Goal: Task Accomplishment & Management: Use online tool/utility

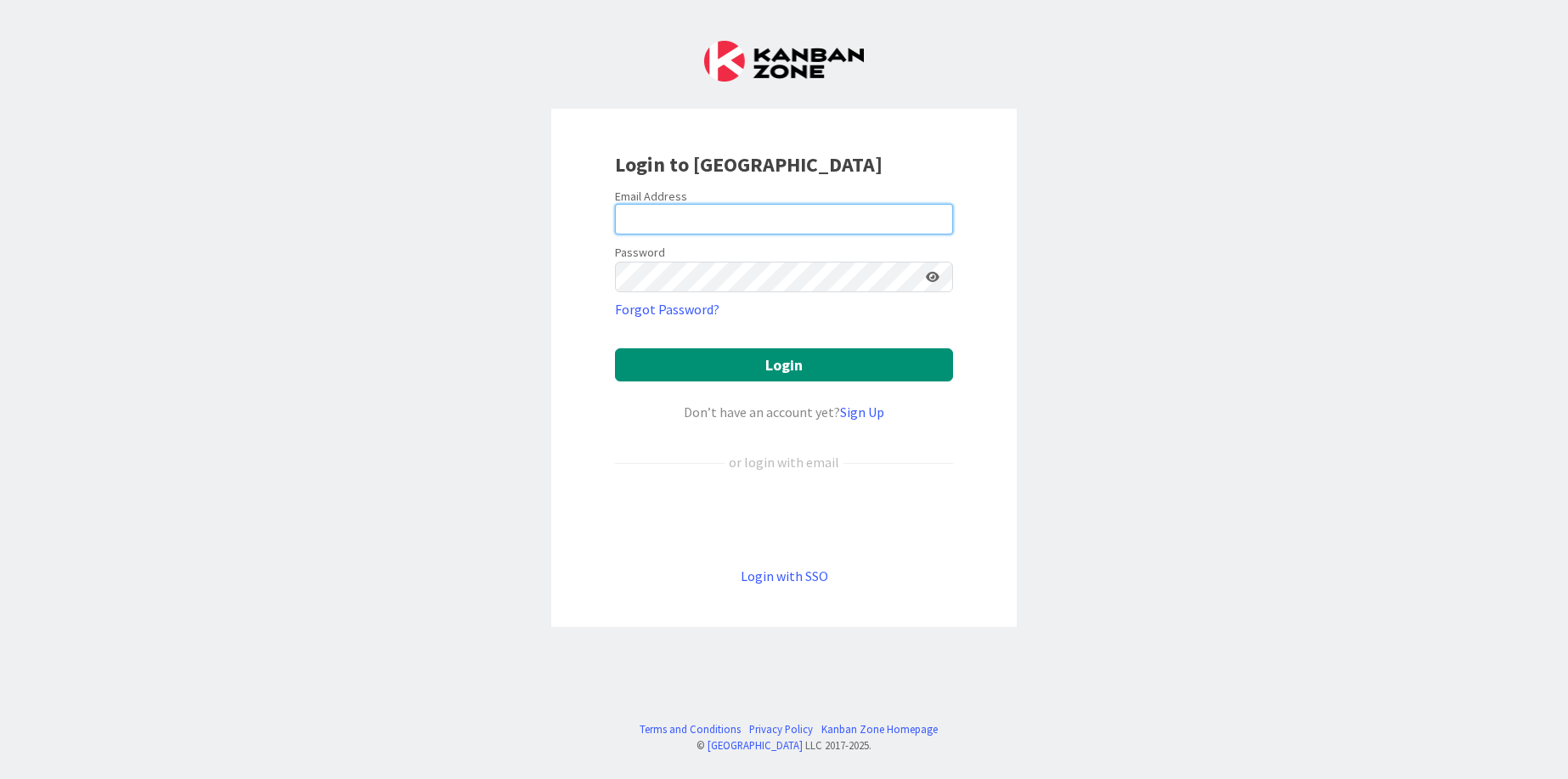
click at [769, 218] on input "email" at bounding box center [784, 218] width 338 height 30
type input "[EMAIL_ADDRESS][DOMAIN_NAME]"
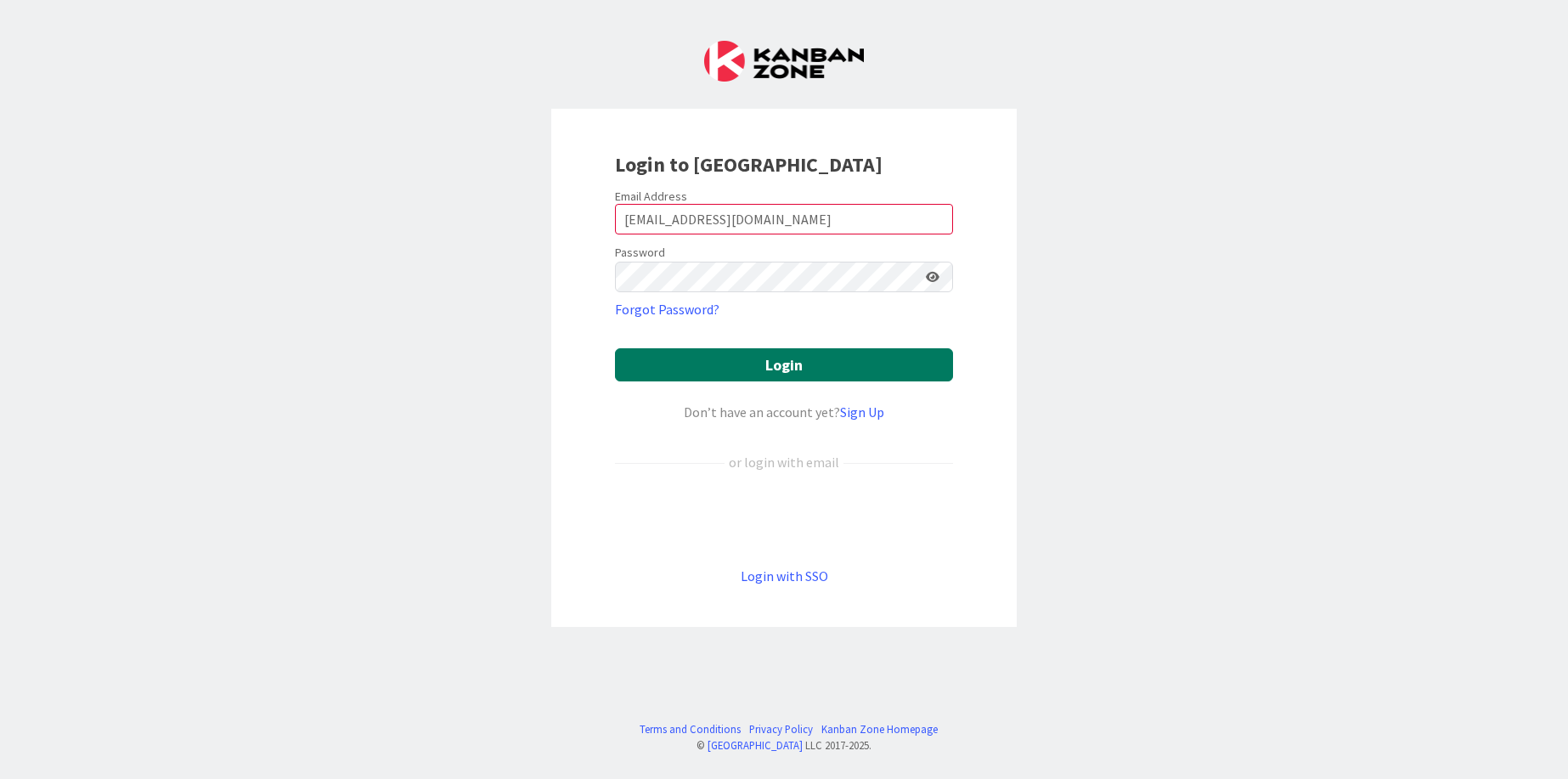
click at [831, 371] on button "Login" at bounding box center [784, 365] width 338 height 33
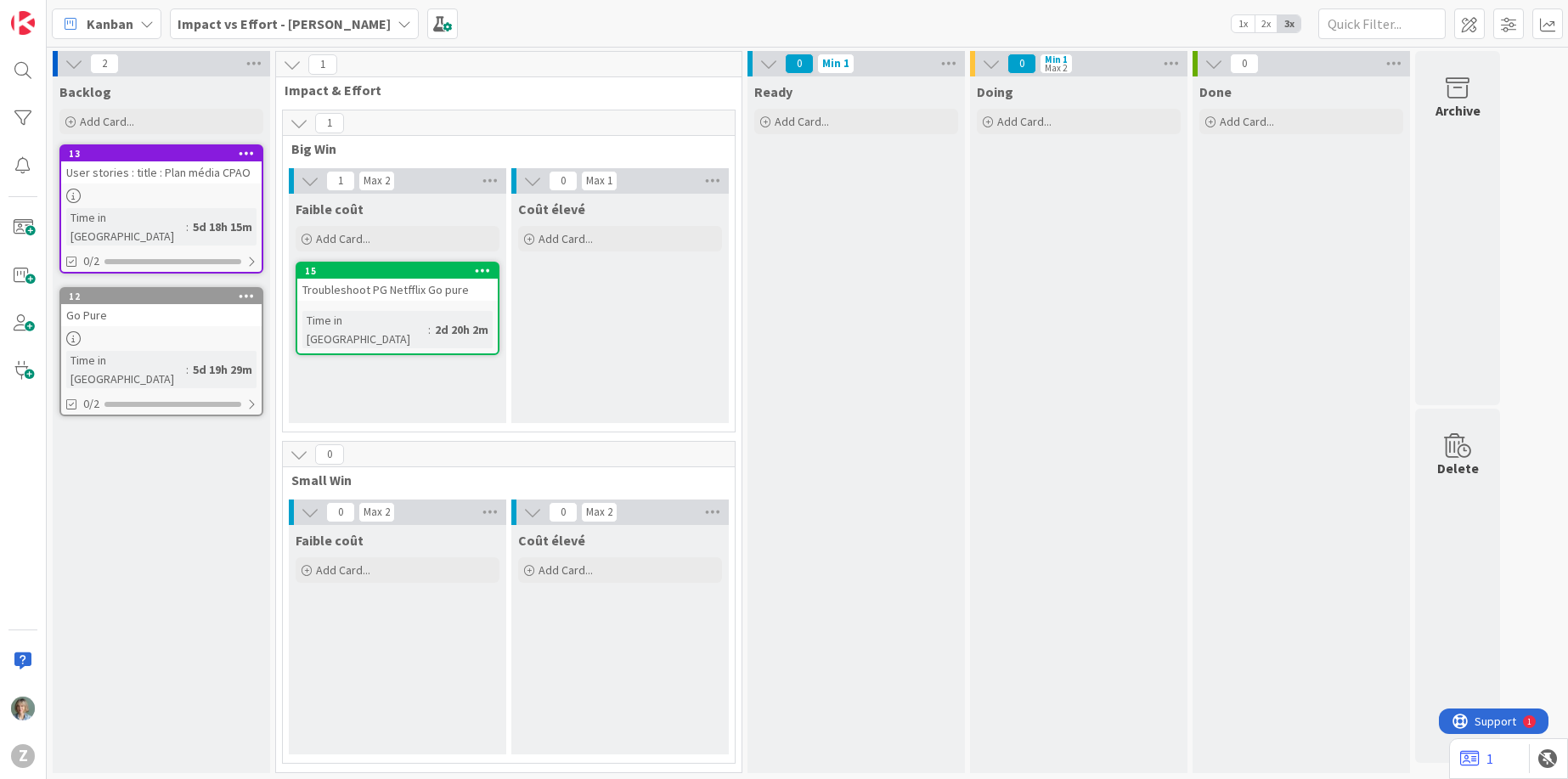
click at [398, 19] on icon at bounding box center [404, 23] width 14 height 14
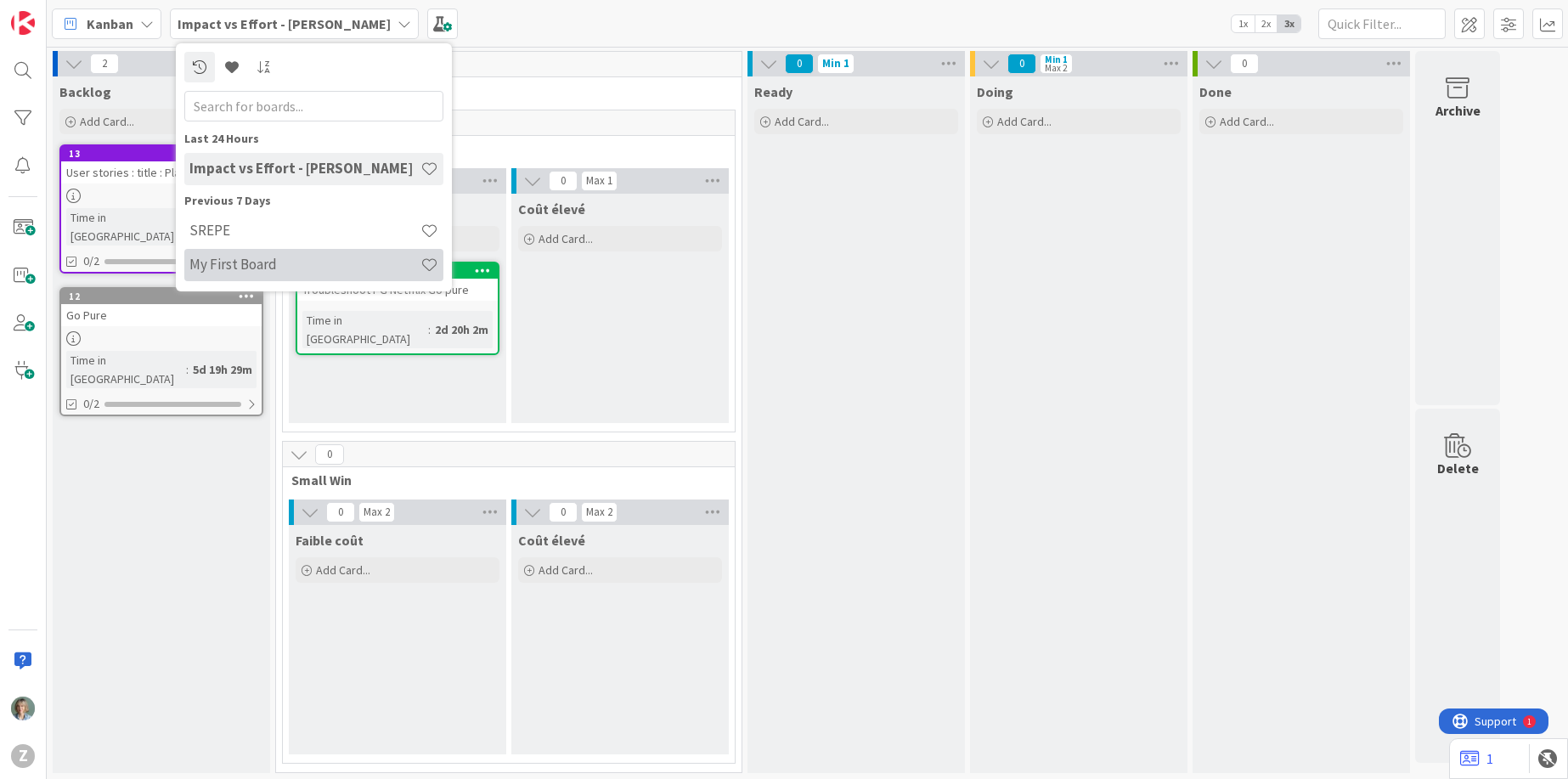
click at [221, 264] on h4 "My First Board" at bounding box center [305, 264] width 231 height 17
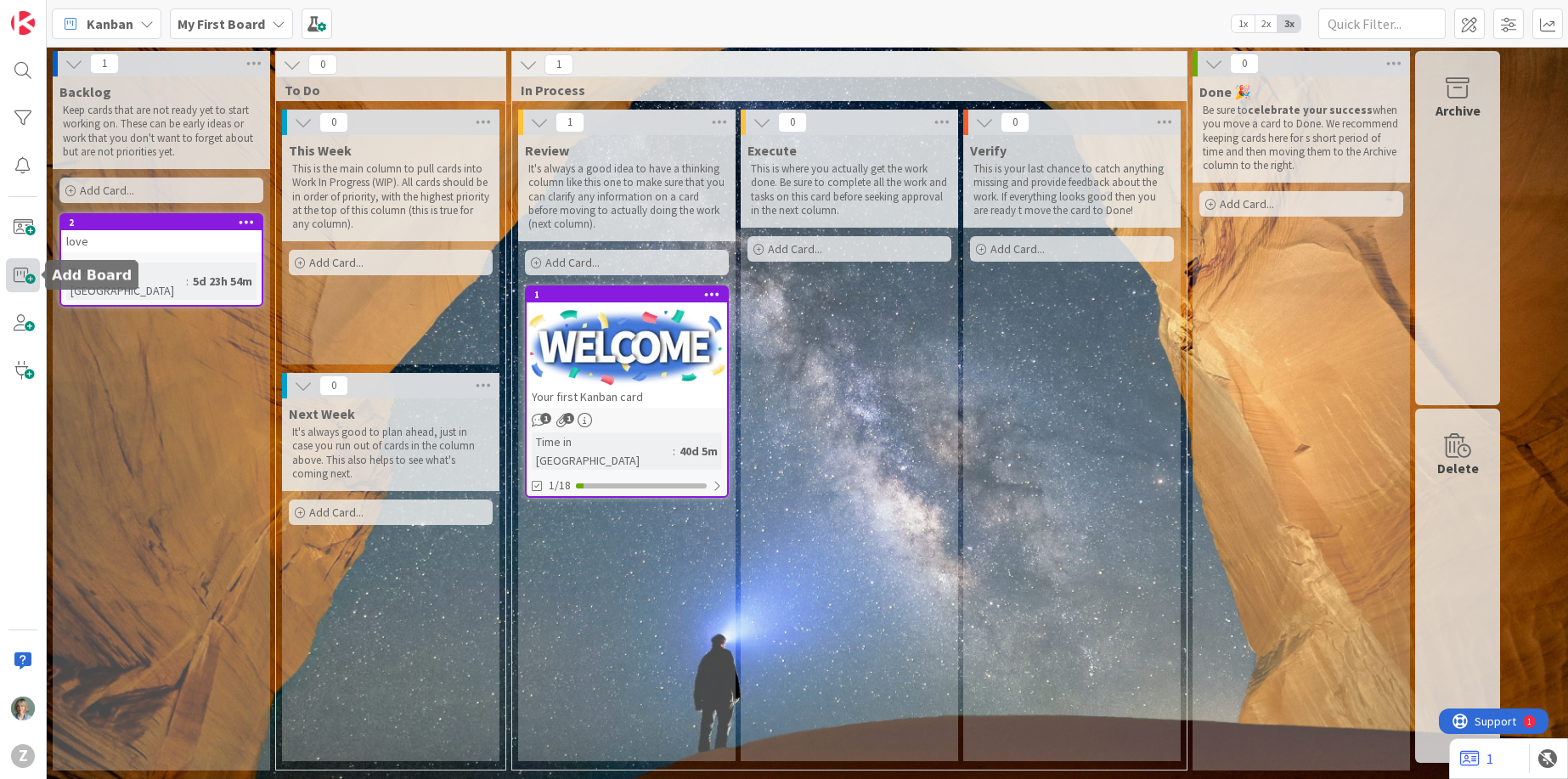
click at [21, 282] on span at bounding box center [22, 274] width 34 height 34
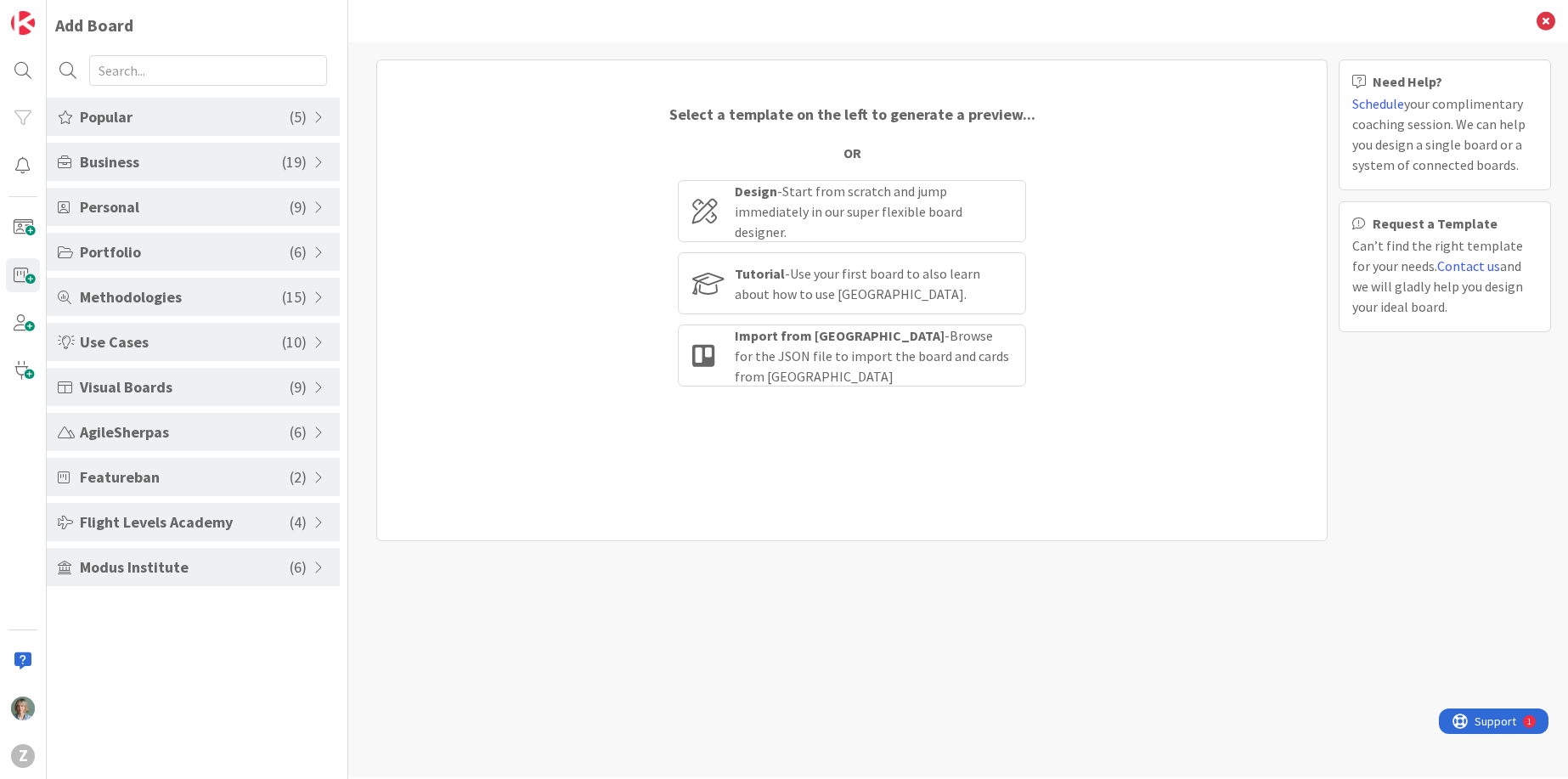
click at [239, 208] on span "Personal" at bounding box center [185, 206] width 210 height 23
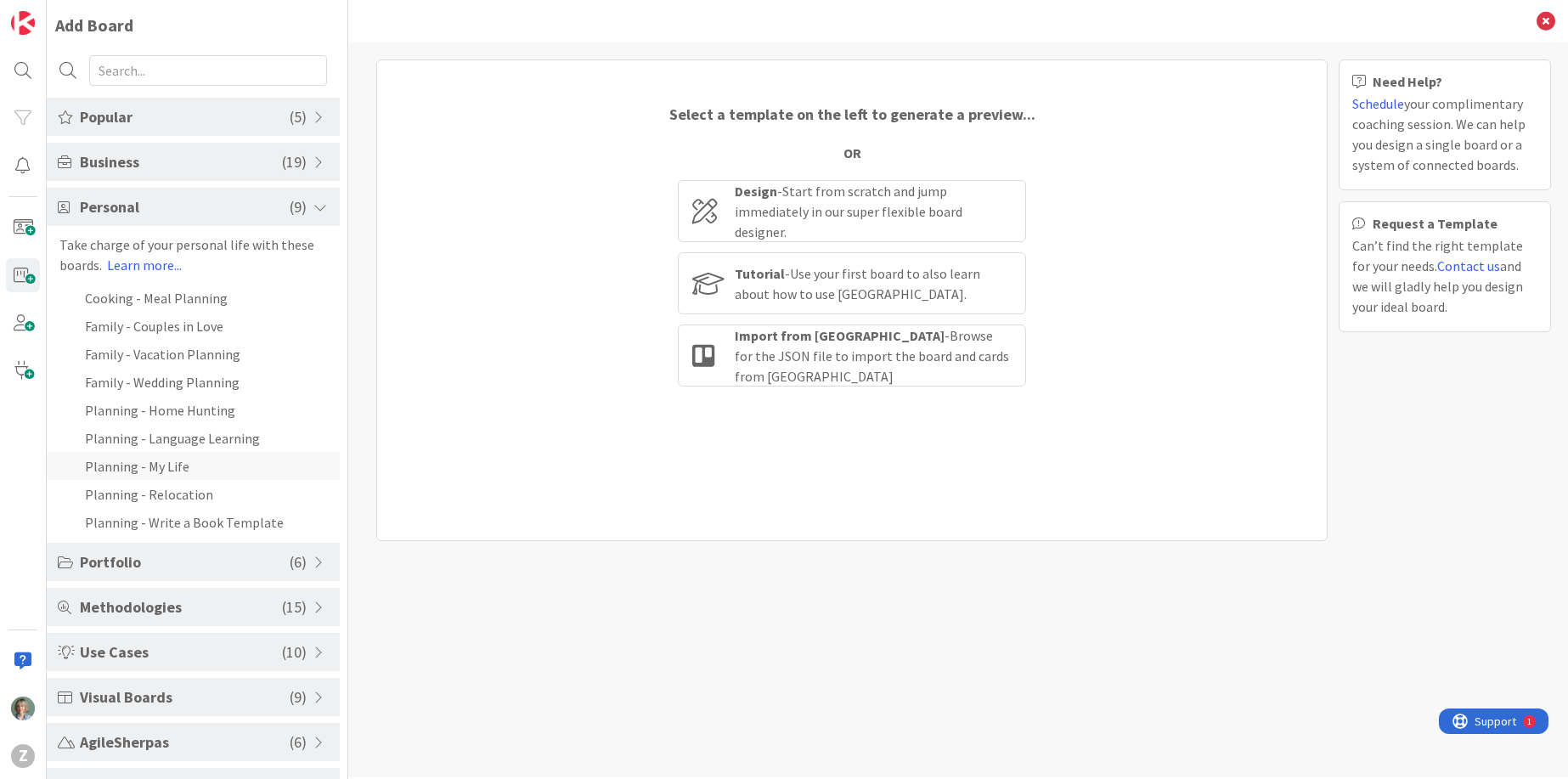
click at [168, 469] on li "Planning - My Life" at bounding box center [193, 466] width 293 height 28
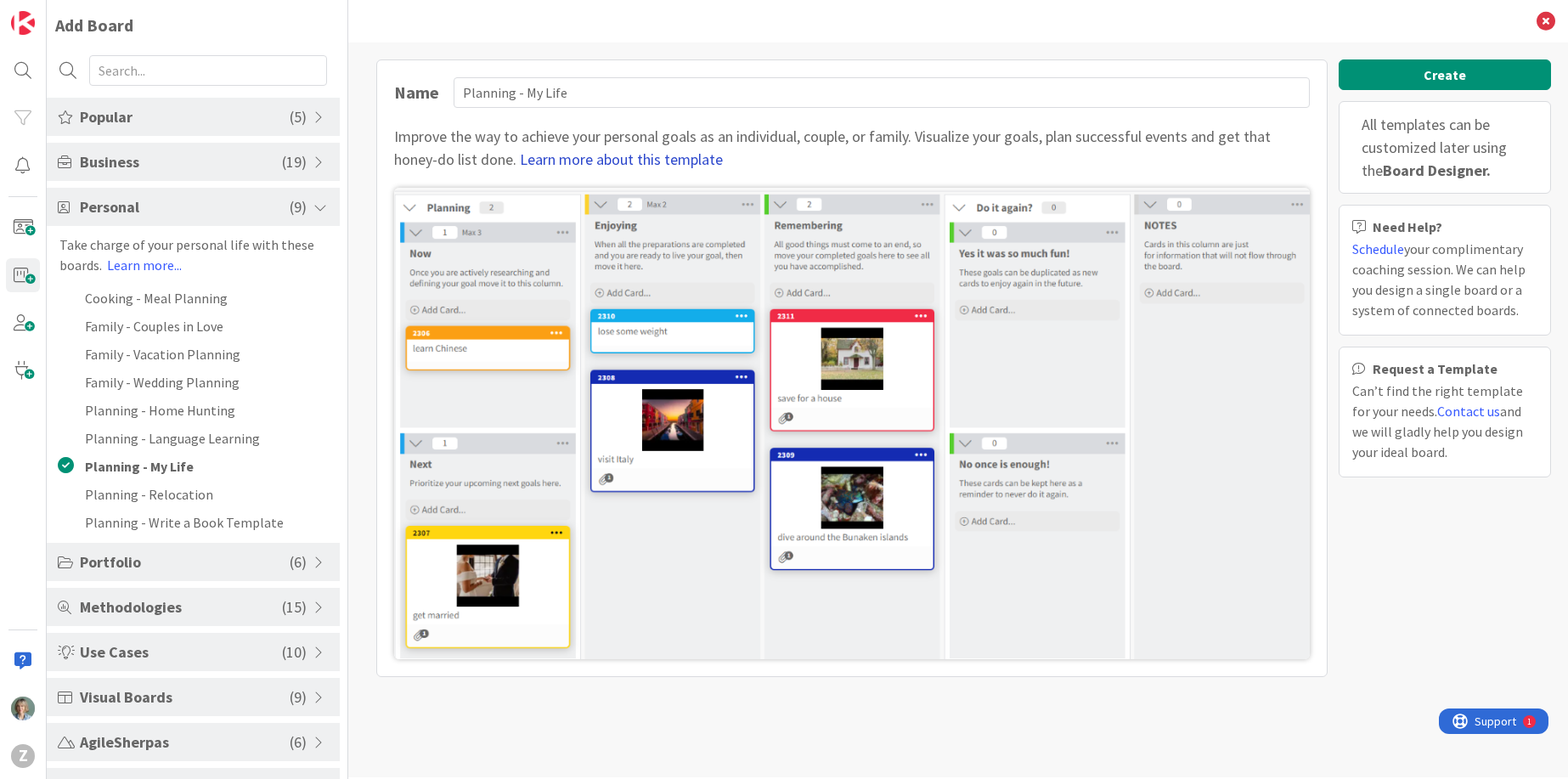
click at [664, 162] on link "Learn more about this template" at bounding box center [621, 158] width 203 height 19
click at [193, 654] on span "Use Cases" at bounding box center [181, 652] width 203 height 23
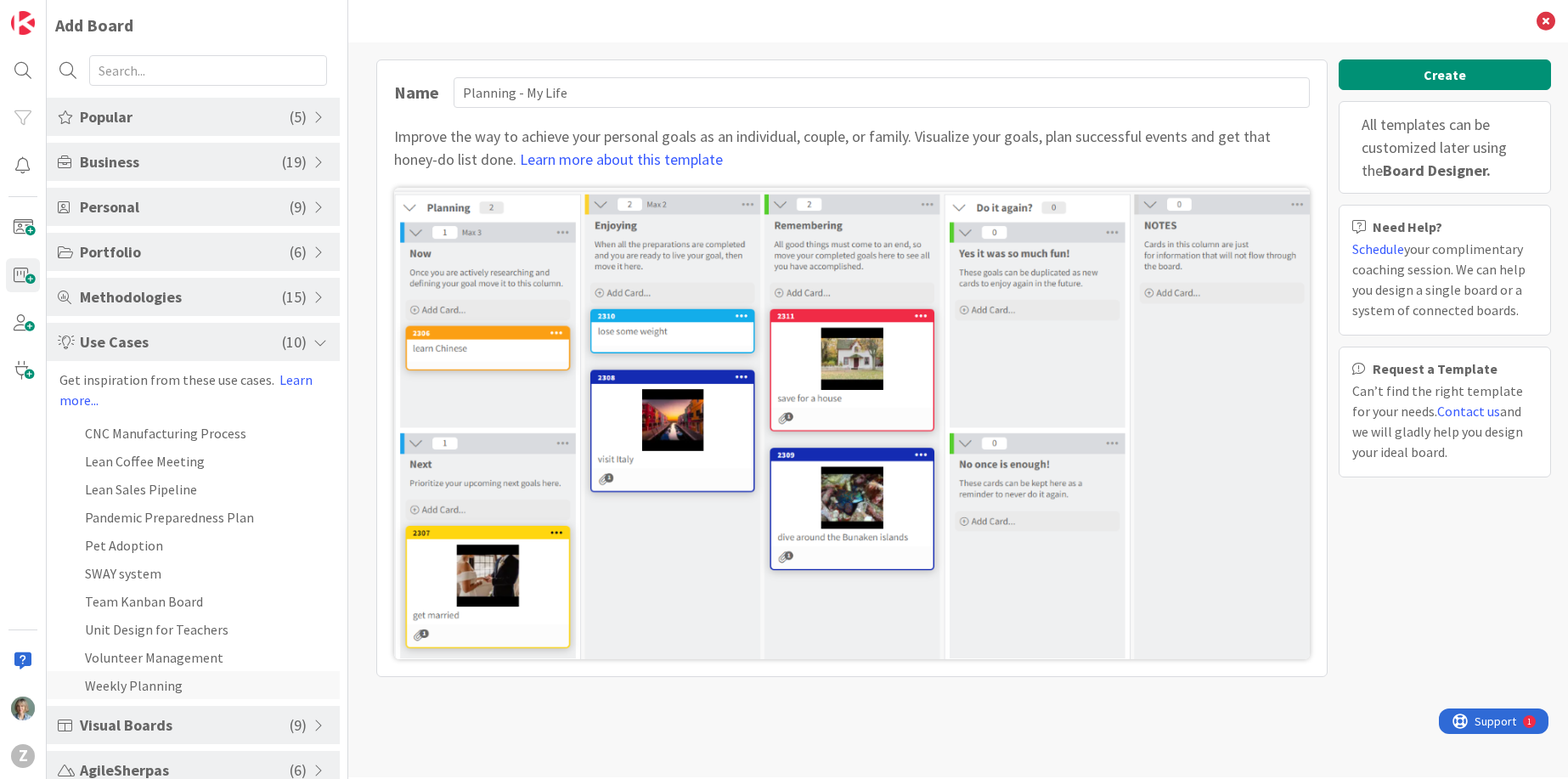
click at [218, 688] on li "Weekly Planning" at bounding box center [193, 685] width 293 height 28
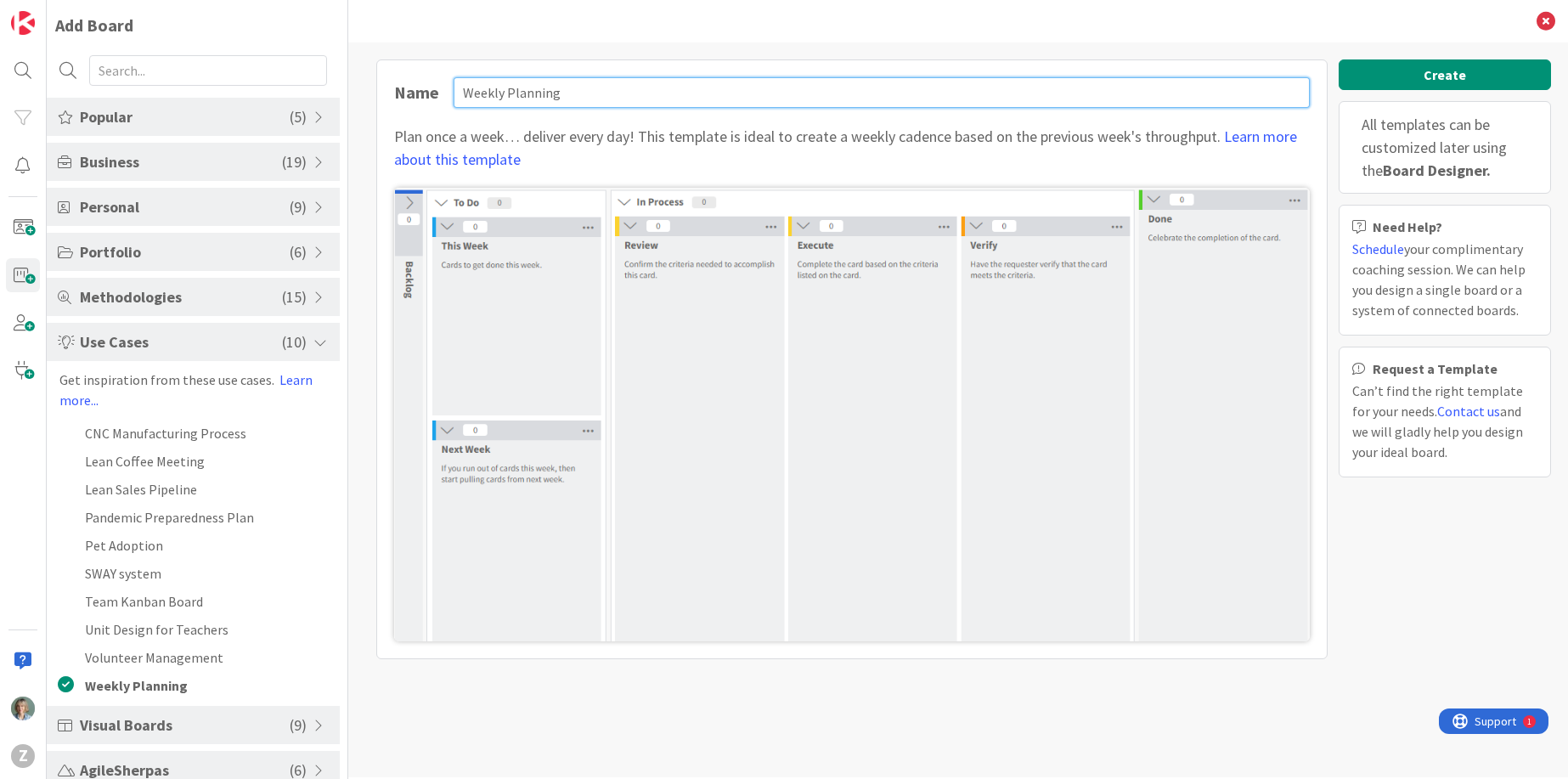
click at [604, 90] on input "Weekly Planning" at bounding box center [882, 92] width 856 height 30
drag, startPoint x: 613, startPoint y: 93, endPoint x: 376, endPoint y: 98, distance: 237.1
click at [377, 98] on div "Name Weekly Planning Plan once a week… deliver every day! This template is idea…" at bounding box center [852, 359] width 951 height 599
type input "Ma semaine"
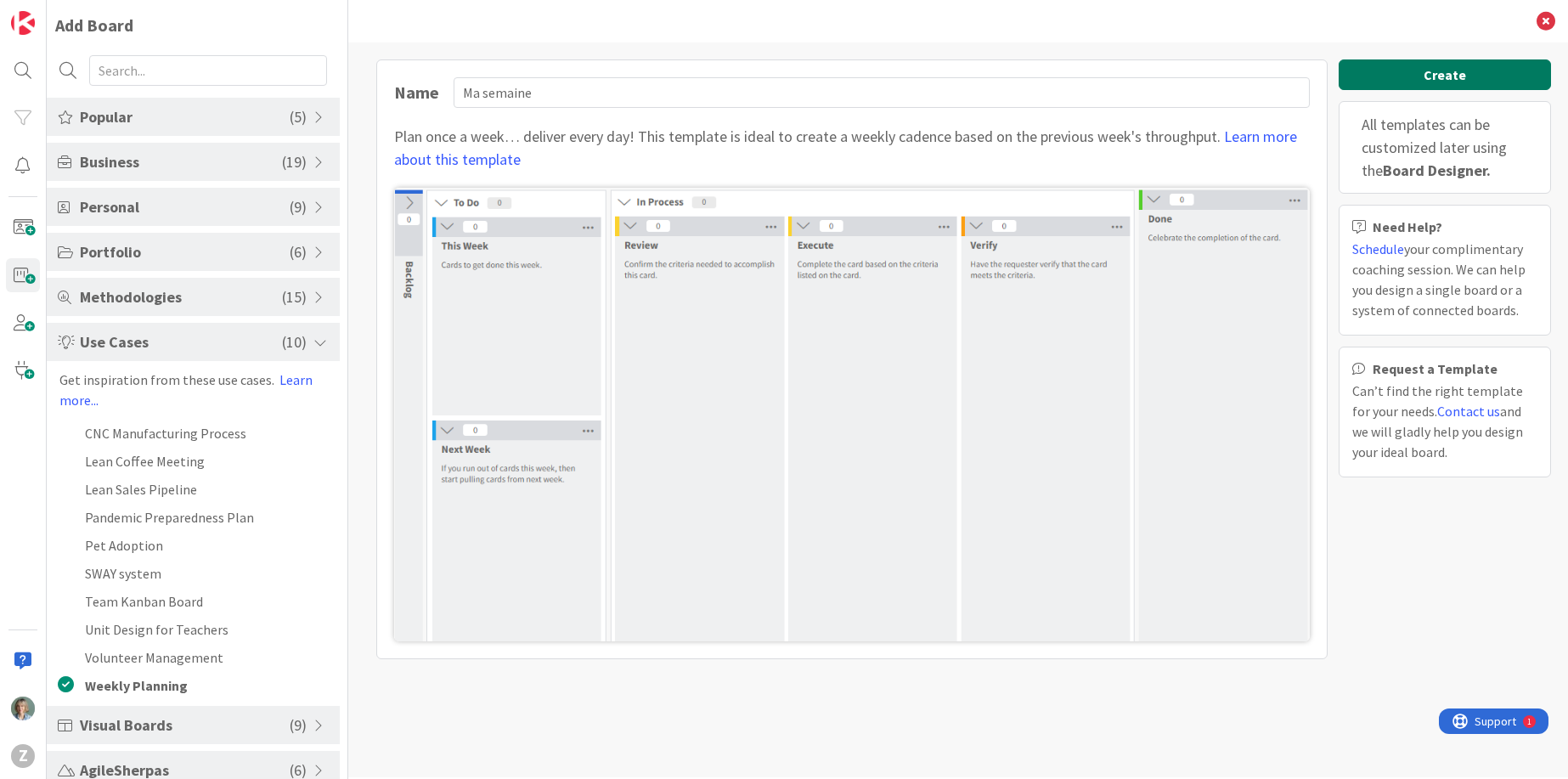
click at [1409, 69] on button "Create" at bounding box center [1445, 75] width 213 height 30
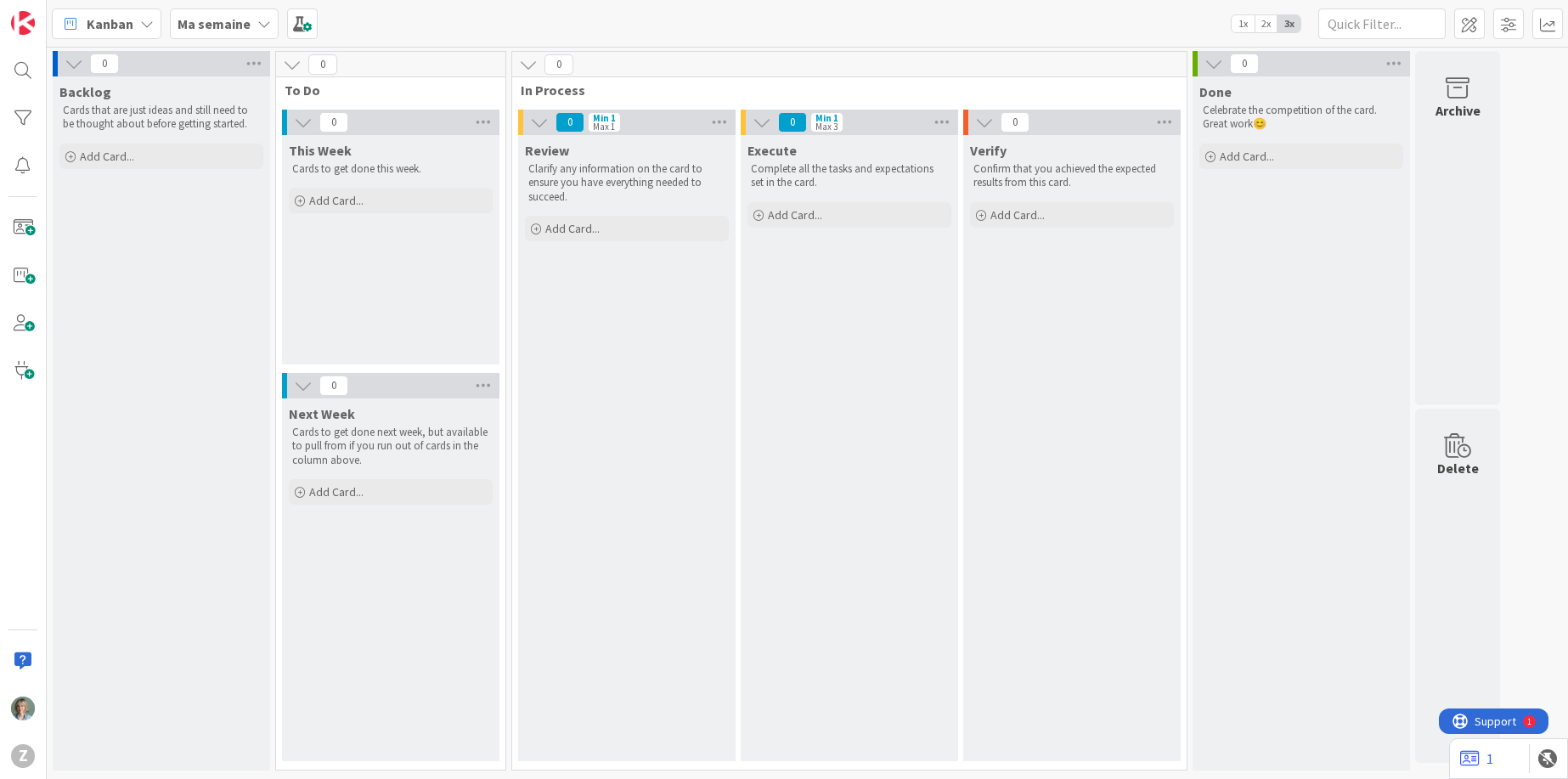
click at [167, 118] on p "Cards that are just ideas and still need to be thought about before getting sta…" at bounding box center [161, 118] width 197 height 28
click at [172, 115] on p "Cards that are just ideas and still need to be thought about before getting sta…" at bounding box center [161, 118] width 197 height 28
click at [249, 62] on icon at bounding box center [254, 64] width 22 height 26
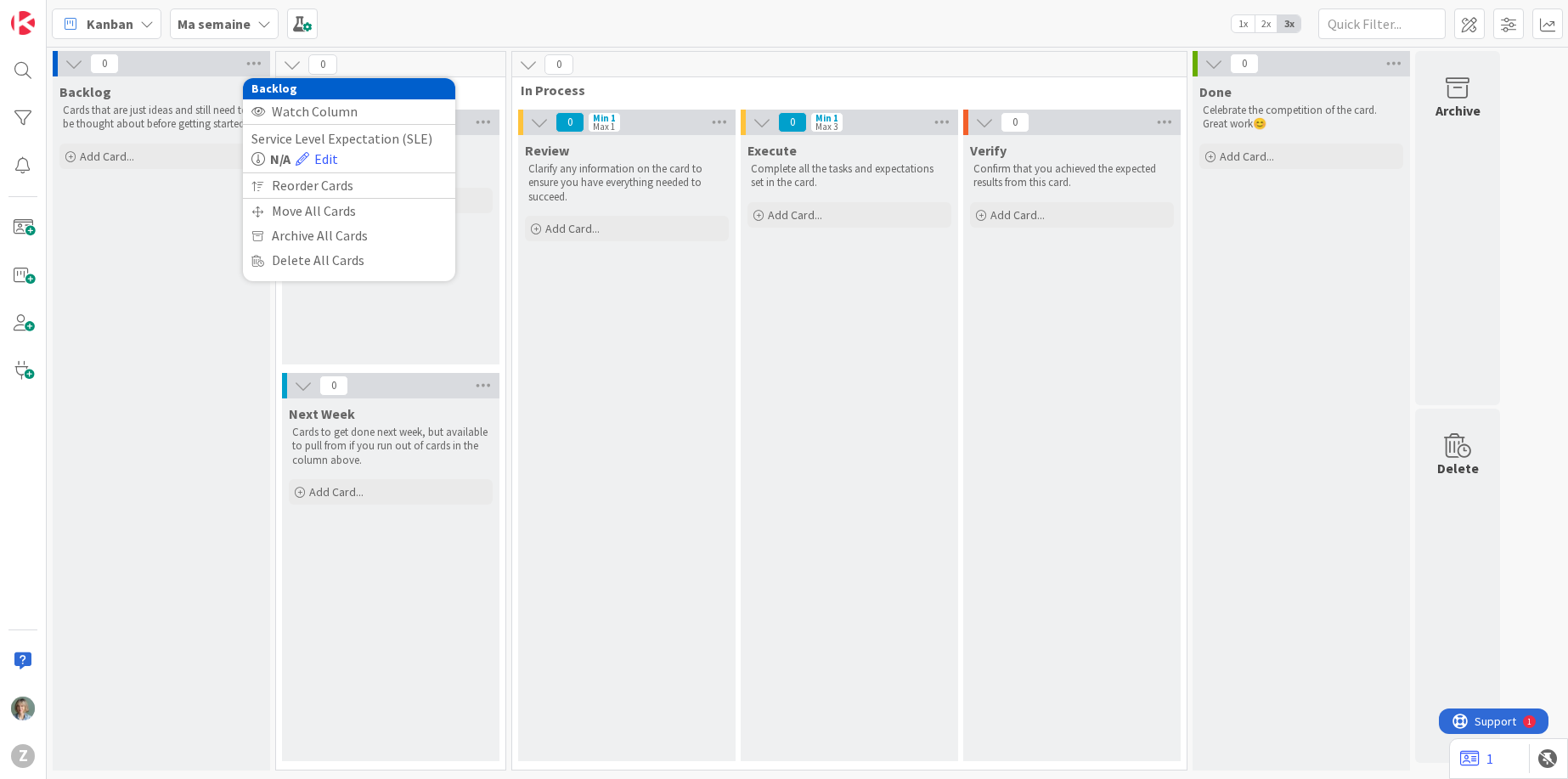
click at [166, 108] on p "Cards that are just ideas and still need to be thought about before getting sta…" at bounding box center [161, 118] width 197 height 28
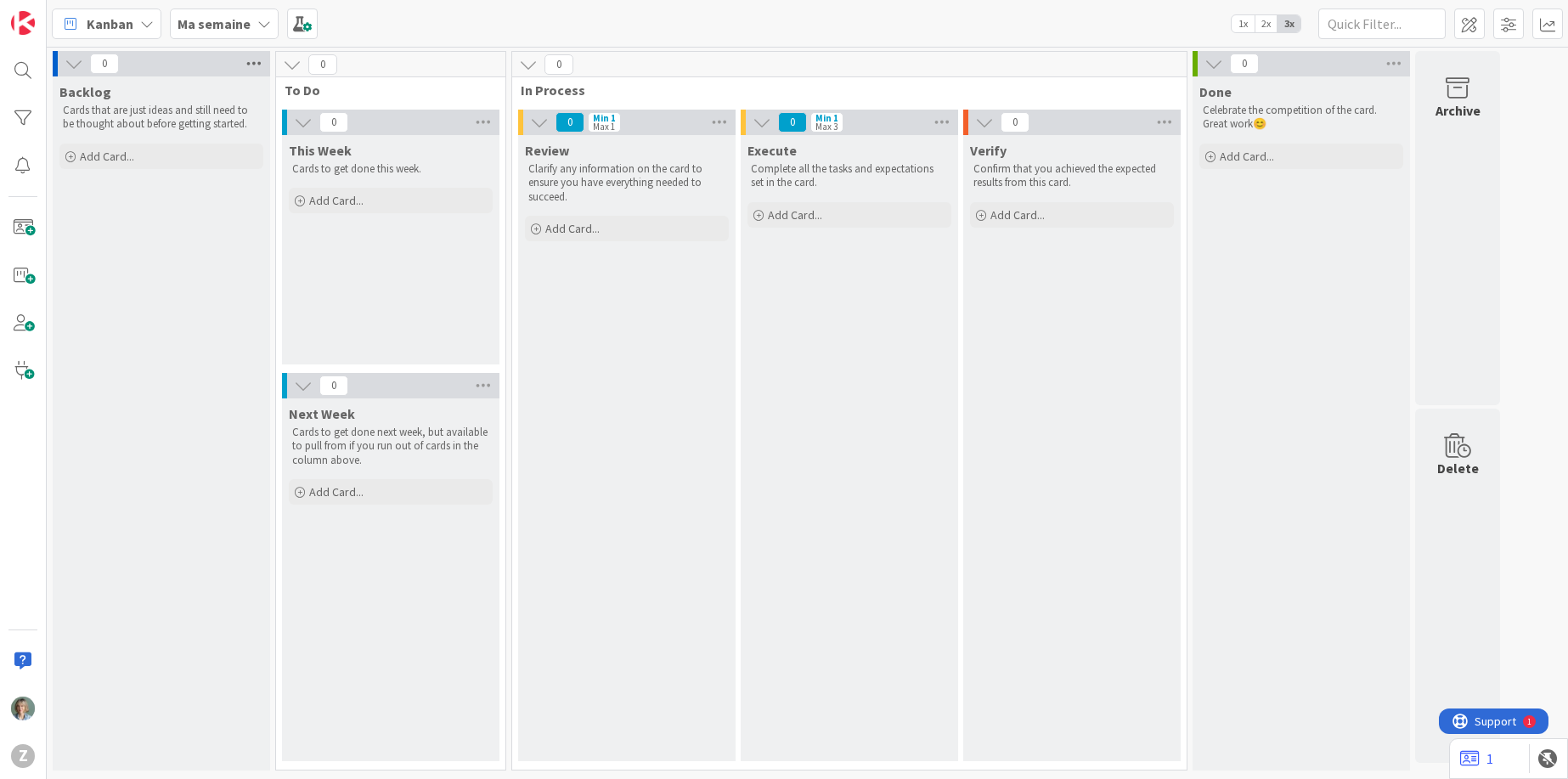
click at [256, 64] on icon at bounding box center [254, 64] width 22 height 26
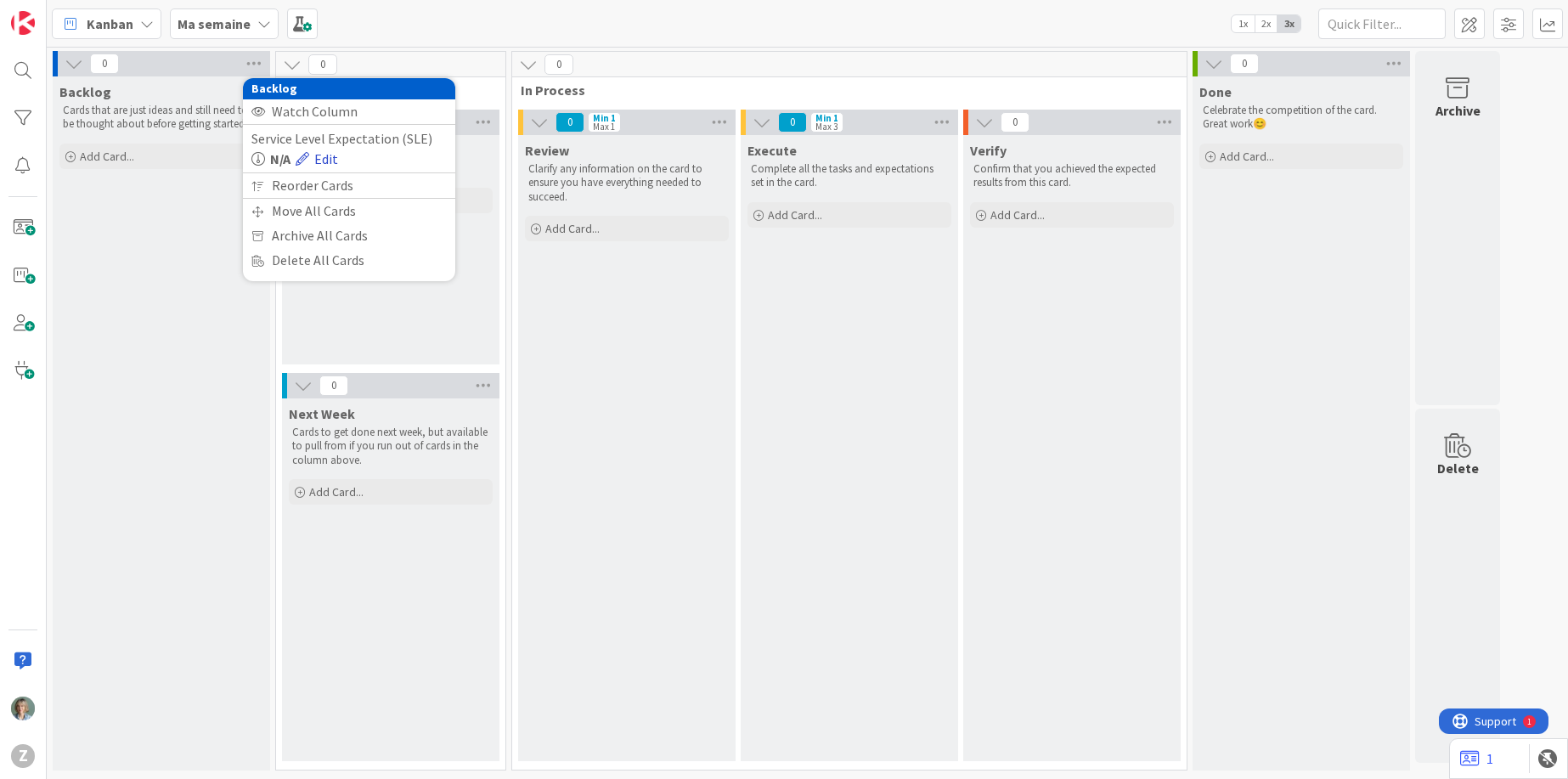
click at [324, 153] on link "Edit" at bounding box center [317, 158] width 42 height 20
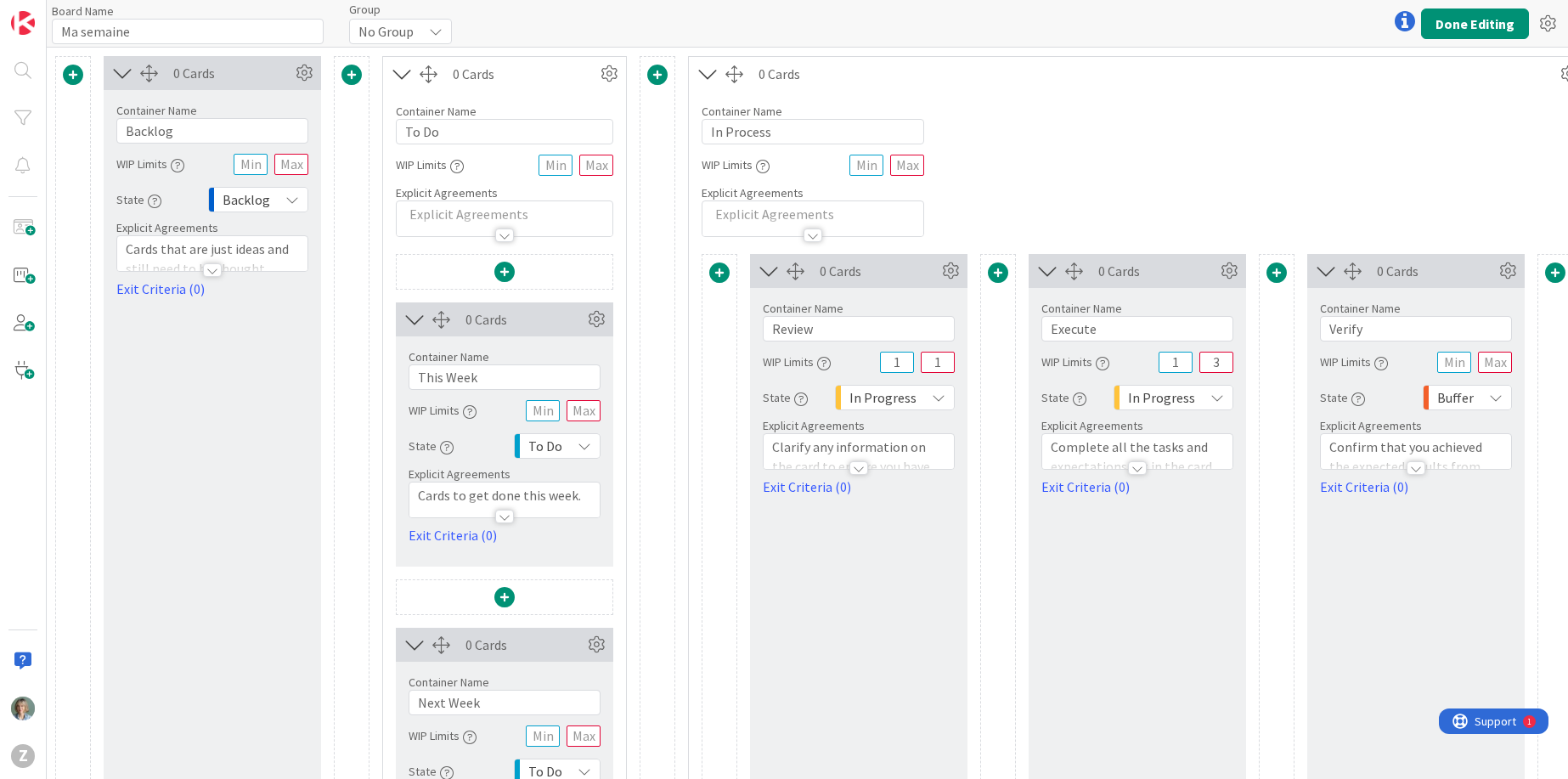
click at [192, 241] on p "Cards that are just ideas and still need to be thought about before getting sta…" at bounding box center [213, 268] width 173 height 58
click at [180, 333] on p "Cards that are just ideas and still need to be thought about before getting sta…" at bounding box center [213, 320] width 173 height 58
click at [238, 433] on div "0 Cards Container Name 7 / 64 Backlog WIP Limits State Backlog Explicit Agreeme…" at bounding box center [213, 498] width 217 height 885
click at [214, 450] on div "0 Cards Container Name 7 / 64 Backlog WIP Limits State Backlog Explicit Agreeme…" at bounding box center [213, 498] width 217 height 885
click at [311, 71] on icon at bounding box center [304, 73] width 26 height 26
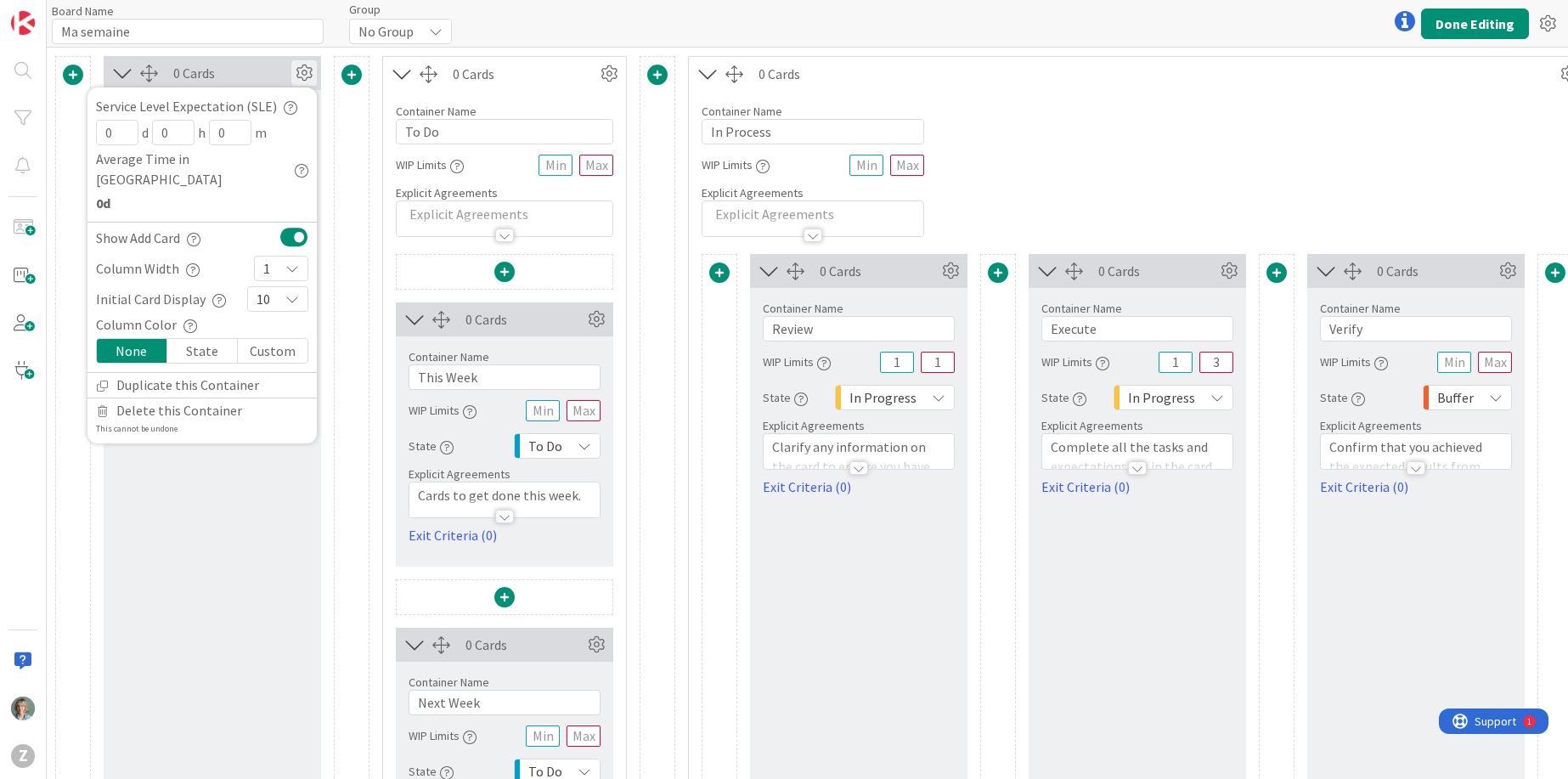
click at [246, 544] on div "0 Cards Service Level Expectation (SLE) 0 d 0 h 0 m Average Time in Column 0d S…" at bounding box center [213, 498] width 217 height 885
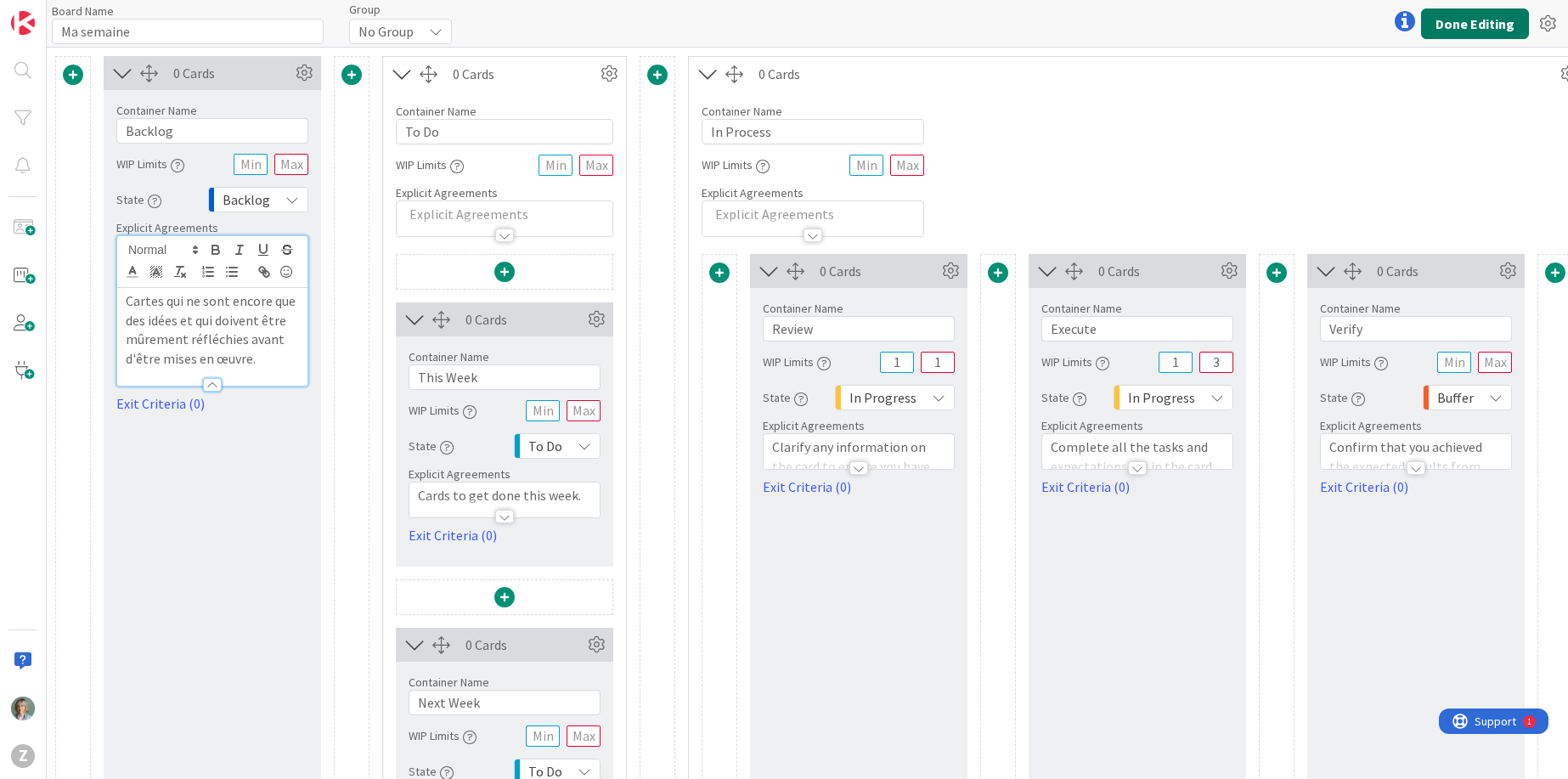
click at [1489, 26] on button "Done Editing" at bounding box center [1474, 23] width 108 height 30
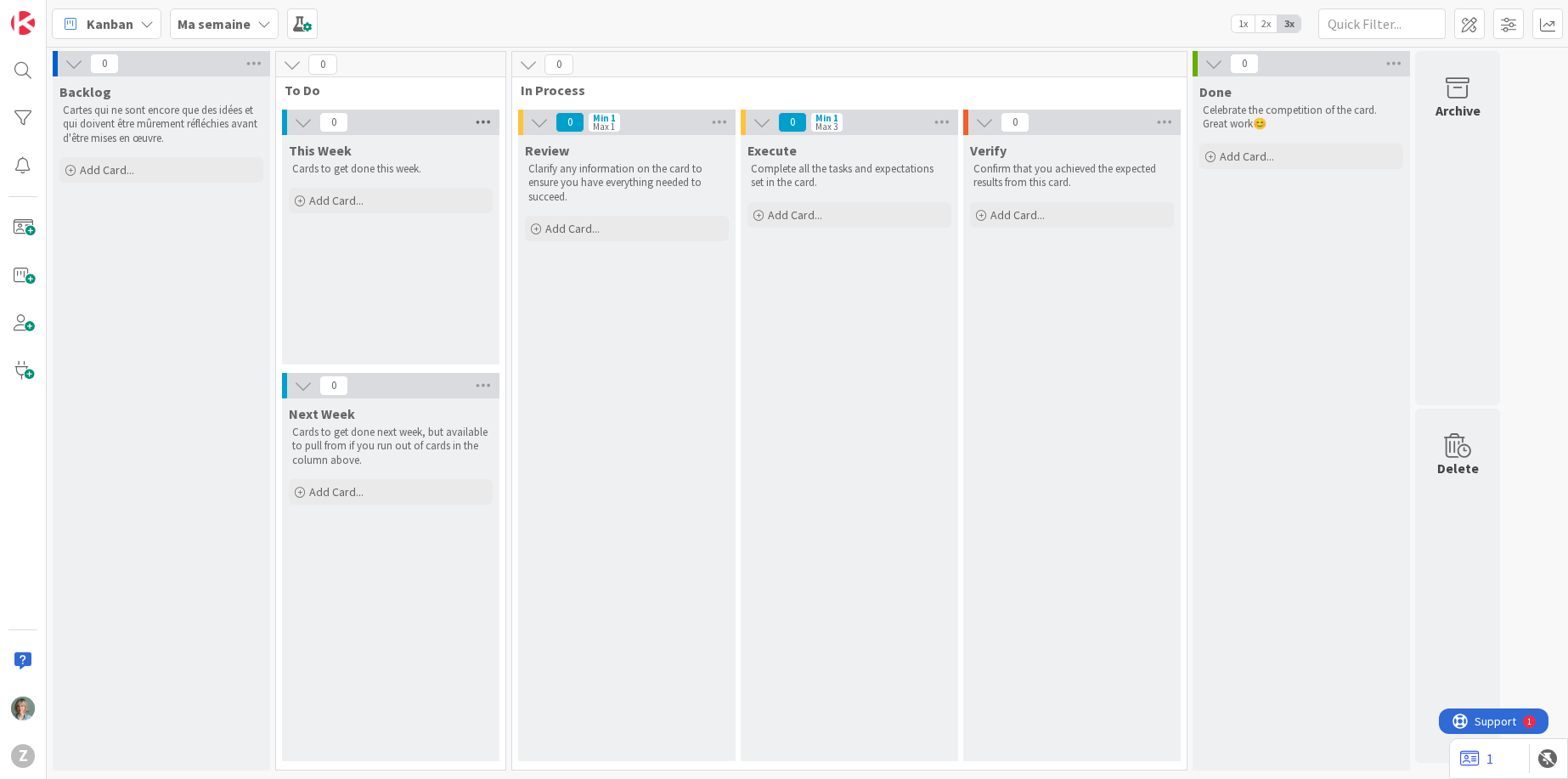
click at [485, 118] on icon at bounding box center [483, 122] width 22 height 26
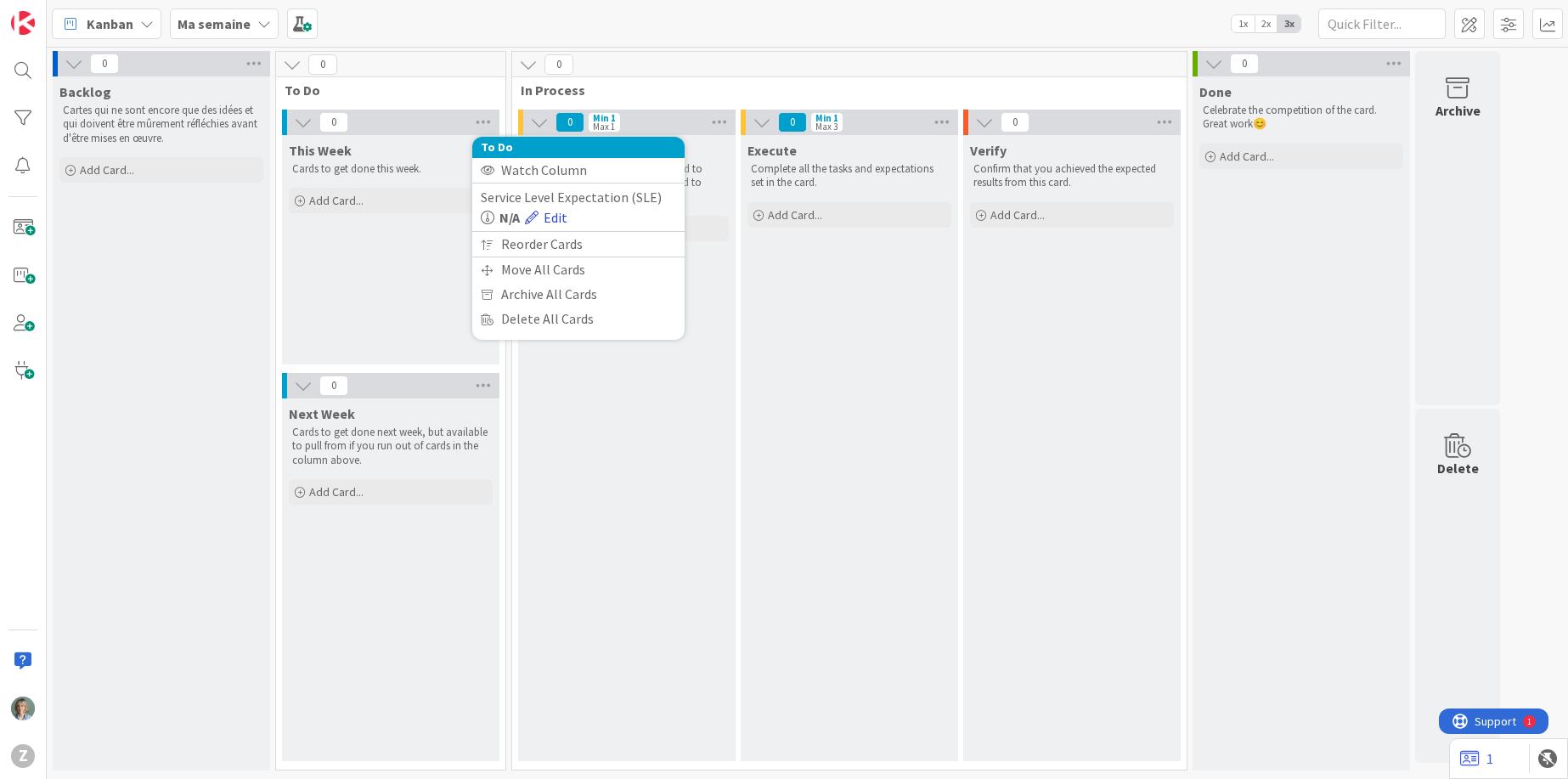
click at [562, 218] on link "Edit" at bounding box center [546, 217] width 42 height 20
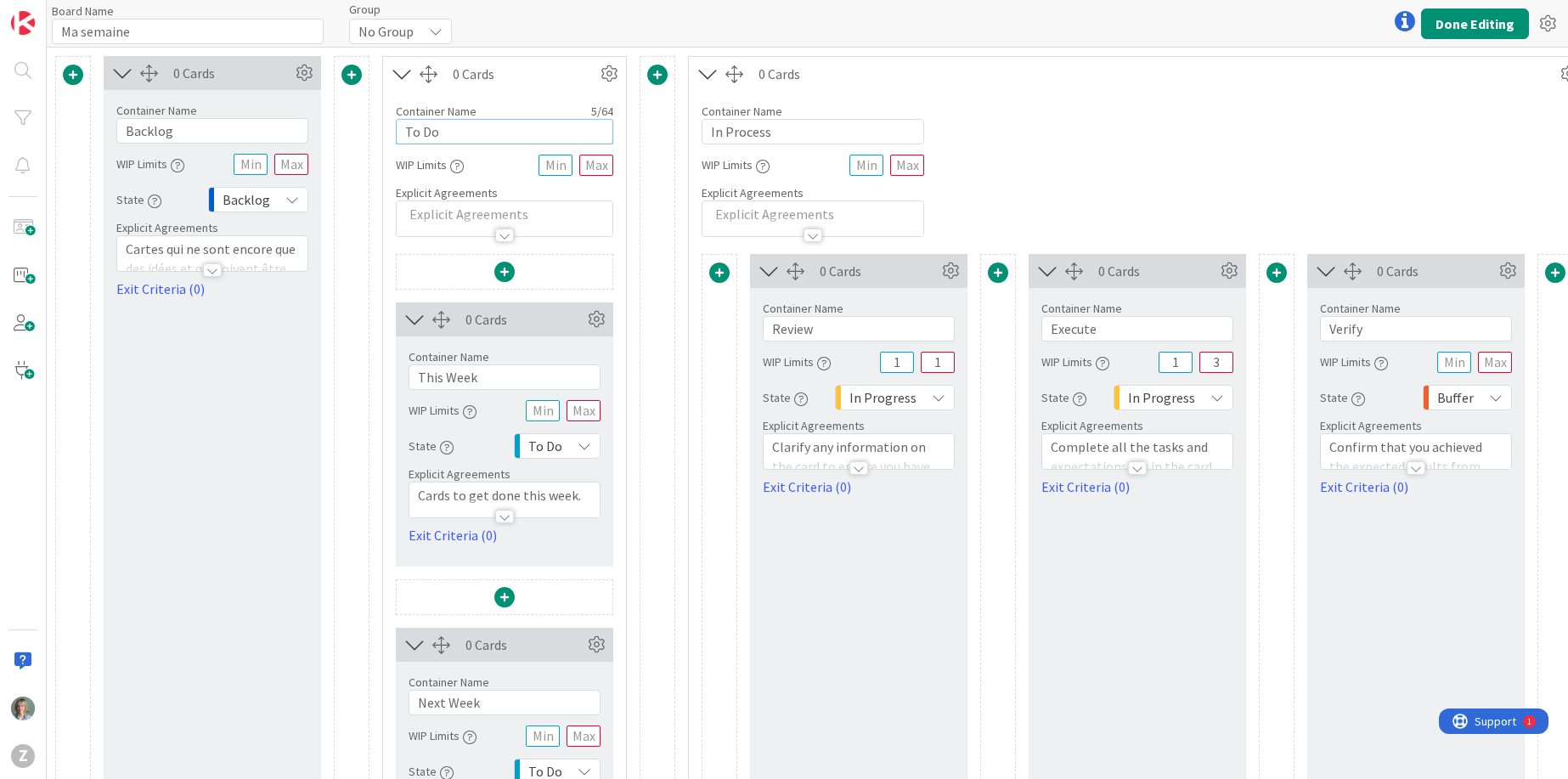
click at [457, 134] on input "To Do" at bounding box center [505, 132] width 217 height 26
click at [420, 136] on input "To Doux" at bounding box center [505, 132] width 217 height 26
type input "Tout Doux"
click at [1477, 192] on div "Container Name 10 / 64 In Process WIP Limits Explicit Agreements" at bounding box center [1137, 164] width 897 height 146
drag, startPoint x: 503, startPoint y: 387, endPoint x: 368, endPoint y: 366, distance: 136.6
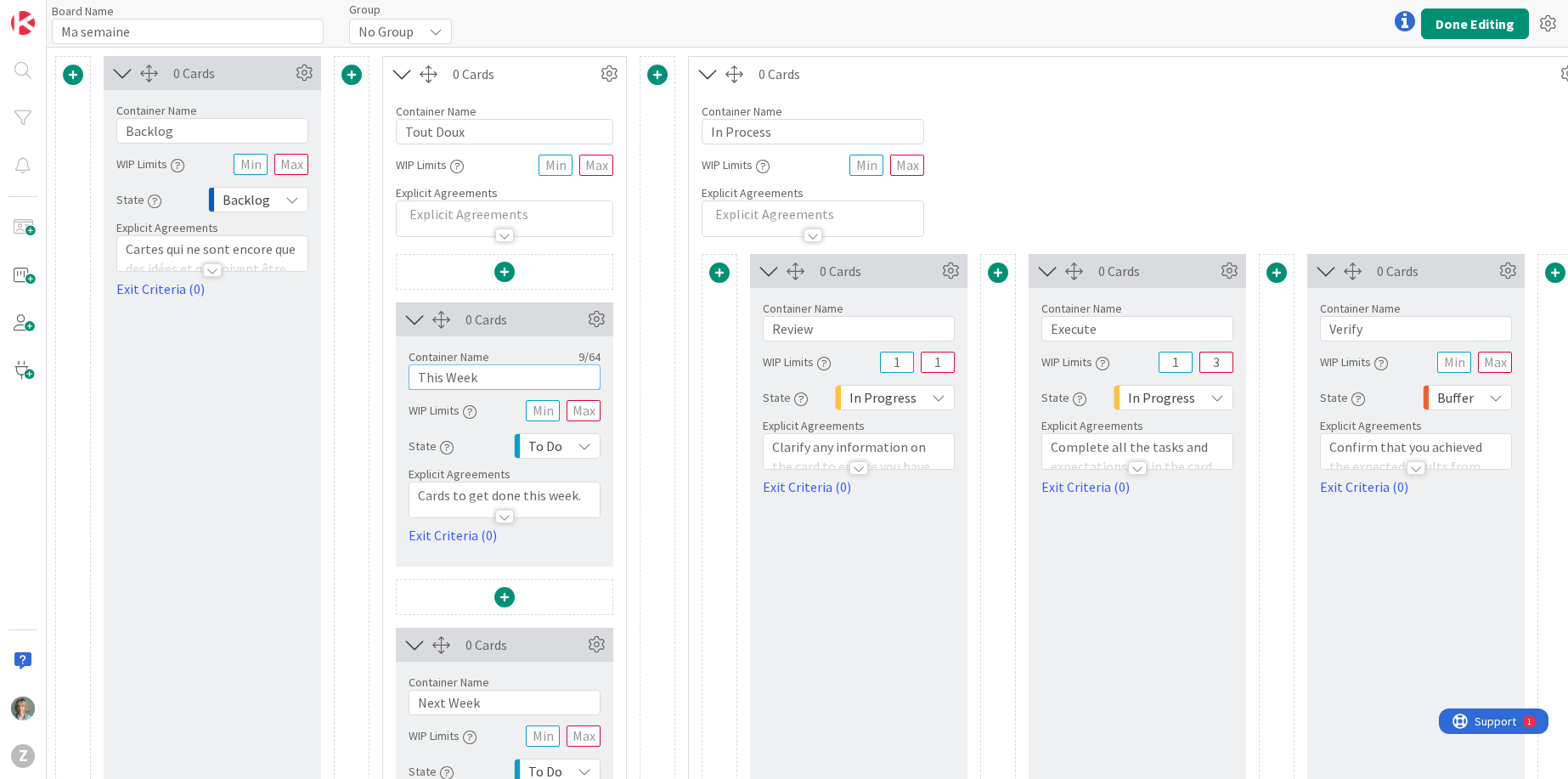
click at [368, 366] on div "0 Cards Container Name 7 / 64 Backlog WIP Limits State Backlog Explicit Agreeme…" at bounding box center [984, 498] width 1858 height 885
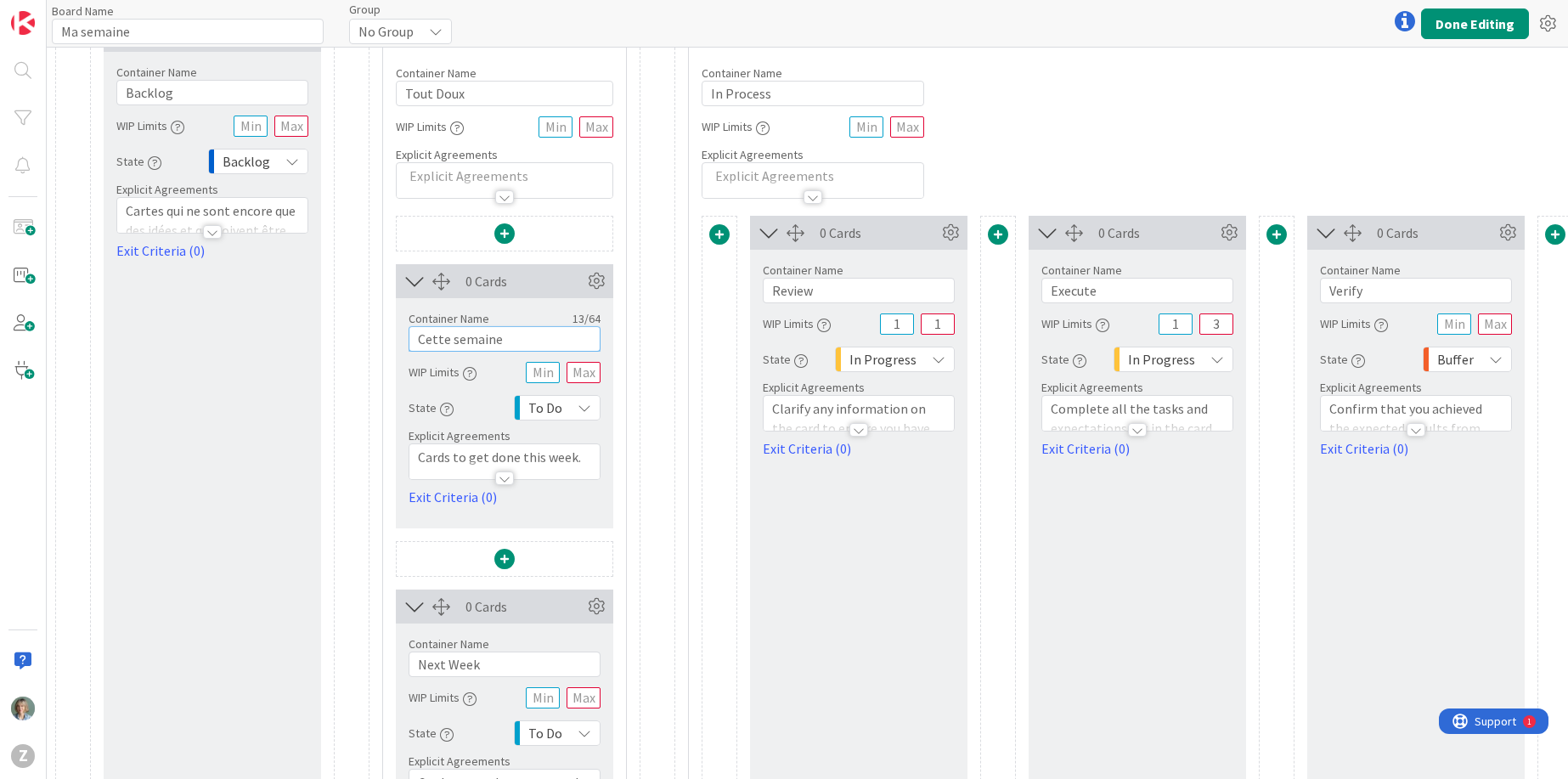
scroll to position [170, 0]
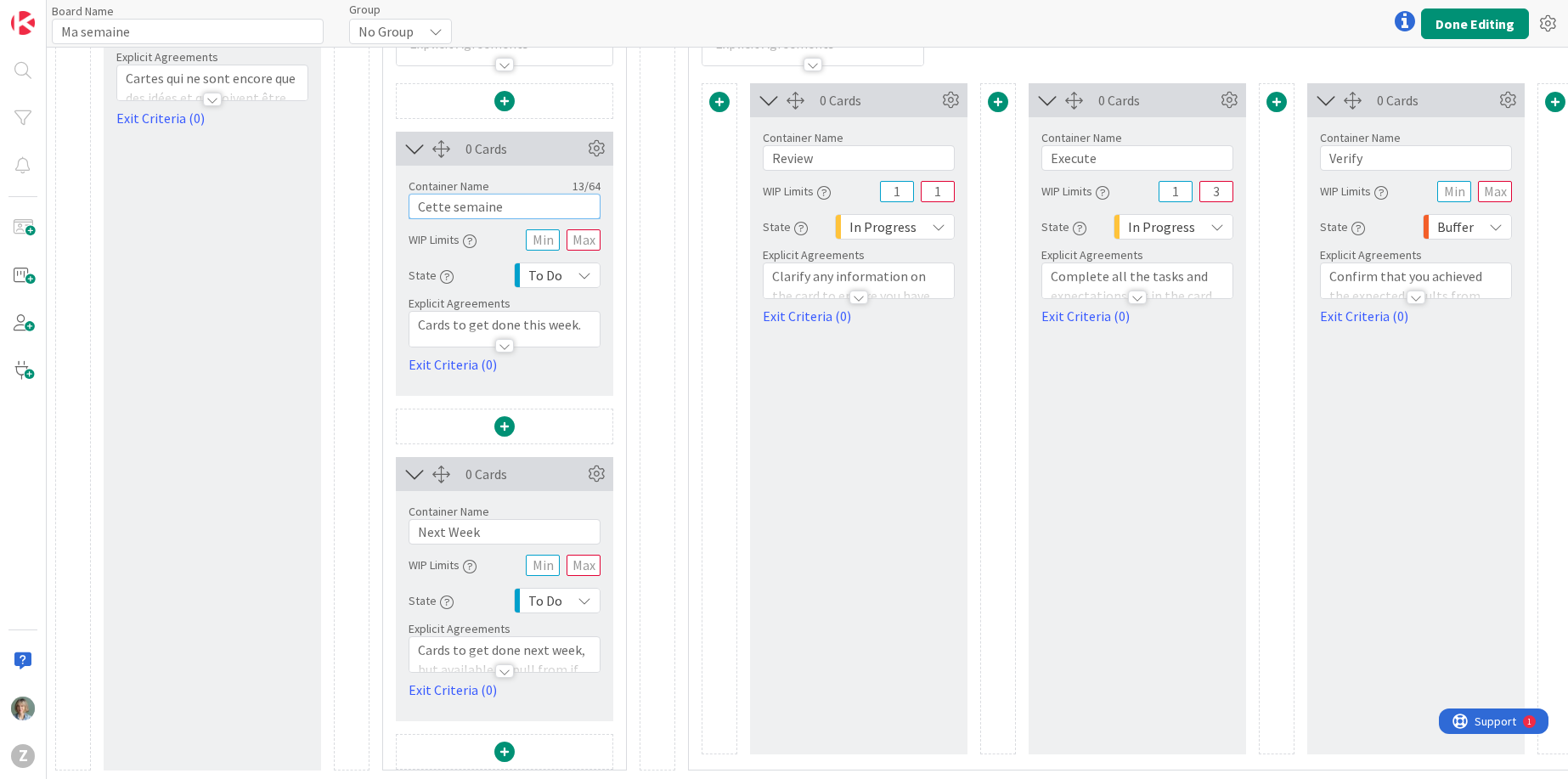
type input "Cette semaine"
drag, startPoint x: 487, startPoint y: 532, endPoint x: 392, endPoint y: 511, distance: 97.3
click at [392, 511] on div "0 Cards Container Name 13 / 64 Cette semaine WIP Limits State To Do Explicit Ag…" at bounding box center [505, 425] width 243 height 686
type input "[PERSON_NAME]"
click at [500, 673] on div at bounding box center [505, 670] width 18 height 14
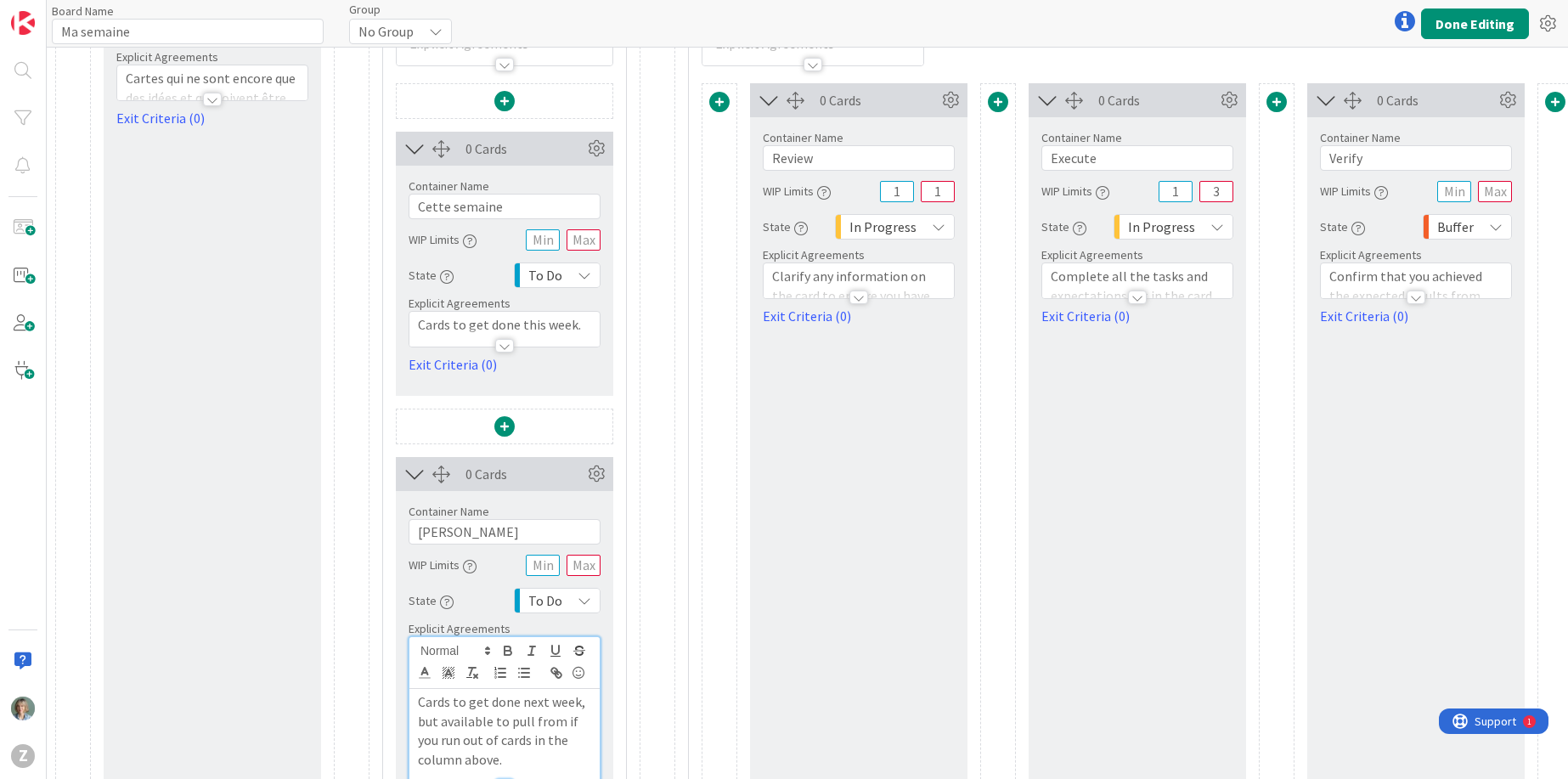
click at [541, 323] on p "Cards to get done this week." at bounding box center [505, 324] width 173 height 19
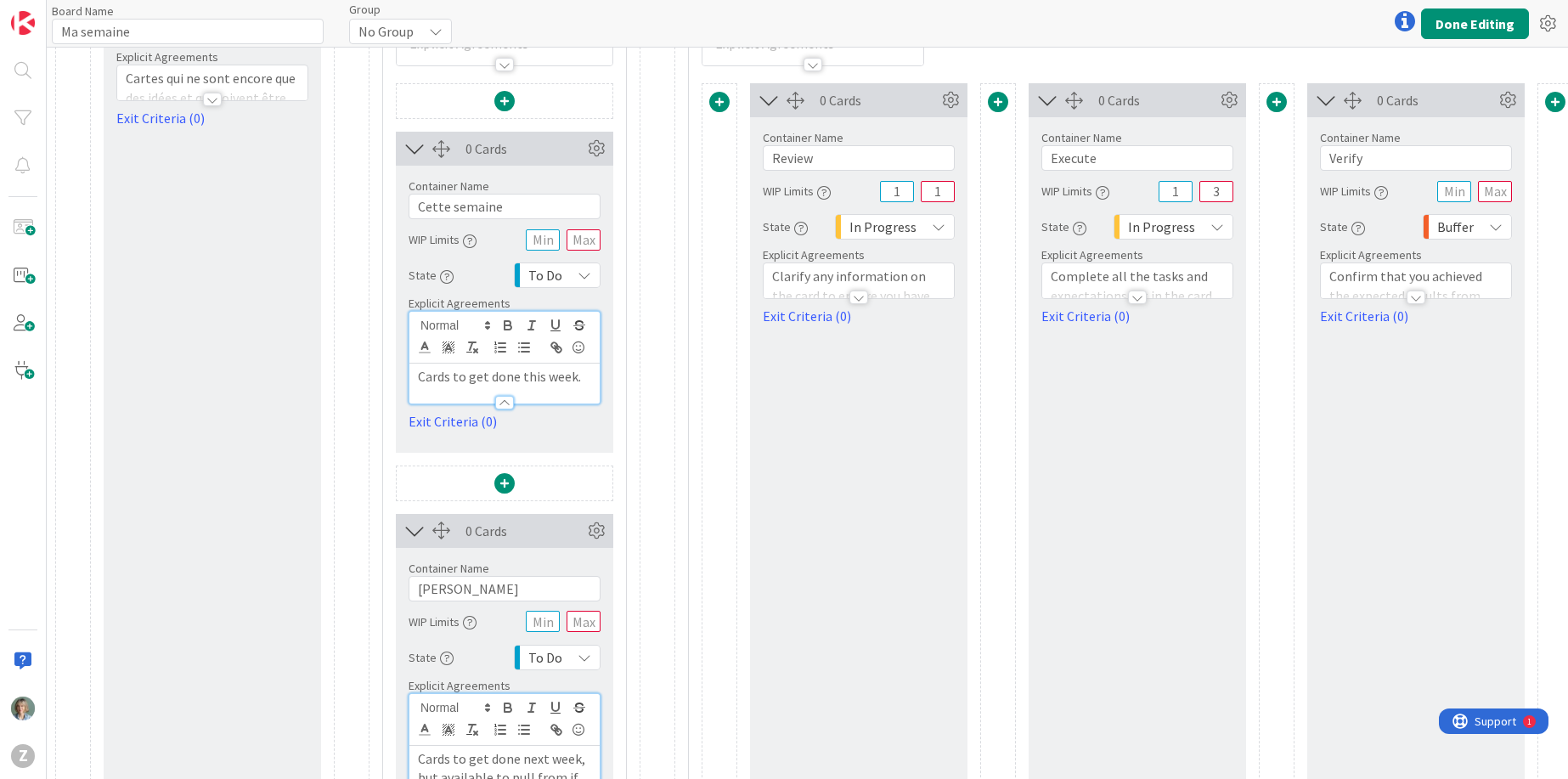
click at [563, 383] on p "Cards to get done this week." at bounding box center [505, 377] width 173 height 19
drag, startPoint x: 580, startPoint y: 381, endPoint x: 424, endPoint y: 361, distance: 157.3
click at [424, 361] on div "Cards to get done this week." at bounding box center [505, 358] width 191 height 92
copy p "Cards to get done this week."
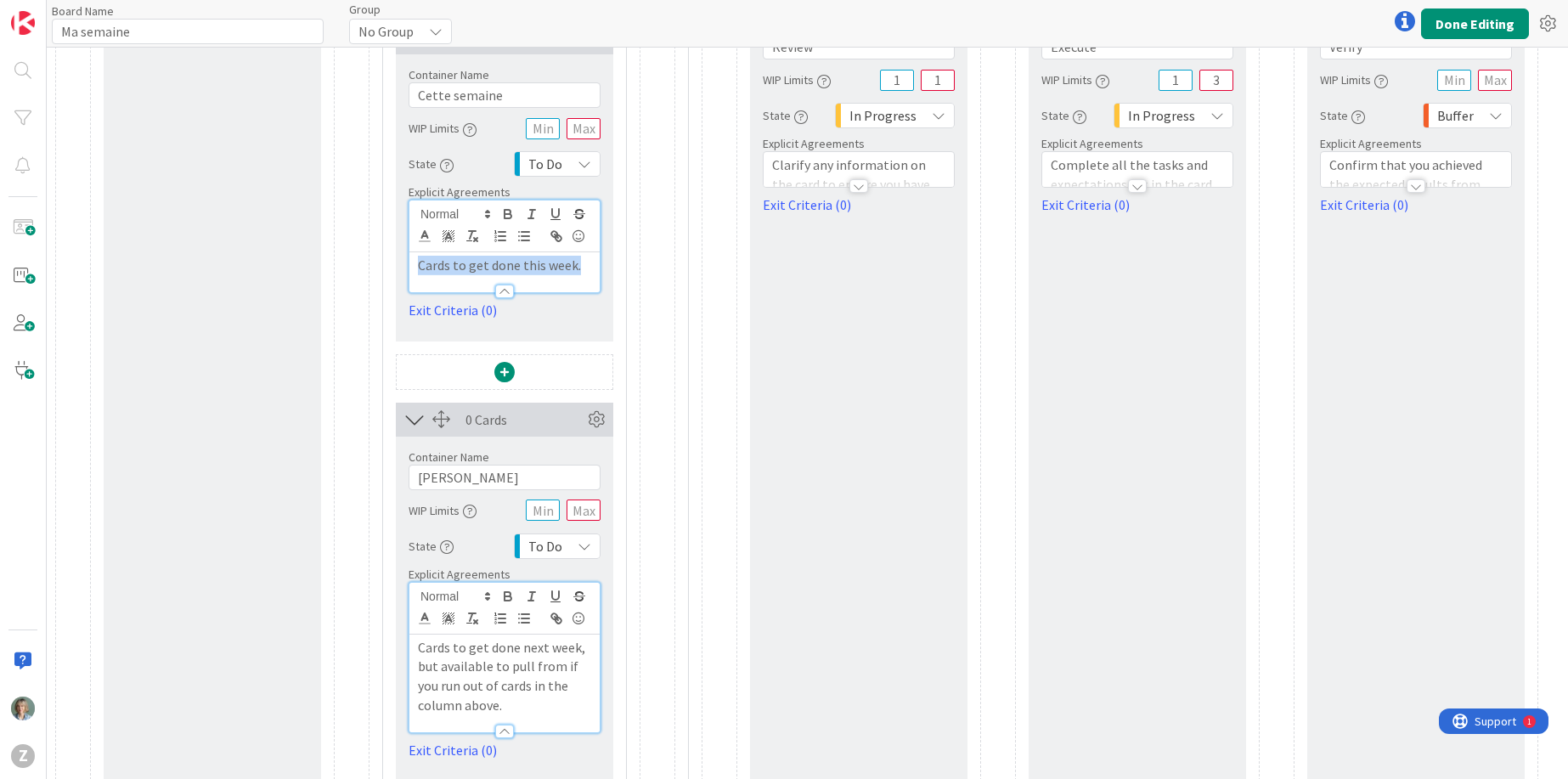
scroll to position [343, 0]
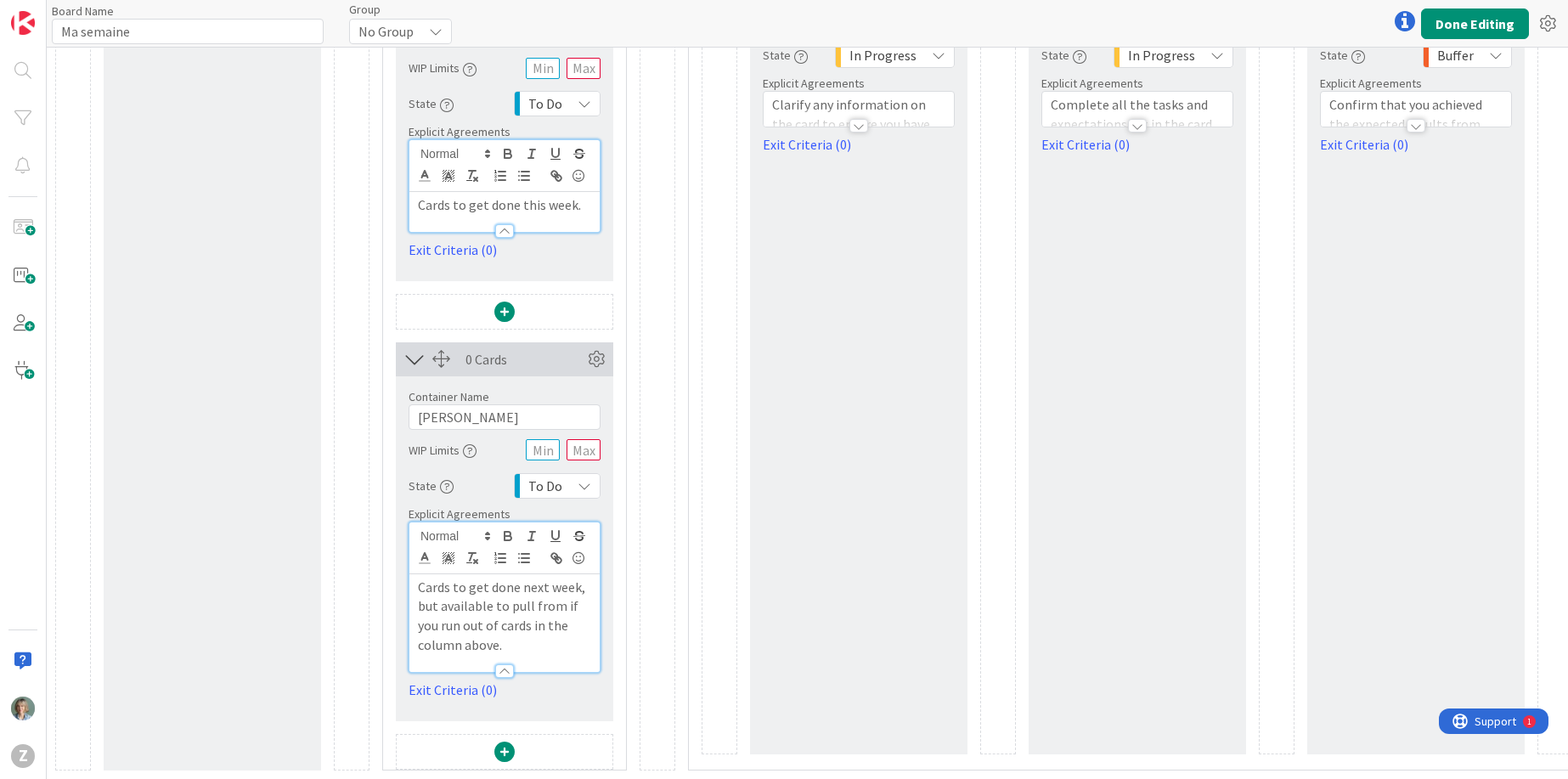
click at [527, 617] on p "Cards to get done next week, but available to pull from if you run out of cards…" at bounding box center [505, 616] width 173 height 77
copy p "Cards to get done next week, but available to pull from if you run out of cards…"
click at [539, 209] on p "Cards to get done this week." at bounding box center [505, 204] width 173 height 19
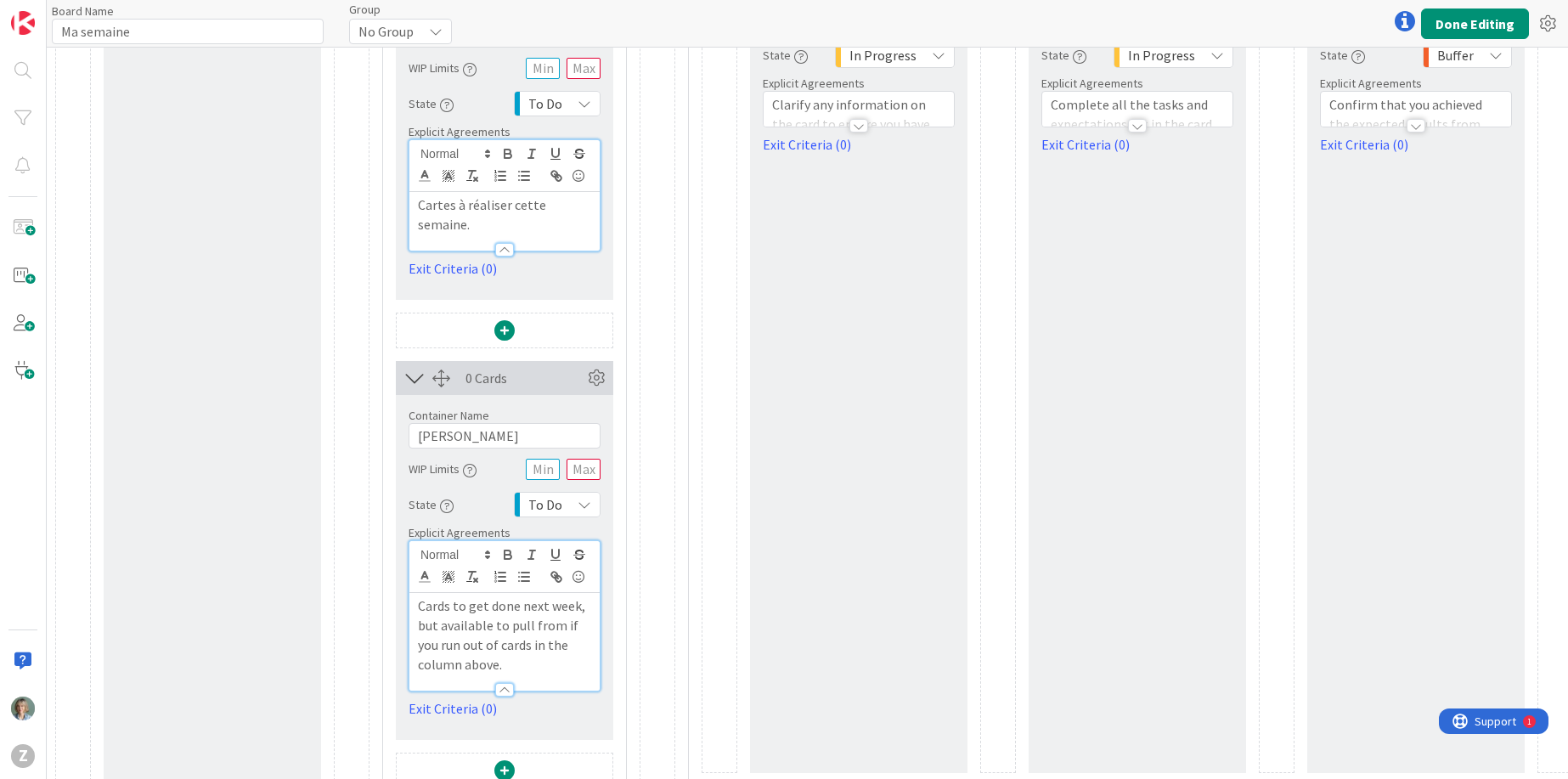
click at [505, 630] on p "Cards to get done next week, but available to pull from if you run out of cards…" at bounding box center [505, 635] width 173 height 77
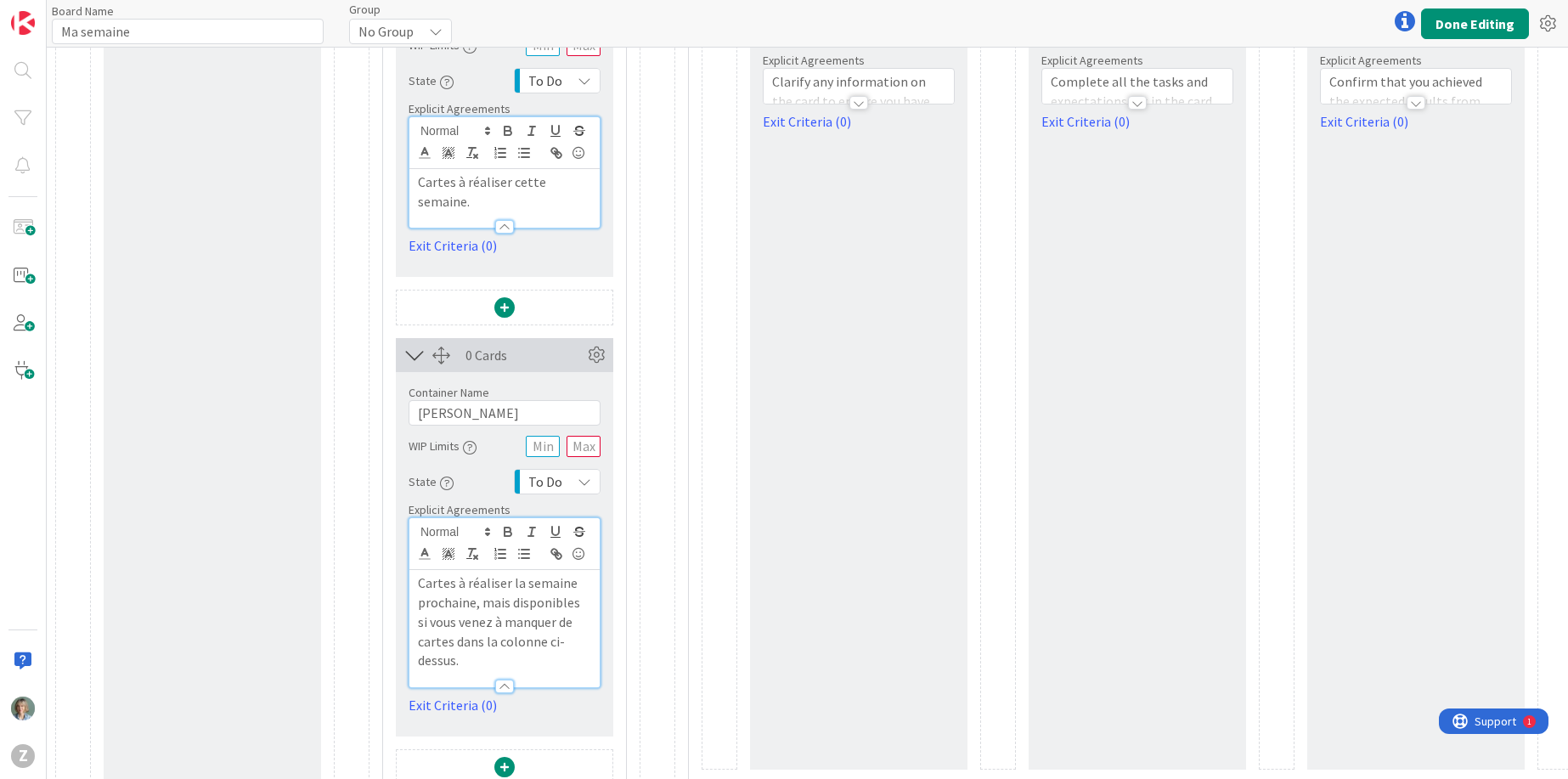
scroll to position [380, 0]
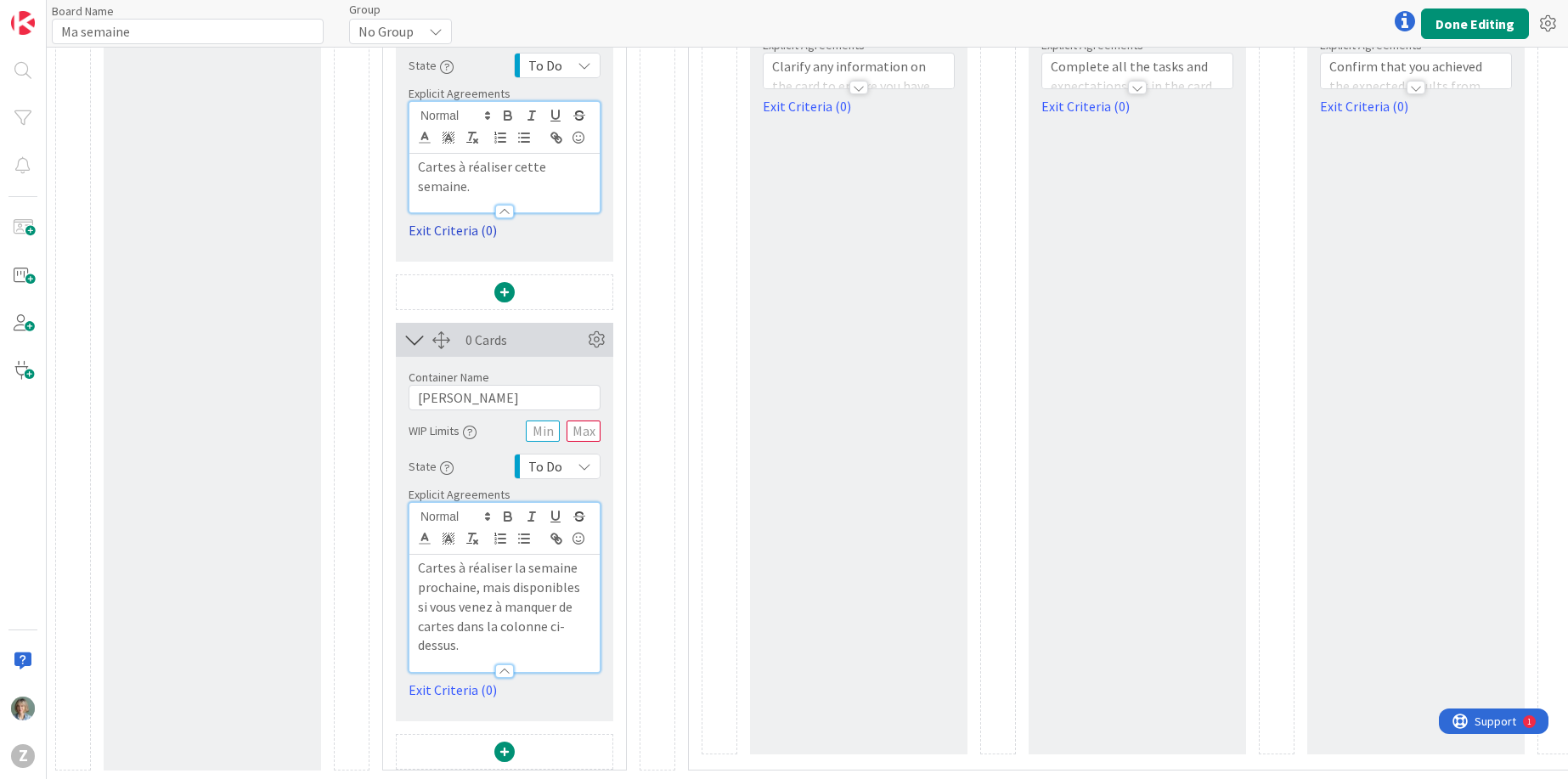
click at [441, 229] on link "Exit Criteria (0)" at bounding box center [505, 230] width 192 height 20
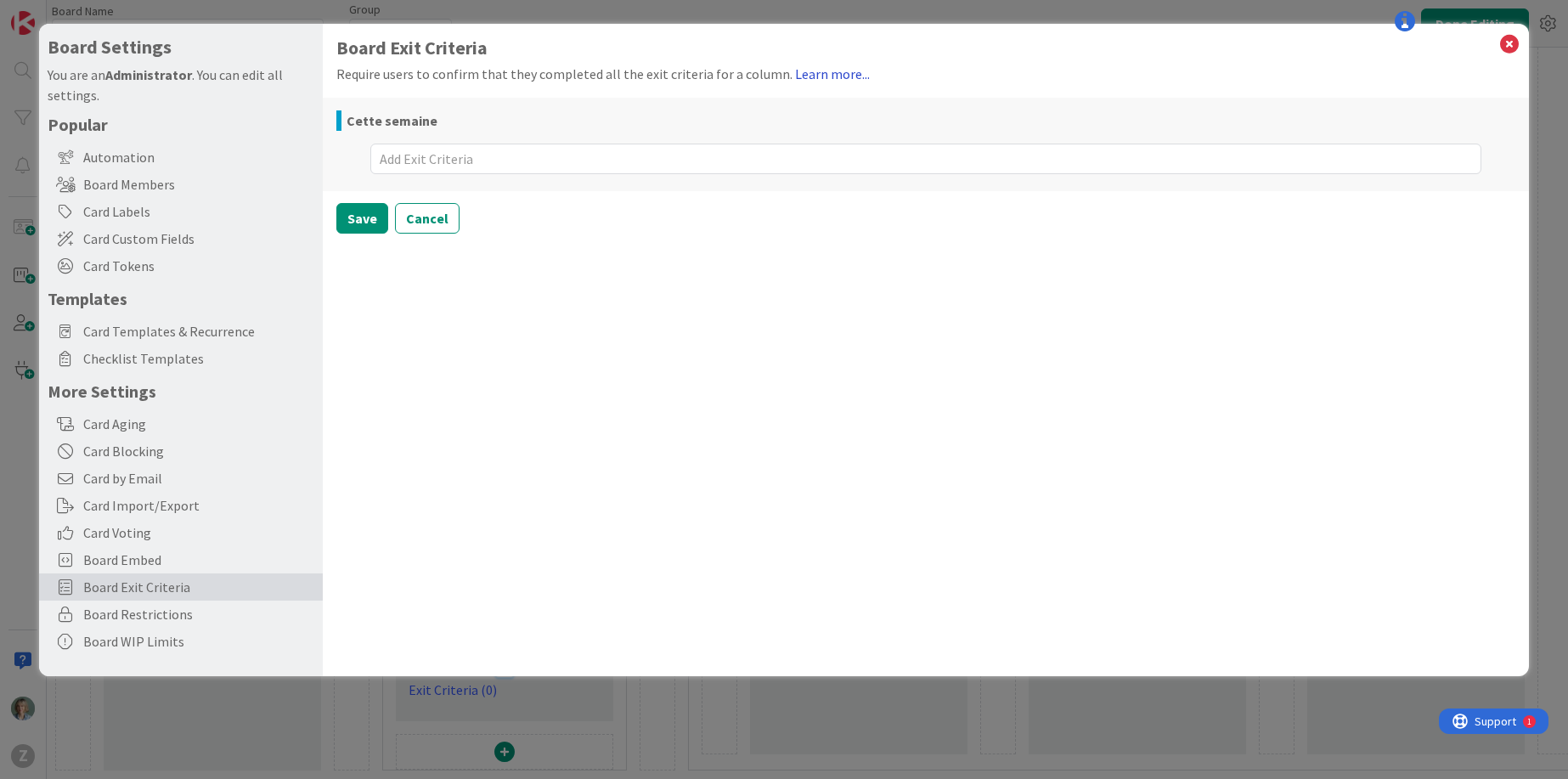
click at [819, 73] on link "Learn more..." at bounding box center [831, 74] width 75 height 17
type textarea "x"
click at [1516, 45] on icon at bounding box center [1509, 44] width 22 height 24
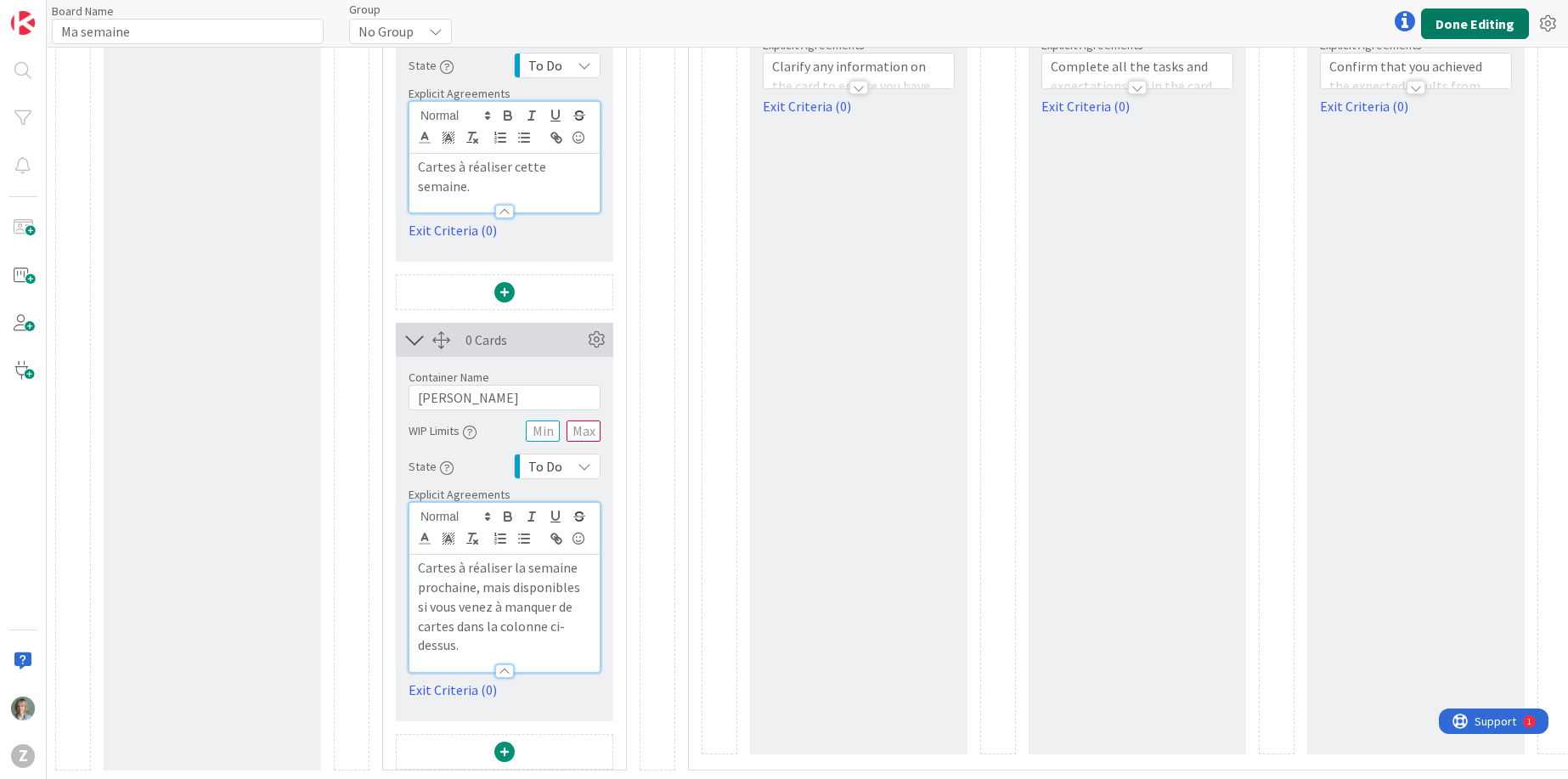
click at [1502, 27] on button "Done Editing" at bounding box center [1474, 23] width 108 height 30
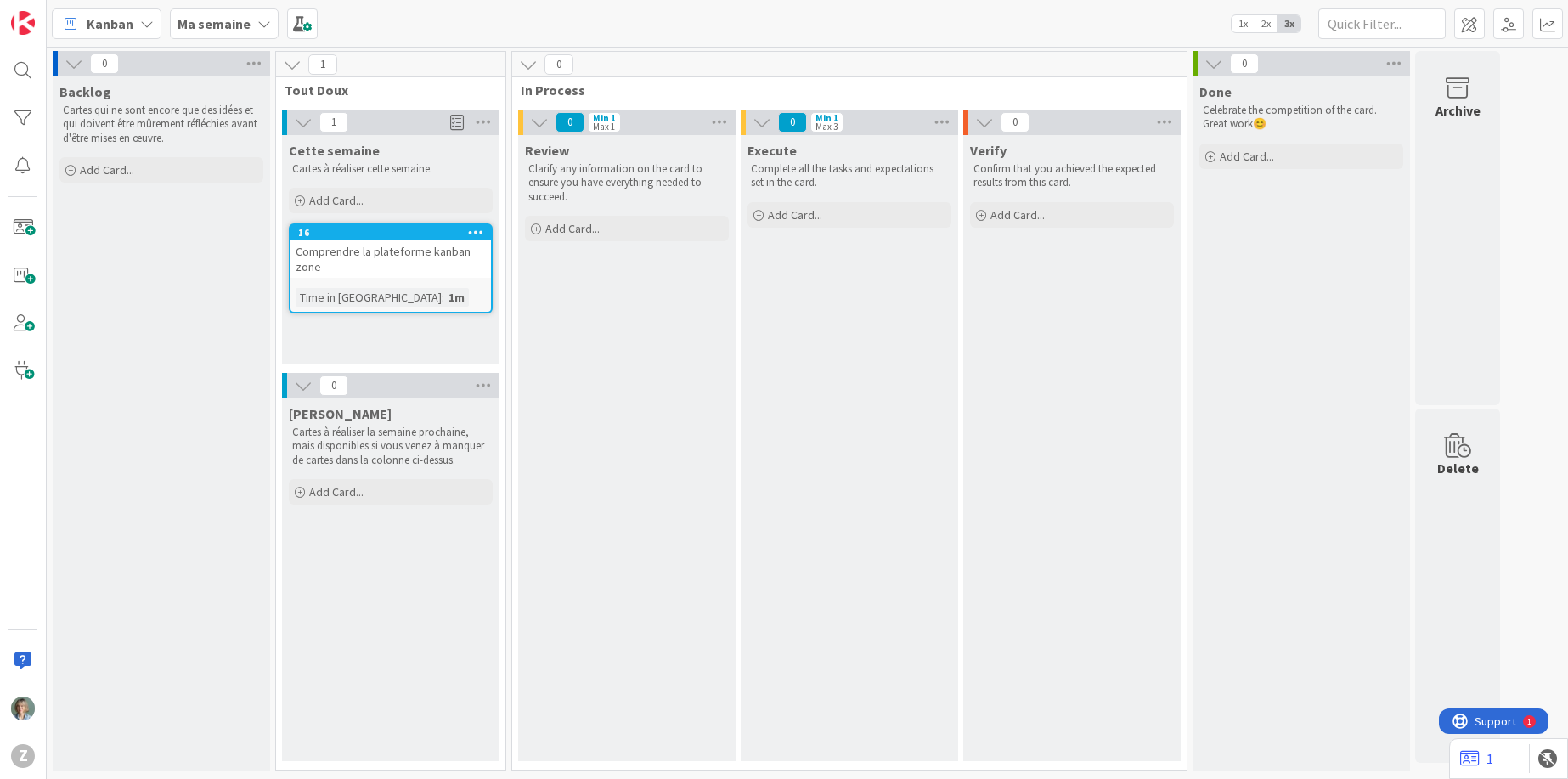
click at [356, 248] on div "Comprendre la plateforme kanban zone" at bounding box center [390, 259] width 201 height 38
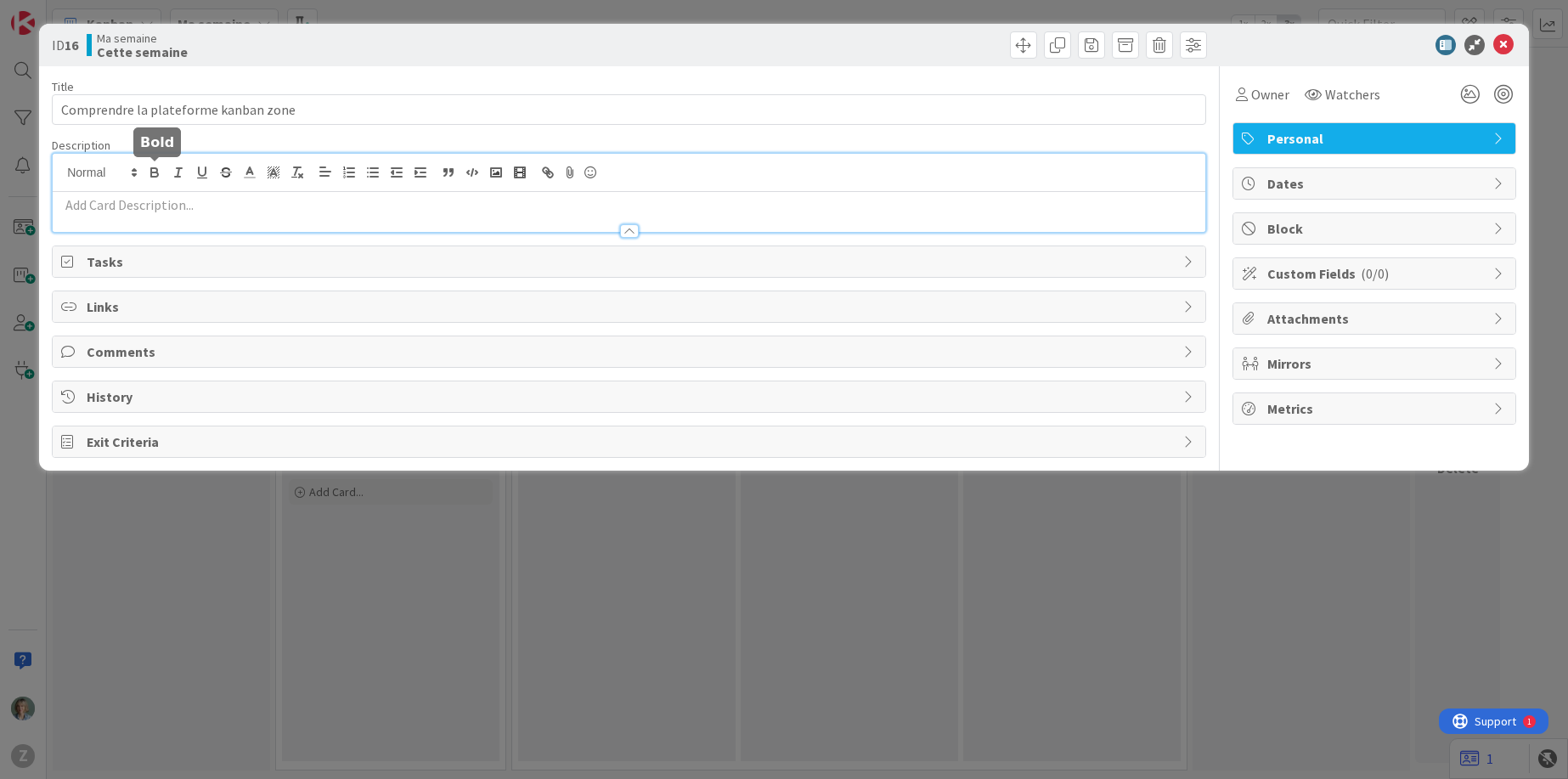
click at [164, 171] on div at bounding box center [629, 192] width 1153 height 78
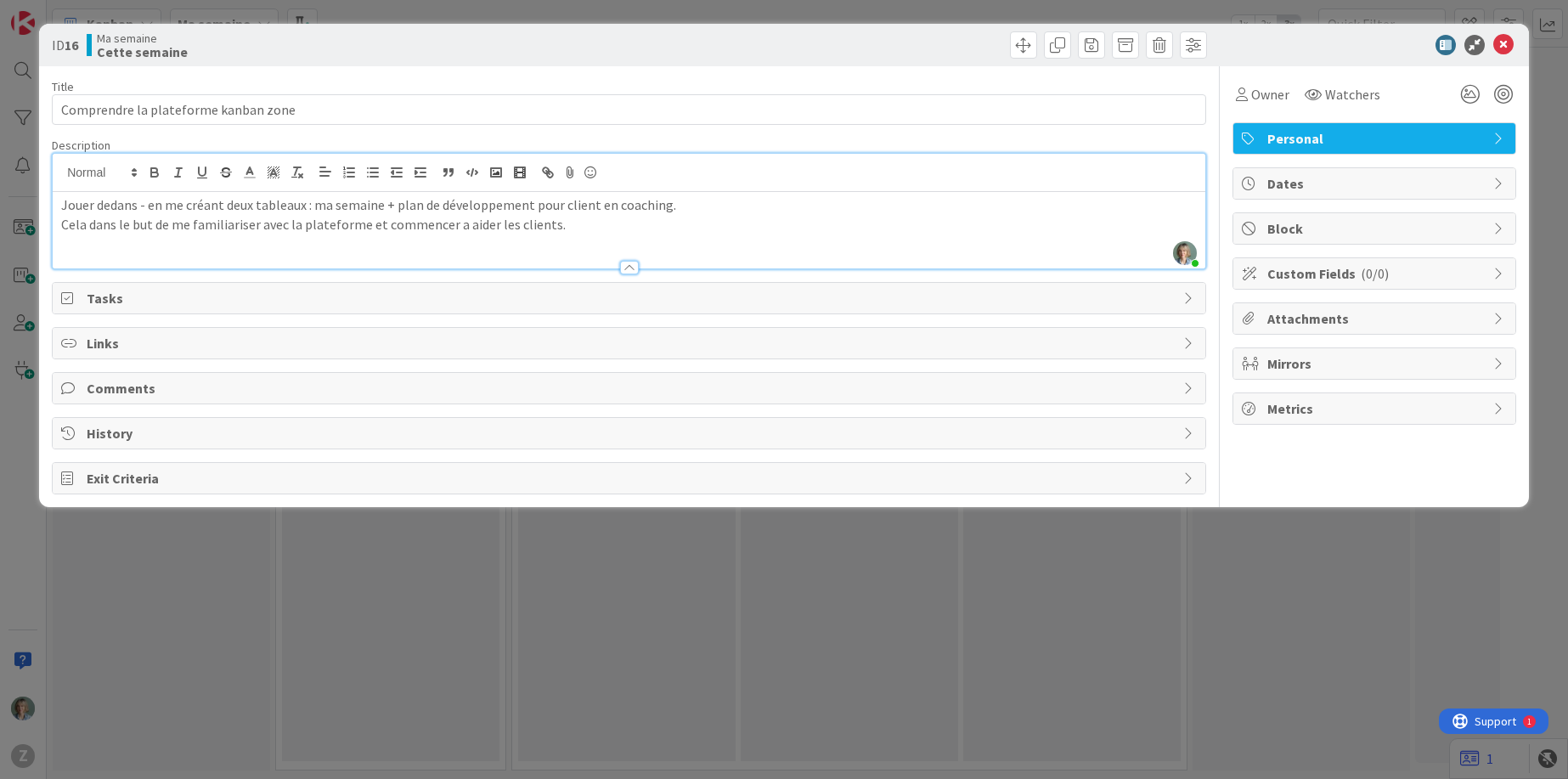
click at [162, 297] on span "Tasks" at bounding box center [631, 298] width 1088 height 20
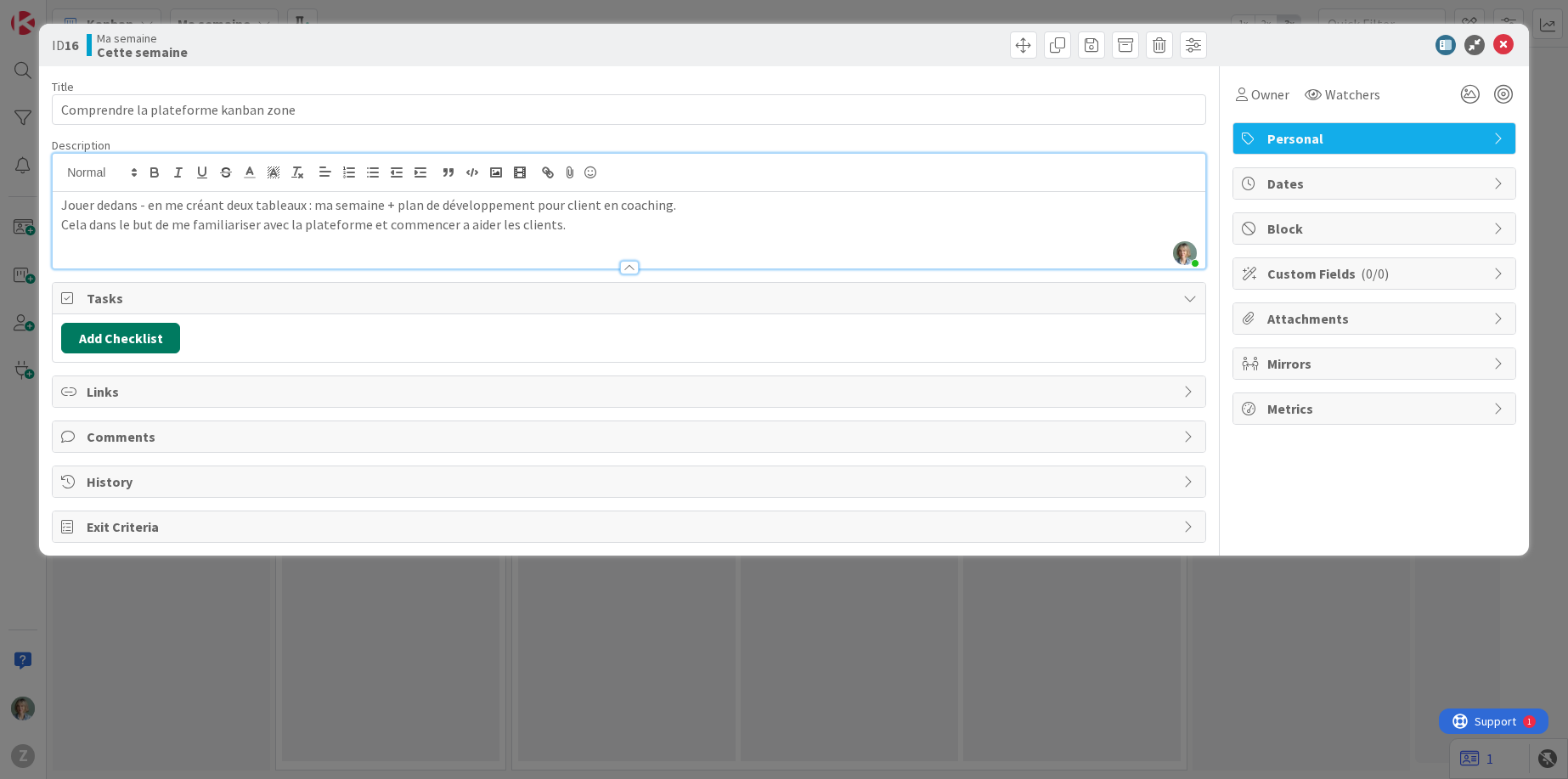
click at [148, 338] on button "Add Checklist" at bounding box center [120, 338] width 119 height 30
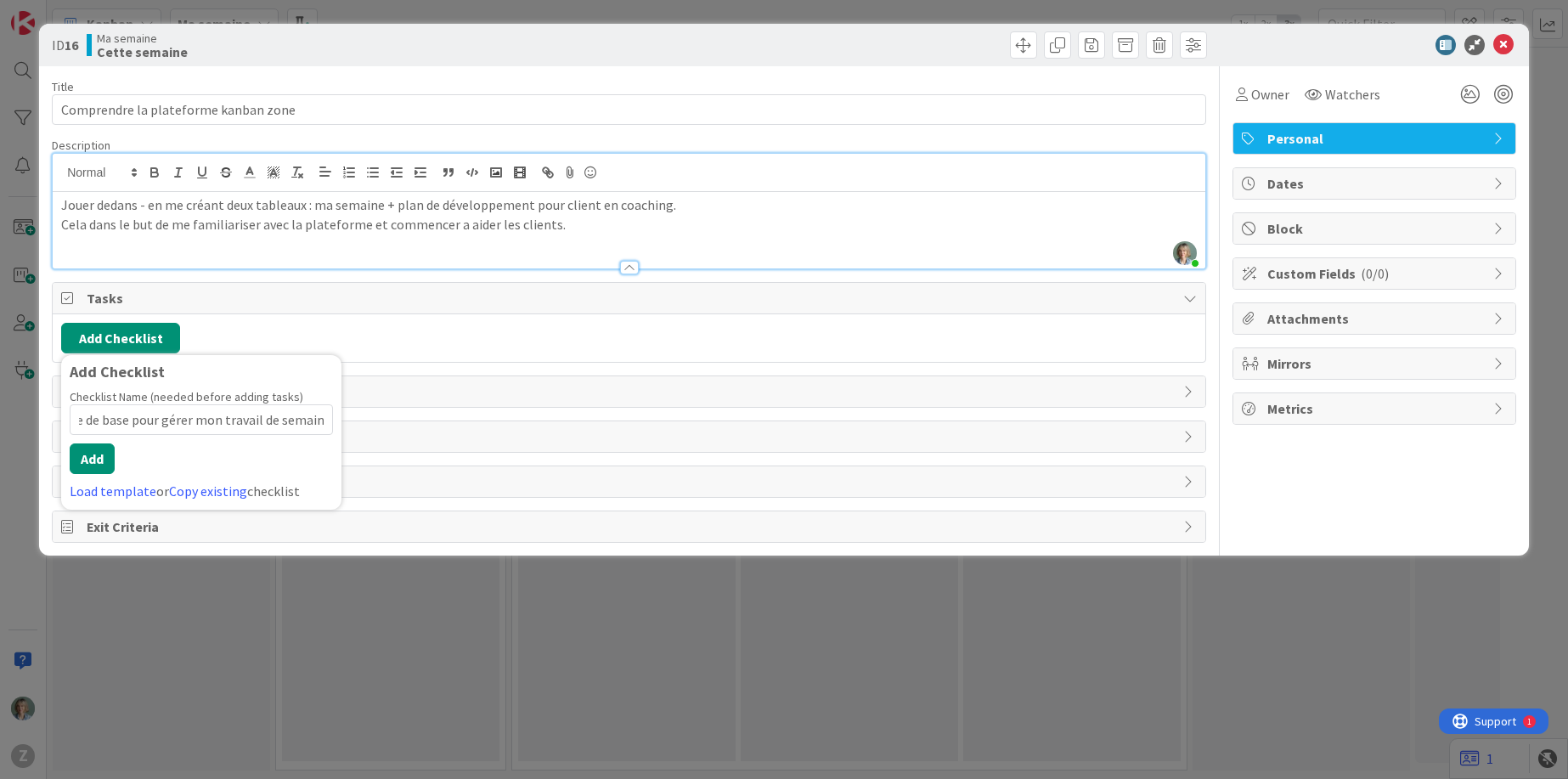
scroll to position [0, 119]
type input "Créer une plateforme de base pour gérer mon travail de semaine"
click at [100, 467] on button "Add" at bounding box center [92, 459] width 45 height 30
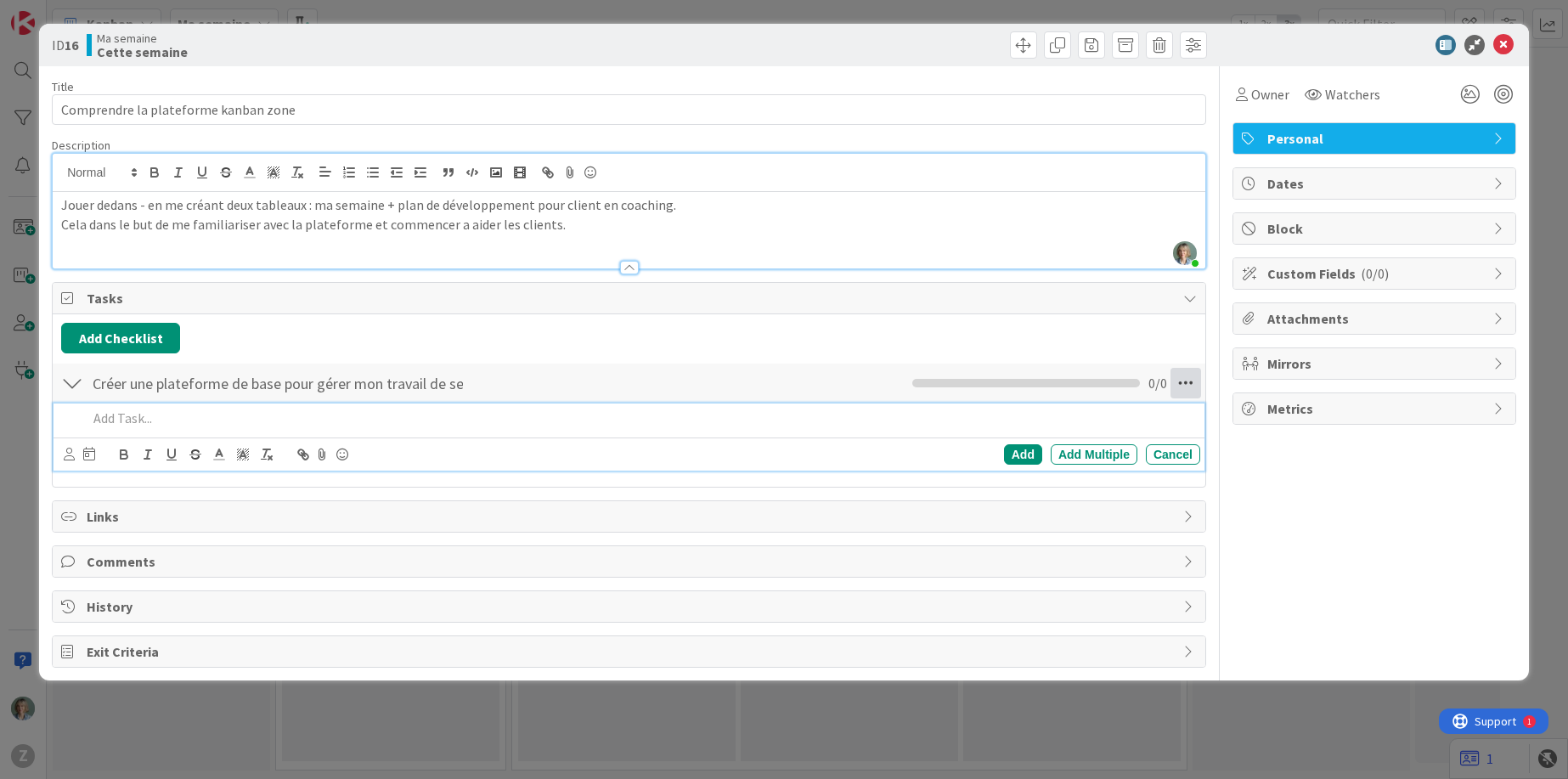
click at [1191, 381] on icon at bounding box center [1185, 382] width 30 height 30
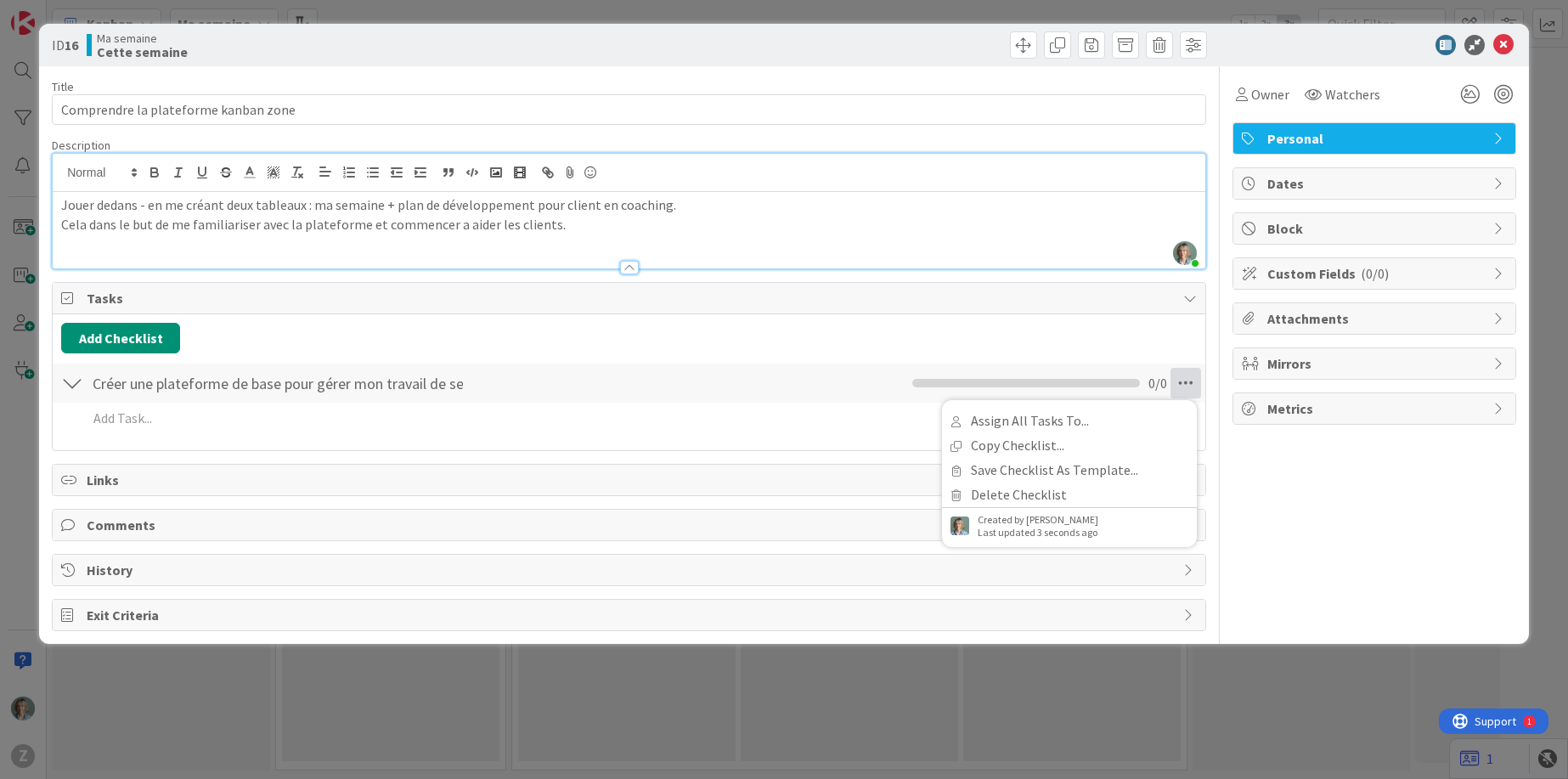
click at [629, 384] on div "Créer une plateforme de base pour gérer mon travail de semaine Checklist Name 6…" at bounding box center [629, 383] width 1153 height 39
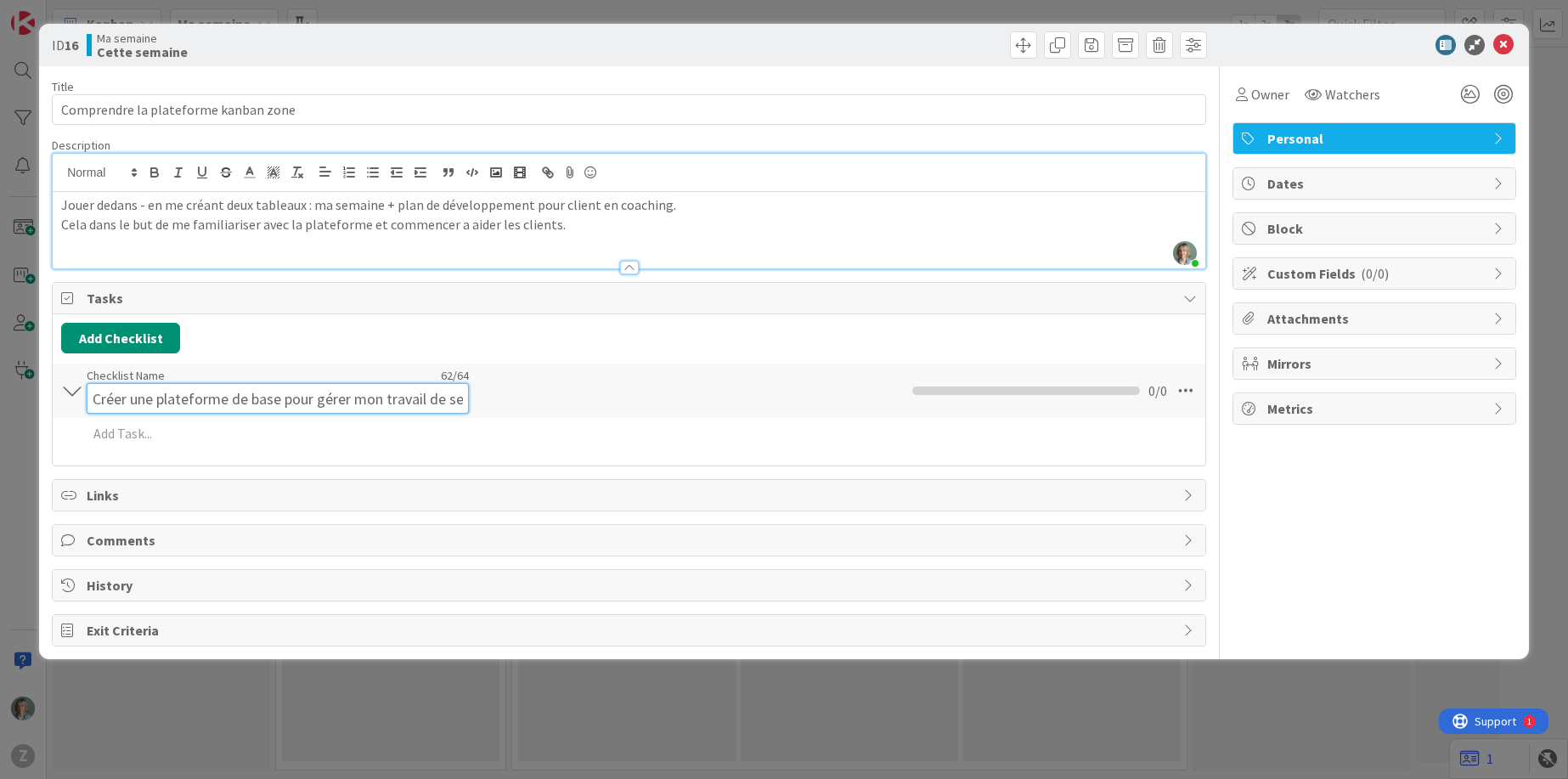
click at [435, 377] on div "Checklist Name 62 / 64 Créer une plateforme de base pour gérer mon travail de s…" at bounding box center [277, 390] width 382 height 46
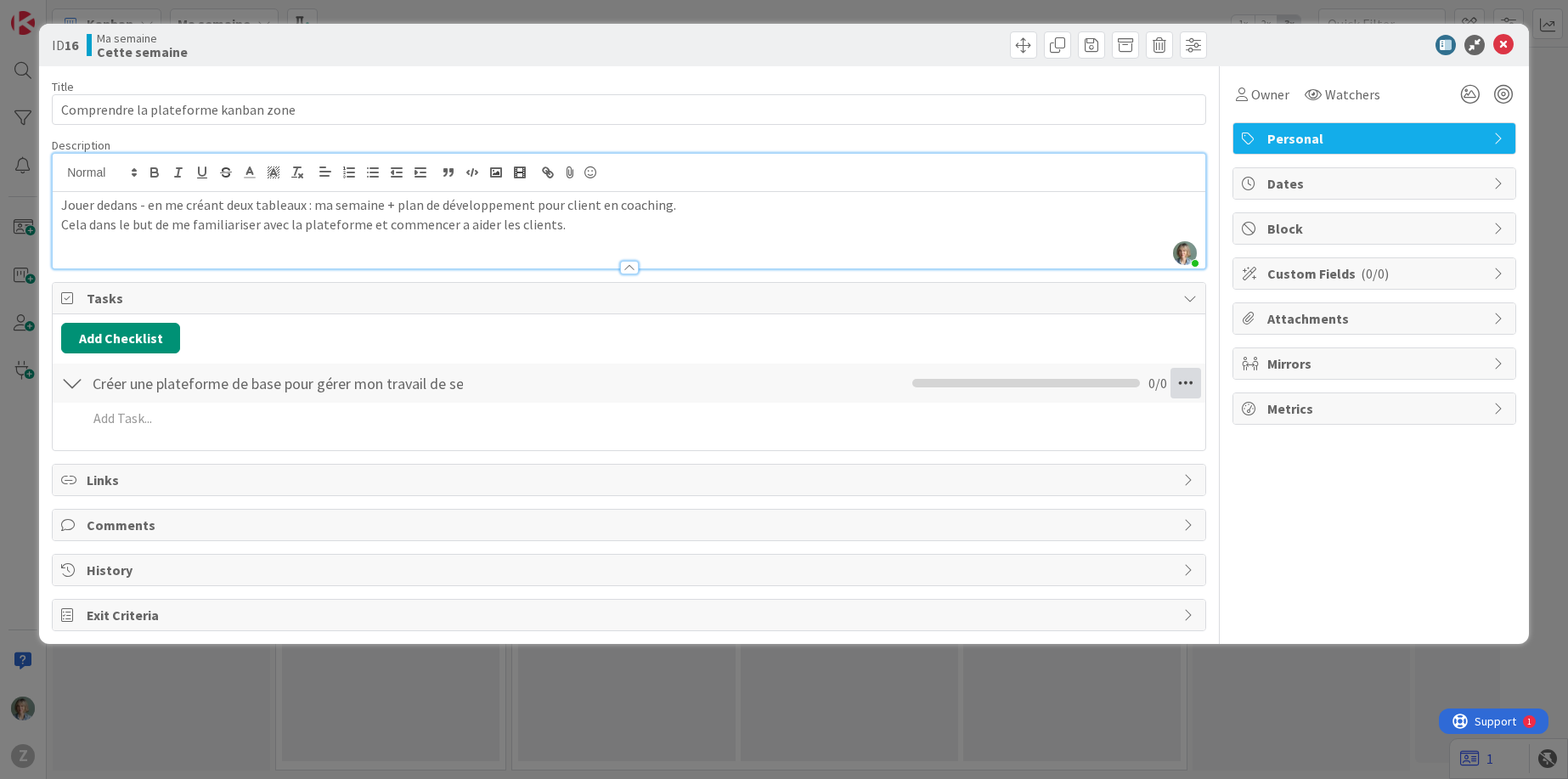
click at [1183, 391] on icon at bounding box center [1185, 382] width 30 height 30
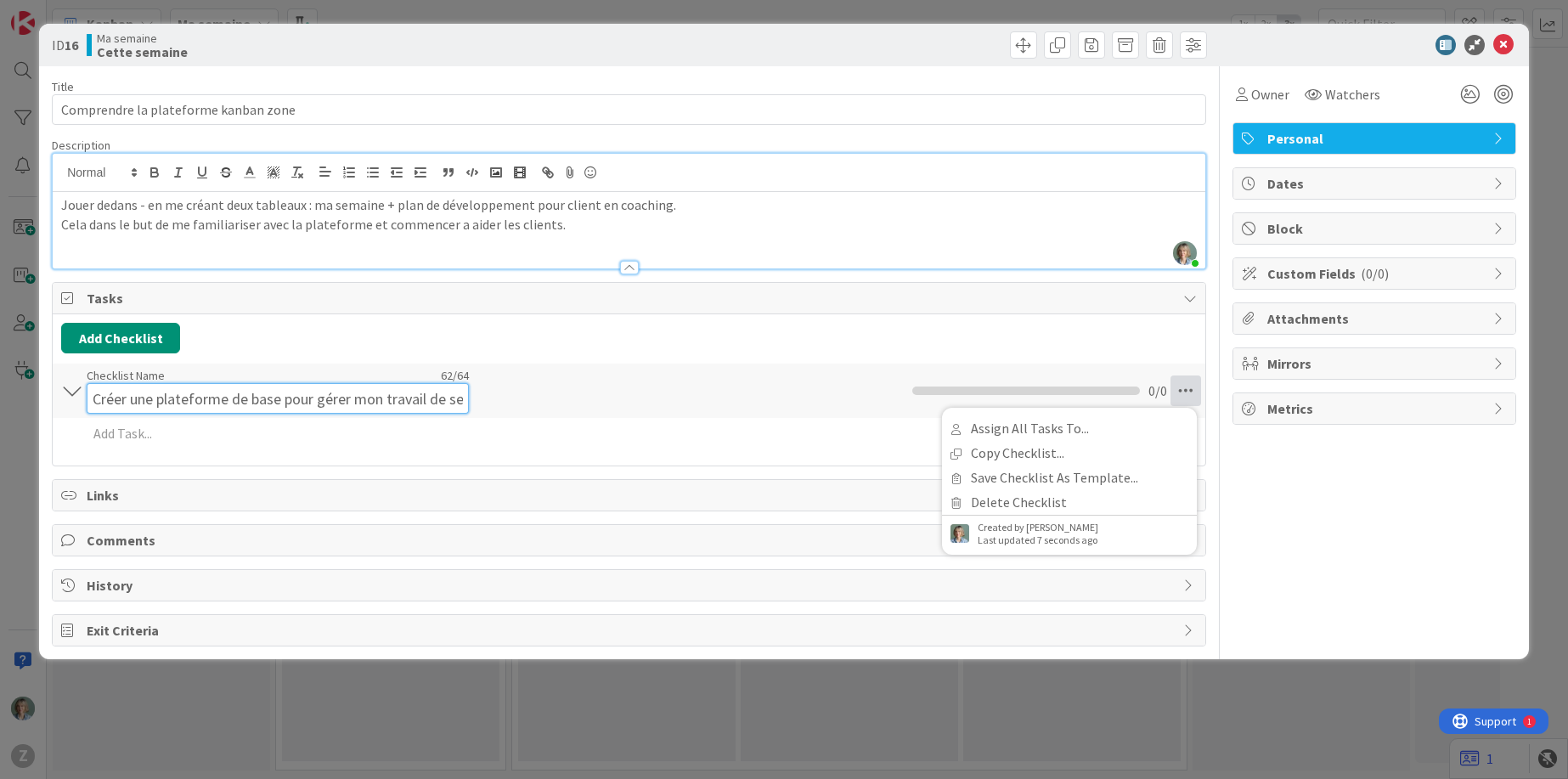
click at [426, 370] on div "Checklist Name 62 / 64 Créer une plateforme de base pour gérer mon travail de s…" at bounding box center [277, 390] width 382 height 46
click at [447, 393] on input "Créer une plateforme de base pour gérer mon travail de semaine" at bounding box center [277, 398] width 382 height 30
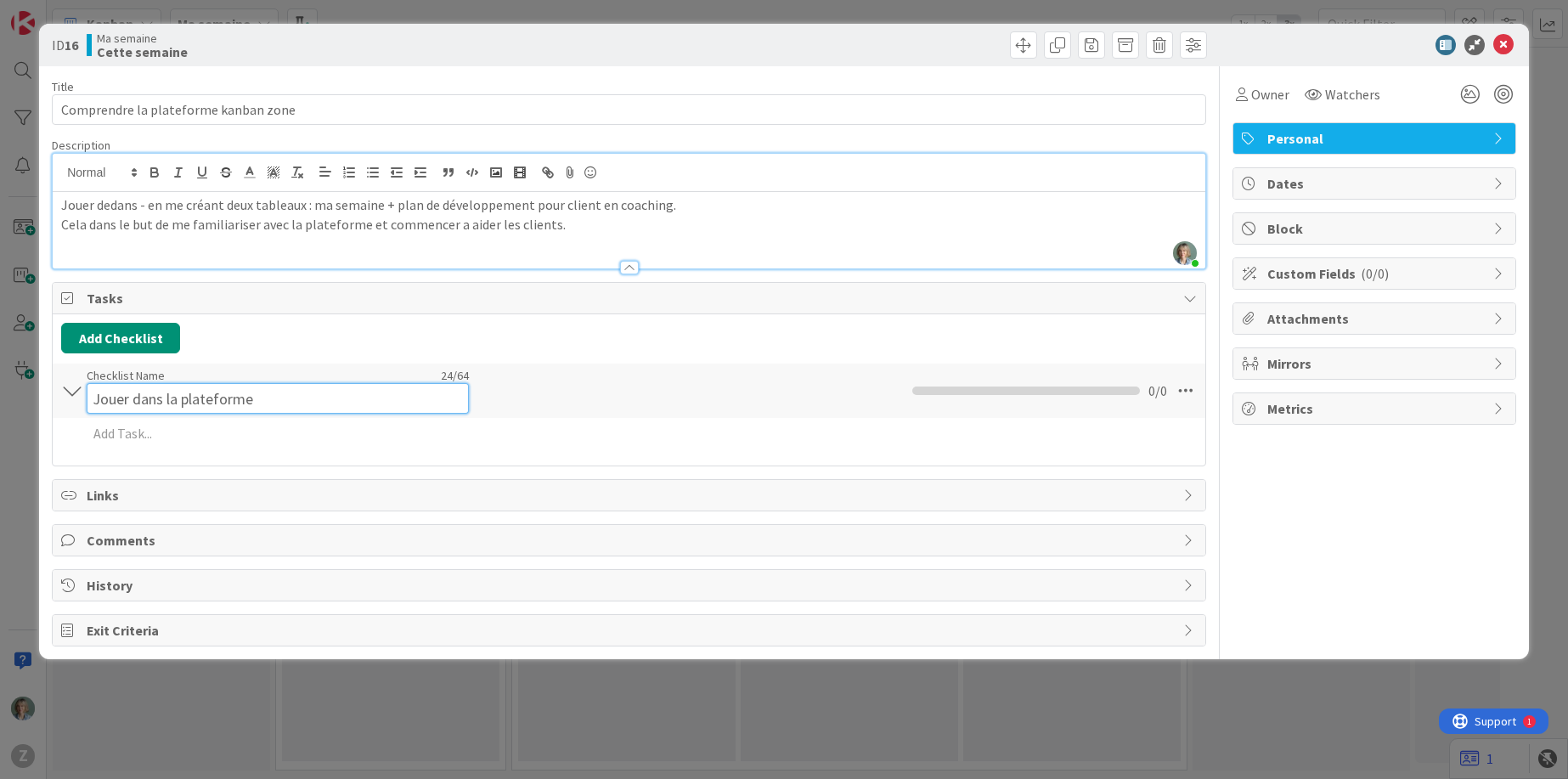
type input "Jouer dans la plateforme"
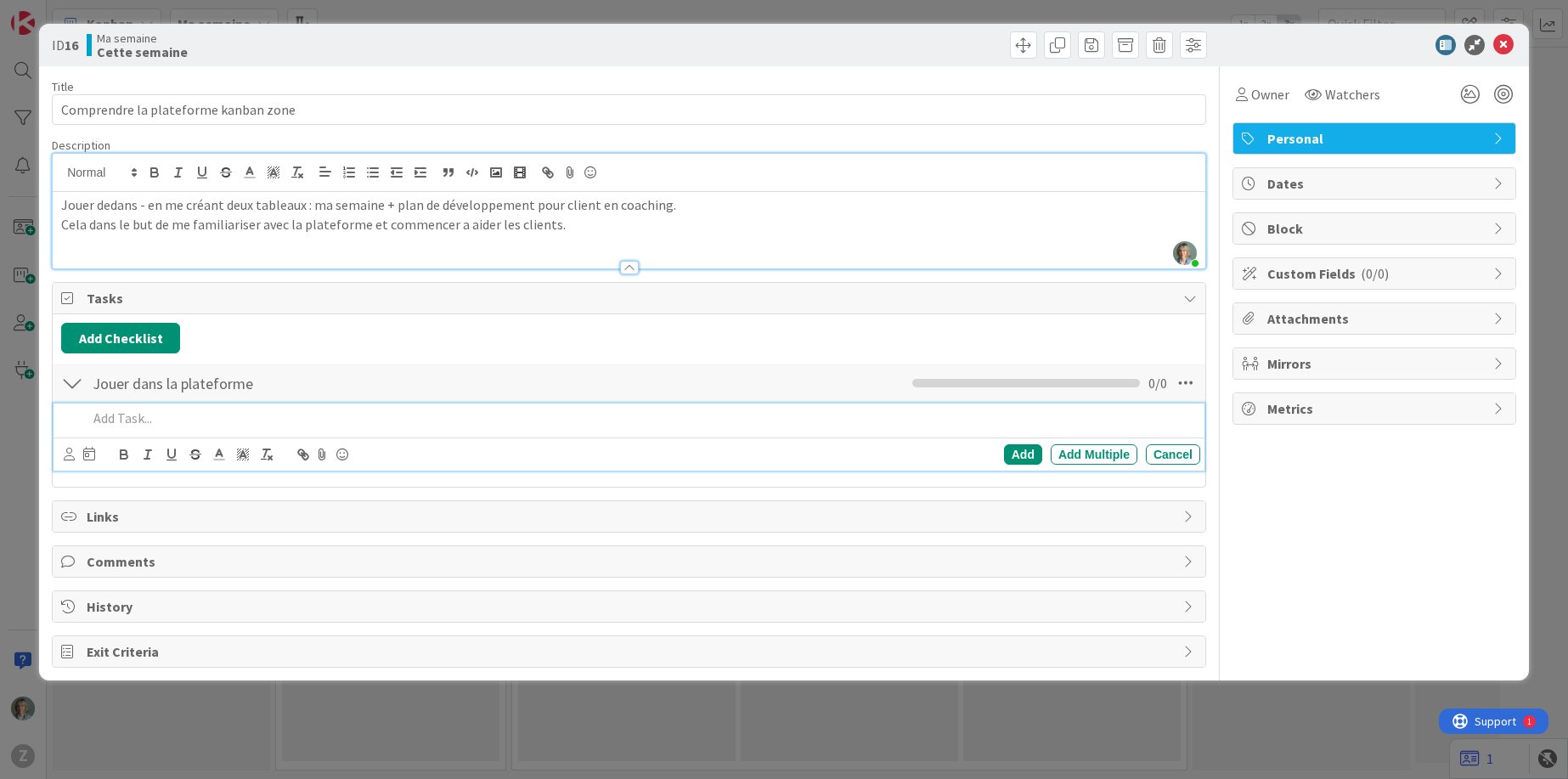
click at [201, 434] on div "Add Add Multiple Cancel" at bounding box center [629, 436] width 1151 height 67
paste div
click at [1023, 453] on div "Add" at bounding box center [1023, 454] width 39 height 20
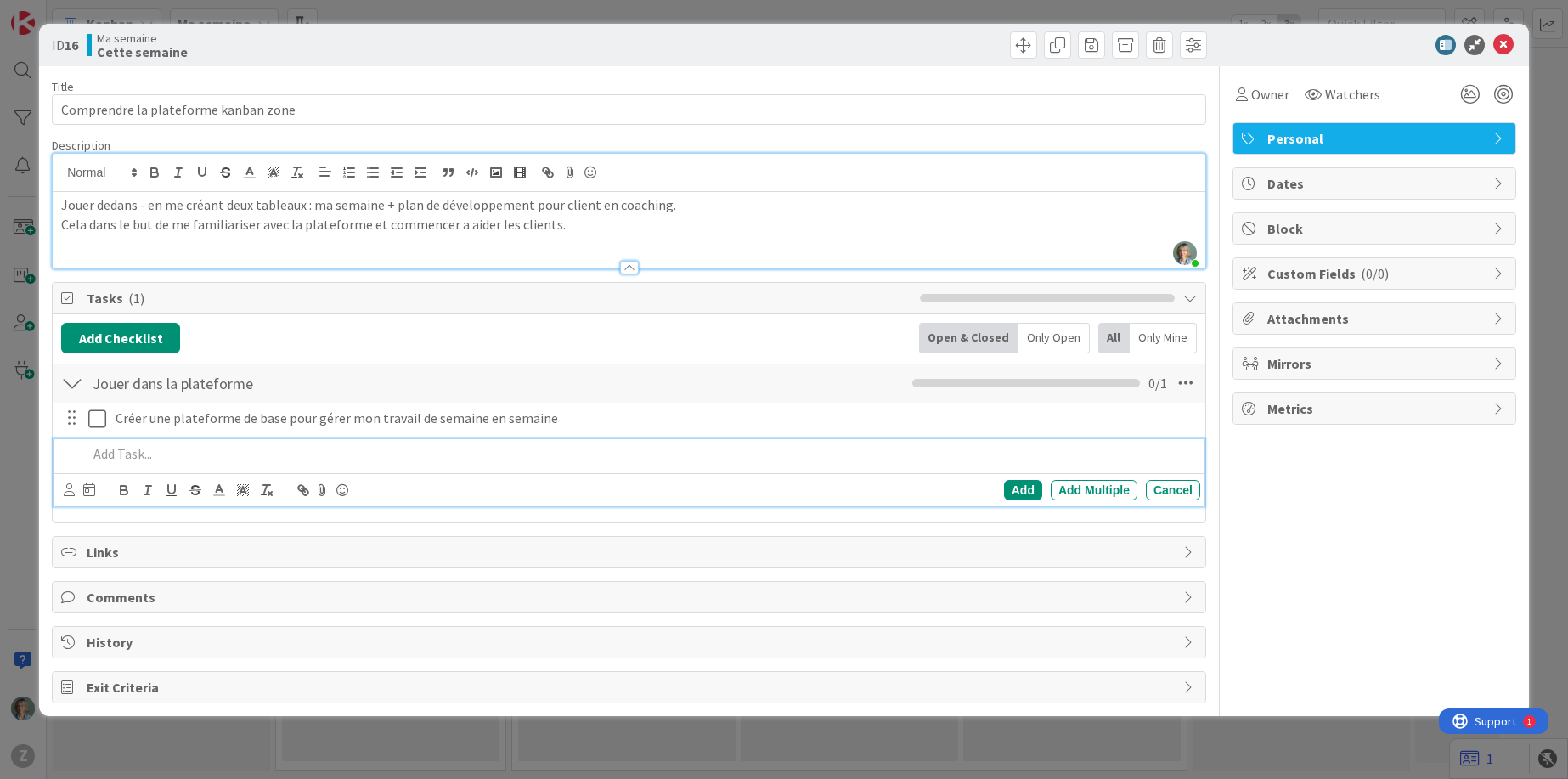
drag, startPoint x: 130, startPoint y: 454, endPoint x: 155, endPoint y: 455, distance: 25.0
click at [132, 454] on p at bounding box center [640, 453] width 1106 height 19
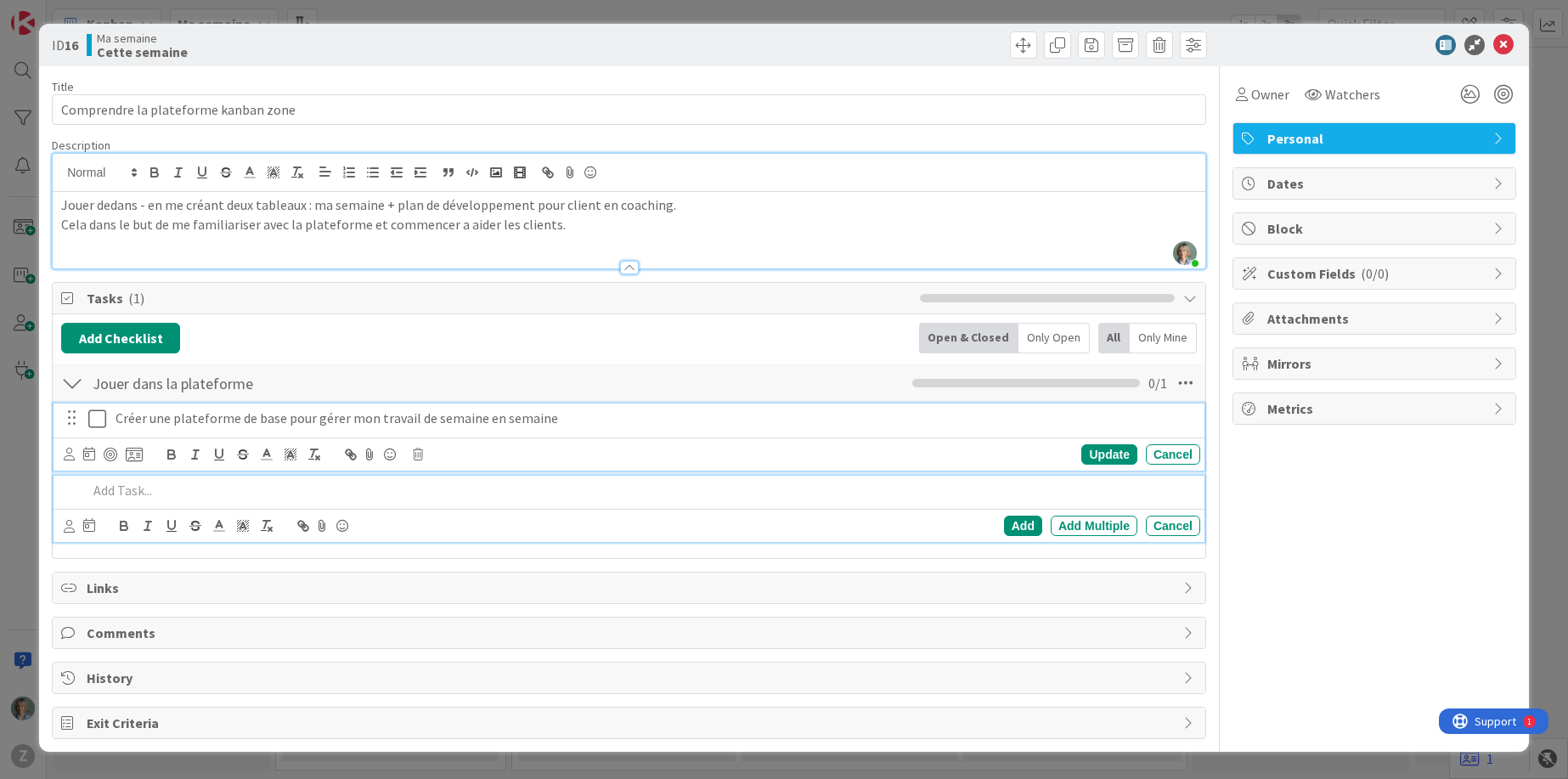
click at [608, 419] on p "Créer une plateforme de base pour gérer mon travail de semaine en semaine" at bounding box center [654, 418] width 1078 height 19
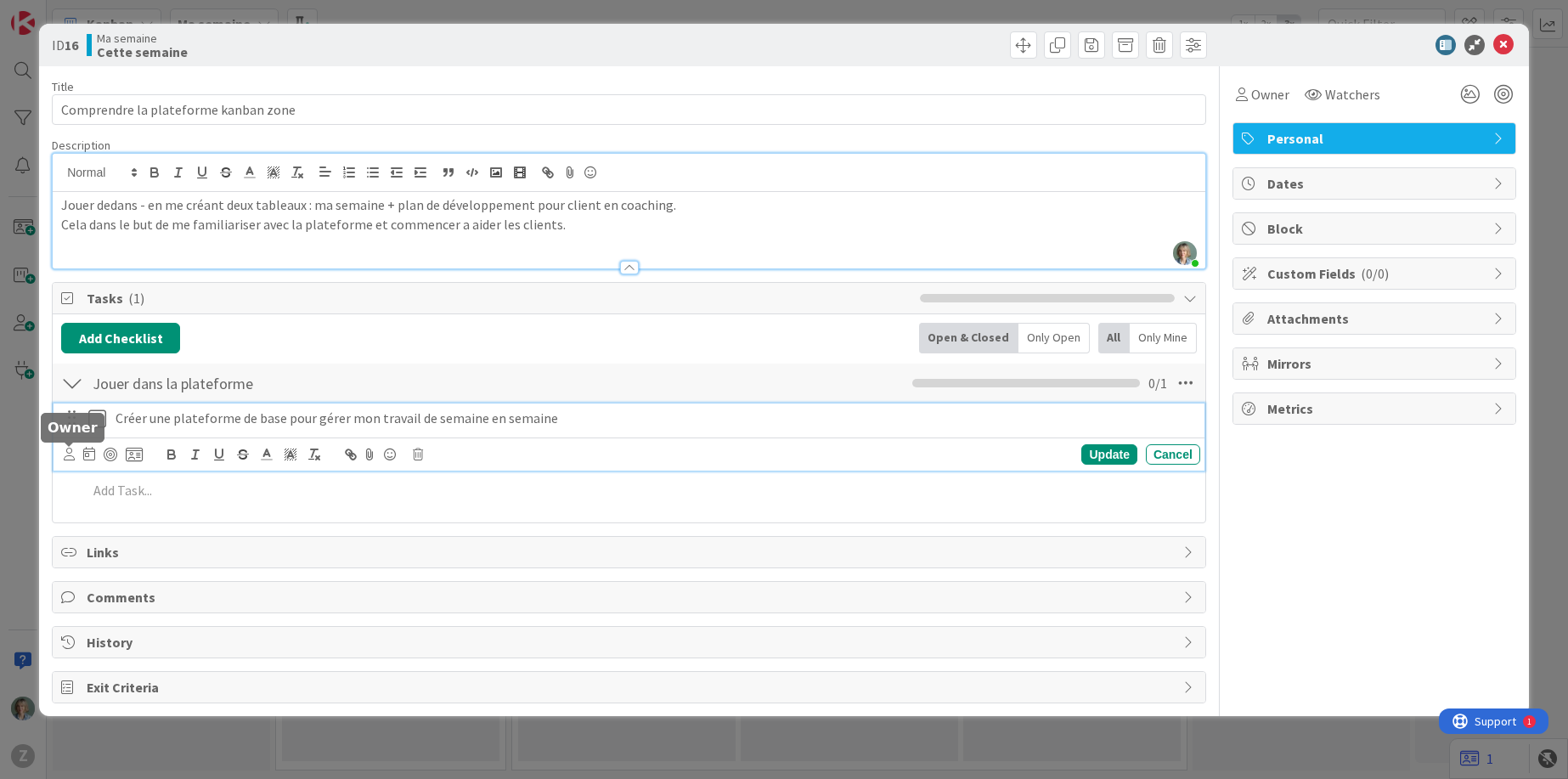
click at [68, 452] on icon at bounding box center [69, 454] width 11 height 13
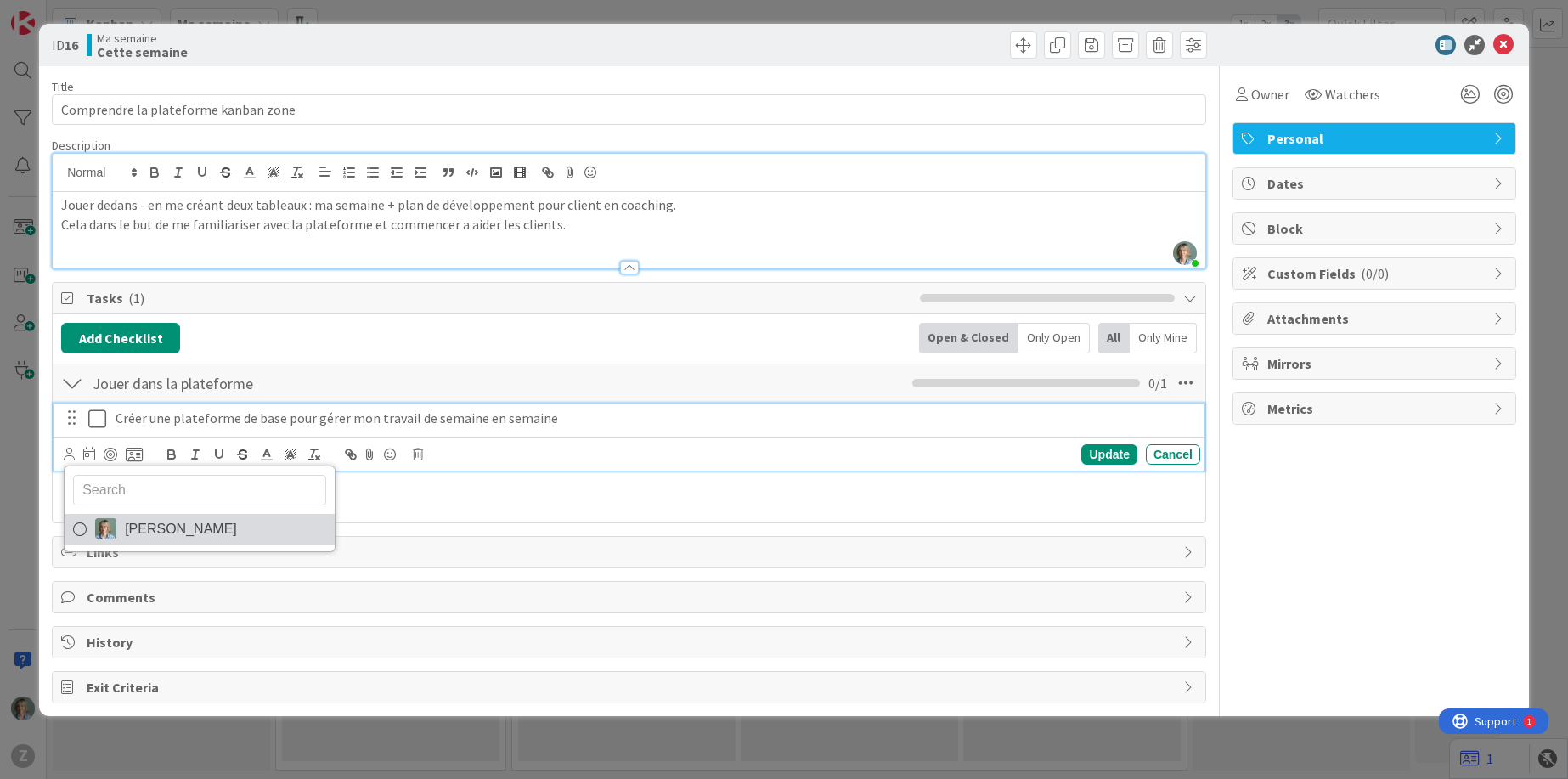
click at [148, 515] on link "[PERSON_NAME]" at bounding box center [199, 529] width 270 height 30
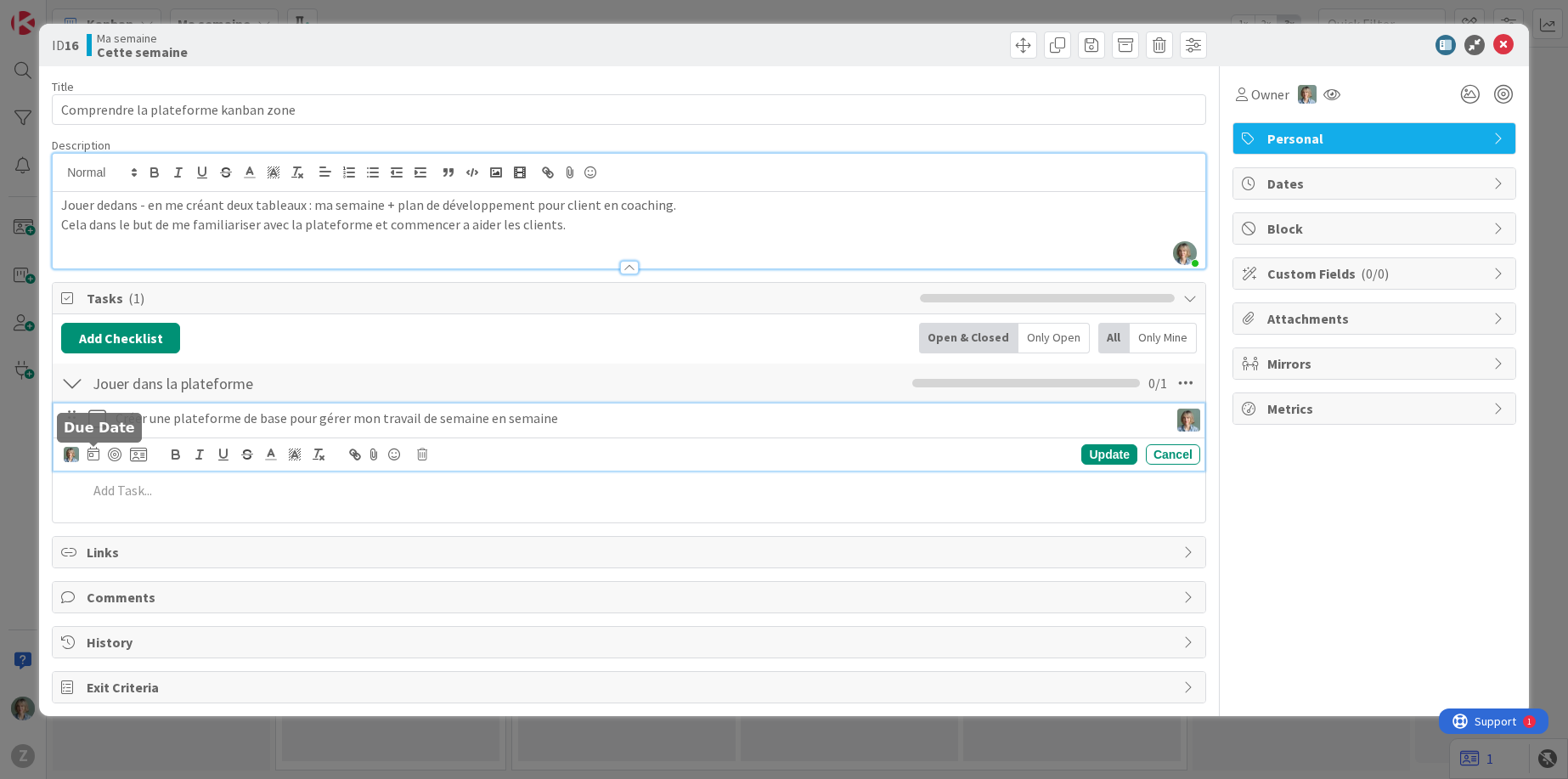
click at [96, 457] on icon at bounding box center [93, 453] width 12 height 14
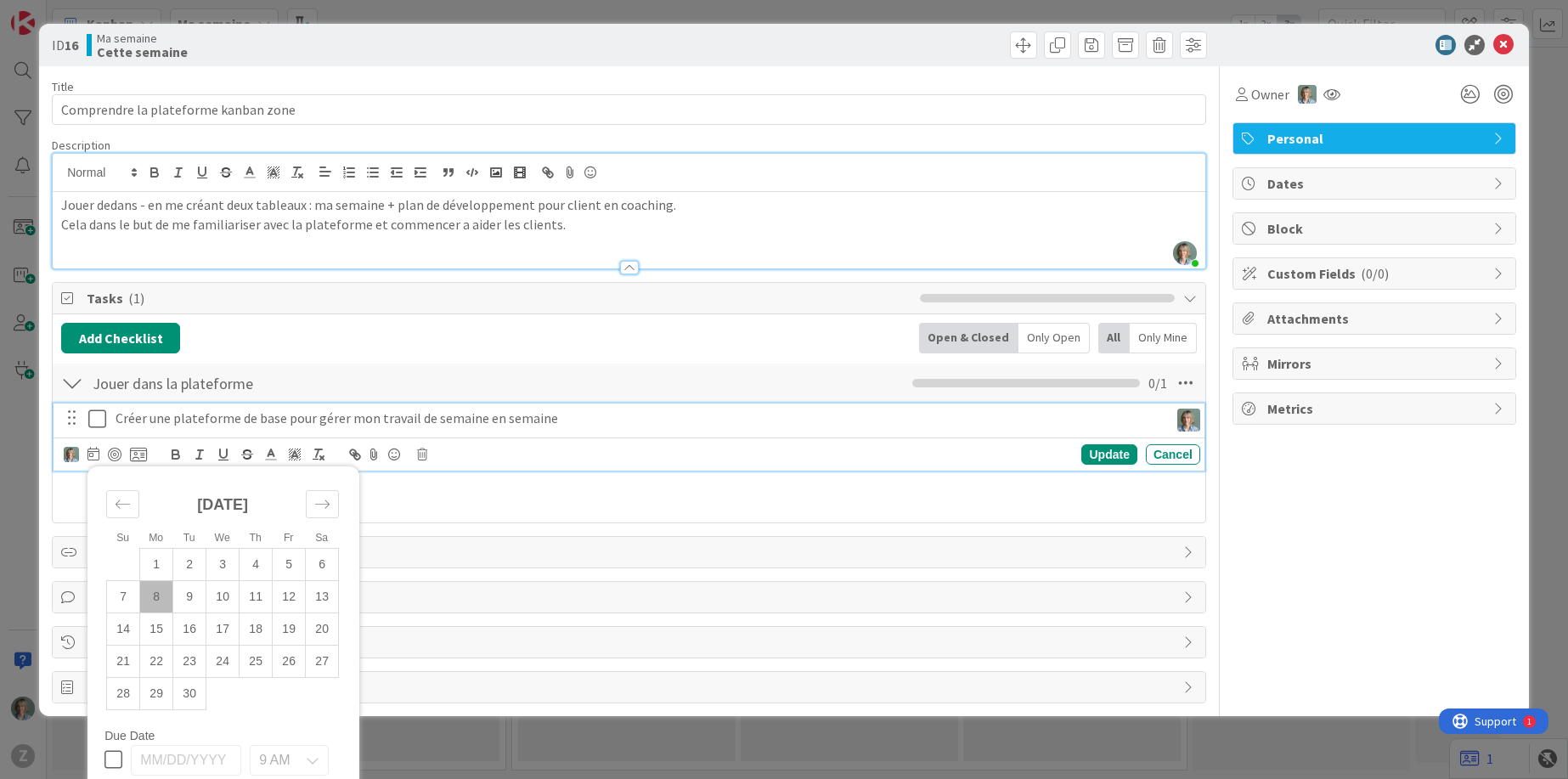
click at [115, 759] on icon at bounding box center [112, 760] width 17 height 20
type input "[DATE]"
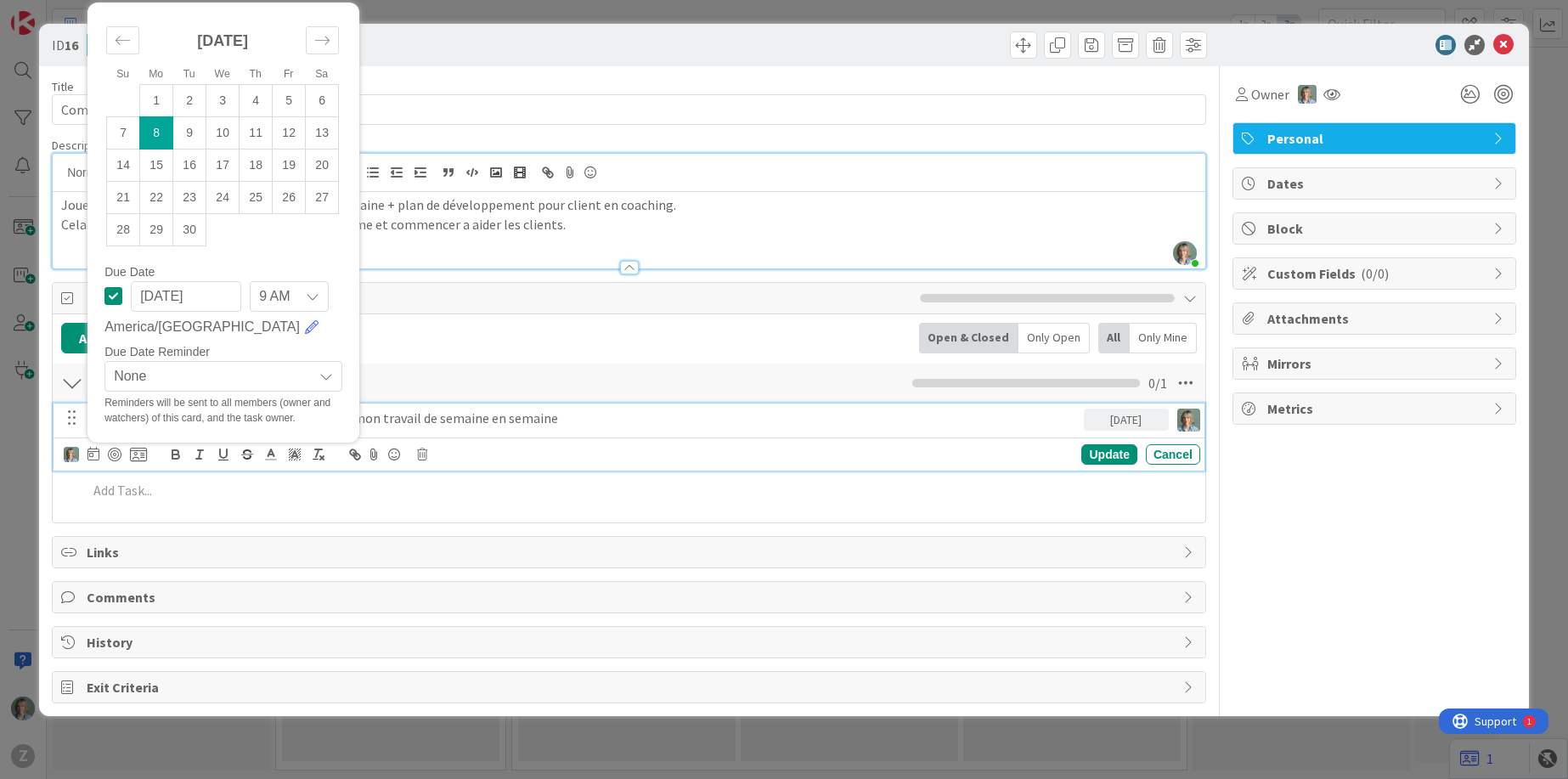
click at [316, 297] on icon at bounding box center [312, 296] width 14 height 14
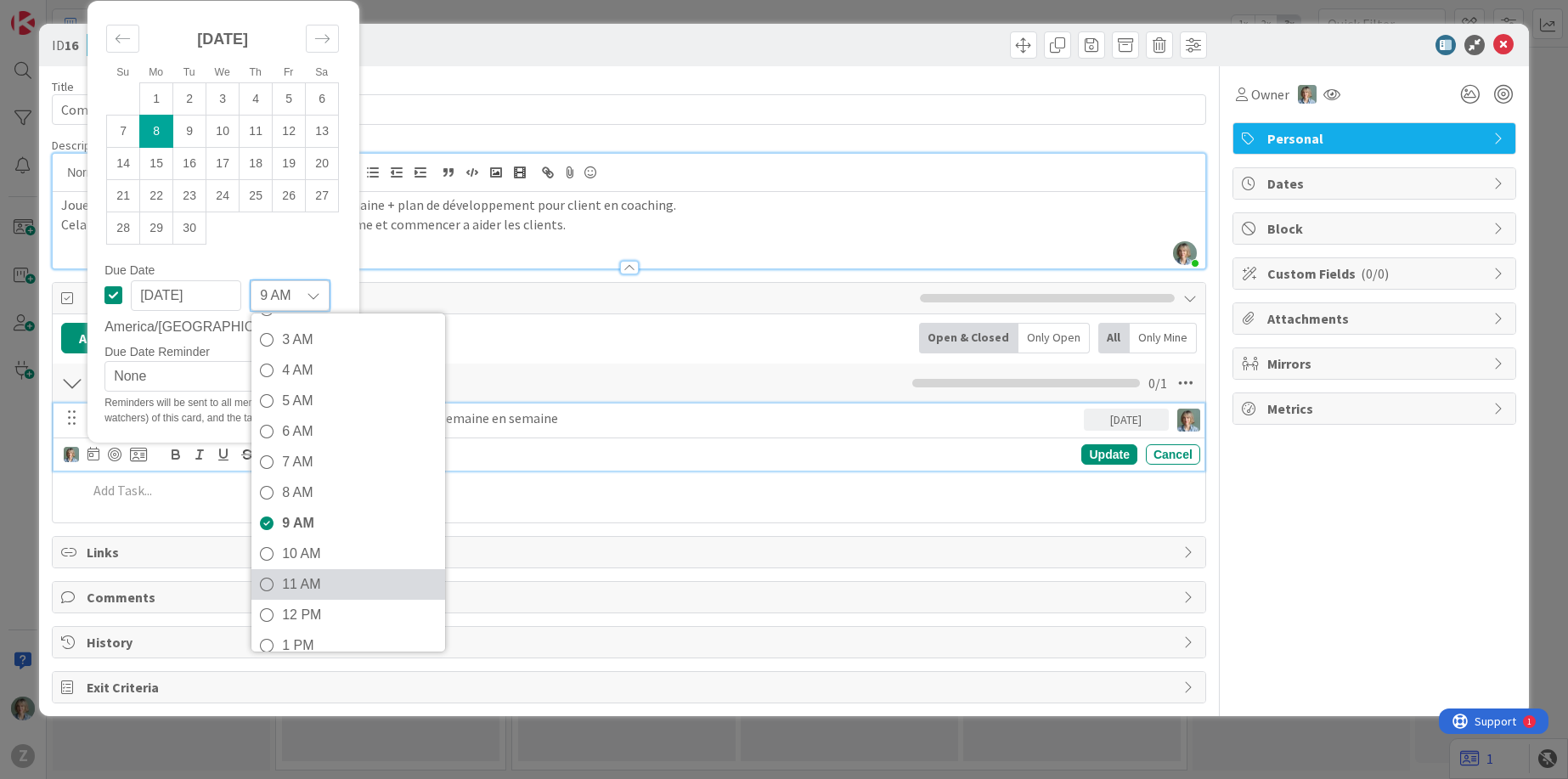
scroll to position [96, 0]
click at [317, 583] on span "11 AM" at bounding box center [359, 576] width 155 height 26
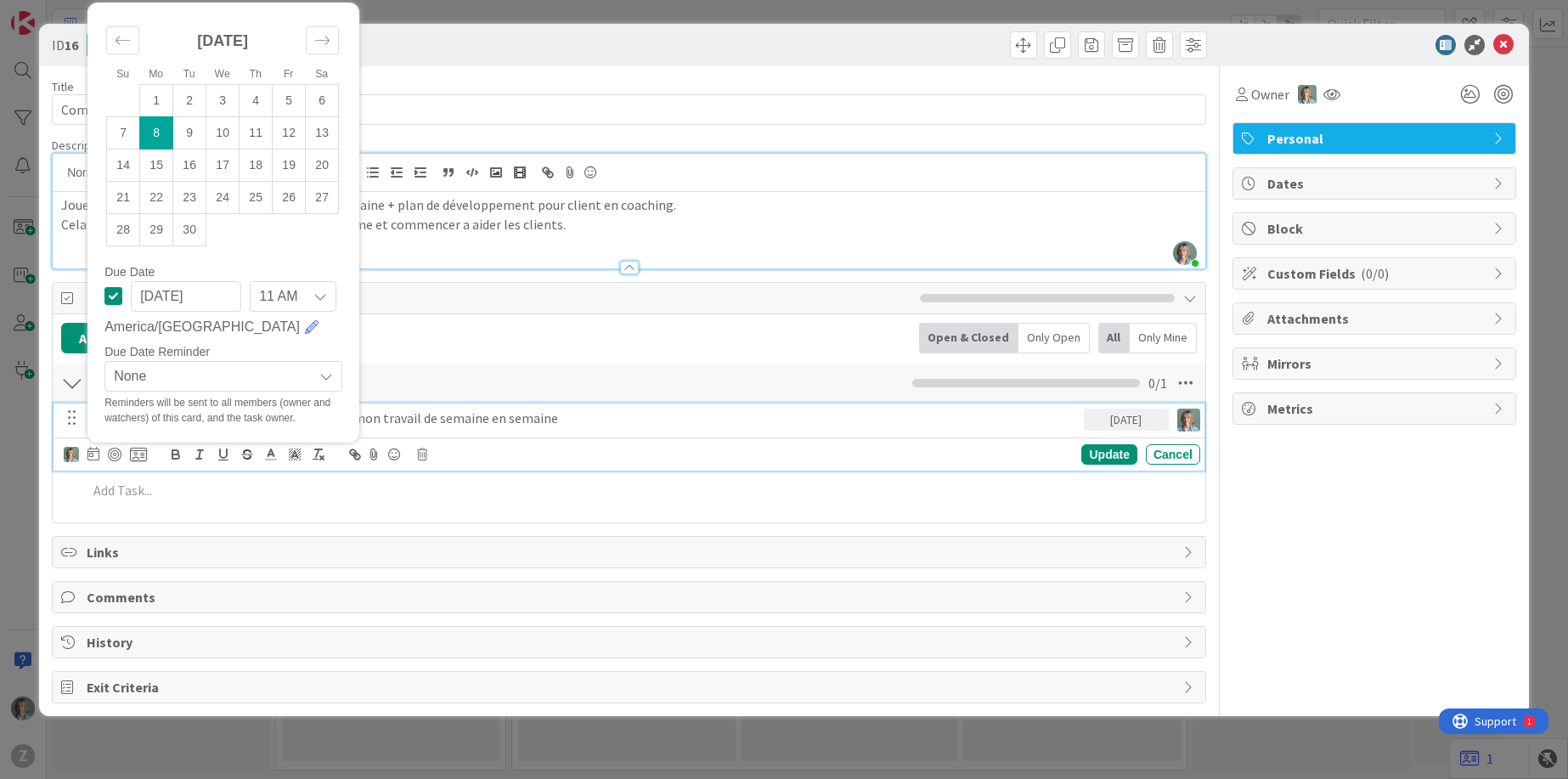
click at [296, 378] on span "None" at bounding box center [209, 377] width 191 height 24
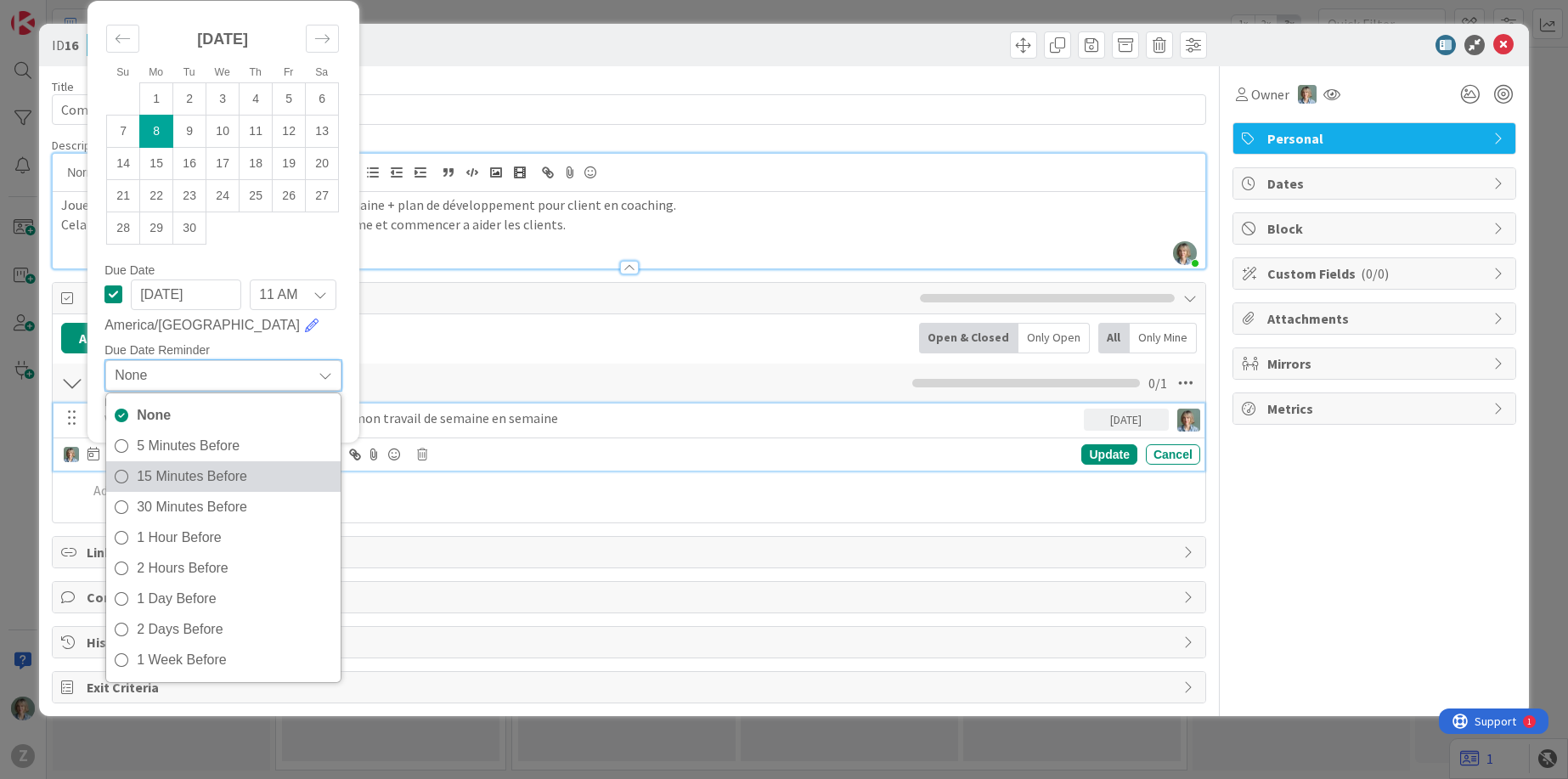
click at [208, 471] on span "15 Minutes Before" at bounding box center [235, 477] width 195 height 26
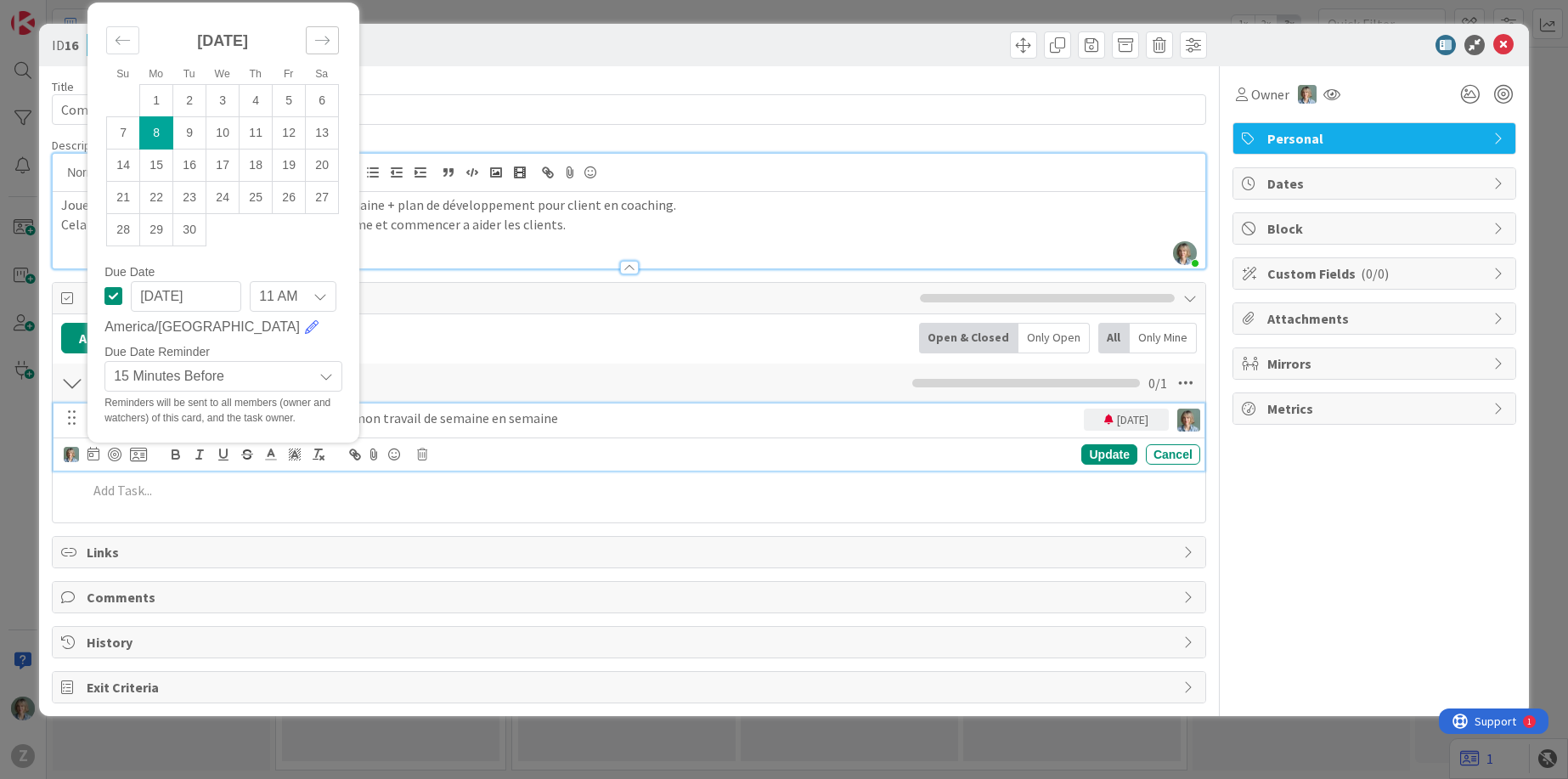
click at [319, 43] on icon "Move forward to switch to the next month." at bounding box center [322, 41] width 17 height 17
drag, startPoint x: 511, startPoint y: 341, endPoint x: 513, endPoint y: 352, distance: 11.2
click at [511, 341] on div "Add Checklist Back Open & Closed Only Open All Only Mine" at bounding box center [628, 338] width 1135 height 30
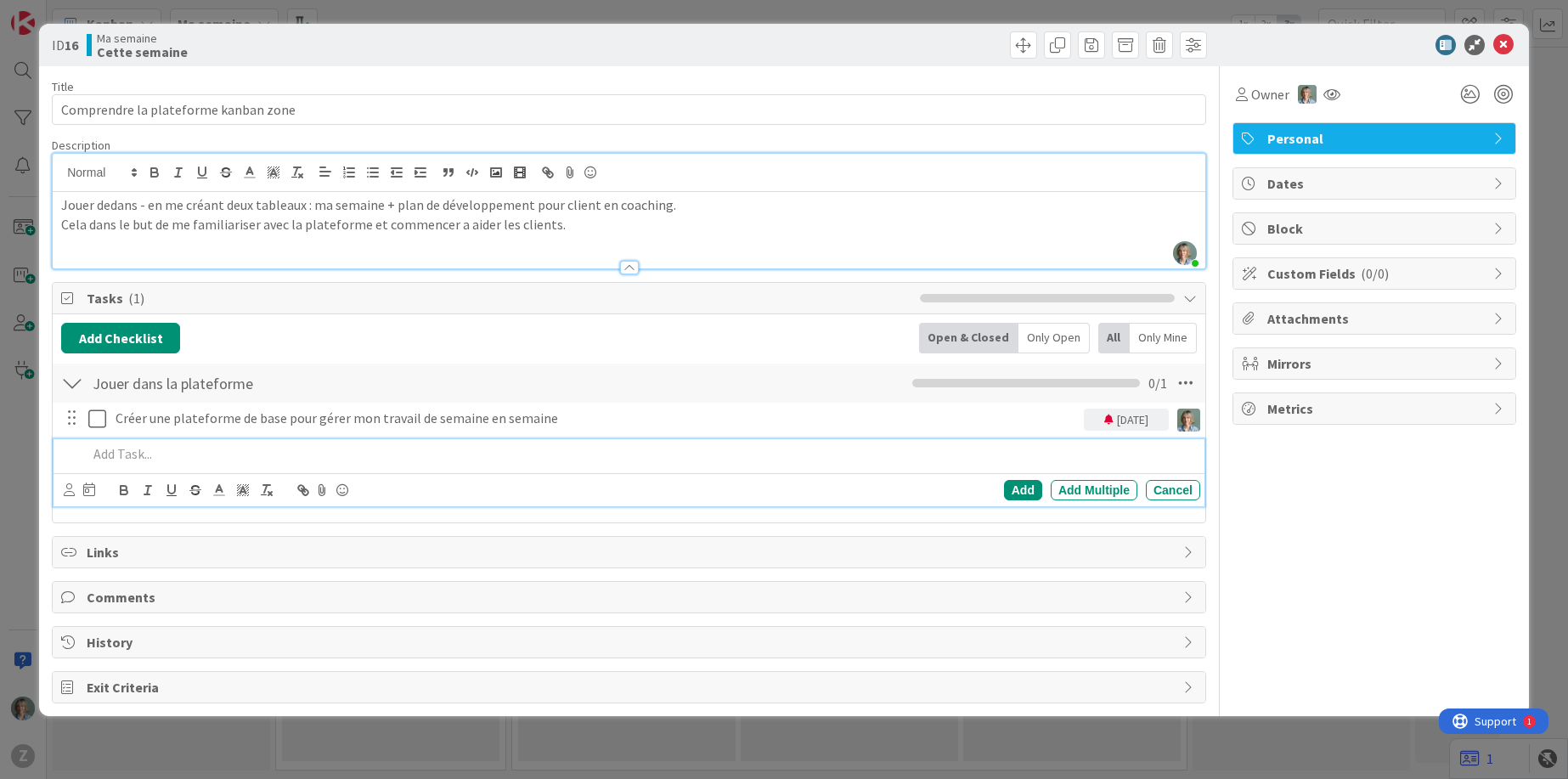
click at [174, 450] on p at bounding box center [640, 453] width 1106 height 19
click at [64, 497] on div at bounding box center [69, 490] width 11 height 18
click at [70, 491] on icon at bounding box center [69, 490] width 11 height 13
click at [70, 485] on icon at bounding box center [69, 490] width 11 height 13
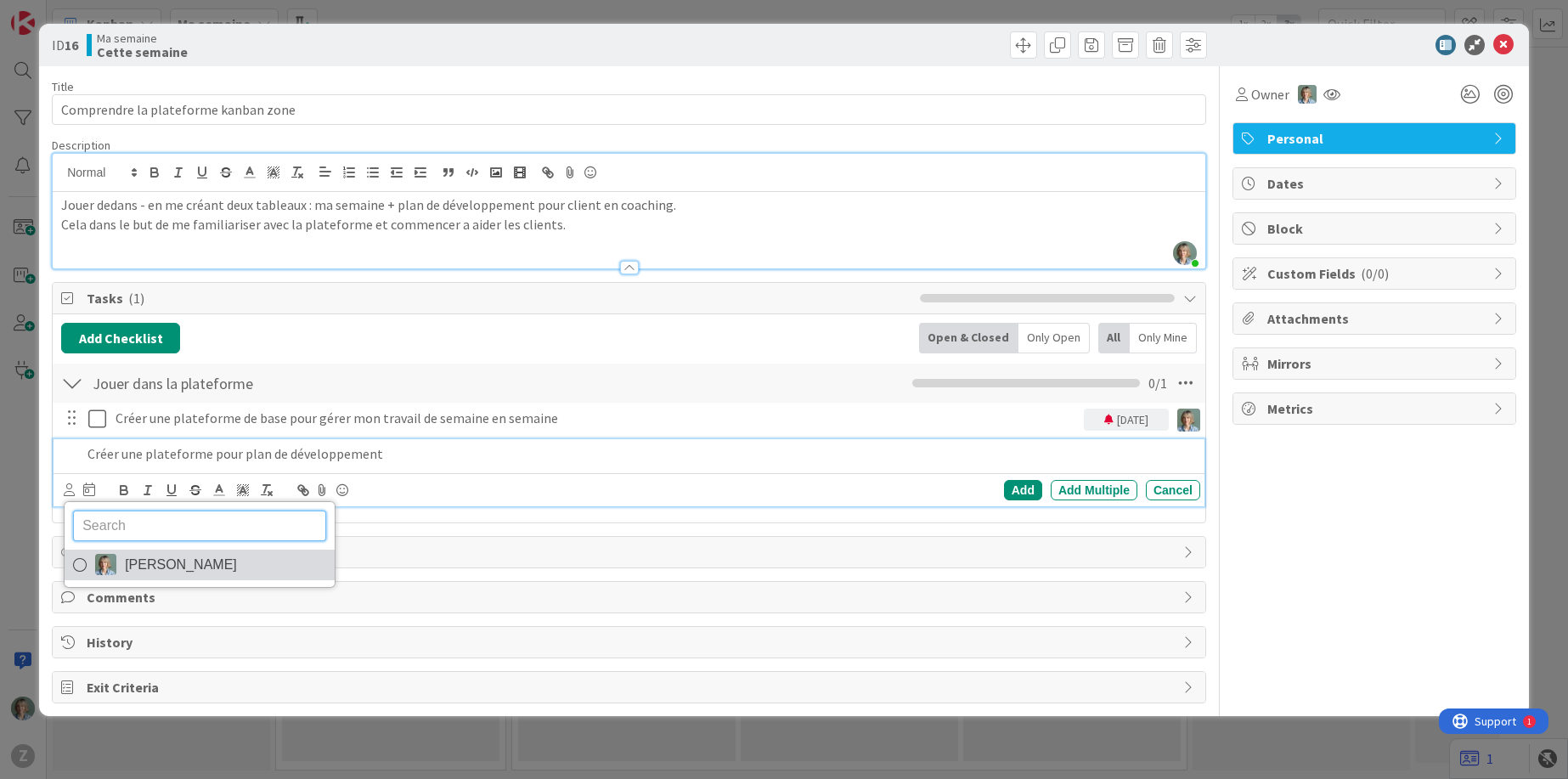
click at [122, 576] on link "[PERSON_NAME]" at bounding box center [199, 564] width 270 height 30
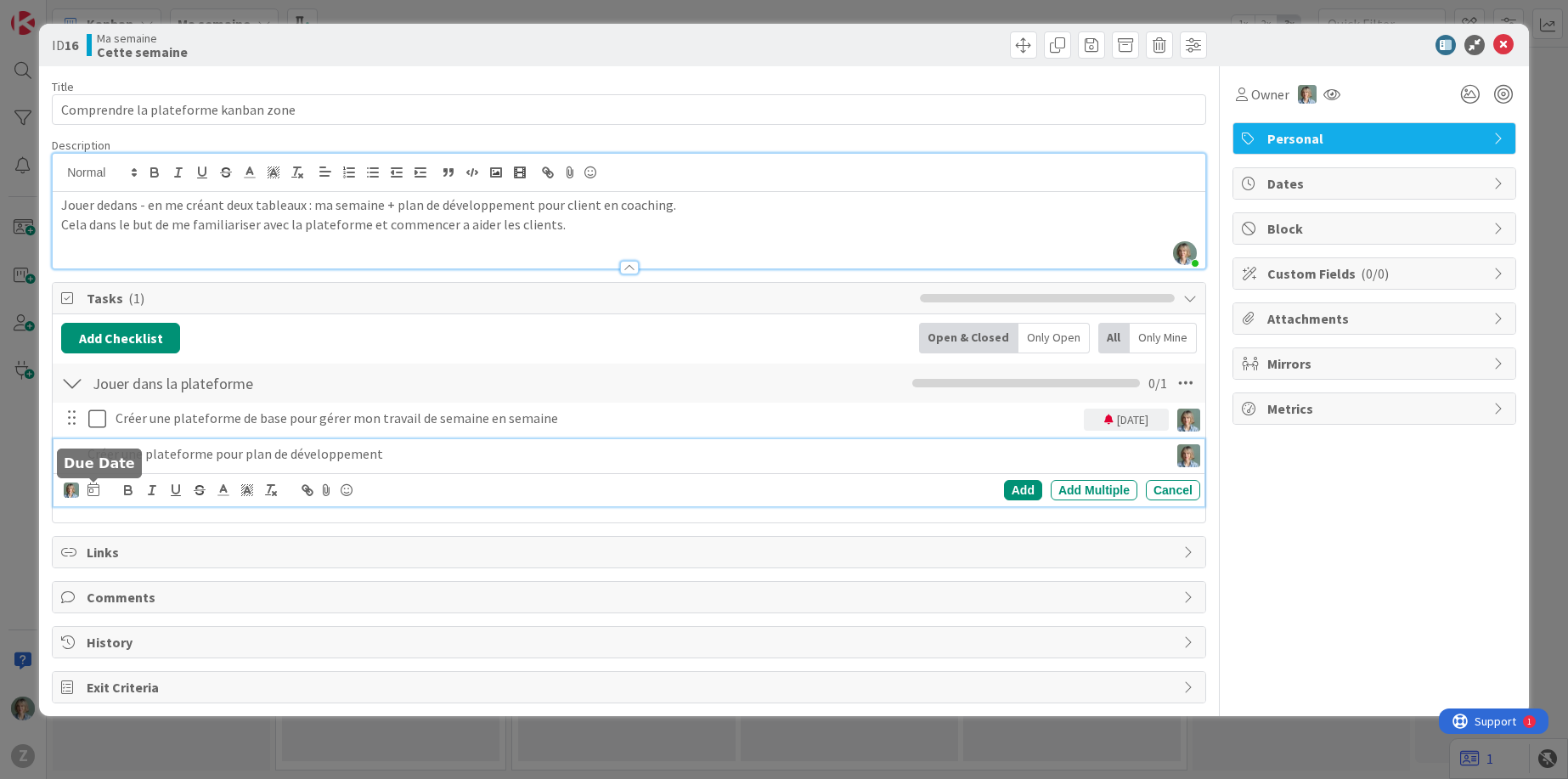
click at [95, 491] on icon at bounding box center [93, 489] width 12 height 14
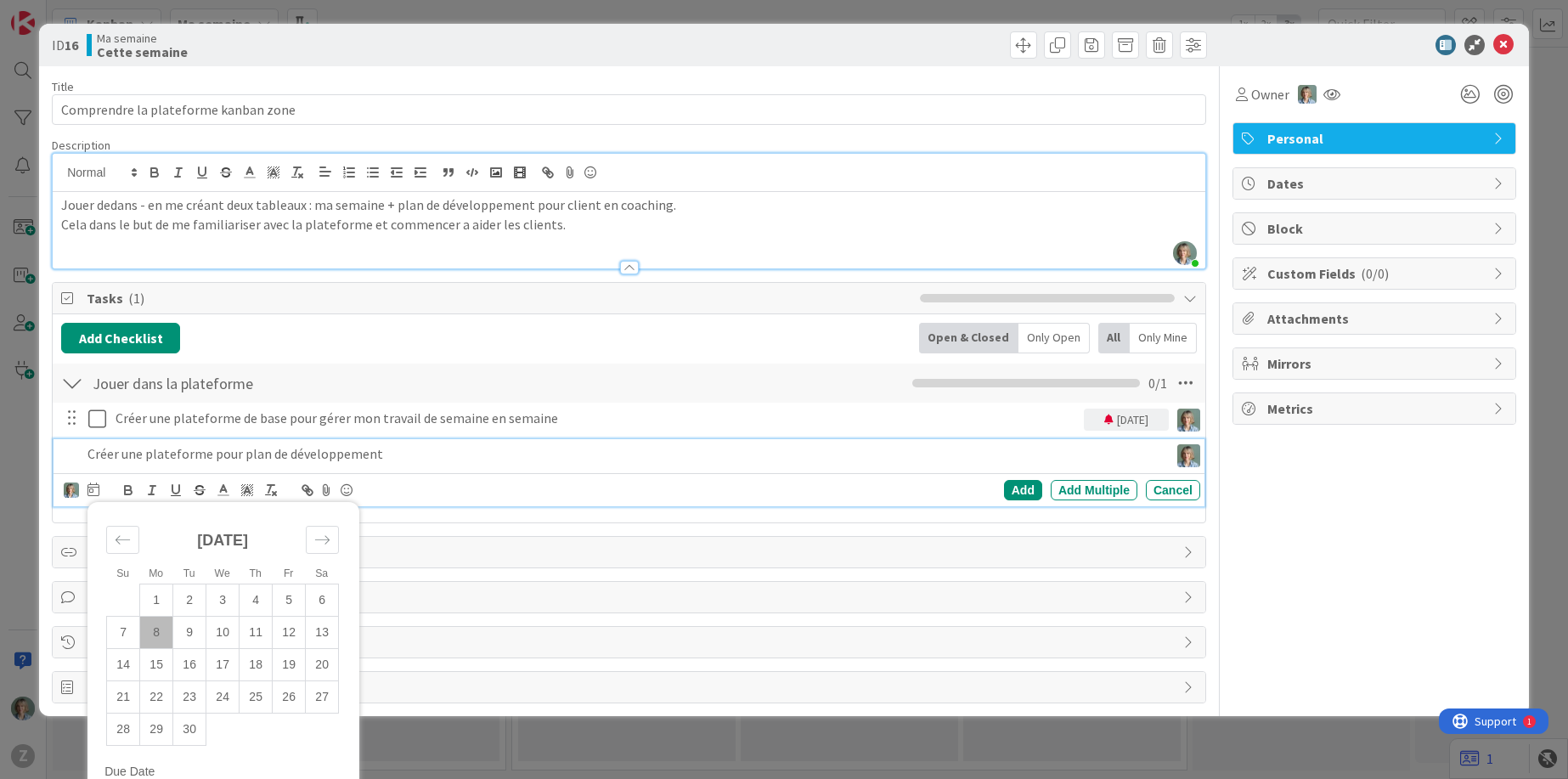
click at [159, 626] on td "8" at bounding box center [157, 632] width 33 height 32
click at [395, 459] on p "Créer une plateforme pour plan de développement" at bounding box center [582, 453] width 990 height 19
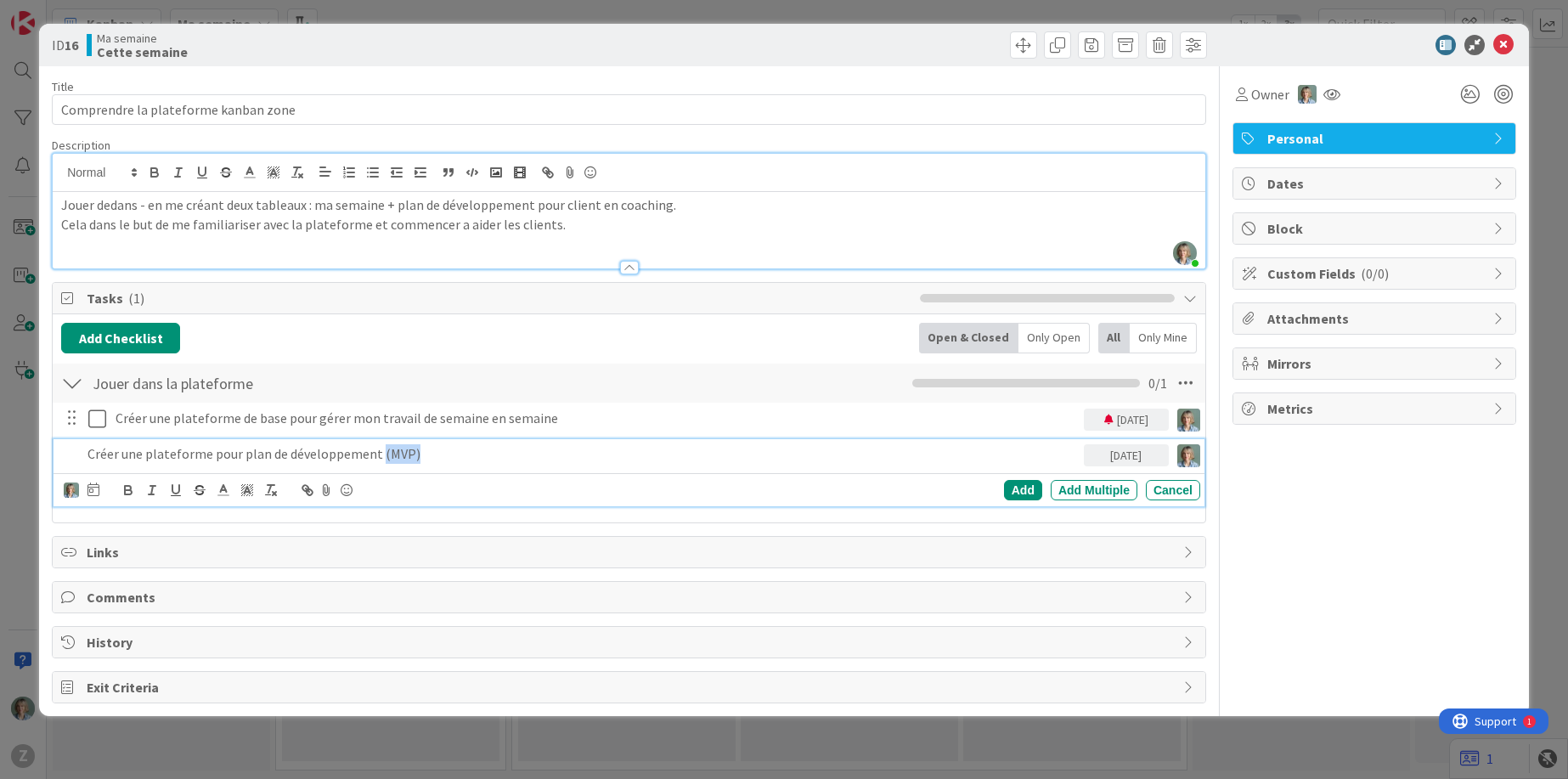
drag, startPoint x: 422, startPoint y: 455, endPoint x: 378, endPoint y: 453, distance: 44.0
click at [378, 453] on p "Créer une plateforme pour plan de développement (MVP)" at bounding box center [582, 453] width 990 height 19
copy p "(MVP)"
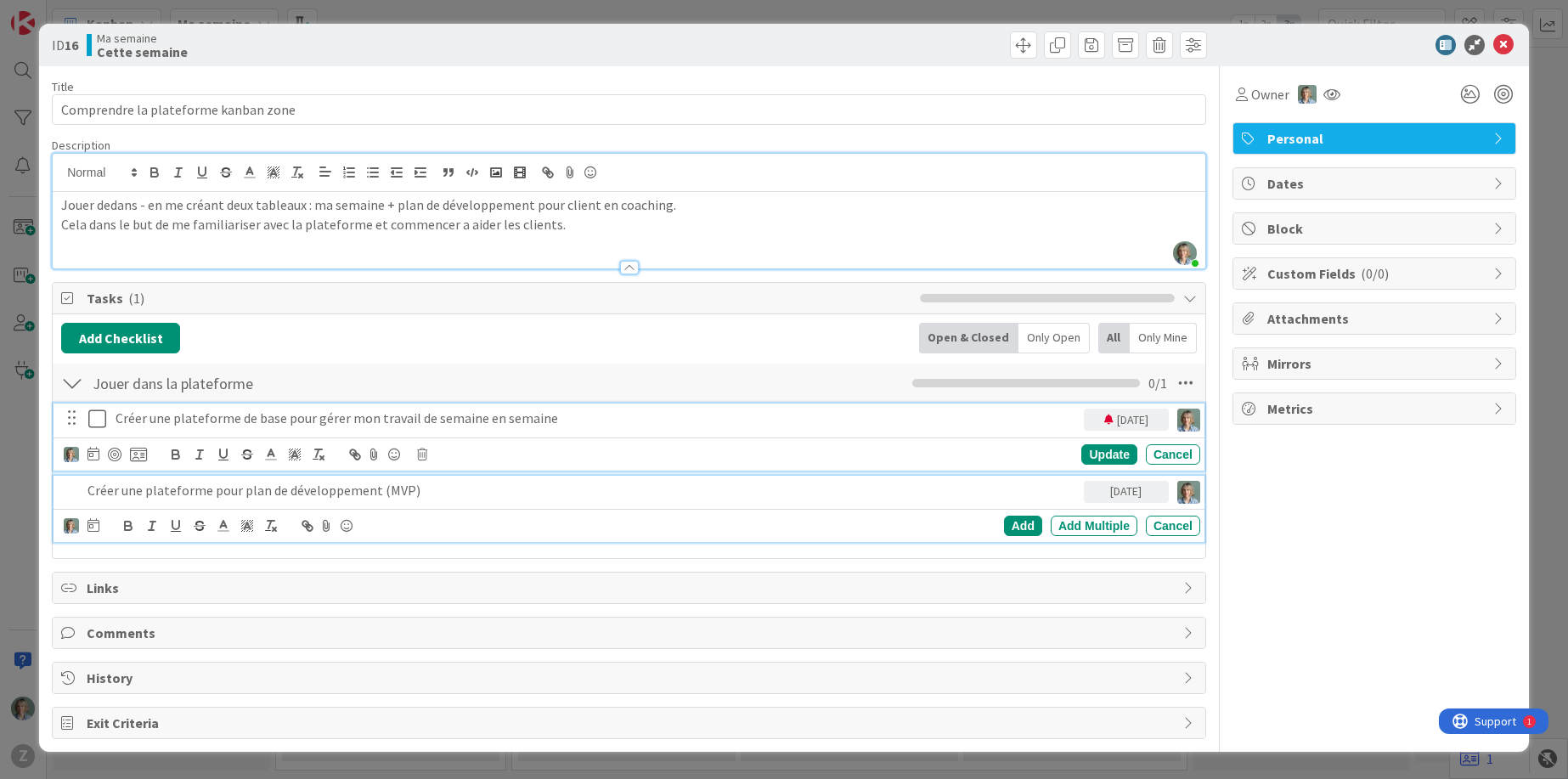
click at [562, 422] on p "Créer une plateforme de base pour gérer mon travail de semaine en semaine" at bounding box center [596, 418] width 961 height 19
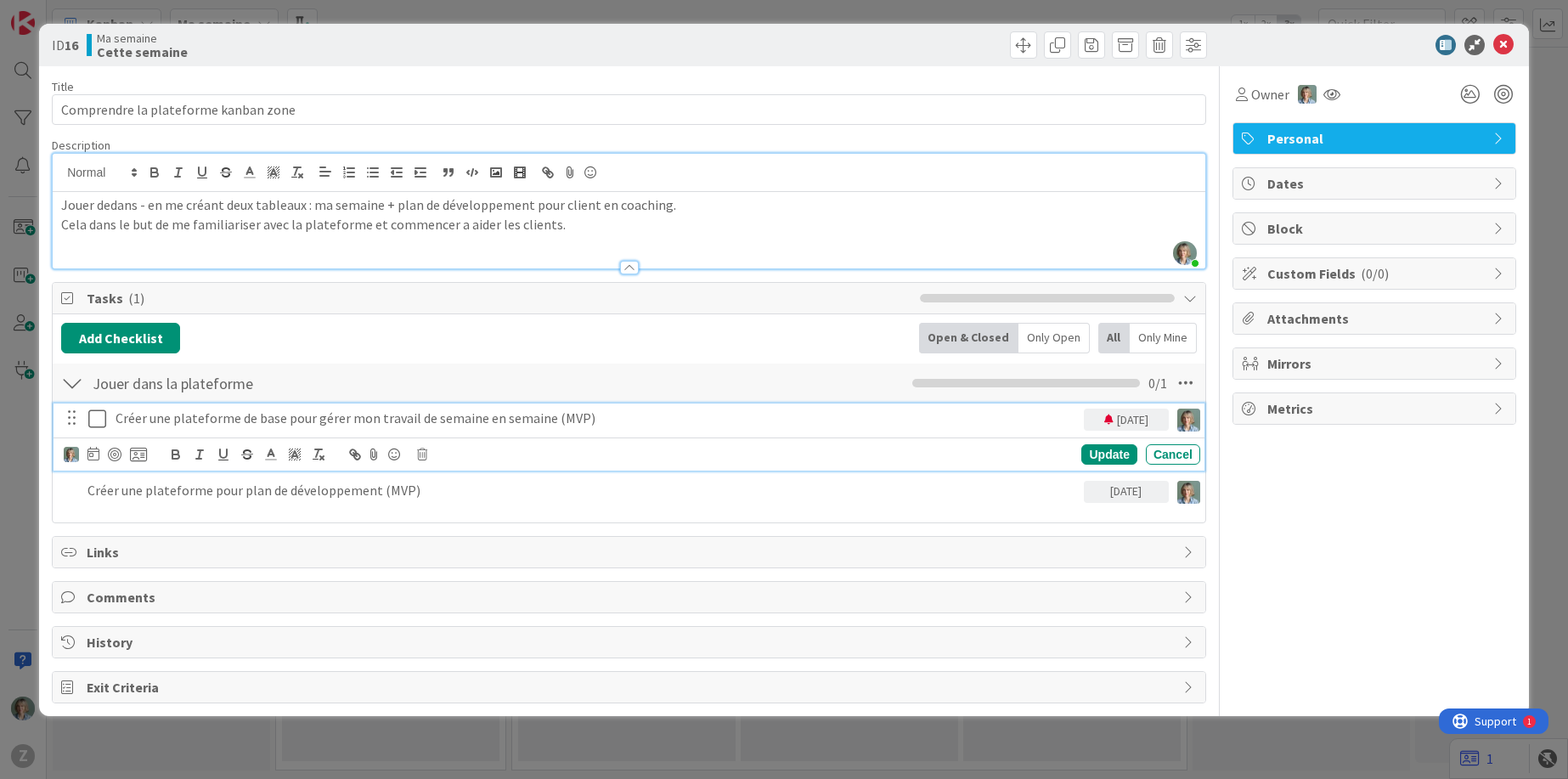
click at [499, 456] on div "Zélia Lefebvre Su Mo Tu We Th Fr Sa September 2025 1 2 3 4 5 6 7 8 9 10 11 12 1…" at bounding box center [632, 455] width 1136 height 24
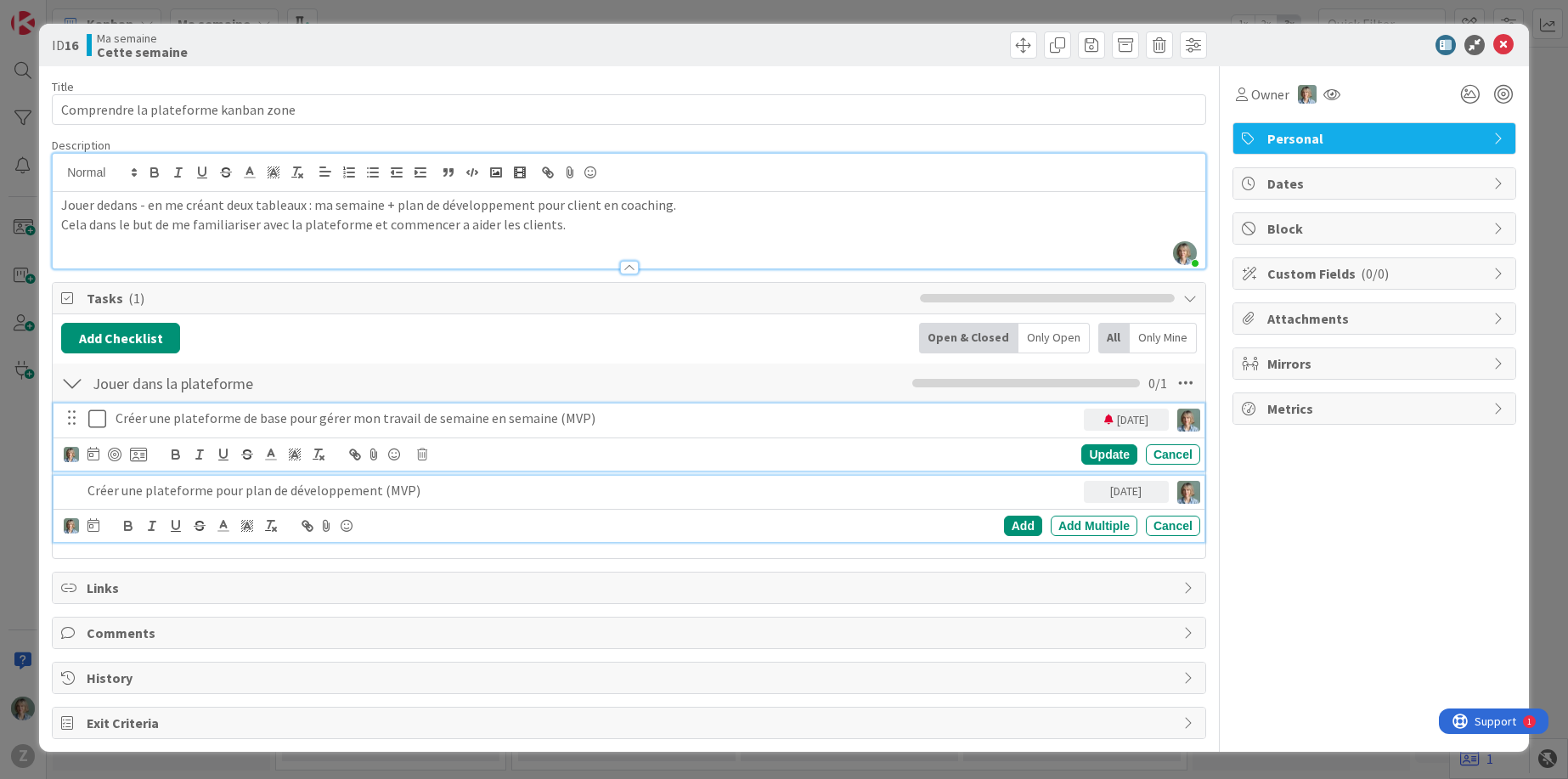
click at [428, 502] on div "Créer une plateforme pour plan de développement (MVP)" at bounding box center [582, 491] width 1003 height 29
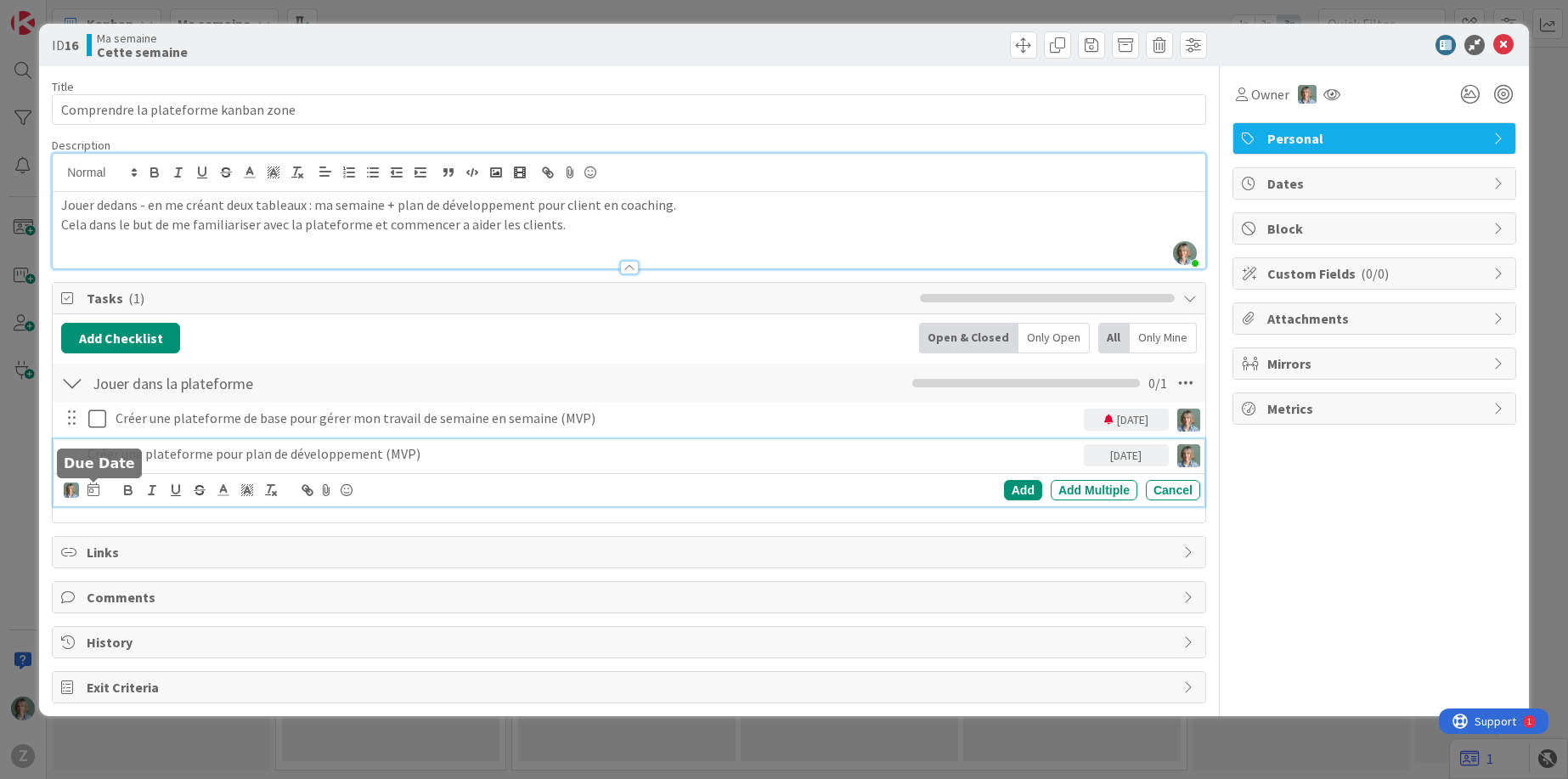
click at [93, 491] on icon at bounding box center [93, 489] width 12 height 14
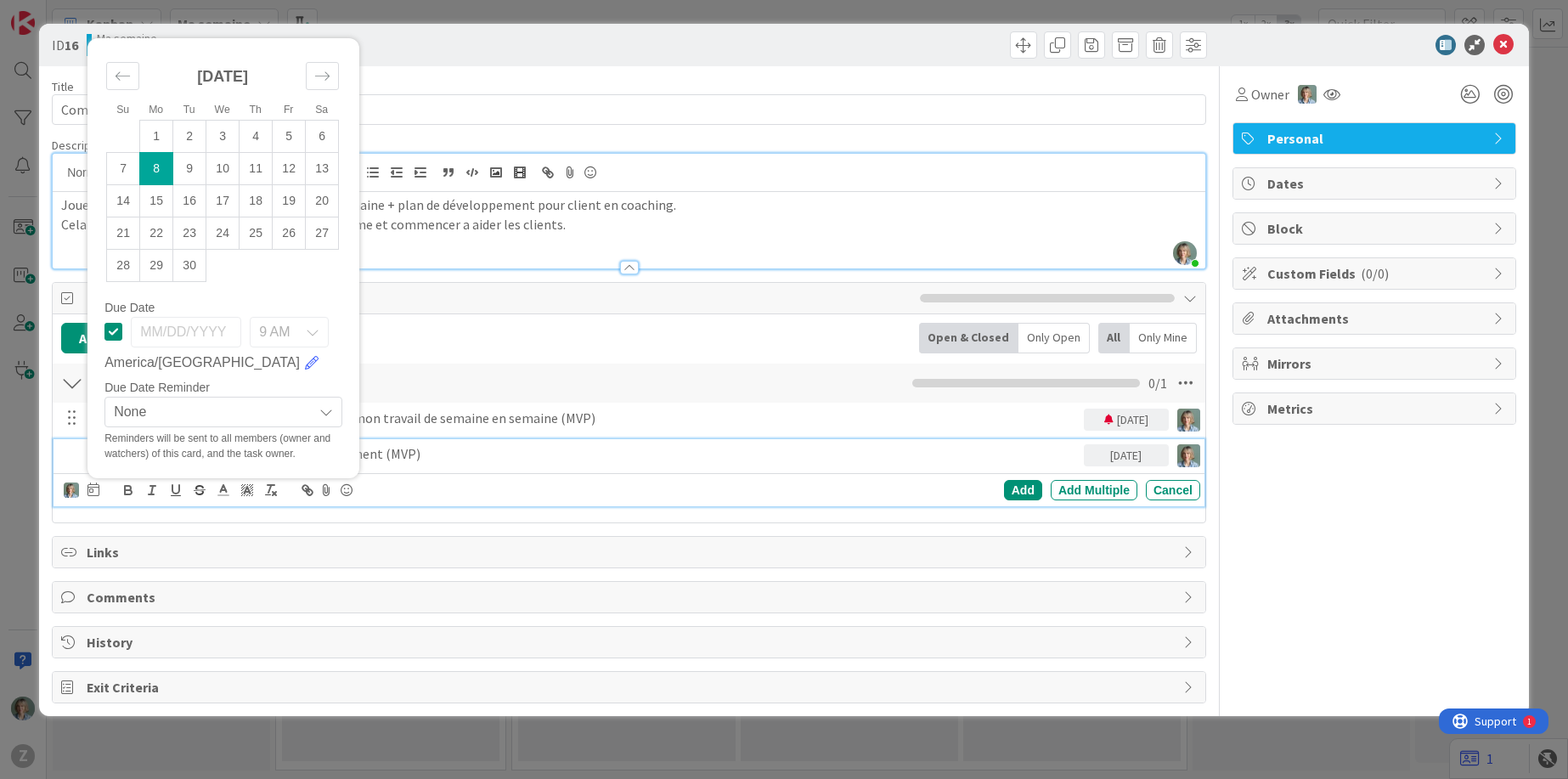
click at [312, 333] on icon at bounding box center [312, 331] width 14 height 14
click at [192, 431] on div "Reminders will be sent to all members (owner and watchers) of this card, and th…" at bounding box center [223, 446] width 238 height 30
click at [194, 413] on span "None" at bounding box center [209, 412] width 191 height 24
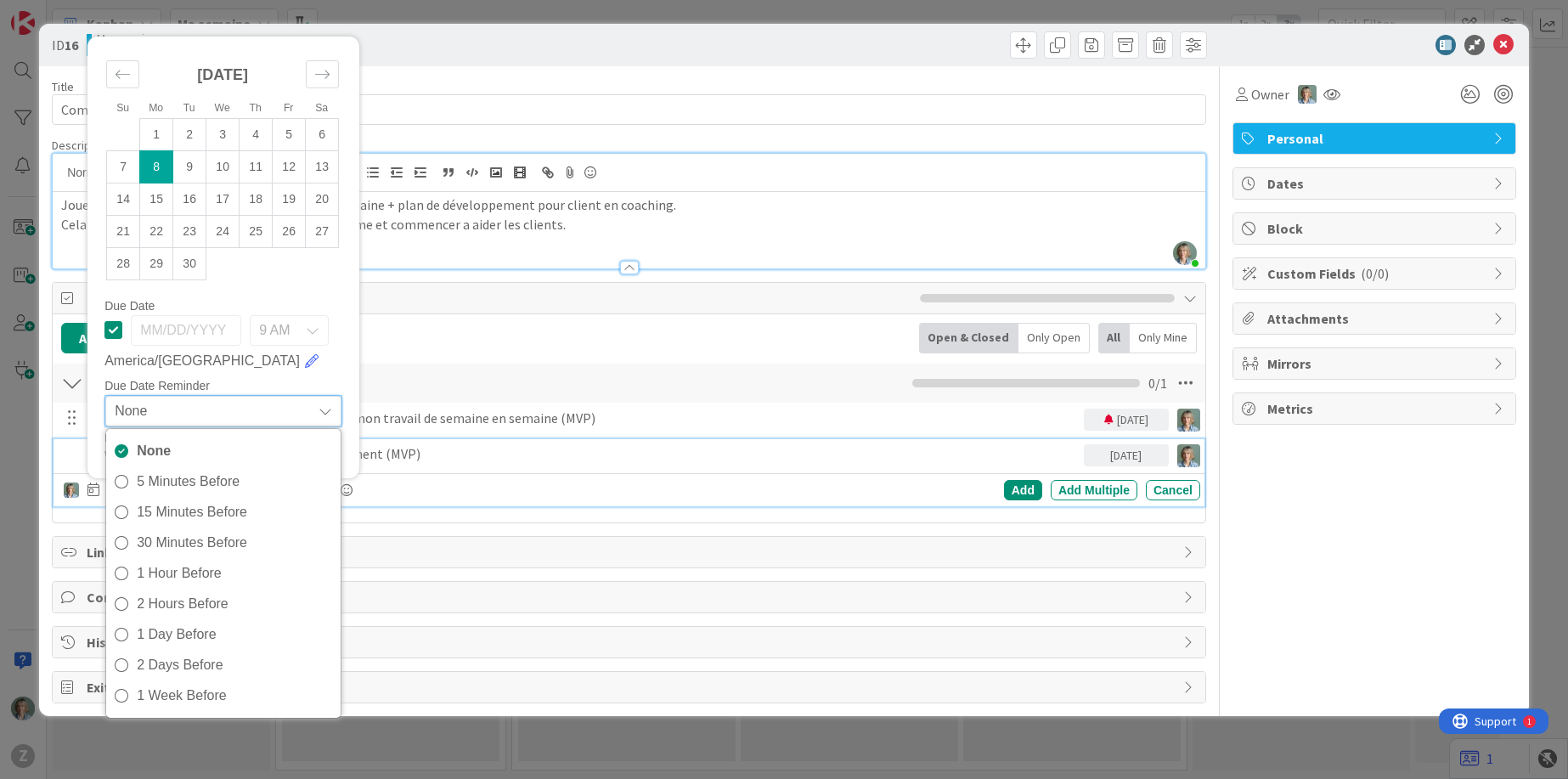
drag, startPoint x: 172, startPoint y: 482, endPoint x: 205, endPoint y: 439, distance: 54.2
click at [172, 482] on span "5 Minutes Before" at bounding box center [235, 482] width 195 height 26
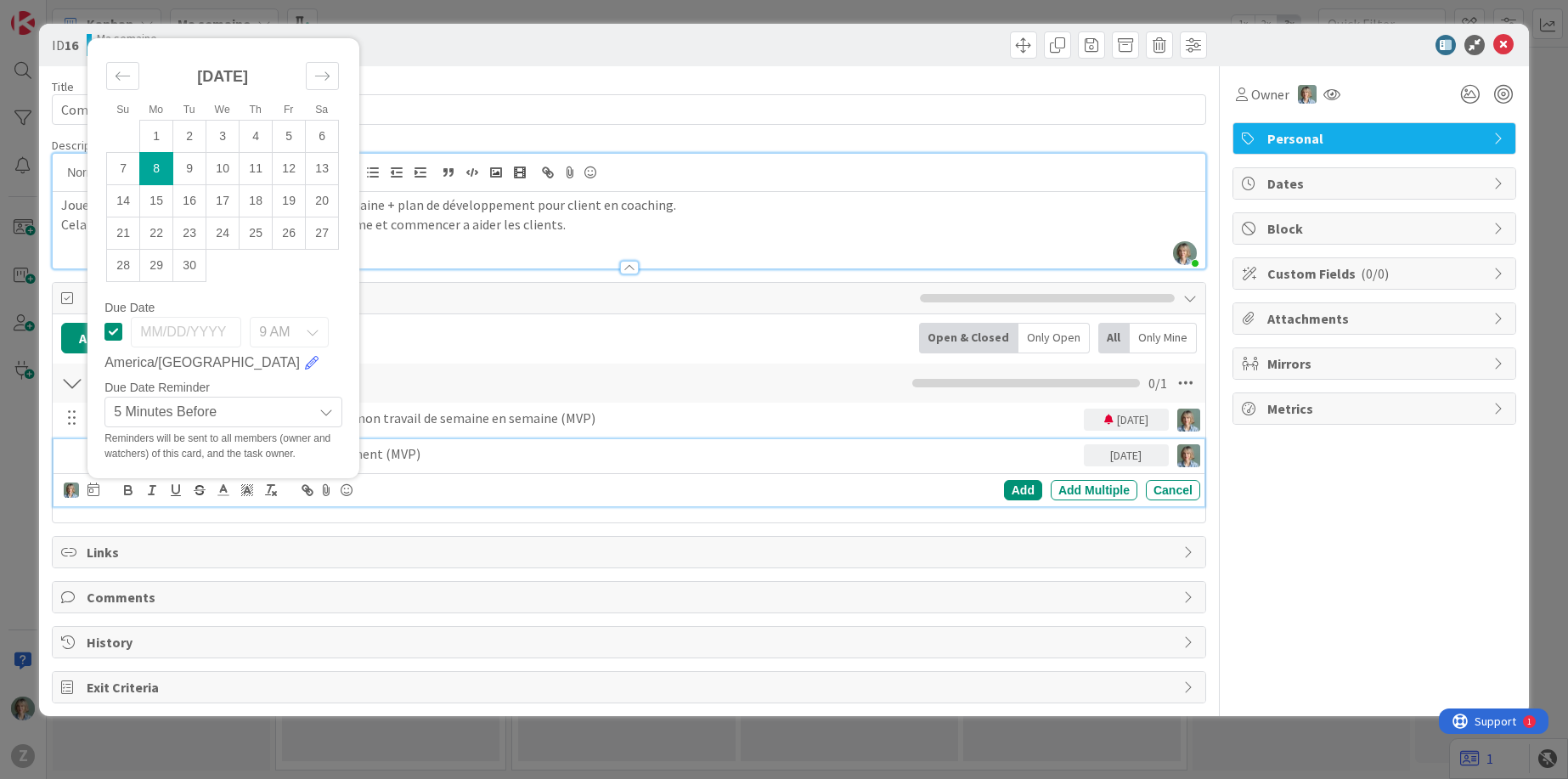
click at [286, 335] on span "9 AM" at bounding box center [273, 332] width 30 height 24
click at [159, 173] on td "8" at bounding box center [157, 168] width 33 height 32
click at [596, 516] on div "Add Checklist Back Open & Closed Only Open All Only Mine Jouer dans la platefor…" at bounding box center [629, 418] width 1153 height 208
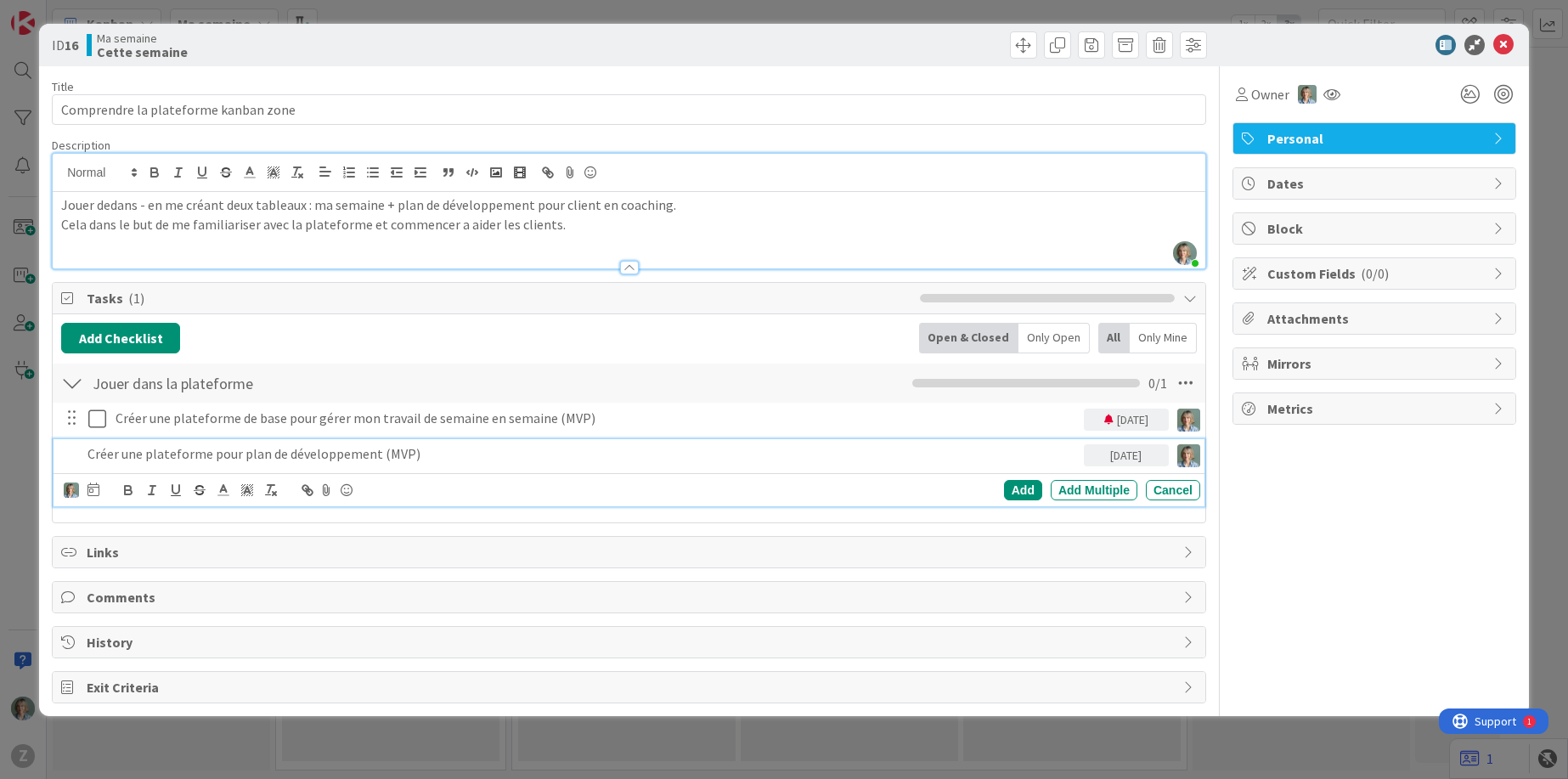
click at [212, 452] on p "Créer une plateforme pour plan de développement (MVP)" at bounding box center [582, 453] width 990 height 19
click at [211, 452] on p "Créer une plateforme pour plan de développement (MVP)" at bounding box center [582, 453] width 990 height 19
click at [126, 454] on p "Créer une plateforme pour plan de développement (MVP)" at bounding box center [582, 453] width 990 height 19
click at [103, 452] on p "Créer une plateforme pour plan de développement (MVP)" at bounding box center [582, 453] width 990 height 19
drag, startPoint x: 353, startPoint y: 461, endPoint x: 377, endPoint y: 472, distance: 26.4
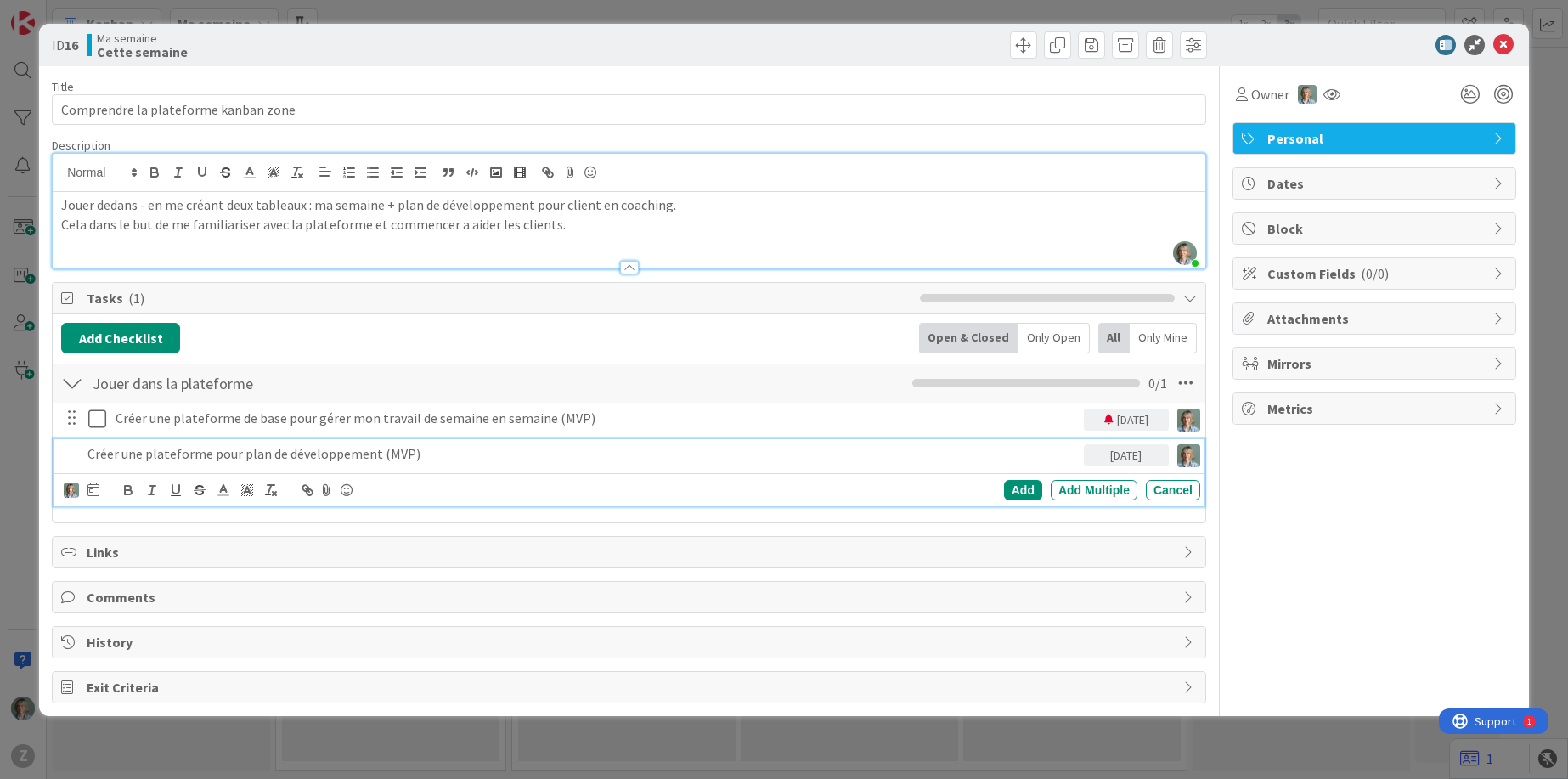
click at [353, 461] on p "Créer une plateforme pour plan de développement (MVP)" at bounding box center [582, 453] width 990 height 19
click at [419, 455] on p "Créer une plateforme pour plan de développement (MVP)" at bounding box center [582, 453] width 990 height 19
click at [1024, 493] on div "Add" at bounding box center [1023, 490] width 39 height 20
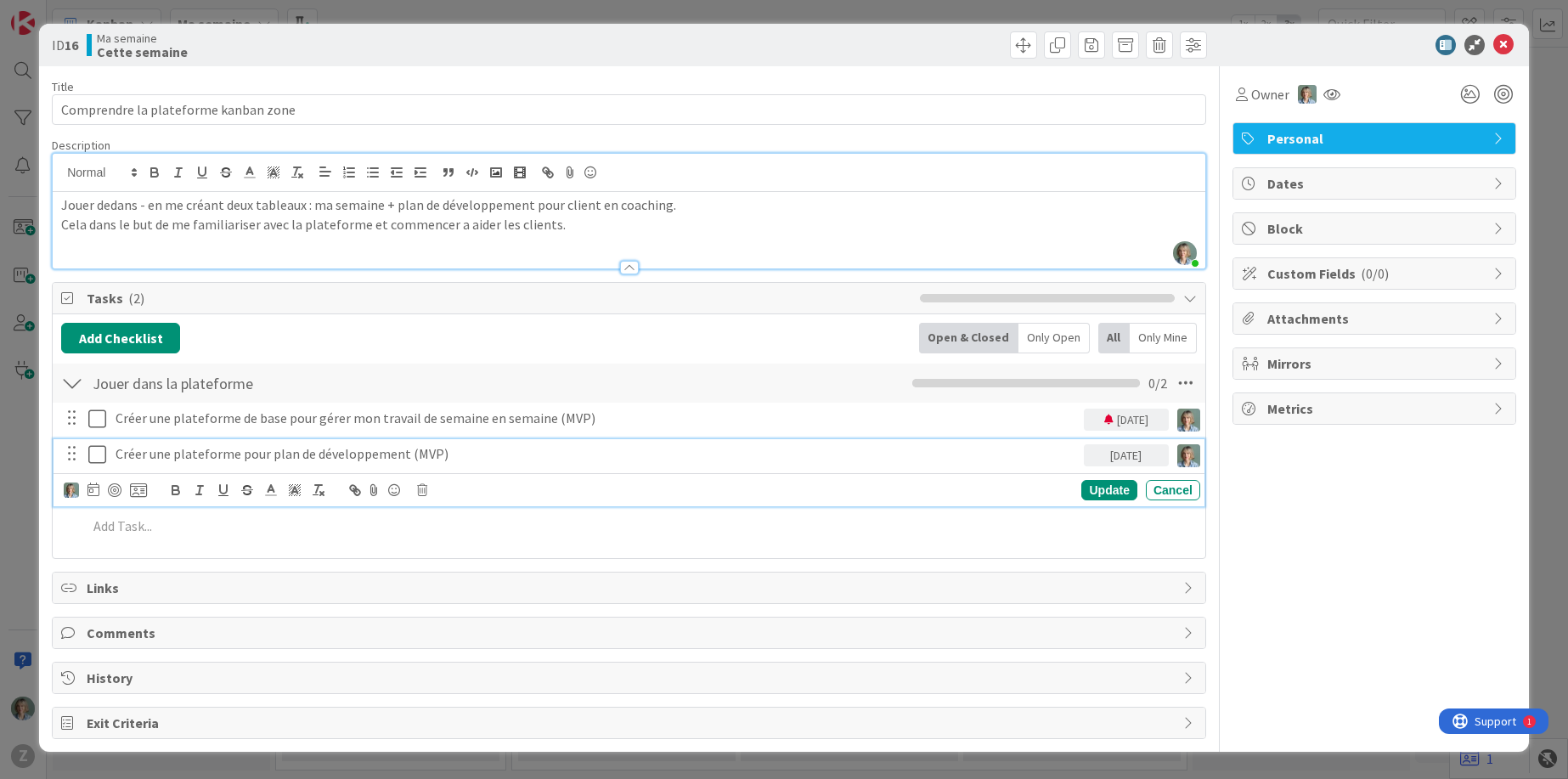
click at [396, 456] on p "Créer une plateforme pour plan de développement (MVP)" at bounding box center [596, 453] width 961 height 19
click at [98, 487] on icon at bounding box center [93, 489] width 12 height 14
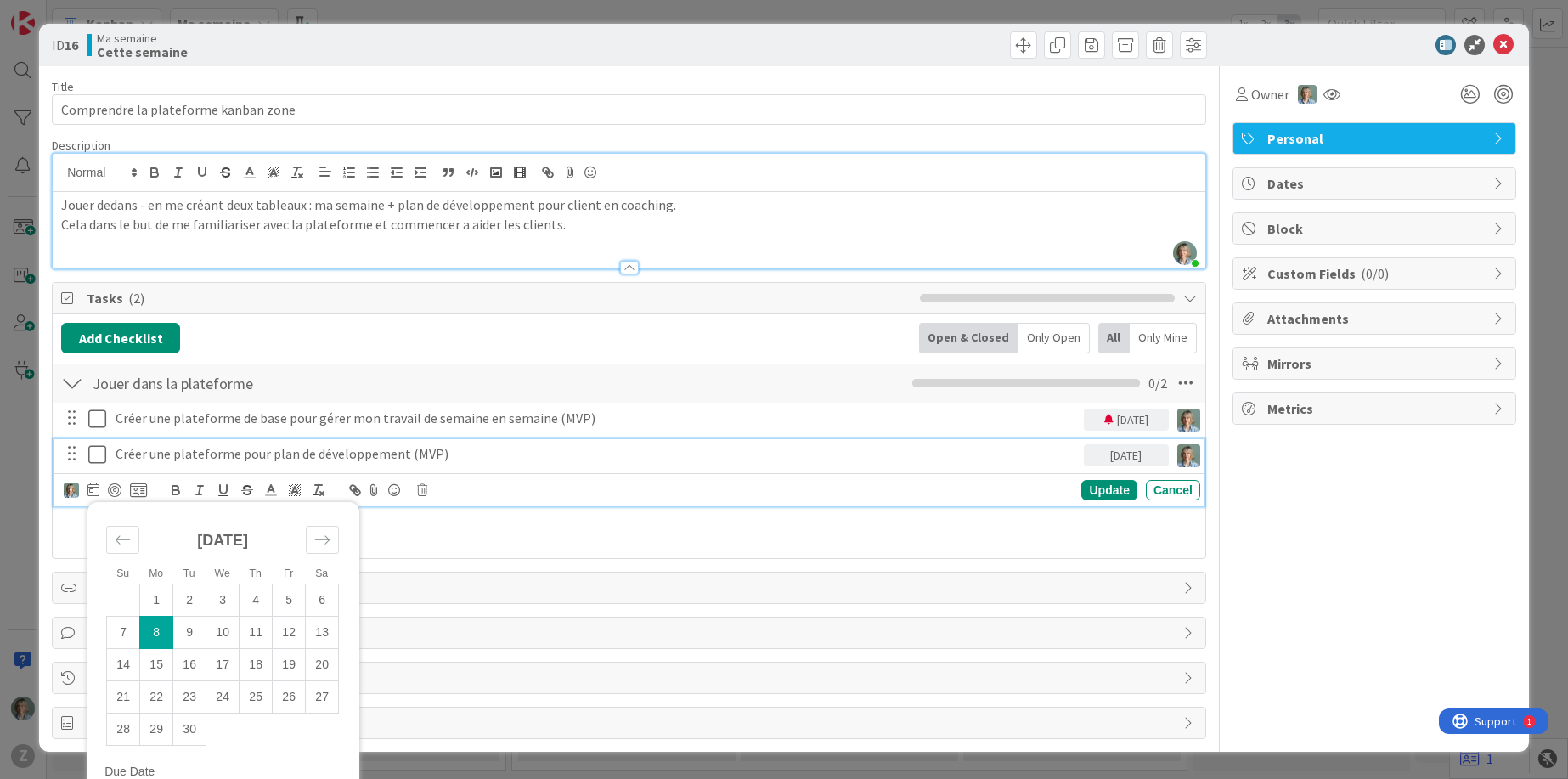
click at [162, 630] on td "8" at bounding box center [157, 632] width 33 height 32
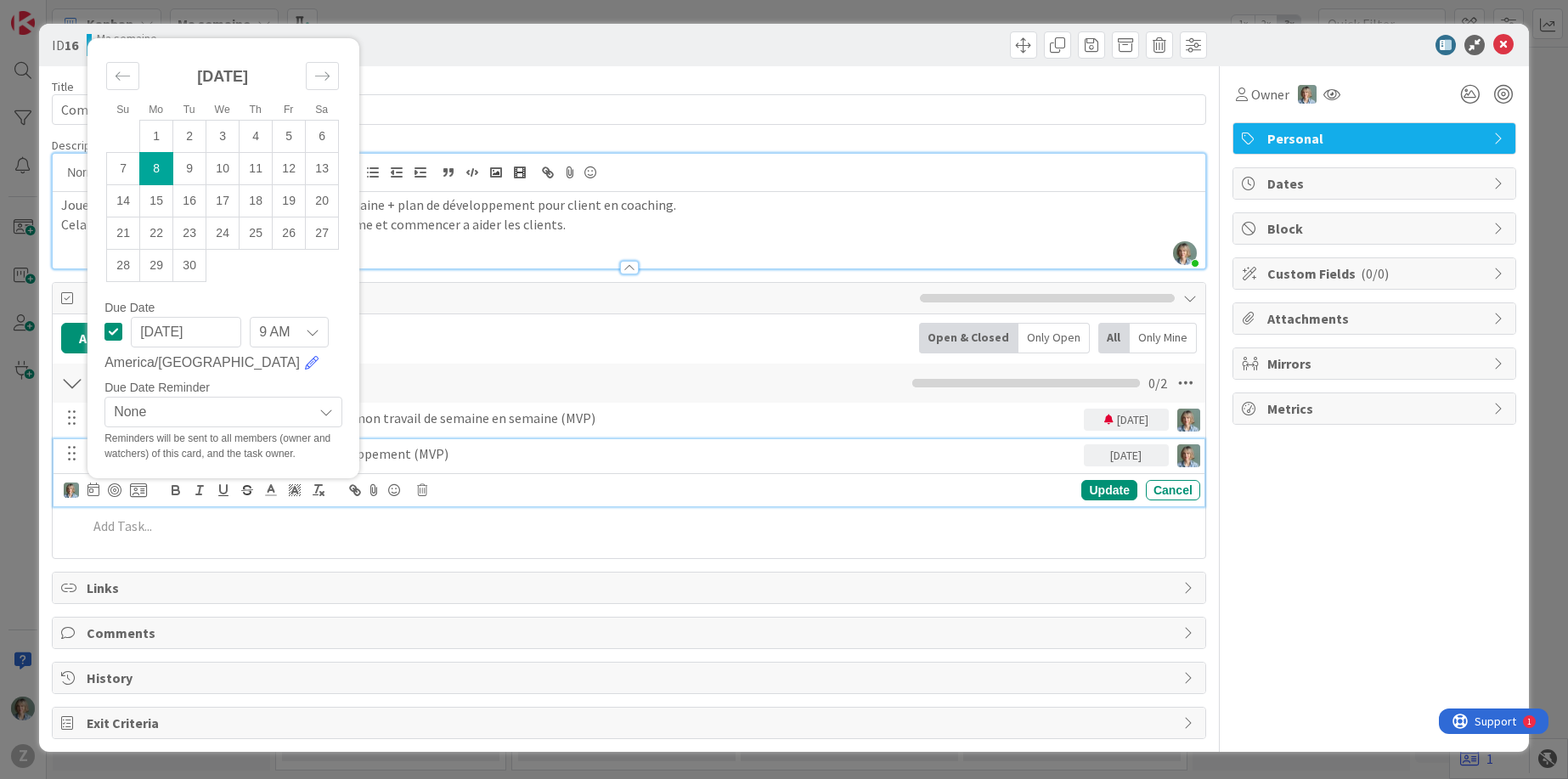
click at [314, 335] on icon at bounding box center [312, 331] width 14 height 14
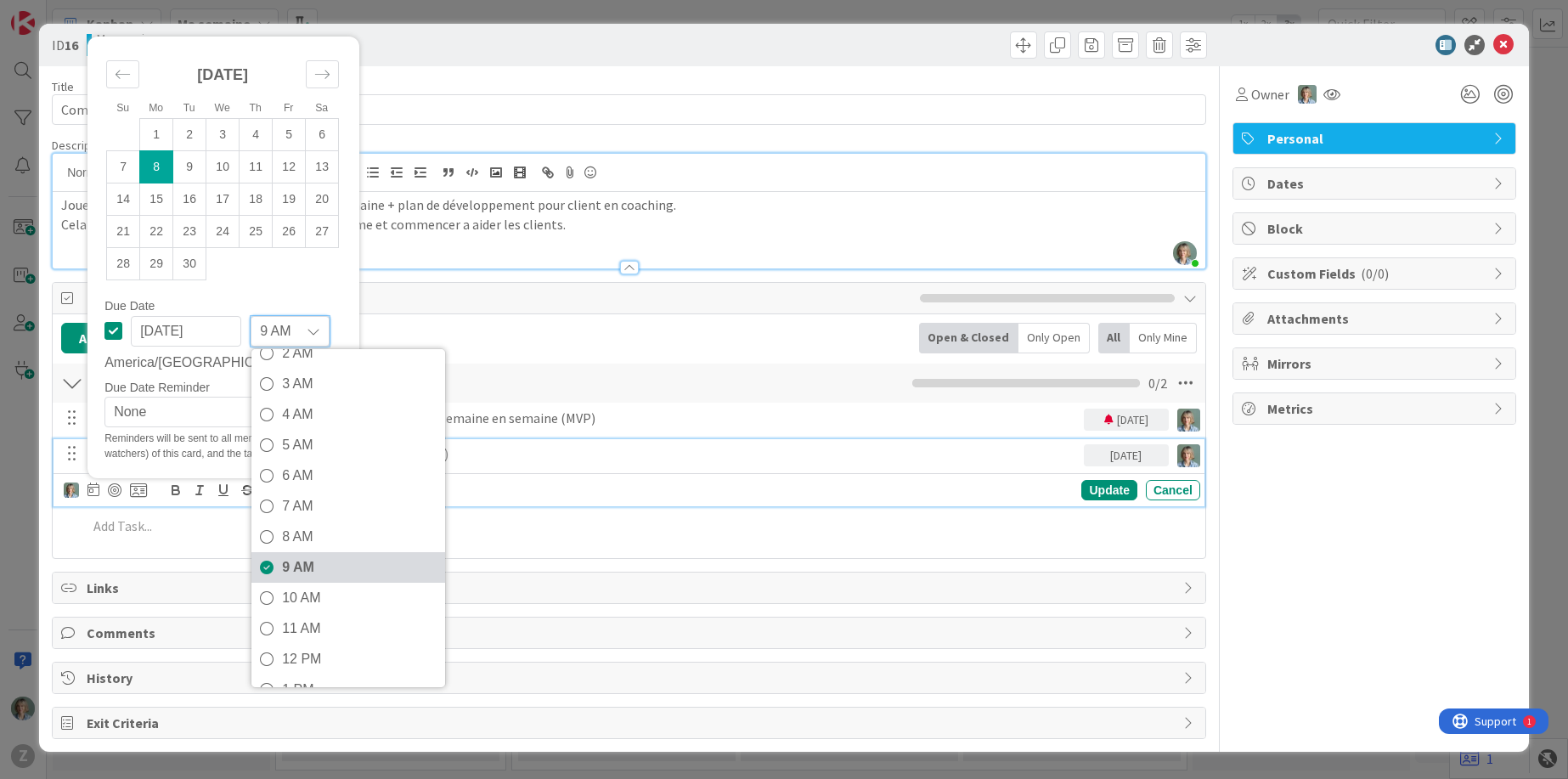
scroll to position [96, 0]
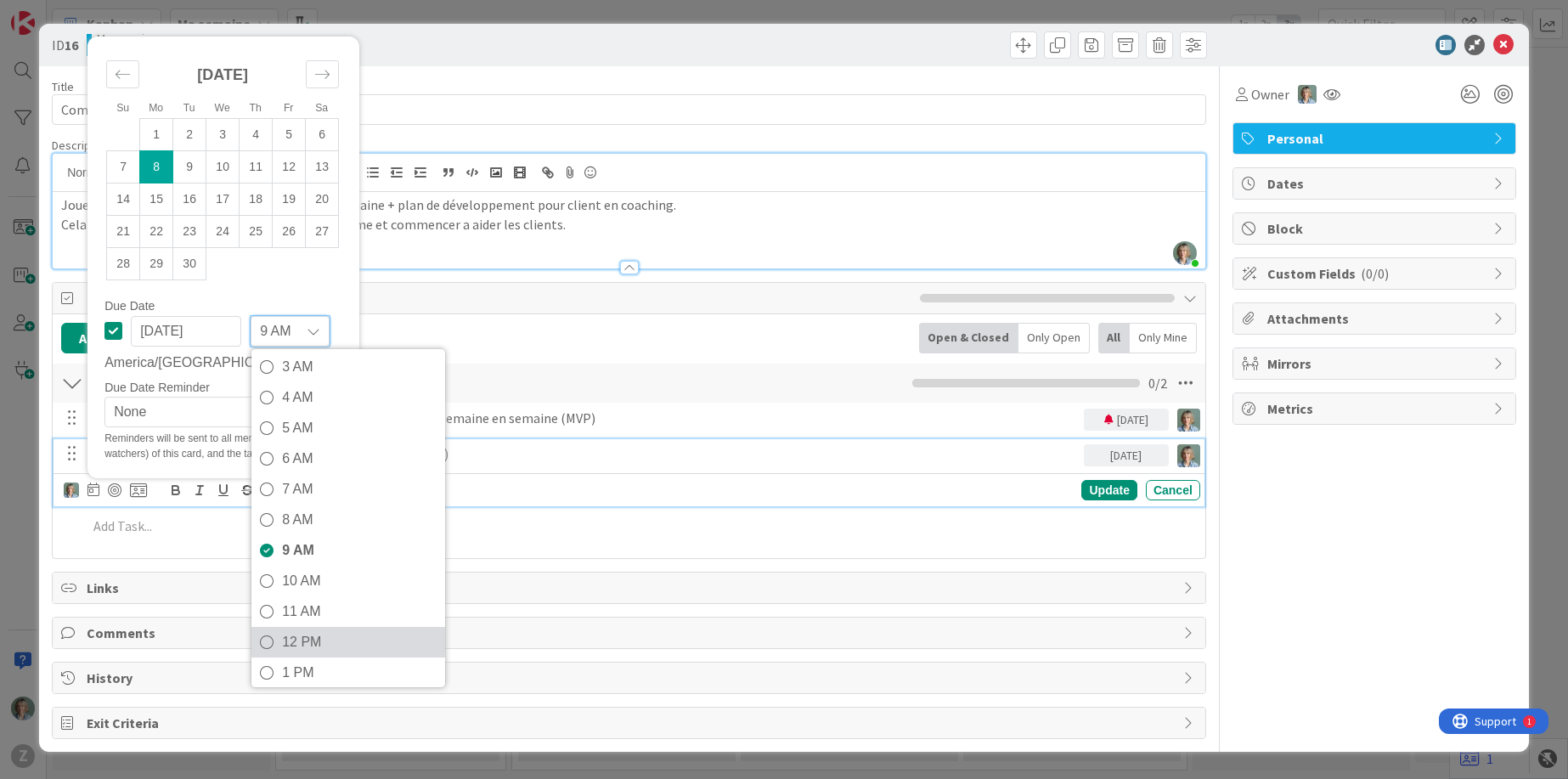
click at [309, 646] on span "12 PM" at bounding box center [359, 643] width 155 height 26
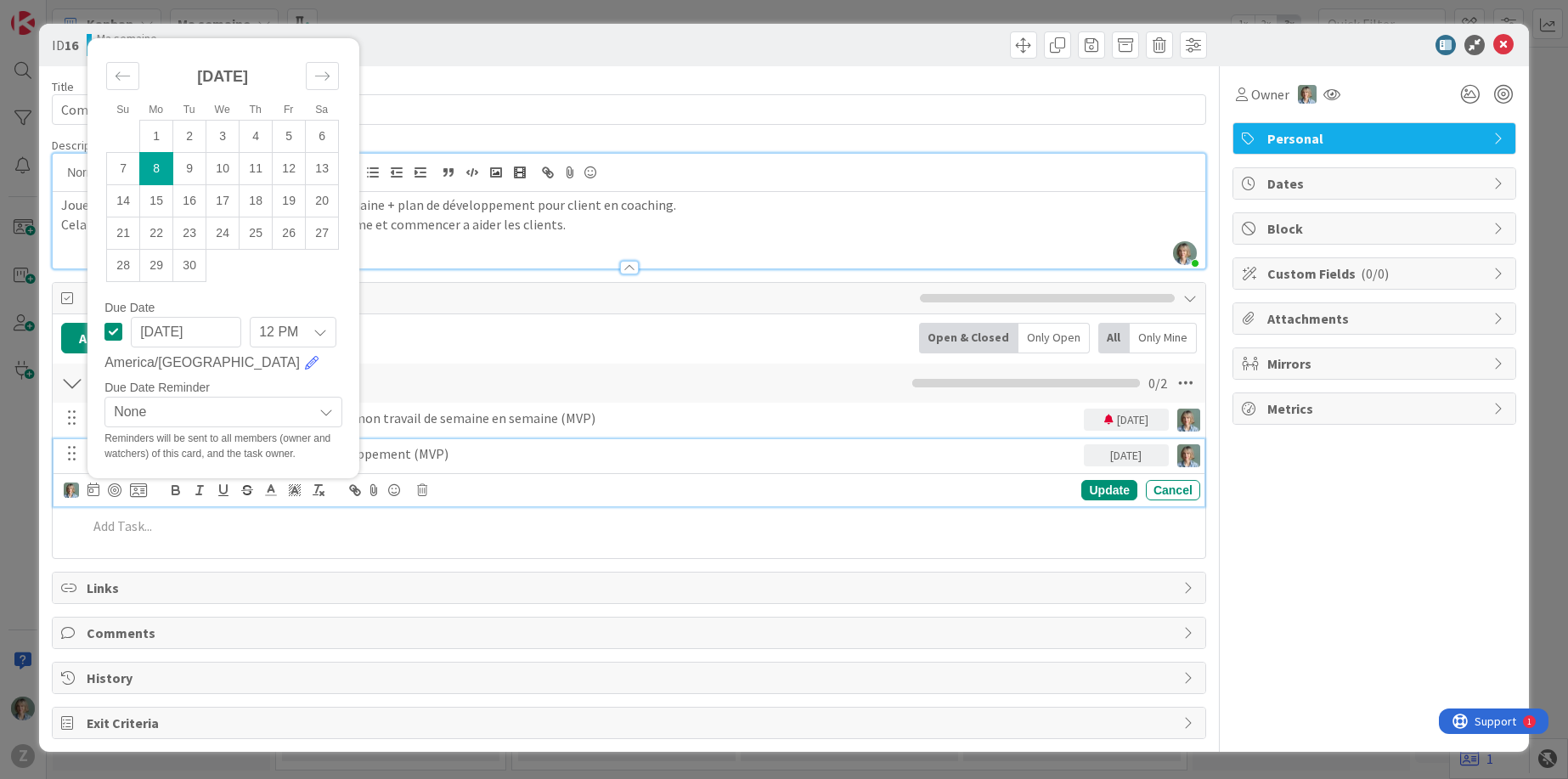
click at [214, 416] on span "None" at bounding box center [209, 412] width 191 height 24
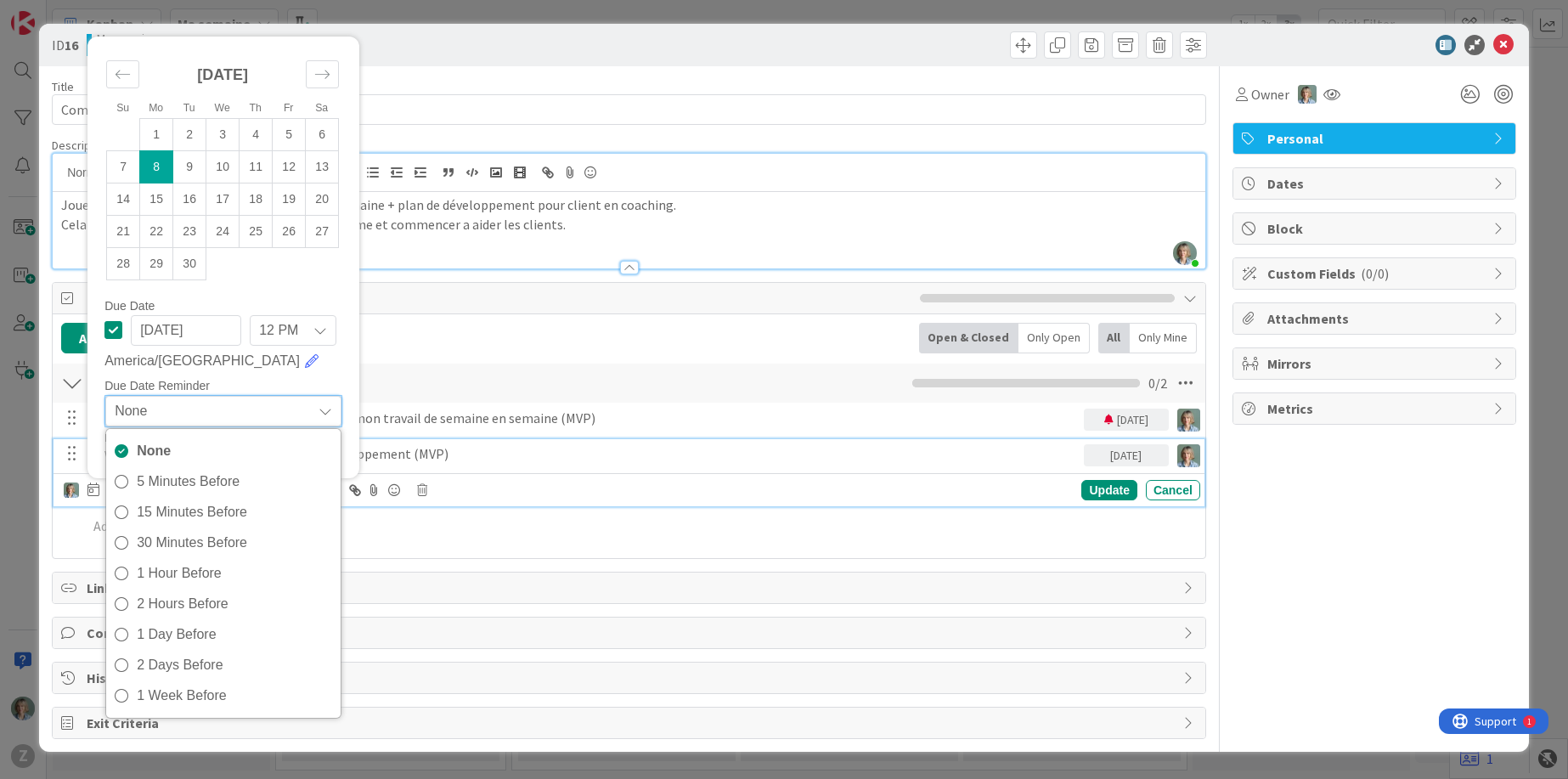
click at [152, 490] on span "5 Minutes Before" at bounding box center [235, 482] width 195 height 26
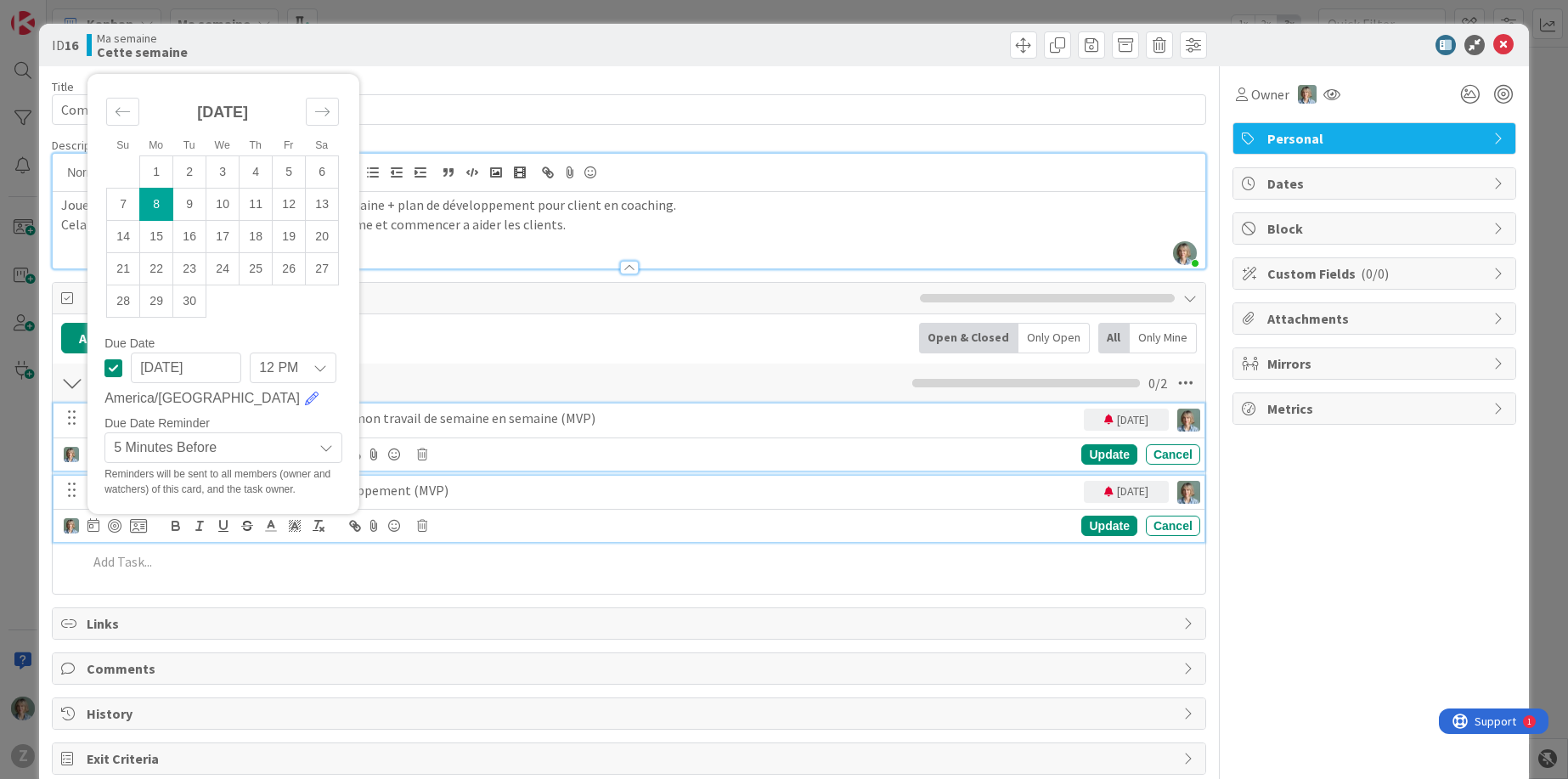
click at [684, 407] on div "Créer une plateforme de base pour gérer mon travail de semaine en semaine (MVP)" at bounding box center [596, 418] width 975 height 29
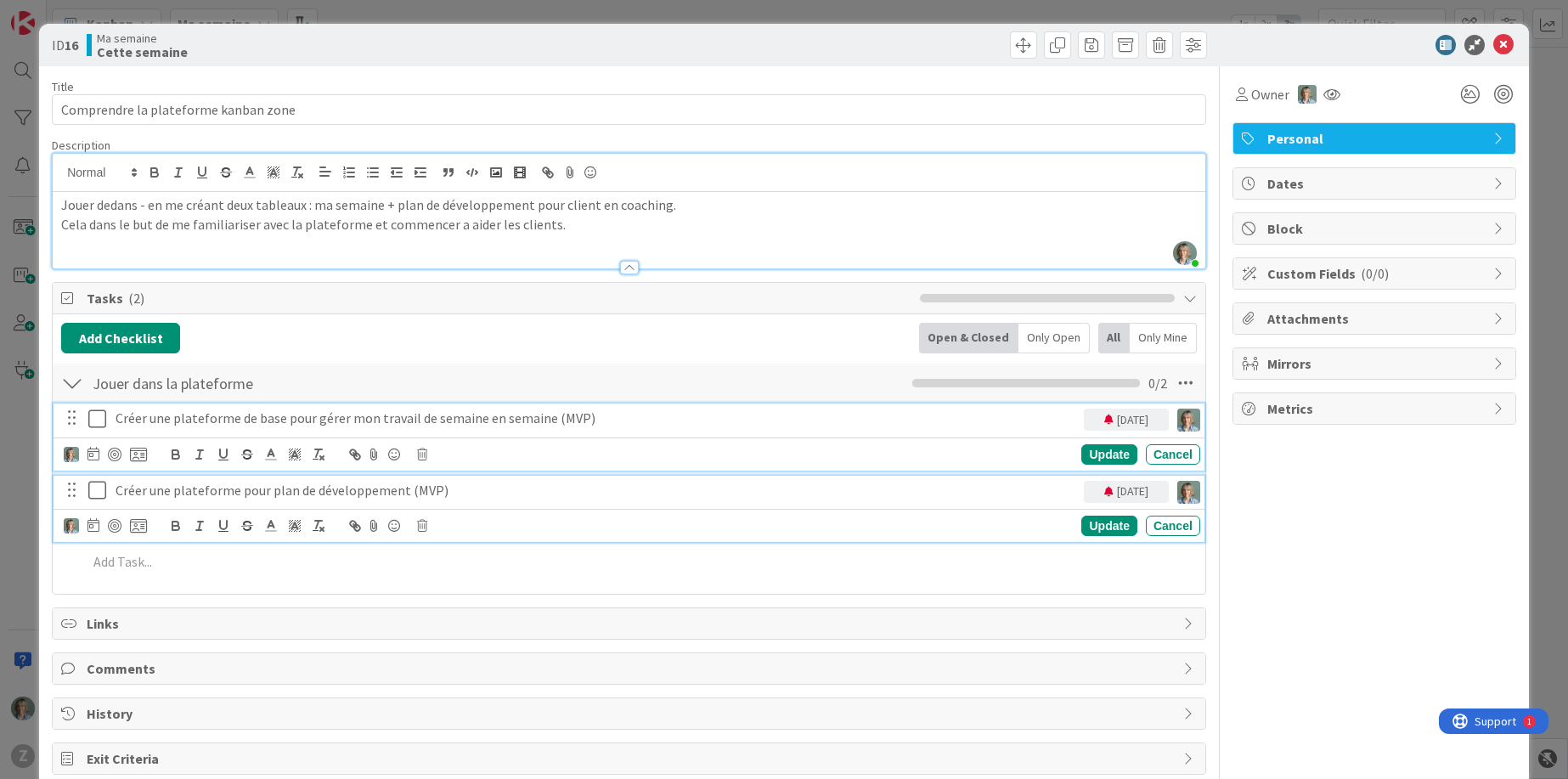
click at [448, 494] on p "Créer une plateforme pour plan de développement (MVP)" at bounding box center [596, 490] width 961 height 19
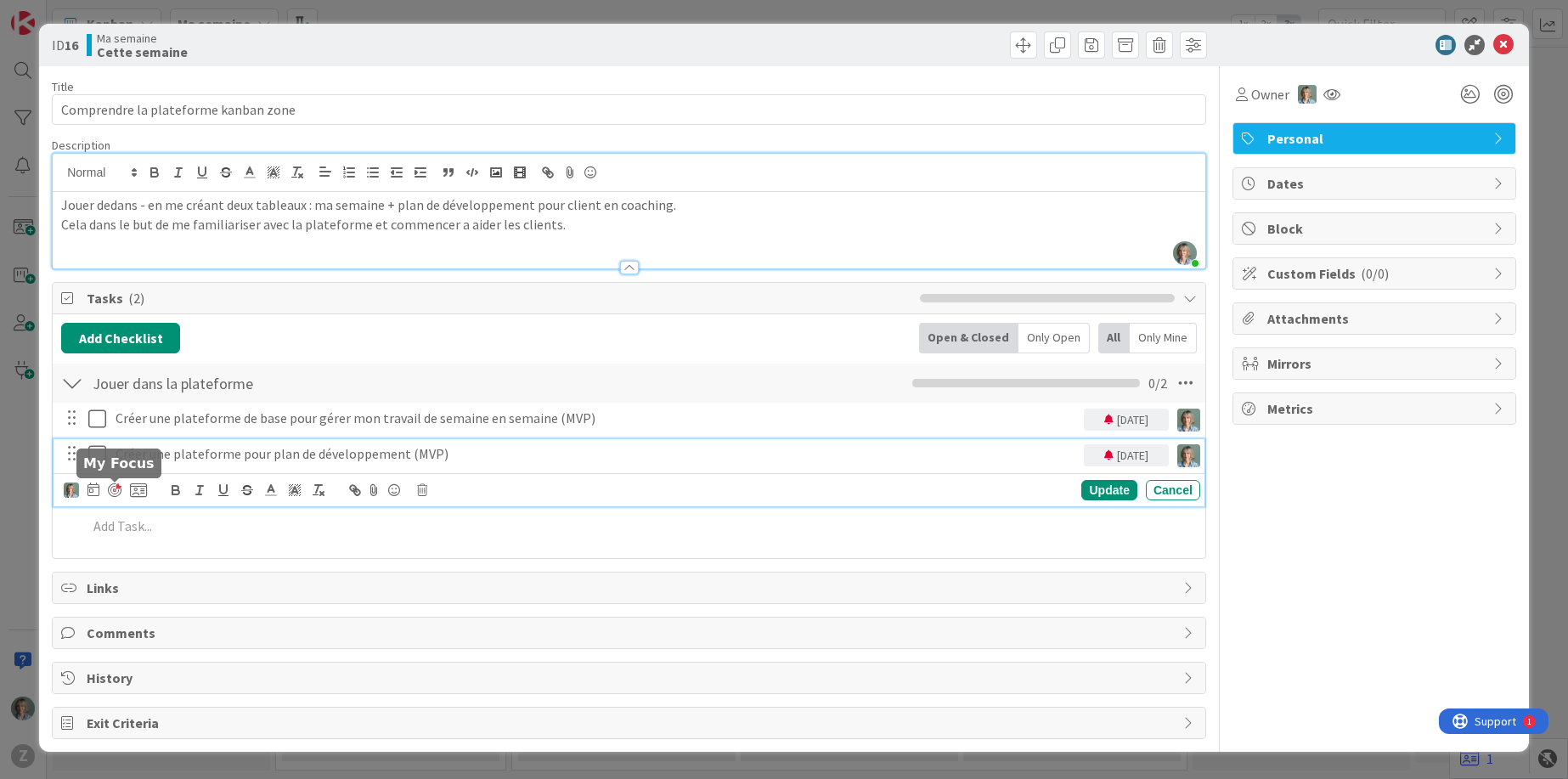
click at [115, 487] on div at bounding box center [114, 490] width 14 height 14
click at [1191, 454] on div at bounding box center [1186, 456] width 17 height 17
click at [110, 491] on div at bounding box center [114, 490] width 14 height 14
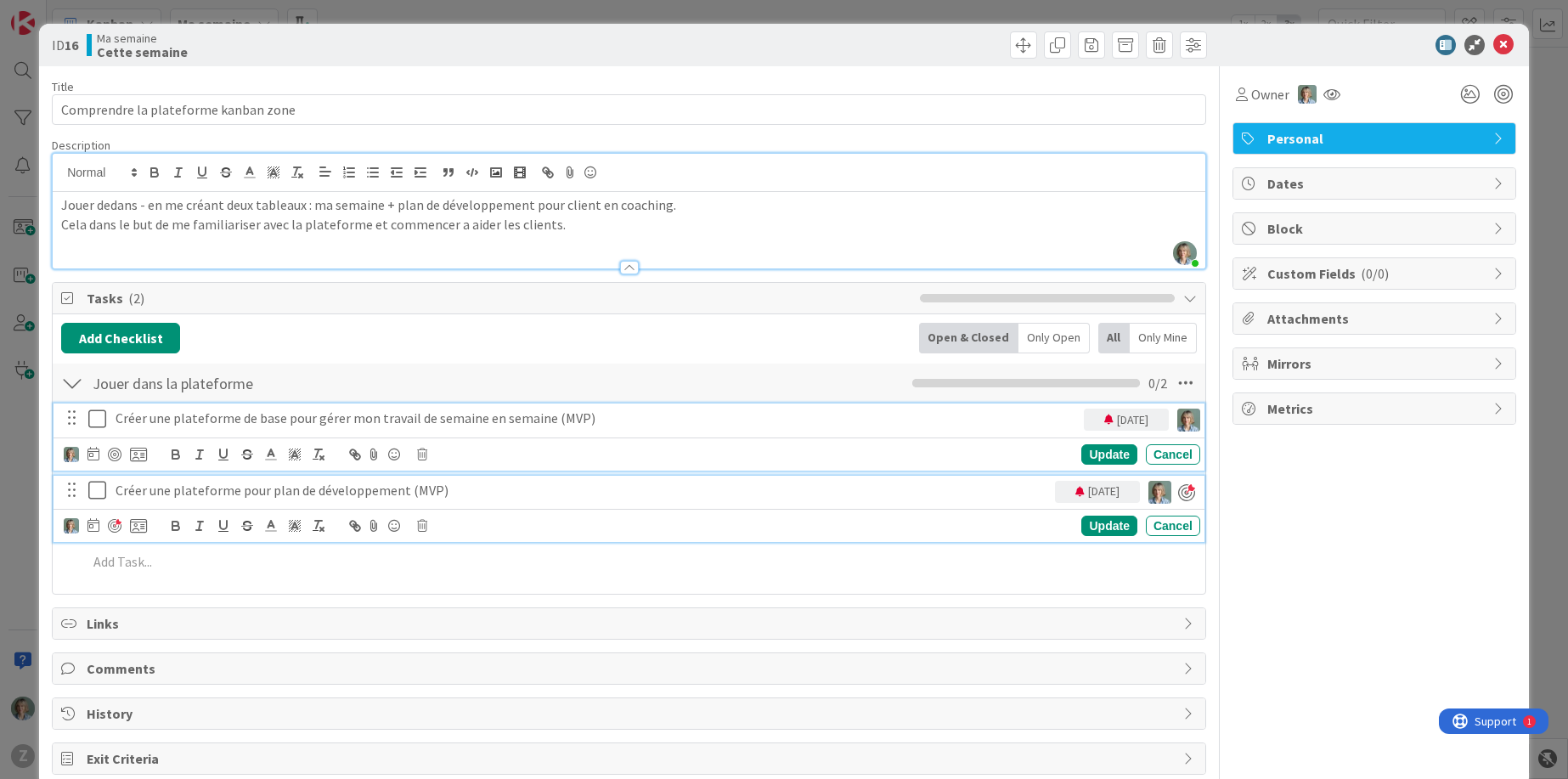
click at [468, 425] on p "Créer une plateforme de base pour gérer mon travail de semaine en semaine (MVP)" at bounding box center [596, 418] width 961 height 19
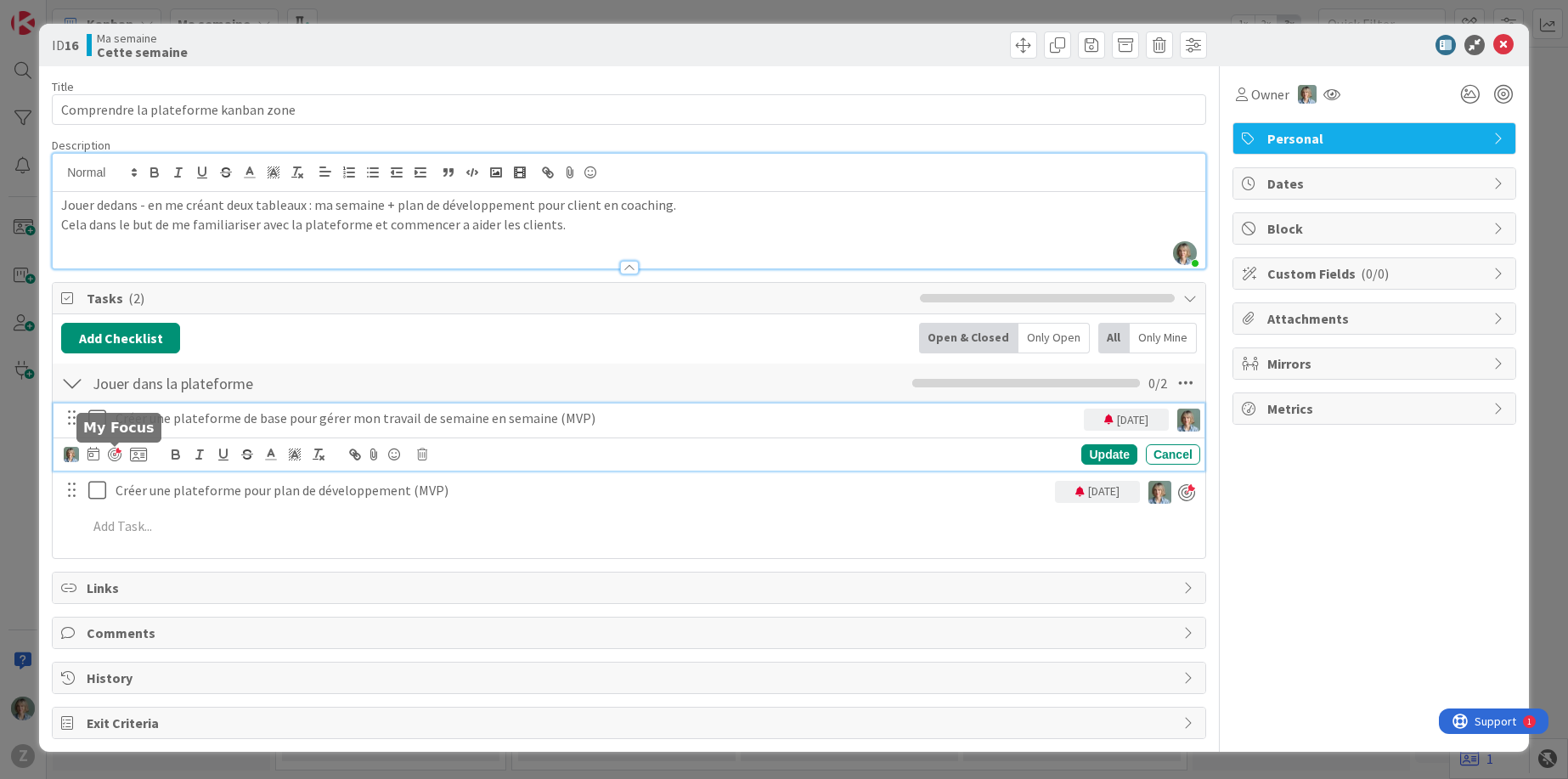
click at [115, 453] on div at bounding box center [114, 454] width 14 height 14
click at [137, 454] on icon at bounding box center [138, 454] width 17 height 16
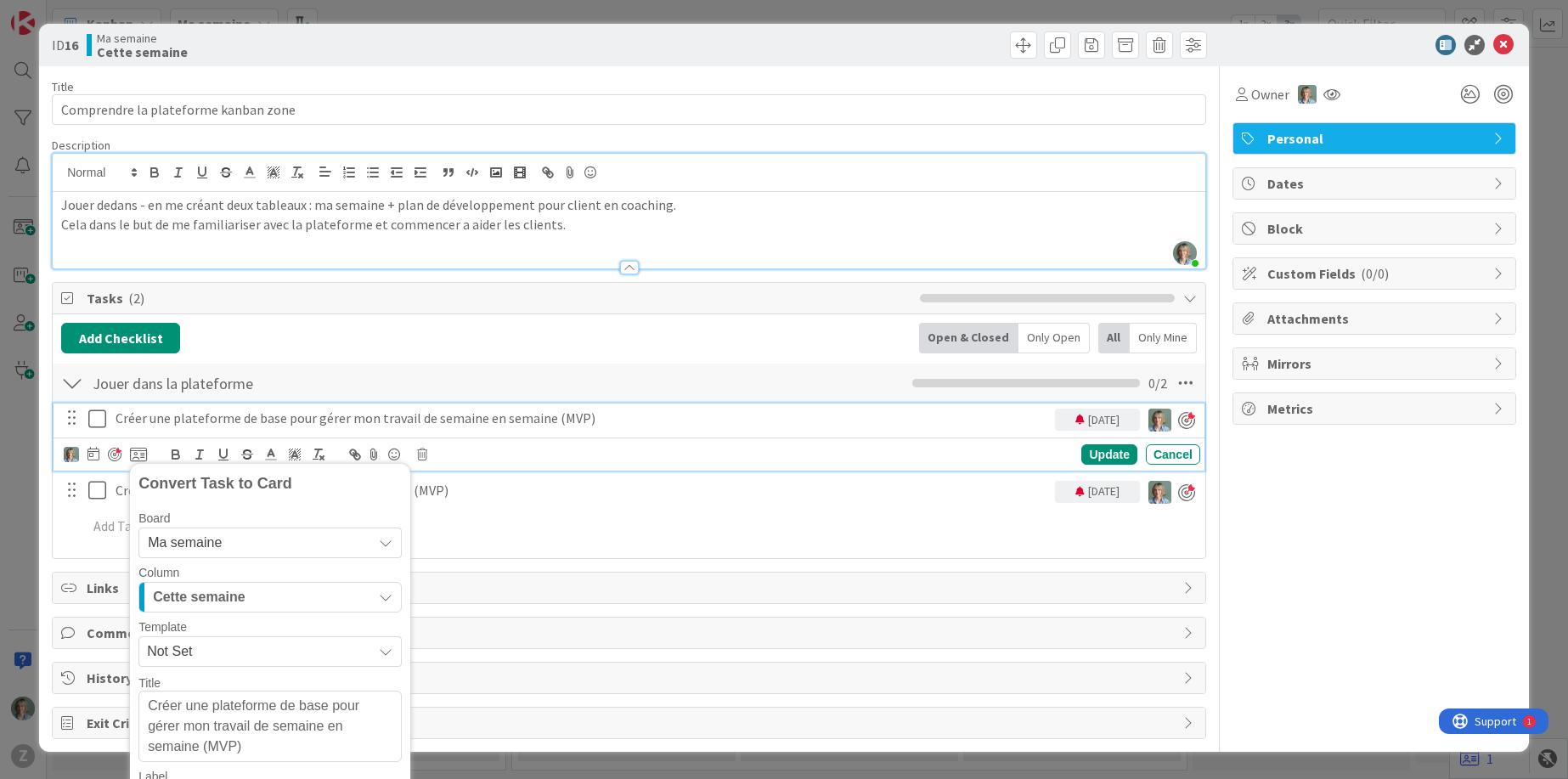
click at [658, 422] on p "Créer une plateforme de base pour gérer mon travail de semaine en semaine (MVP)" at bounding box center [581, 418] width 933 height 19
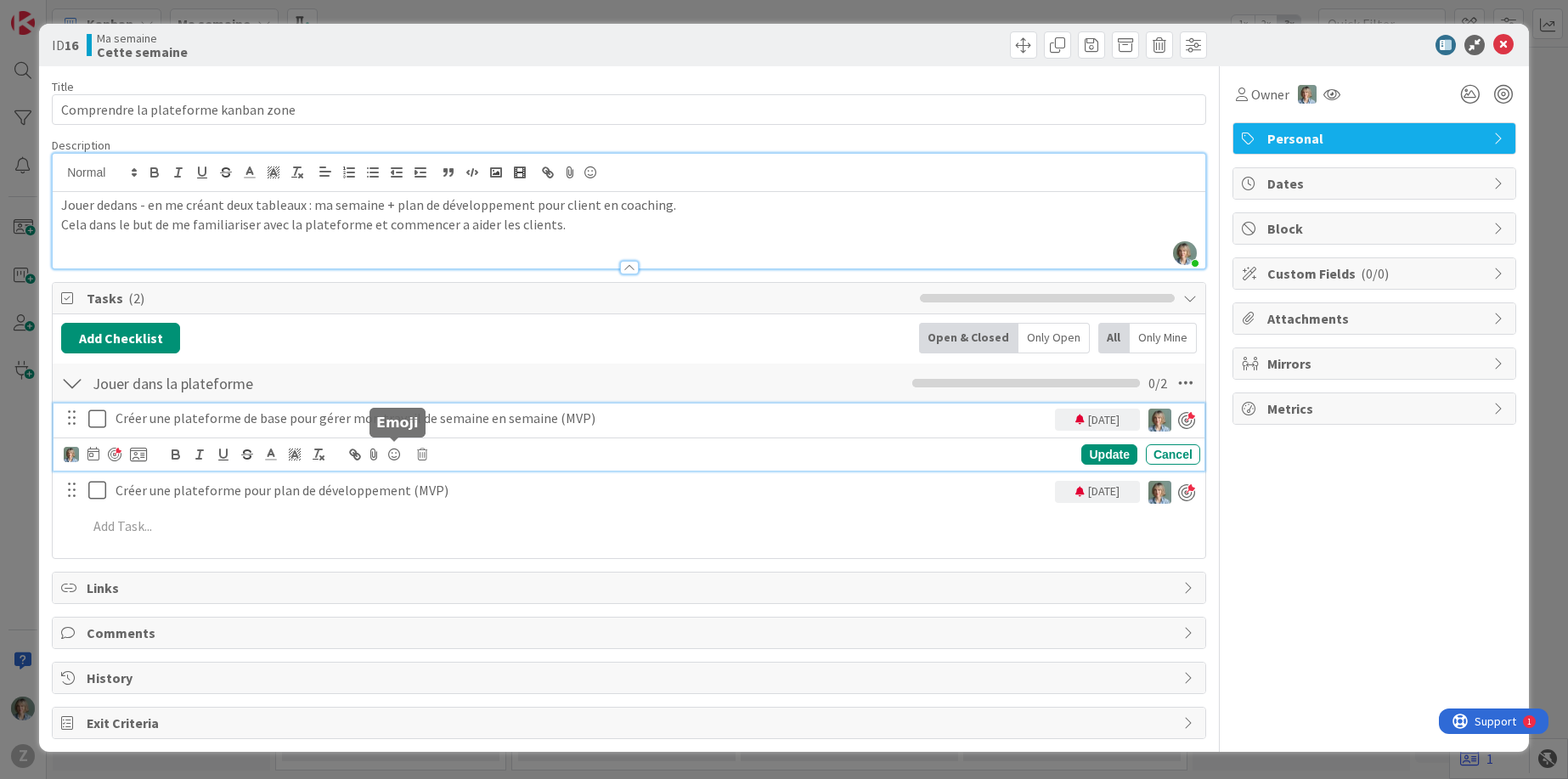
click at [394, 455] on icon at bounding box center [394, 455] width 20 height 24
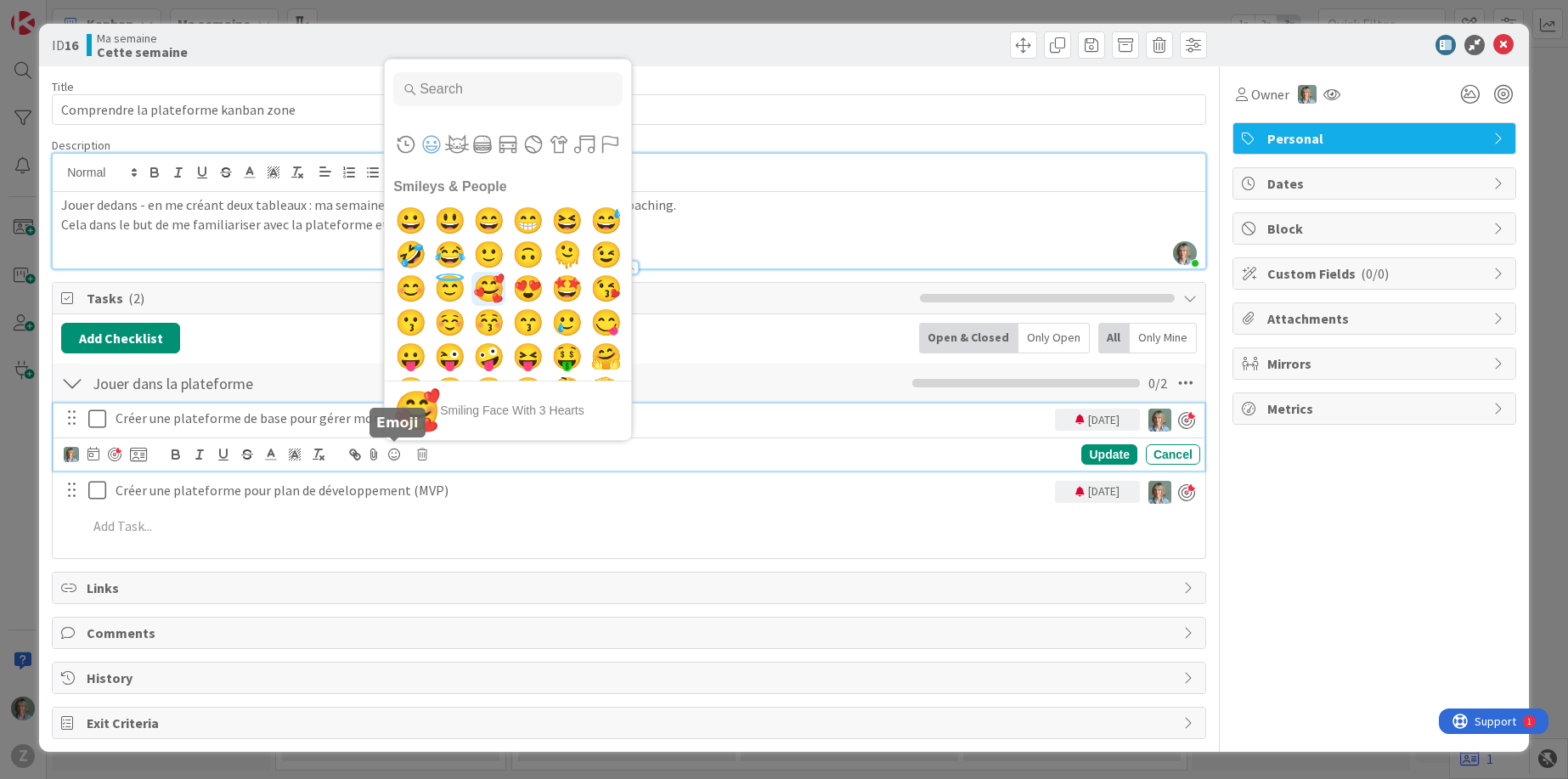
click at [482, 279] on span "🥰" at bounding box center [488, 288] width 40 height 34
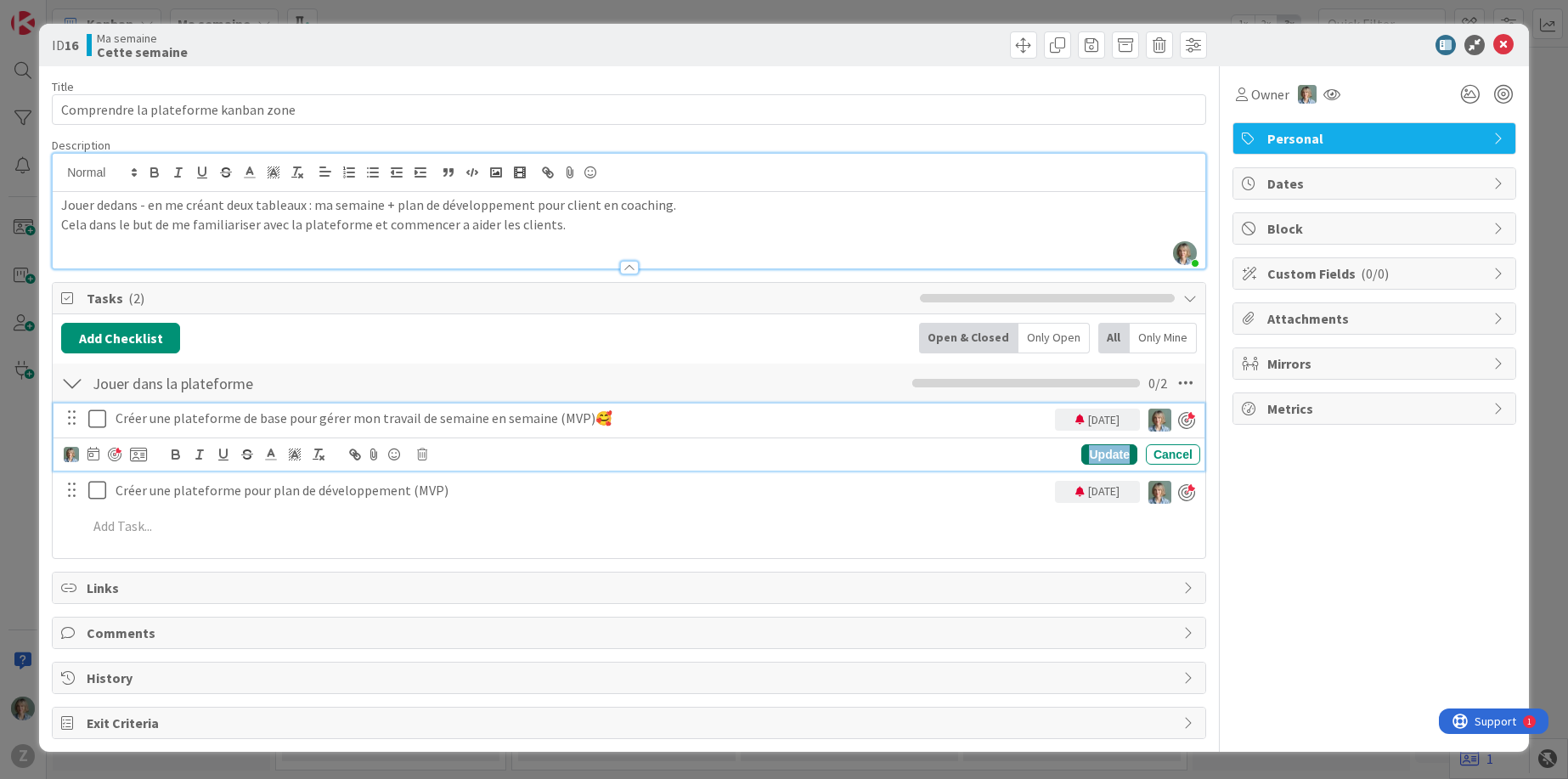
click at [1121, 460] on div "Update" at bounding box center [1109, 454] width 55 height 20
click at [339, 419] on p "Créer une plateforme de base pour gérer mon travail de semaine en semaine (MVP)🥰" at bounding box center [581, 418] width 933 height 19
click at [137, 454] on icon at bounding box center [138, 454] width 17 height 16
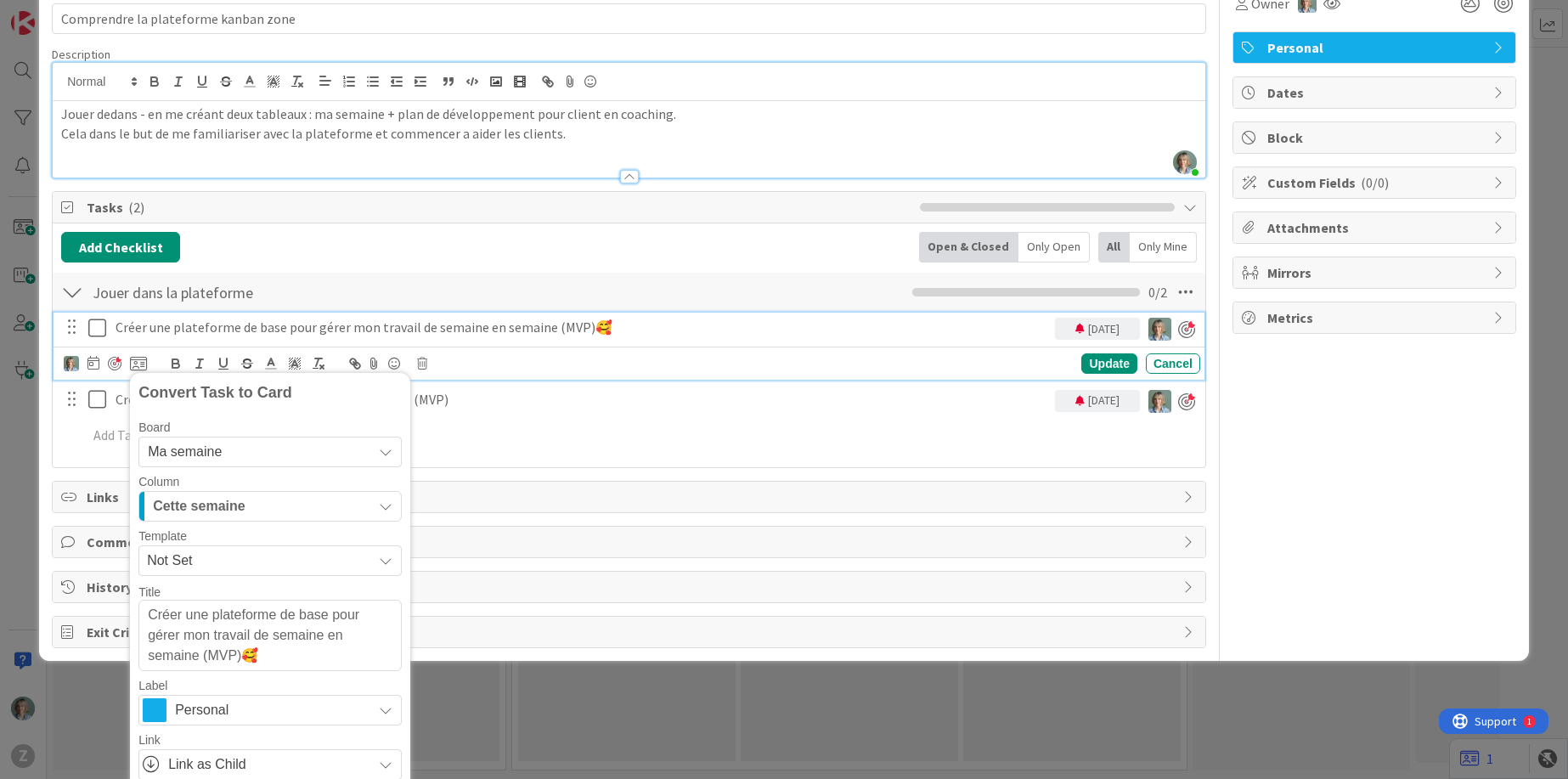
scroll to position [169, 0]
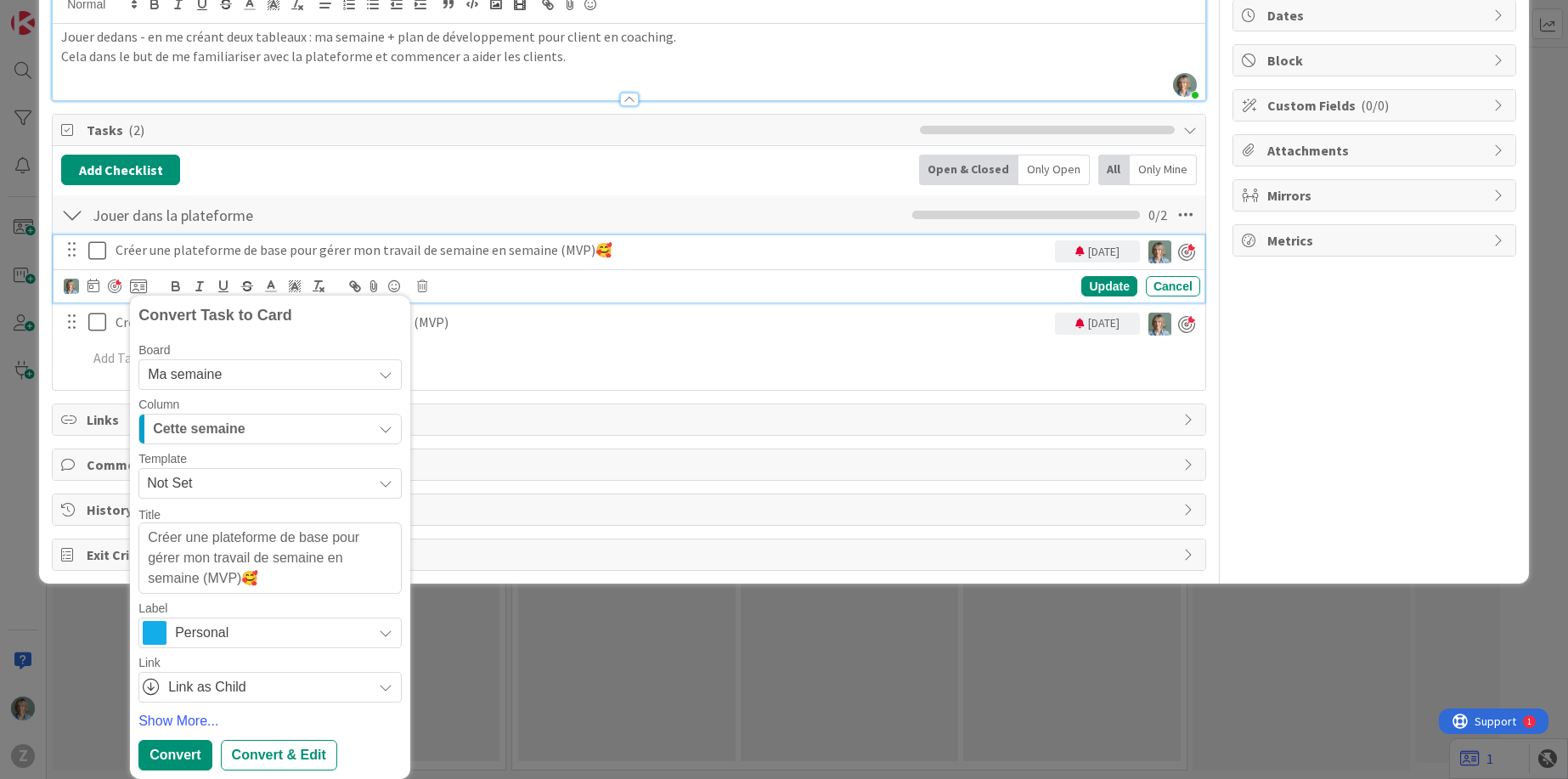
click at [325, 477] on span "Not Set" at bounding box center [253, 483] width 213 height 22
click at [325, 481] on span "Not Set" at bounding box center [253, 483] width 213 height 22
click at [291, 687] on span "Link as Child" at bounding box center [266, 687] width 195 height 24
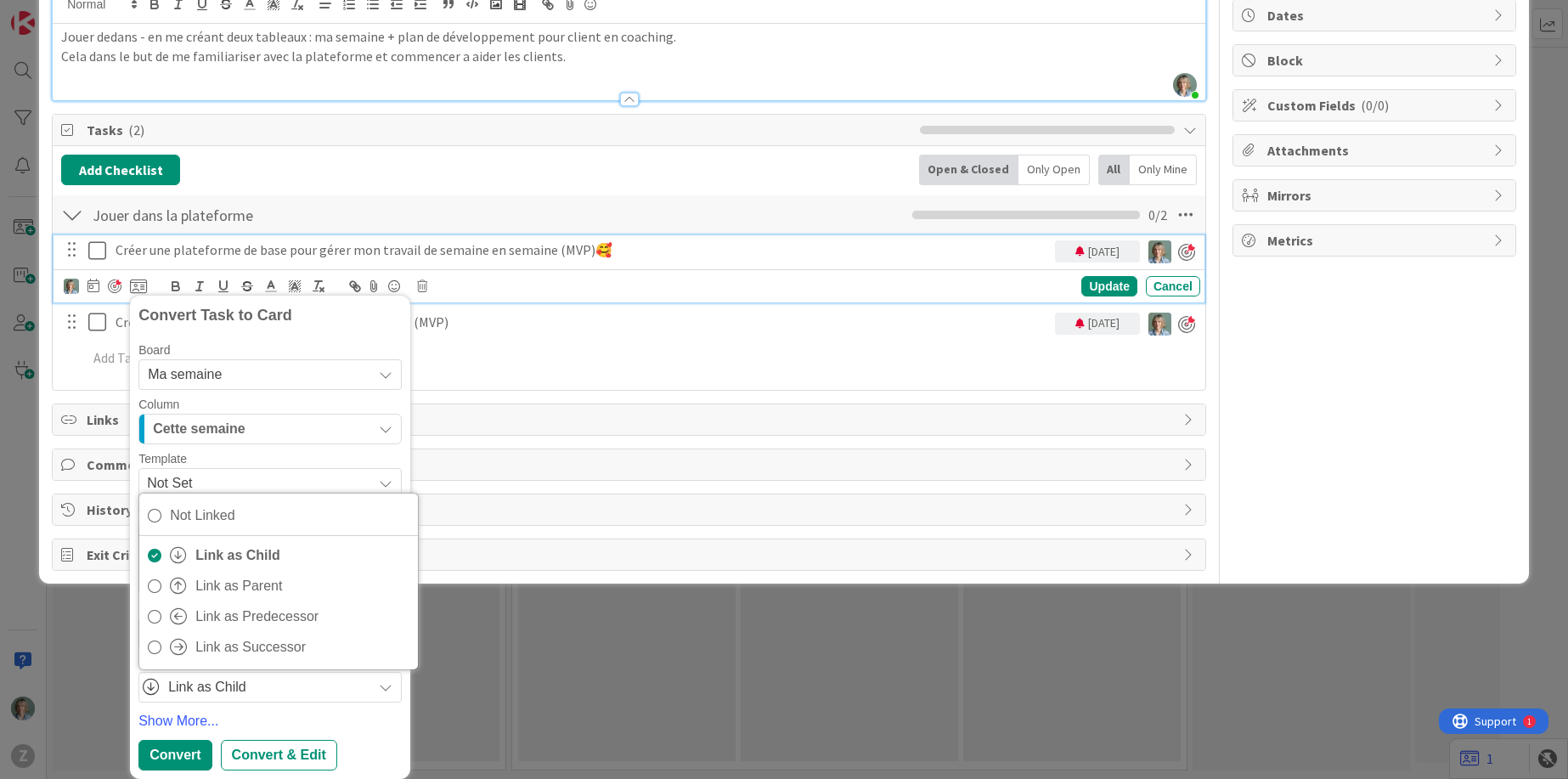
click at [290, 692] on span "Link as Child" at bounding box center [266, 687] width 195 height 24
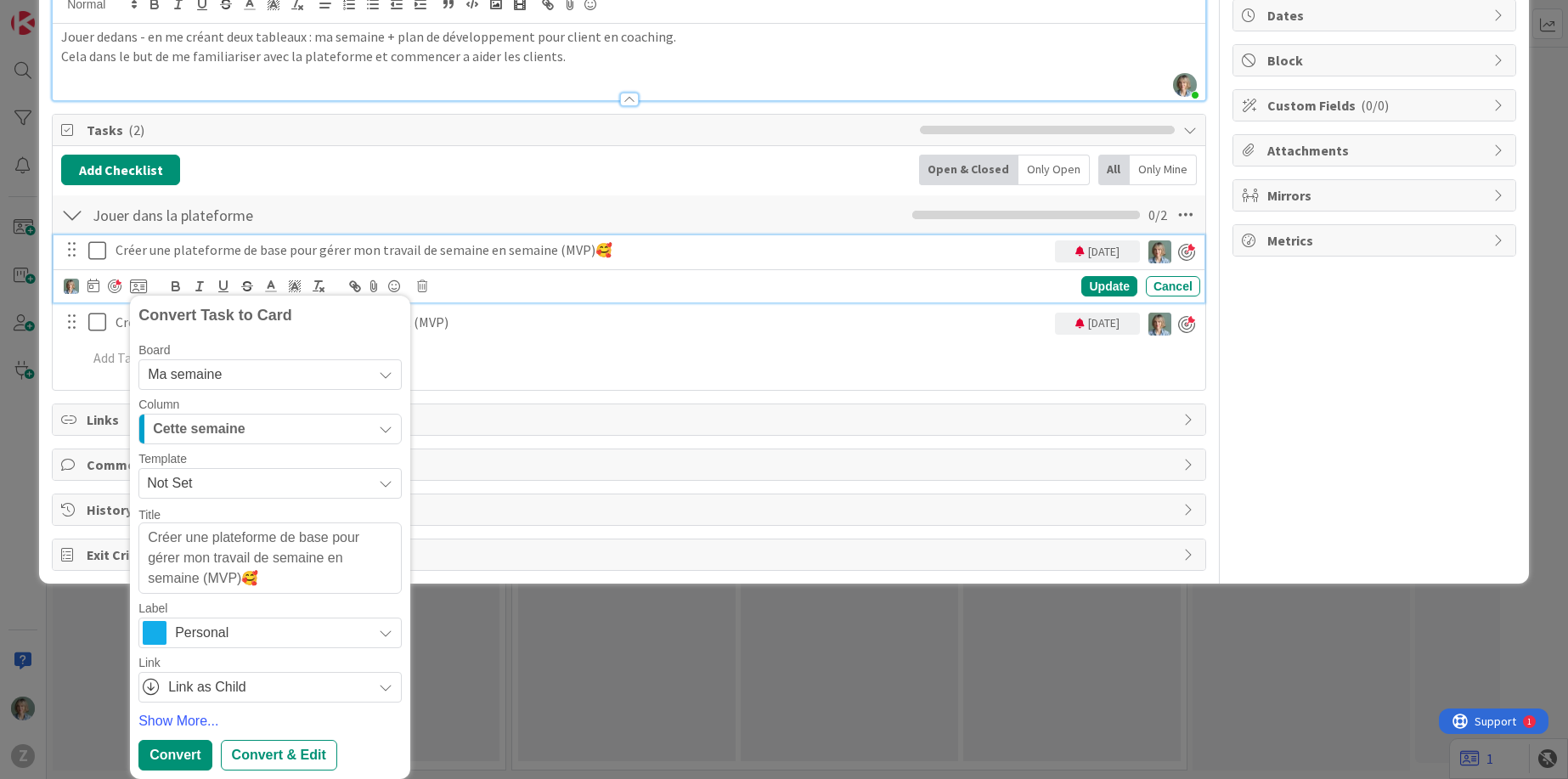
click at [384, 624] on div "Personal" at bounding box center [270, 633] width 263 height 30
click at [376, 638] on div "Personal" at bounding box center [270, 633] width 263 height 30
click at [204, 717] on link "Show More..." at bounding box center [270, 721] width 263 height 20
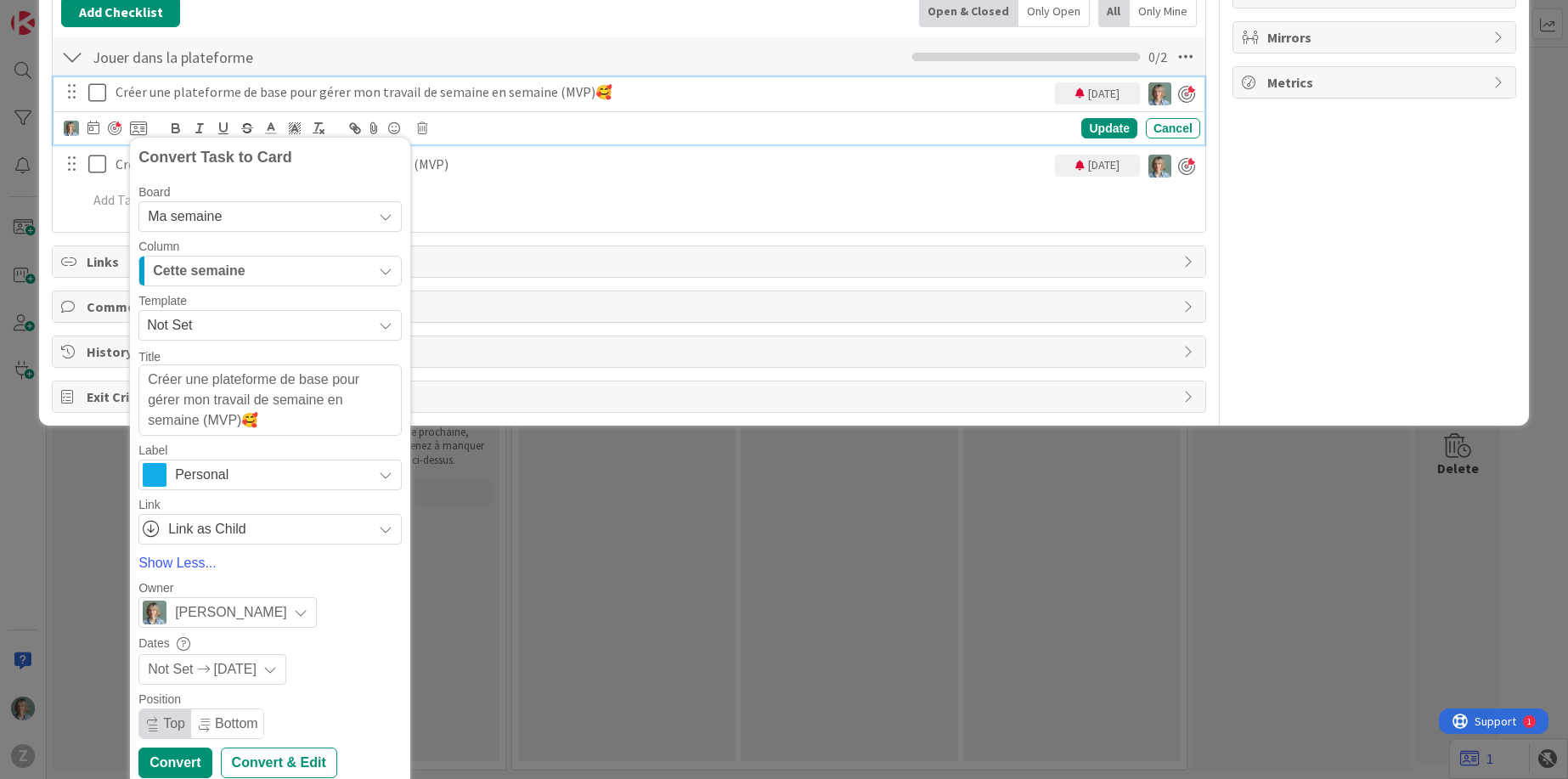
scroll to position [334, 0]
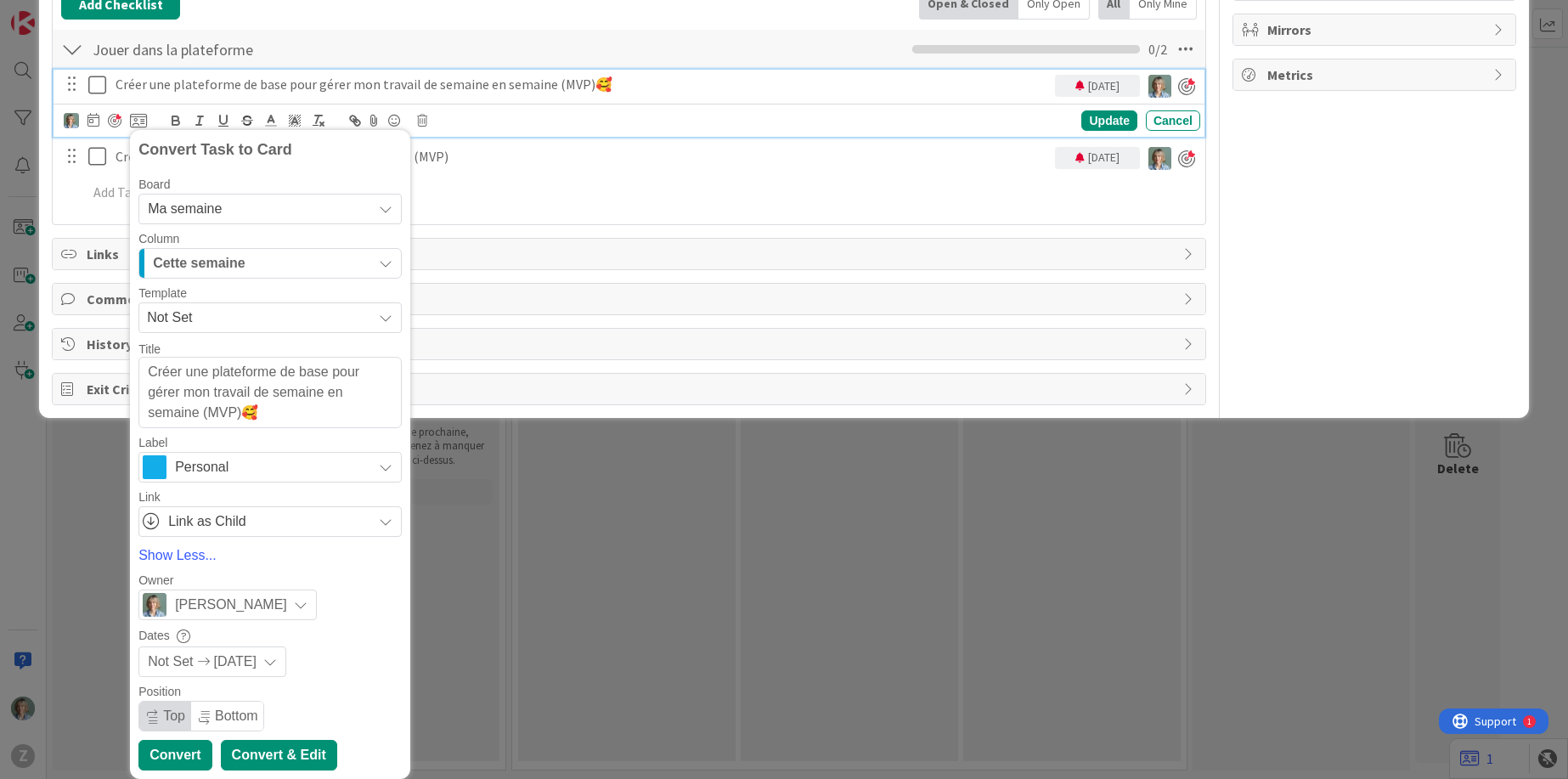
click at [312, 754] on div "Convert & Edit" at bounding box center [279, 754] width 116 height 30
type textarea "x"
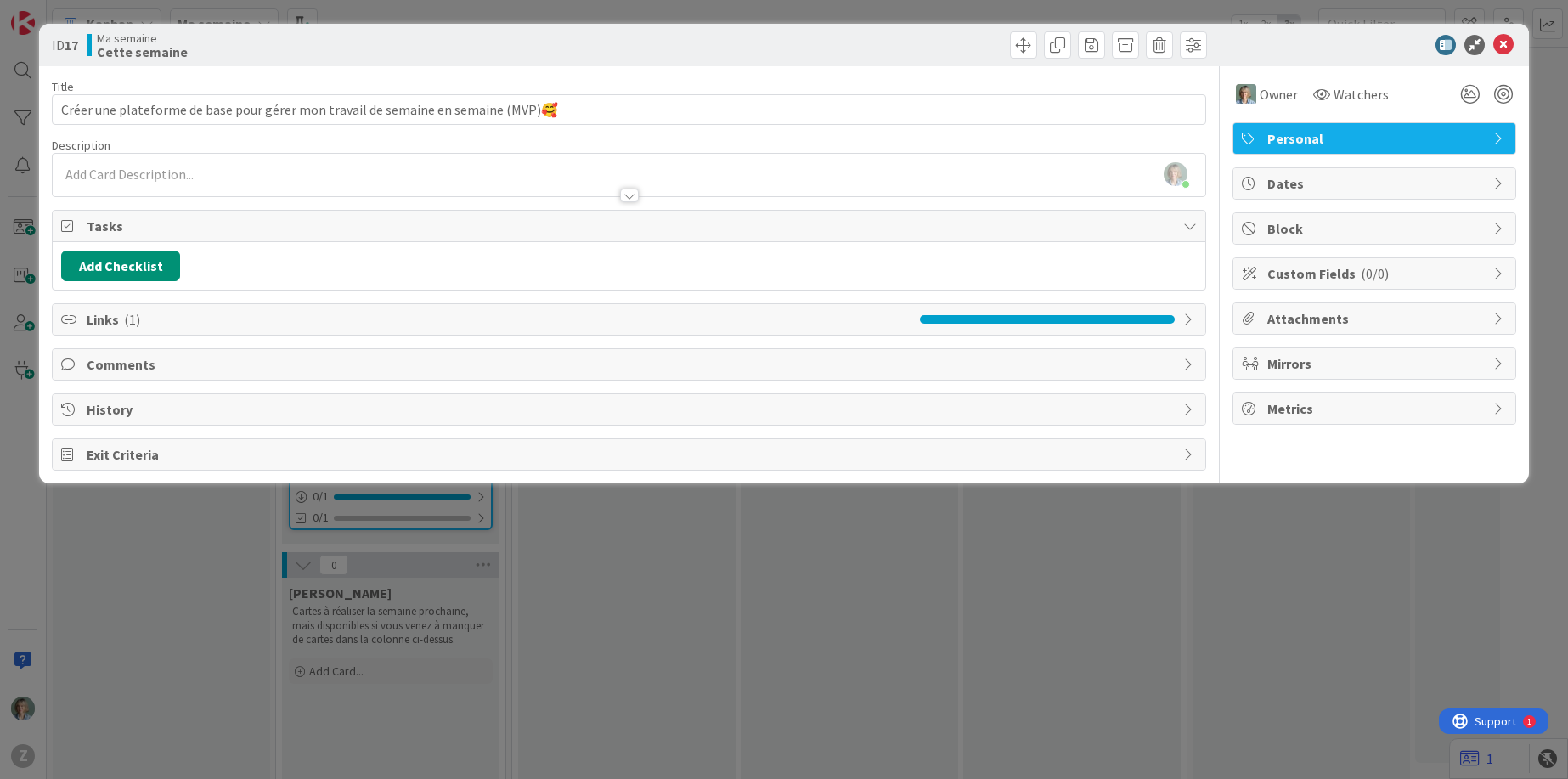
click at [187, 172] on div "Zélia Lefebvre just joined" at bounding box center [629, 175] width 1153 height 42
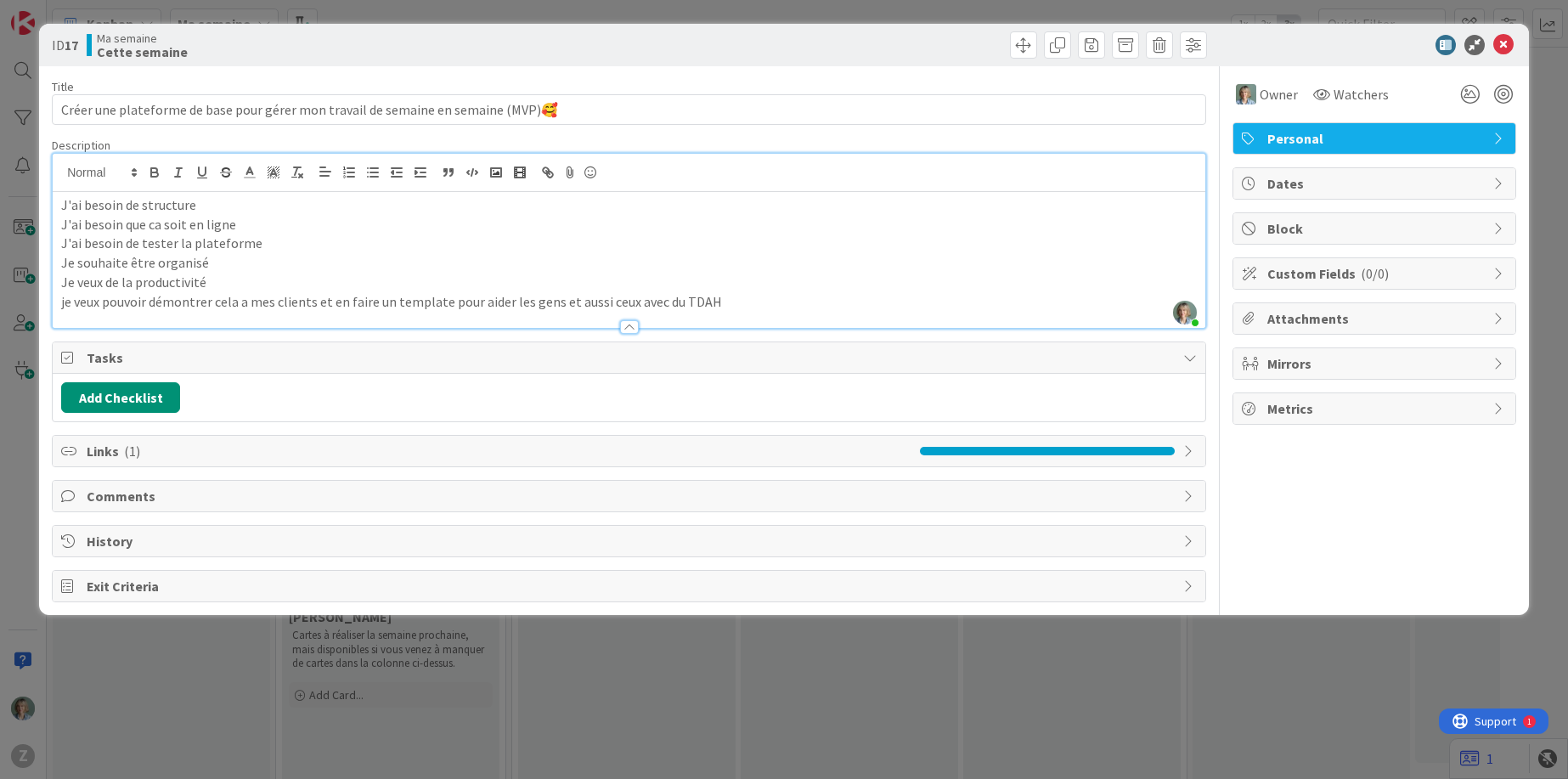
click at [256, 254] on p "Je souhaite être organisé" at bounding box center [628, 262] width 1135 height 19
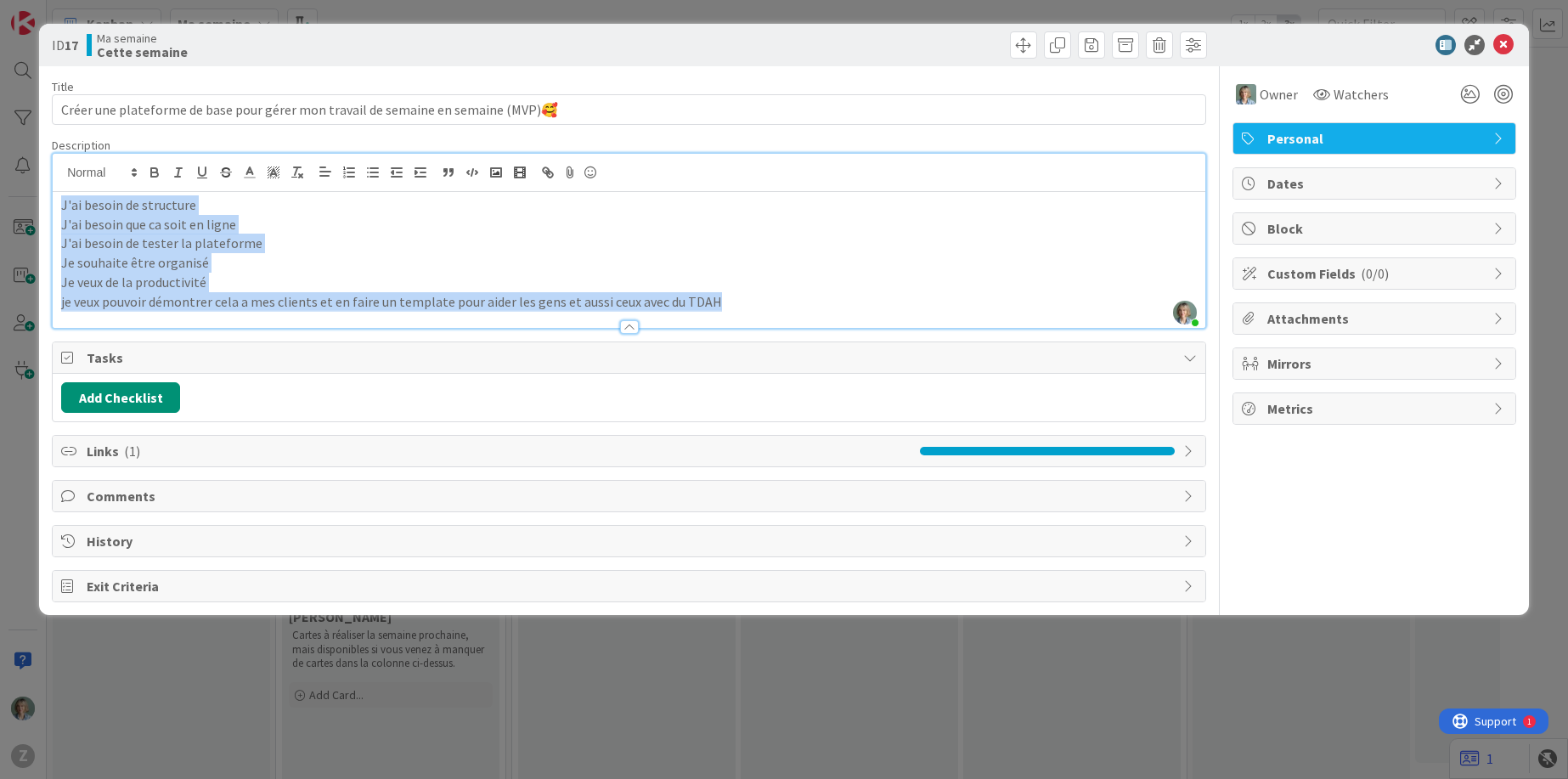
copy div "J'ai besoin de structure J'ai besoin que ca soit en ligne J'ai besoin de tester…"
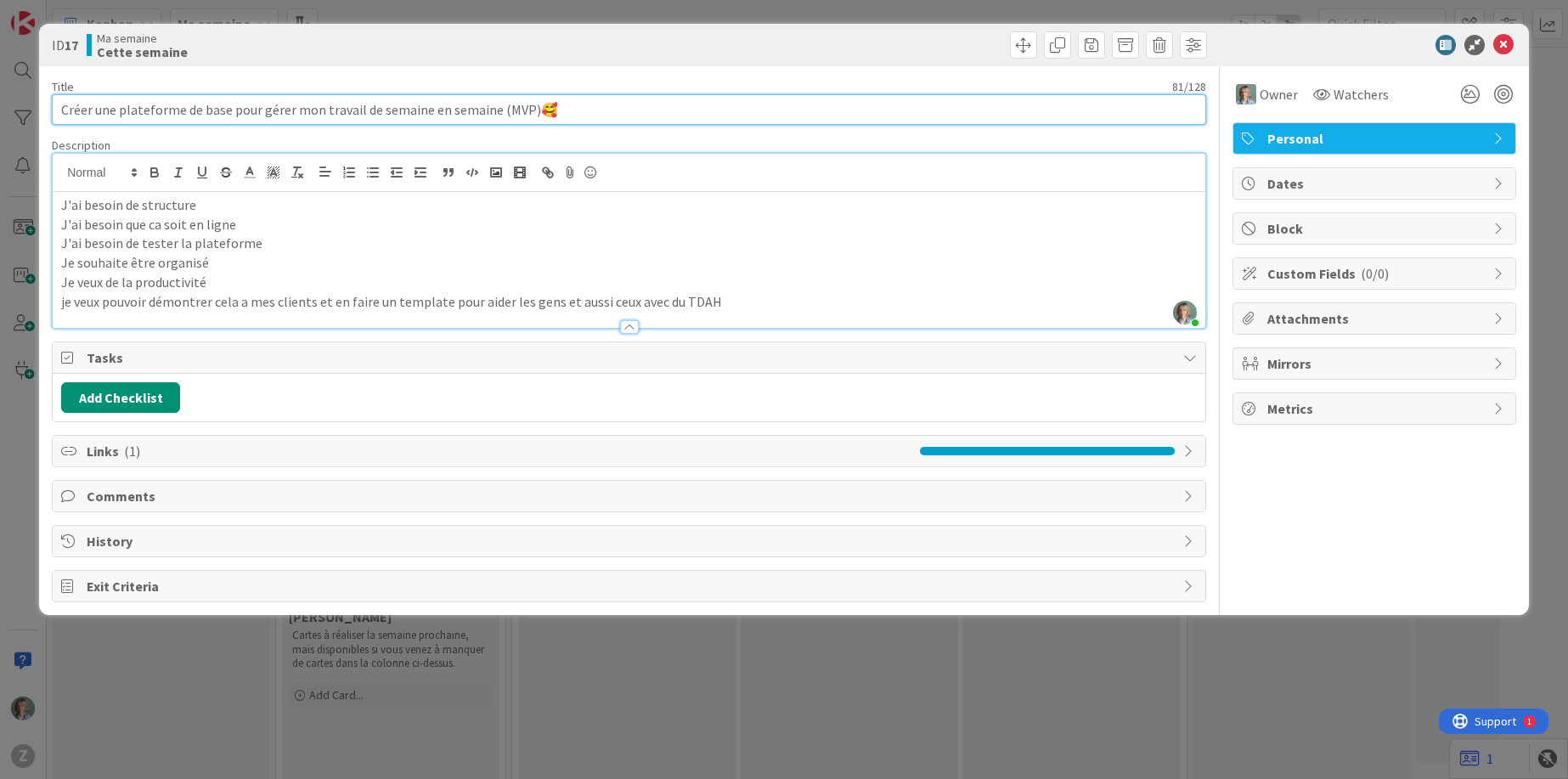
click at [337, 109] on input "Créer une plateforme de base pour gérer mon travail de semaine en semaine (MVP)🥰" at bounding box center [629, 109] width 1155 height 30
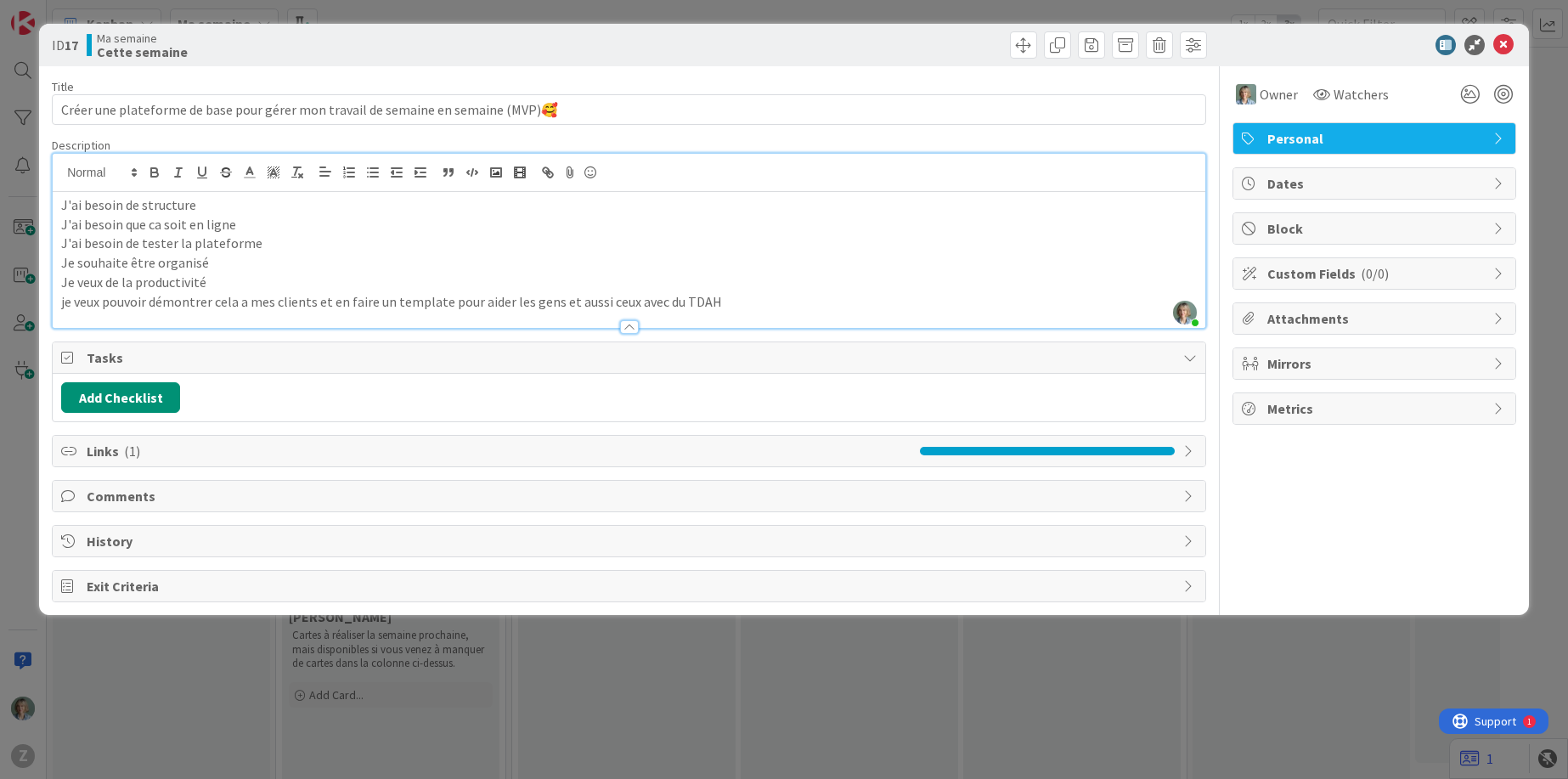
click at [520, 263] on p "Je souhaite être organisé" at bounding box center [628, 262] width 1135 height 19
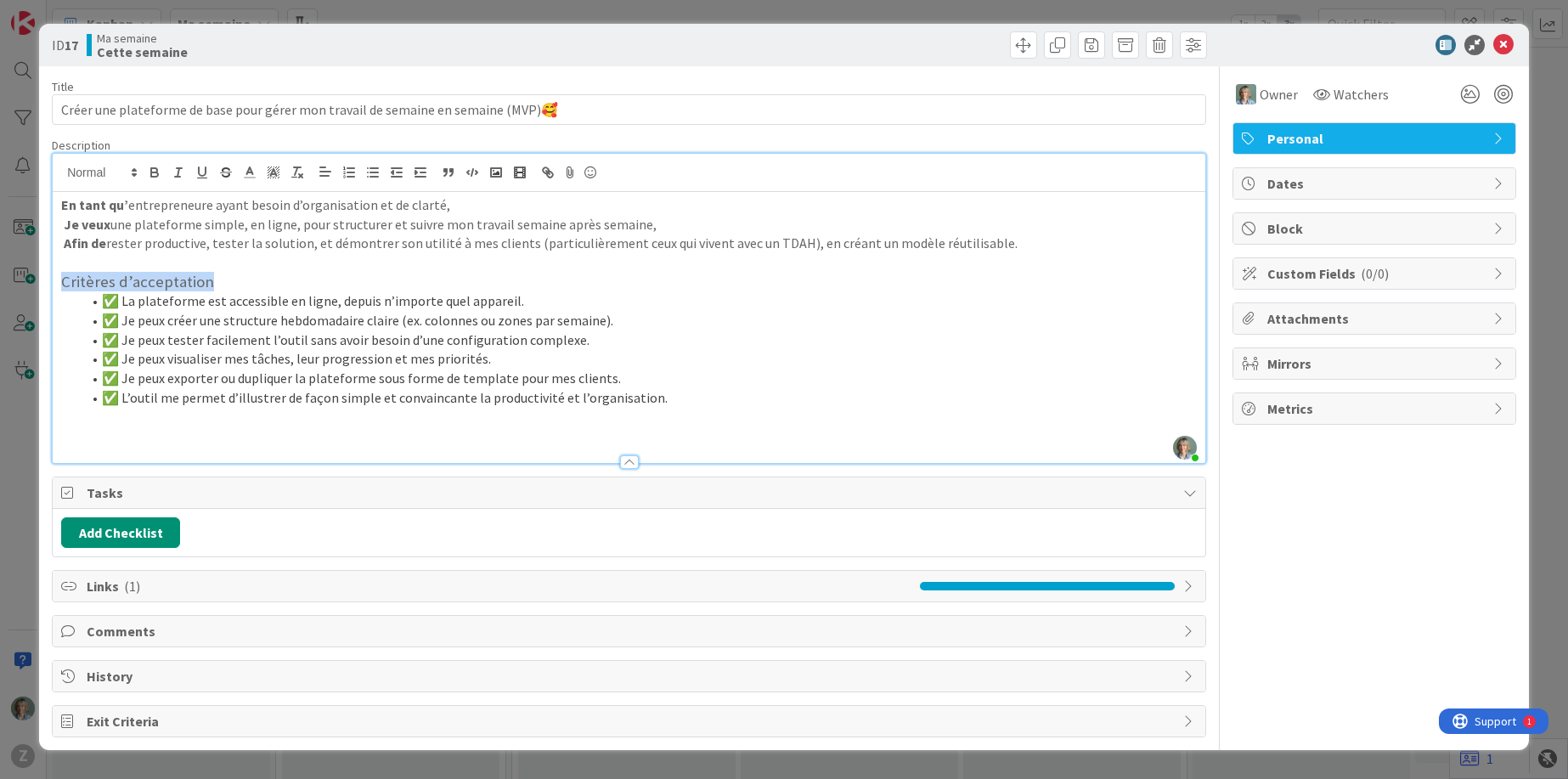
drag, startPoint x: 227, startPoint y: 279, endPoint x: 40, endPoint y: 285, distance: 187.1
click at [40, 284] on div "ID 17 Ma semaine Cette semaine Title 81 / 128 Créer une plateforme de base pour…" at bounding box center [784, 387] width 1490 height 727
copy h3 "Critères d’acceptation"
click at [87, 444] on p at bounding box center [628, 436] width 1135 height 19
drag, startPoint x: 183, startPoint y: 439, endPoint x: 115, endPoint y: 439, distance: 68.0
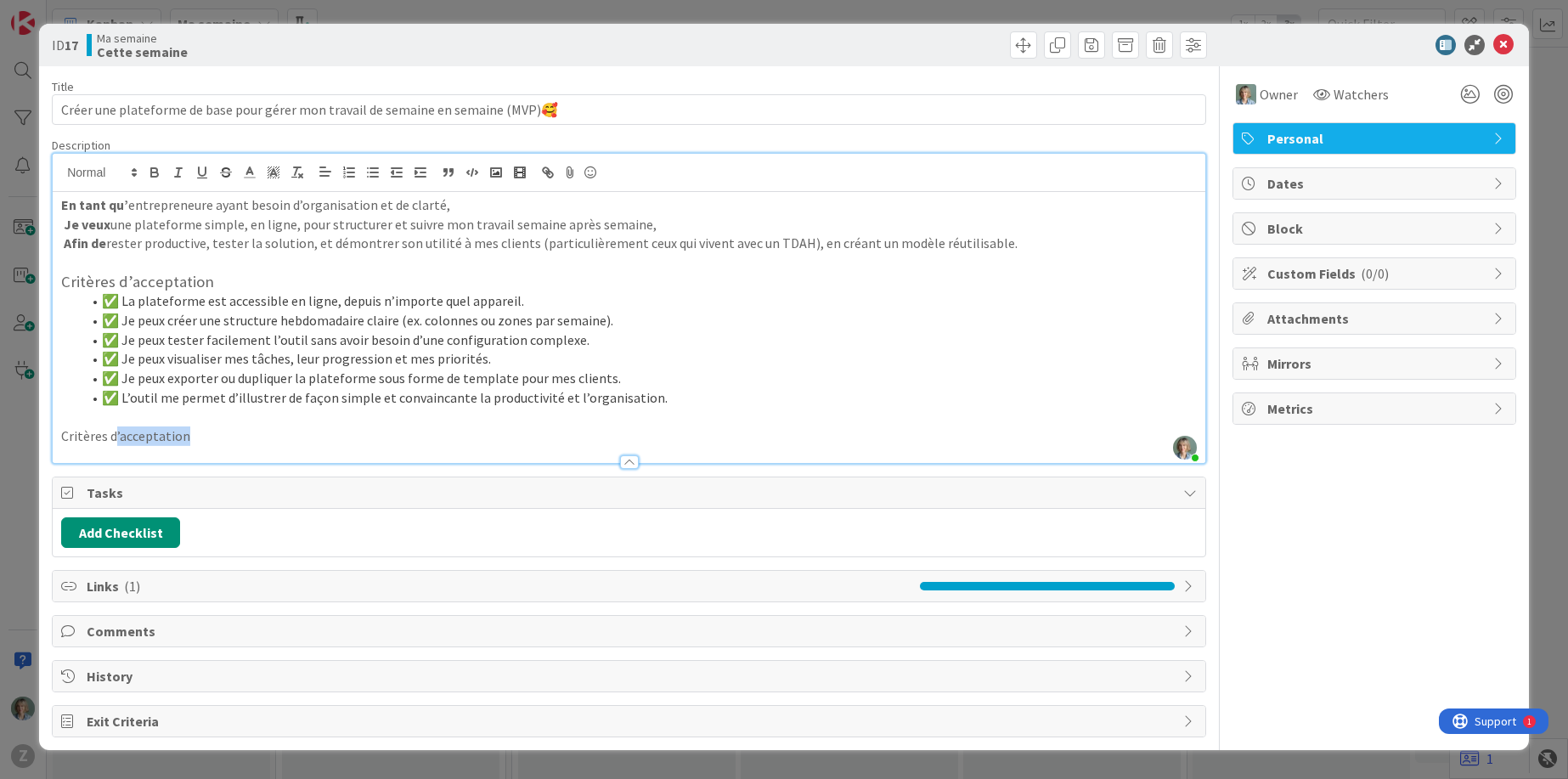
click at [115, 439] on p "Critères d’acceptation" at bounding box center [628, 436] width 1135 height 19
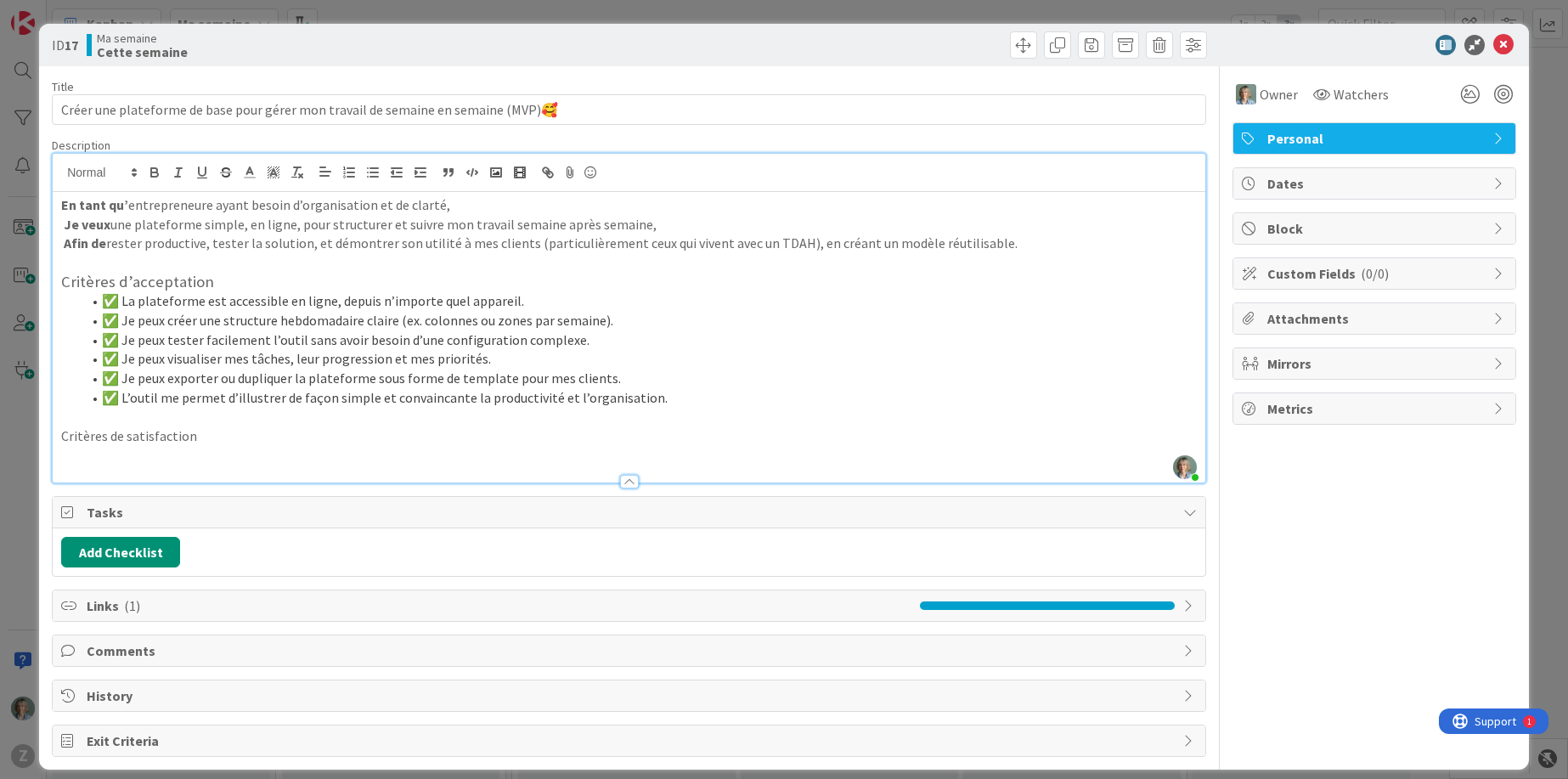
drag, startPoint x: 412, startPoint y: 378, endPoint x: 477, endPoint y: 390, distance: 66.1
click at [412, 378] on li "✅ Je peux exporter ou dupliquer la plateforme sous forme de template pour mes c…" at bounding box center [639, 378] width 1115 height 19
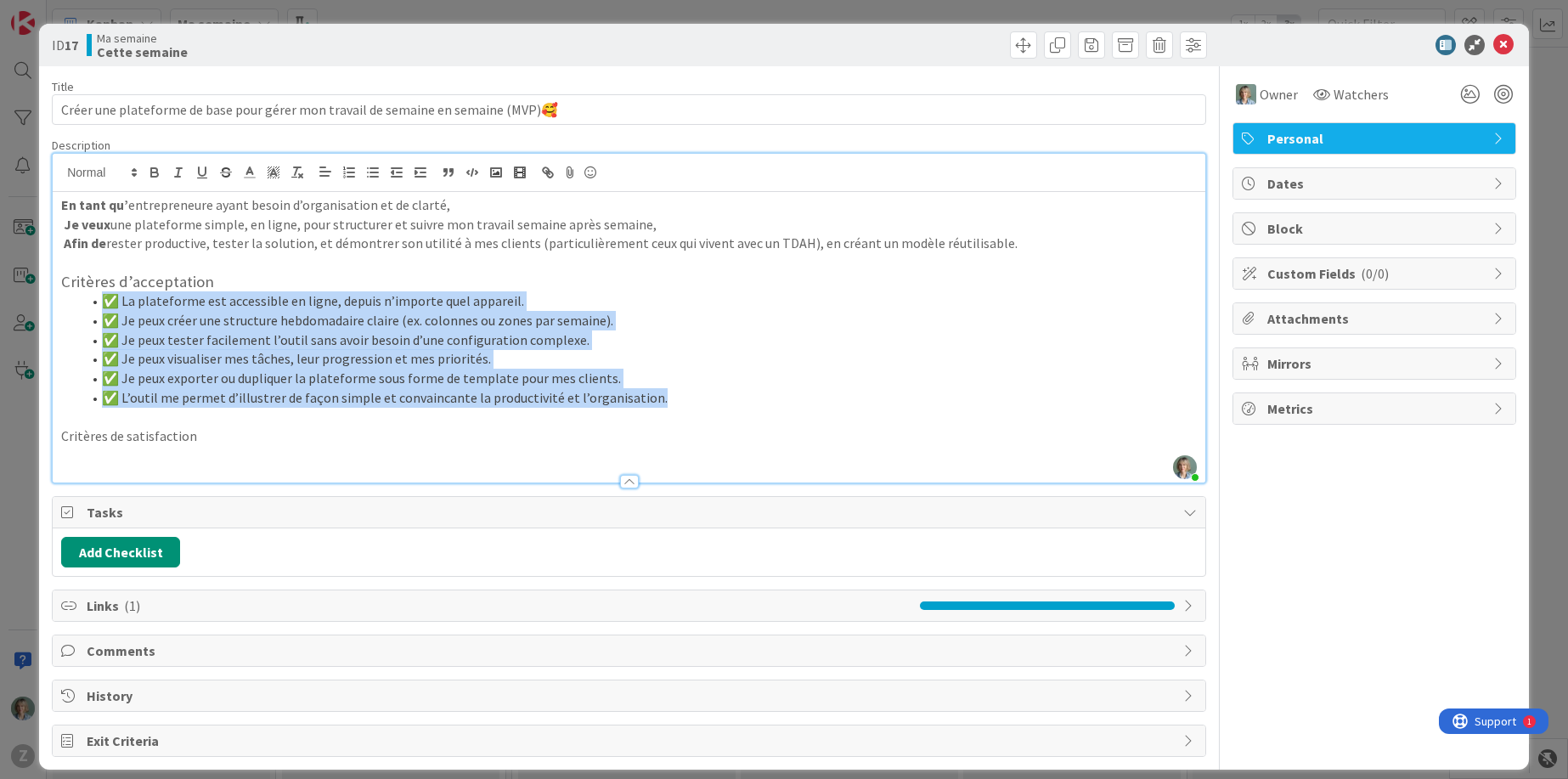
drag, startPoint x: 665, startPoint y: 400, endPoint x: 94, endPoint y: 304, distance: 579.0
click at [94, 304] on ol "✅ La plateforme est accessible en ligne, depuis n’importe quel appareil. ✅ Je p…" at bounding box center [628, 348] width 1135 height 115
click at [367, 172] on line "button" at bounding box center [367, 172] width 0 height 0
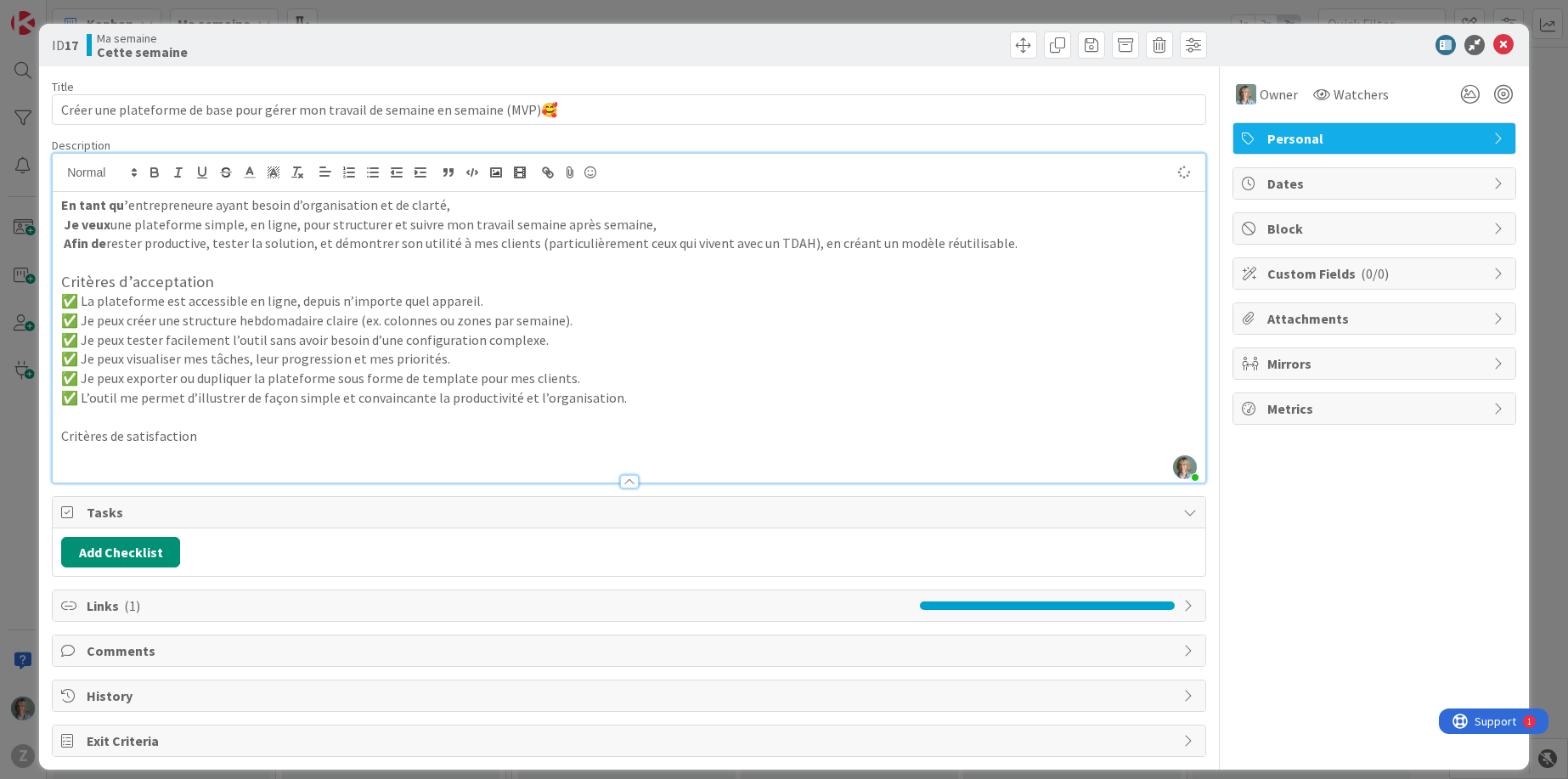
click at [545, 423] on p at bounding box center [628, 417] width 1135 height 19
drag, startPoint x: 82, startPoint y: 396, endPoint x: 49, endPoint y: 392, distance: 33.2
click at [49, 392] on div "ID 17 Ma semaine Cette semaine Title 81 / 128 Créer une plateforme de base pour…" at bounding box center [784, 397] width 1490 height 746
copy p "✅"
click at [236, 425] on div "En tant qu’ entrepreneure ayant besoin d’organisation et de clarté, Je veux une…" at bounding box center [629, 336] width 1153 height 290
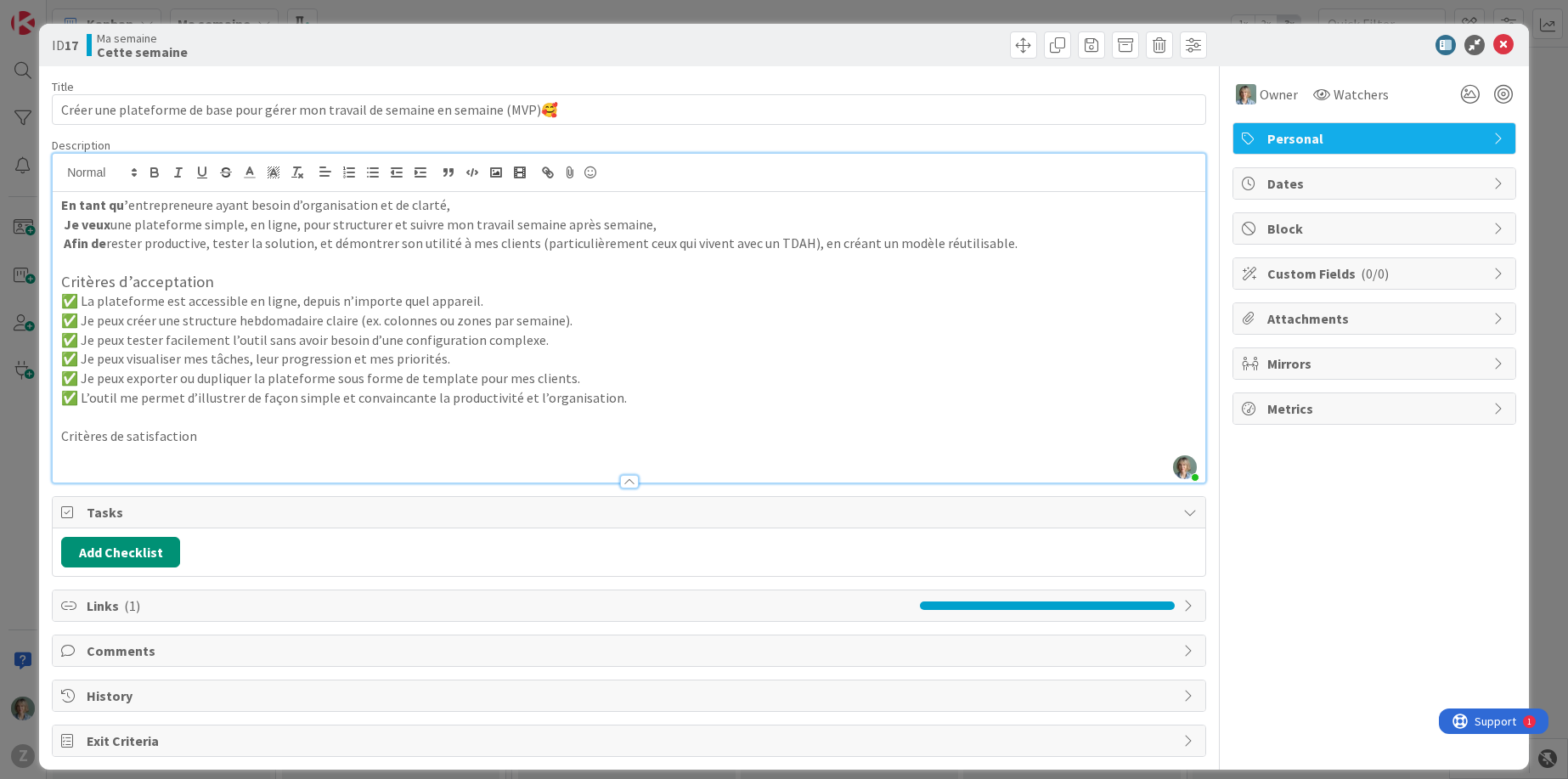
click at [232, 433] on p "Critères de satisfaction" at bounding box center [628, 436] width 1135 height 19
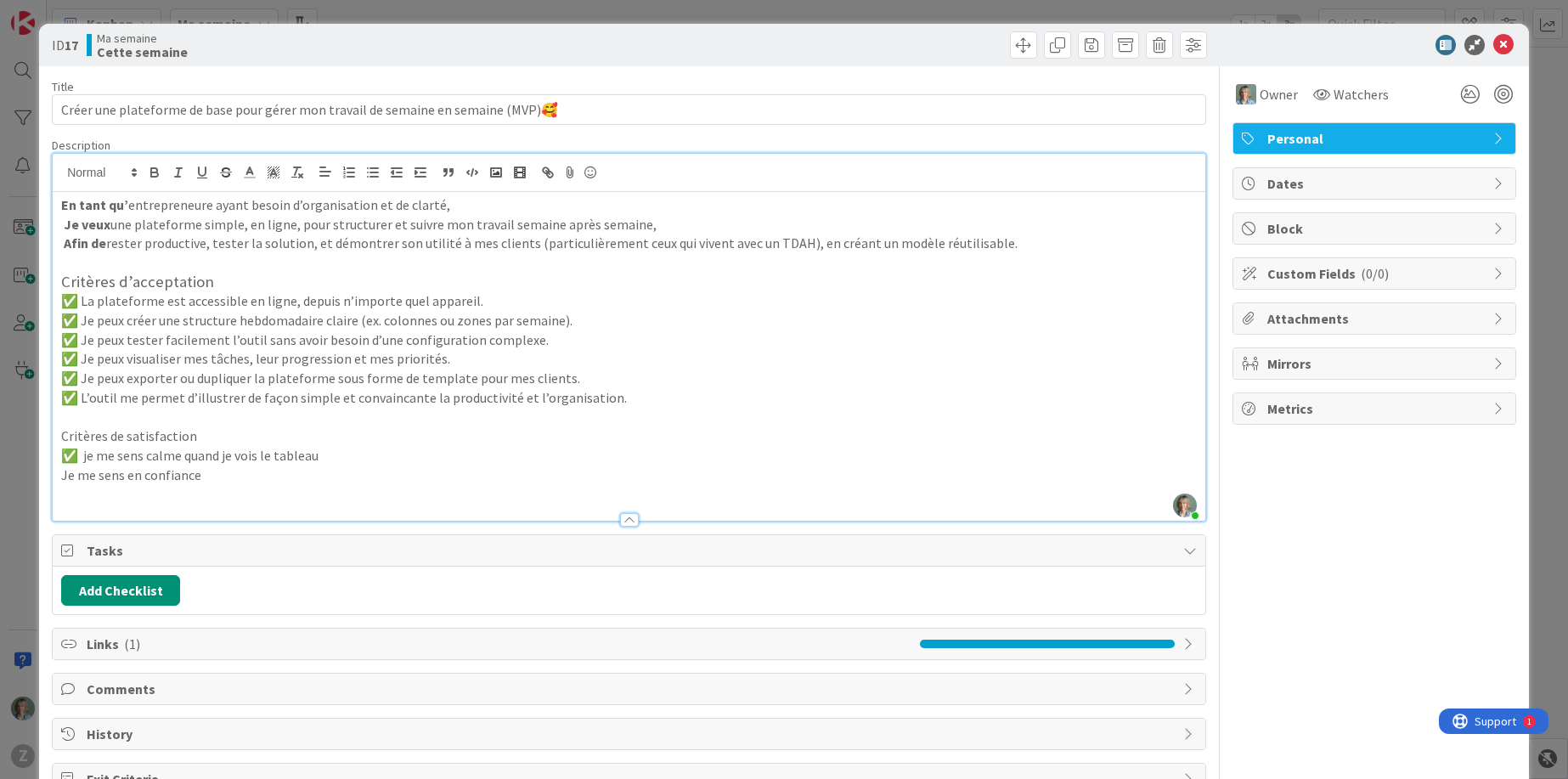
drag, startPoint x: 335, startPoint y: 458, endPoint x: 183, endPoint y: 458, distance: 152.0
click at [183, 458] on p "✅ je me sens calme quand je vois le tableau" at bounding box center [628, 455] width 1135 height 19
copy p "quand je vois le tableau"
click at [275, 485] on p at bounding box center [628, 494] width 1135 height 19
click at [247, 468] on p "Je me sens en confiance" at bounding box center [628, 475] width 1135 height 19
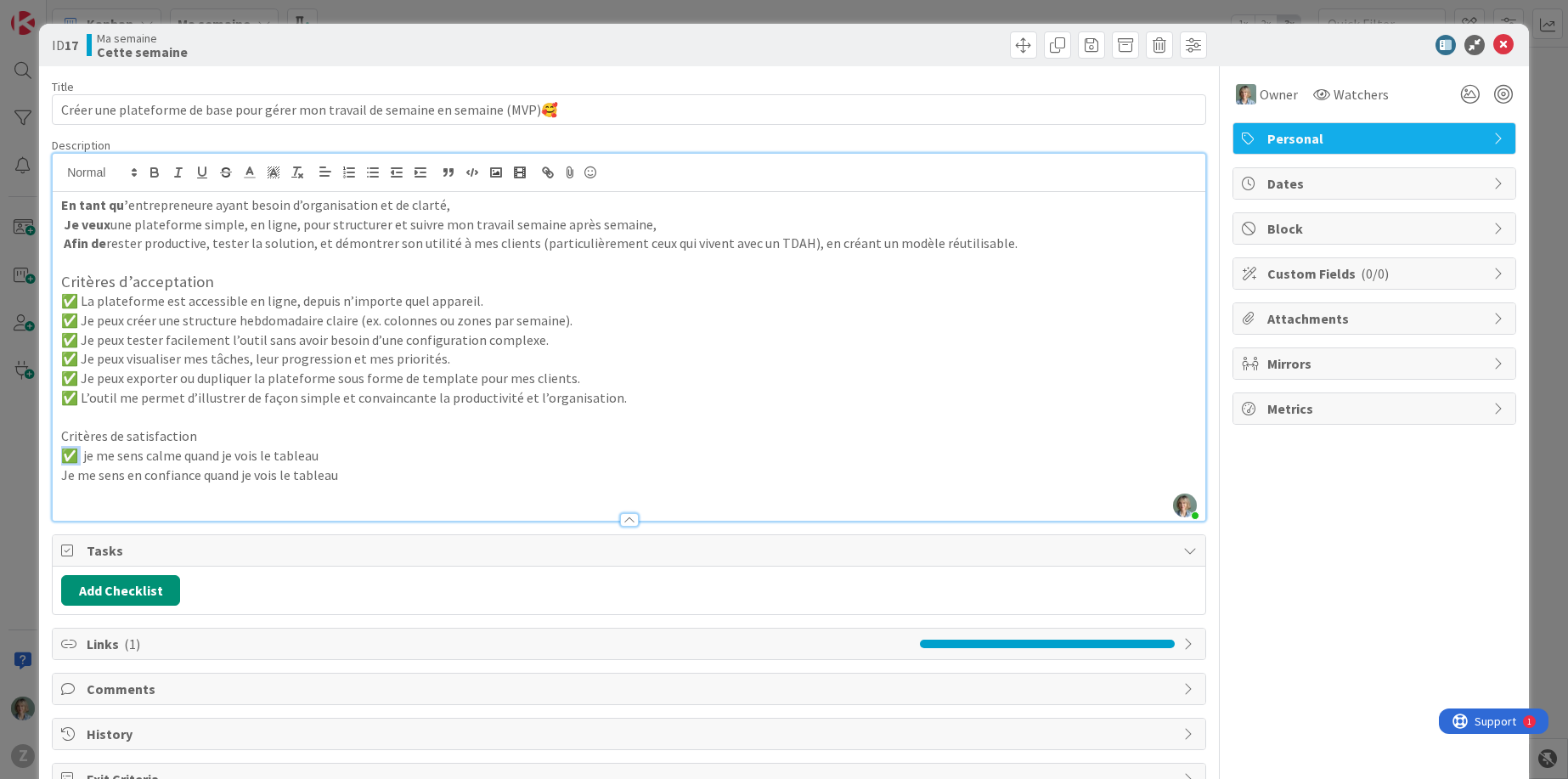
drag, startPoint x: 80, startPoint y: 458, endPoint x: 60, endPoint y: 455, distance: 20.2
click at [61, 455] on p "✅ je me sens calme quand je vois le tableau" at bounding box center [628, 455] width 1135 height 19
copy p "✅"
click at [63, 478] on p "Je me sens en confiance quand je vois le tableau" at bounding box center [628, 475] width 1135 height 19
click at [88, 454] on p "✅ je me sens calme quand je vois le tableau" at bounding box center [628, 455] width 1135 height 19
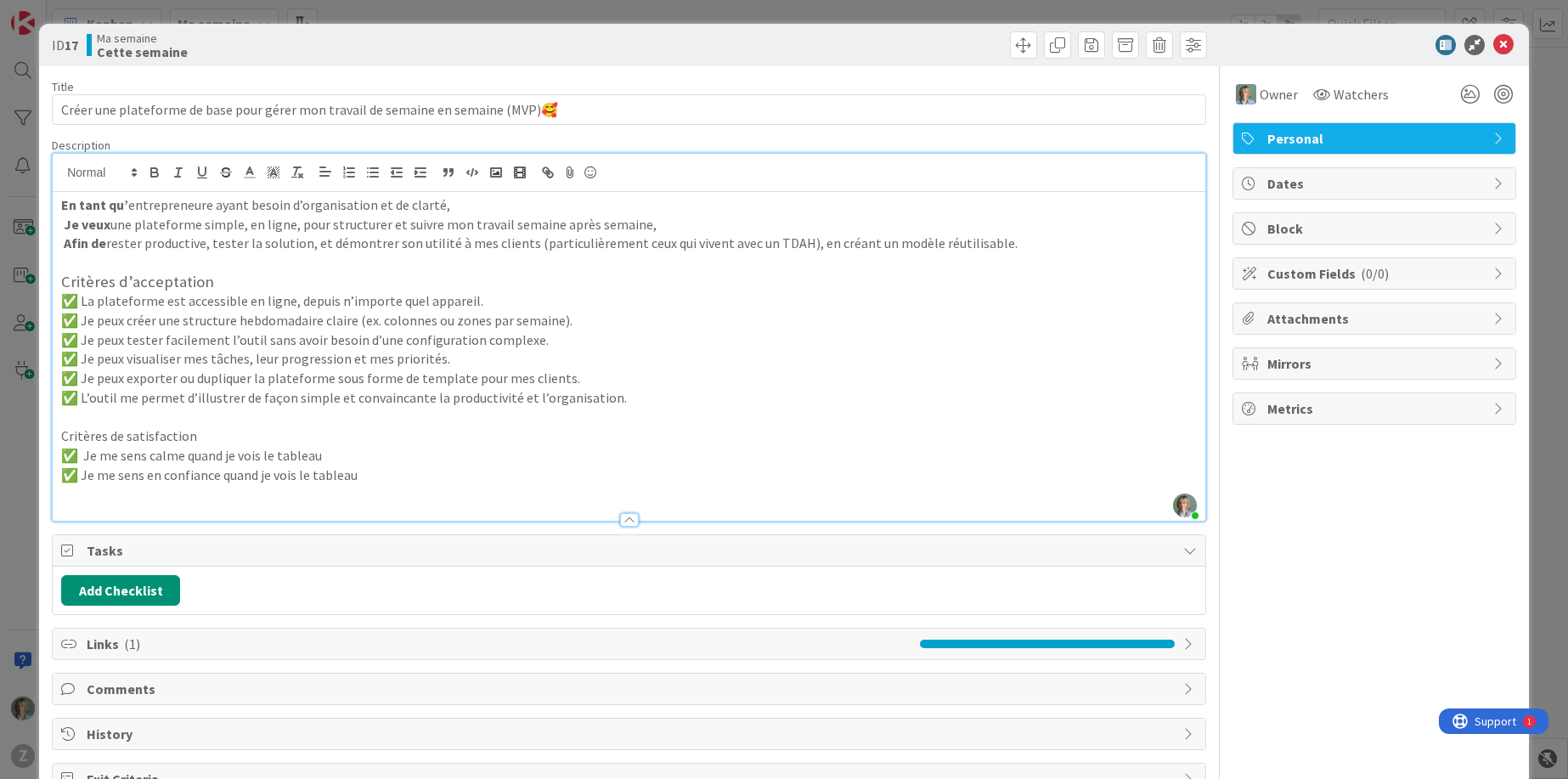
click at [410, 411] on p at bounding box center [628, 417] width 1135 height 19
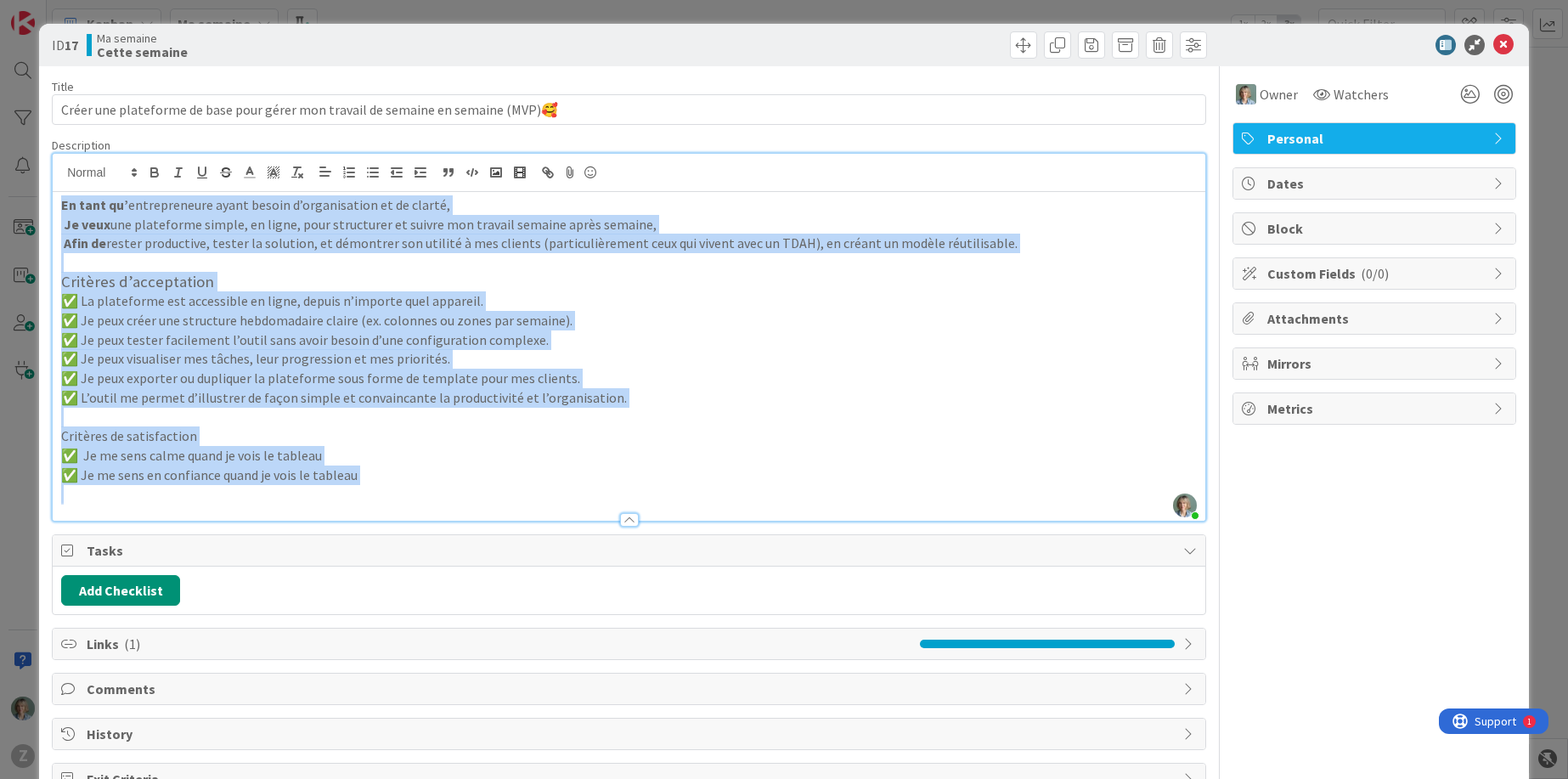
copy div "En tant qu’ entrepreneure ayant besoin d’organisation et de clarté, Je veux une…"
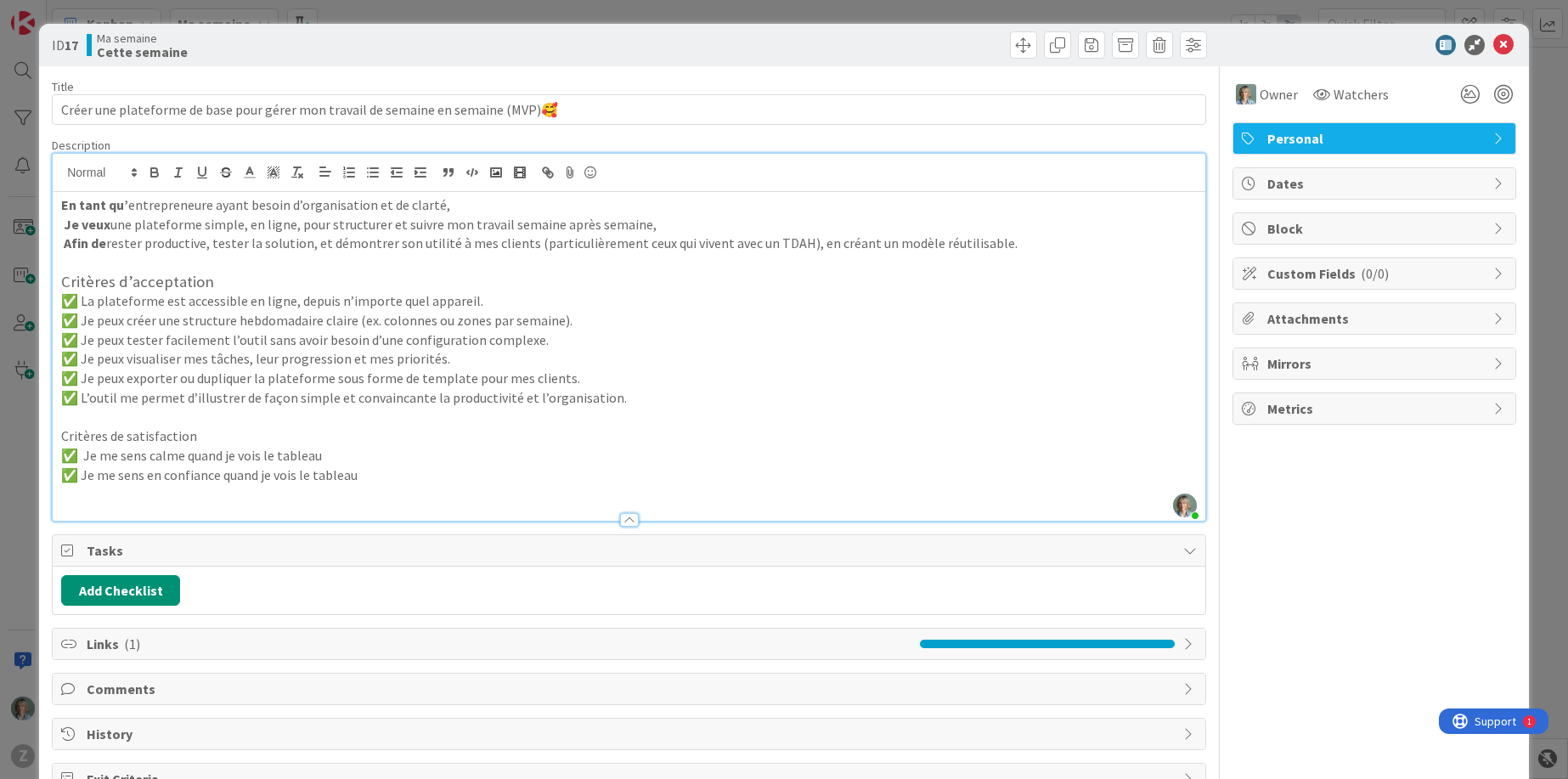
click at [447, 449] on p "✅ Je me sens calme quand je vois le tableau" at bounding box center [628, 455] width 1135 height 19
drag, startPoint x: 392, startPoint y: 472, endPoint x: 59, endPoint y: 436, distance: 334.9
click at [59, 436] on div "En tant qu’ entrepreneure ayant besoin d’organisation et de clarté, Je veux une…" at bounding box center [629, 355] width 1153 height 329
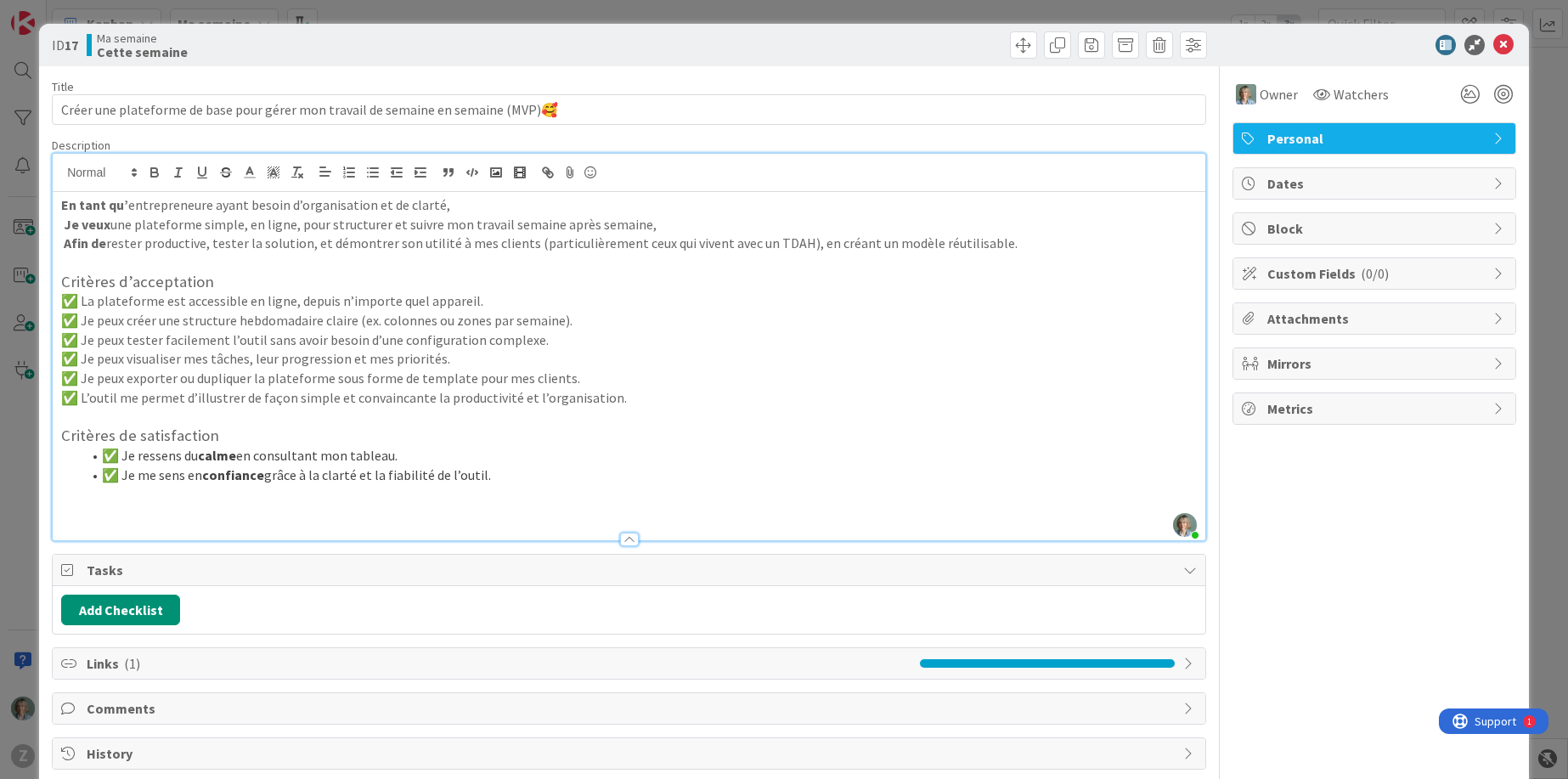
drag, startPoint x: 500, startPoint y: 473, endPoint x: 98, endPoint y: 455, distance: 402.4
click at [98, 455] on ol "✅ Je ressens du calme en consultant mon tableau. ✅ Je me sens en confiance grâc…" at bounding box center [628, 465] width 1135 height 39
click at [372, 172] on line "button" at bounding box center [374, 172] width 7 height 0
click at [519, 484] on p at bounding box center [628, 494] width 1135 height 19
click at [113, 614] on button "Add Checklist" at bounding box center [120, 610] width 119 height 30
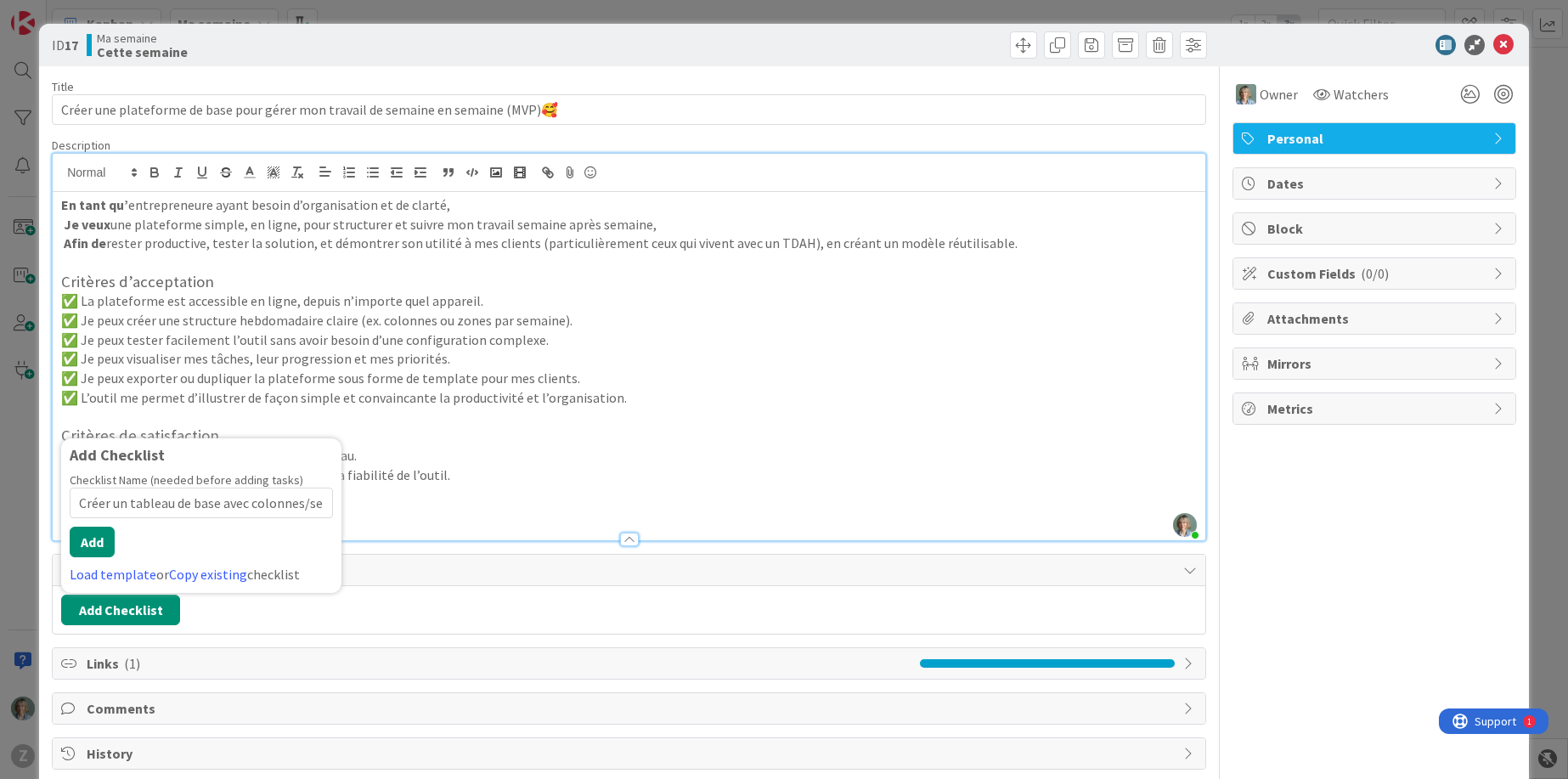
scroll to position [0, 126]
type input "Créer un tableau de base avec colonnes/semaine ou zones claires"
click at [92, 539] on button "Add" at bounding box center [92, 541] width 45 height 30
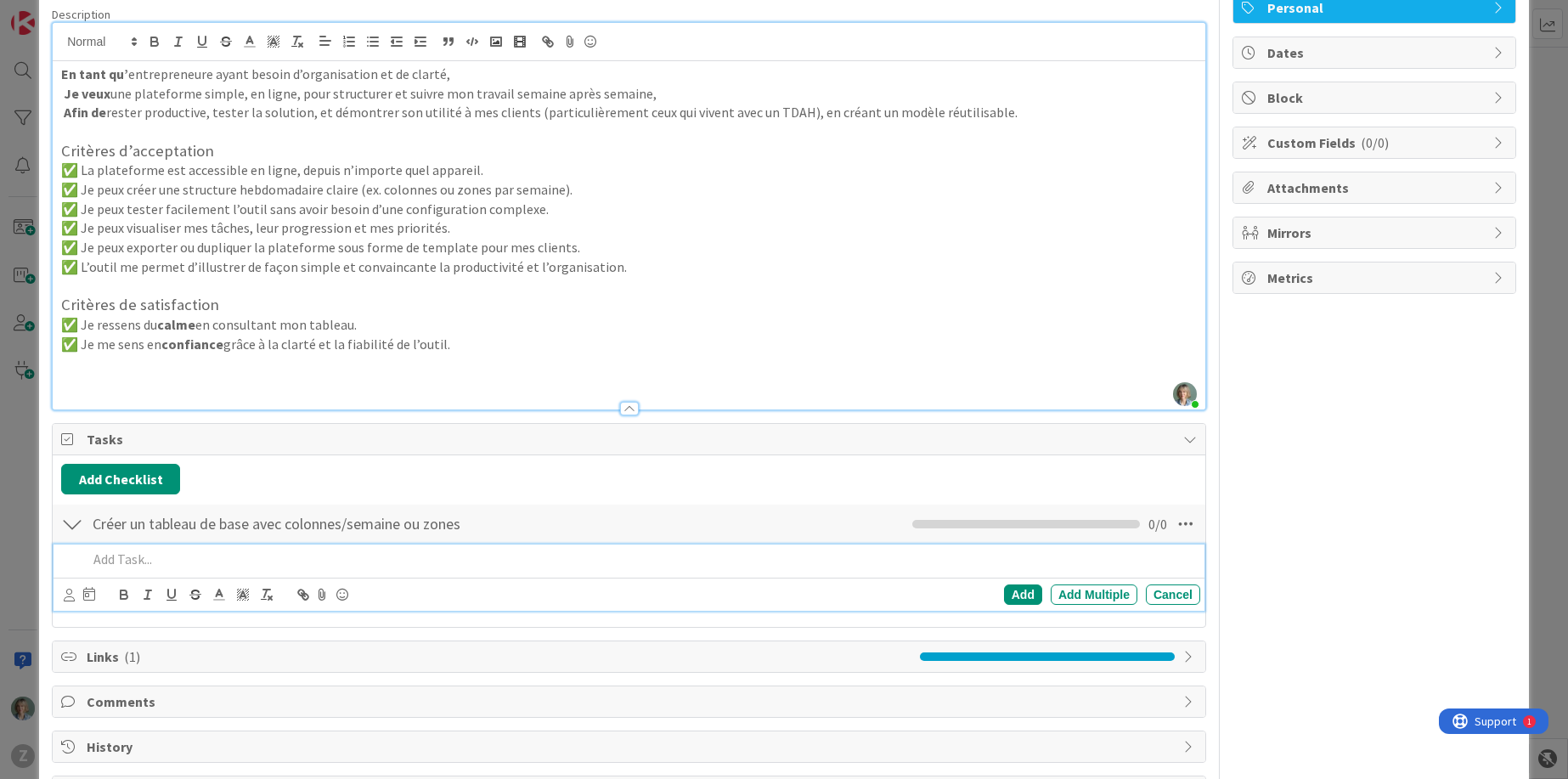
scroll to position [136, 0]
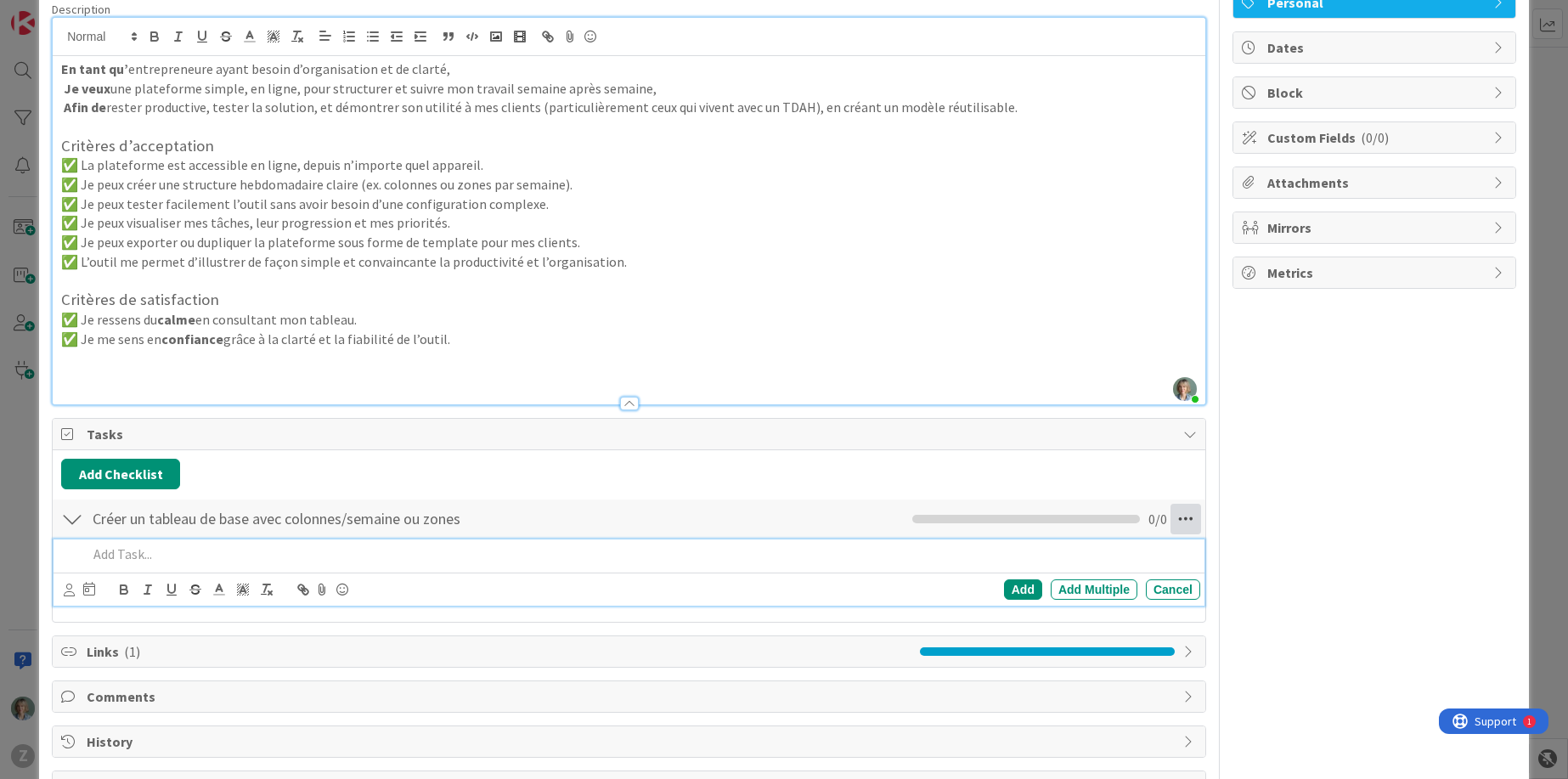
click at [1181, 520] on icon at bounding box center [1185, 518] width 30 height 30
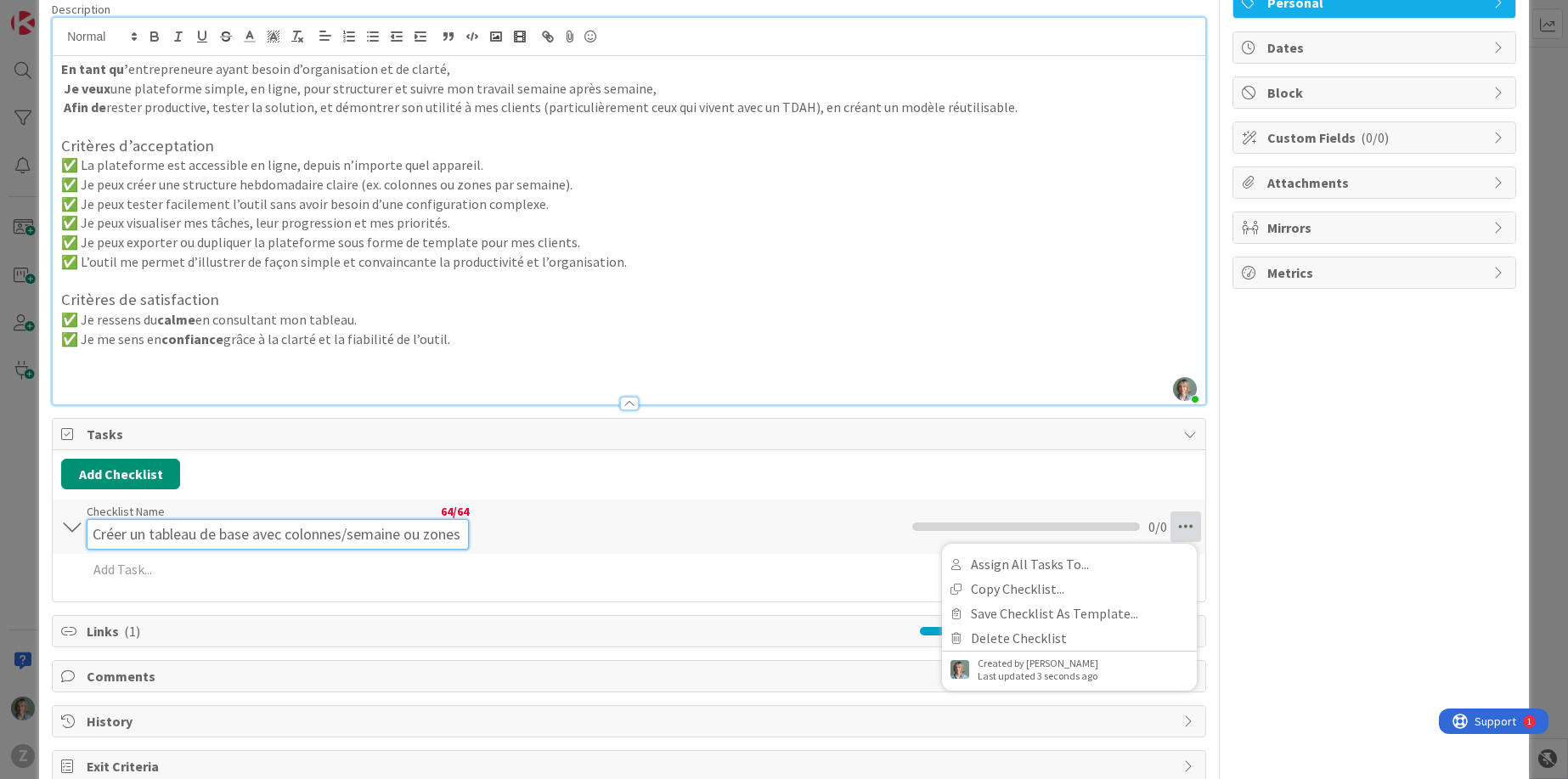
click at [461, 521] on input "Créer un tableau de base avec colonnes/semaine ou zones claires" at bounding box center [277, 534] width 382 height 30
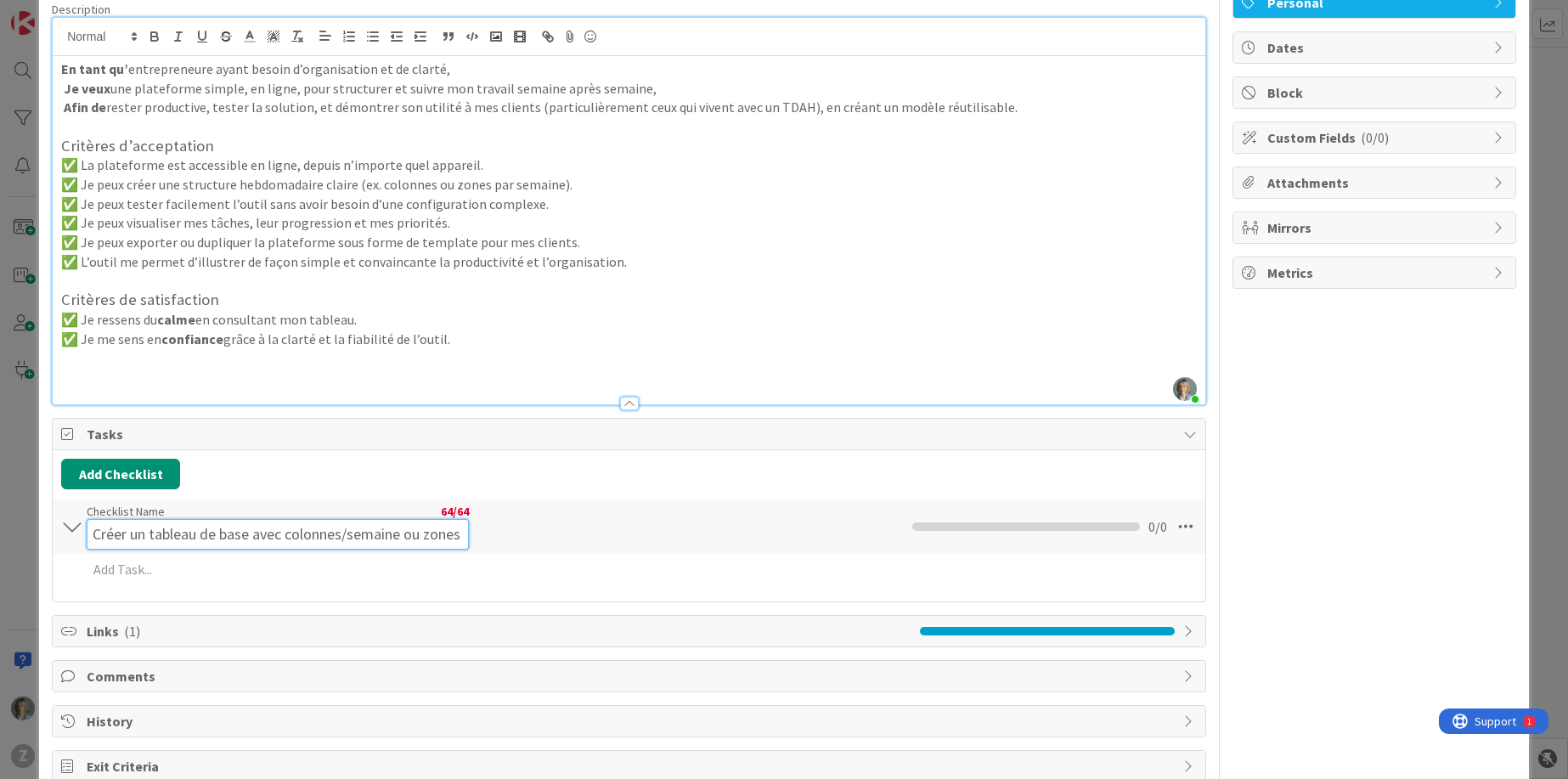
click at [431, 540] on input "Créer un tableau de base avec colonnes/semaine ou zones claires" at bounding box center [277, 534] width 382 height 30
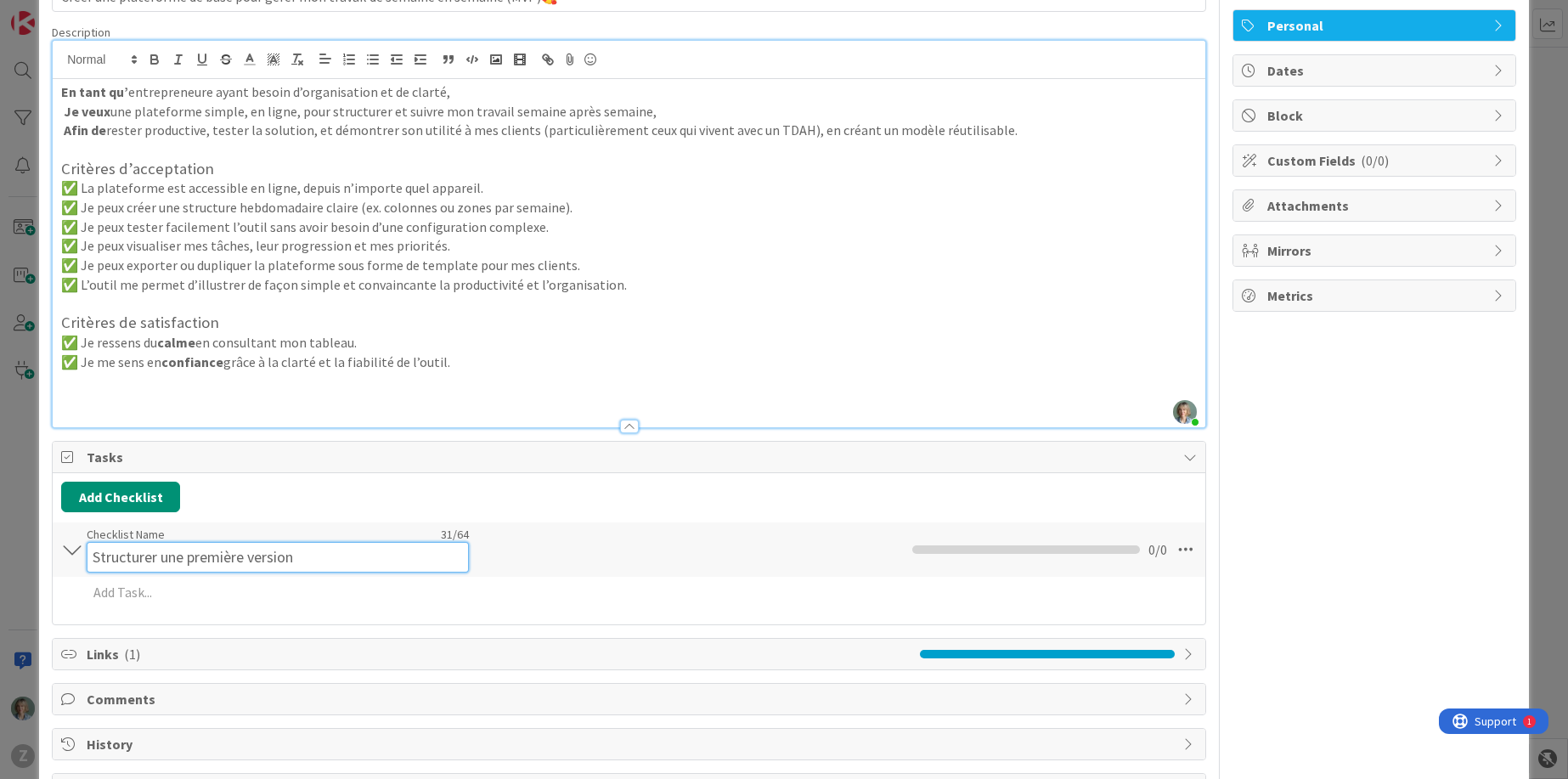
scroll to position [176, 0]
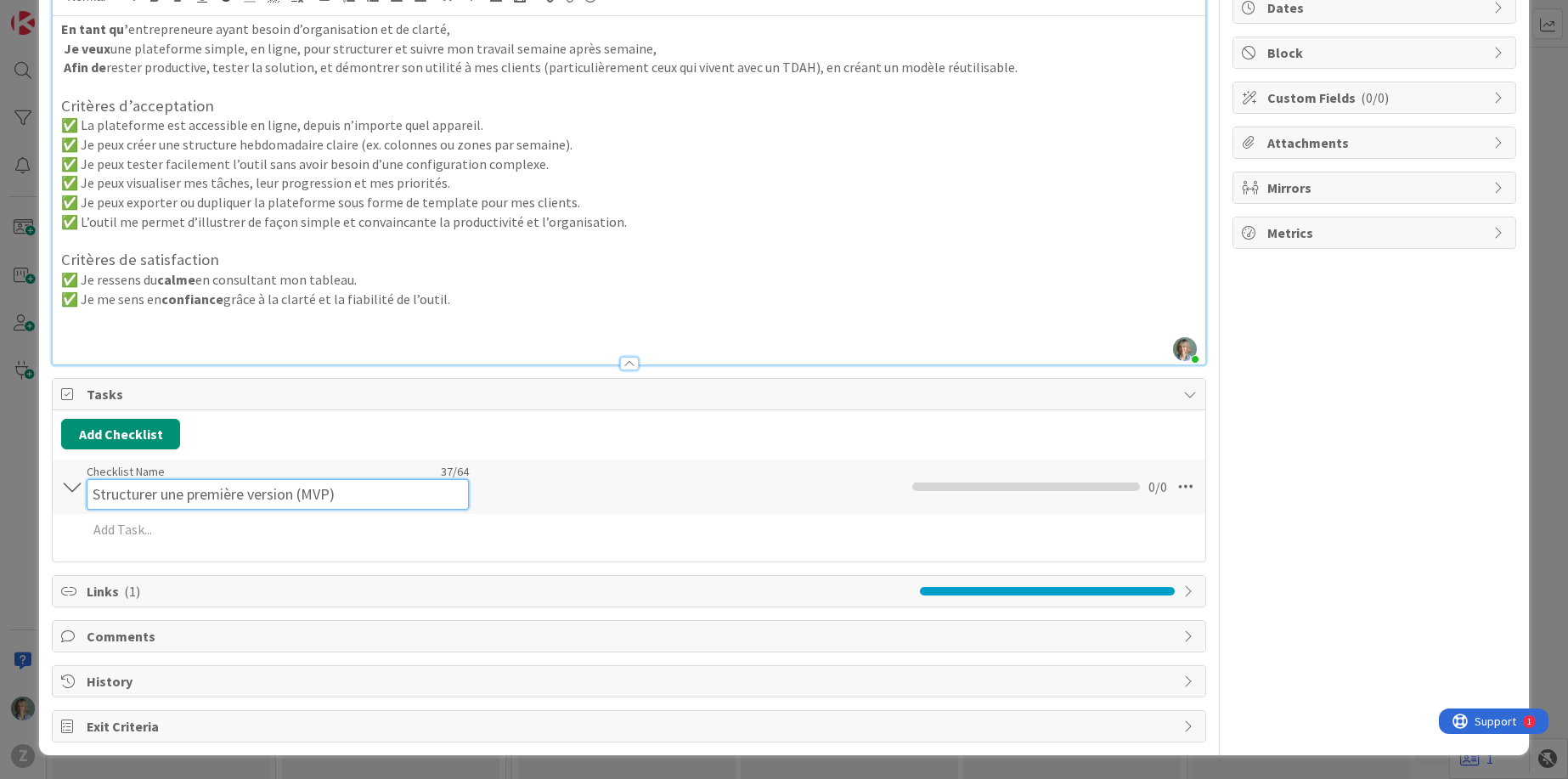
type input "Structurer une première version (MVP)"
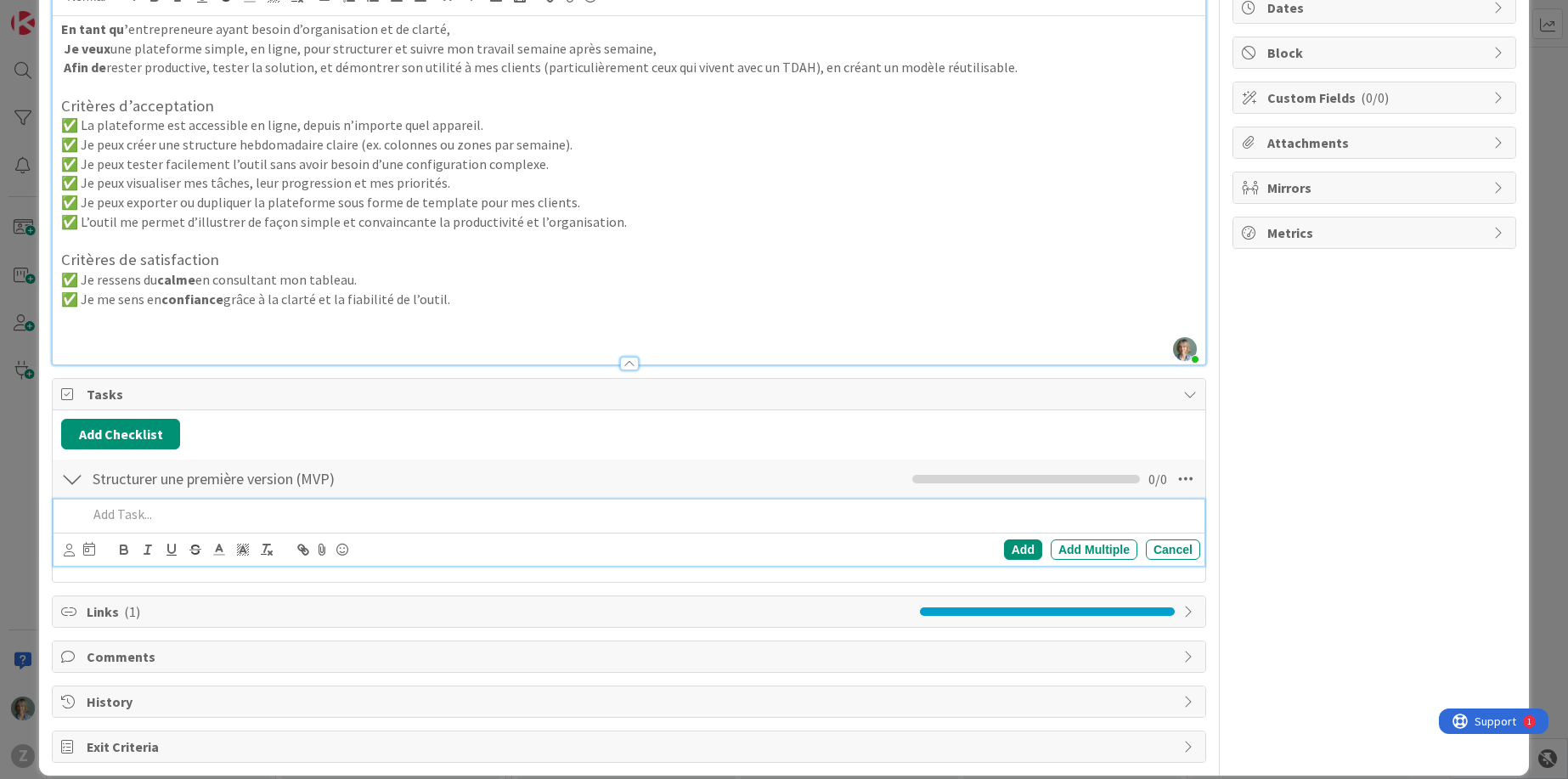
click at [122, 528] on div at bounding box center [641, 514] width 1120 height 29
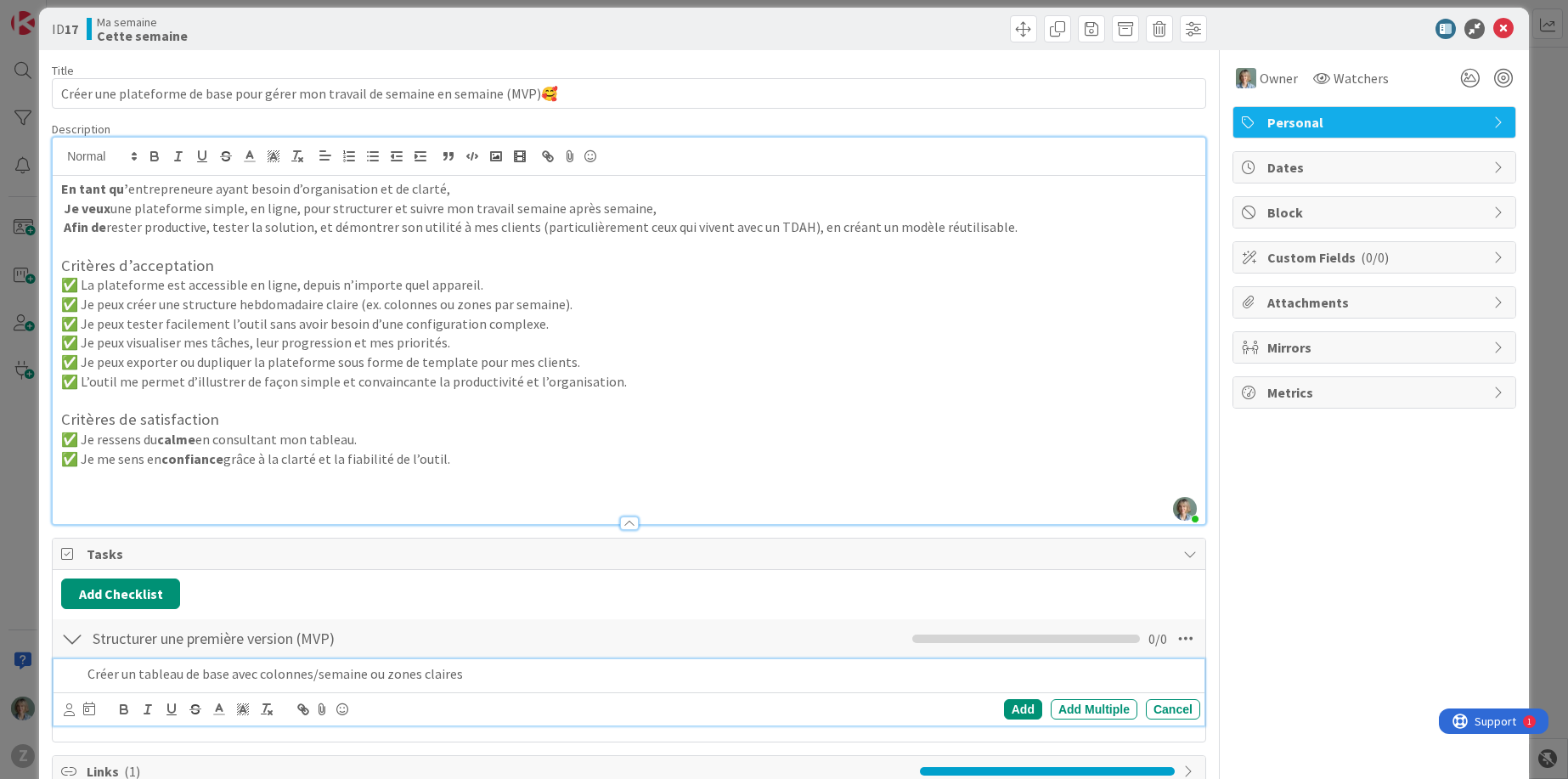
scroll to position [0, 0]
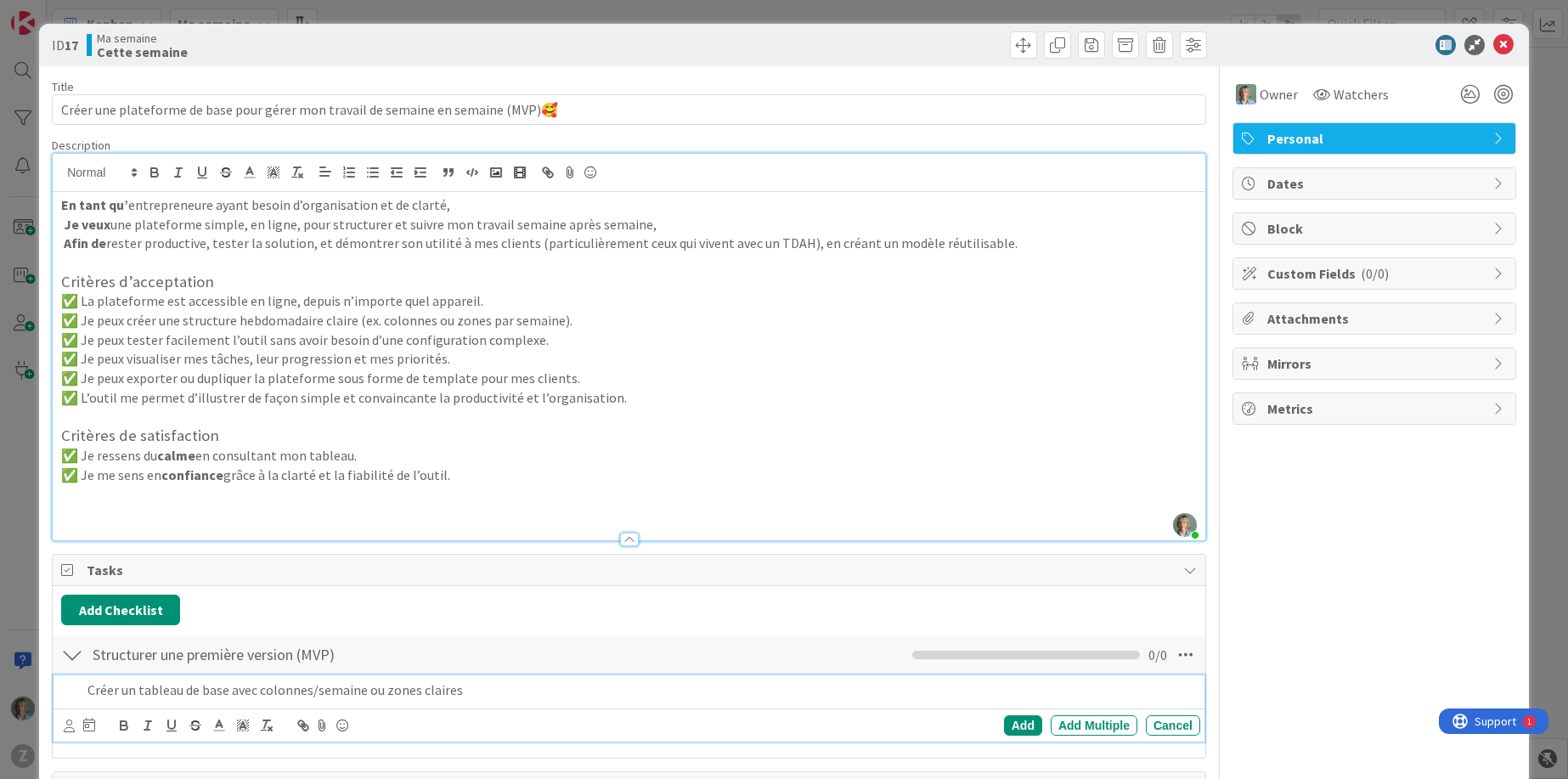
click at [1499, 134] on icon at bounding box center [1500, 138] width 14 height 14
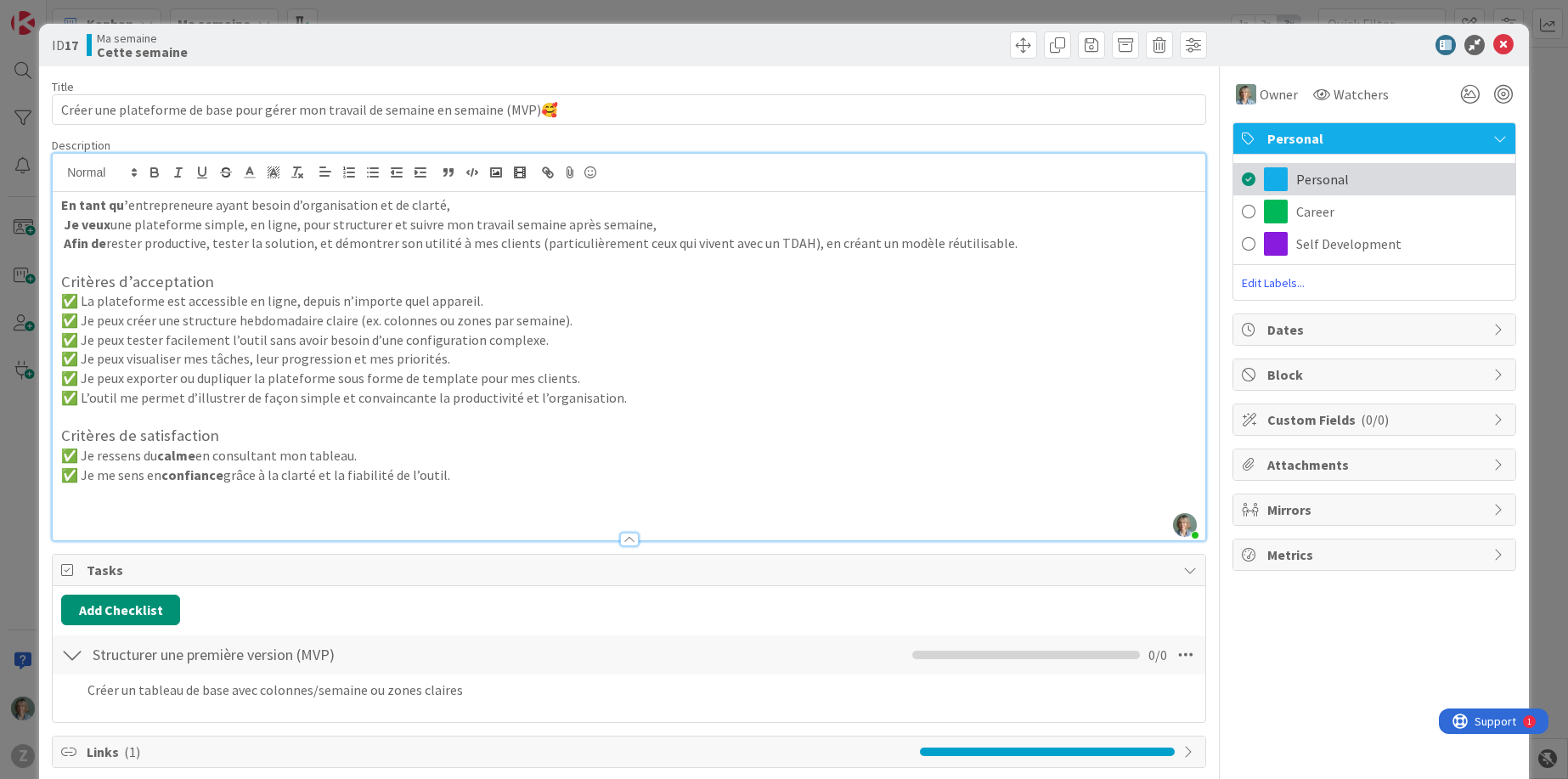
click at [1329, 182] on span "Personal" at bounding box center [1322, 180] width 52 height 20
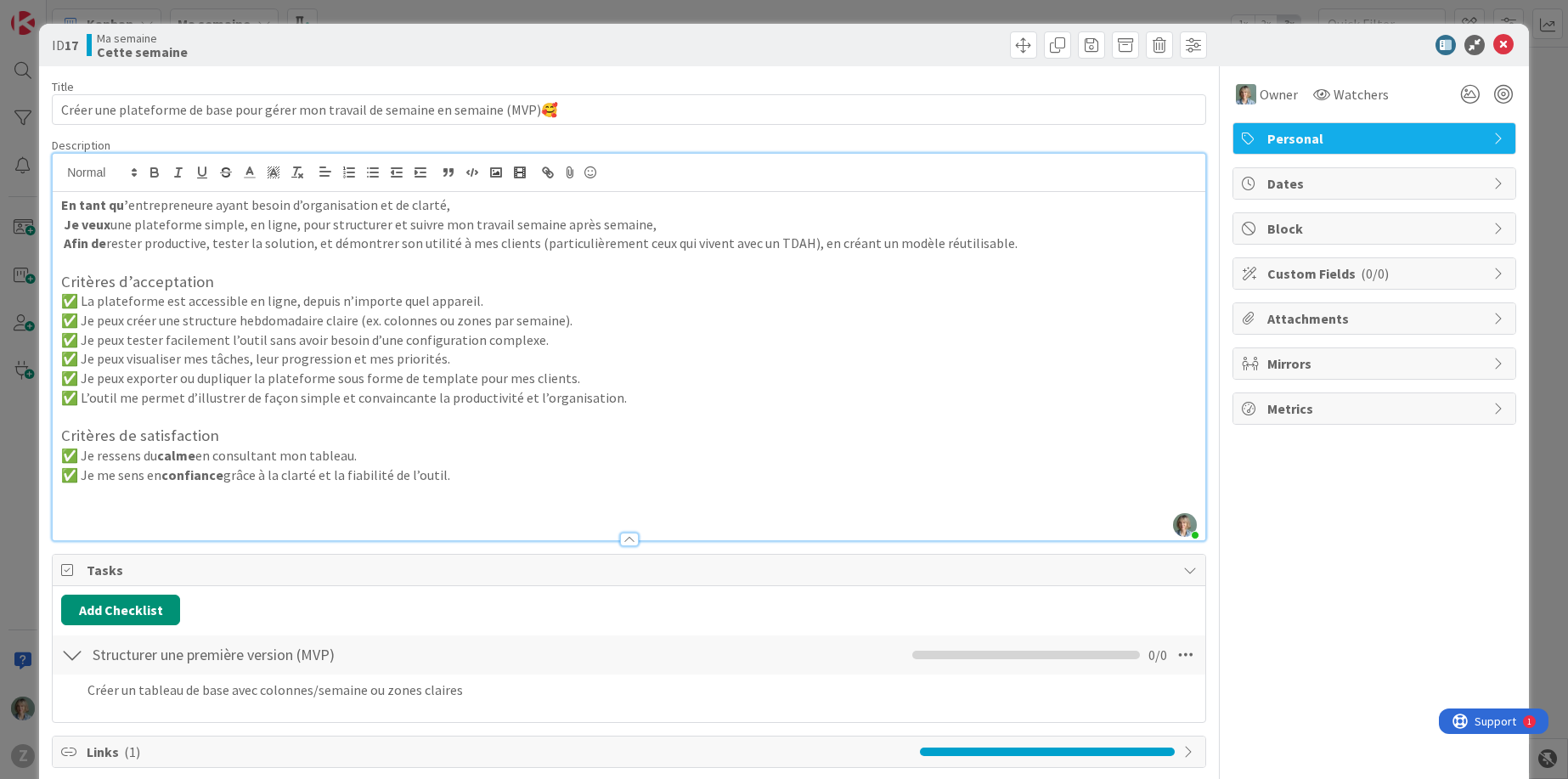
click at [1494, 134] on icon at bounding box center [1500, 138] width 14 height 14
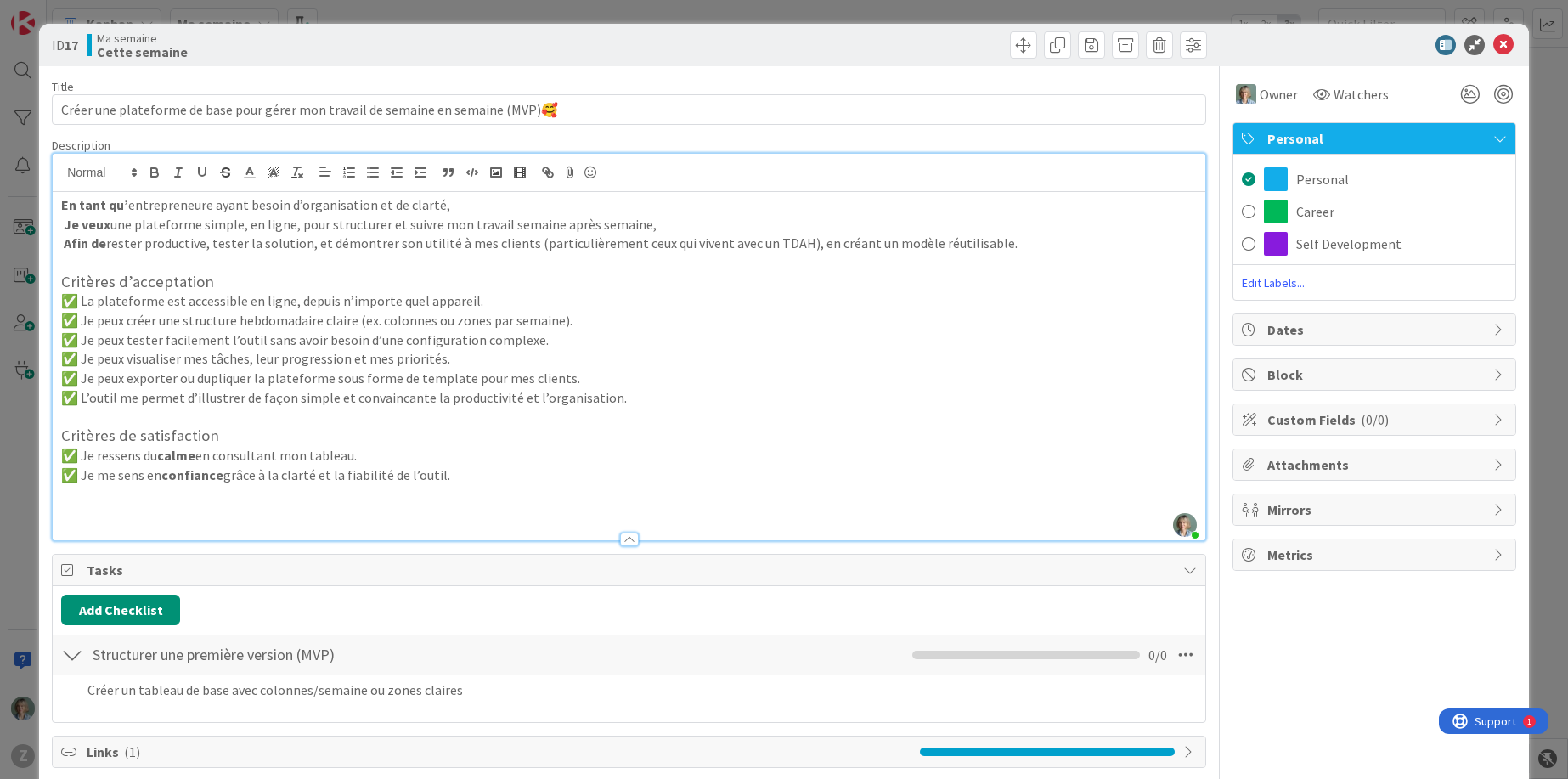
click at [1287, 281] on span "Edit Labels..." at bounding box center [1374, 283] width 282 height 17
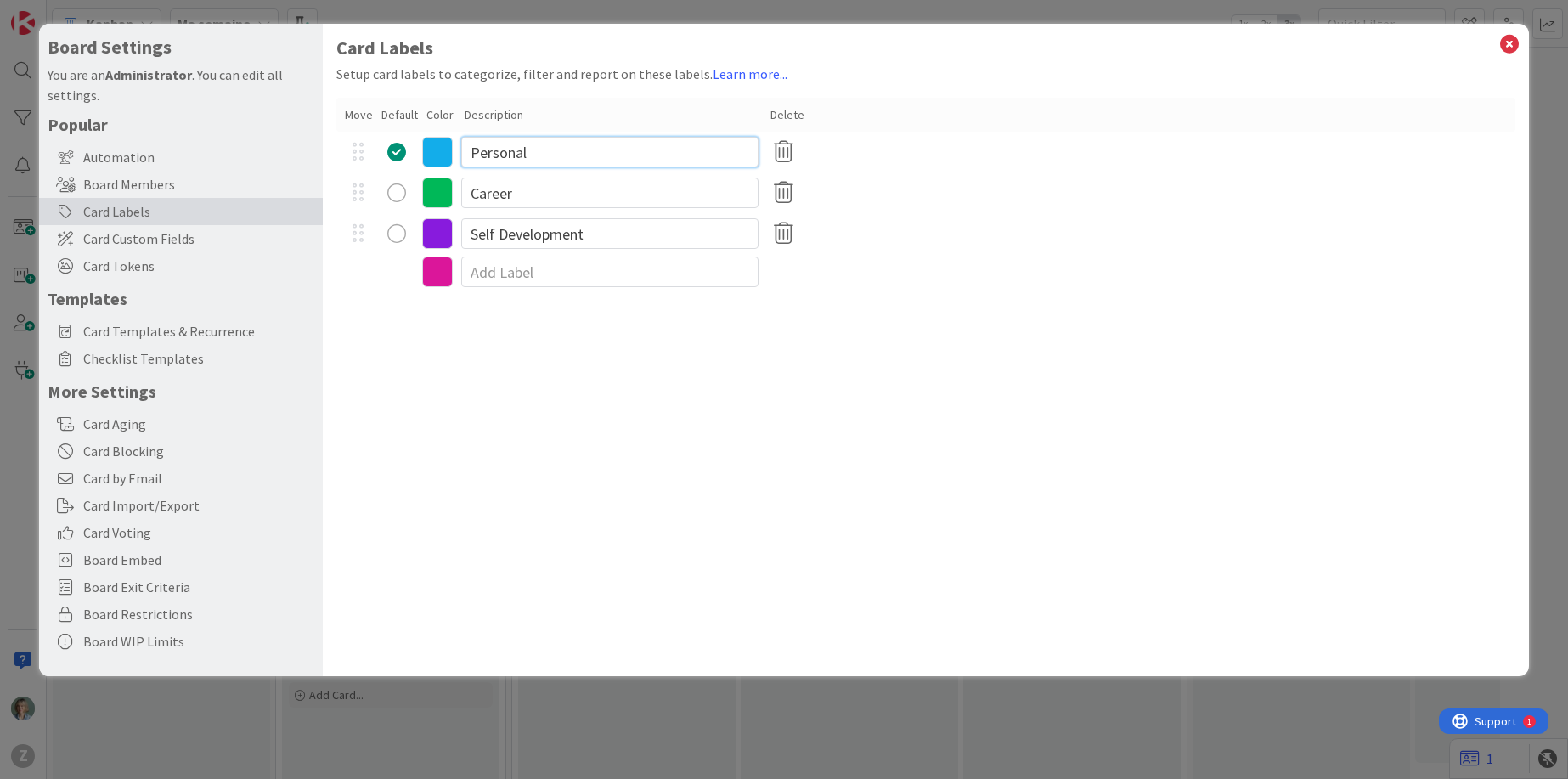
click at [536, 153] on input "Personal" at bounding box center [610, 152] width 297 height 30
drag, startPoint x: 592, startPoint y: 150, endPoint x: 450, endPoint y: 146, distance: 142.1
click at [450, 146] on div "Personal" at bounding box center [925, 152] width 1179 height 41
type input "Structure"
click at [1043, 356] on div "Card Labels Setup card labels to categorize, filter and report on these labels.…" at bounding box center [926, 350] width 1206 height 652
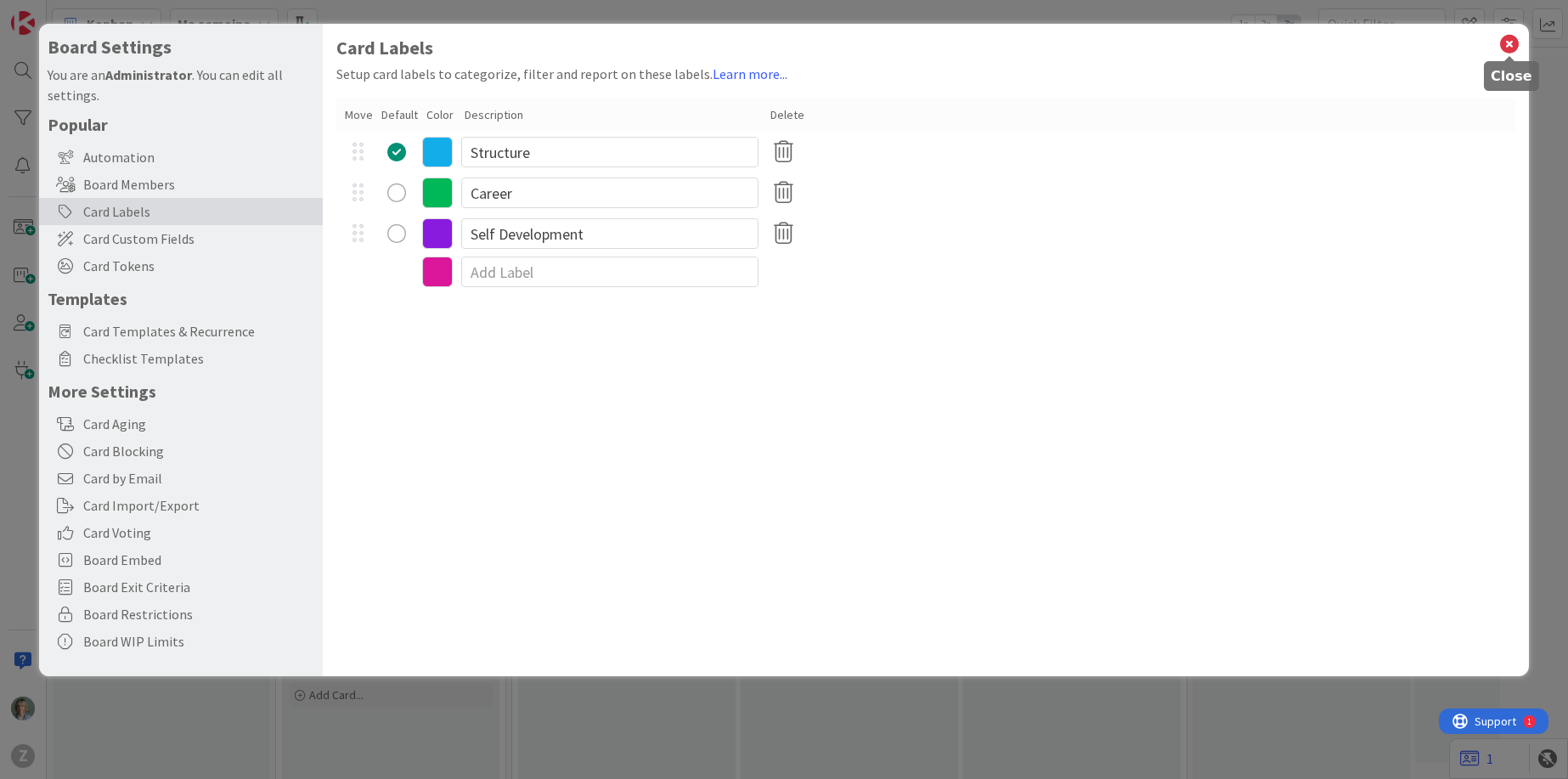
click at [1517, 47] on icon at bounding box center [1509, 44] width 22 height 24
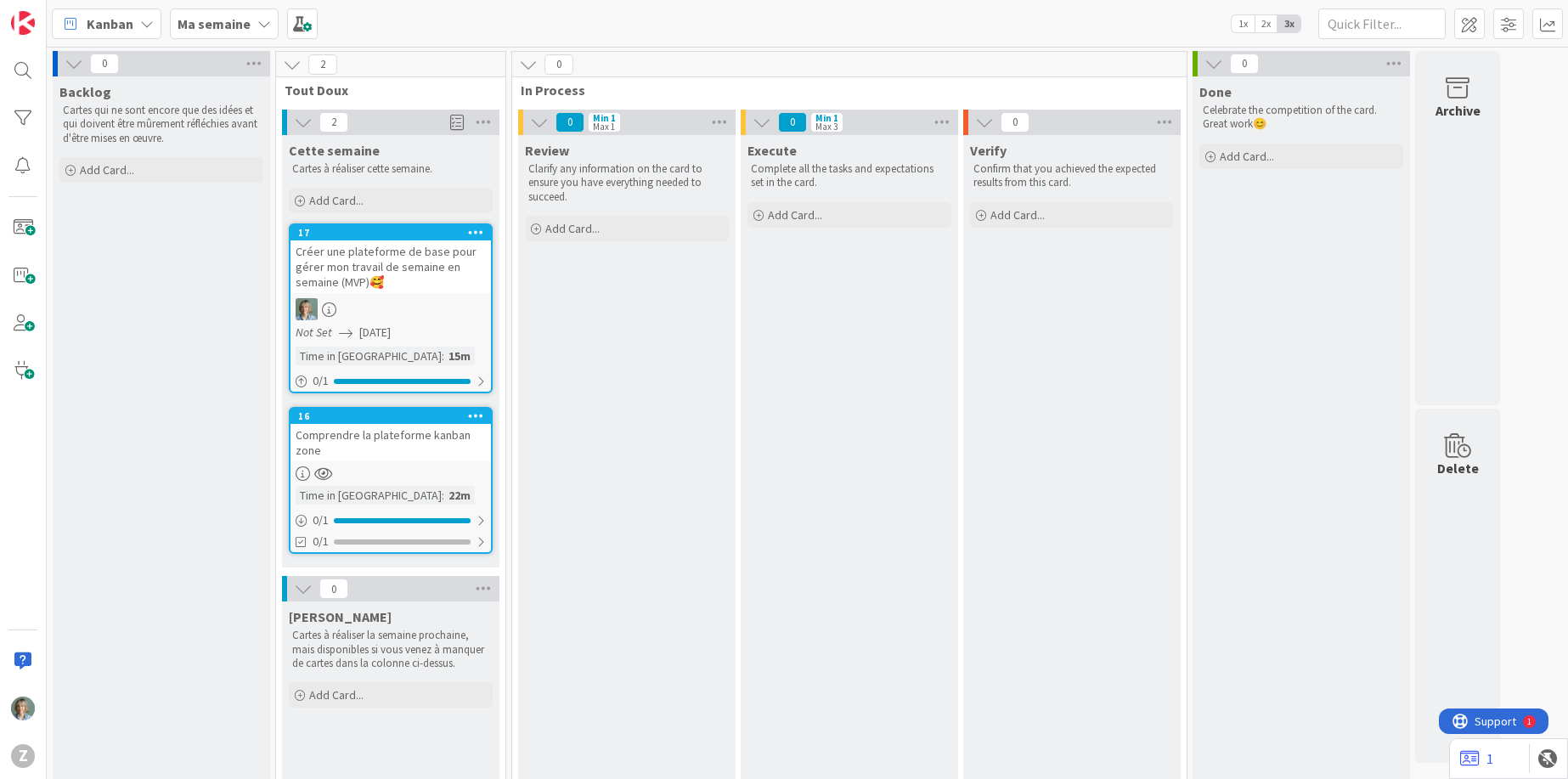
click at [455, 279] on div "Créer une plateforme de base pour gérer mon travail de semaine en semaine (MVP)🥰" at bounding box center [390, 266] width 201 height 52
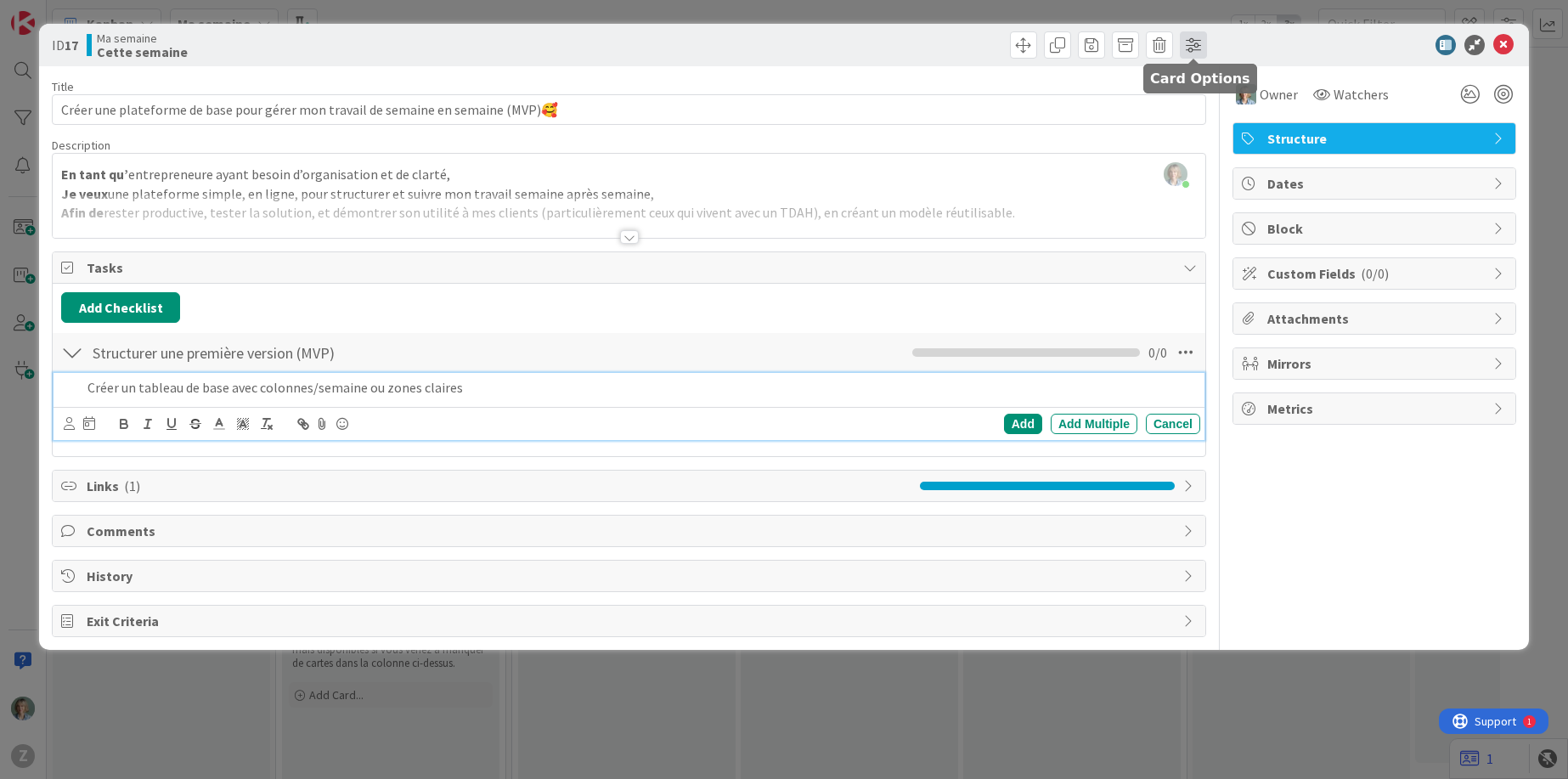
click at [1191, 43] on span at bounding box center [1193, 45] width 28 height 28
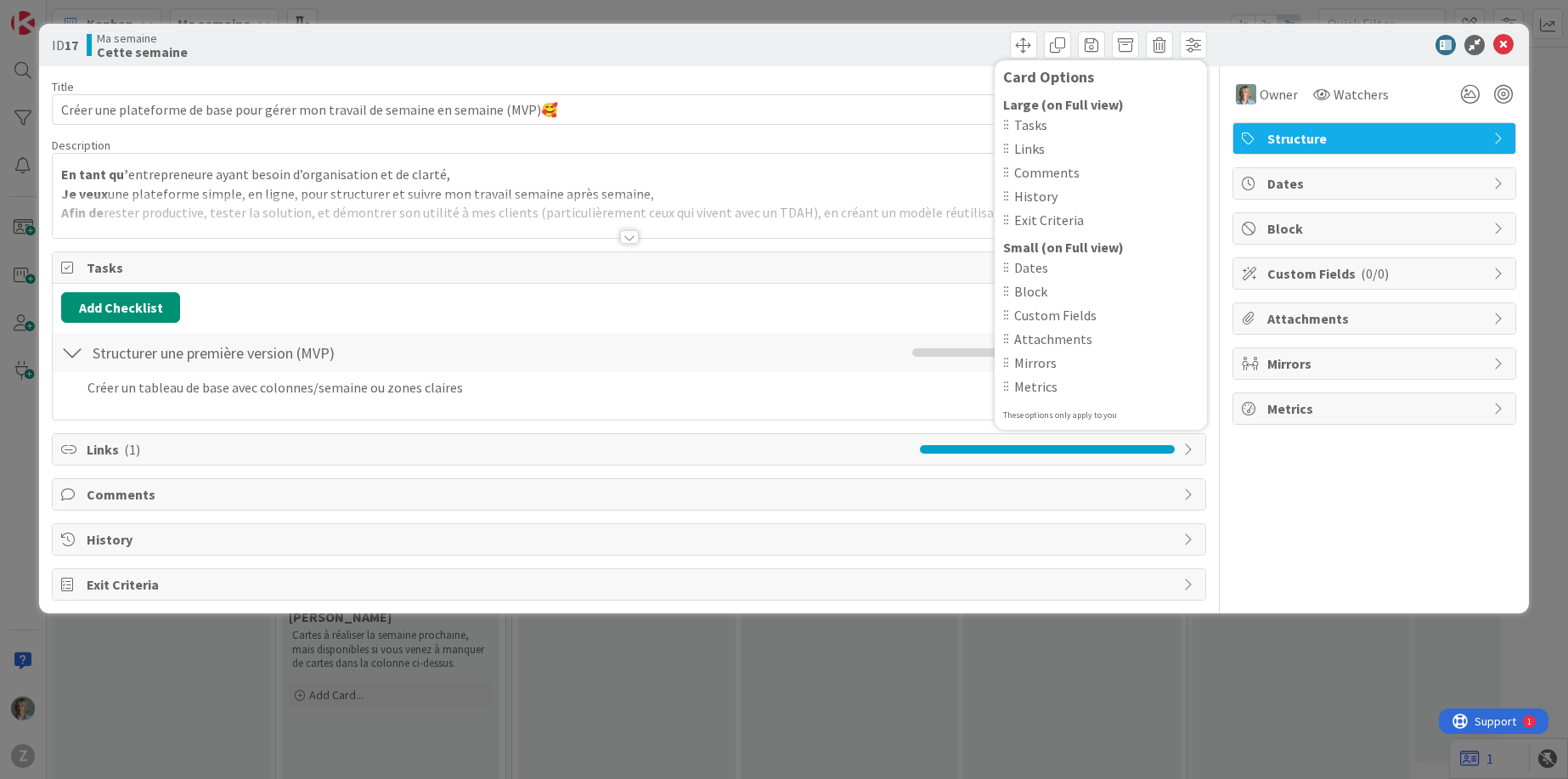
click at [1070, 305] on span "Custom Fields" at bounding box center [1106, 315] width 184 height 20
click at [1069, 335] on span "Attachments" at bounding box center [1106, 339] width 184 height 20
click at [1068, 339] on span "Attachments" at bounding box center [1106, 339] width 184 height 20
click at [1004, 342] on div at bounding box center [1005, 339] width 6 height 12
click at [827, 439] on span "Links ( 1 )" at bounding box center [499, 449] width 825 height 20
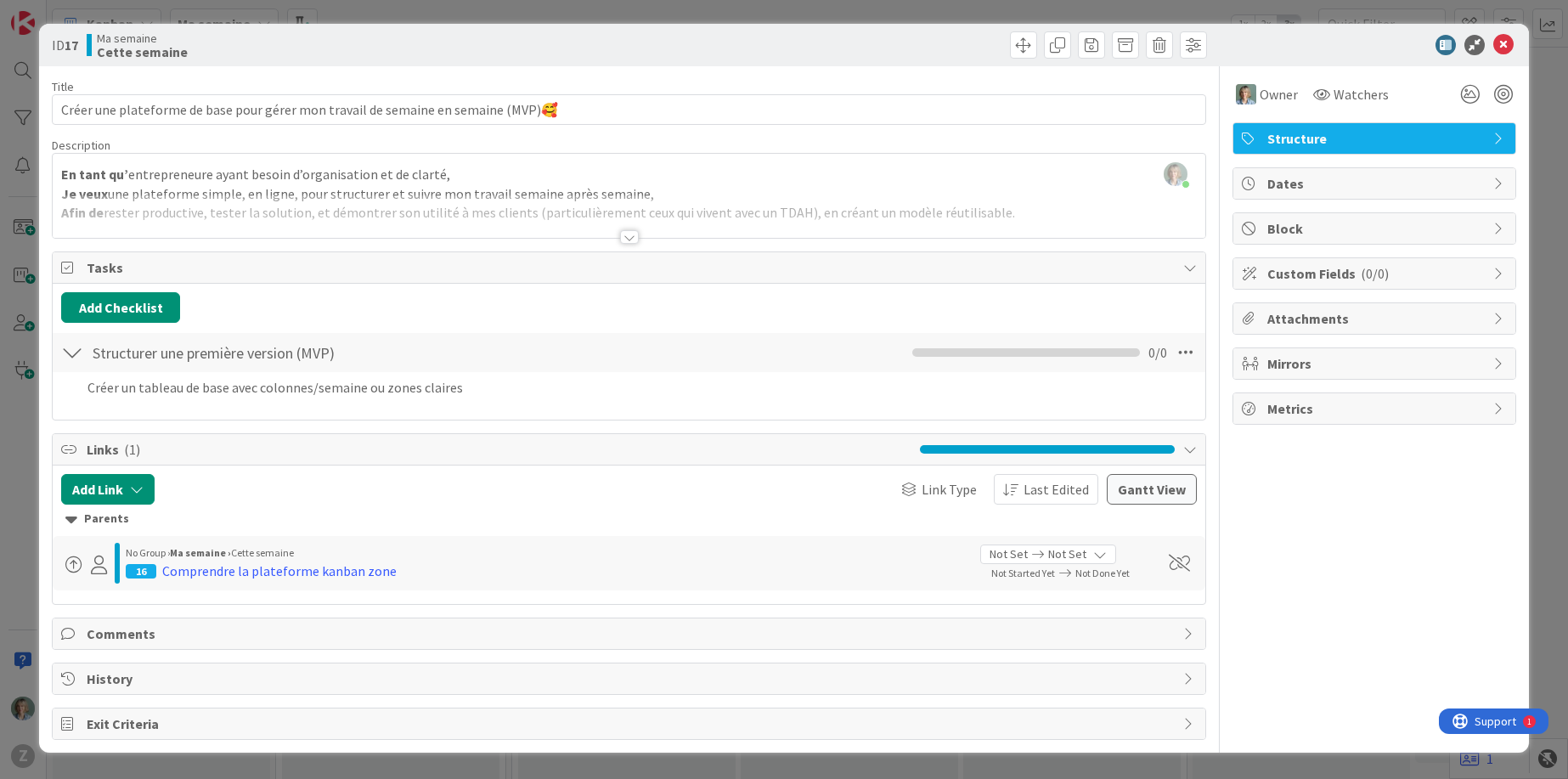
click at [1103, 553] on div "Not Set Not Set" at bounding box center [1049, 553] width 136 height 19
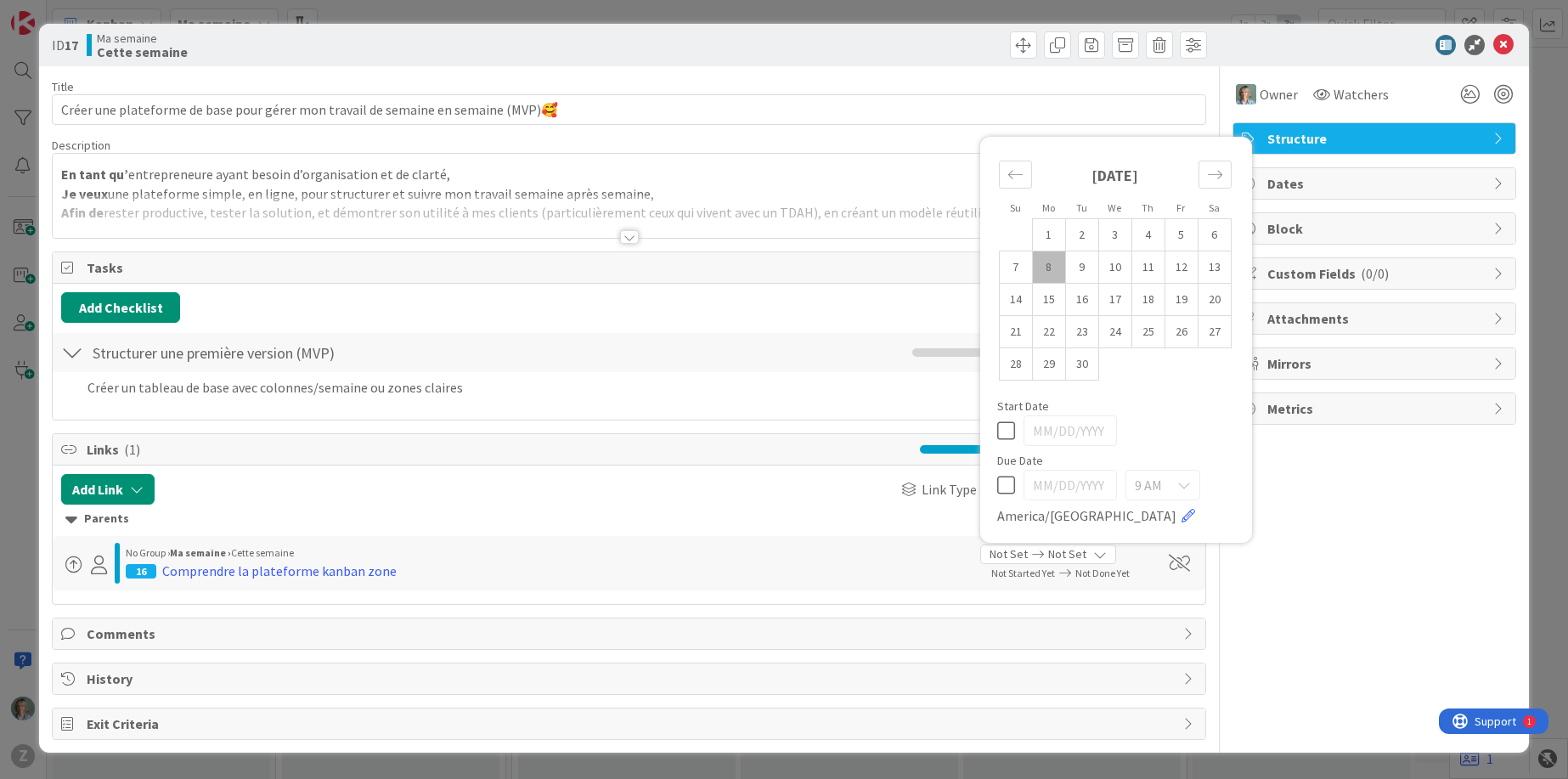
click at [1385, 559] on div "Owner Watchers Structure Dates Block Custom Fields ( 0/0 ) Attachments Mirrors …" at bounding box center [1374, 403] width 284 height 674
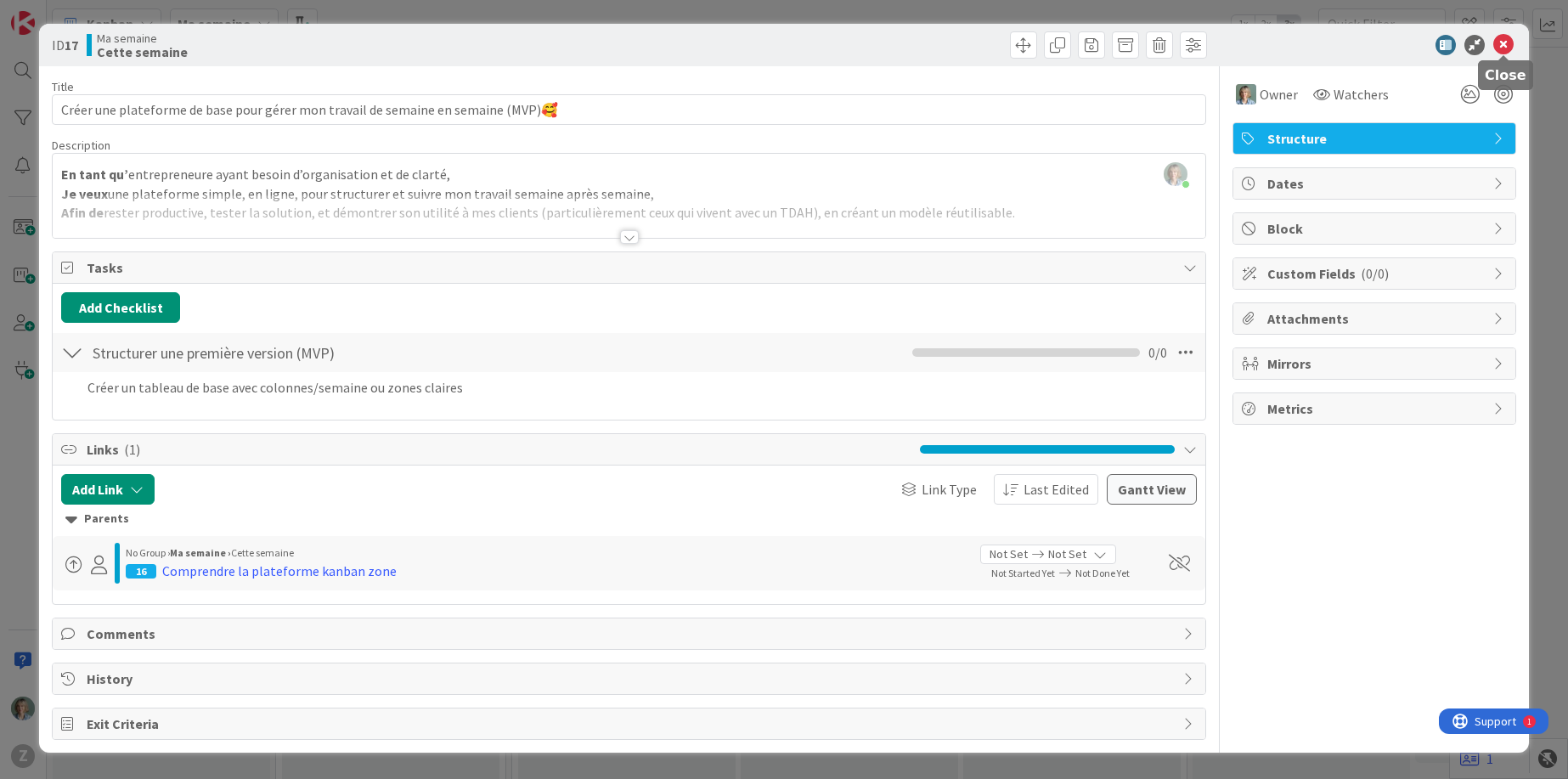
click at [1506, 44] on icon at bounding box center [1504, 45] width 20 height 20
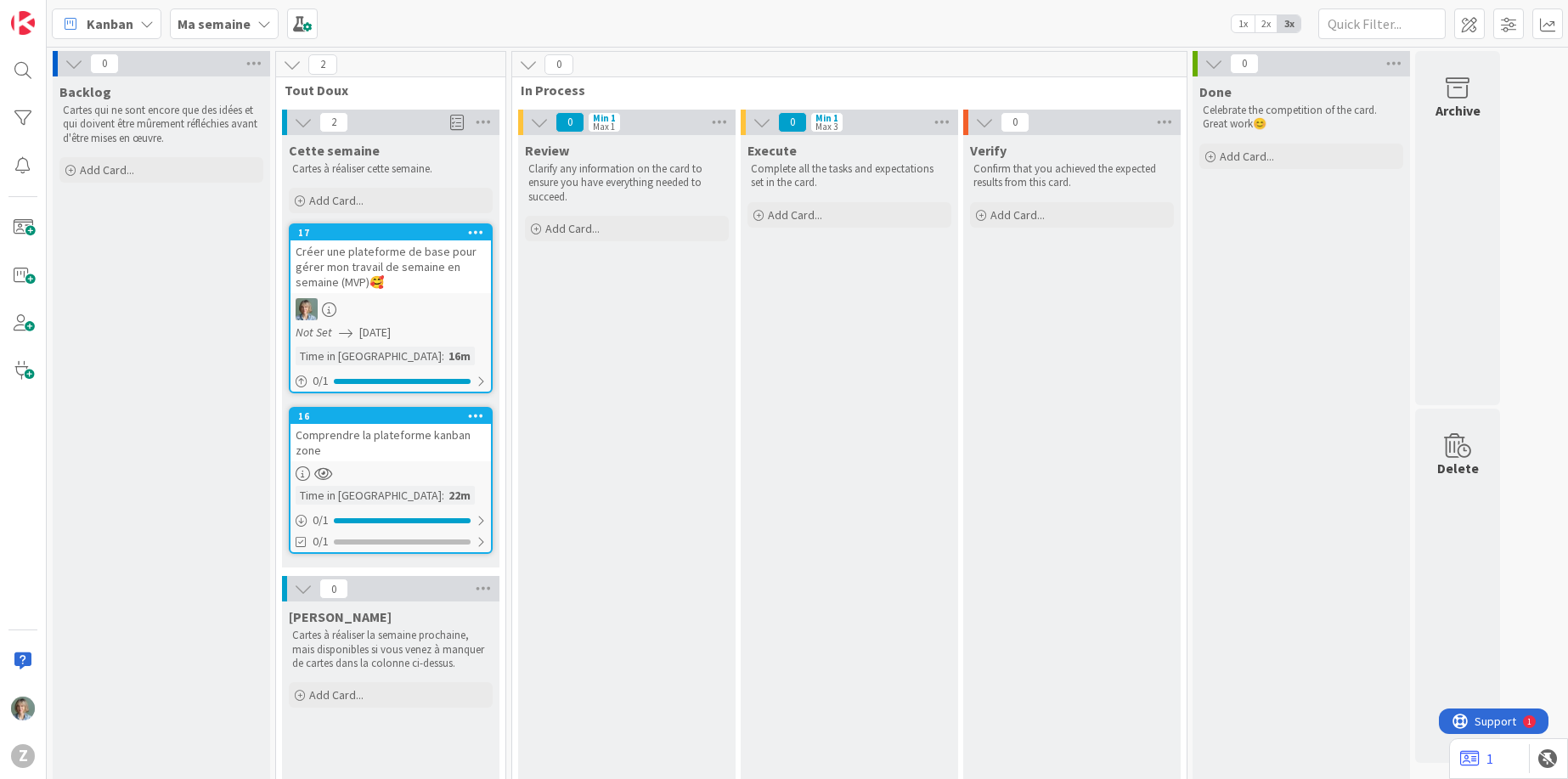
click at [430, 280] on div "Créer une plateforme de base pour gérer mon travail de semaine en semaine (MVP)🥰" at bounding box center [390, 266] width 201 height 52
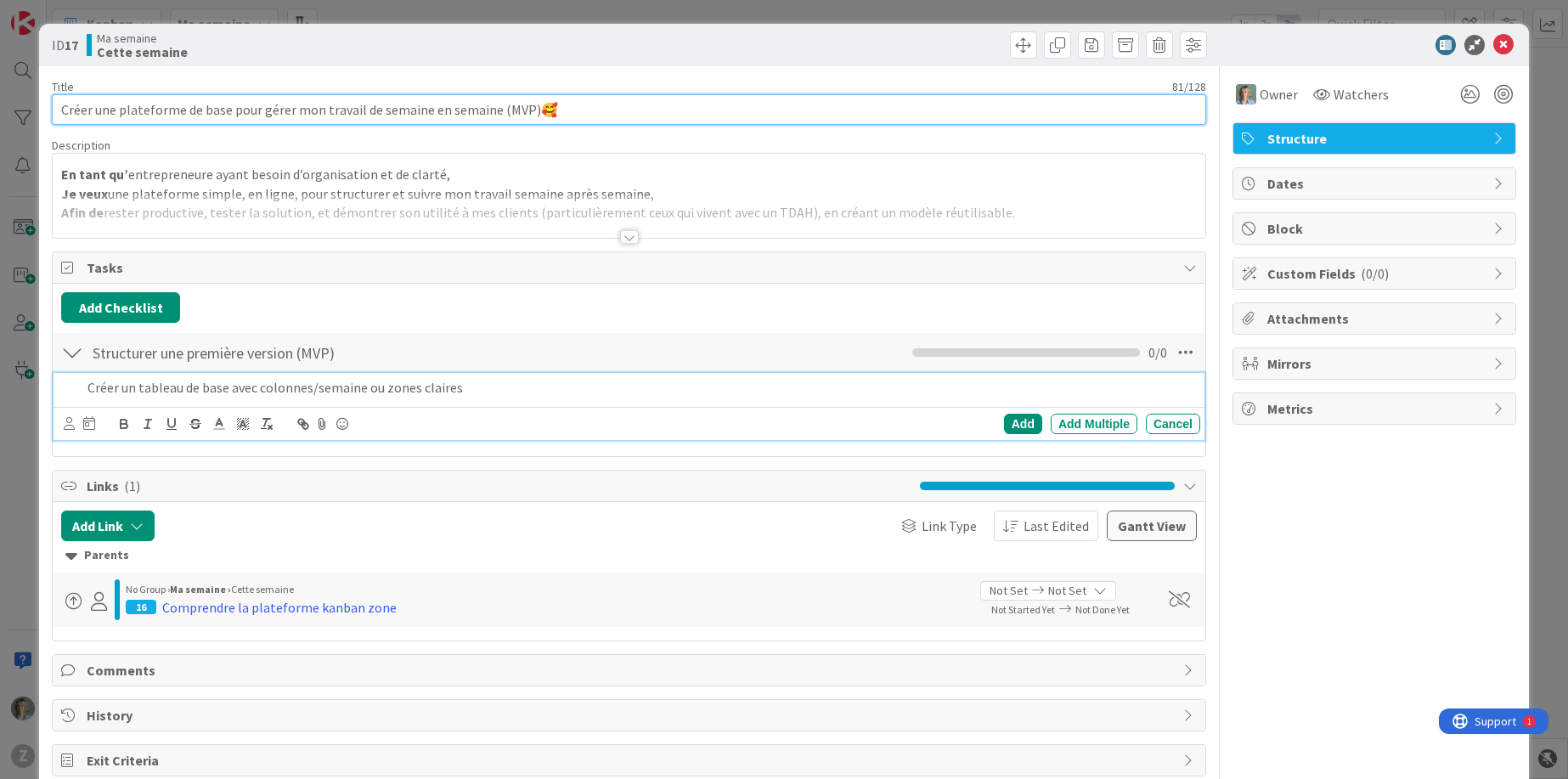
click at [523, 108] on input "Créer une plateforme de base pour gérer mon travail de semaine en semaine (MVP)🥰" at bounding box center [629, 109] width 1155 height 30
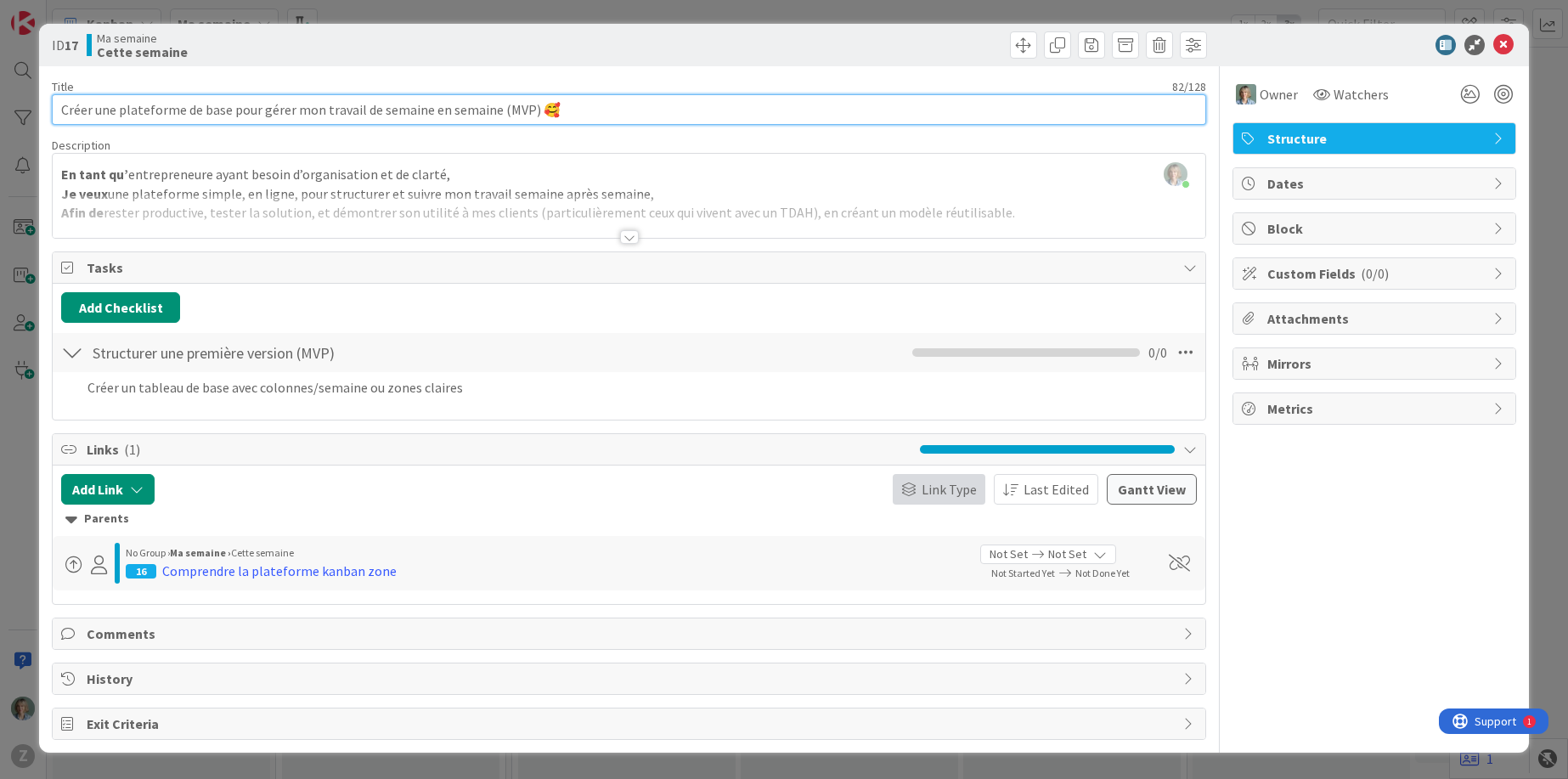
type input "Créer une plateforme de base pour gérer mon travail de semaine en semaine (MVP)…"
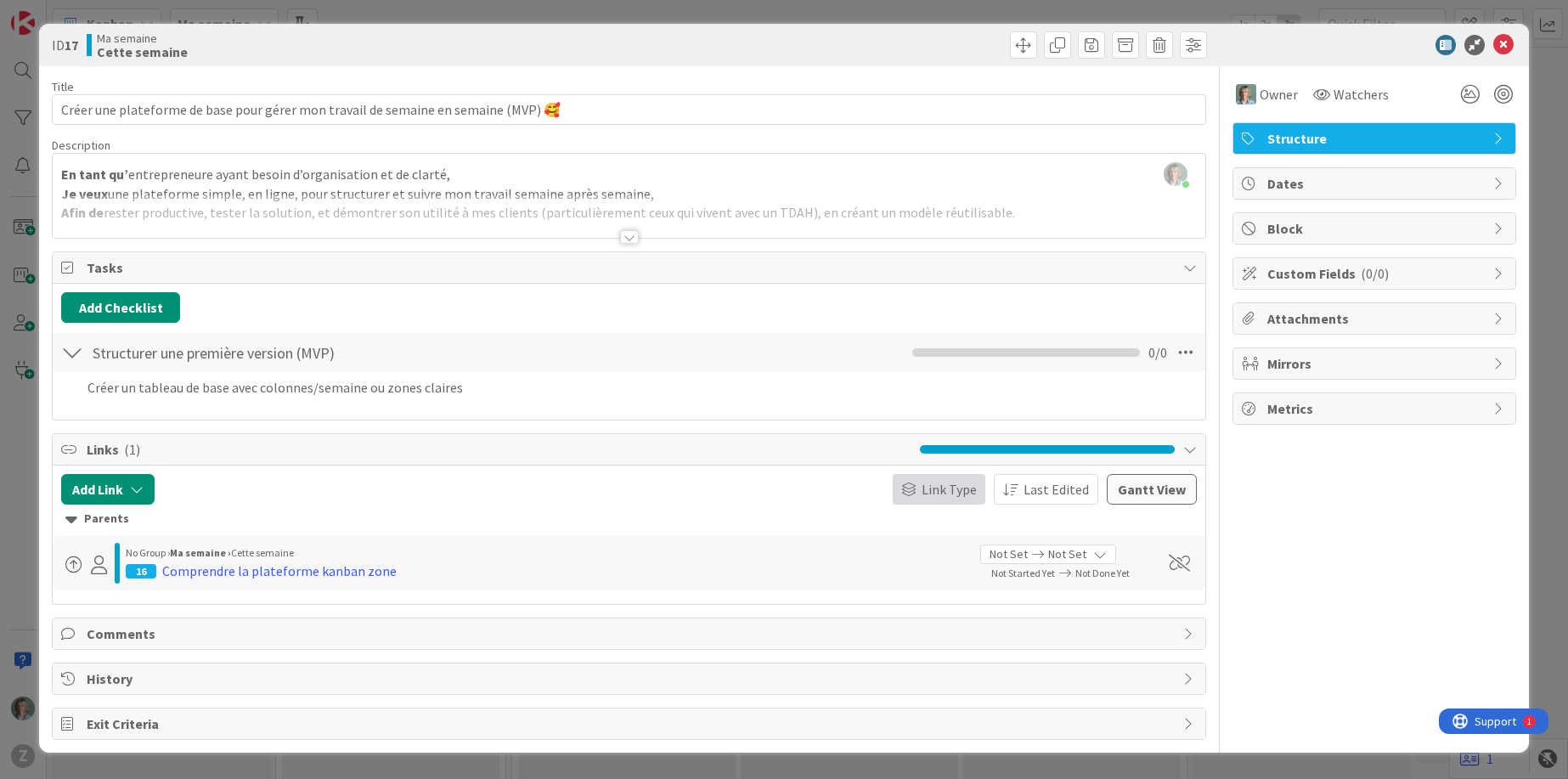
click at [961, 494] on span "Link Type" at bounding box center [949, 489] width 55 height 20
click at [961, 494] on span "Link Type" at bounding box center [947, 489] width 59 height 20
click at [79, 517] on div "Parents" at bounding box center [629, 518] width 1127 height 18
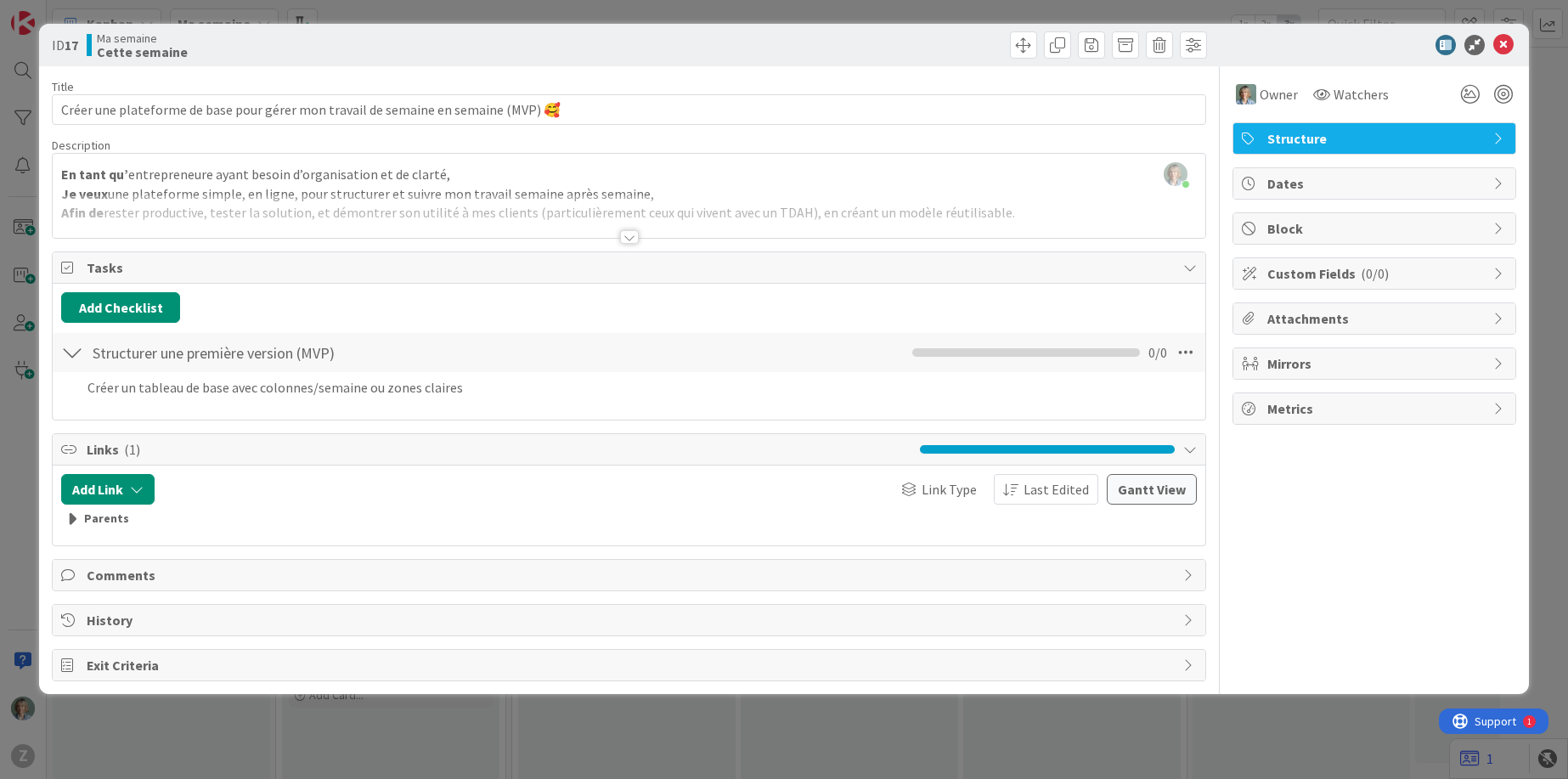
click at [75, 517] on icon at bounding box center [71, 518] width 12 height 18
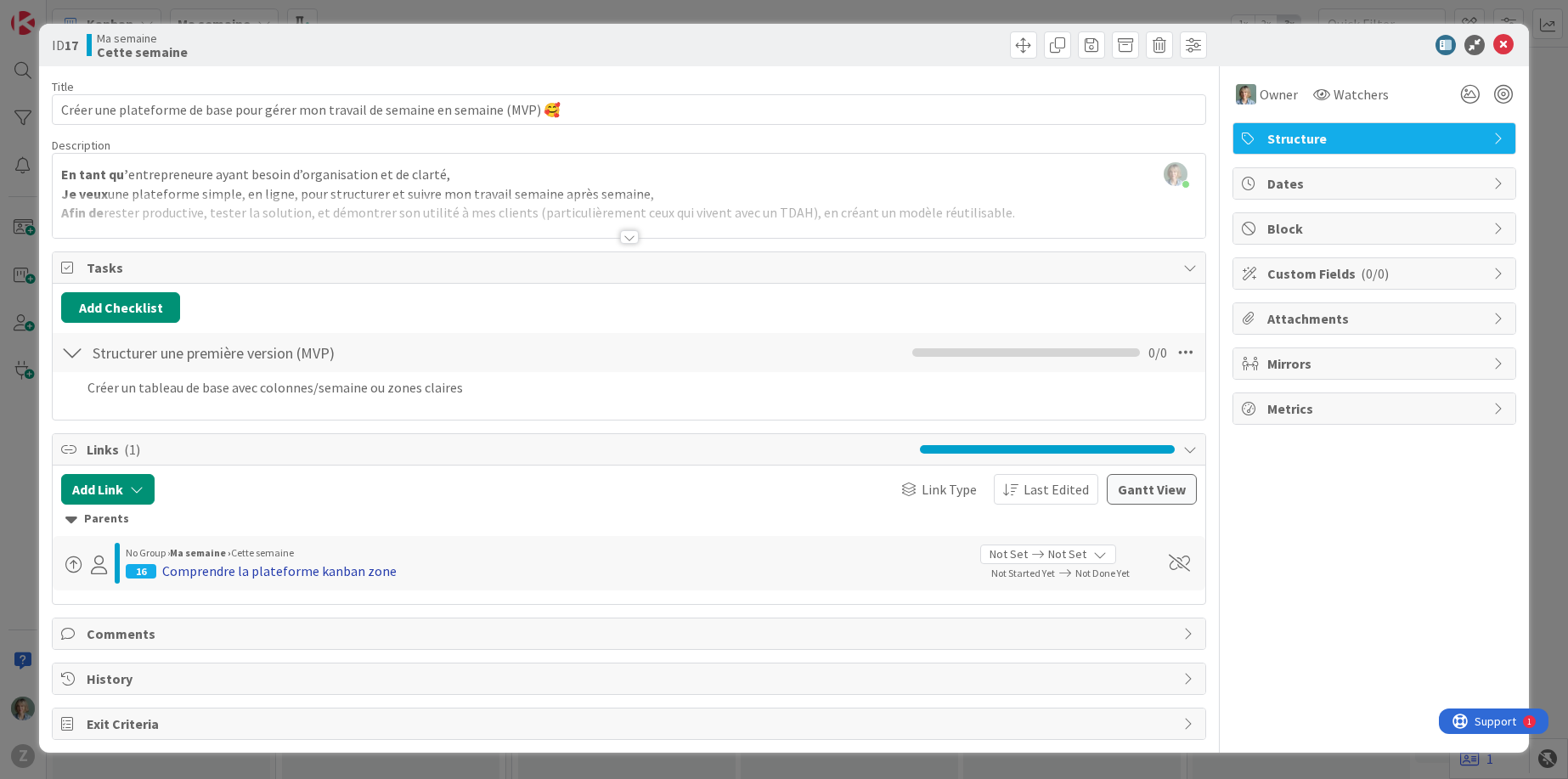
click at [226, 572] on div "Comprendre la plateforme kanban zone" at bounding box center [279, 571] width 235 height 20
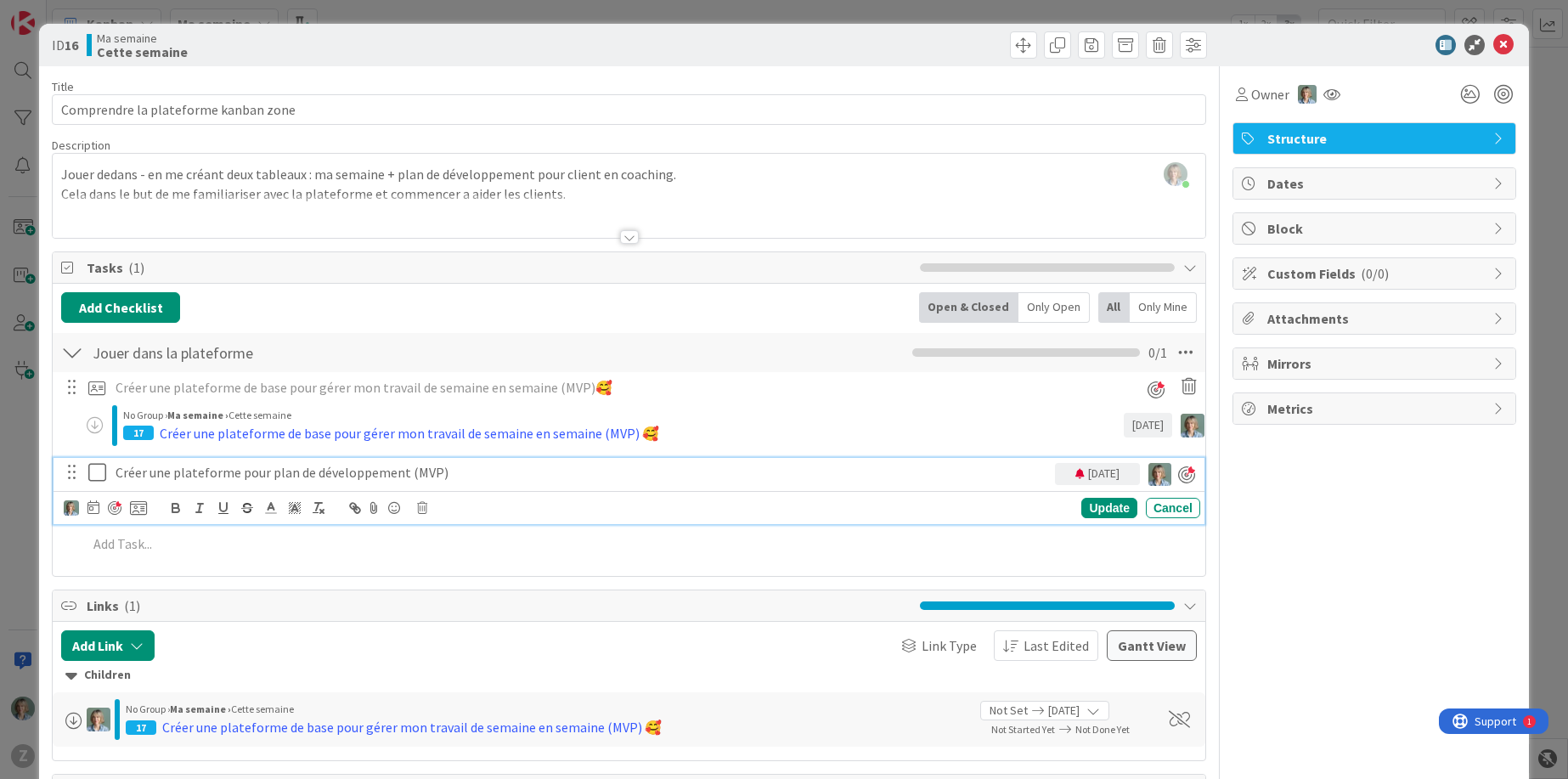
click at [152, 476] on p "Créer une plateforme pour plan de développement (MVP)" at bounding box center [581, 472] width 933 height 19
click at [236, 469] on p "Créer une plateforme pour plan de développement (MVP)" at bounding box center [581, 472] width 933 height 19
drag, startPoint x: 379, startPoint y: 473, endPoint x: 116, endPoint y: 466, distance: 263.1
click at [116, 466] on p "Créer une plateforme pour plan de développement (MVP)" at bounding box center [581, 472] width 933 height 19
copy p "Créer une plateforme pour plan de développement (MVP)"
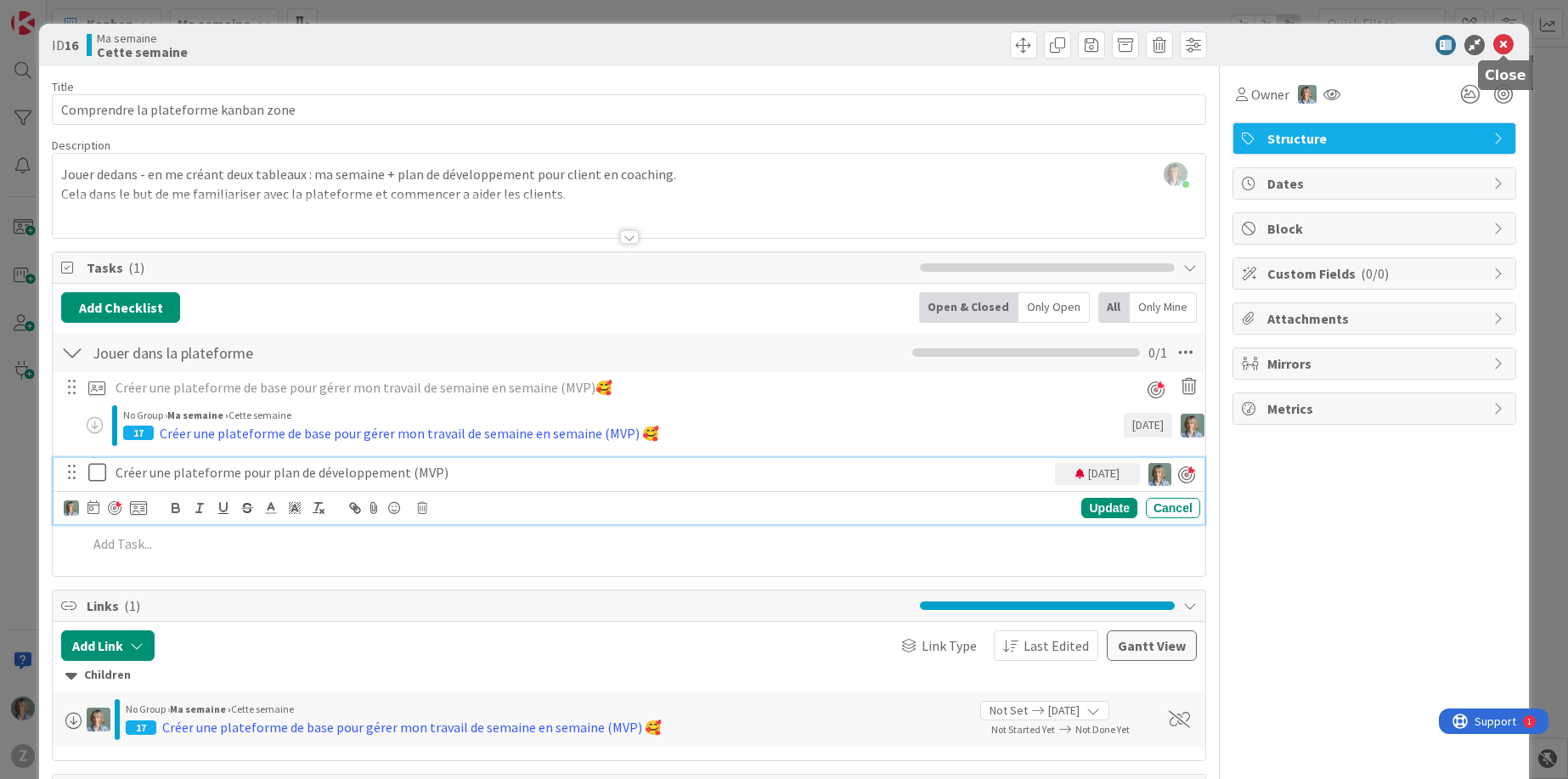
click at [1506, 41] on icon at bounding box center [1504, 45] width 20 height 20
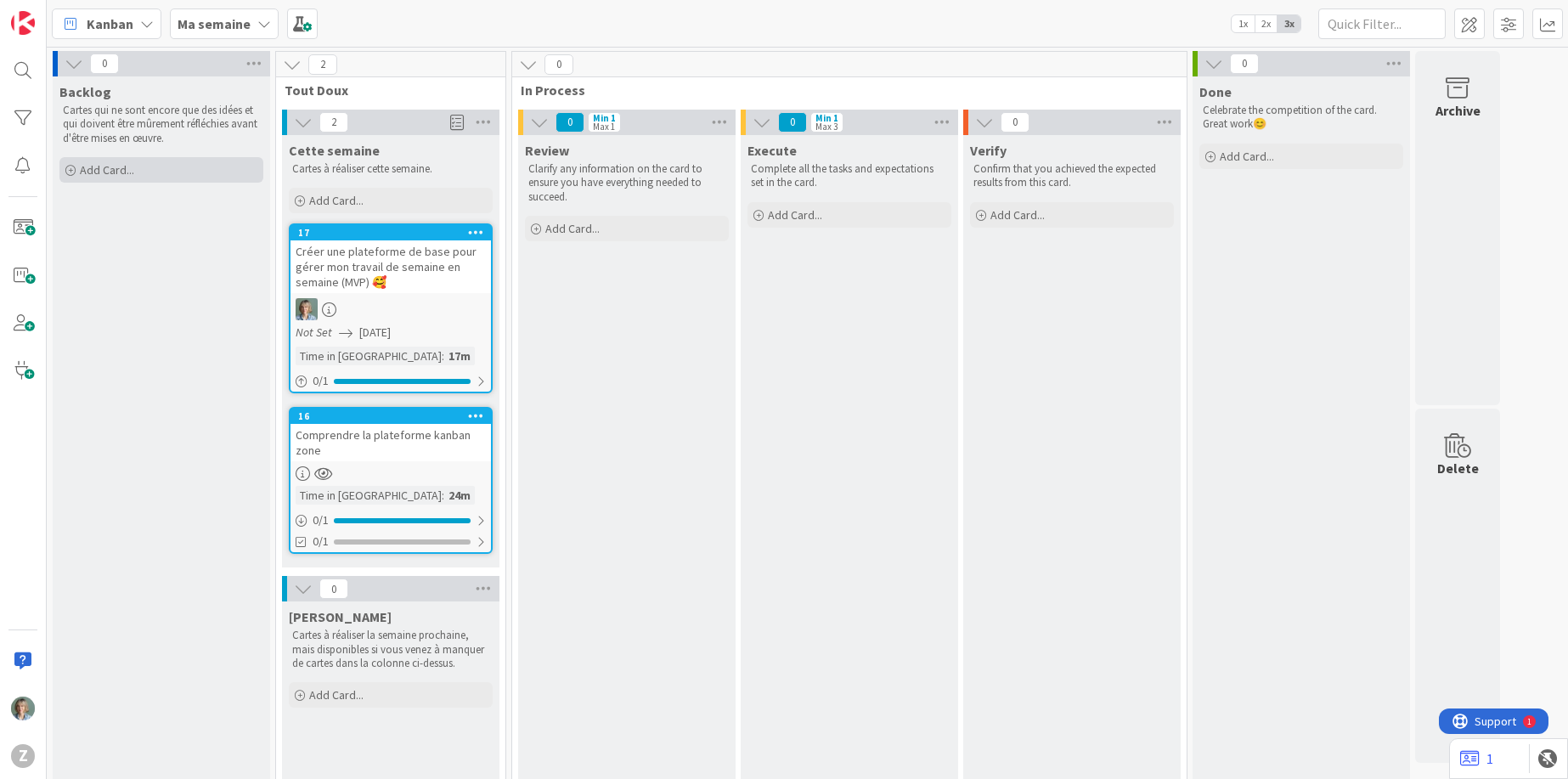
click at [110, 169] on span "Add Card..." at bounding box center [107, 169] width 54 height 16
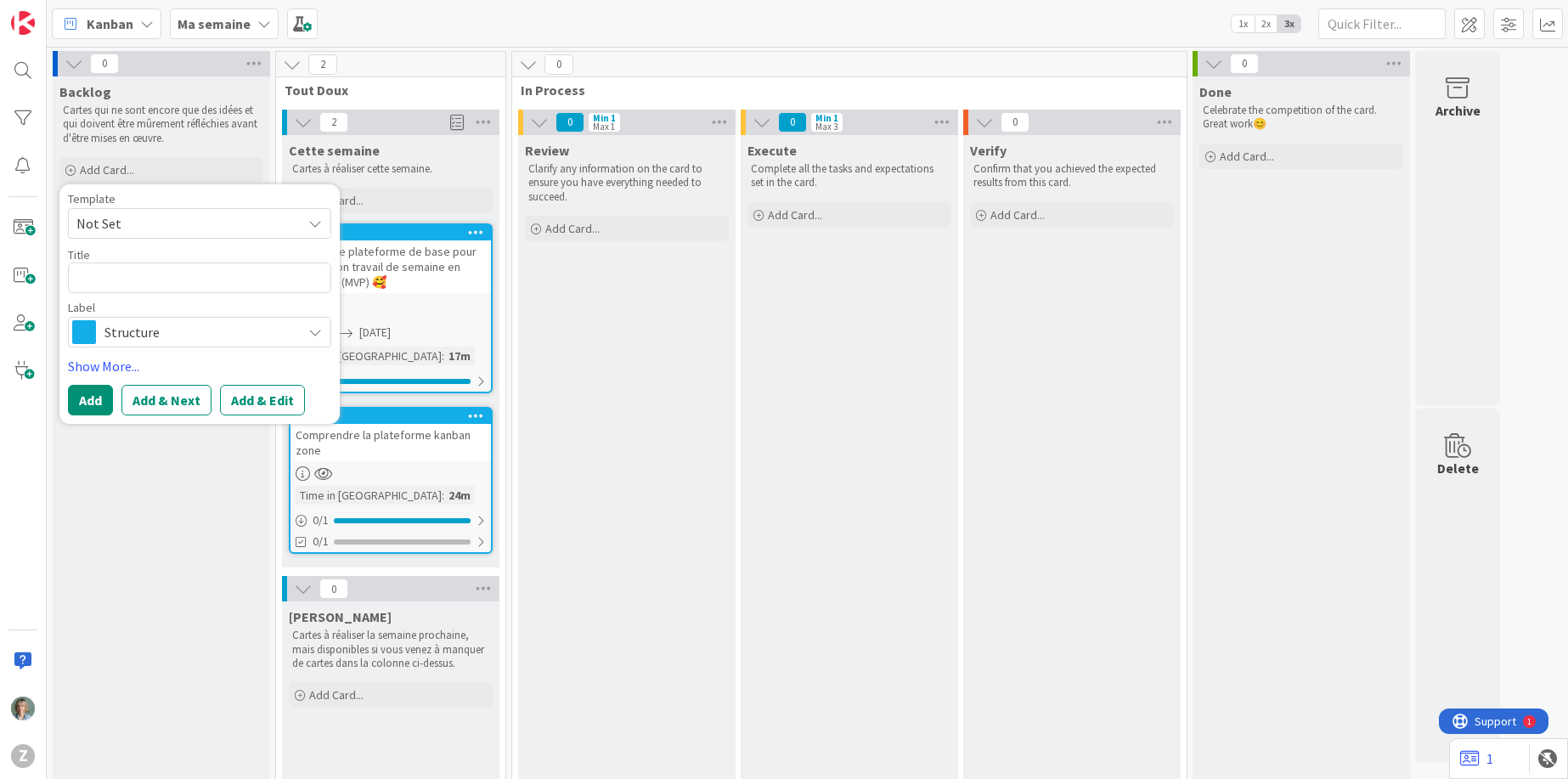
type textarea "x"
type textarea "Vision & Stratégie : objectifs globaux, grandes orientations."
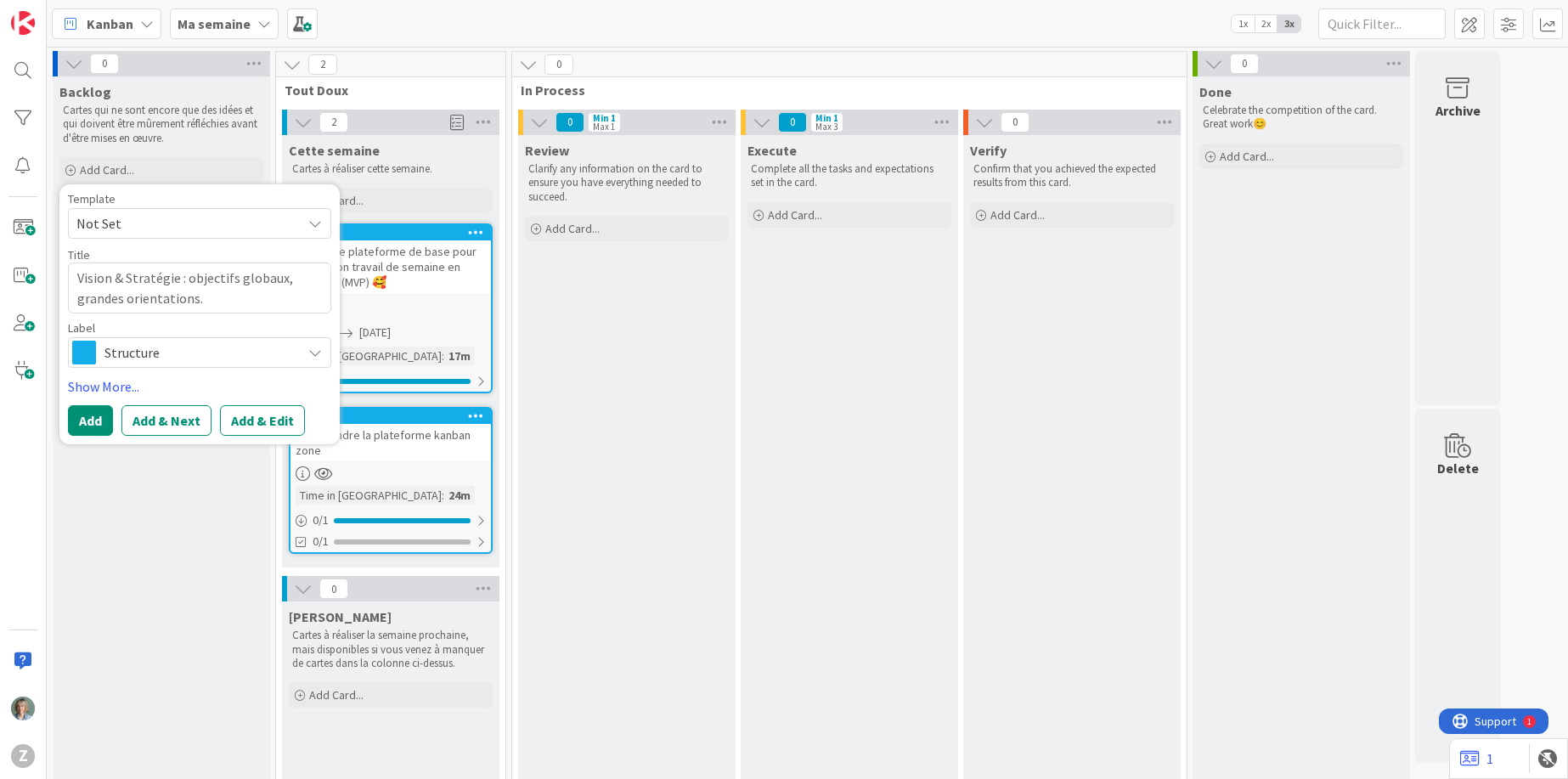
drag, startPoint x: 78, startPoint y: 275, endPoint x: 110, endPoint y: 297, distance: 38.8
click at [78, 275] on textarea "Vision & Stratégie : objectifs globaux, grandes orientations." at bounding box center [200, 287] width 263 height 51
type textarea "x"
type textarea "CVision & Stratégie : objectifs globaux, grandes orientations."
type textarea "x"
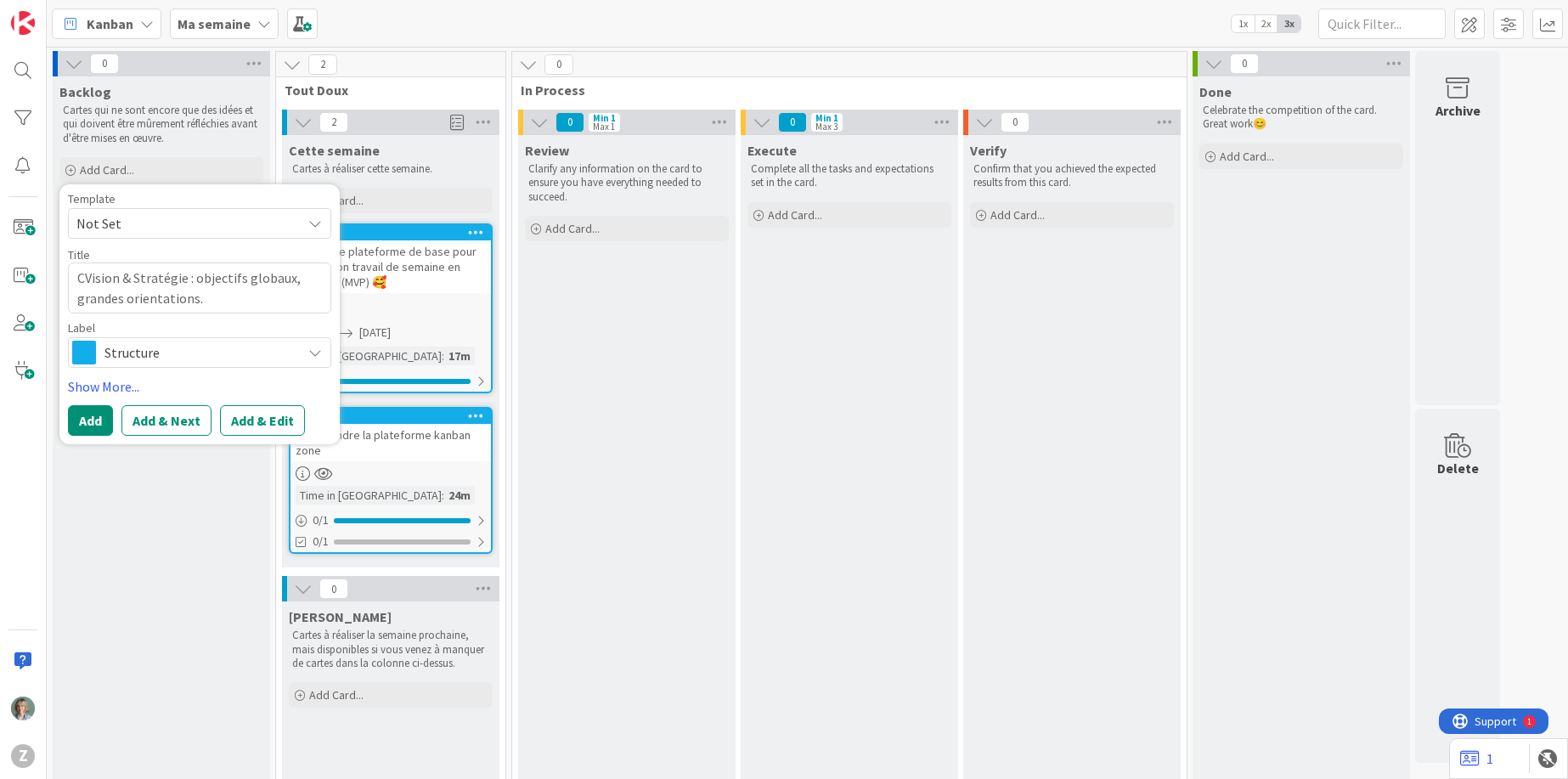
type textarea "CrVision & Stratégie : objectifs globaux, grandes orientations."
type textarea "x"
type textarea "CréVision & Stratégie : objectifs globaux, grandes orientations."
type textarea "x"
type textarea "CréeVision & Stratégie : objectifs globaux, grandes orientations."
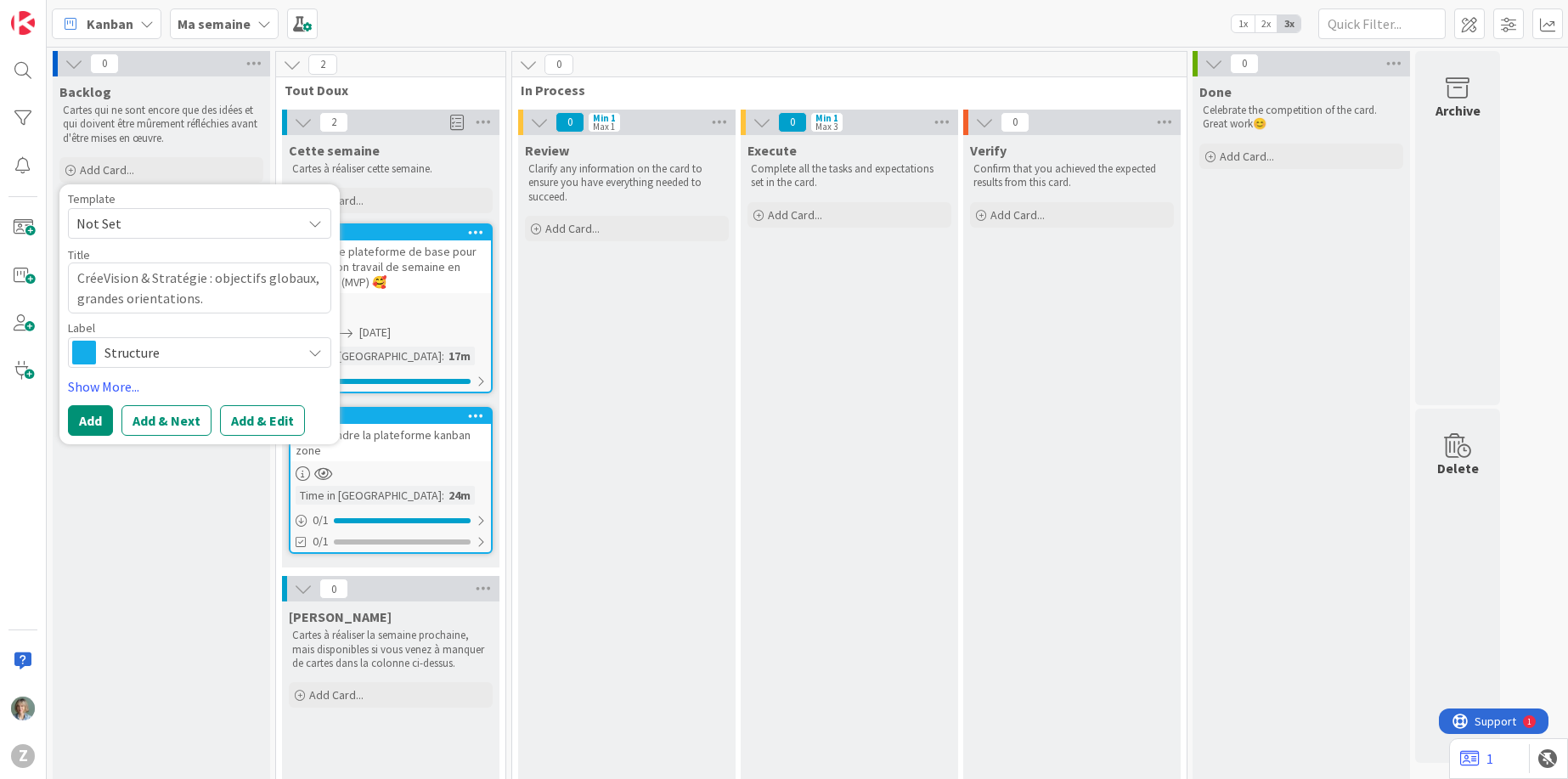
type textarea "x"
type textarea "CréerVision & Stratégie : objectifs globaux, grandes orientations."
type textarea "x"
type textarea "Créer Vision & Stratégie : objectifs globaux, grandes orientations."
type textarea "x"
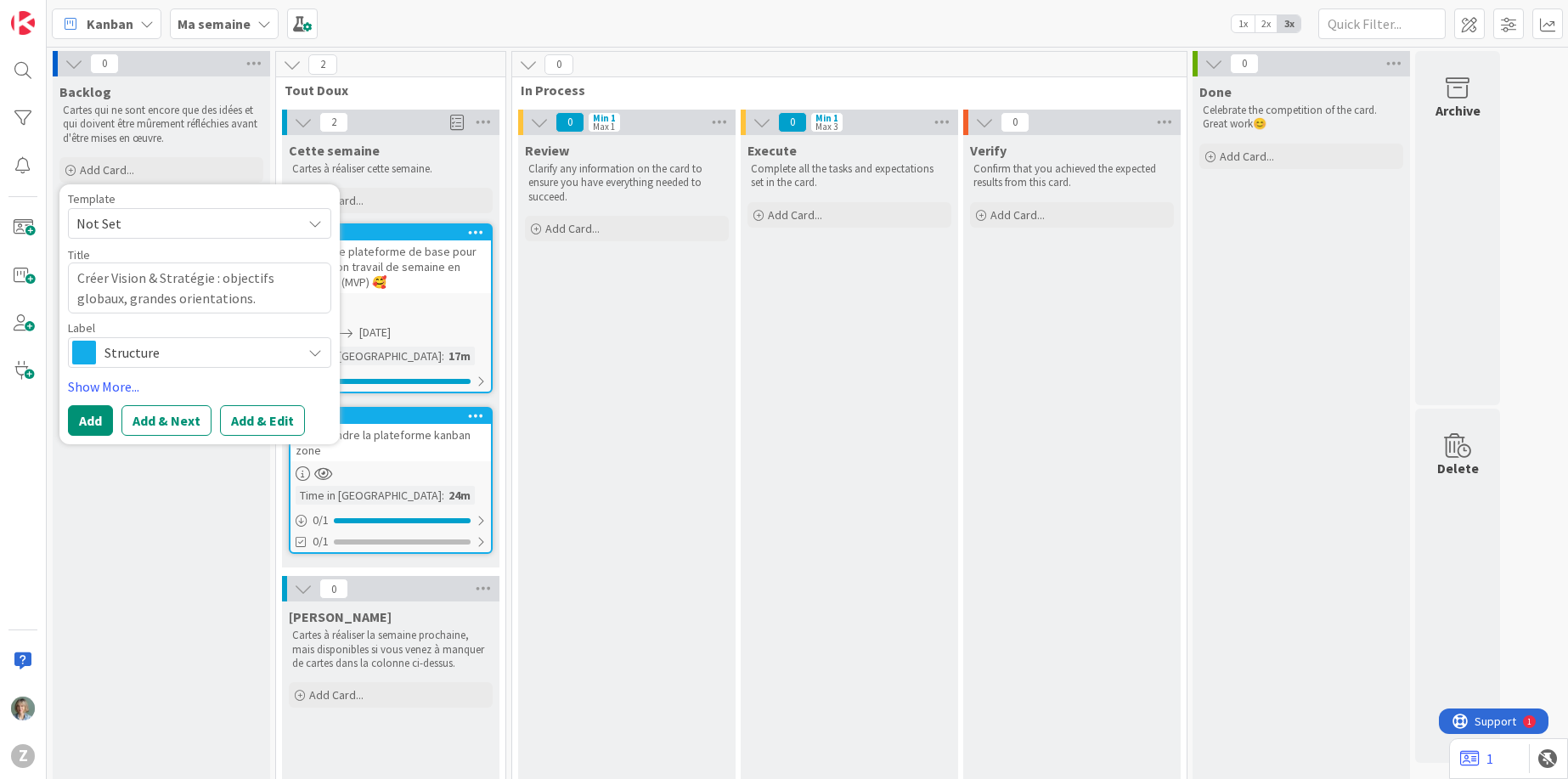
type textarea "Créer uVision & Stratégie : objectifs globaux, grandes orientations."
type textarea "x"
type textarea "Créer unVision & Stratégie : objectifs globaux, grandes orientations."
type textarea "x"
type textarea "Créer un Vision & Stratégie : objectifs globaux, grandes orientations."
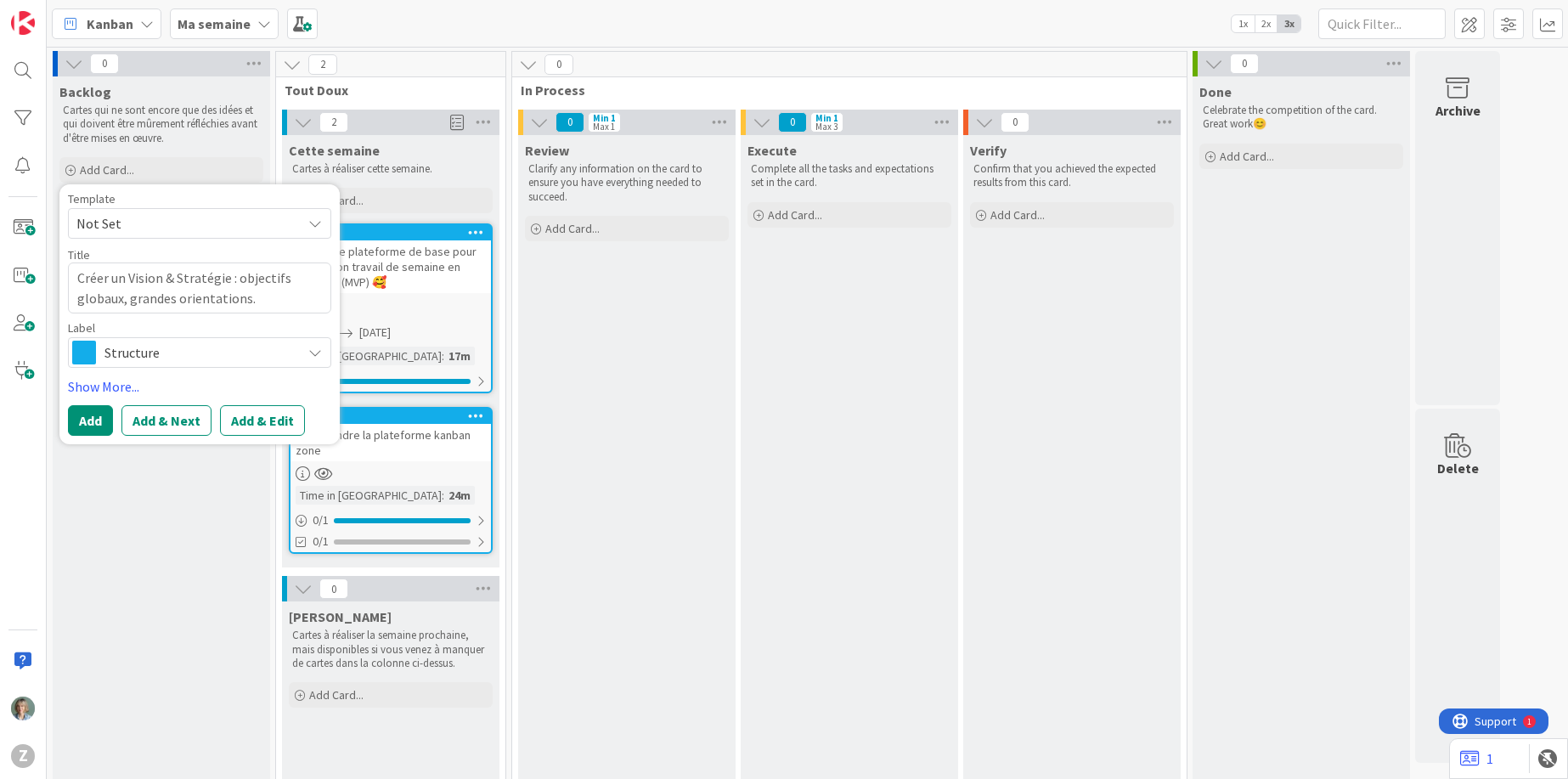
type textarea "x"
type textarea "Créer un tVision & Stratégie : objectifs globaux, grandes orientations."
type textarea "x"
type textarea "Créer un taVision & Stratégie : objectifs globaux, grandes orientations."
type textarea "x"
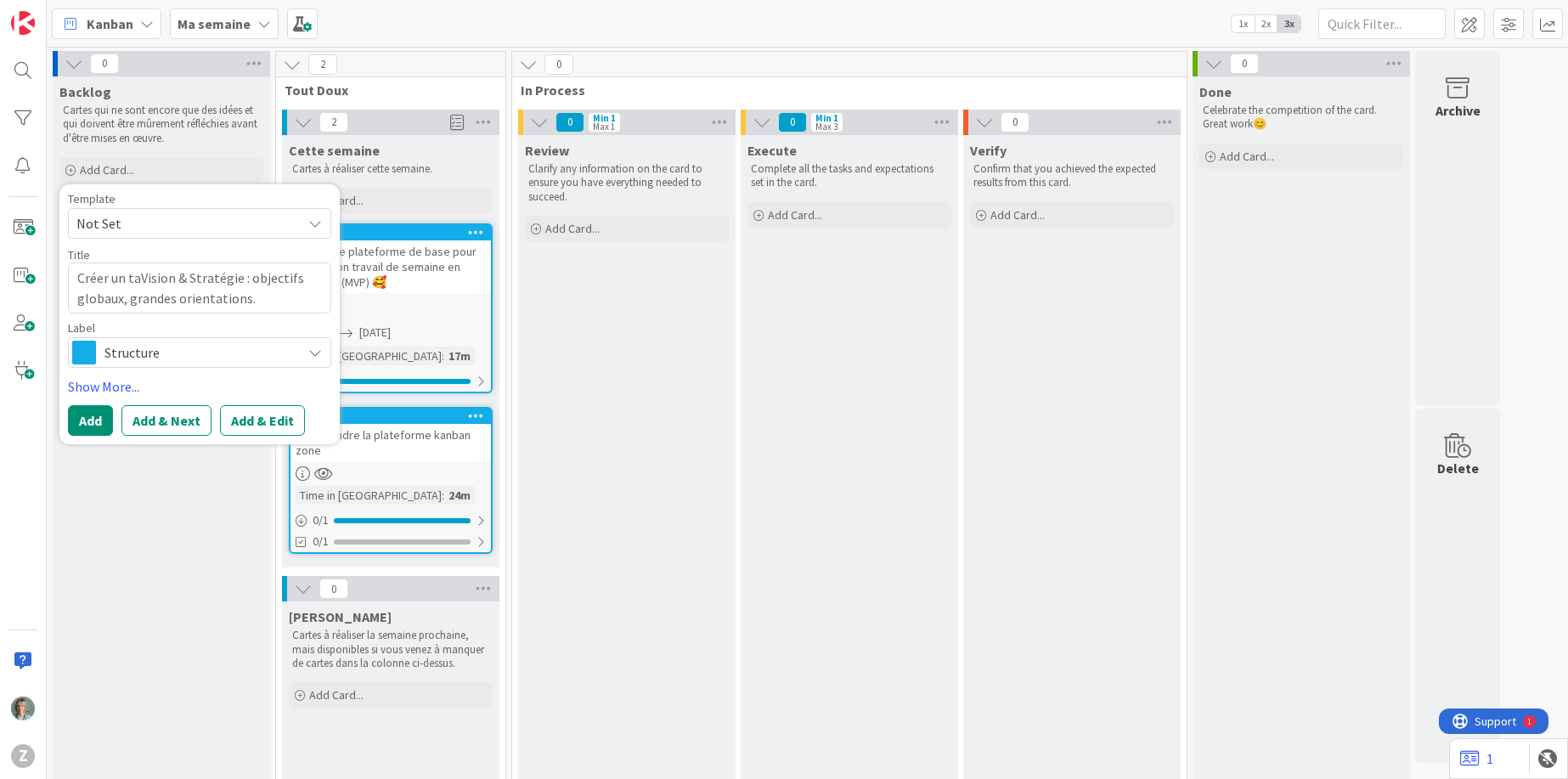
type textarea "Créer un tabVision & Stratégie : objectifs globaux, grandes orientations."
type textarea "x"
type textarea "Créer un tablVision & Stratégie : objectifs globaux, grandes orientations."
type textarea "x"
type textarea "Créer un tableVision & Stratégie : objectifs globaux, grandes orientations."
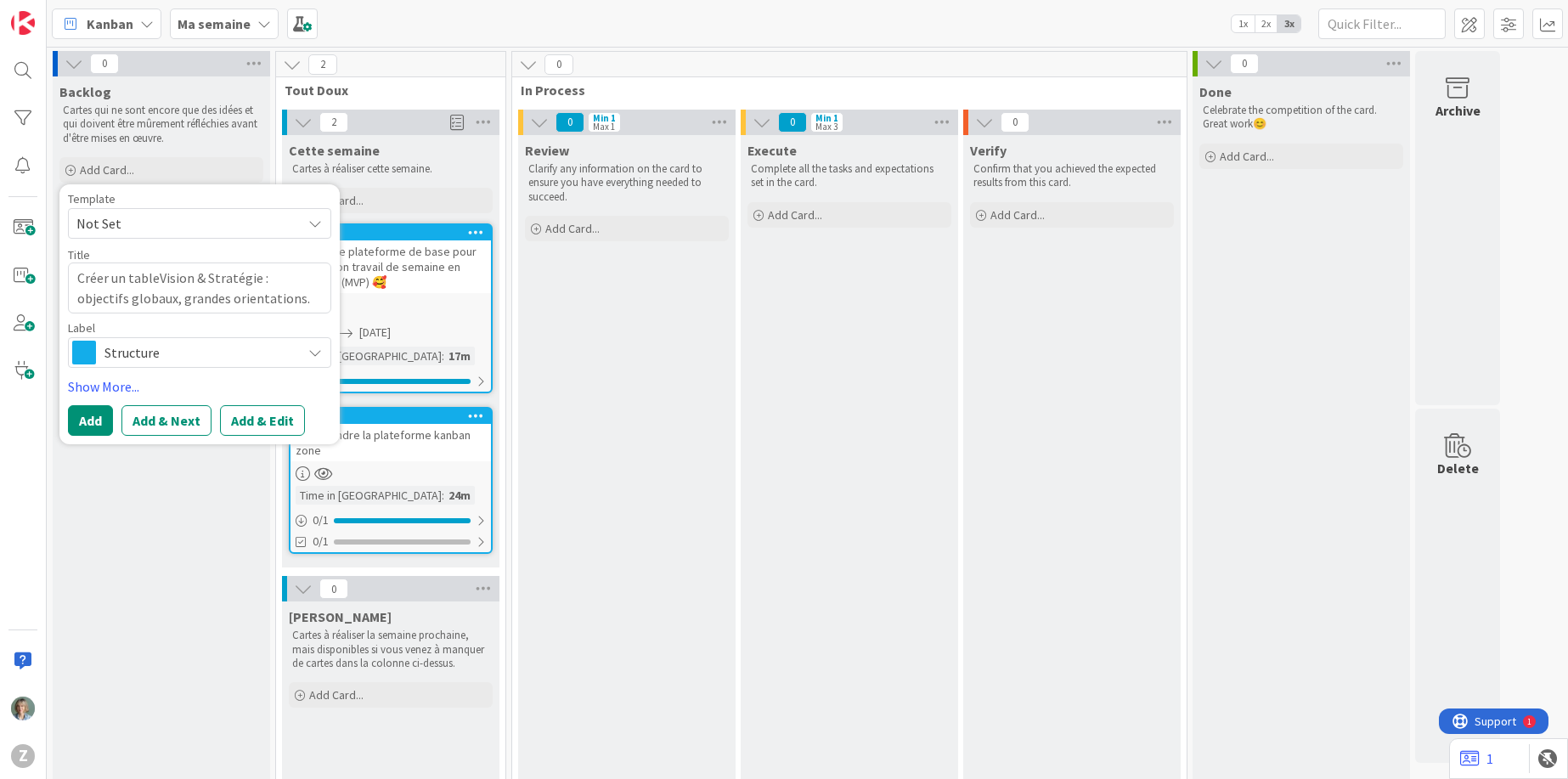
type textarea "x"
type textarea "Créer un tableaVision & Stratégie : objectifs globaux, grandes orientations."
type textarea "x"
type textarea "Créer un tableau Vision & Stratégie : objectifs globaux, grandes orientations."
type textarea "x"
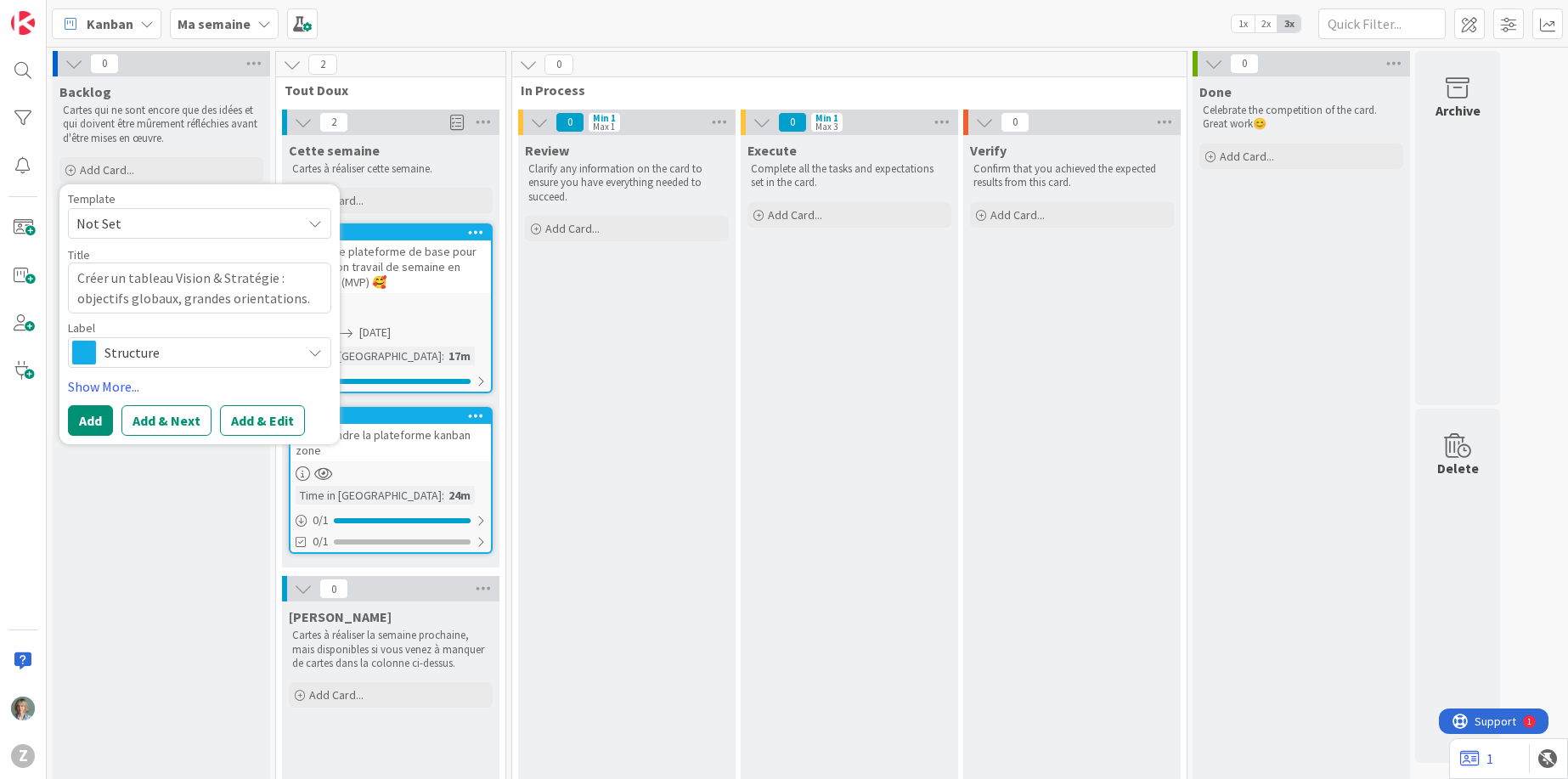
type textarea "Créer un tableau pVision & Stratégie : objectifs globaux, grandes orientations."
type textarea "x"
type textarea "Créer un tableau poVision & Stratégie : objectifs globaux, grandes orientations."
type textarea "x"
type textarea "Créer un tableau pouVision & Stratégie : objectifs globaux, grandes orientation…"
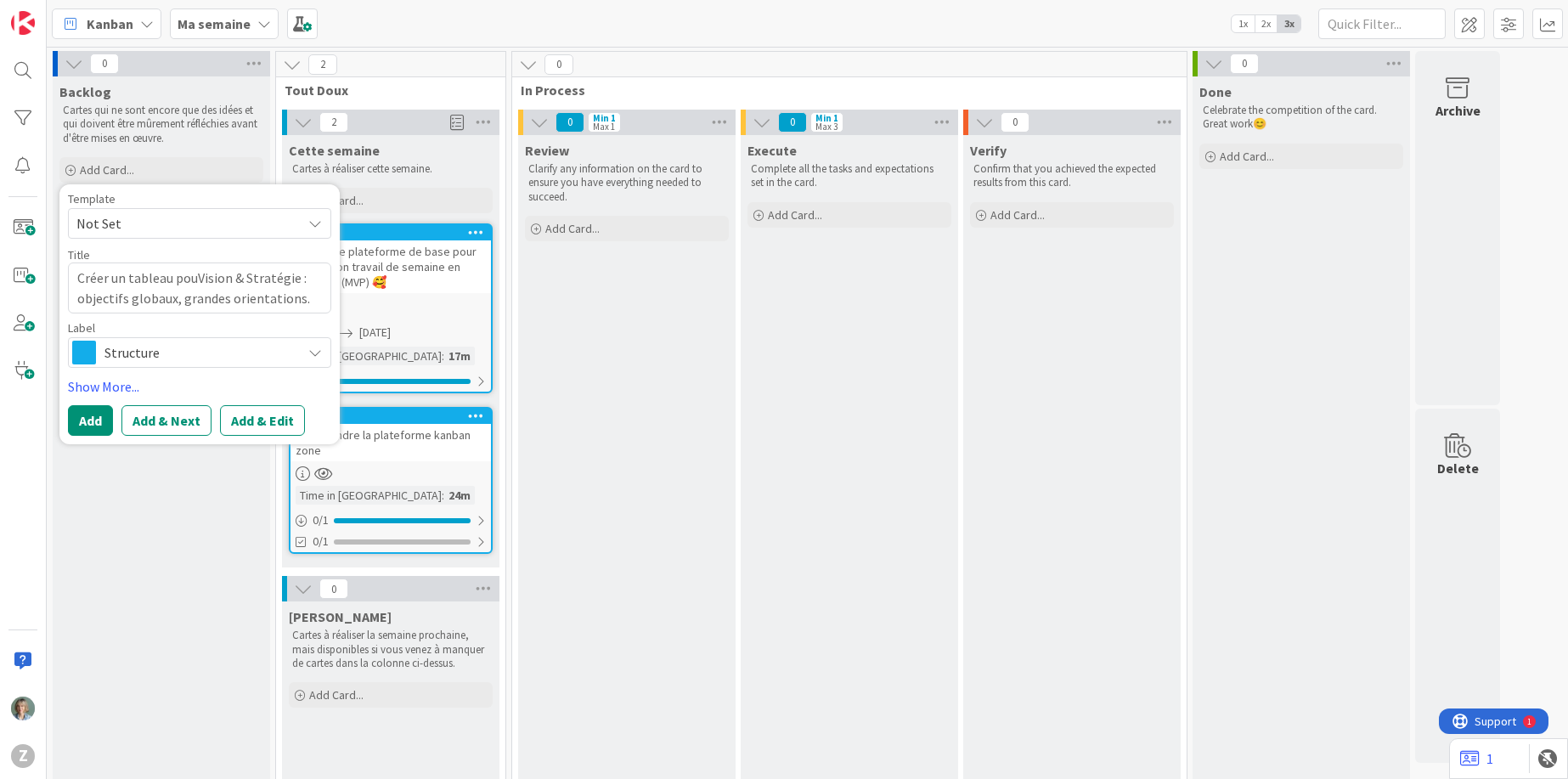
type textarea "x"
type textarea "Créer un tableau pourVision & Stratégie : objectifs globaux, grandes orientatio…"
type textarea "x"
type textarea "Créer un tableau pour Vision & Stratégie : objectifs globaux, grandes orientati…"
drag, startPoint x: 310, startPoint y: 300, endPoint x: 302, endPoint y: 283, distance: 18.8
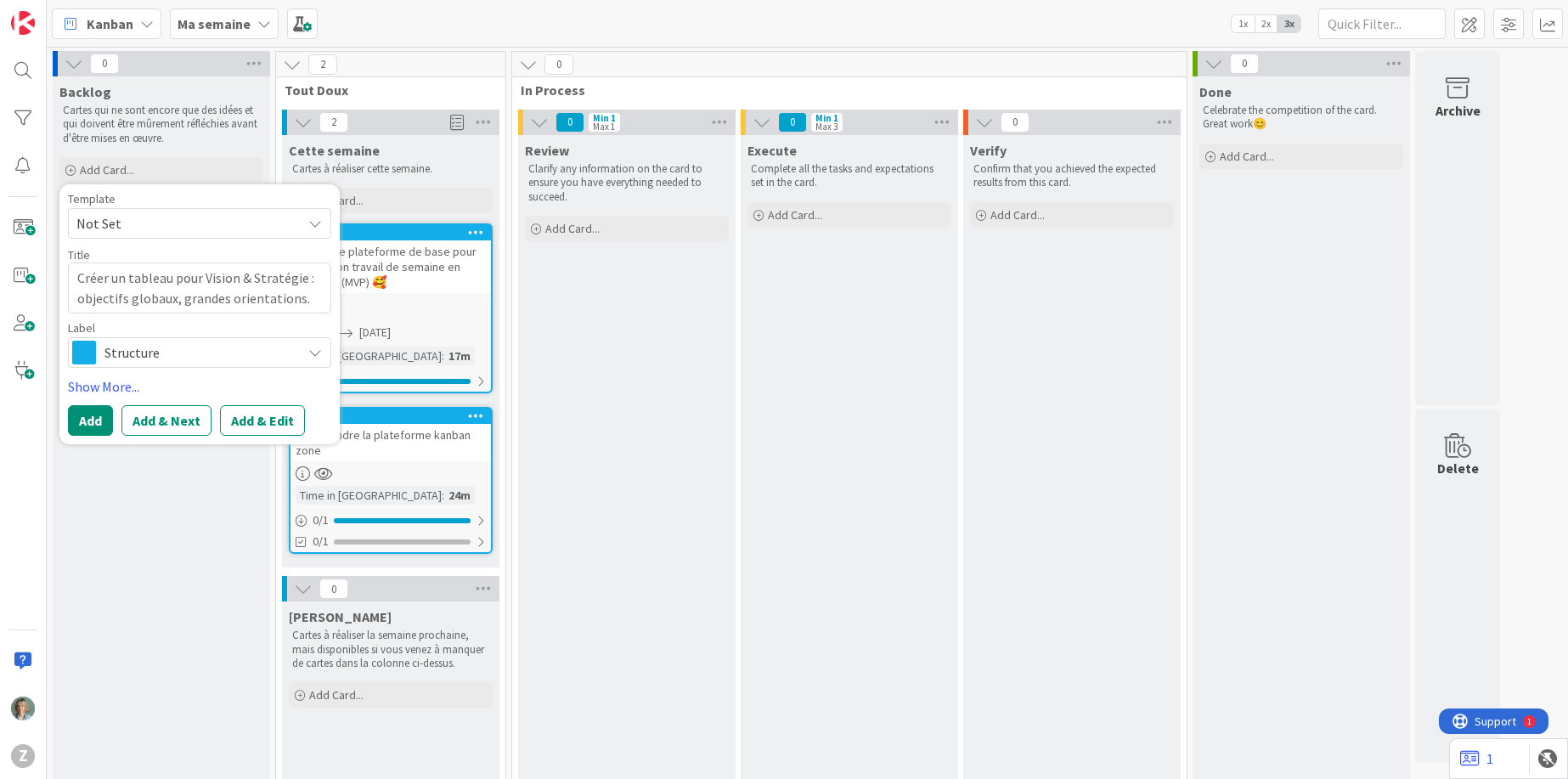
click at [302, 283] on textarea "Créer un tableau pour Vision & Stratégie : objectifs globaux, grandes orientati…" at bounding box center [200, 287] width 263 height 51
click at [273, 296] on textarea "Créer un tableau pour Vision & Stratégie : objectifs globaux, grandes orientati…" at bounding box center [200, 287] width 263 height 51
drag, startPoint x: 301, startPoint y: 282, endPoint x: 313, endPoint y: 321, distance: 40.8
click at [313, 321] on div "Template Not Set Title 83 / 128 Créer un tableau pour Vision & Stratégie : obje…" at bounding box center [200, 280] width 263 height 175
type textarea "x"
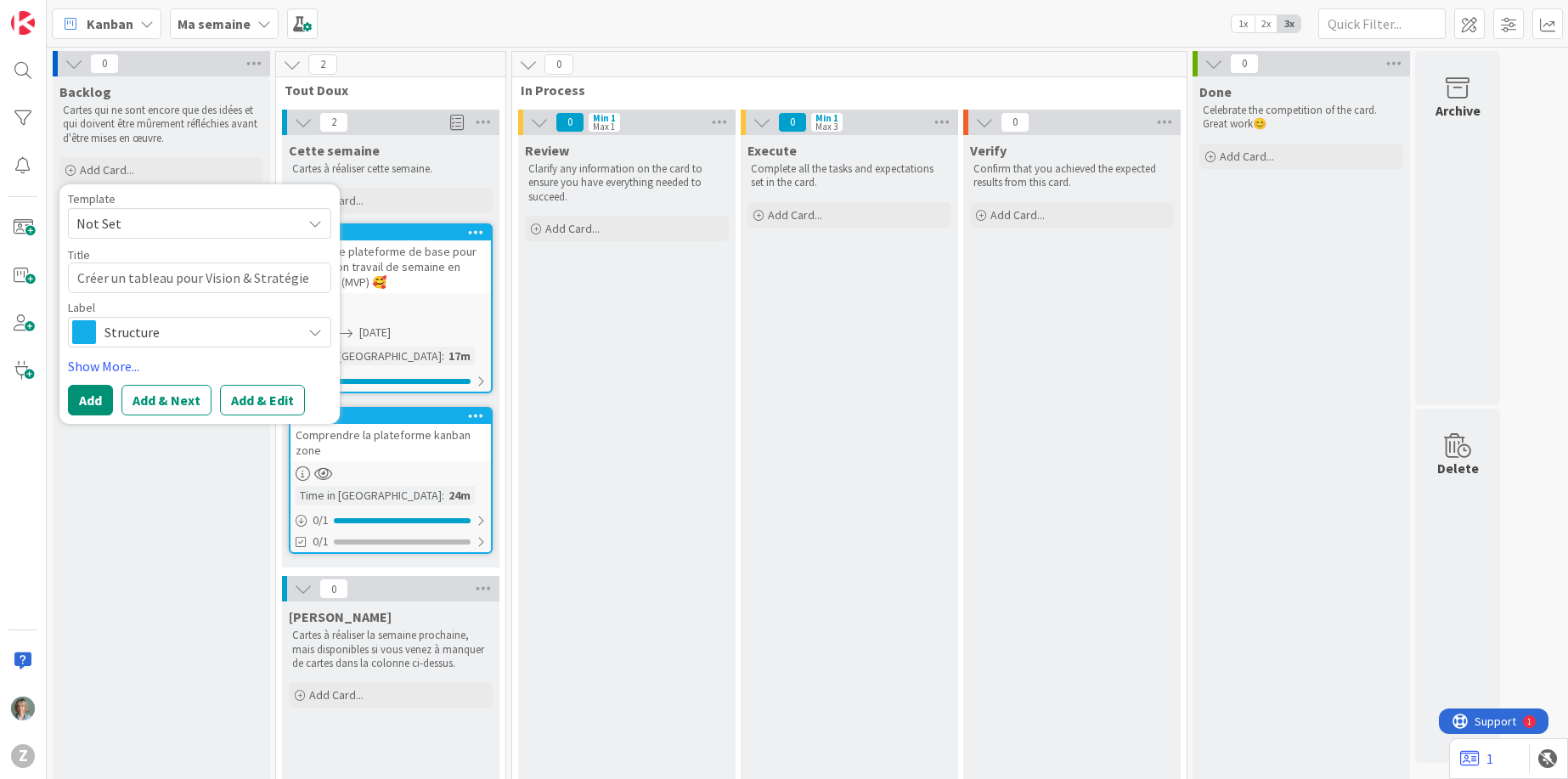
type textarea "Créer un tableau pour Vision & Stratégie"
click at [95, 393] on button "Add" at bounding box center [90, 400] width 45 height 30
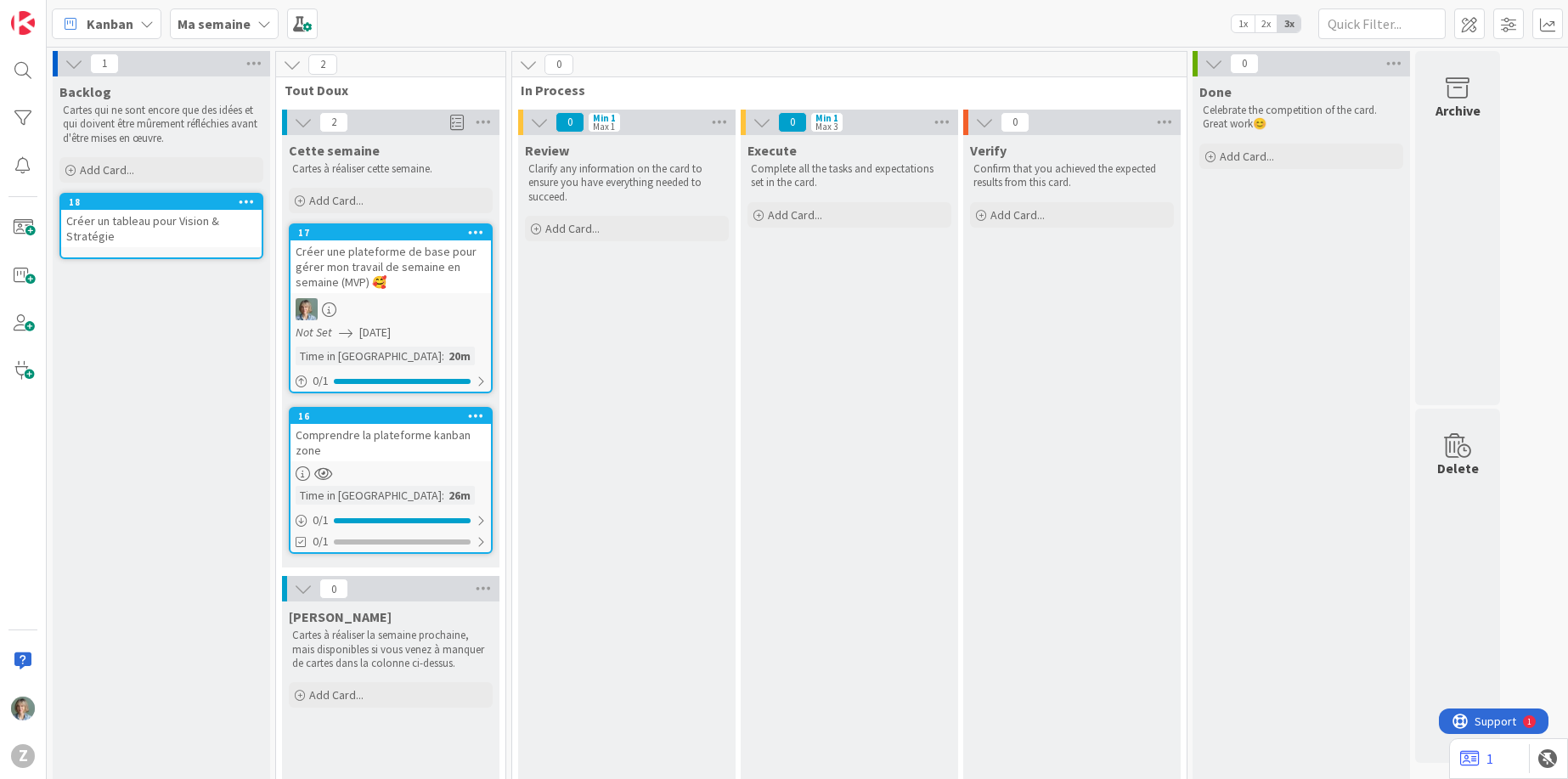
click at [148, 232] on div "Créer un tableau pour Vision & Stratégie" at bounding box center [161, 228] width 201 height 38
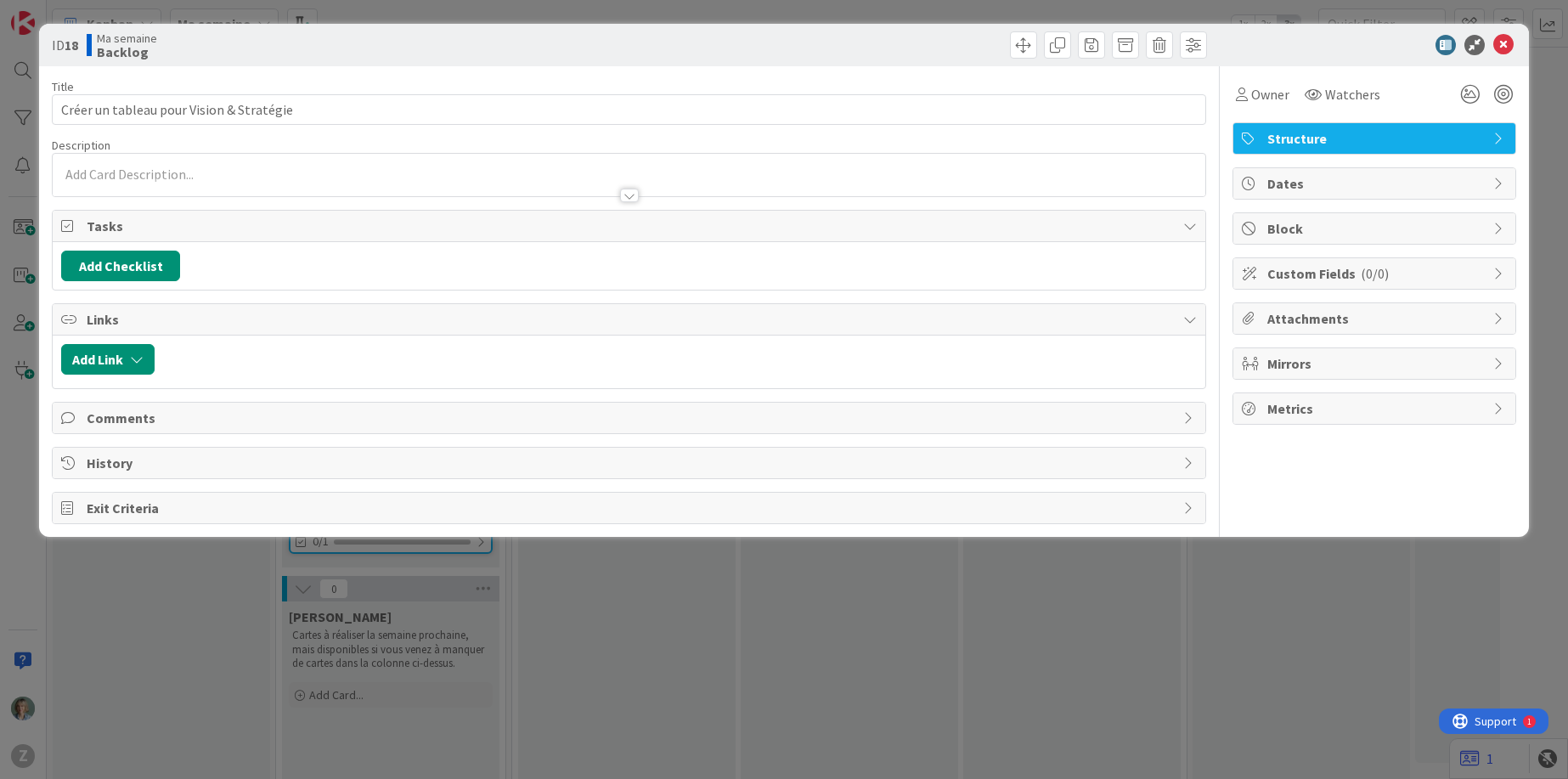
click at [169, 168] on div at bounding box center [629, 175] width 1153 height 42
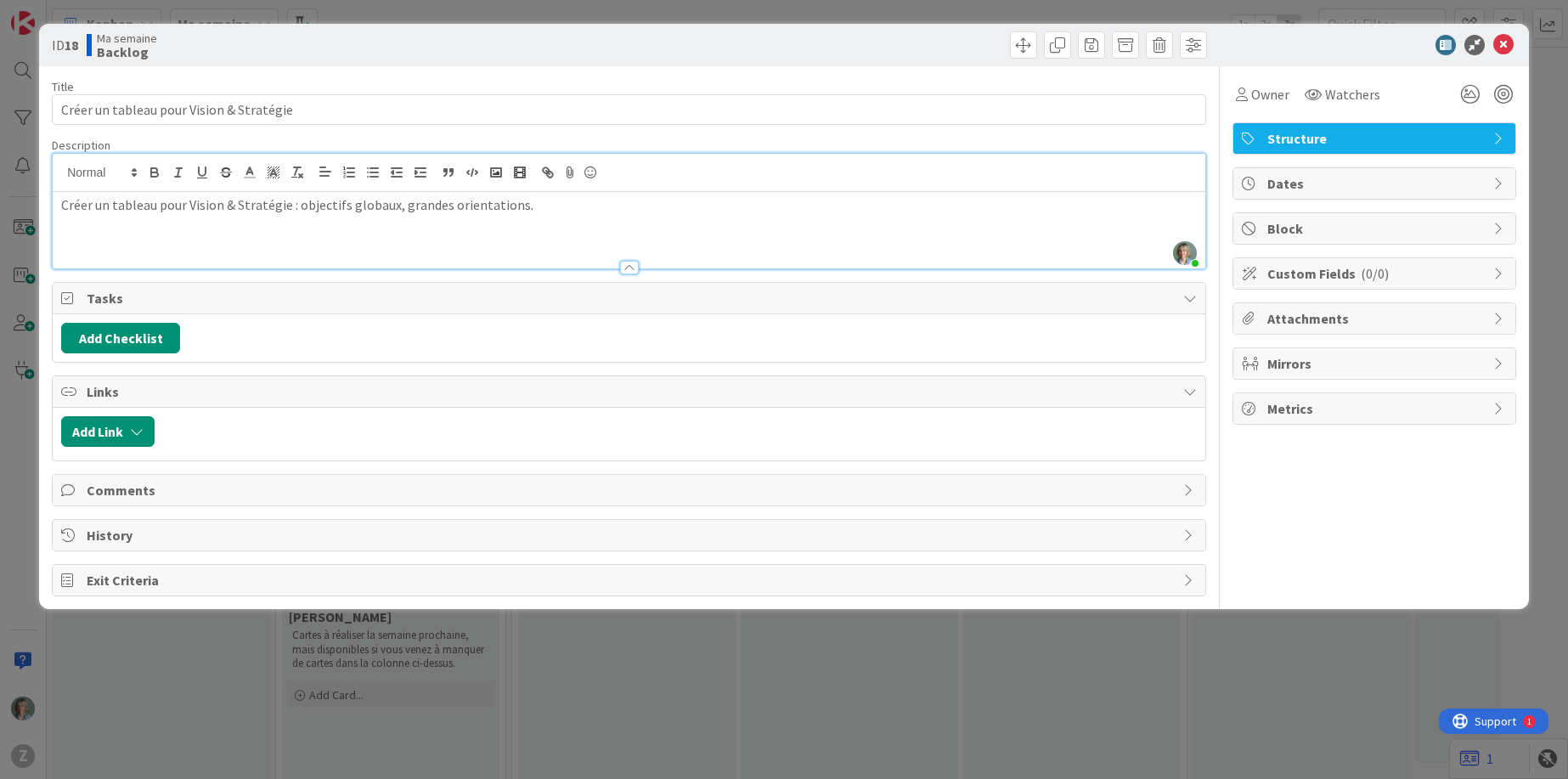
click at [263, 233] on div "Créer un tableau pour Vision & Stratégie : objectifs globaux, grandes orientati…" at bounding box center [629, 229] width 1153 height 76
click at [386, 215] on div "Créer un tableau pour Vision & Stratégie : objectifs globaux, grandes orientati…" at bounding box center [629, 229] width 1153 height 76
drag, startPoint x: 542, startPoint y: 207, endPoint x: 44, endPoint y: 214, distance: 498.0
click at [44, 214] on div "ID 18 Ma semaine Backlog Title 40 / 128 Créer un tableau pour Vision & Stratégi…" at bounding box center [784, 317] width 1490 height 586
click at [838, 229] on div "Créer un tableau pour Vision & Stratégie : objectifs globaux, grandes orientati…" at bounding box center [629, 229] width 1153 height 76
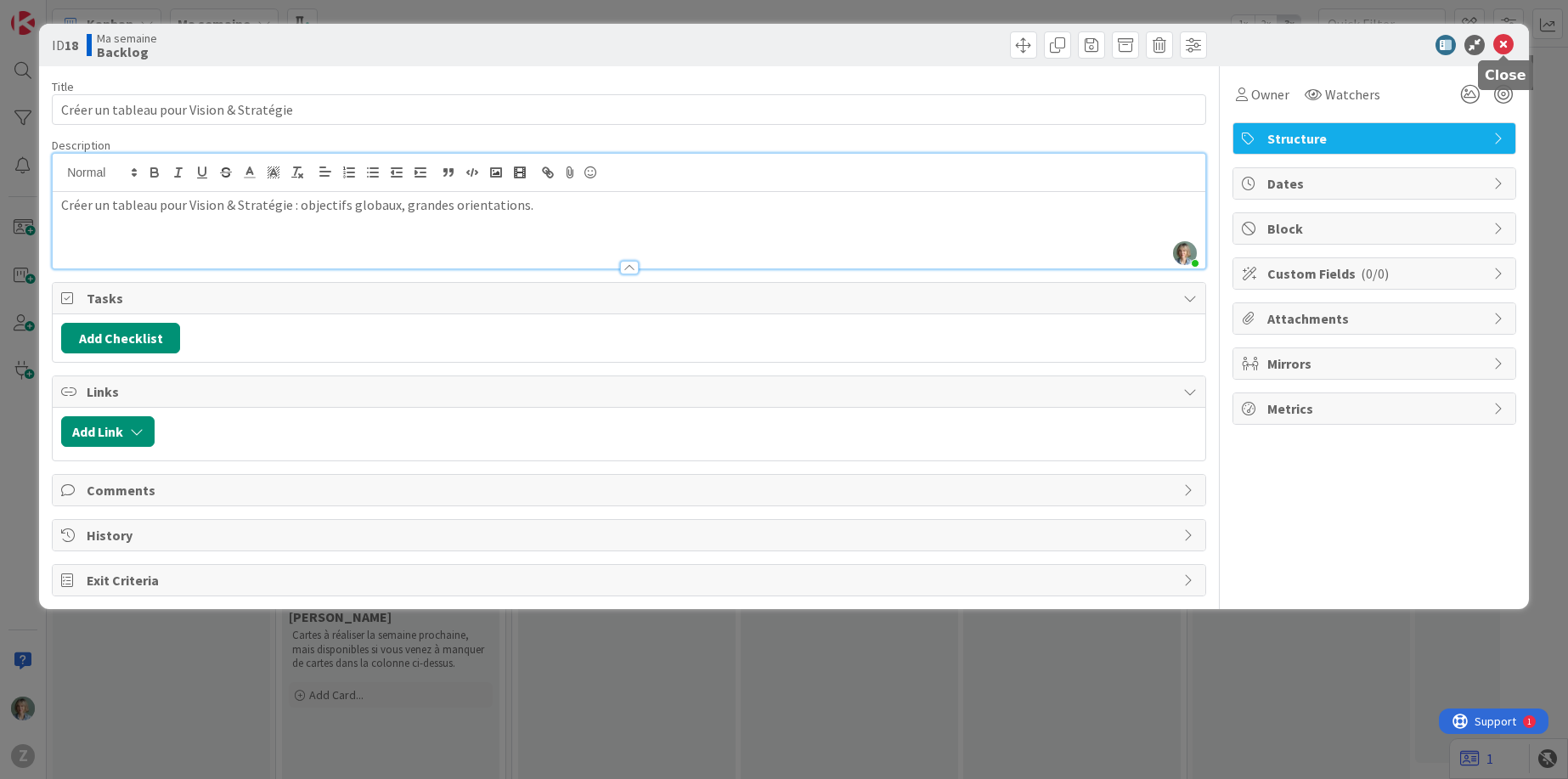
click at [1508, 45] on icon at bounding box center [1504, 45] width 20 height 20
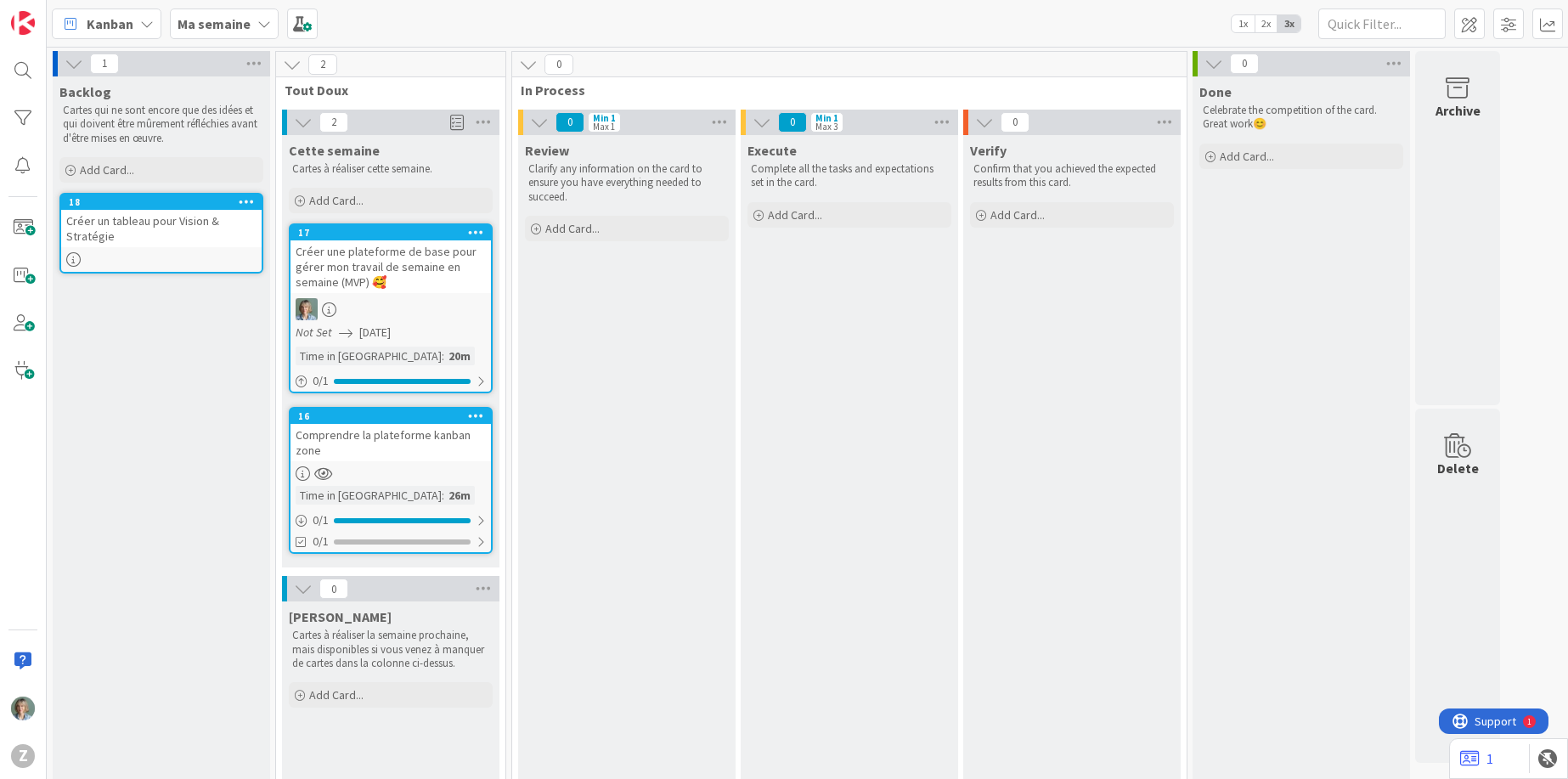
click at [458, 452] on div "Comprendre la plateforme kanban zone" at bounding box center [390, 442] width 201 height 38
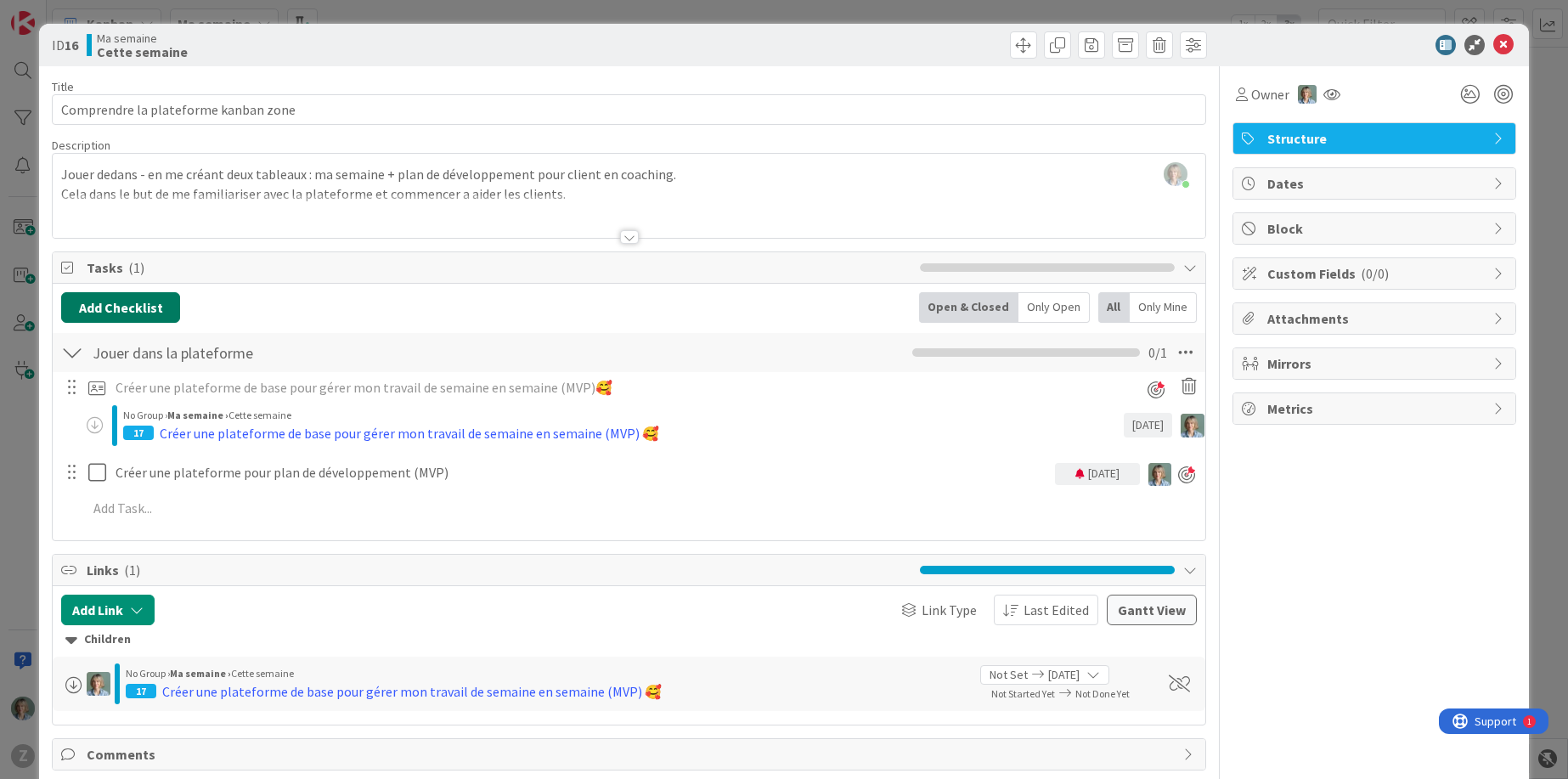
click at [148, 308] on button "Add Checklist" at bounding box center [120, 307] width 119 height 30
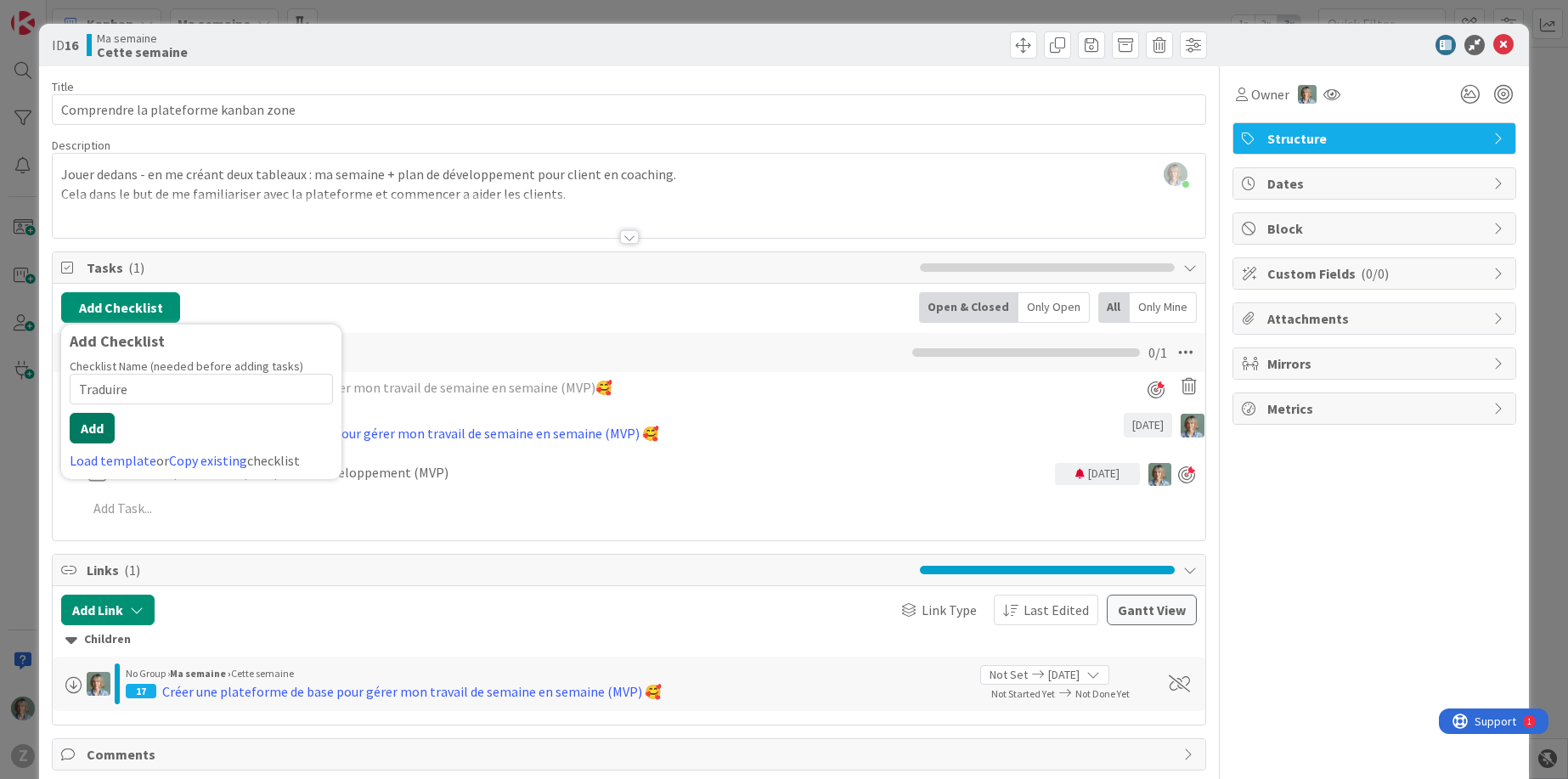
type input "Traduire"
click at [99, 427] on button "Add" at bounding box center [92, 427] width 45 height 30
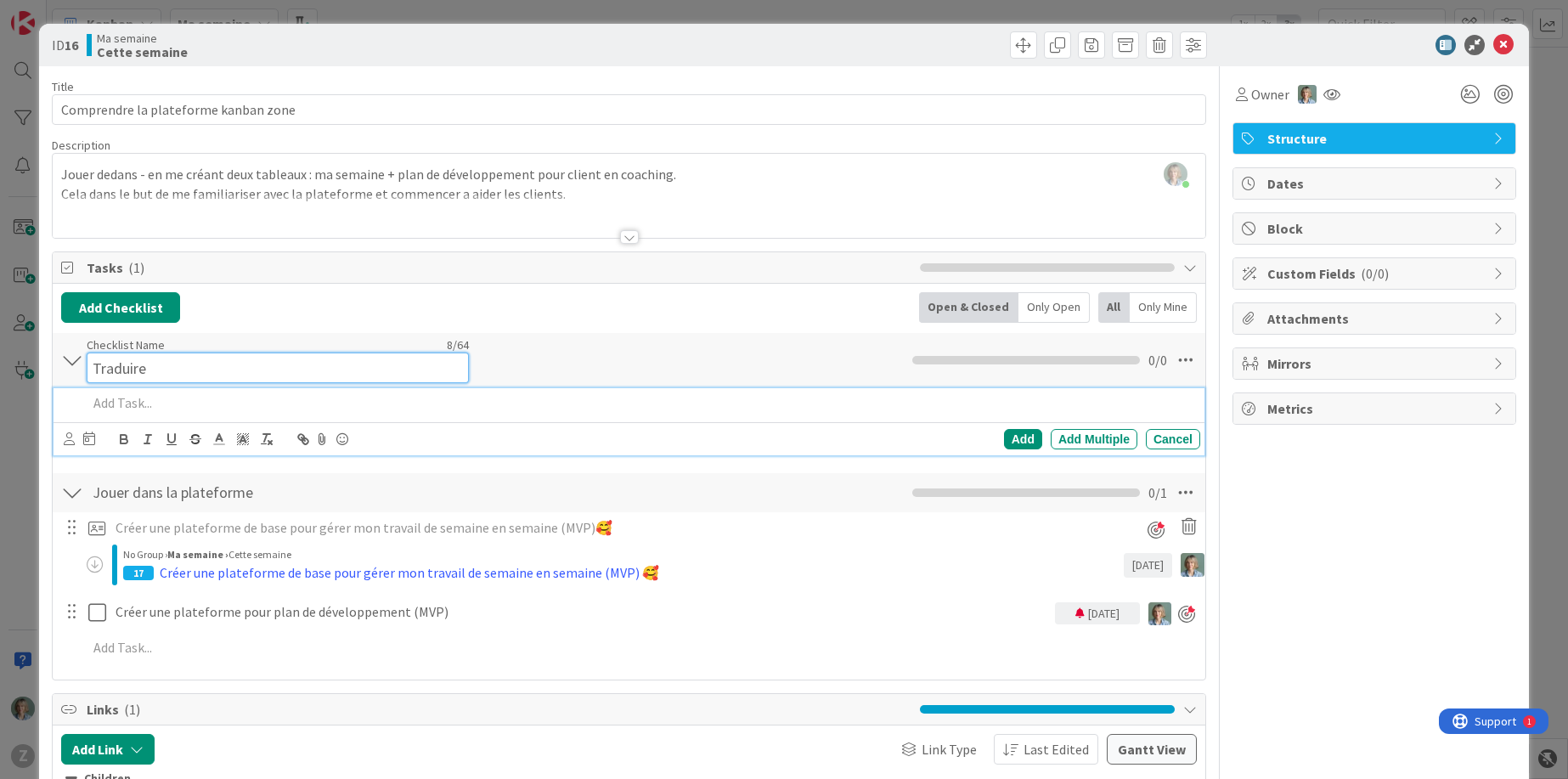
click at [153, 356] on input "Traduire" at bounding box center [277, 367] width 382 height 30
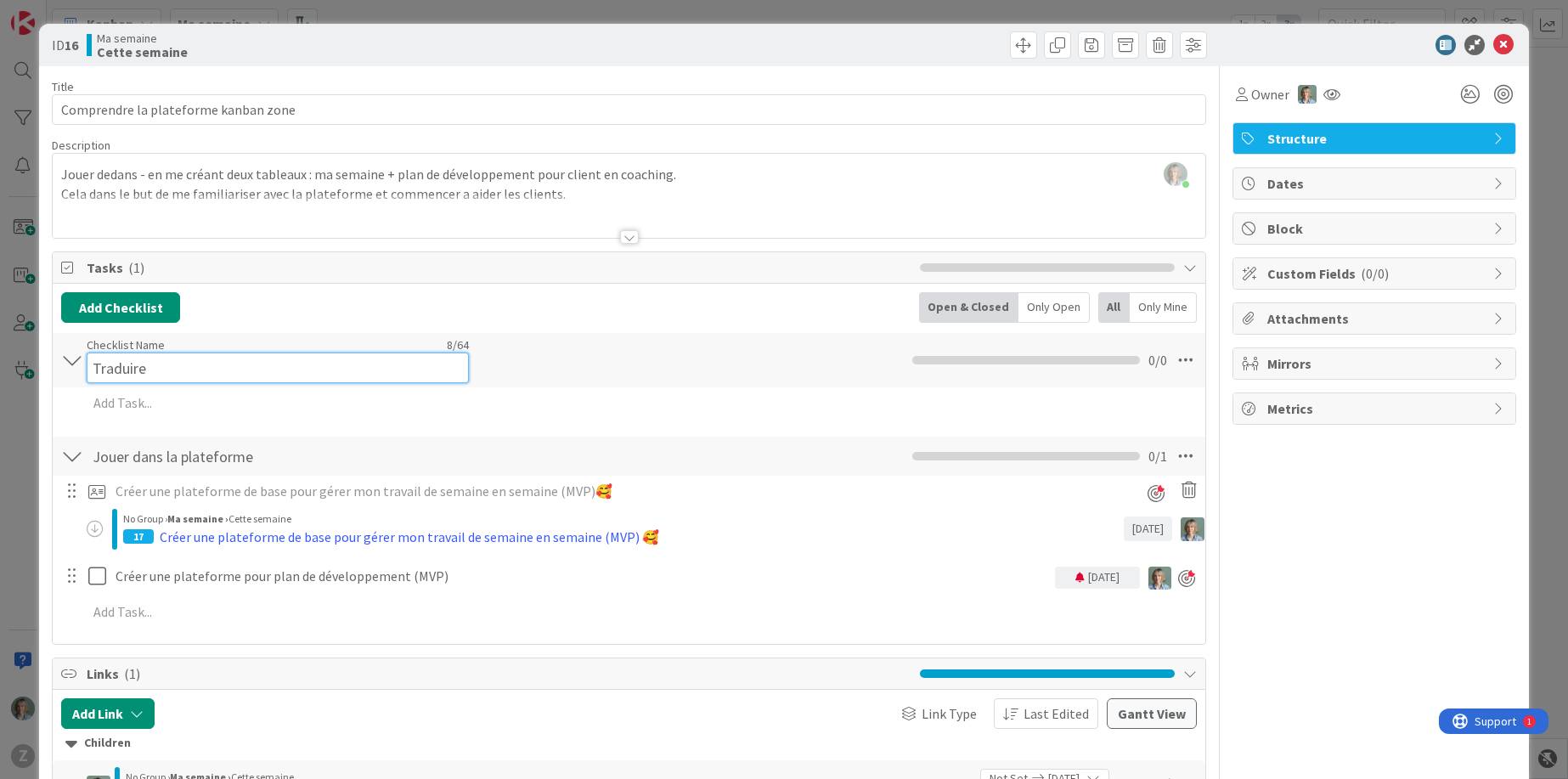
drag, startPoint x: 158, startPoint y: 367, endPoint x: 130, endPoint y: 368, distance: 28.0
click at [130, 368] on input "Traduire" at bounding box center [277, 367] width 382 height 30
type input "Traduction"
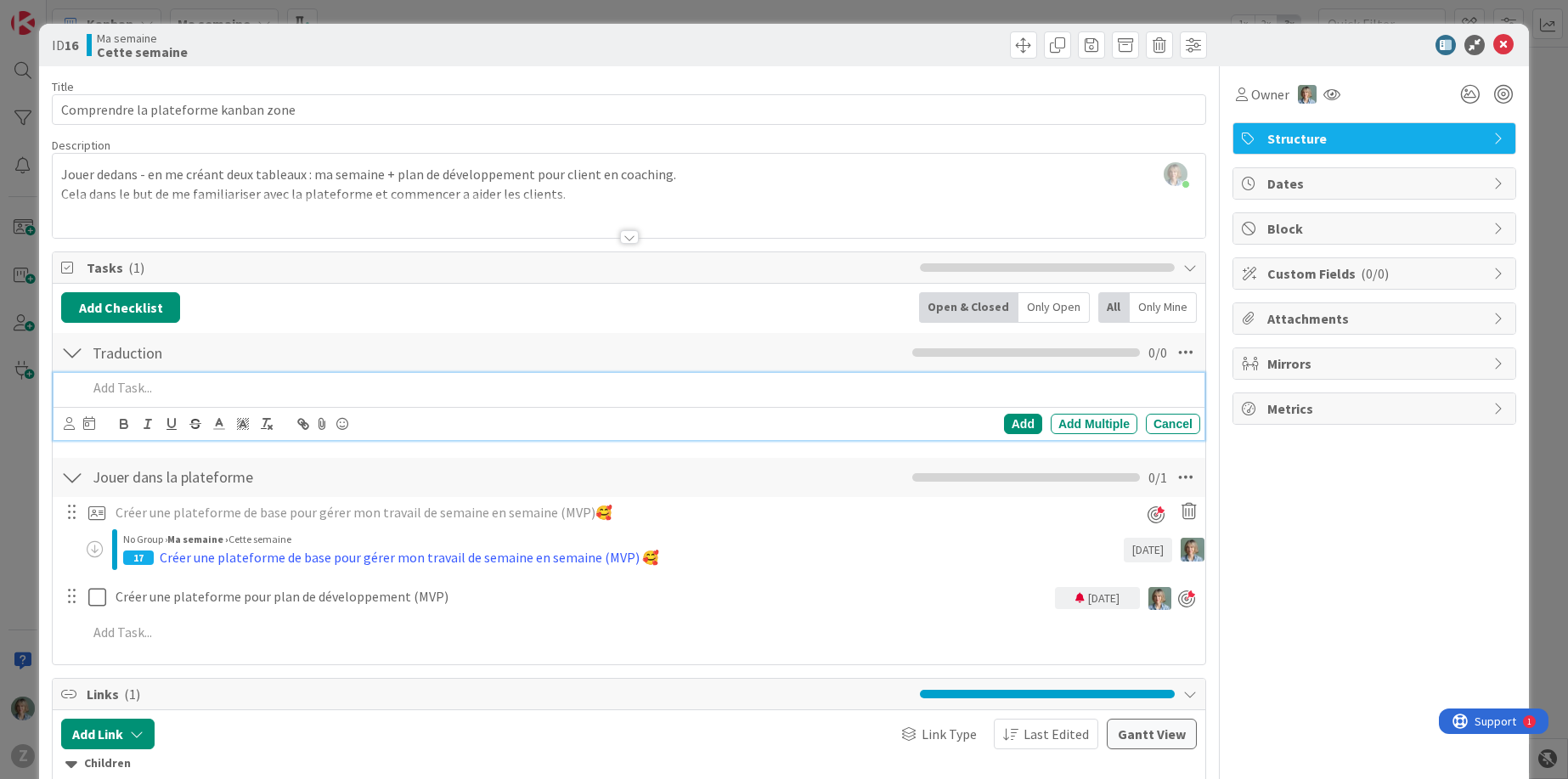
click at [126, 404] on div "Add Add Multiple Cancel" at bounding box center [629, 406] width 1151 height 67
click at [1024, 416] on div "Add" at bounding box center [1023, 424] width 39 height 20
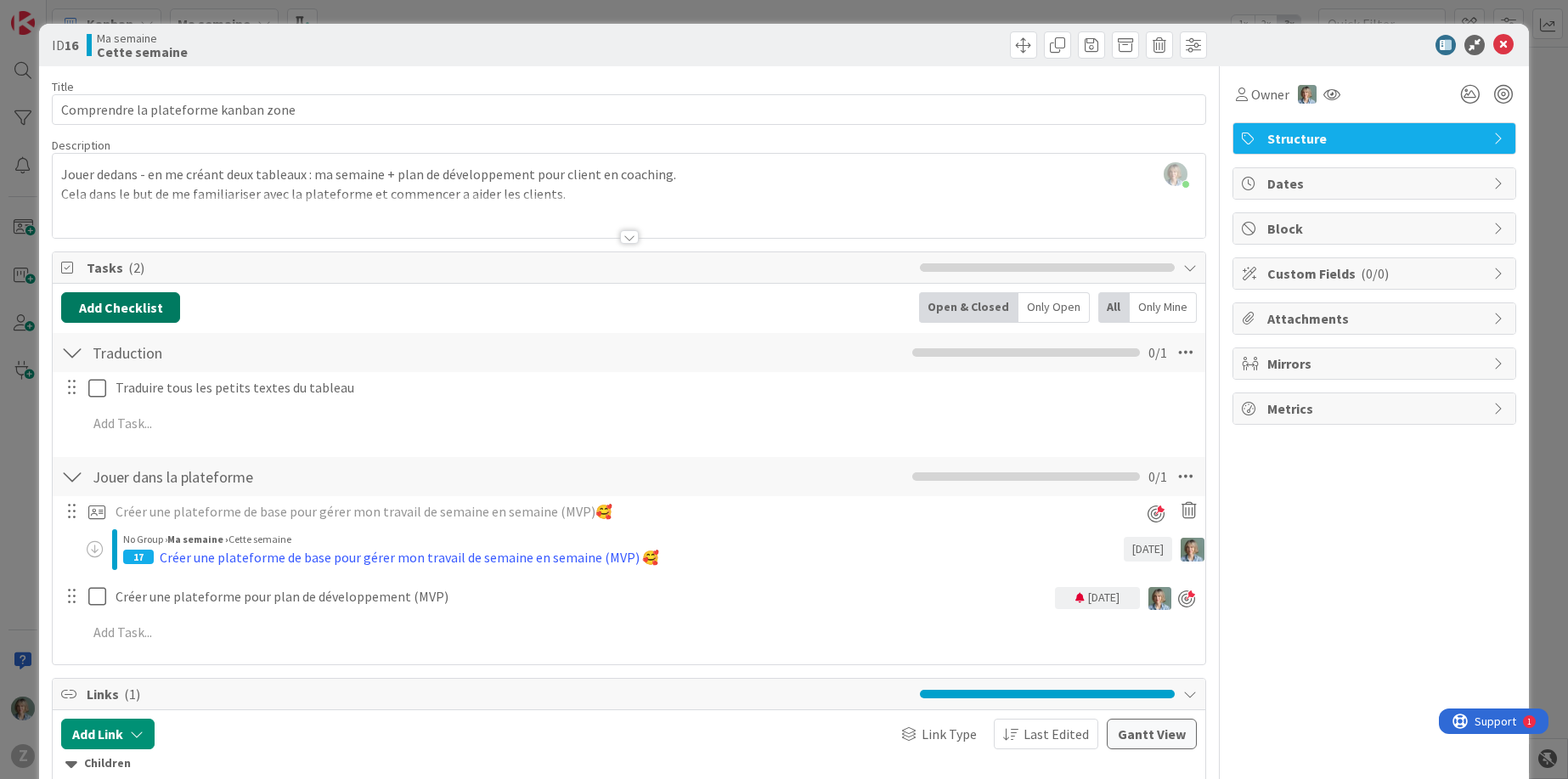
click at [150, 297] on button "Add Checklist" at bounding box center [120, 307] width 119 height 30
type input "Créer des colones et des noms de colonnes qui font du sens"
click at [104, 432] on button "Add" at bounding box center [92, 427] width 45 height 30
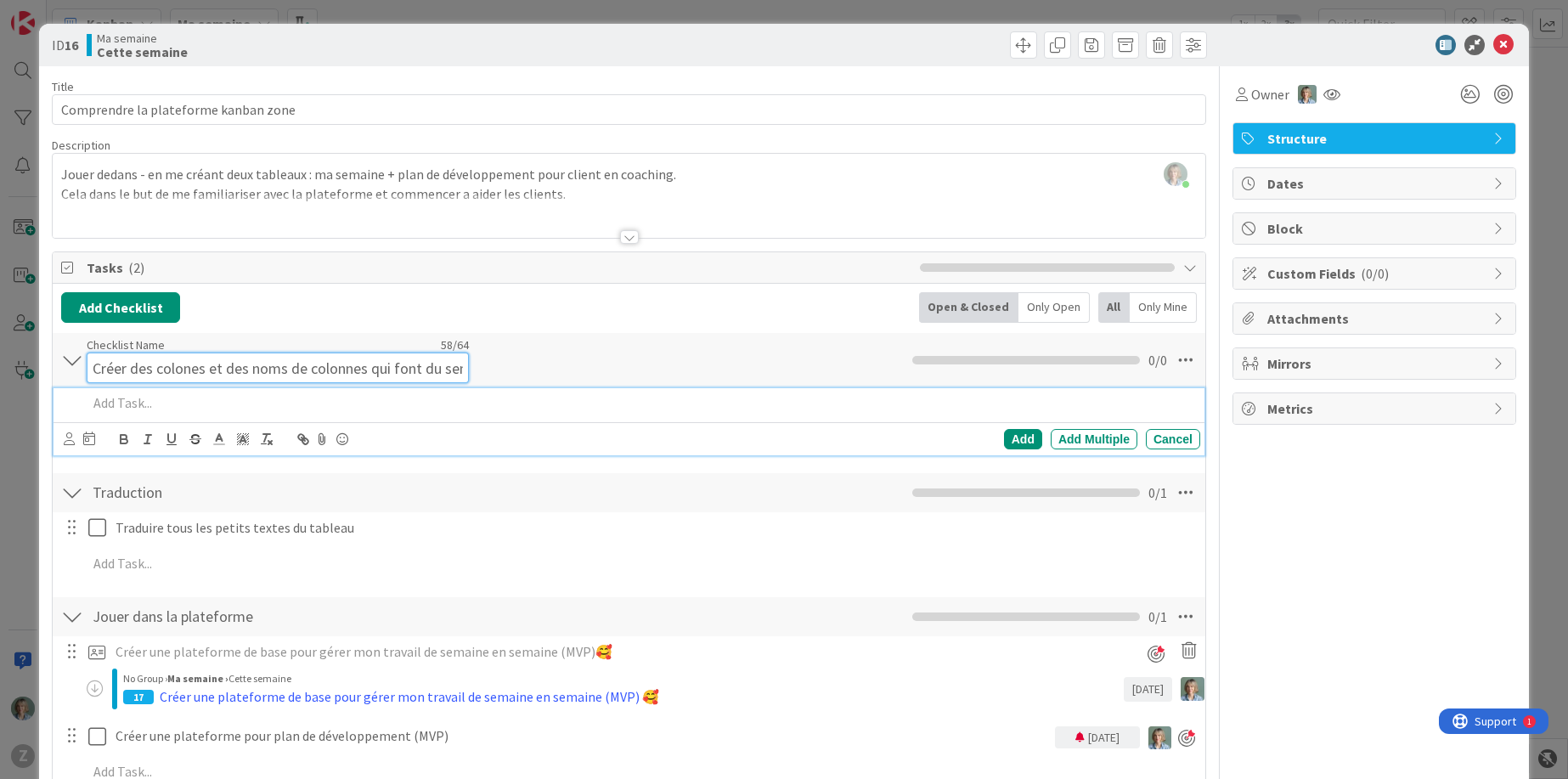
click at [442, 347] on div "Checklist Name 58 / 64 Créer des colones et des noms de colonnes qui font du se…" at bounding box center [277, 360] width 382 height 46
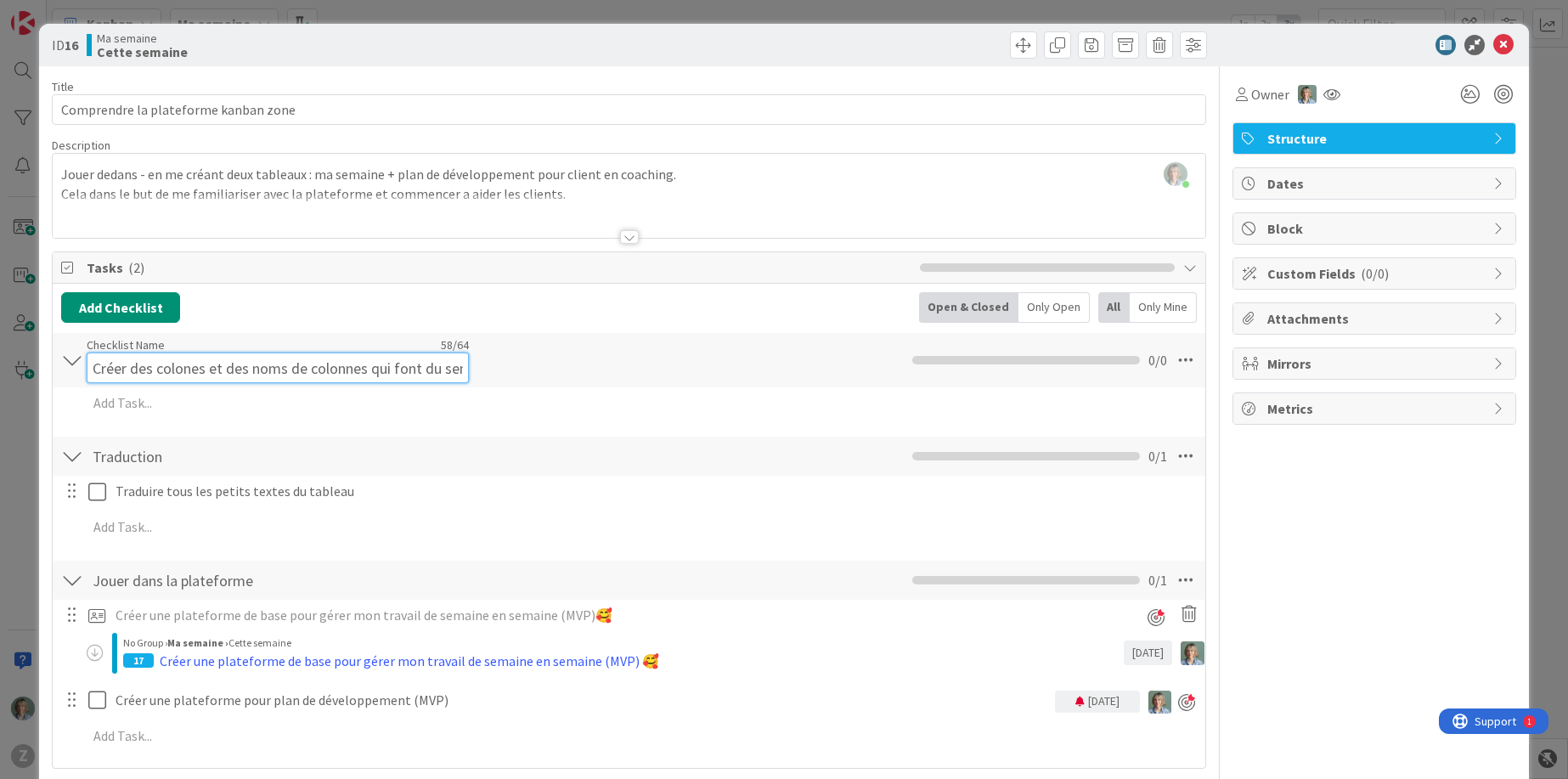
click at [448, 368] on input "Créer des colones et des noms de colonnes qui font du sens" at bounding box center [277, 367] width 382 height 30
type input "Structurer le tableau"
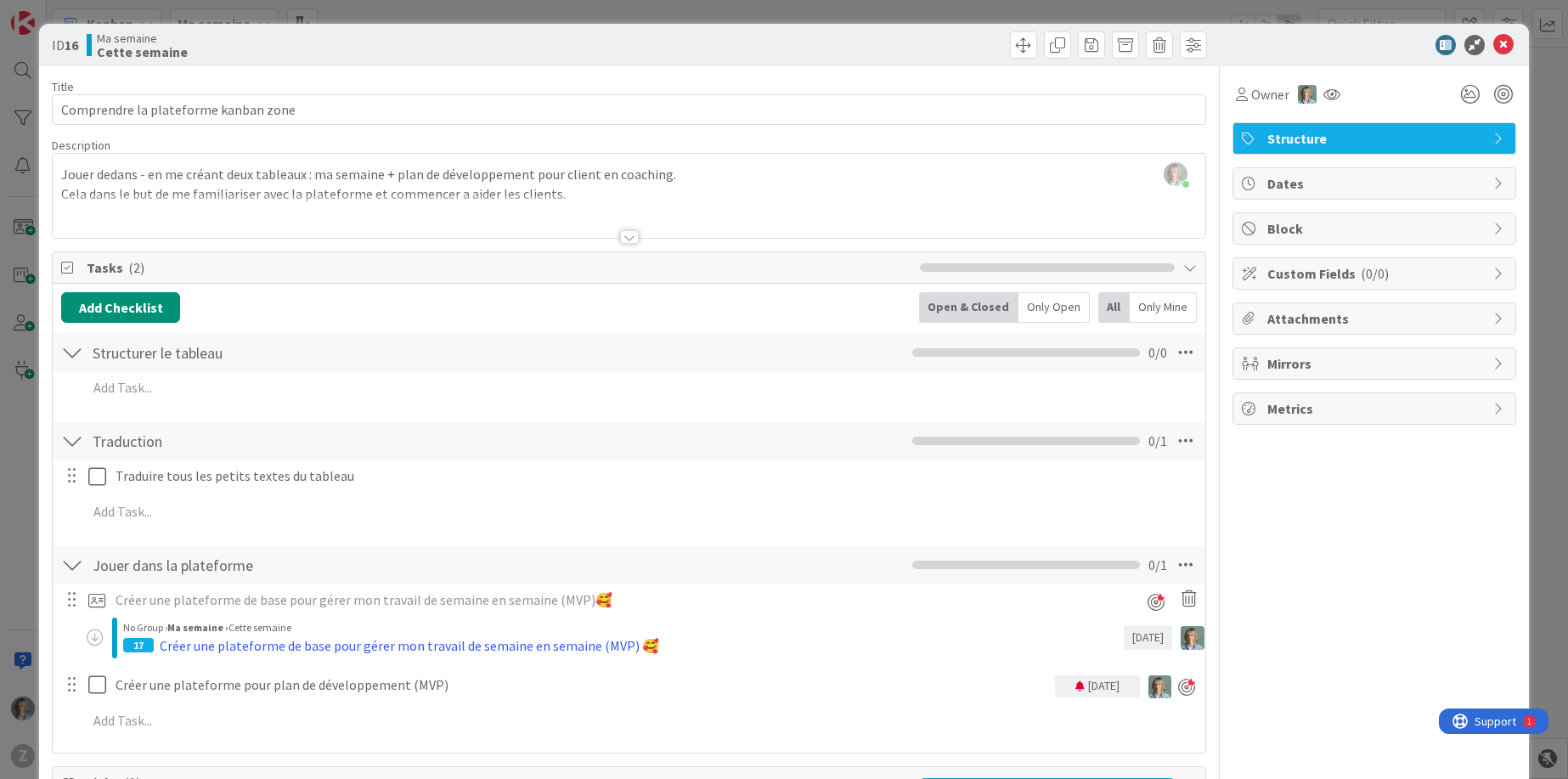
click at [677, 374] on div "Structurer le tableau Checklist Name 21 / 64 Structurer le tableau 0 / 0 Add Ad…" at bounding box center [629, 371] width 1153 height 80
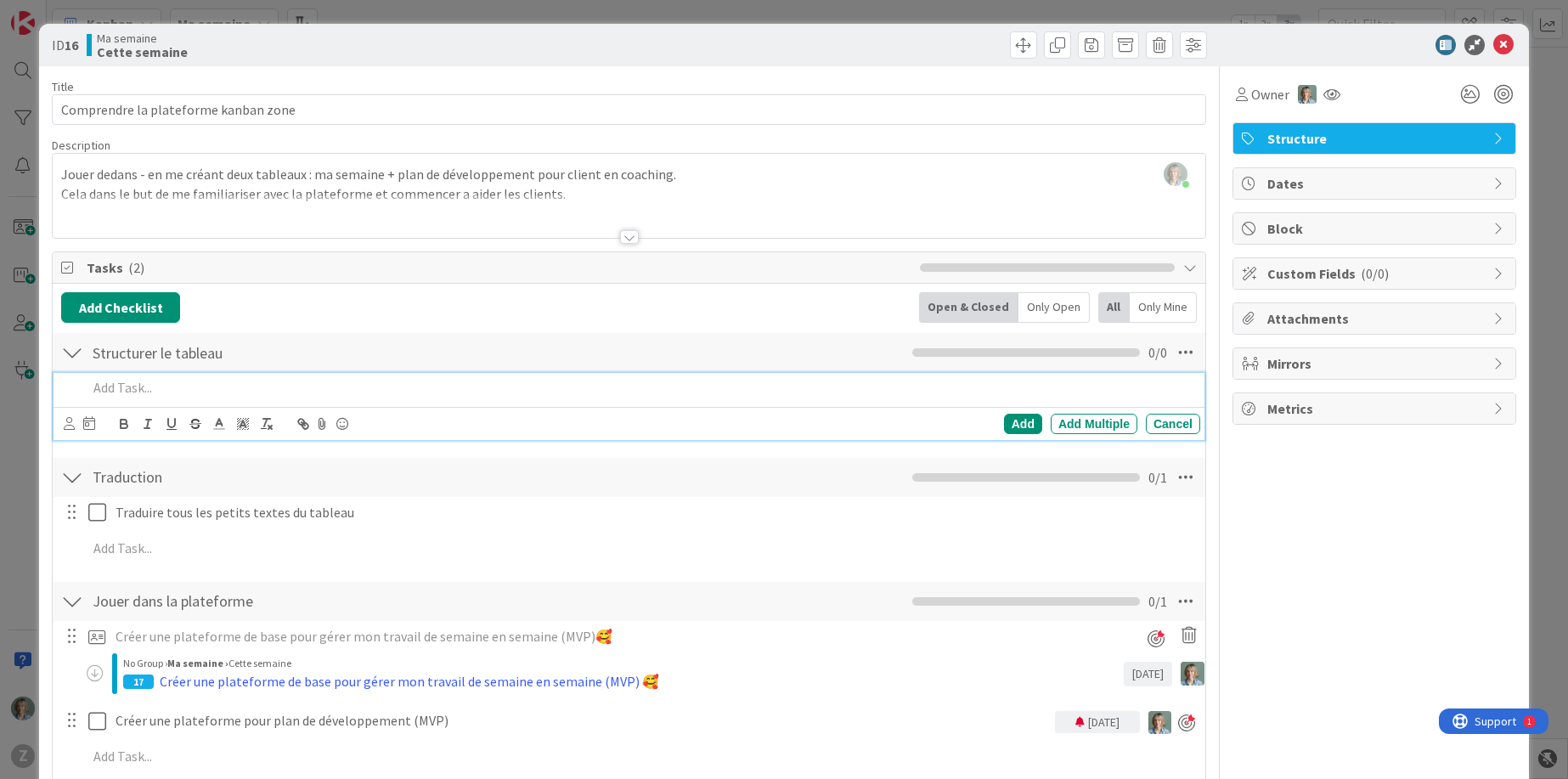
click at [136, 393] on p at bounding box center [640, 387] width 1106 height 19
click at [1024, 422] on div "Add" at bounding box center [1023, 424] width 39 height 20
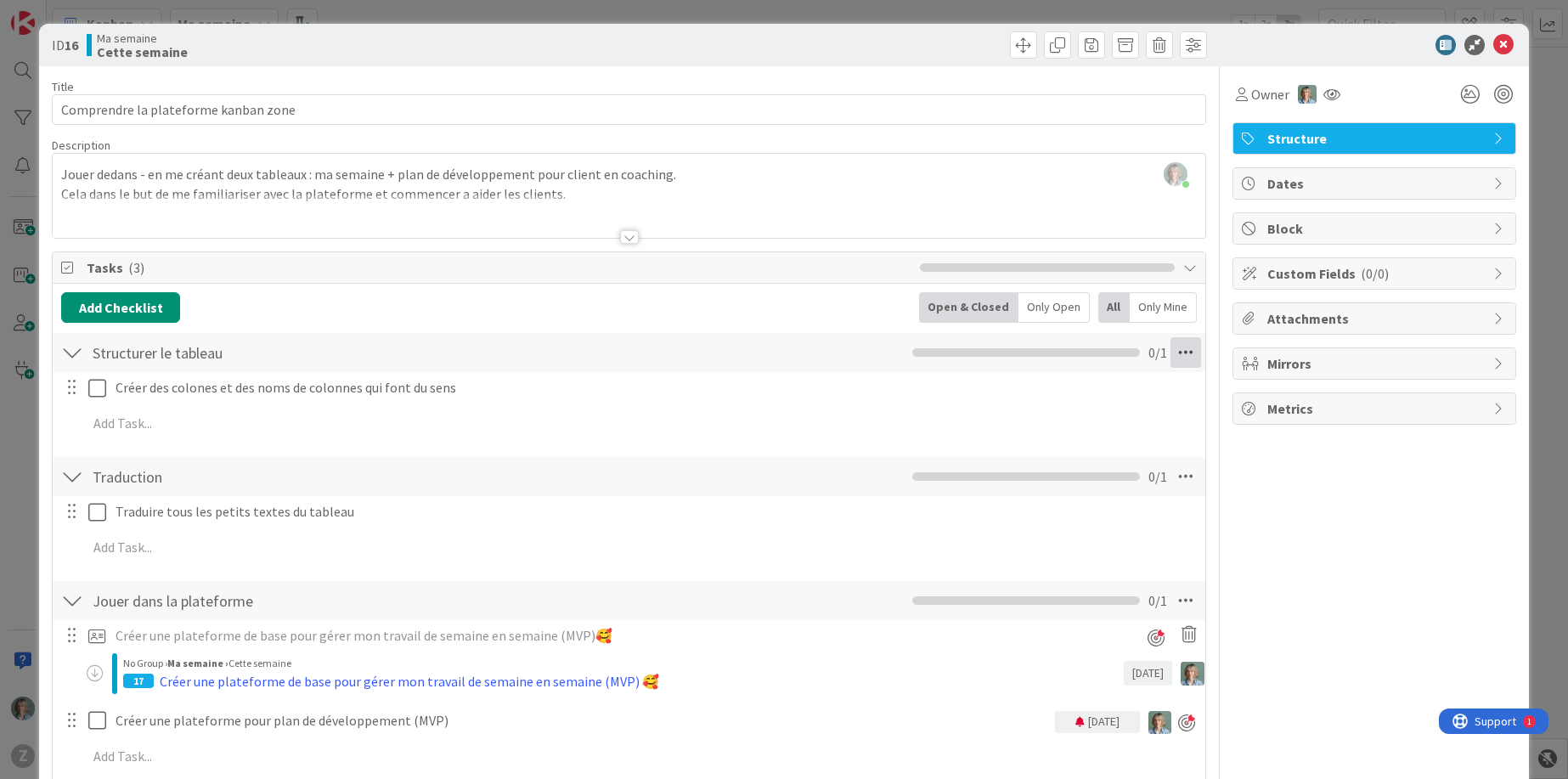
click at [1188, 355] on icon at bounding box center [1185, 352] width 30 height 30
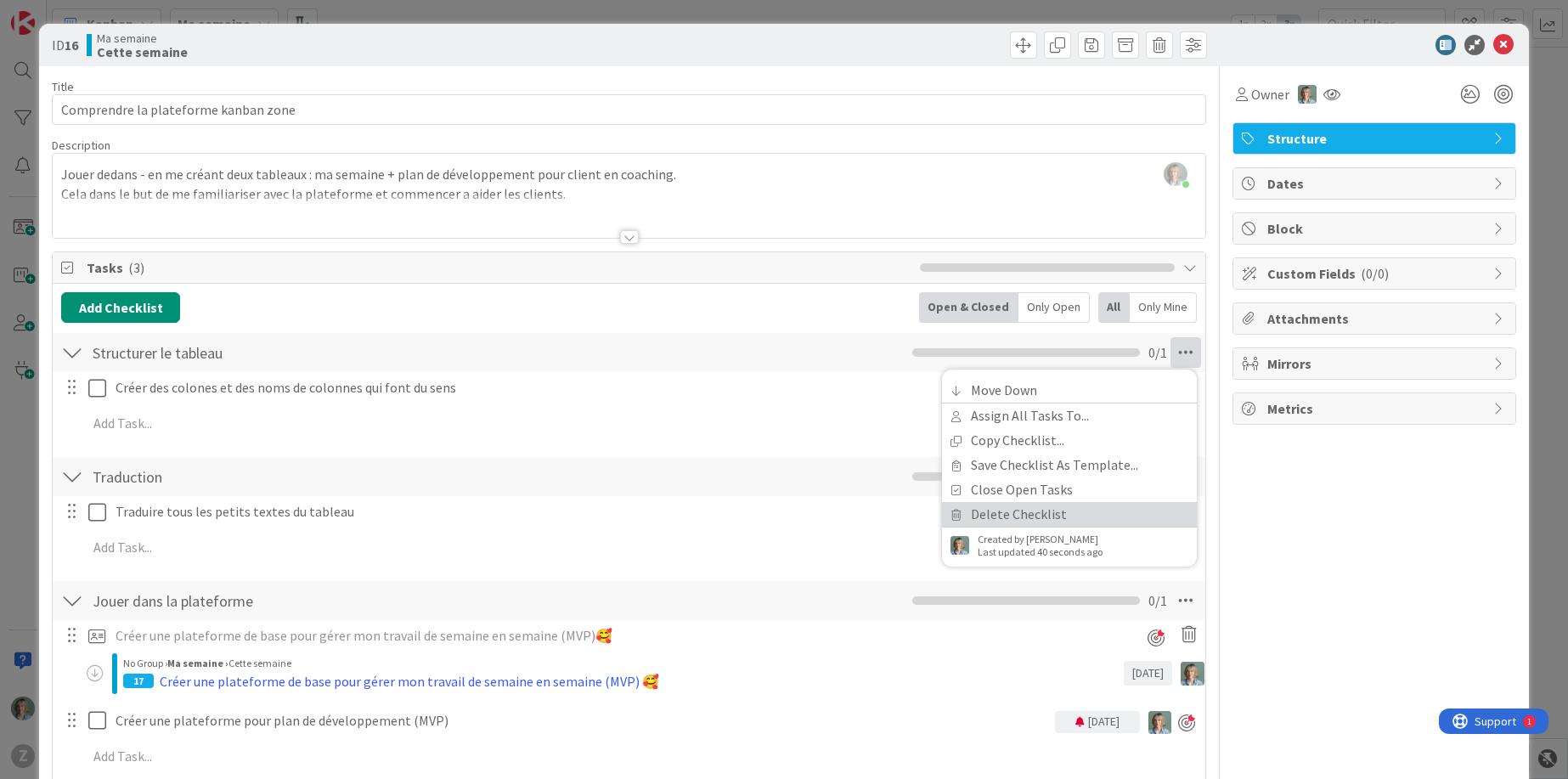
click at [1013, 509] on link "Delete Checklist" at bounding box center [1069, 514] width 255 height 25
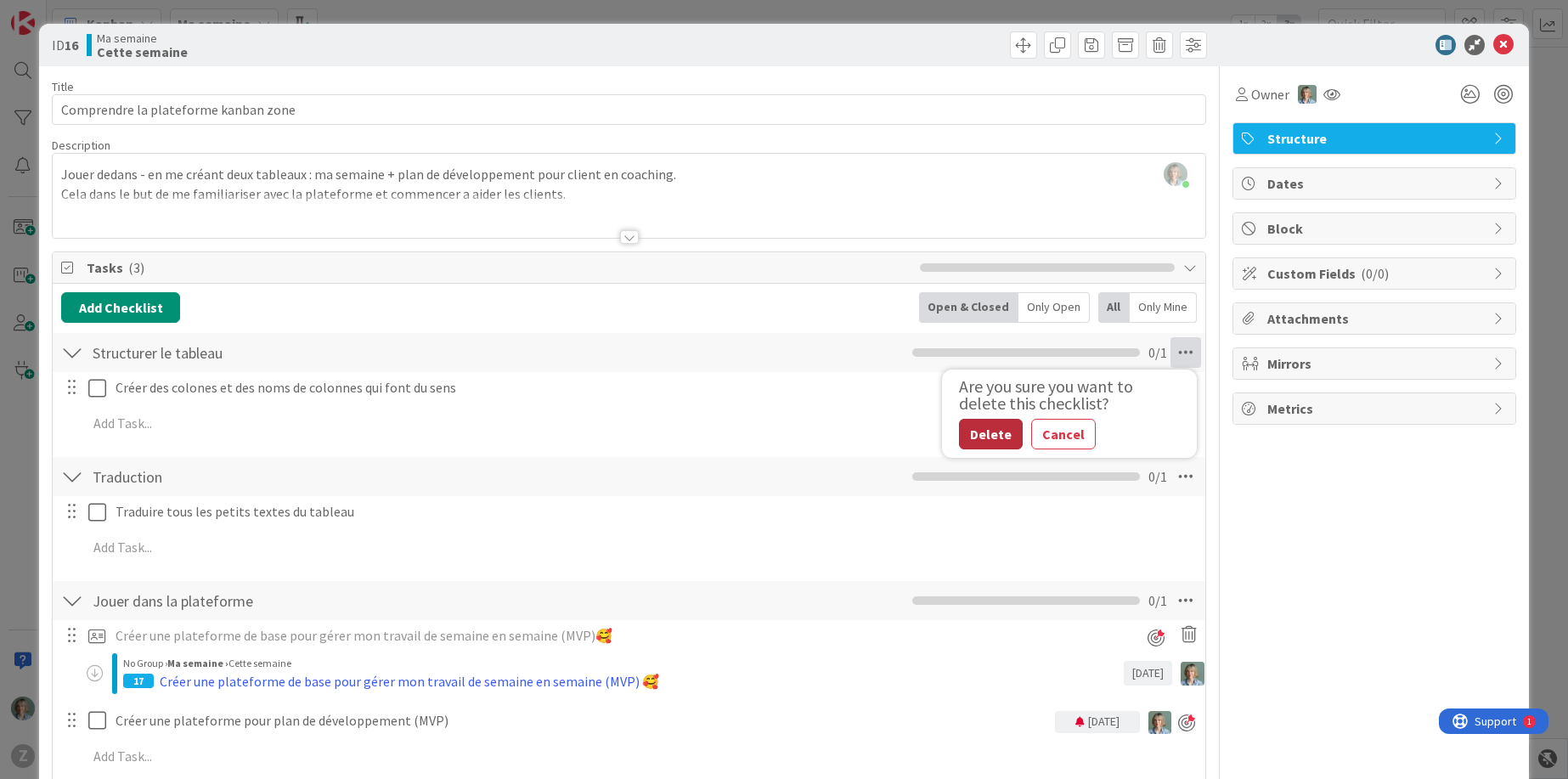
click at [976, 436] on button "Delete" at bounding box center [990, 434] width 64 height 30
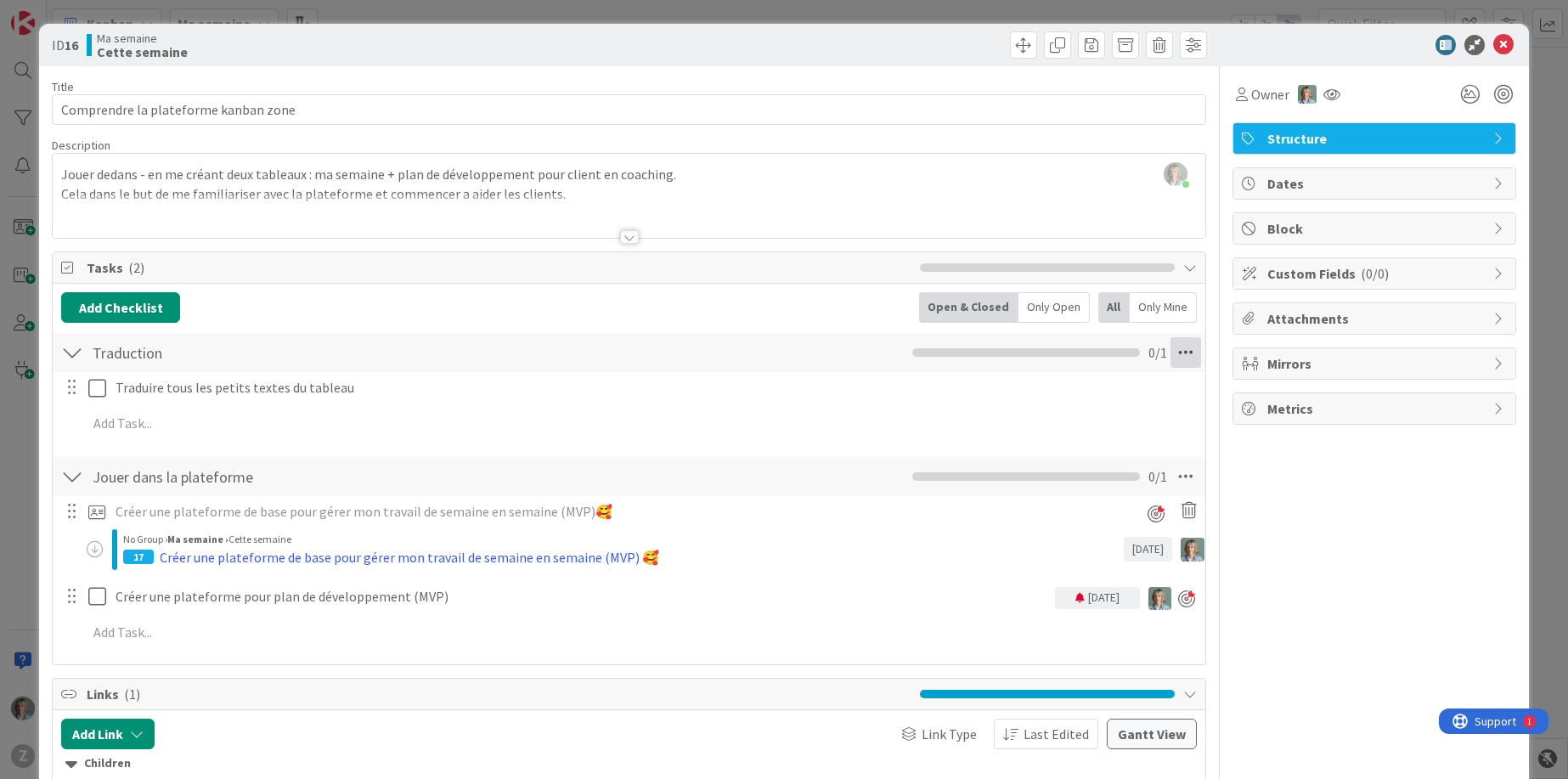
click at [1191, 351] on icon at bounding box center [1185, 352] width 30 height 30
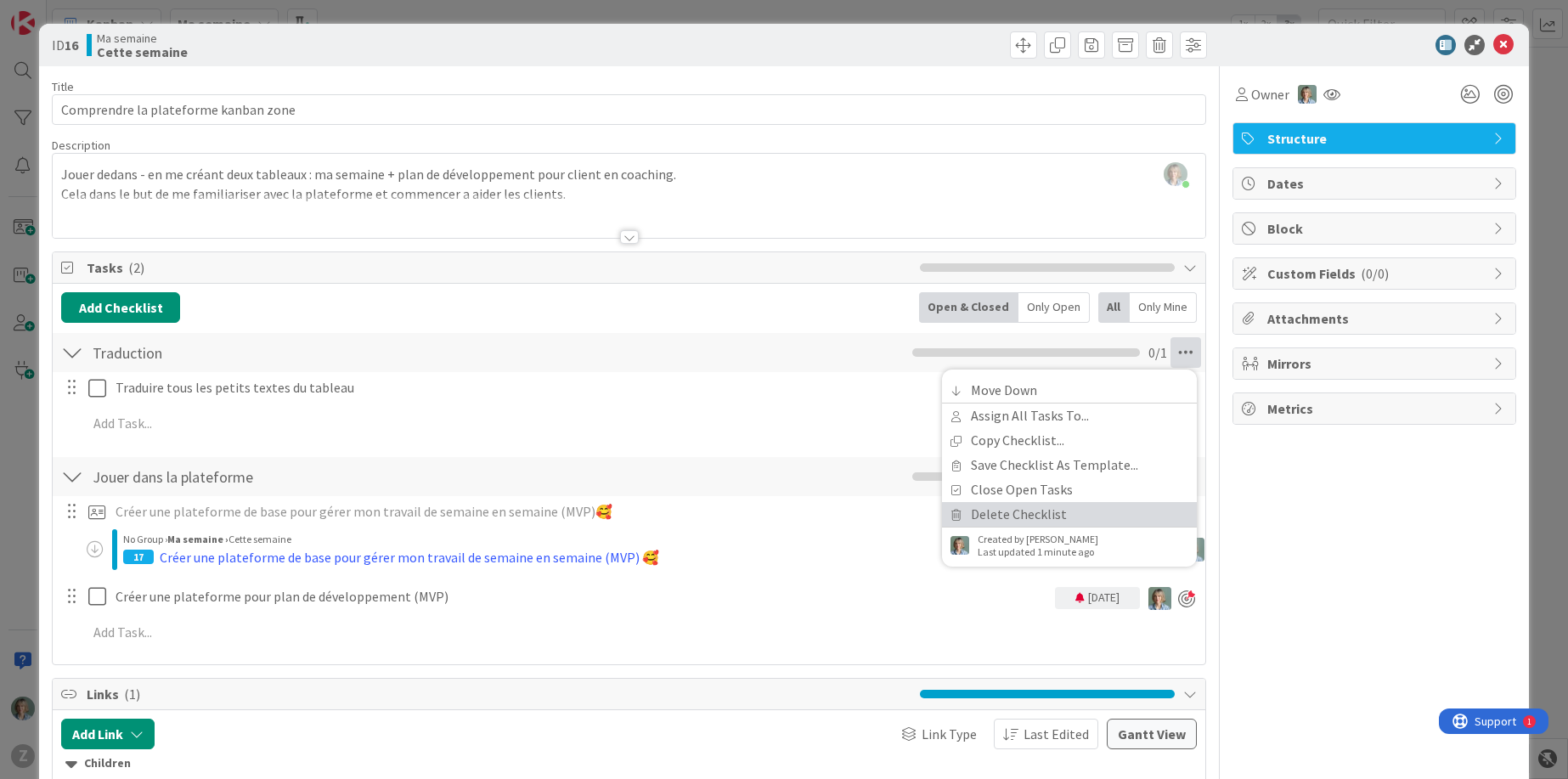
click at [1035, 509] on link "Delete Checklist" at bounding box center [1069, 514] width 255 height 25
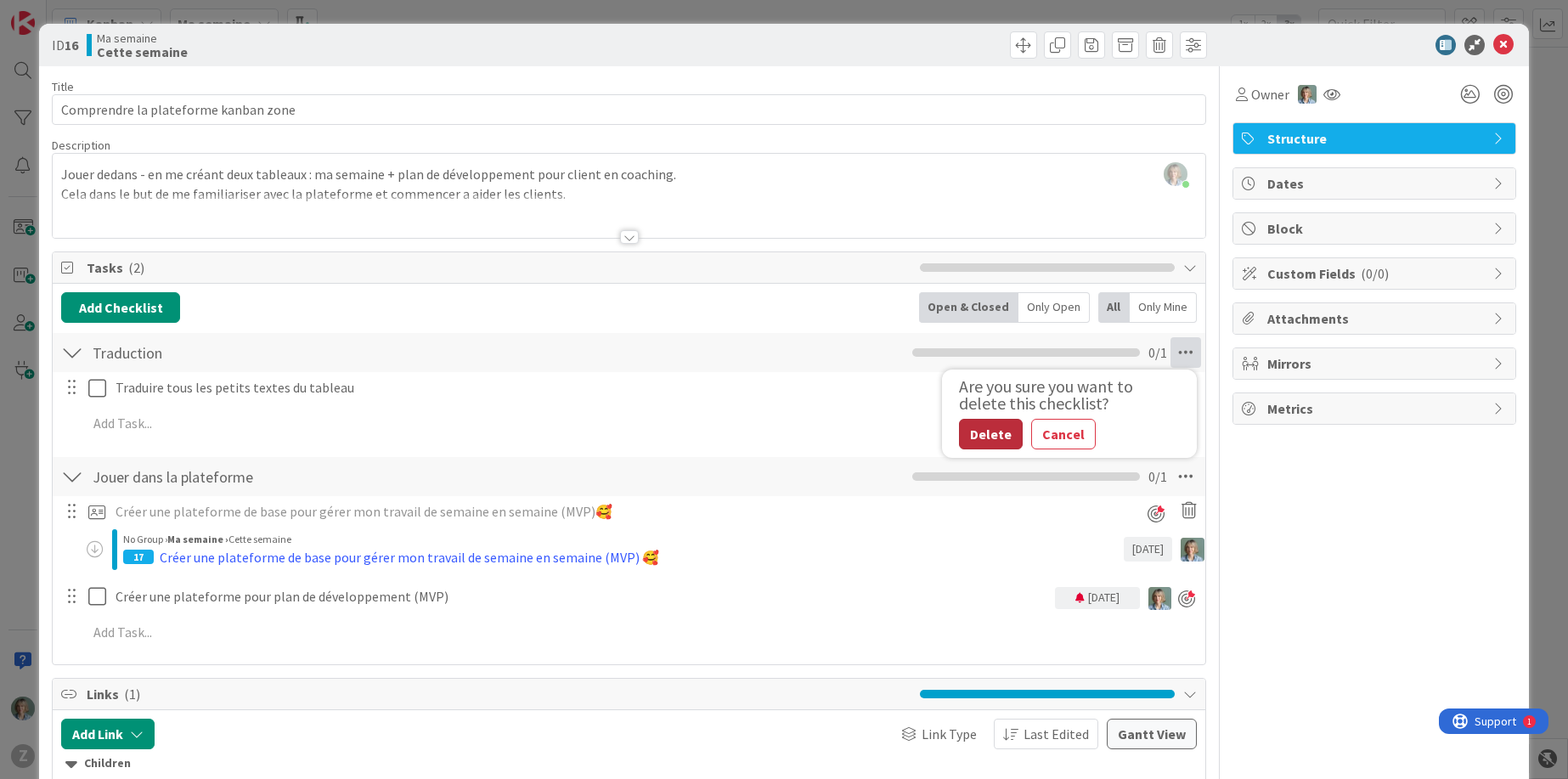
click at [981, 435] on button "Delete" at bounding box center [990, 434] width 64 height 30
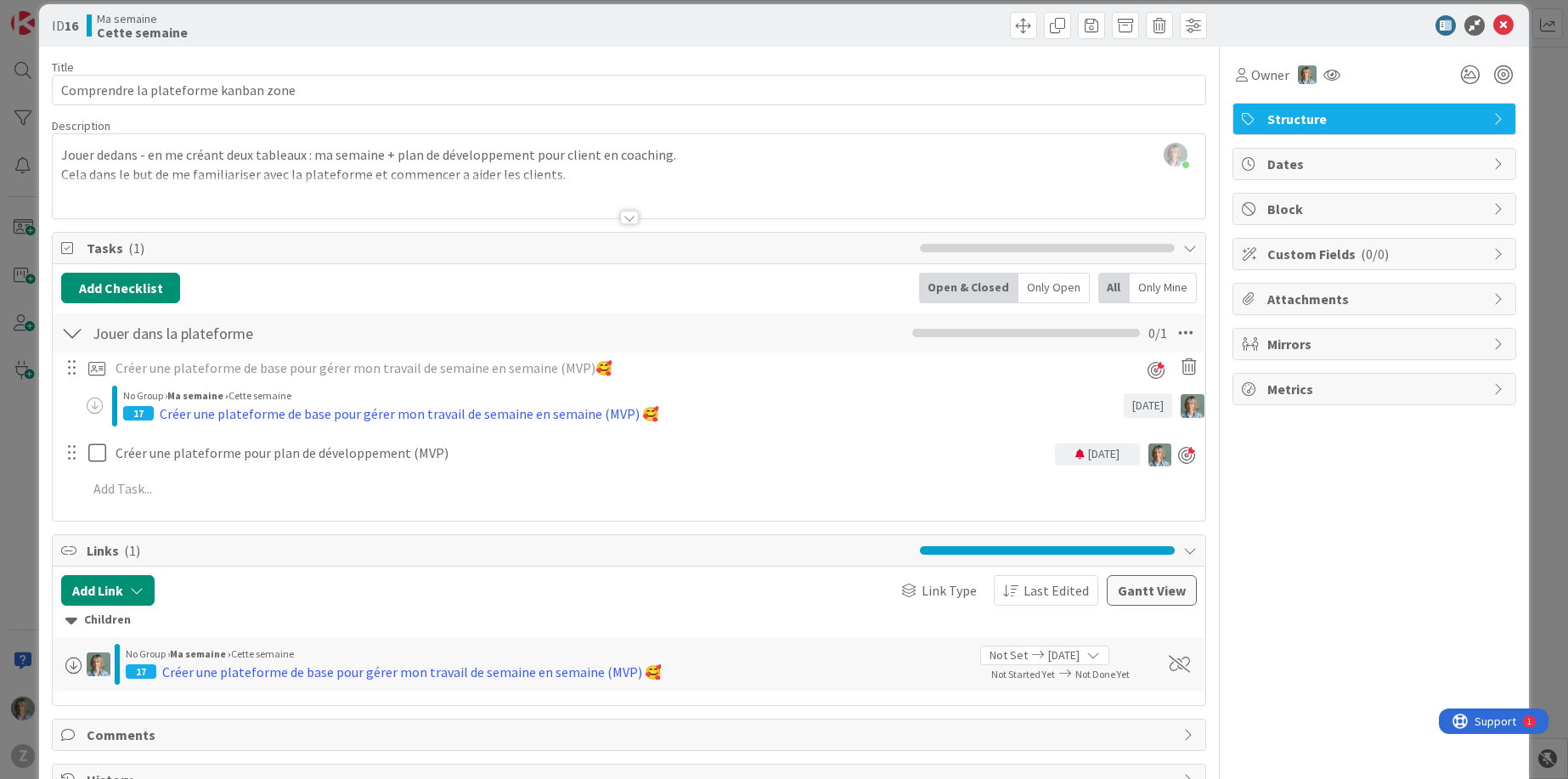
scroll to position [87, 0]
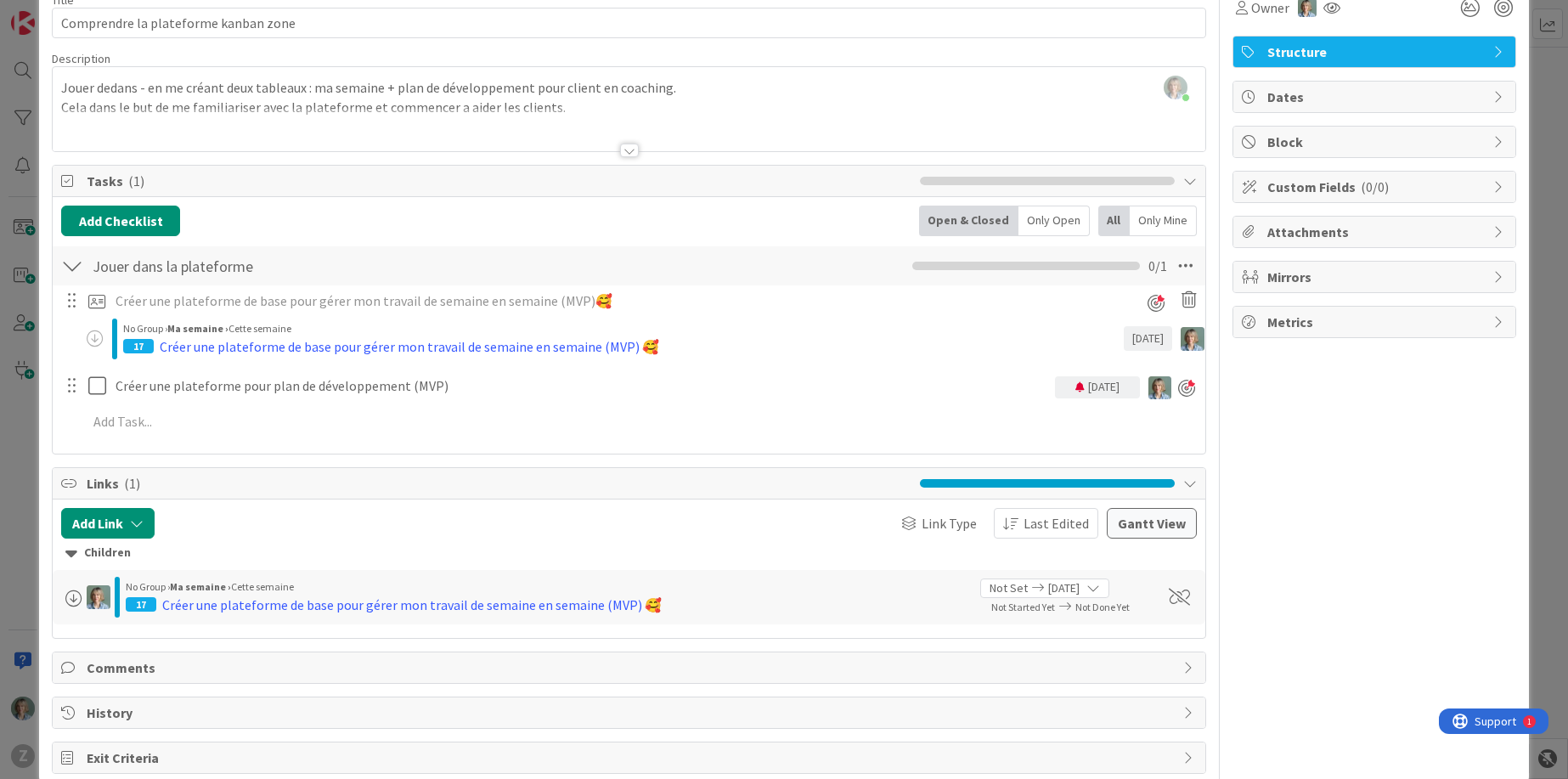
click at [551, 349] on div "Créer une plateforme de base pour gérer mon travail de semaine en semaine (MVP)…" at bounding box center [409, 346] width 499 height 20
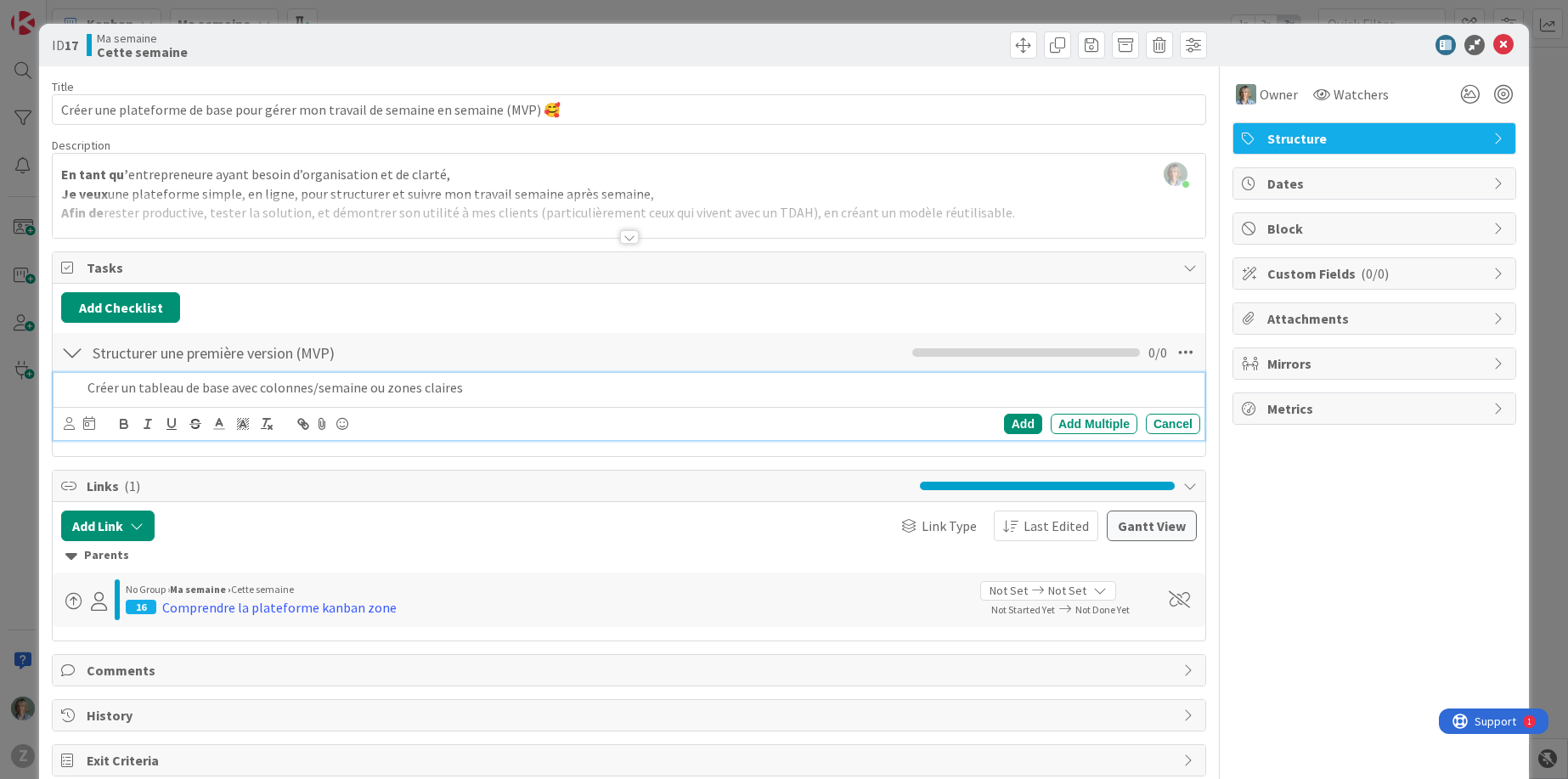
click at [344, 397] on p "Créer un tableau de base avec colonnes/semaine ou zones claires" at bounding box center [640, 387] width 1106 height 19
click at [466, 393] on p "Créer un tableau de base avec colonnes/semaine ou zones claires" at bounding box center [640, 387] width 1106 height 19
click at [1121, 421] on div "Add Multiple" at bounding box center [1094, 424] width 87 height 20
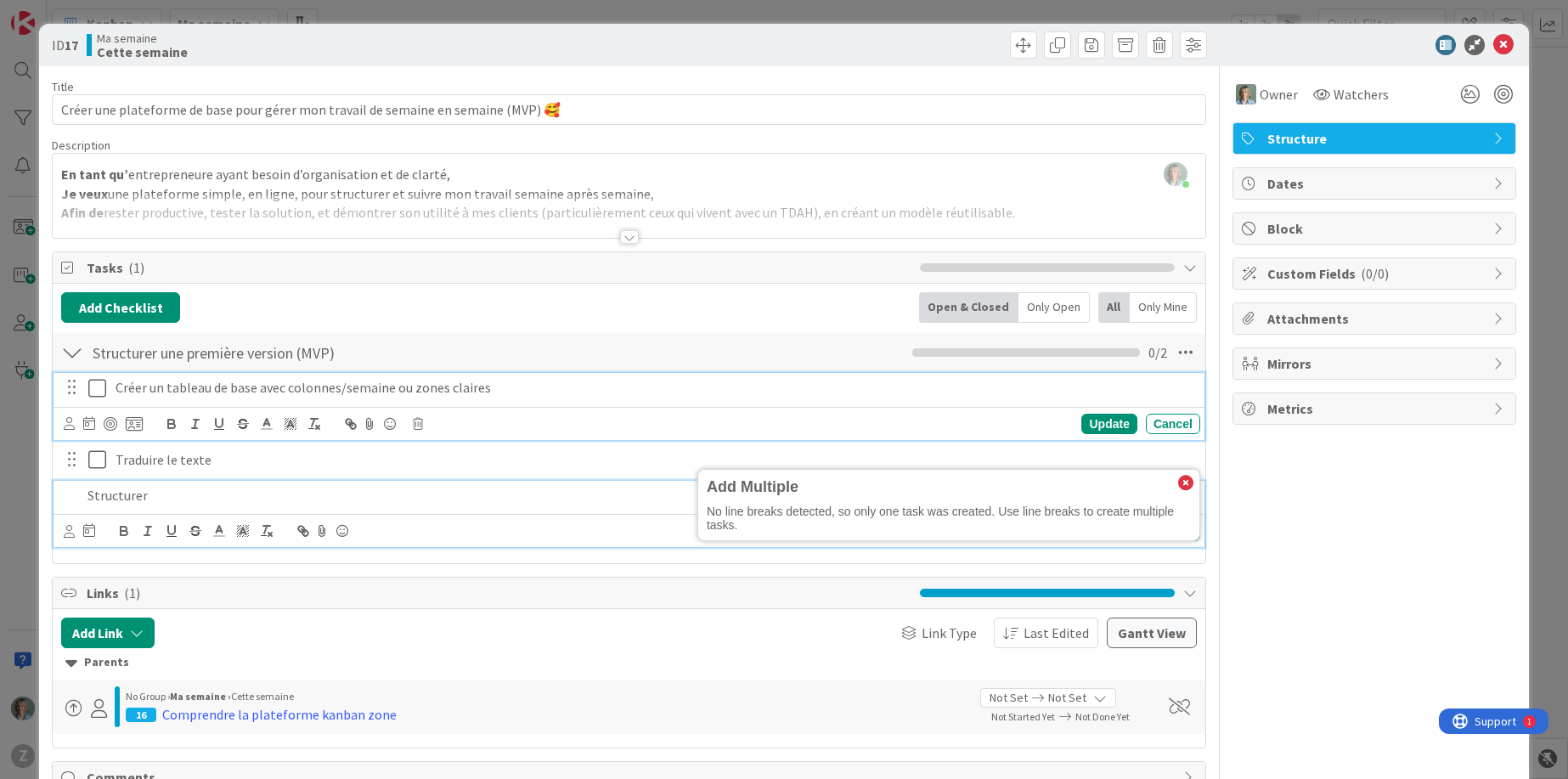
click at [433, 381] on p "Créer un tableau de base avec colonnes/semaine ou zones claires" at bounding box center [654, 387] width 1078 height 19
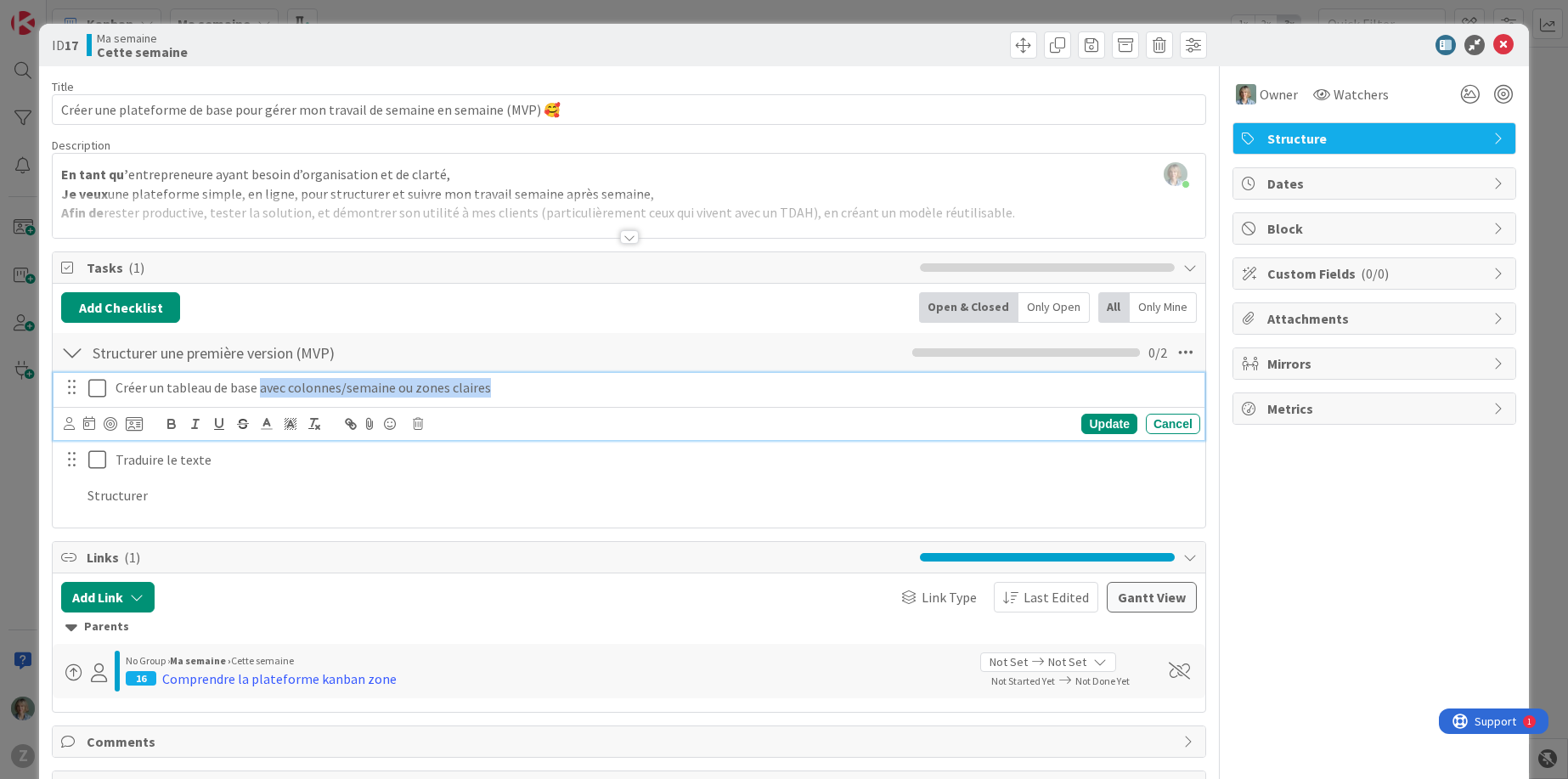
drag, startPoint x: 496, startPoint y: 389, endPoint x: 259, endPoint y: 391, distance: 237.0
click at [259, 391] on p "Créer un tableau de base avec colonnes/semaine ou zones claires" at bounding box center [654, 387] width 1078 height 19
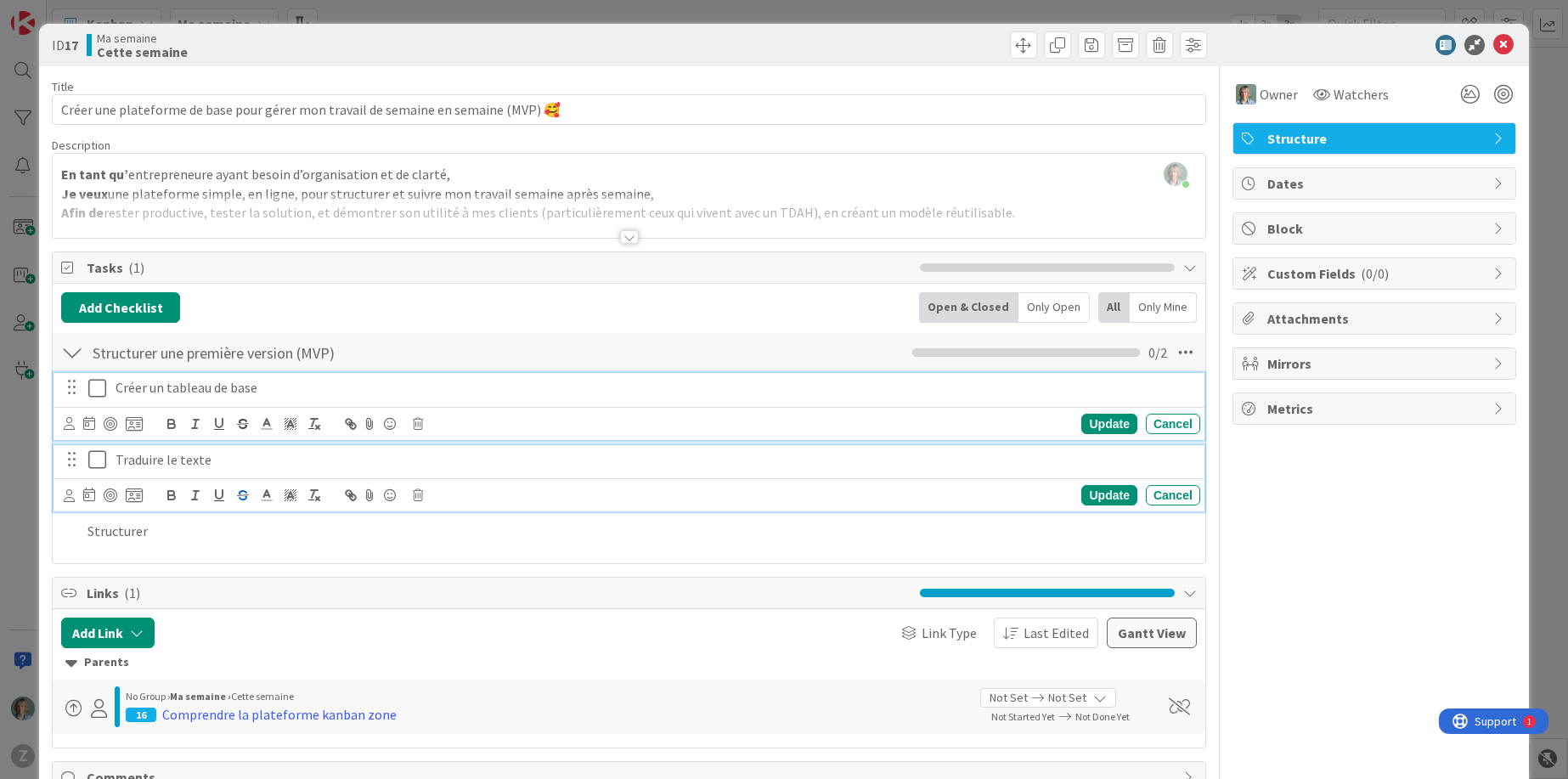
click at [254, 463] on p "Traduire le texte" at bounding box center [654, 459] width 1078 height 19
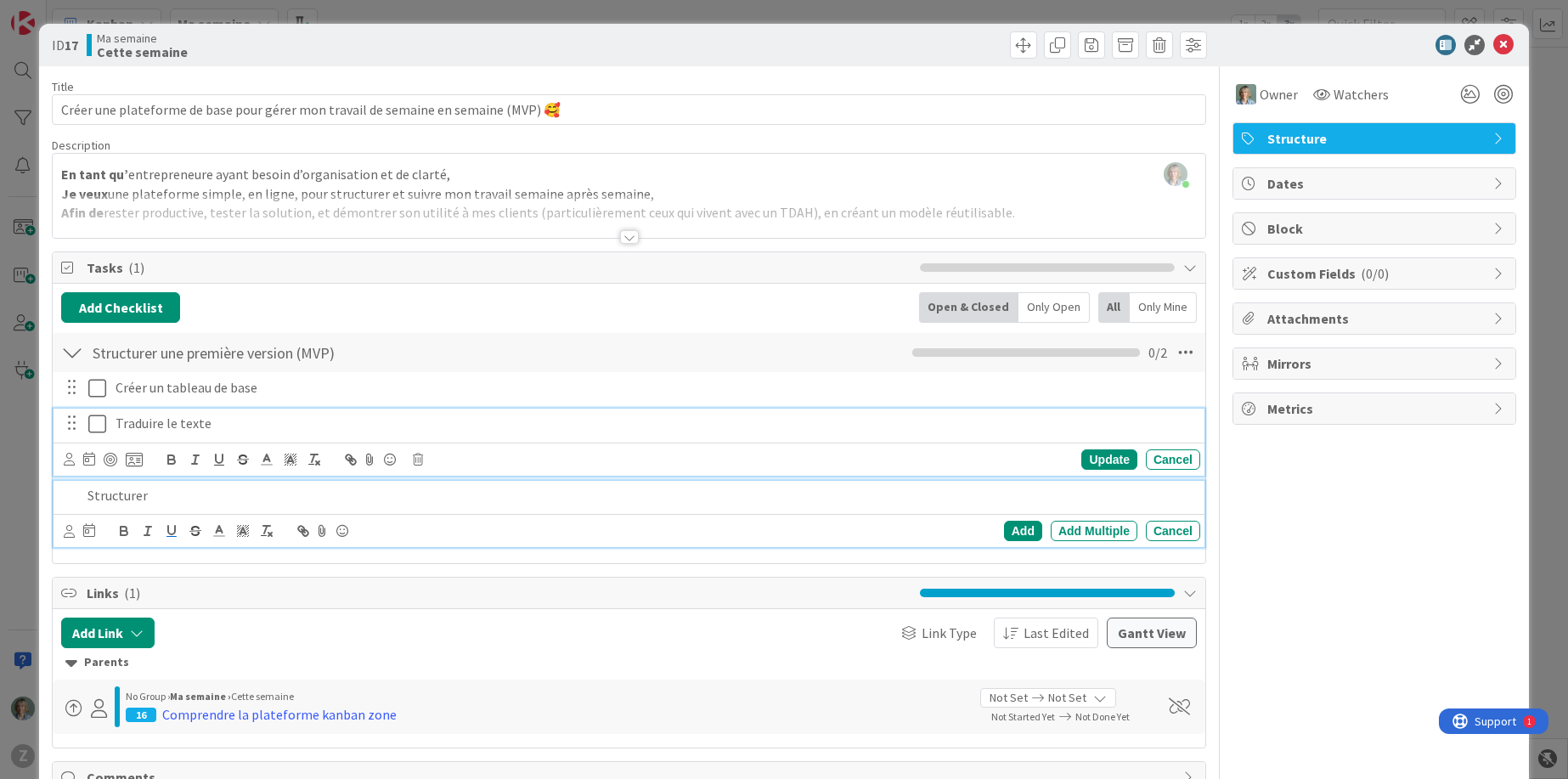
drag, startPoint x: 146, startPoint y: 499, endPoint x: 161, endPoint y: 499, distance: 15.0
click at [147, 499] on p "Structurer" at bounding box center [640, 495] width 1106 height 19
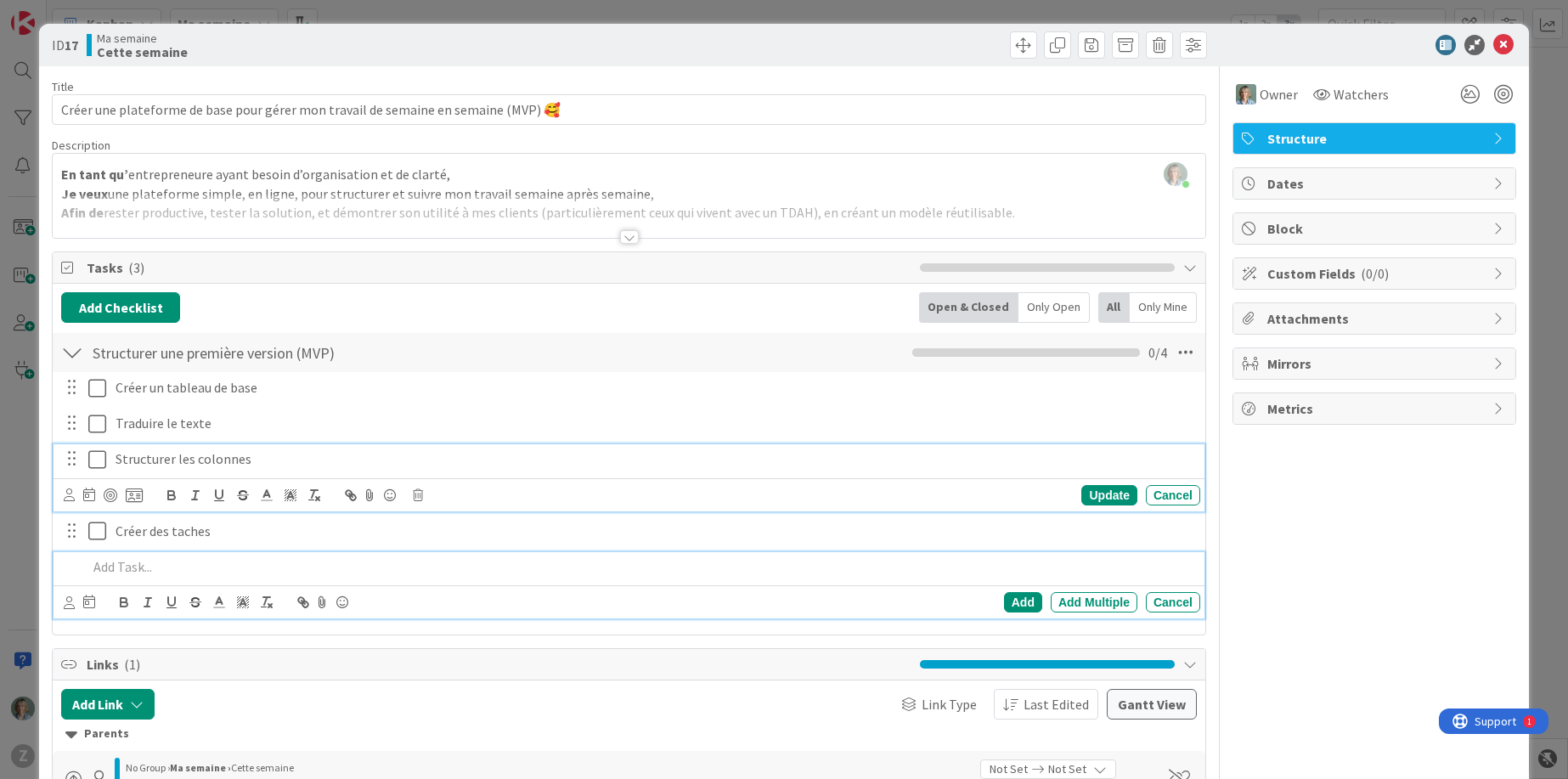
click at [299, 463] on p "Structurer les colonnes" at bounding box center [654, 459] width 1078 height 19
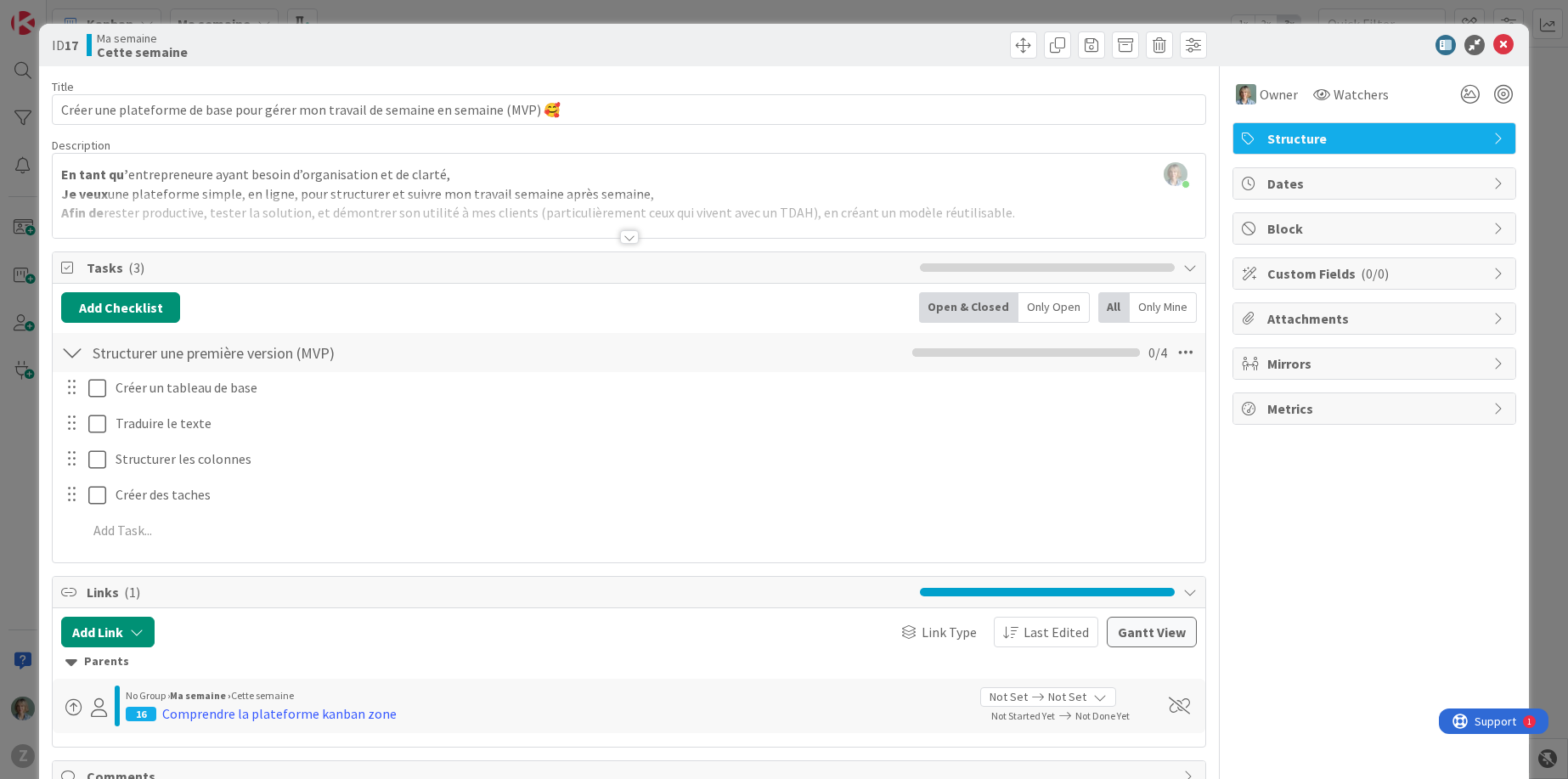
scroll to position [140, 0]
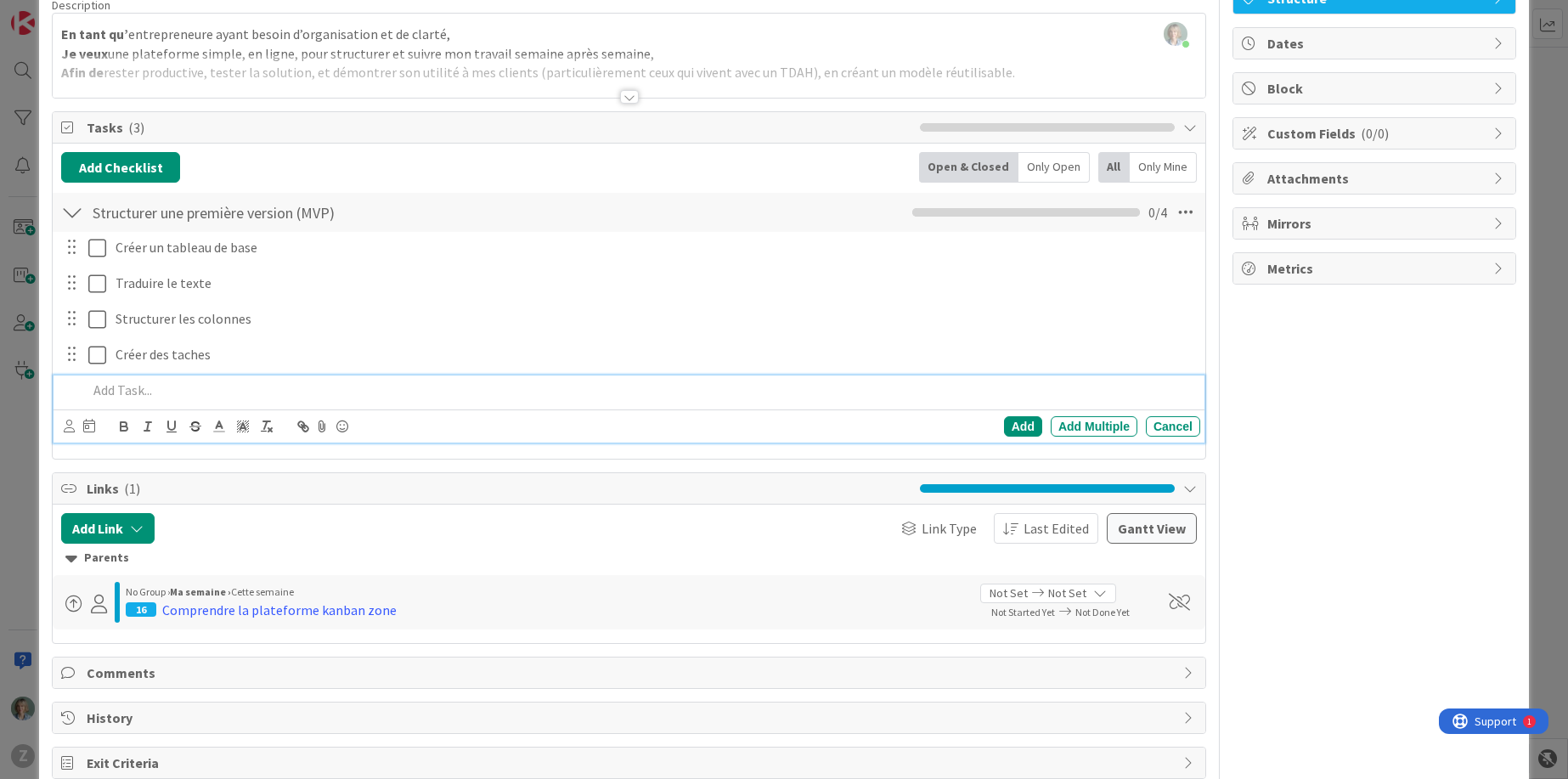
click at [149, 389] on p at bounding box center [640, 390] width 1106 height 19
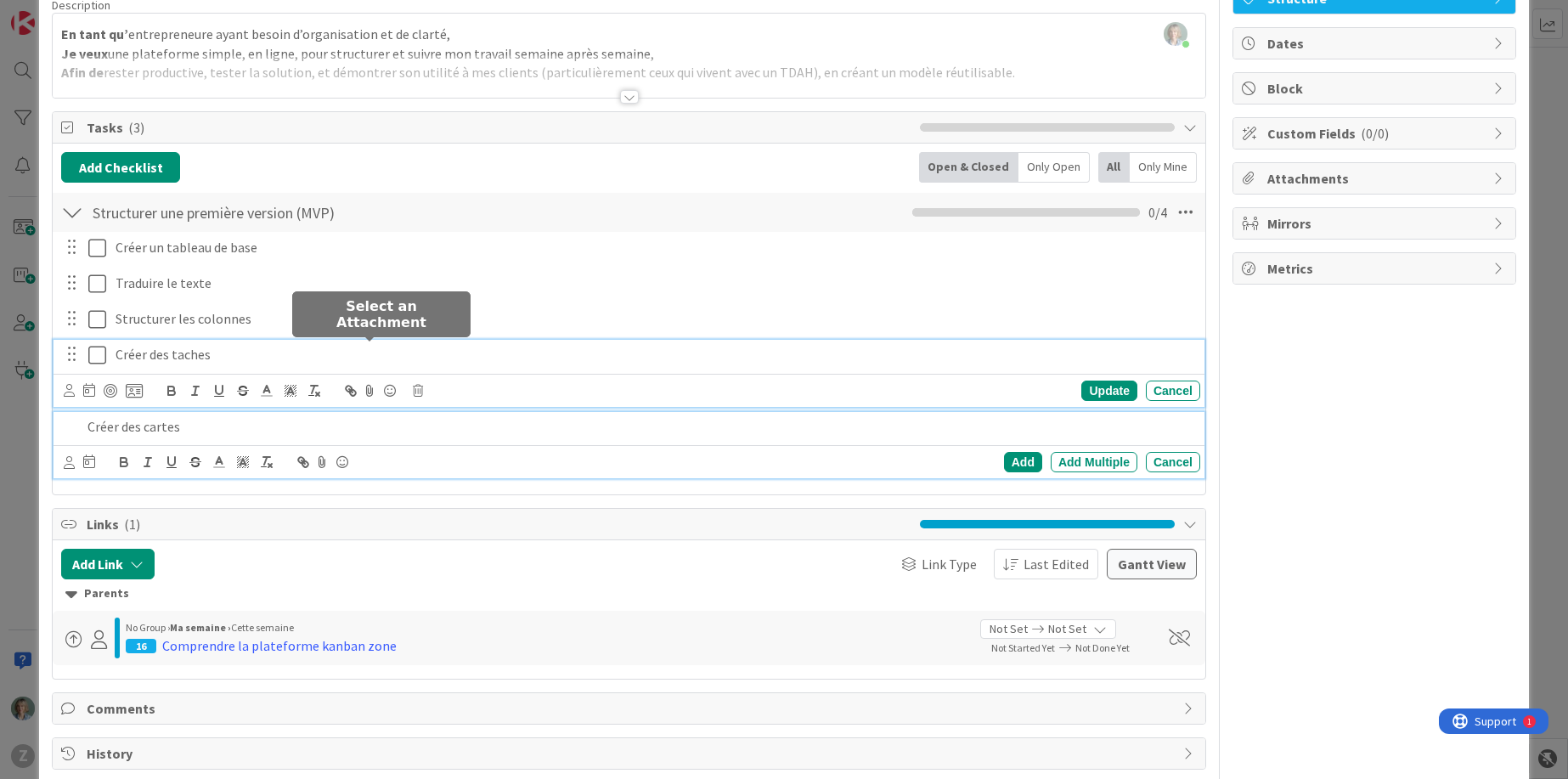
click at [366, 347] on div "Créer des taches Update Cancel" at bounding box center [629, 373] width 1151 height 67
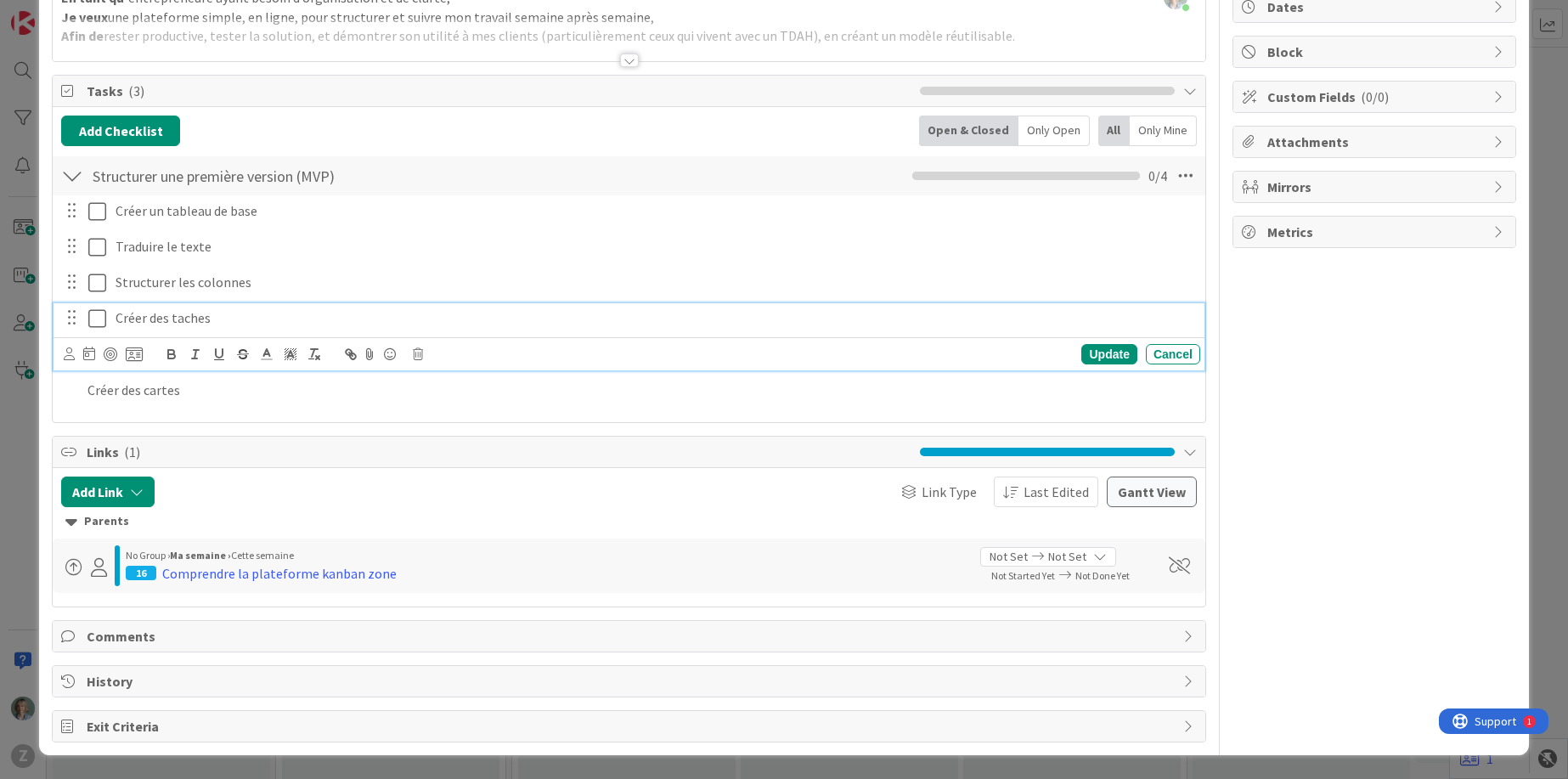
click at [750, 305] on div "Créer des taches" at bounding box center [654, 318] width 1091 height 29
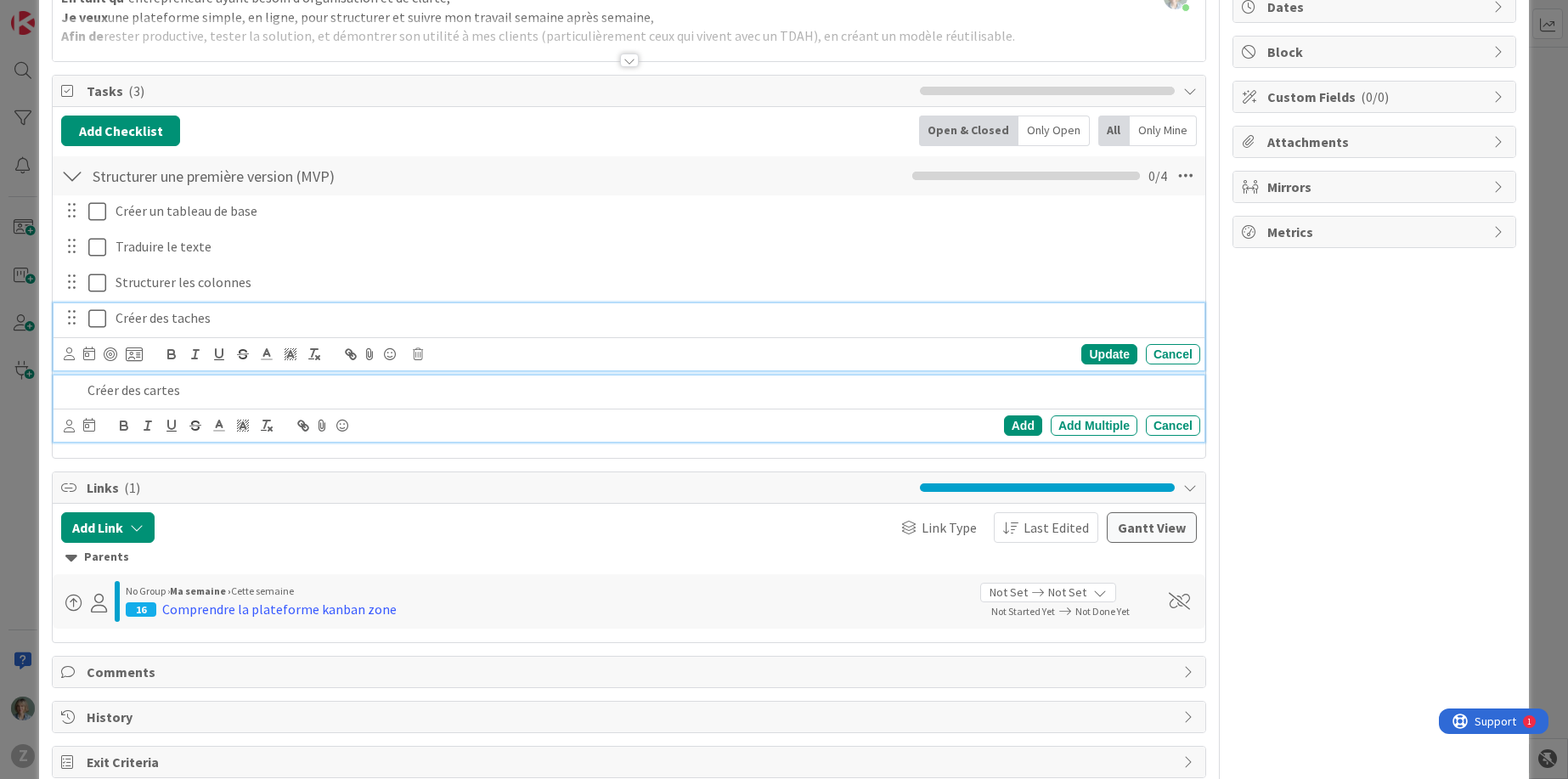
click at [428, 401] on div "Créer des cartes" at bounding box center [641, 390] width 1120 height 29
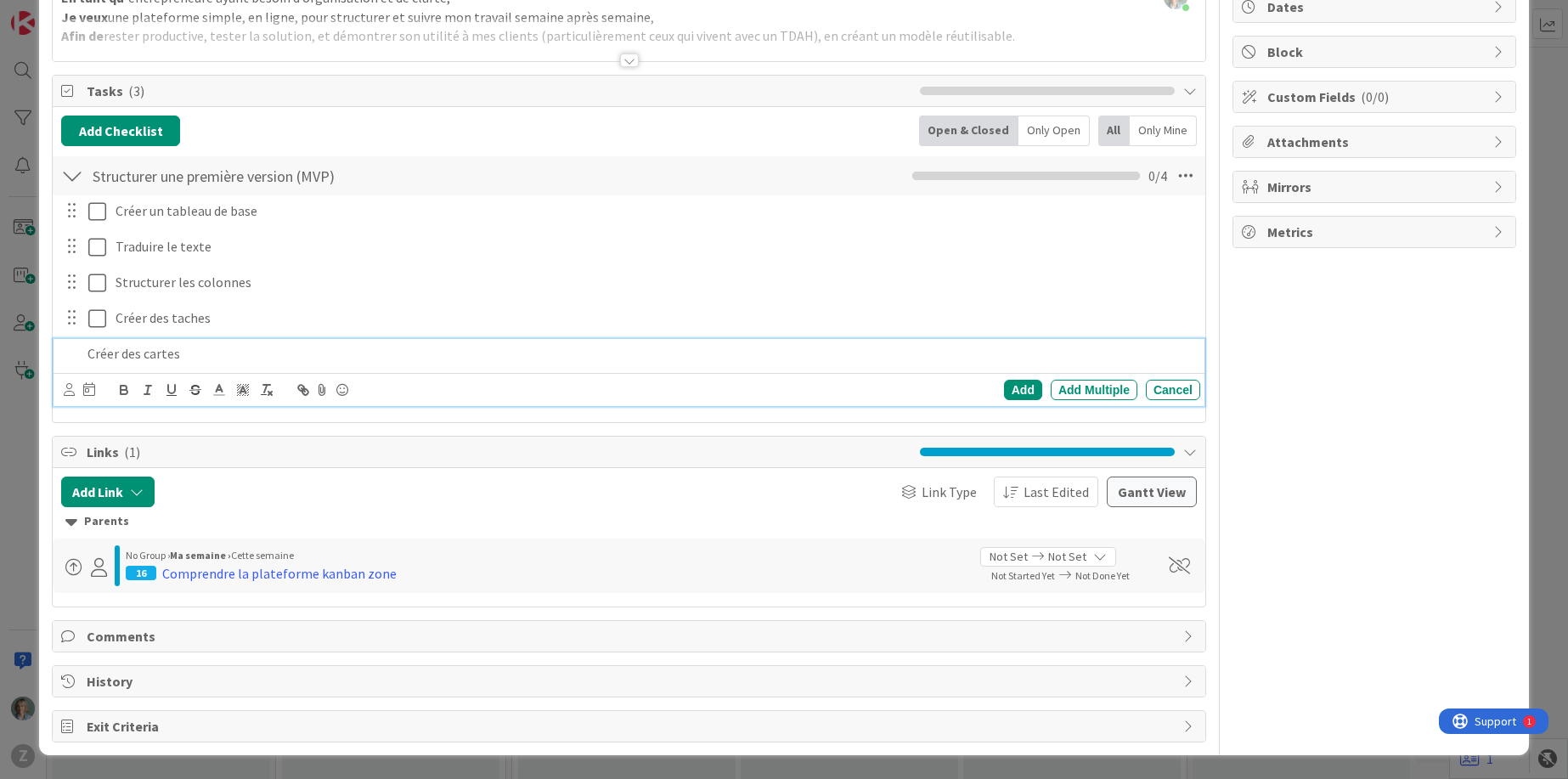
scroll to position [140, 0]
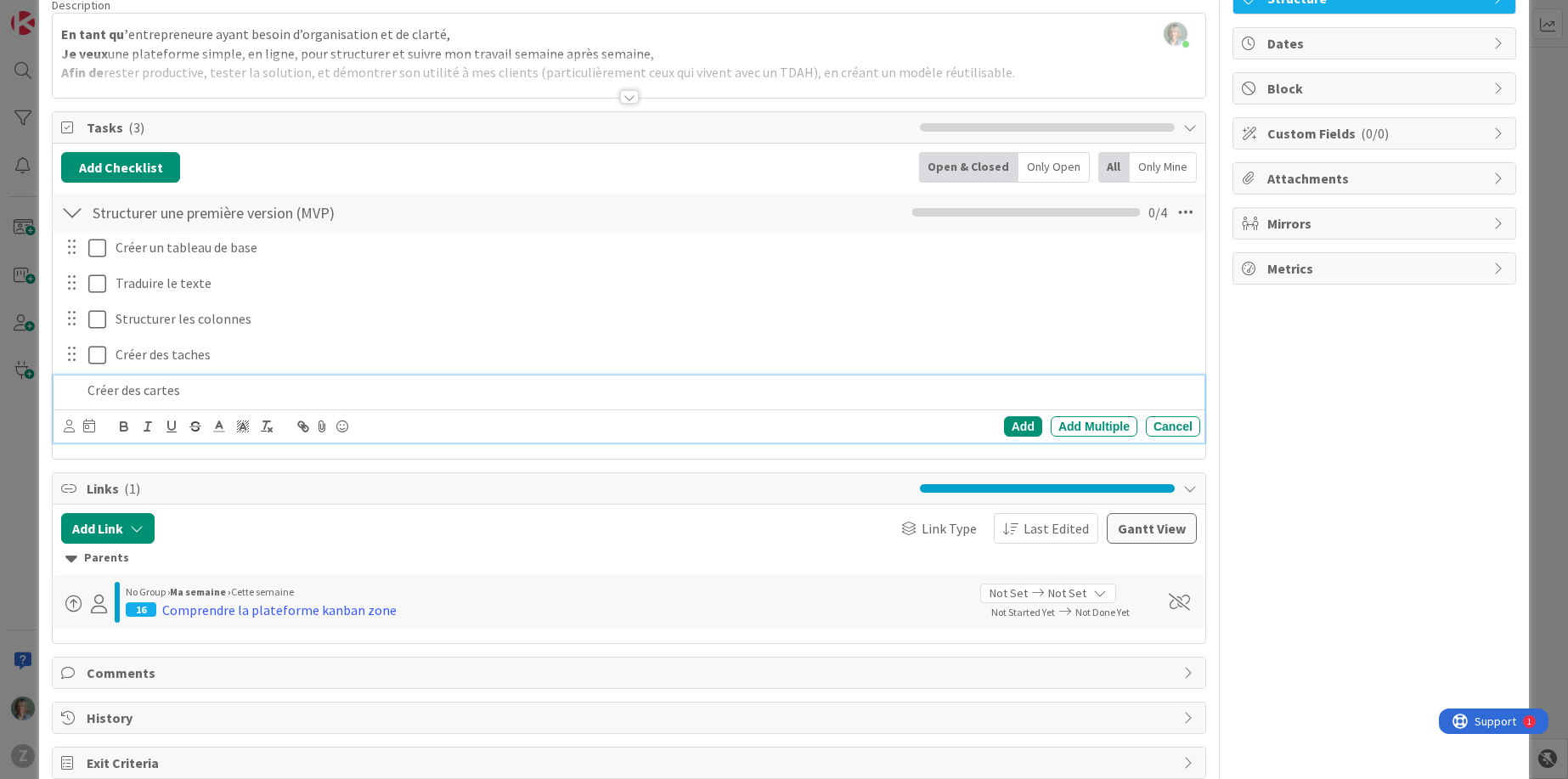
click at [636, 435] on div "Add Add Multiple Cancel" at bounding box center [632, 426] width 1136 height 24
click at [69, 391] on div at bounding box center [70, 390] width 20 height 29
click at [190, 390] on p "Créer des cartes" at bounding box center [640, 390] width 1106 height 19
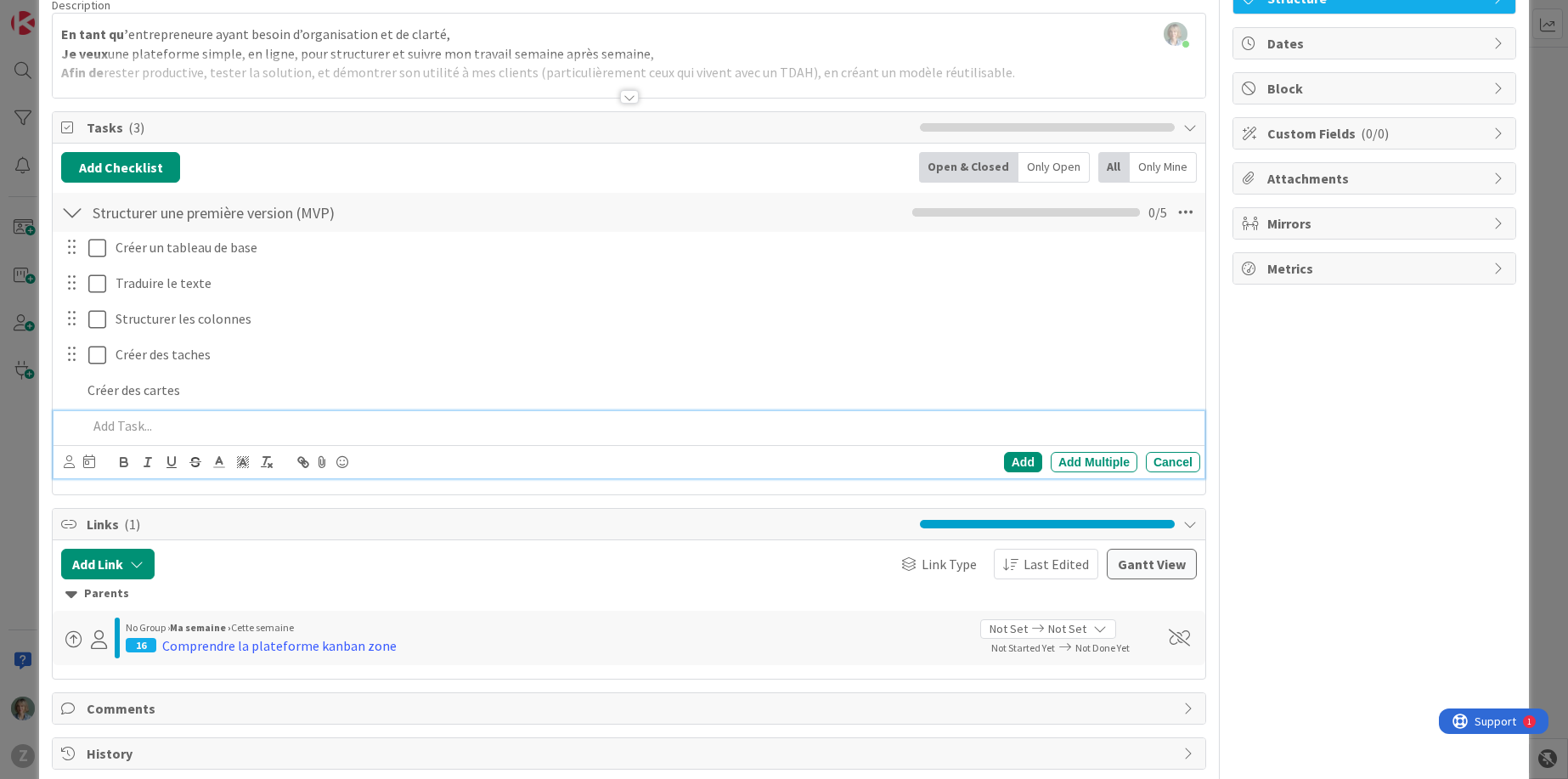
scroll to position [176, 0]
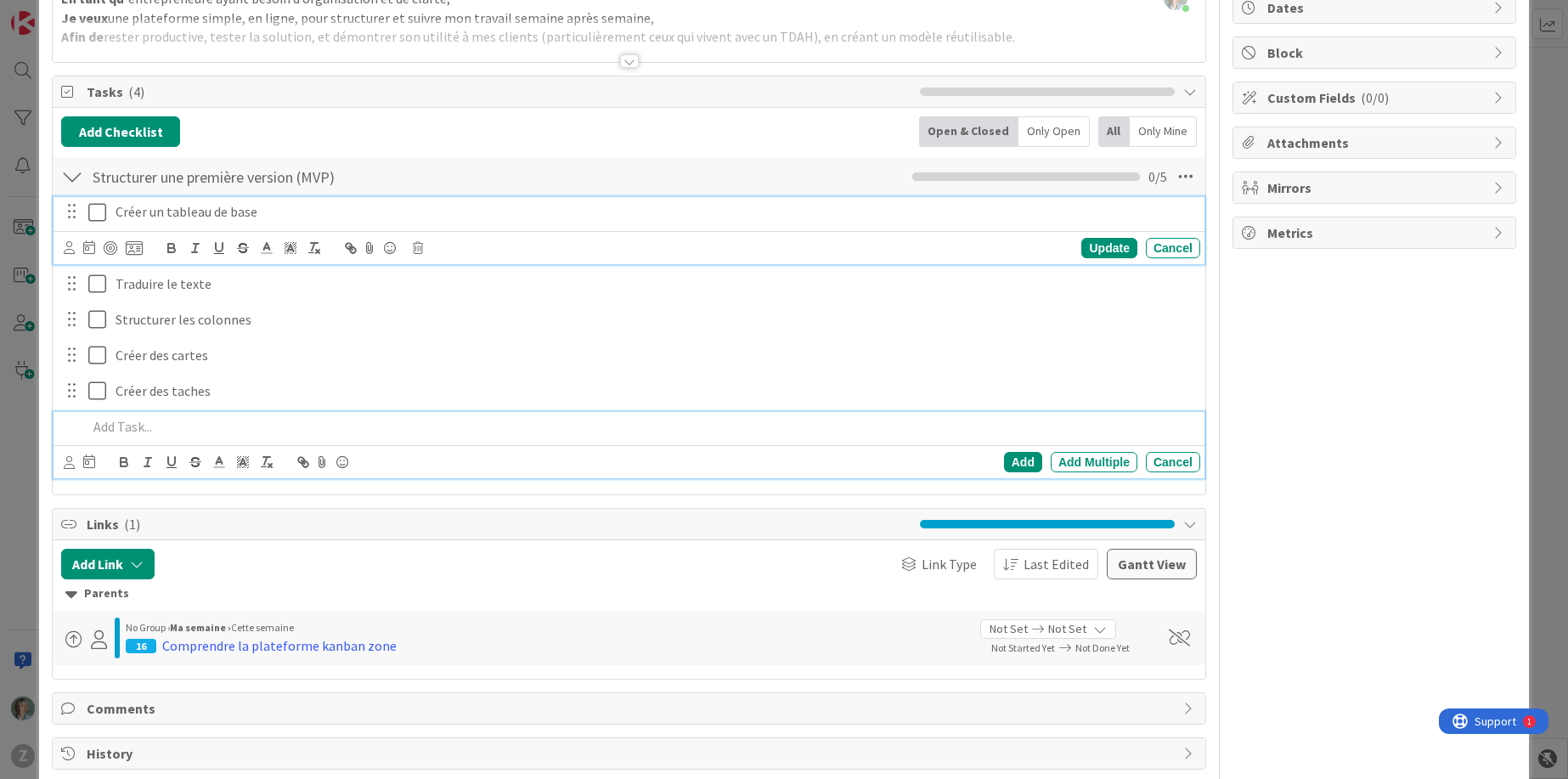
click at [94, 213] on icon at bounding box center [97, 213] width 17 height 20
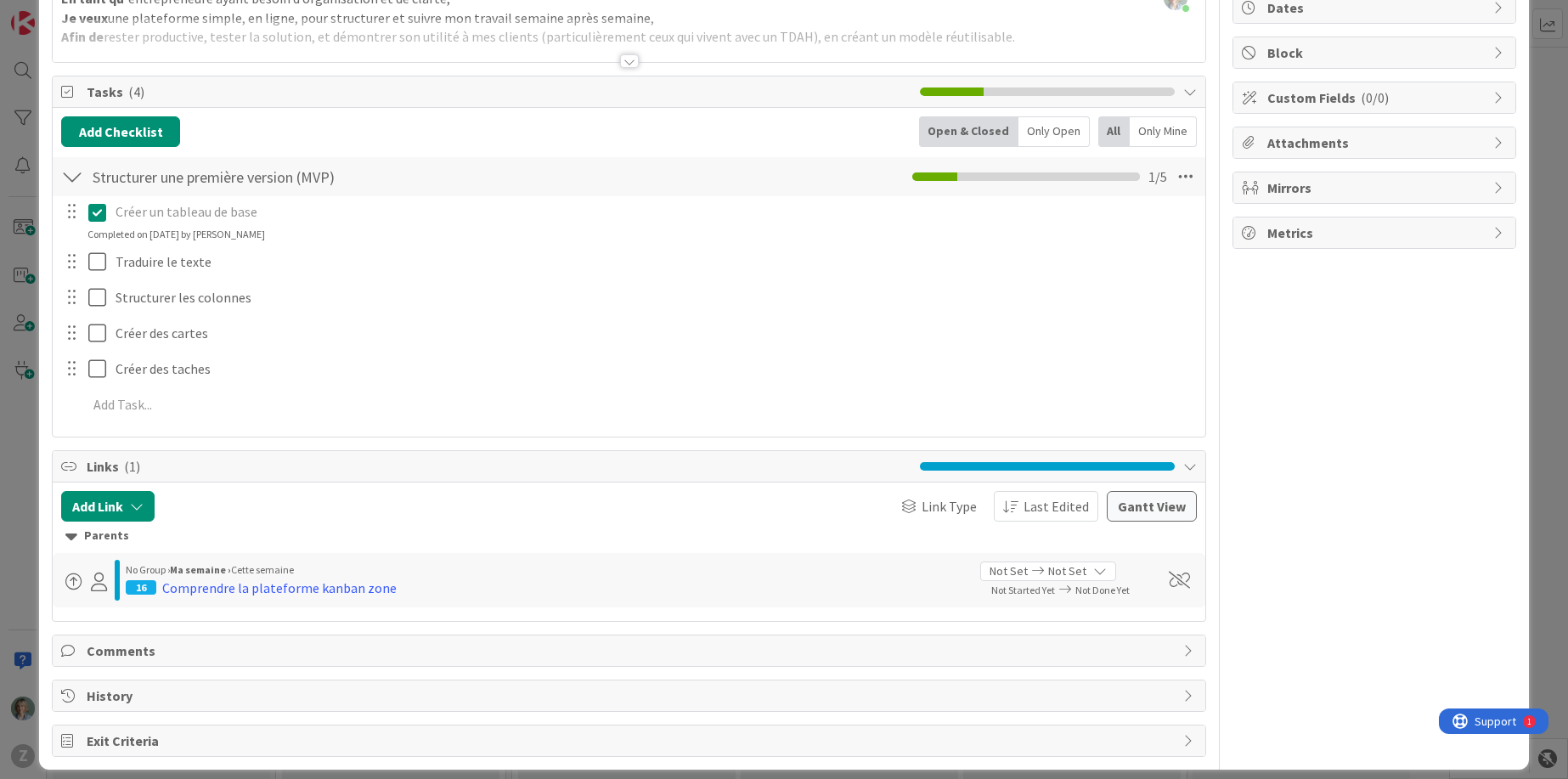
scroll to position [0, 0]
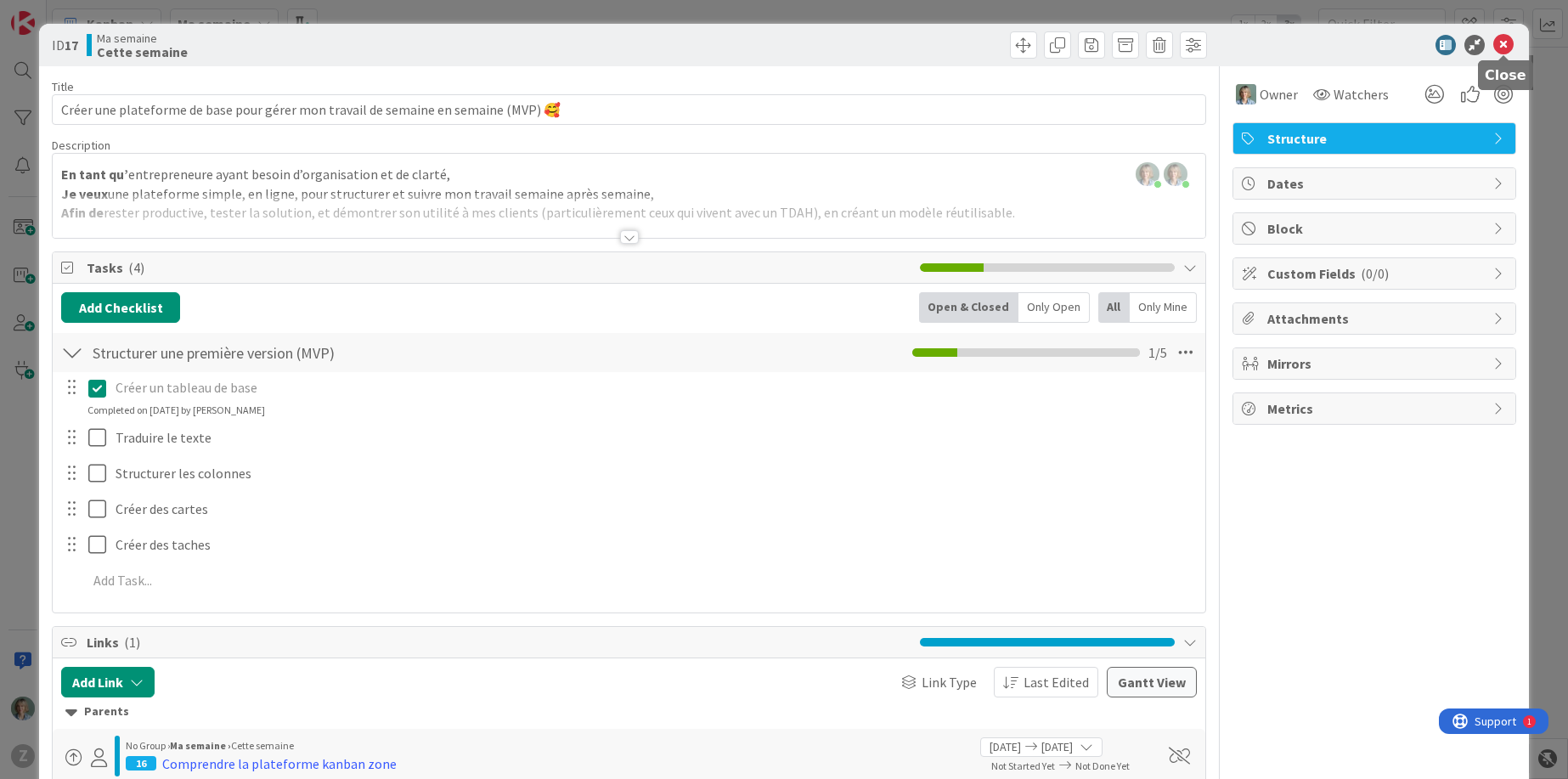
click at [1511, 52] on icon at bounding box center [1504, 45] width 20 height 20
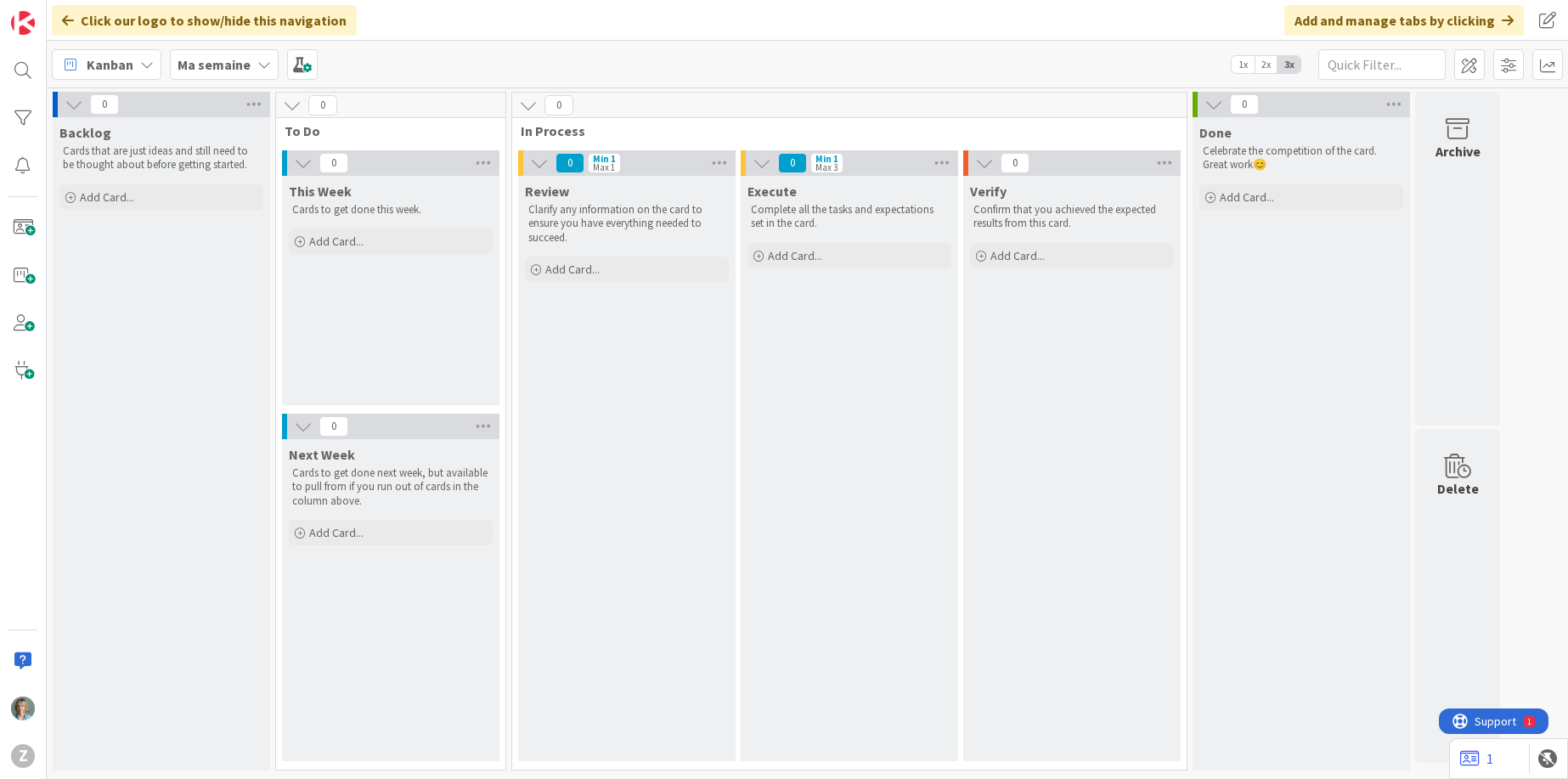
click at [207, 169] on p "Cards that are just ideas and still need to be thought about before getting sta…" at bounding box center [161, 158] width 197 height 28
click at [203, 164] on p "Cards that are just ideas and still need to be thought about before getting sta…" at bounding box center [161, 158] width 197 height 28
drag, startPoint x: 252, startPoint y: 169, endPoint x: 63, endPoint y: 144, distance: 190.6
click at [63, 145] on p "Cards that are just ideas and still need to be thought about before getting sta…" at bounding box center [161, 158] width 197 height 28
copy p "Cards that are just ideas and still need to be thought about before getting sta…"
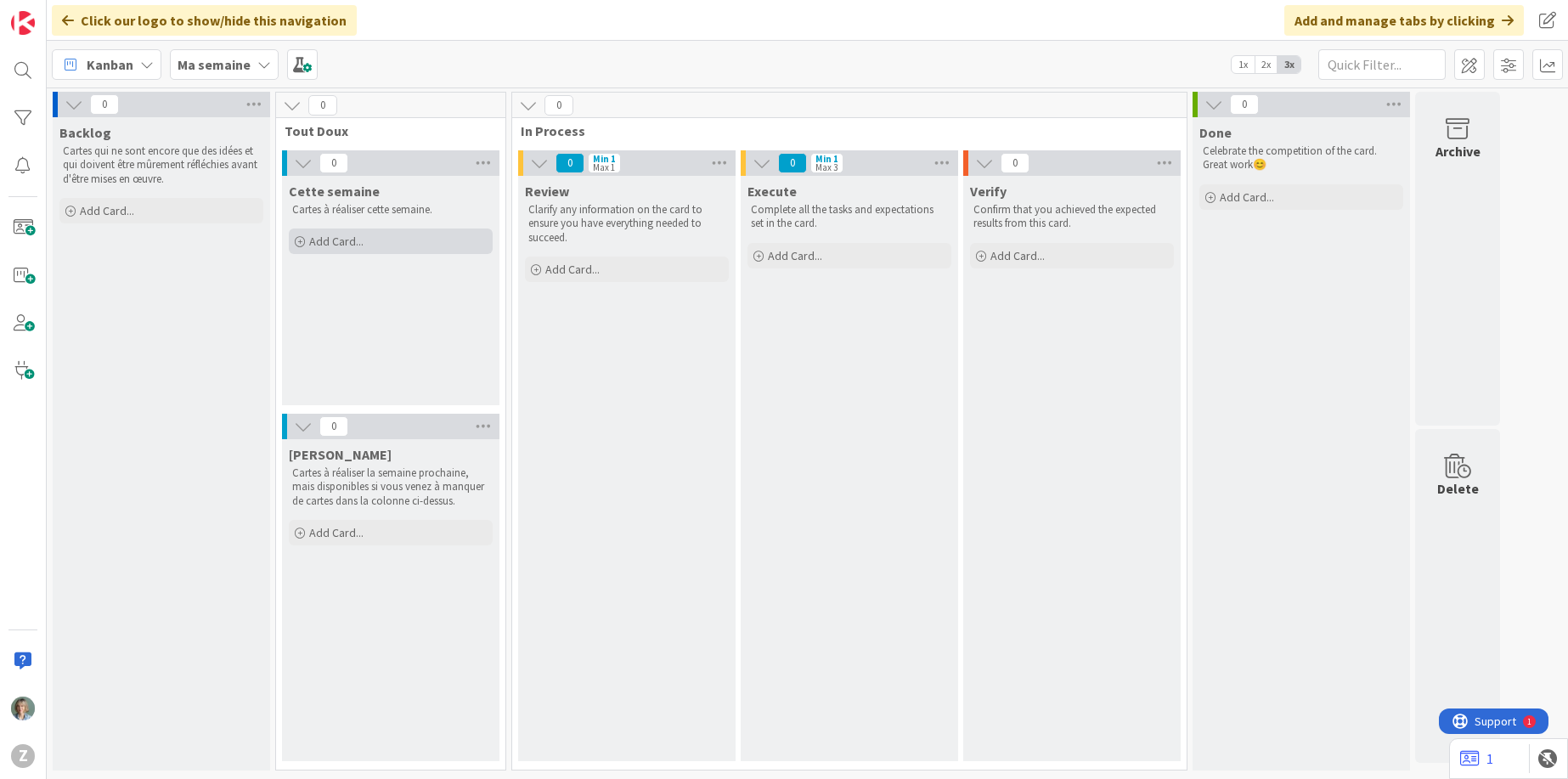
click at [372, 238] on div "Add Card..." at bounding box center [390, 241] width 203 height 26
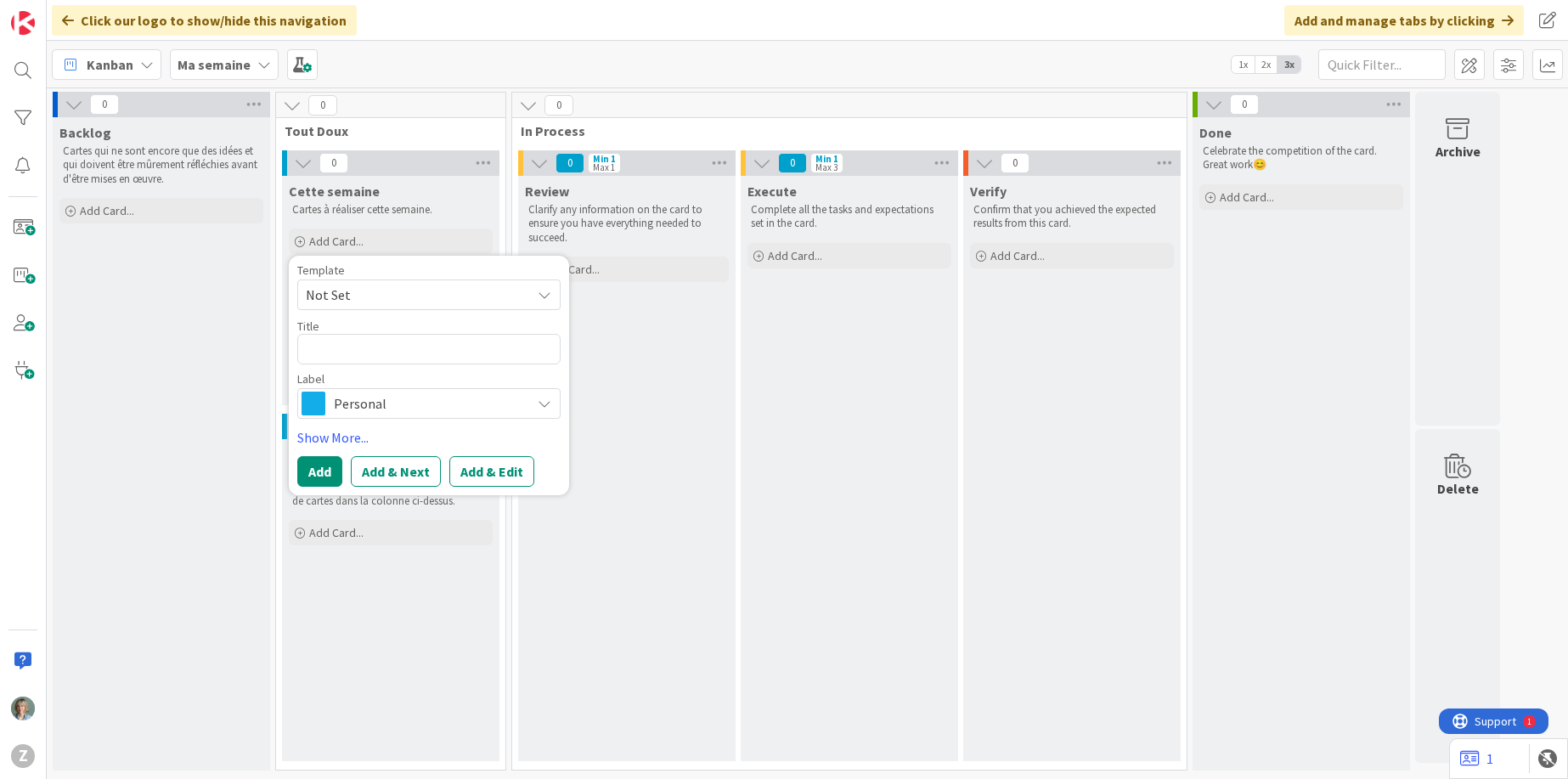
type textarea "x"
type textarea "Co"
type textarea "x"
type textarea "Com"
type textarea "x"
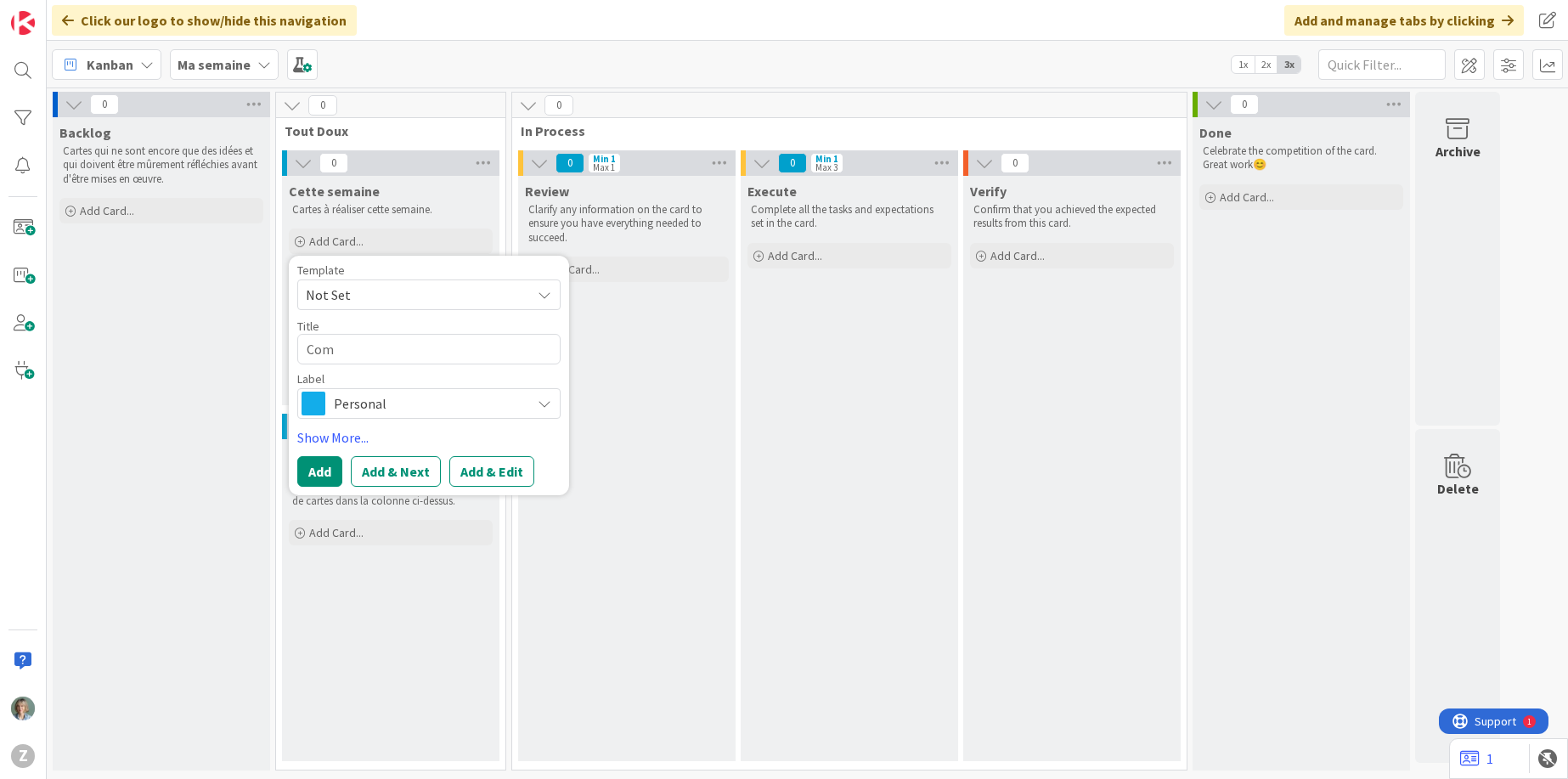
type textarea "Comp"
type textarea "x"
type textarea "Compr"
type textarea "x"
type textarea "Compre"
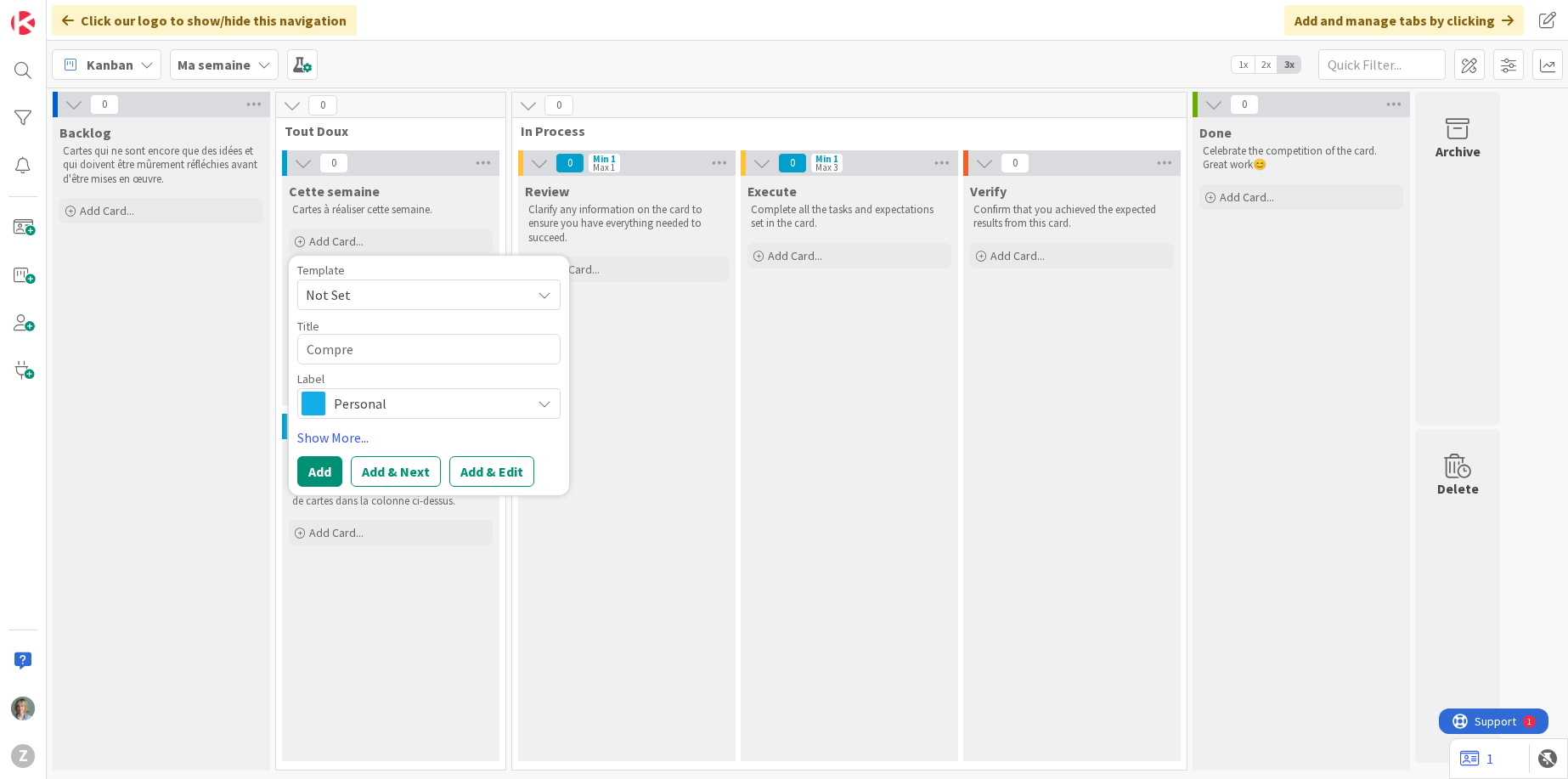
type textarea "x"
type textarea "Compren"
type textarea "x"
type textarea "Comprend"
type textarea "x"
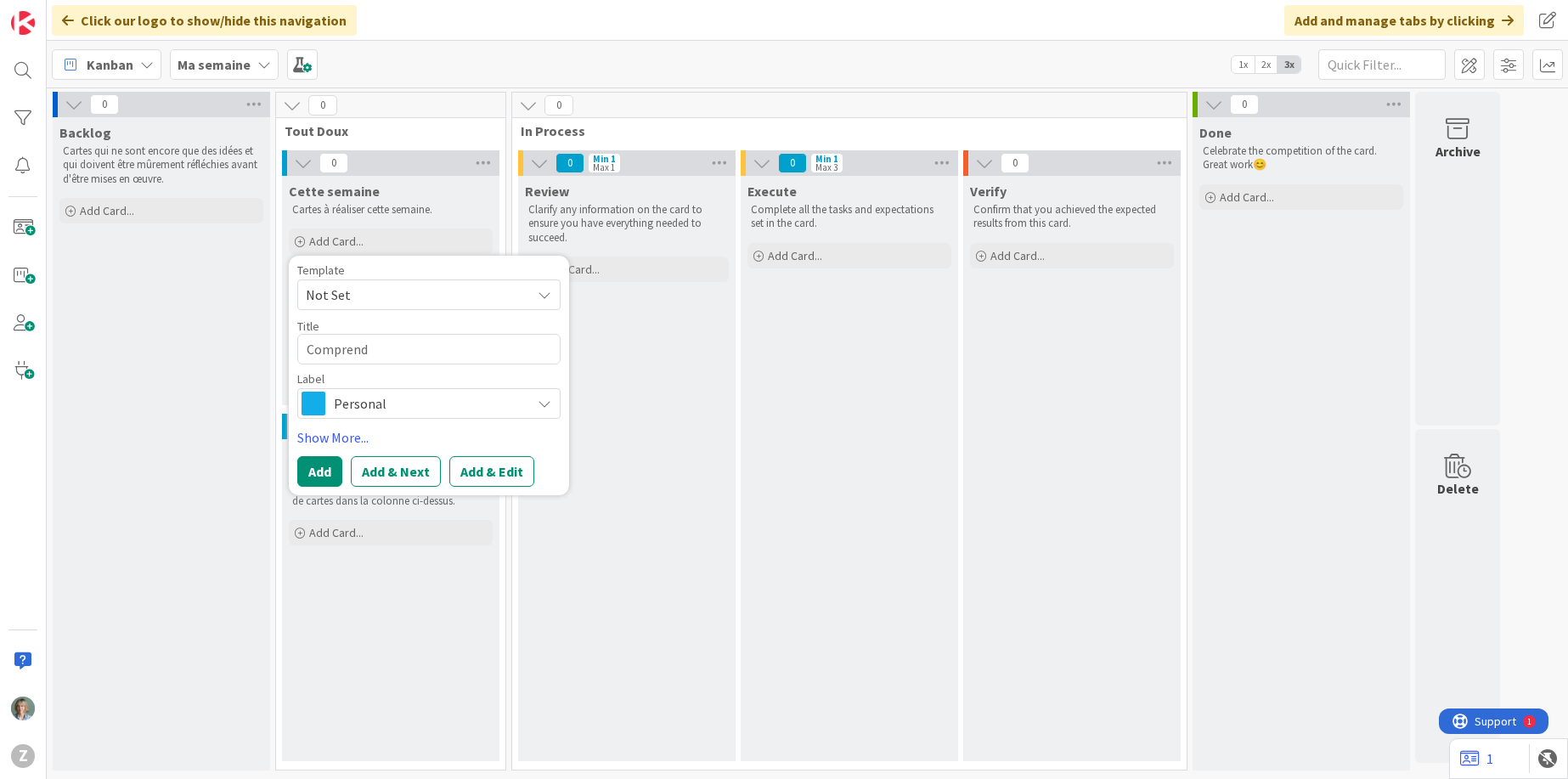
type textarea "Comprendr"
type textarea "x"
type textarea "Comprendre"
type textarea "x"
type textarea "Comprendre"
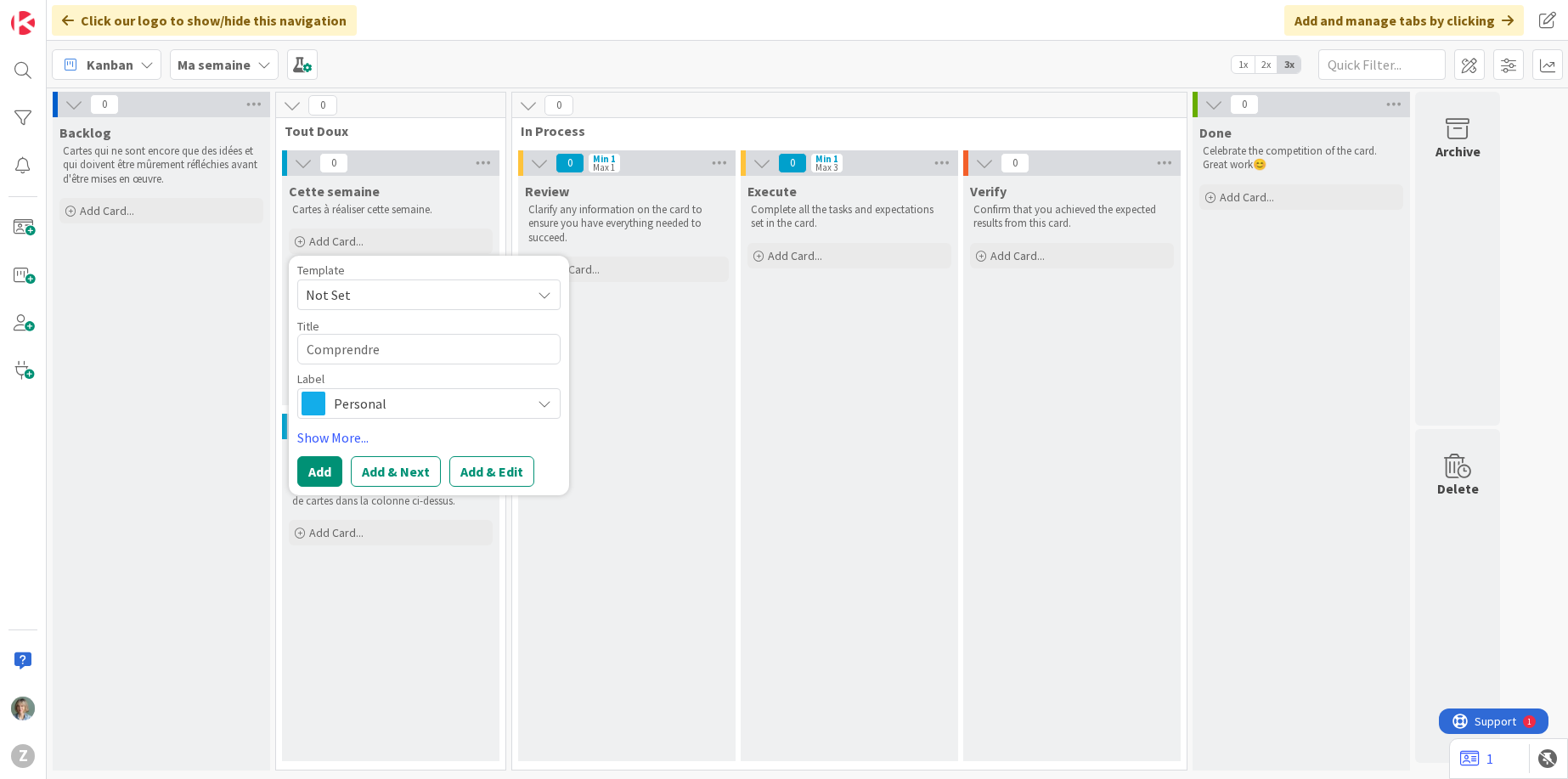
type textarea "x"
type textarea "Comprendre l"
type textarea "x"
type textarea "Comprendre la"
type textarea "x"
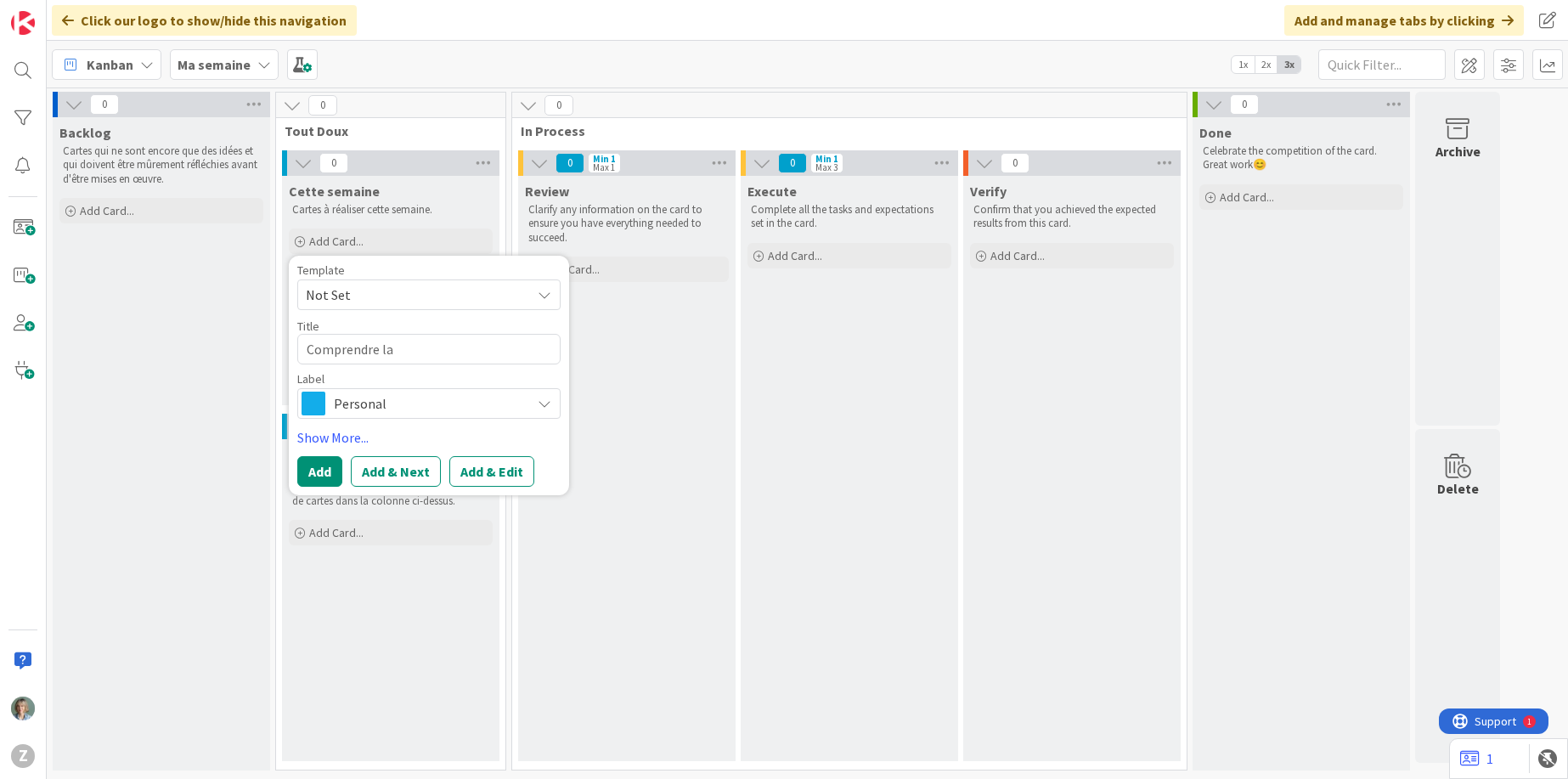
type textarea "Comprendre la"
type textarea "x"
type textarea "Comprendre la p"
type textarea "x"
type textarea "Comprendre la pla"
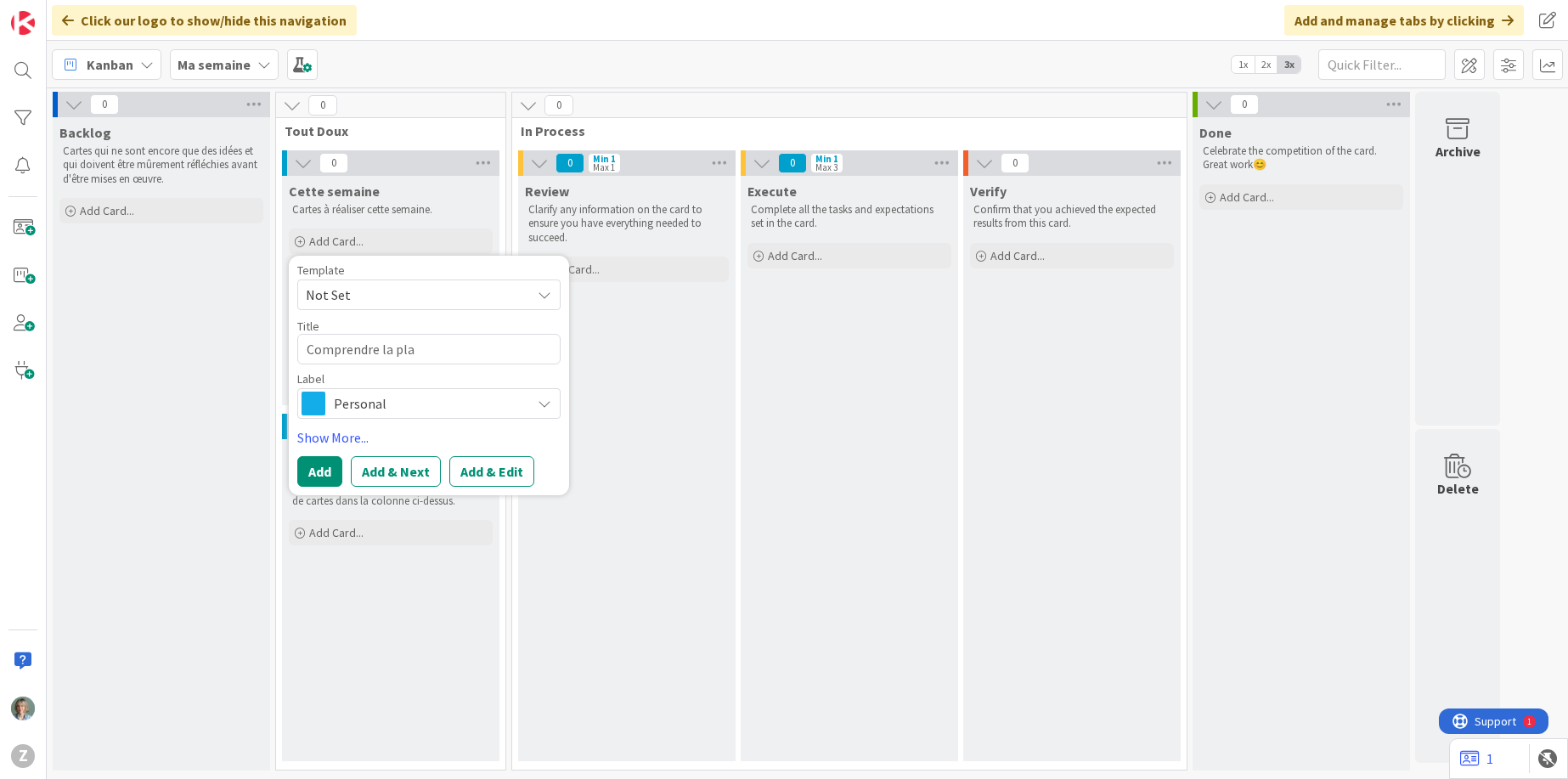
type textarea "x"
type textarea "Comprendre la plate"
type textarea "x"
type textarea "Comprendre la platef"
type textarea "x"
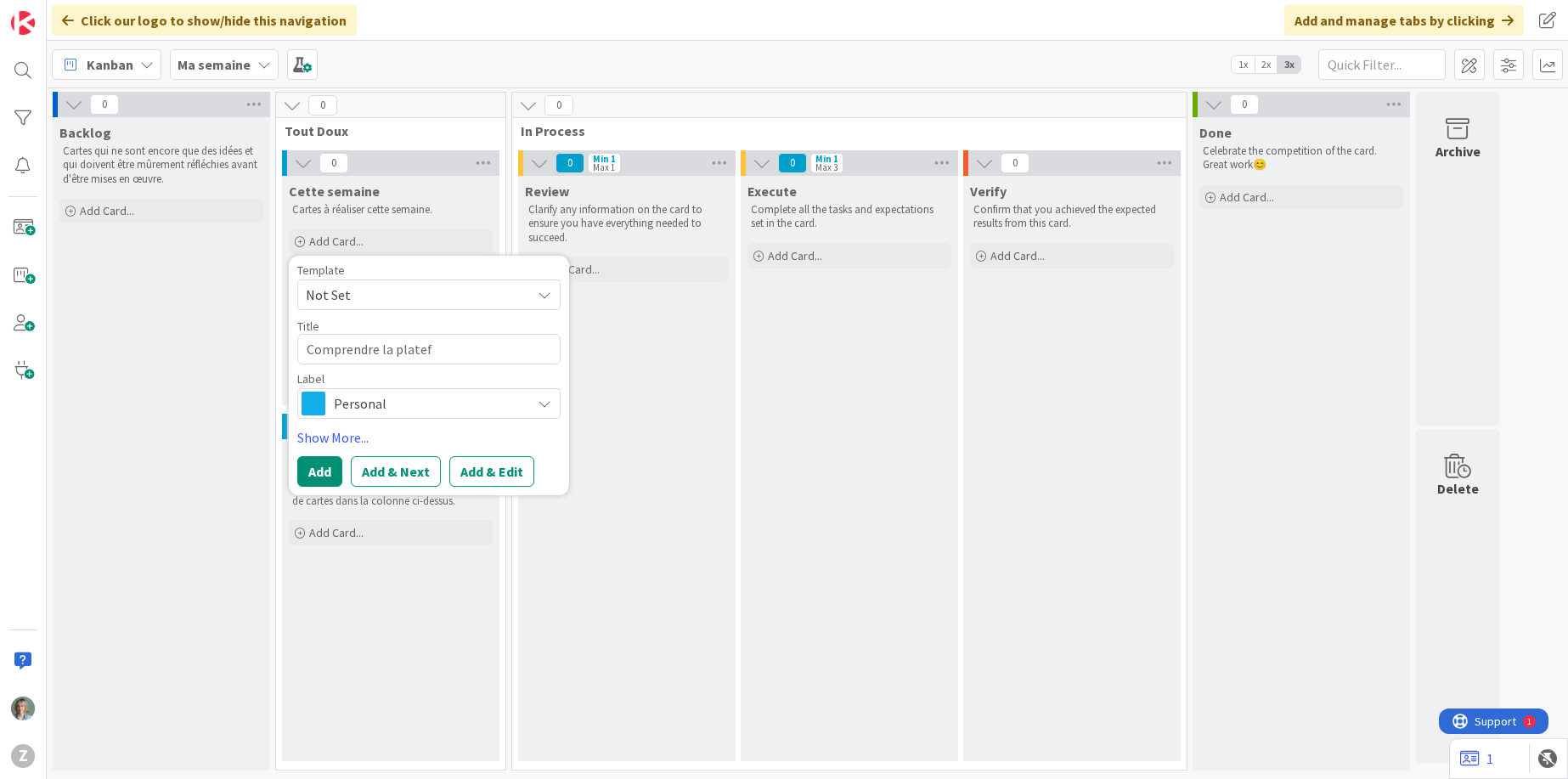
type textarea "Comprendre la platefo"
type textarea "x"
type textarea "Comprendre la platefor"
type textarea "x"
type textarea "Comprendre la plateform"
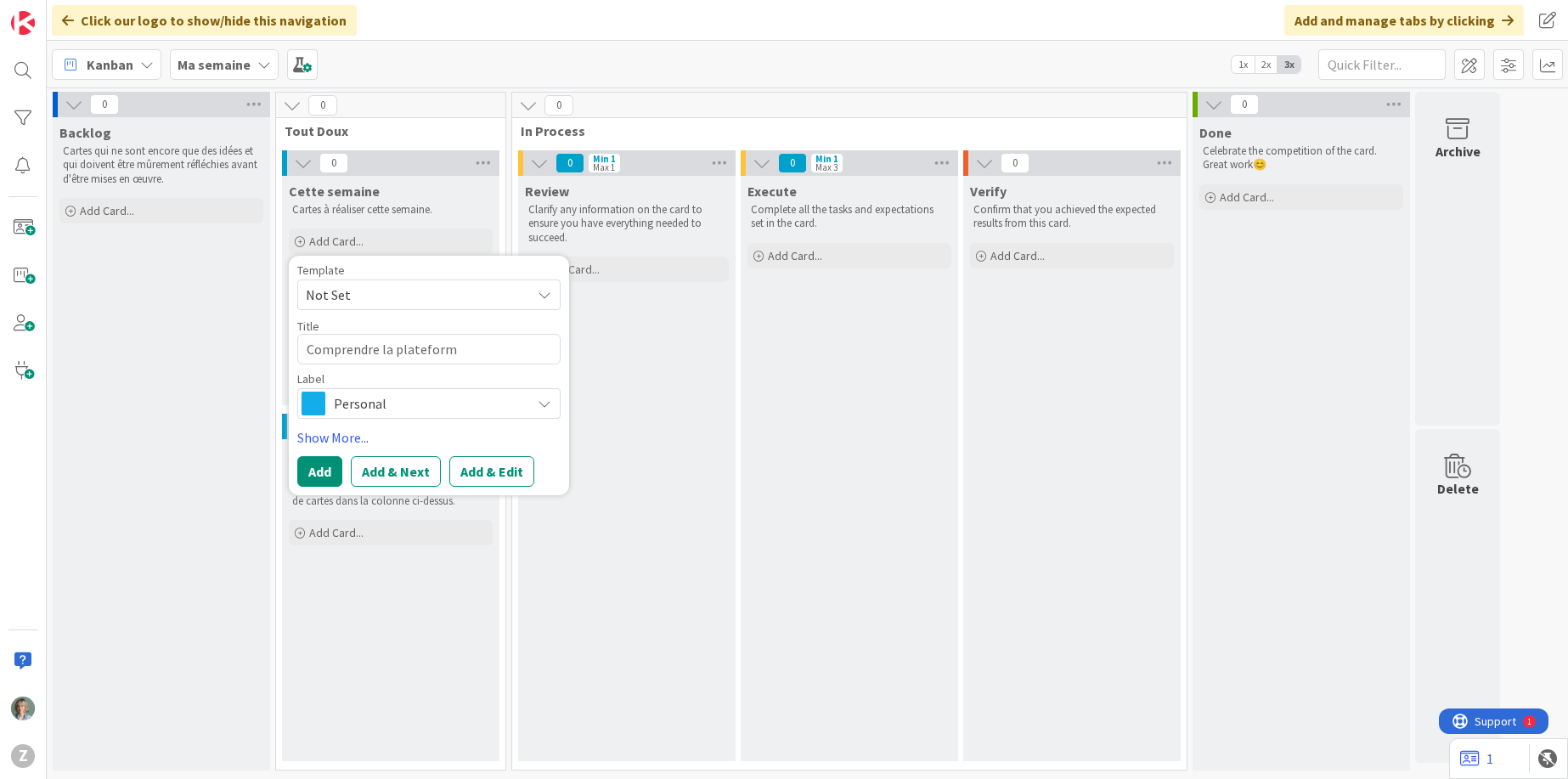
type textarea "x"
type textarea "Comprendre la plateforme"
drag, startPoint x: 477, startPoint y: 355, endPoint x: 285, endPoint y: 335, distance: 193.0
click at [289, 334] on div "Template Not Set Title 24 / 128 Comprendre la plateforme Label Personal Show Mo…" at bounding box center [429, 376] width 280 height 239
click at [812, 466] on div "Execute Complete all the tasks and expectations set in the card. Add Card..." at bounding box center [849, 469] width 217 height 586
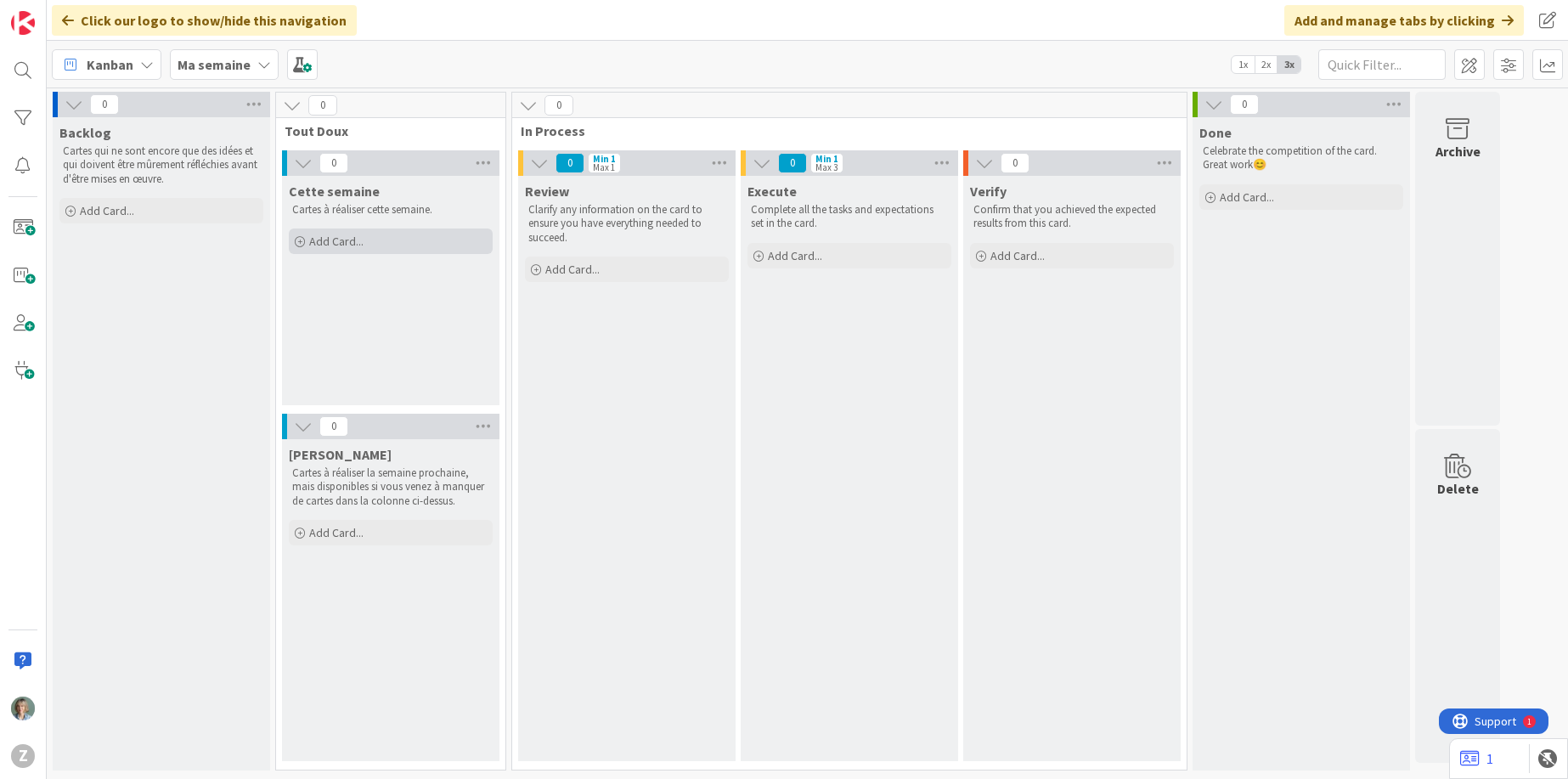
click at [295, 238] on icon at bounding box center [299, 241] width 10 height 10
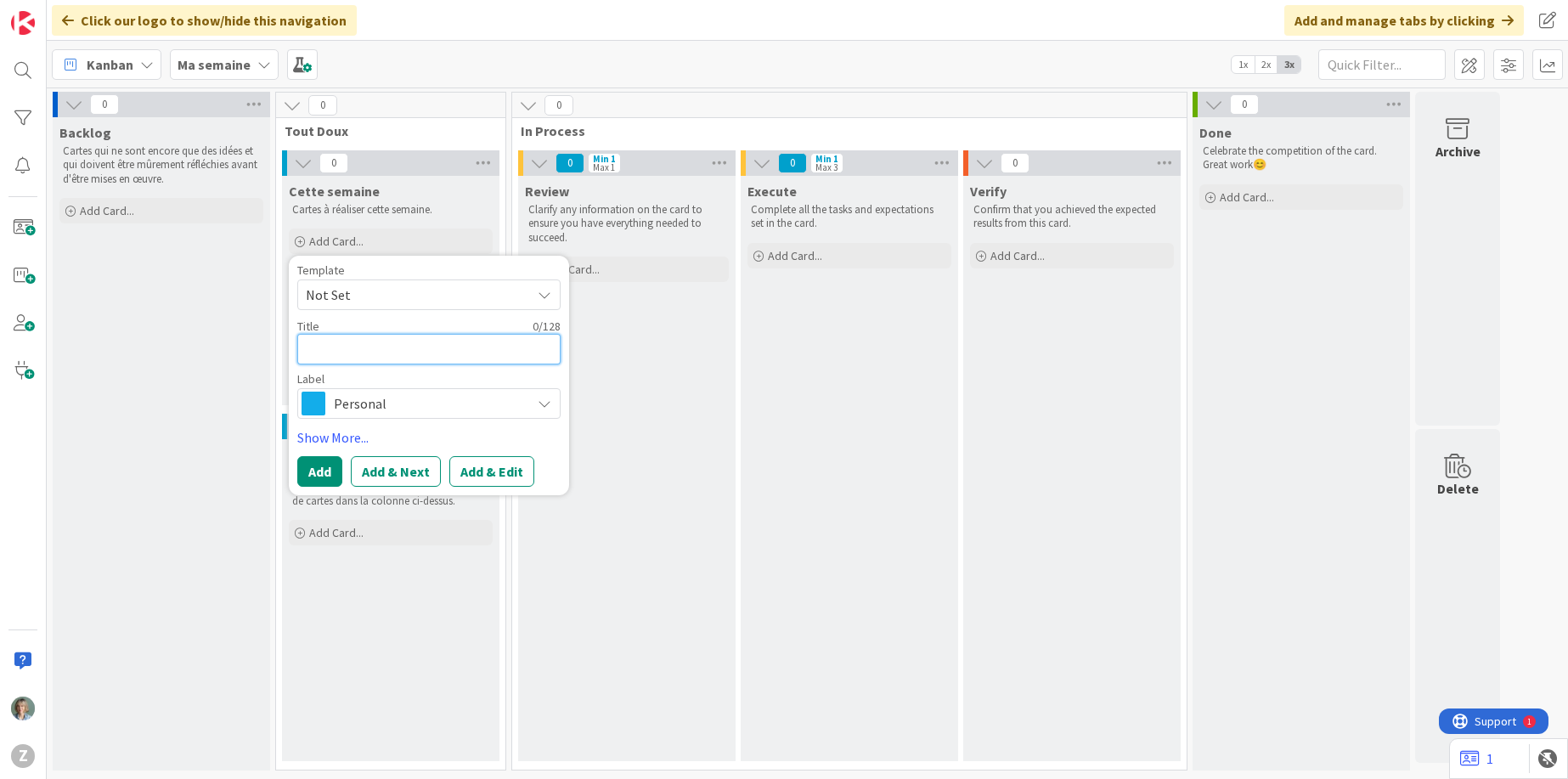
paste textarea "Comprendre la plateforme"
type textarea "x"
type textarea "Comprendre la plateforme"
type textarea "x"
type textarea "Comprendre la plateforme"
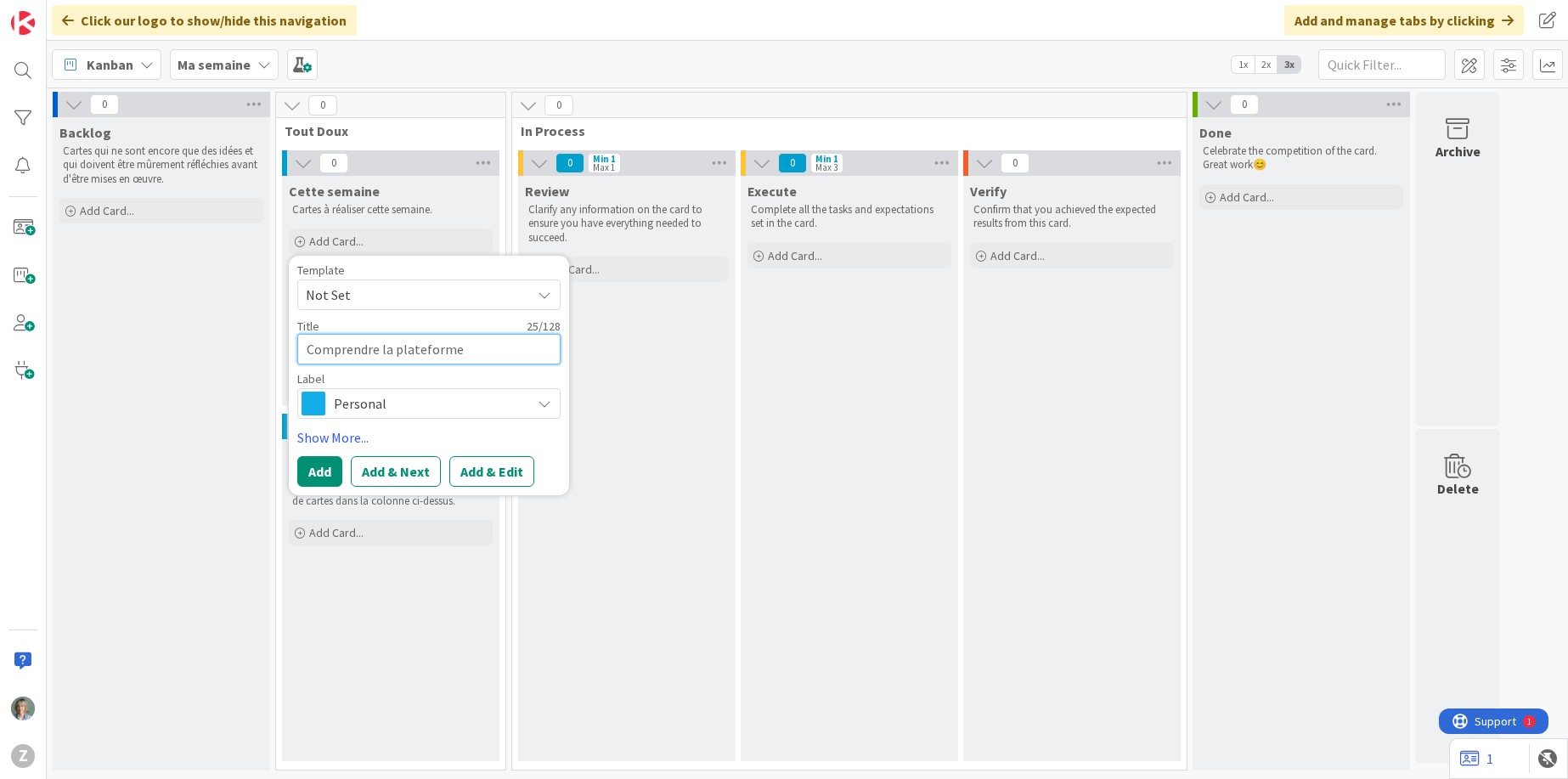
type textarea "x"
type textarea "Comprendre la plateforme k"
type textarea "x"
type textarea "Comprendre la plateforme ka"
type textarea "x"
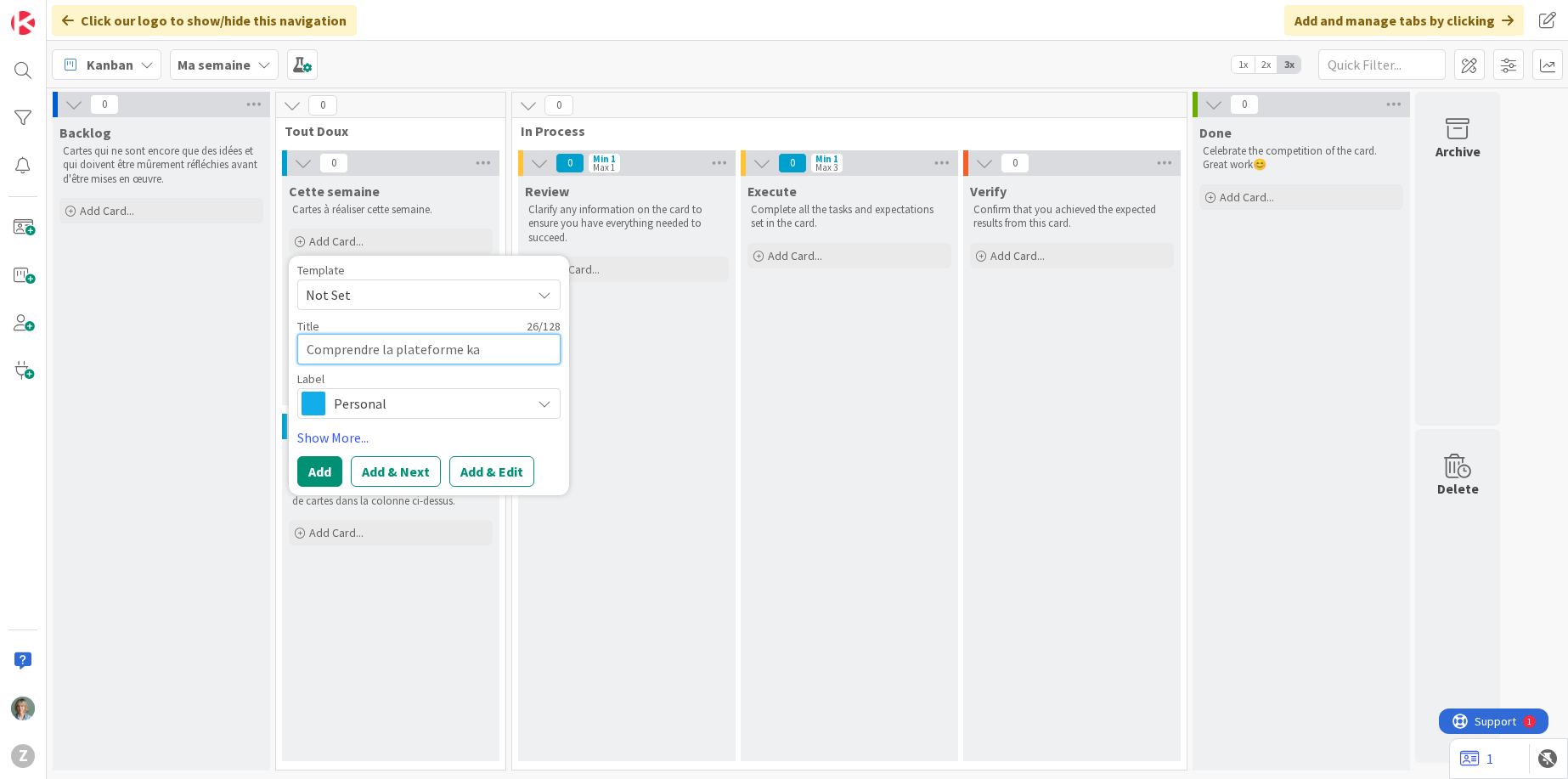
type textarea "Comprendre la plateforme kan"
type textarea "x"
type textarea "Comprendre la plateforme kanb"
type textarea "x"
type textarea "Comprendre la plateforme kanba"
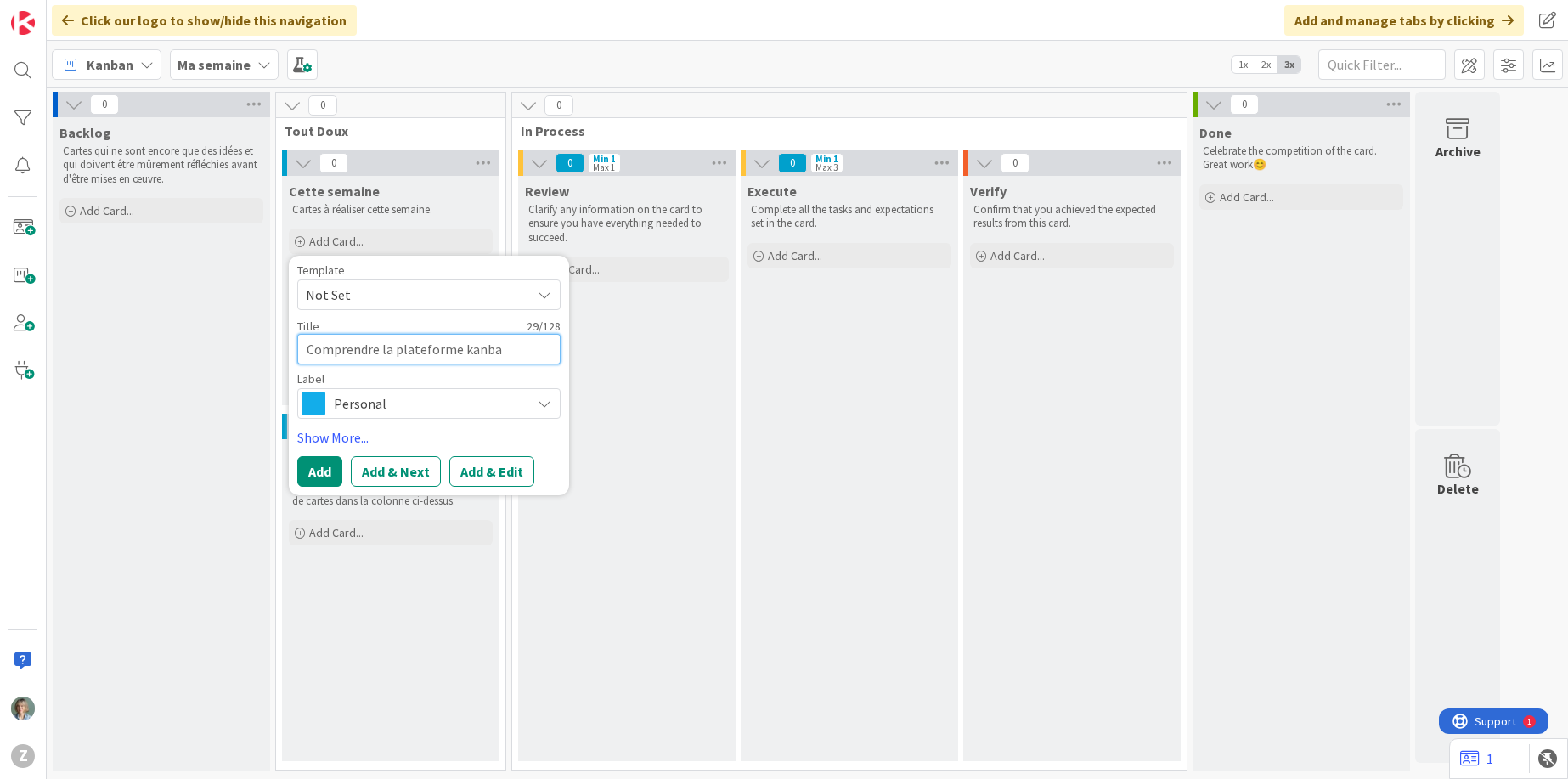
type textarea "x"
type textarea "Comprendre la plateforme kanban"
type textarea "x"
type textarea "Comprendre la plateforme kanban"
type textarea "x"
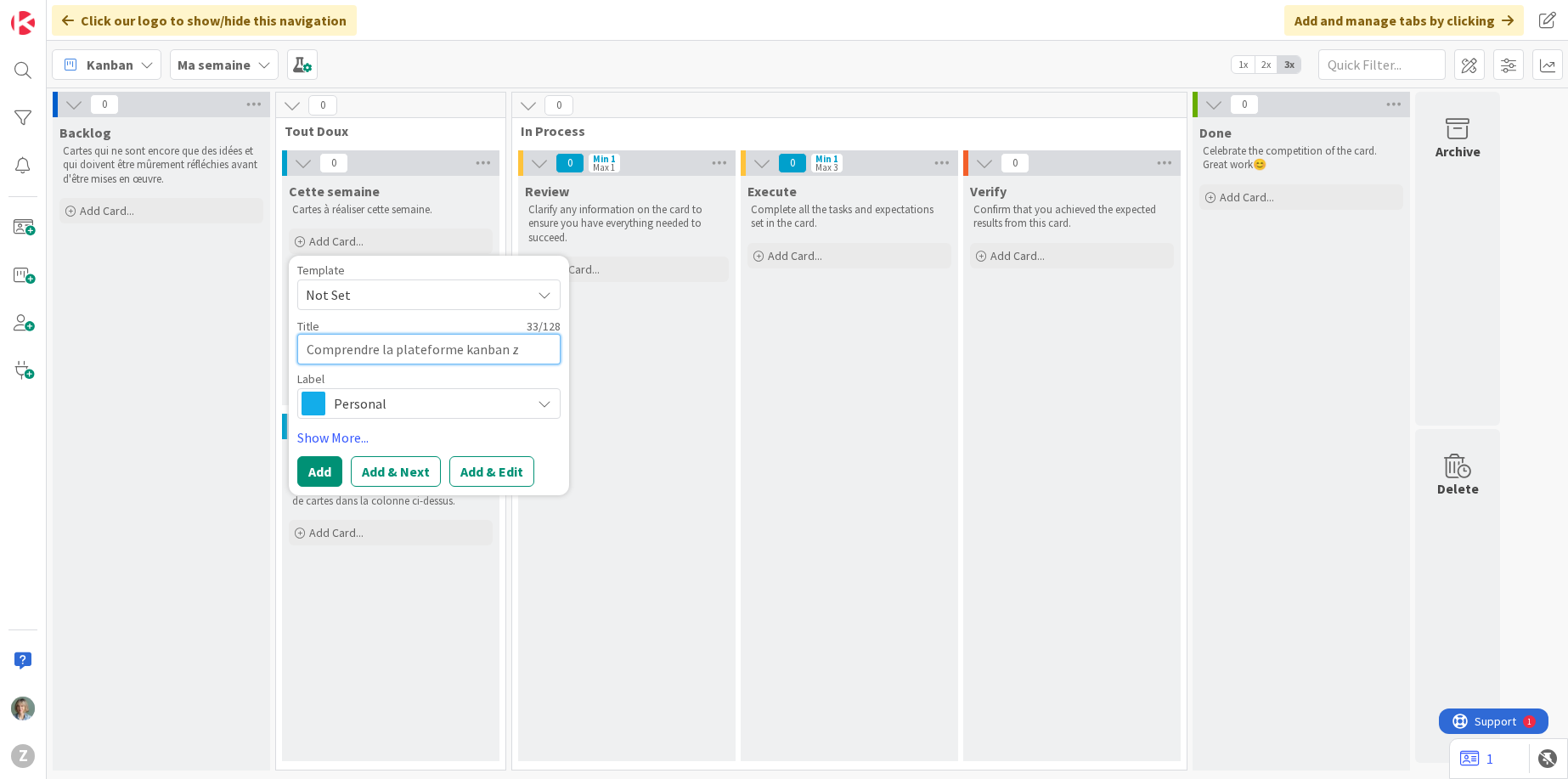
type textarea "Comprendre la plateforme kanban zo"
type textarea "x"
type textarea "Comprendre la plateforme kanban zone"
type textarea "x"
type textarea "Comprendre la plateforme kanban zone"
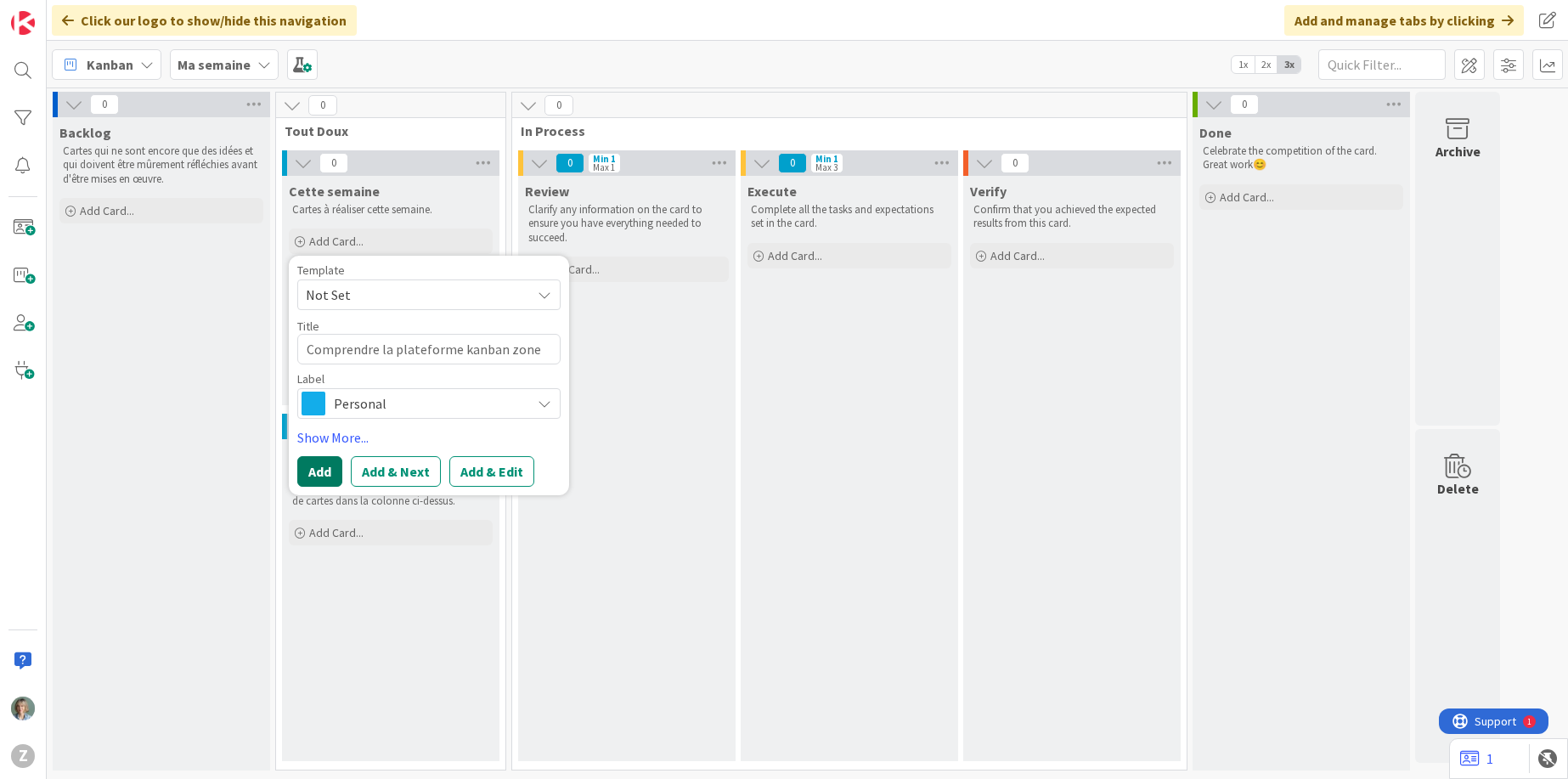
click at [313, 475] on button "Add" at bounding box center [319, 471] width 45 height 30
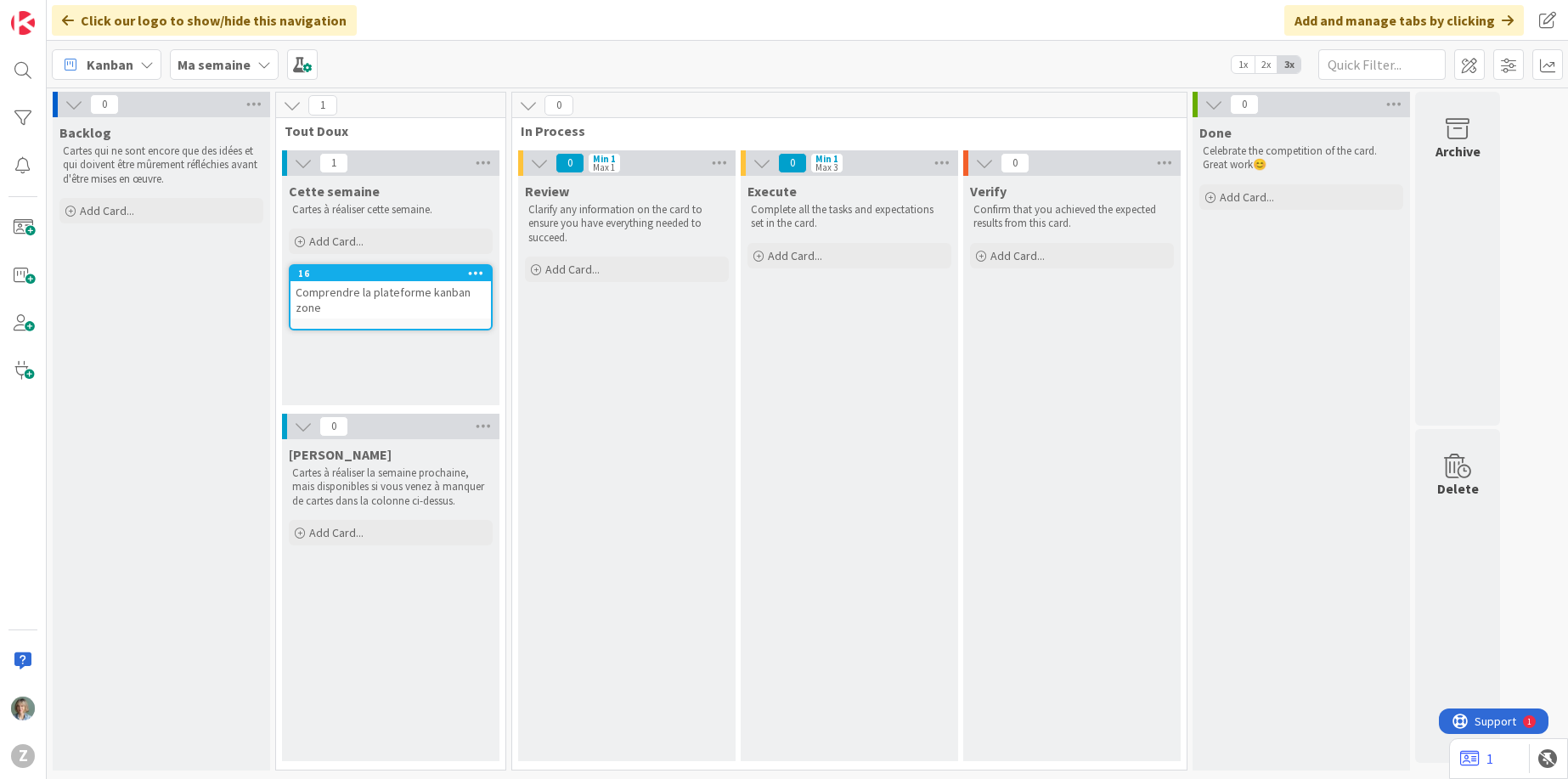
click at [389, 290] on div "Comprendre la plateforme kanban zone" at bounding box center [390, 299] width 201 height 38
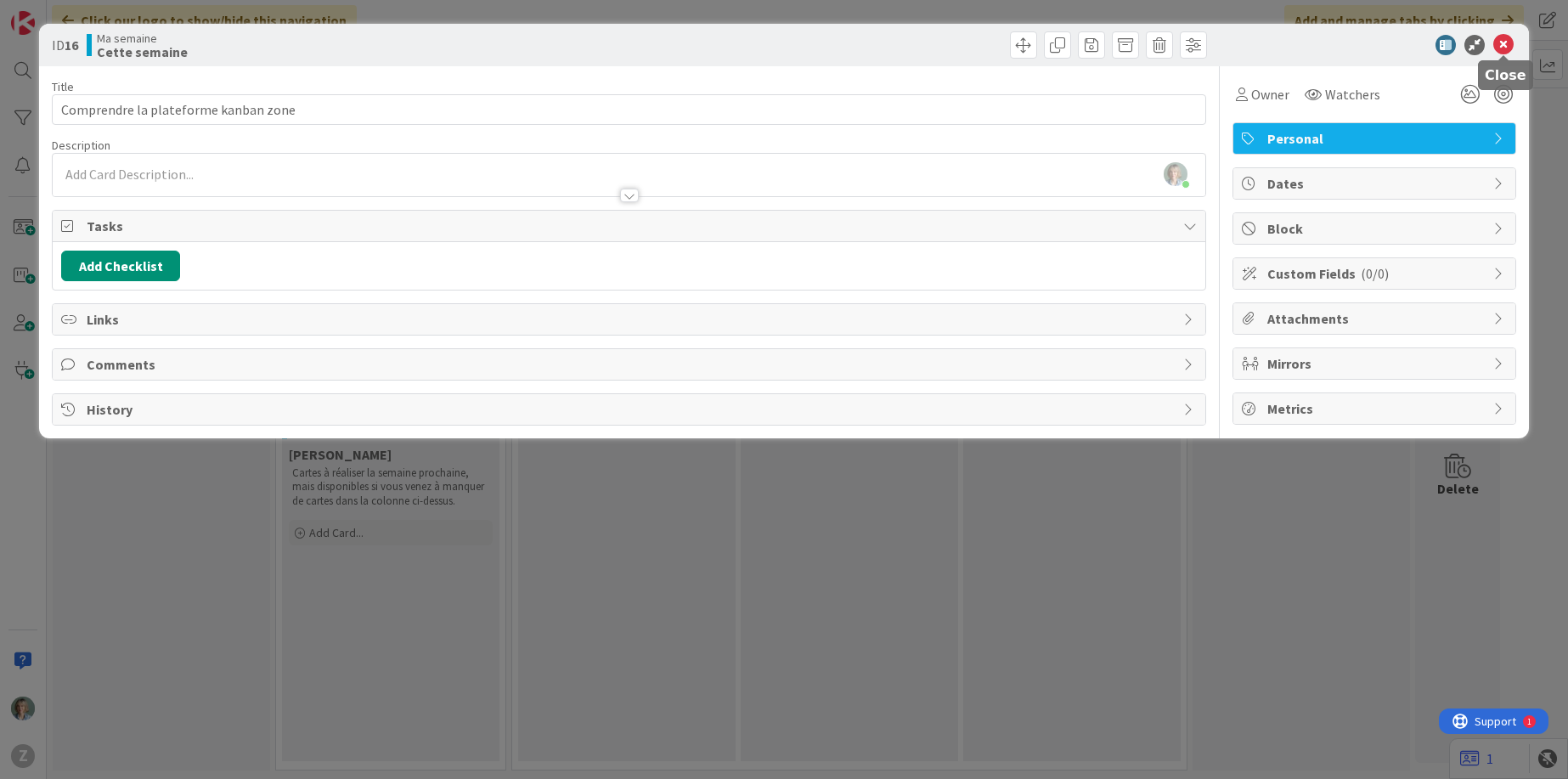
click at [1504, 46] on icon at bounding box center [1504, 45] width 20 height 20
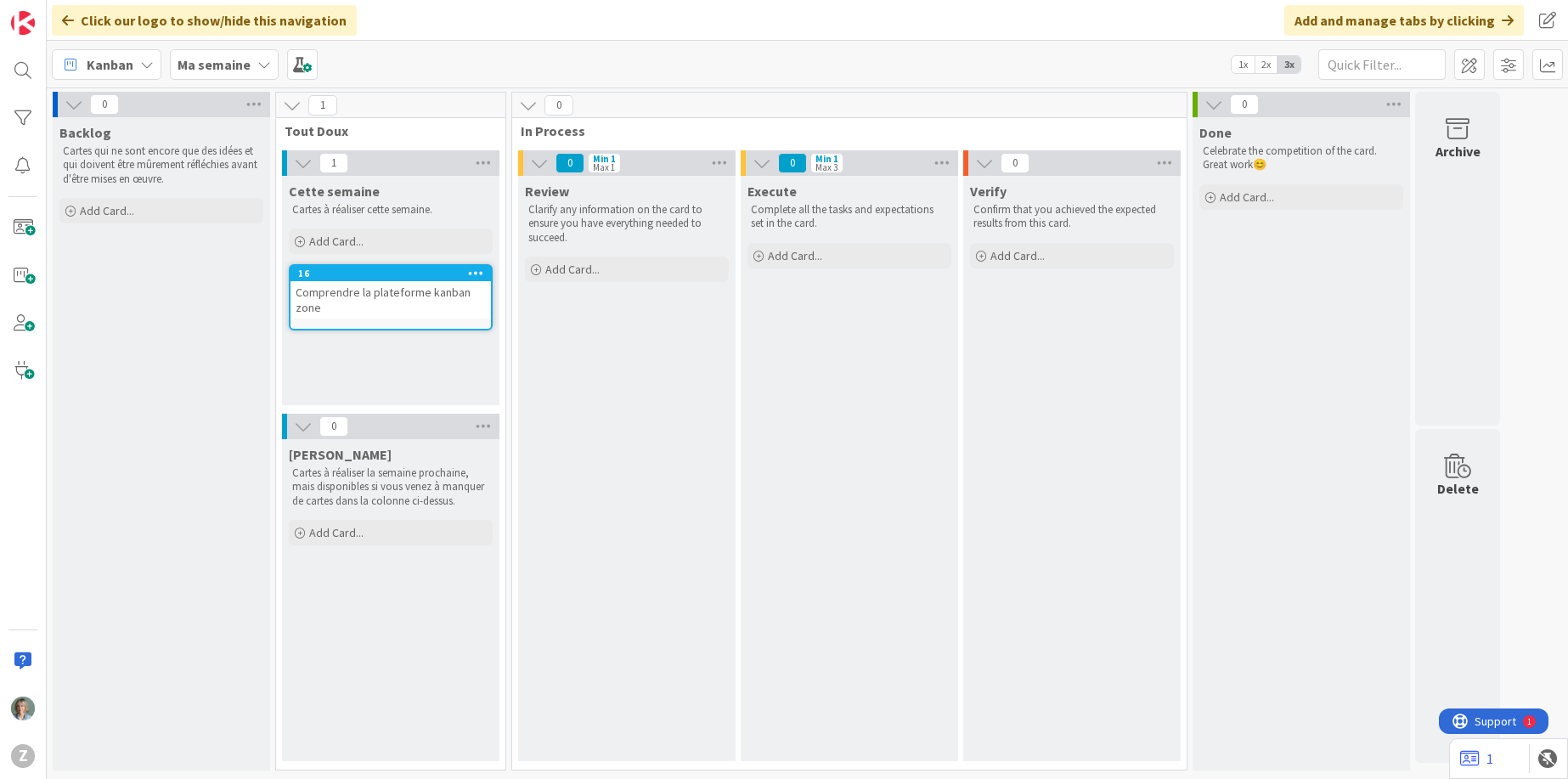
click at [400, 304] on div "Comprendre la plateforme kanban zone" at bounding box center [390, 299] width 201 height 38
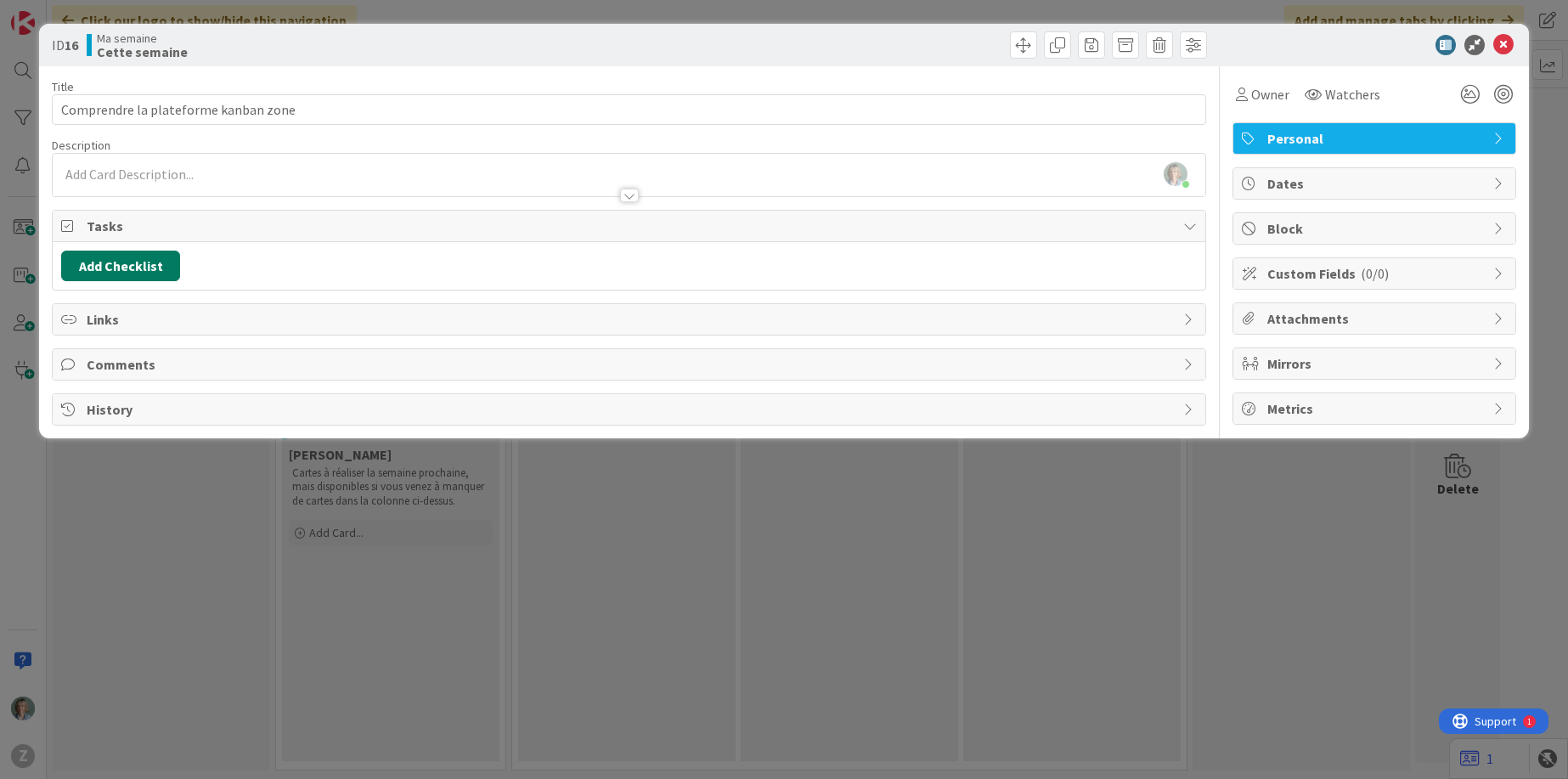
click at [126, 268] on button "Add Checklist" at bounding box center [120, 265] width 119 height 30
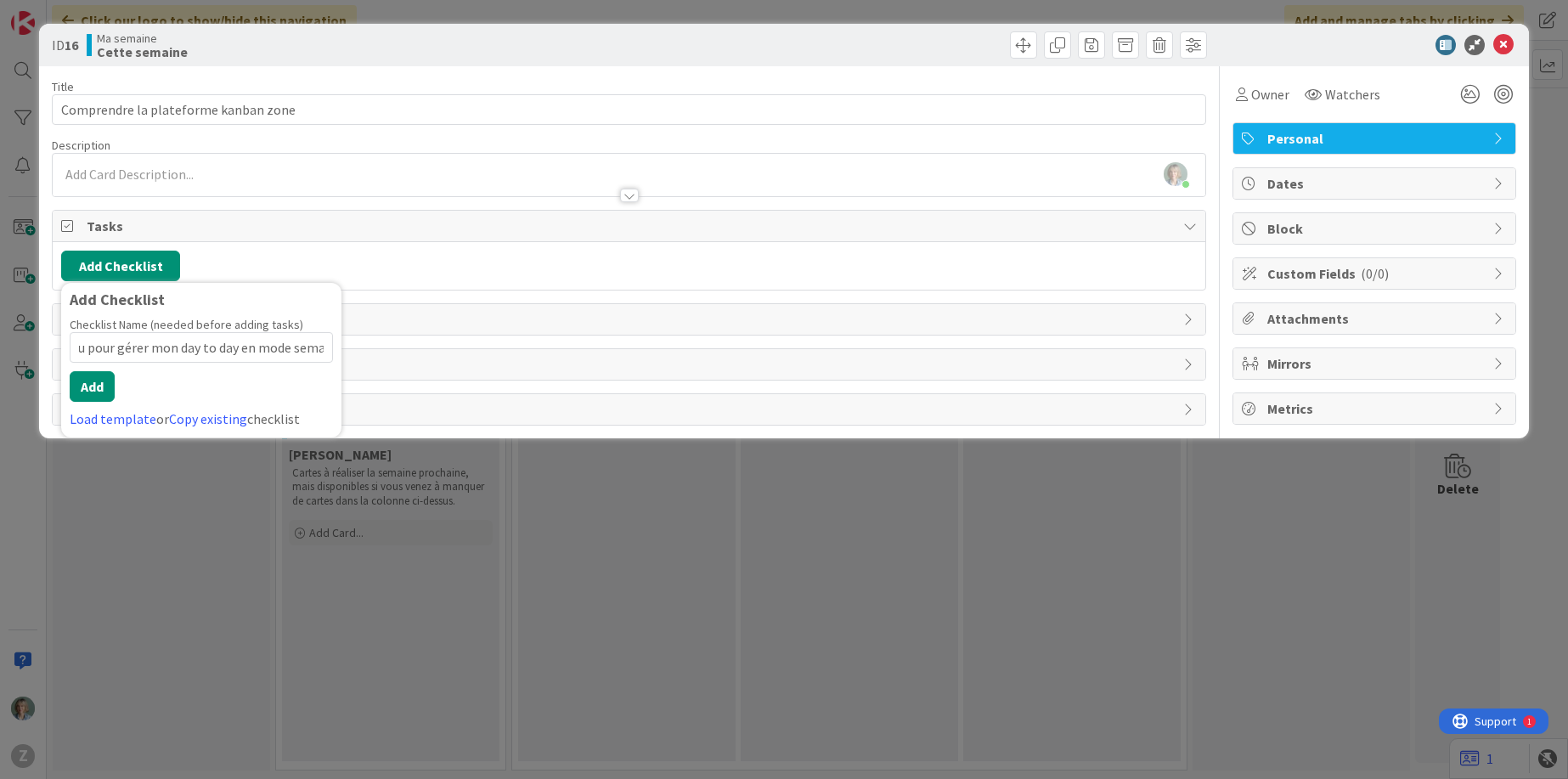
scroll to position [0, 122]
type input "Me créer un tableau pour gérer mon day to day en mode semaine"
click at [259, 347] on input "Me créer un tableau pour gérer mon day to day en mode semaine" at bounding box center [202, 347] width 263 height 30
click at [263, 346] on input "Me créer un tableau pour gérer mon day to day en mode semaine" at bounding box center [202, 347] width 263 height 30
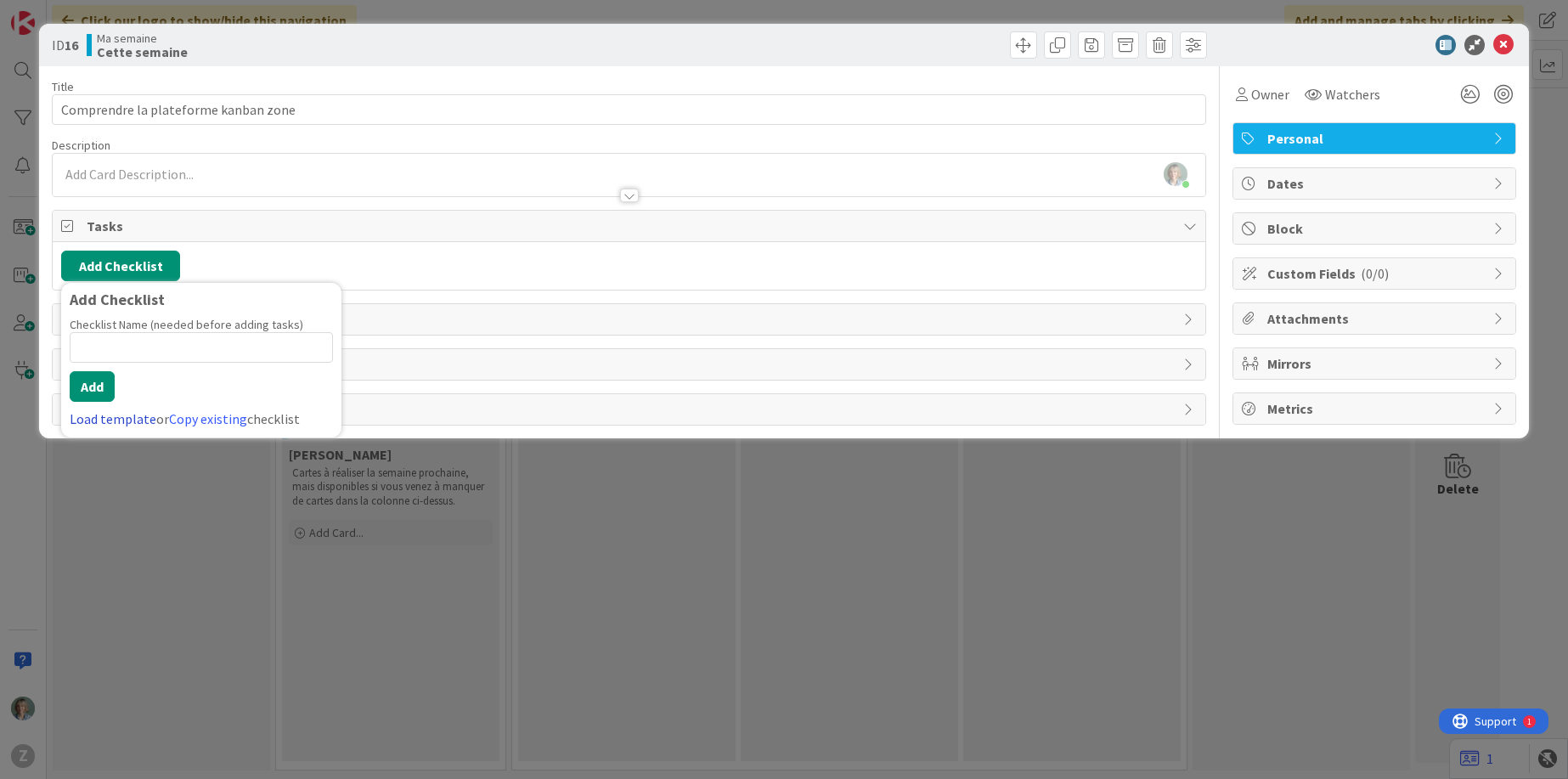
click at [141, 421] on link "Load template" at bounding box center [113, 419] width 87 height 17
click at [155, 351] on link "Edit Checklist Templates" at bounding box center [133, 348] width 125 height 30
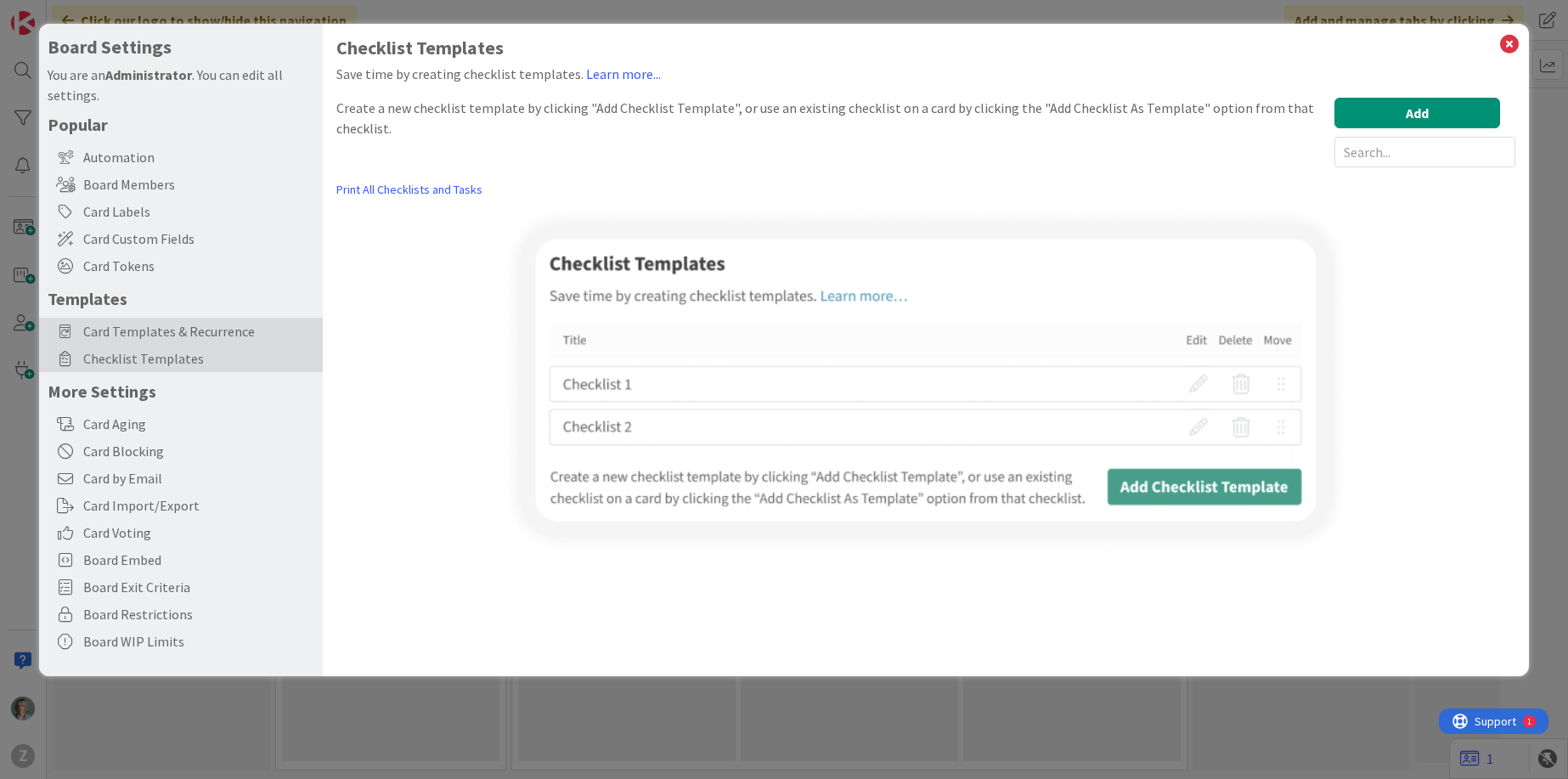
click at [203, 326] on span "Card Templates & Recurrence" at bounding box center [198, 331] width 231 height 20
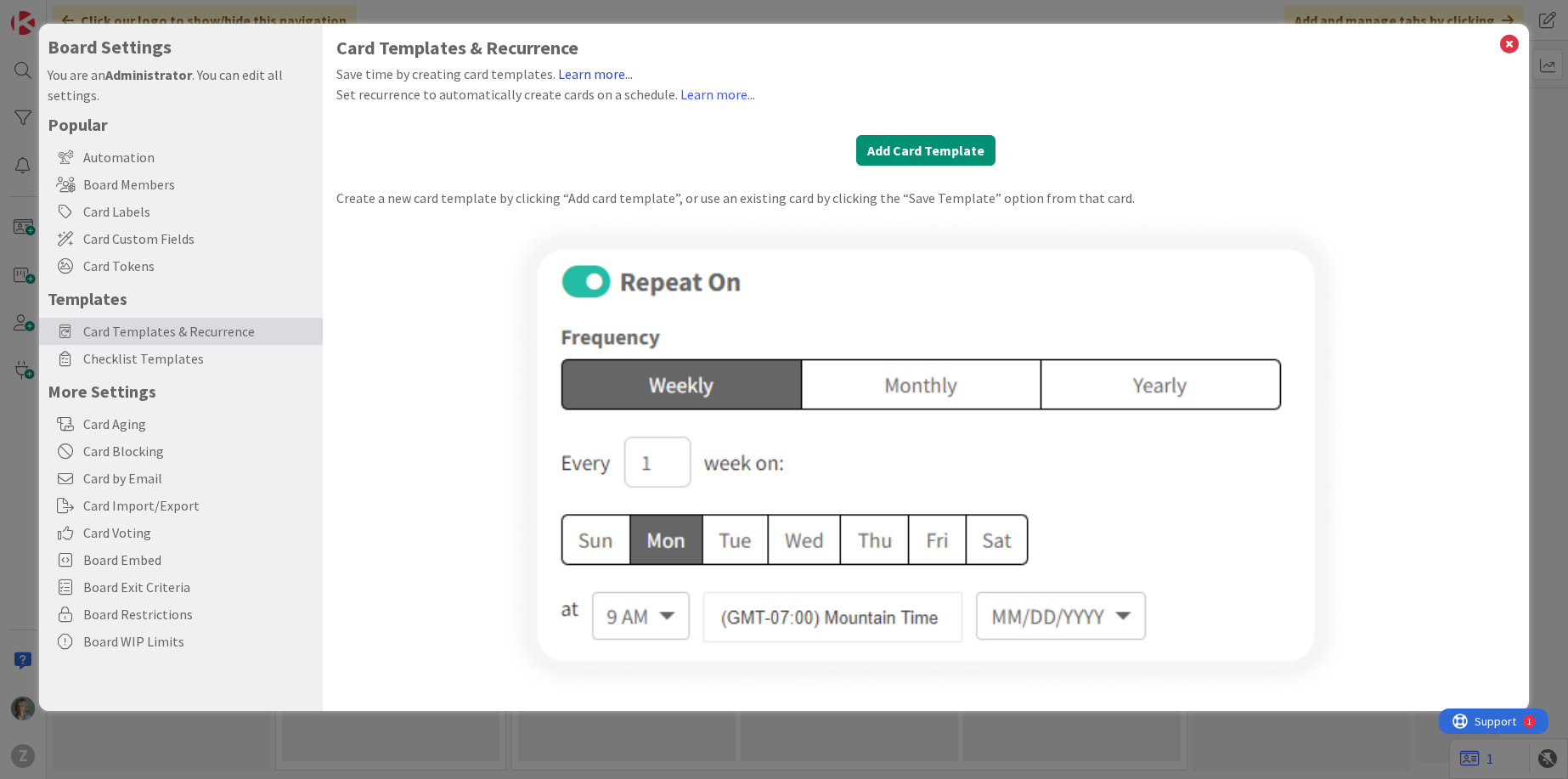
click at [575, 73] on link "Learn more..." at bounding box center [595, 74] width 75 height 17
click at [1511, 41] on icon at bounding box center [1509, 44] width 22 height 24
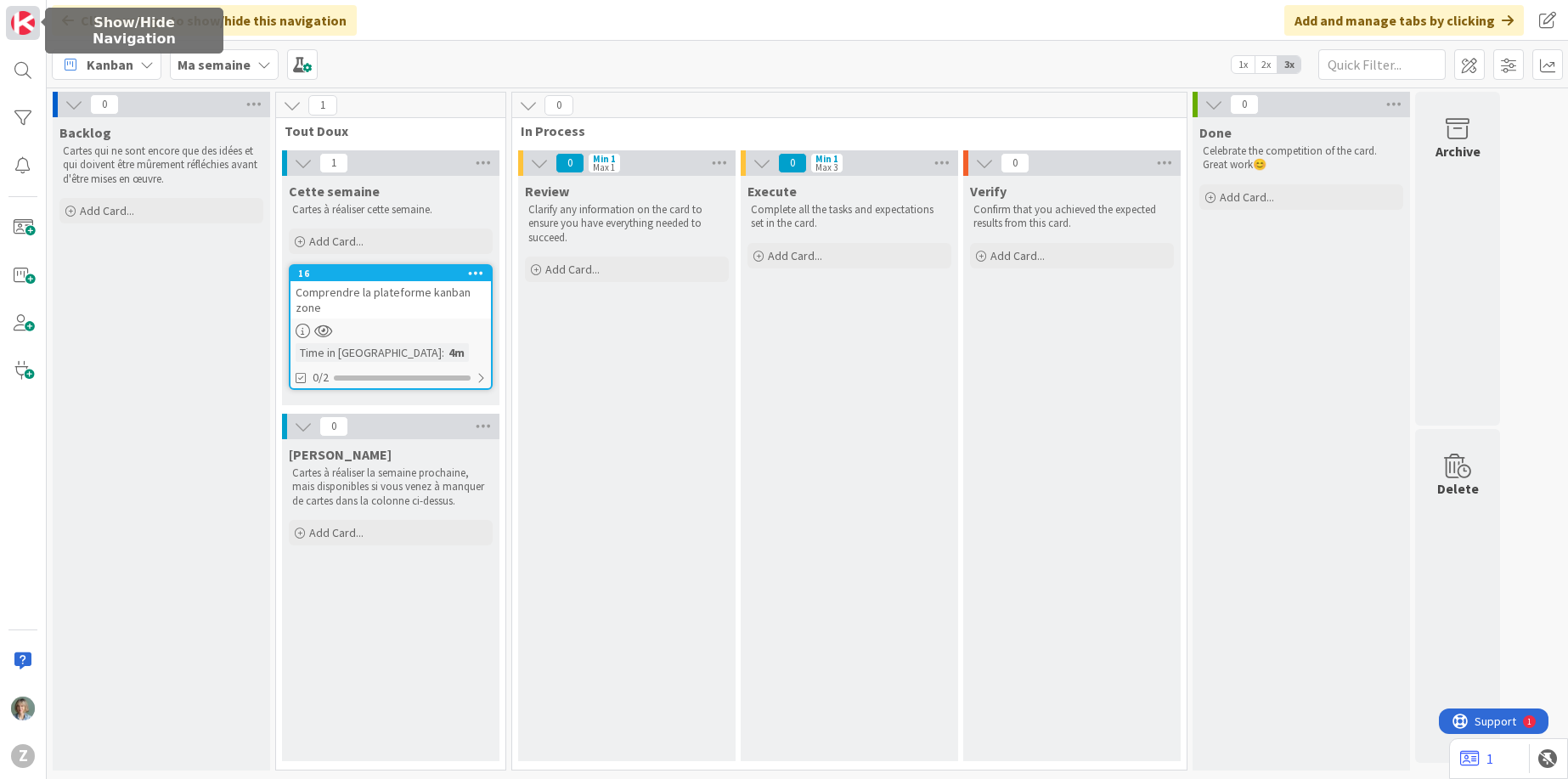
click at [21, 23] on img at bounding box center [23, 23] width 24 height 24
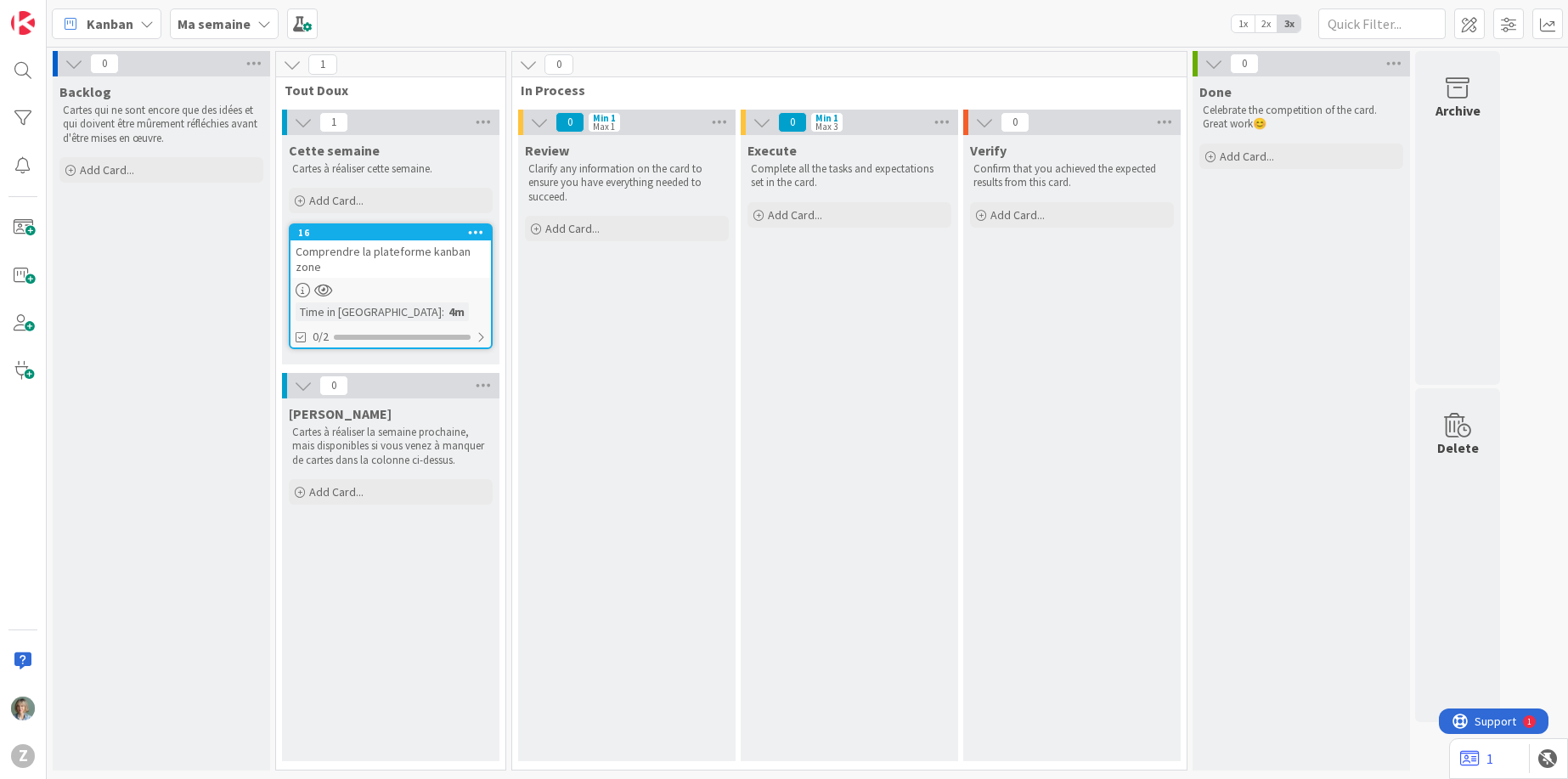
click at [467, 28] on div "Kanban Ma semaine 1x 2x 3x" at bounding box center [807, 23] width 1521 height 47
click at [151, 22] on icon at bounding box center [146, 23] width 14 height 14
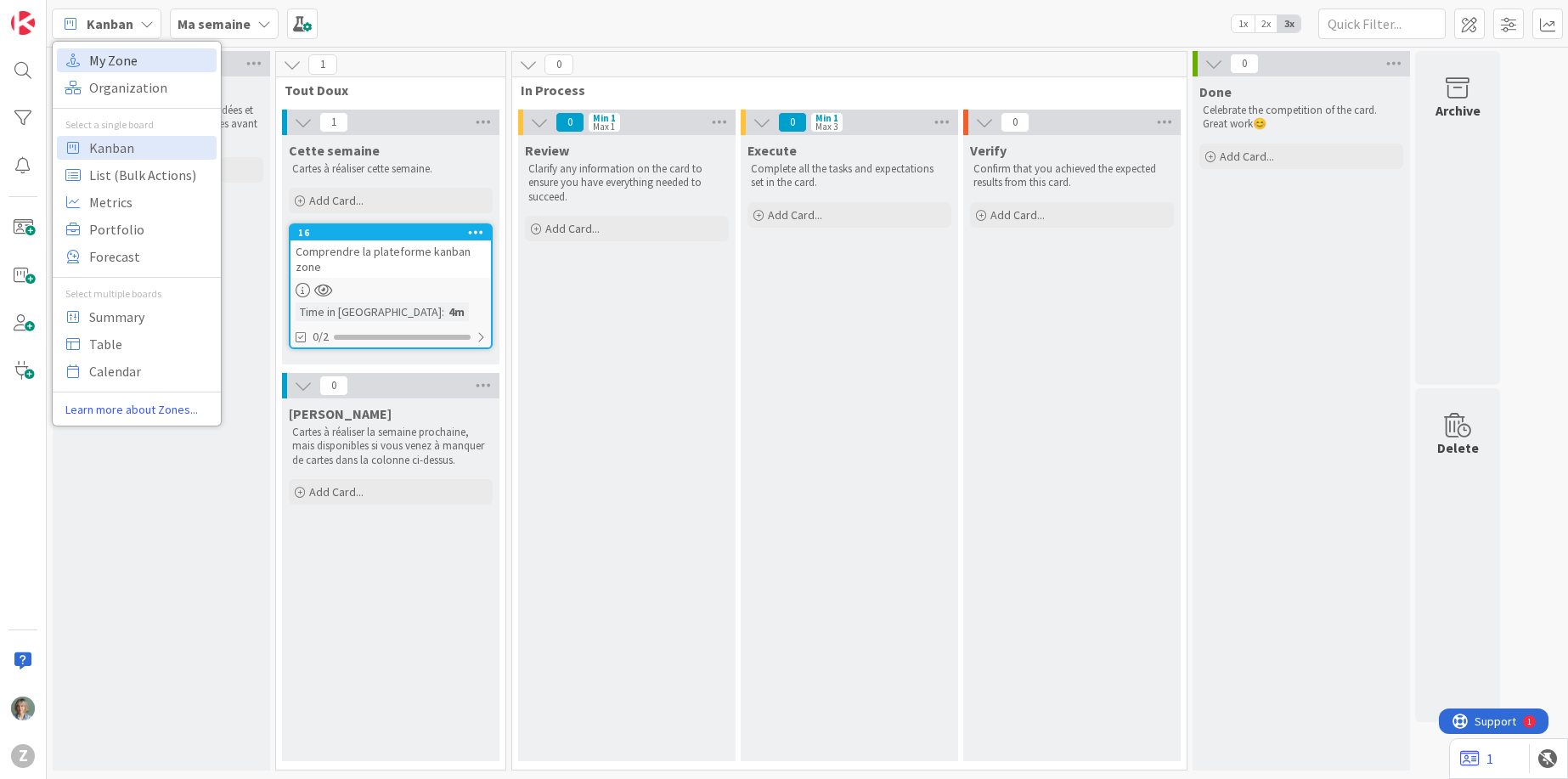
click at [140, 57] on span "My Zone" at bounding box center [150, 61] width 122 height 26
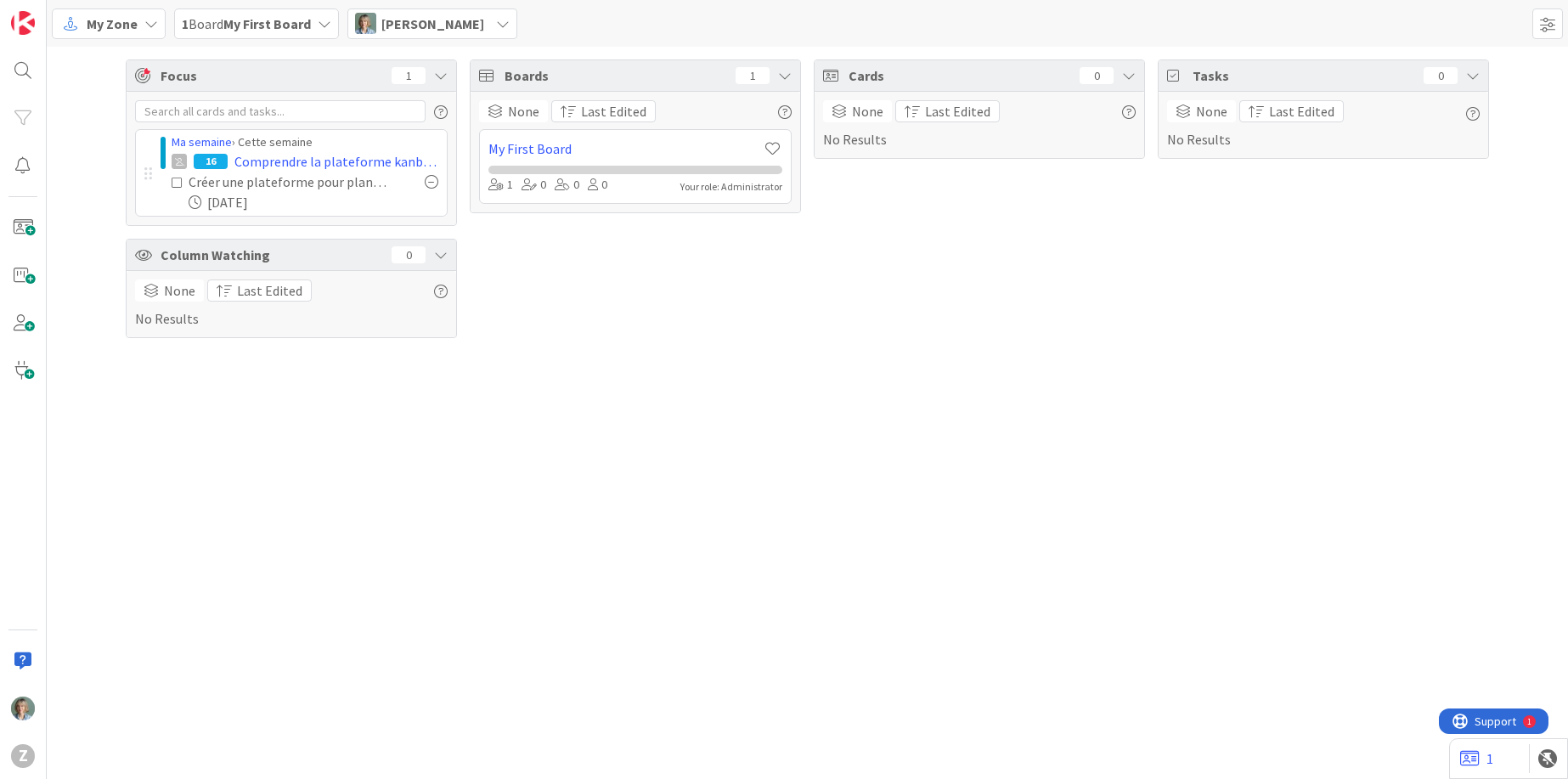
drag, startPoint x: 621, startPoint y: 442, endPoint x: 554, endPoint y: 401, distance: 78.5
click at [621, 442] on div "Focus 1 Ma semaine › Cette semaine 16 Comprendre la plateforme kanban zone Crée…" at bounding box center [807, 413] width 1521 height 732
click at [342, 18] on div "My Zone 1 Board My First Board Zélia Lefebvre" at bounding box center [807, 23] width 1521 height 47
click at [323, 23] on icon at bounding box center [324, 23] width 14 height 14
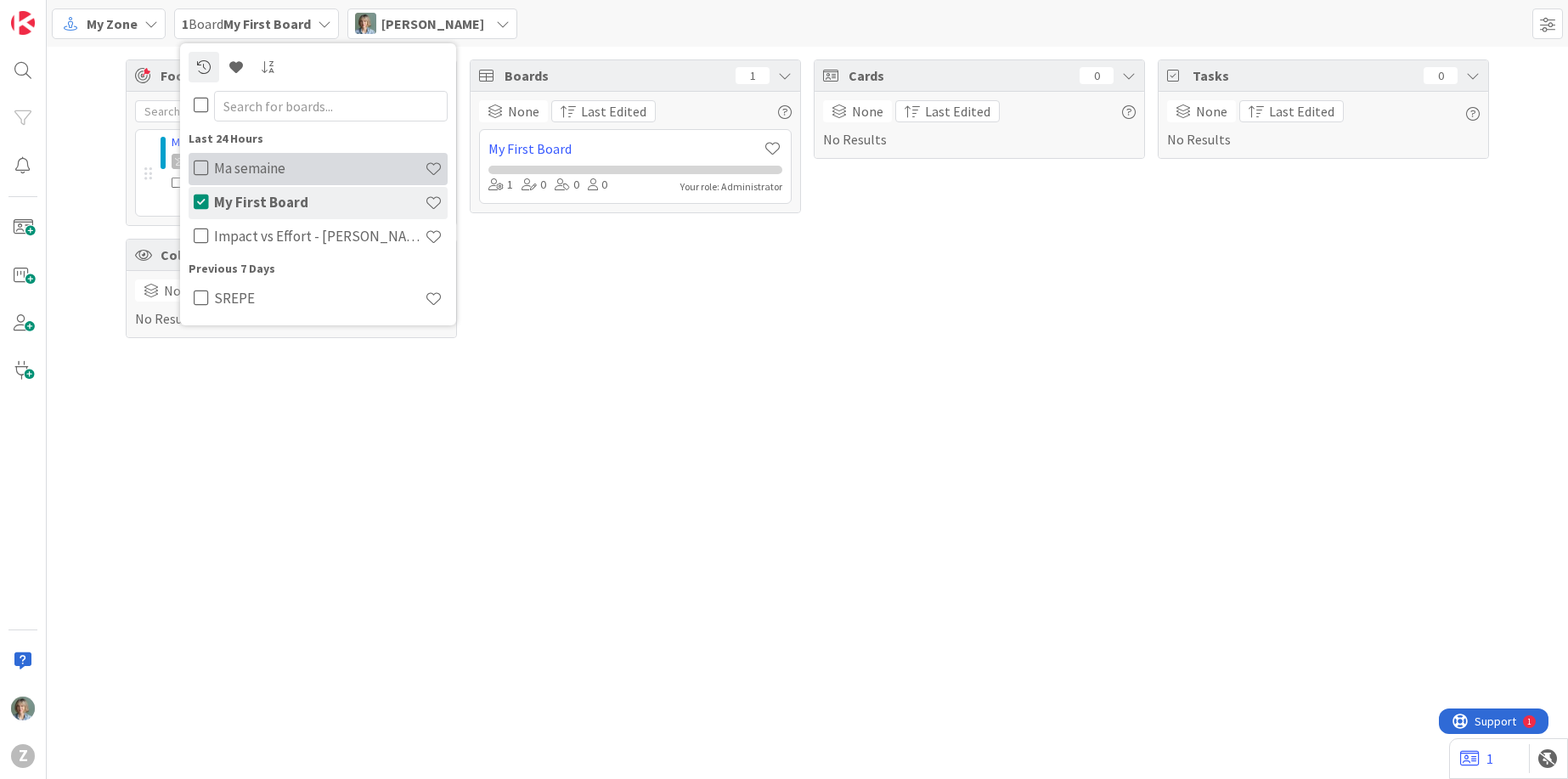
click at [282, 159] on h4 "Ma semaine" at bounding box center [319, 168] width 211 height 17
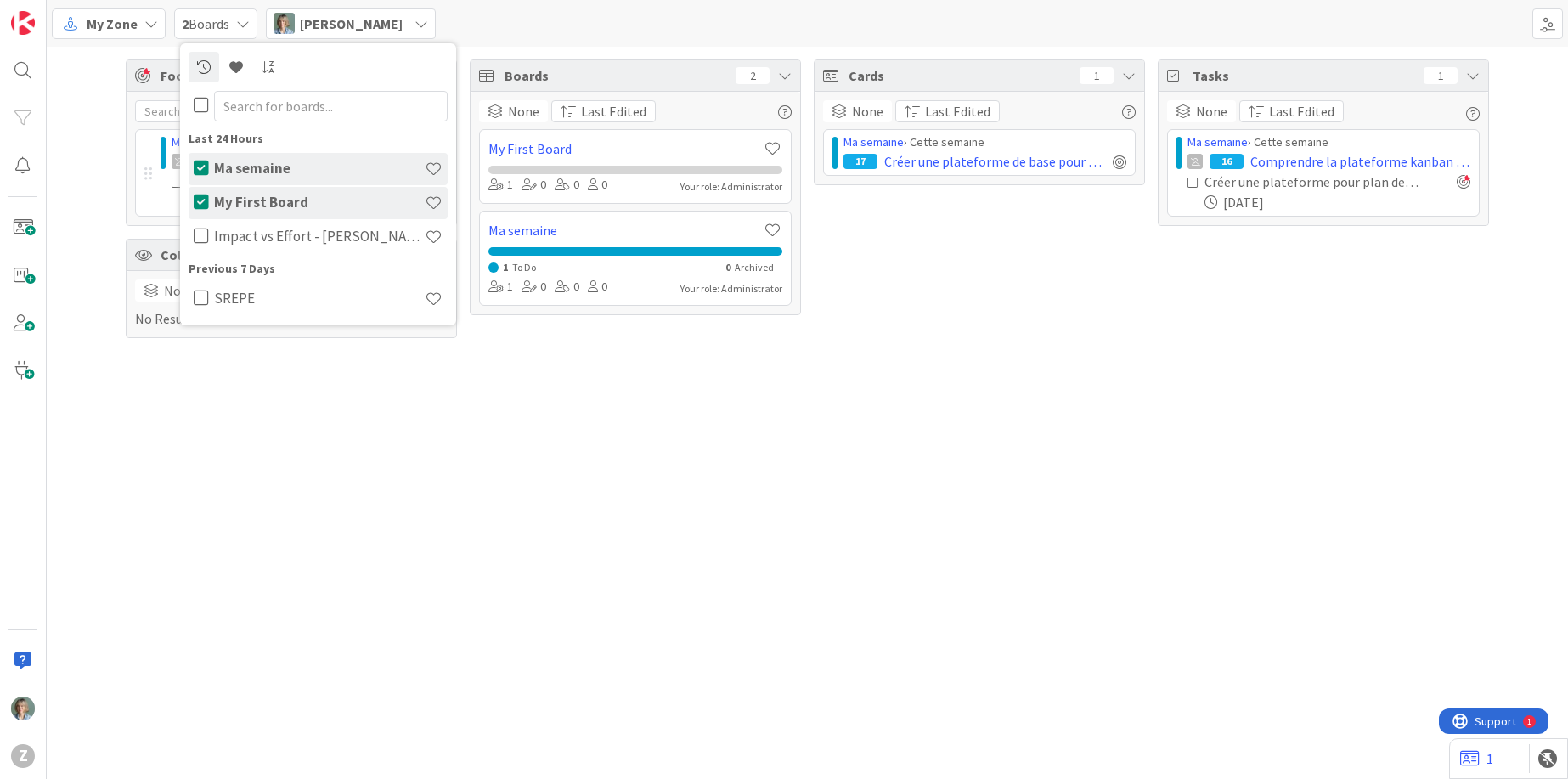
click at [199, 166] on icon at bounding box center [201, 168] width 16 height 17
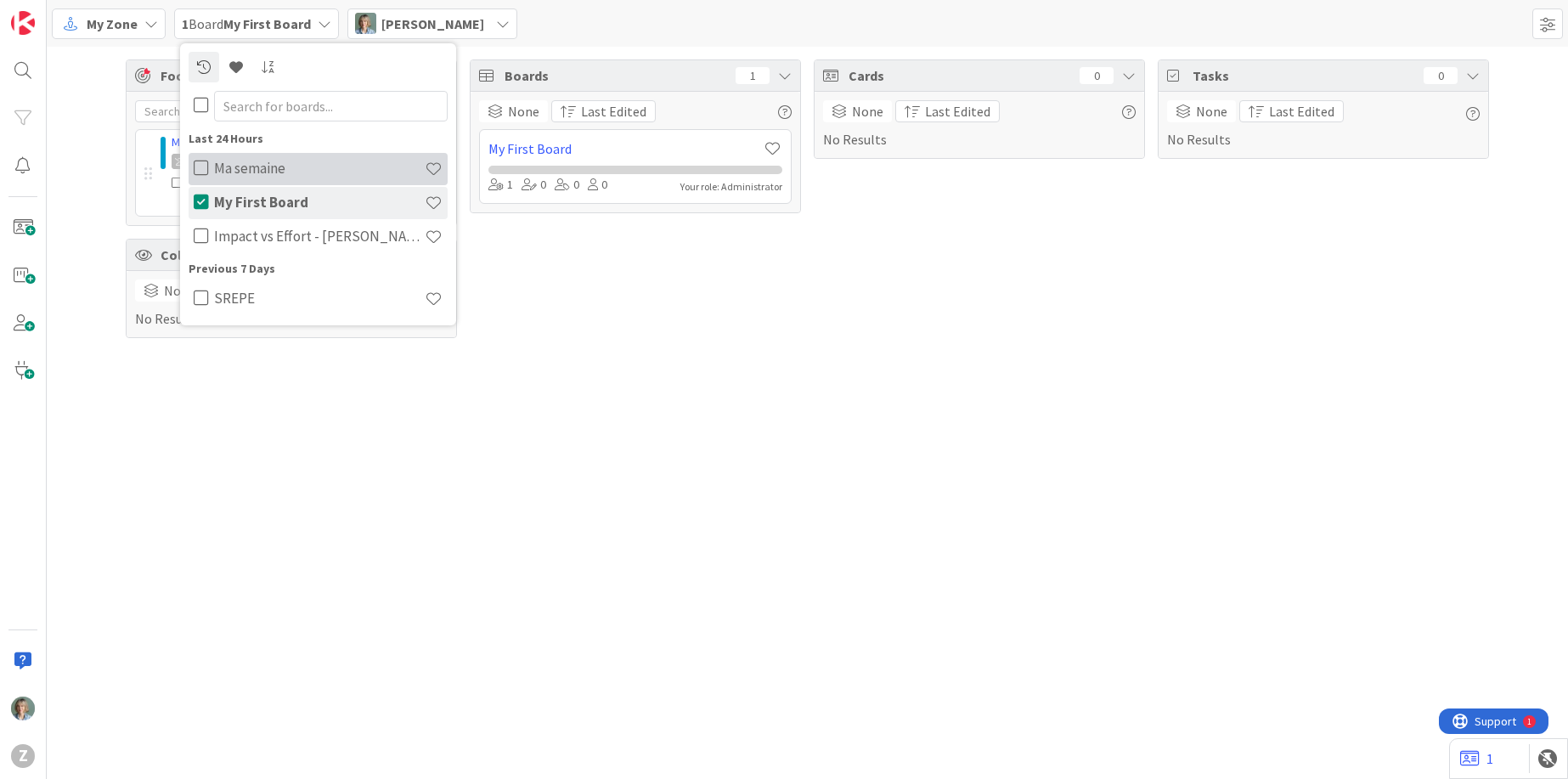
click at [210, 165] on div "Ma semaine" at bounding box center [328, 169] width 238 height 32
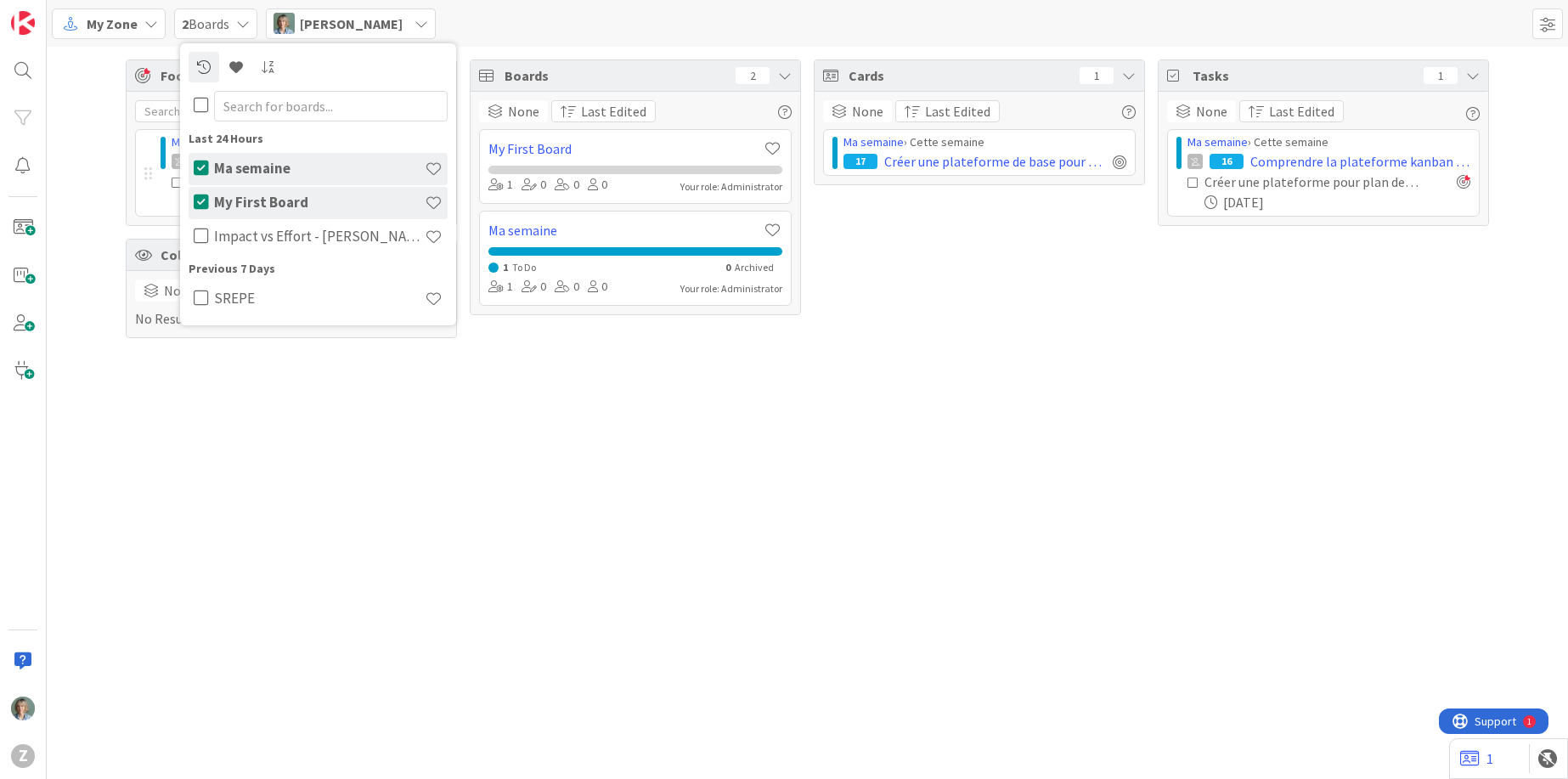
click at [366, 459] on div "Focus 1 Ma semaine › Cette semaine 16 Comprendre la plateforme kanban zone Crée…" at bounding box center [807, 413] width 1521 height 732
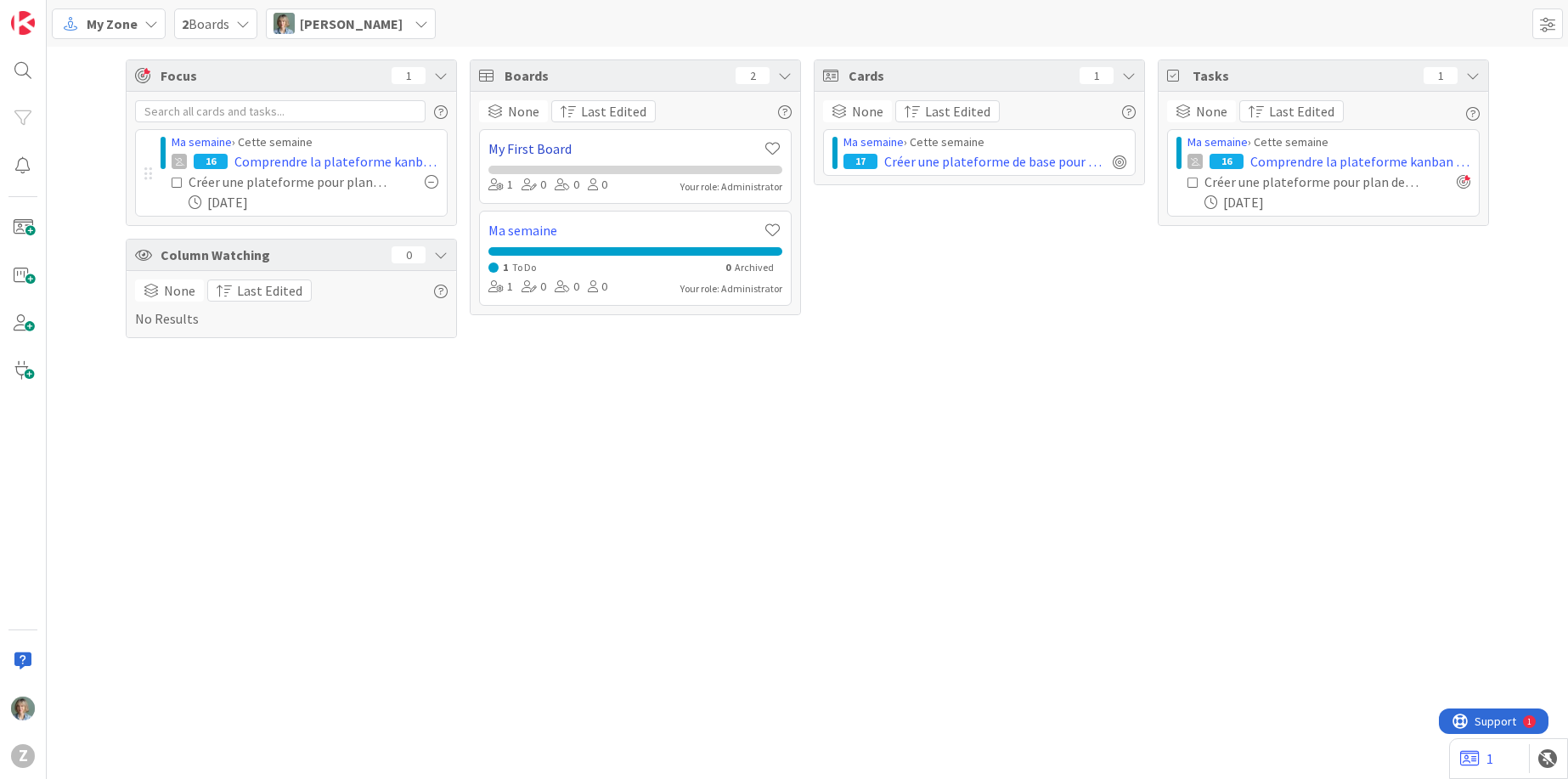
click at [630, 142] on link "My First Board" at bounding box center [624, 148] width 273 height 20
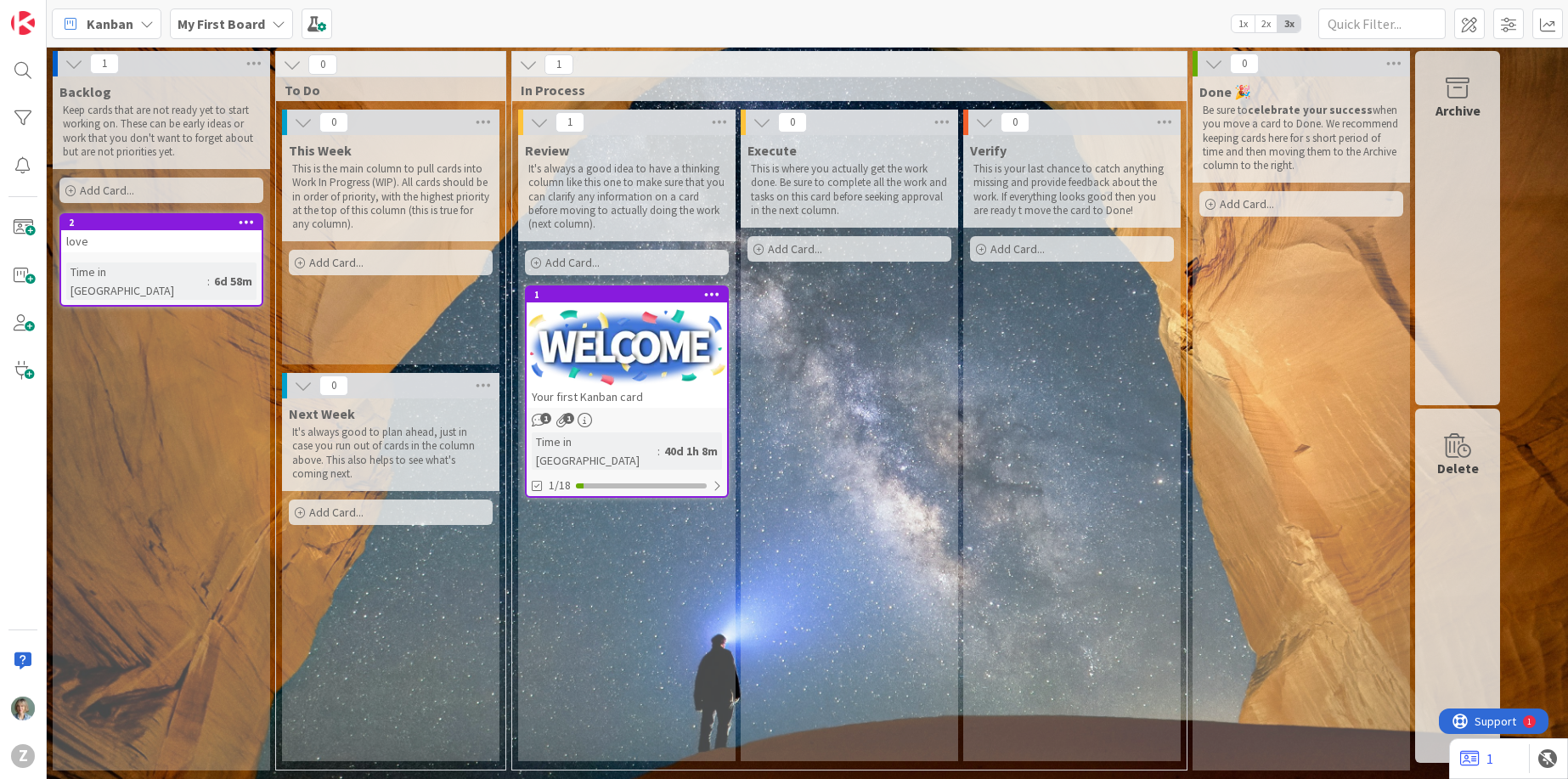
click at [266, 22] on div "My First Board" at bounding box center [231, 23] width 123 height 30
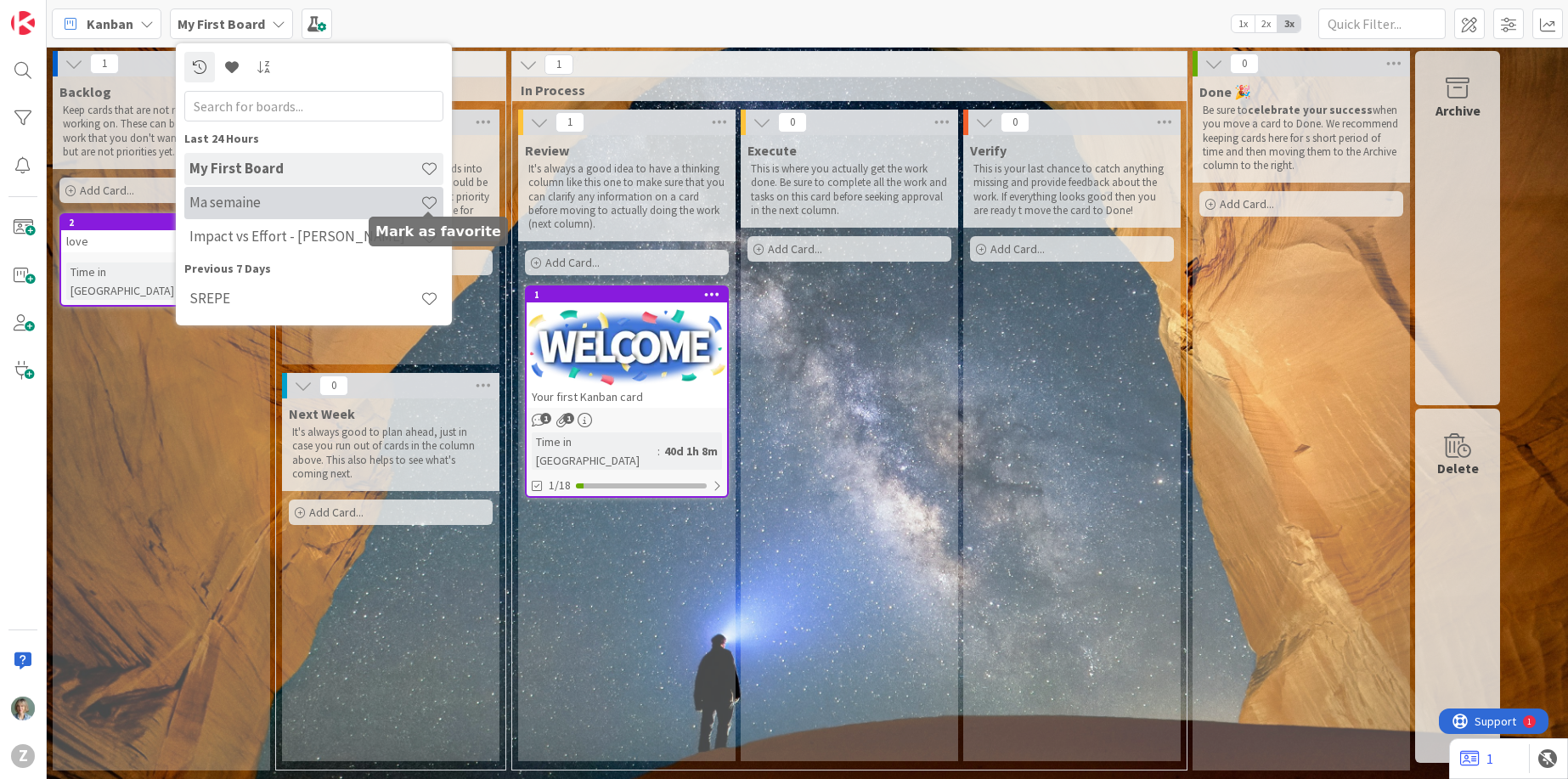
click at [425, 203] on span at bounding box center [429, 202] width 17 height 17
click at [257, 202] on h4 "Ma semaine" at bounding box center [305, 202] width 231 height 17
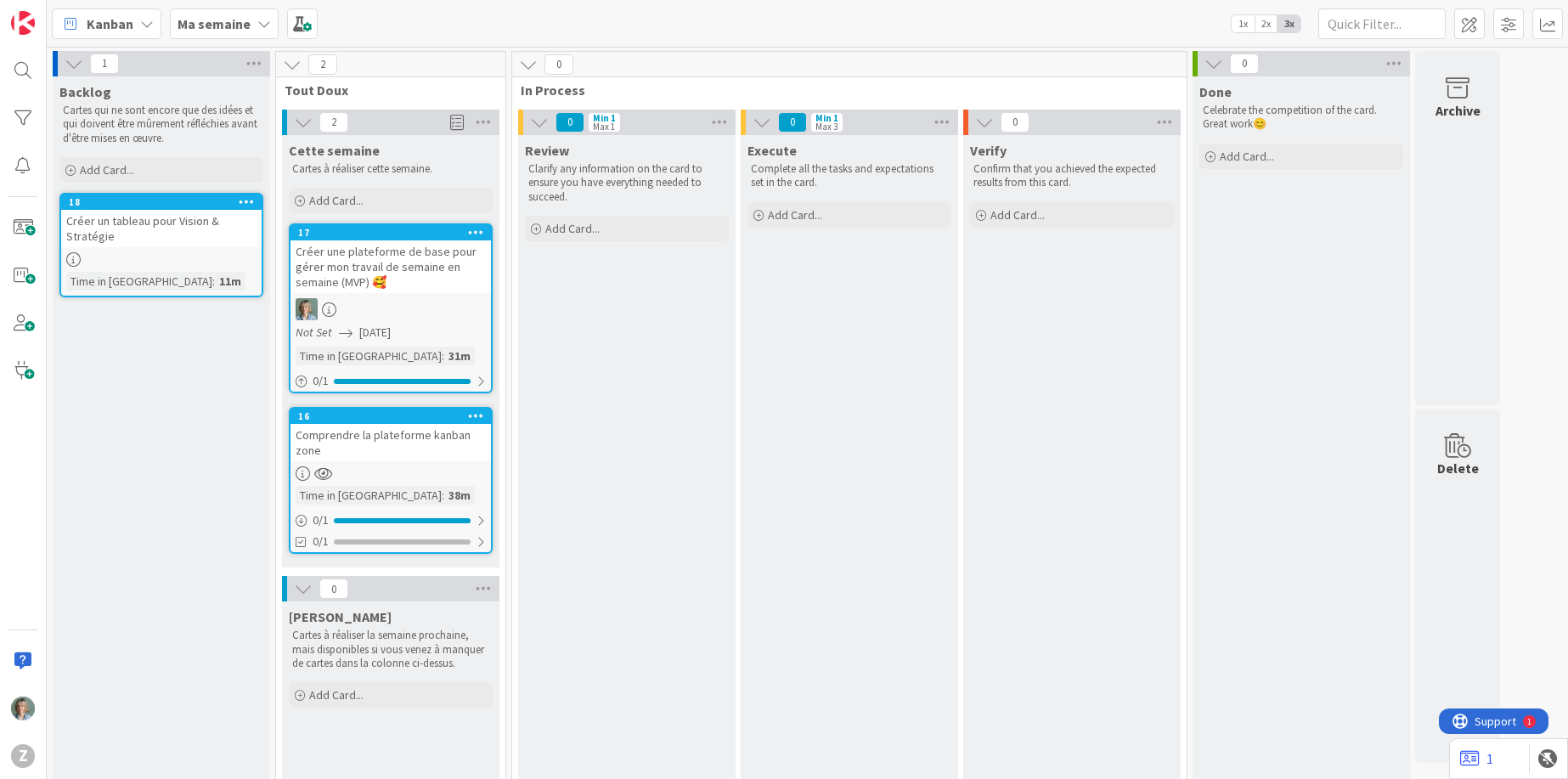
click at [458, 124] on span at bounding box center [457, 122] width 14 height 26
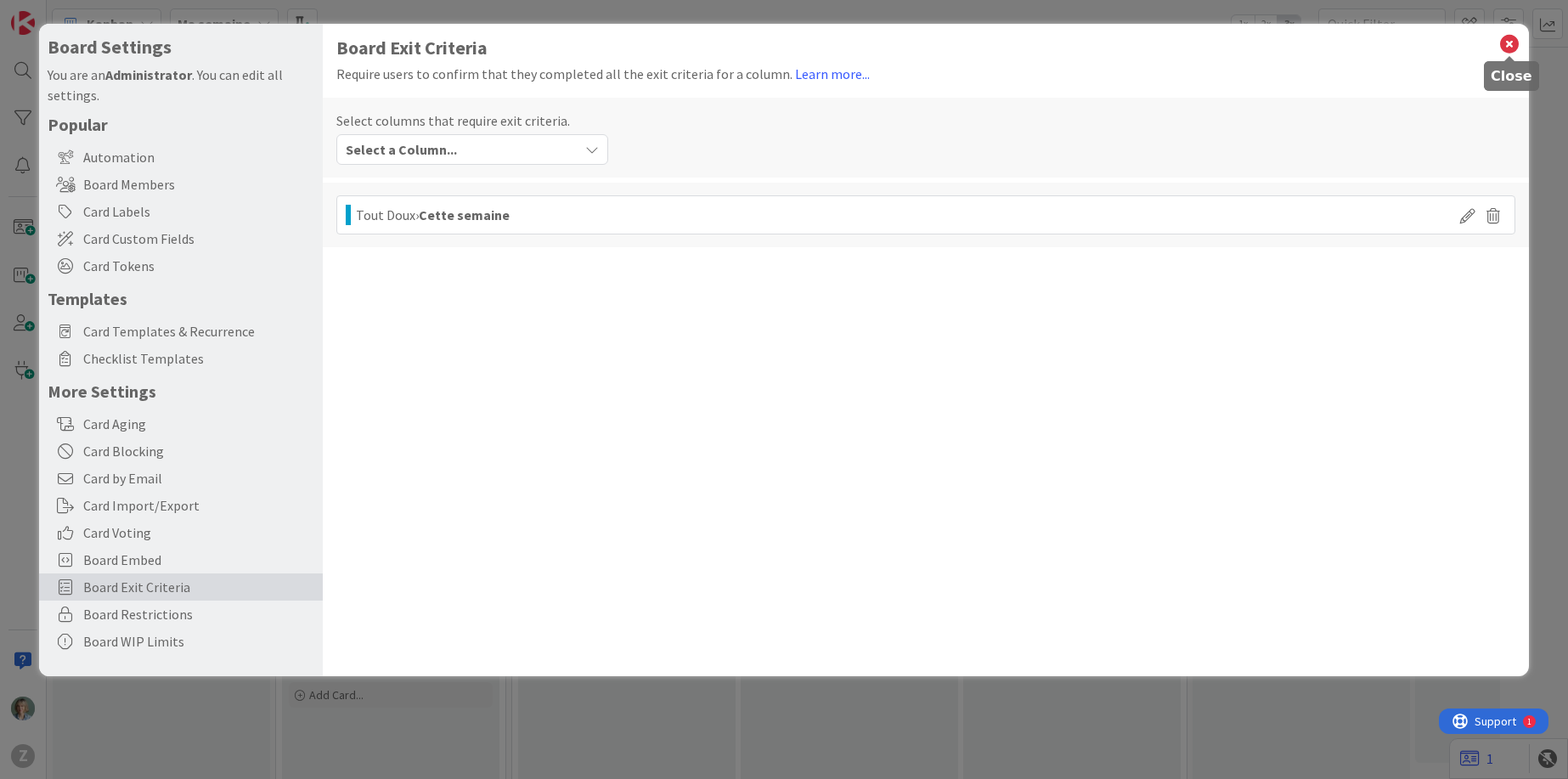
drag, startPoint x: 1508, startPoint y: 47, endPoint x: 1506, endPoint y: 87, distance: 40.0
click at [1508, 47] on icon at bounding box center [1509, 44] width 22 height 24
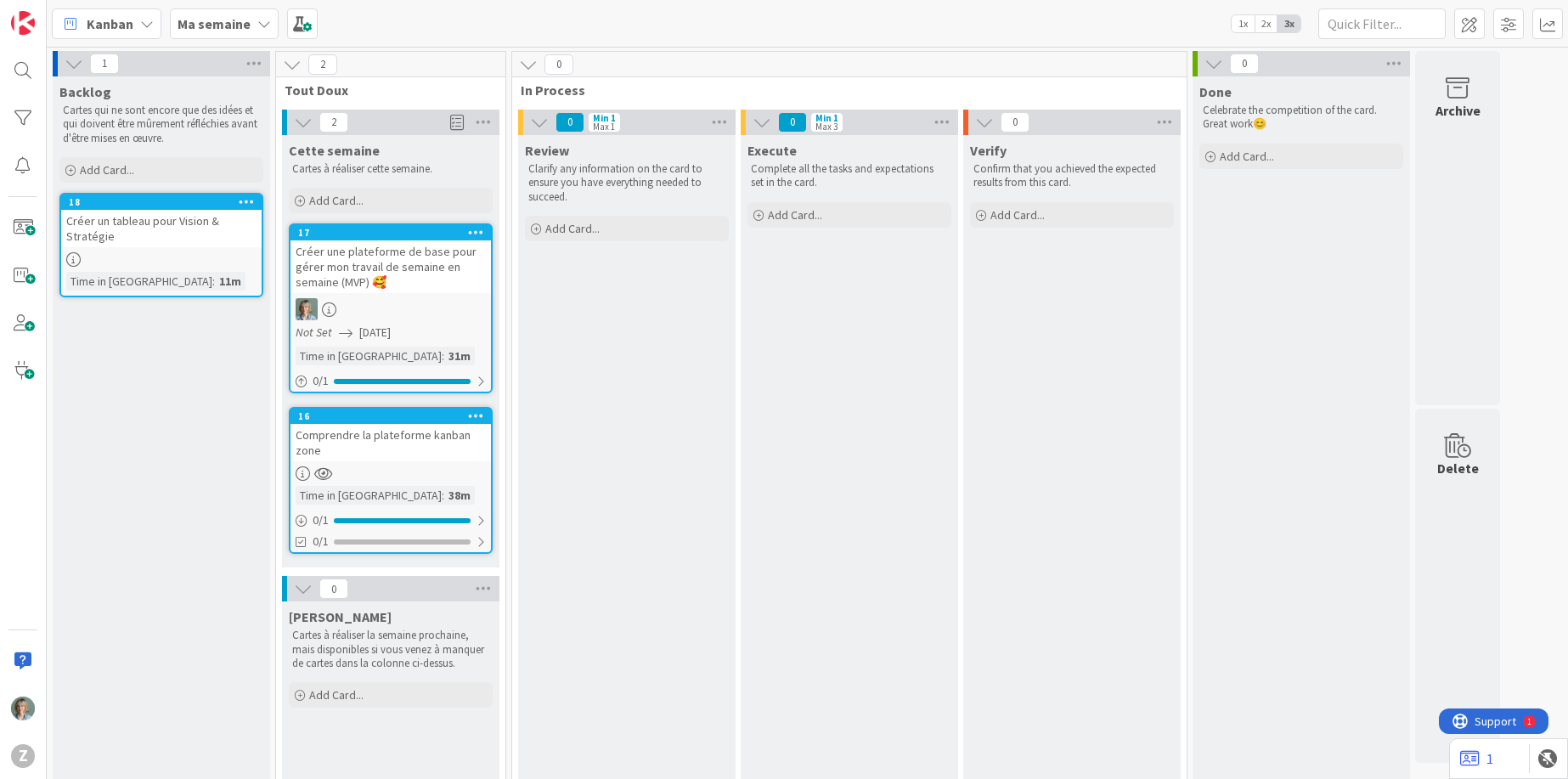
click at [610, 194] on p "Clarify any information on the card to ensure you have everything needed to suc…" at bounding box center [627, 182] width 197 height 41
drag, startPoint x: 572, startPoint y: 197, endPoint x: 520, endPoint y: 172, distance: 57.7
click at [520, 172] on div "Review Clarify any information on the card to ensure you have everything needed…" at bounding box center [627, 171] width 217 height 72
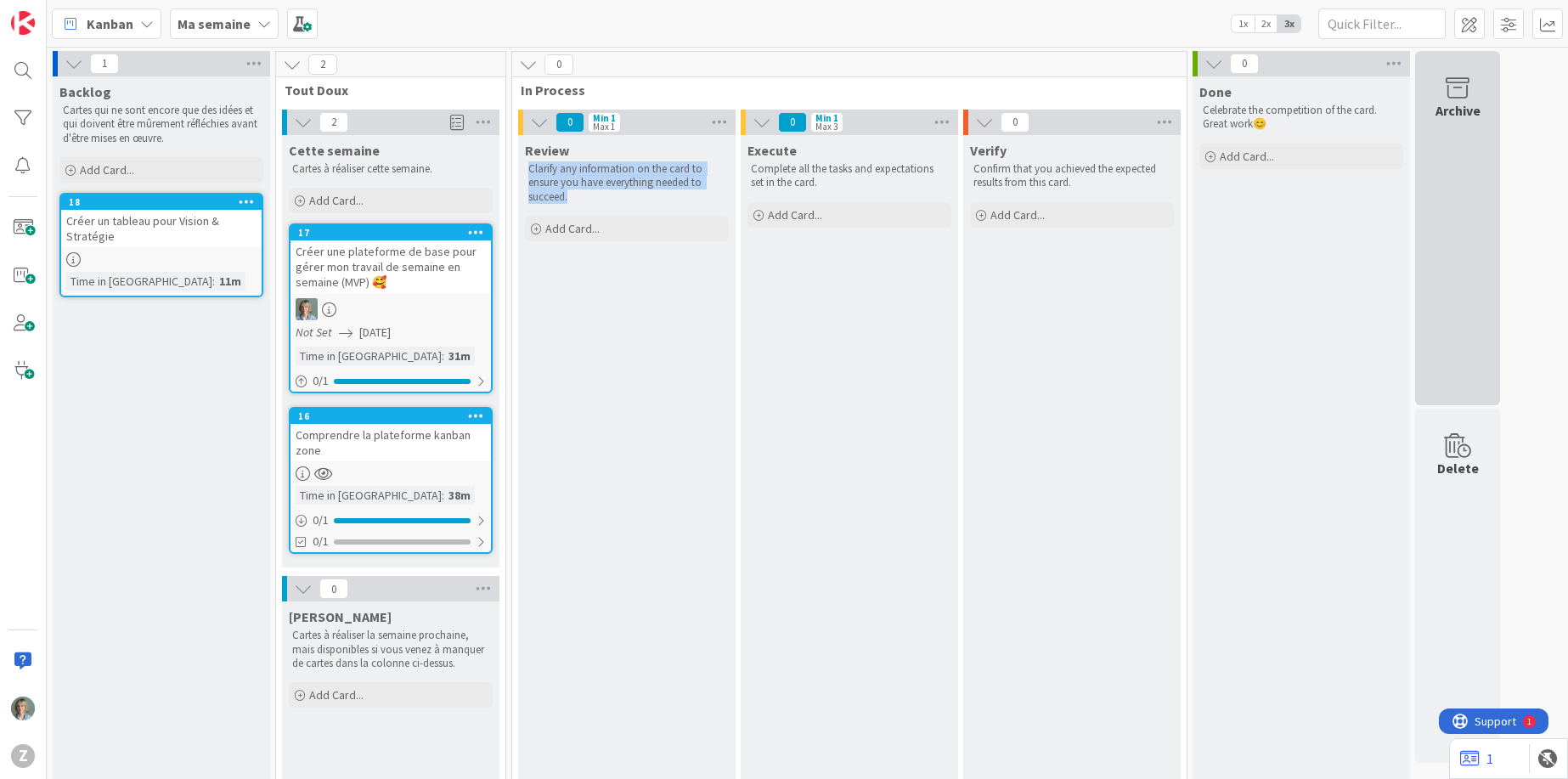
copy p "Clarify any information on the card to ensure you have everything needed to suc…"
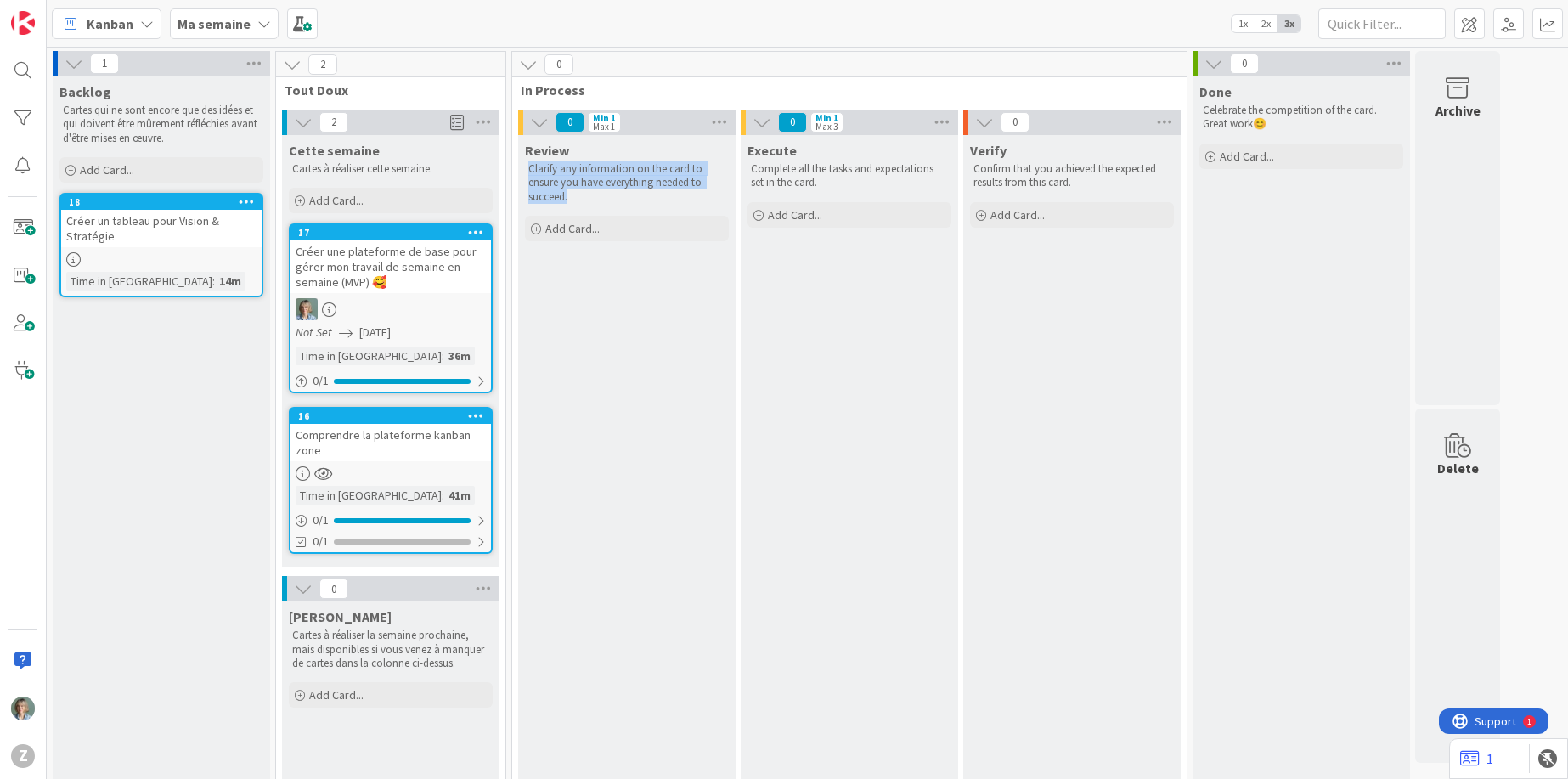
copy p "Clarify any information on the card to ensure you have everything needed to suc…"
click at [716, 122] on icon at bounding box center [719, 122] width 22 height 26
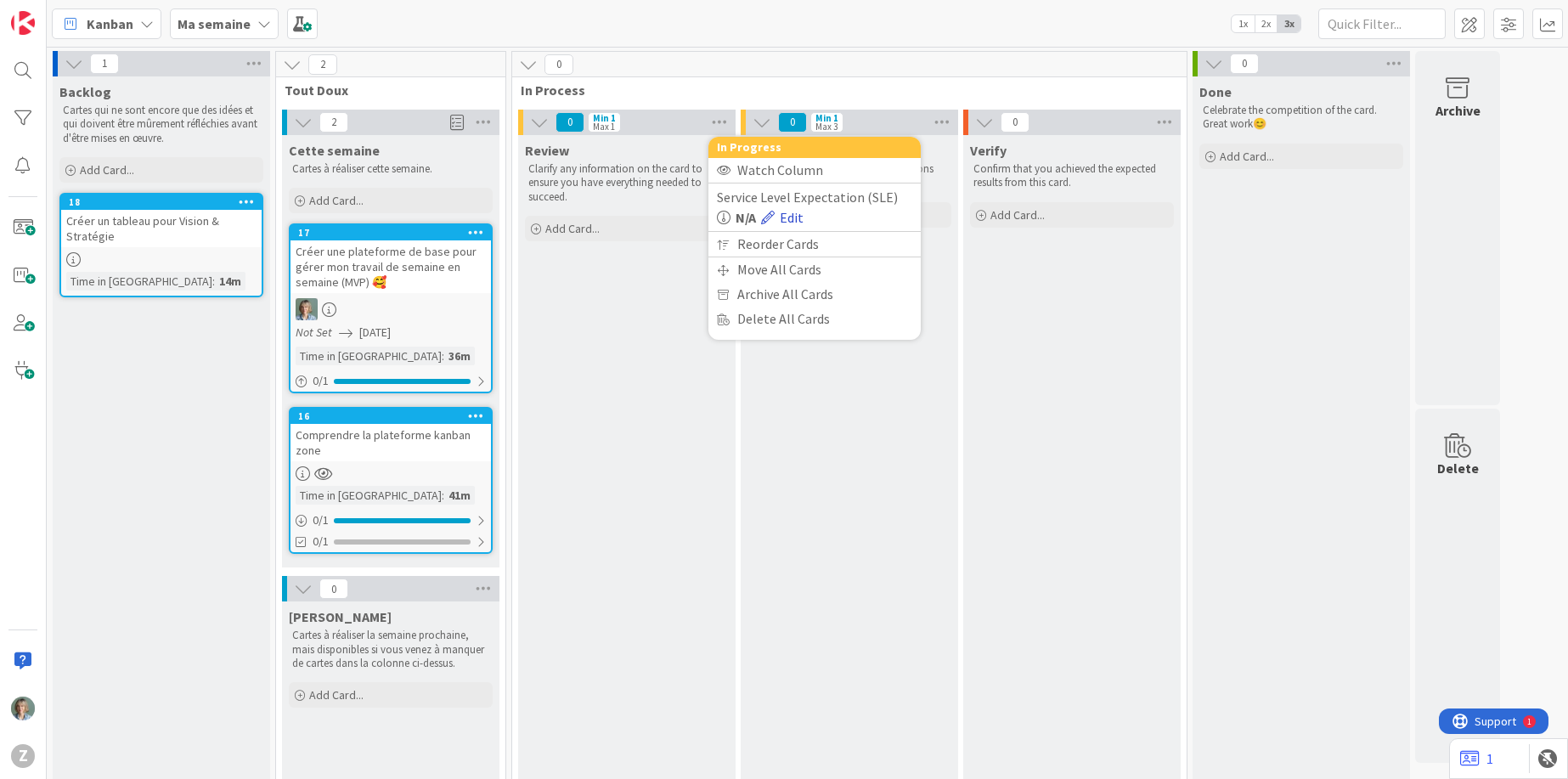
click at [795, 214] on link "Edit" at bounding box center [783, 217] width 42 height 20
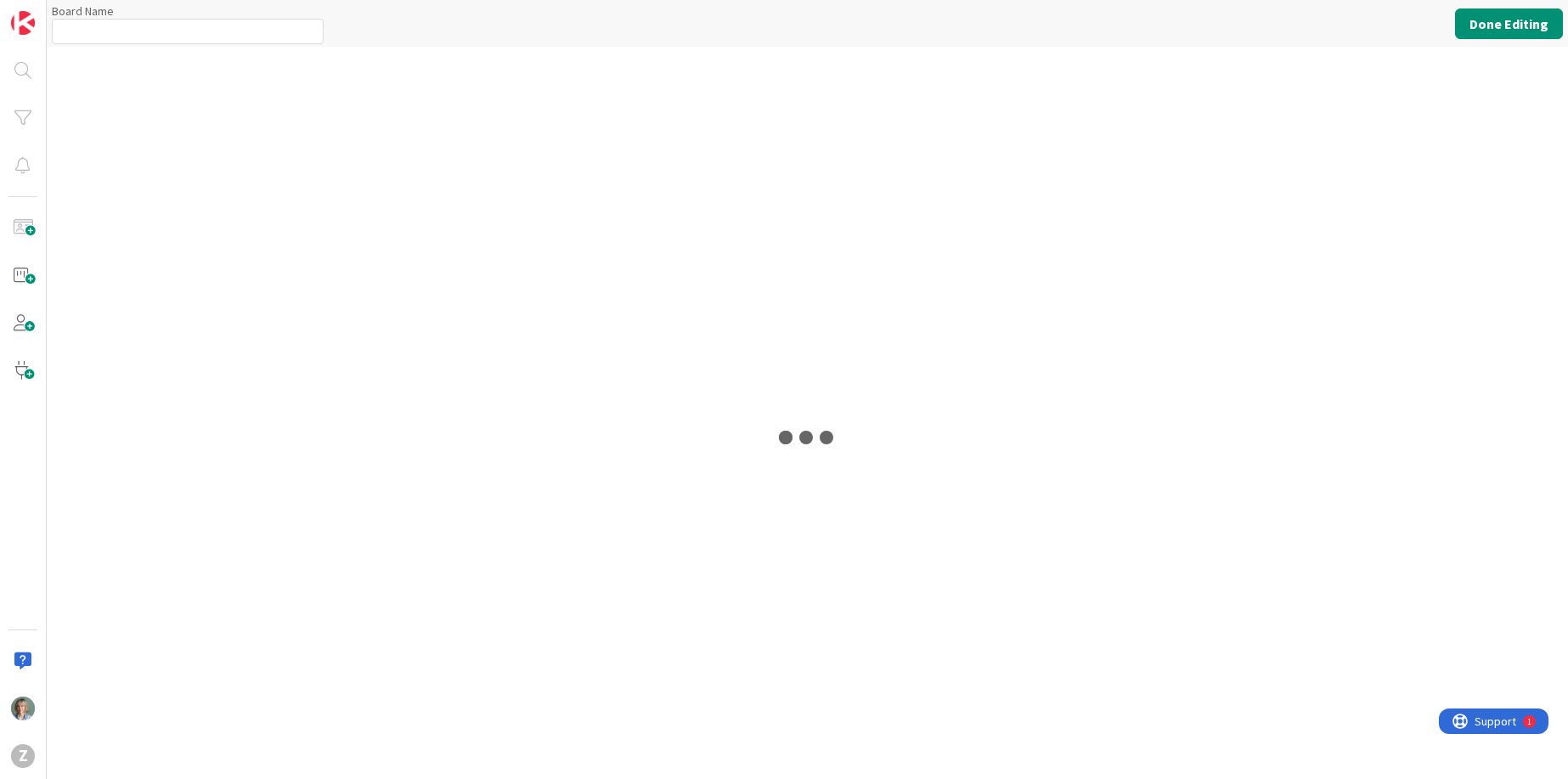
type input "Ma semaine"
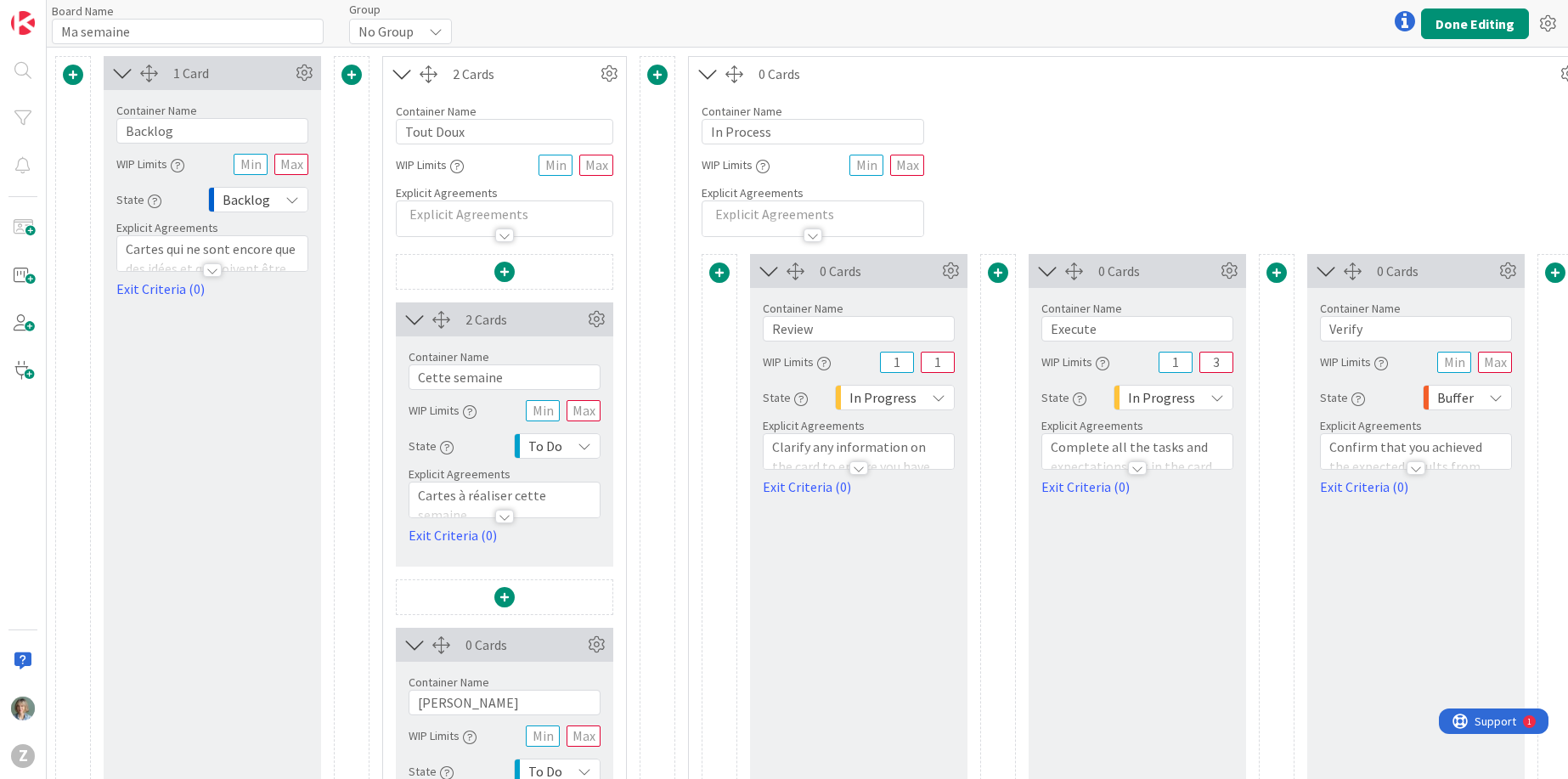
click at [825, 455] on div at bounding box center [858, 459] width 191 height 17
click at [827, 520] on p "Clarify any information on the card to ensure you have everything needed to suc…" at bounding box center [859, 517] width 173 height 58
drag, startPoint x: 834, startPoint y: 330, endPoint x: 776, endPoint y: 328, distance: 58.0
click at [776, 328] on input "Review" at bounding box center [858, 329] width 192 height 26
type input "Revue"
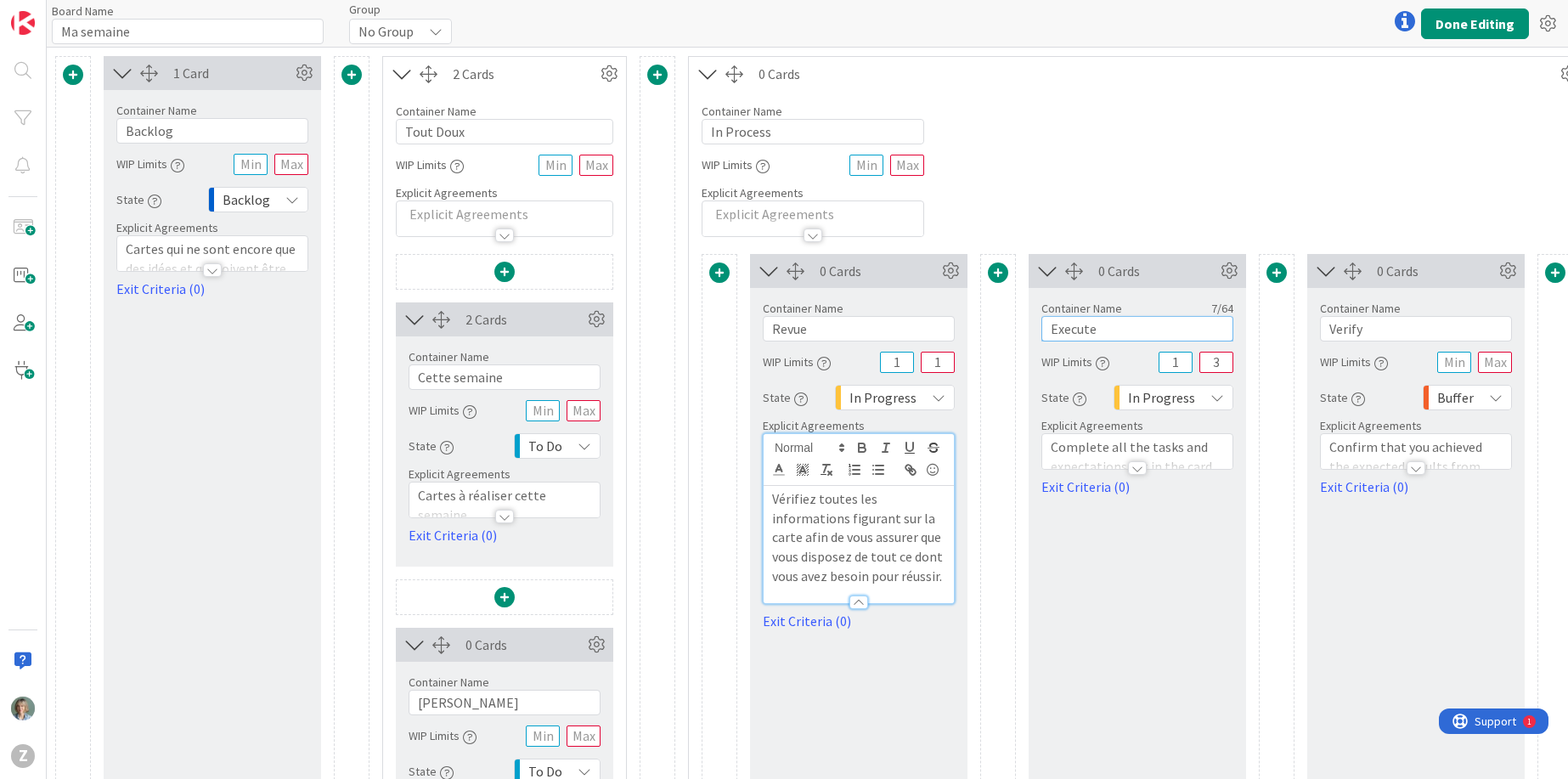
click at [1074, 335] on input "Execute" at bounding box center [1137, 329] width 192 height 26
drag, startPoint x: 1118, startPoint y: 328, endPoint x: 1044, endPoint y: 327, distance: 74.0
click at [1044, 327] on input "Execute" at bounding box center [1137, 329] width 192 height 26
type input "Let's do it ;)"
click at [1101, 449] on p "Complete all the tasks and expectations set in the card." at bounding box center [1137, 457] width 173 height 39
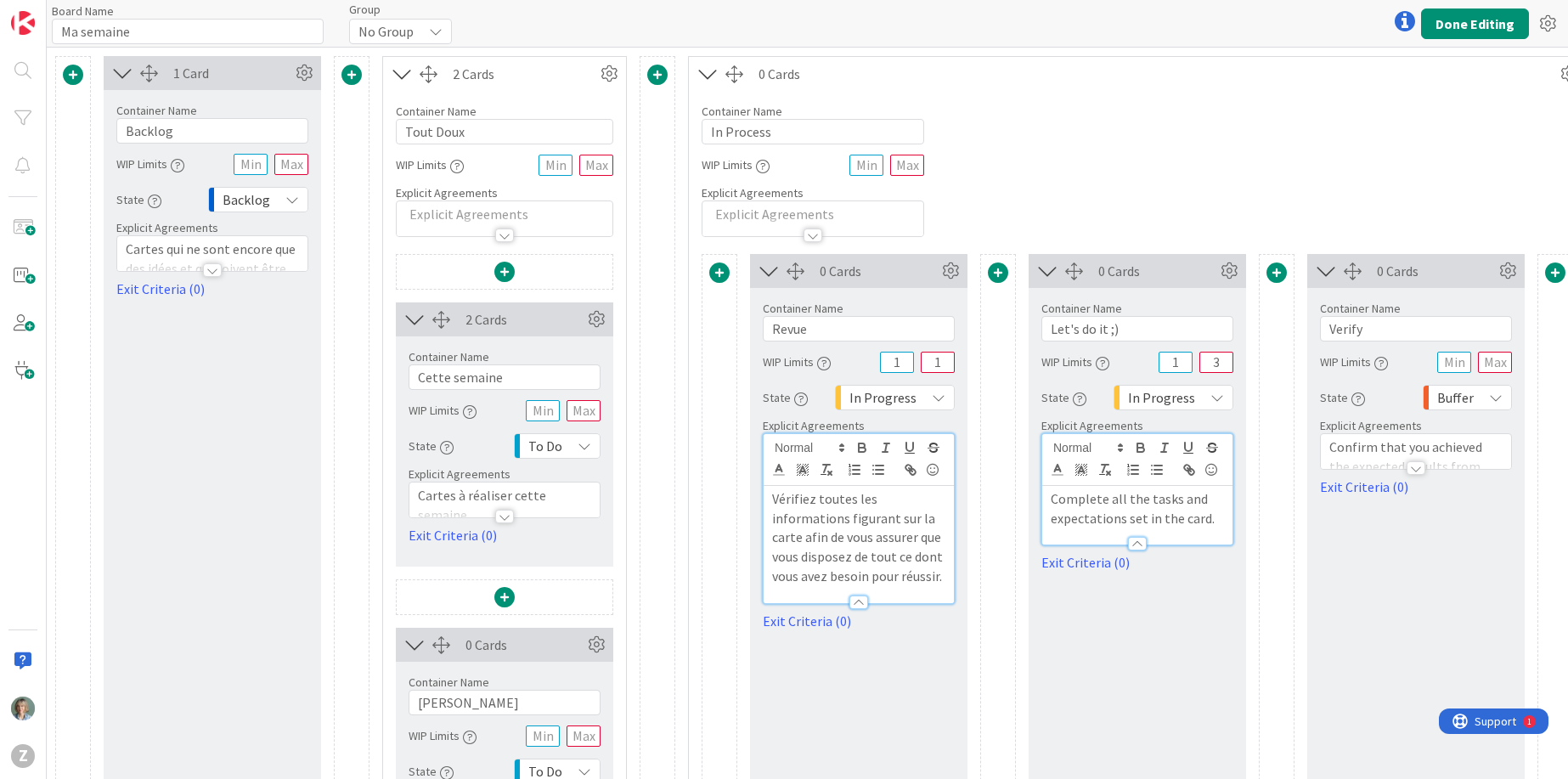
click at [1098, 513] on p "Complete all the tasks and expectations set in the card." at bounding box center [1137, 508] width 173 height 39
copy p "Complete all the tasks and expectations set in the card."
click at [1122, 658] on div "0 Cards Container Name 14 / 64 Let's do it ;) WIP Limits 1 3 State In Progress …" at bounding box center [1137, 589] width 217 height 671
click at [1502, 396] on icon at bounding box center [1495, 397] width 14 height 14
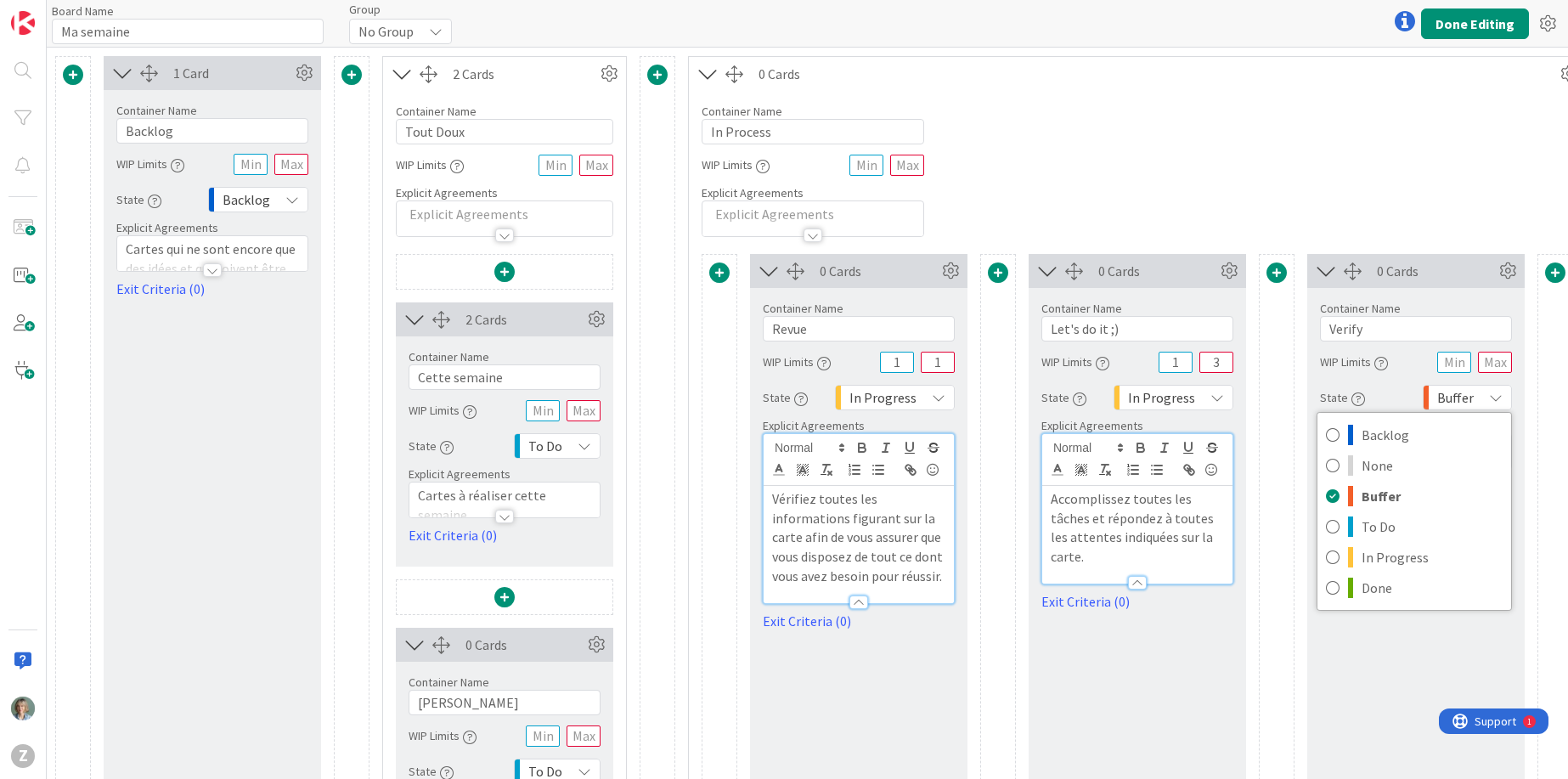
click at [1502, 396] on icon at bounding box center [1495, 397] width 14 height 14
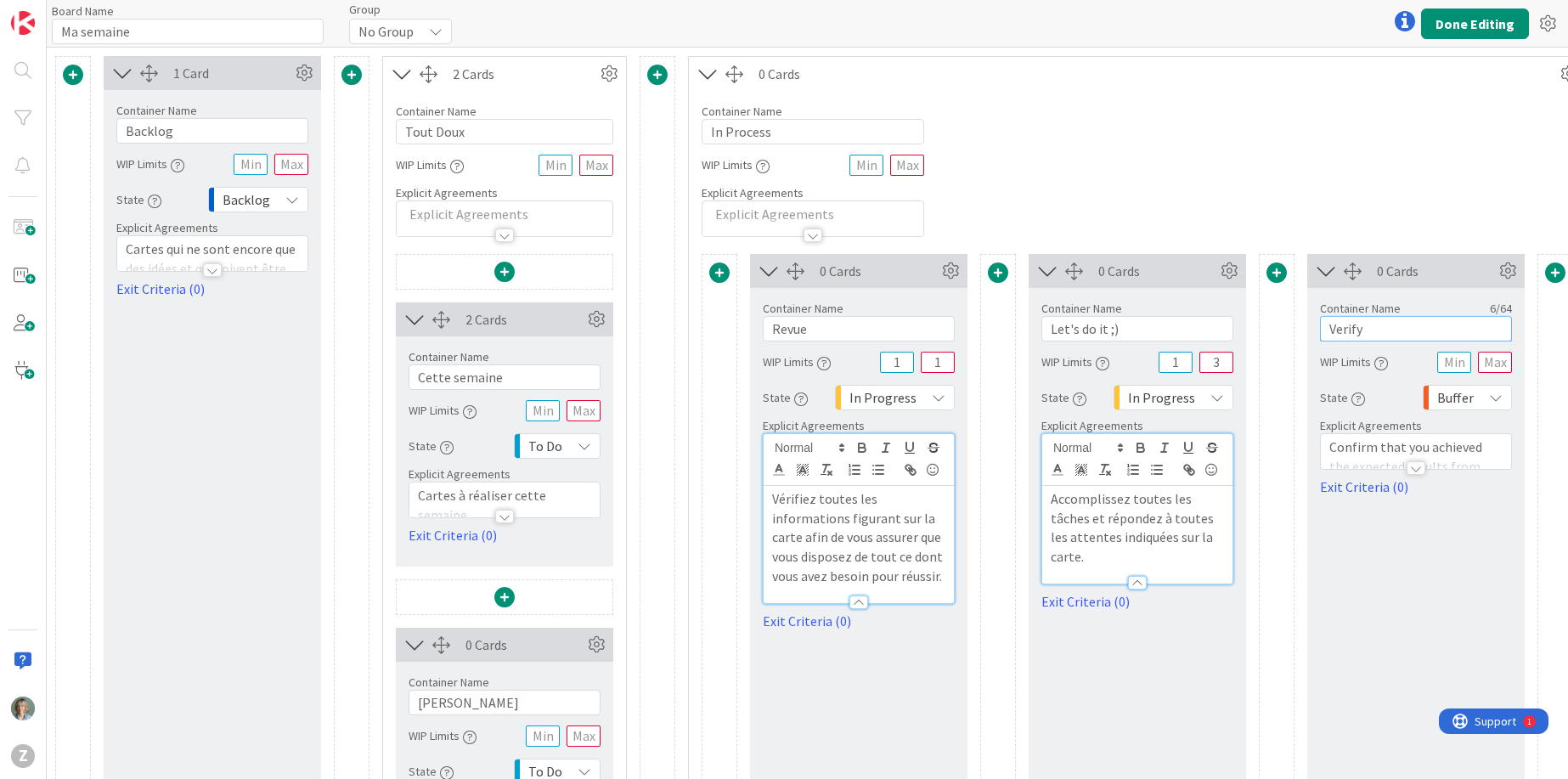
click at [1385, 334] on input "Verify" at bounding box center [1416, 329] width 192 height 26
drag, startPoint x: 1384, startPoint y: 331, endPoint x: 1319, endPoint y: 328, distance: 65.1
click at [1320, 328] on input "Verify" at bounding box center [1416, 329] width 192 height 26
type input "À vérifier"
click at [1371, 445] on p "Confirm that you achieved the expected results from this card." at bounding box center [1416, 466] width 173 height 58
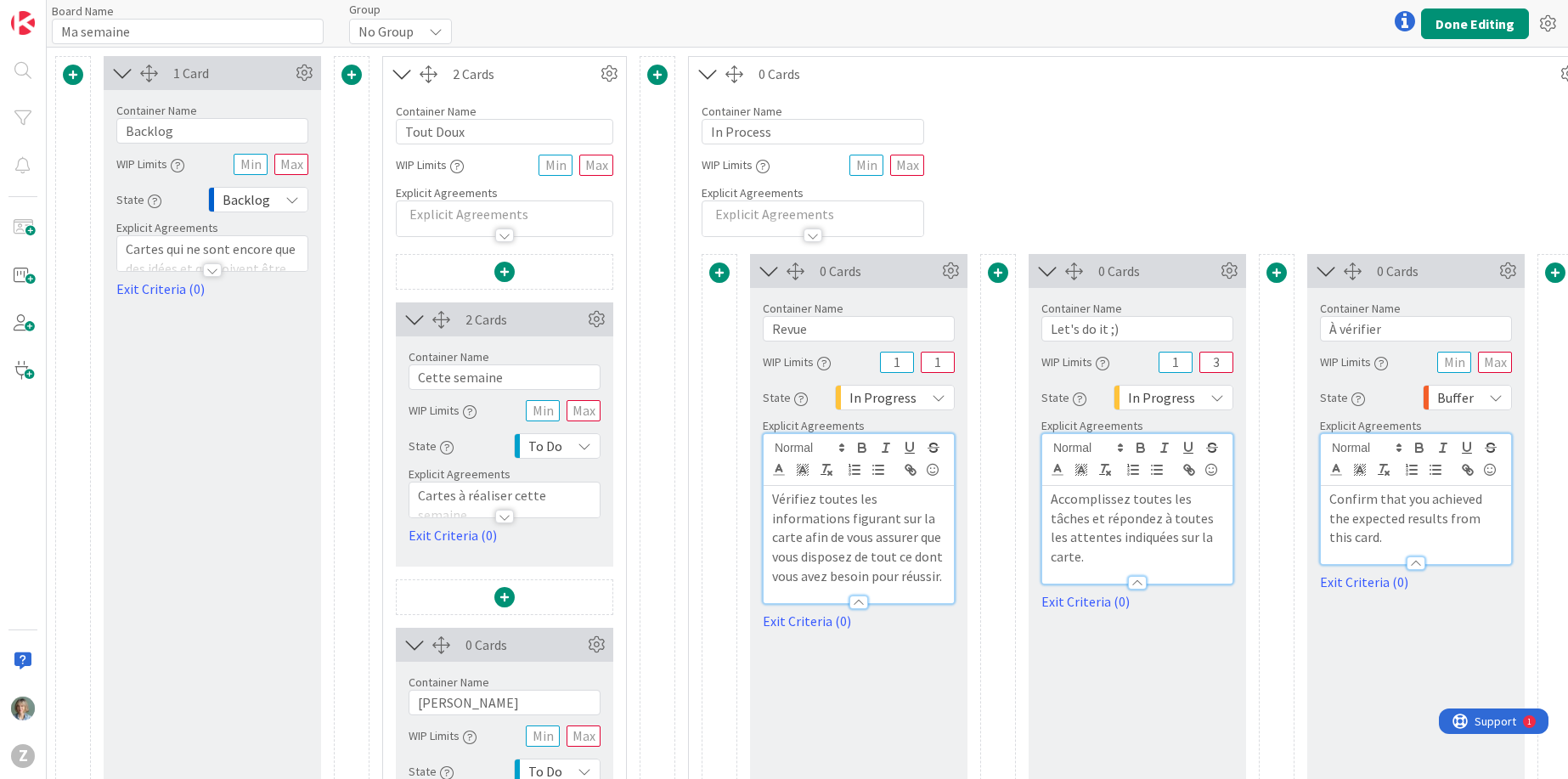
click at [1375, 527] on p "Confirm that you achieved the expected results from this card." at bounding box center [1416, 517] width 173 height 58
copy p "Confirm that you achieved the expected results from this card."
click at [1409, 642] on div "0 Cards Container Name 10 / 64 À vérifier WIP Limits State Buffer Backlog None …" at bounding box center [1416, 589] width 217 height 671
drag, startPoint x: 797, startPoint y: 134, endPoint x: 691, endPoint y: 121, distance: 106.8
click at [691, 121] on div "Container Name 10 / 64 In Process WIP Limits Explicit Agreements" at bounding box center [1137, 164] width 897 height 146
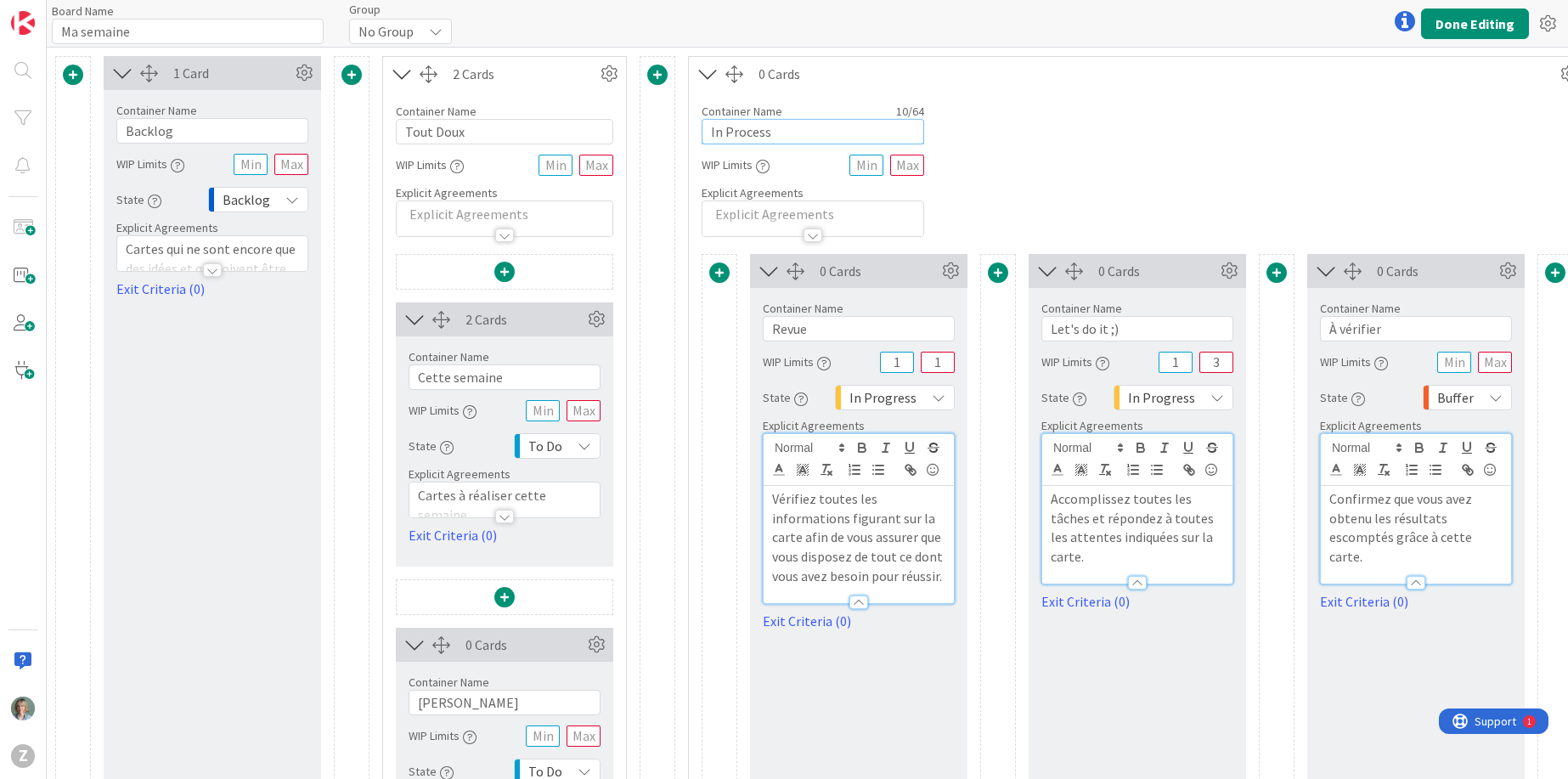
paste input "En cour"
type input "En cours"
click at [1166, 203] on div "Container Name 8 / 64 En cours WIP Limits Explicit Agreements" at bounding box center [1137, 164] width 897 height 146
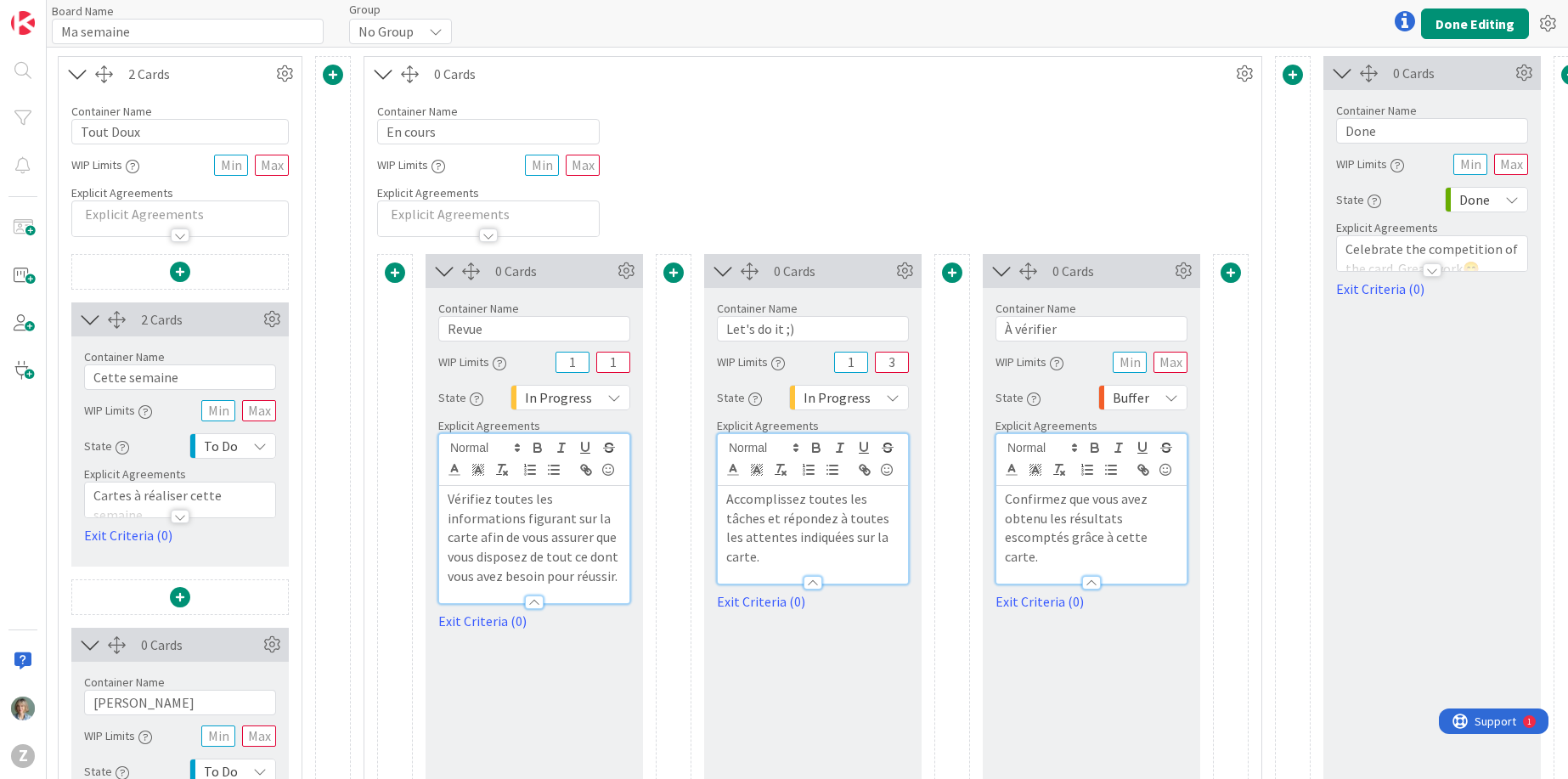
scroll to position [0, 354]
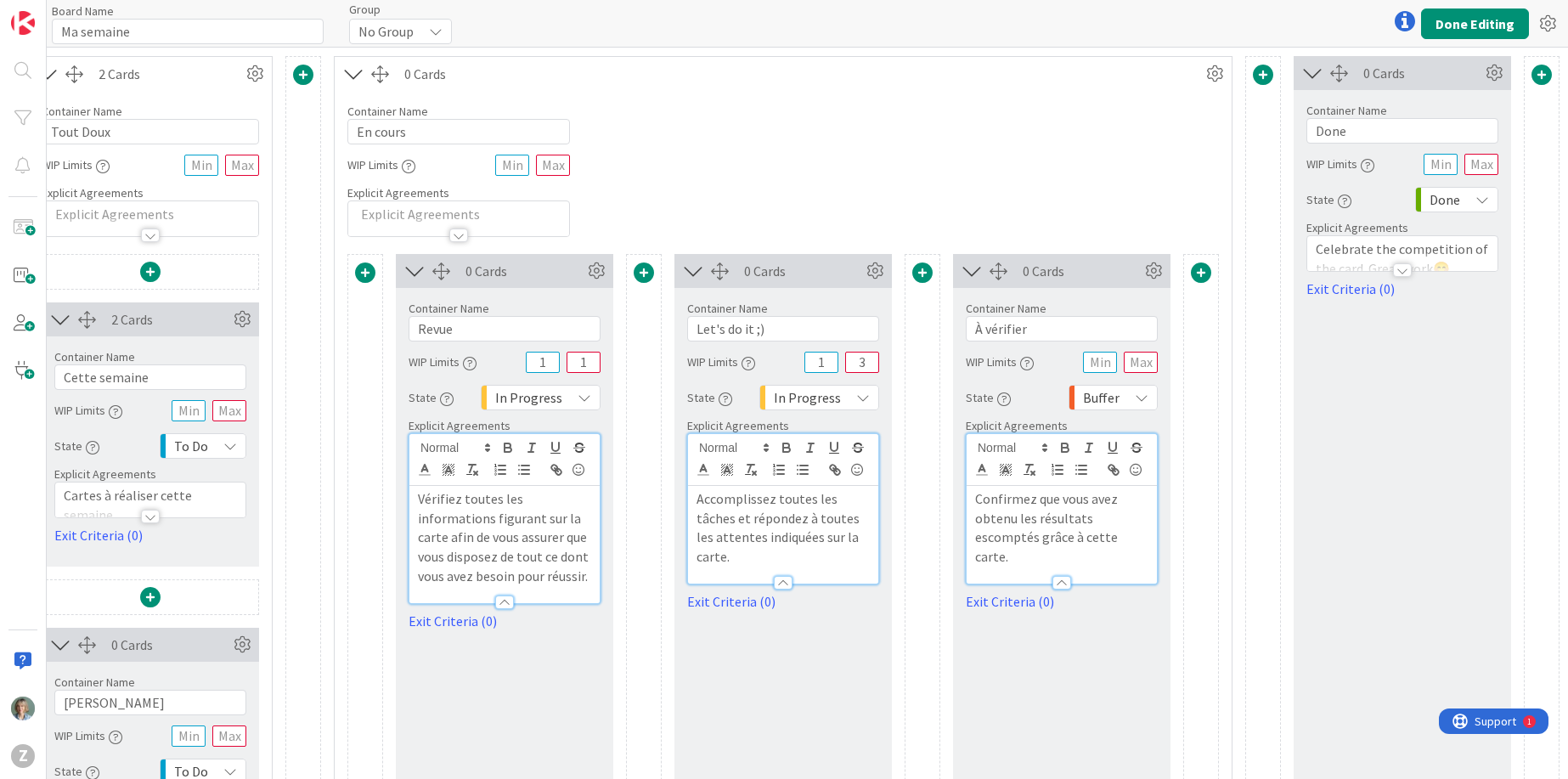
click at [1346, 243] on p "Celebrate the competition of the card. Great work 😊" at bounding box center [1402, 259] width 173 height 39
click at [1383, 323] on p "Celebrate the competition of the card. Great work 😊" at bounding box center [1402, 310] width 173 height 39
copy p "Celebrate the competition of the card. Great work 😊"
click at [1464, 29] on button "Done Editing" at bounding box center [1474, 23] width 108 height 30
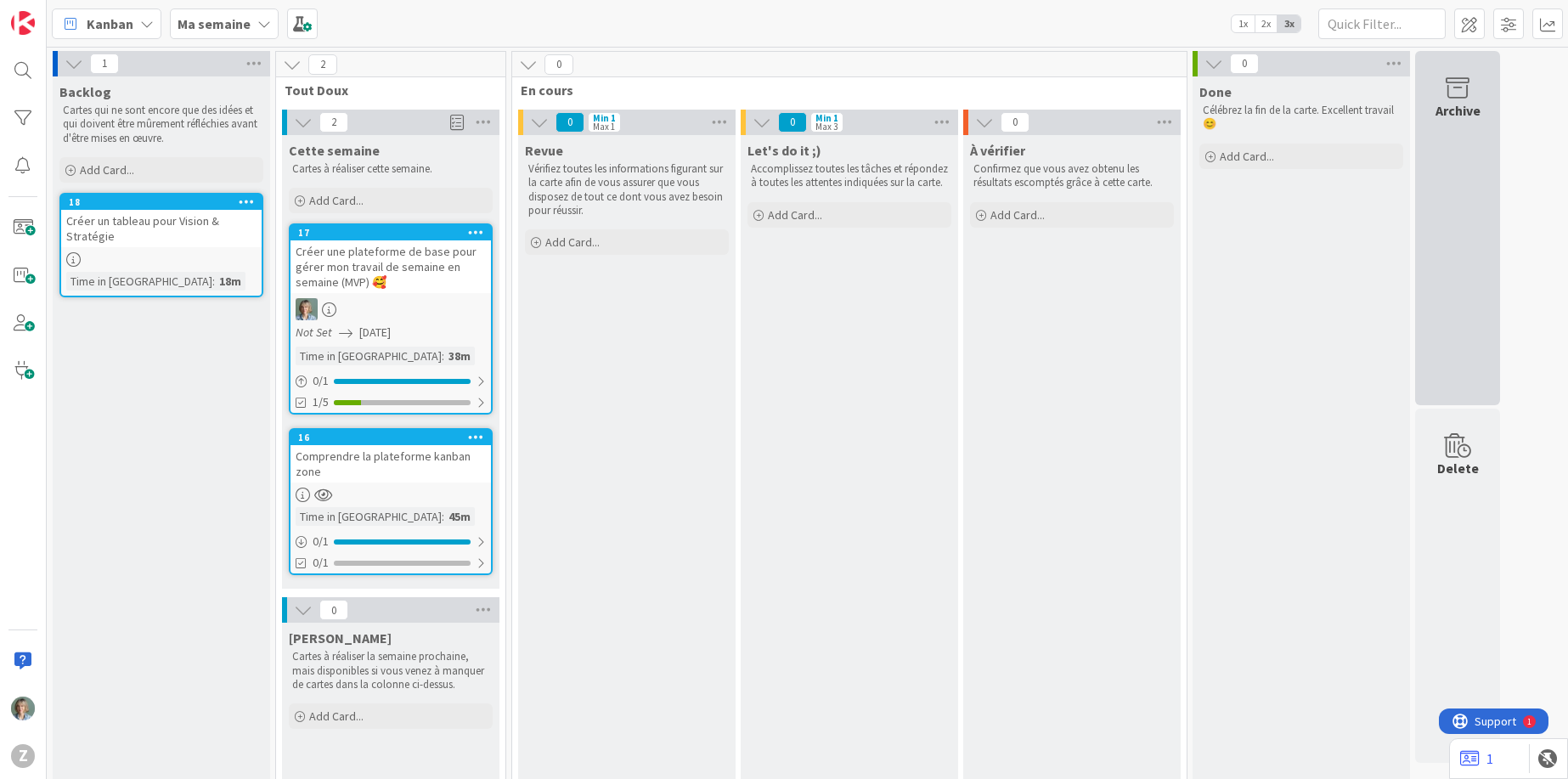
click at [1473, 146] on div "Archive" at bounding box center [1458, 227] width 85 height 355
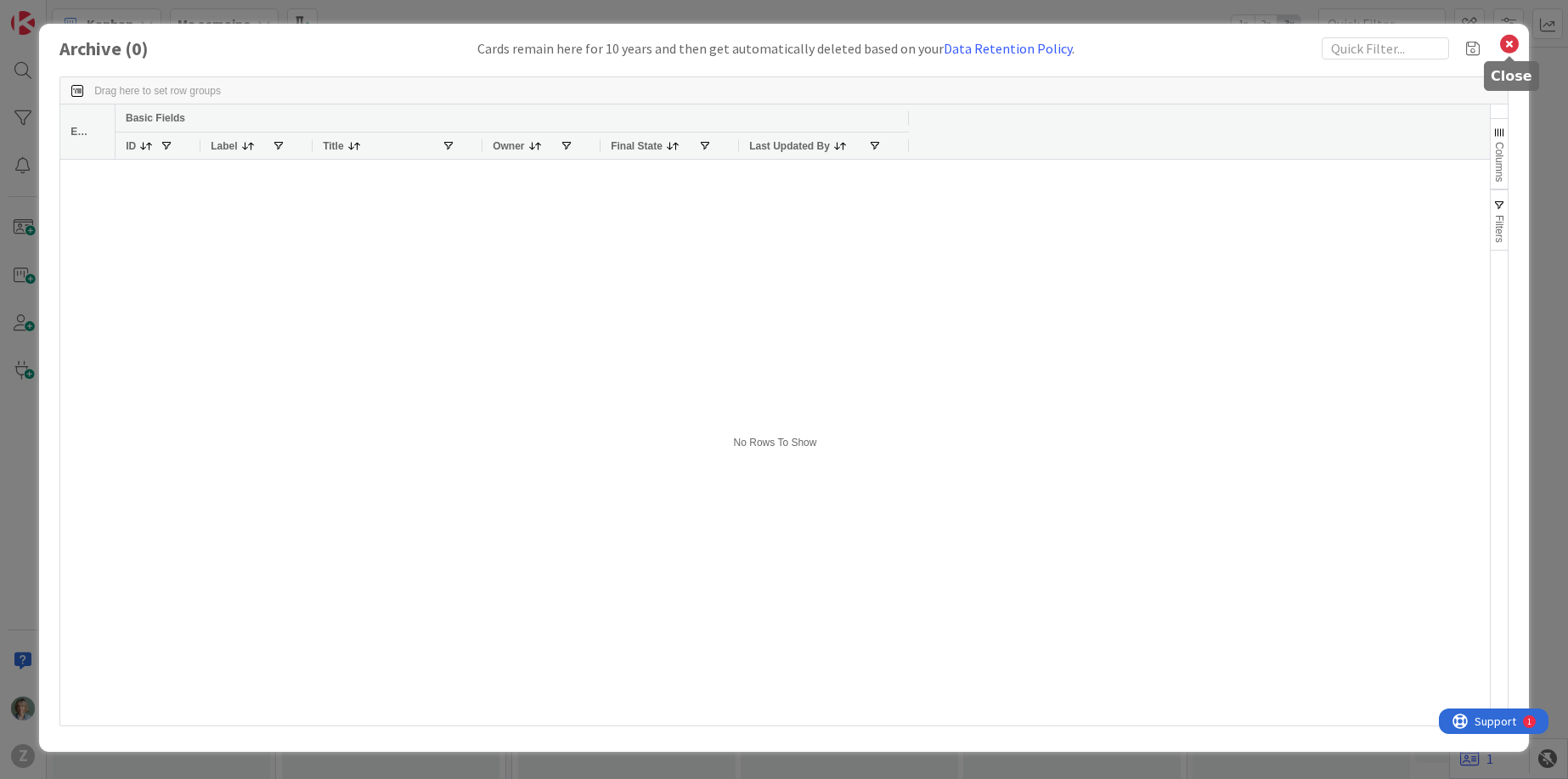
click at [1510, 47] on icon at bounding box center [1509, 44] width 22 height 24
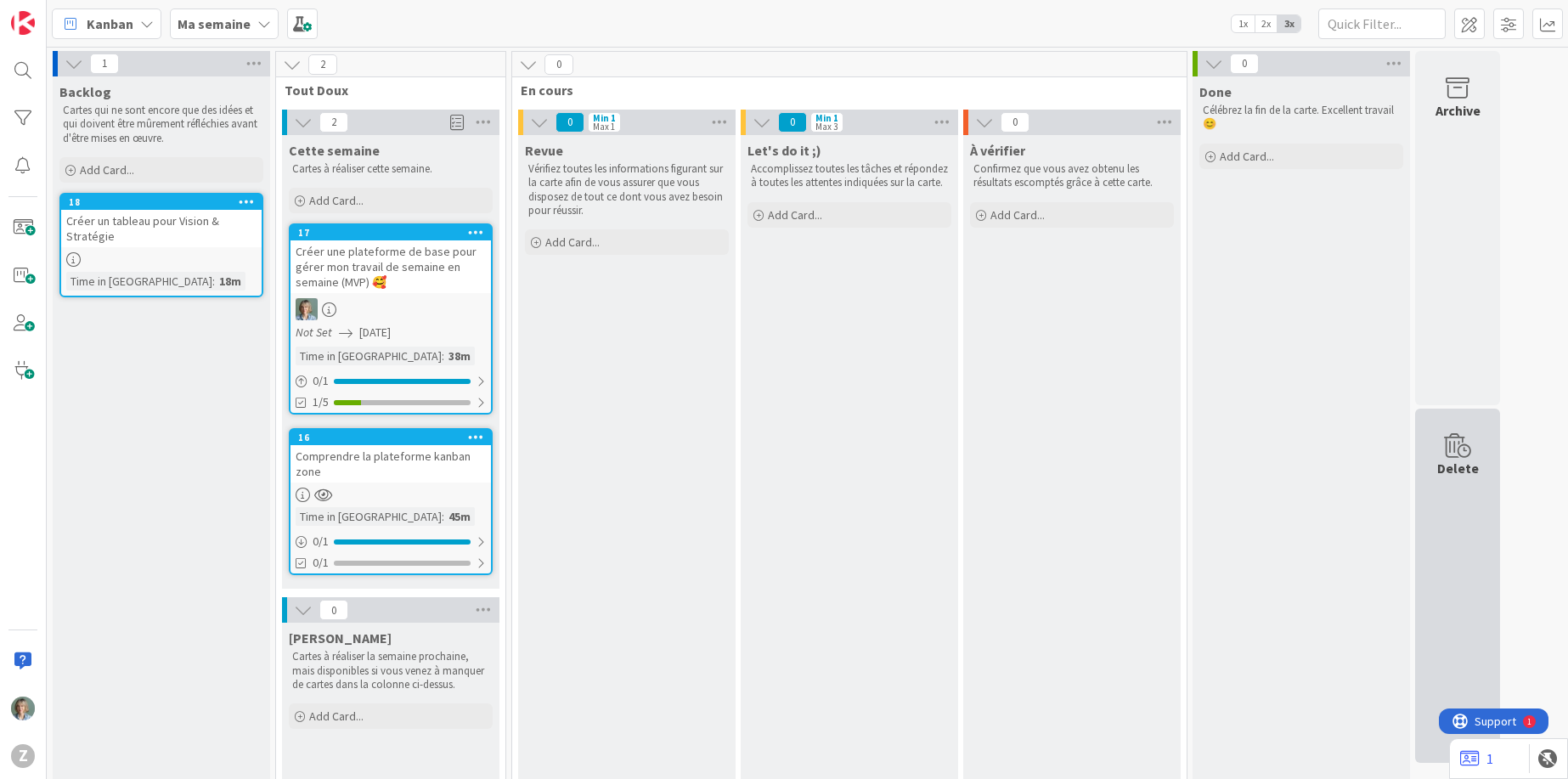
click at [1453, 519] on div "Delete" at bounding box center [1458, 586] width 85 height 355
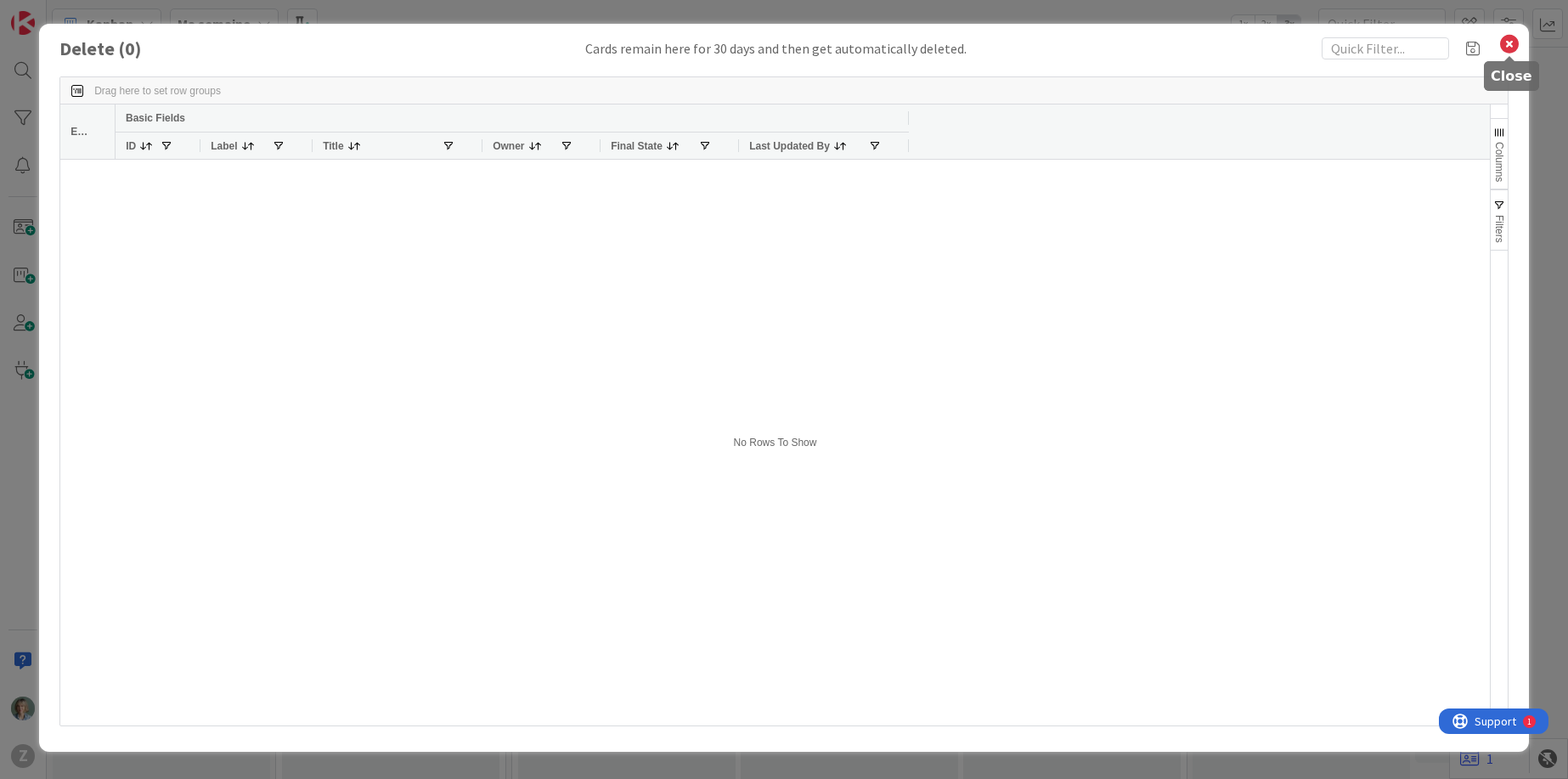
click at [1515, 48] on icon at bounding box center [1509, 44] width 22 height 24
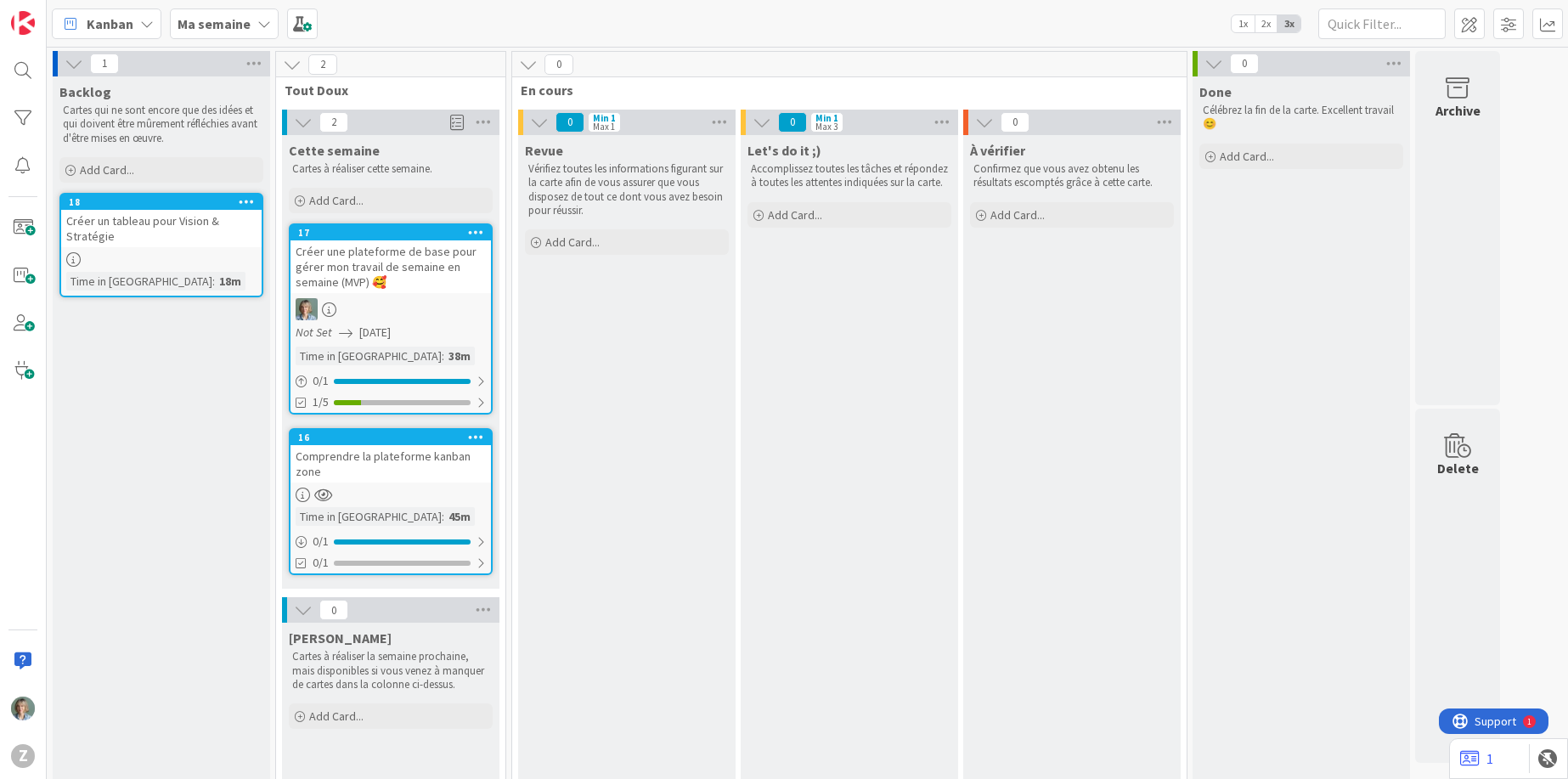
click at [1260, 24] on span "2x" at bounding box center [1265, 24] width 23 height 17
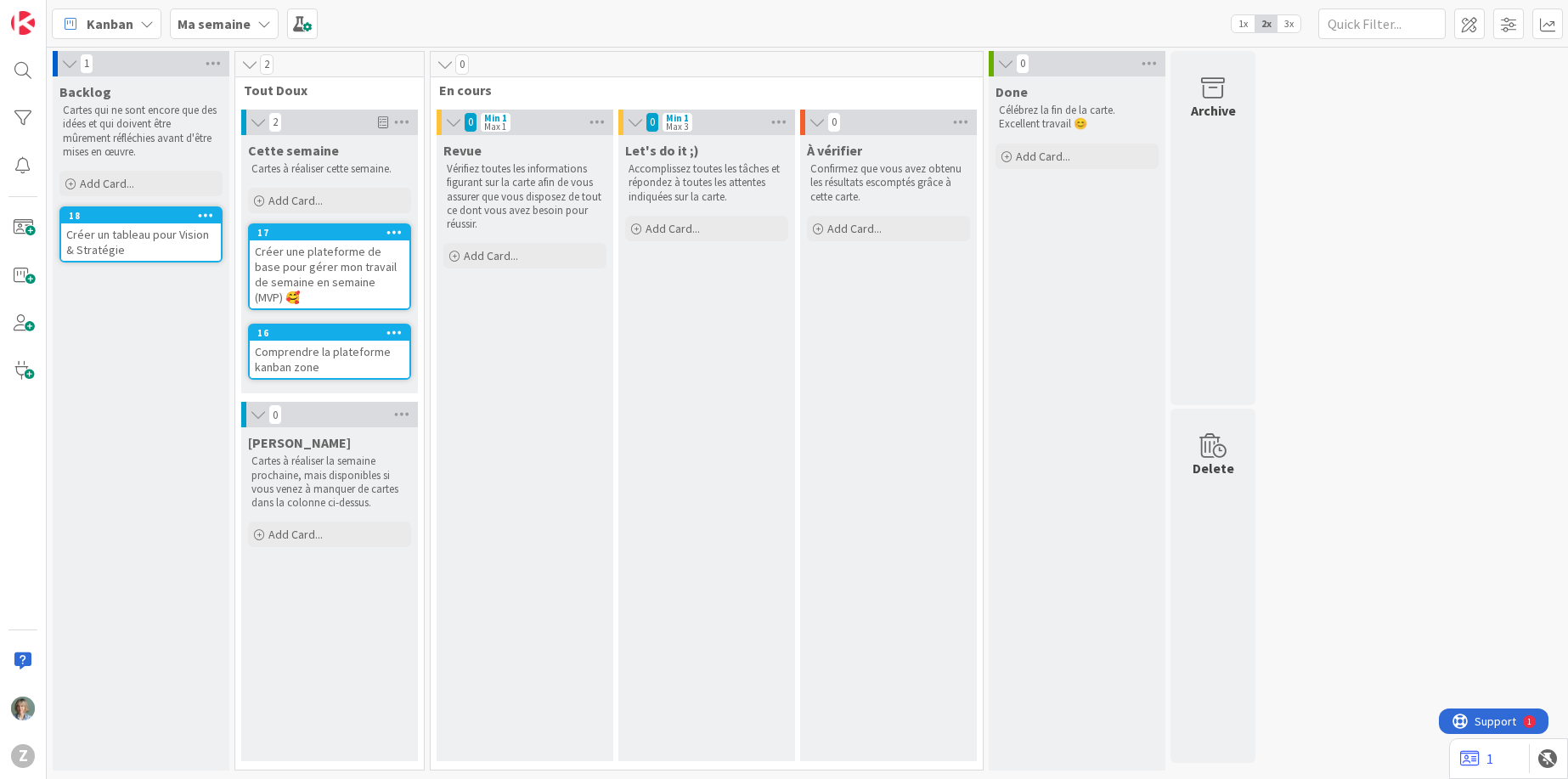
click at [1240, 24] on span "1x" at bounding box center [1243, 24] width 23 height 17
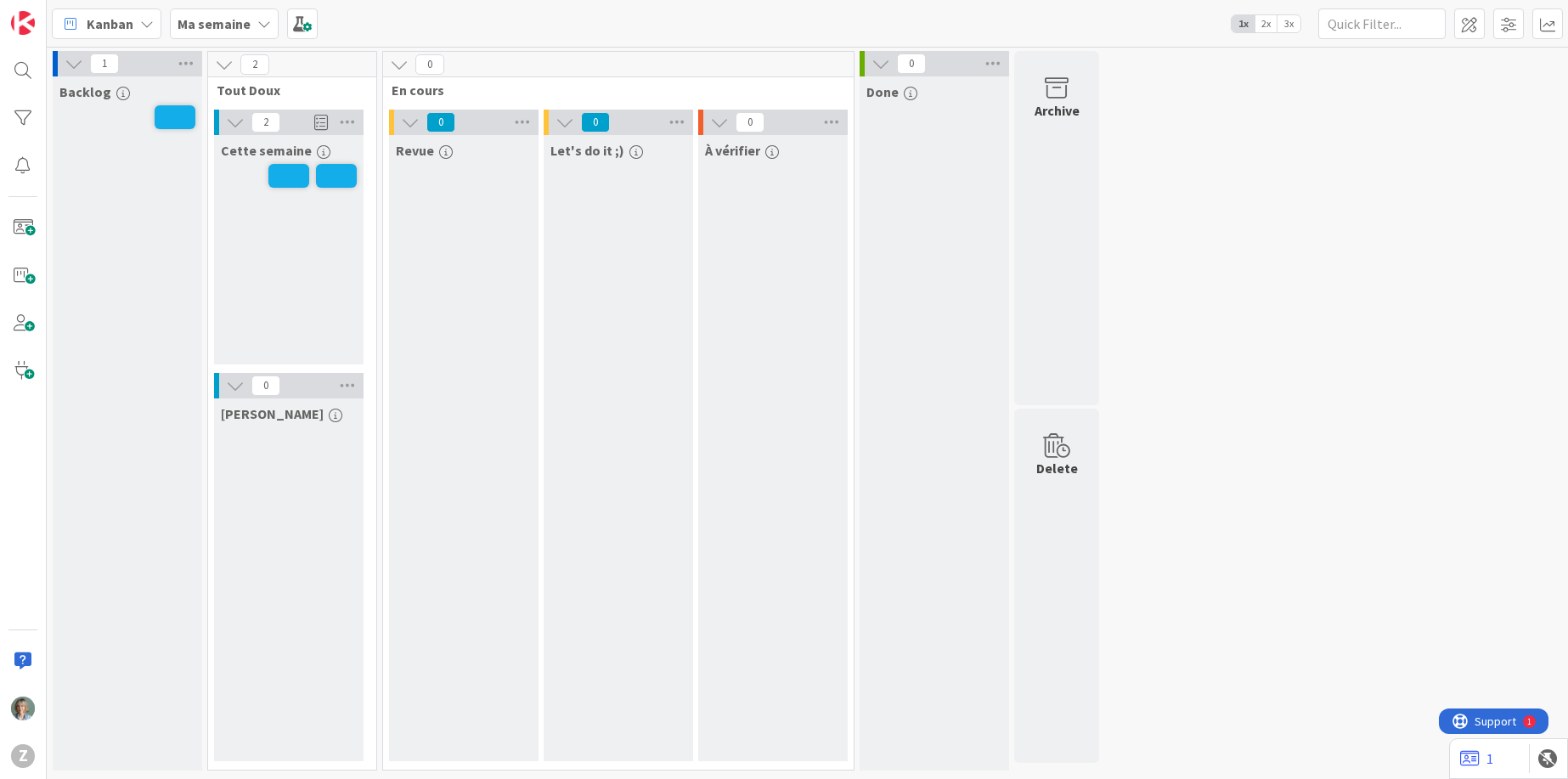
click at [1265, 20] on span "2x" at bounding box center [1265, 24] width 23 height 17
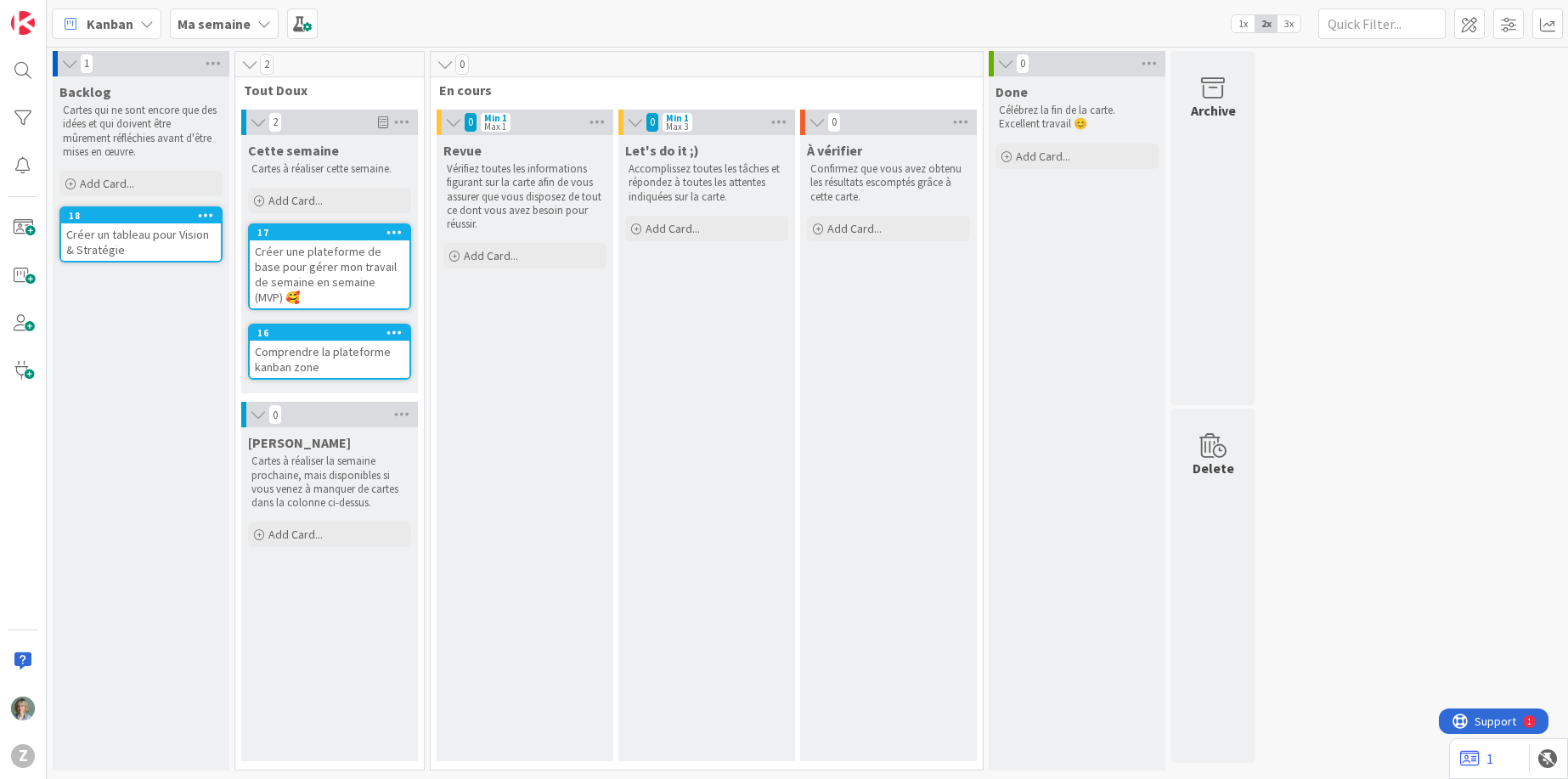
click at [1293, 22] on span "3x" at bounding box center [1288, 24] width 23 height 17
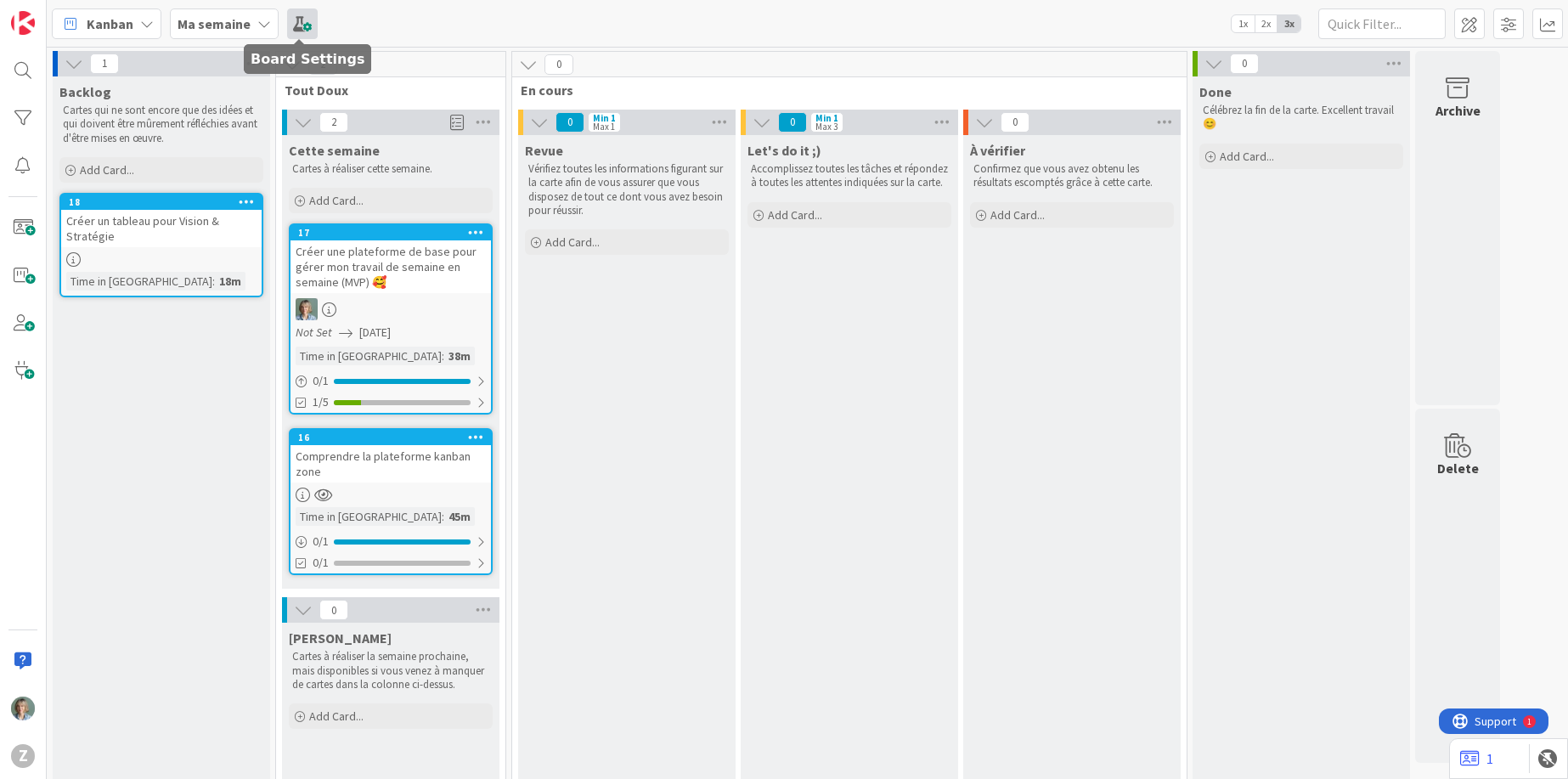
click at [302, 28] on span at bounding box center [302, 23] width 30 height 30
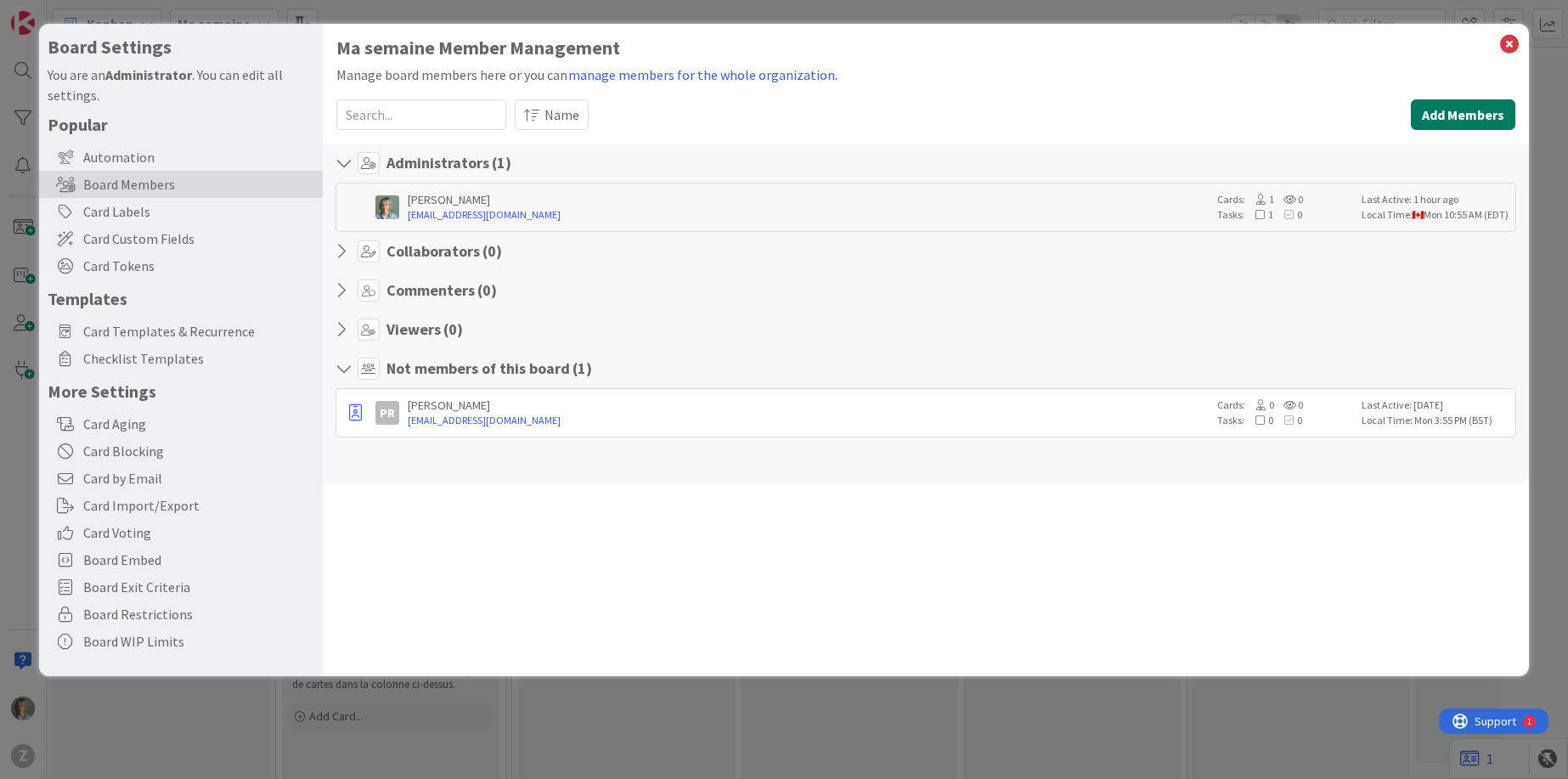
click at [1451, 122] on button "Add Members" at bounding box center [1462, 114] width 104 height 30
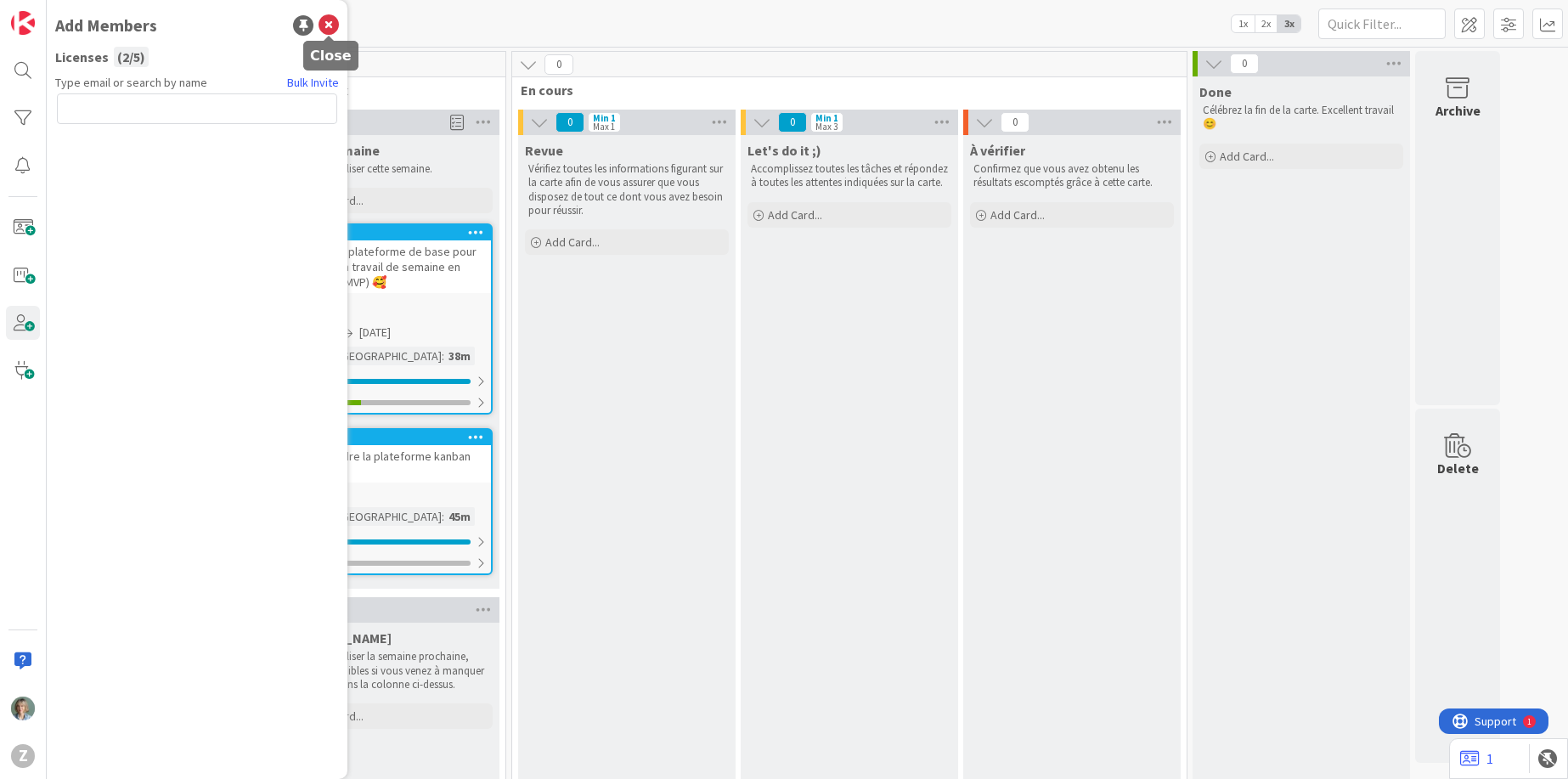
drag, startPoint x: 325, startPoint y: 28, endPoint x: 329, endPoint y: 36, distance: 8.9
click at [326, 28] on icon at bounding box center [329, 26] width 20 height 20
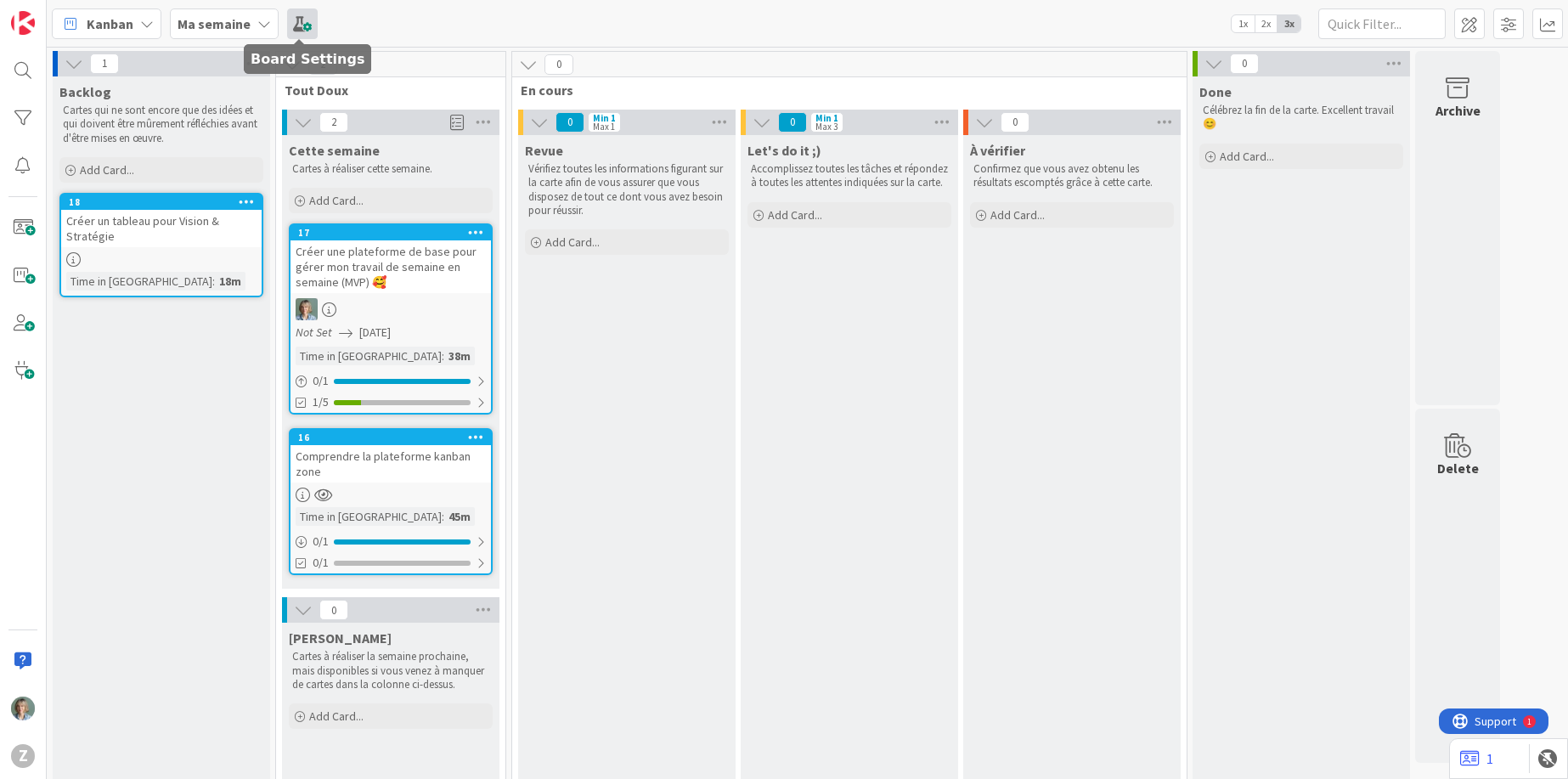
click at [296, 16] on span at bounding box center [302, 23] width 30 height 30
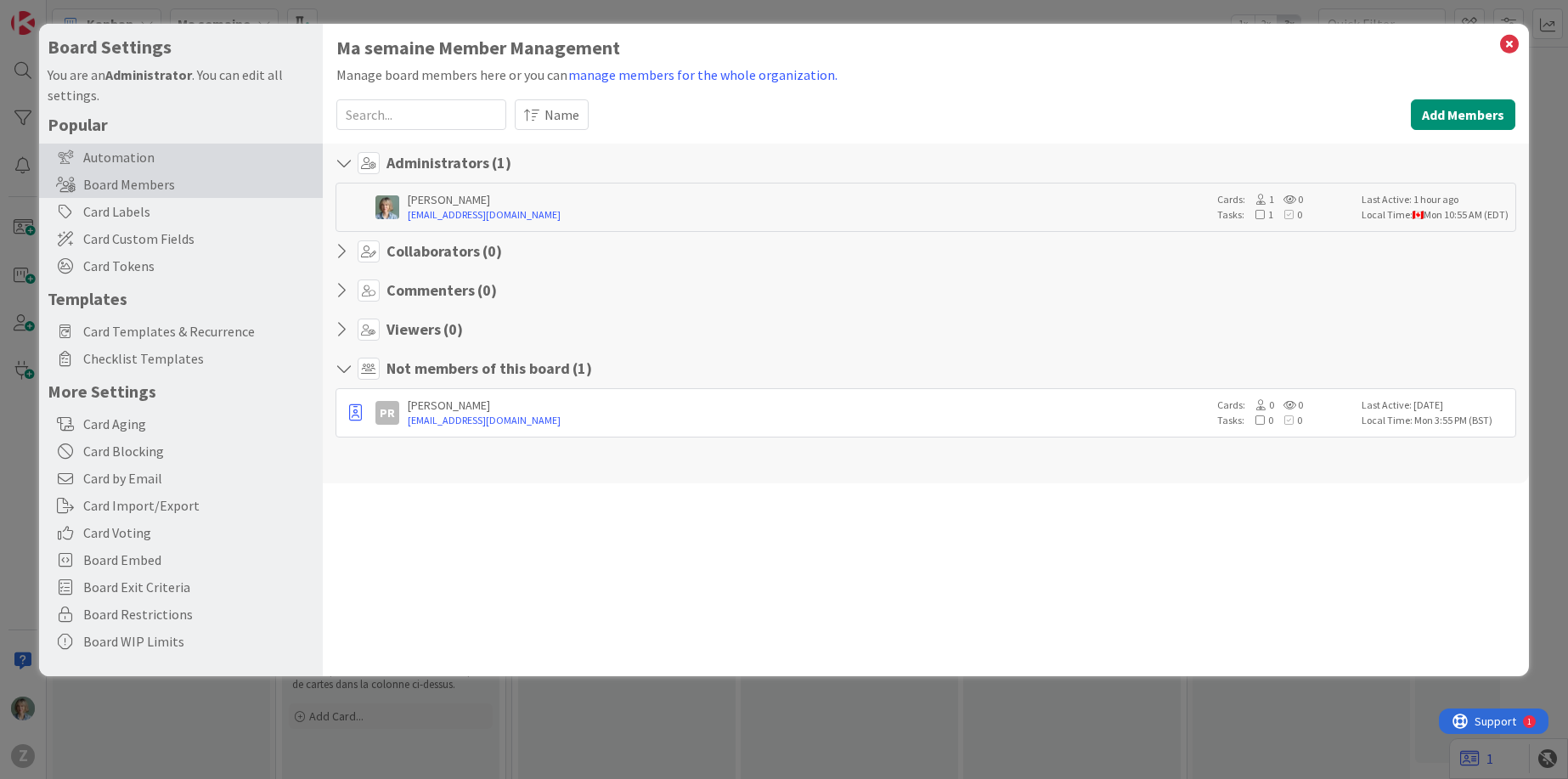
click at [155, 147] on div "Automation" at bounding box center [180, 157] width 284 height 28
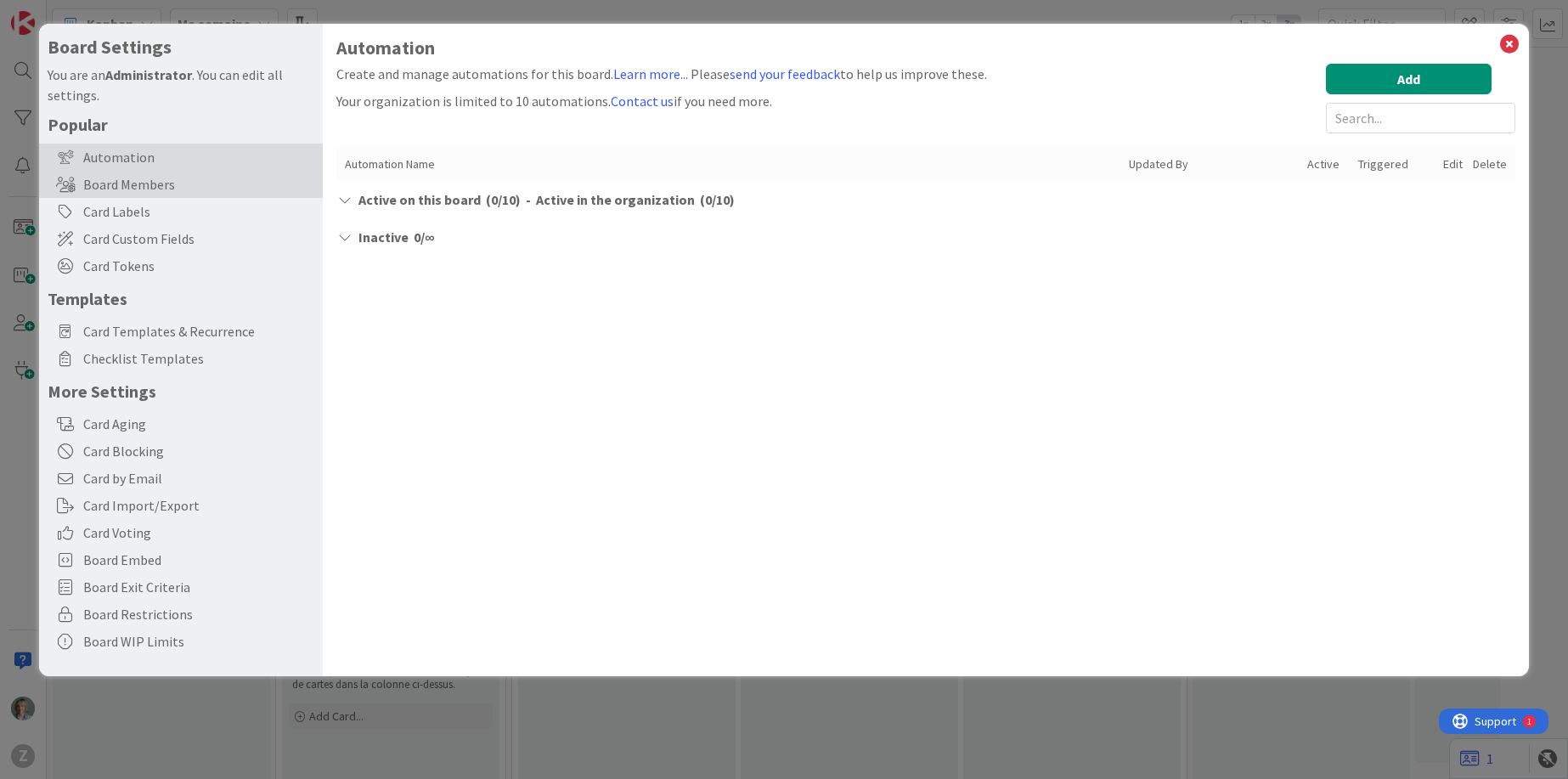
click at [166, 182] on div "Board Members" at bounding box center [180, 184] width 284 height 28
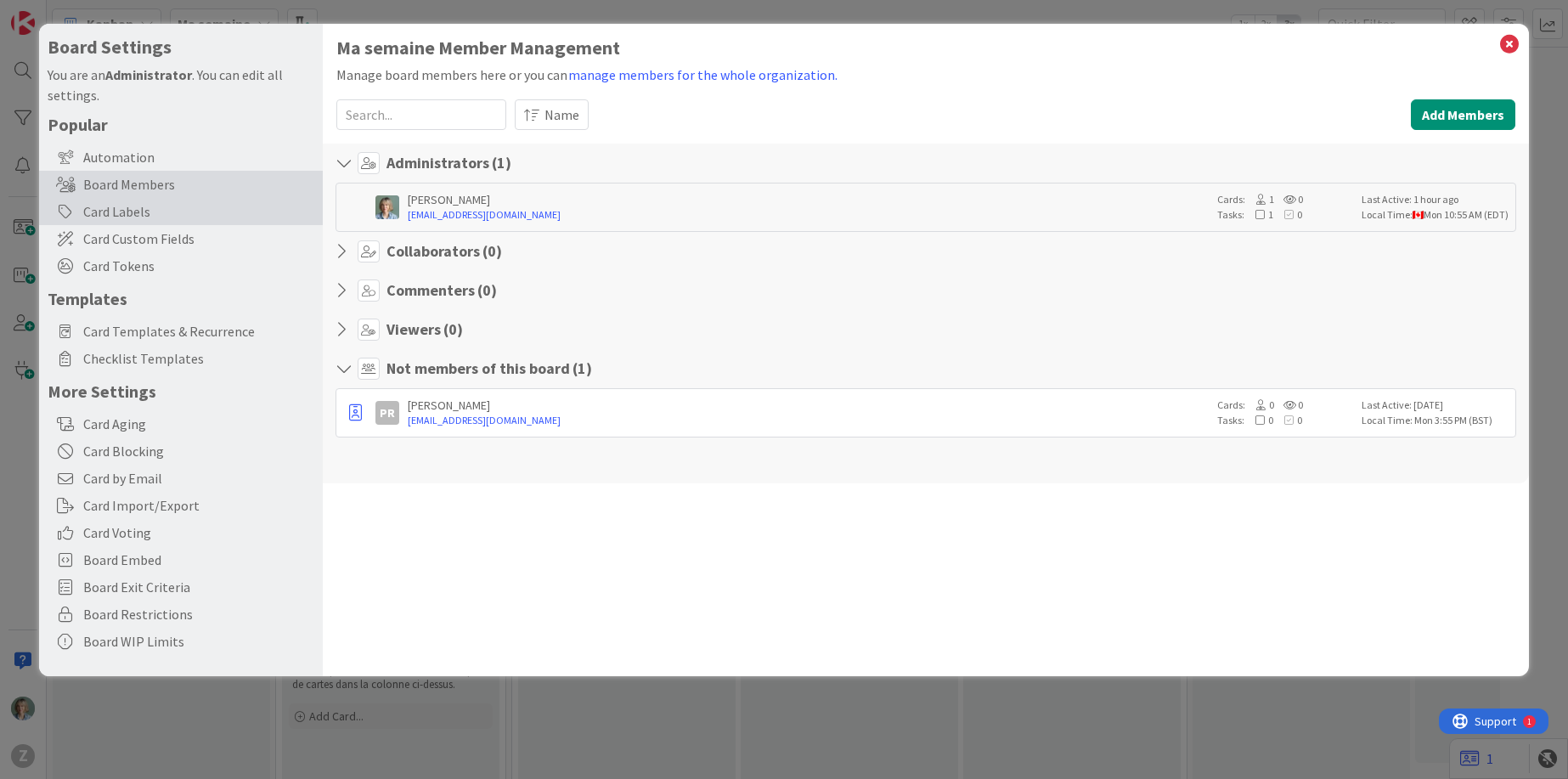
click at [166, 208] on div "Card Labels" at bounding box center [180, 212] width 284 height 28
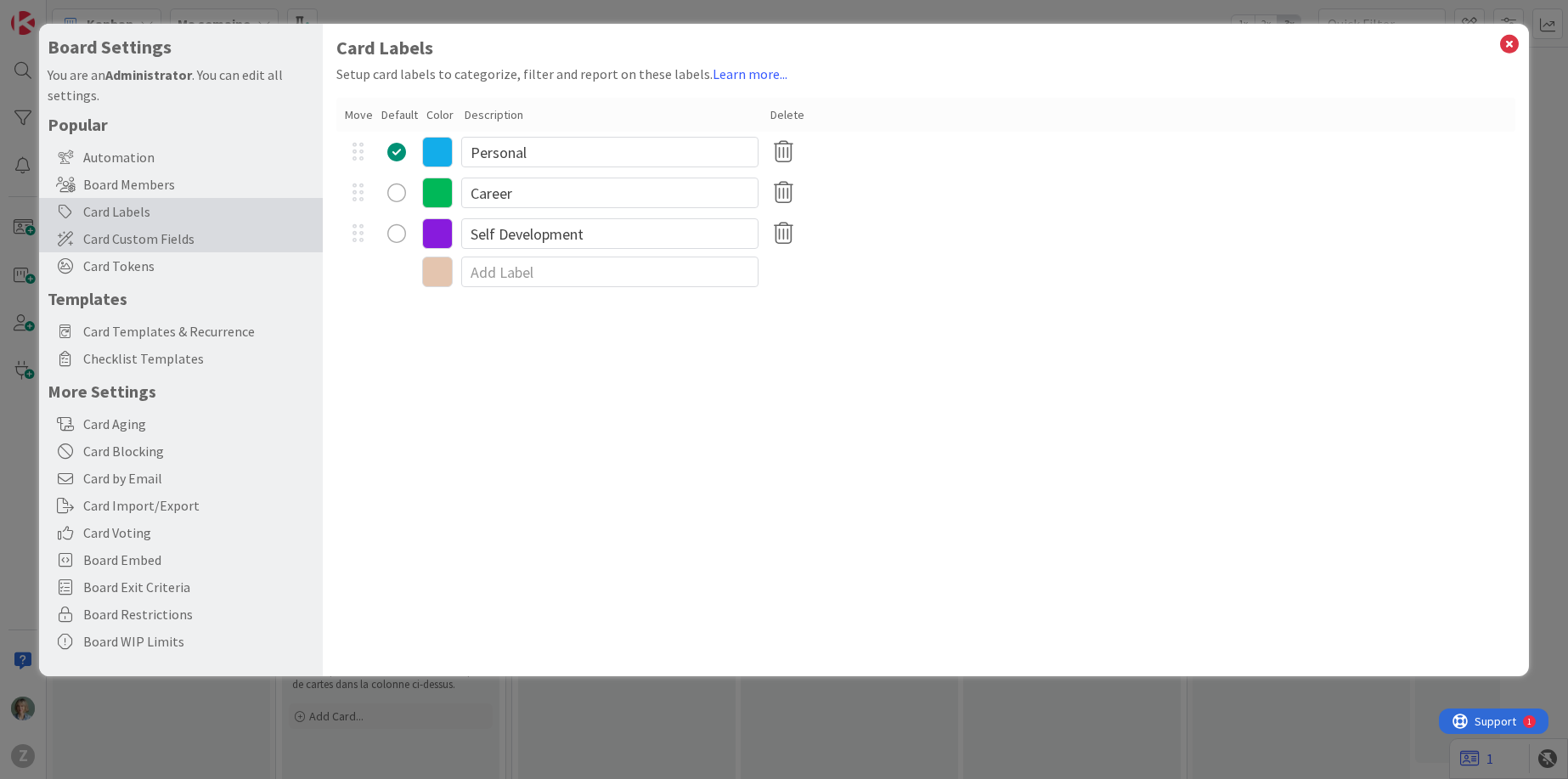
click at [160, 238] on span "Card Custom Fields" at bounding box center [198, 238] width 231 height 20
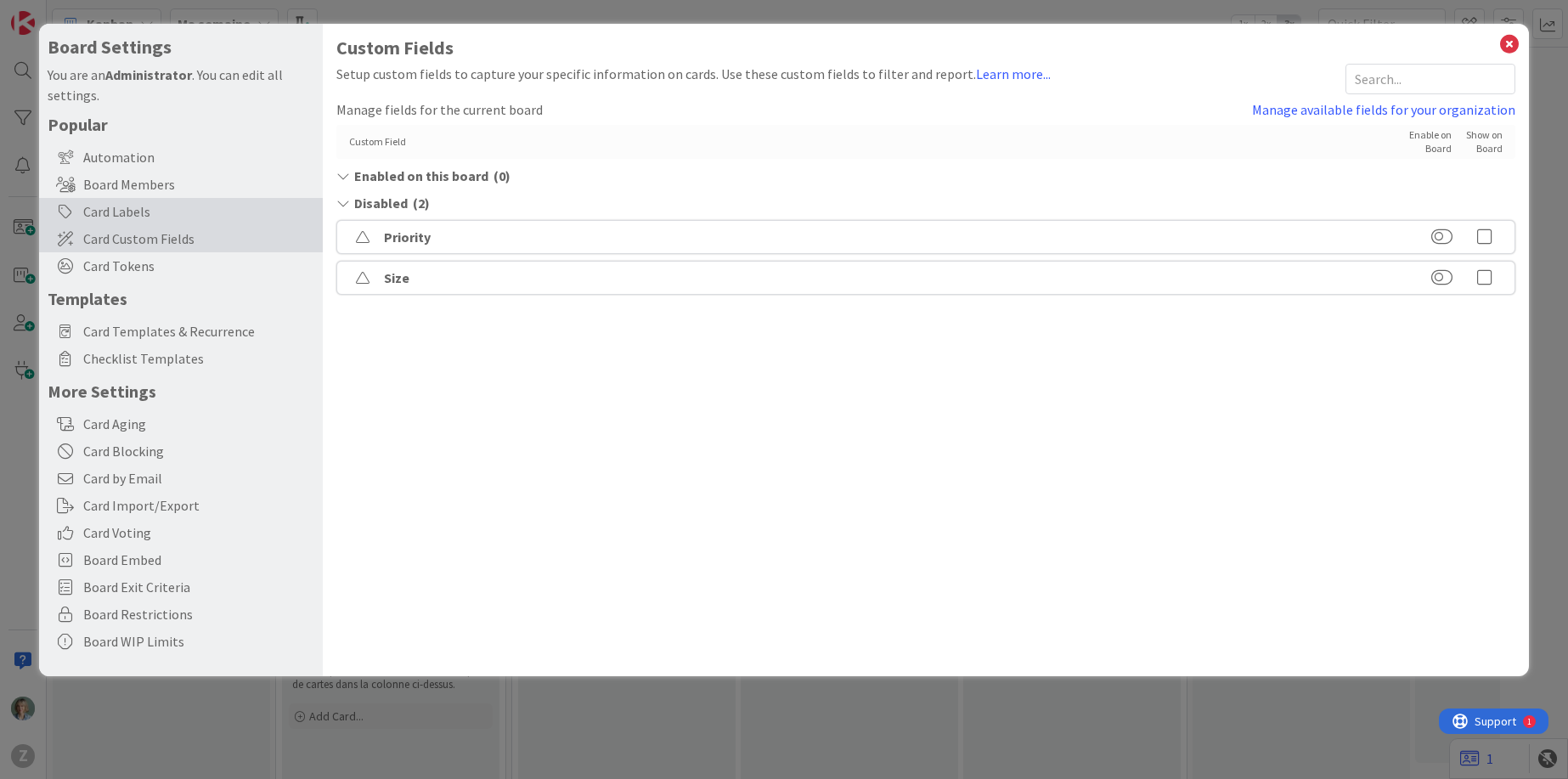
click at [159, 203] on div "Card Labels" at bounding box center [180, 212] width 284 height 28
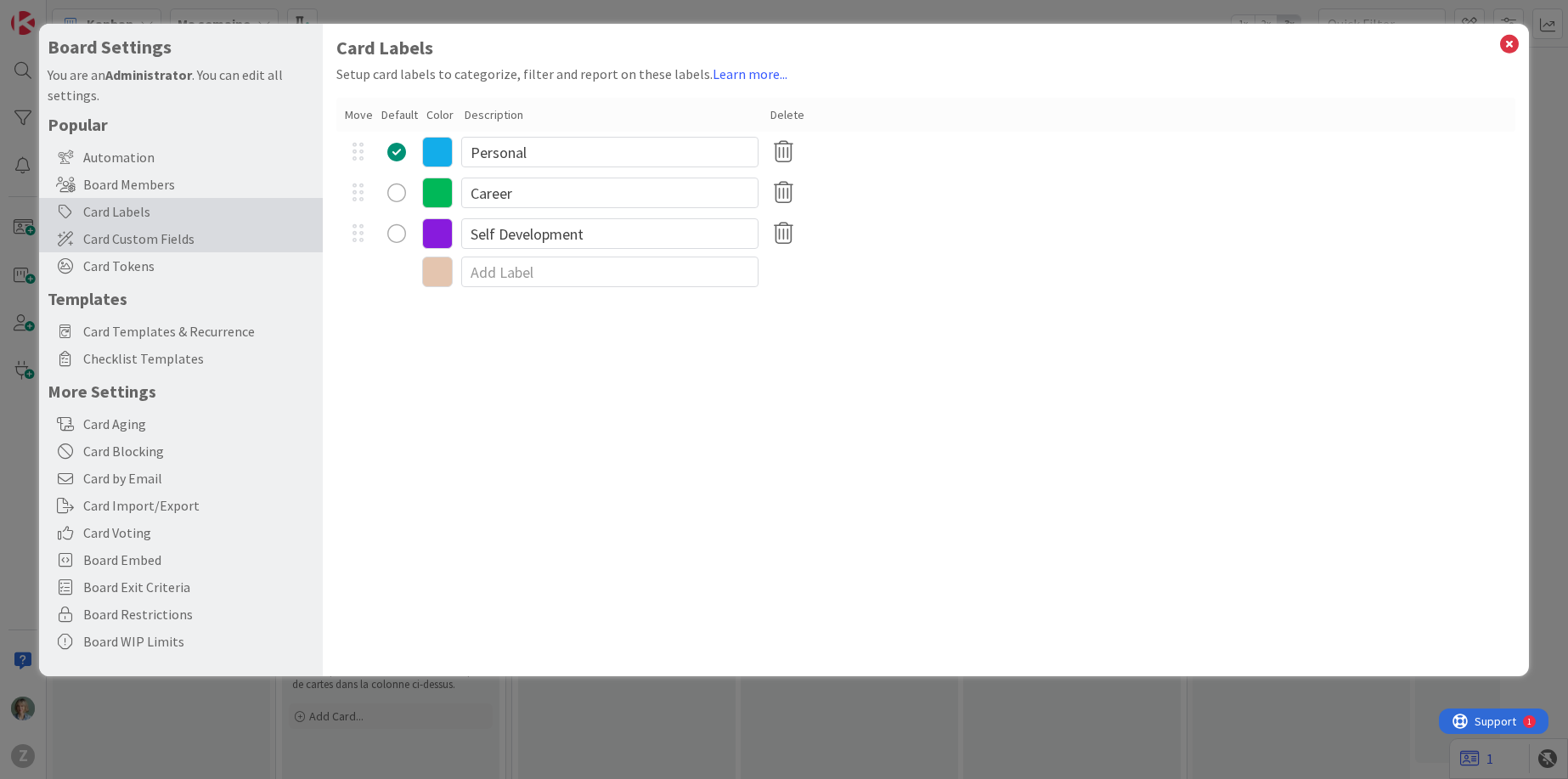
click at [167, 243] on span "Card Custom Fields" at bounding box center [198, 238] width 231 height 20
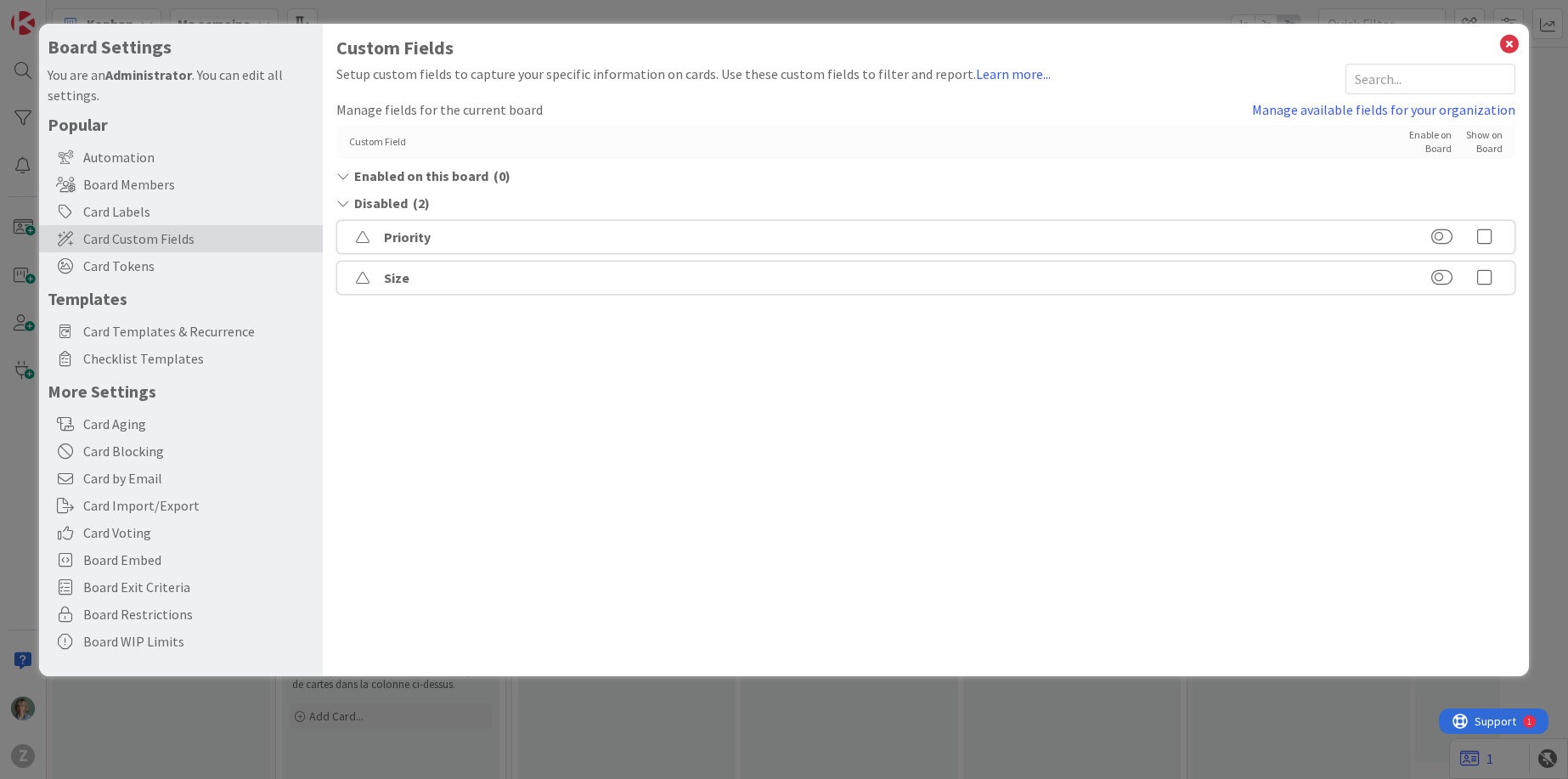
click at [1485, 237] on icon at bounding box center [1484, 237] width 34 height 17
click at [1486, 277] on icon at bounding box center [1484, 277] width 34 height 17
click at [1160, 262] on div "Size" at bounding box center [925, 250] width 1179 height 34
click at [1159, 254] on div "Size" at bounding box center [925, 250] width 1179 height 34
click at [126, 272] on span "Card Tokens" at bounding box center [198, 266] width 231 height 20
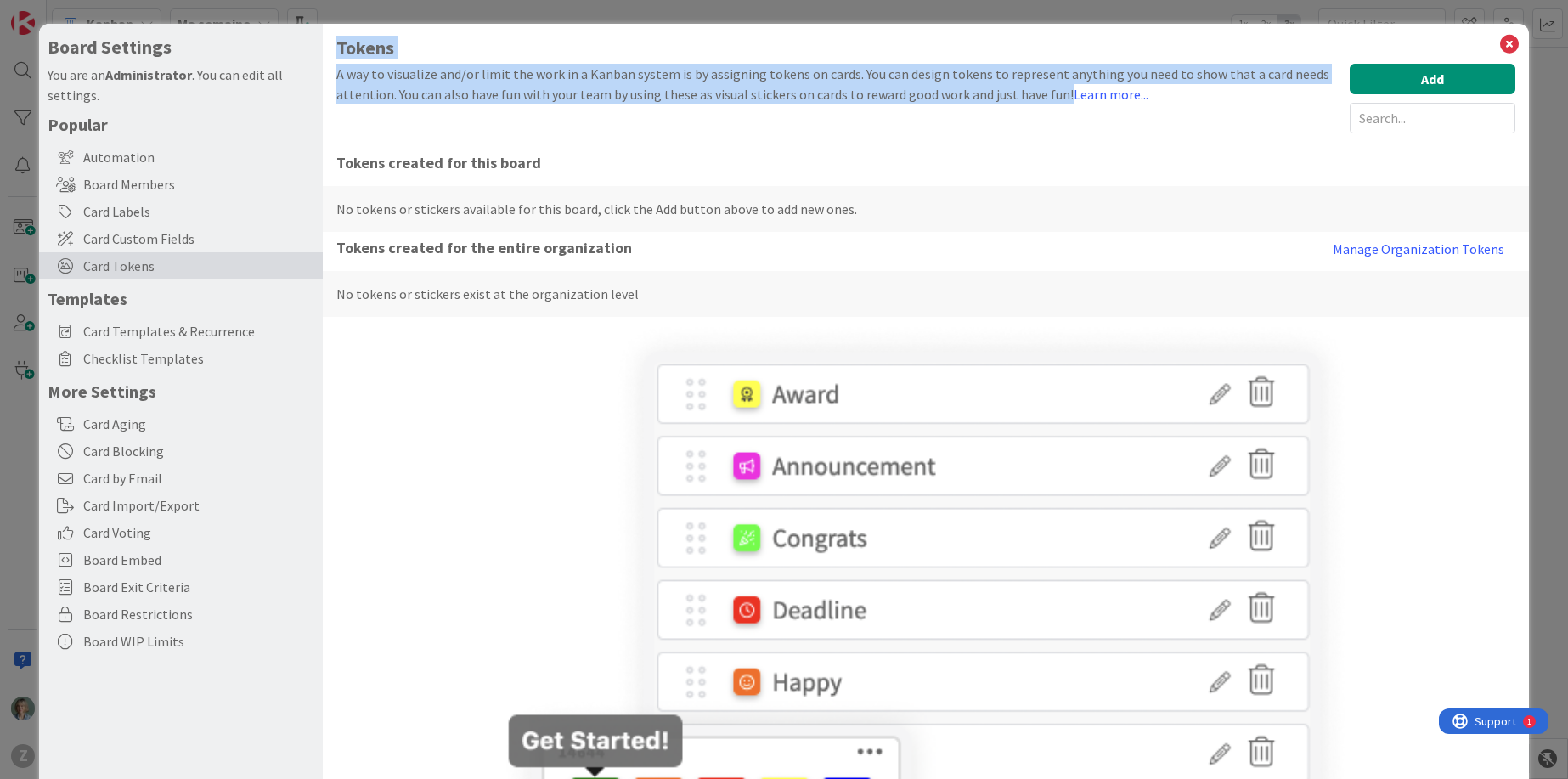
drag, startPoint x: 339, startPoint y: 47, endPoint x: 1061, endPoint y: 100, distance: 723.9
click at [1061, 100] on div "Tokens A way to visualize and/or limit the work in a Kanban system is by assign…" at bounding box center [925, 501] width 1179 height 927
copy div "Tokens A way to visualize and/or limit the work in a Kanban system is by assign…"
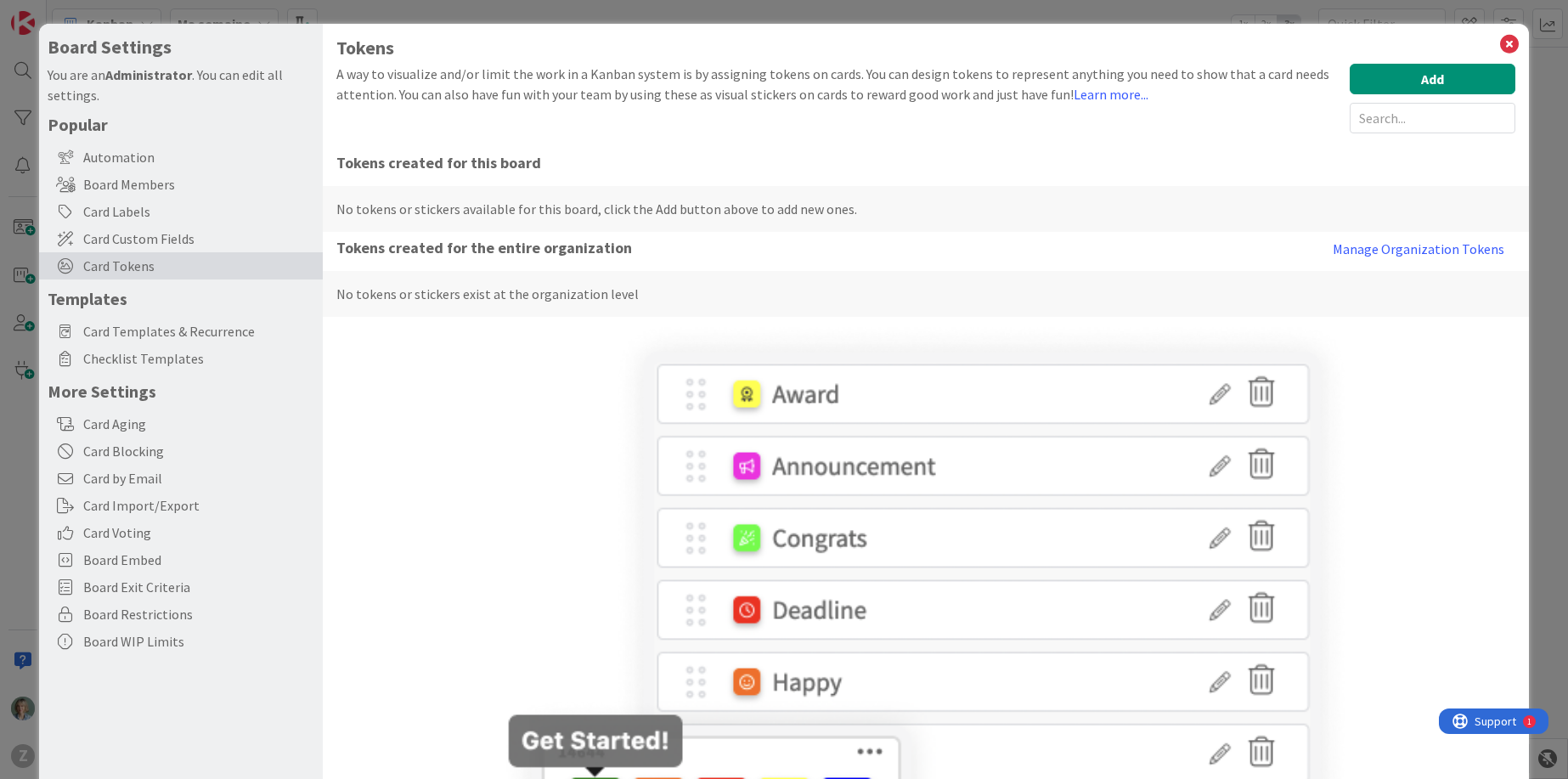
click at [537, 115] on div "A way to visualize and/or limit the work in a Kanban system is by assigning tok…" at bounding box center [838, 99] width 1005 height 70
click at [1376, 91] on button "Add" at bounding box center [1433, 78] width 166 height 30
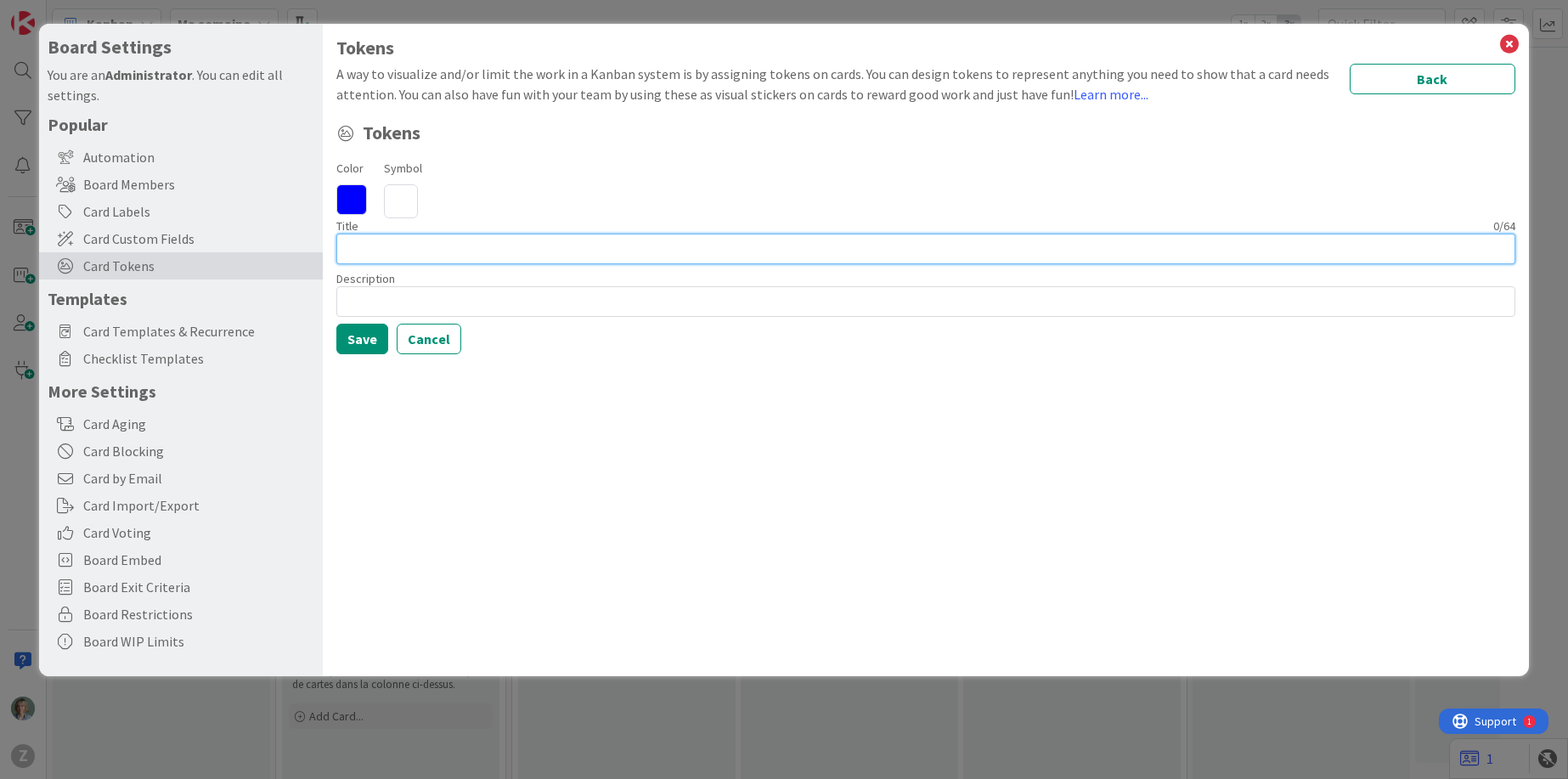
click at [425, 258] on input at bounding box center [925, 249] width 1179 height 30
click at [427, 249] on input at bounding box center [925, 249] width 1179 height 30
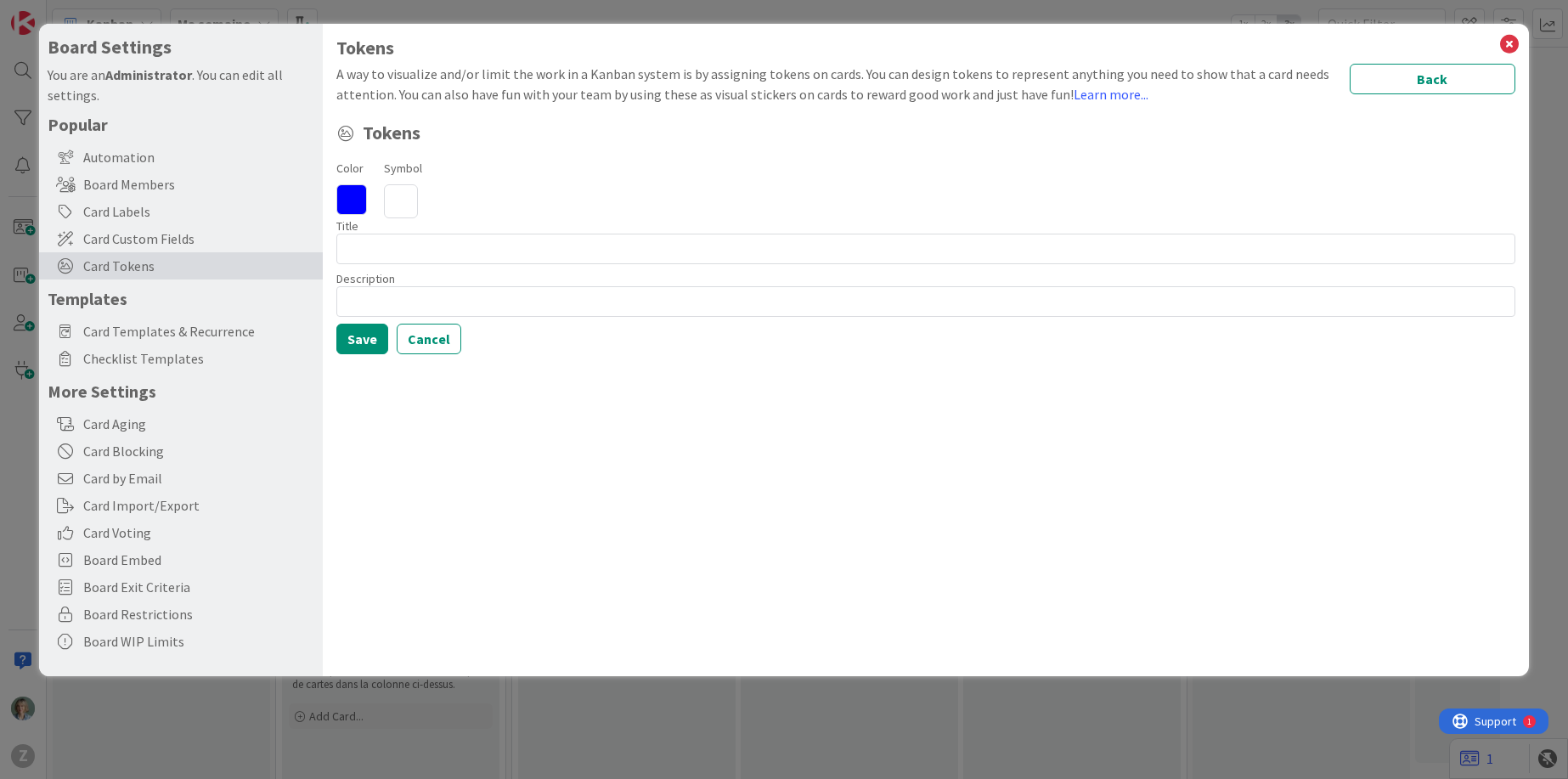
click at [408, 204] on icon at bounding box center [401, 201] width 34 height 34
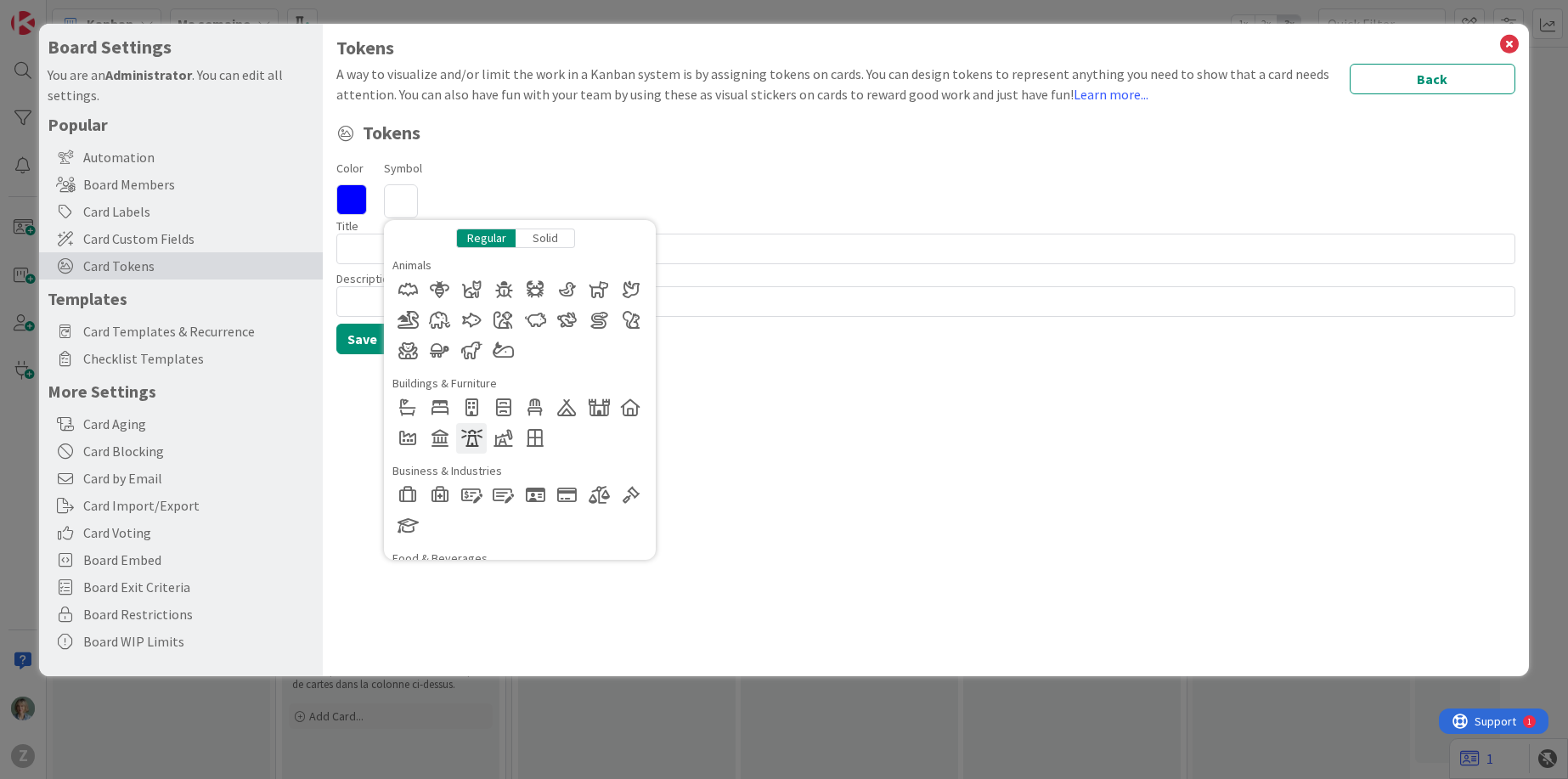
click at [474, 440] on div at bounding box center [470, 437] width 30 height 30
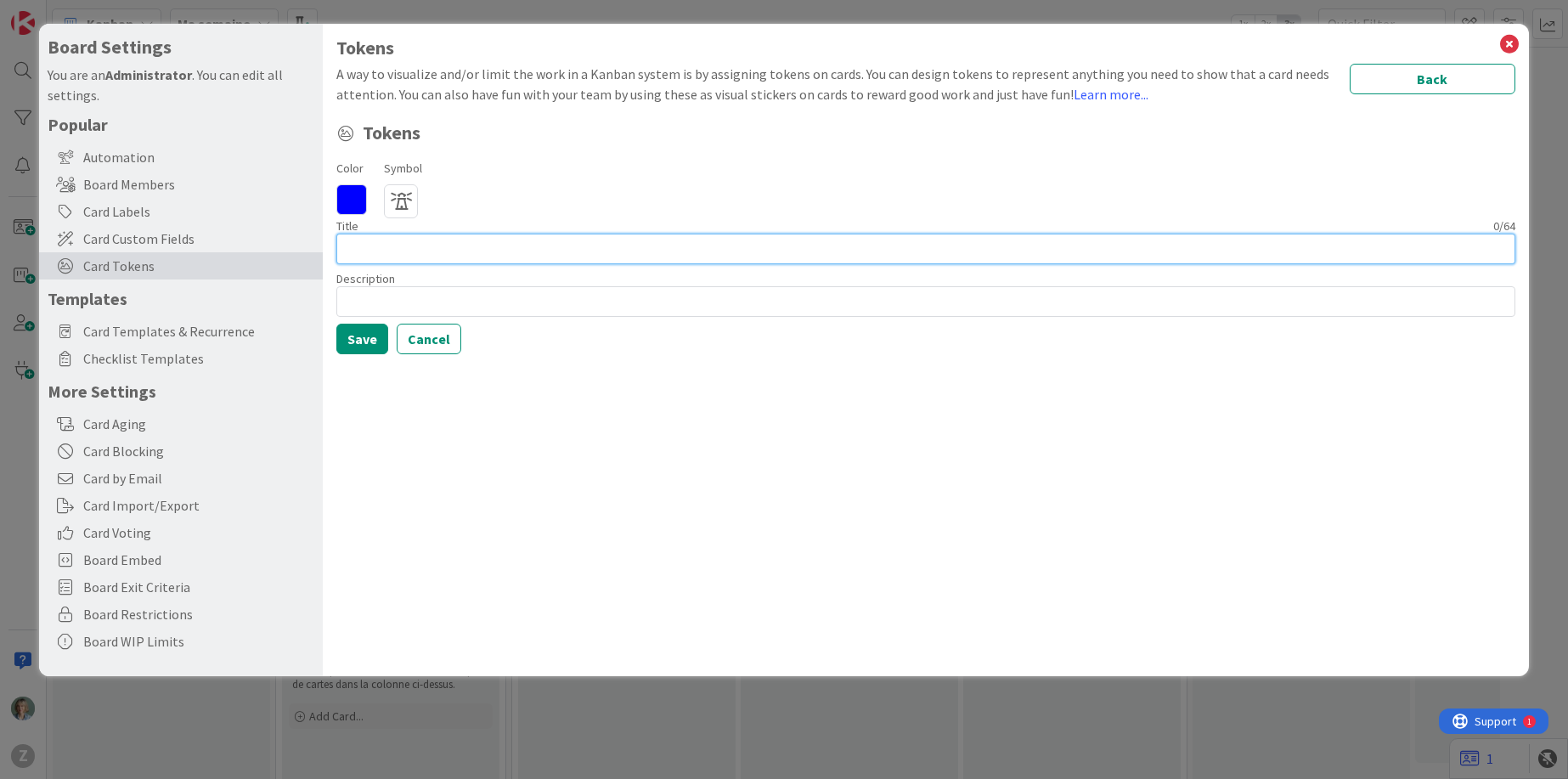
click at [355, 252] on input at bounding box center [925, 249] width 1179 height 30
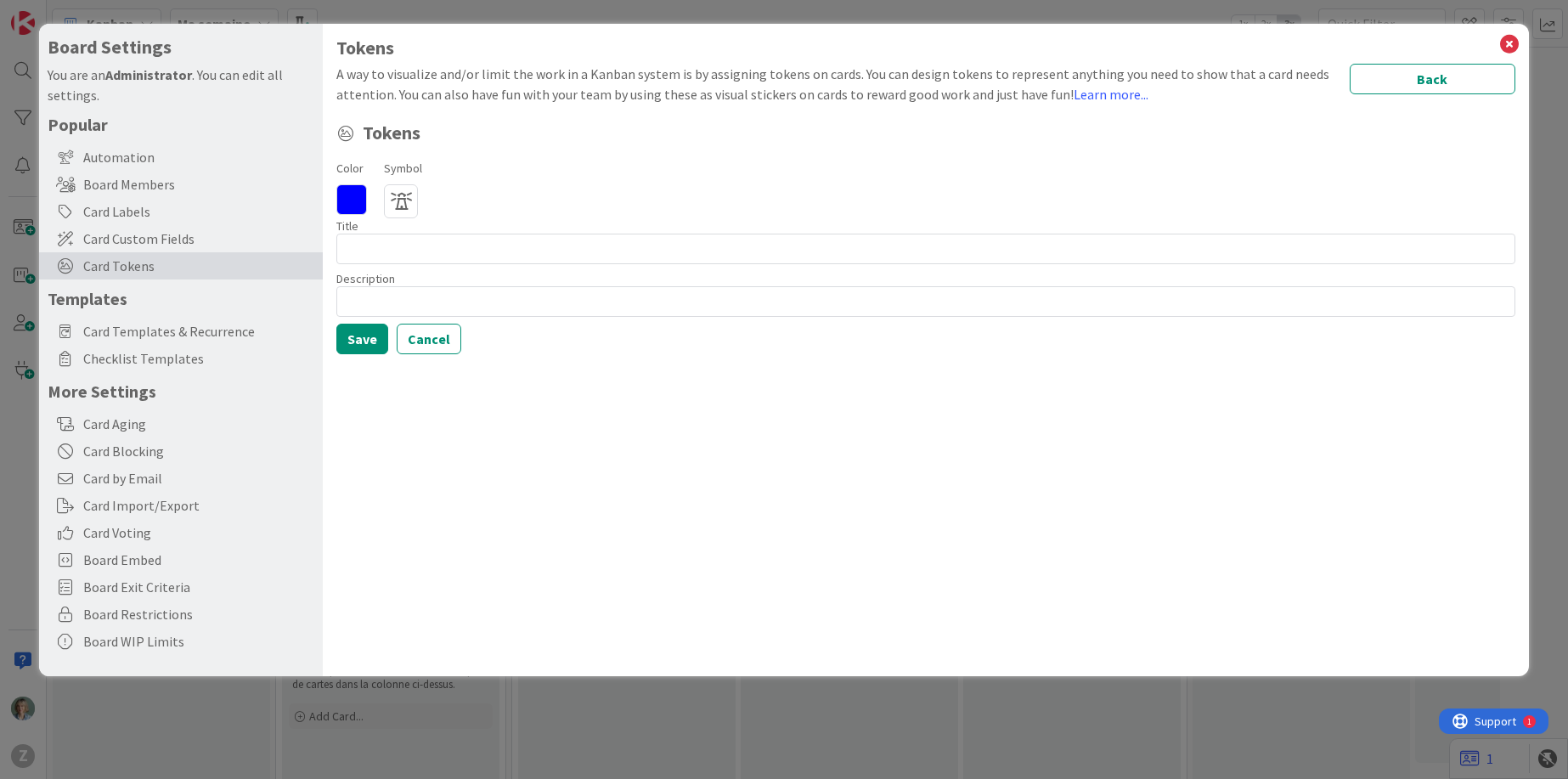
click at [553, 192] on div "Color Symbol Regular Solid Animals Buildings & Furniture Business & Industries …" at bounding box center [925, 188] width 1179 height 61
click at [1113, 98] on link "Learn more..." at bounding box center [1110, 94] width 75 height 17
click at [1066, 179] on div "Color Symbol Regular Solid Animals Buildings & Furniture Business & Industries …" at bounding box center [925, 188] width 1179 height 61
click at [356, 193] on icon at bounding box center [351, 199] width 30 height 30
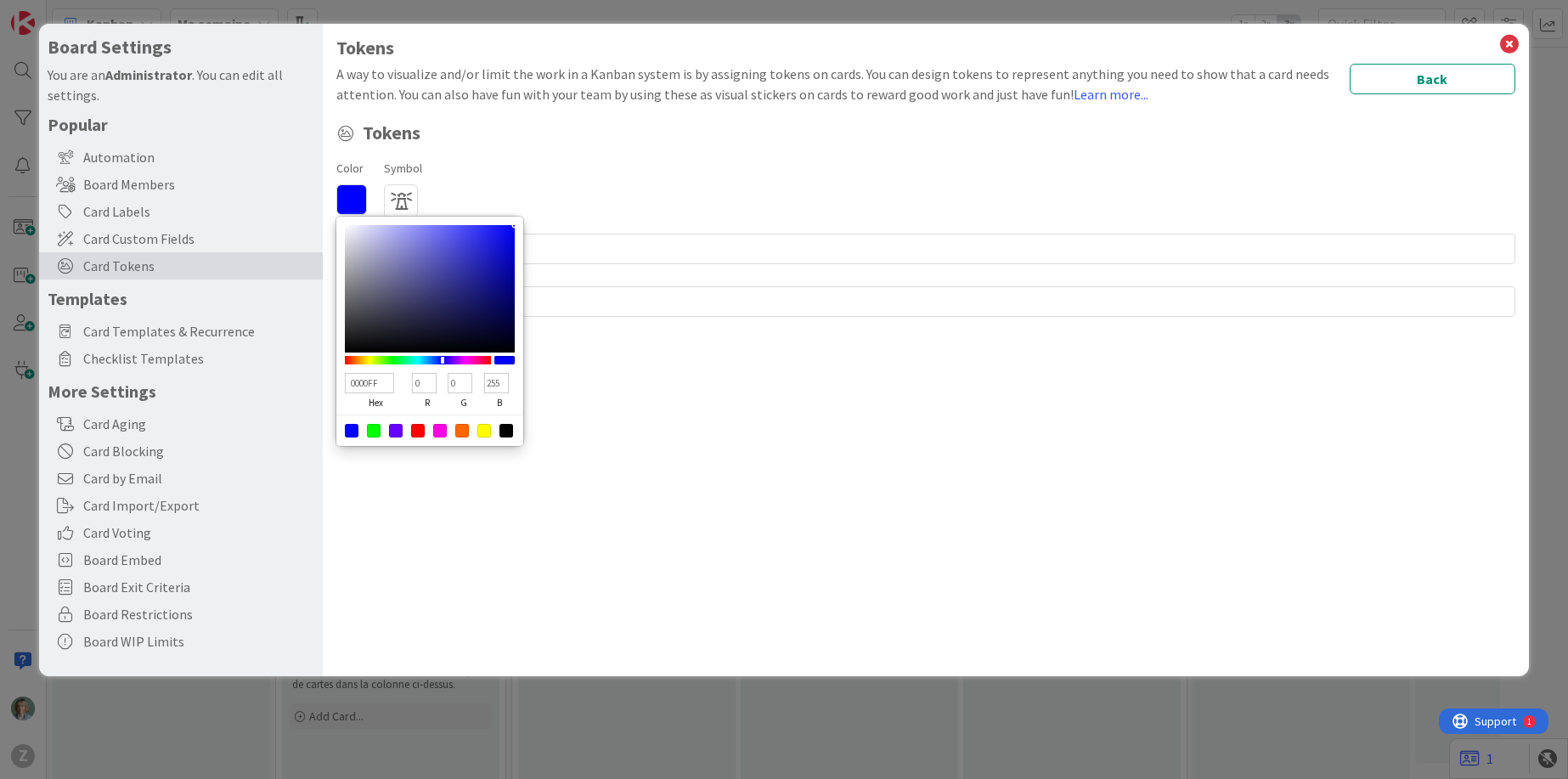
type input "FF5800"
type input "255"
type input "88"
type input "0"
click at [354, 358] on div at bounding box center [418, 360] width 146 height 8
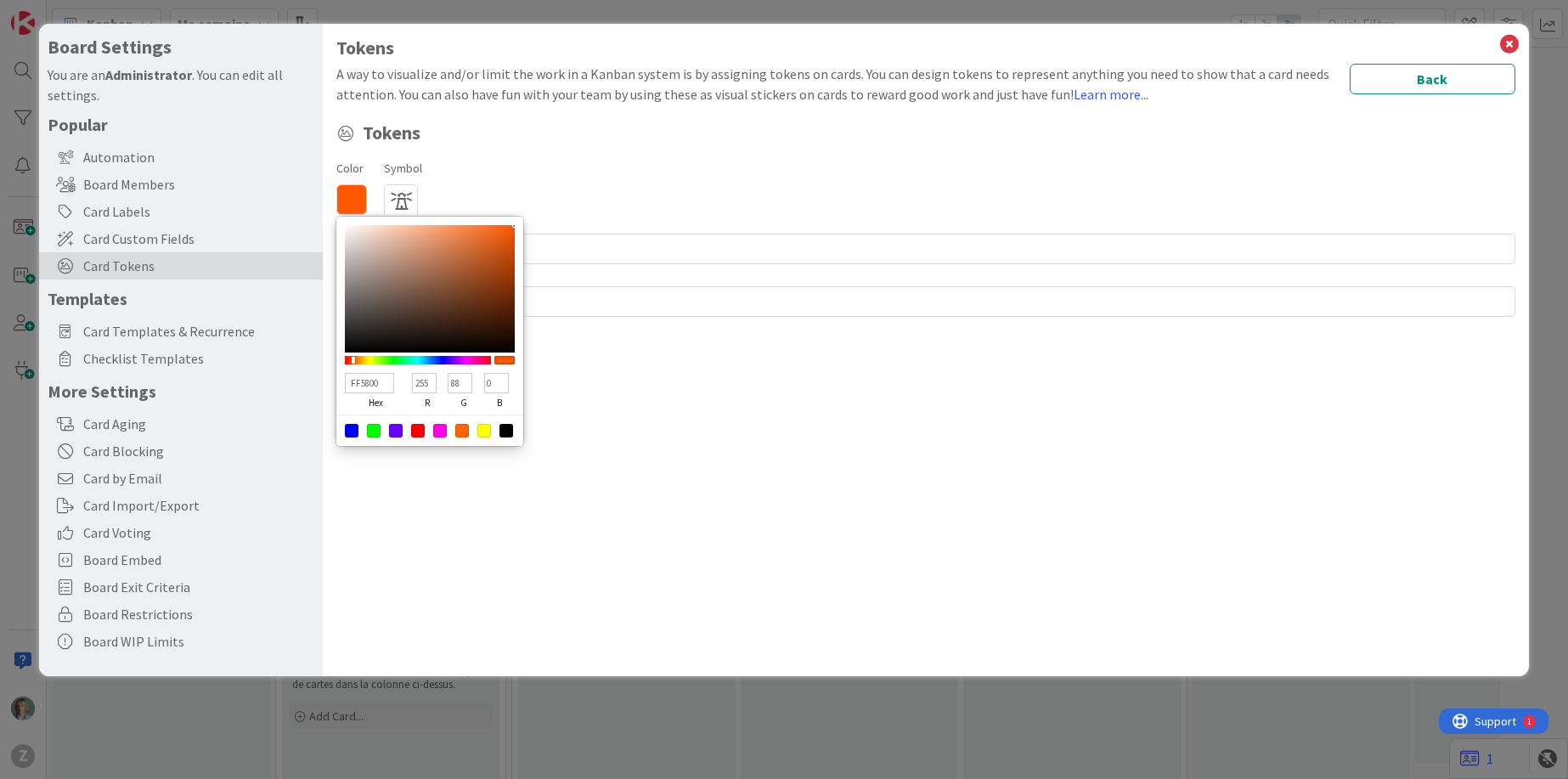
click at [419, 431] on div at bounding box center [417, 430] width 14 height 14
type input "FF0000"
type input "0"
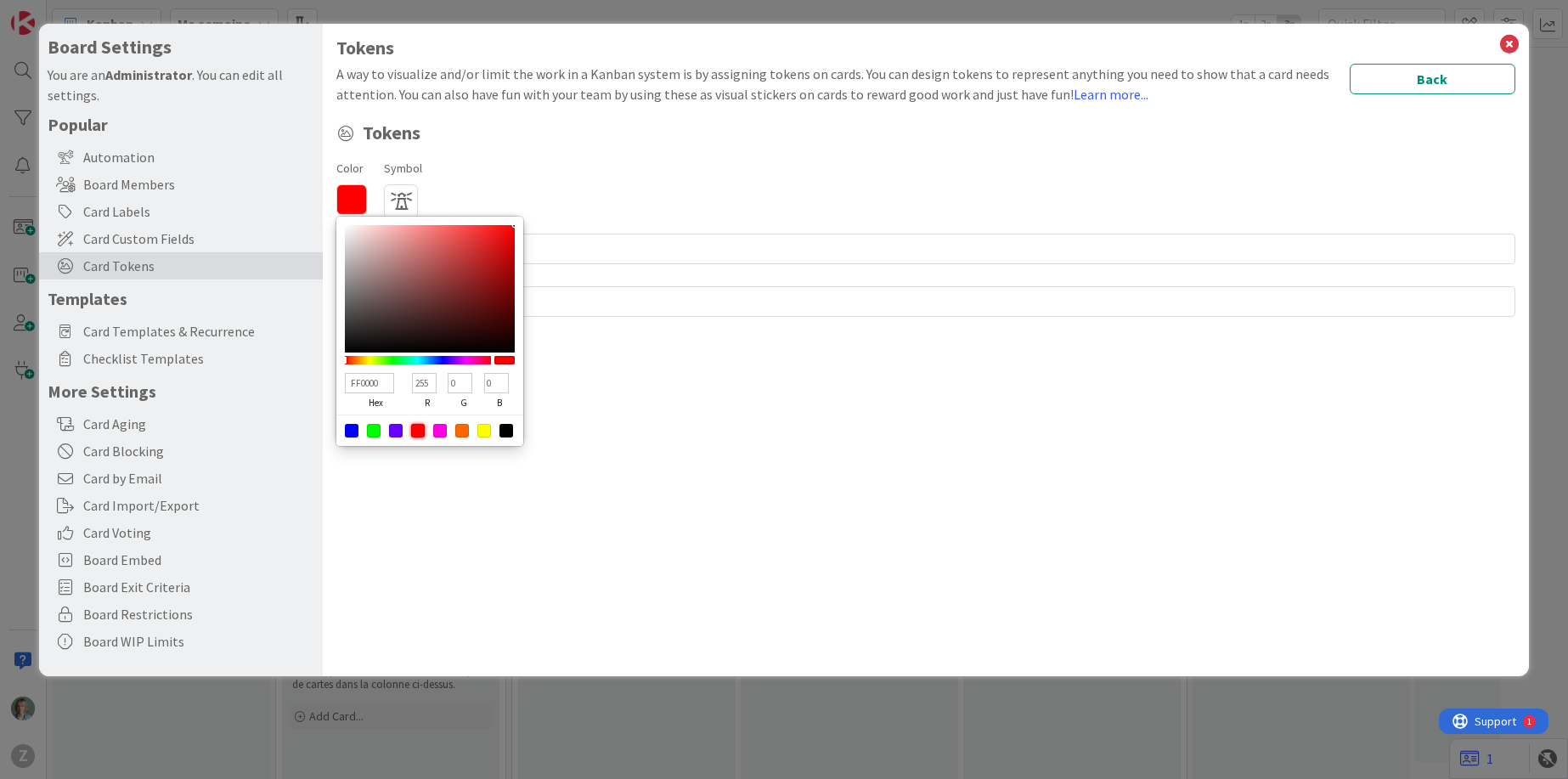
type input "F34545"
type input "243"
type input "69"
click at [466, 231] on div at bounding box center [430, 288] width 169 height 127
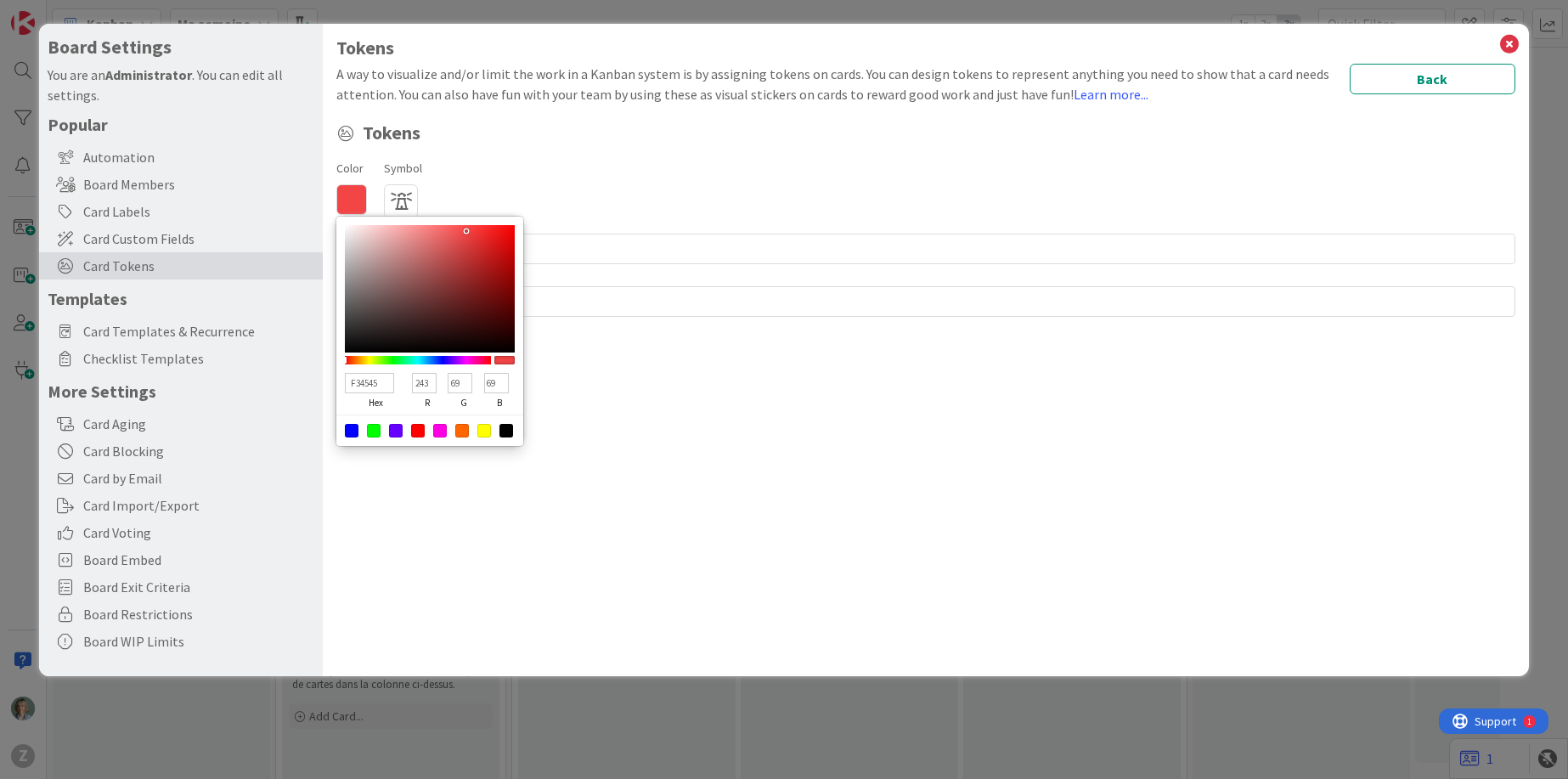
click at [587, 471] on div "Tokens A way to visualize and/or limit the work in a Kanban system is by assign…" at bounding box center [926, 350] width 1206 height 652
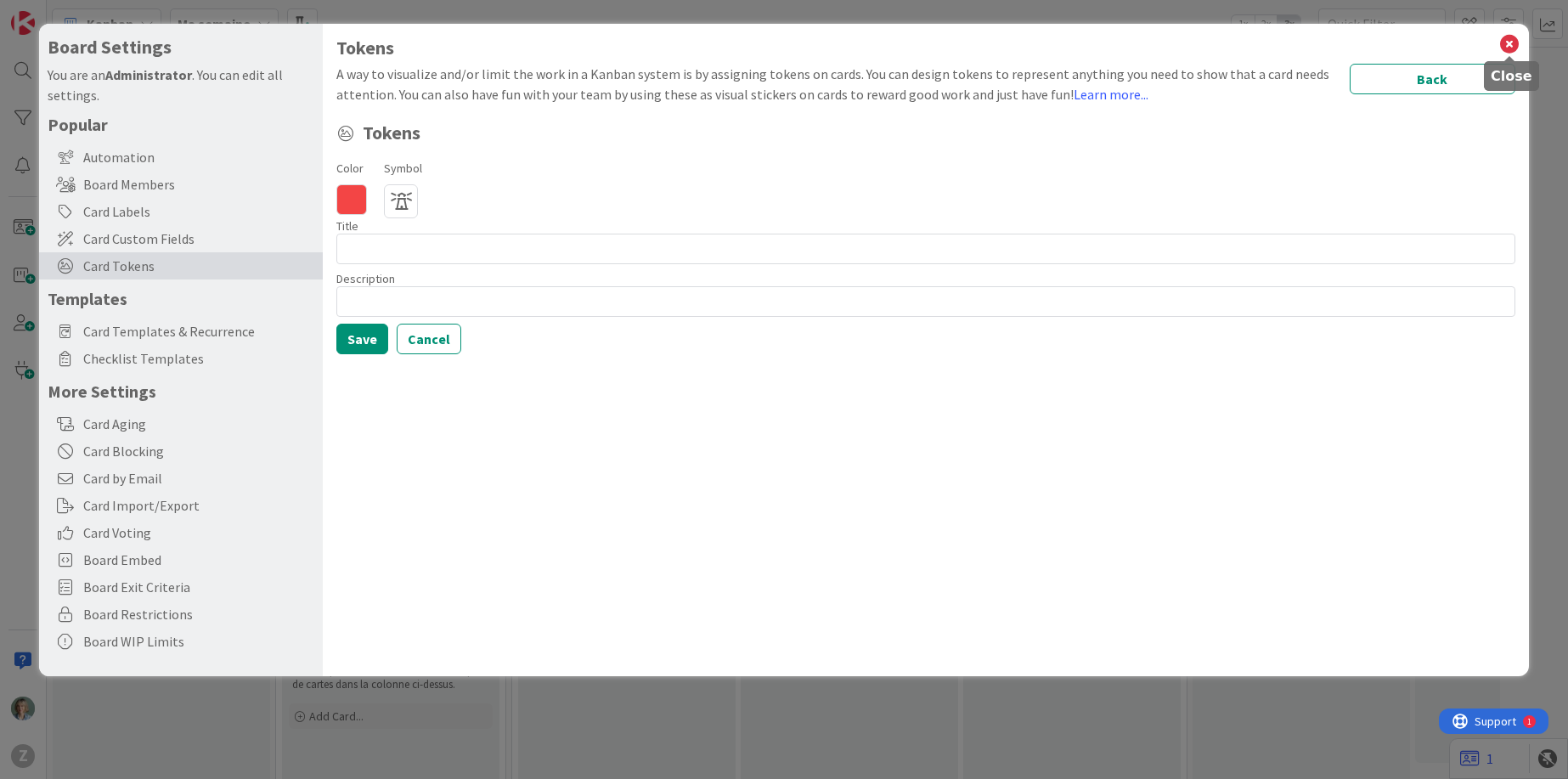
click at [1512, 41] on icon at bounding box center [1509, 44] width 22 height 24
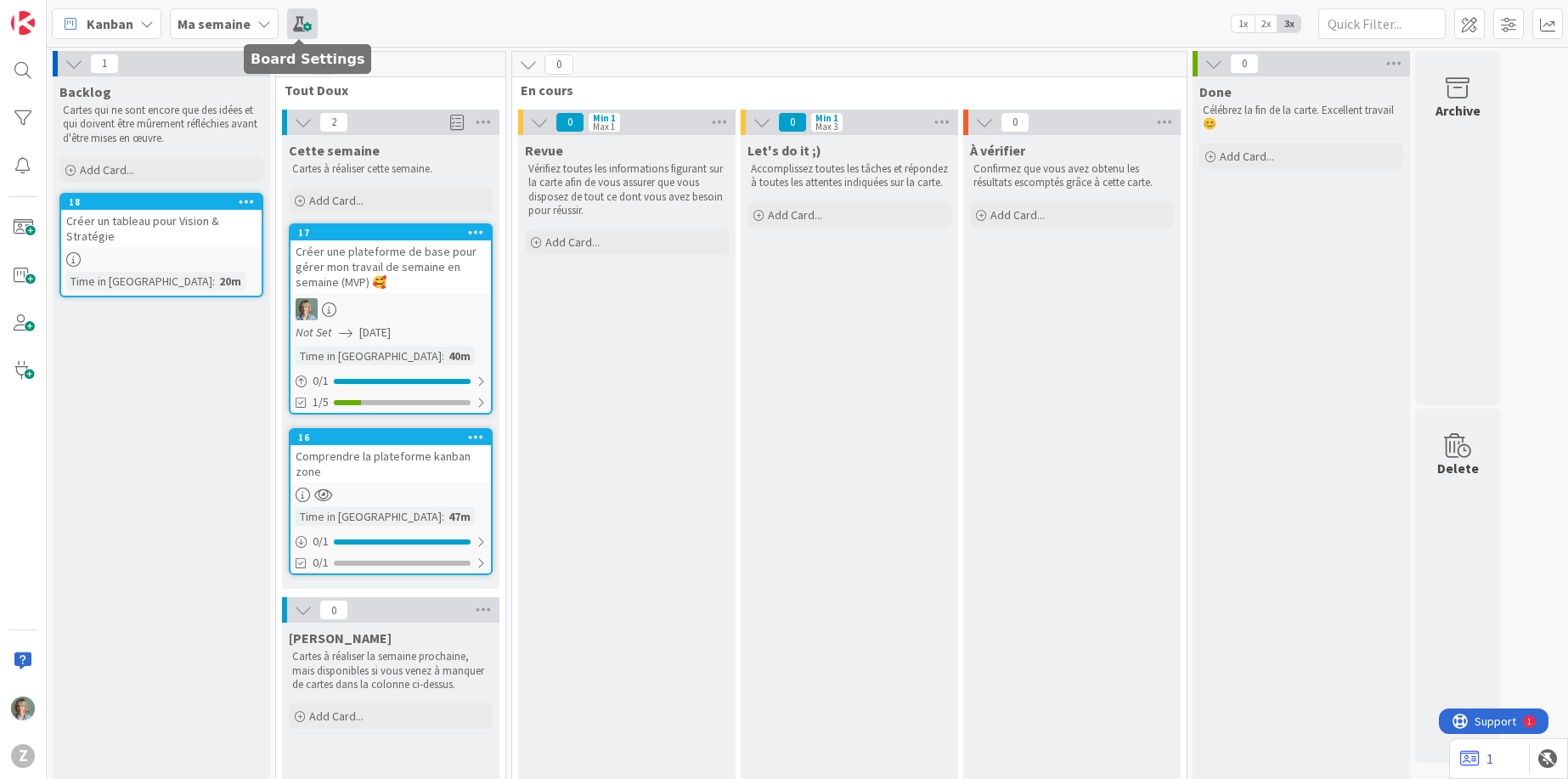
click at [298, 18] on span at bounding box center [302, 23] width 30 height 30
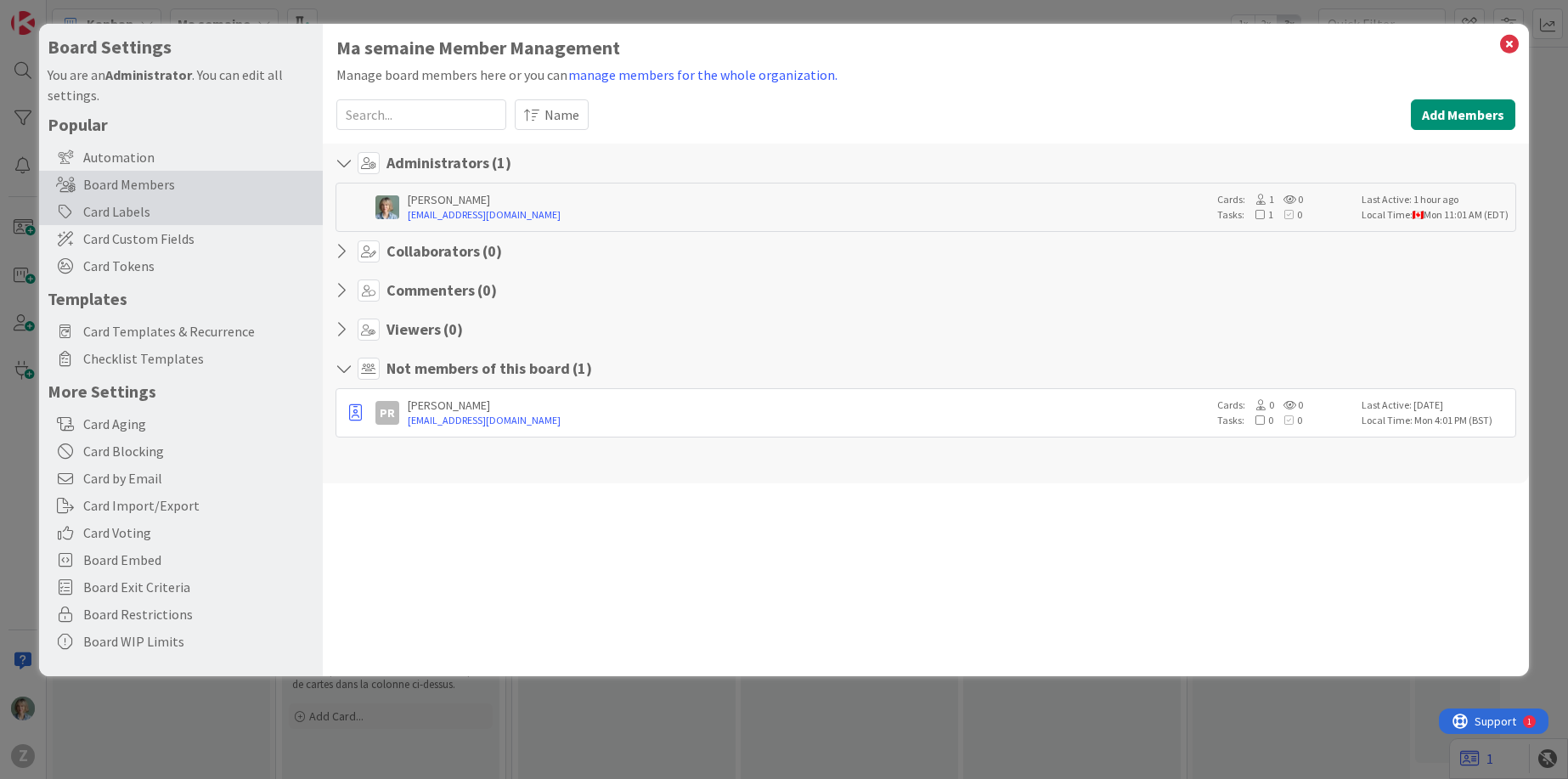
click at [166, 207] on div "Card Labels" at bounding box center [180, 212] width 284 height 28
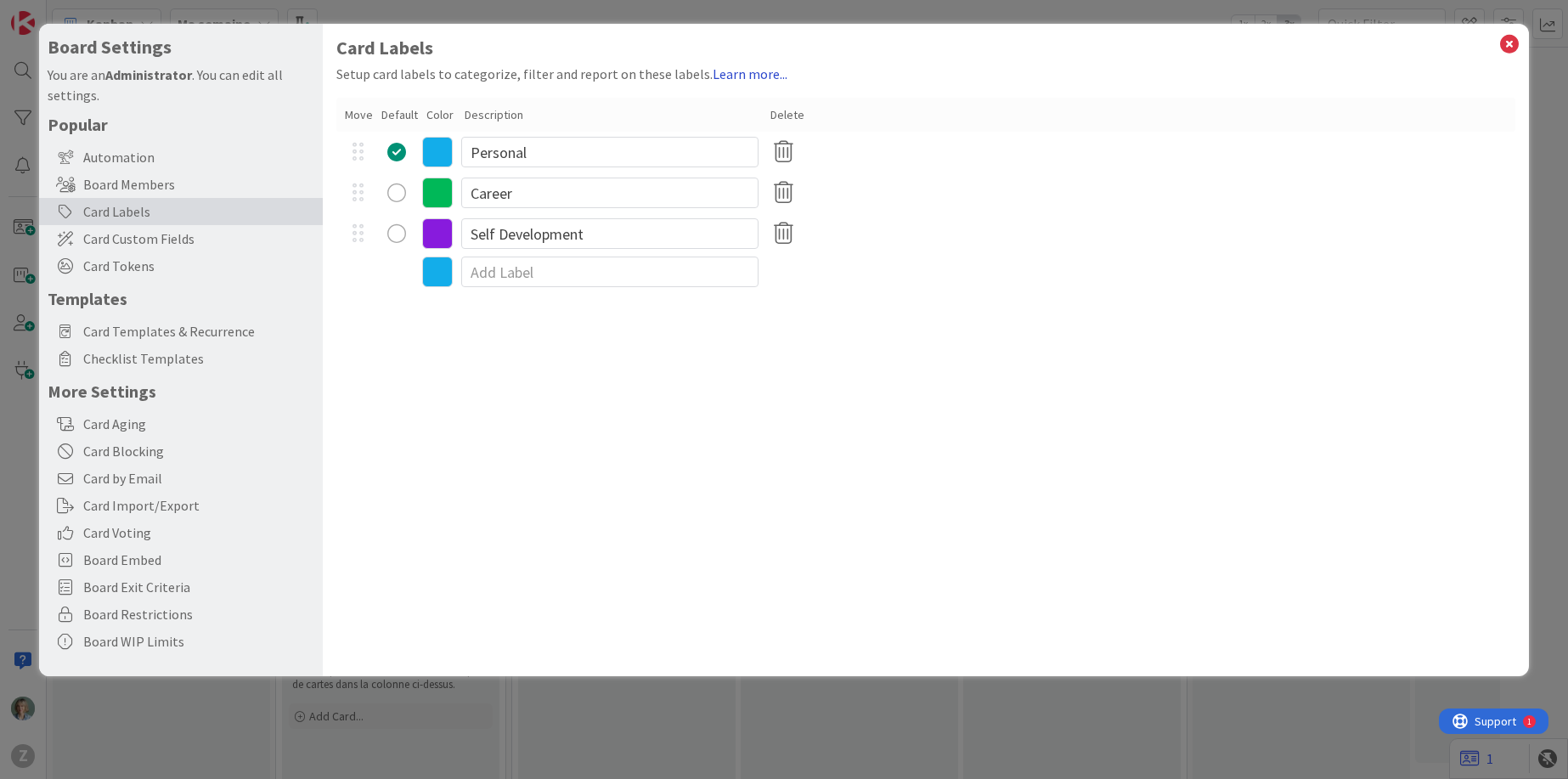
click at [738, 72] on link "Learn more..." at bounding box center [749, 74] width 75 height 17
click at [182, 241] on span "Card Custom Fields" at bounding box center [198, 238] width 231 height 20
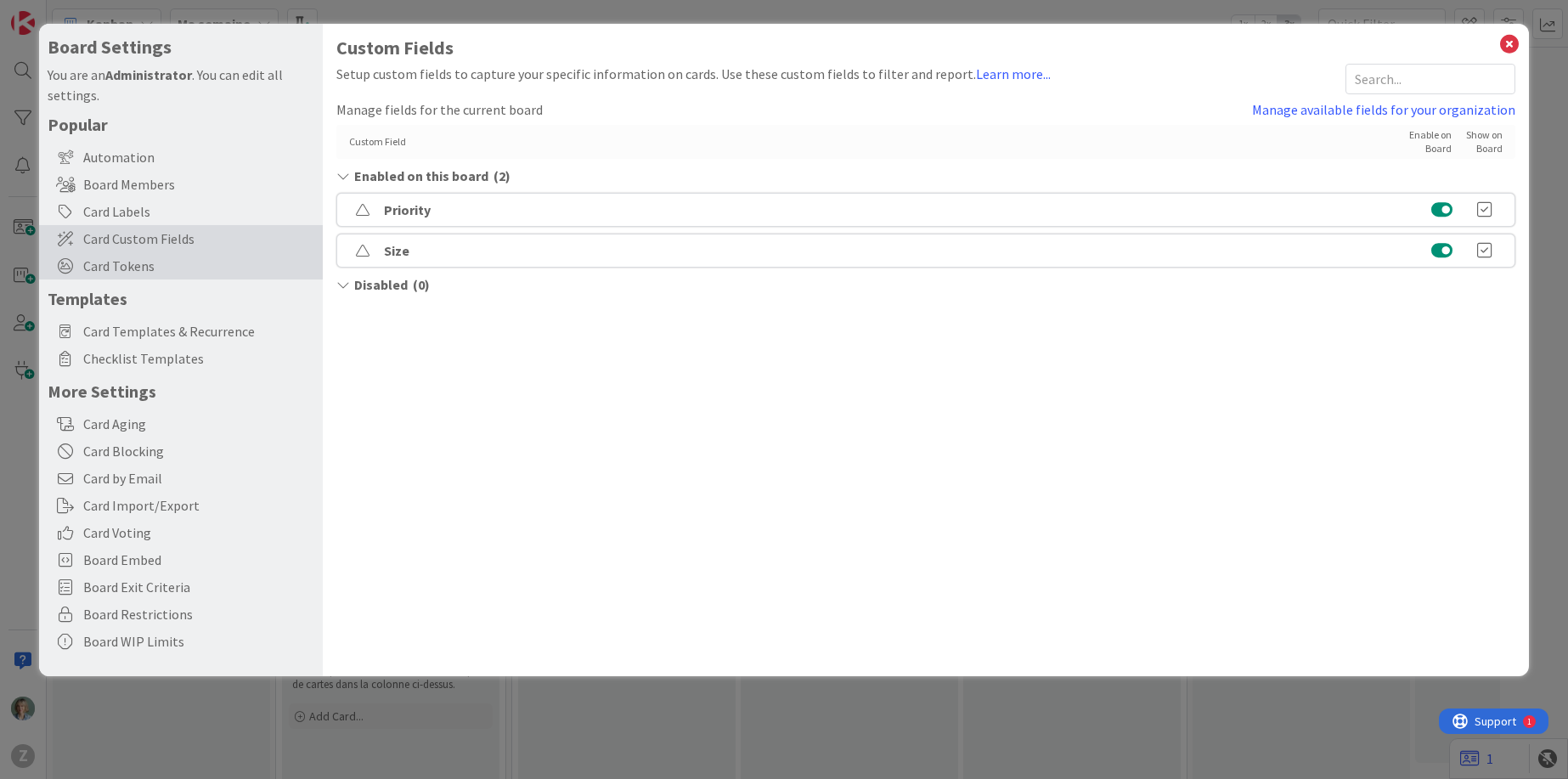
click at [177, 265] on span "Card Tokens" at bounding box center [198, 266] width 231 height 20
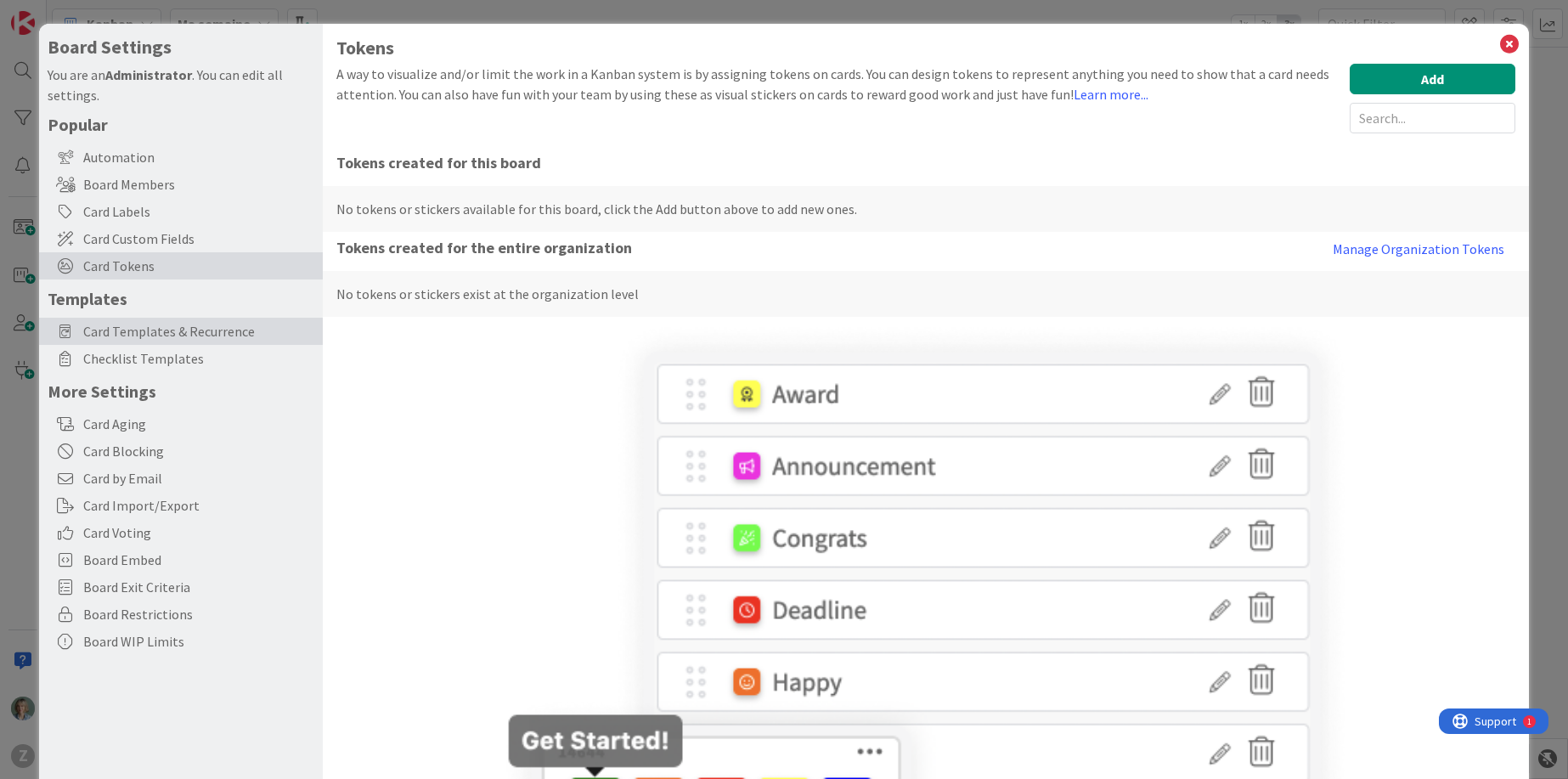
click at [223, 330] on span "Card Templates & Recurrence" at bounding box center [198, 331] width 231 height 20
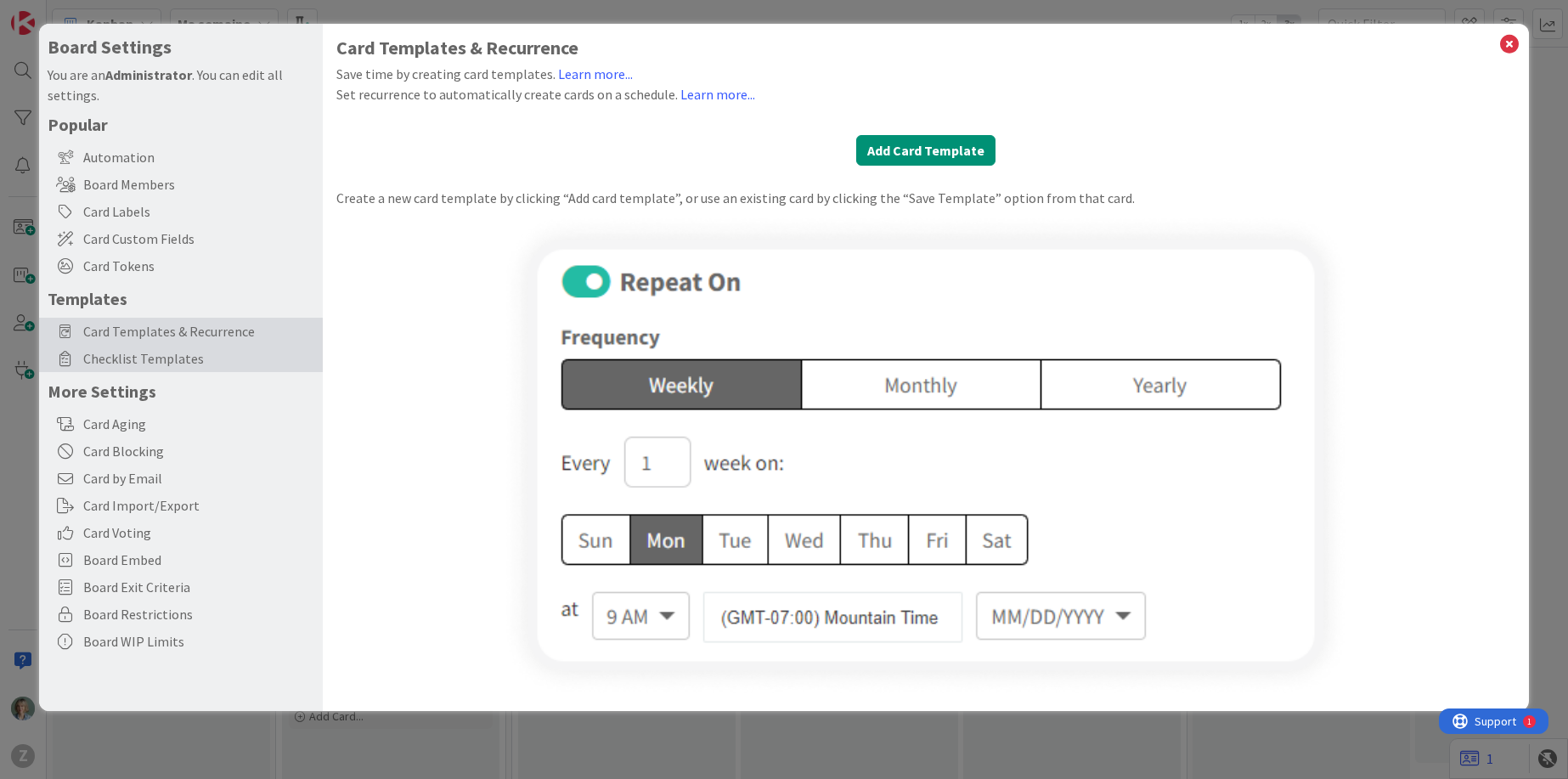
click at [181, 352] on span "Checklist Templates" at bounding box center [198, 358] width 231 height 20
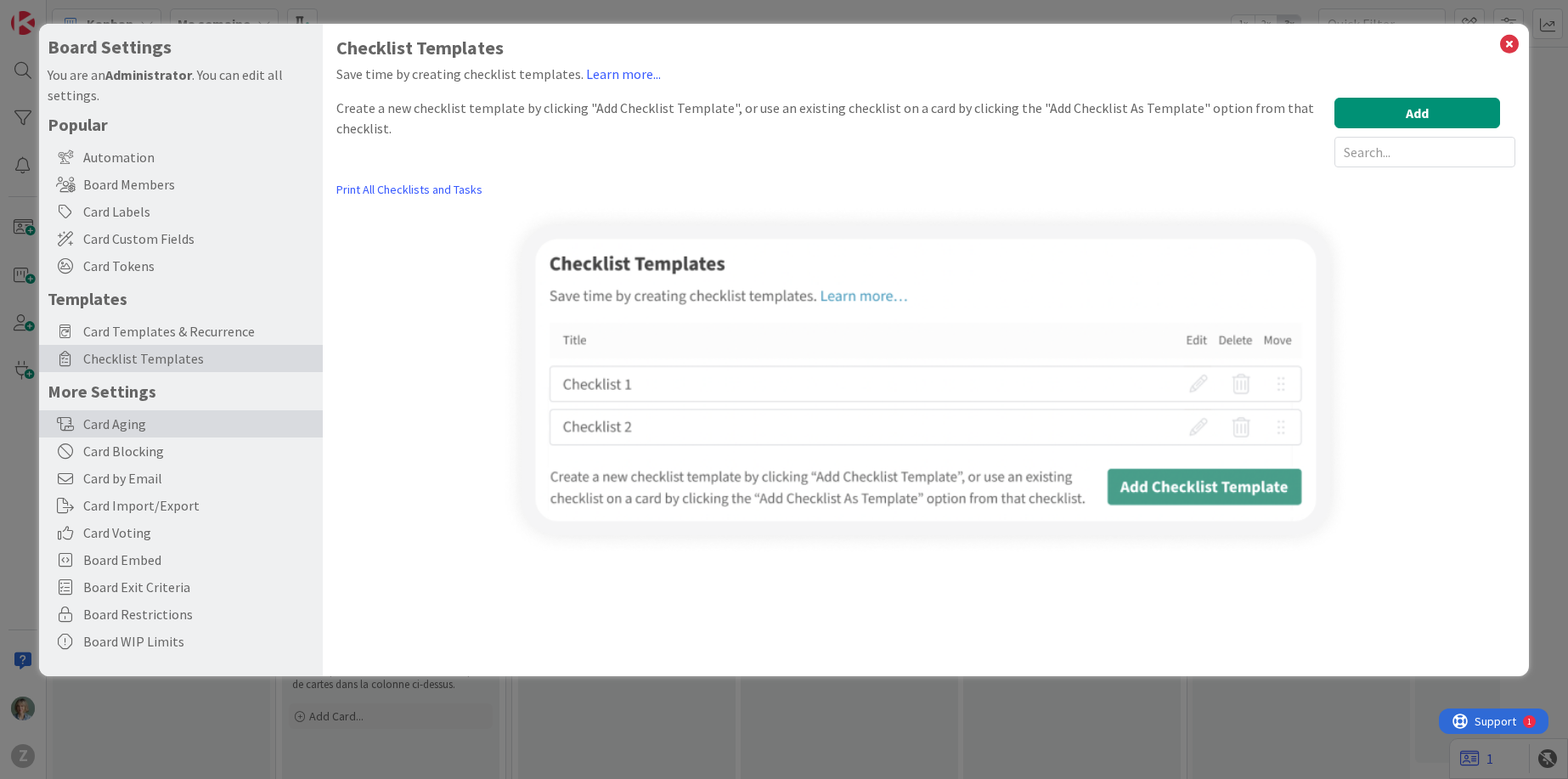
click at [148, 416] on div "Card Aging" at bounding box center [180, 424] width 284 height 28
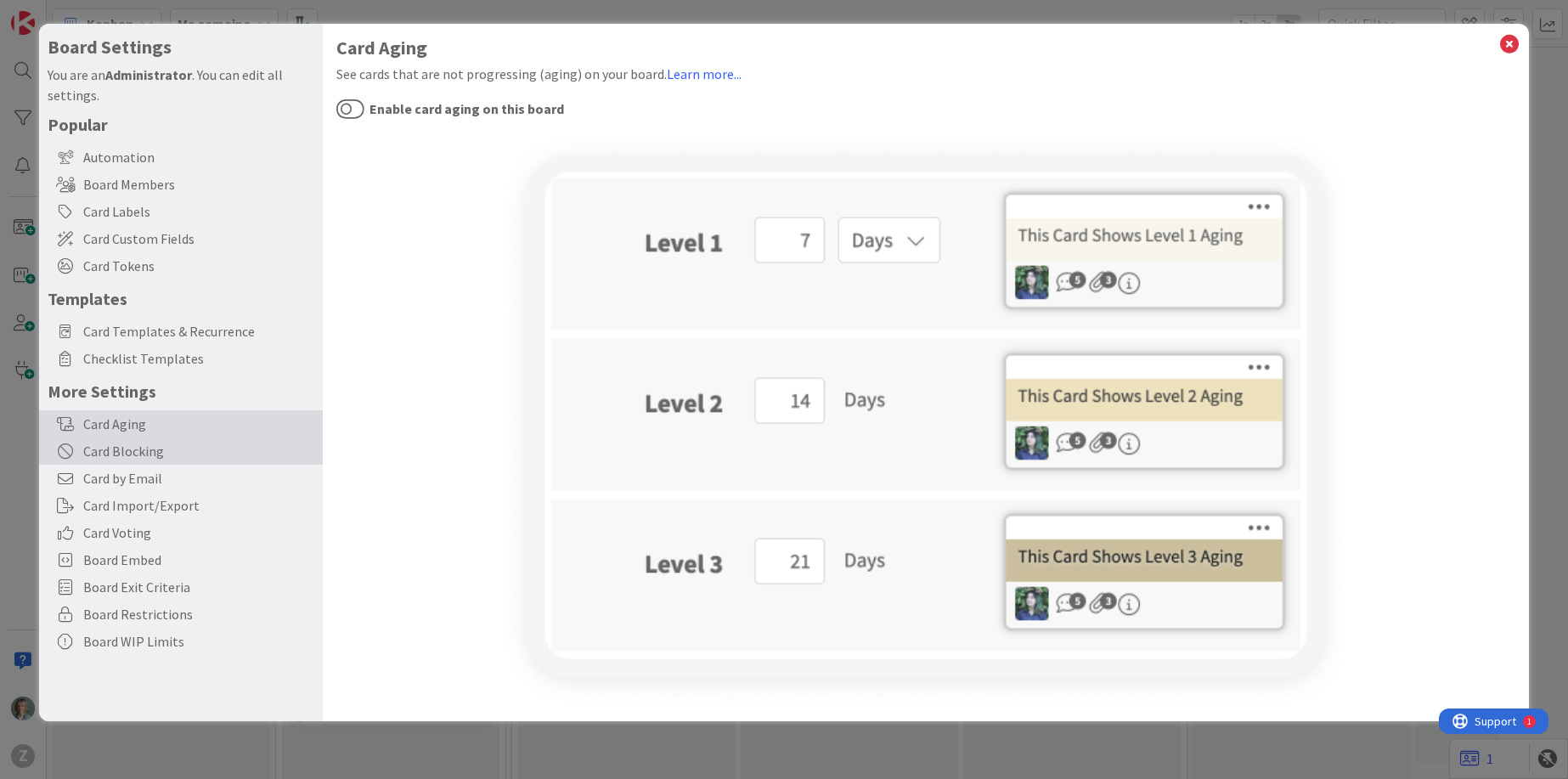
click at [159, 454] on div "Card Blocking" at bounding box center [180, 451] width 284 height 28
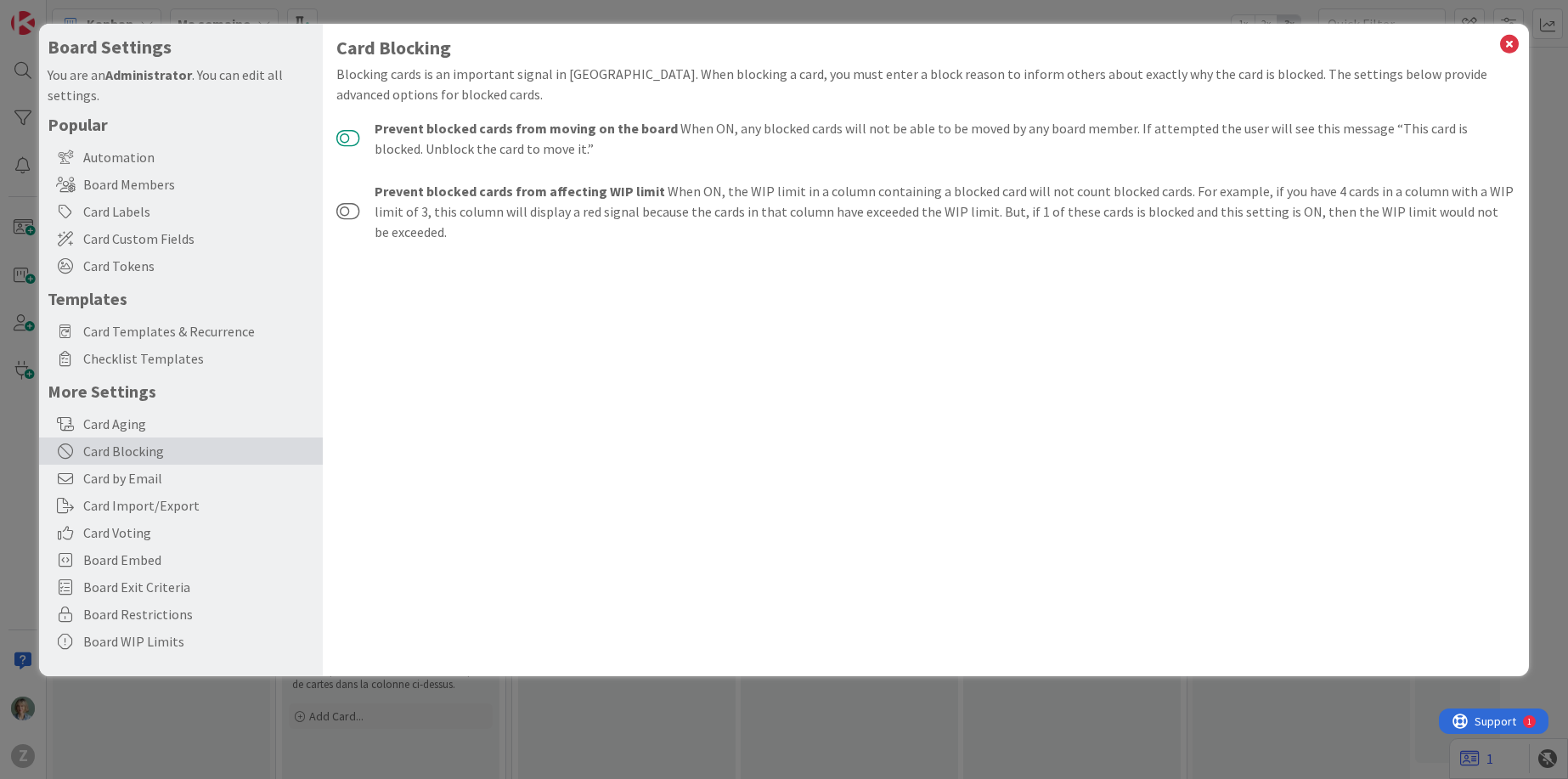
click at [343, 132] on button at bounding box center [348, 138] width 24 height 17
click at [172, 477] on span "Card by Email" at bounding box center [198, 478] width 231 height 20
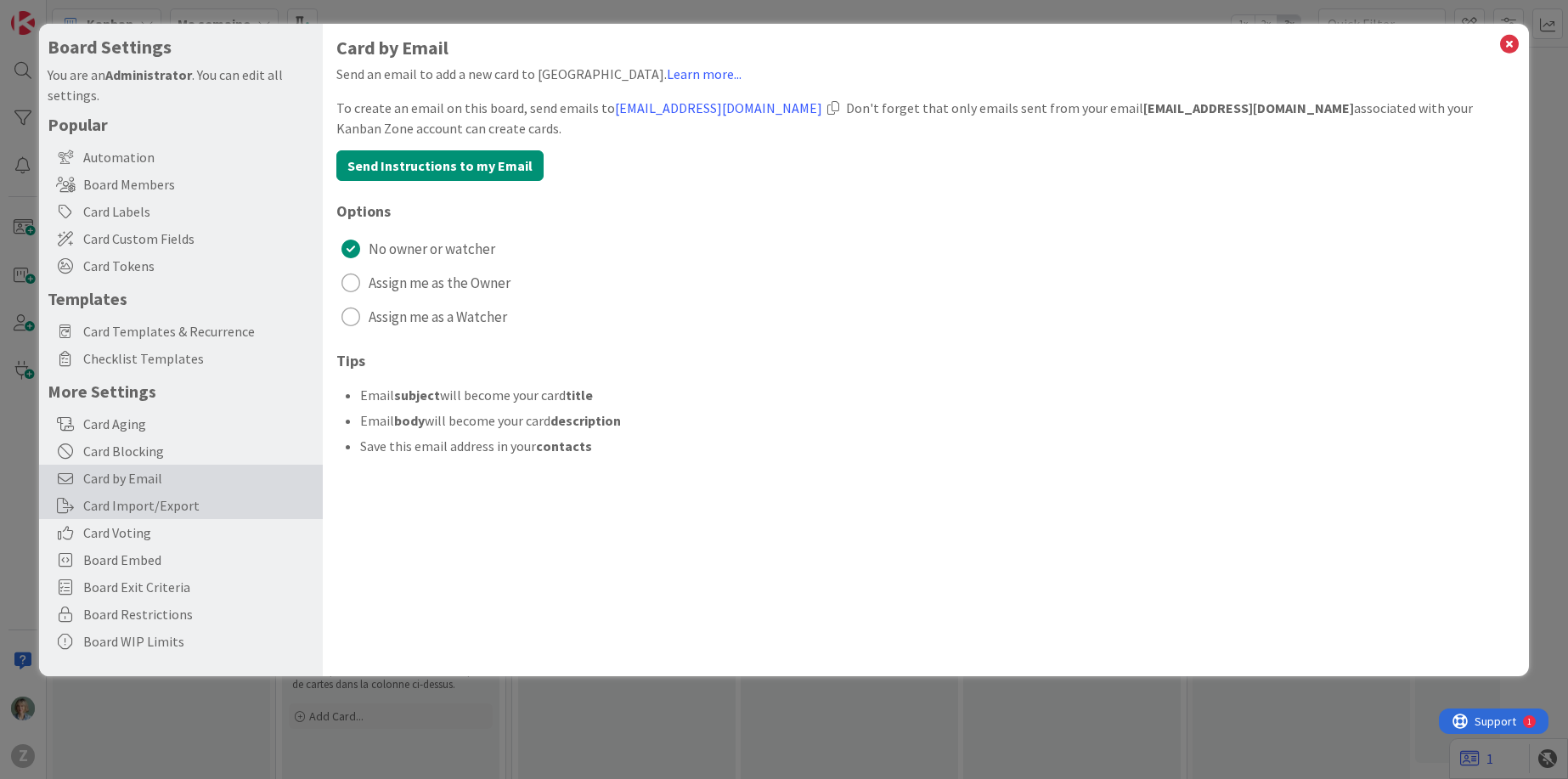
click at [137, 505] on div "Card Import/Export" at bounding box center [180, 506] width 284 height 28
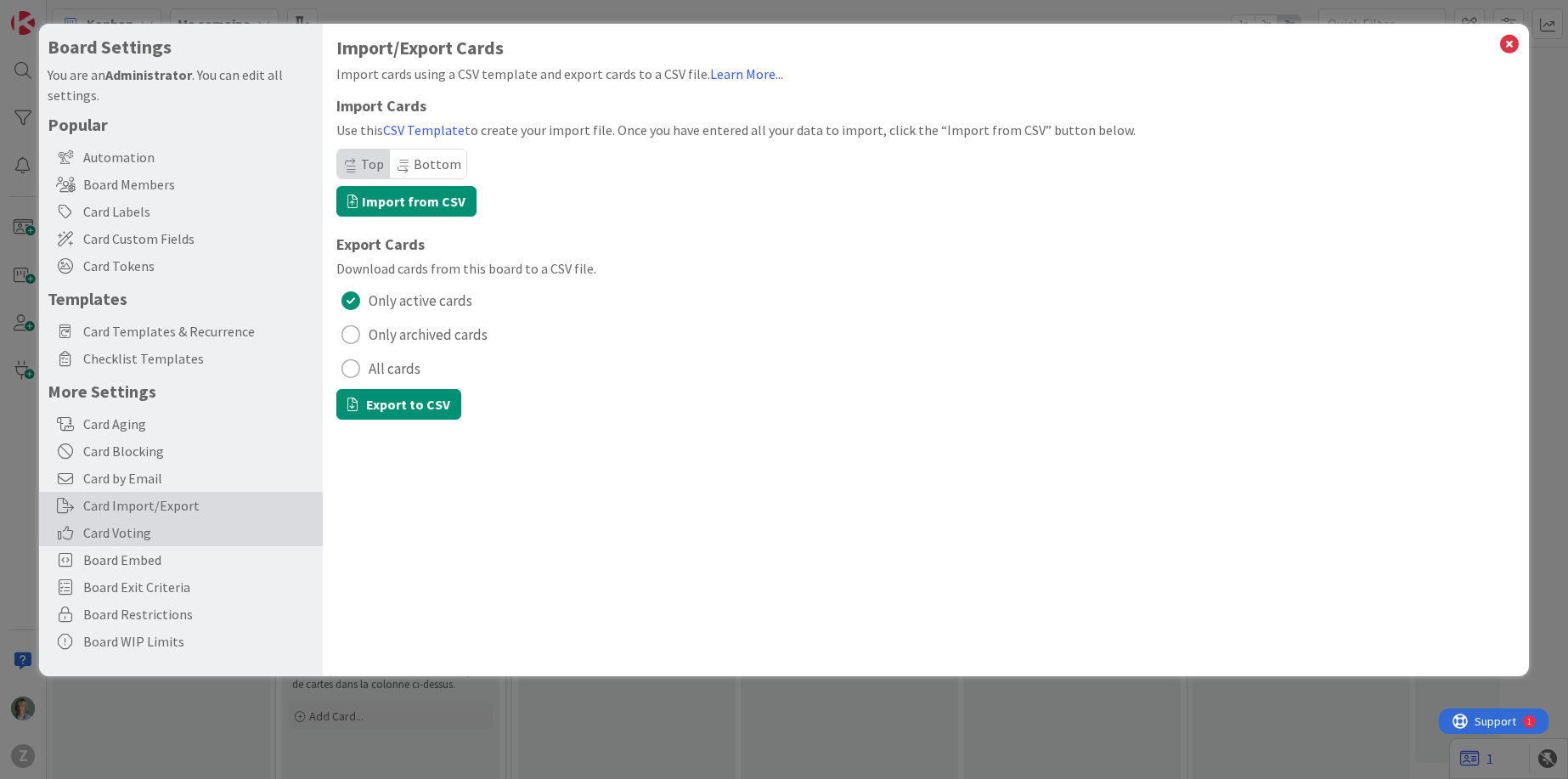
click at [144, 535] on span "Card Voting" at bounding box center [198, 532] width 231 height 20
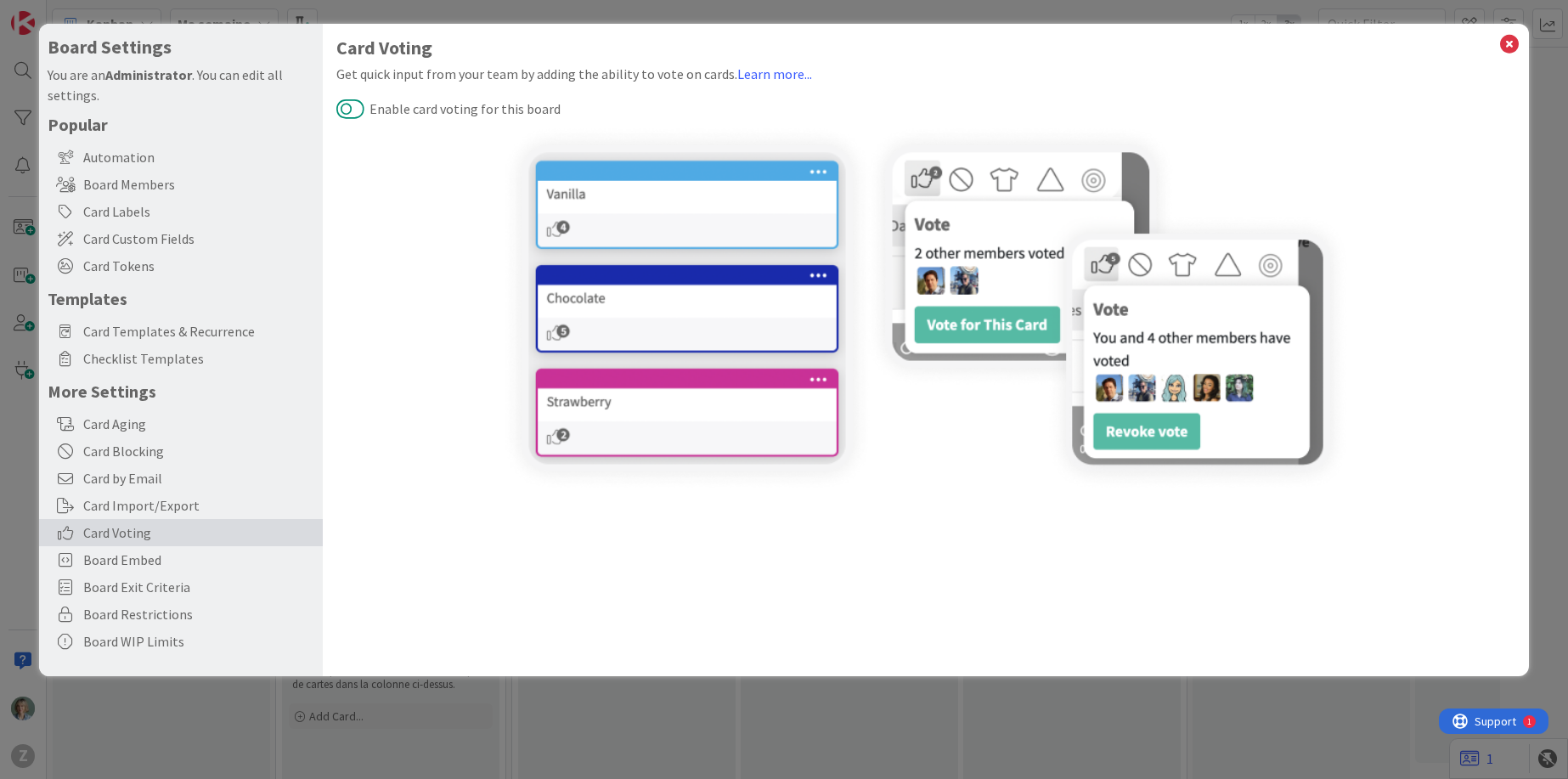
click at [349, 109] on button "Enable card voting for this board" at bounding box center [350, 109] width 28 height 22
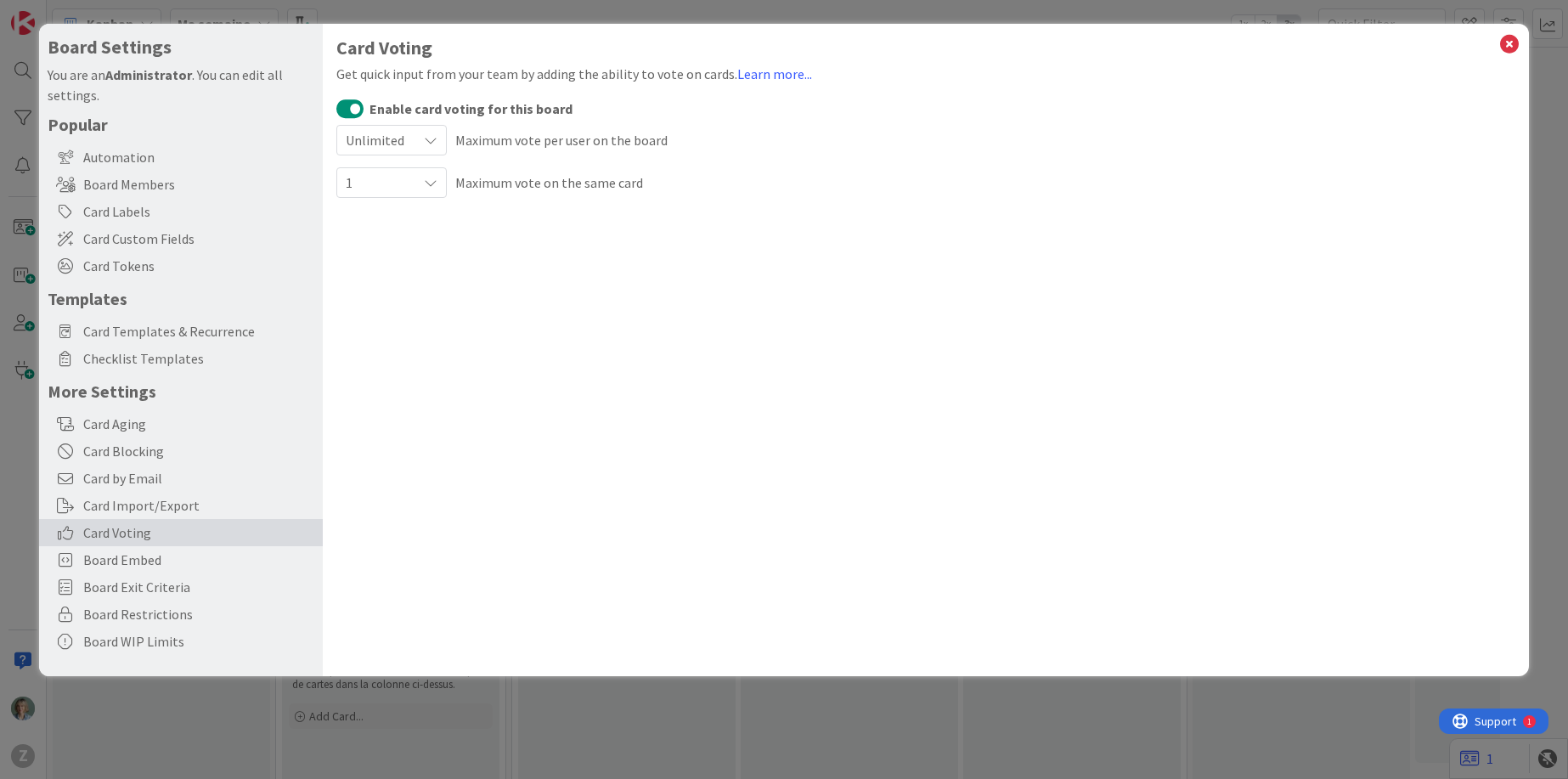
click at [346, 109] on button "Enable card voting for this board" at bounding box center [350, 109] width 28 height 22
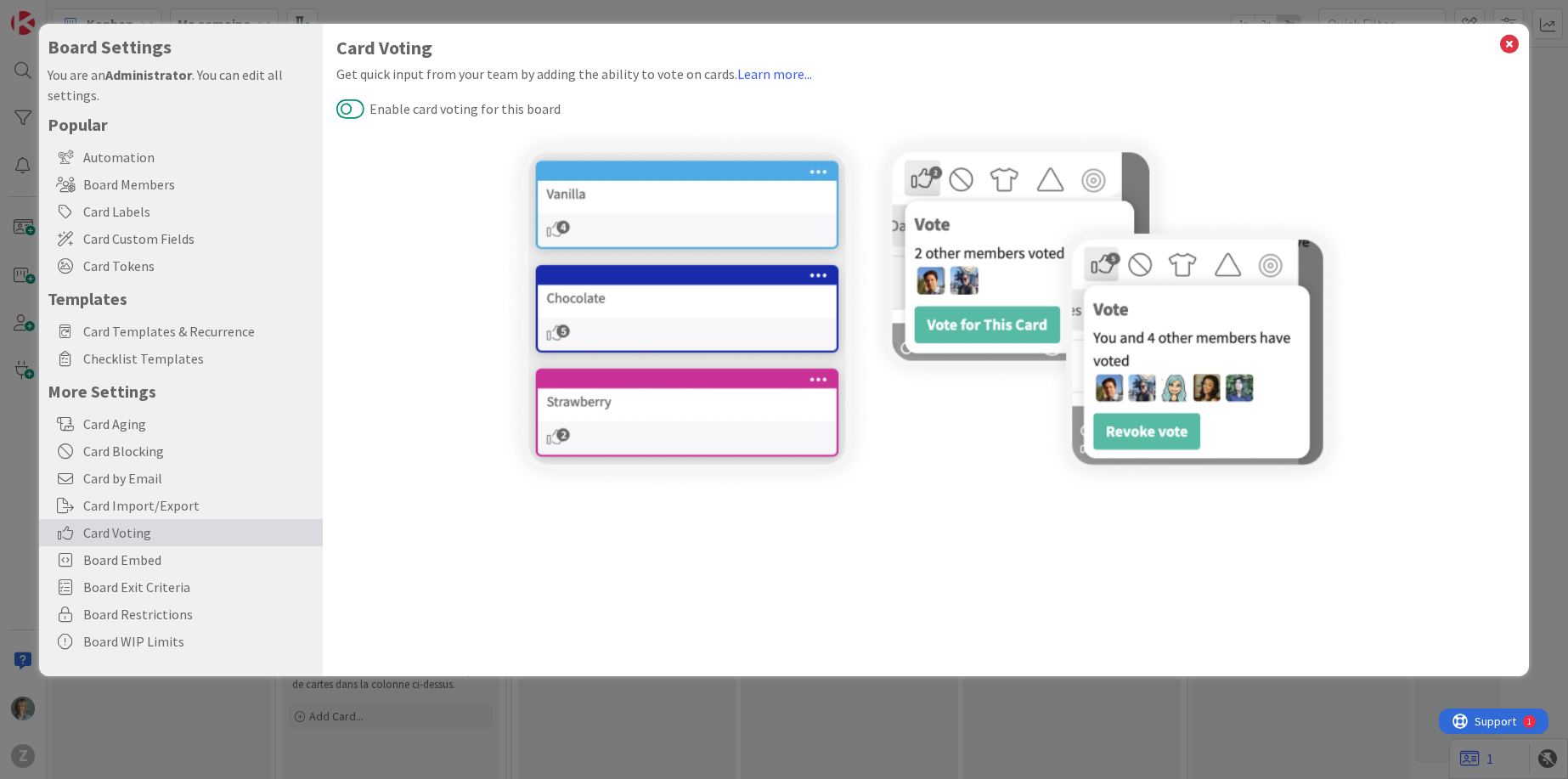
click at [361, 109] on button "Enable card voting for this board" at bounding box center [350, 109] width 28 height 22
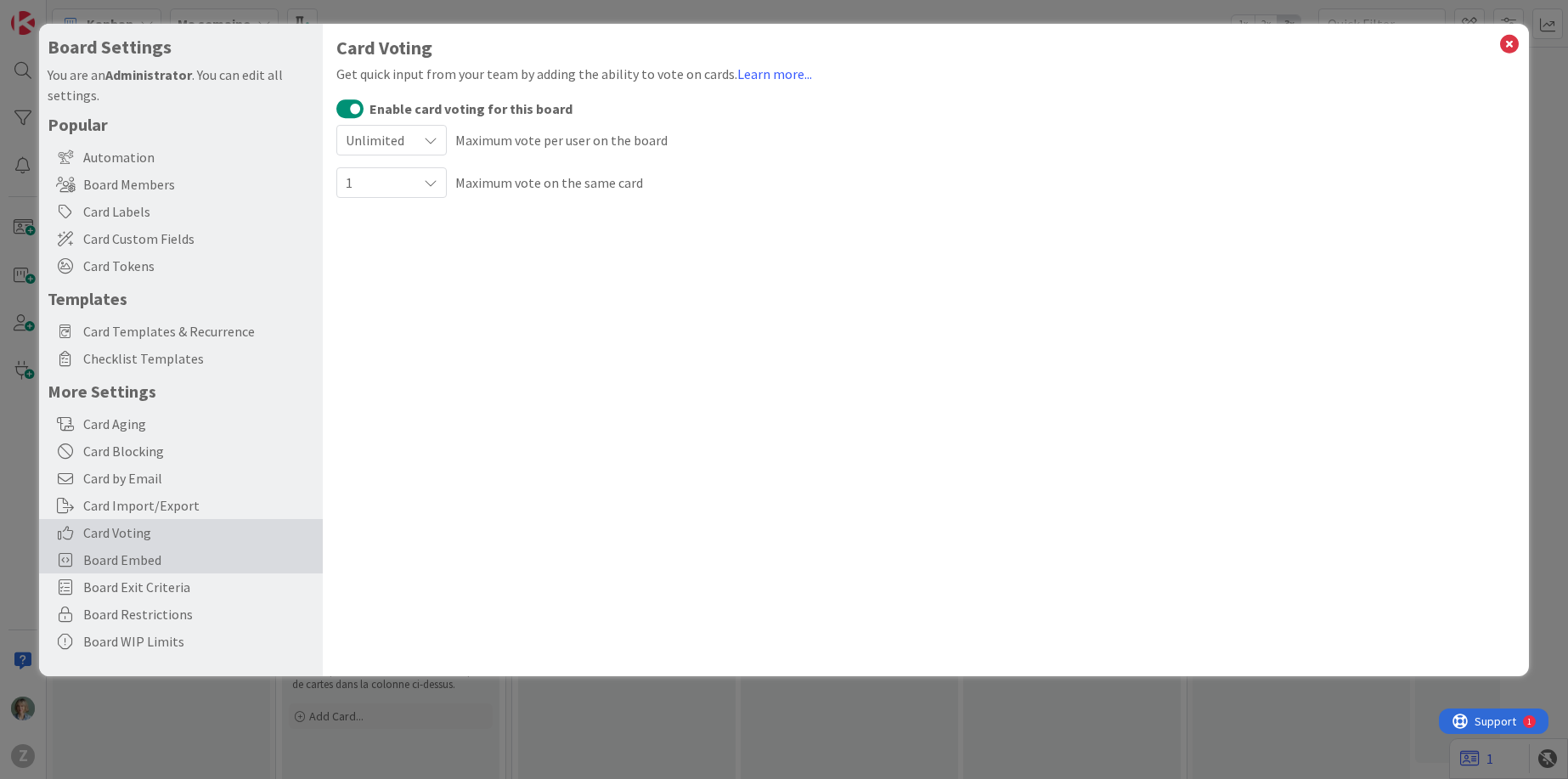
click at [181, 566] on span "Board Embed" at bounding box center [198, 560] width 231 height 20
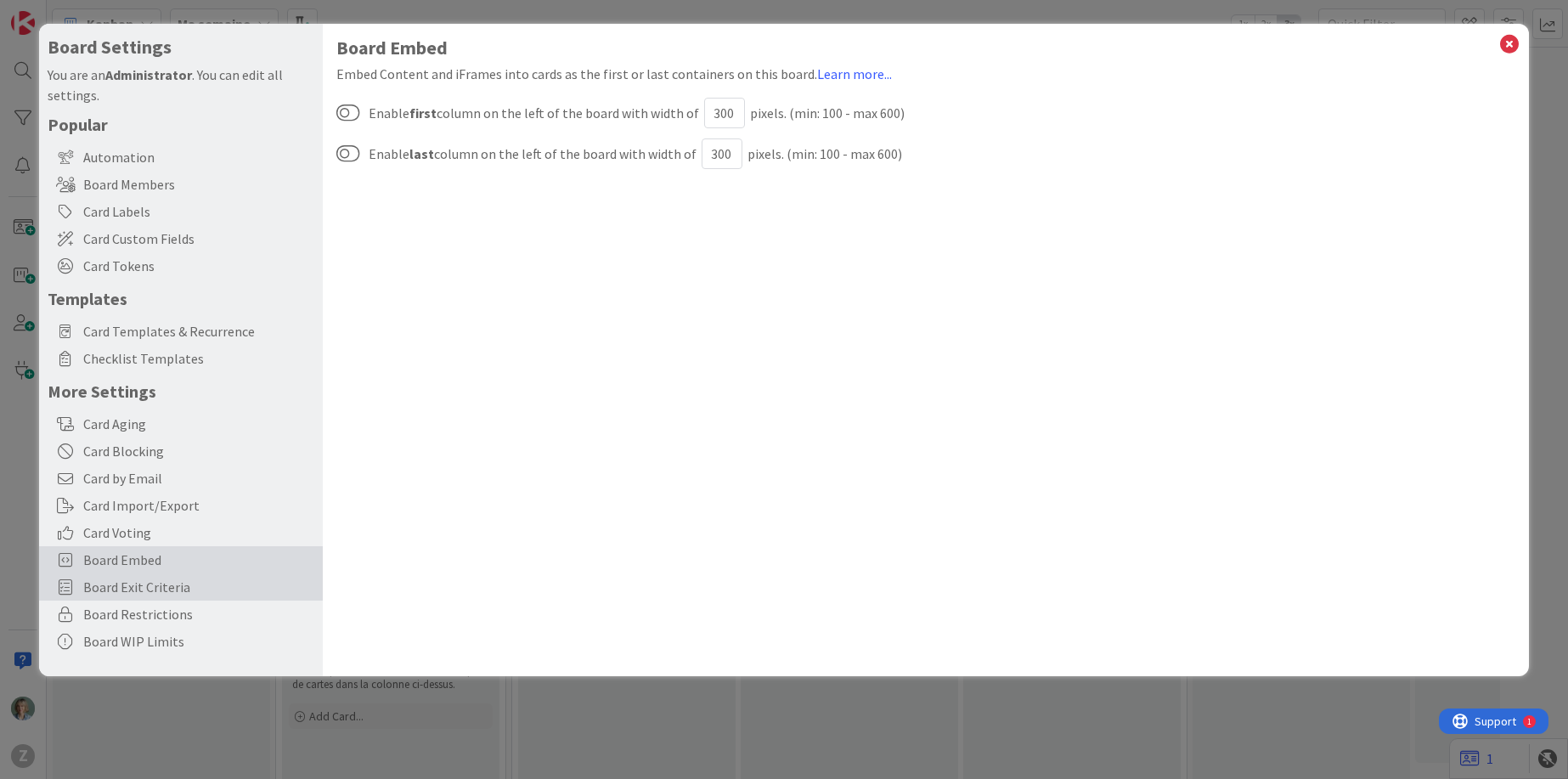
click at [174, 598] on div "Board Exit Criteria" at bounding box center [180, 587] width 284 height 28
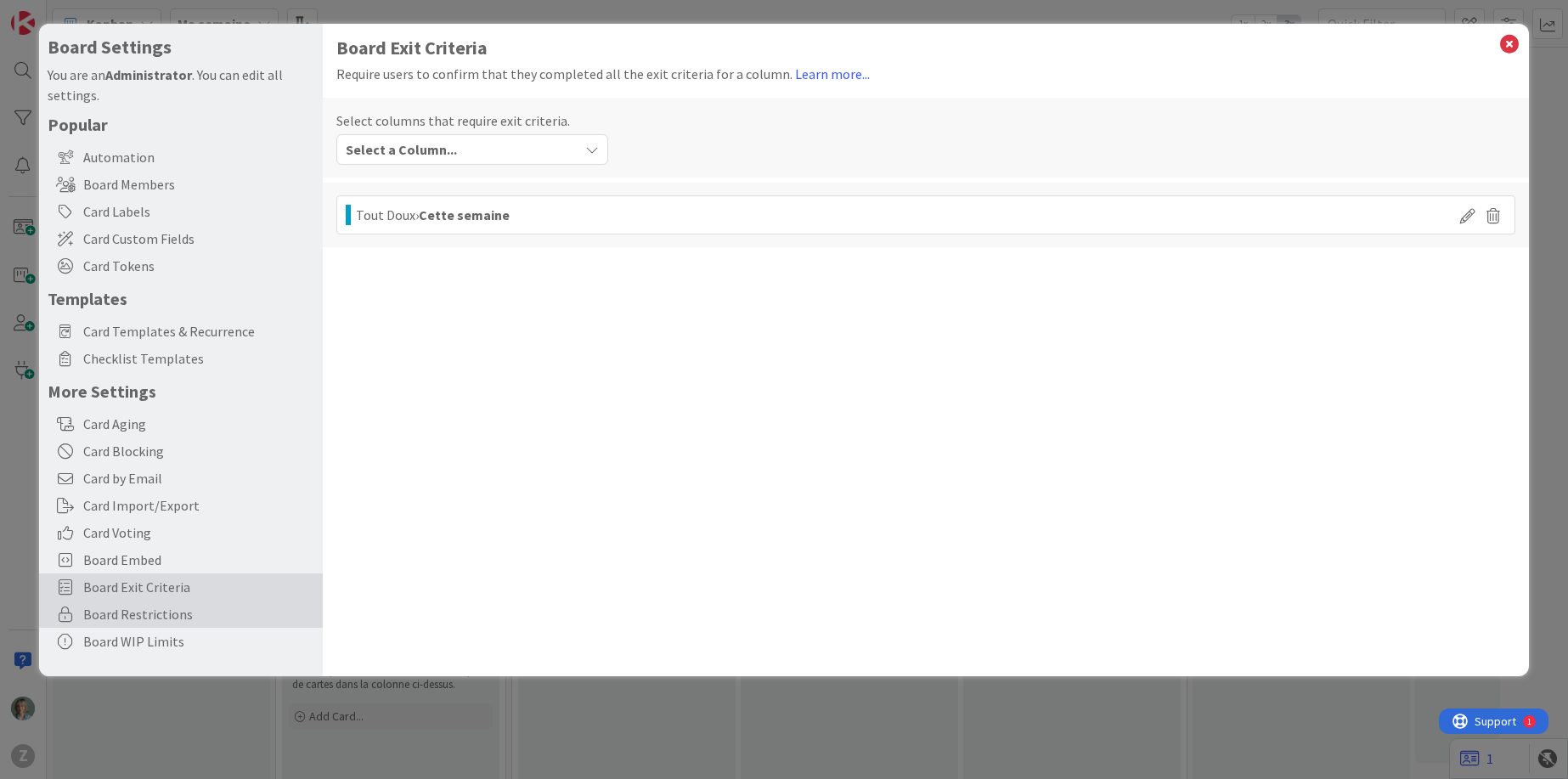
click at [177, 613] on span "Board Restrictions" at bounding box center [198, 614] width 231 height 20
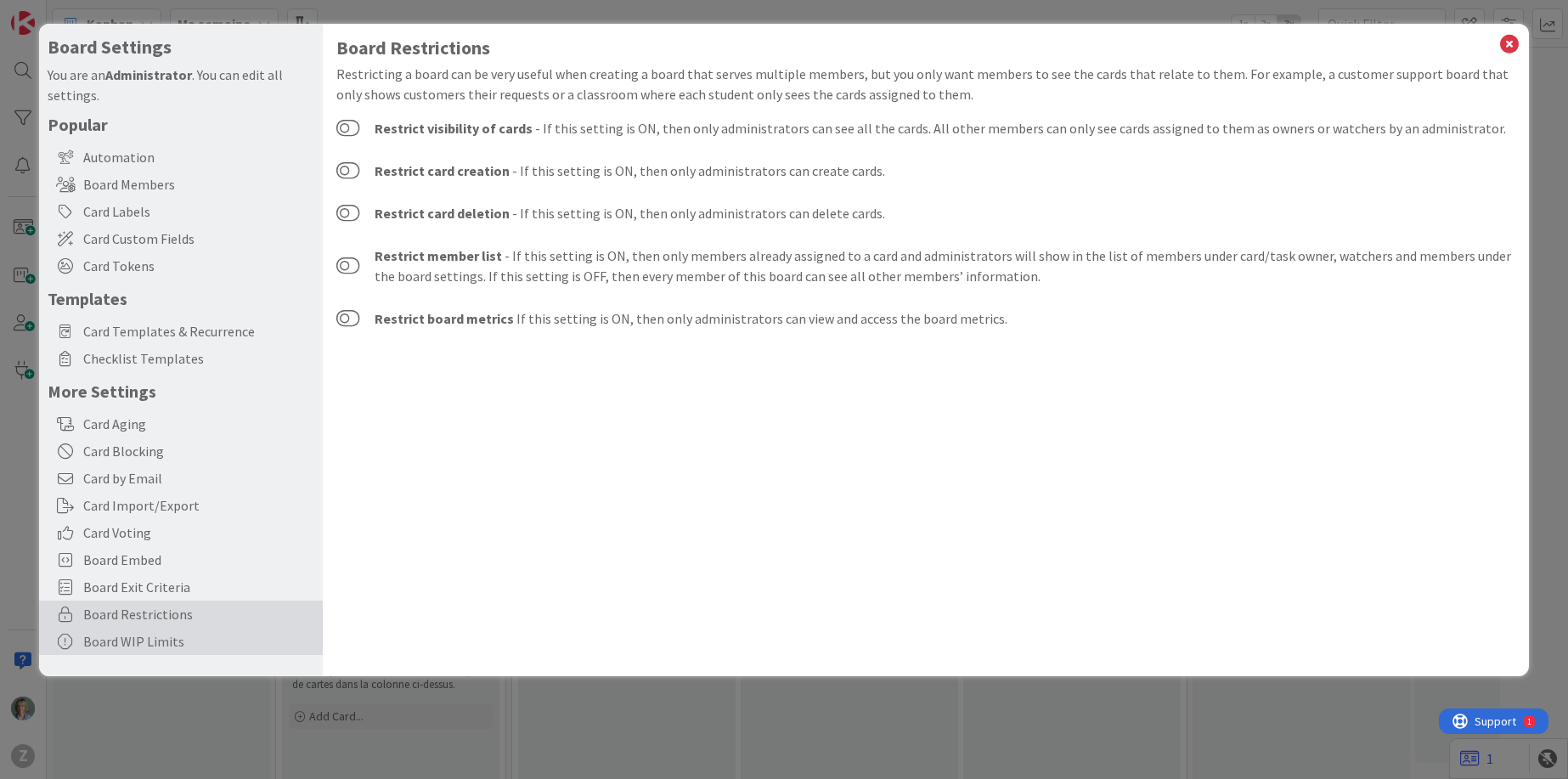
click at [188, 641] on div "Board WIP Limits" at bounding box center [180, 642] width 284 height 28
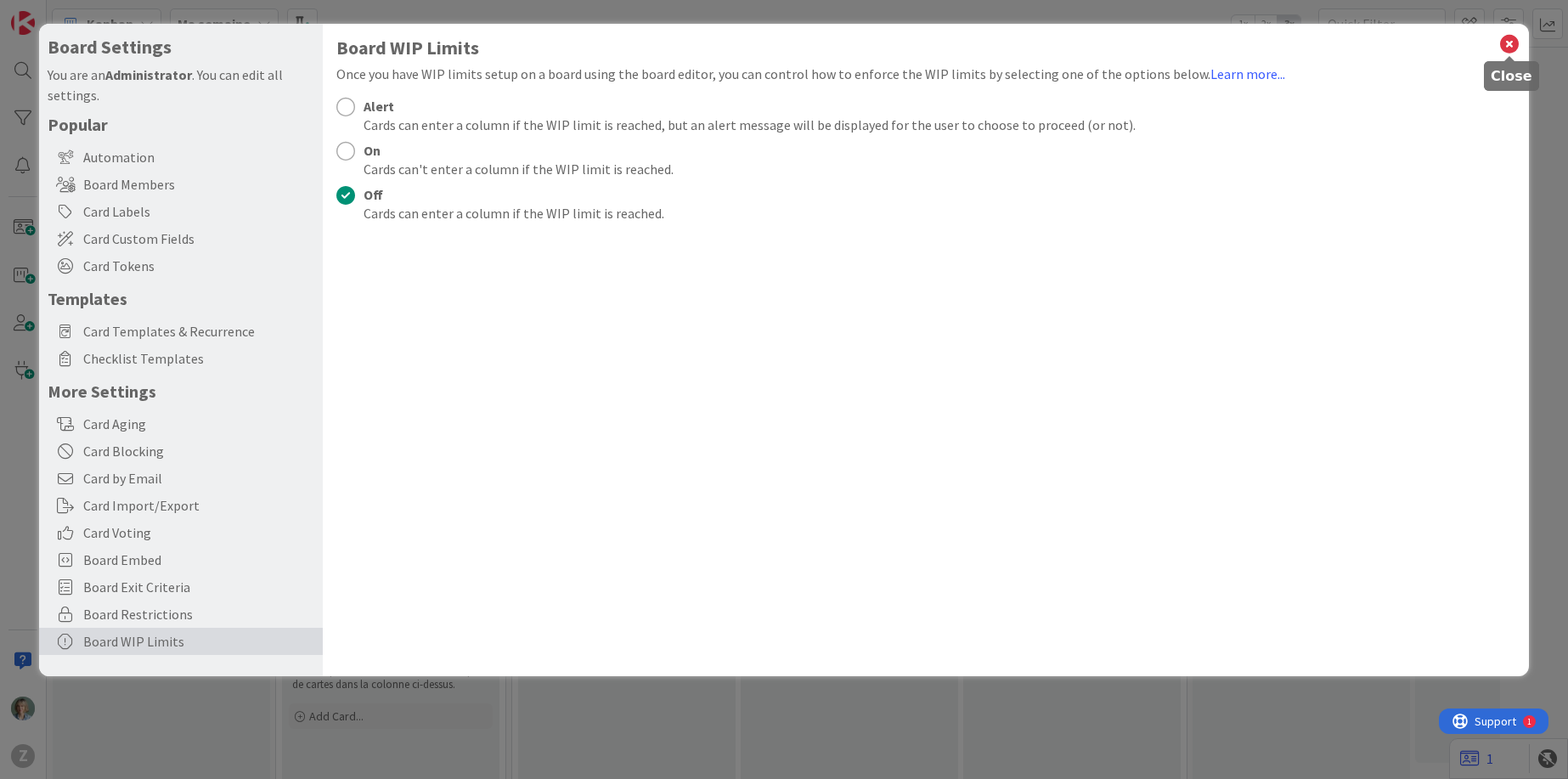
click at [1515, 37] on icon at bounding box center [1509, 44] width 22 height 24
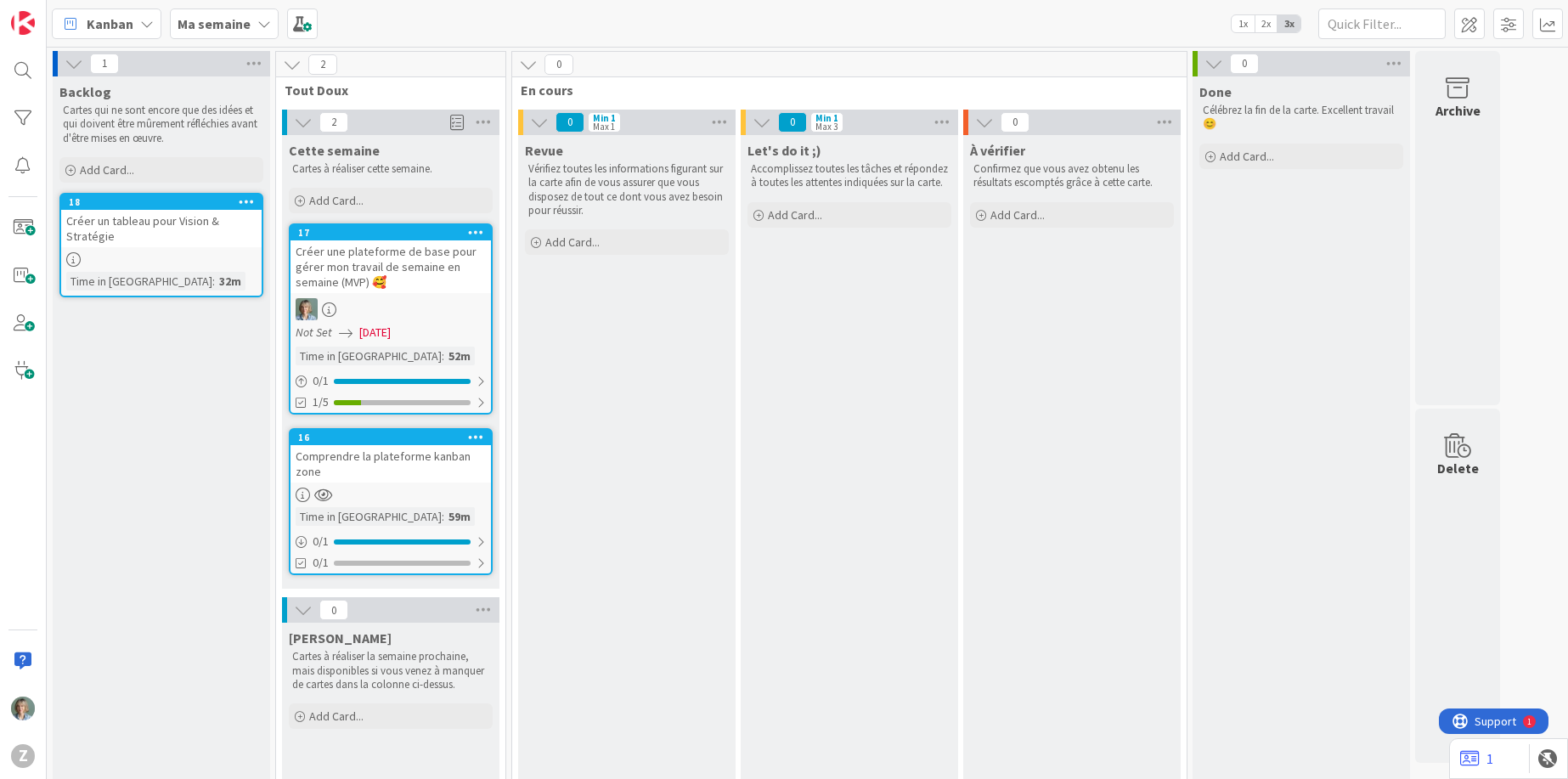
click at [168, 217] on div "Créer un tableau pour Vision & Stratégie" at bounding box center [161, 228] width 201 height 38
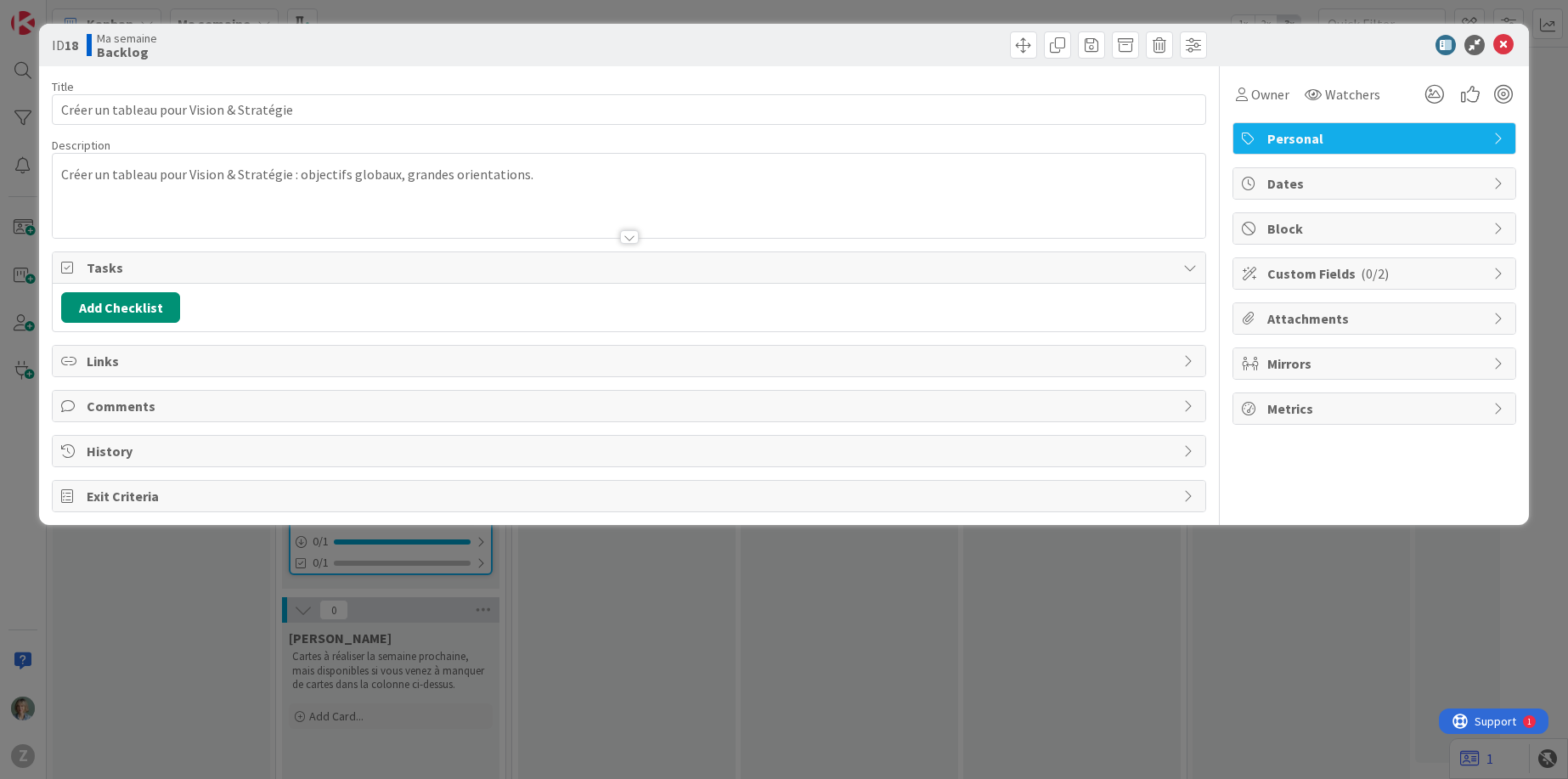
click at [301, 194] on div at bounding box center [629, 215] width 1153 height 43
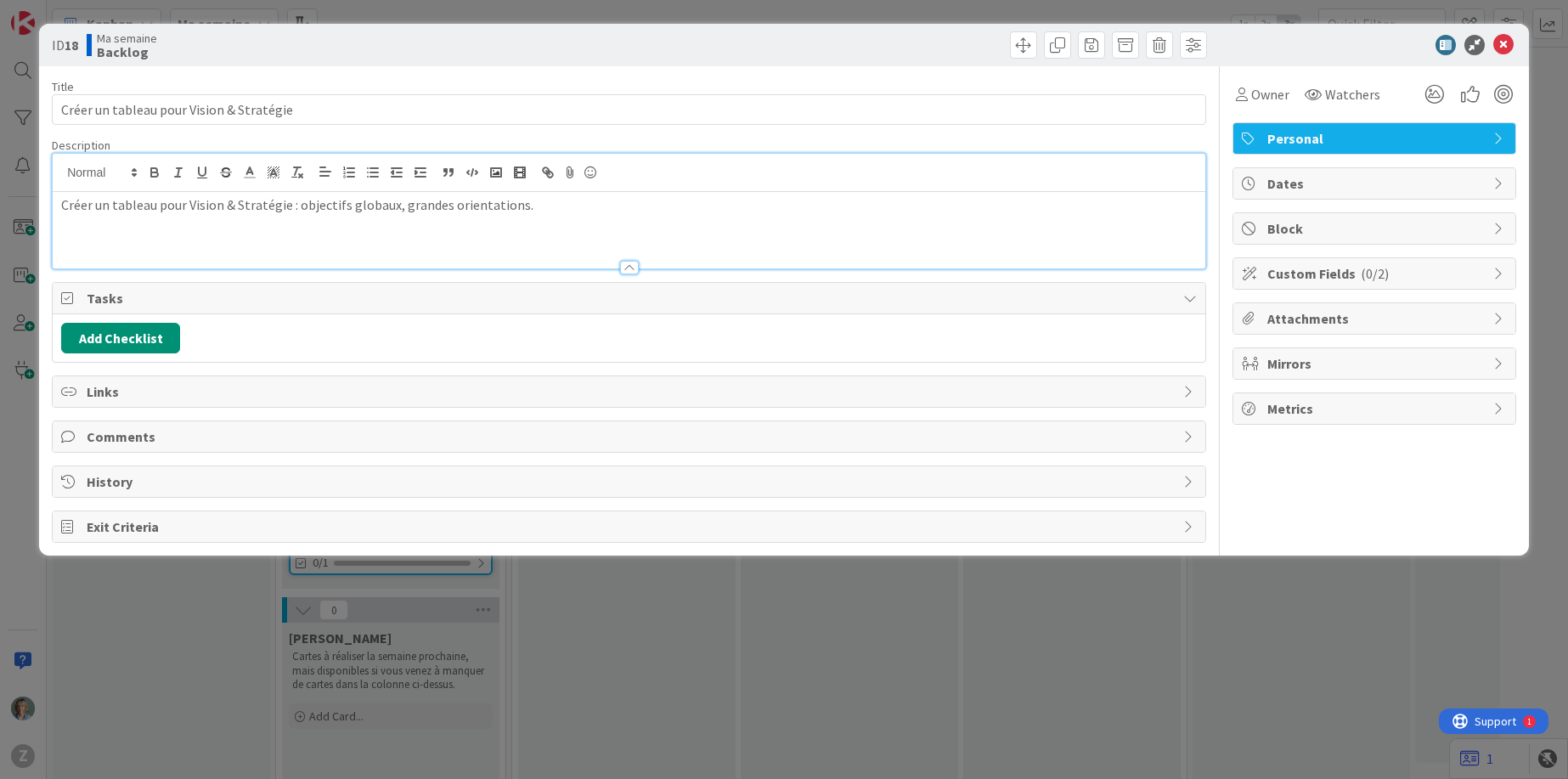
click at [552, 205] on p "Créer un tableau pour Vision & Stratégie : objectifs globaux, grandes orientati…" at bounding box center [628, 204] width 1135 height 19
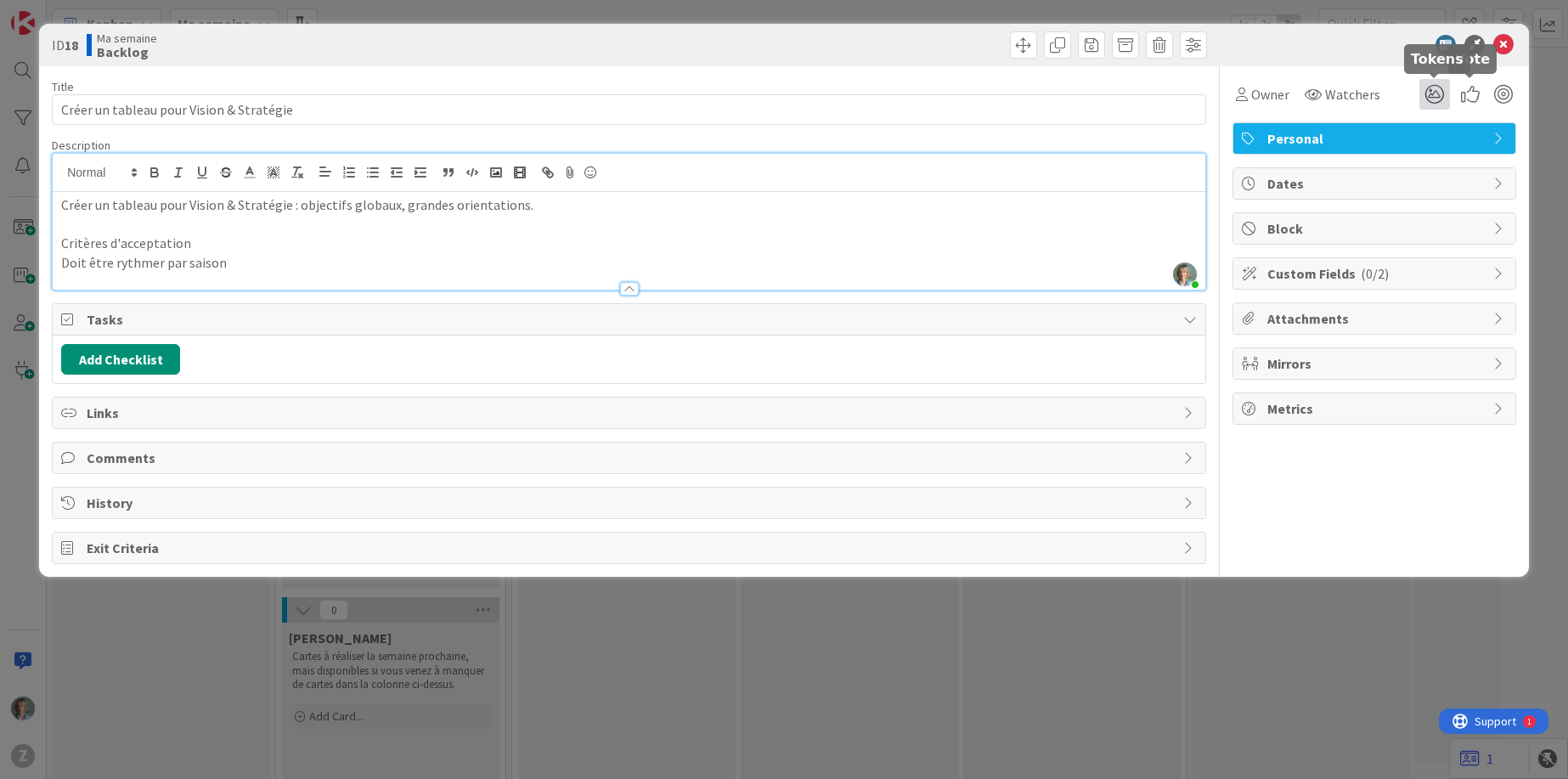
click at [1425, 99] on icon at bounding box center [1434, 94] width 30 height 30
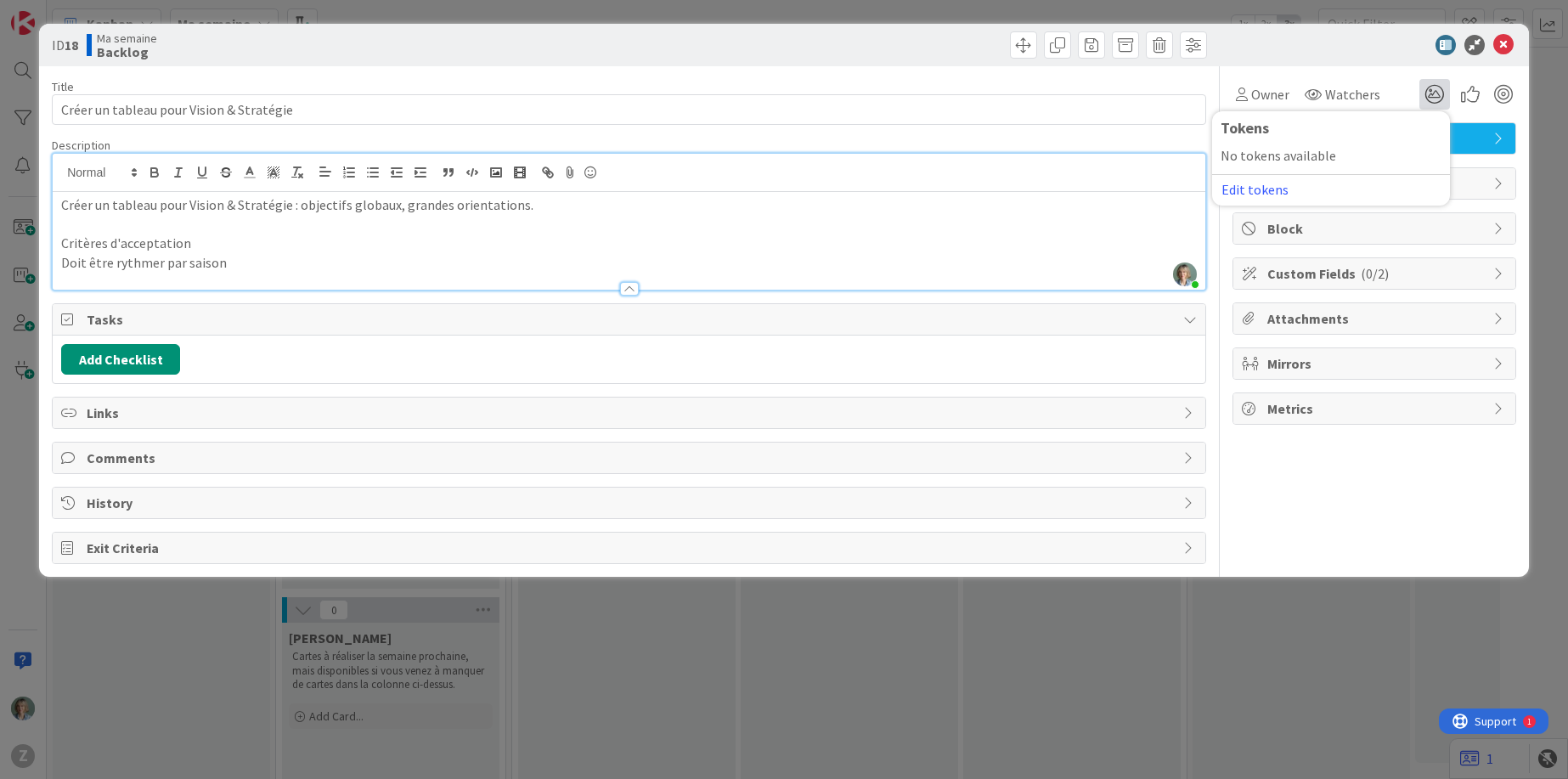
click at [1395, 87] on div "Owner Watchers Tokens No tokens available Edit tokens" at bounding box center [1374, 94] width 284 height 30
click at [1506, 46] on icon at bounding box center [1504, 45] width 20 height 20
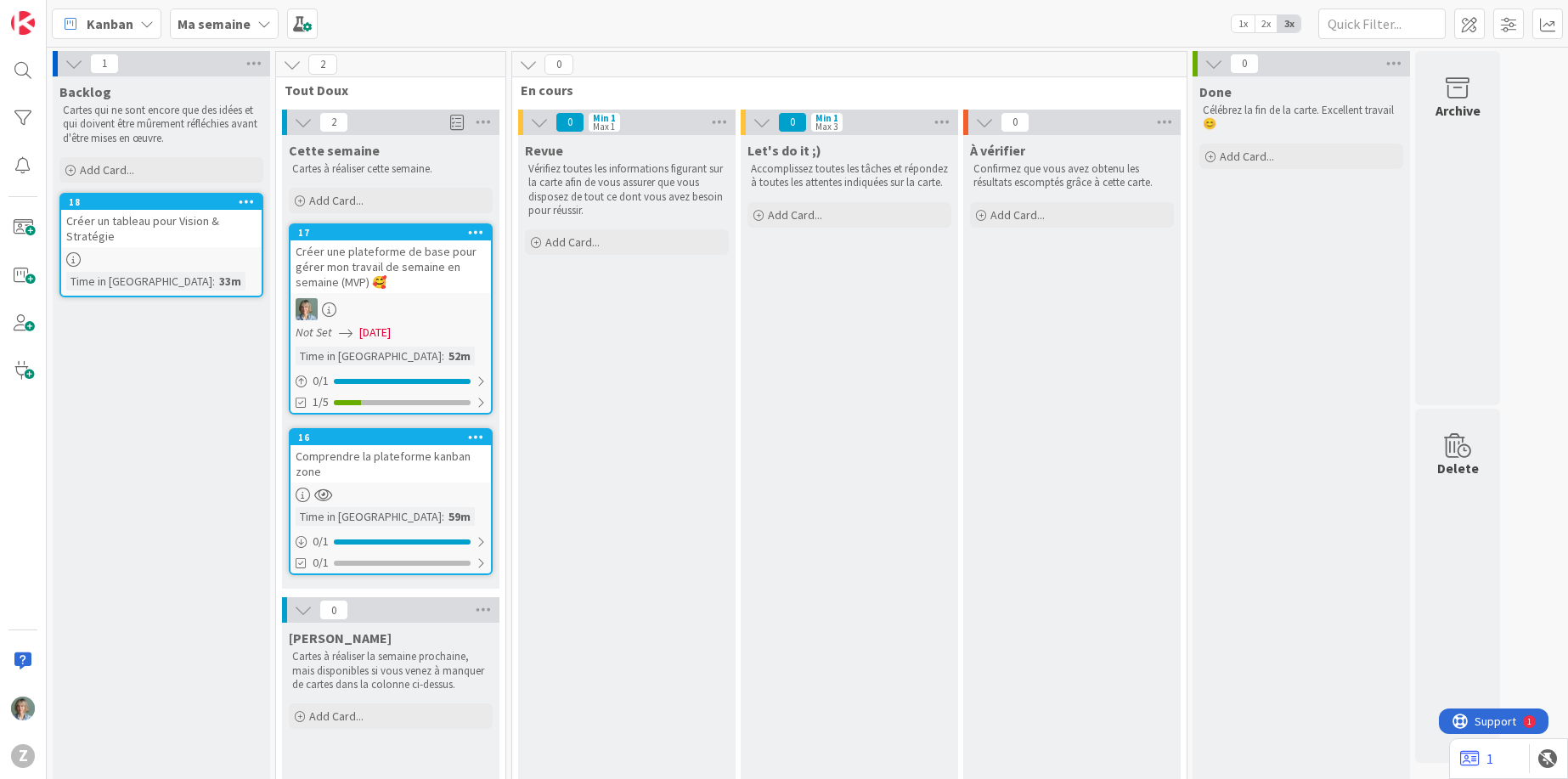
click at [205, 229] on div "Créer un tableau pour Vision & Stratégie" at bounding box center [161, 228] width 201 height 38
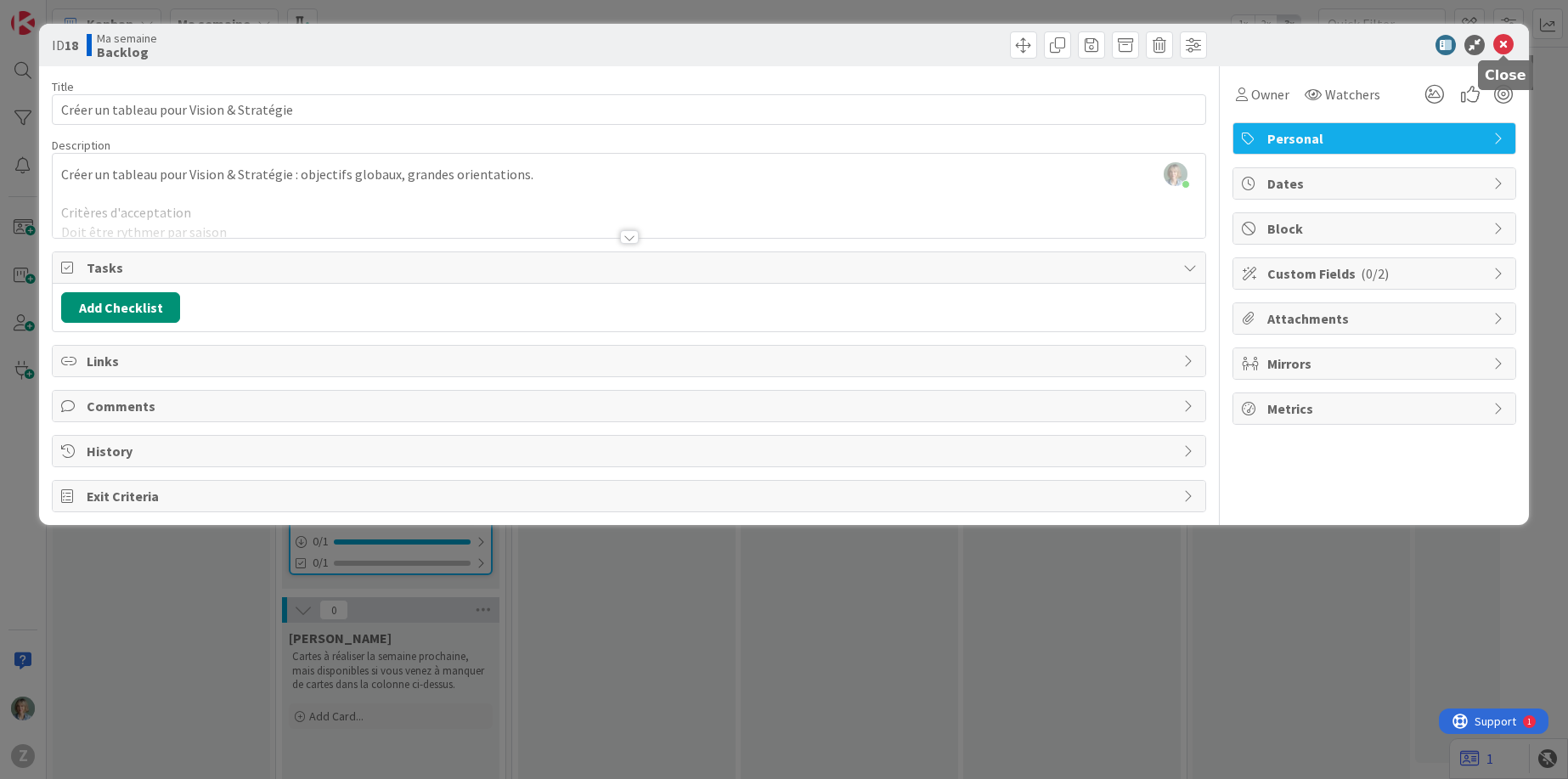
click at [1505, 44] on icon at bounding box center [1504, 45] width 20 height 20
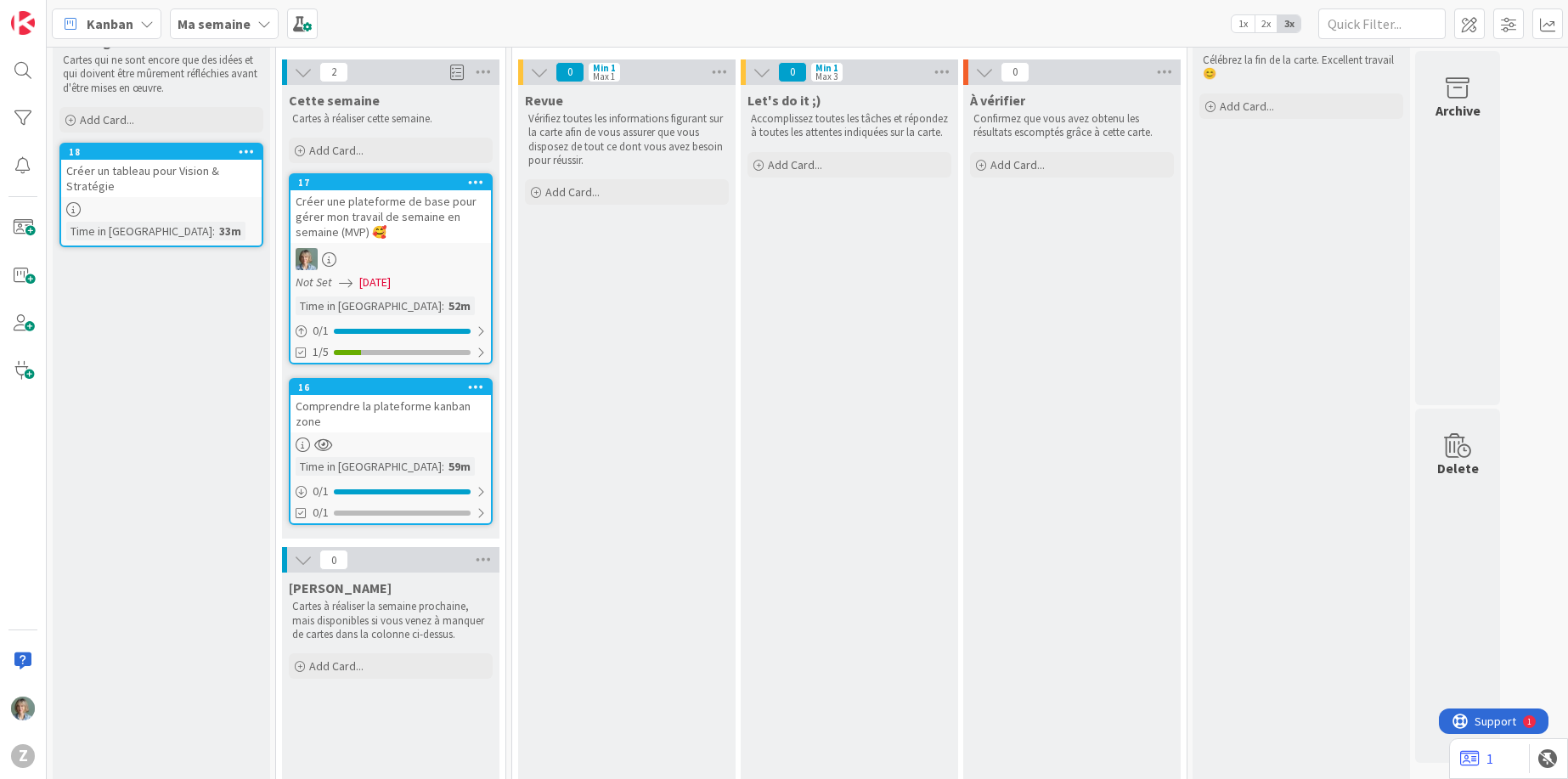
scroll to position [52, 0]
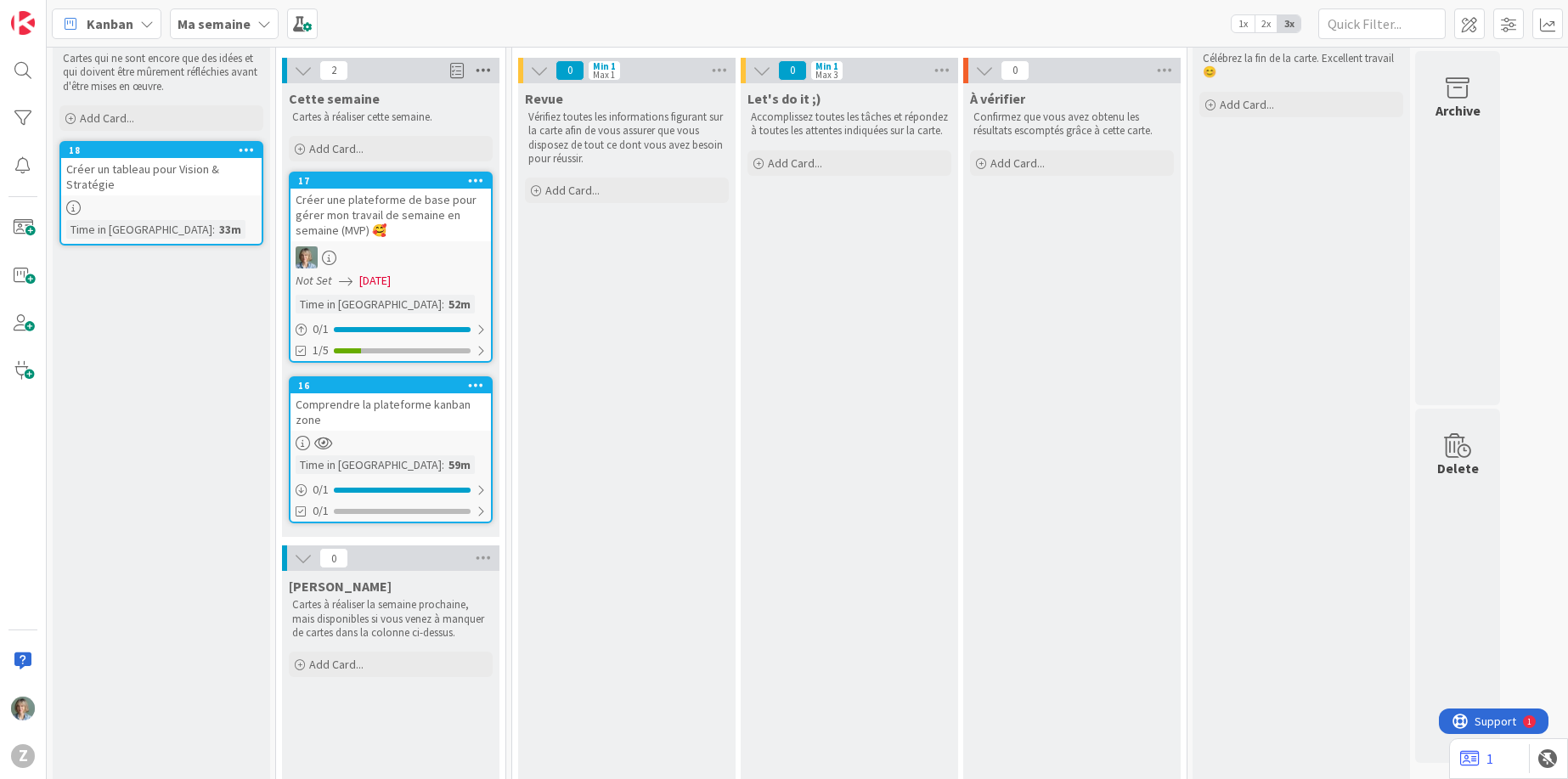
click at [485, 73] on icon at bounding box center [483, 71] width 22 height 26
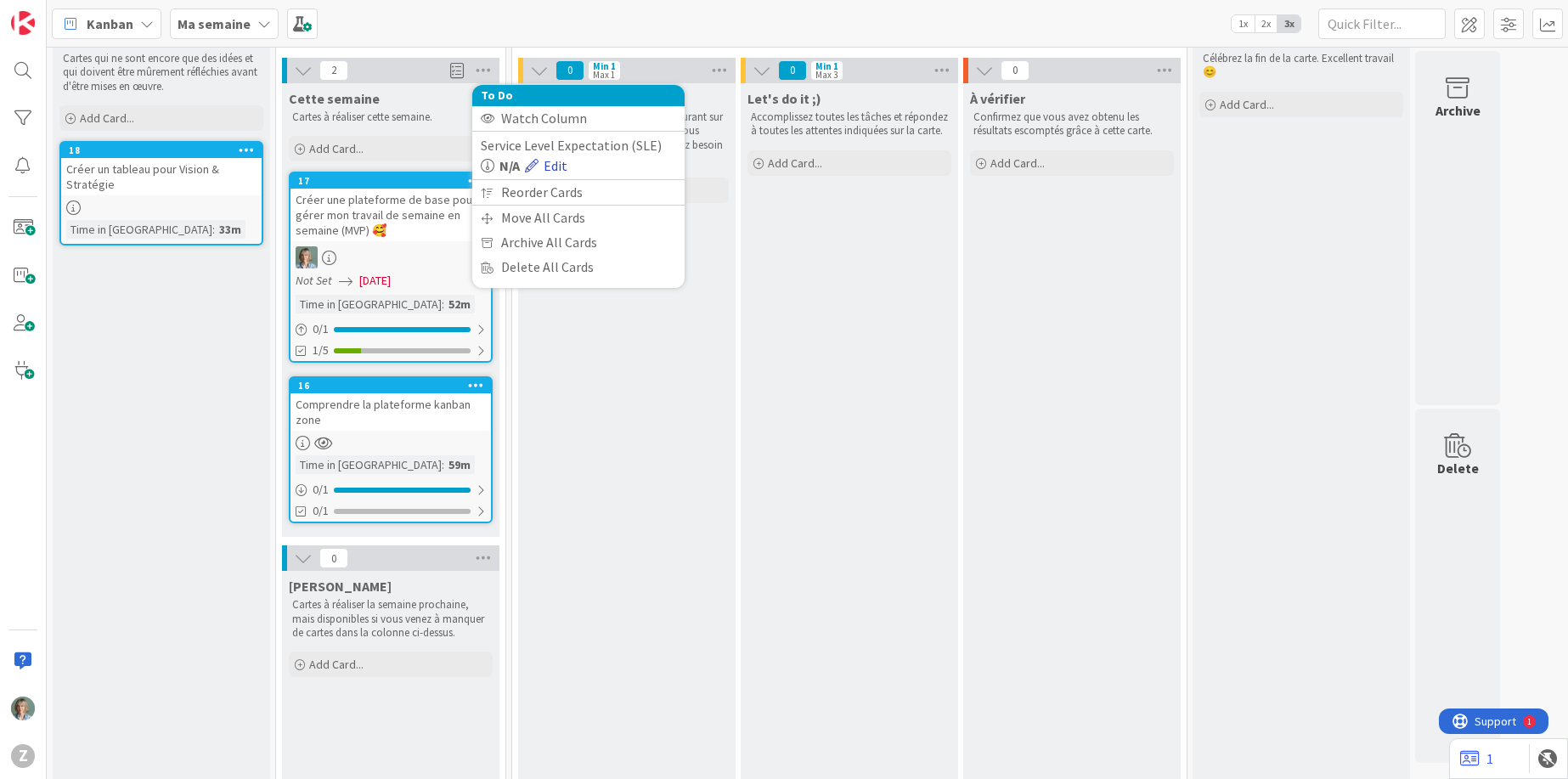
click at [564, 163] on link "Edit" at bounding box center [546, 166] width 42 height 20
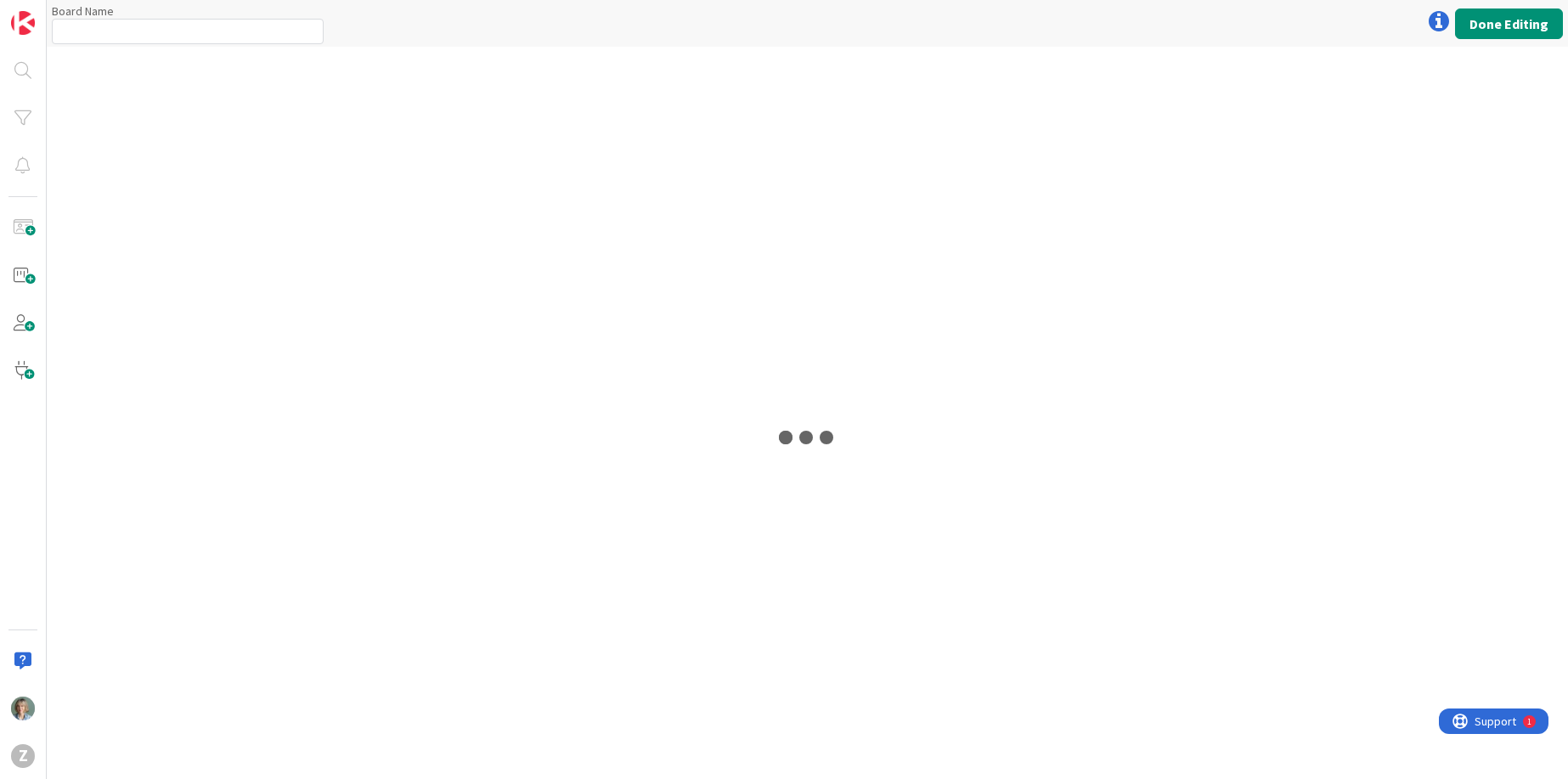
type input "Ma semaine"
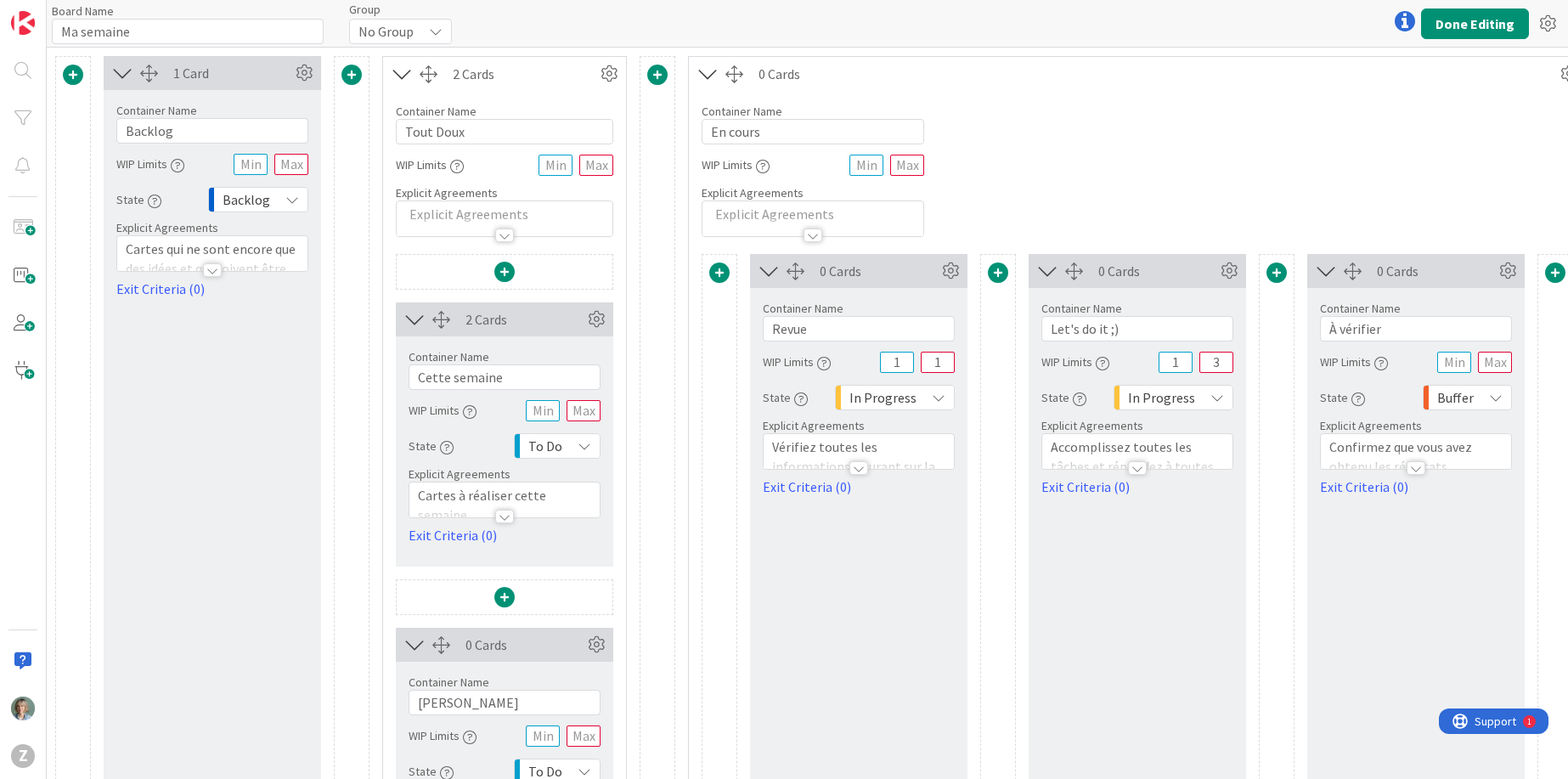
click at [545, 214] on p at bounding box center [505, 214] width 199 height 19
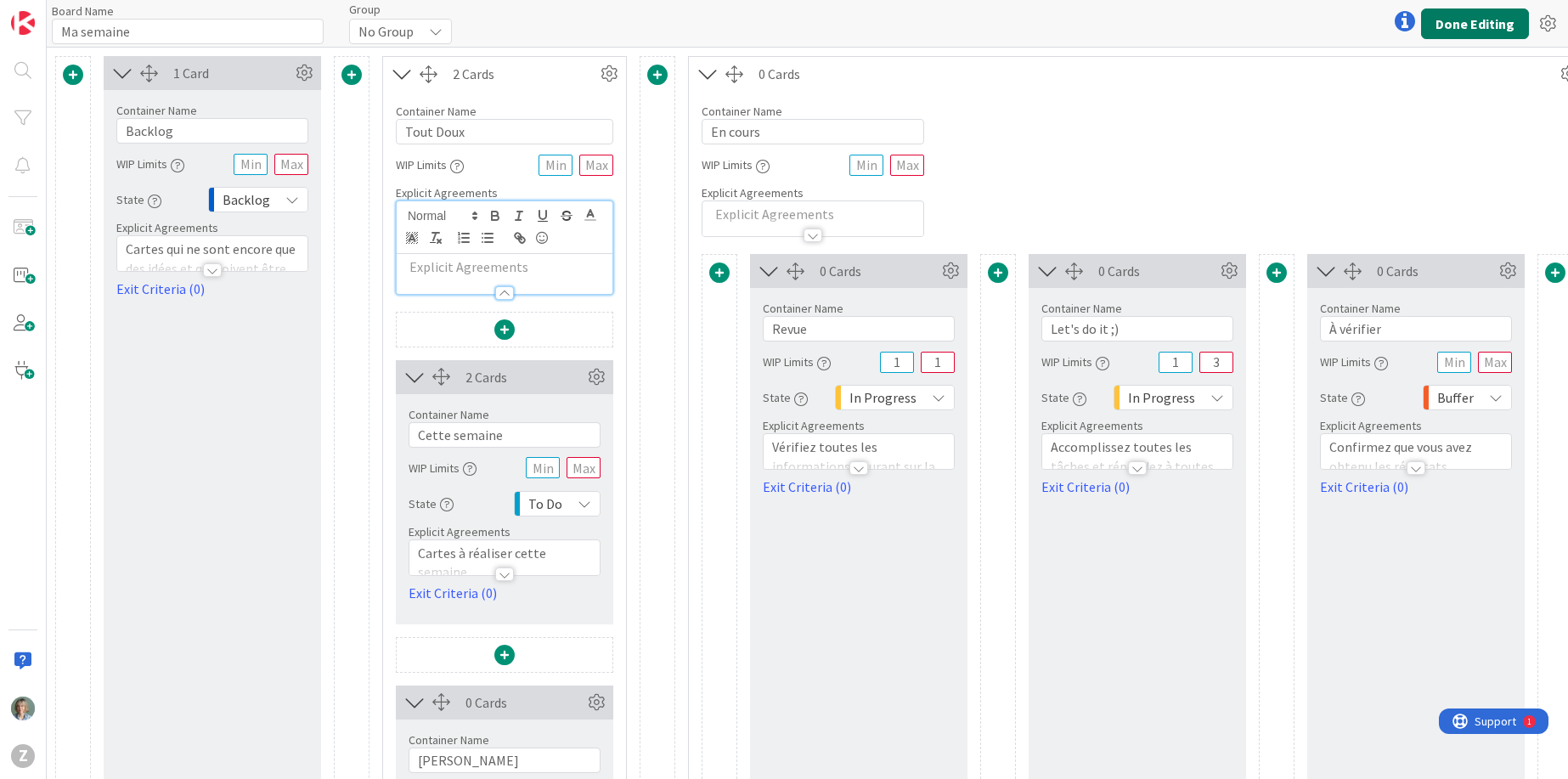
click at [1473, 23] on button "Done Editing" at bounding box center [1474, 23] width 108 height 30
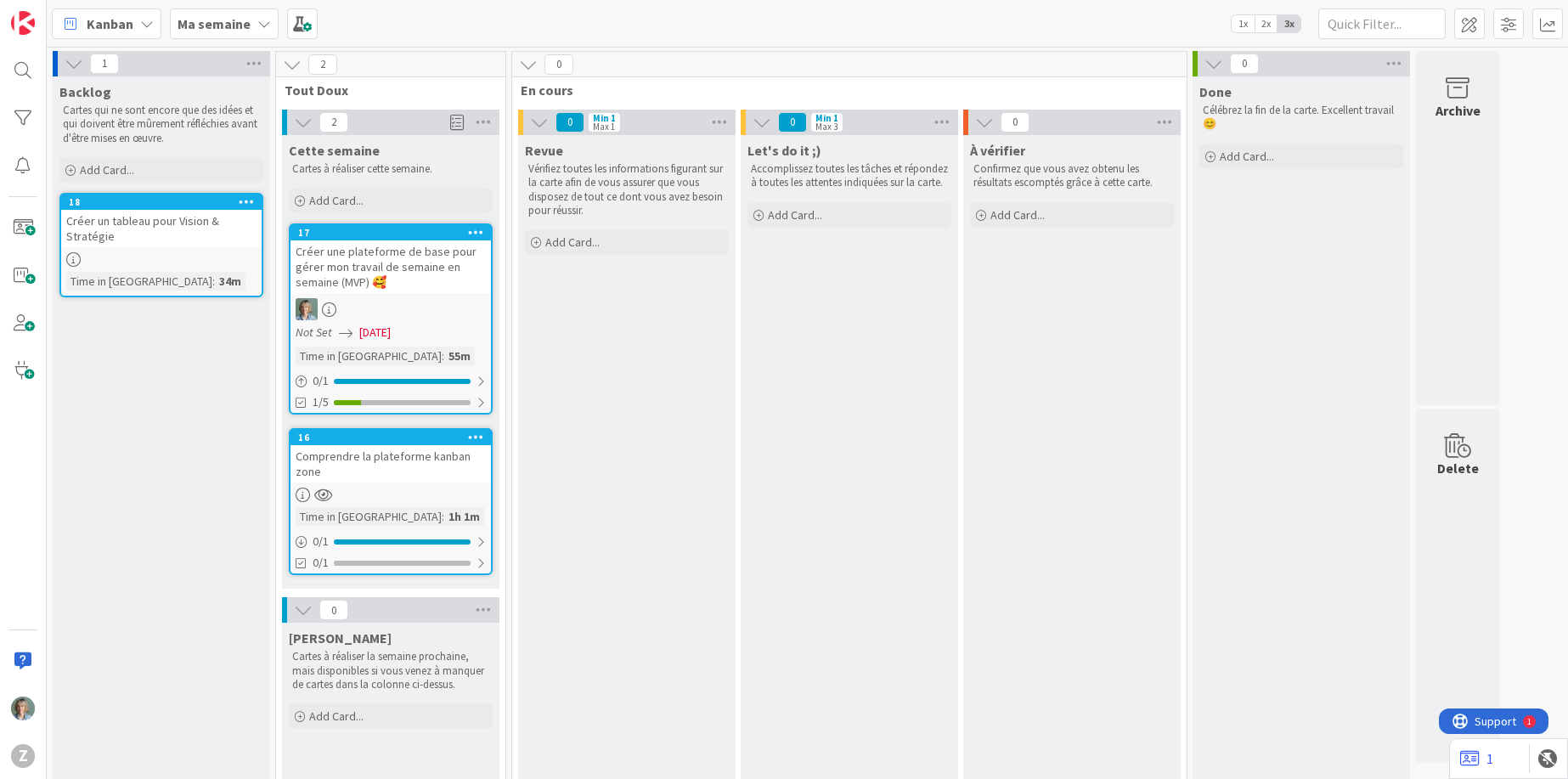
click at [453, 462] on div "Comprendre la plateforme kanban zone" at bounding box center [390, 463] width 201 height 38
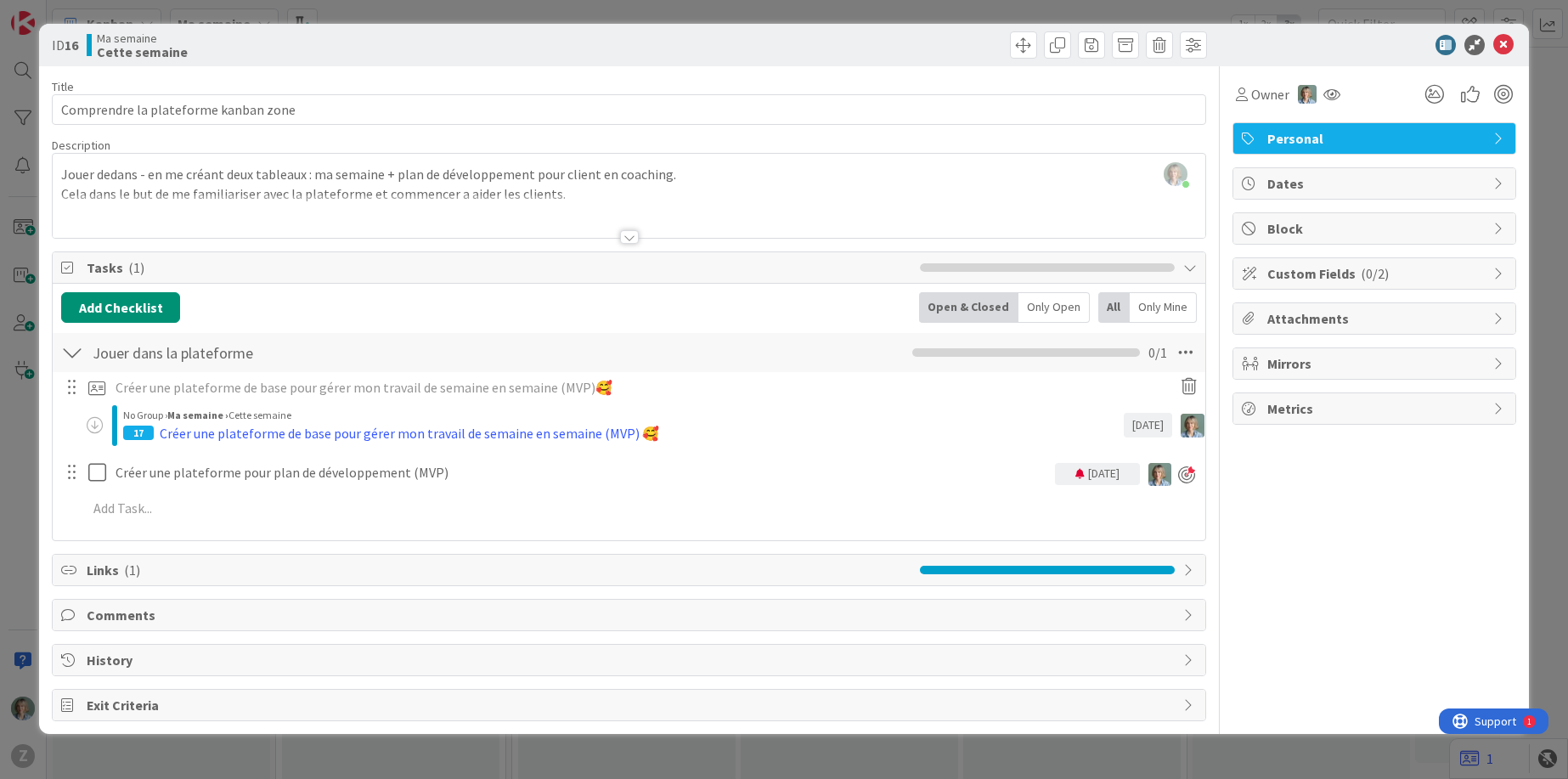
click at [1077, 310] on div "Only Open" at bounding box center [1053, 307] width 71 height 30
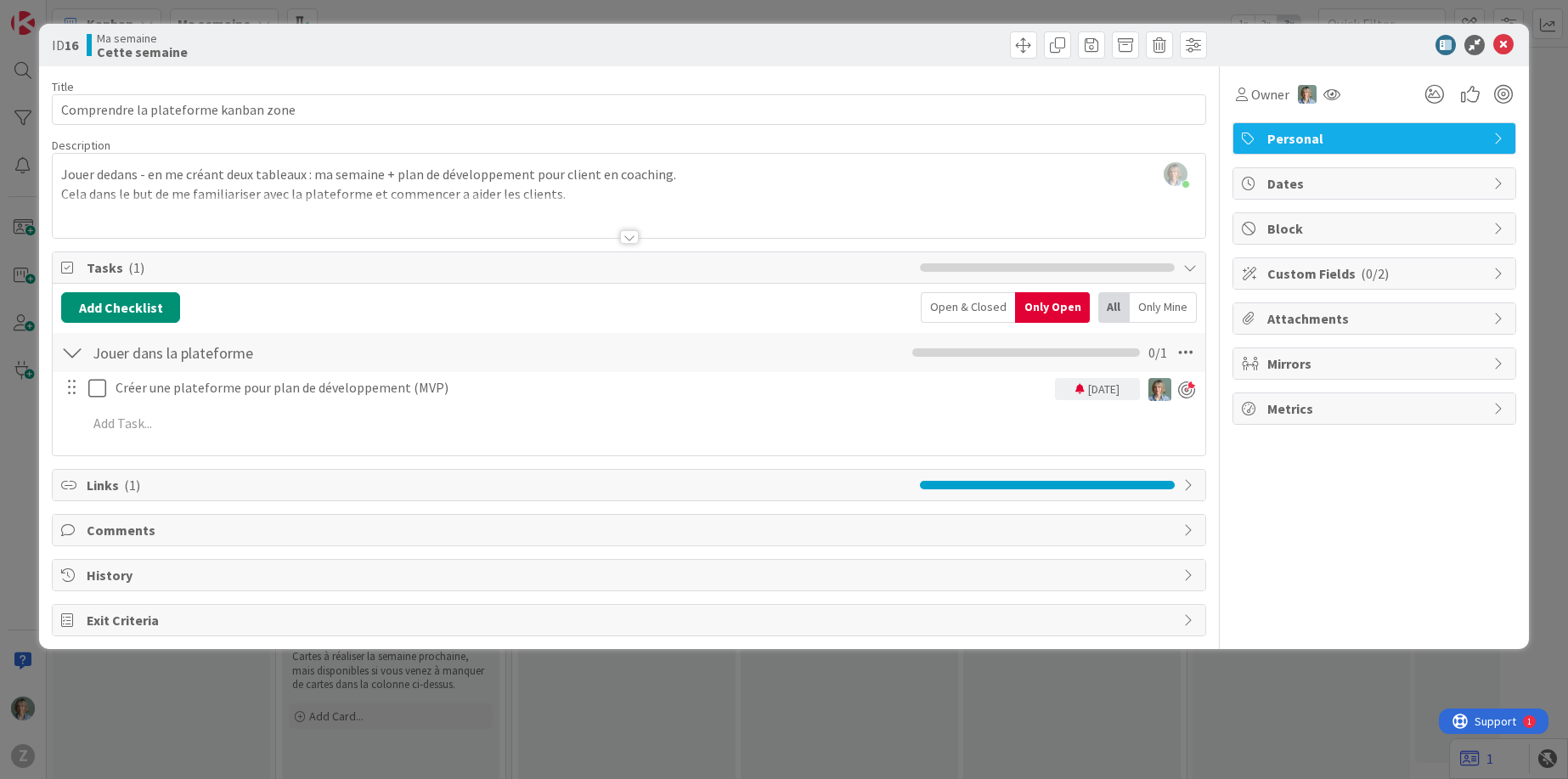
click at [958, 308] on div "Open & Closed" at bounding box center [968, 307] width 94 height 30
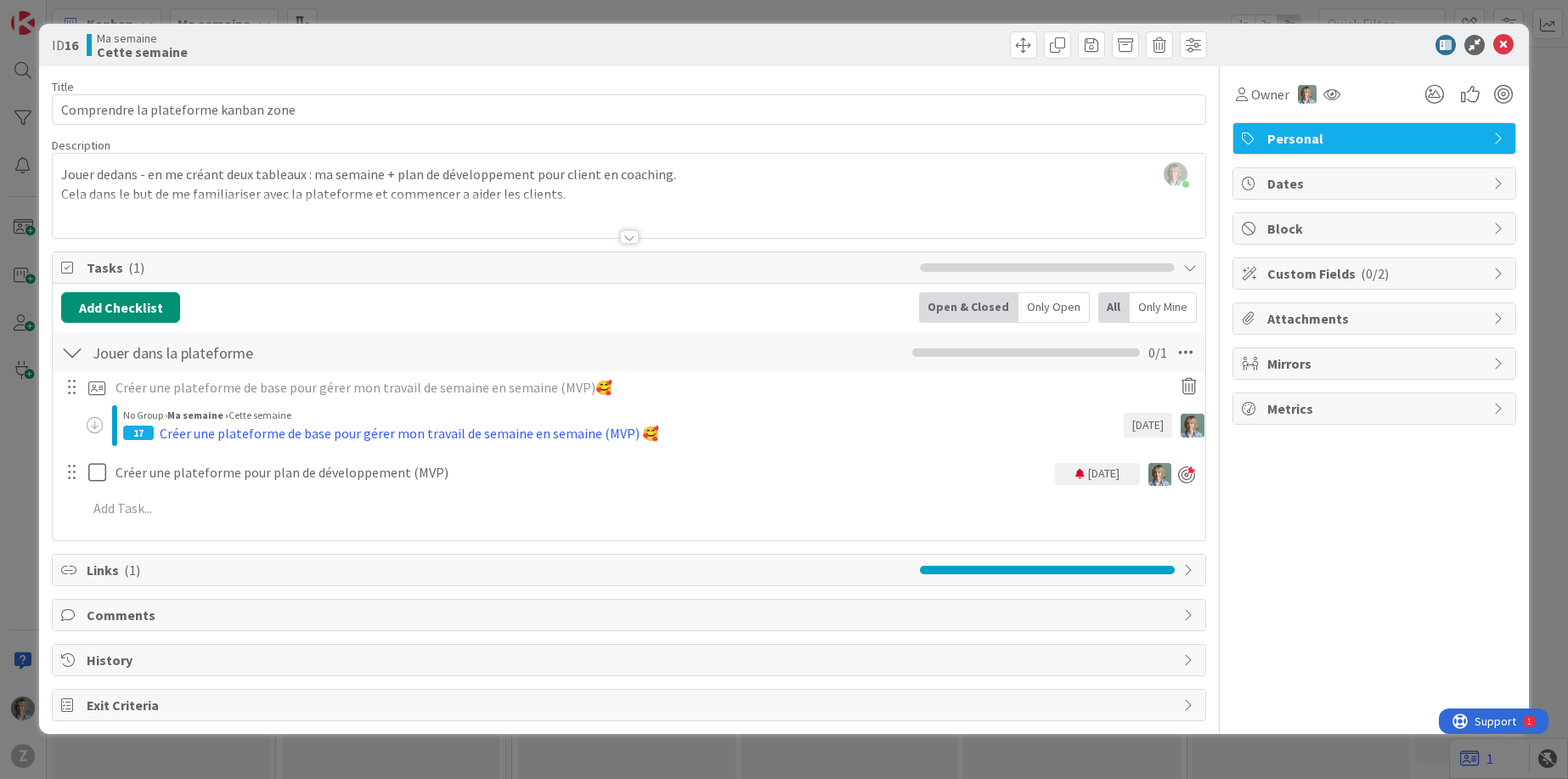
click at [1170, 301] on div "Only Mine" at bounding box center [1163, 307] width 67 height 30
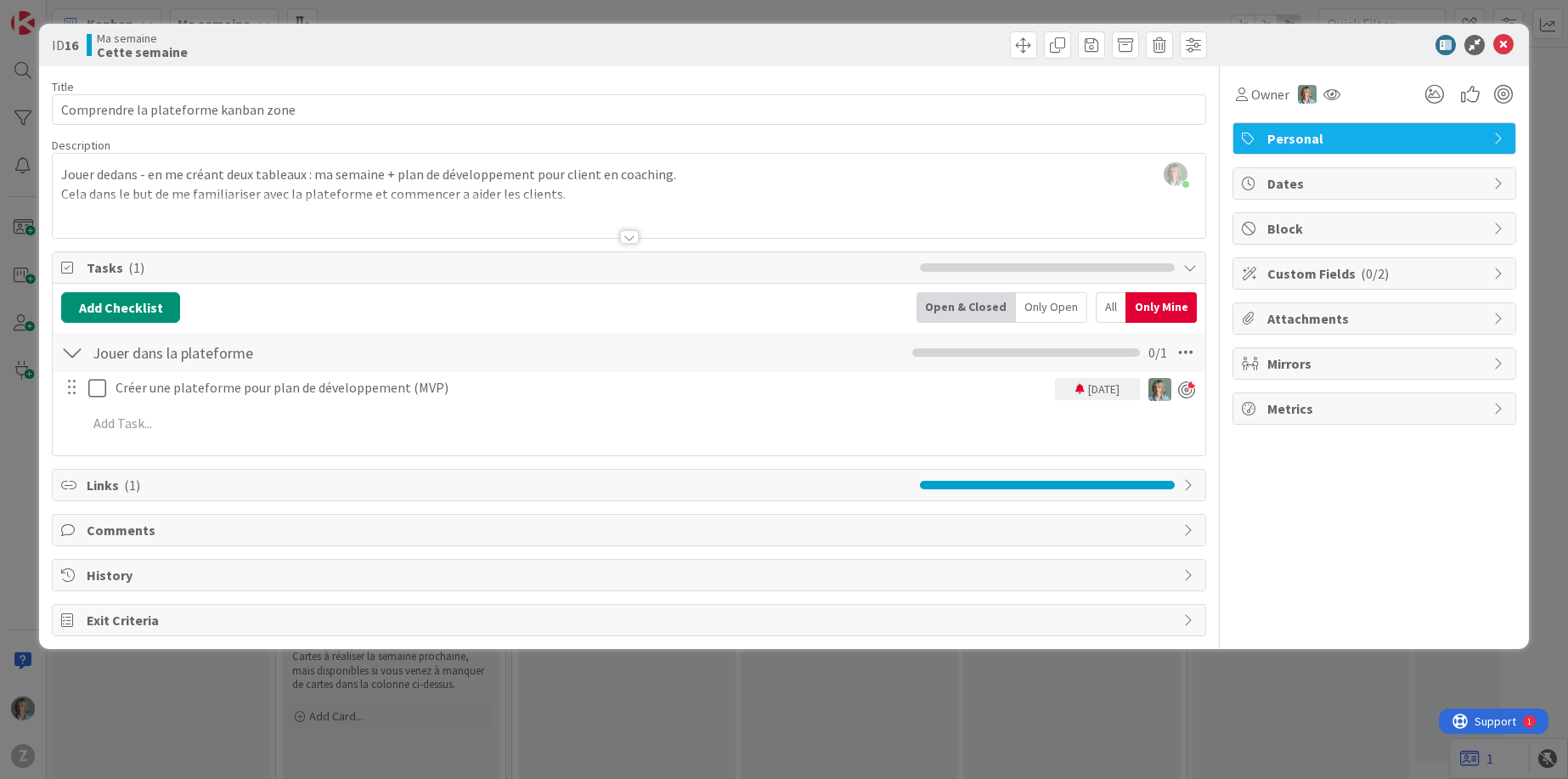
click at [991, 305] on div "Open & Closed" at bounding box center [966, 307] width 99 height 30
click at [987, 306] on div "Open & Closed" at bounding box center [966, 307] width 99 height 30
click at [1200, 262] on div "Tasks ( 1 )" at bounding box center [629, 268] width 1153 height 31
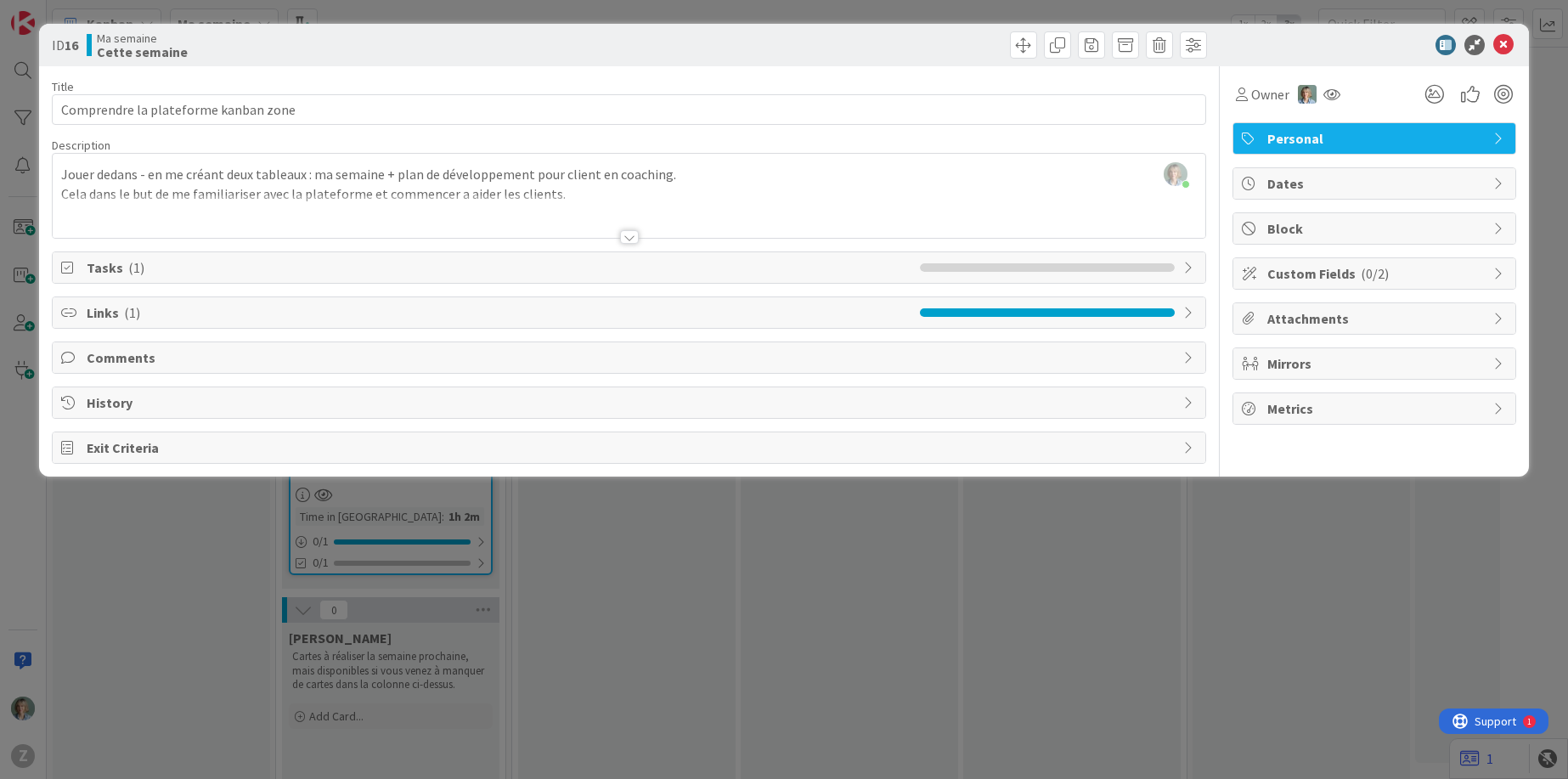
click at [1187, 269] on icon at bounding box center [1190, 267] width 14 height 14
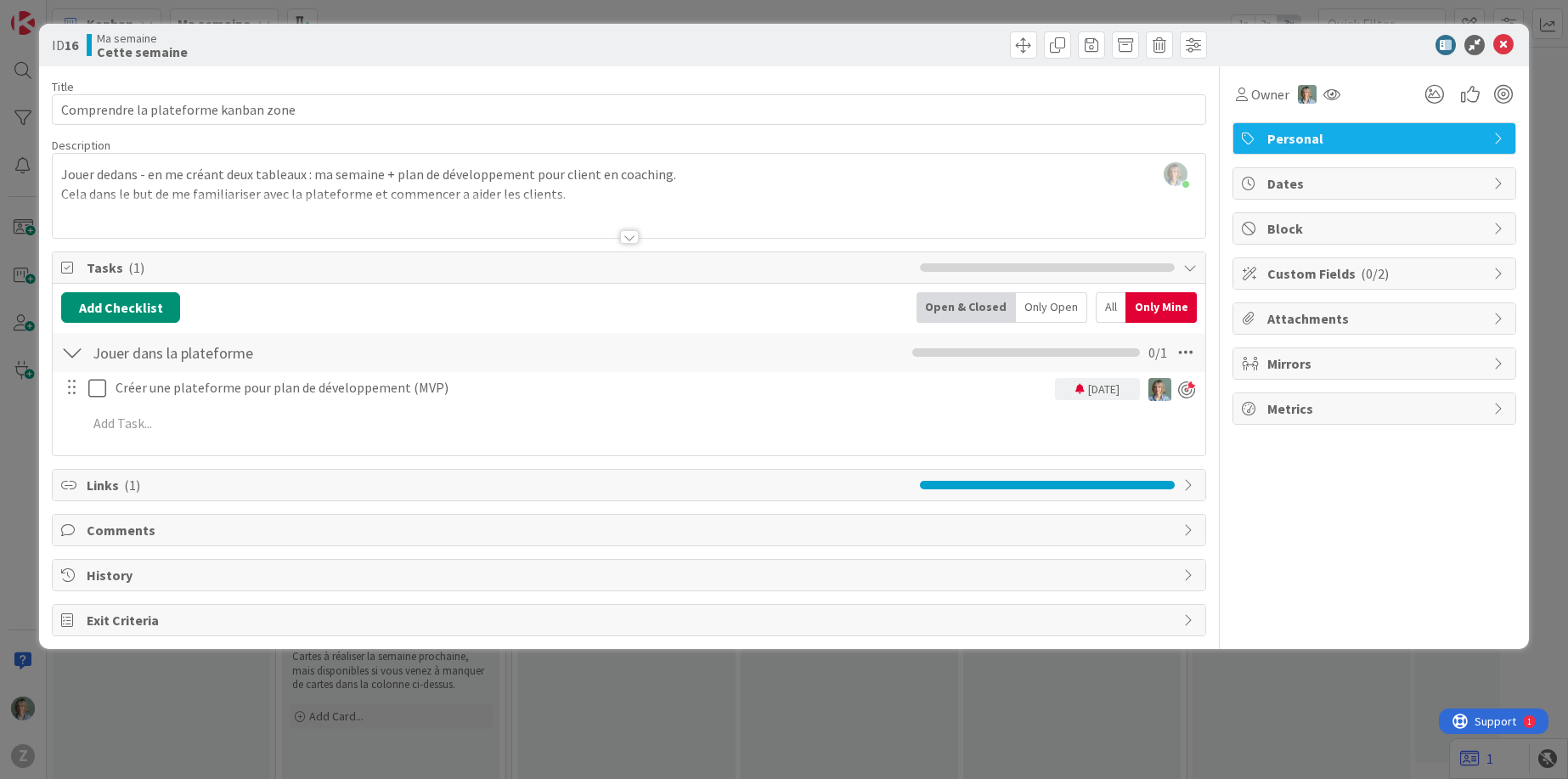
click at [1192, 485] on icon at bounding box center [1190, 484] width 14 height 14
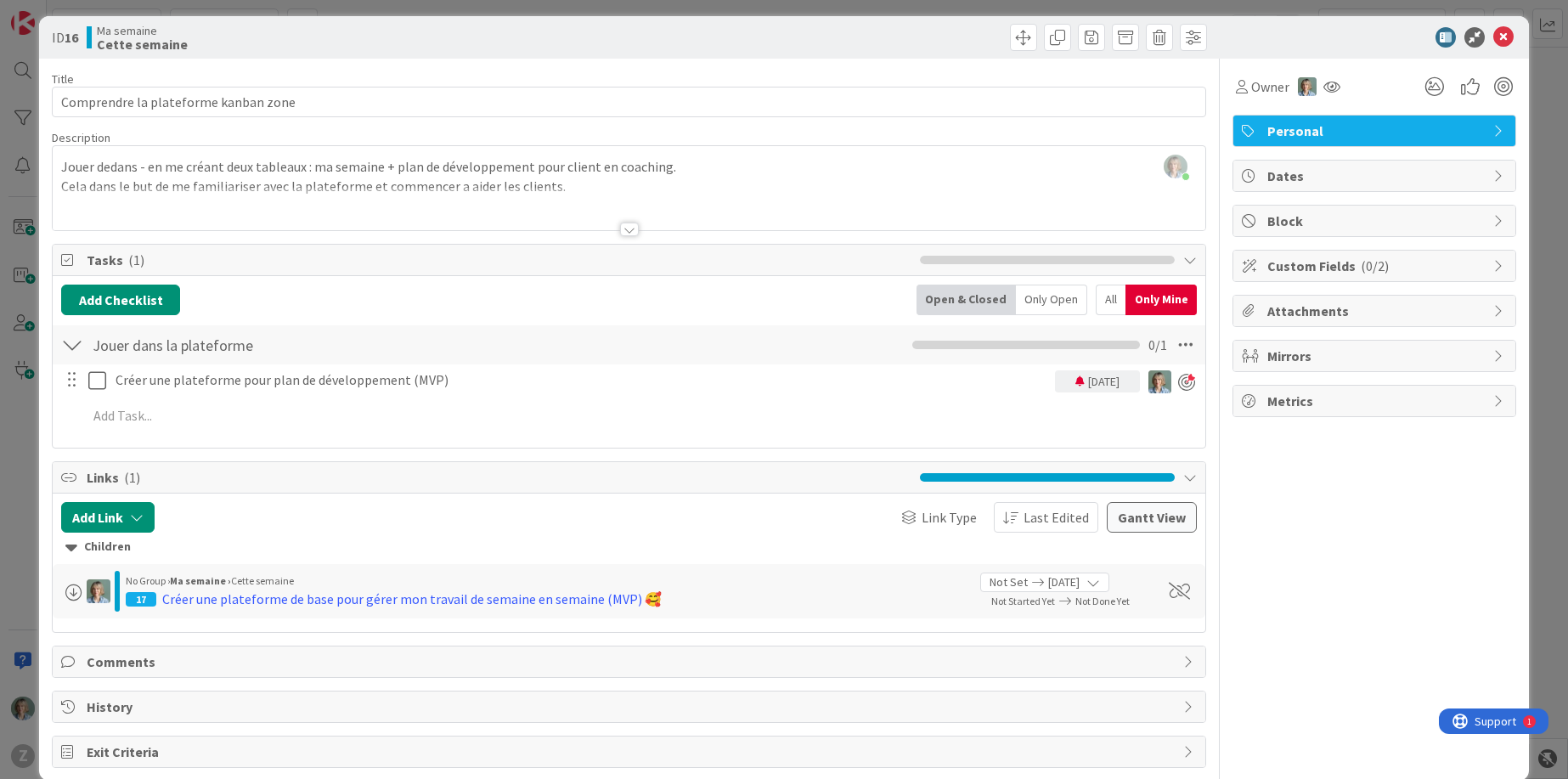
scroll to position [33, 0]
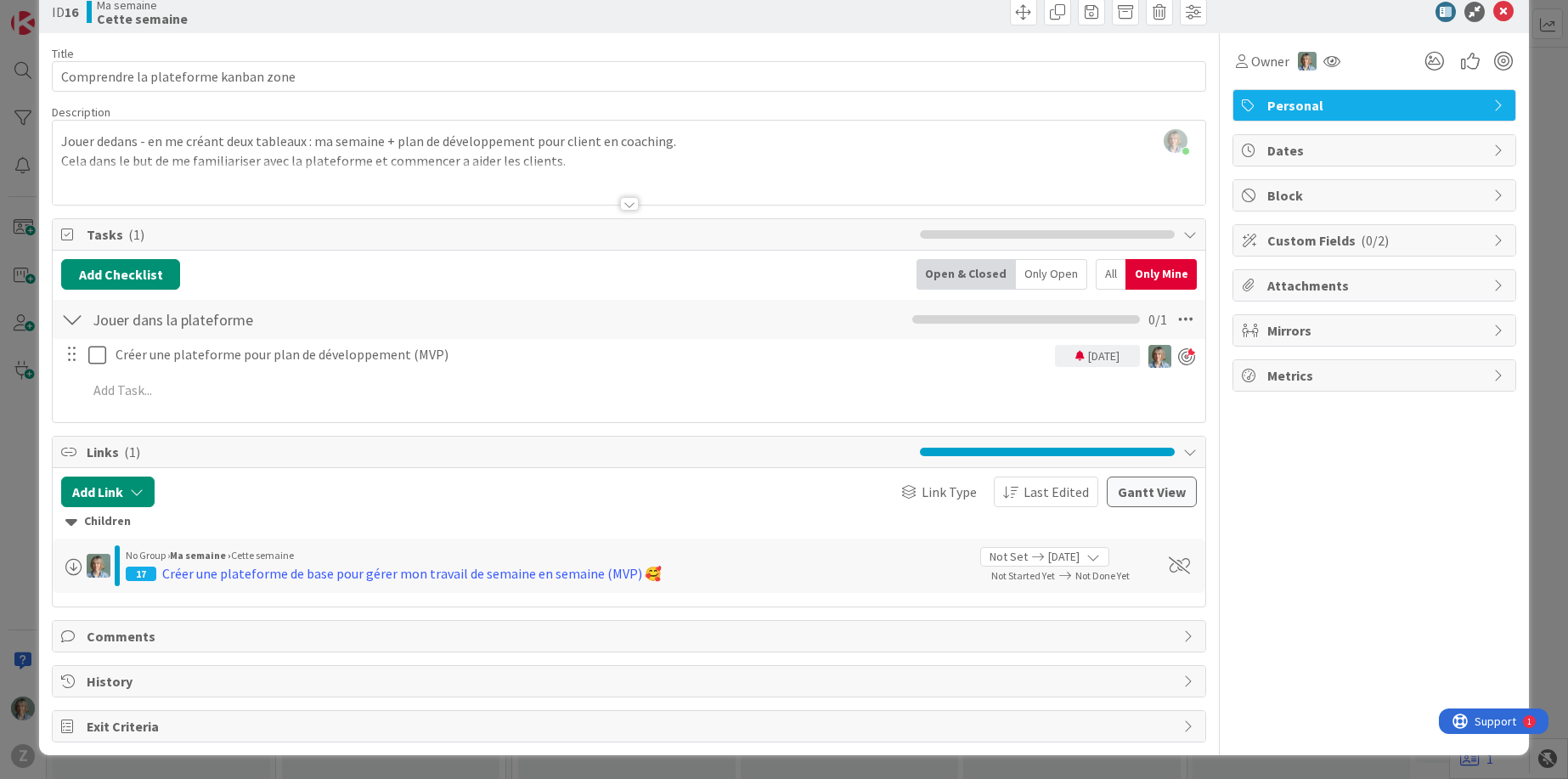
click at [1358, 144] on span "Dates" at bounding box center [1376, 150] width 217 height 20
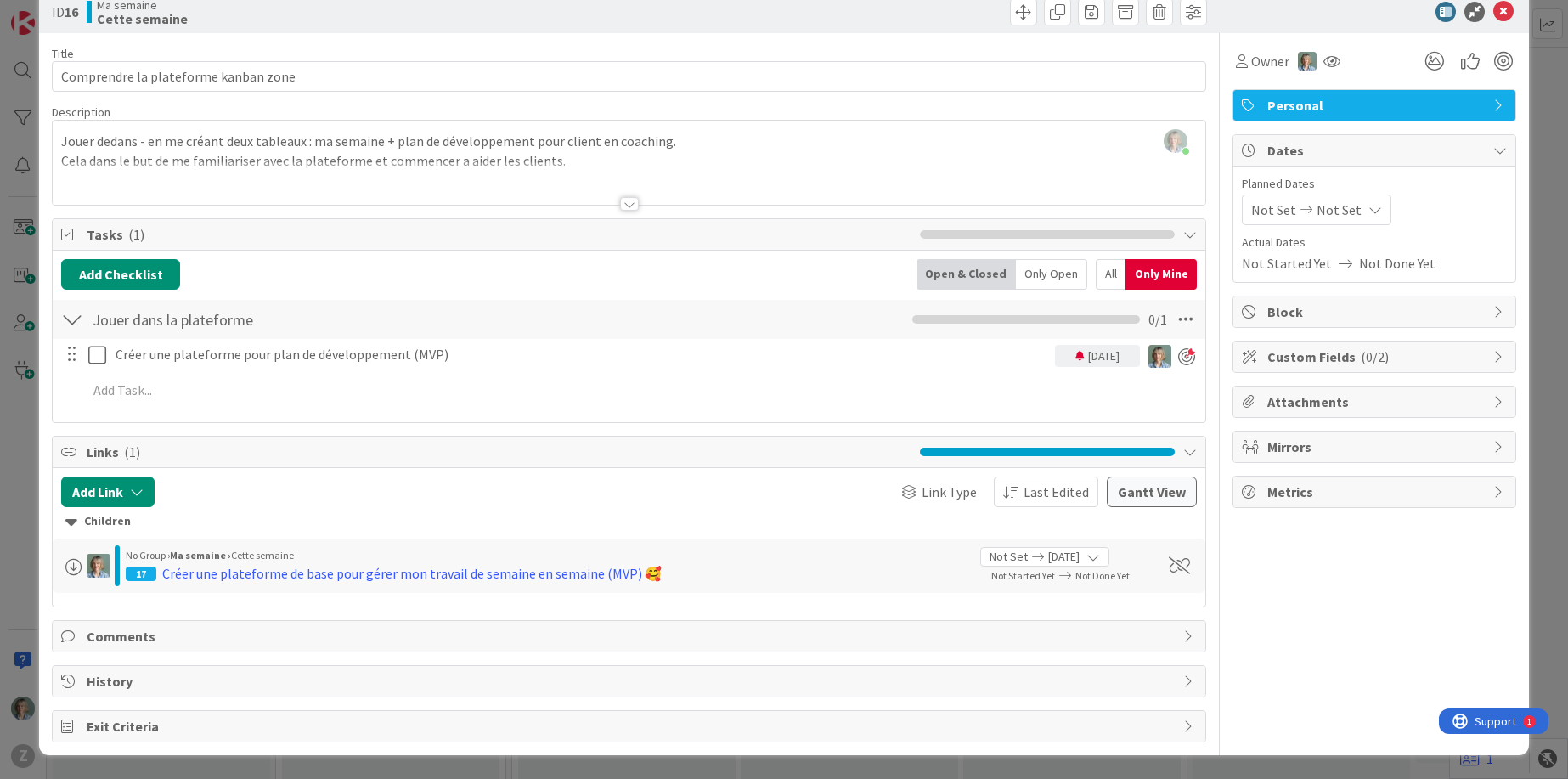
click at [1338, 214] on span "Not Set" at bounding box center [1339, 210] width 45 height 20
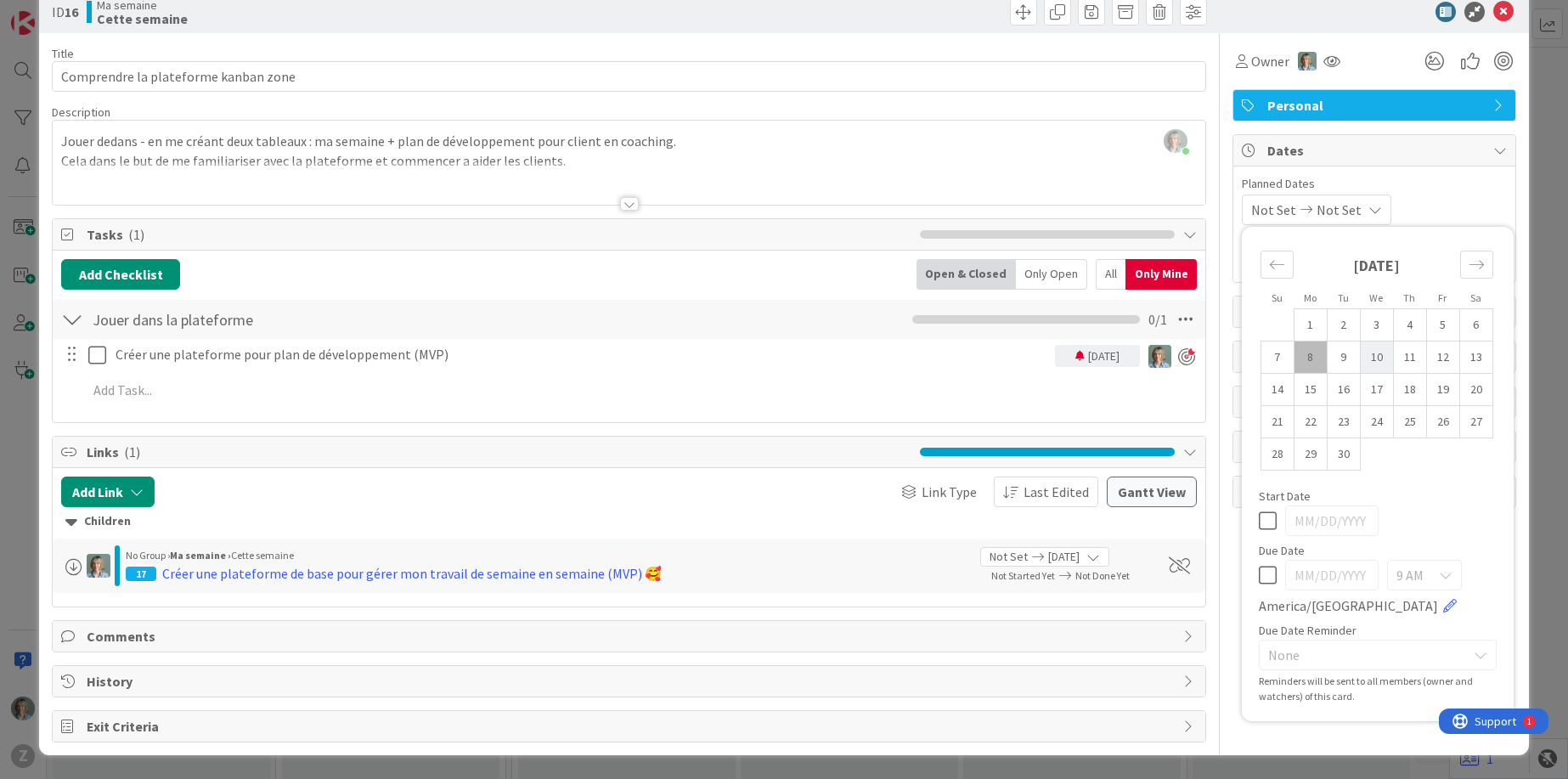
click at [1388, 359] on td "10" at bounding box center [1376, 357] width 33 height 32
click at [1310, 356] on td "8" at bounding box center [1310, 357] width 33 height 32
type input "09/08/2025"
click at [1262, 572] on icon at bounding box center [1267, 575] width 17 height 20
click at [1376, 359] on td "10" at bounding box center [1376, 357] width 33 height 32
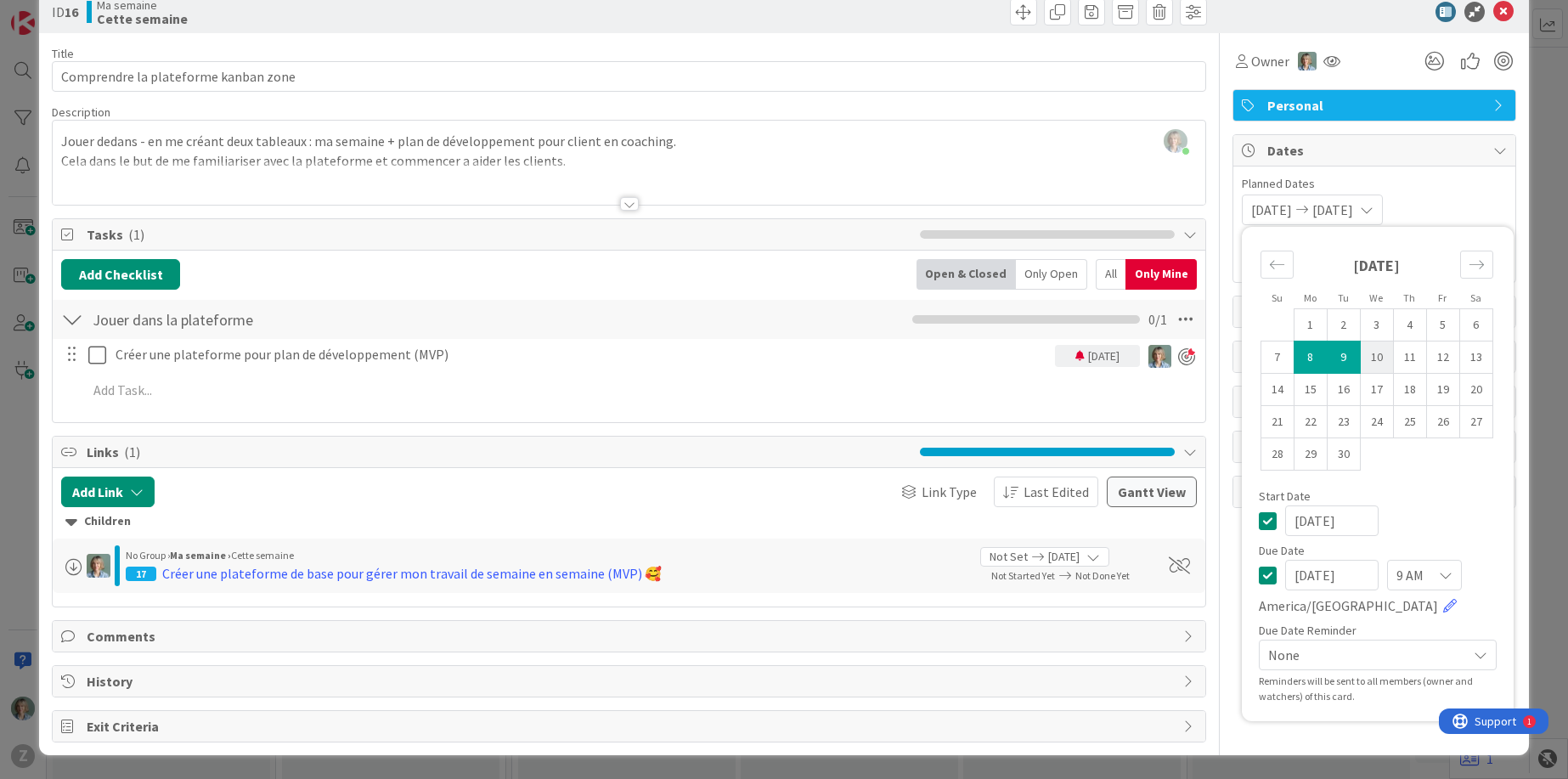
type input "09/10/2025"
click at [1446, 574] on icon at bounding box center [1446, 575] width 14 height 14
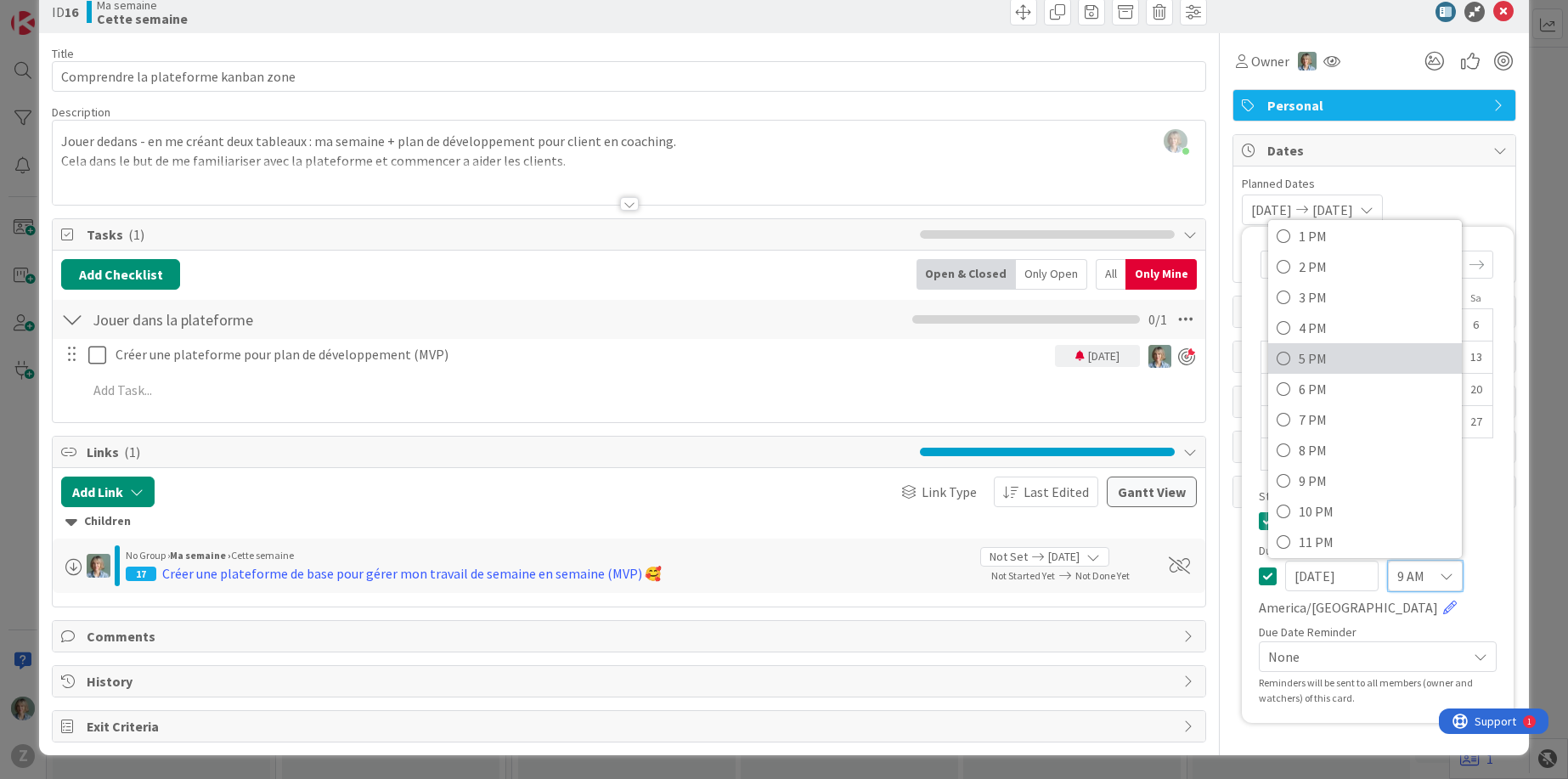
scroll to position [410, 0]
click at [1326, 314] on span "4 PM" at bounding box center [1376, 322] width 155 height 26
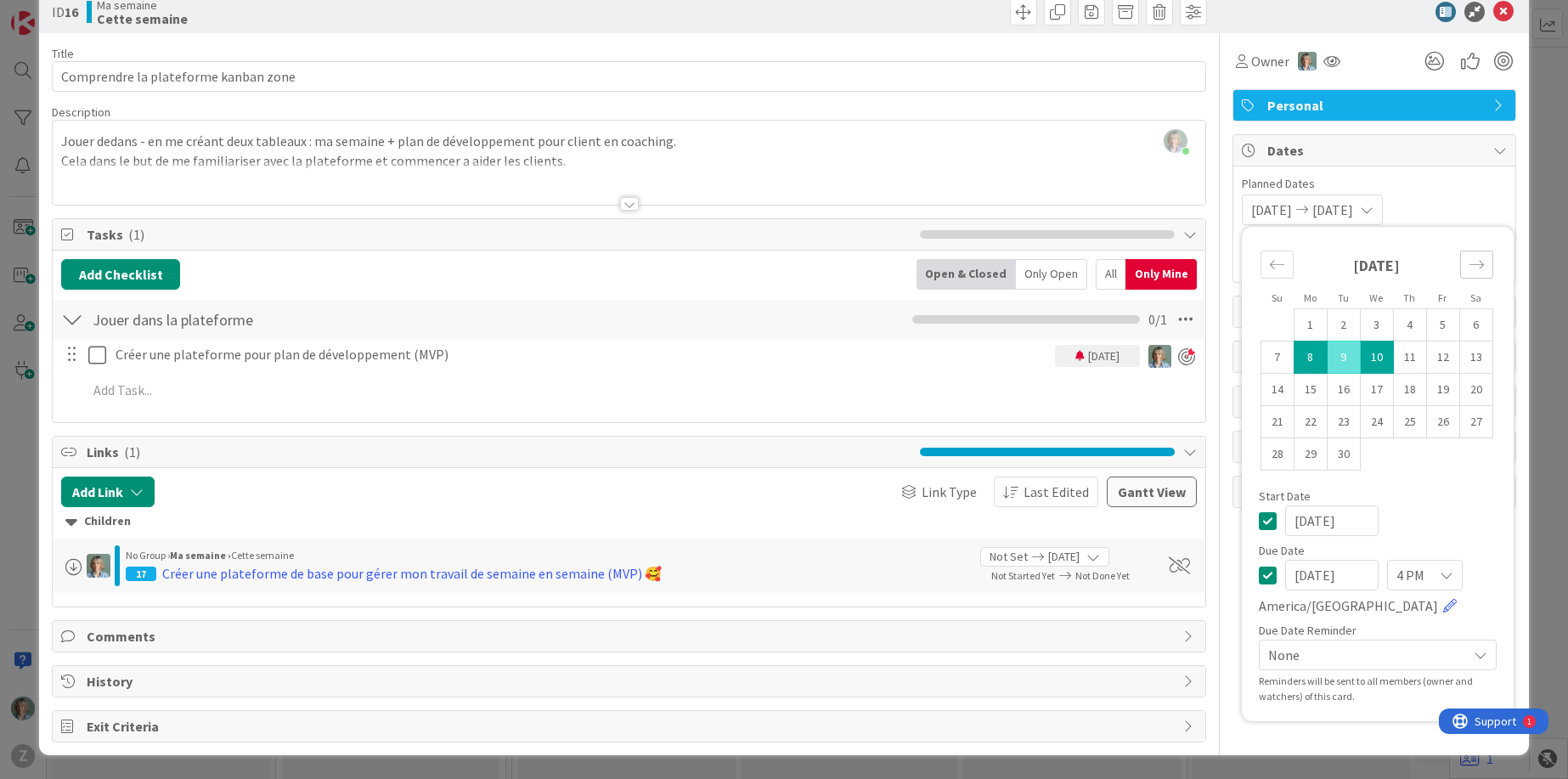
click at [1482, 263] on icon "Move forward to switch to the next month." at bounding box center [1477, 265] width 17 height 17
click at [1456, 206] on div "09/08/2025 09/10/2025 Su Mo Tu We Th Fr Sa September 2025 1 2 3 4 5 6 7 8 9 10 …" at bounding box center [1375, 209] width 265 height 30
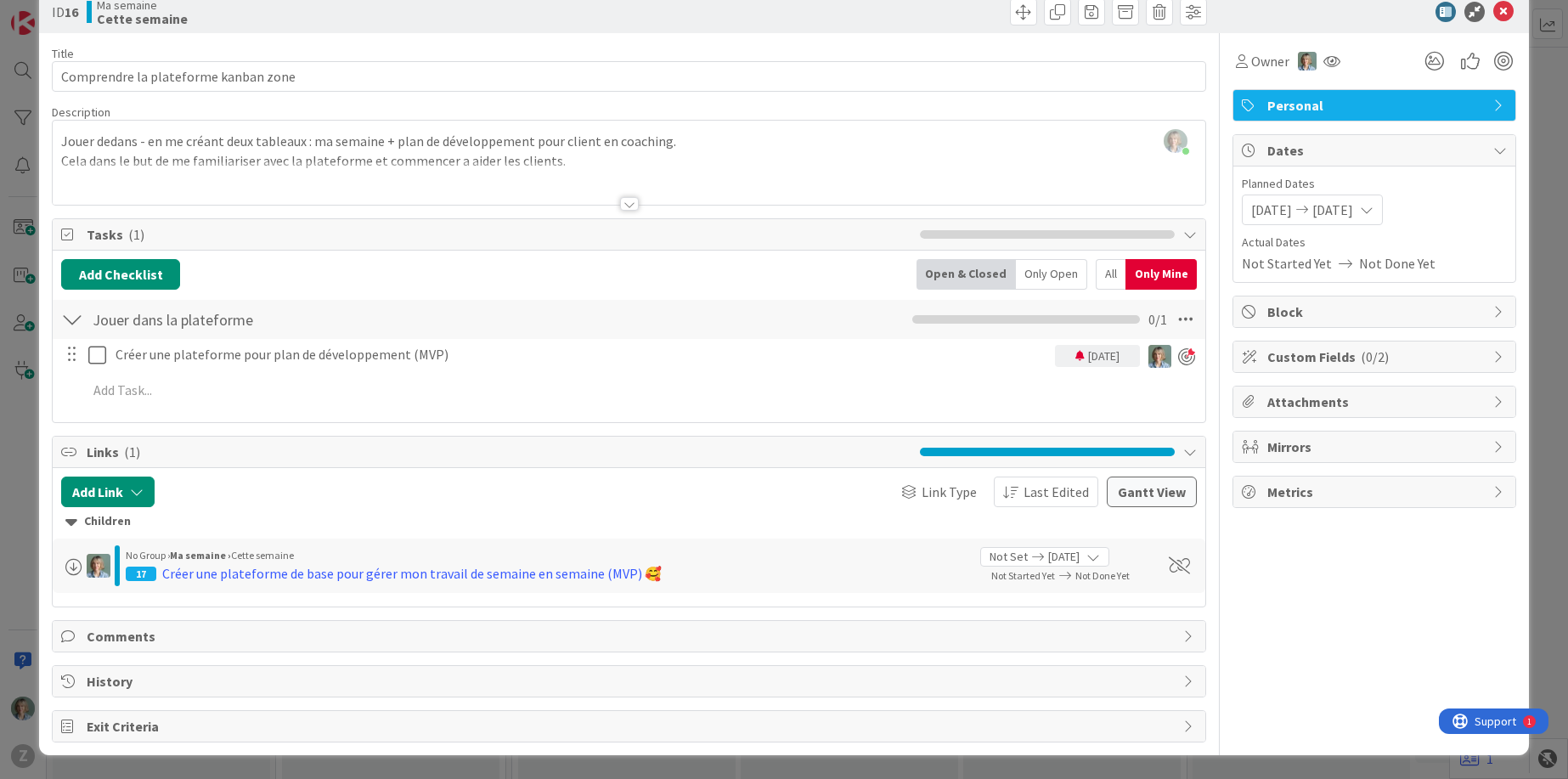
click at [1116, 270] on div "All" at bounding box center [1110, 273] width 29 height 30
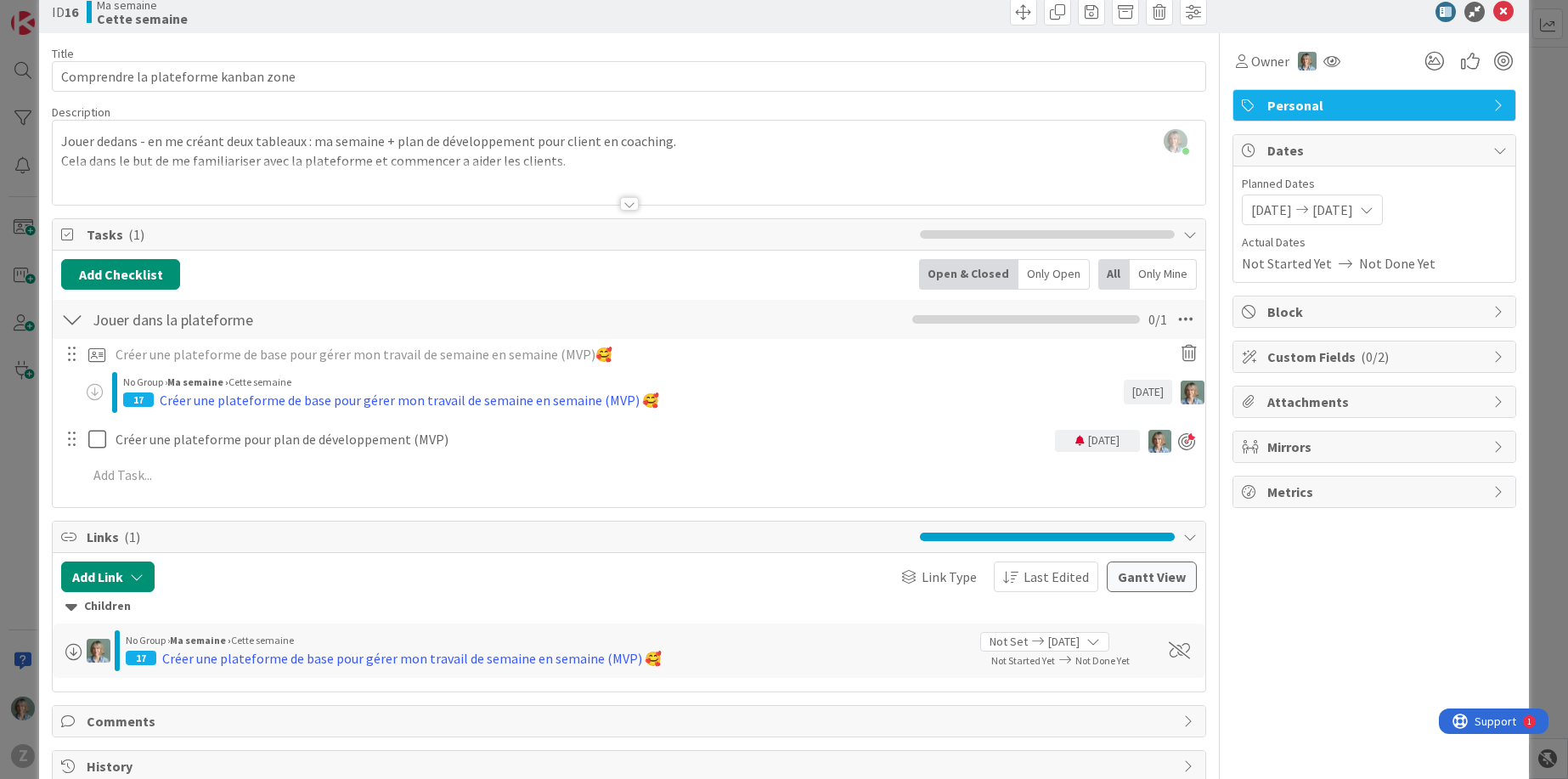
click at [631, 203] on div at bounding box center [629, 203] width 18 height 14
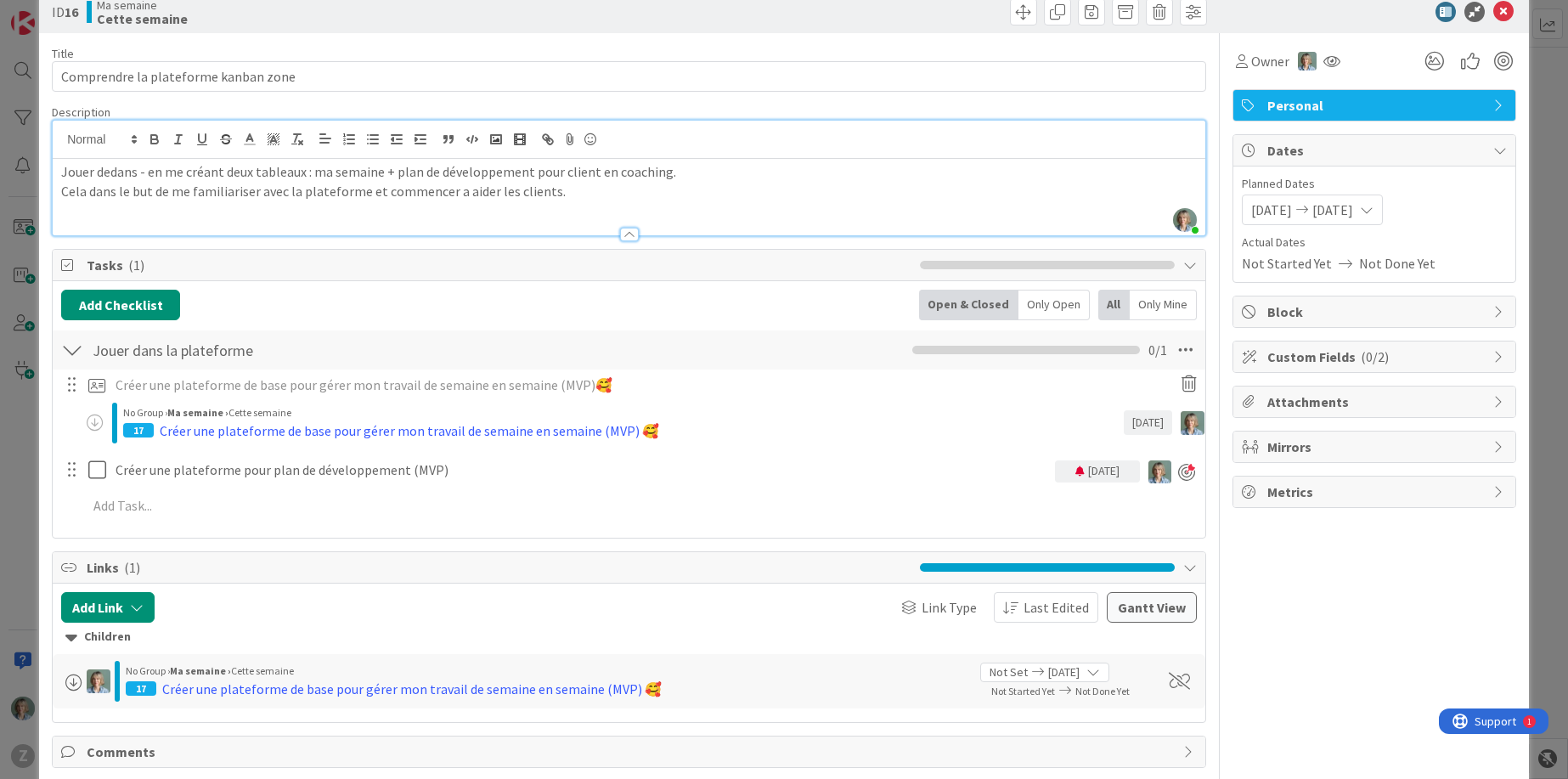
click at [633, 233] on div at bounding box center [629, 234] width 18 height 14
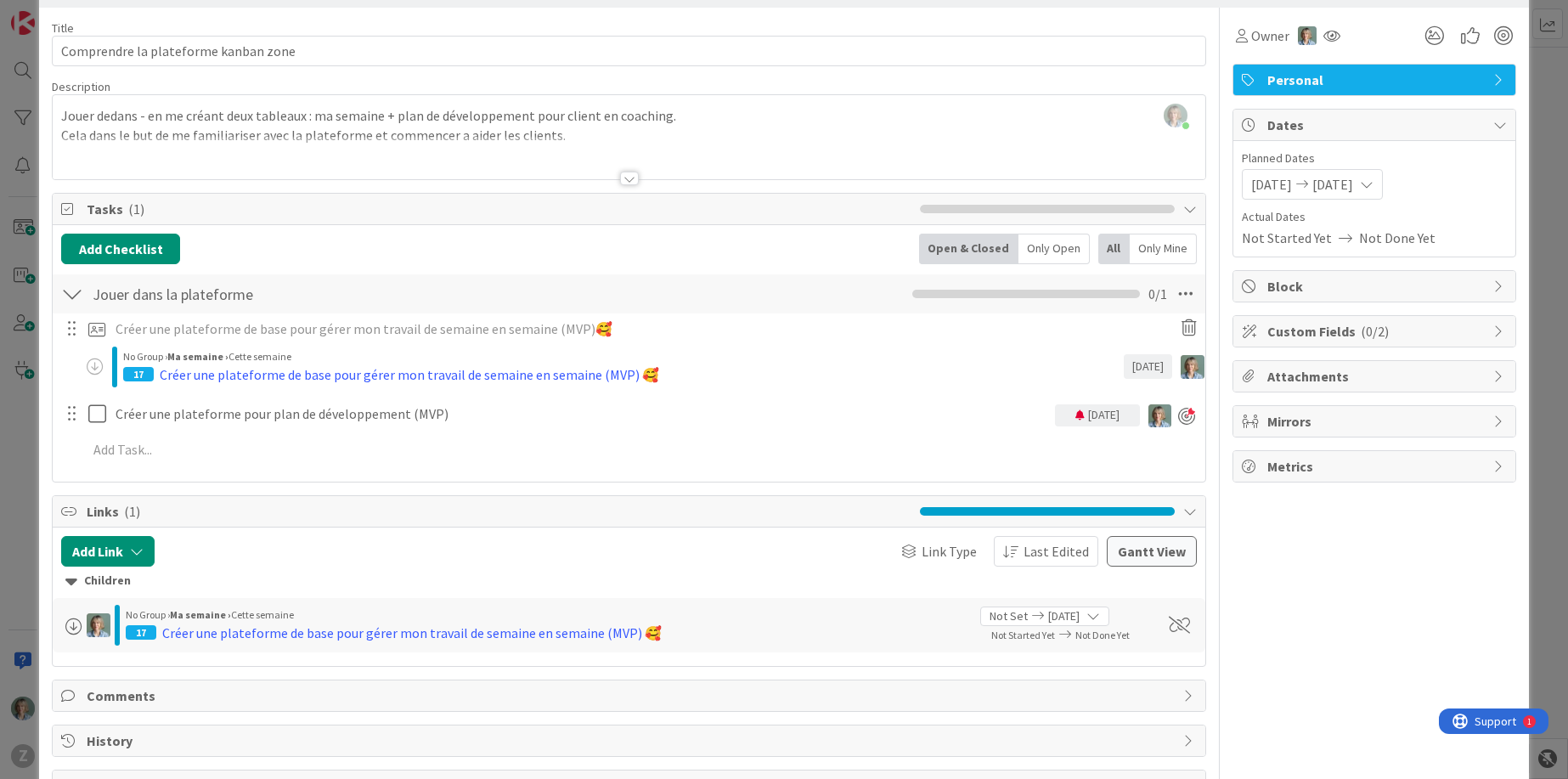
scroll to position [118, 0]
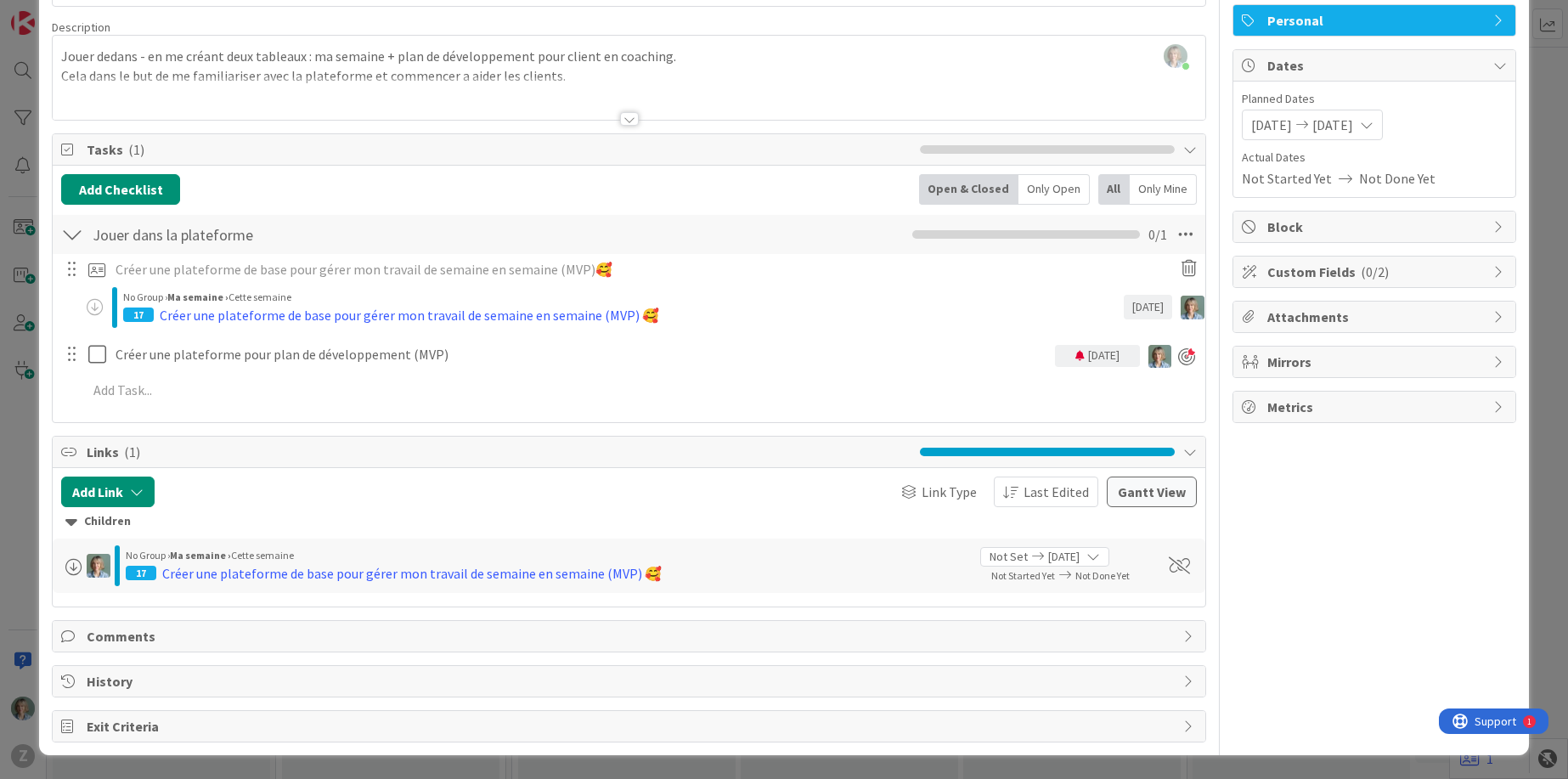
click at [70, 230] on div at bounding box center [72, 234] width 22 height 30
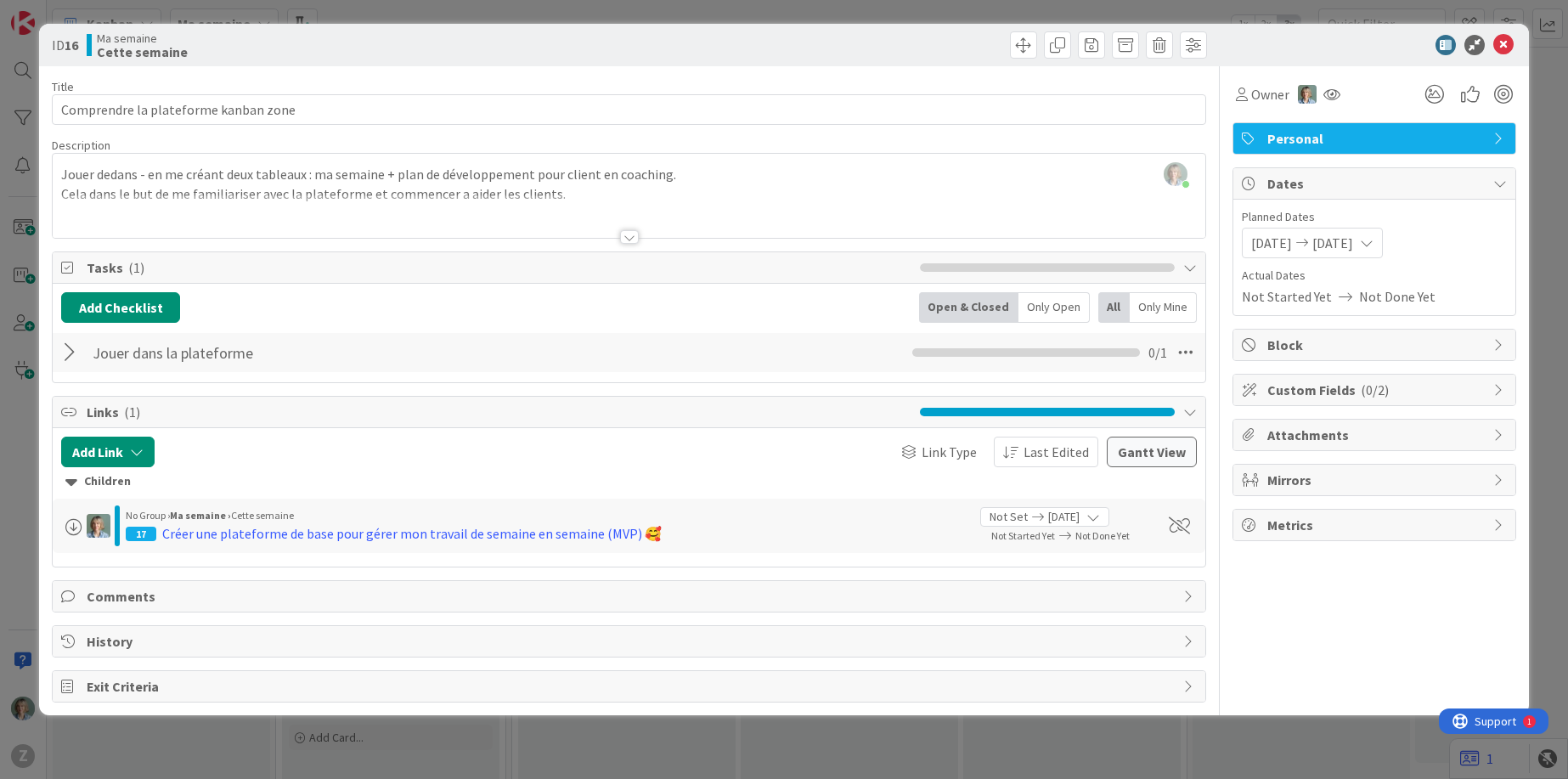
scroll to position [0, 0]
click at [73, 350] on div at bounding box center [72, 352] width 22 height 30
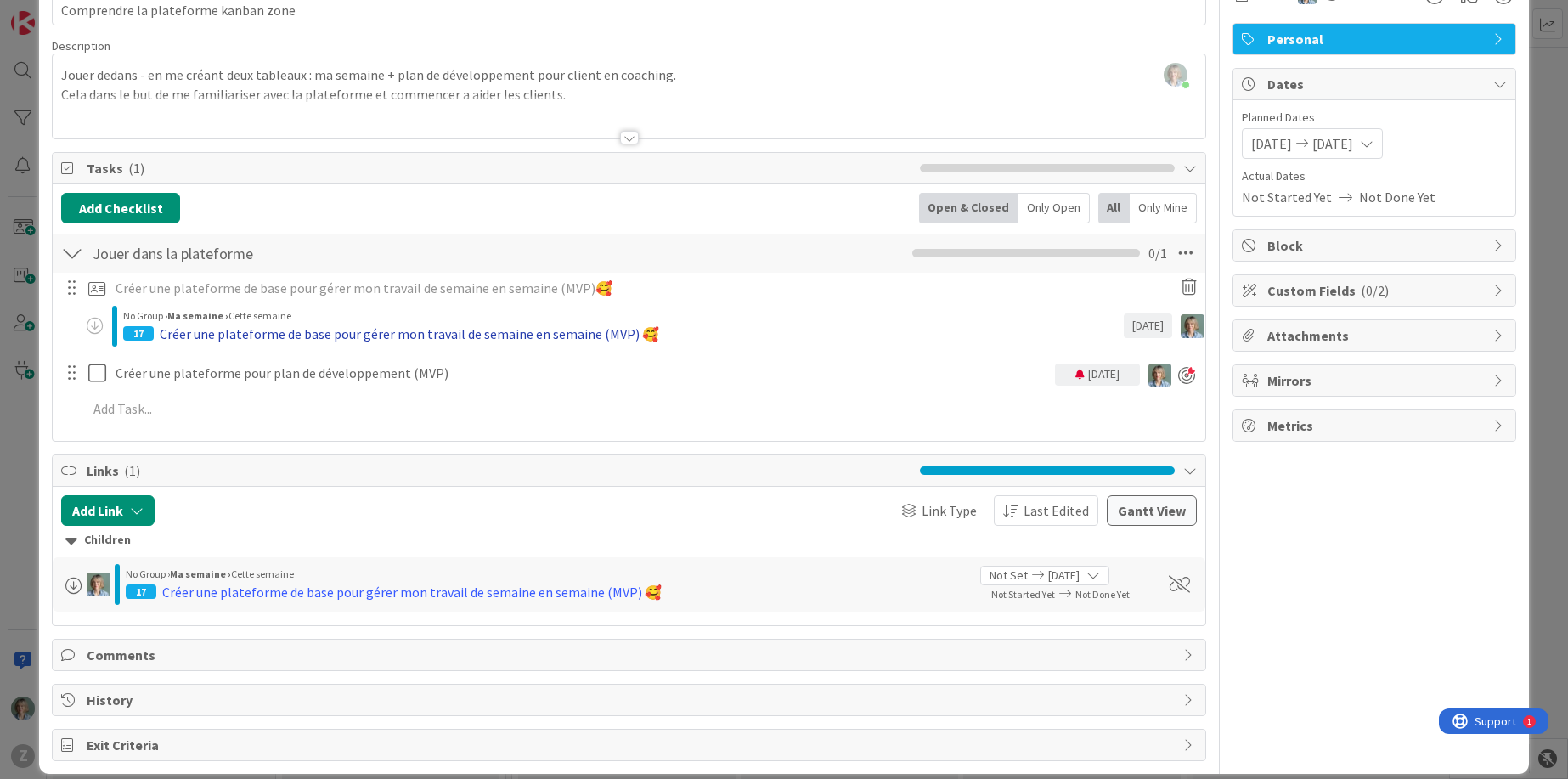
scroll to position [118, 0]
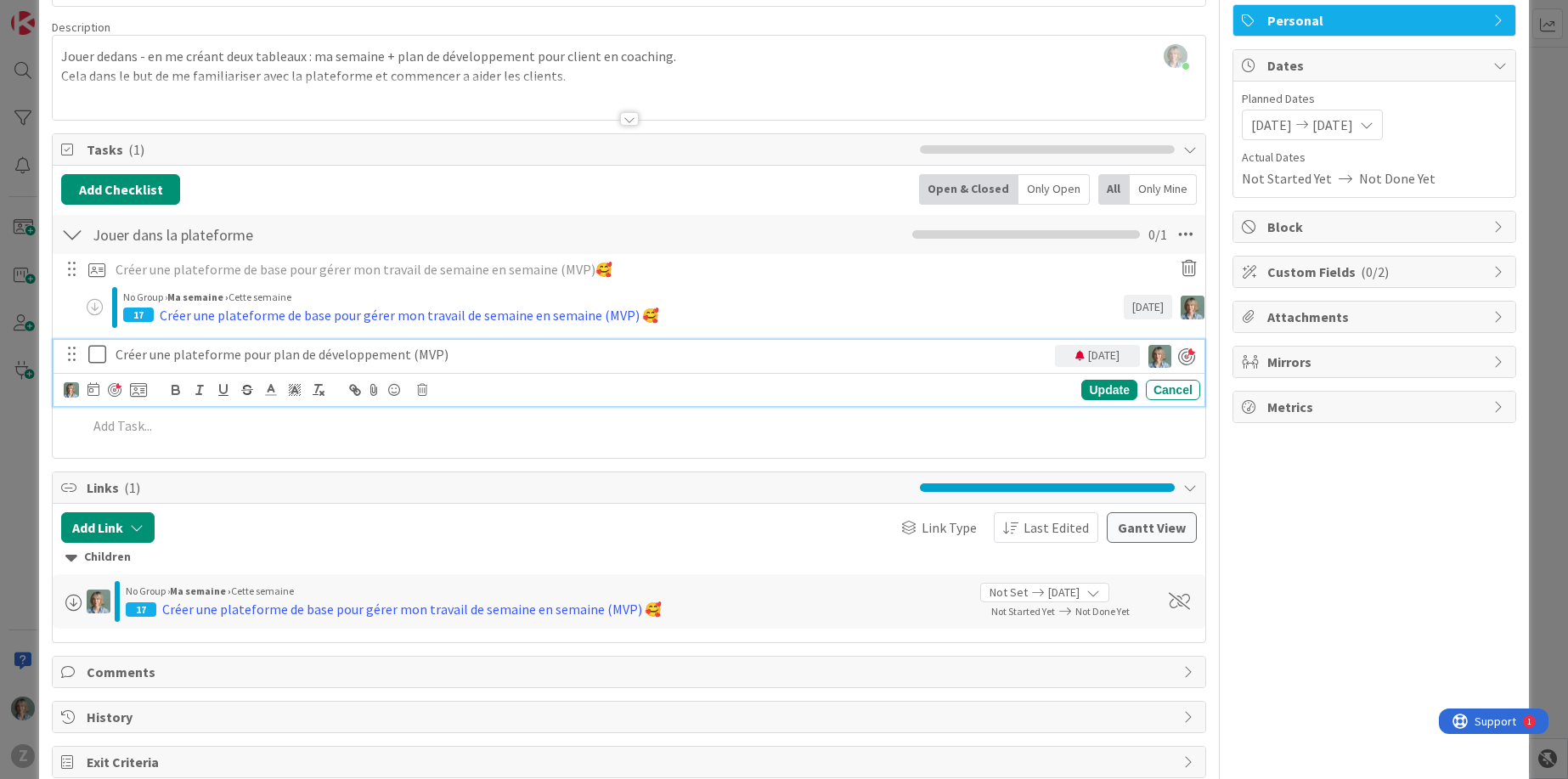
click at [259, 356] on p "Créer une plateforme pour plan de développement (MVP)" at bounding box center [581, 355] width 933 height 19
click at [1117, 389] on div "Update" at bounding box center [1109, 390] width 55 height 20
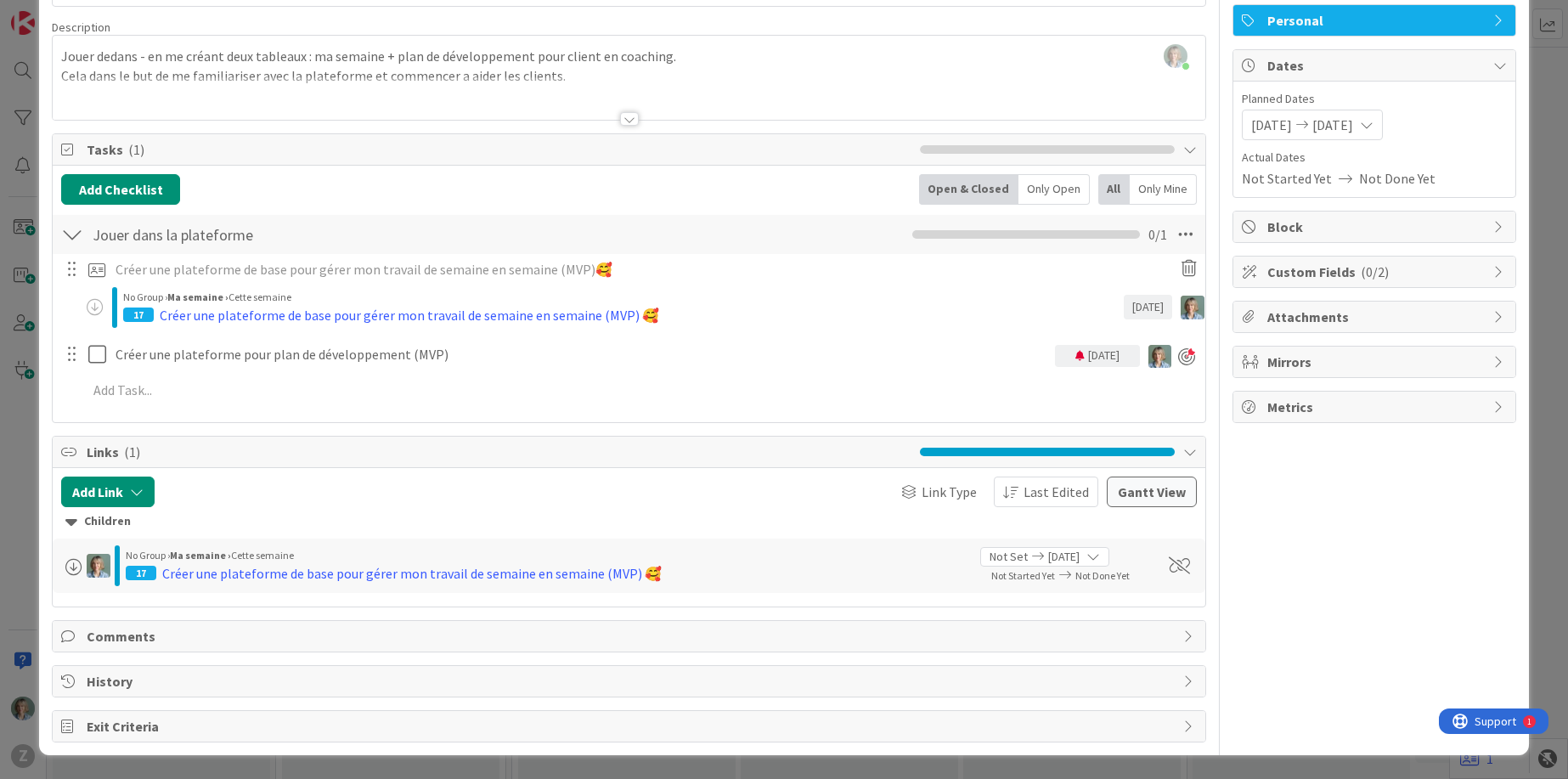
click at [1112, 355] on div "09/08/2025" at bounding box center [1098, 356] width 85 height 22
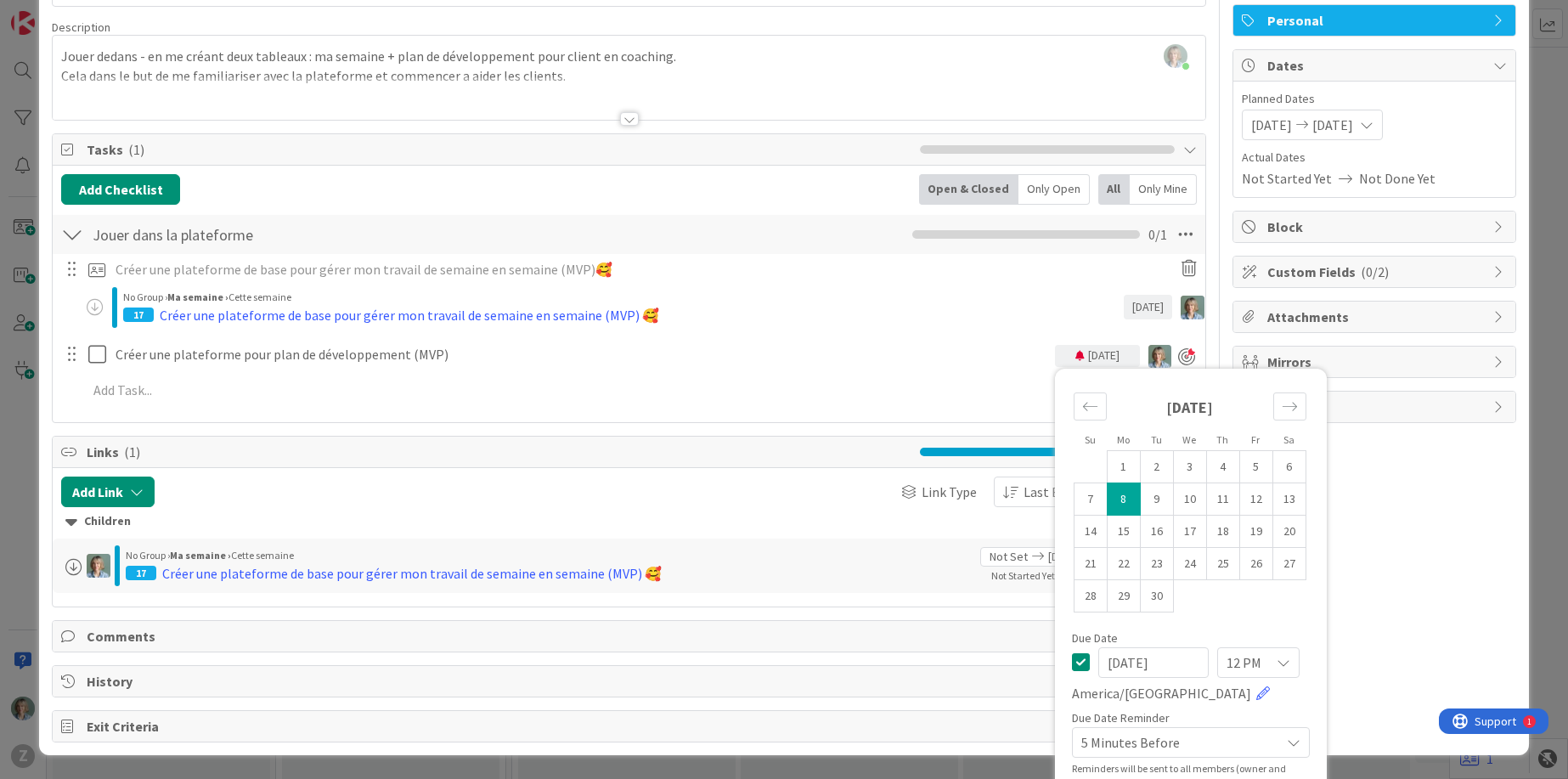
click at [984, 369] on div "Créer une plateforme de base pour gérer mon travail de semaine en semaine (MVP)…" at bounding box center [628, 333] width 1135 height 158
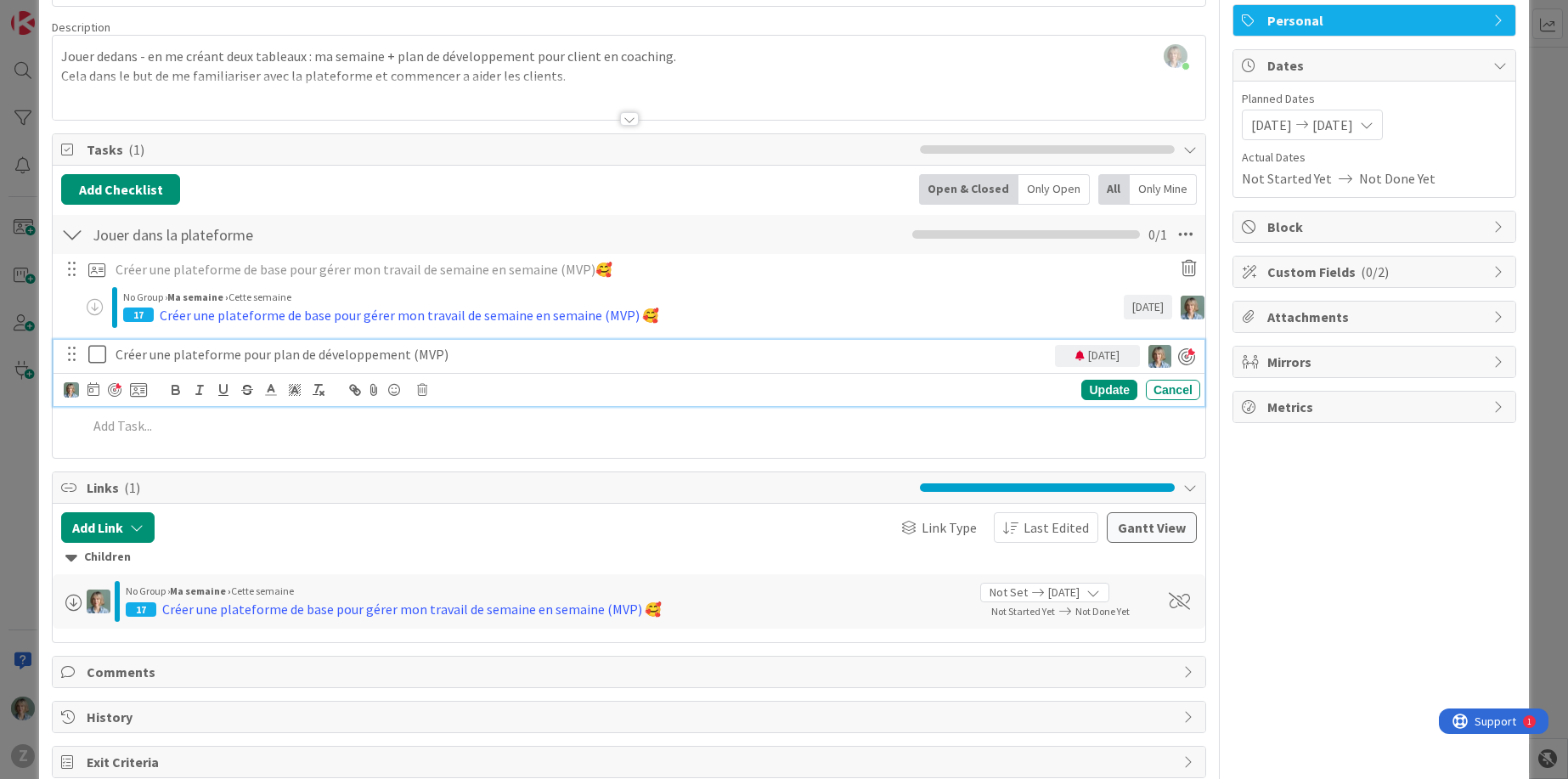
click at [413, 359] on p "Créer une plateforme pour plan de développement (MVP)" at bounding box center [581, 355] width 933 height 19
click at [711, 319] on div "17 Créer une plateforme de base pour gérer mon travail de semaine en semaine (M…" at bounding box center [623, 315] width 1001 height 20
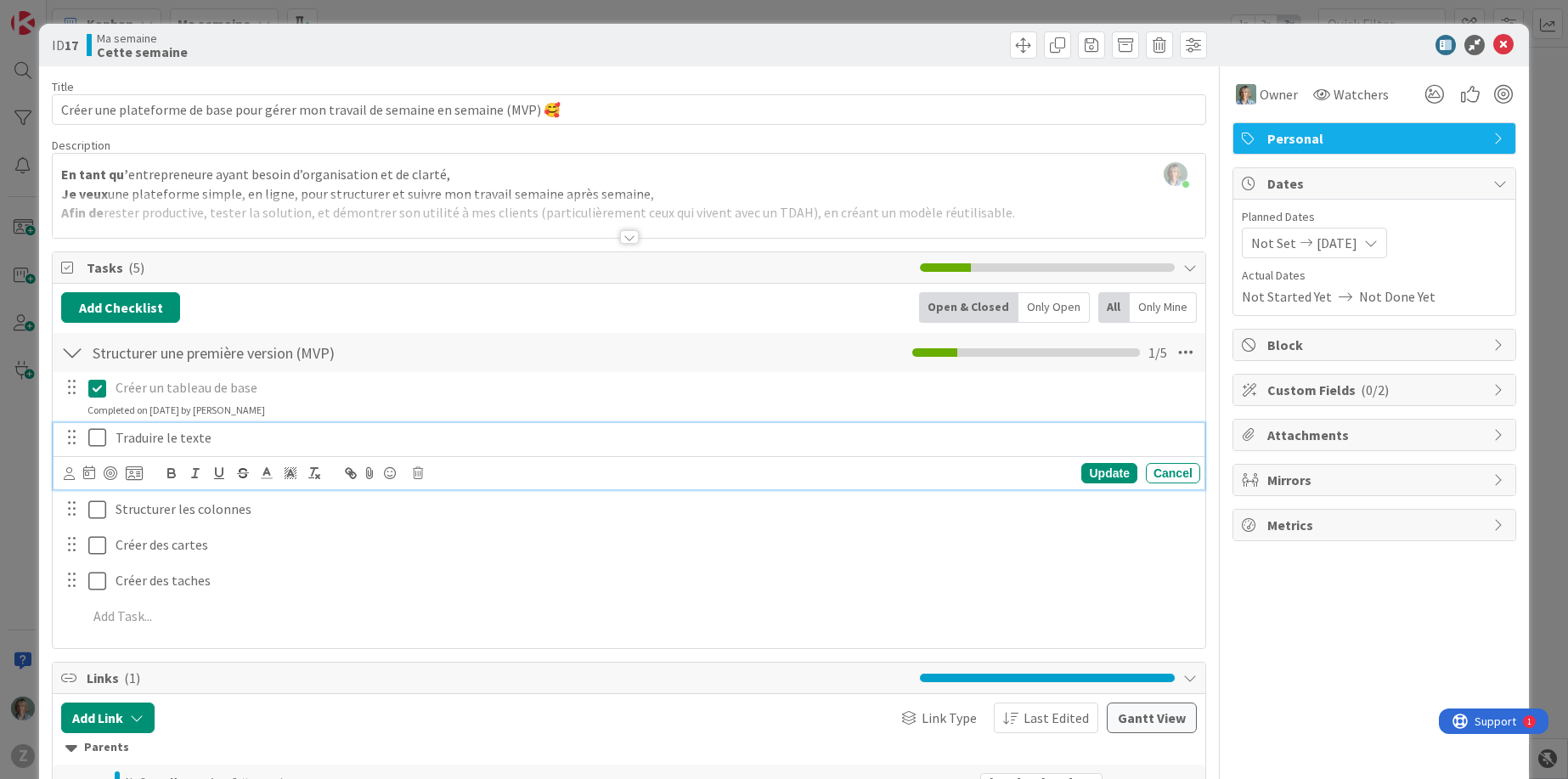
click at [99, 436] on icon at bounding box center [97, 437] width 17 height 20
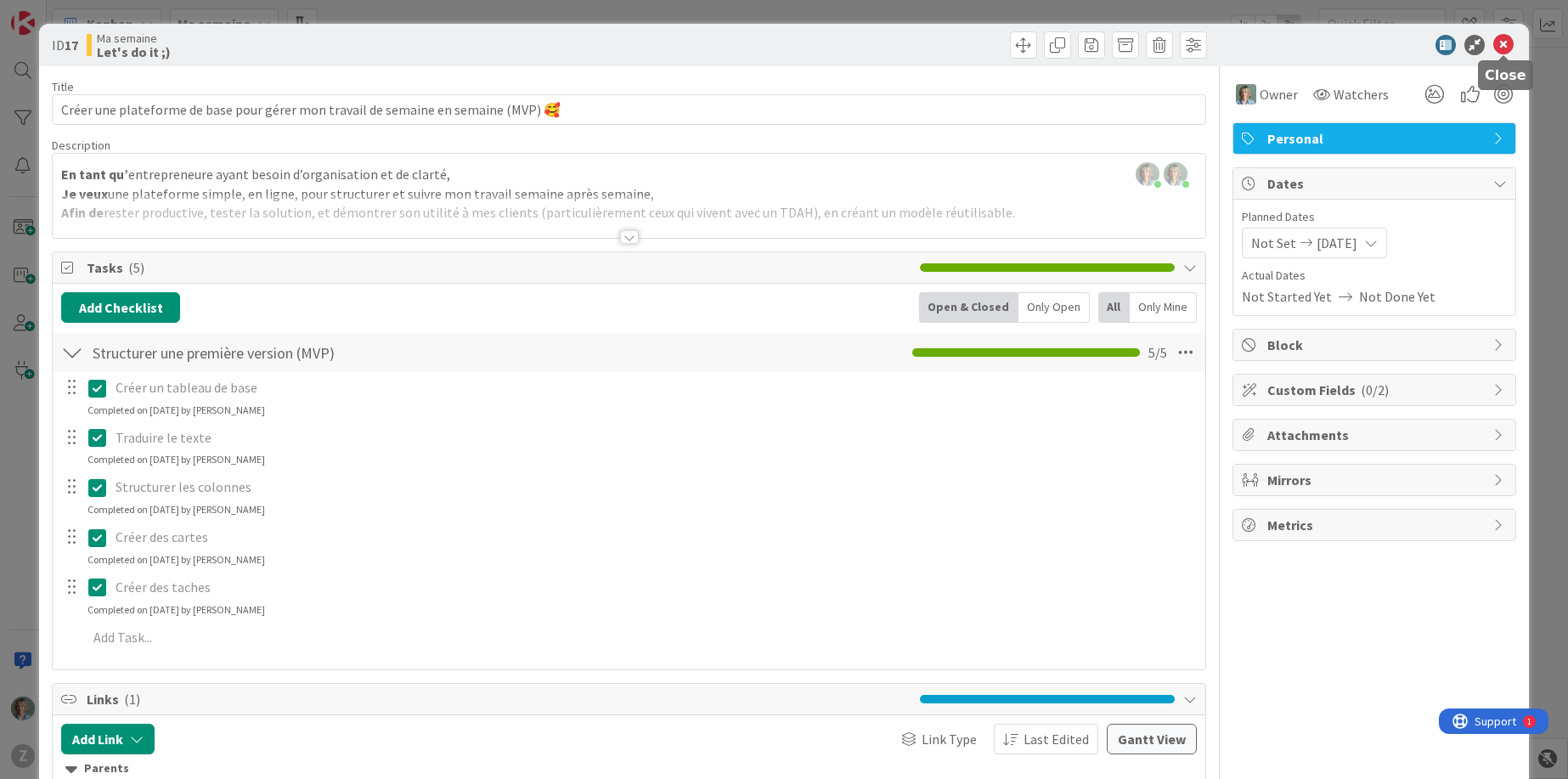
click at [1507, 45] on icon at bounding box center [1504, 45] width 20 height 20
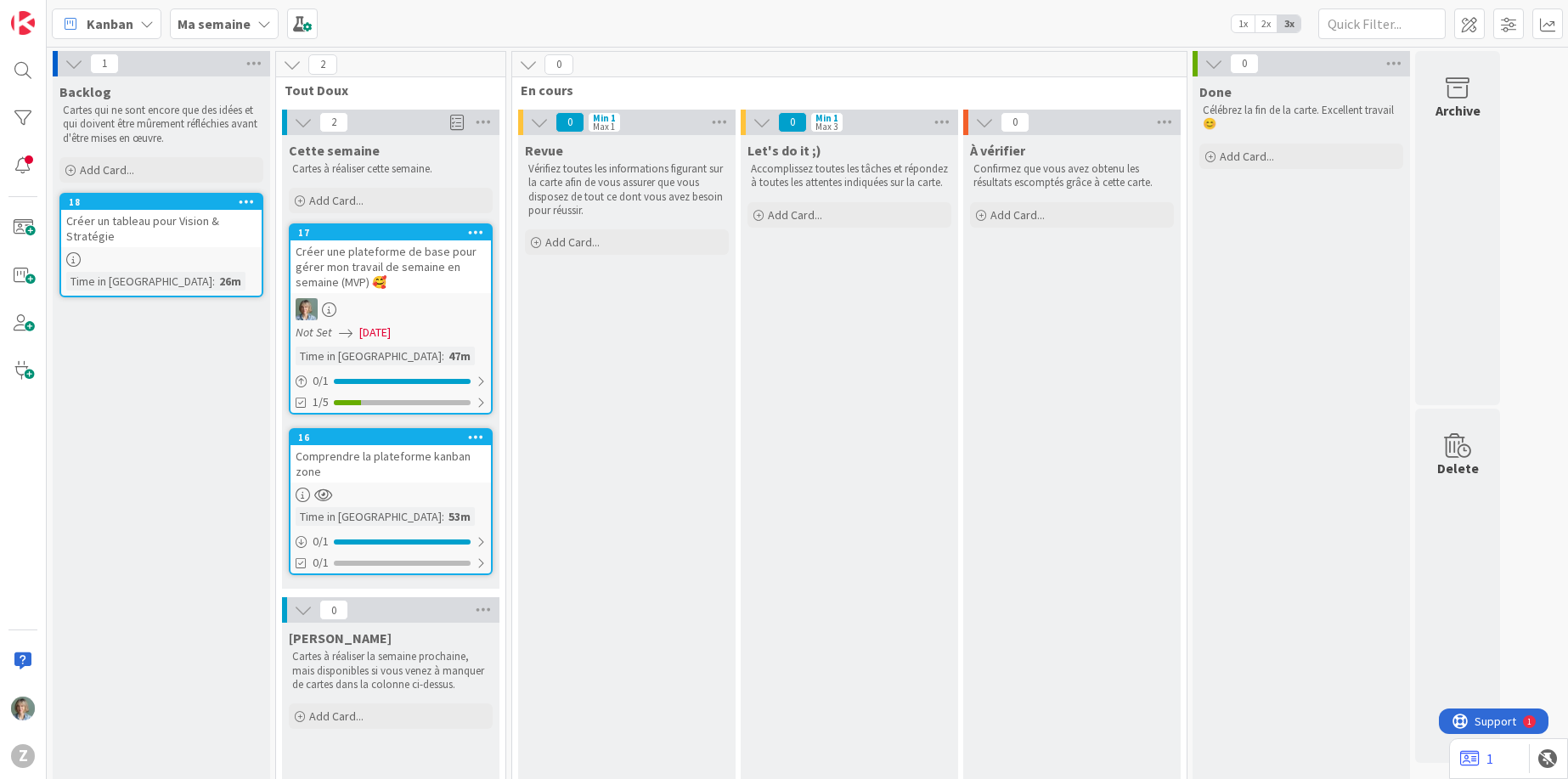
click at [258, 22] on icon at bounding box center [264, 23] width 14 height 14
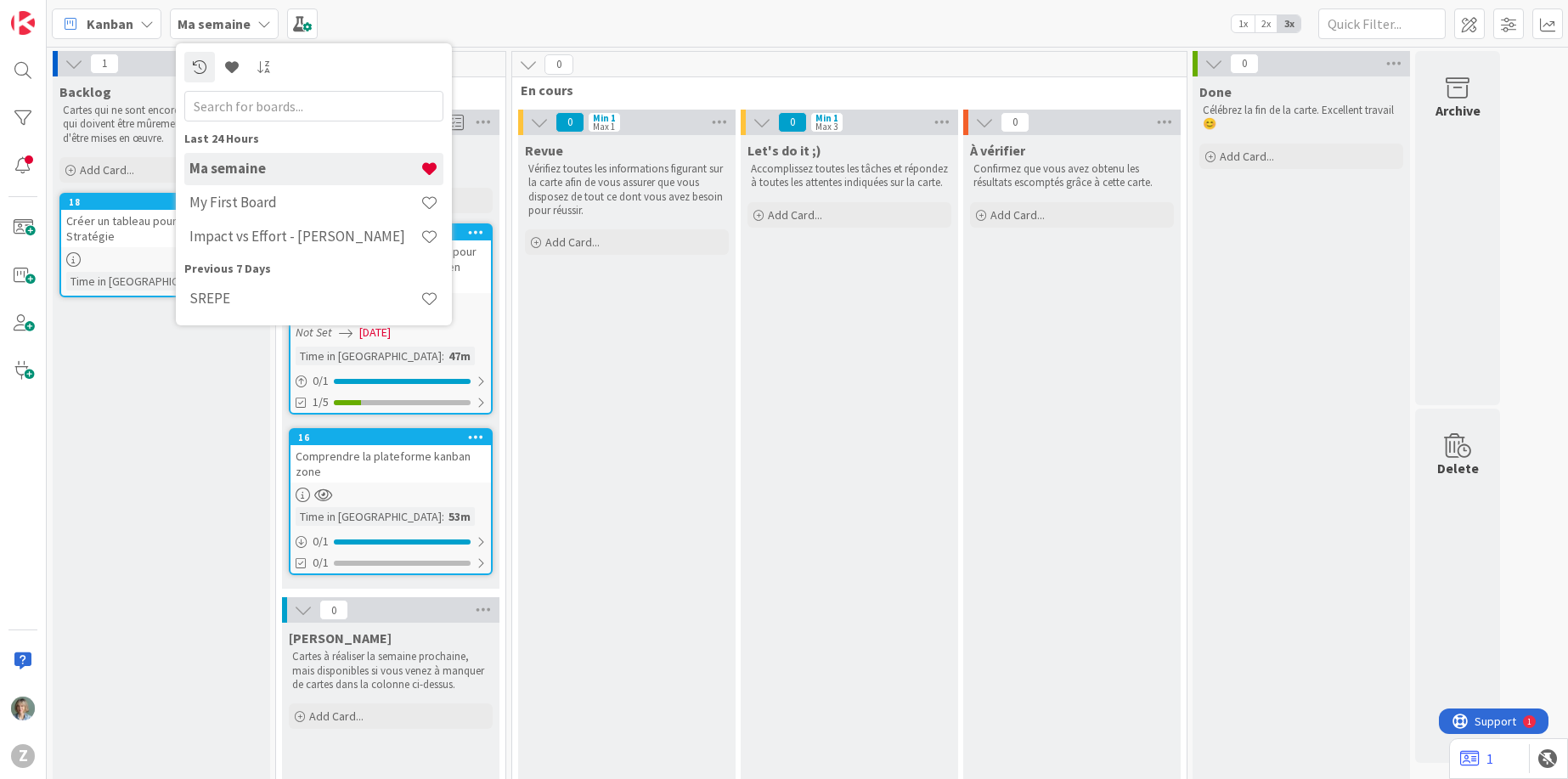
click at [366, 173] on h4 "Ma semaine" at bounding box center [305, 168] width 231 height 17
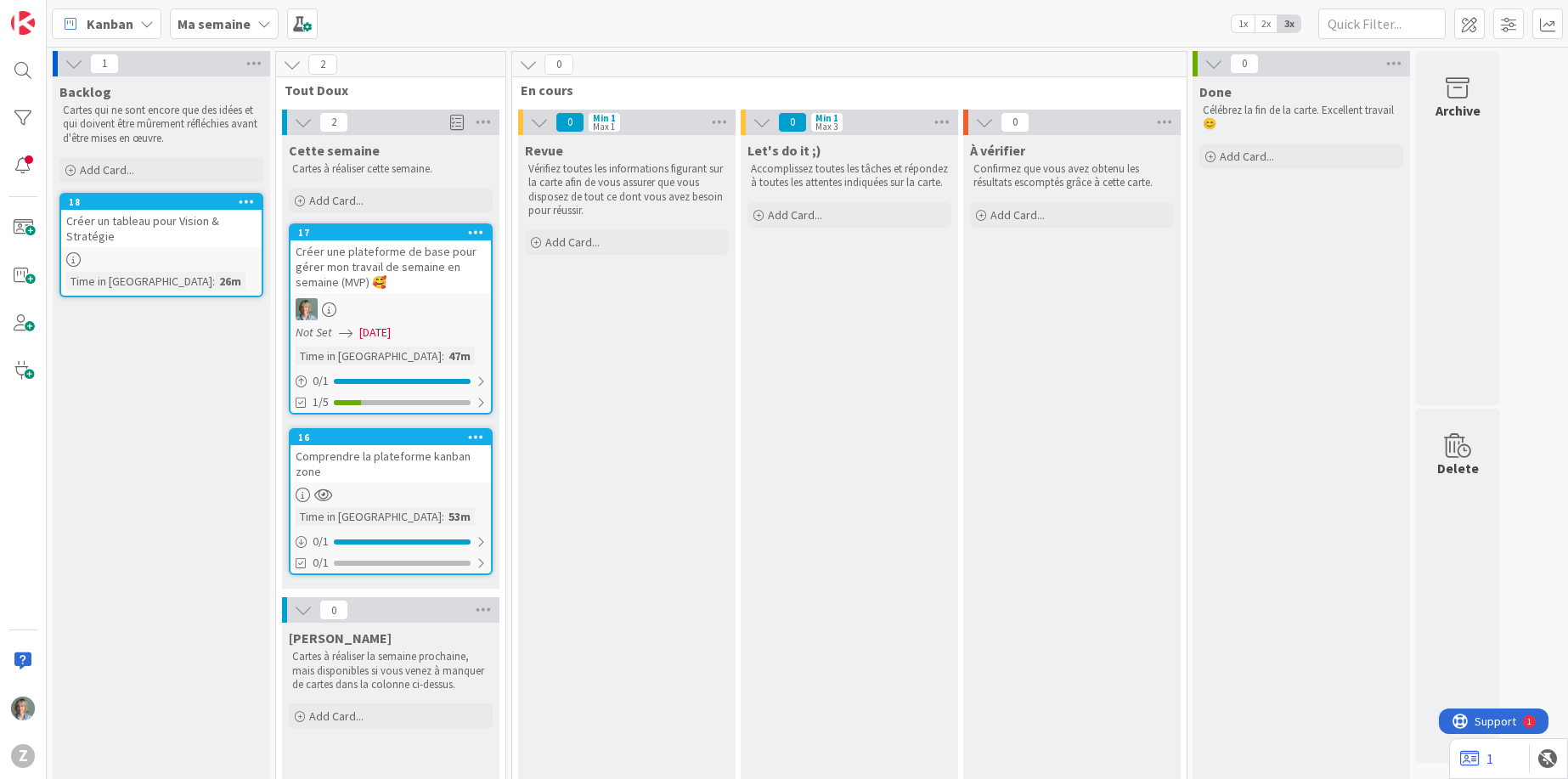
click at [219, 29] on b "Ma semaine" at bounding box center [214, 24] width 73 height 17
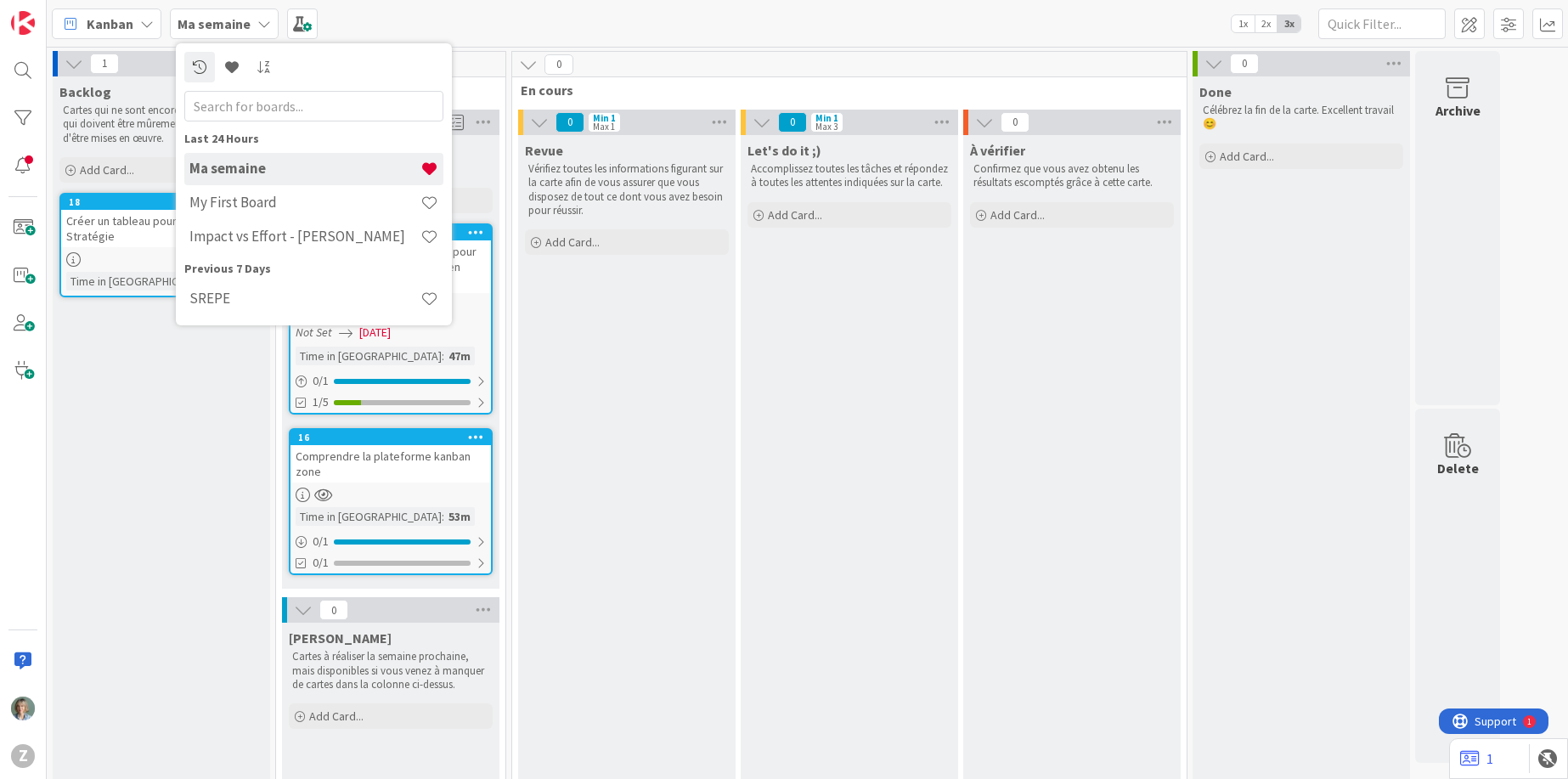
click at [467, 29] on div "Kanban Ma semaine Last 24 Hours Ma semaine My First Board Impact vs Effort - Pa…" at bounding box center [807, 23] width 1521 height 47
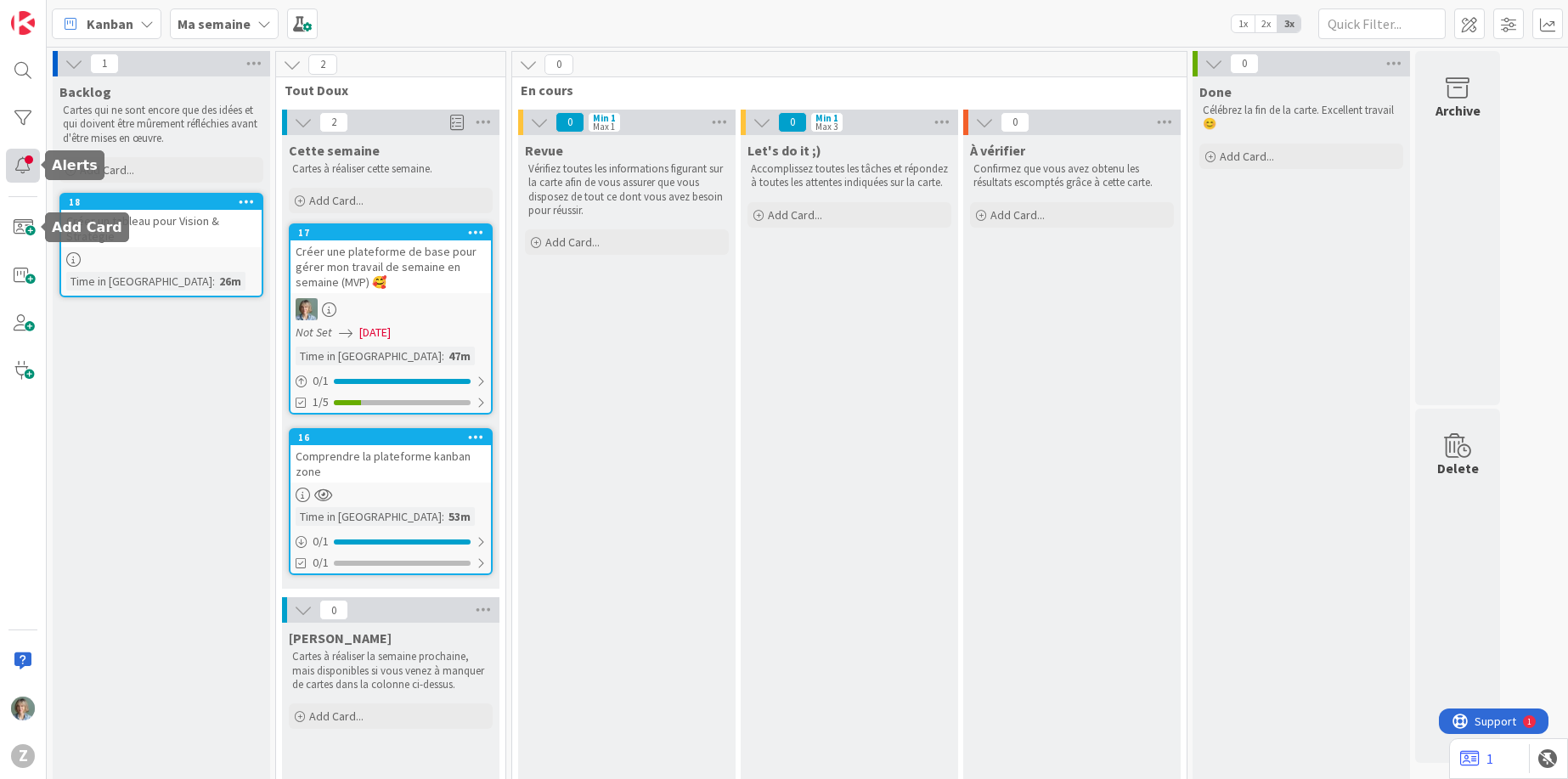
click at [17, 159] on div at bounding box center [22, 165] width 34 height 34
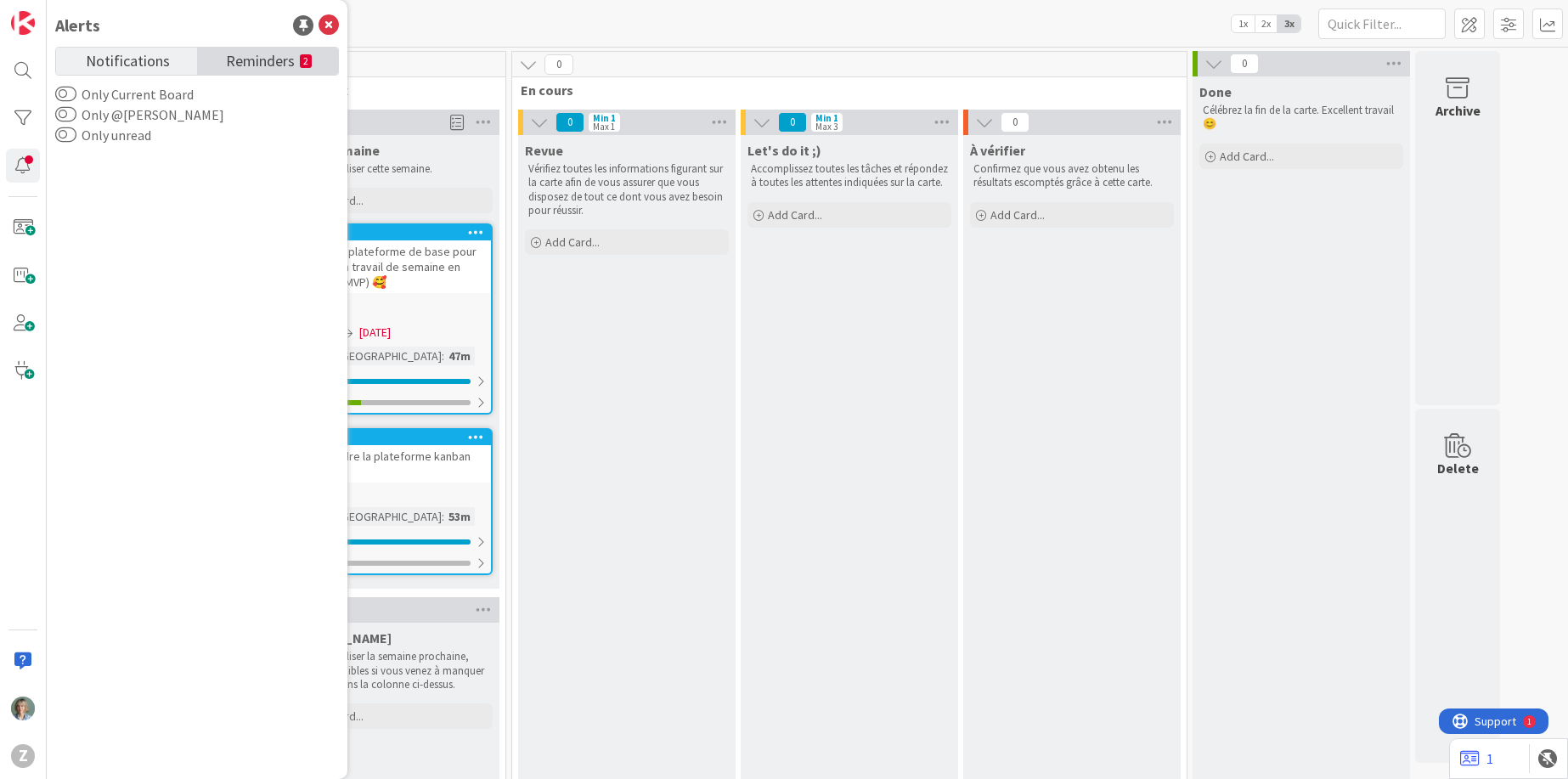
click at [232, 55] on span "Reminders" at bounding box center [260, 60] width 69 height 24
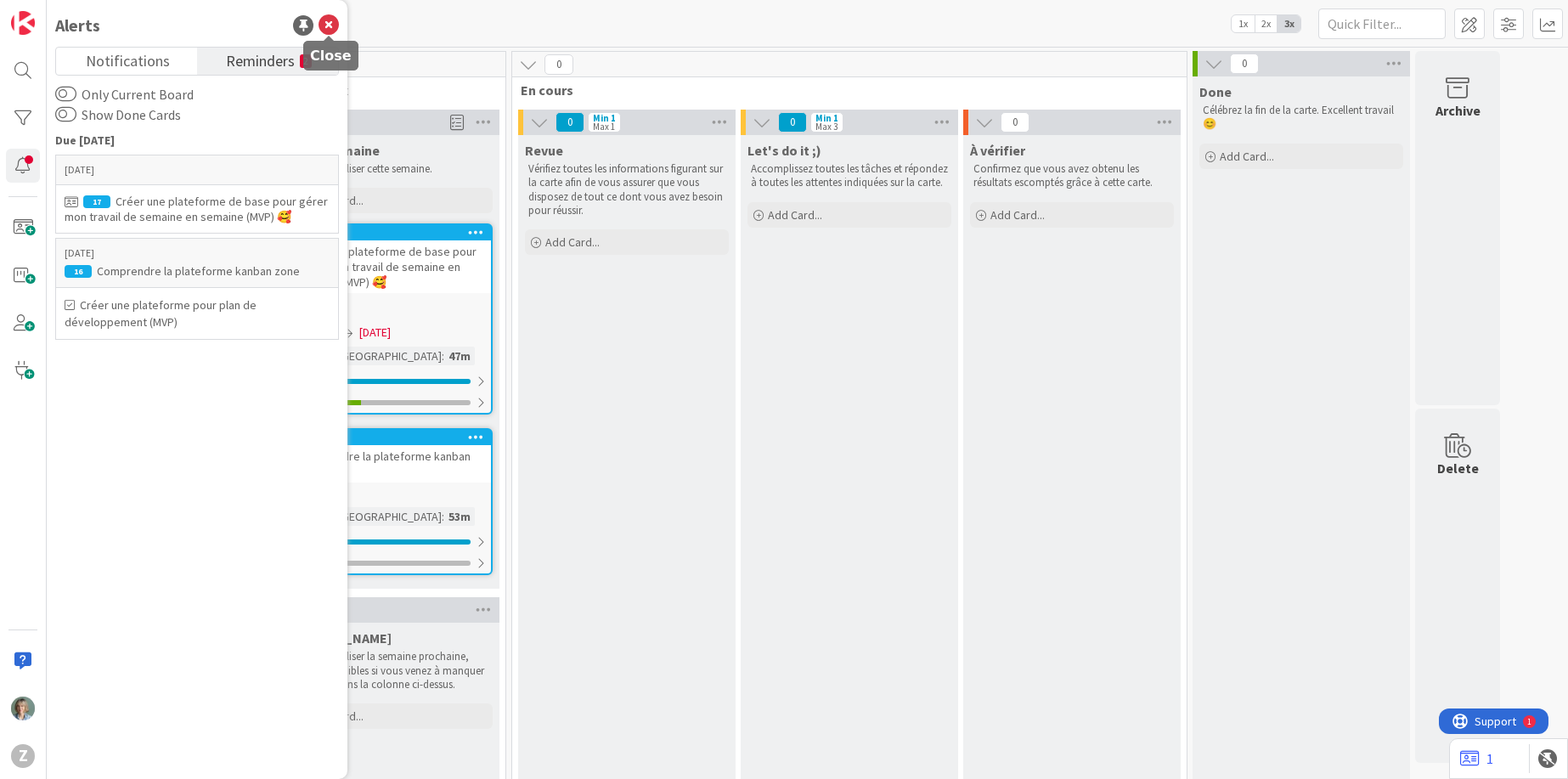
click at [331, 21] on icon at bounding box center [329, 26] width 20 height 20
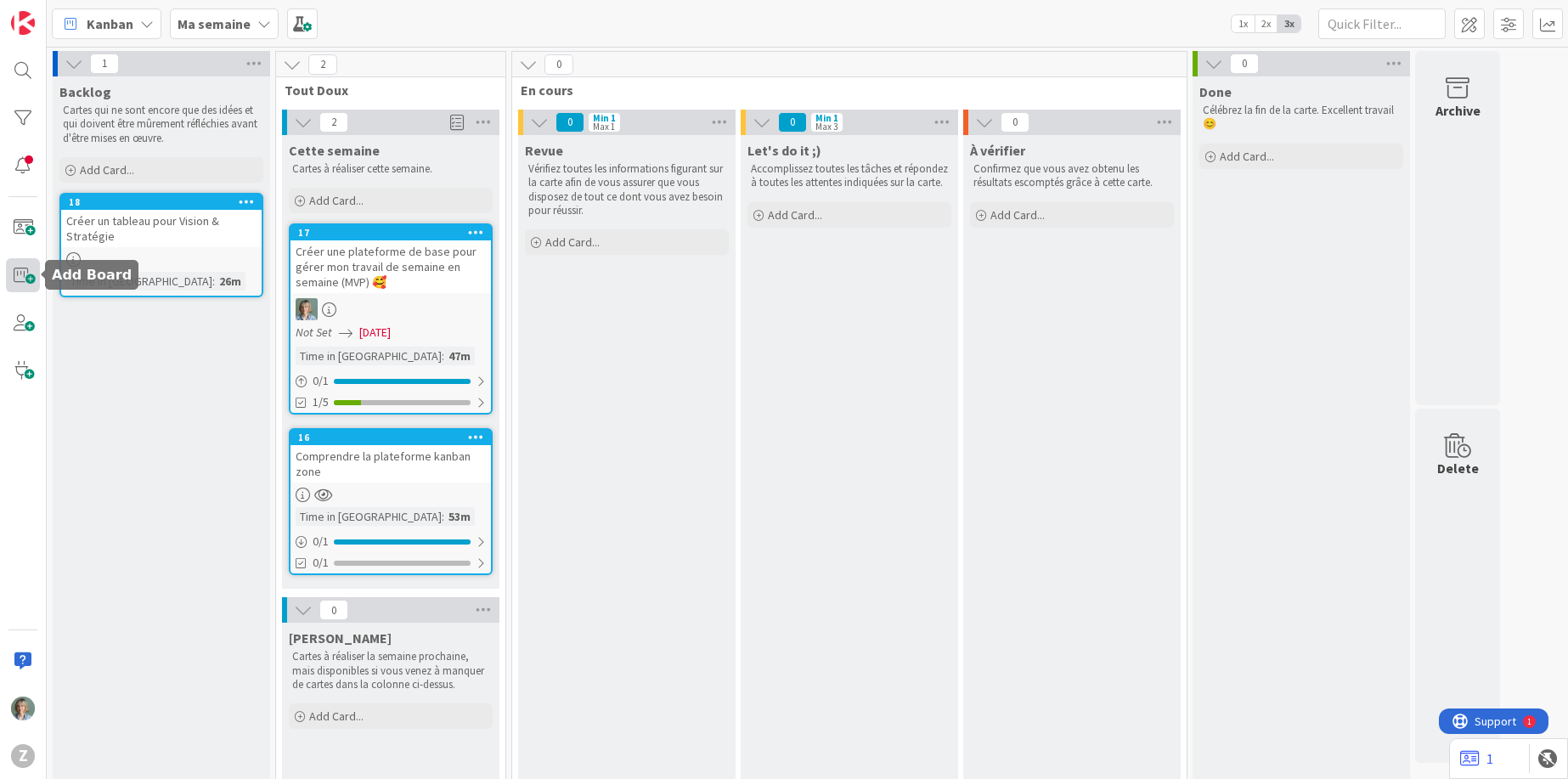
click at [25, 269] on span at bounding box center [22, 274] width 34 height 34
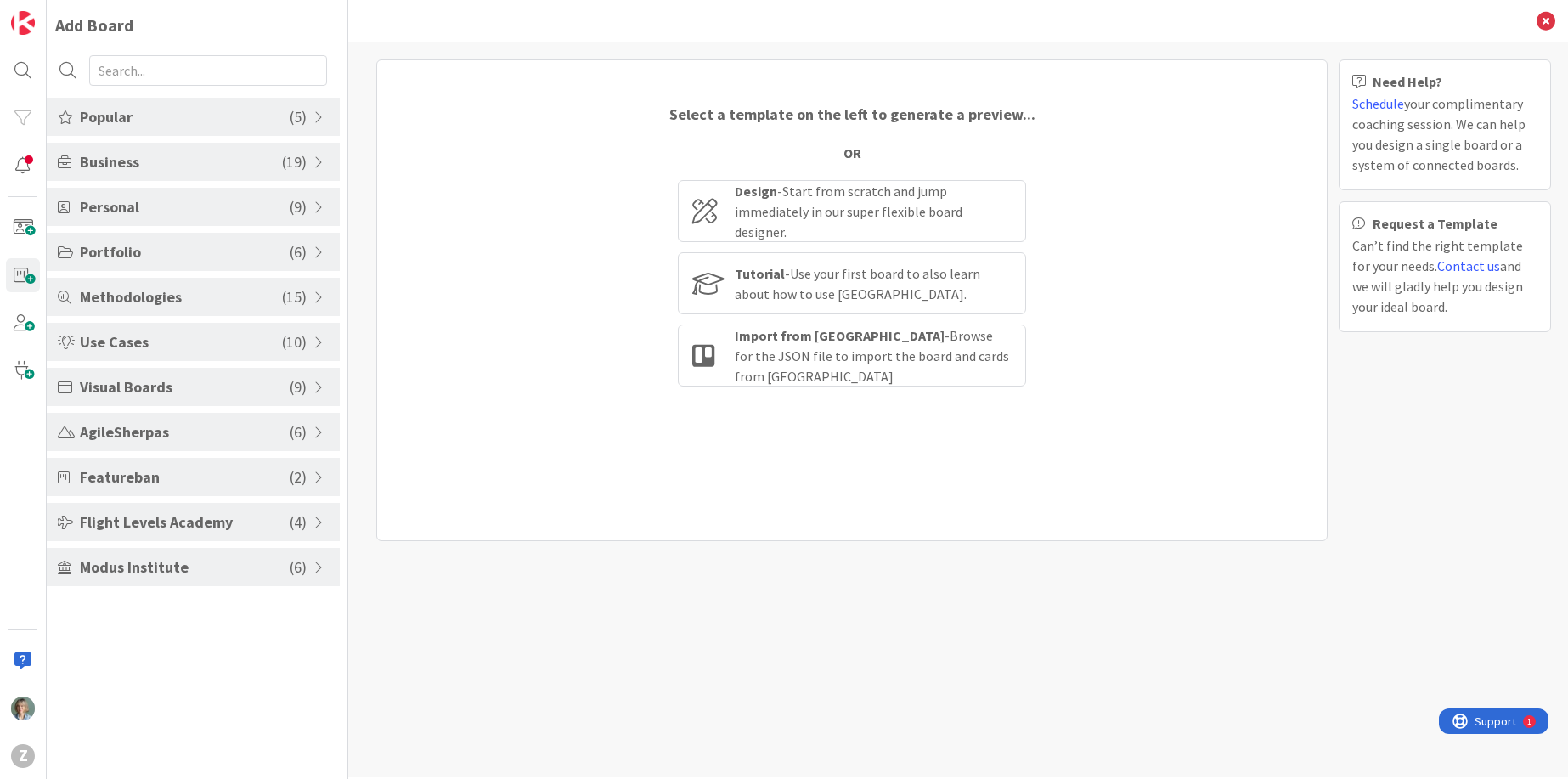
click at [313, 122] on span at bounding box center [320, 117] width 16 height 14
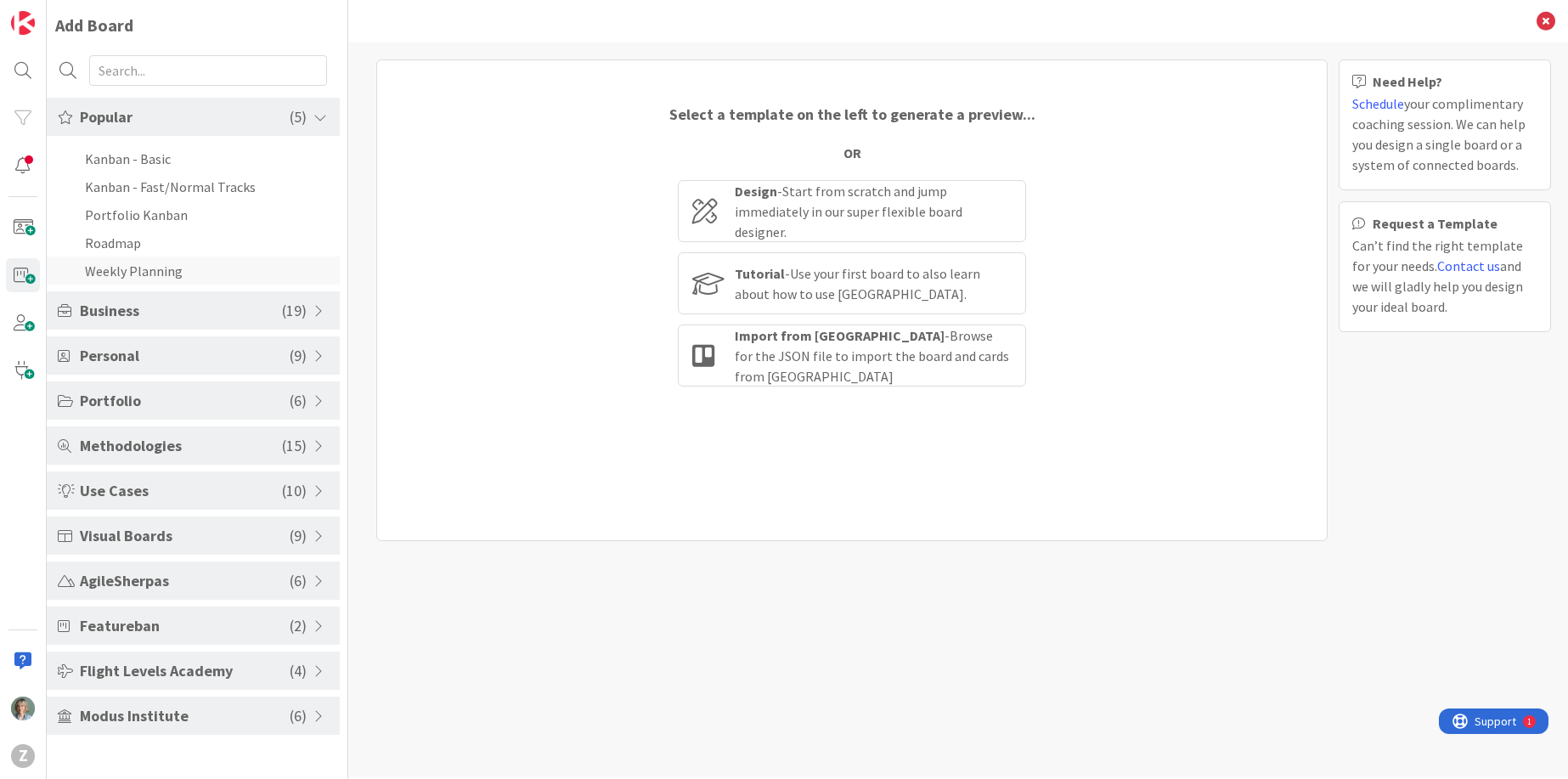
click at [137, 272] on li "Weekly Planning" at bounding box center [193, 271] width 293 height 28
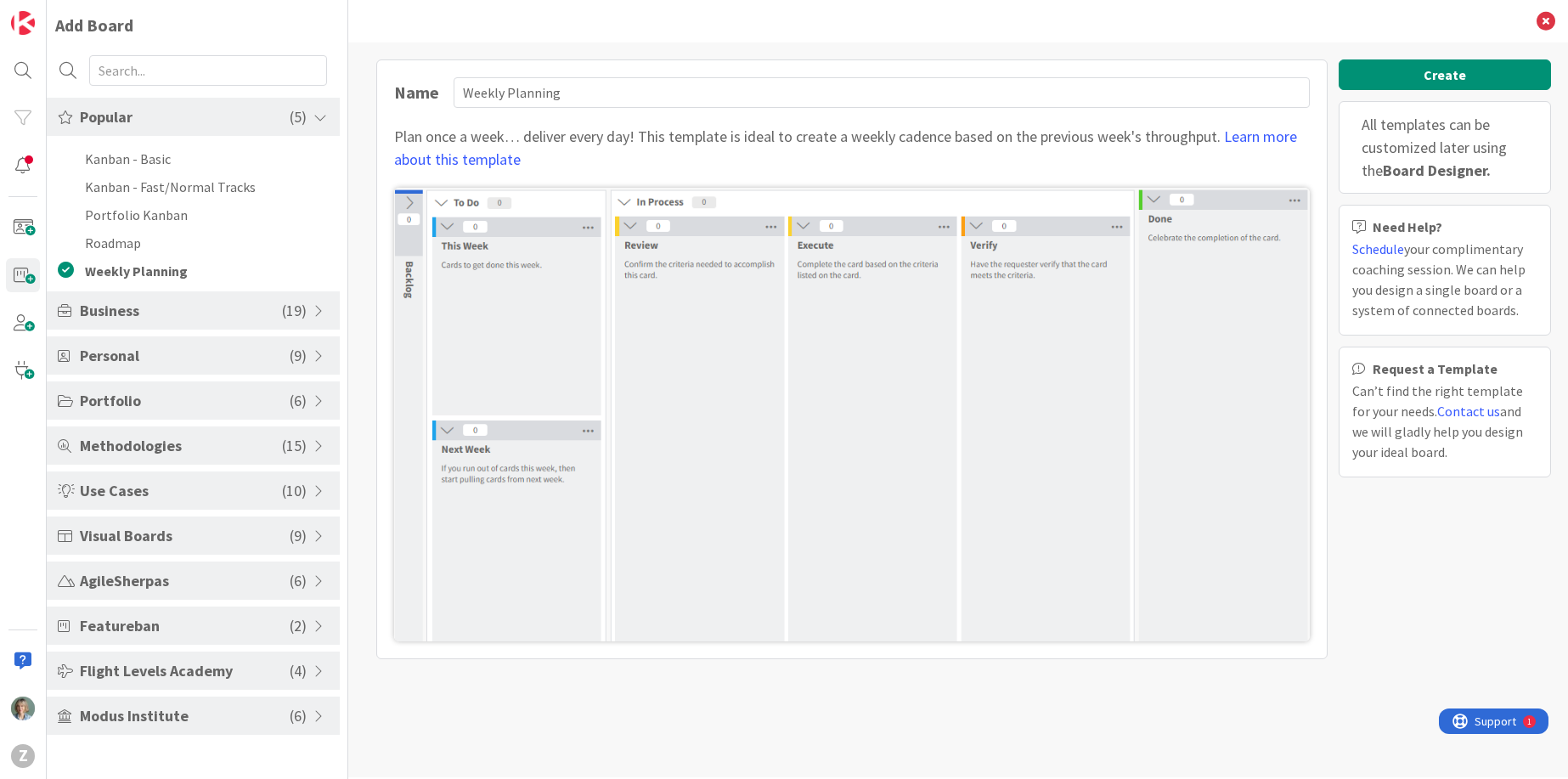
click at [148, 312] on span "Business" at bounding box center [181, 310] width 203 height 23
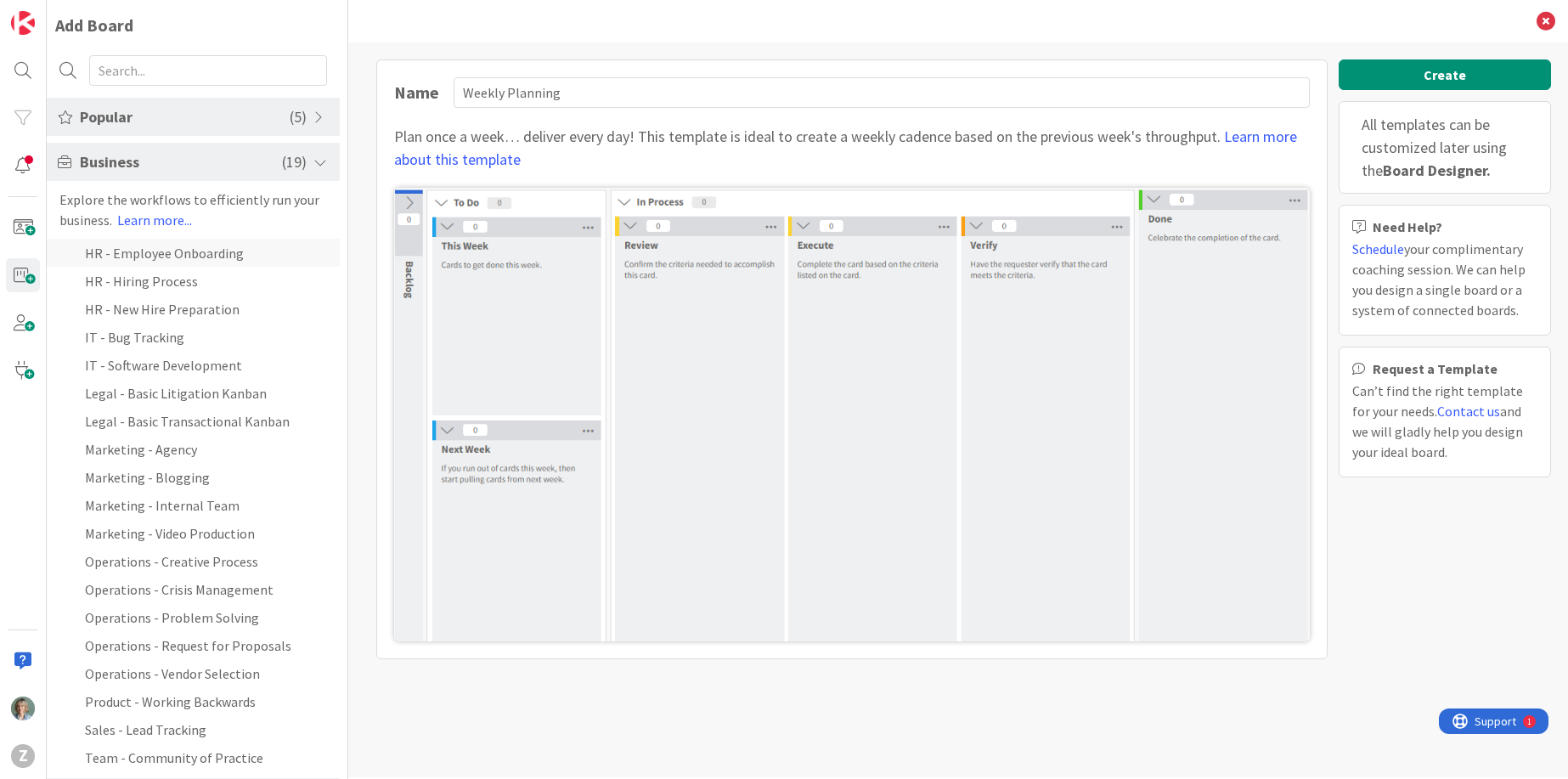
click at [206, 244] on li "HR - Employee Onboarding" at bounding box center [193, 252] width 293 height 28
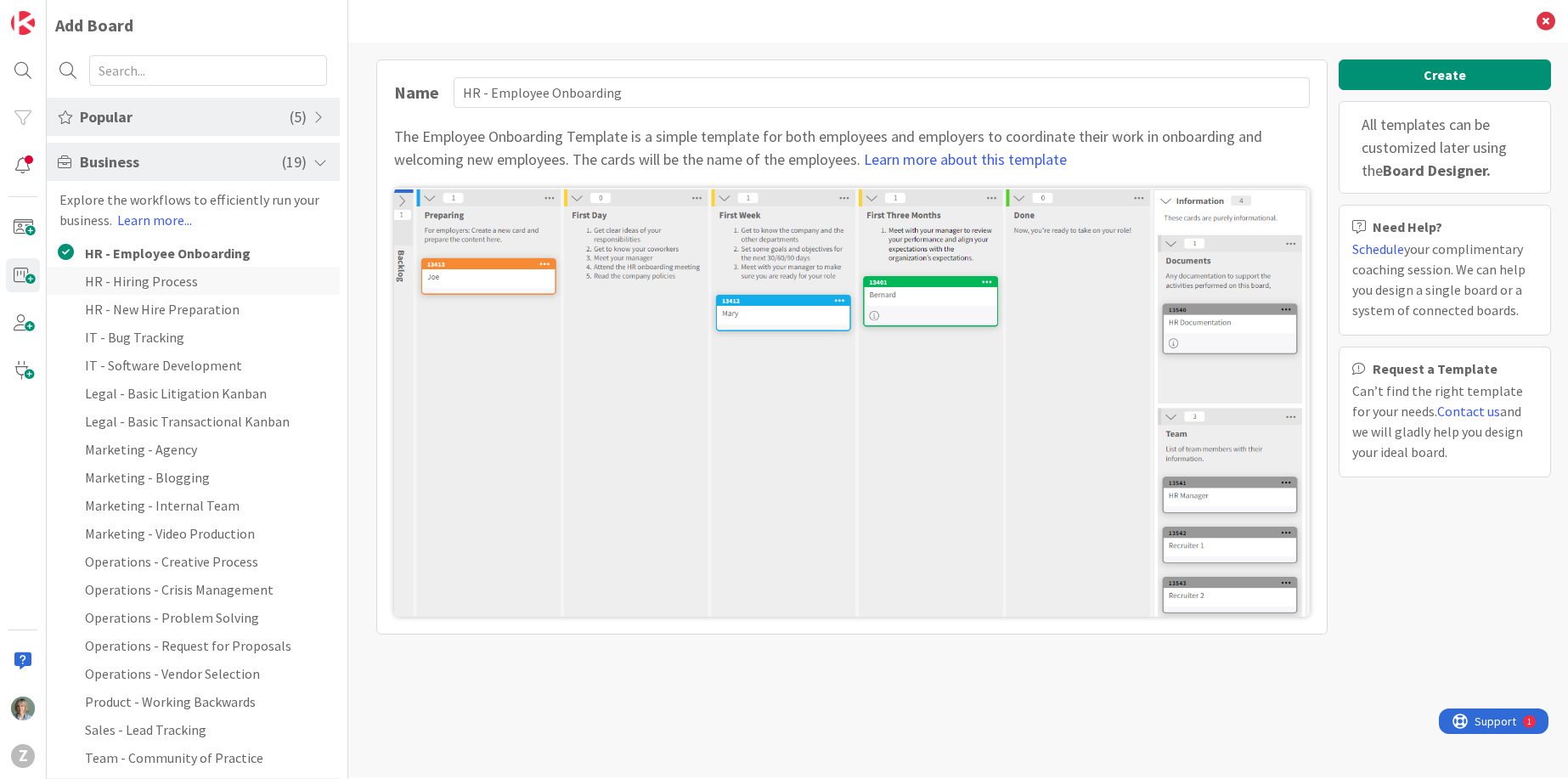
click at [198, 284] on li "HR - Hiring Process" at bounding box center [193, 281] width 293 height 28
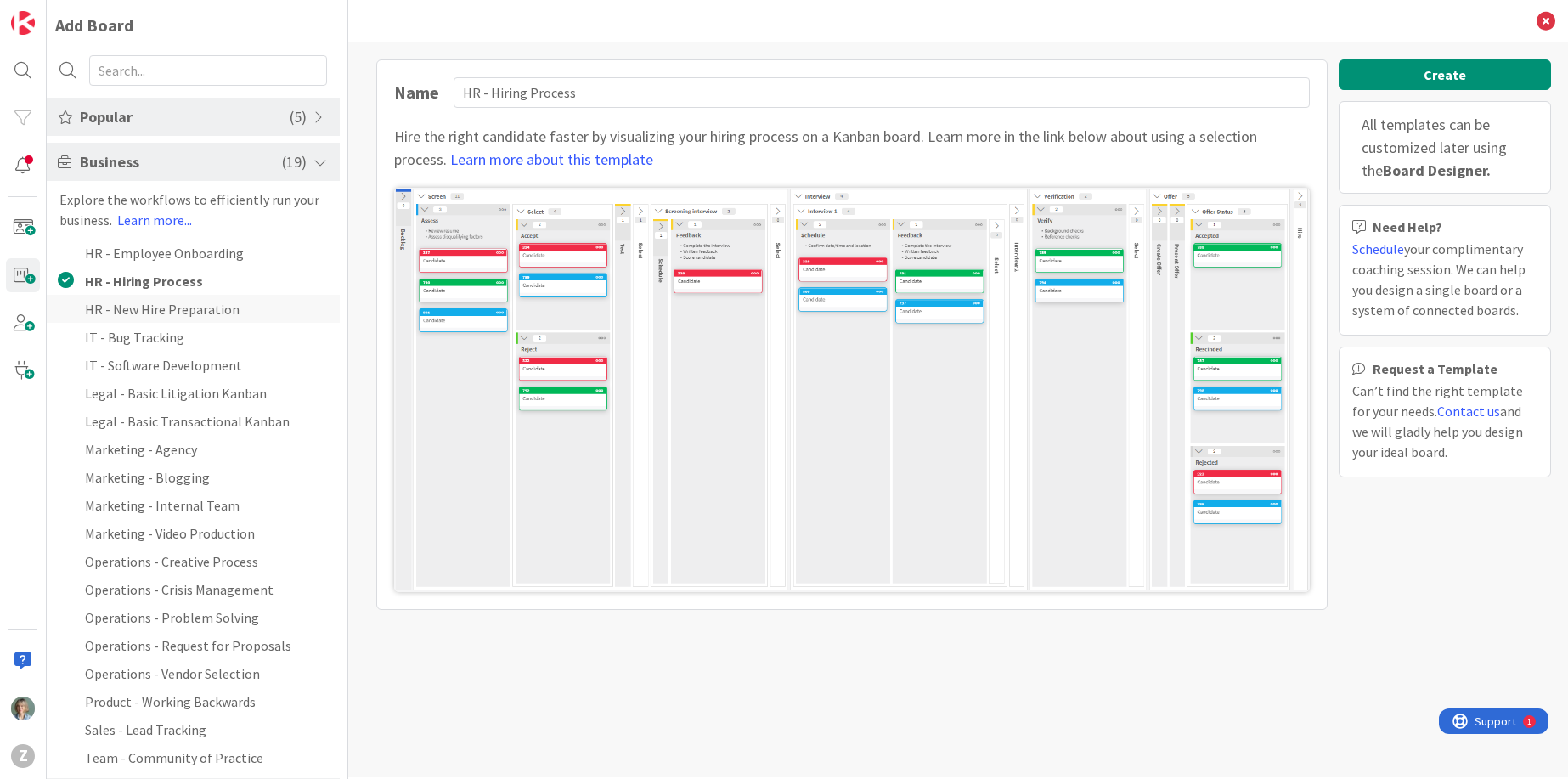
click at [198, 307] on li "HR - New Hire Preparation" at bounding box center [193, 308] width 293 height 28
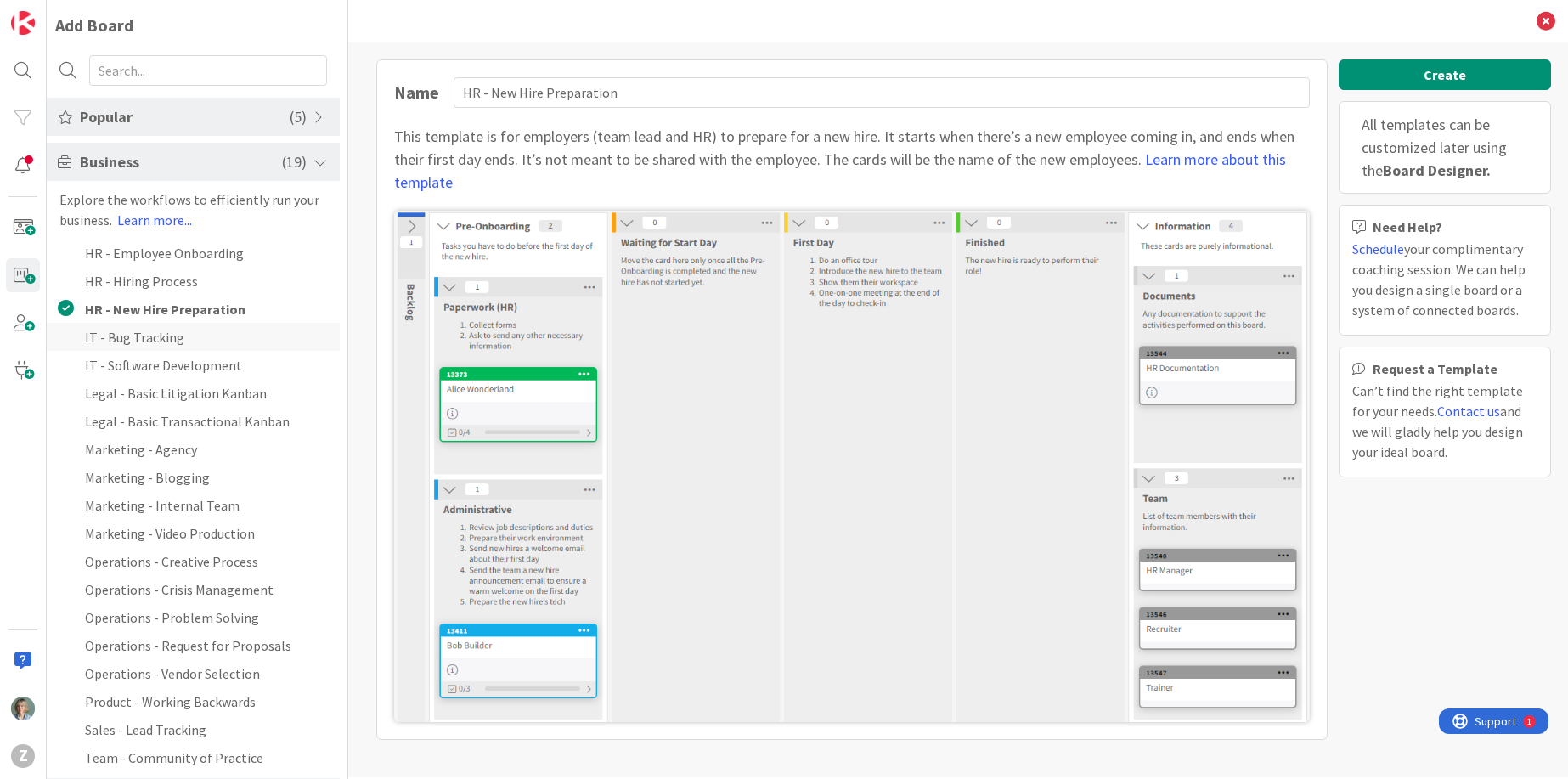
click at [198, 335] on li "IT - Bug Tracking" at bounding box center [193, 337] width 293 height 28
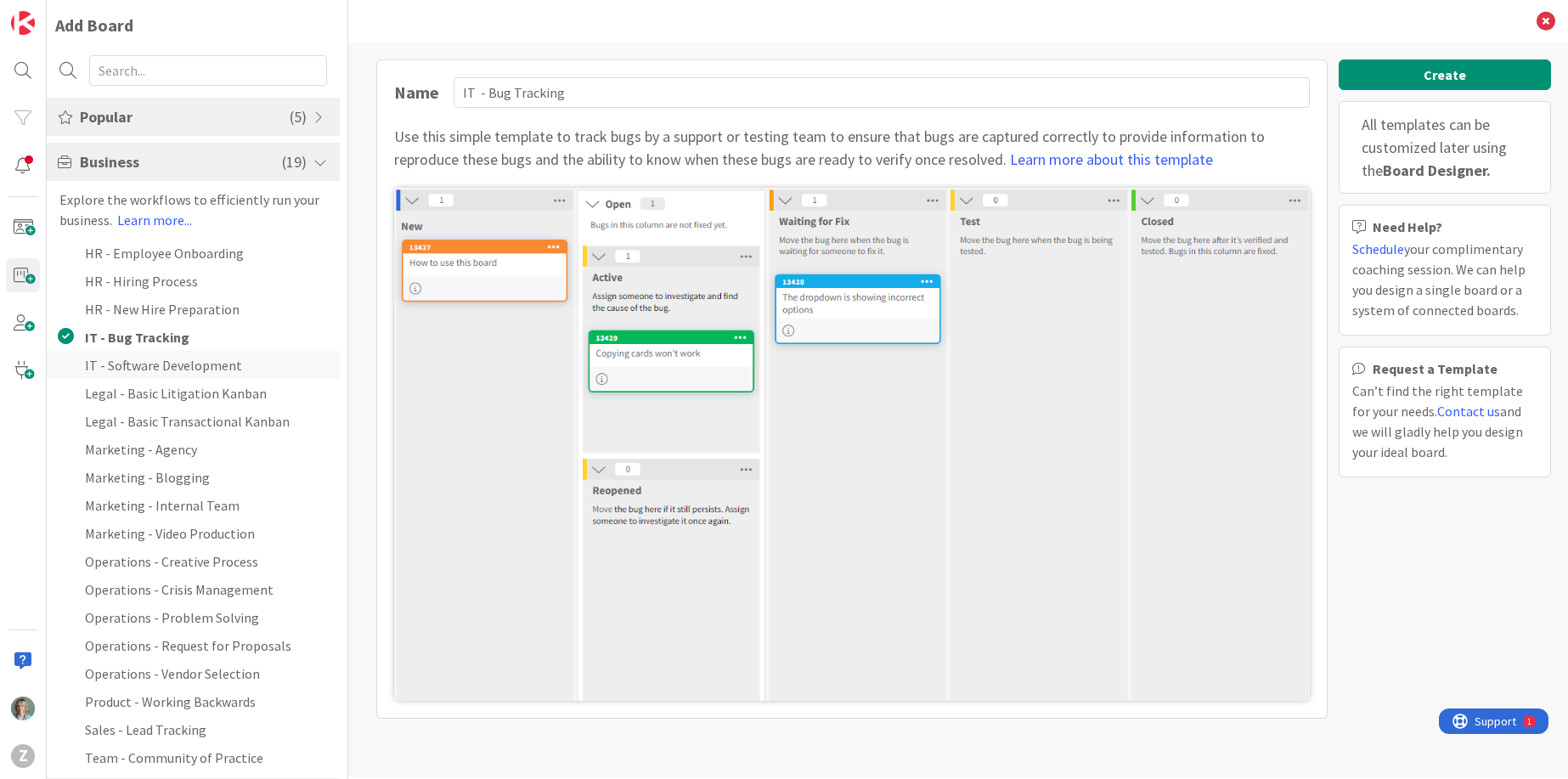
click at [203, 366] on li "IT - Software Development" at bounding box center [193, 365] width 293 height 28
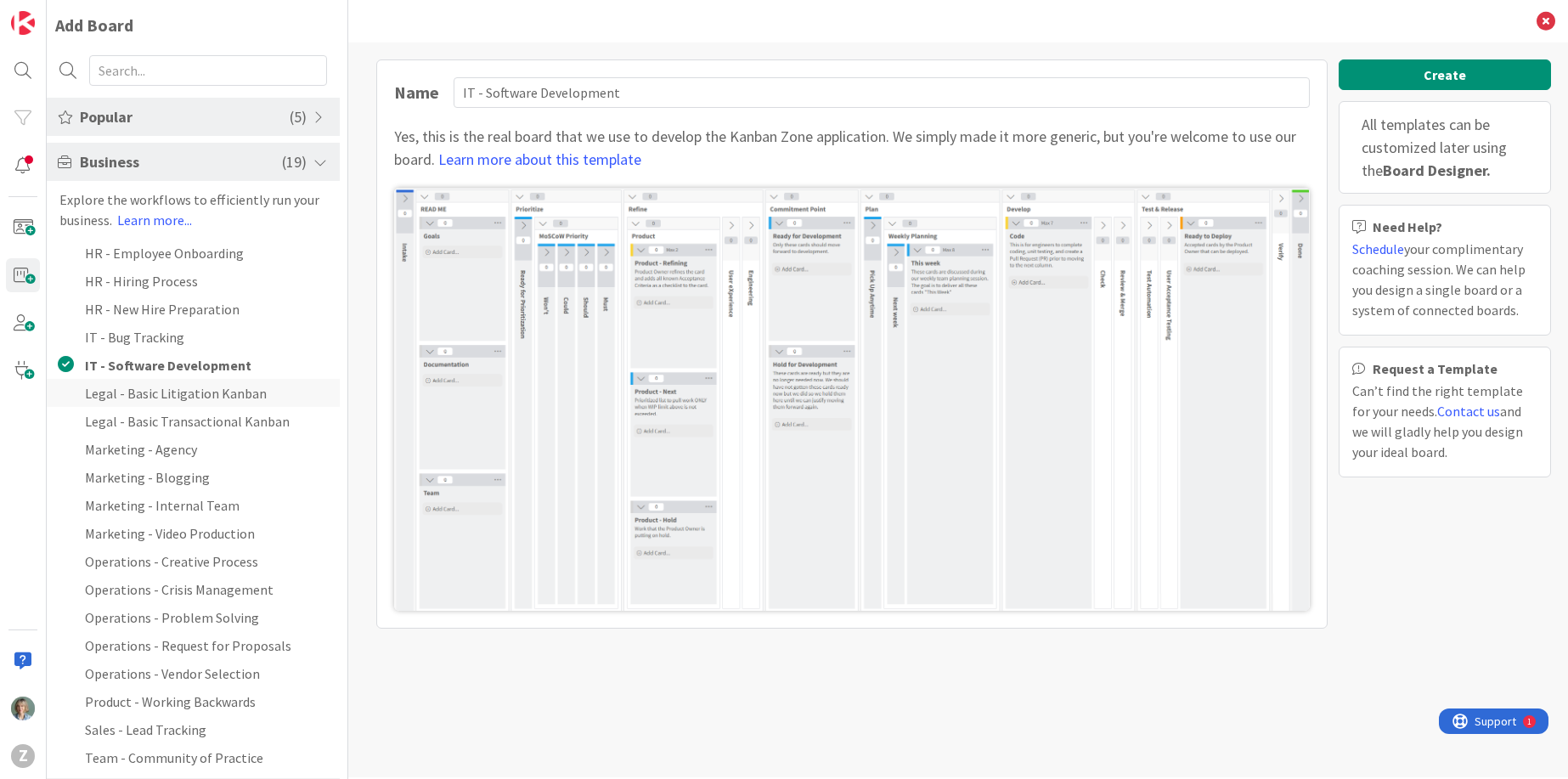
click at [204, 398] on li "Legal - Basic Litigation Kanban" at bounding box center [193, 392] width 293 height 28
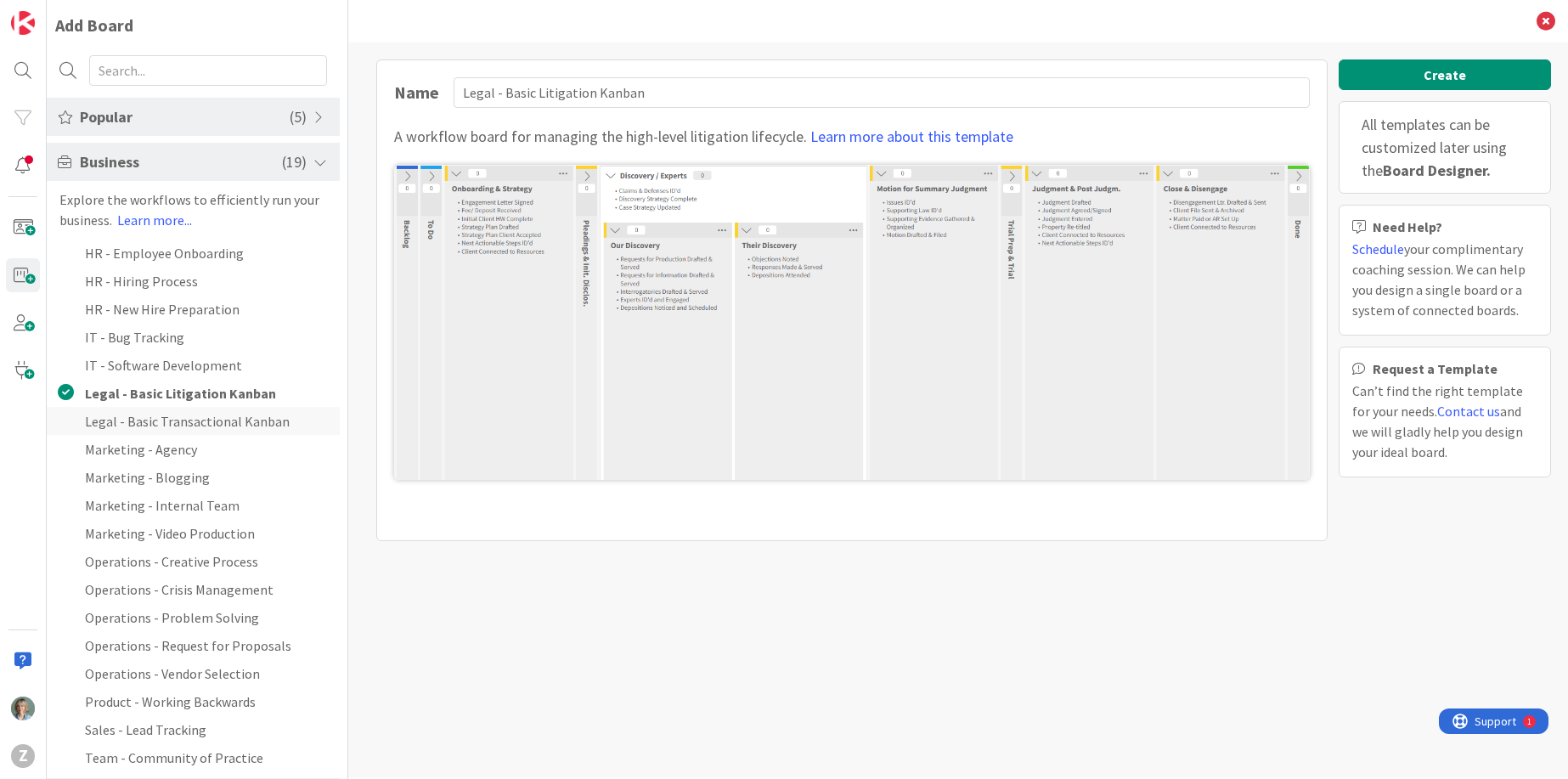
click at [199, 416] on li "Legal - Basic Transactional Kanban" at bounding box center [193, 421] width 293 height 28
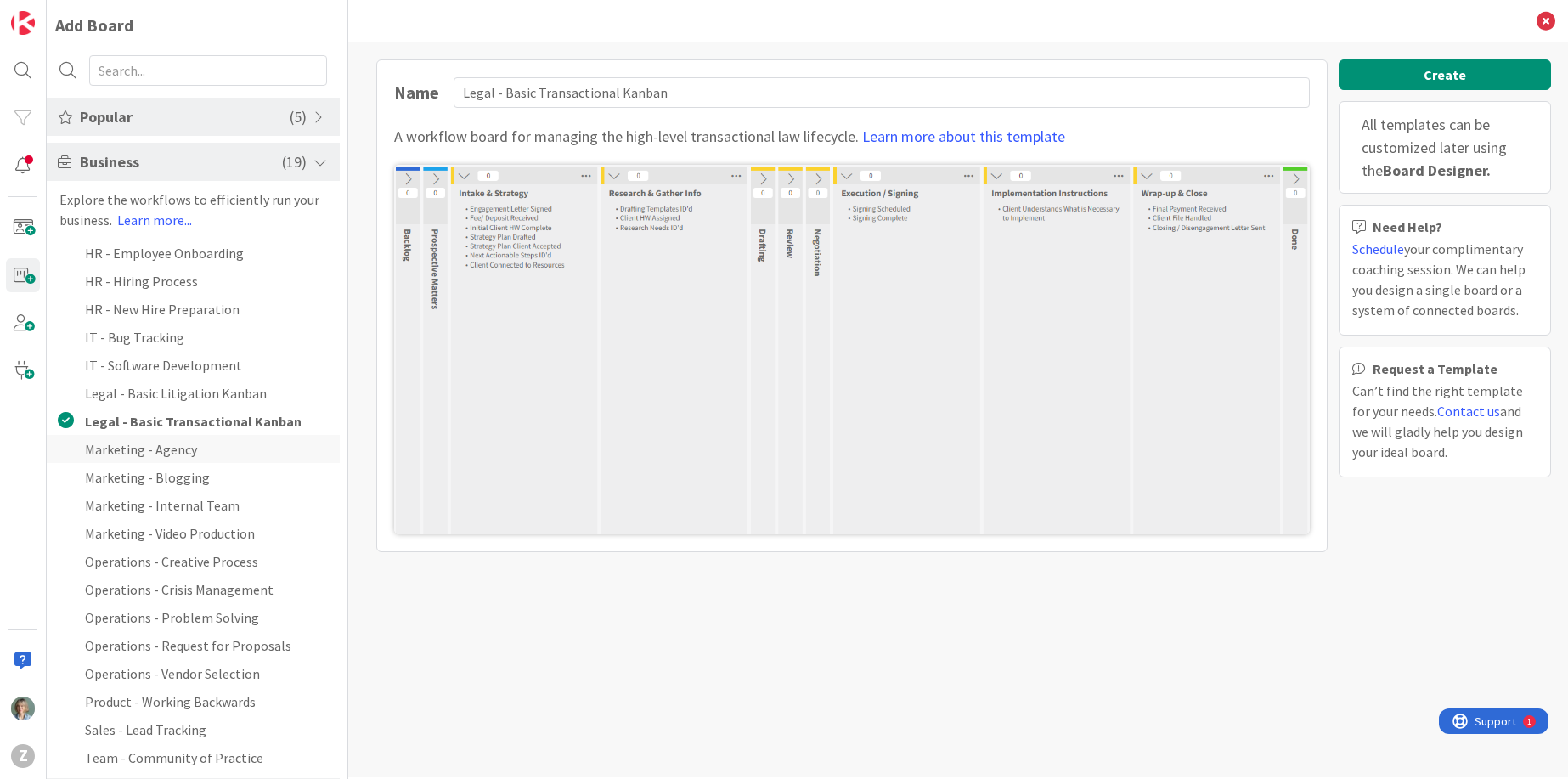
click at [185, 453] on li "Marketing - Agency" at bounding box center [193, 448] width 293 height 28
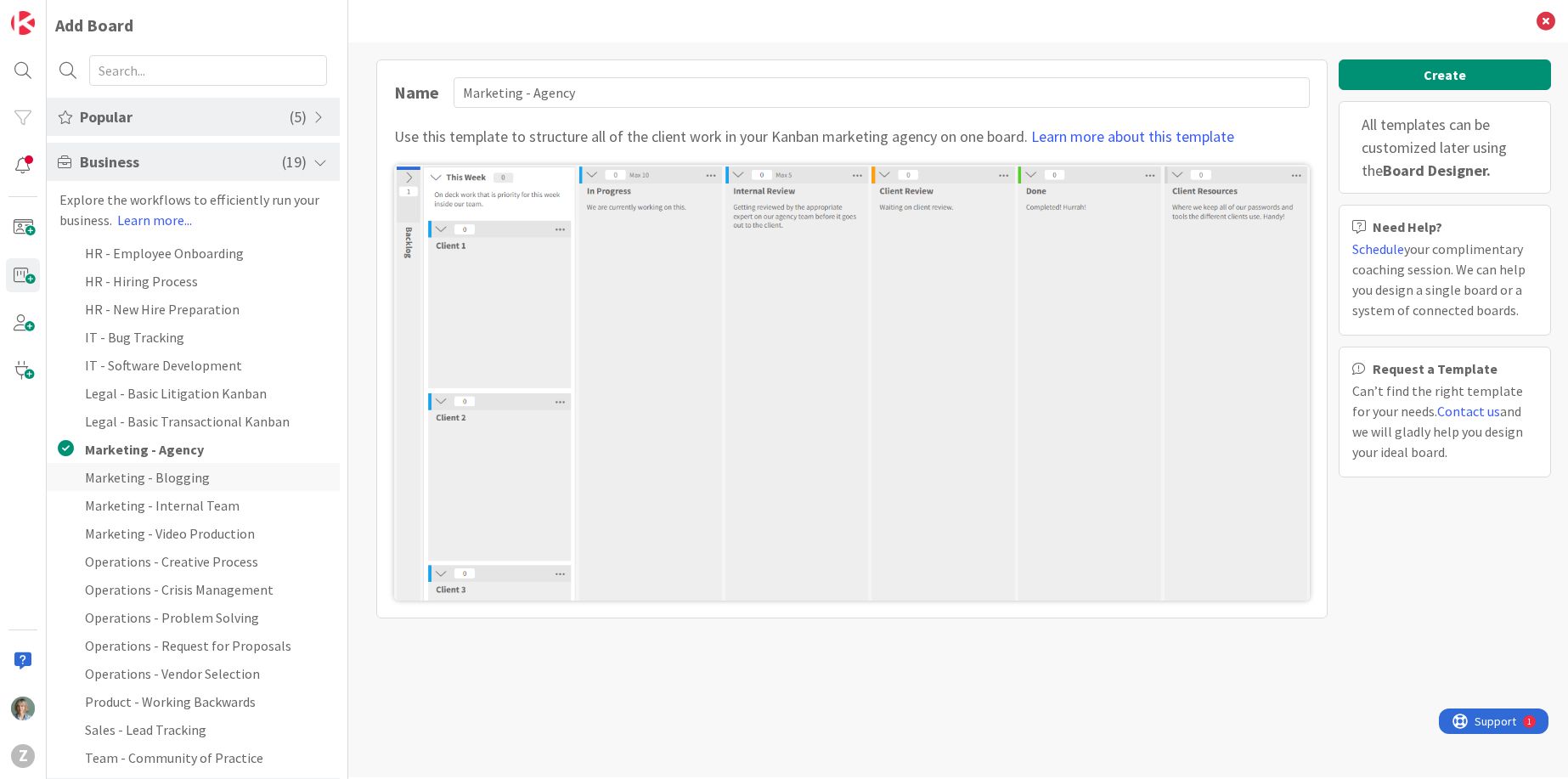
click at [216, 483] on li "Marketing - Blogging" at bounding box center [193, 477] width 293 height 28
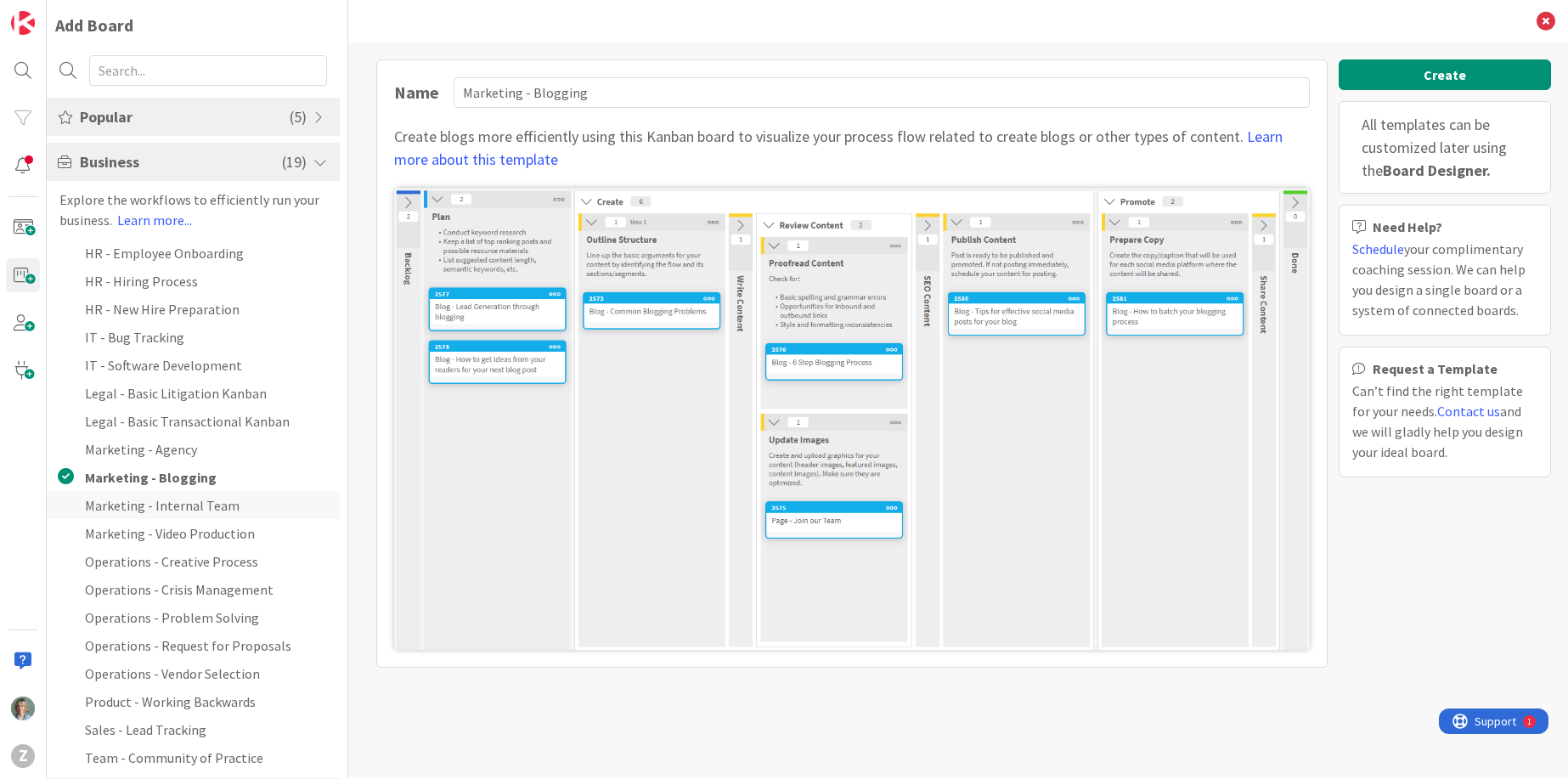
click at [214, 504] on li "Marketing - Internal Team" at bounding box center [193, 505] width 293 height 28
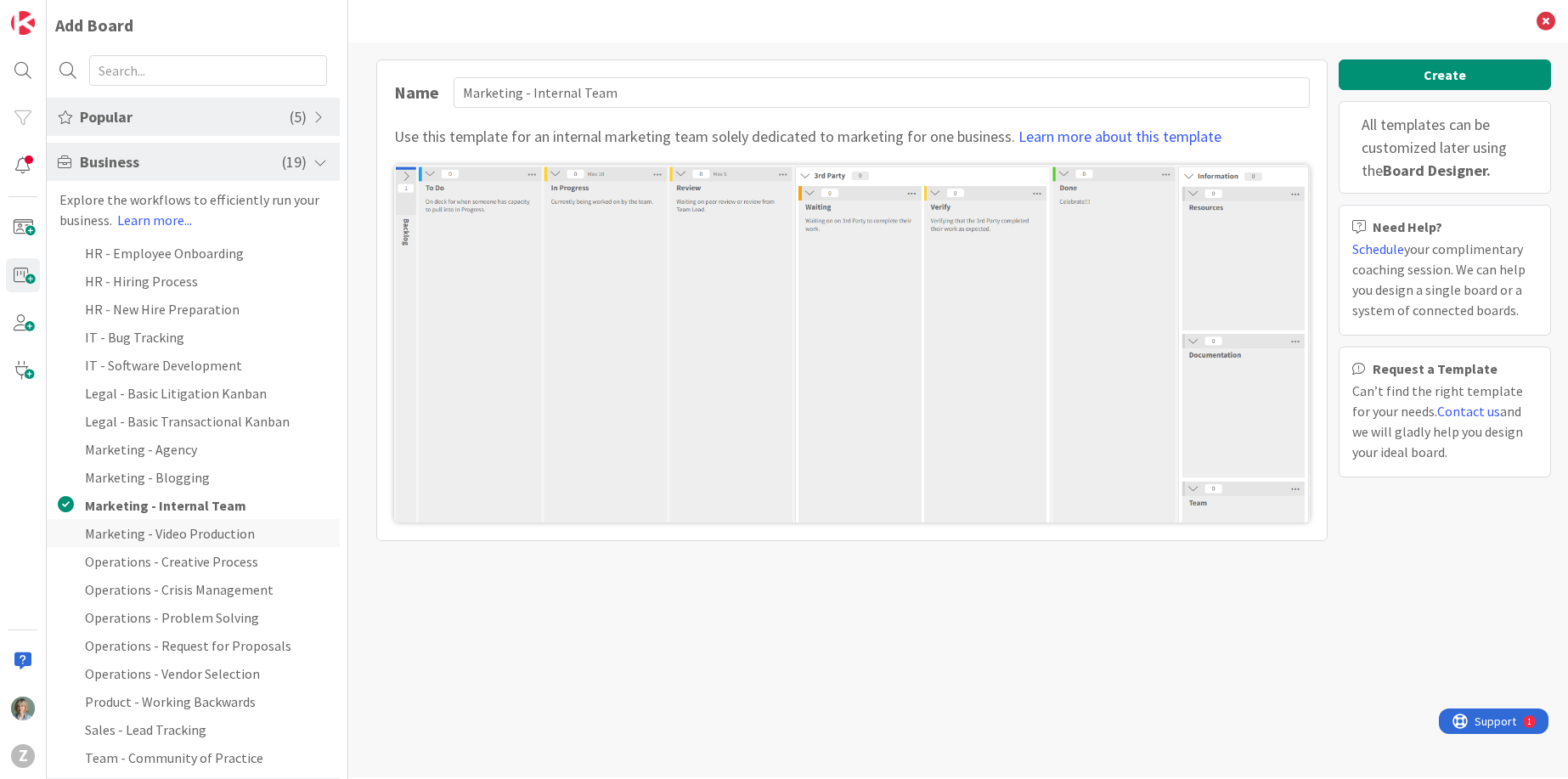
click at [214, 527] on li "Marketing - Video Production" at bounding box center [193, 533] width 293 height 28
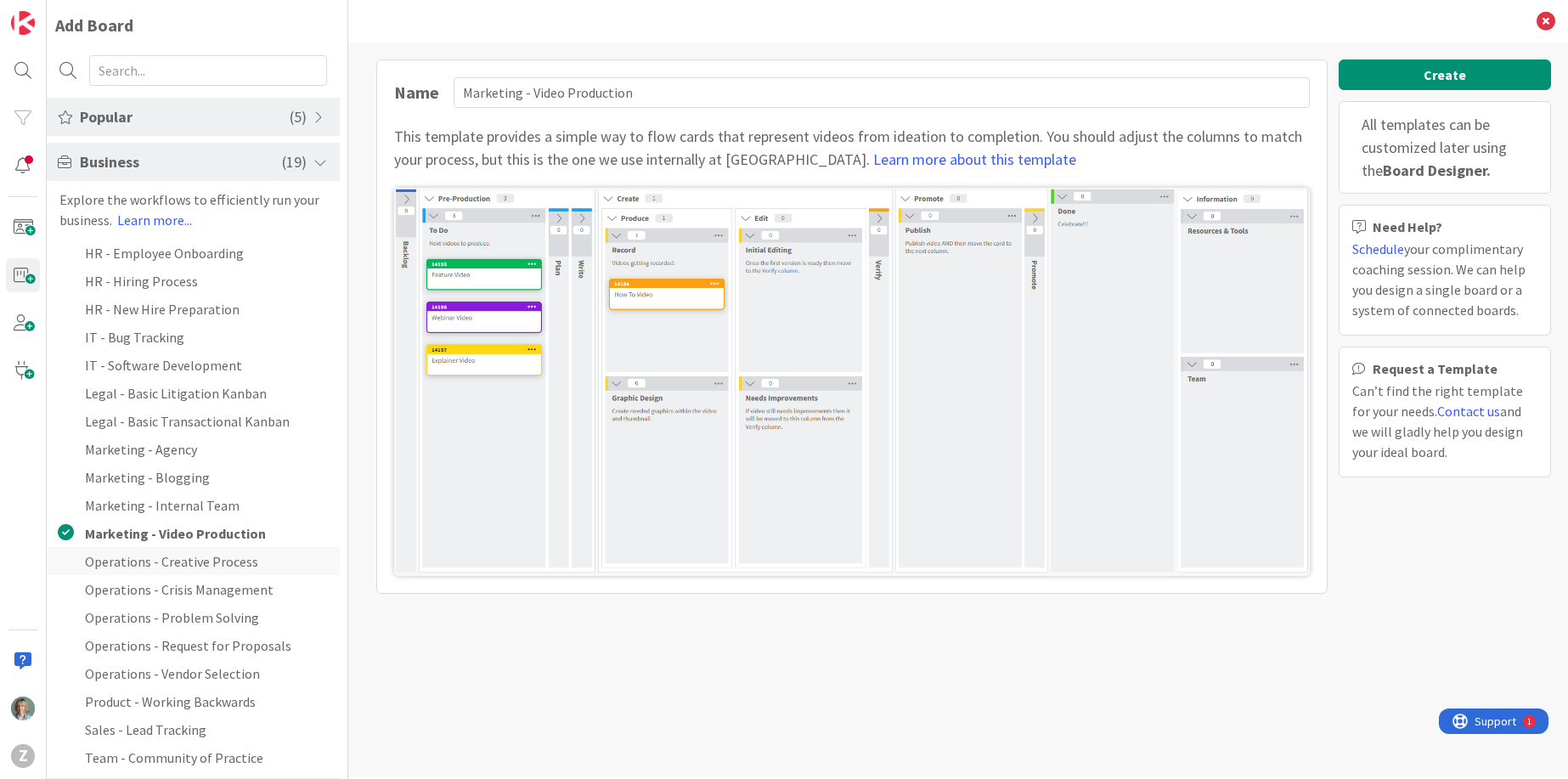
click at [237, 559] on li "Operations - Creative Process" at bounding box center [193, 561] width 293 height 28
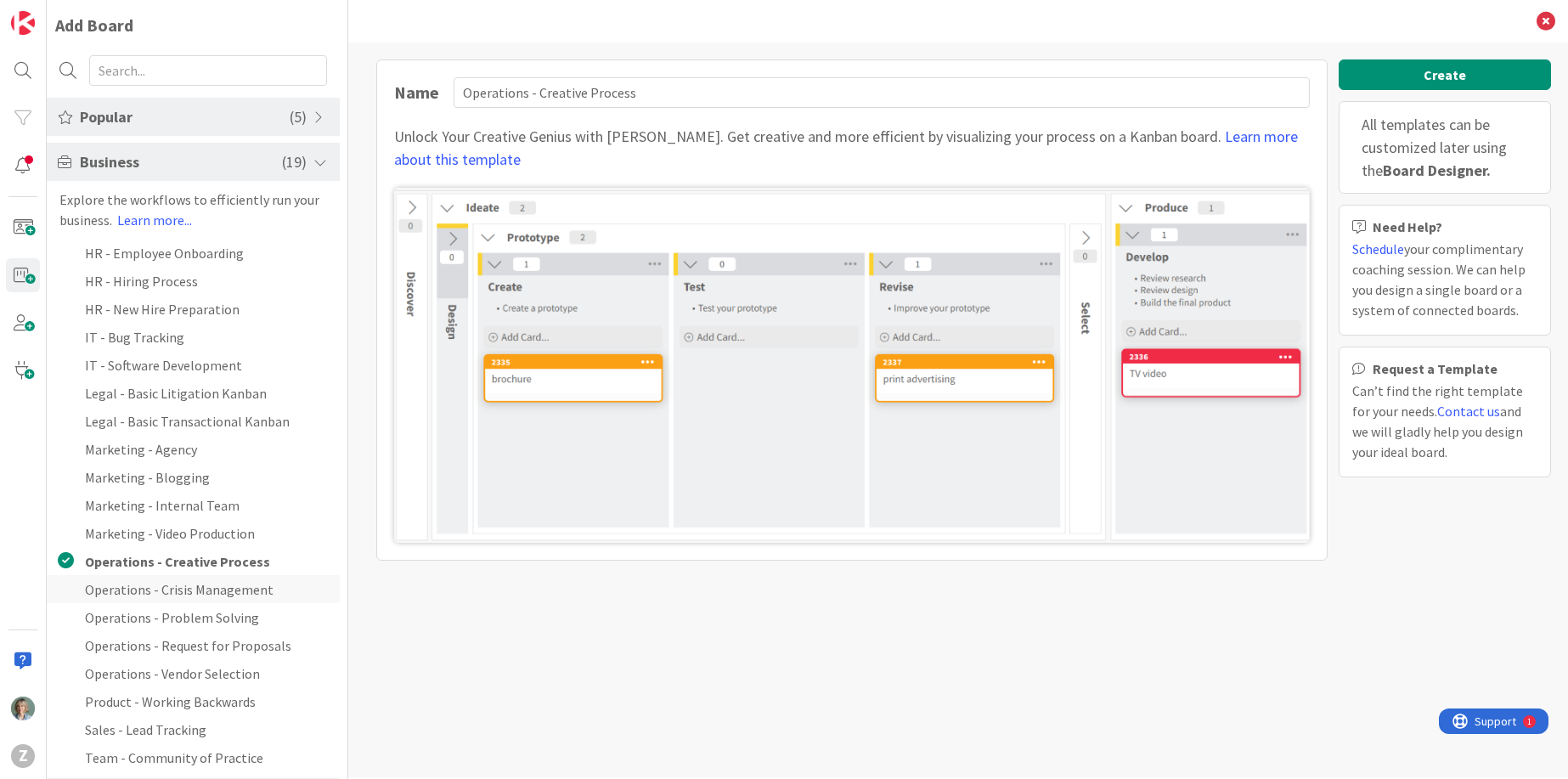
click at [232, 586] on li "Operations - Crisis Management" at bounding box center [193, 589] width 293 height 28
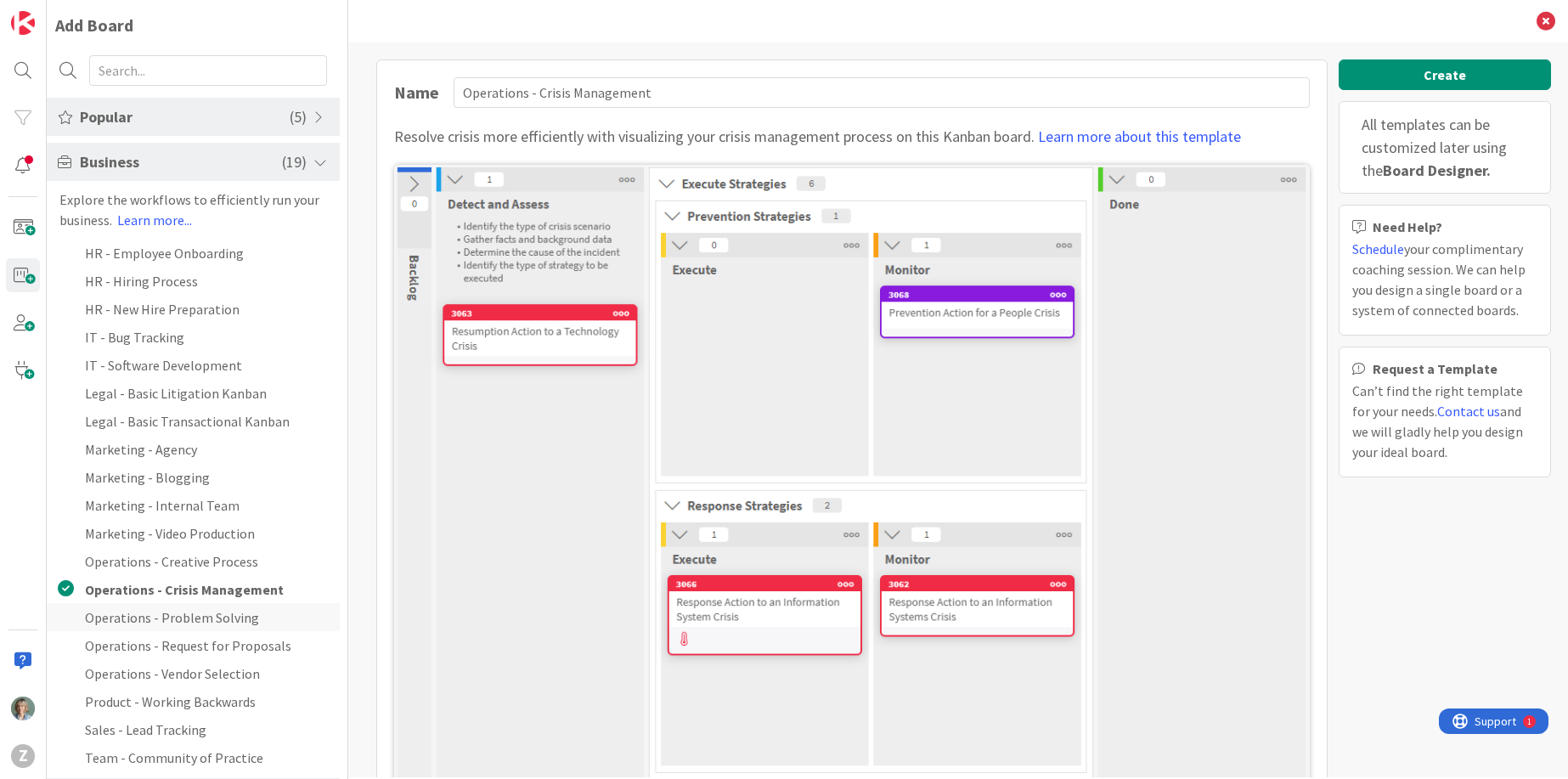
click at [227, 619] on li "Operations - Problem Solving" at bounding box center [193, 617] width 293 height 28
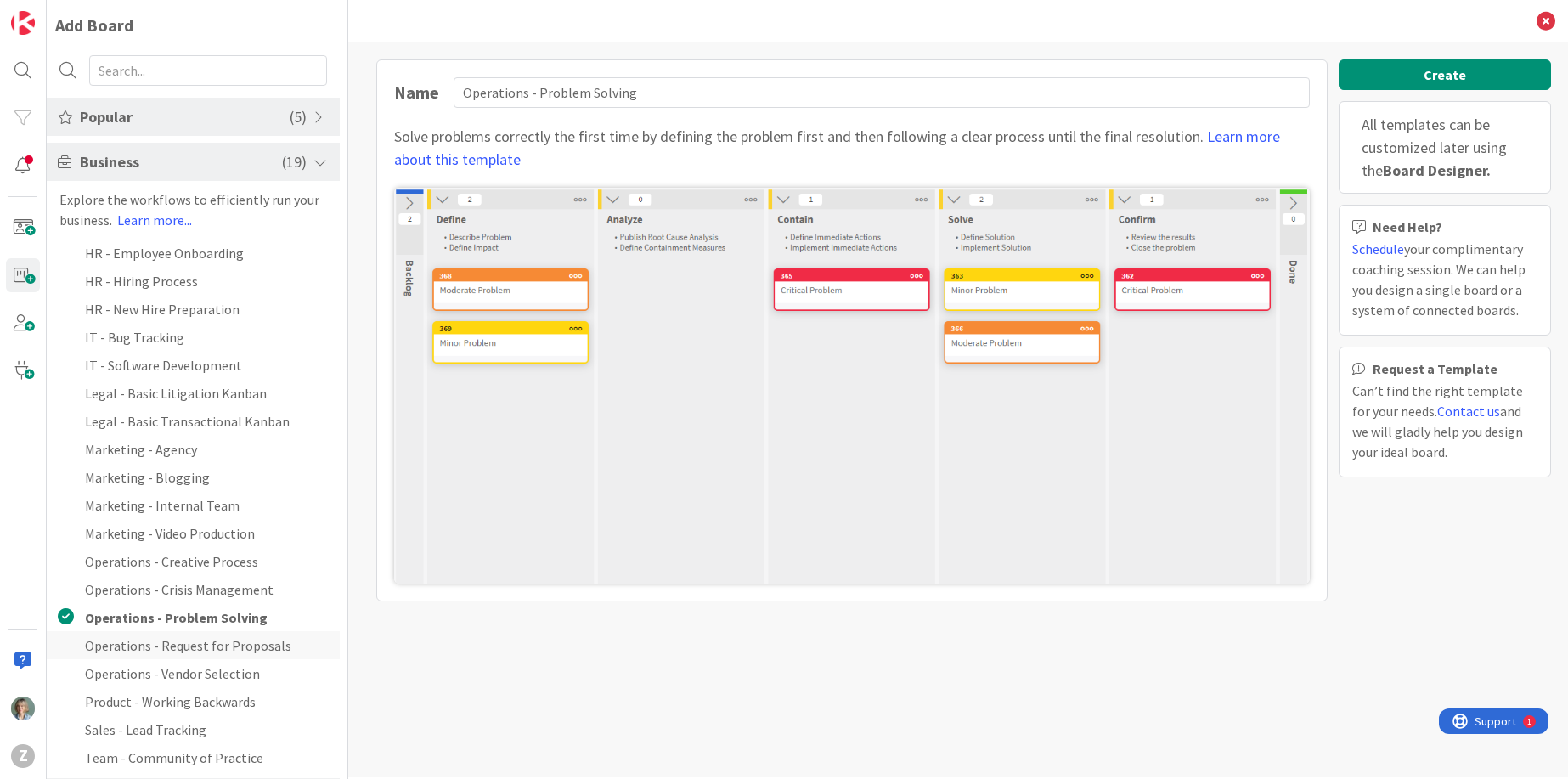
click at [224, 638] on li "Operations - Request for Proposals" at bounding box center [193, 645] width 293 height 28
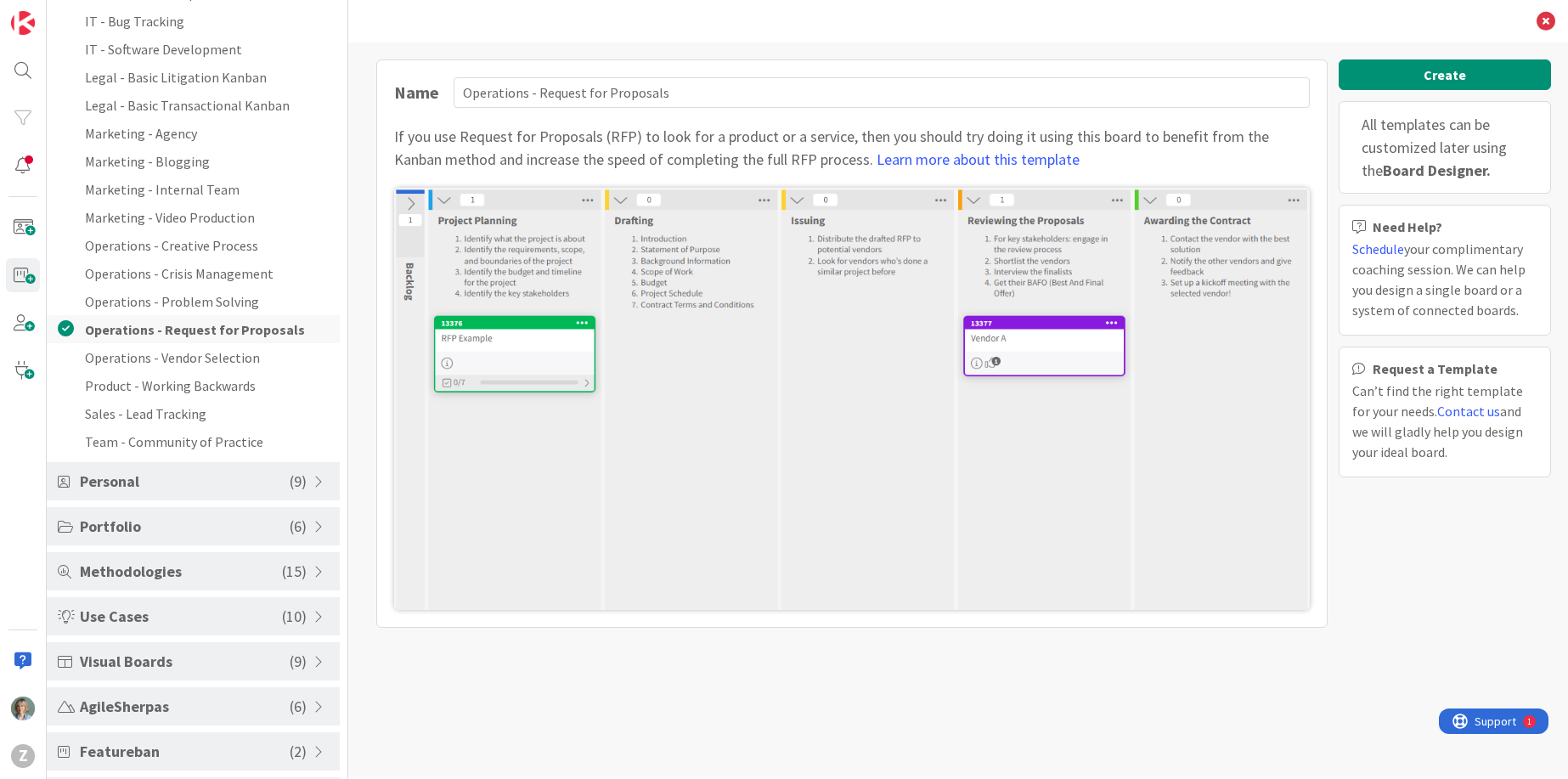
scroll to position [385, 0]
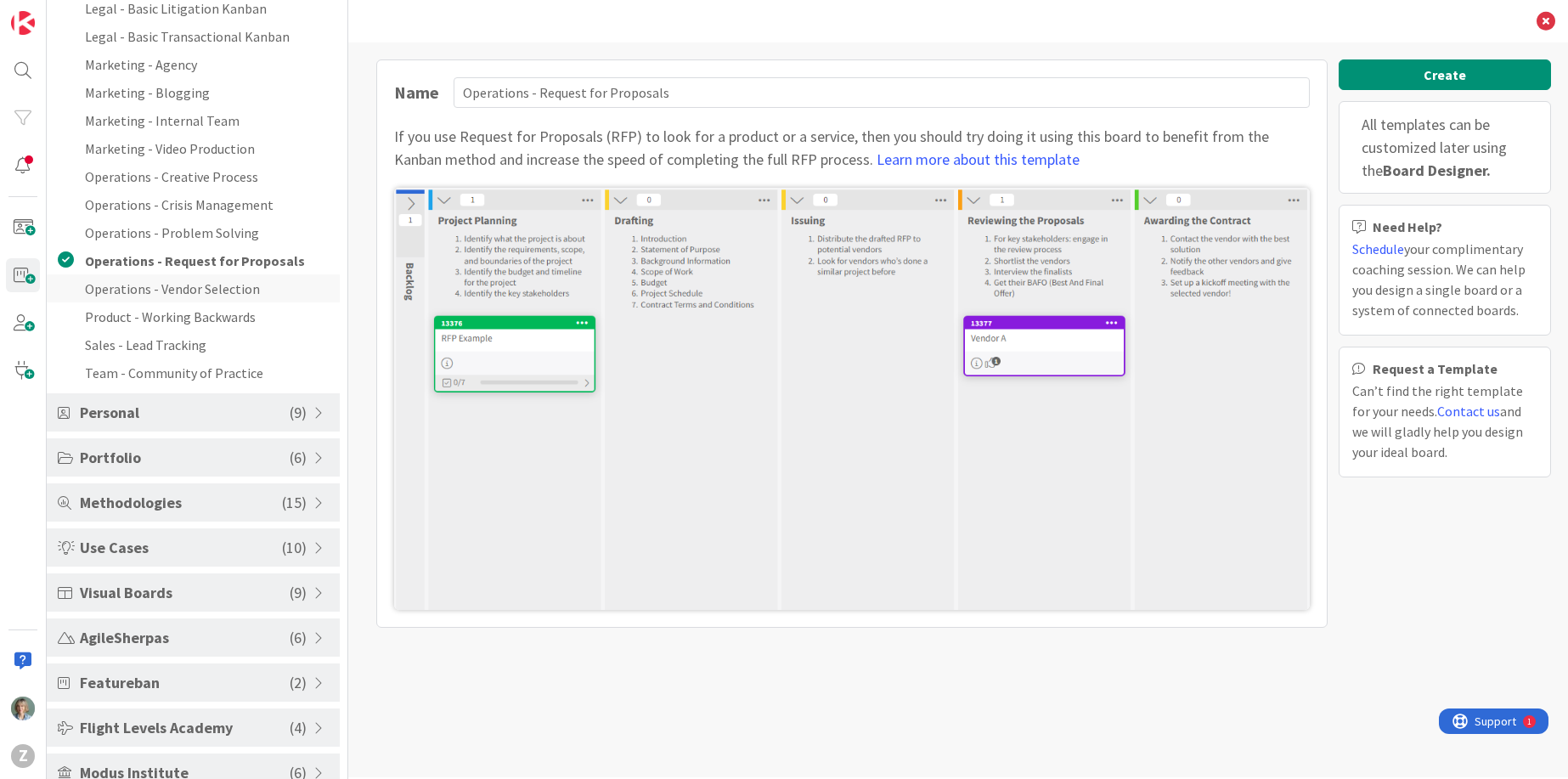
click at [241, 289] on li "Operations - Vendor Selection" at bounding box center [193, 288] width 293 height 28
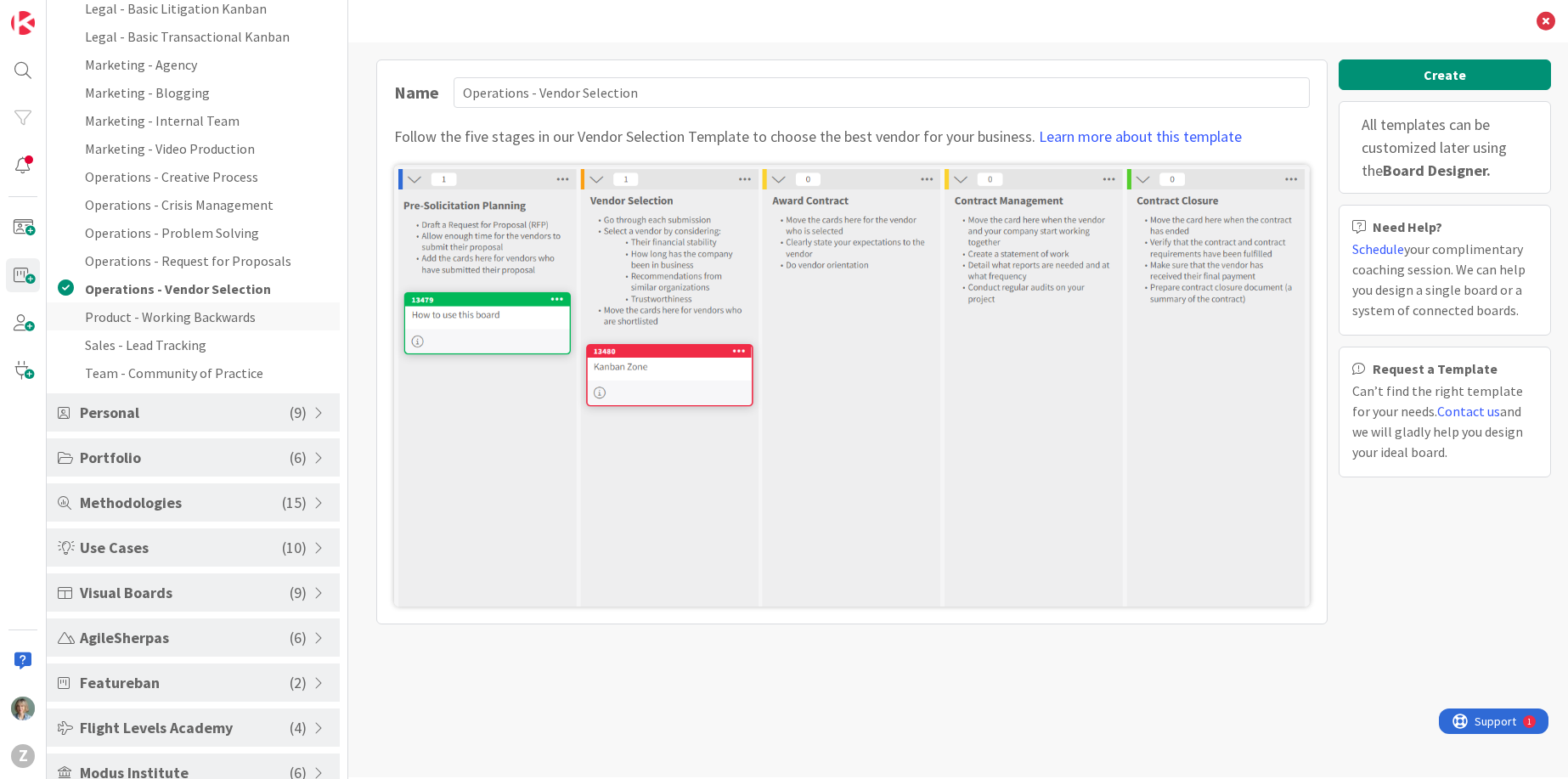
click at [238, 314] on li "Product - Working Backwards" at bounding box center [193, 316] width 293 height 28
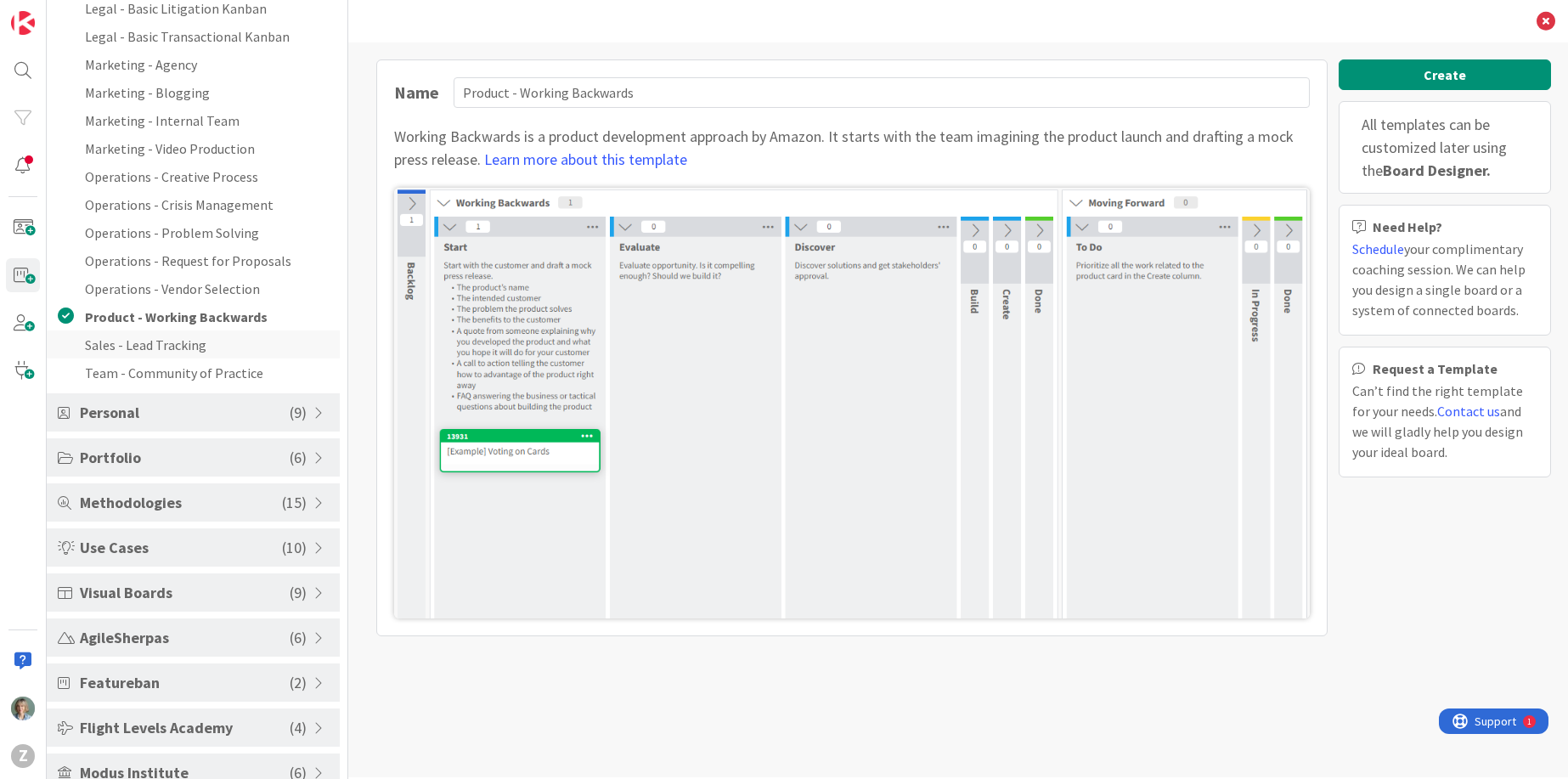
click at [215, 335] on li "Sales - Lead Tracking" at bounding box center [193, 344] width 293 height 28
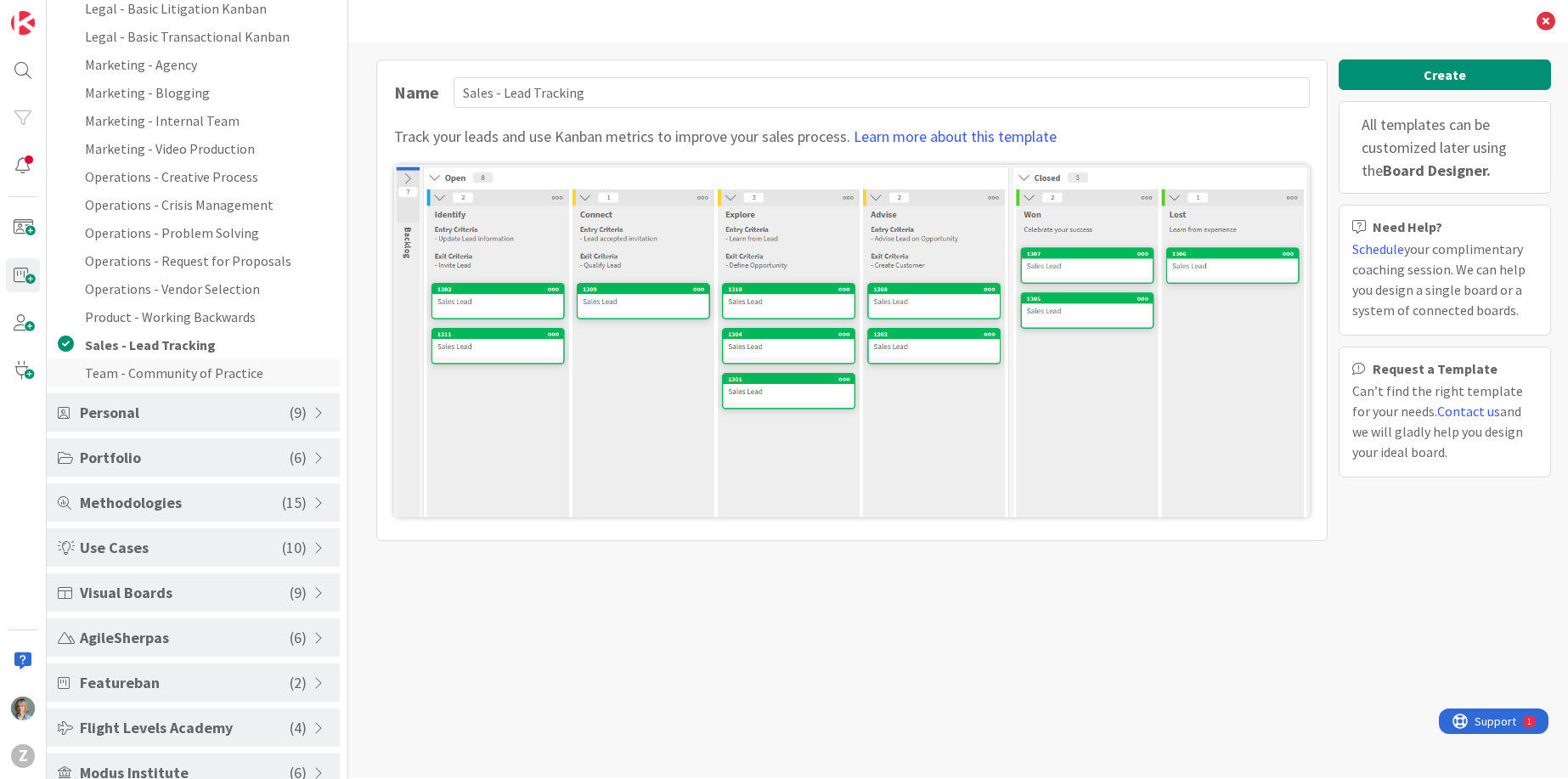
click at [247, 373] on li "Team - Community of Practice" at bounding box center [193, 372] width 293 height 28
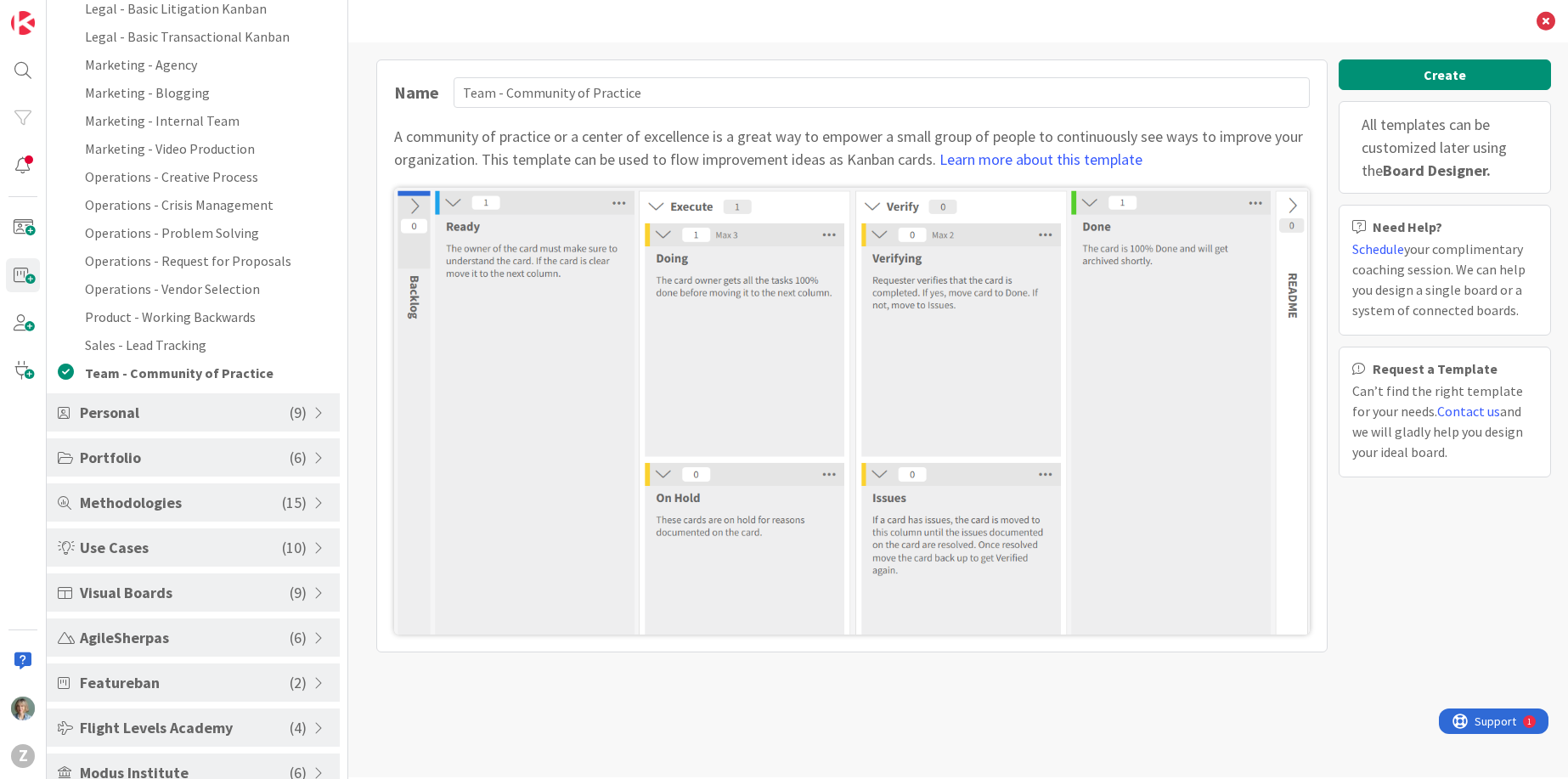
click at [242, 411] on span "Personal" at bounding box center [185, 412] width 210 height 23
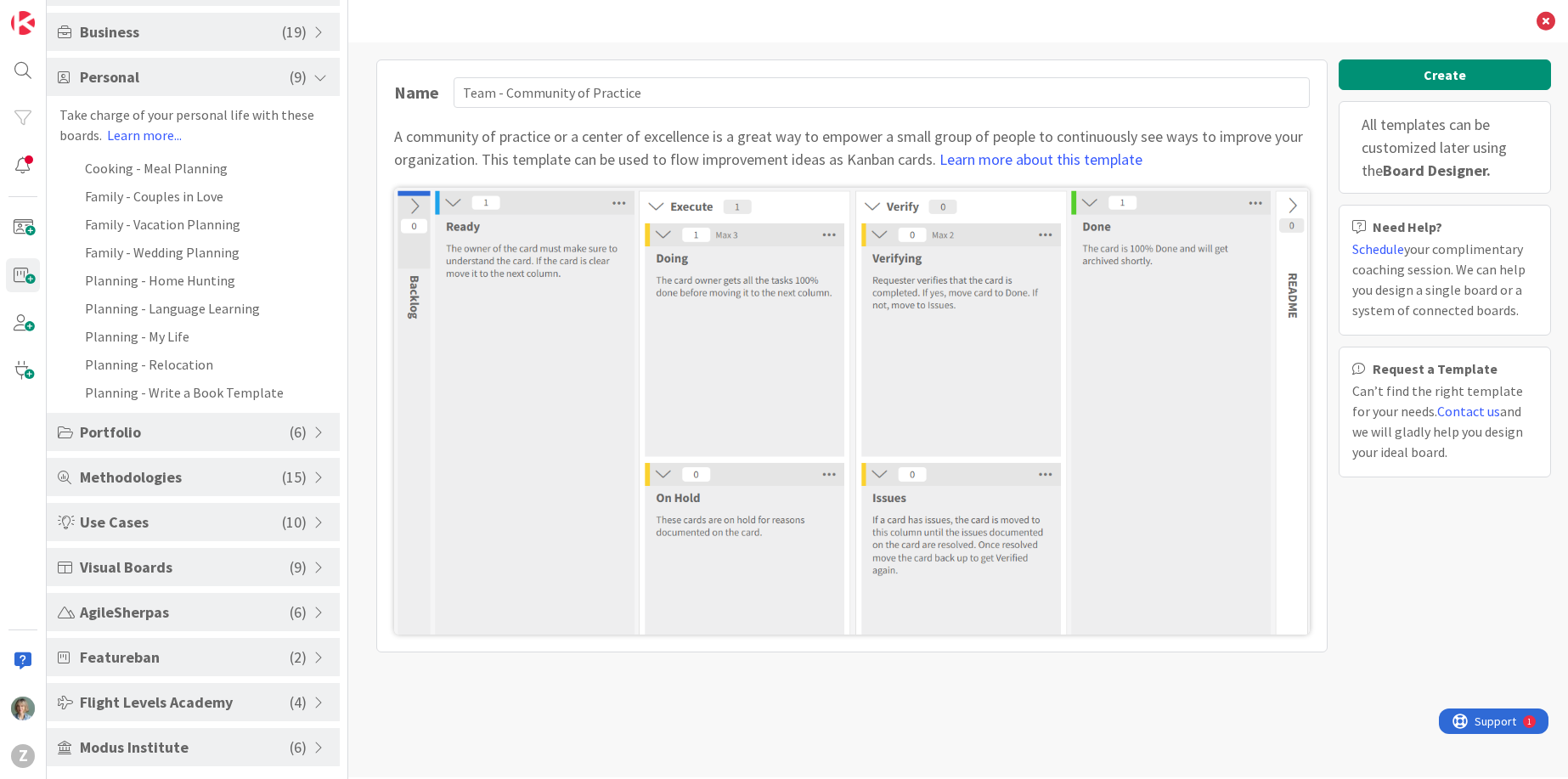
scroll to position [130, 0]
click at [226, 150] on div "Personal ( 9 ) Take charge of your personal life with these boards. Learn more.…" at bounding box center [193, 232] width 293 height 348
click at [226, 169] on li "Cooking - Meal Planning" at bounding box center [193, 168] width 293 height 28
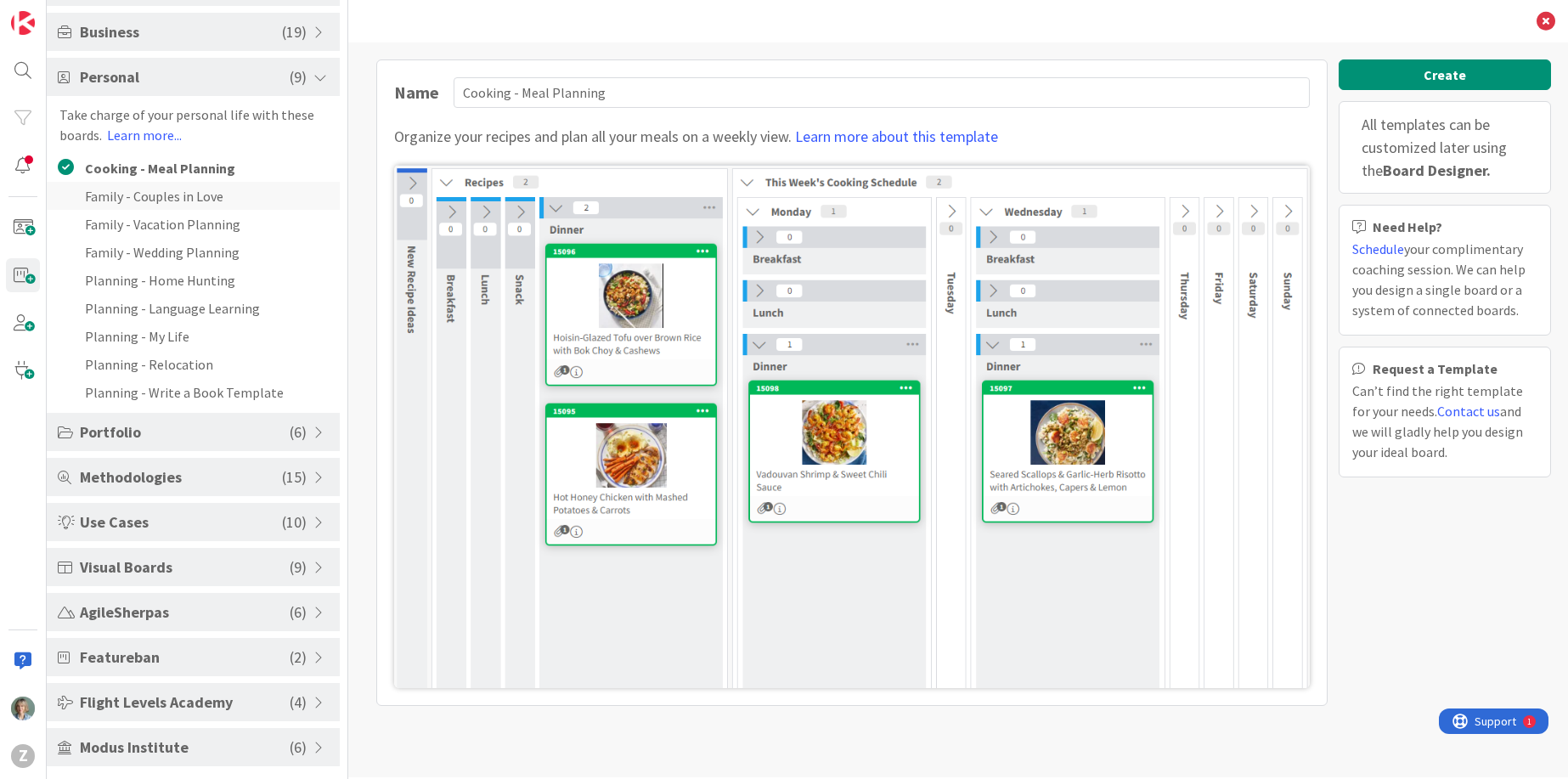
click at [155, 188] on li "Family - Couples in Love" at bounding box center [193, 195] width 293 height 28
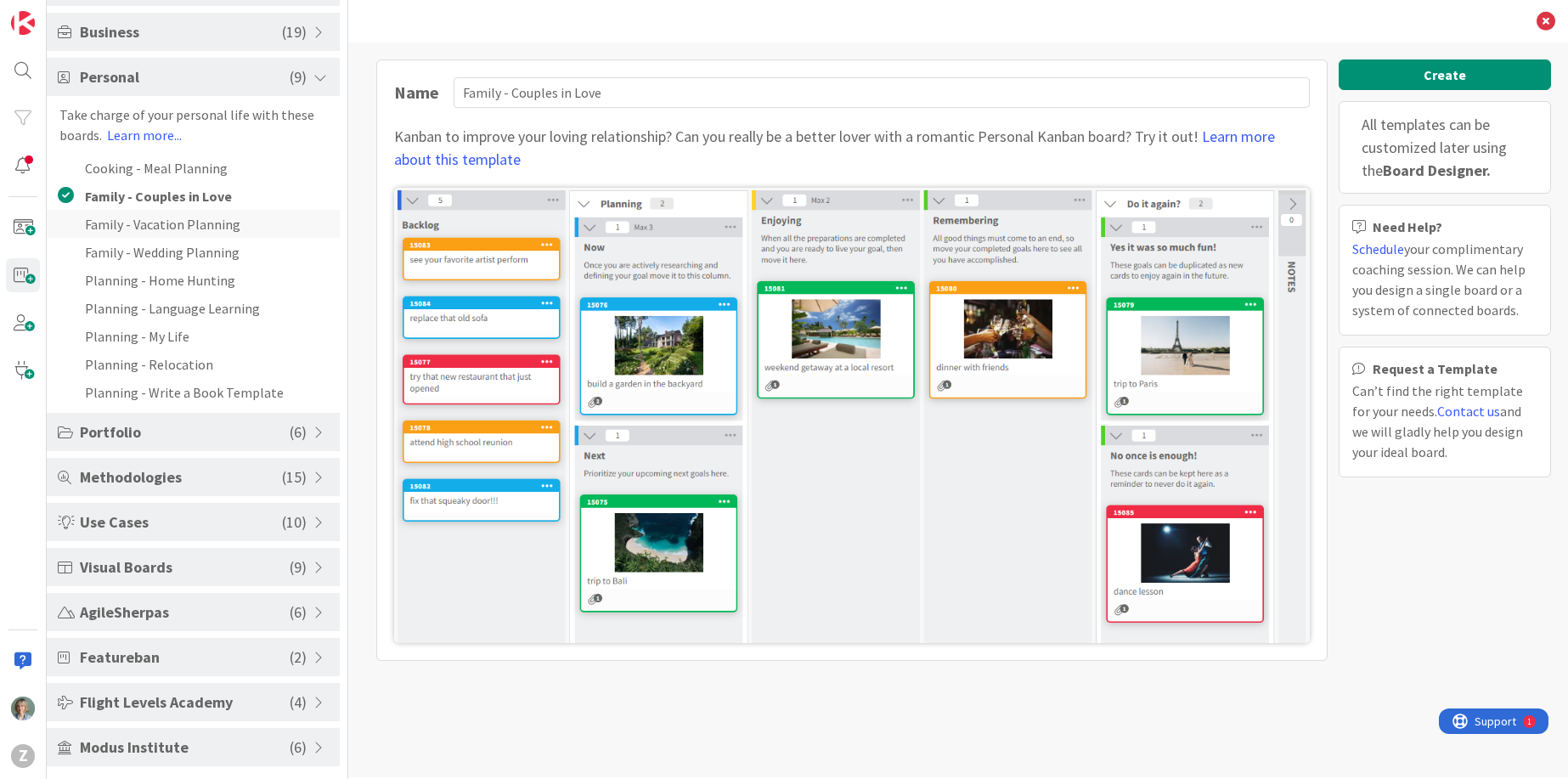
click at [156, 218] on li "Family - Vacation Planning" at bounding box center [193, 224] width 293 height 28
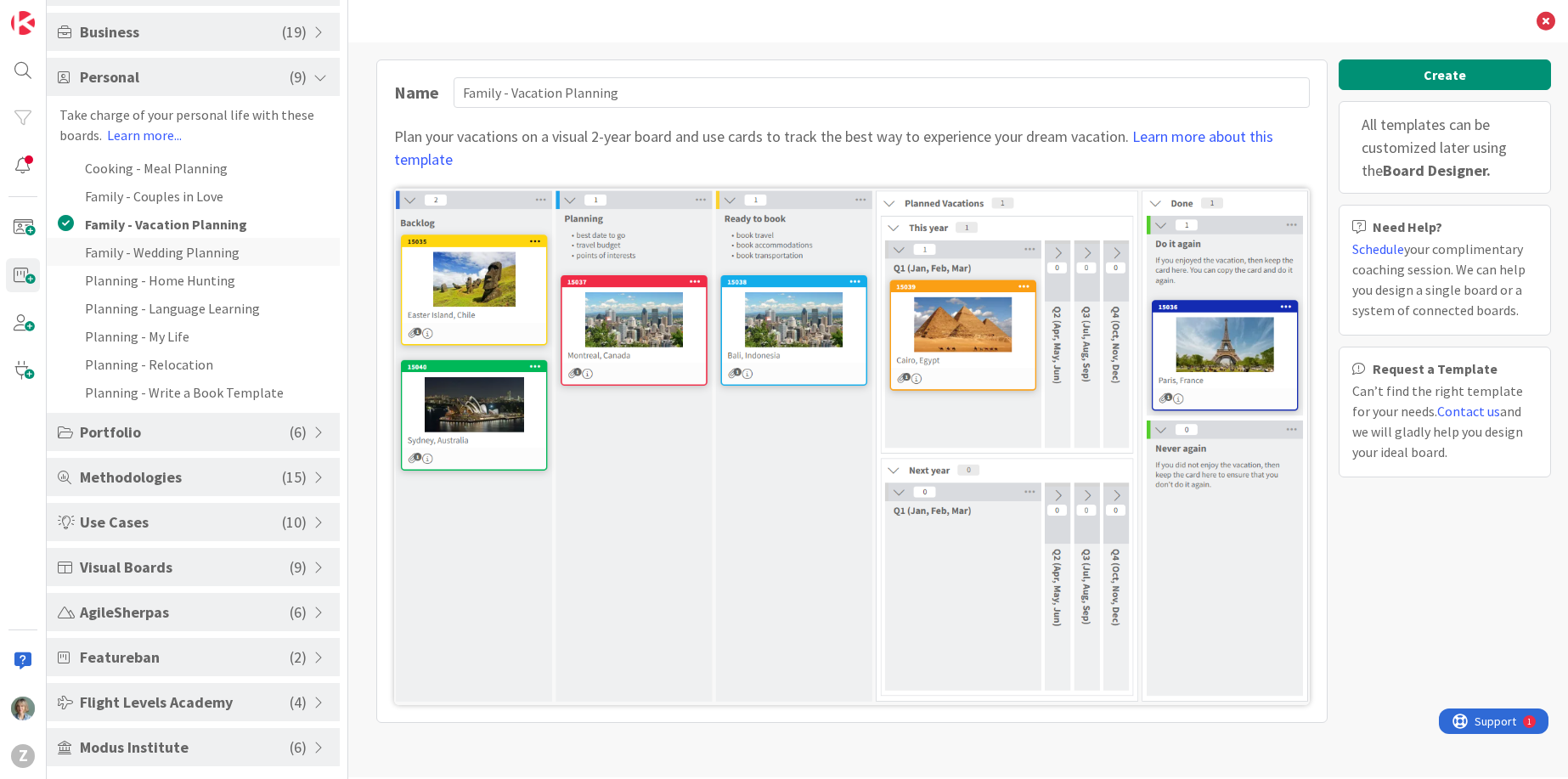
click at [157, 258] on li "Family - Wedding Planning" at bounding box center [193, 251] width 293 height 28
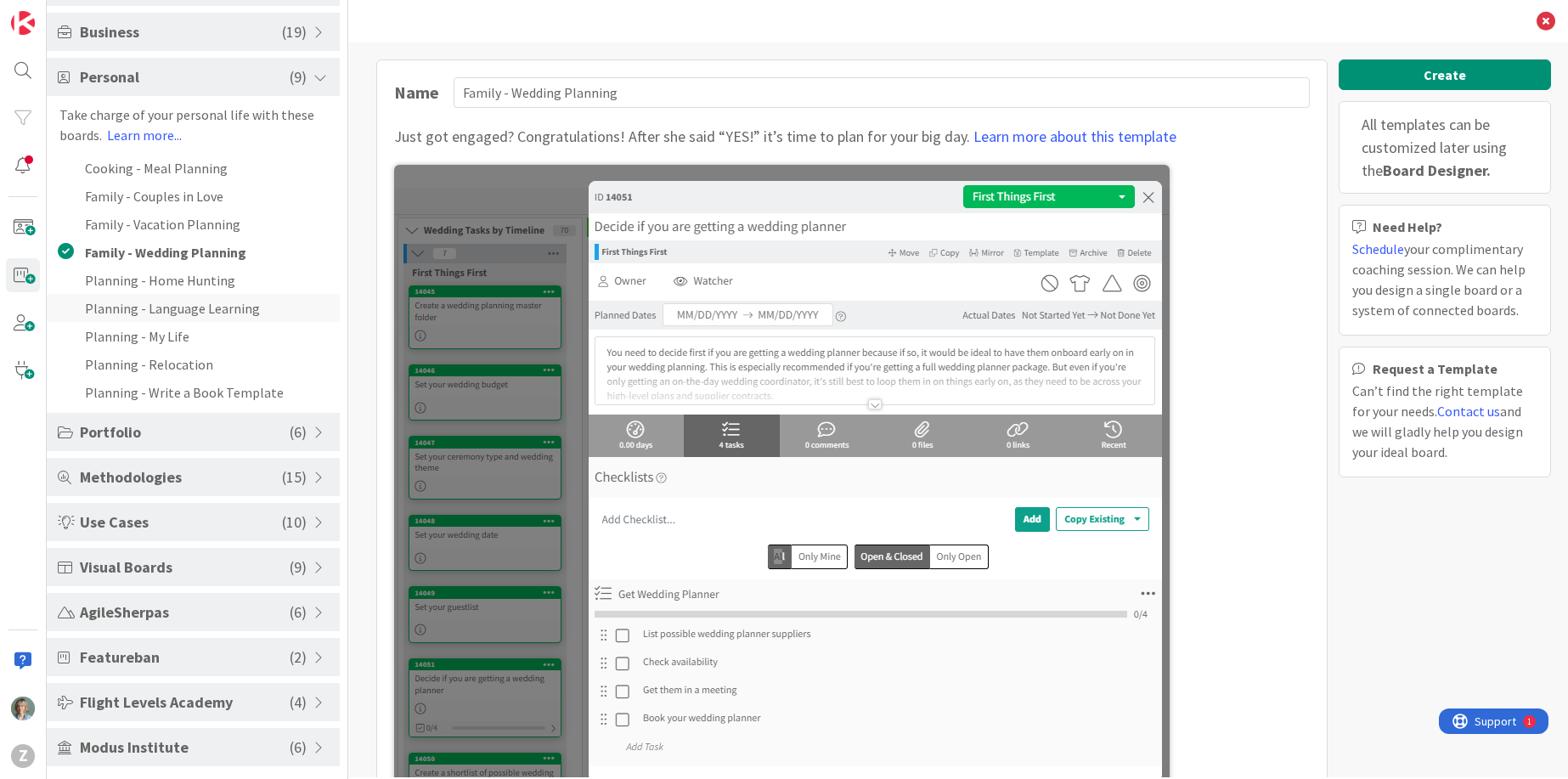
click at [157, 294] on li "Planning - Language Learning" at bounding box center [193, 308] width 293 height 28
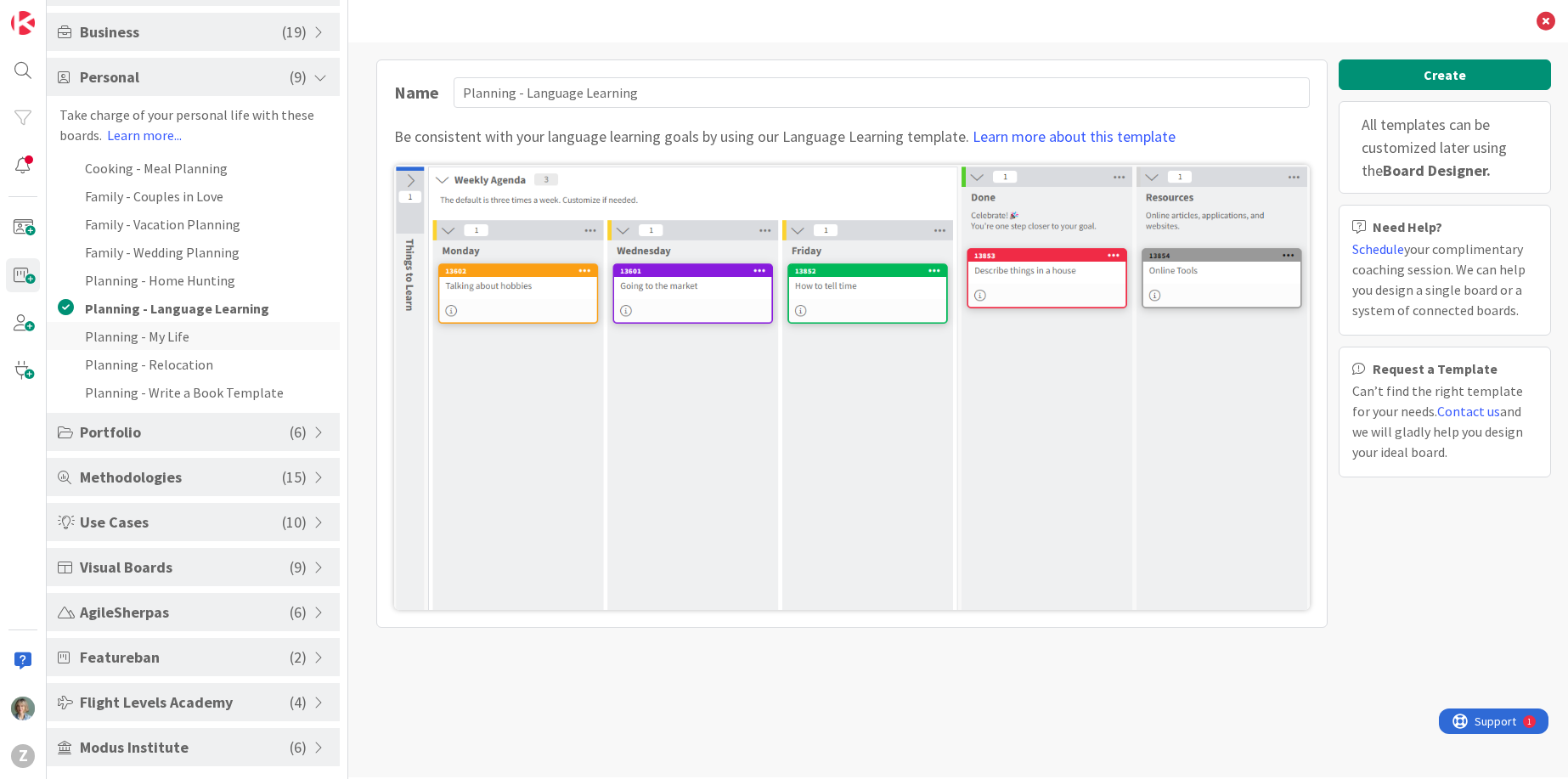
click at [152, 331] on li "Planning - My Life" at bounding box center [193, 336] width 293 height 28
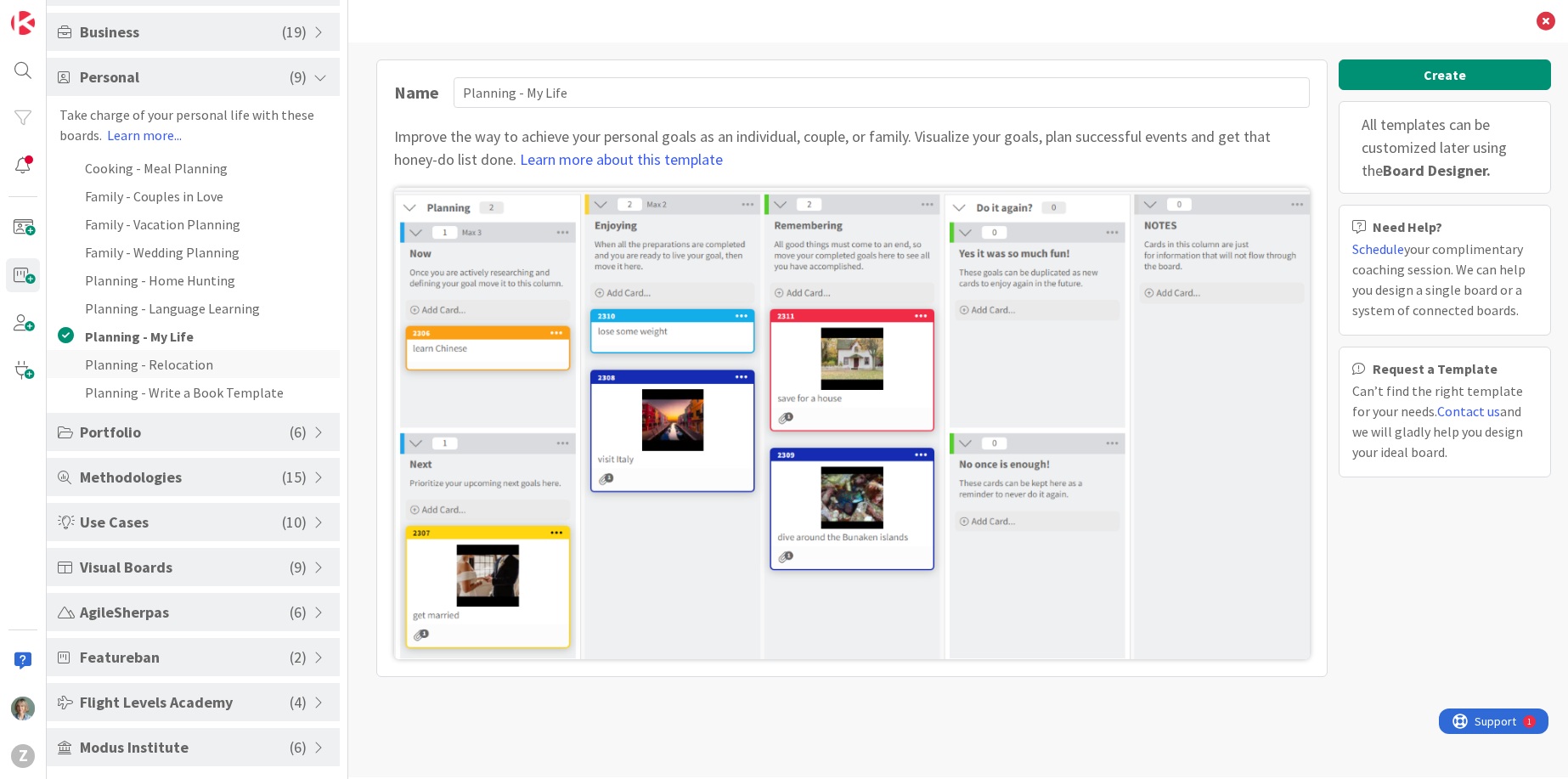
click at [168, 366] on li "Planning - Relocation" at bounding box center [193, 364] width 293 height 28
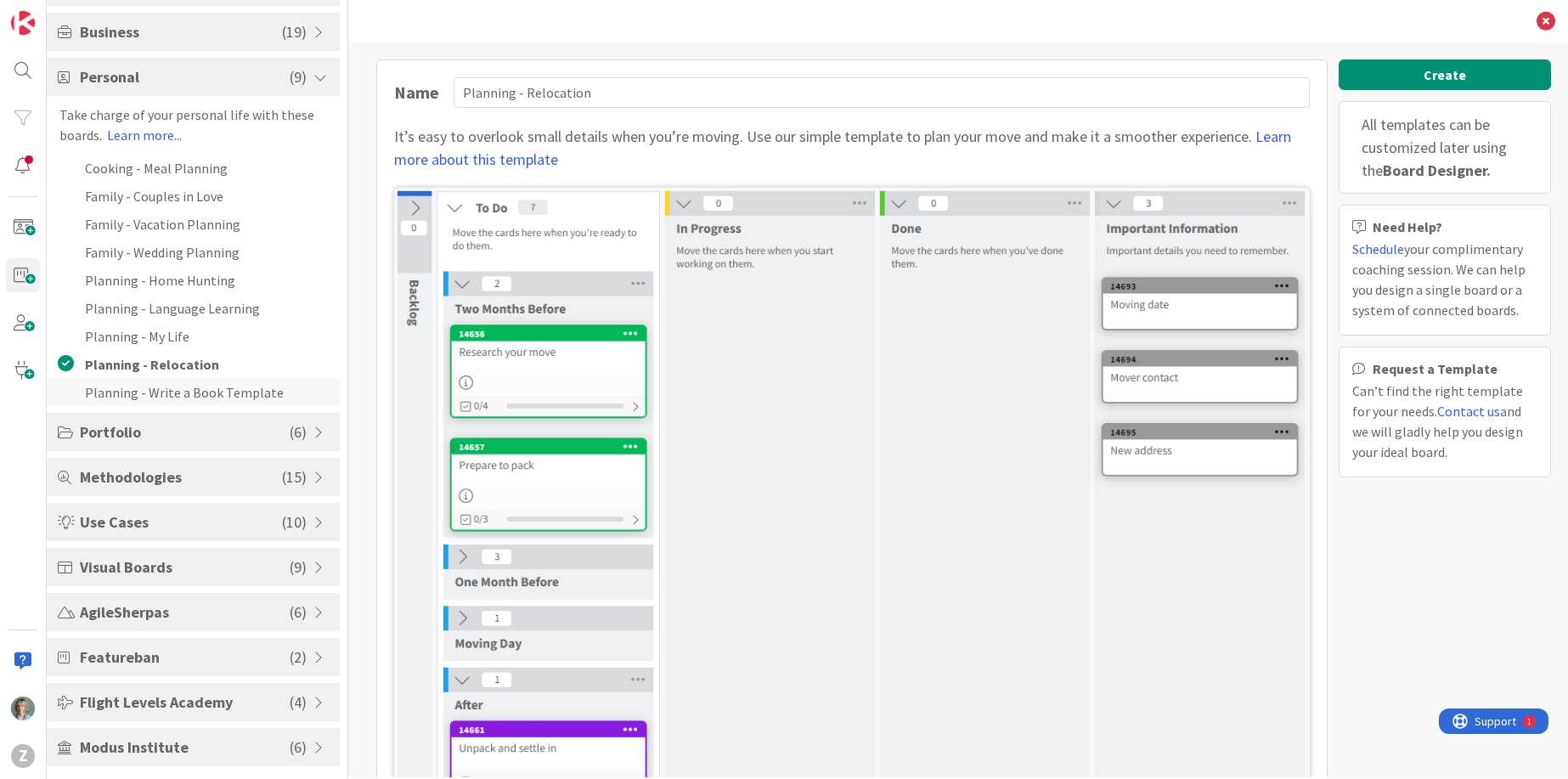
click at [177, 401] on li "Planning - Write a Book Template" at bounding box center [193, 391] width 293 height 28
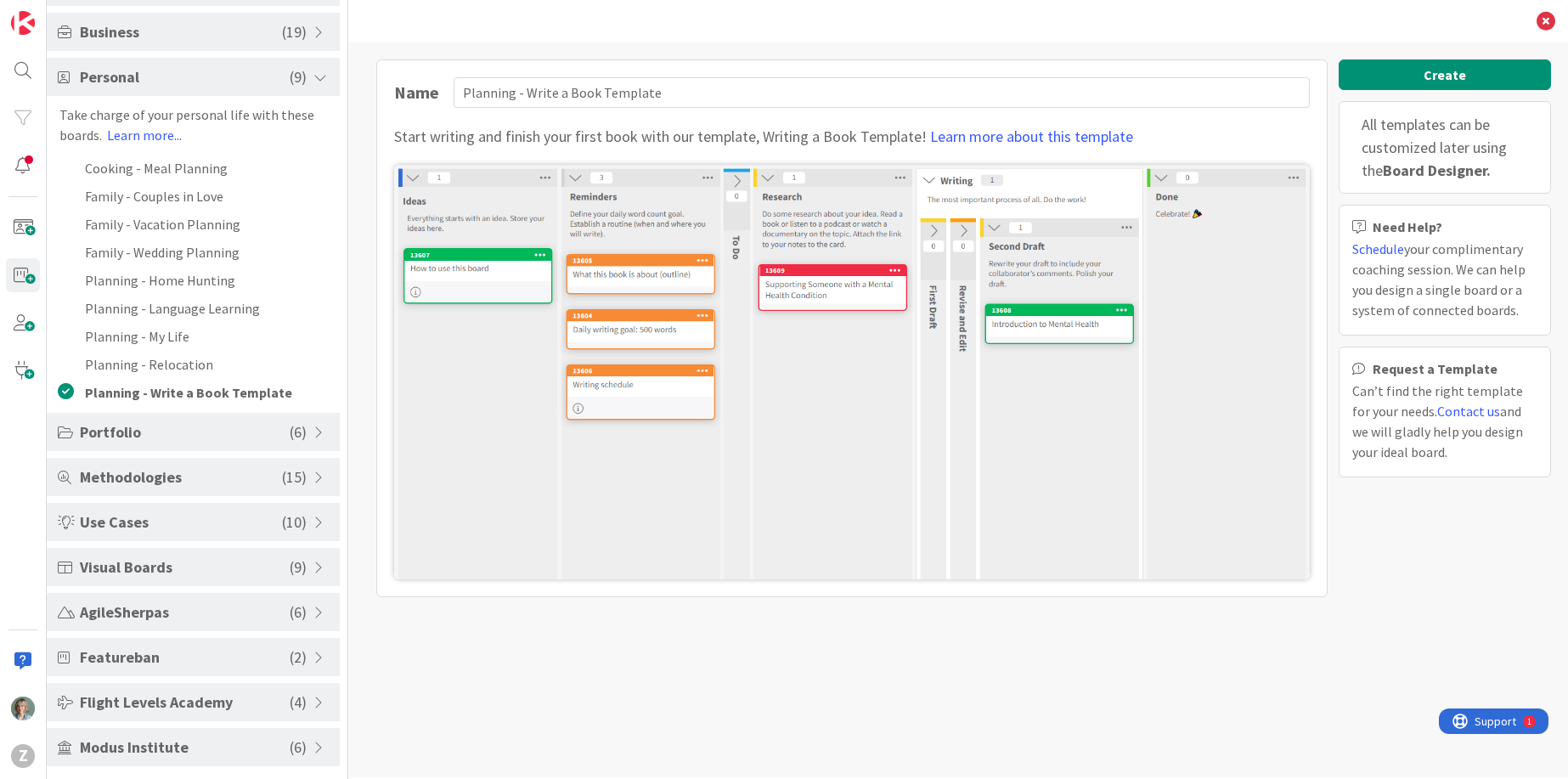
click at [230, 433] on span "Portfolio" at bounding box center [185, 432] width 210 height 23
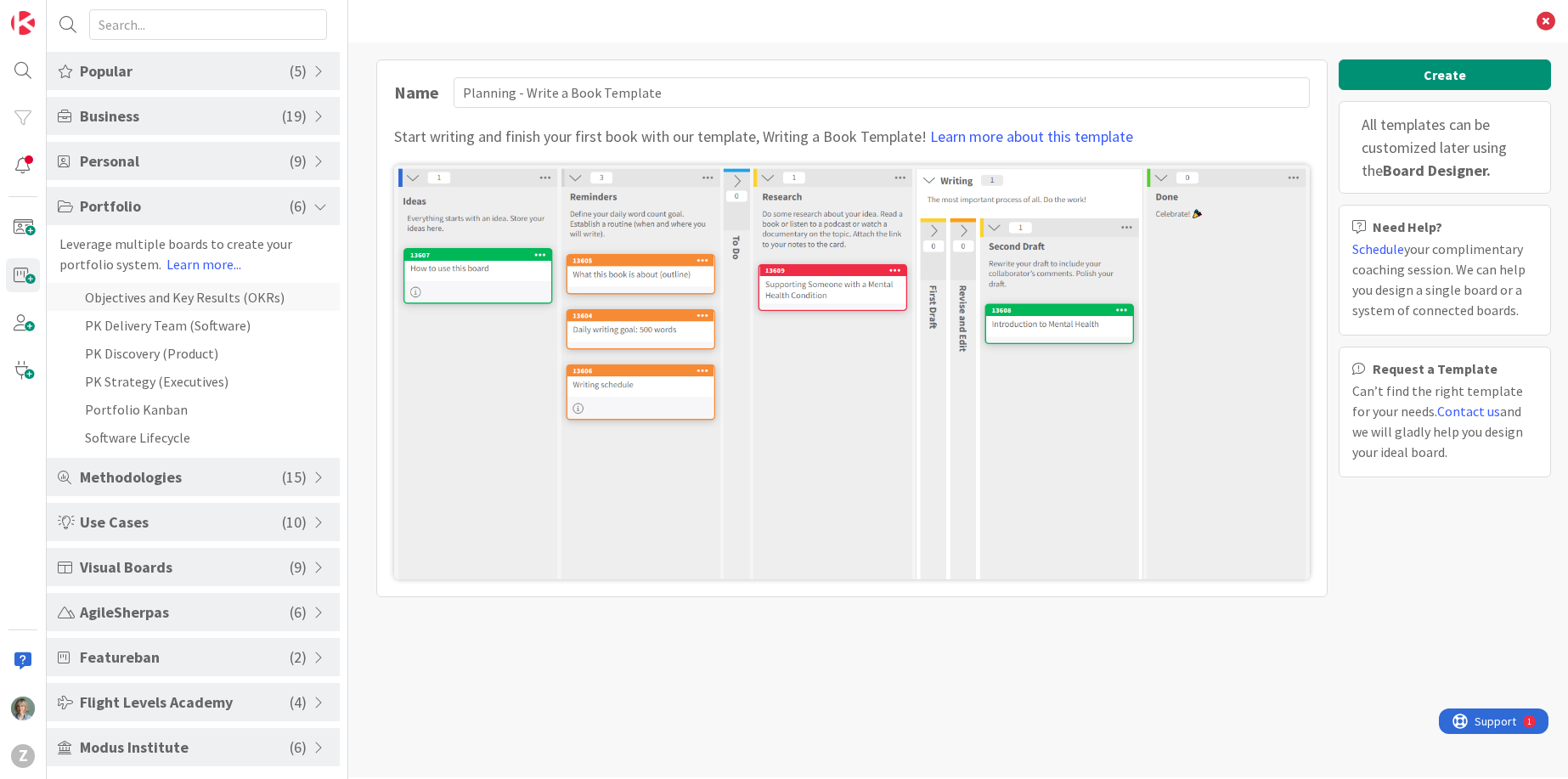
click at [196, 291] on li "Objectives and Key Results (OKRs)" at bounding box center [193, 296] width 293 height 28
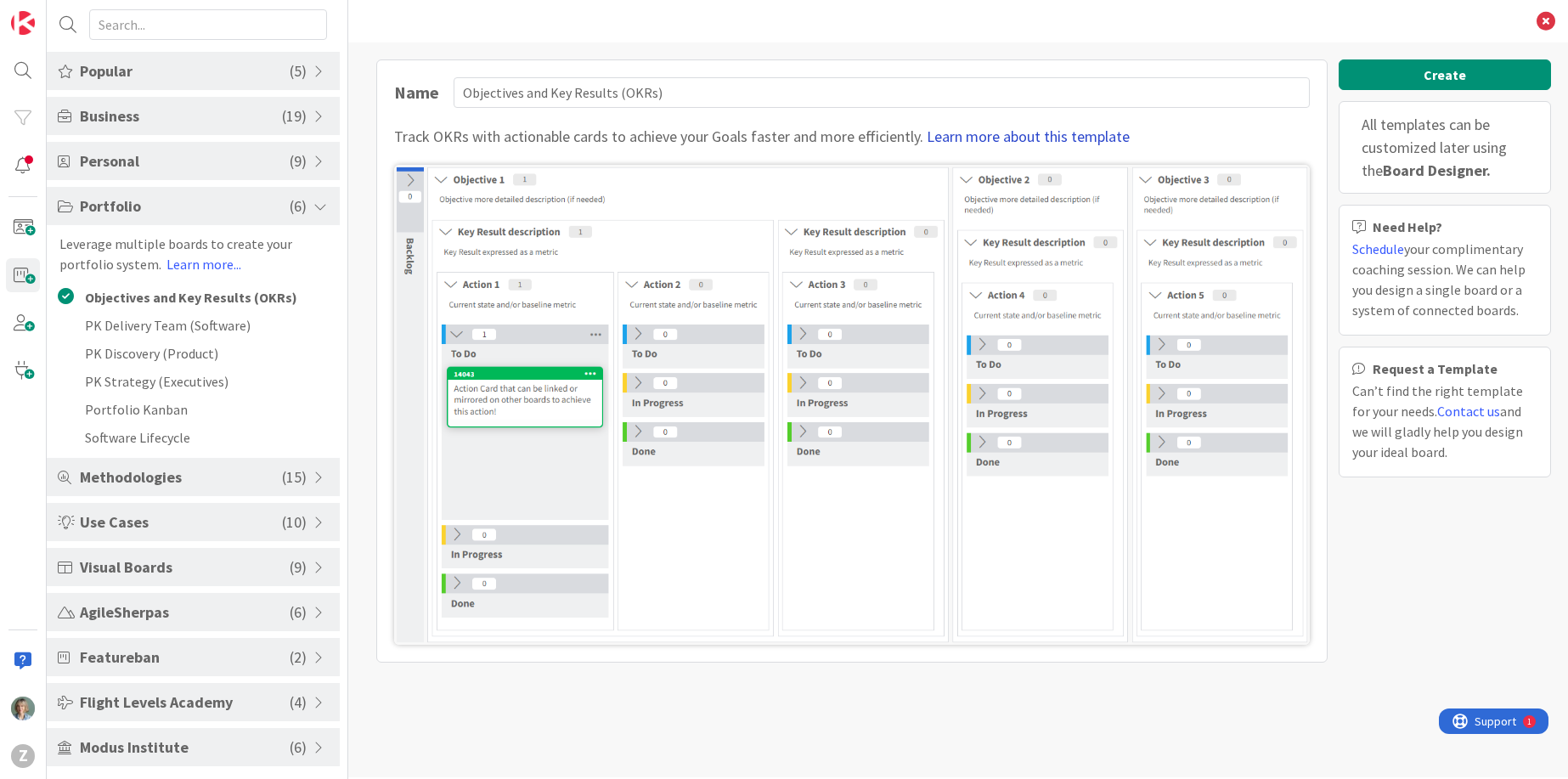
click at [976, 134] on link "Learn more about this template" at bounding box center [1028, 135] width 203 height 19
click at [207, 330] on li "PK Delivery Team (Software)" at bounding box center [193, 325] width 293 height 28
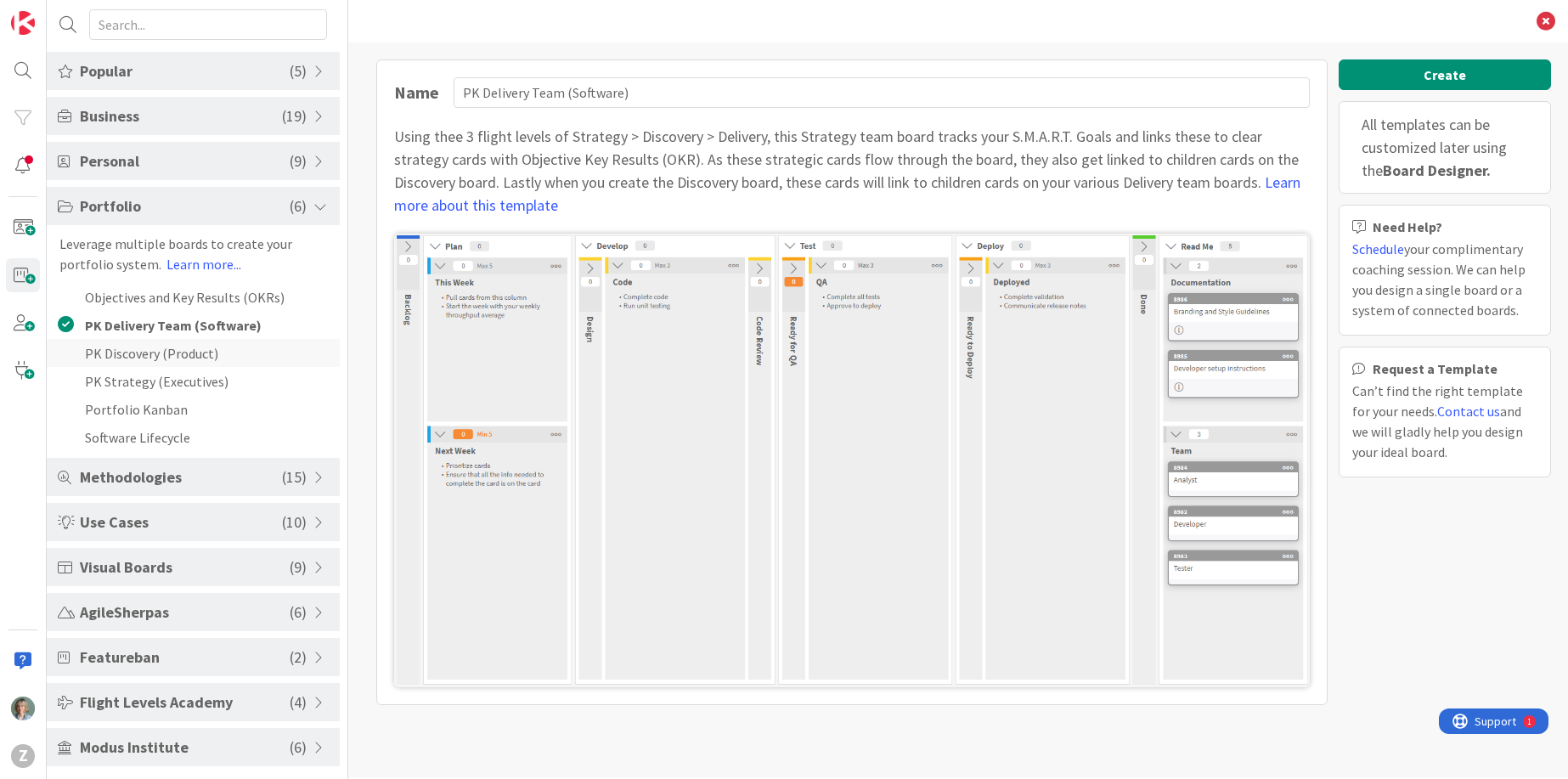
click at [195, 355] on li "PK Discovery (Product)" at bounding box center [193, 353] width 293 height 28
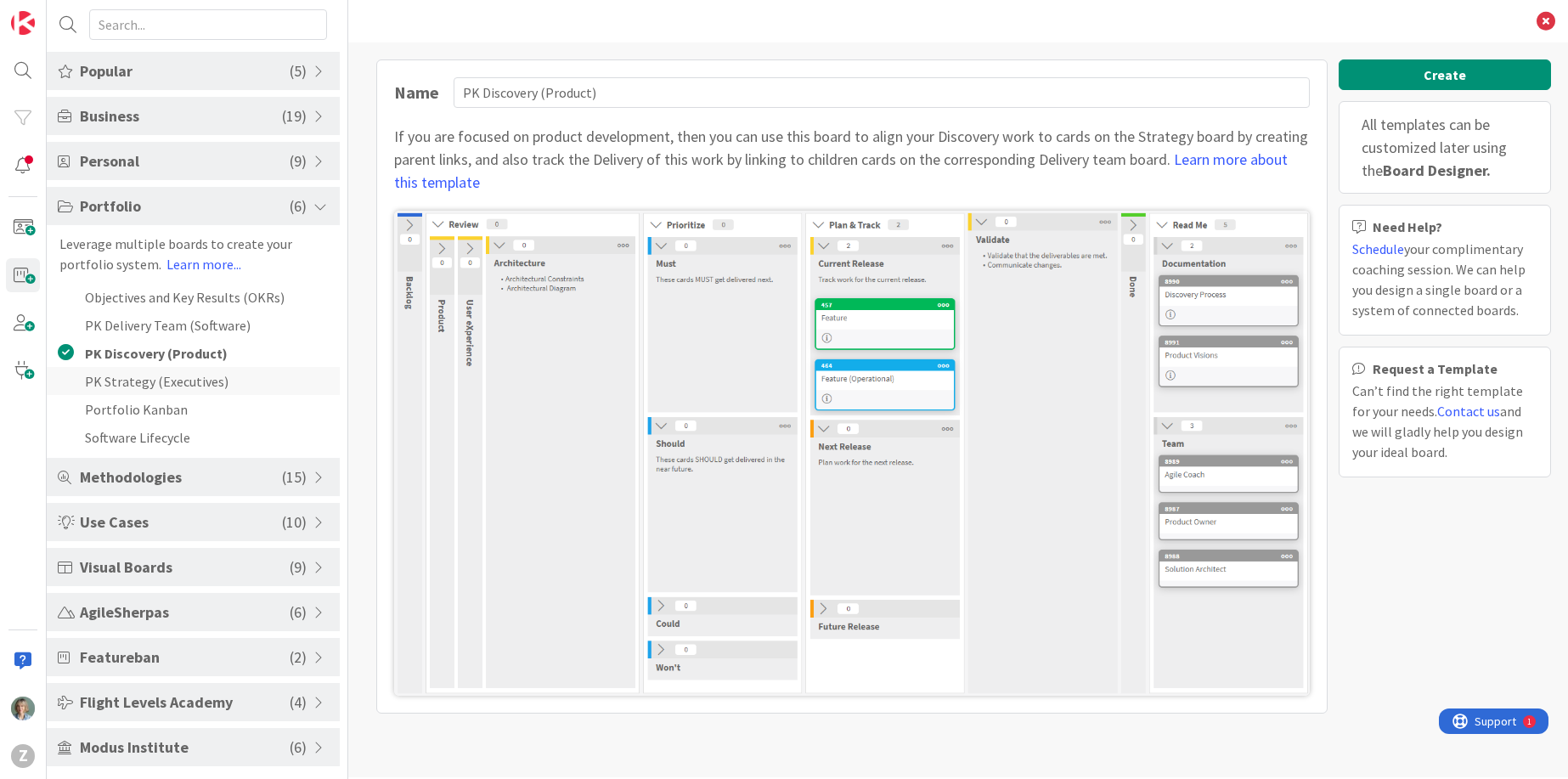
click at [196, 388] on li "PK Strategy (Executives)" at bounding box center [193, 381] width 293 height 28
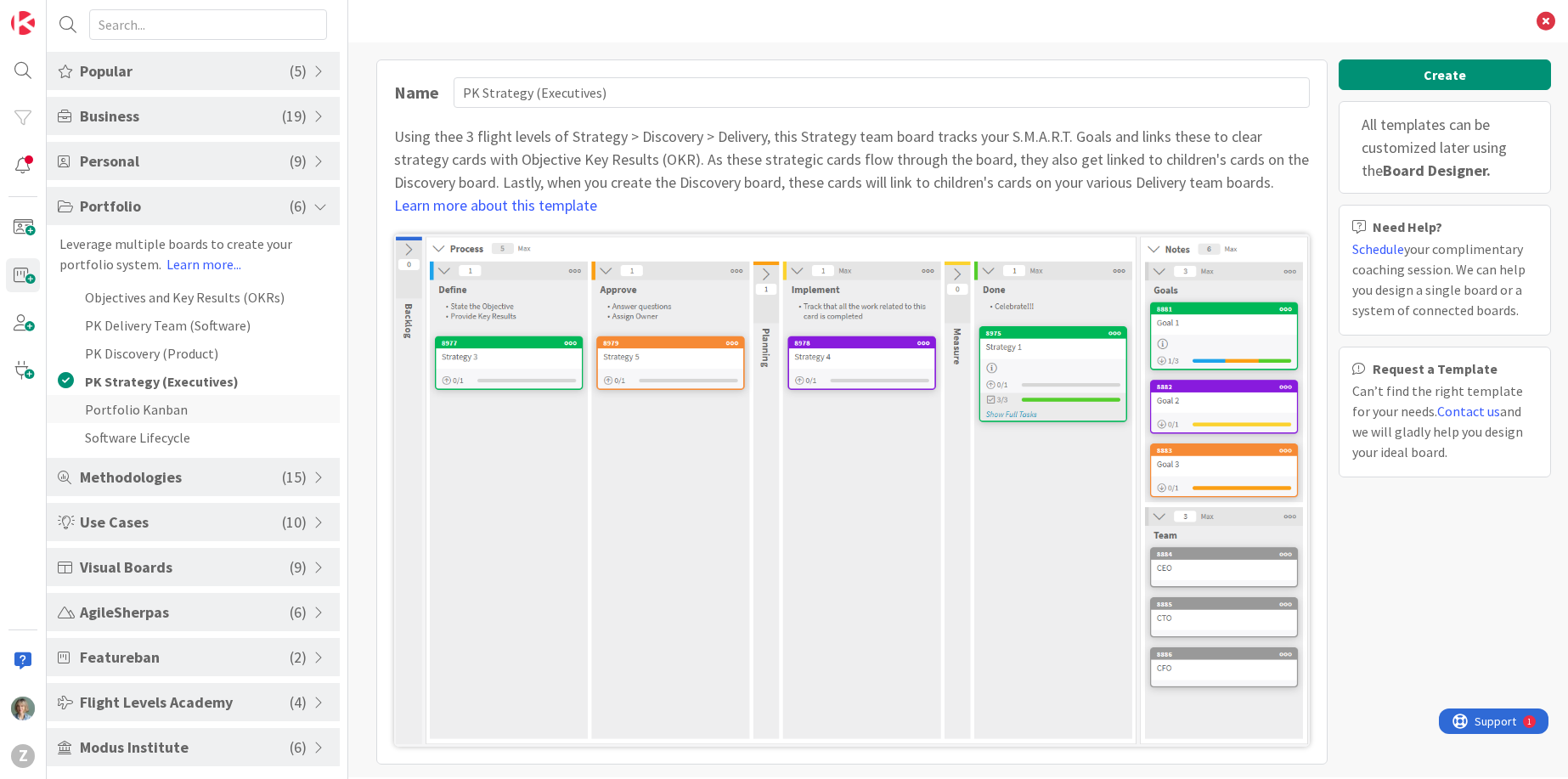
click at [203, 413] on li "Portfolio Kanban" at bounding box center [193, 409] width 293 height 28
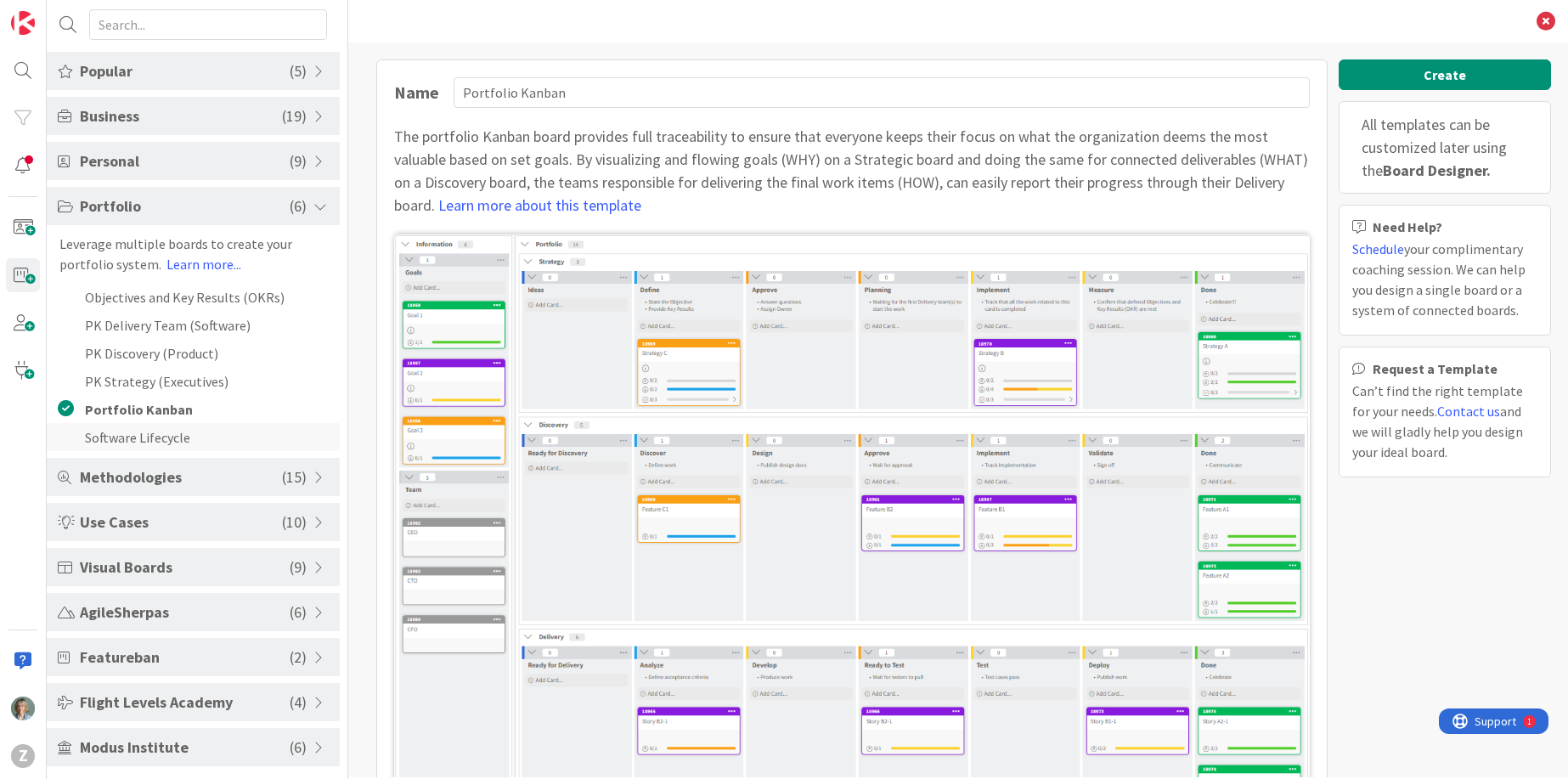
click at [197, 438] on li "Software Lifecycle" at bounding box center [193, 436] width 293 height 28
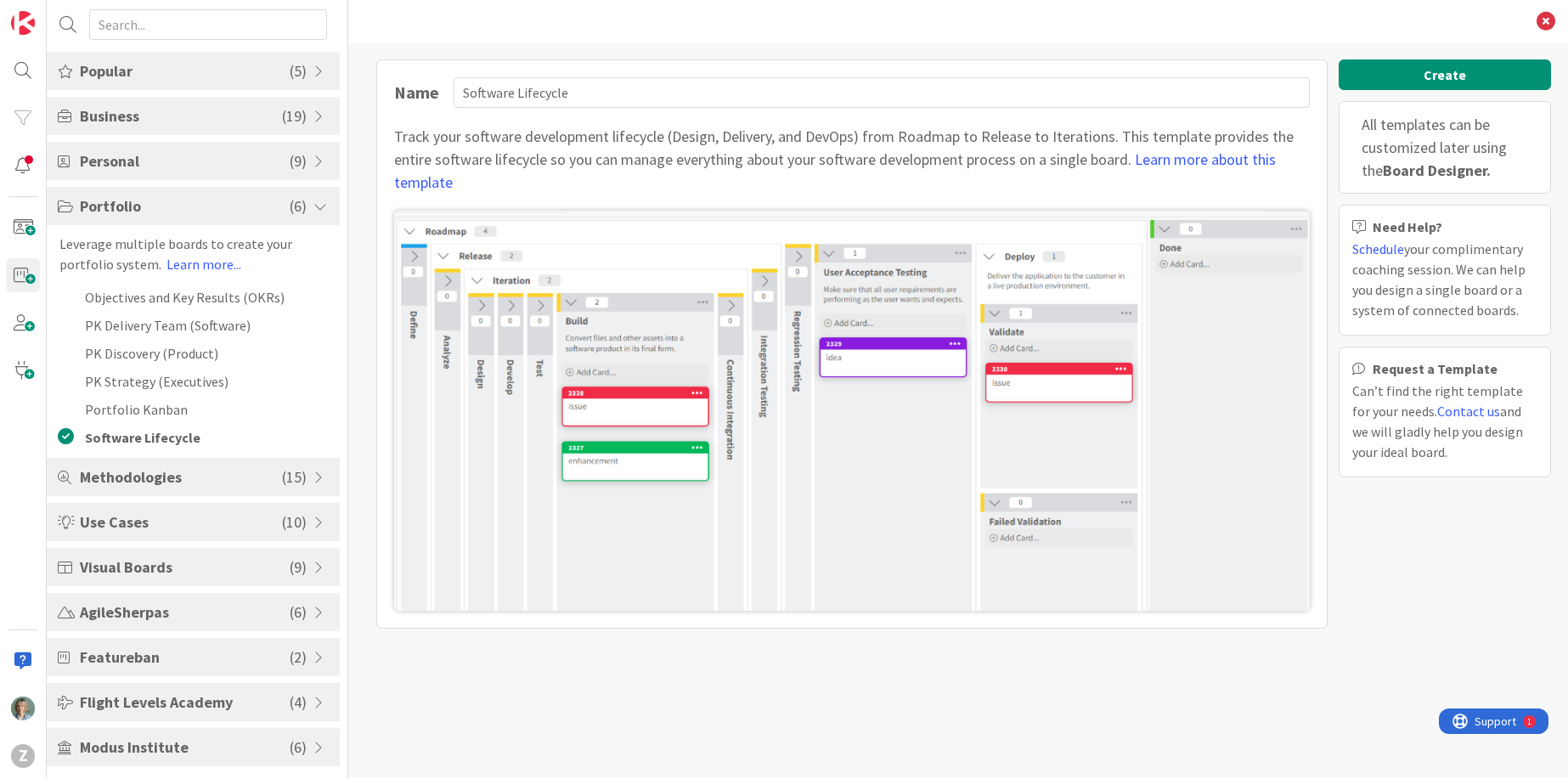
click at [221, 484] on span "Methodologies" at bounding box center [181, 477] width 203 height 23
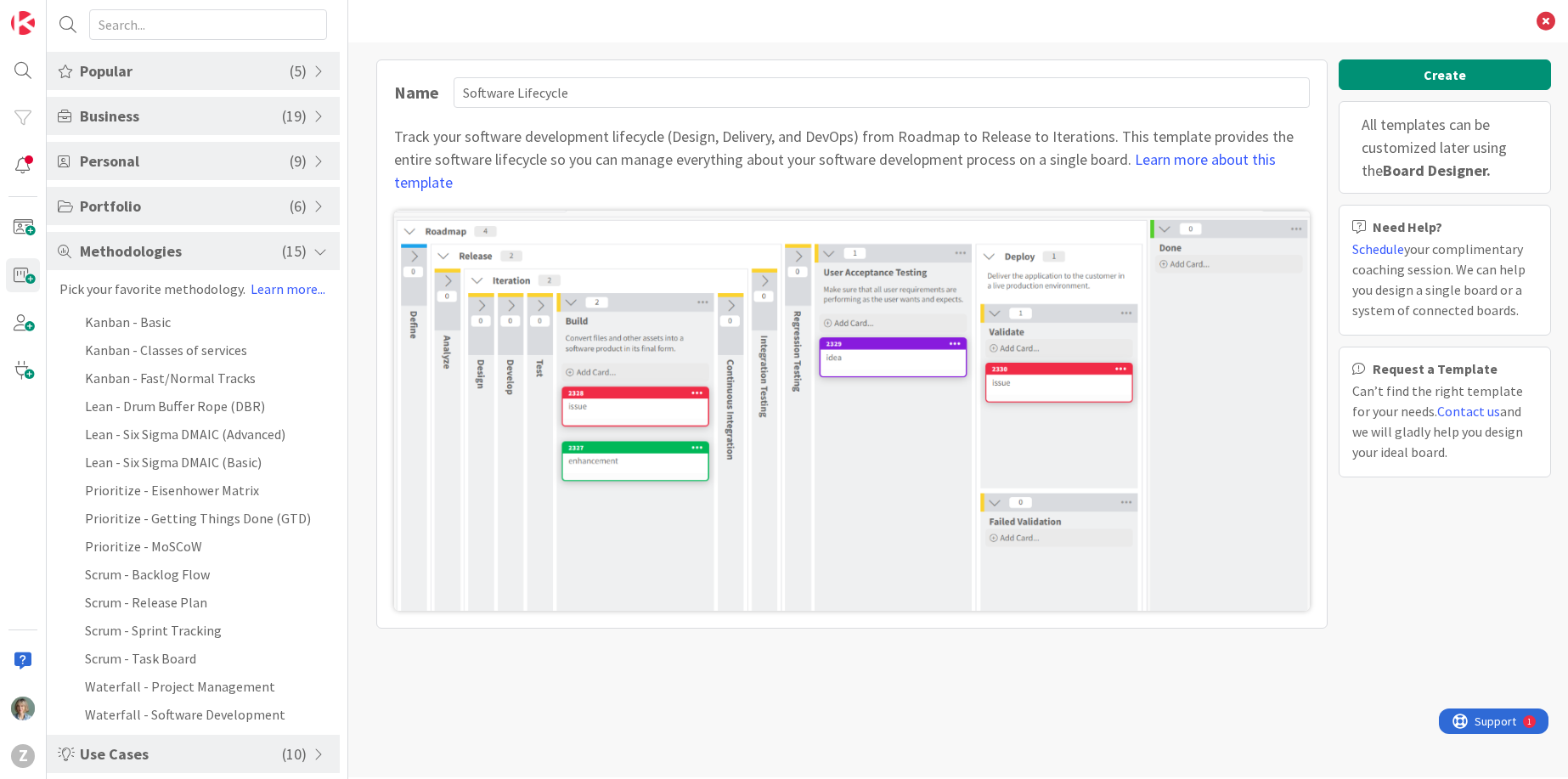
scroll to position [278, 0]
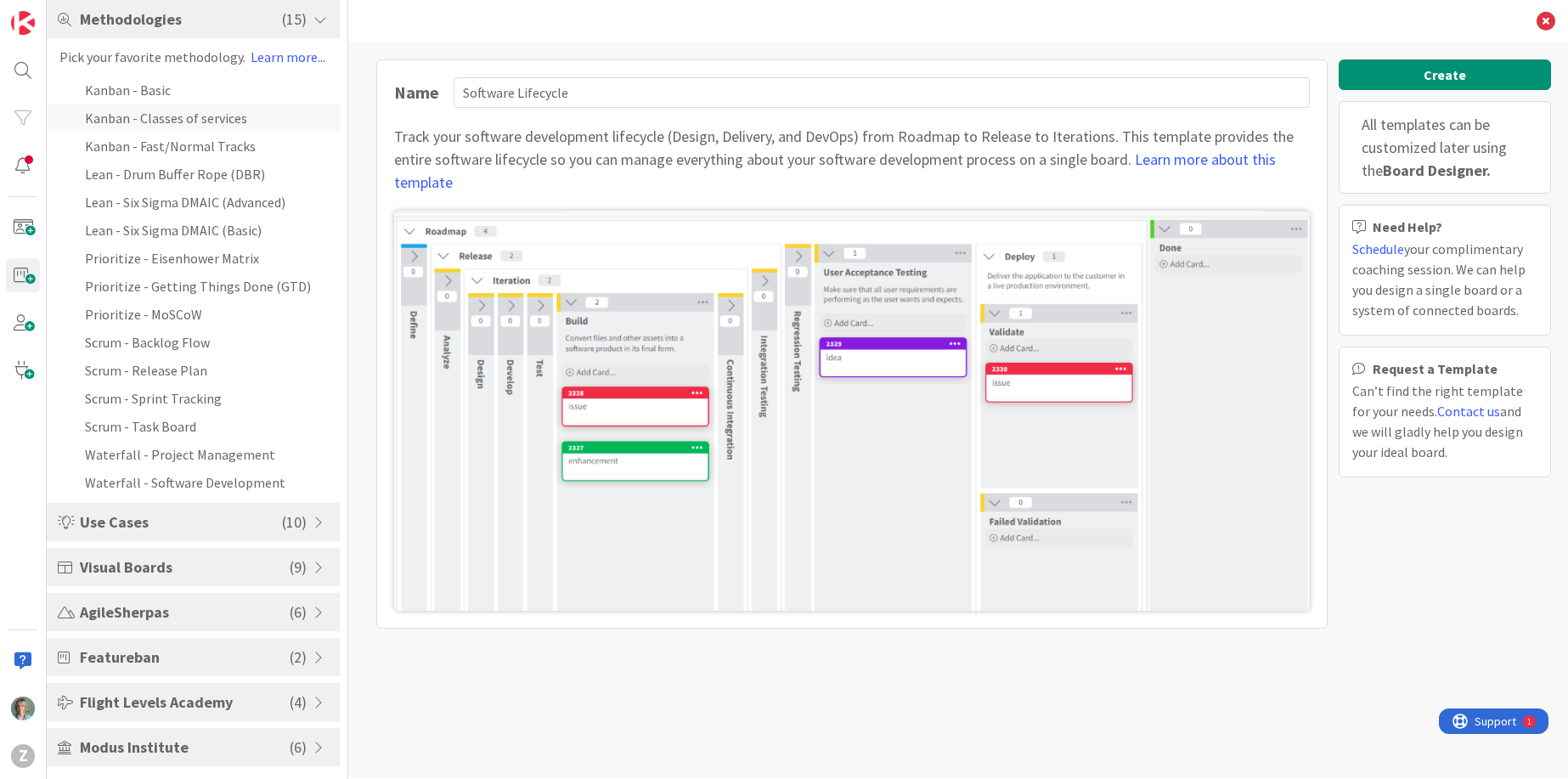
click at [226, 122] on li "Kanban - Classes of services" at bounding box center [193, 118] width 293 height 28
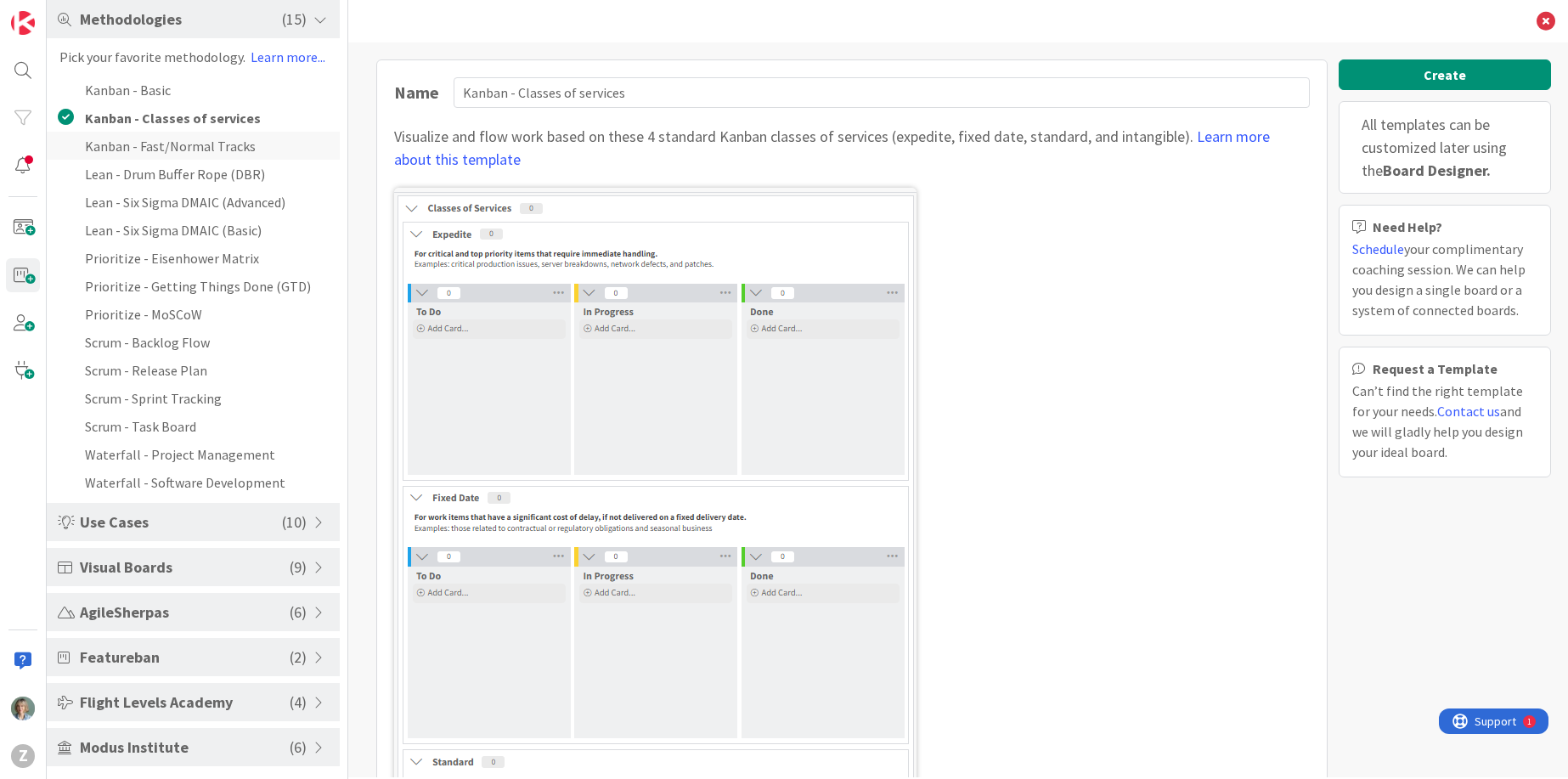
click at [228, 140] on li "Kanban - Fast/Normal Tracks" at bounding box center [193, 145] width 293 height 28
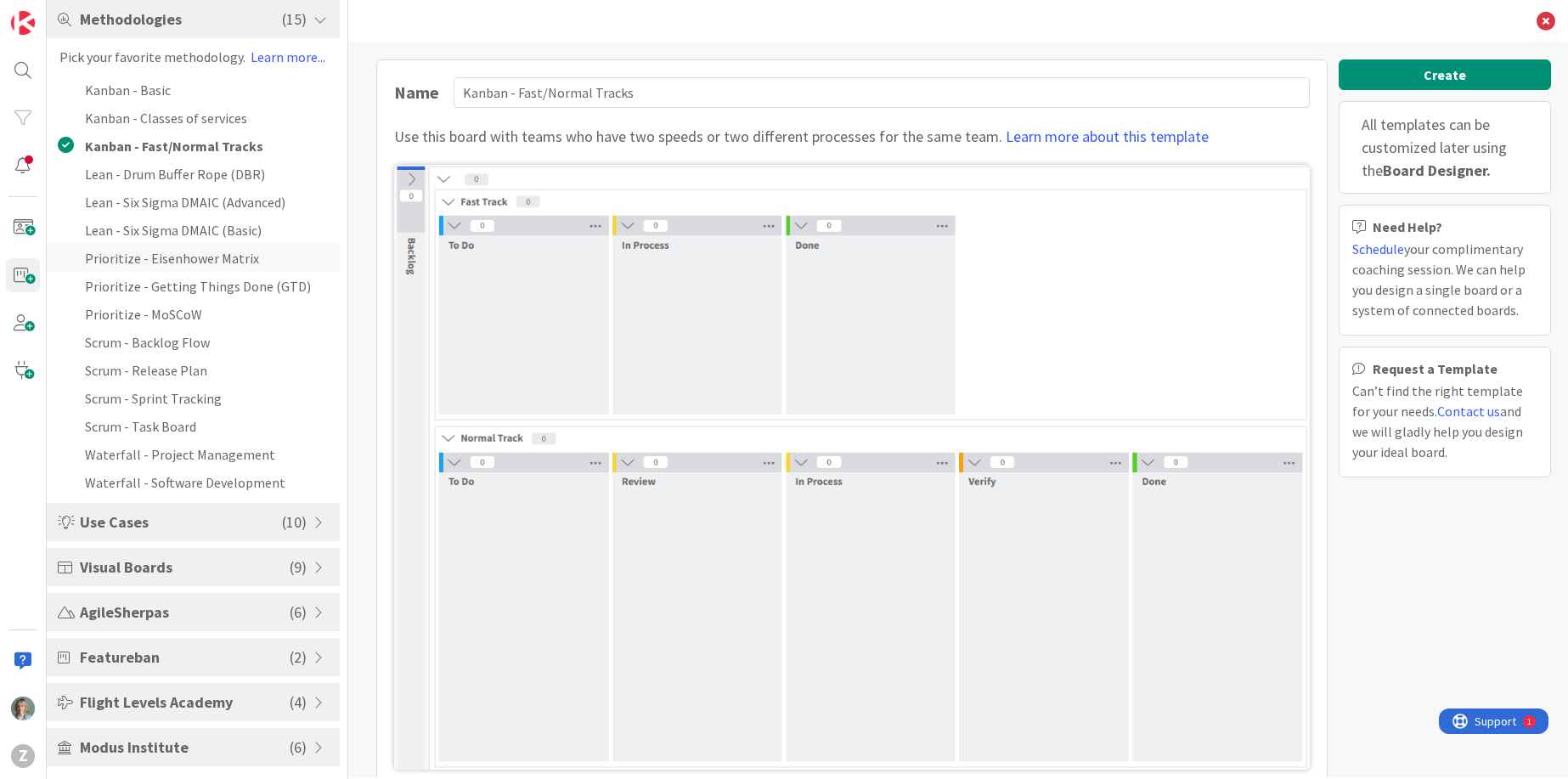
click at [226, 259] on li "Prioritize - Eisenhower Matrix" at bounding box center [193, 258] width 293 height 28
type input "Prioritize - Eisenhower Matrix"
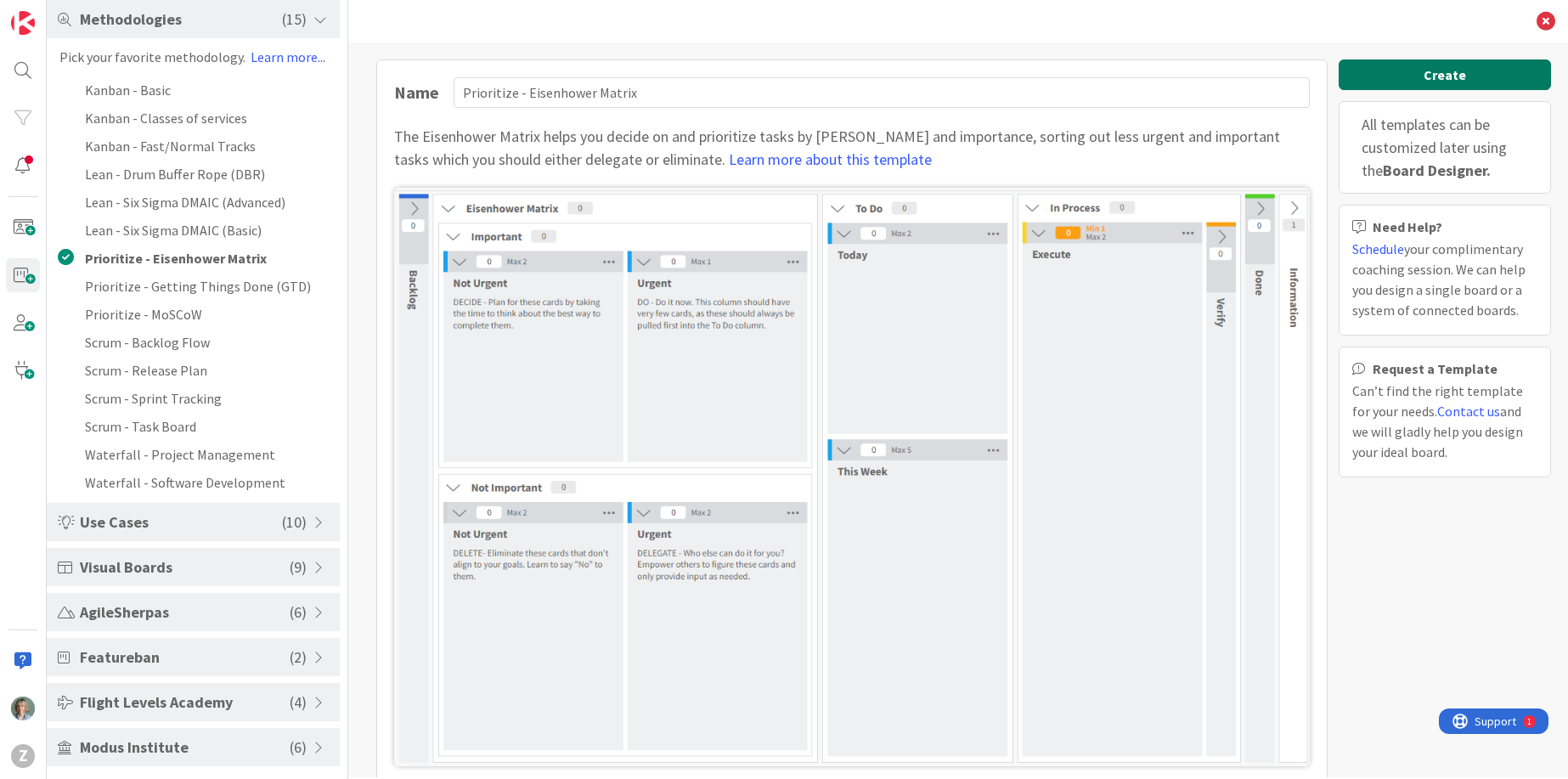
click at [1458, 71] on button "Create" at bounding box center [1445, 75] width 213 height 30
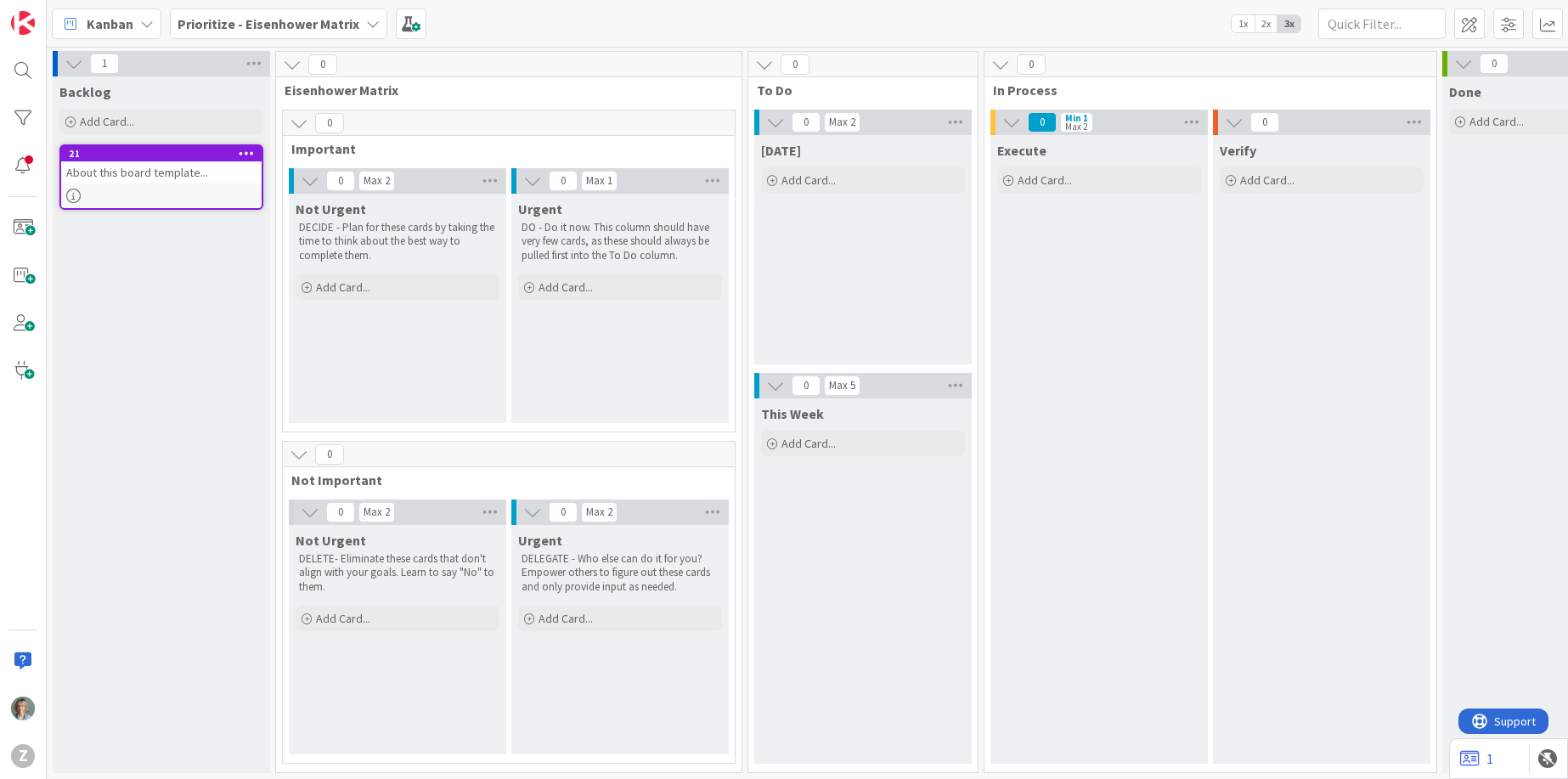
click at [288, 64] on icon at bounding box center [292, 64] width 18 height 18
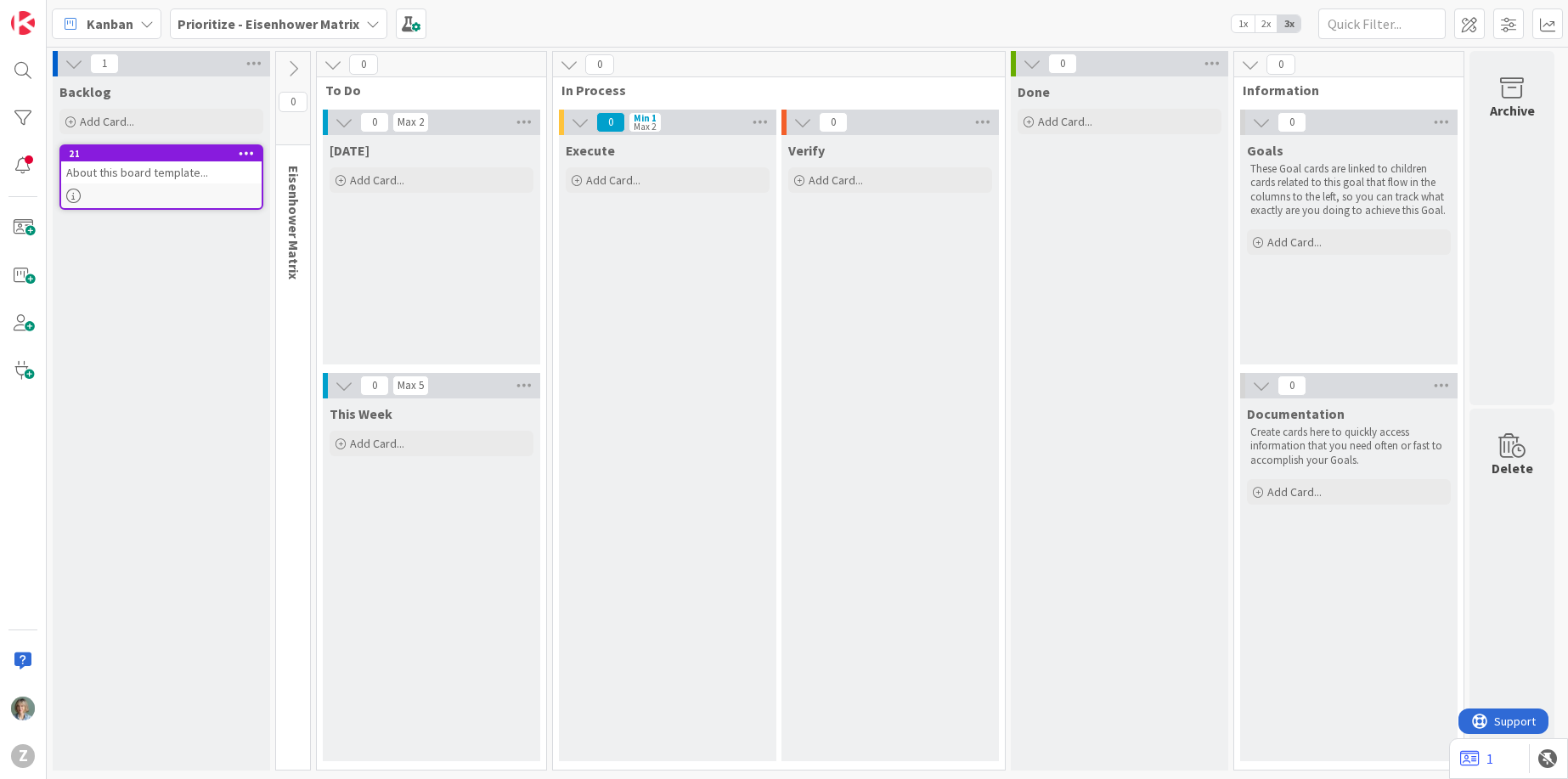
click at [290, 63] on icon at bounding box center [293, 69] width 18 height 18
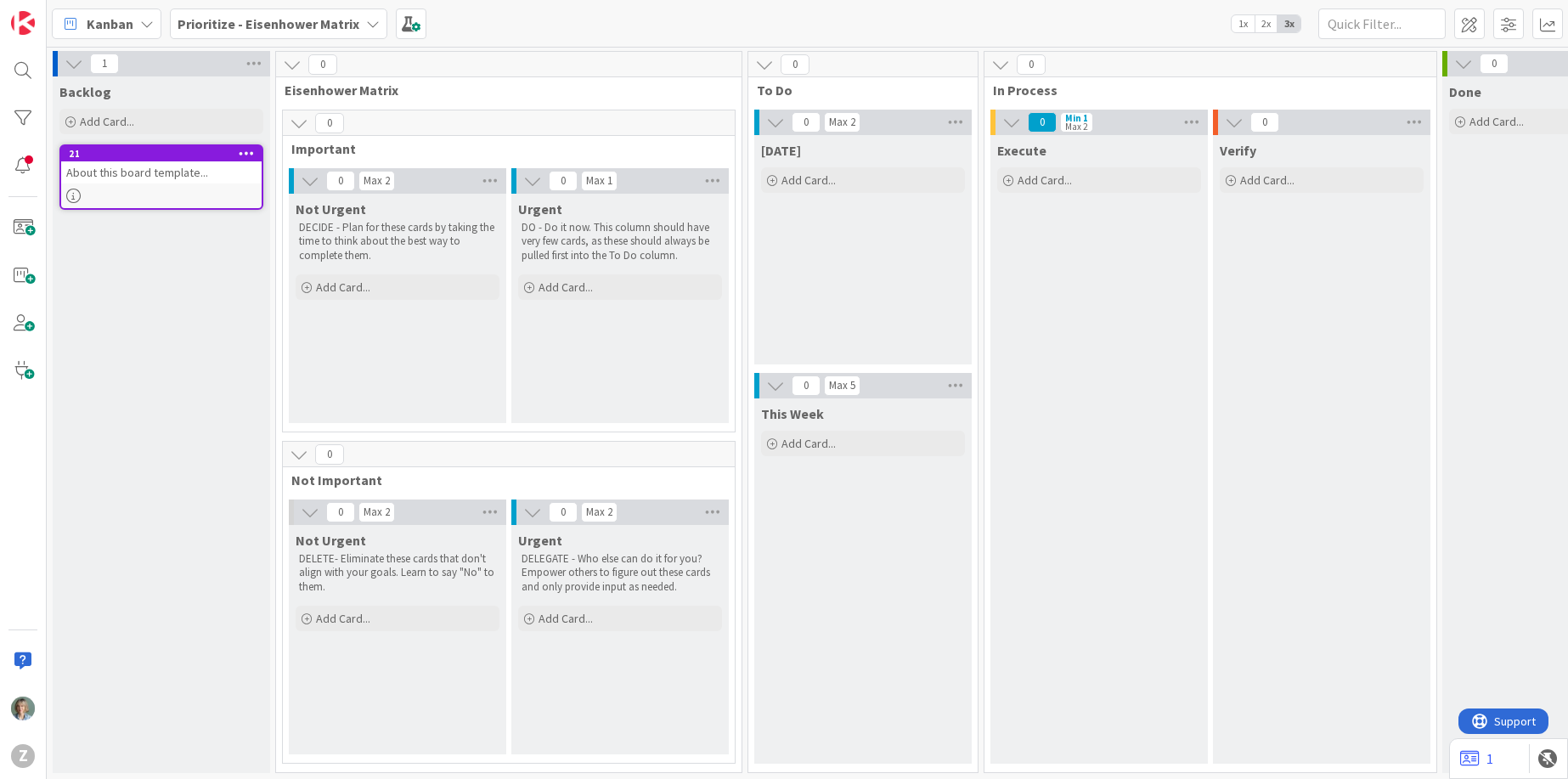
click at [645, 91] on span "Eisenhower Matrix" at bounding box center [502, 90] width 436 height 17
click at [1515, 23] on span at bounding box center [1508, 23] width 30 height 30
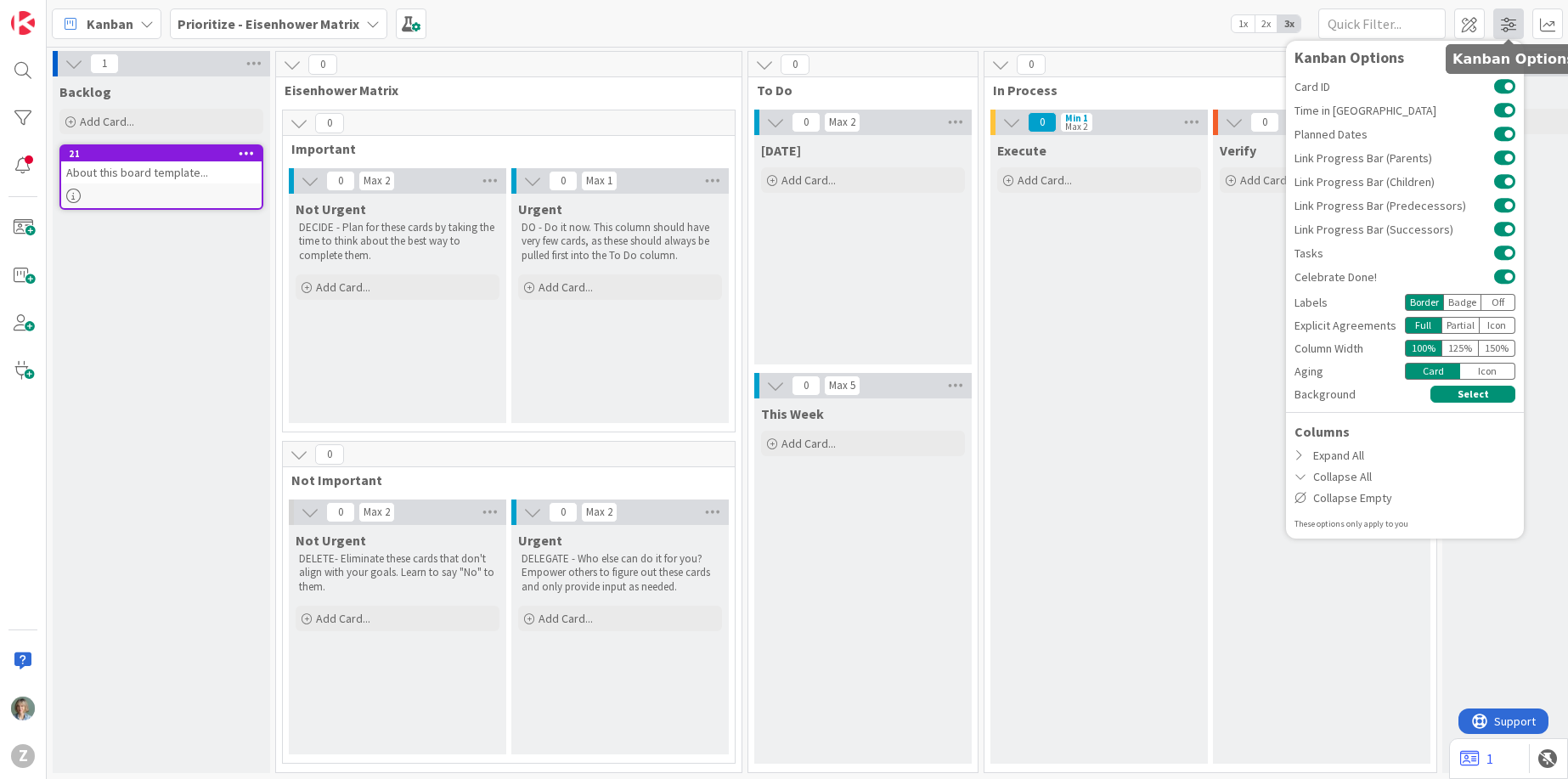
click at [1515, 23] on span at bounding box center [1508, 23] width 30 height 30
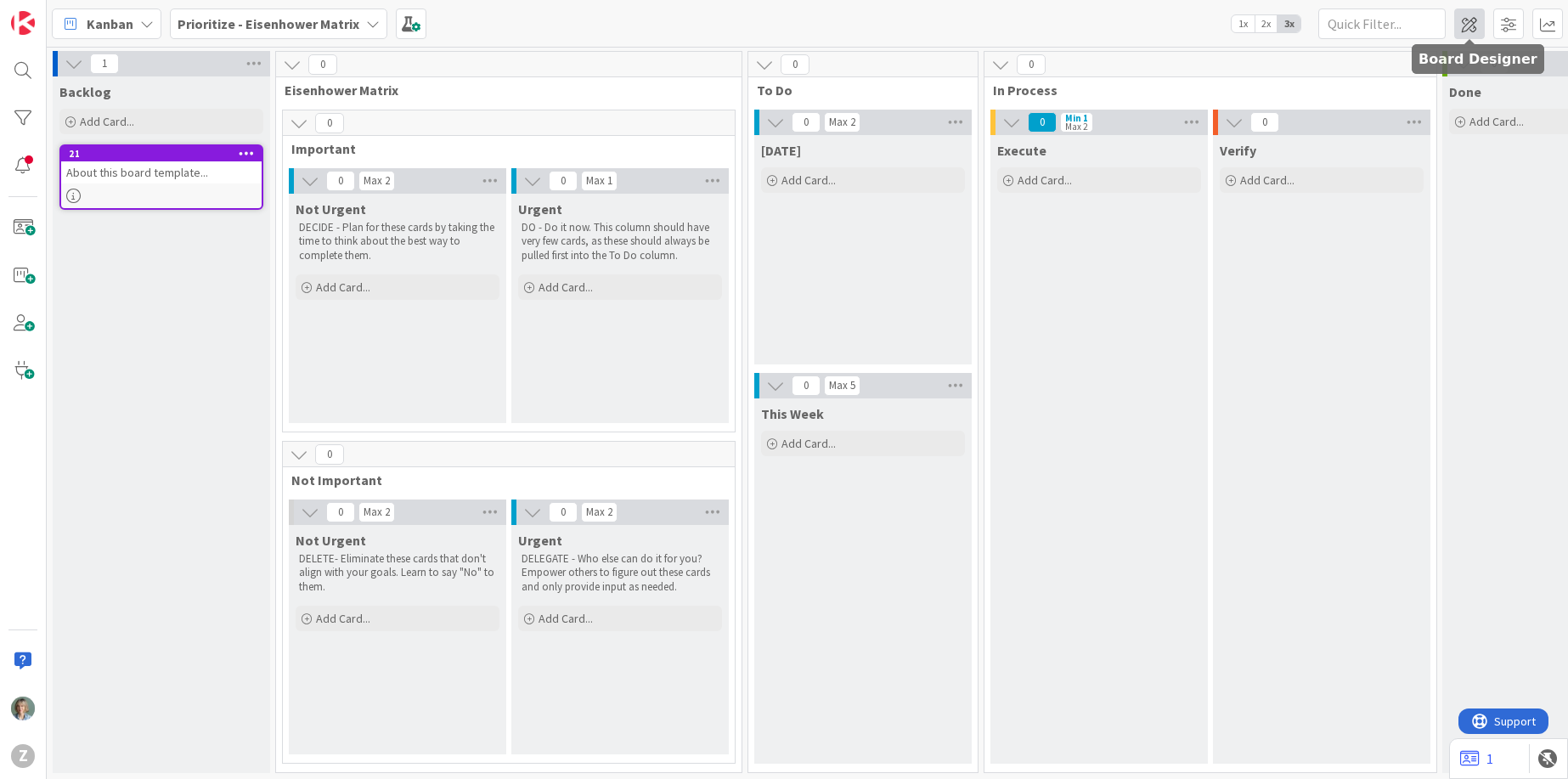
click at [1469, 24] on span at bounding box center [1469, 23] width 30 height 30
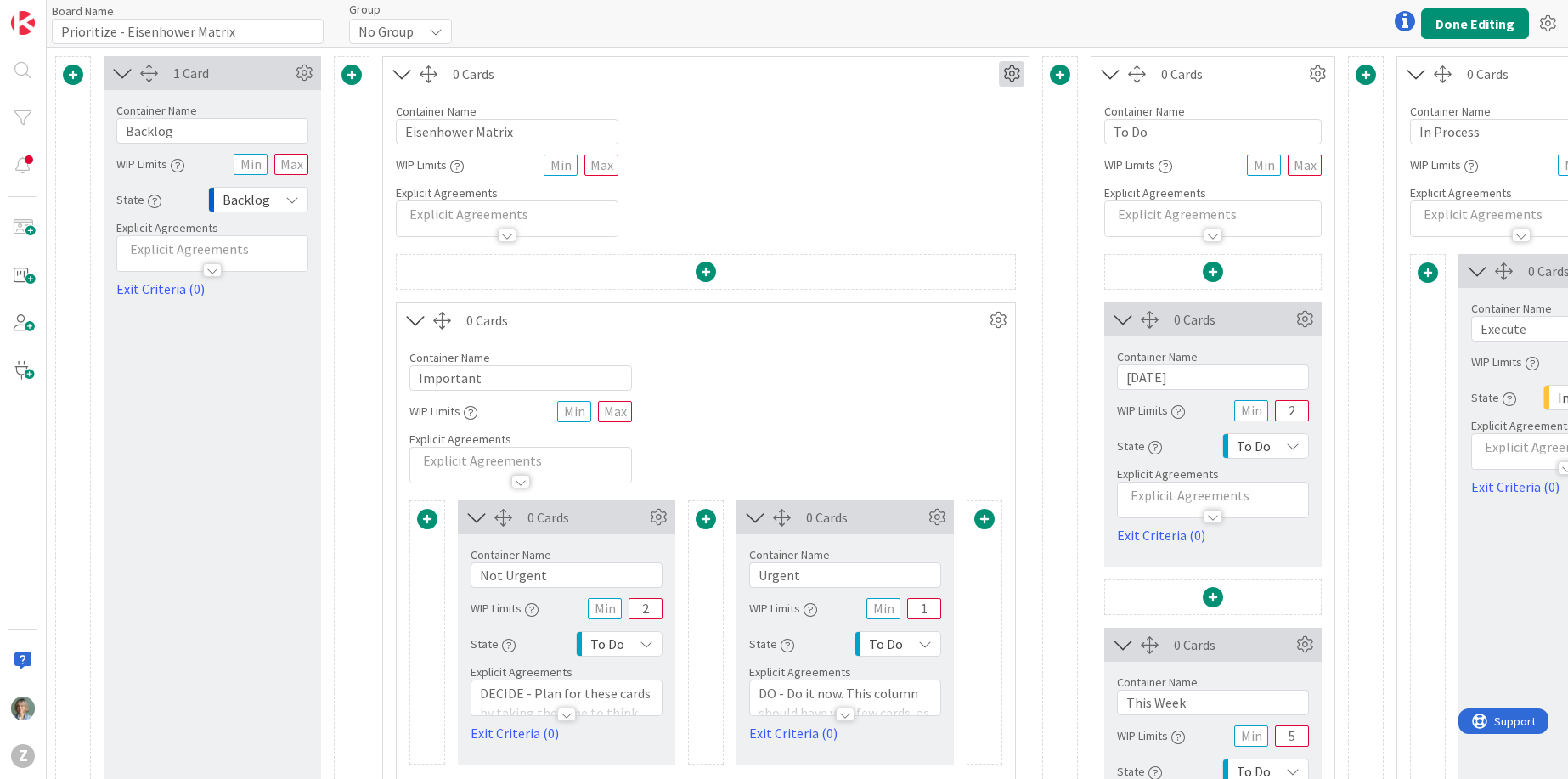
click at [1010, 76] on icon at bounding box center [1012, 74] width 26 height 26
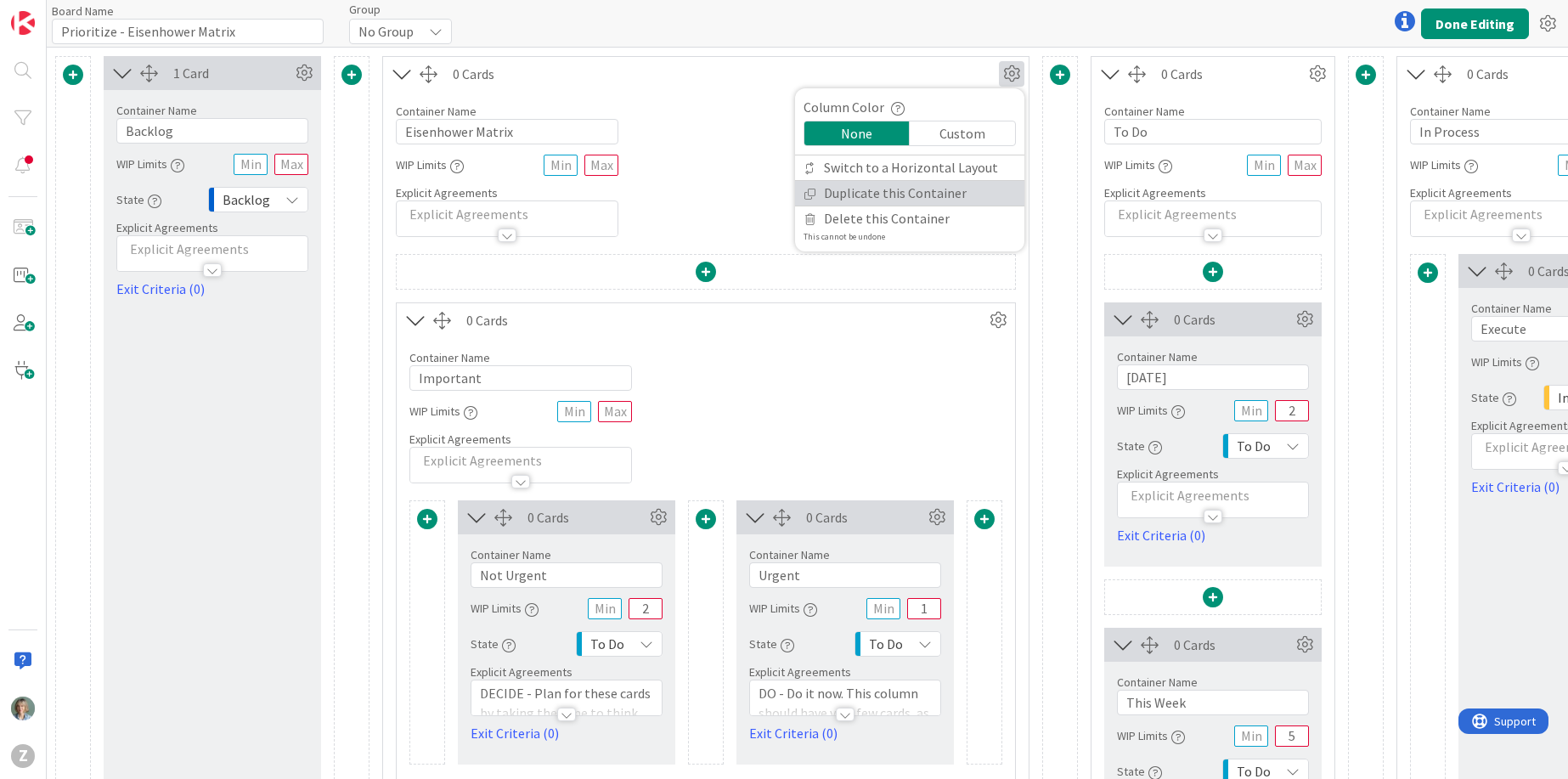
click at [913, 192] on link "Duplicate this Container" at bounding box center [909, 192] width 229 height 25
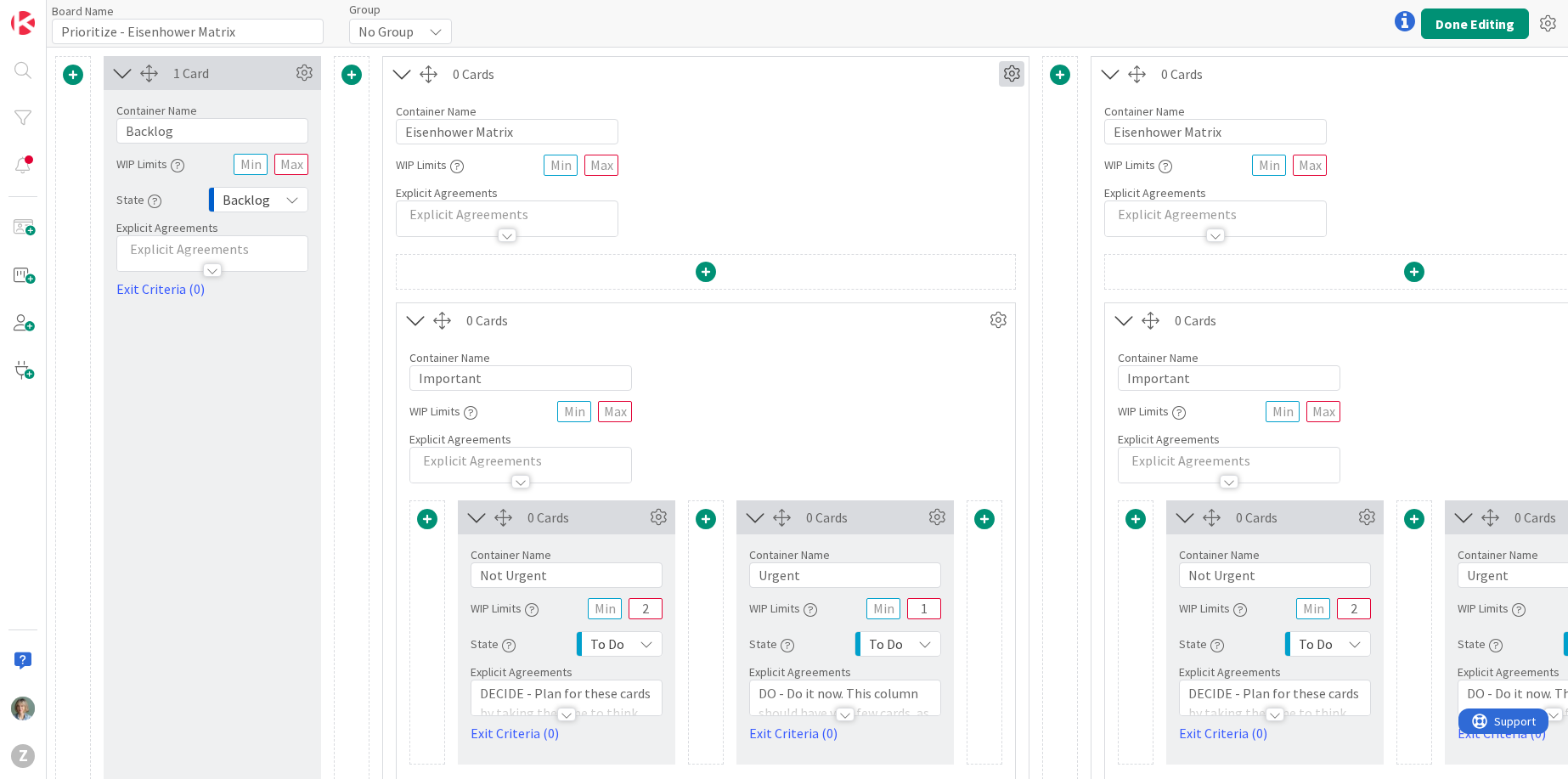
click at [1008, 75] on icon at bounding box center [1012, 74] width 26 height 26
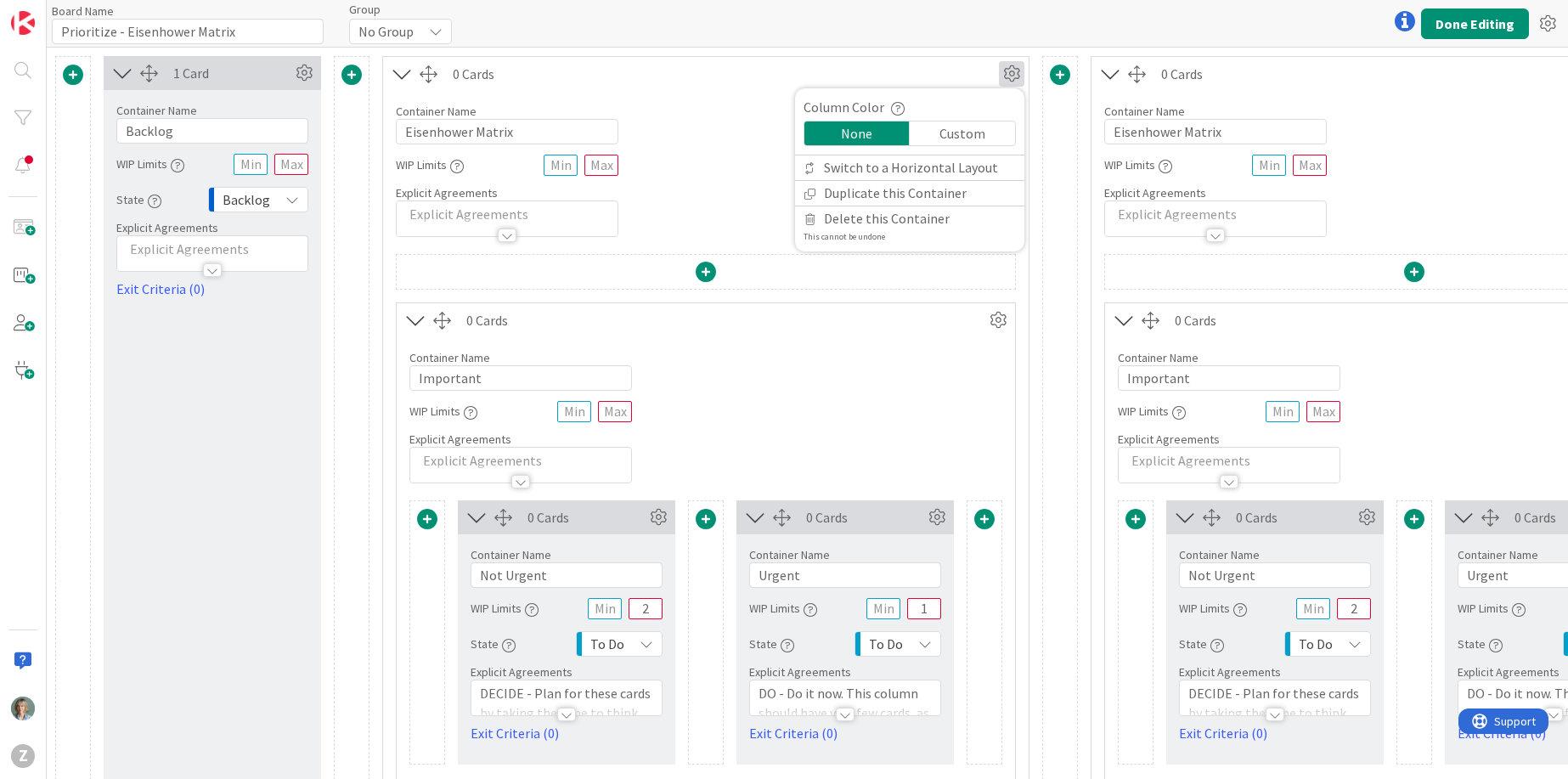
click at [1028, 41] on div "Board Name 30 / 64 Prioritize - Eisenhower Matrix Group No Group Done Editing" at bounding box center [807, 23] width 1521 height 47
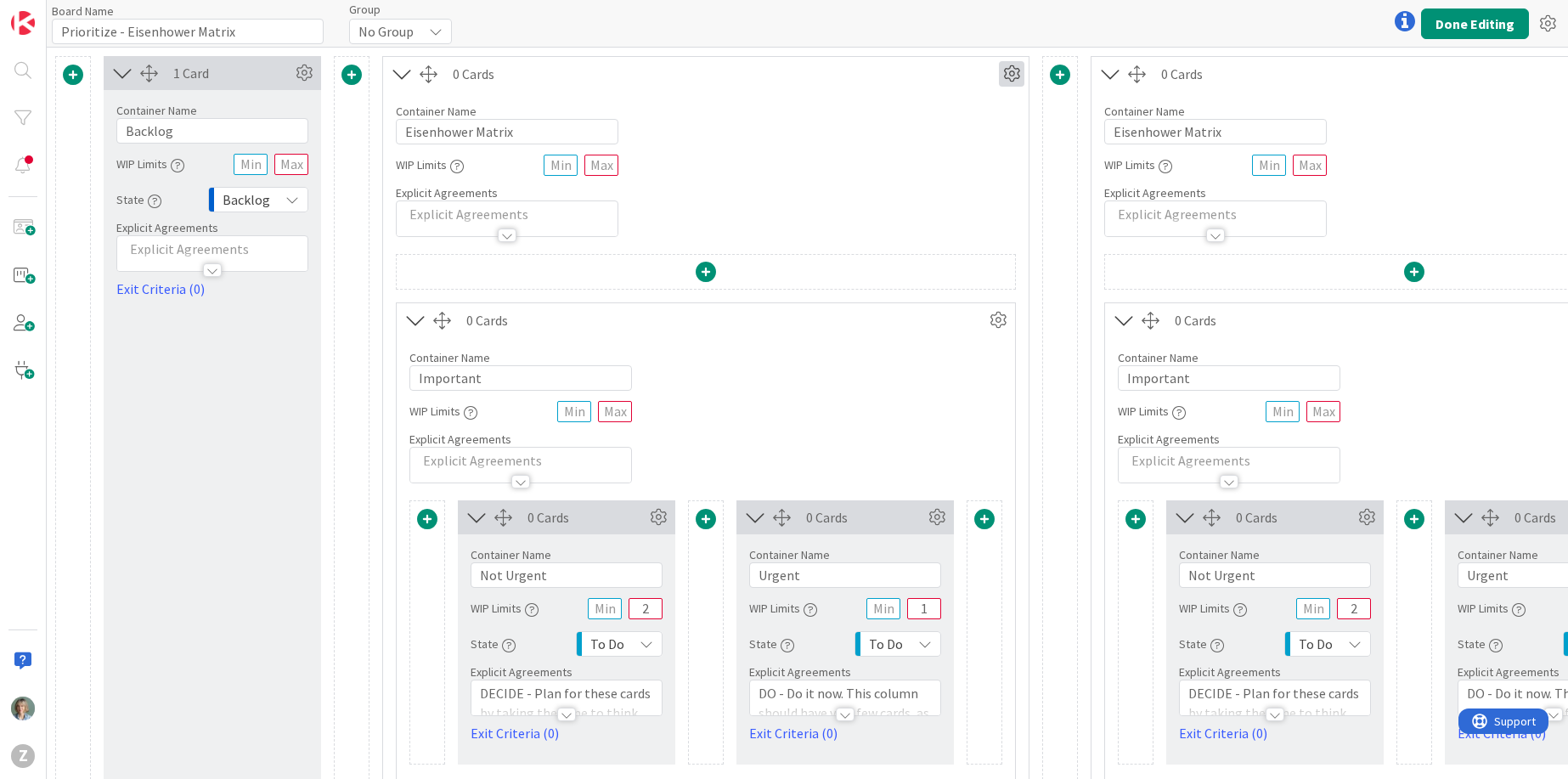
click at [1012, 76] on icon at bounding box center [1012, 74] width 26 height 26
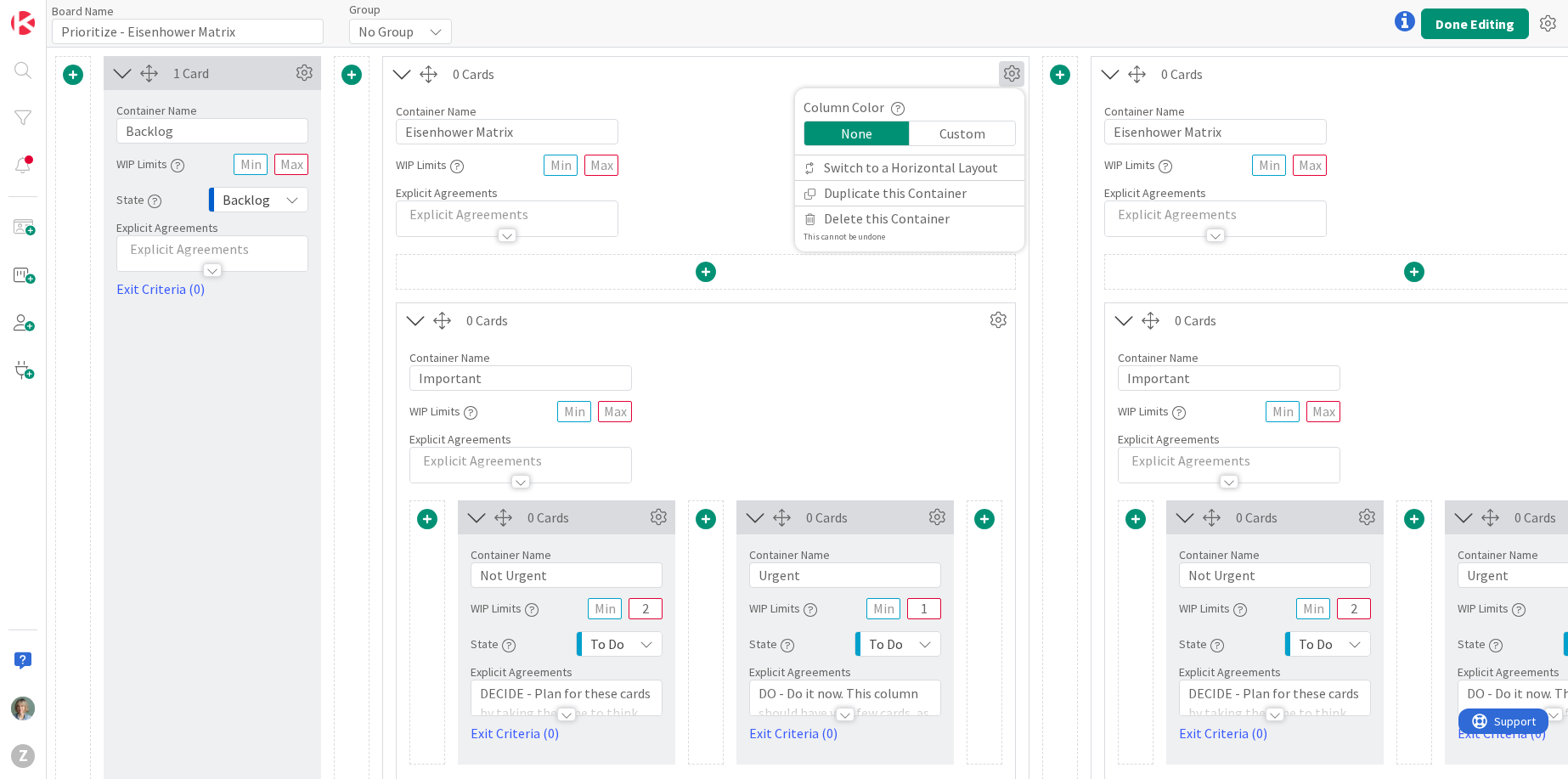
click at [1487, 115] on div "Container Name 17 / 64 Eisenhower Matrix WIP Limits Explicit Agreements" at bounding box center [1413, 164] width 645 height 146
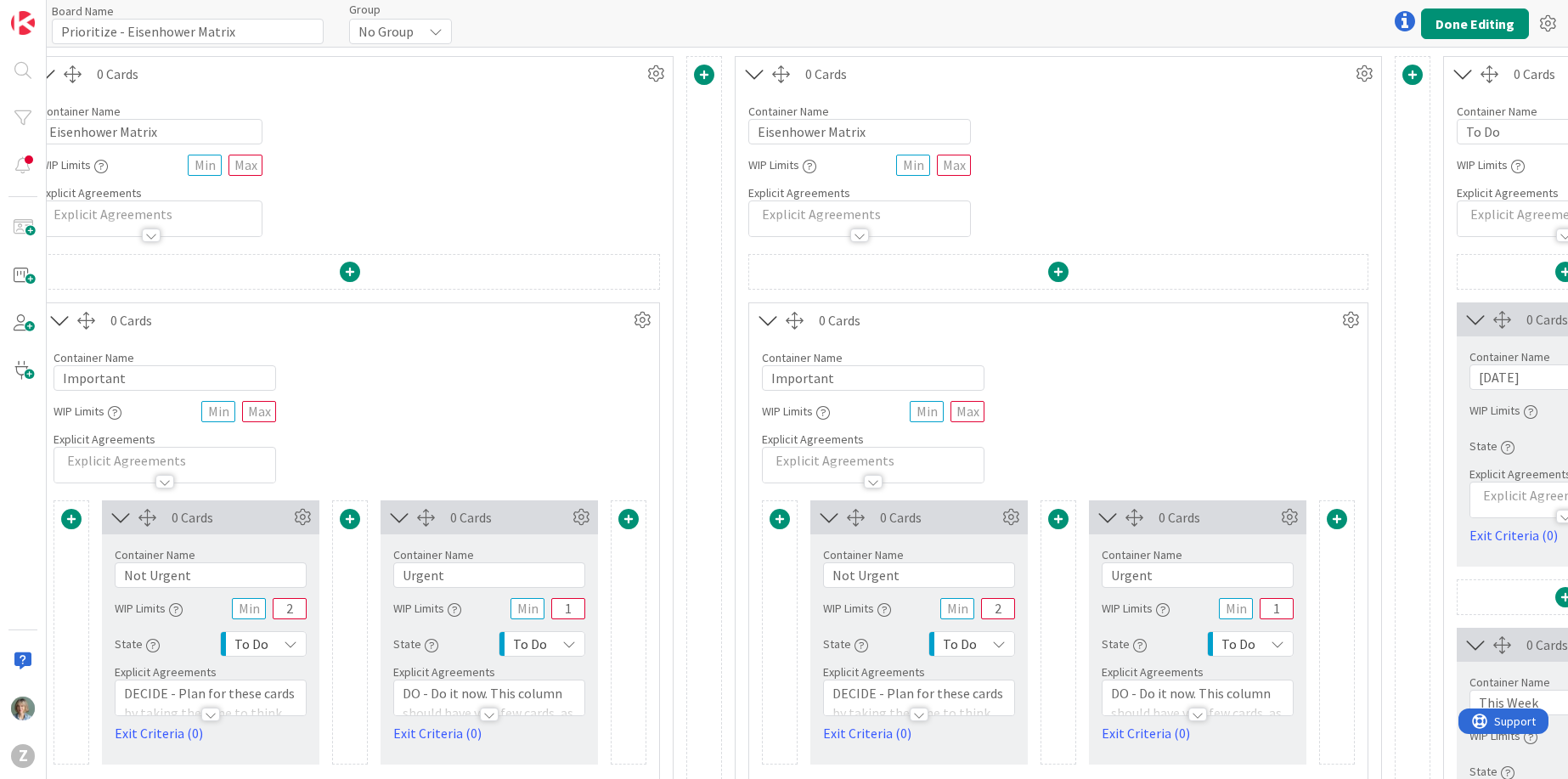
scroll to position [0, 362]
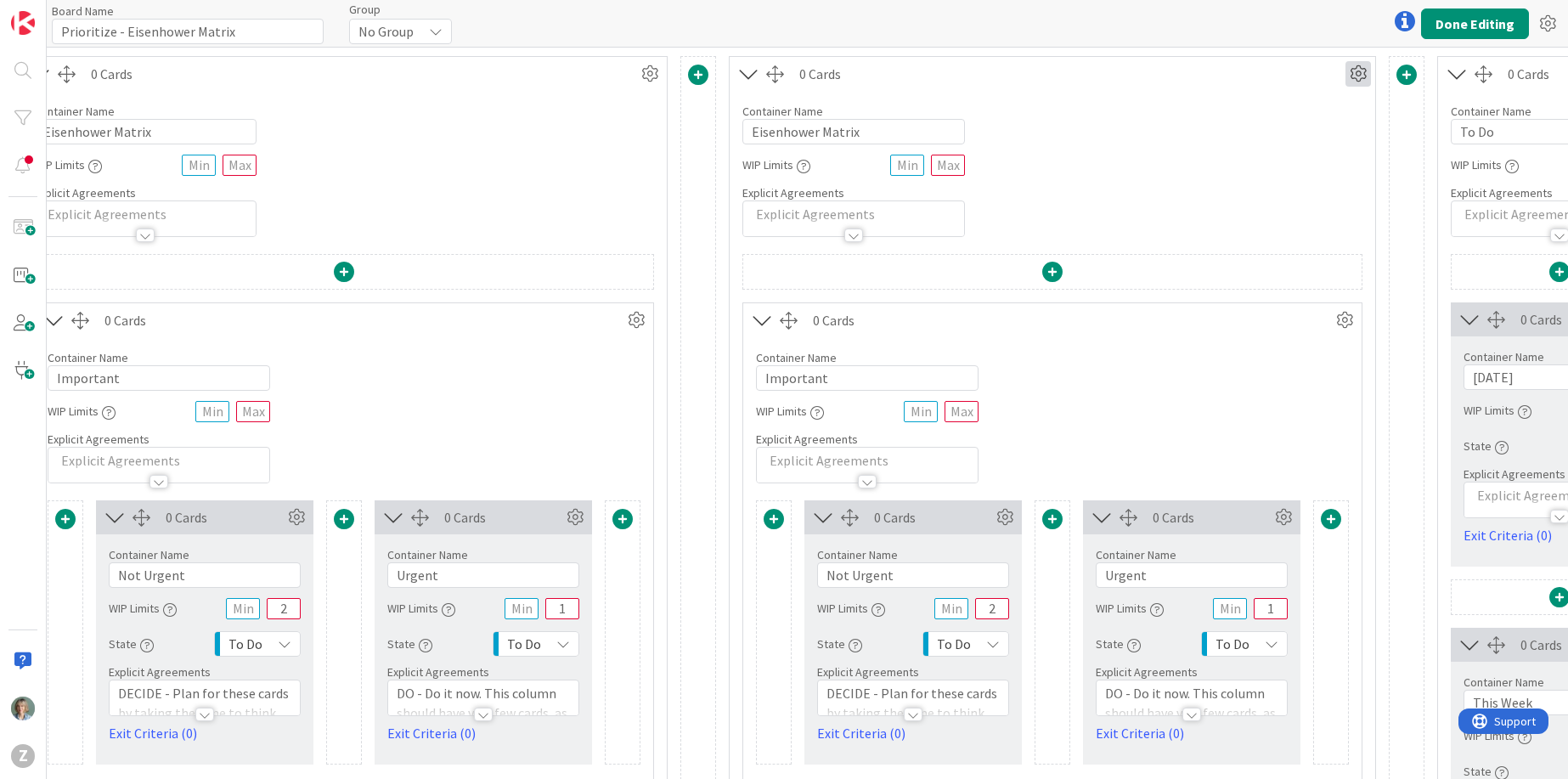
click at [1361, 75] on icon at bounding box center [1358, 74] width 26 height 26
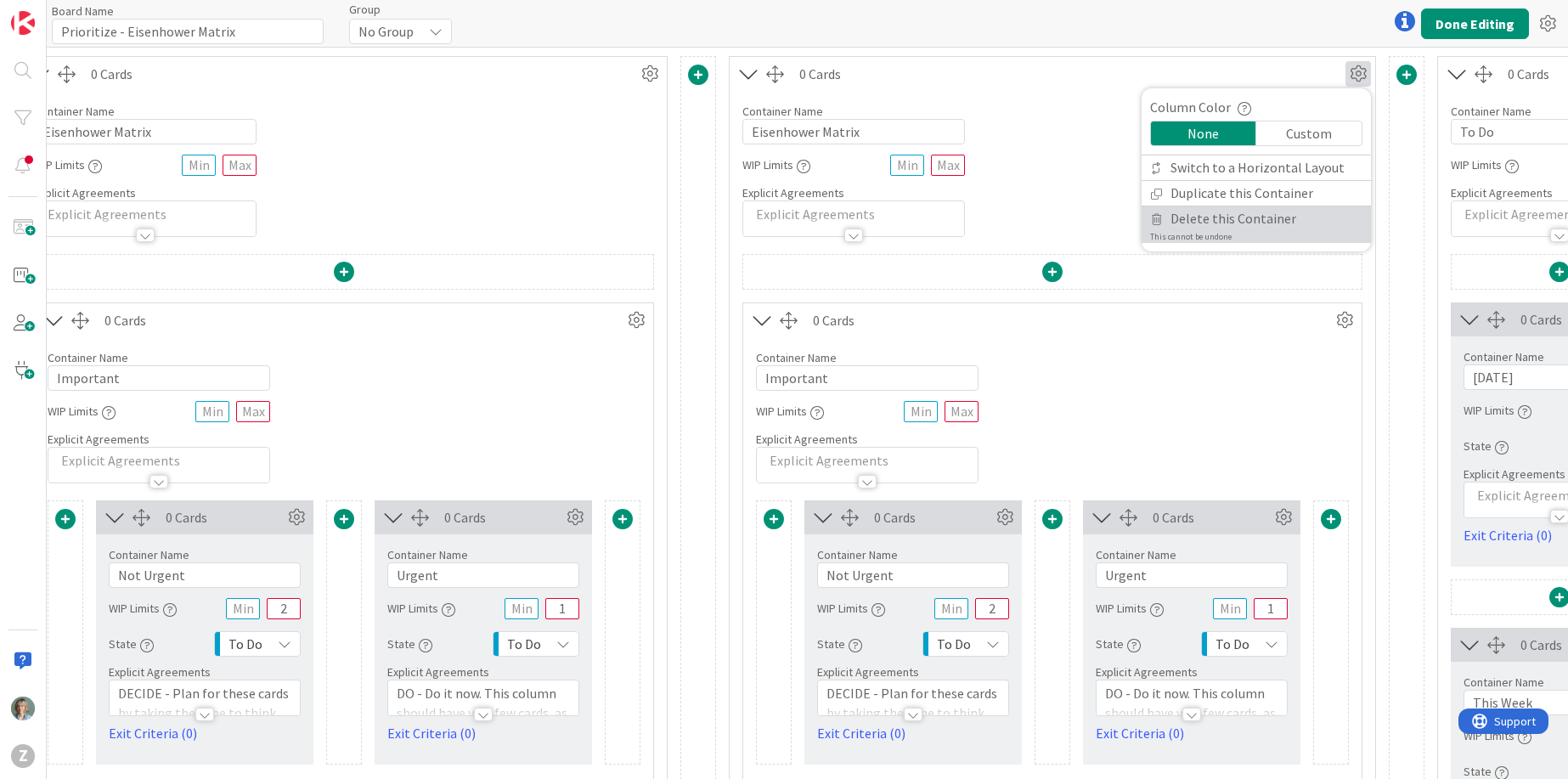
click at [1237, 228] on span "Delete this Container" at bounding box center [1233, 218] width 126 height 25
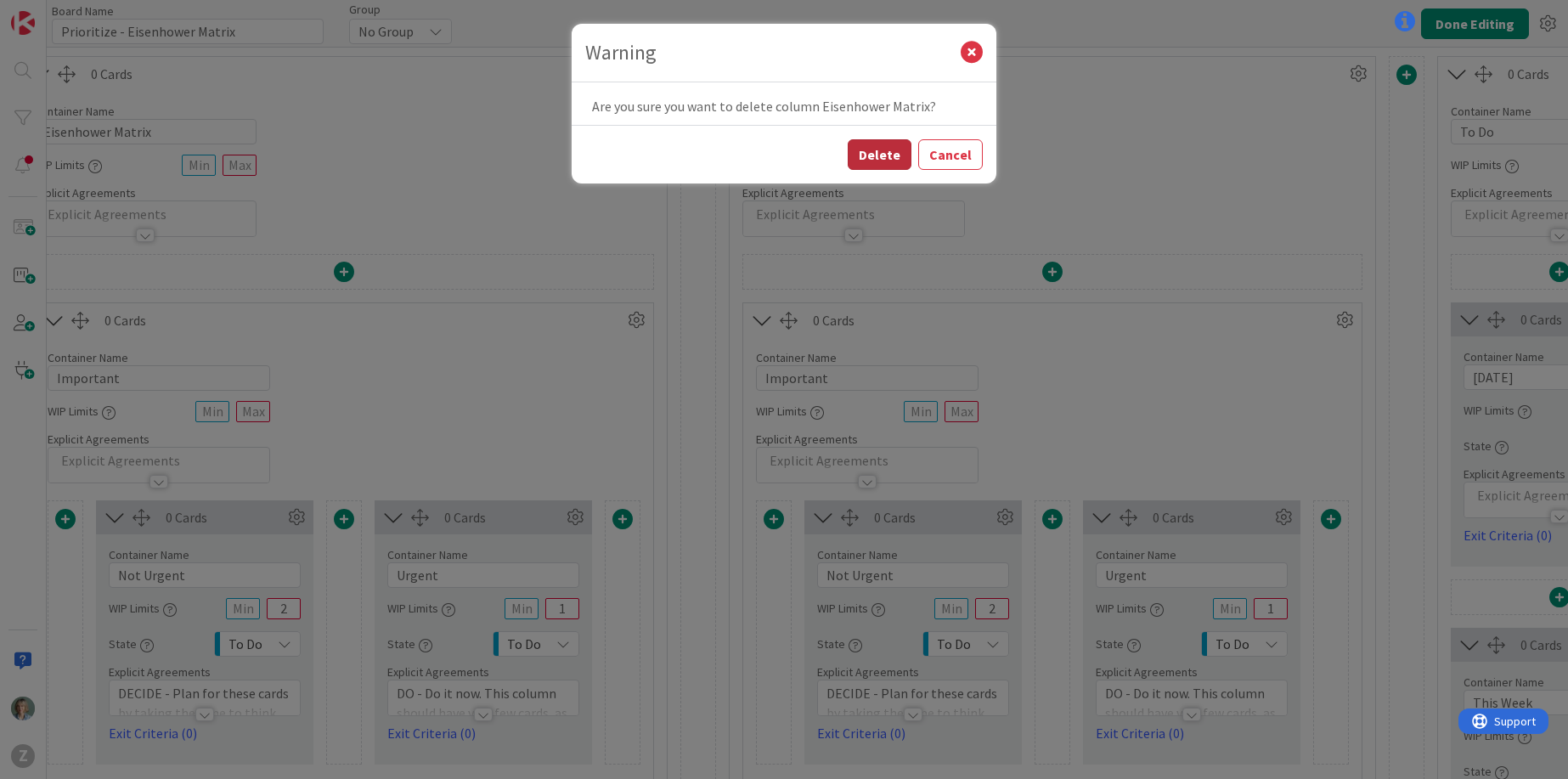
click at [879, 153] on button "Delete" at bounding box center [879, 154] width 64 height 30
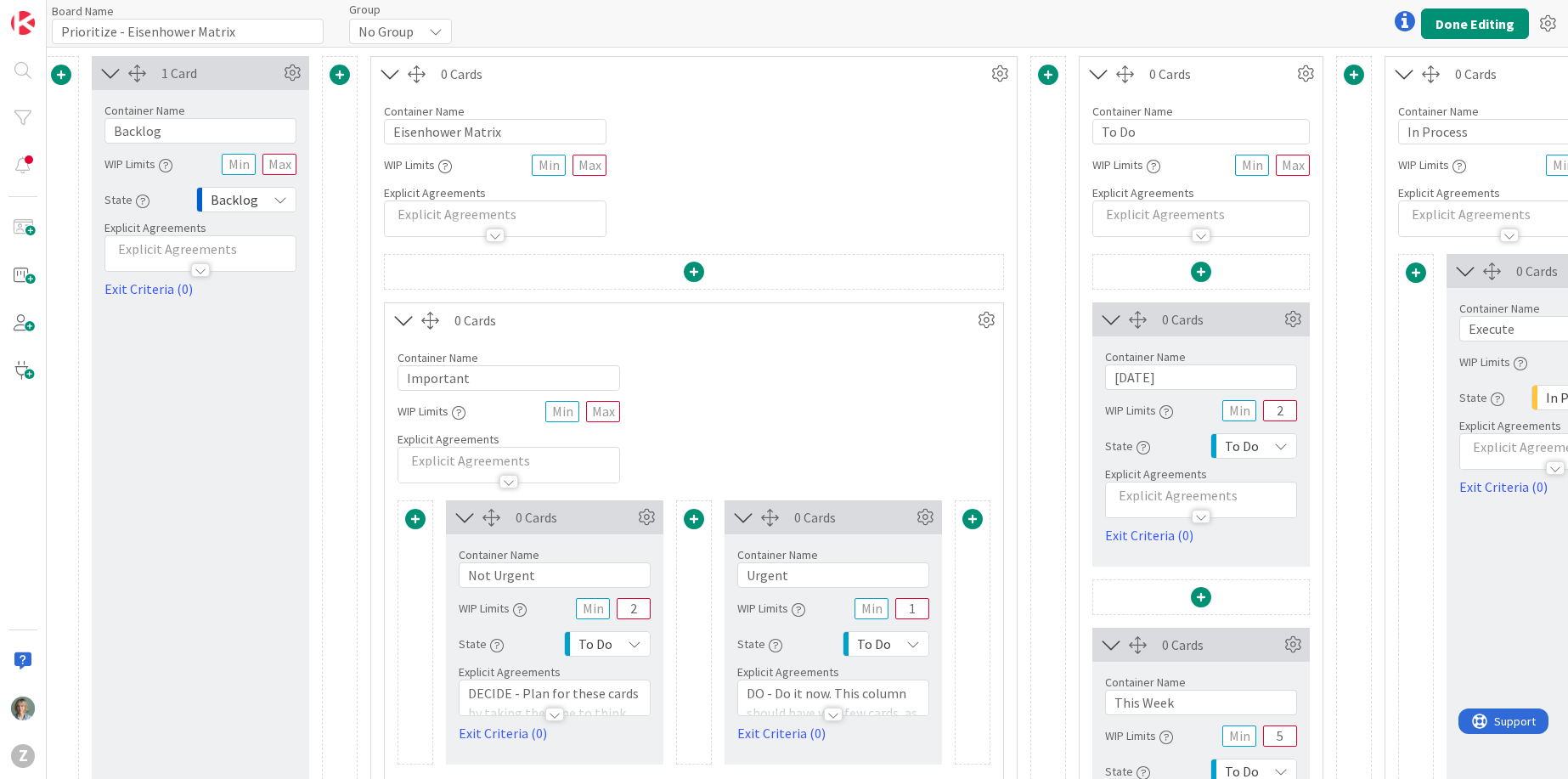
scroll to position [0, 0]
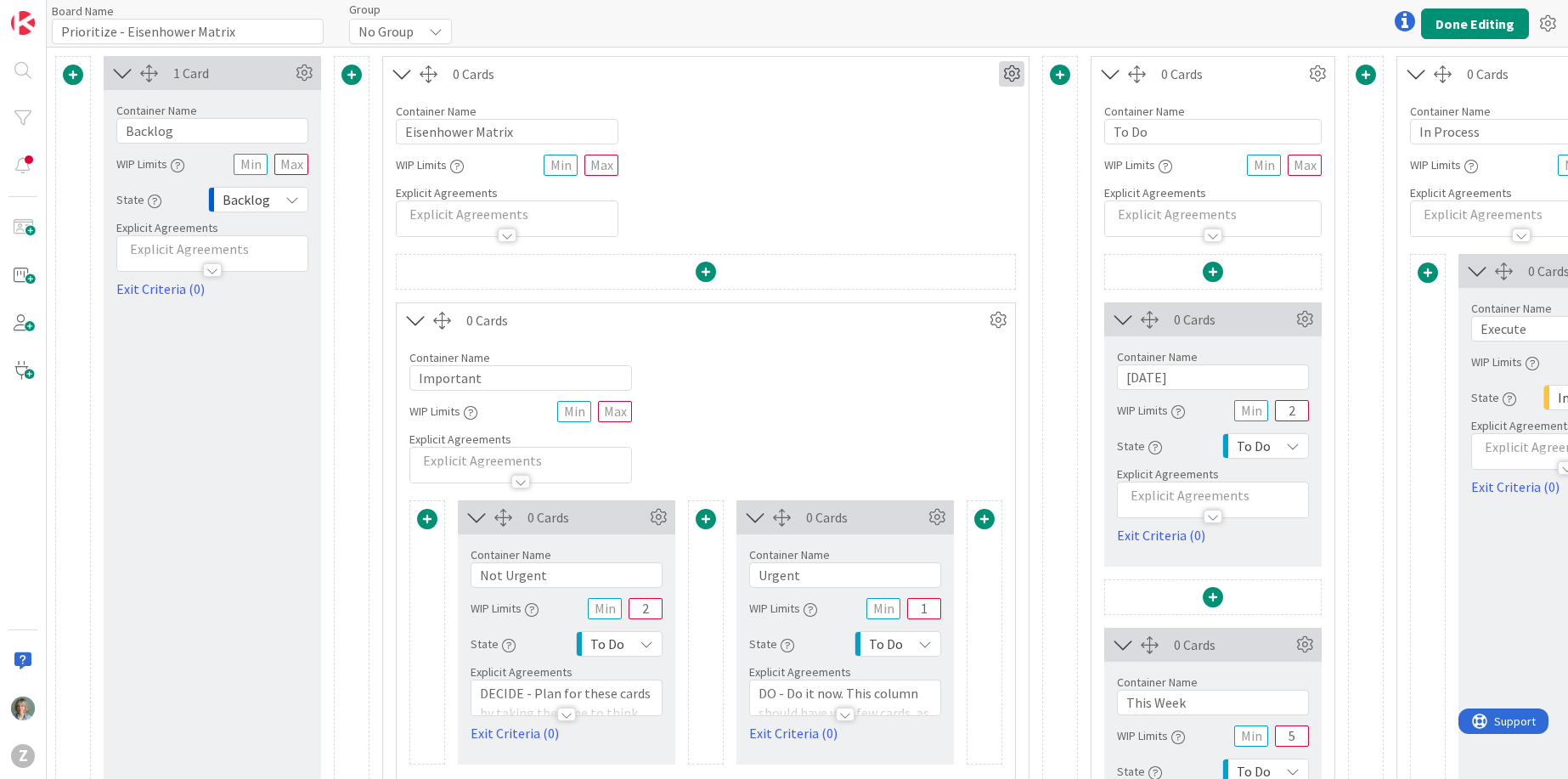
click at [1005, 71] on icon at bounding box center [1012, 74] width 26 height 26
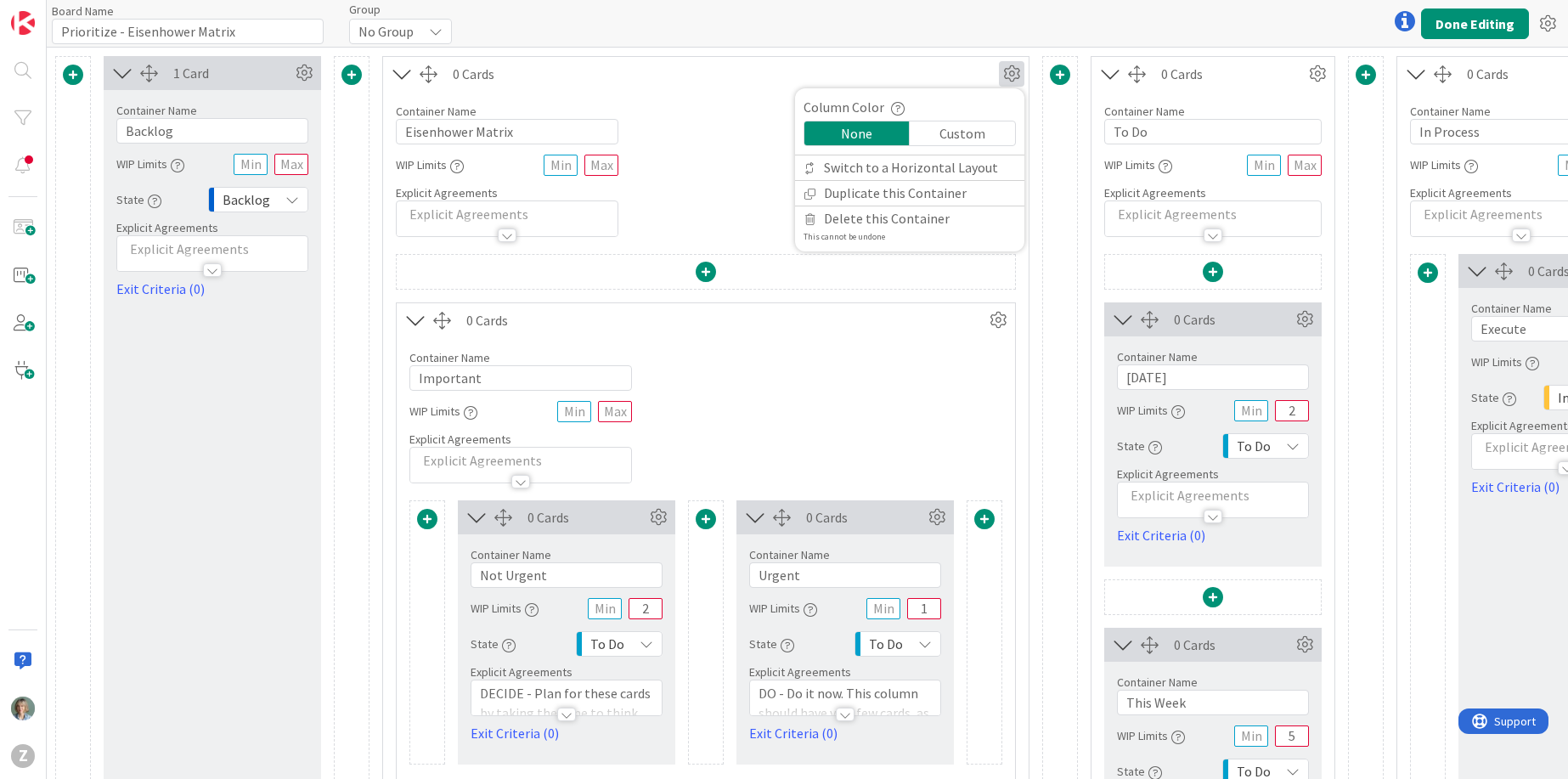
click at [976, 129] on div "Custom" at bounding box center [962, 134] width 105 height 24
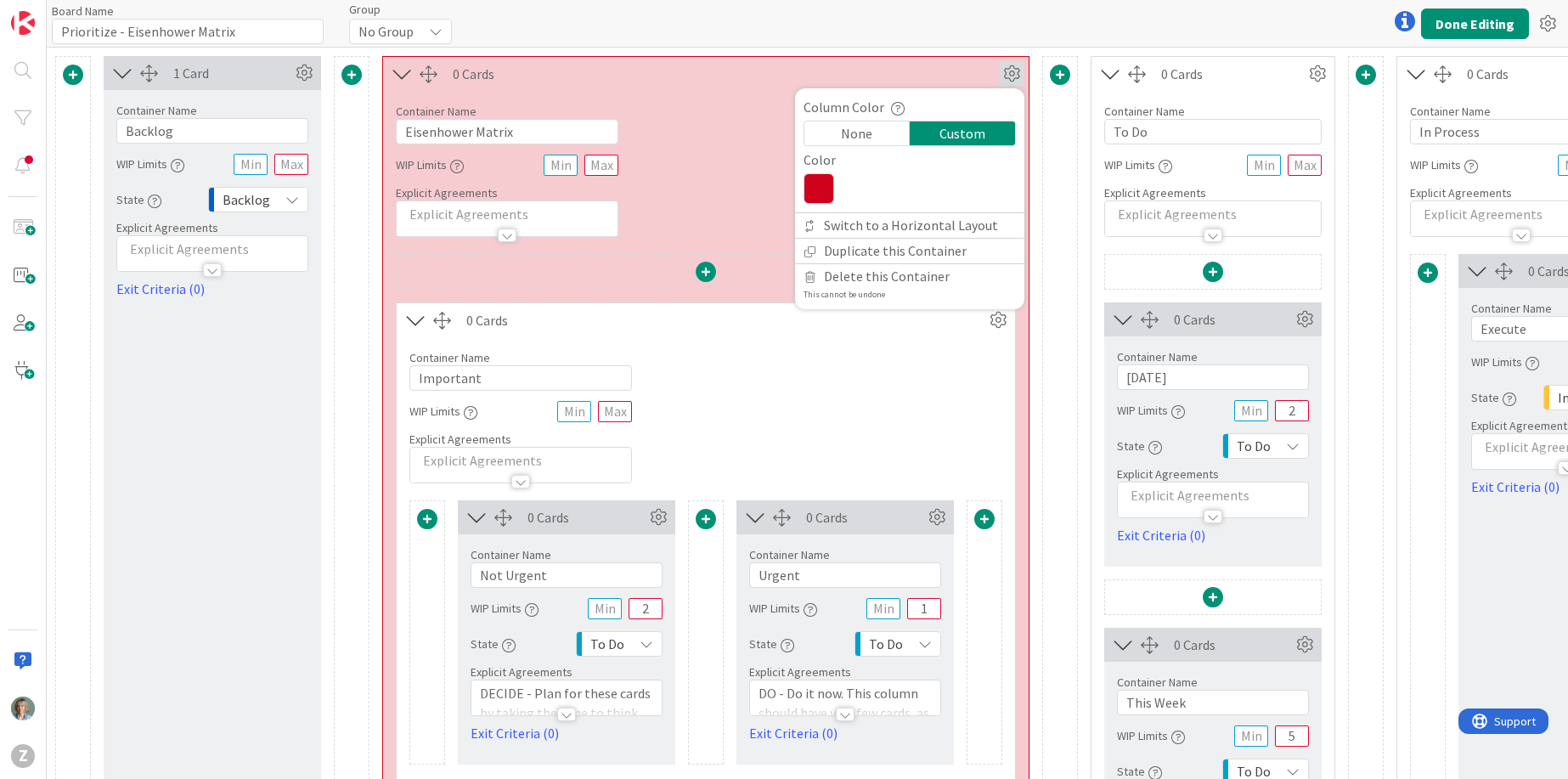
click at [812, 187] on icon at bounding box center [819, 188] width 30 height 30
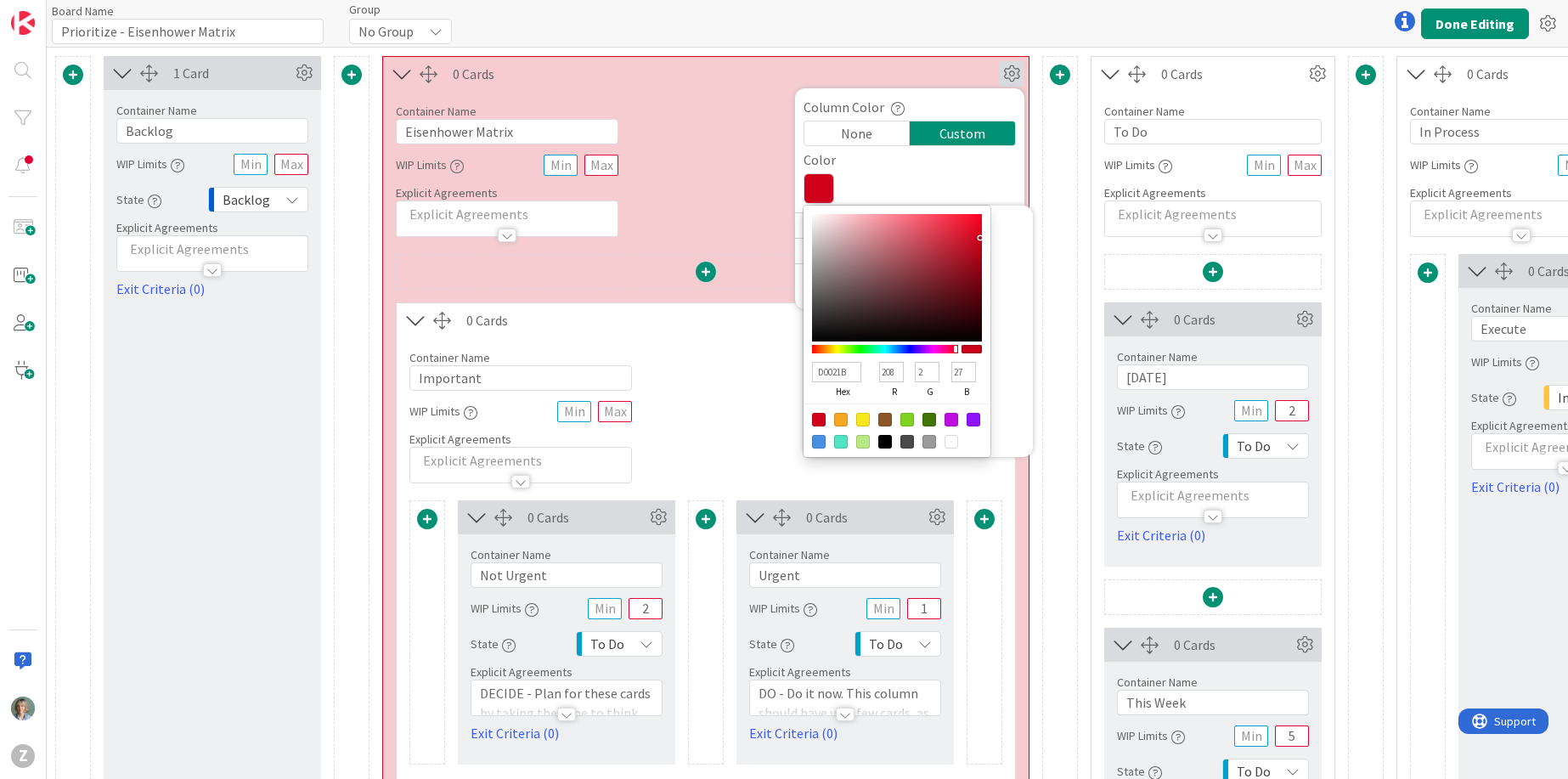
click at [860, 126] on div "None" at bounding box center [857, 134] width 105 height 24
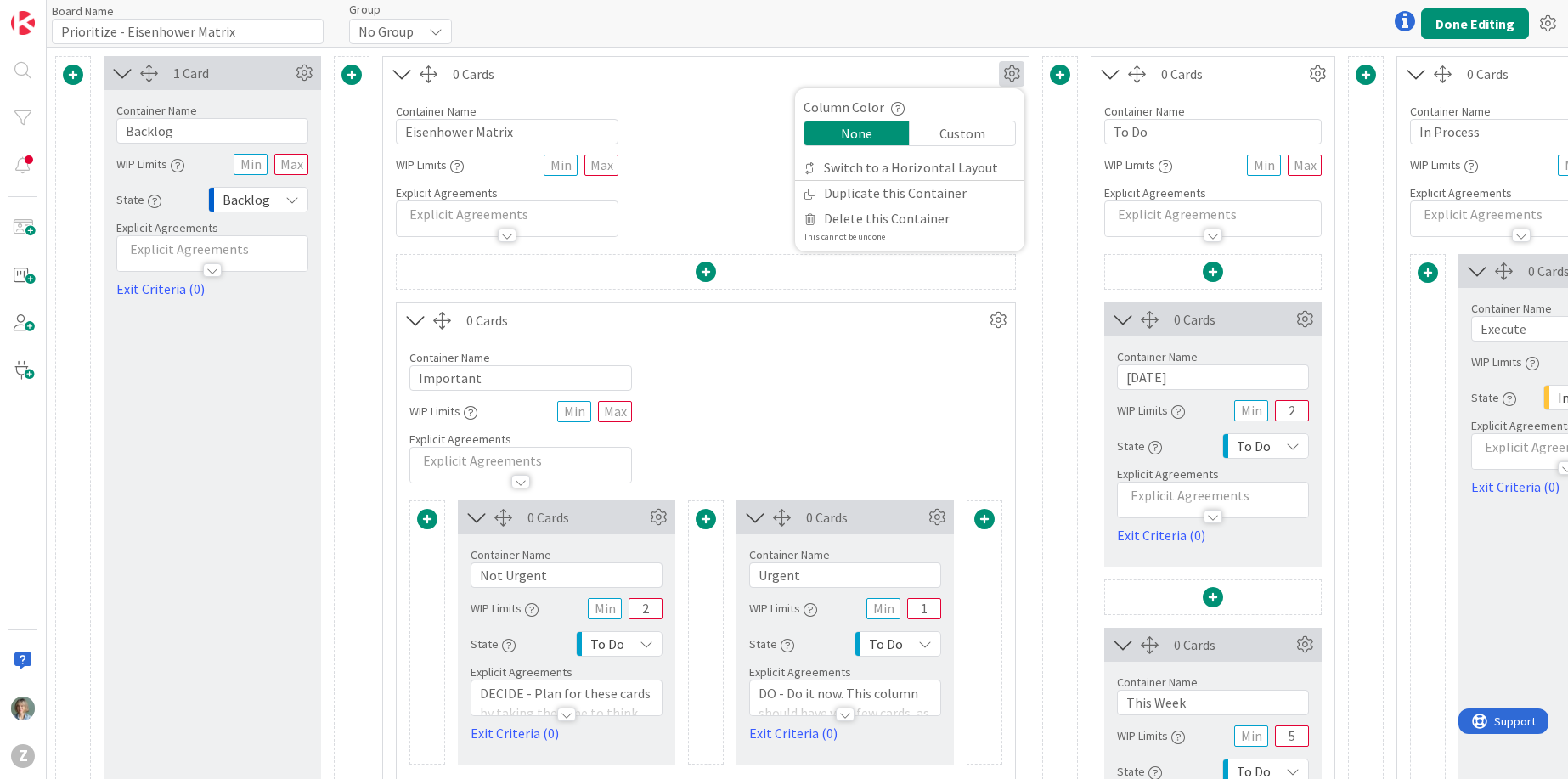
click at [914, 35] on div "Board Name 30 / 64 Prioritize - Eisenhower Matrix Group No Group Done Editing" at bounding box center [807, 23] width 1521 height 47
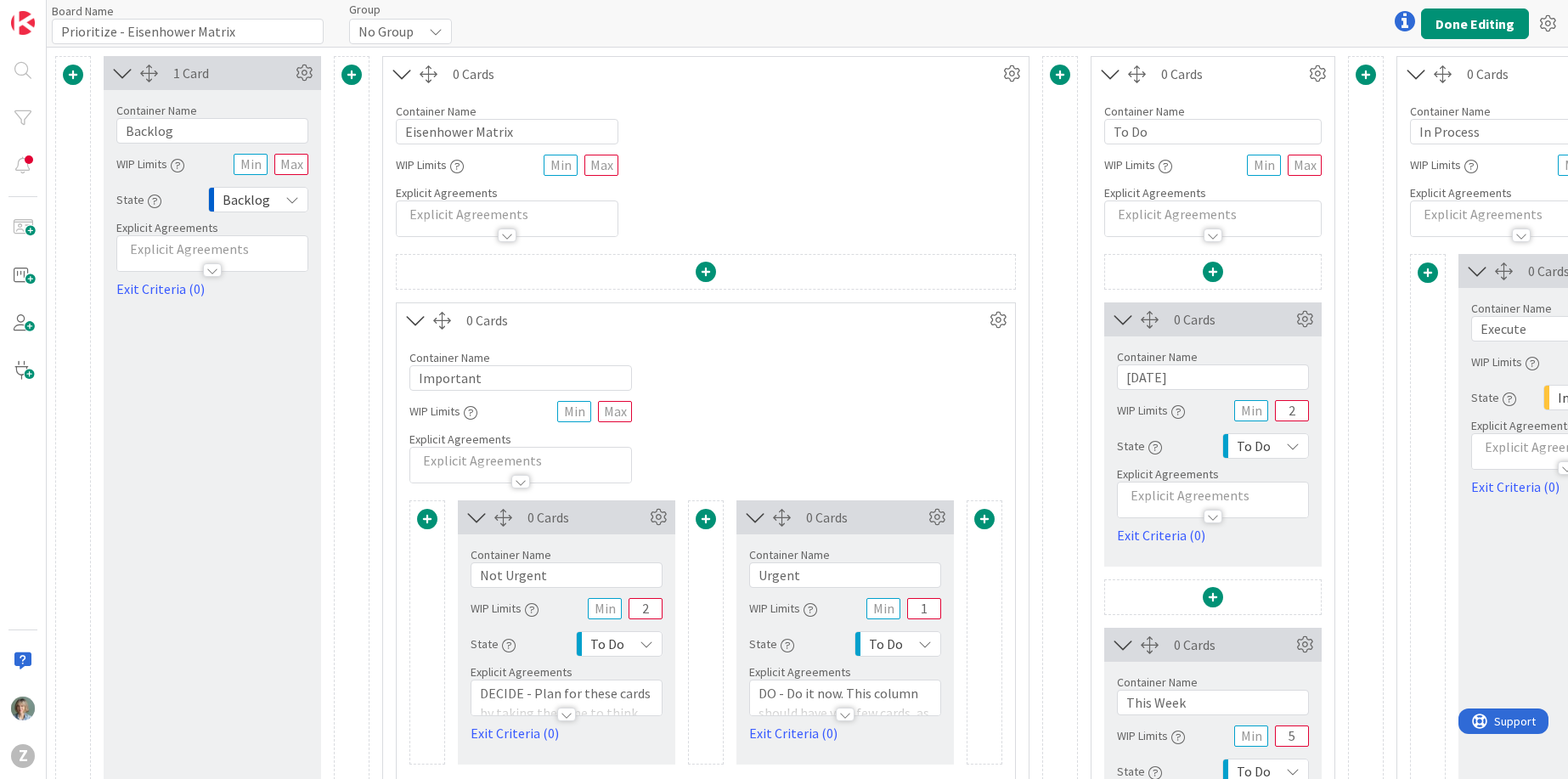
click at [1058, 76] on span at bounding box center [1060, 75] width 20 height 20
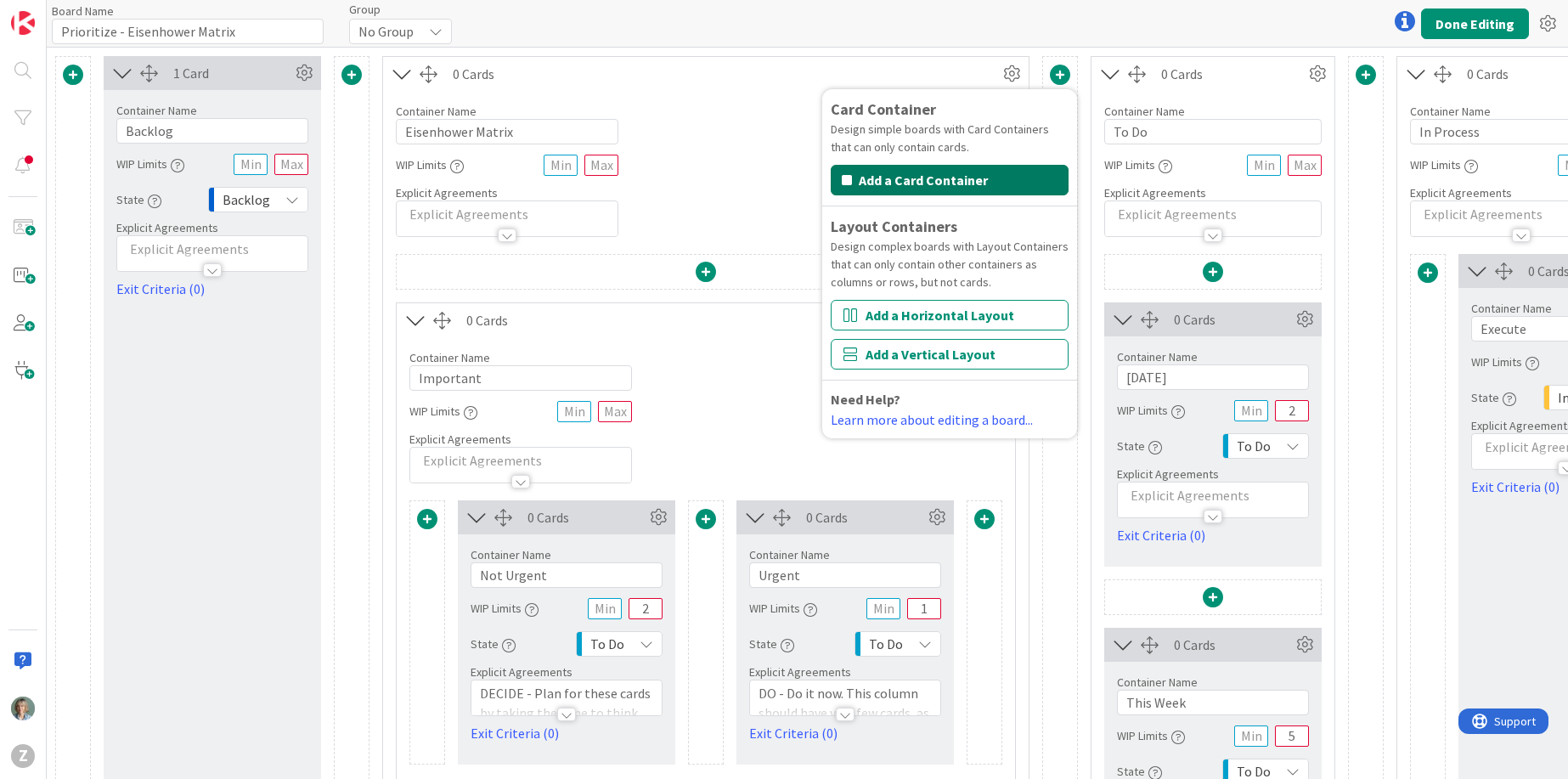
click at [982, 179] on button "Add a Card Container" at bounding box center [949, 180] width 238 height 30
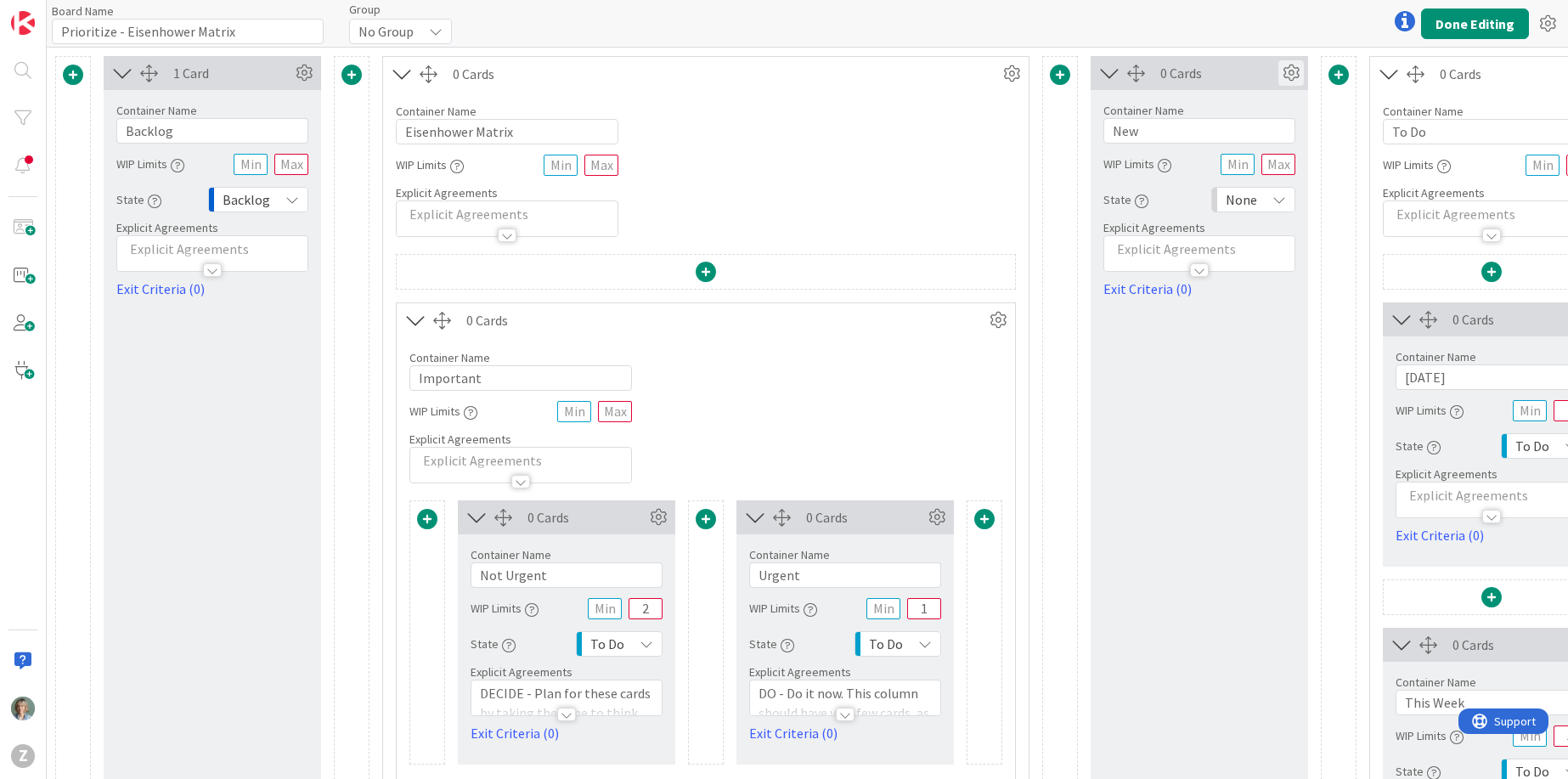
click at [1292, 72] on icon at bounding box center [1291, 73] width 26 height 26
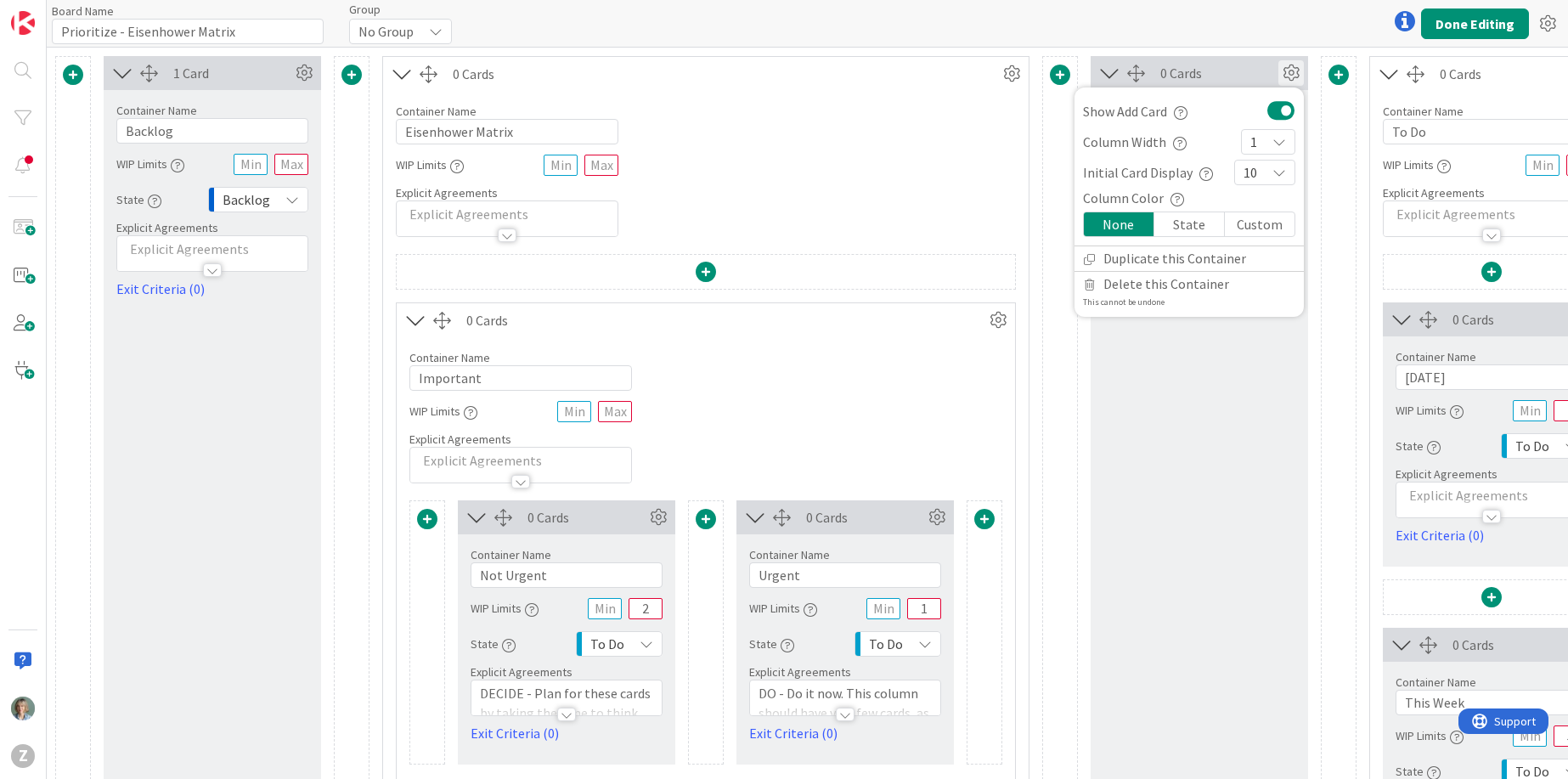
click at [1256, 225] on div "Custom" at bounding box center [1260, 225] width 70 height 24
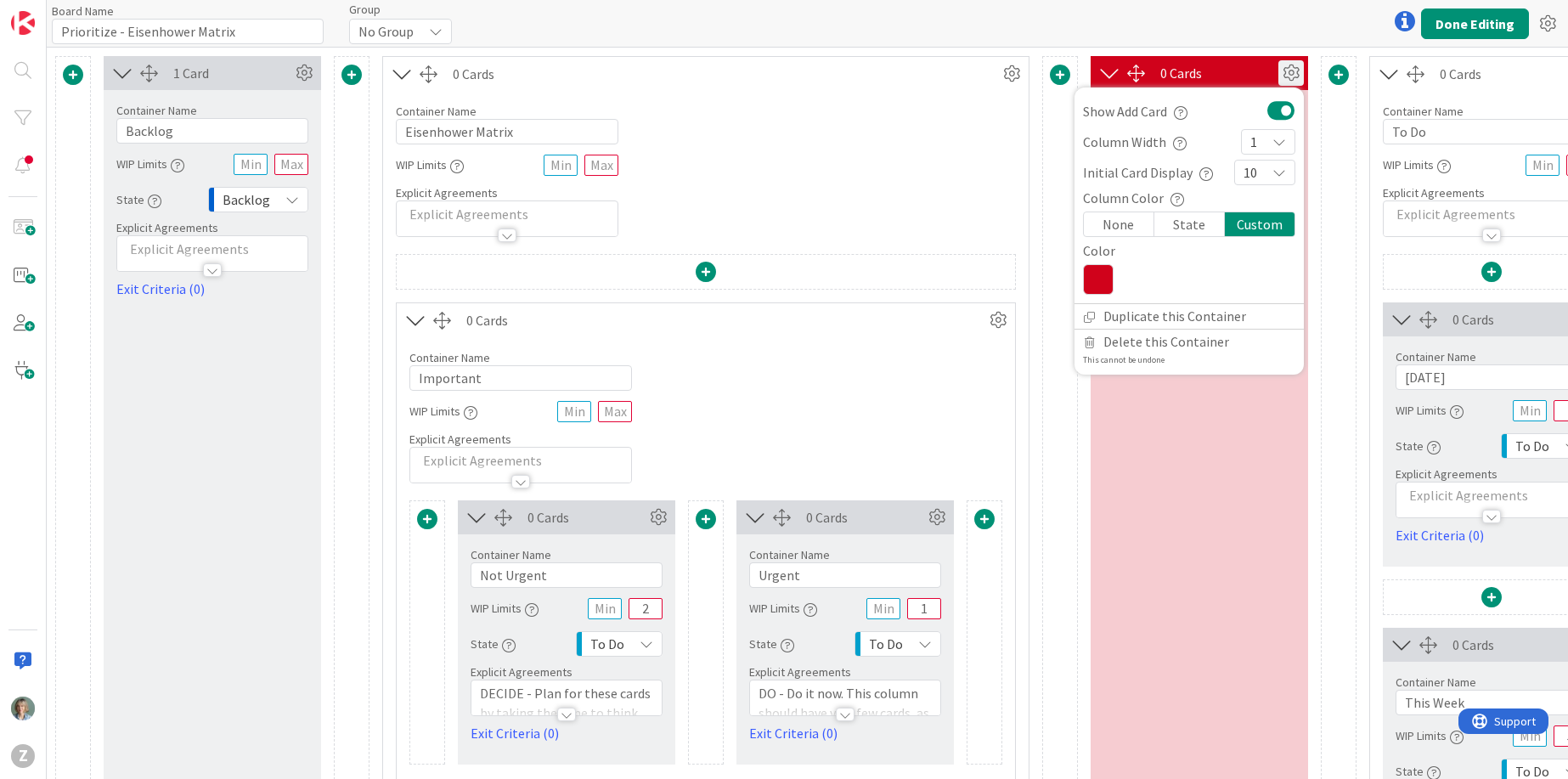
click at [1183, 226] on div "State" at bounding box center [1190, 225] width 71 height 24
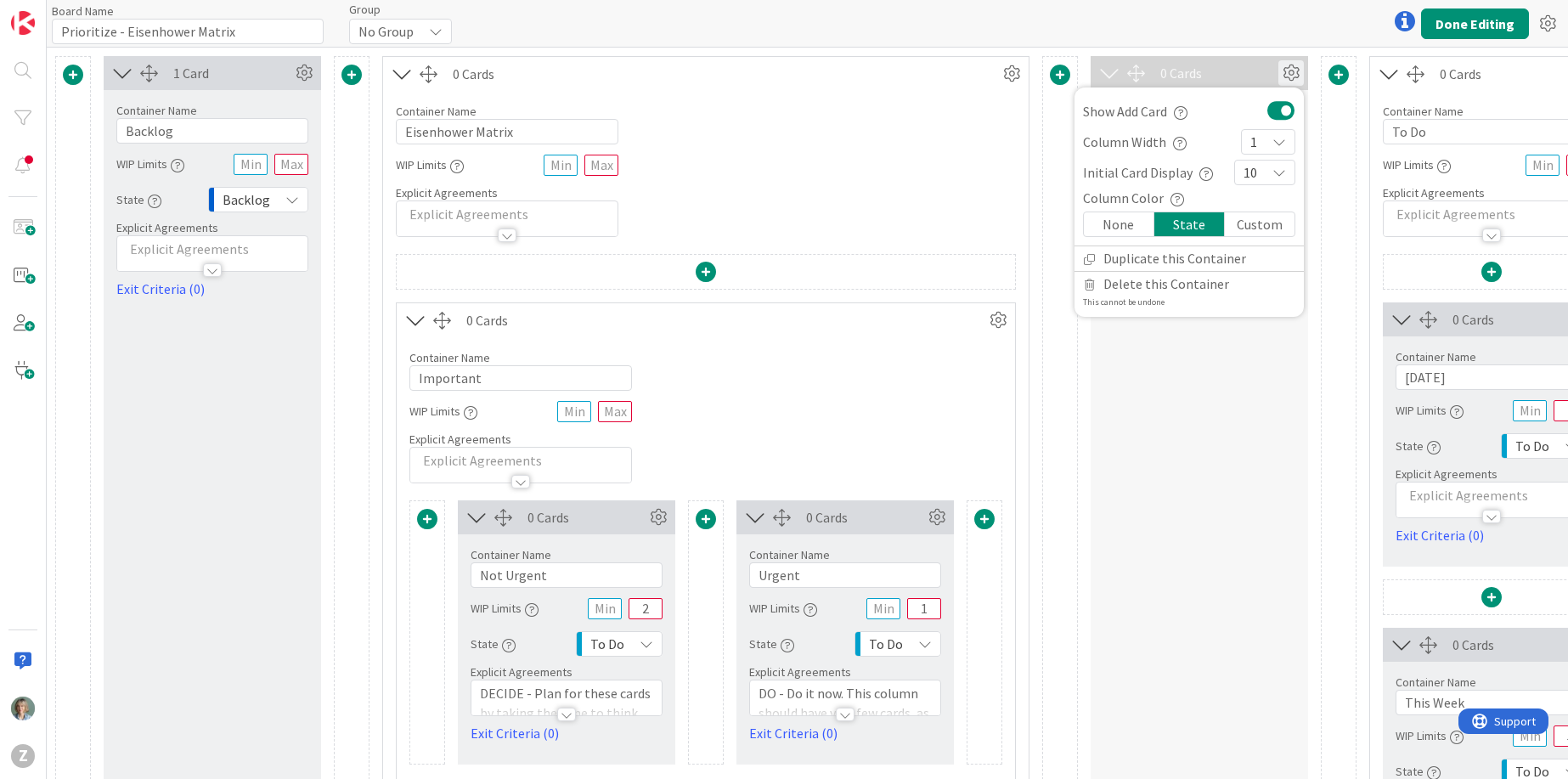
click at [1129, 228] on div "None" at bounding box center [1119, 225] width 71 height 24
click at [1243, 27] on div "Board Name 30 / 64 Prioritize - Eisenhower Matrix Group No Group Done Editing" at bounding box center [807, 23] width 1521 height 47
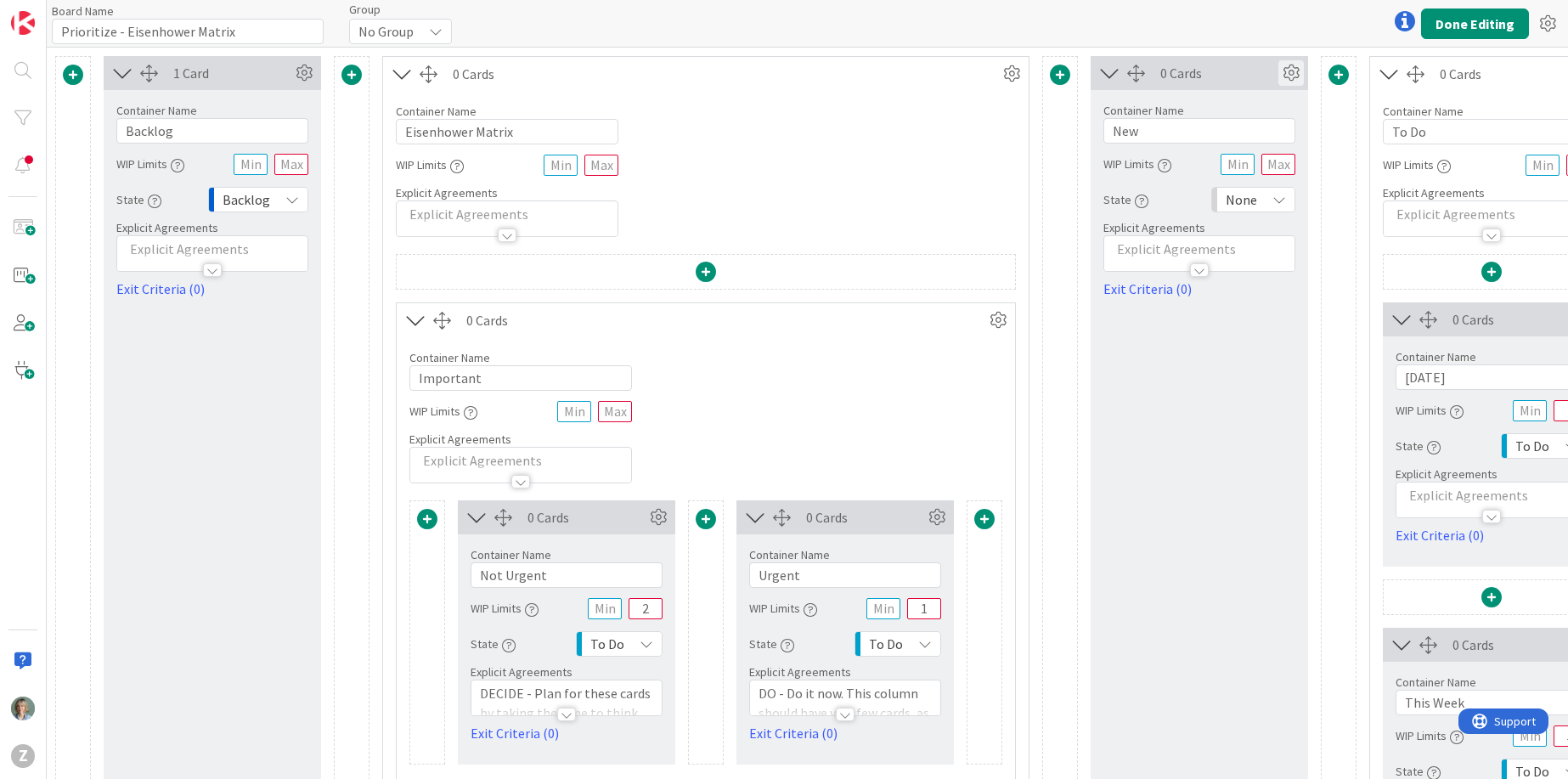
click at [1293, 63] on icon at bounding box center [1291, 73] width 26 height 26
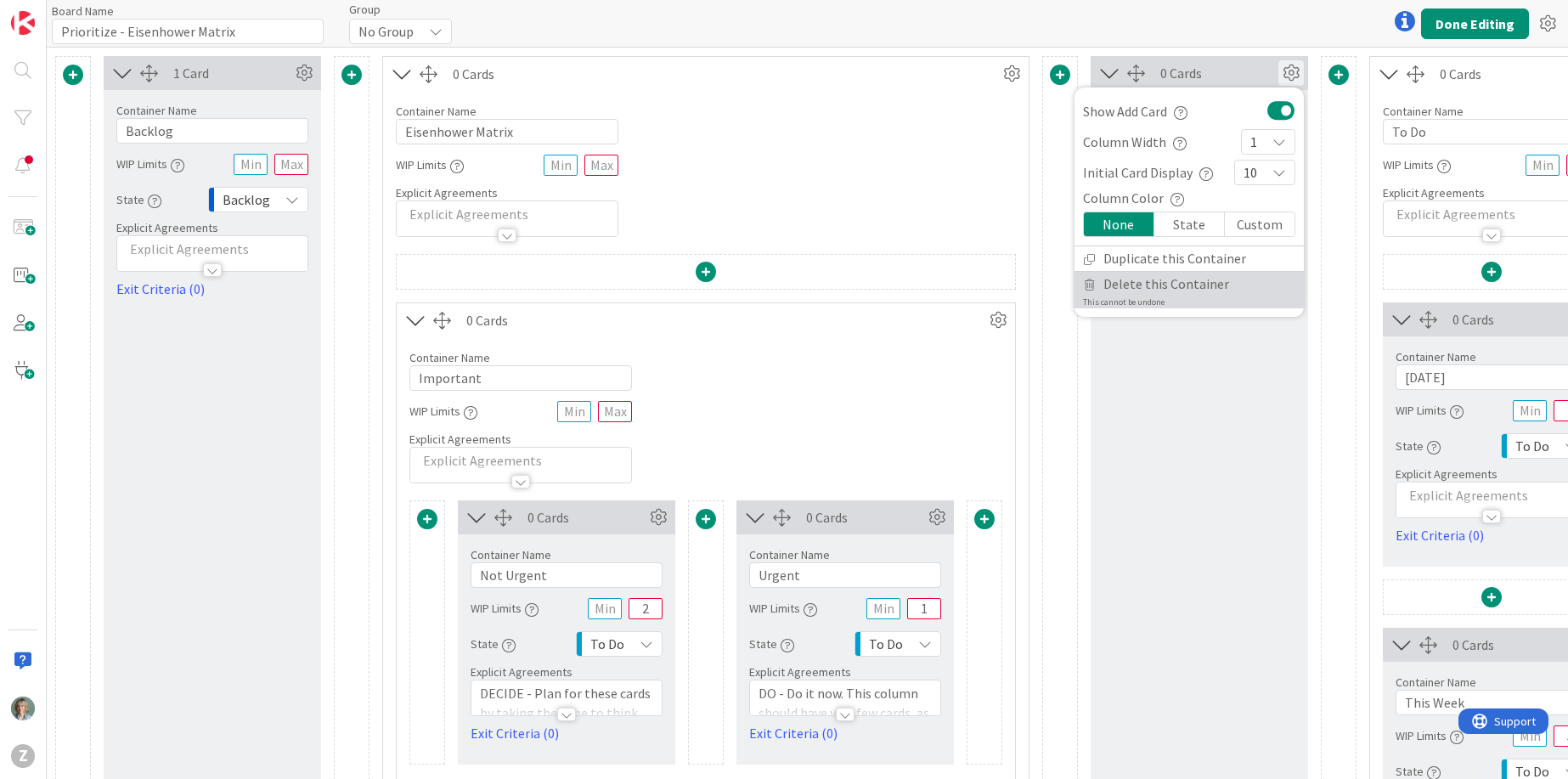
click at [1191, 278] on span "Delete this Container" at bounding box center [1166, 284] width 126 height 25
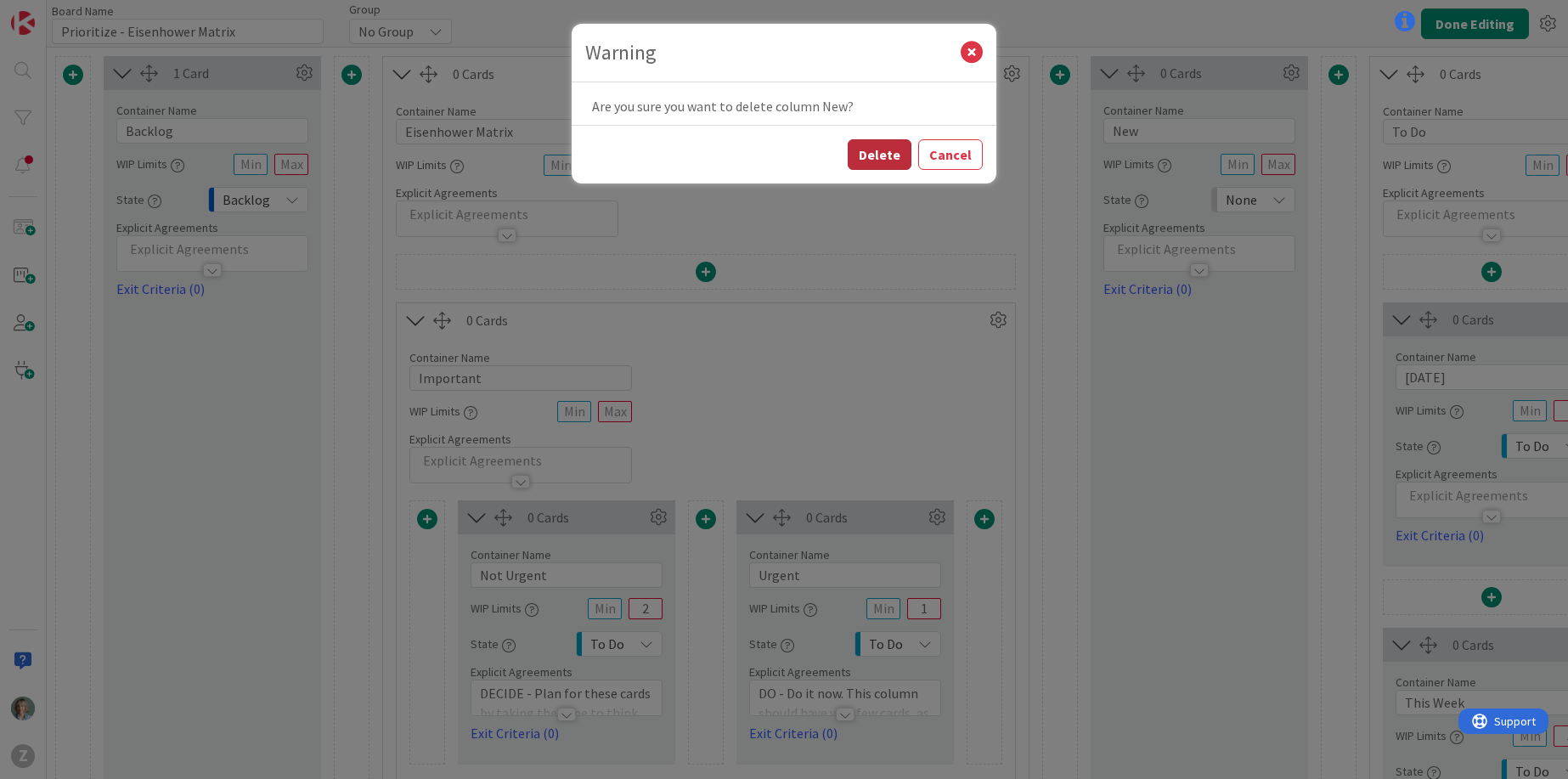
click at [893, 157] on button "Delete" at bounding box center [879, 154] width 64 height 30
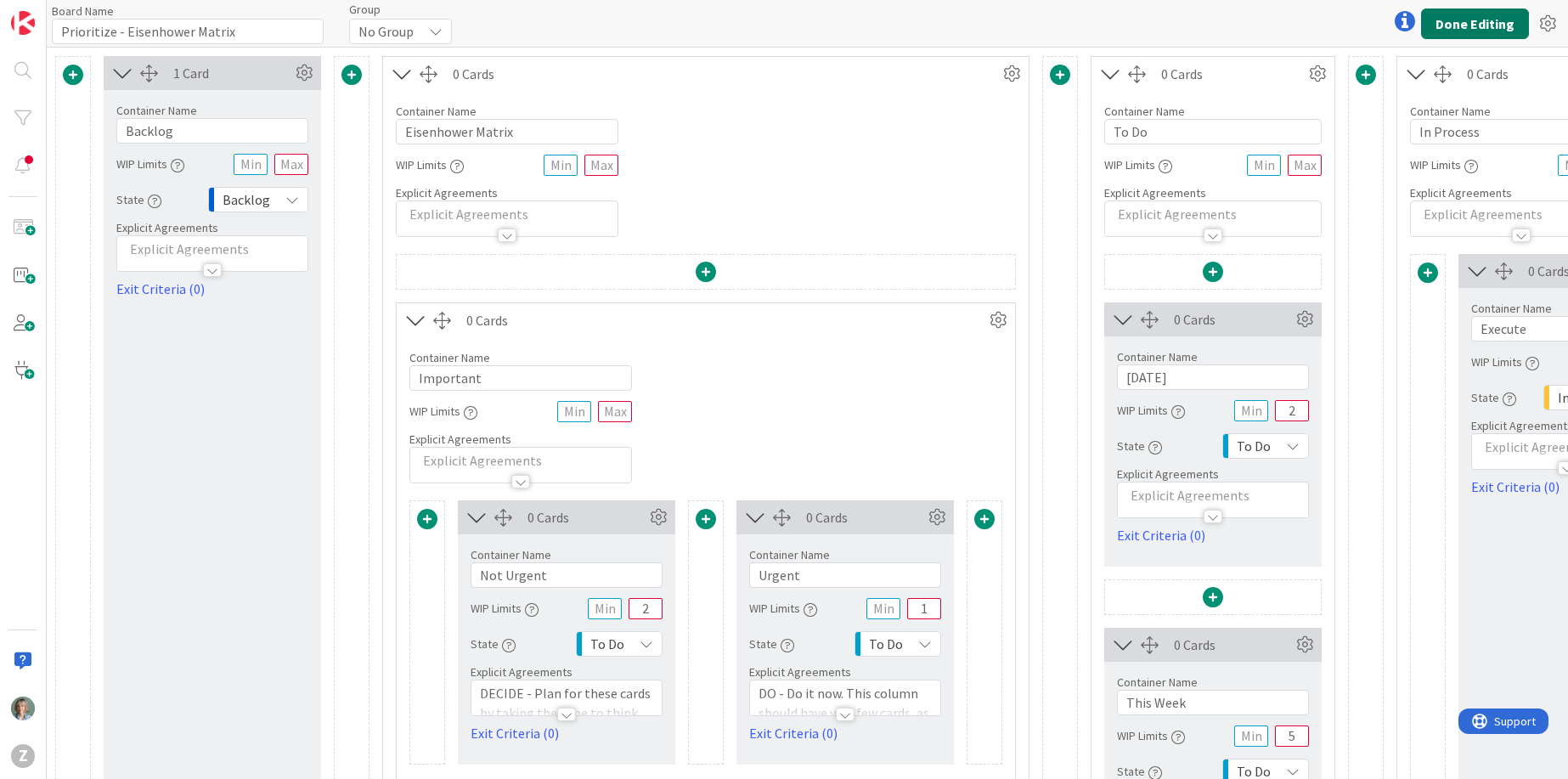
click at [1499, 30] on button "Done Editing" at bounding box center [1474, 23] width 108 height 30
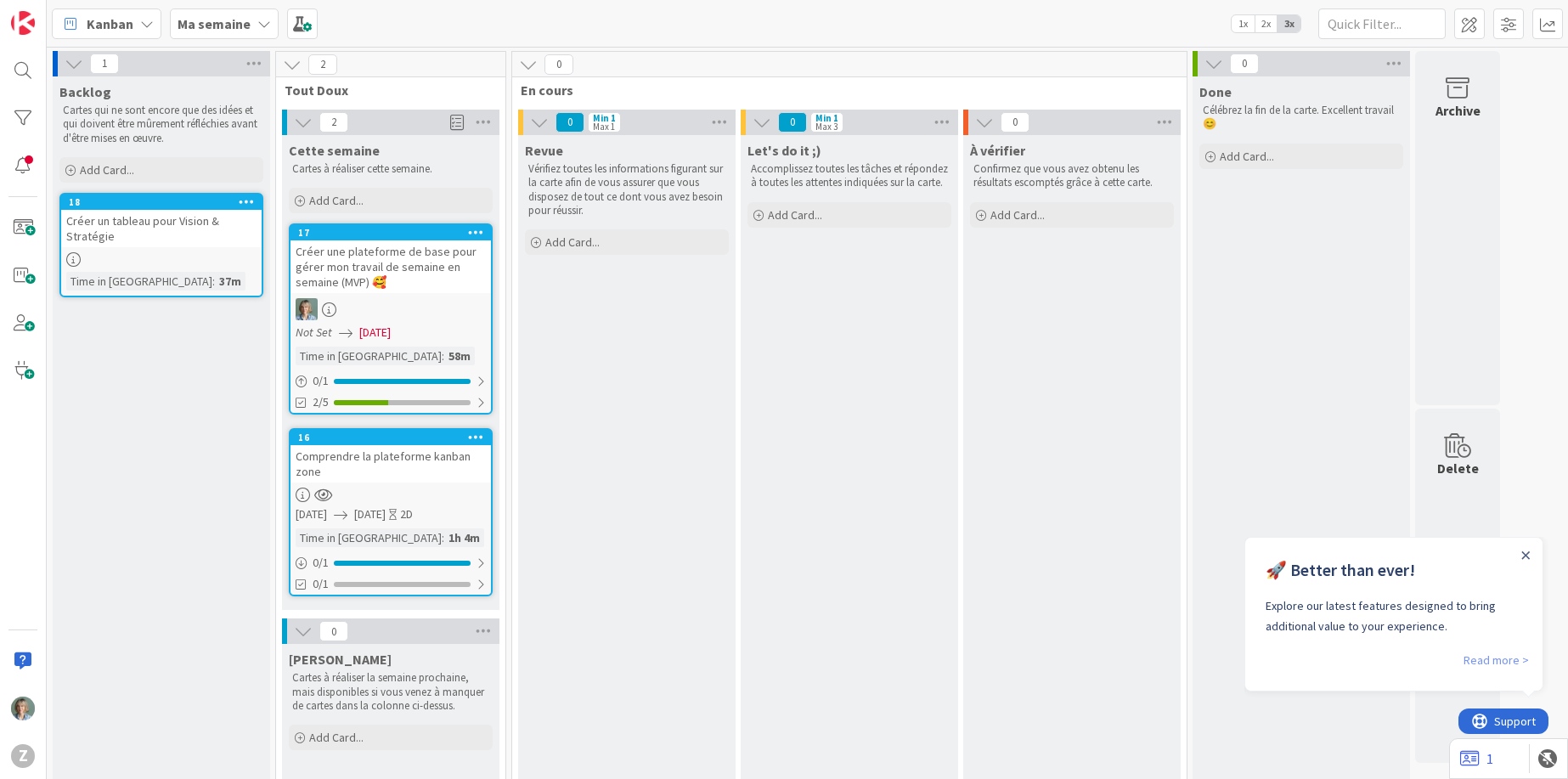
click at [1513, 660] on link "Read more >" at bounding box center [1495, 660] width 65 height 20
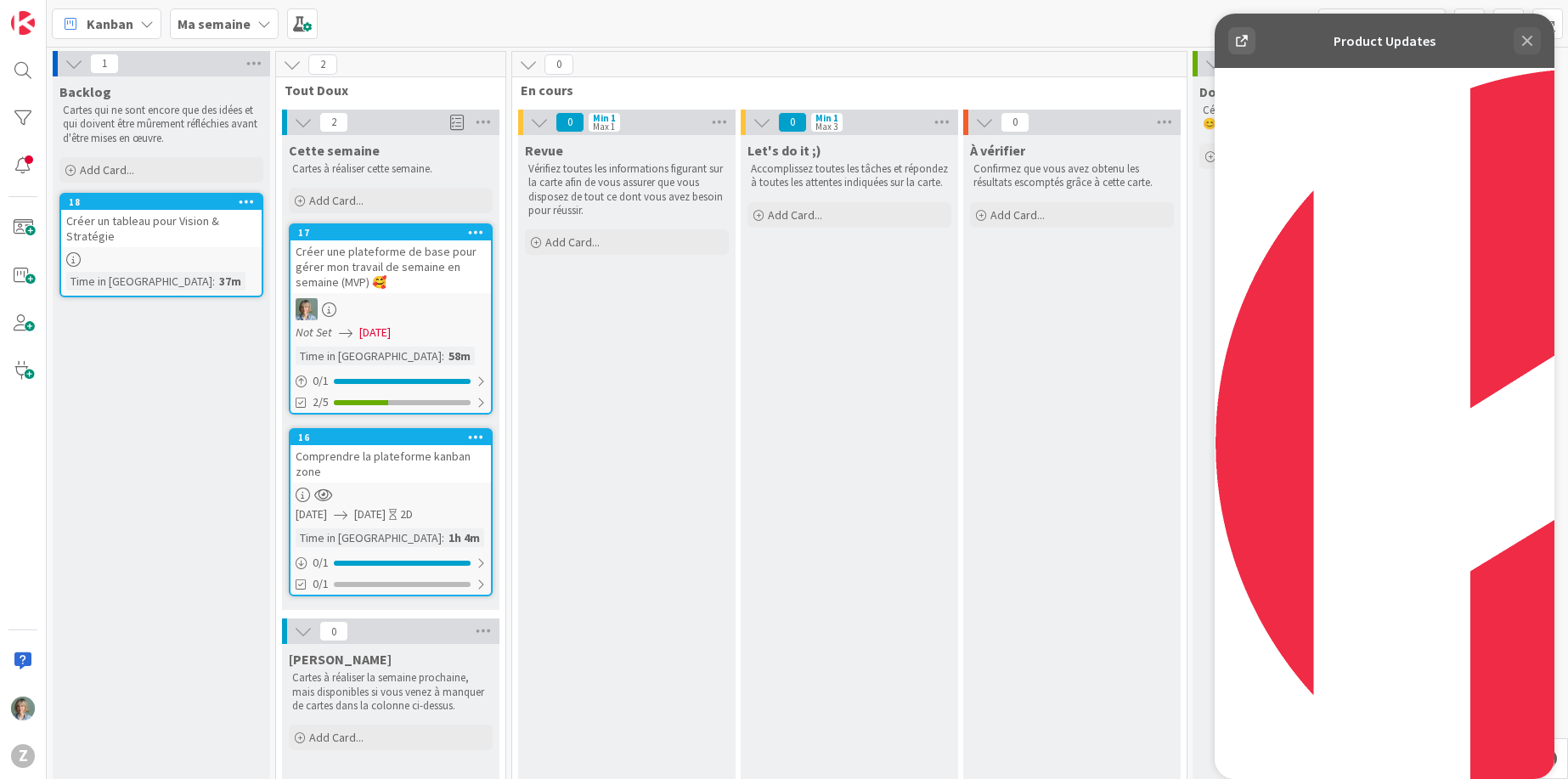
click at [1529, 52] on button at bounding box center [1527, 41] width 28 height 28
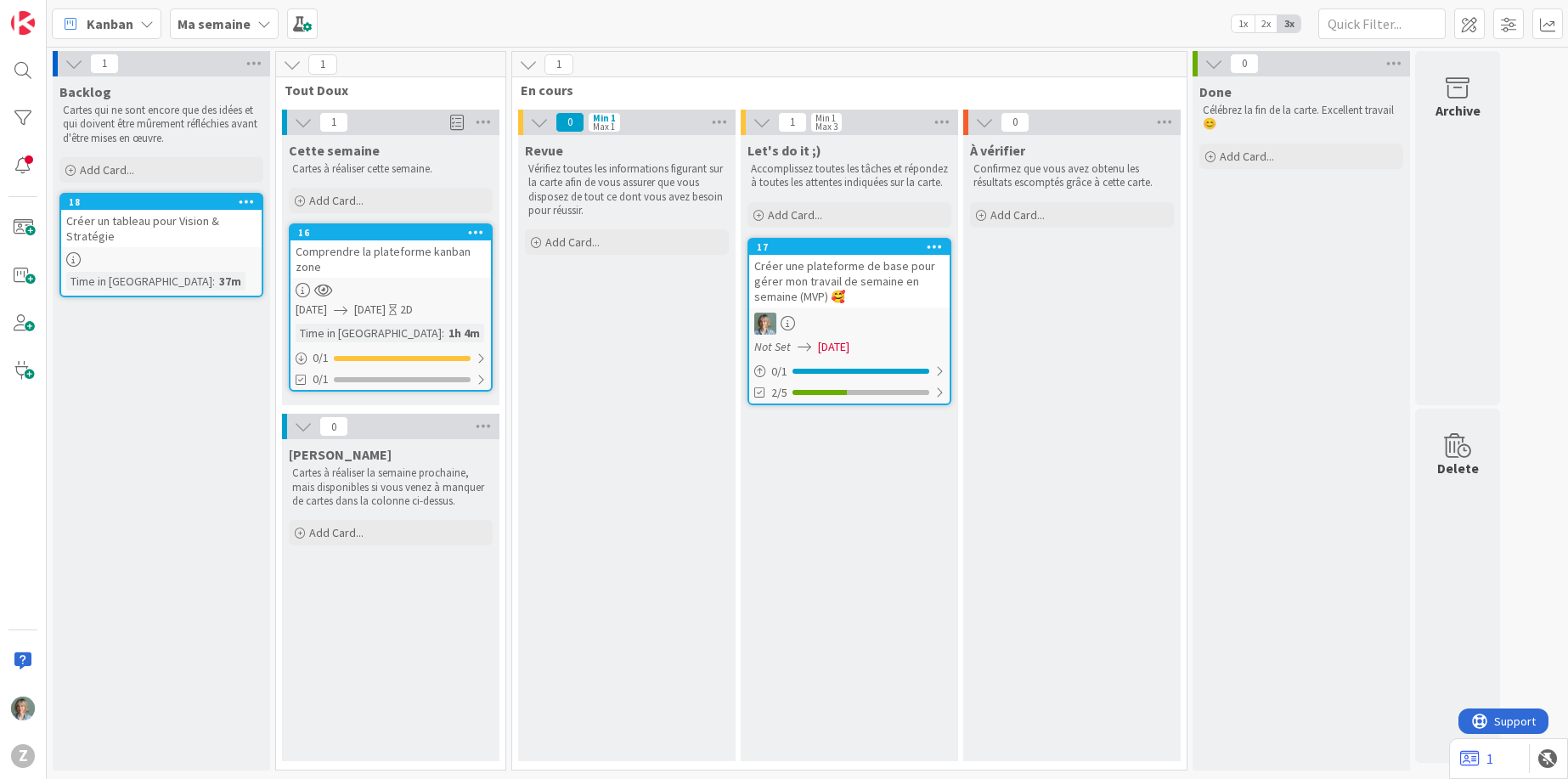
click at [919, 308] on div "Créer une plateforme de base pour gérer mon travail de semaine en semaine (MVP)…" at bounding box center [850, 281] width 201 height 52
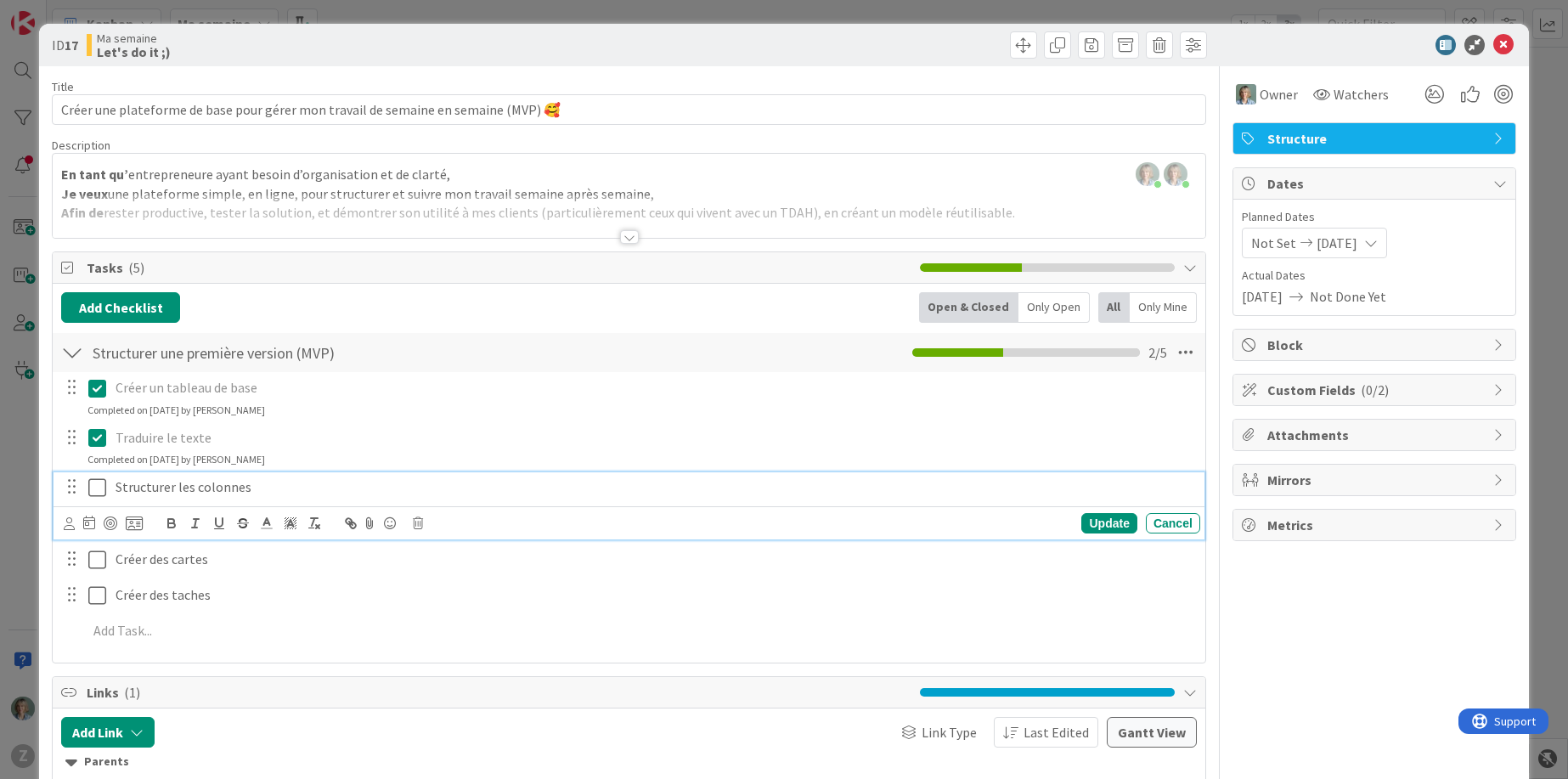
click at [222, 483] on p "Structurer les colonnes" at bounding box center [654, 486] width 1078 height 19
click at [1105, 520] on div "Update" at bounding box center [1109, 523] width 55 height 20
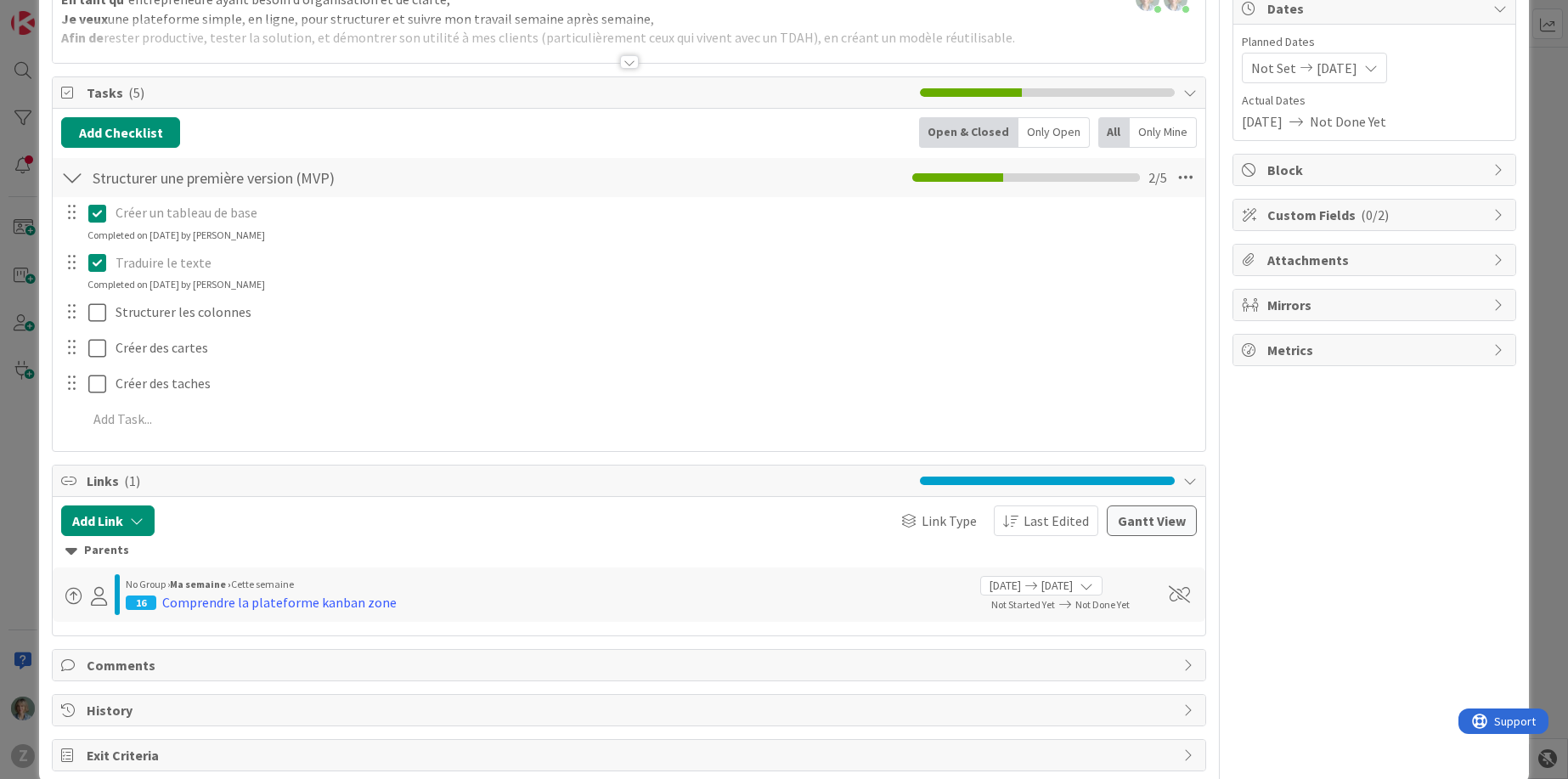
scroll to position [203, 0]
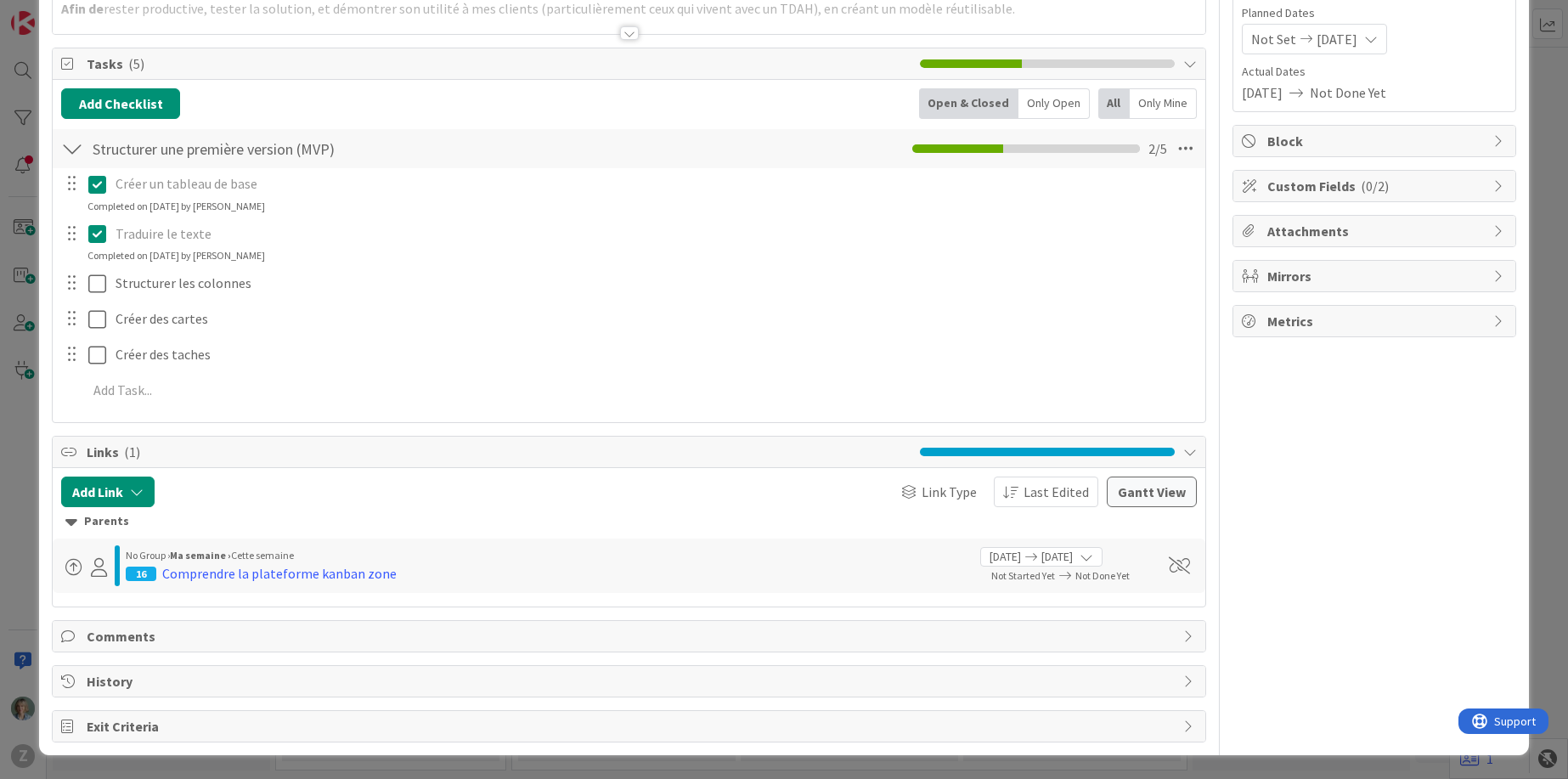
click at [223, 639] on span "Comments" at bounding box center [631, 636] width 1088 height 20
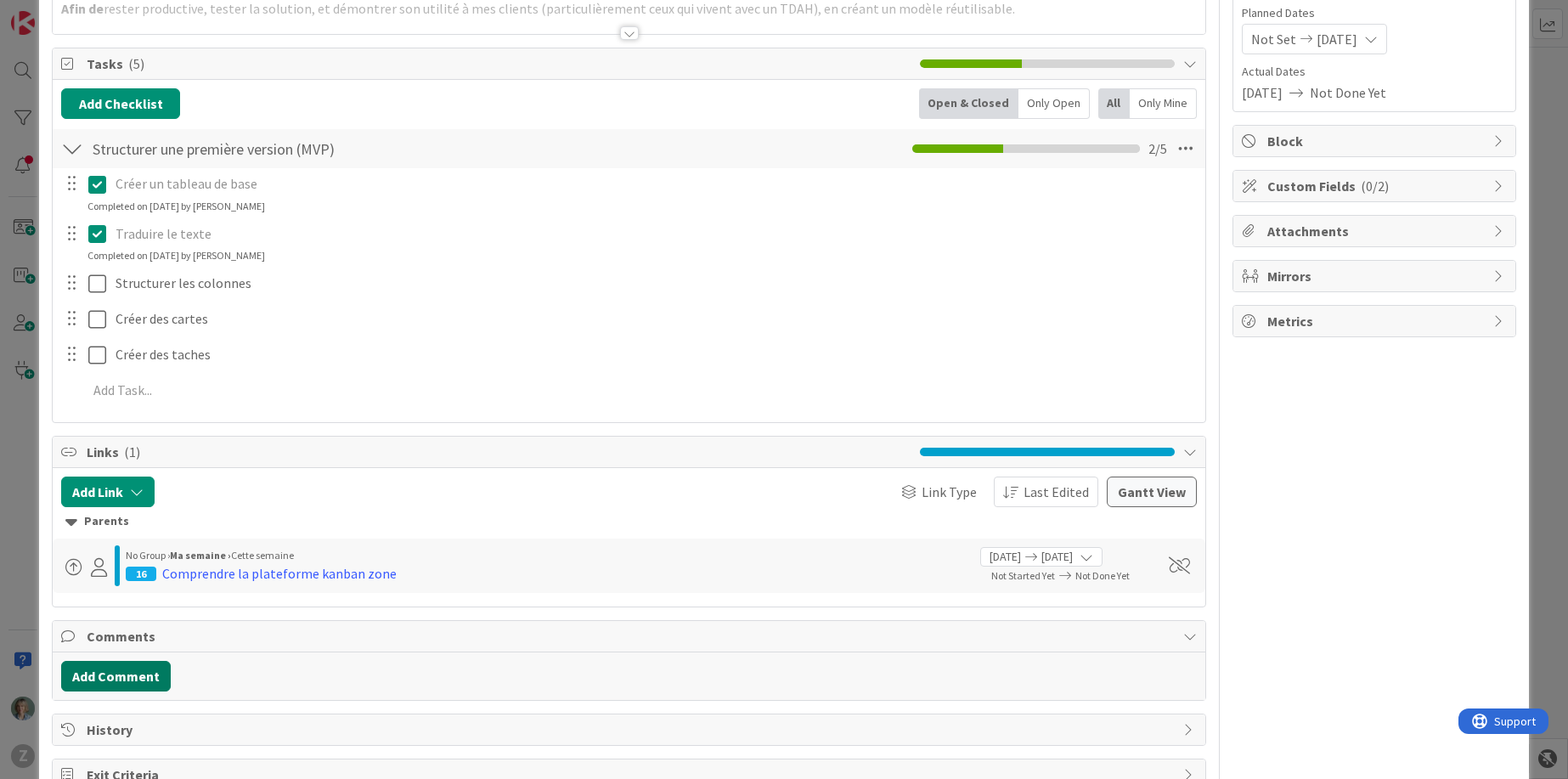
click at [141, 672] on button "Add Comment" at bounding box center [115, 676] width 110 height 30
drag, startPoint x: 256, startPoint y: 737, endPoint x: 259, endPoint y: 750, distance: 13.3
click at [256, 737] on p "MVP côté colonnes c'est fait - masintenant il me faut faire vivre le tableau et…" at bounding box center [629, 731] width 1121 height 19
click at [658, 747] on div "MVP côté colonnes c'est fait - maintenant il me faut faire vivre le tableau et …" at bounding box center [628, 750] width 1133 height 68
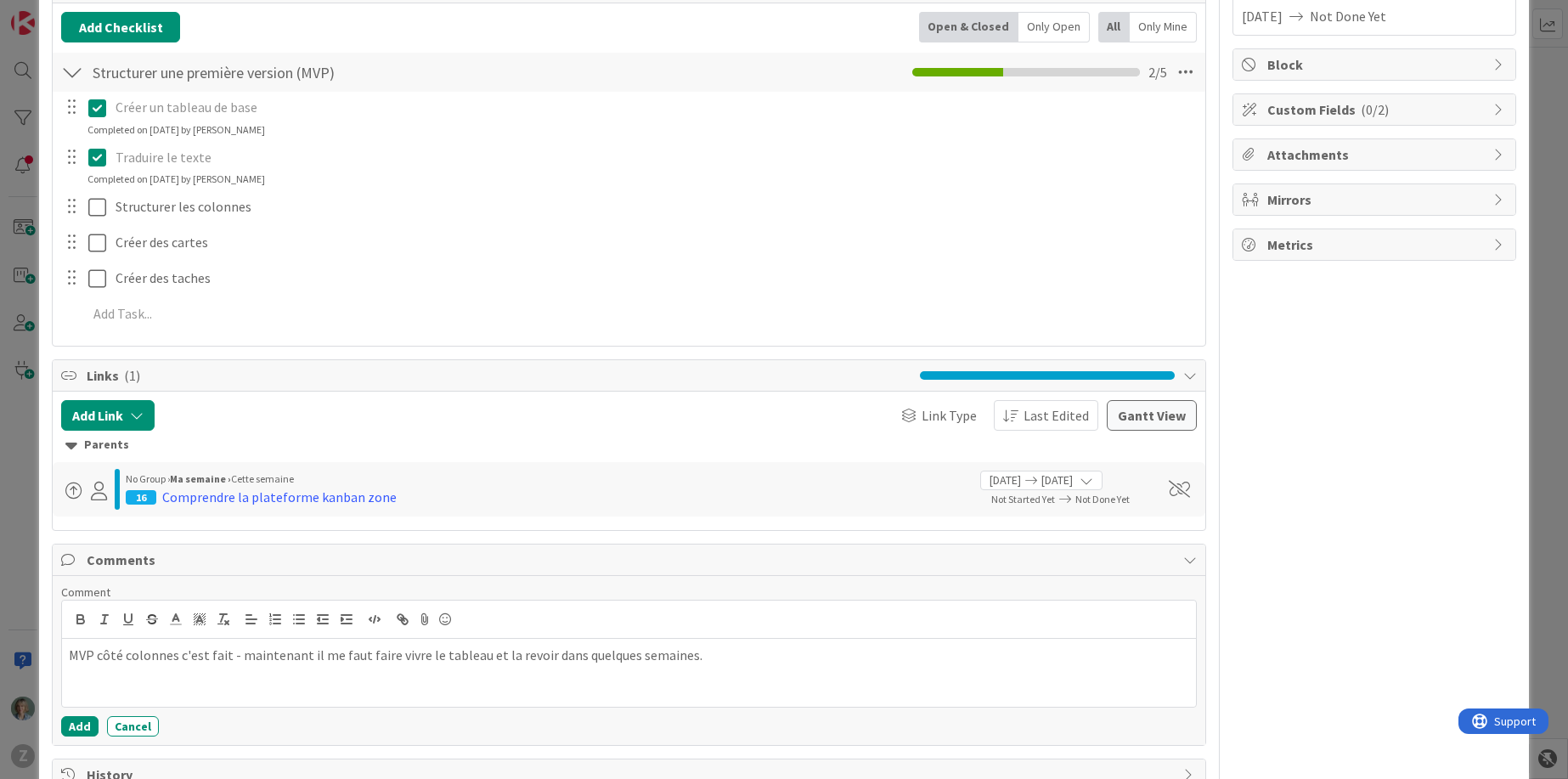
scroll to position [374, 0]
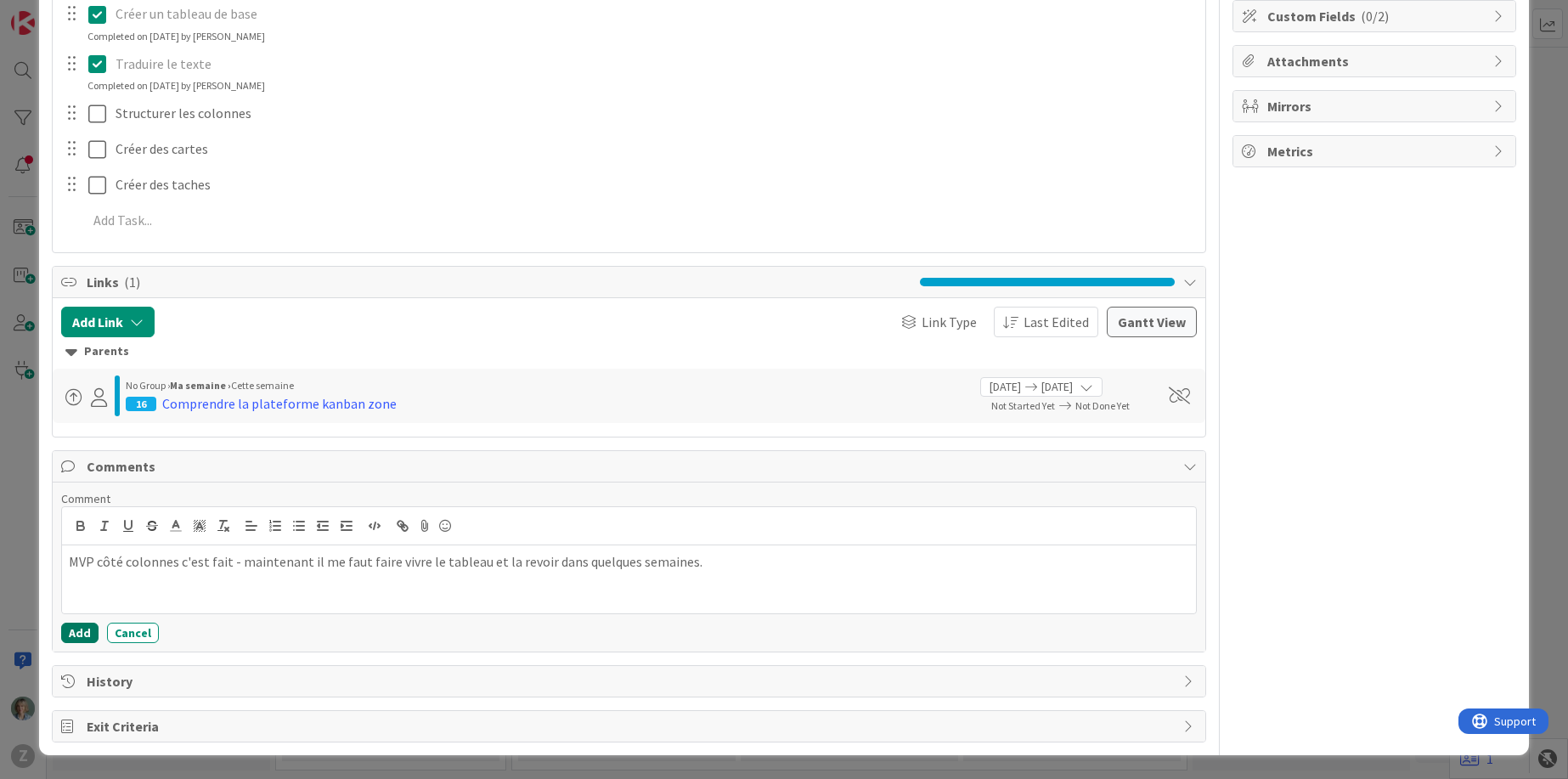
click at [79, 635] on button "Add" at bounding box center [79, 633] width 38 height 20
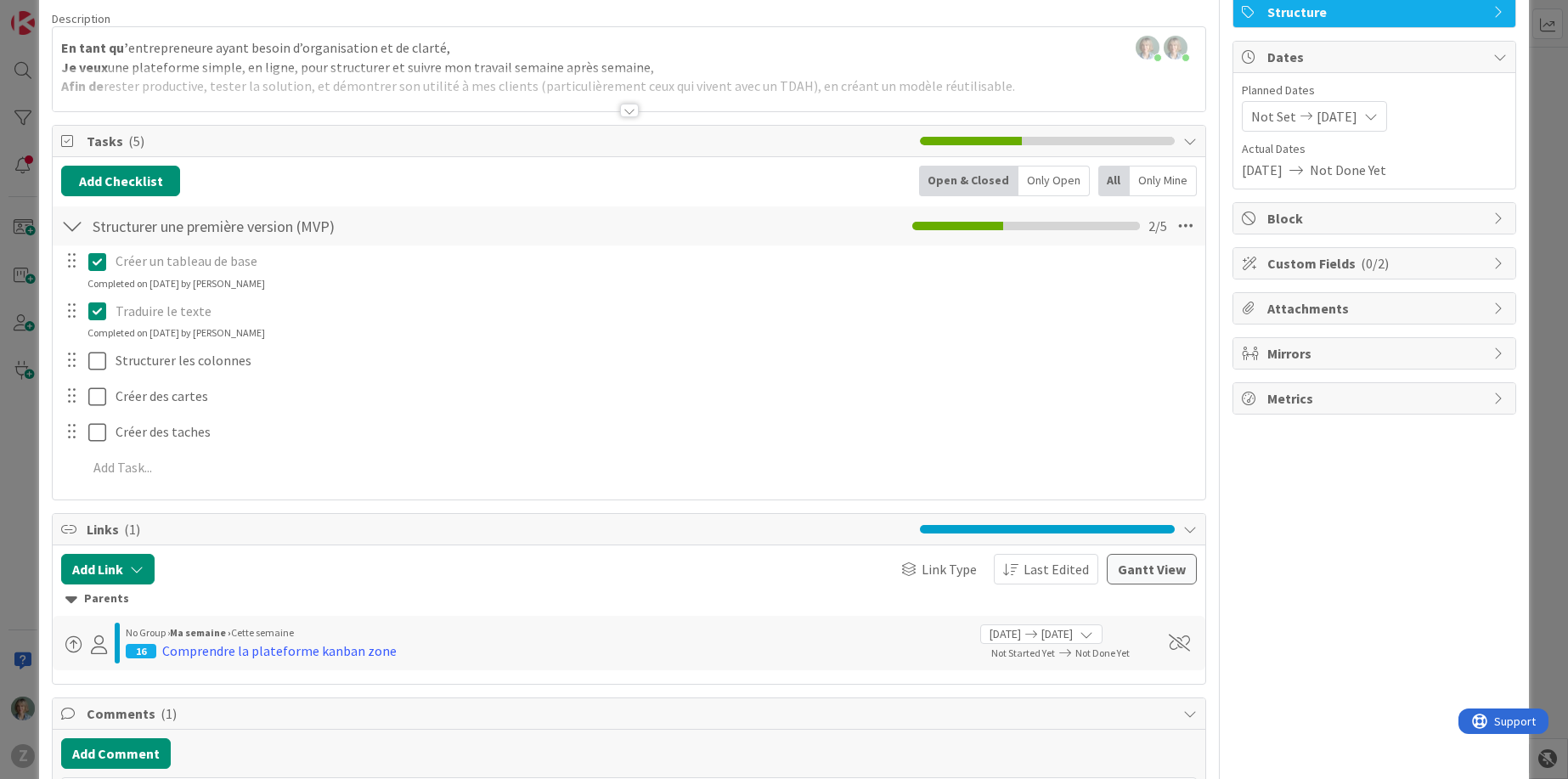
scroll to position [126, 0]
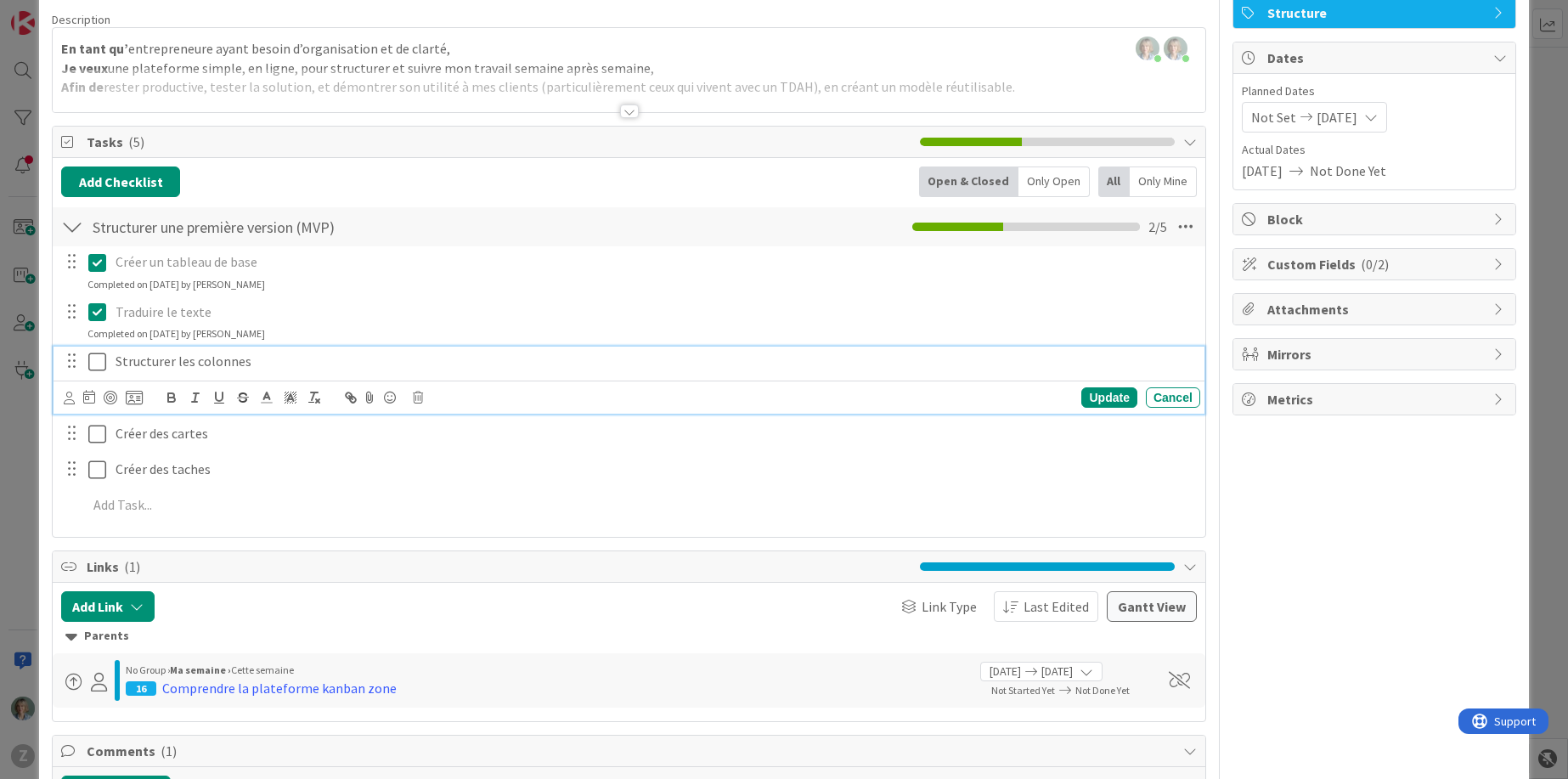
click at [95, 364] on icon at bounding box center [97, 362] width 17 height 20
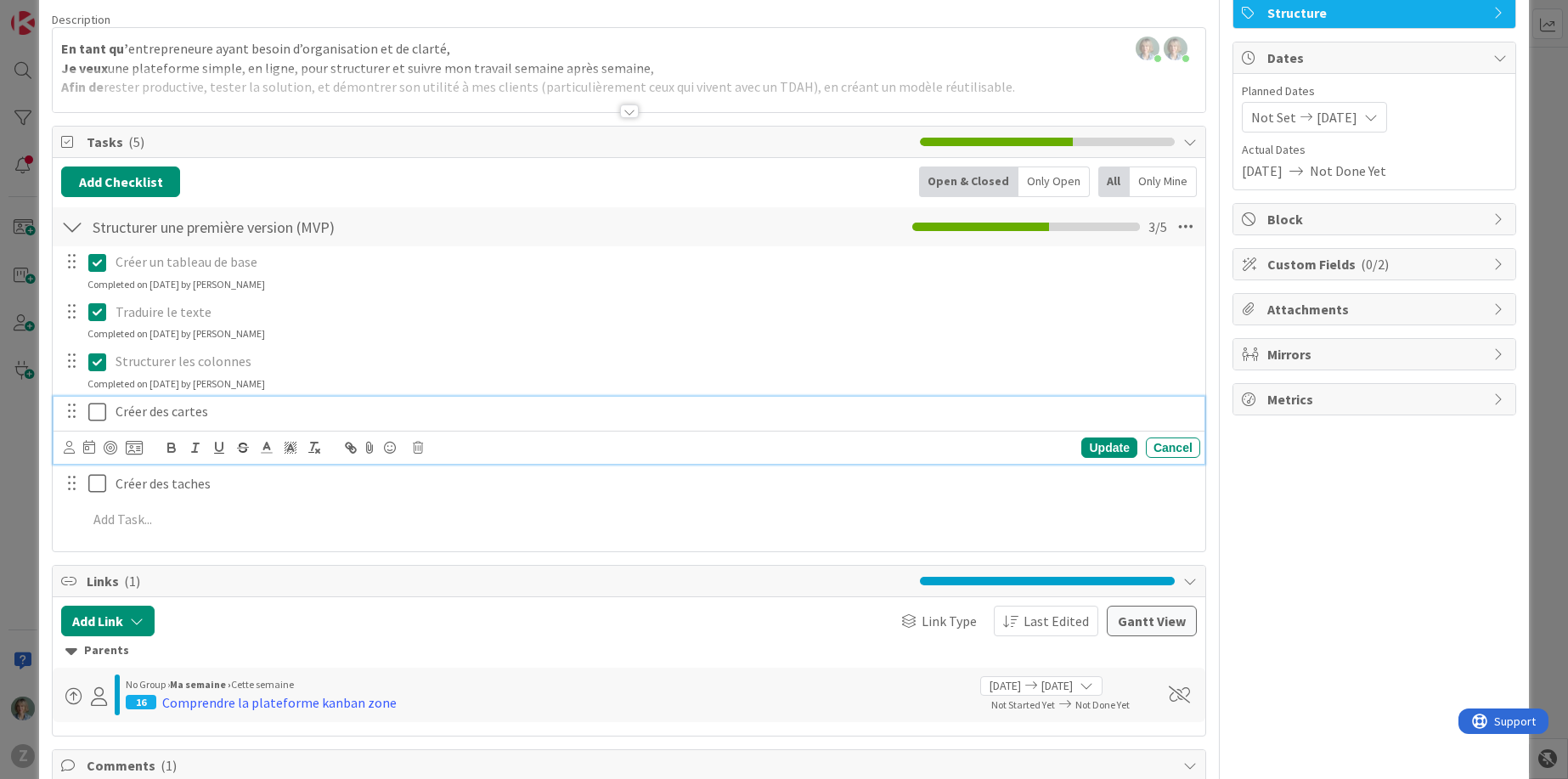
drag, startPoint x: 102, startPoint y: 411, endPoint x: 123, endPoint y: 411, distance: 21.0
click at [102, 411] on icon at bounding box center [97, 412] width 17 height 20
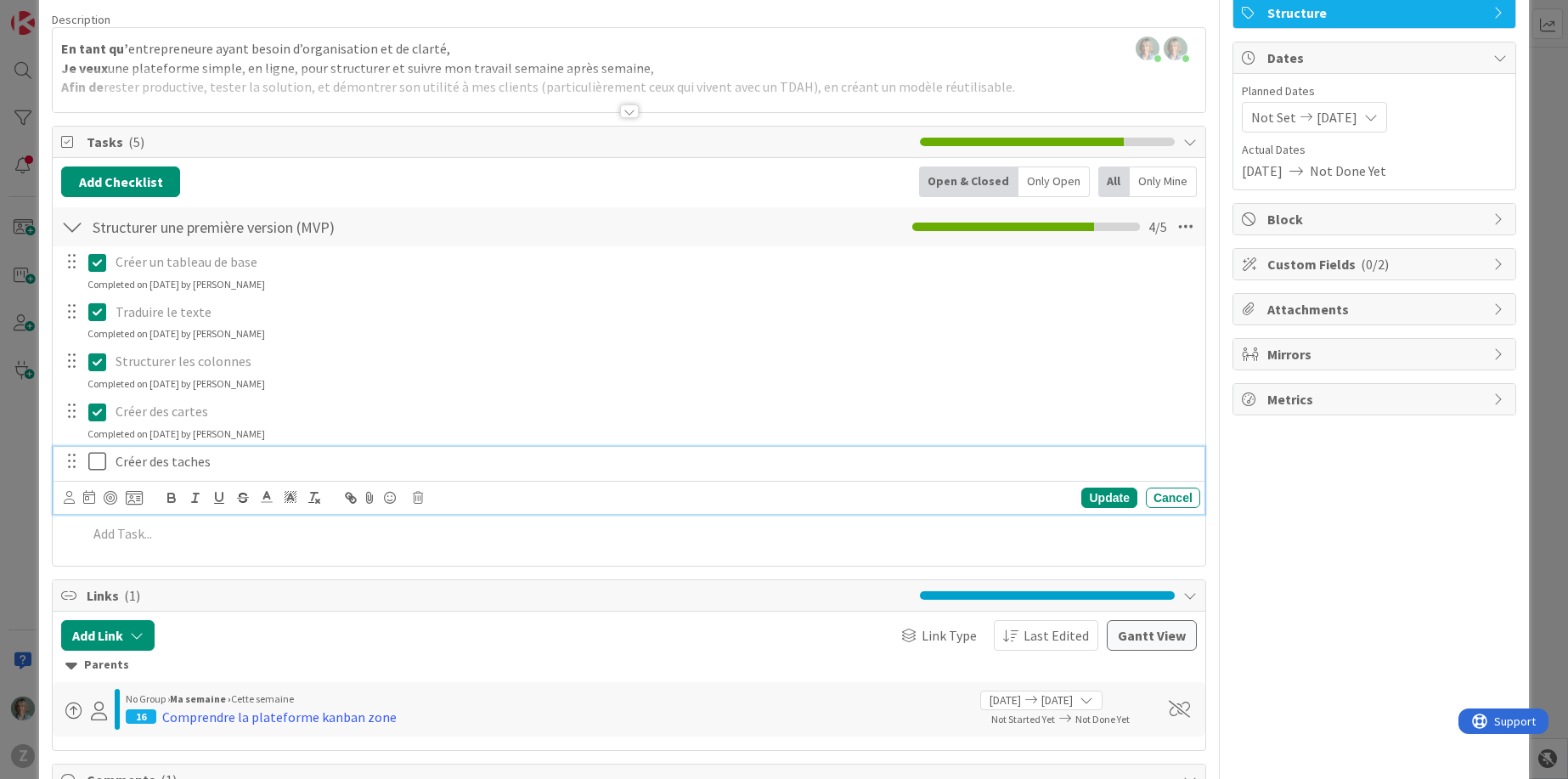
click at [95, 460] on icon at bounding box center [97, 461] width 17 height 20
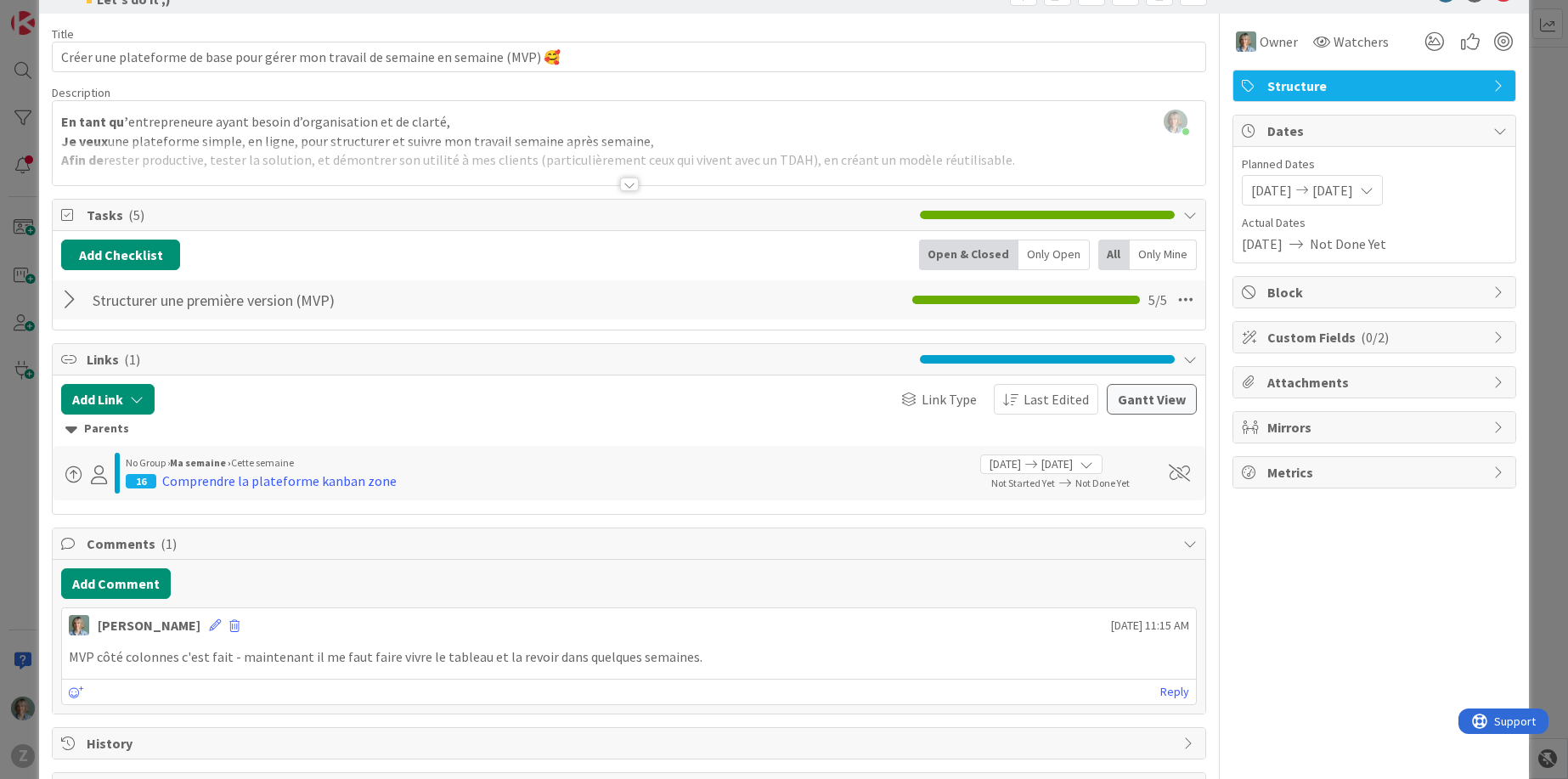
scroll to position [0, 0]
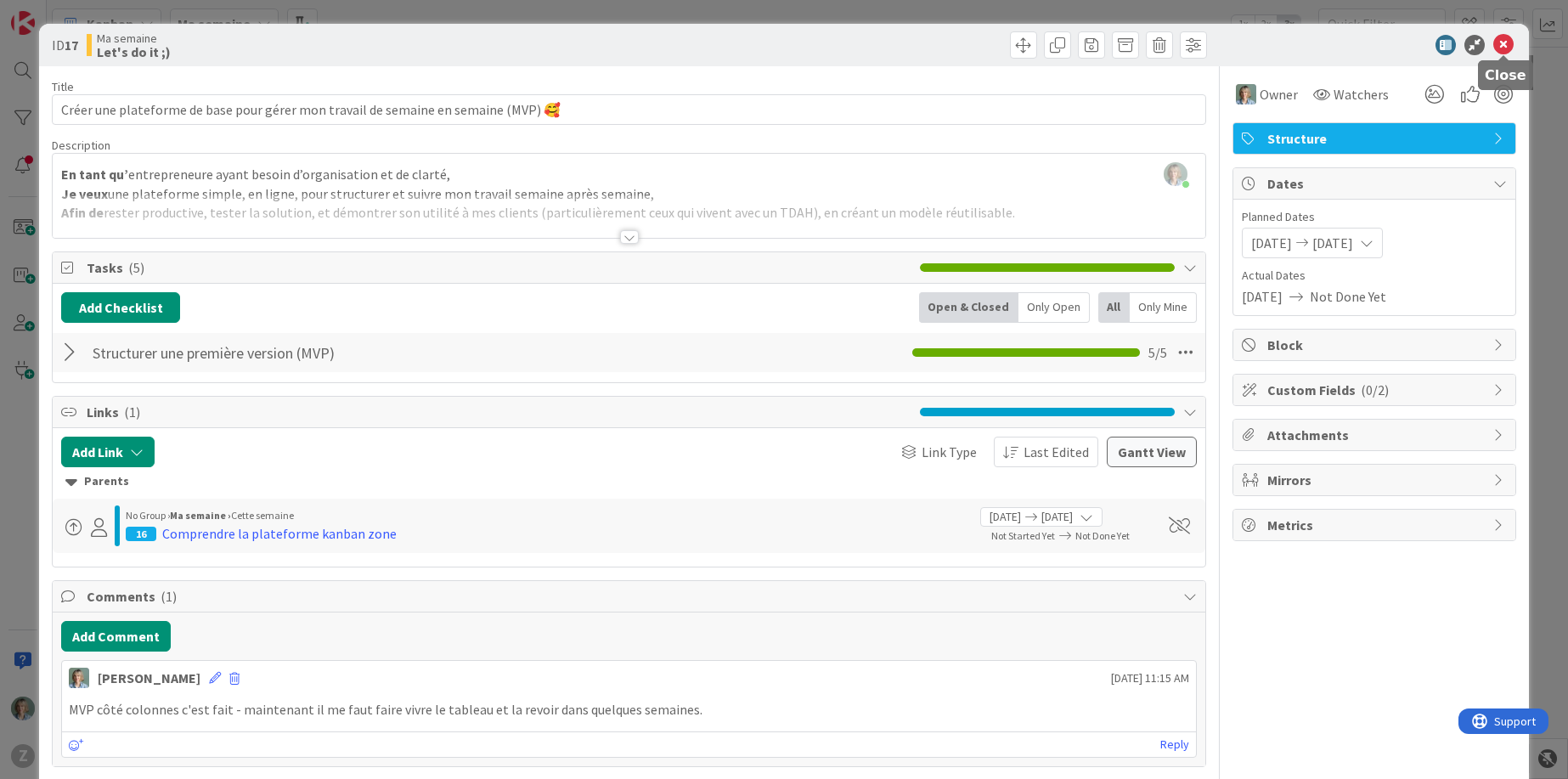
click at [1503, 46] on icon at bounding box center [1504, 45] width 20 height 20
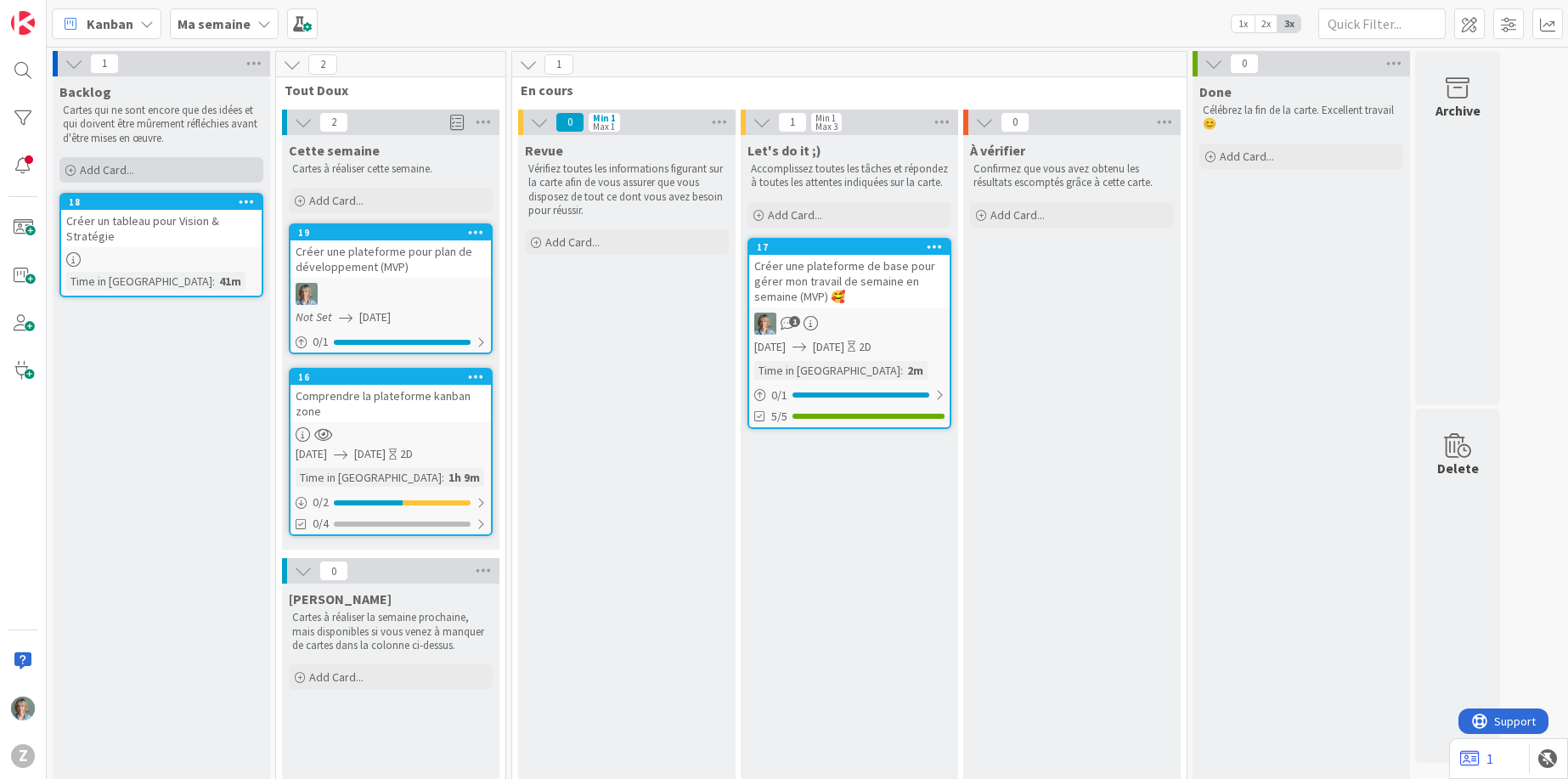
click at [192, 165] on div "Add Card..." at bounding box center [161, 170] width 203 height 26
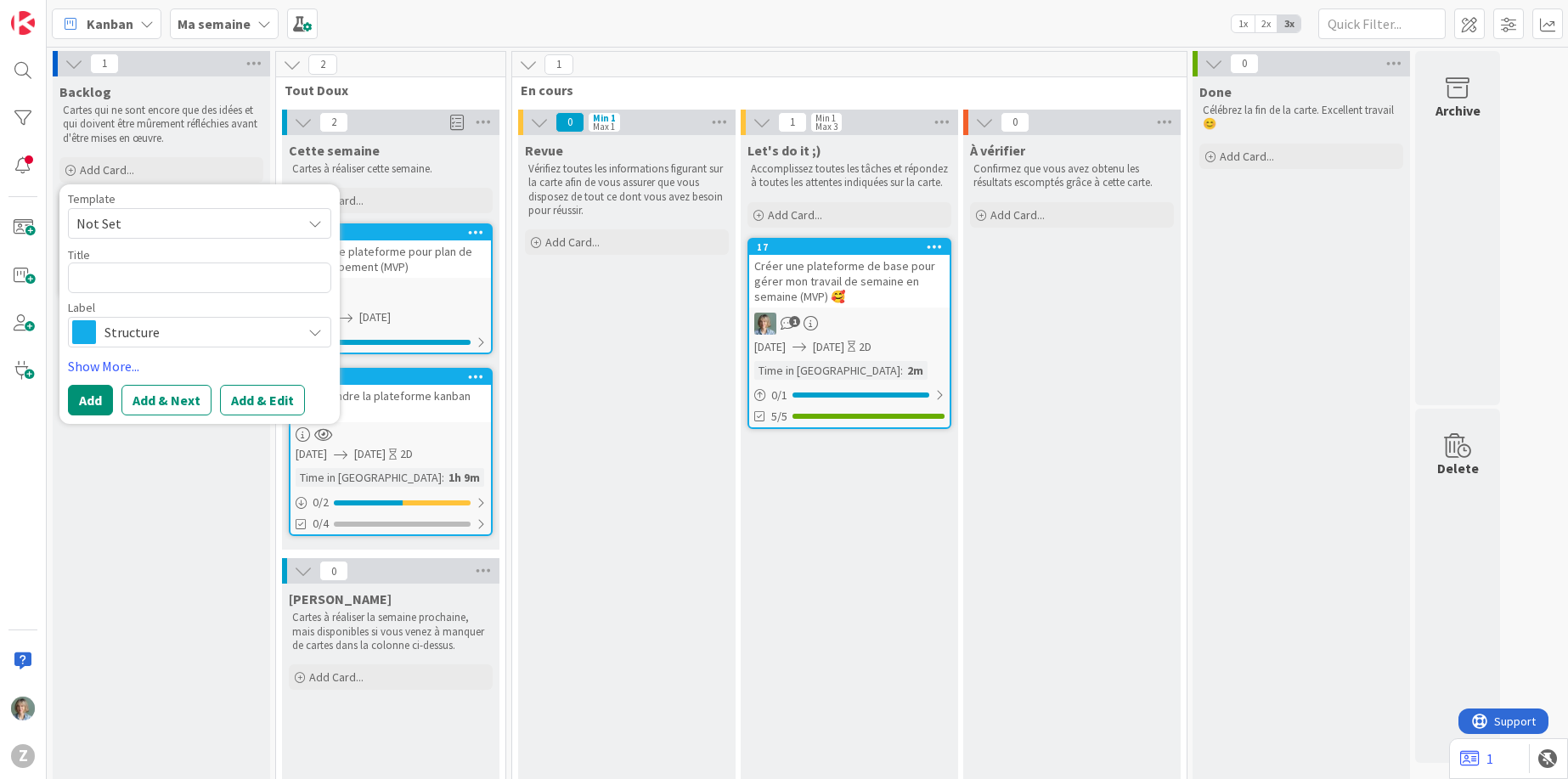
click at [188, 219] on span "Not Set" at bounding box center [182, 224] width 213 height 22
click at [284, 400] on button "Add & Edit" at bounding box center [262, 400] width 85 height 30
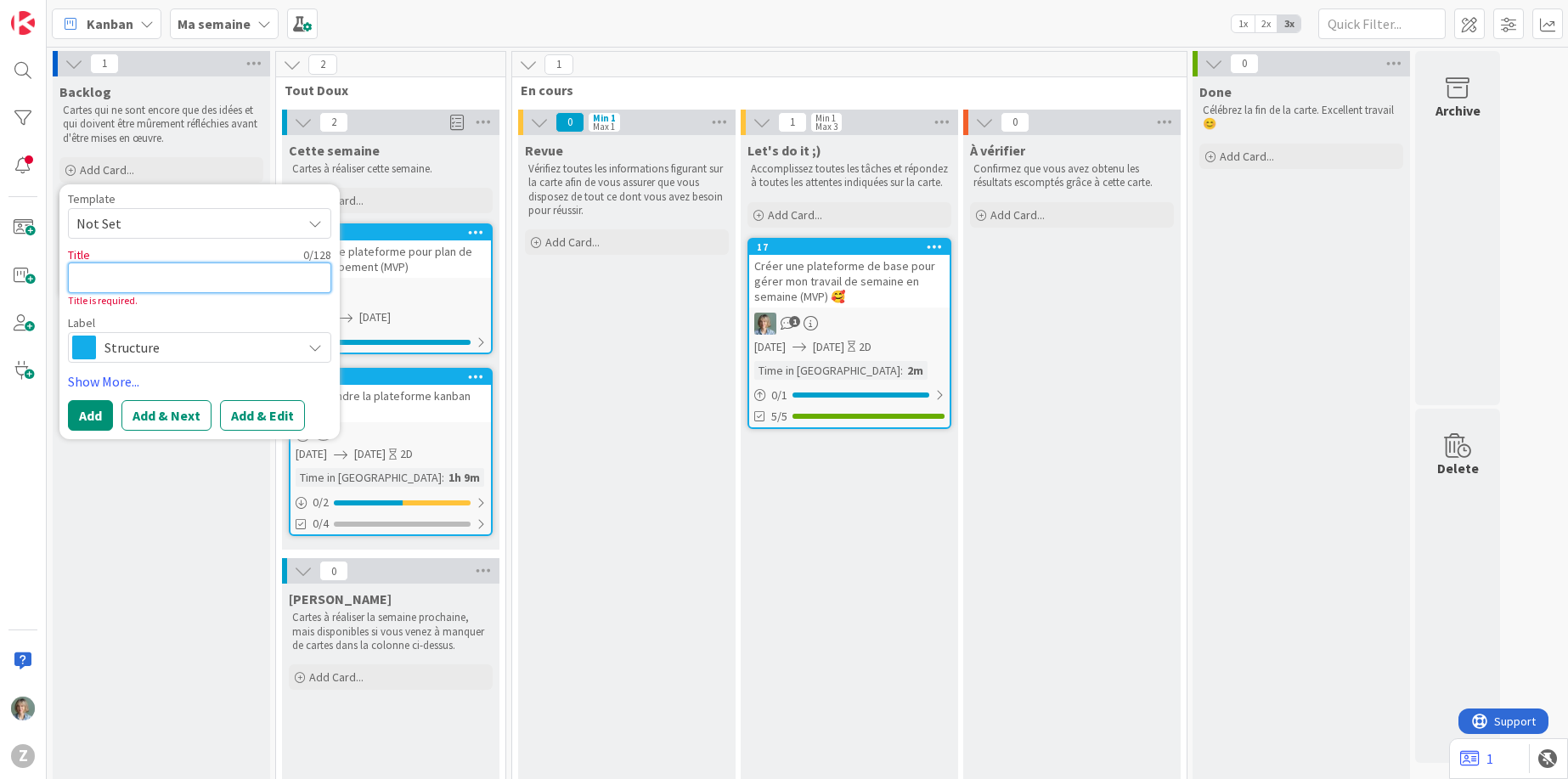
click at [151, 270] on textarea at bounding box center [200, 277] width 263 height 30
type textarea "x"
type textarea "C"
type textarea "x"
type textarea "Ce"
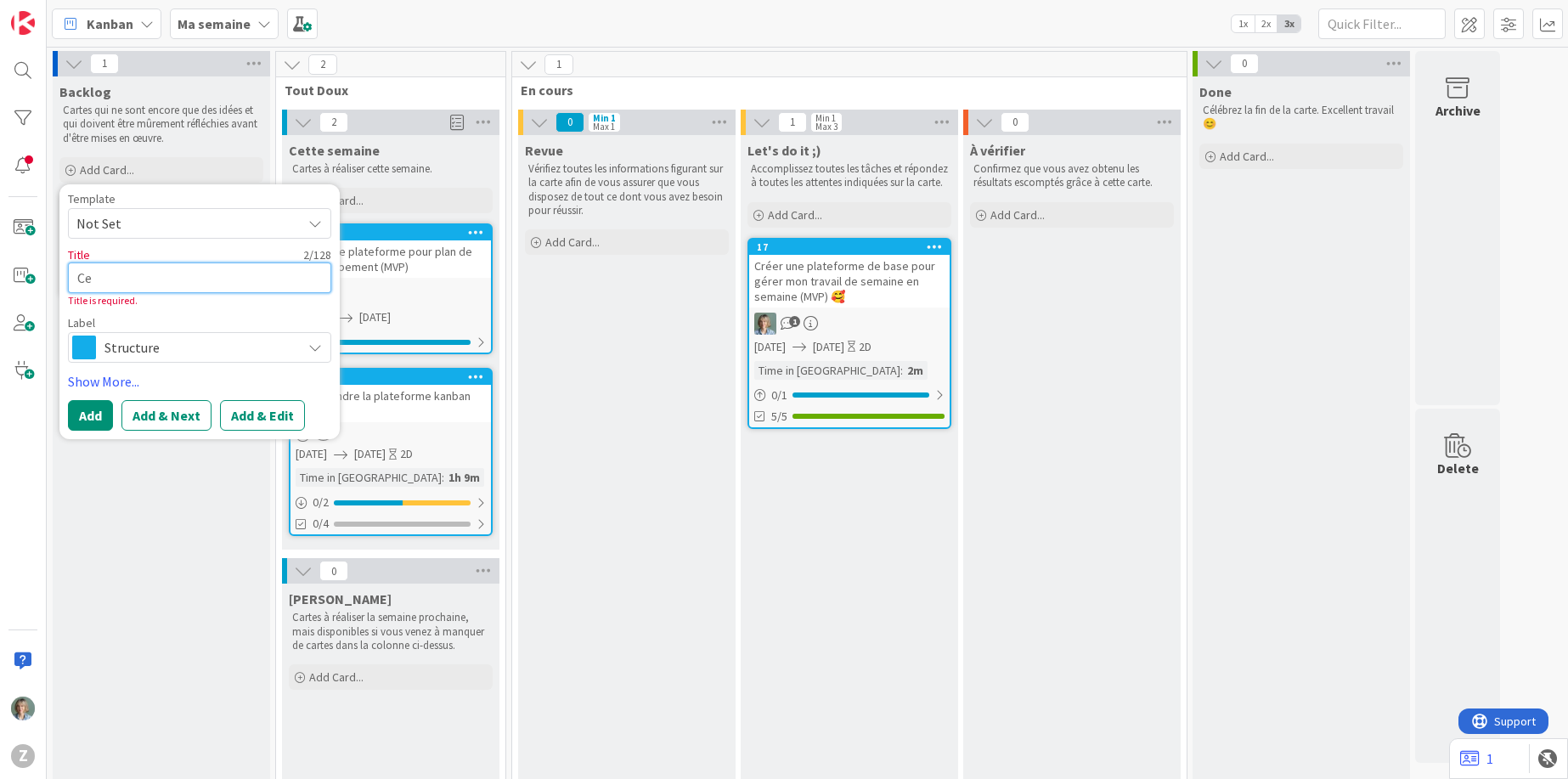
type textarea "x"
type textarea "Cet"
type textarea "x"
type textarea "Cett"
type textarea "x"
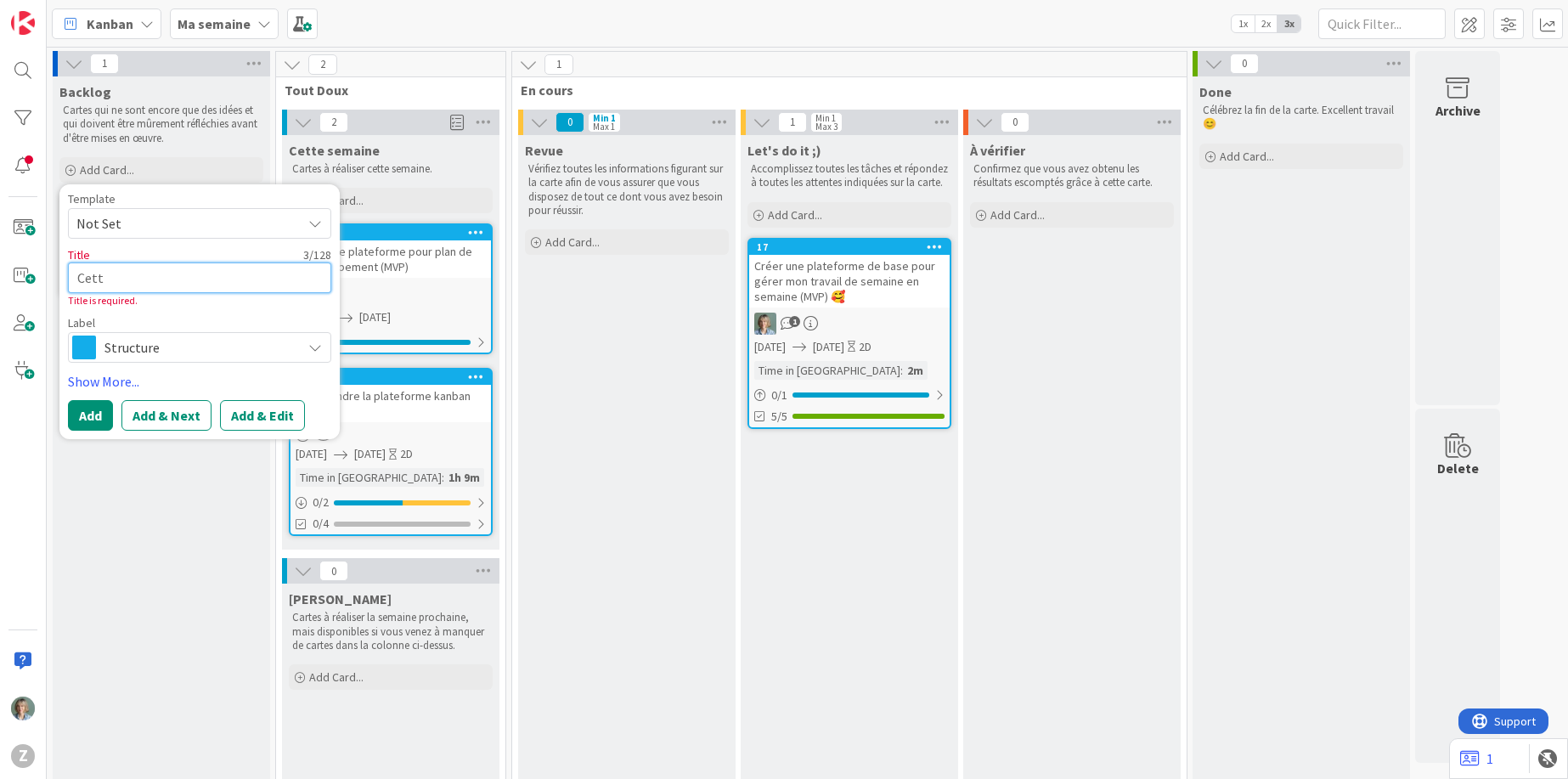
type textarea "Cette"
type textarea "x"
type textarea "Cette"
type textarea "x"
type textarea "Cette se"
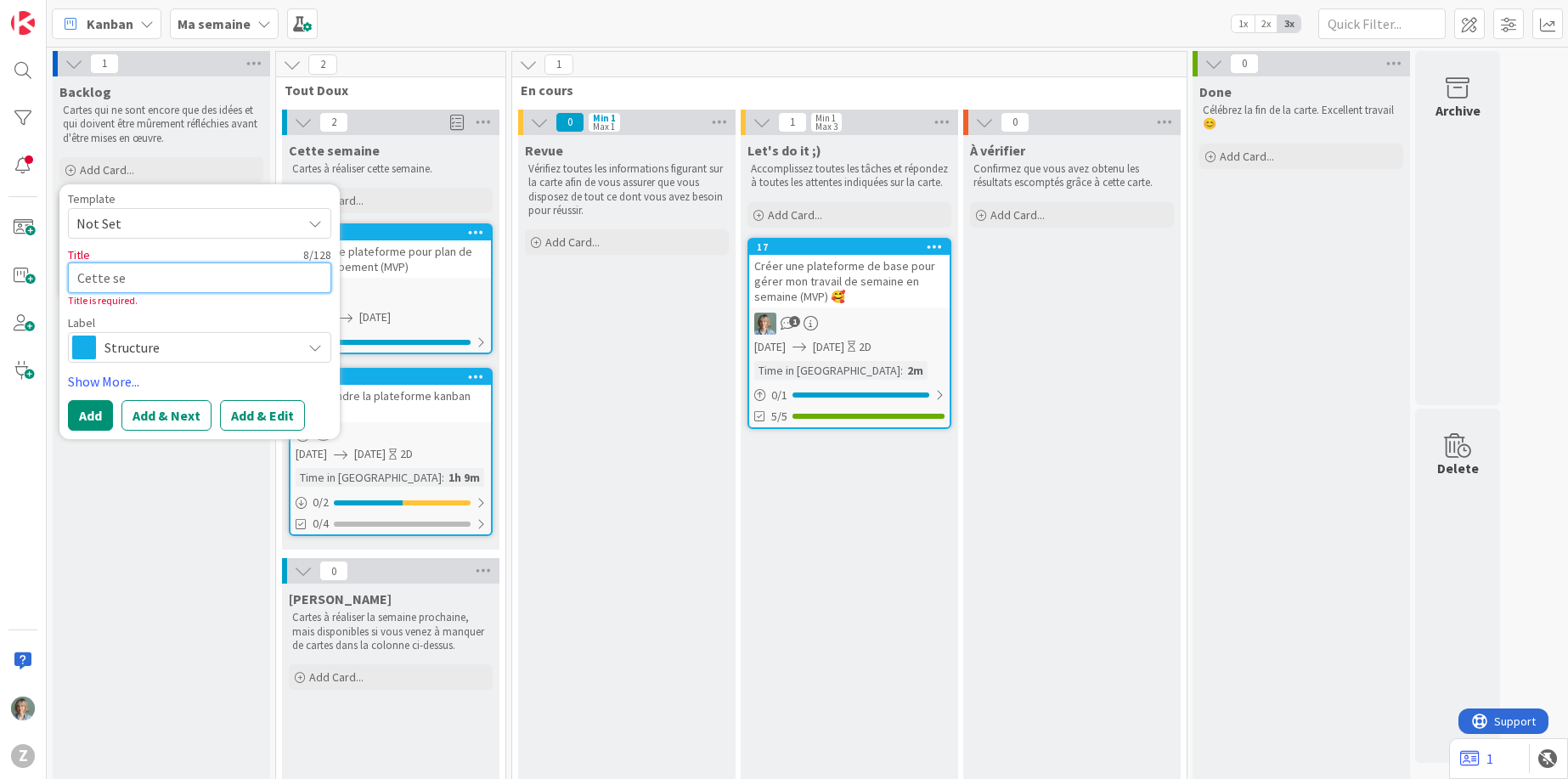
type textarea "x"
type textarea "Cette sem"
type textarea "x"
type textarea "Cette sema"
type textarea "x"
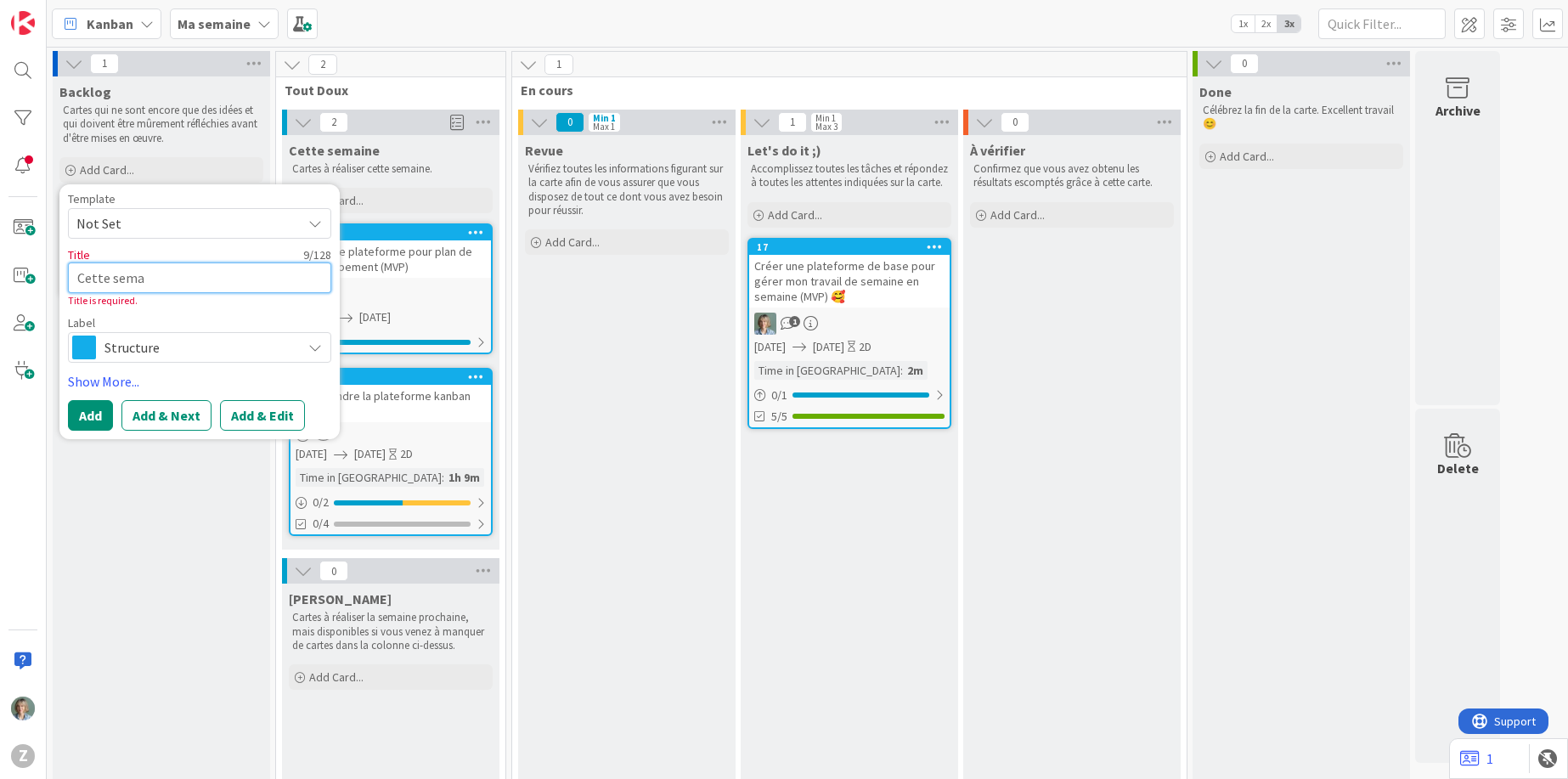
type textarea "Cette semai"
type textarea "x"
type textarea "Cette semain"
type textarea "x"
type textarea "Cette semaine"
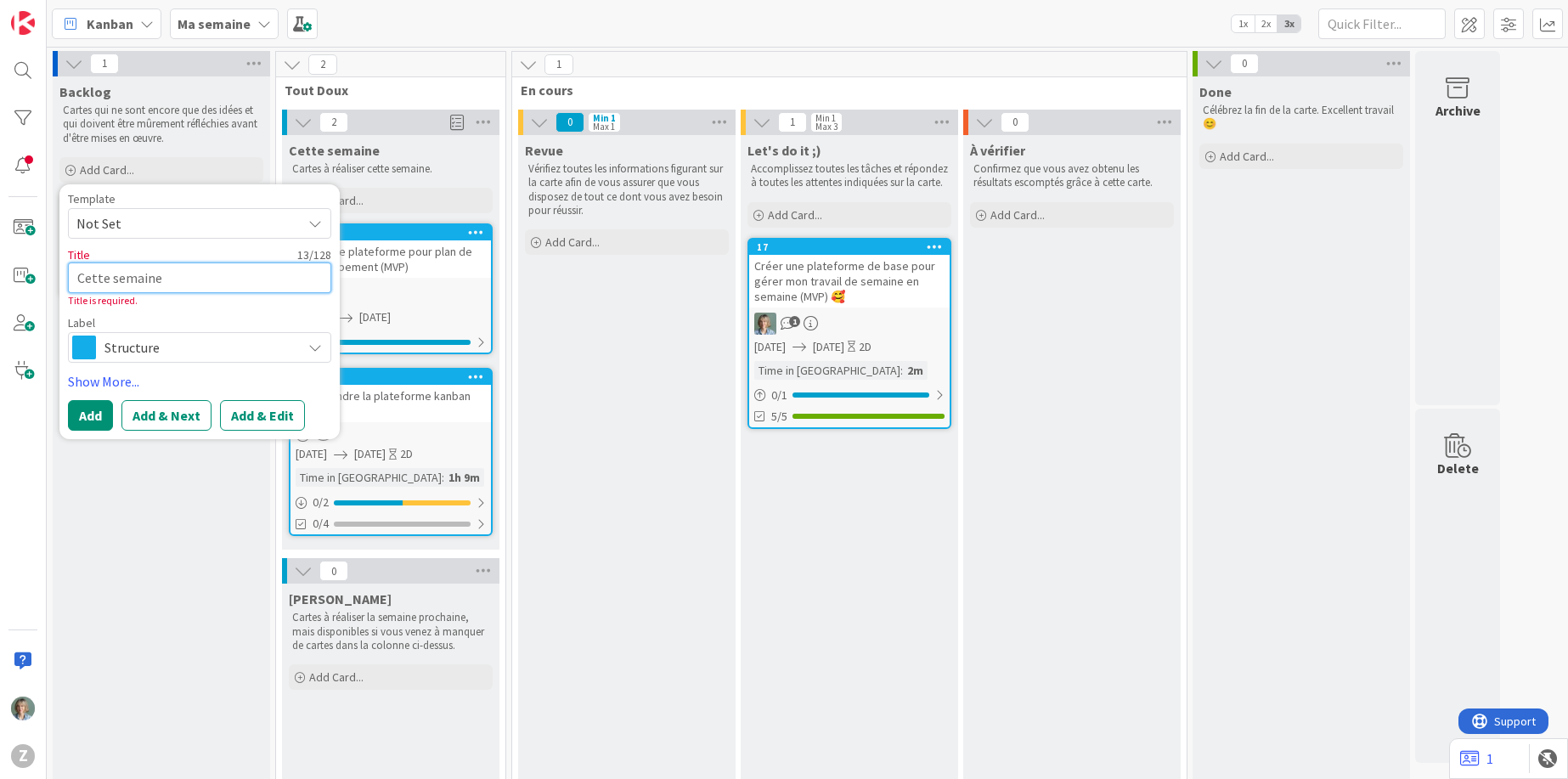
type textarea "x"
type textarea "Cette semaine e"
type textarea "x"
type textarea "Cette semaine en"
type textarea "x"
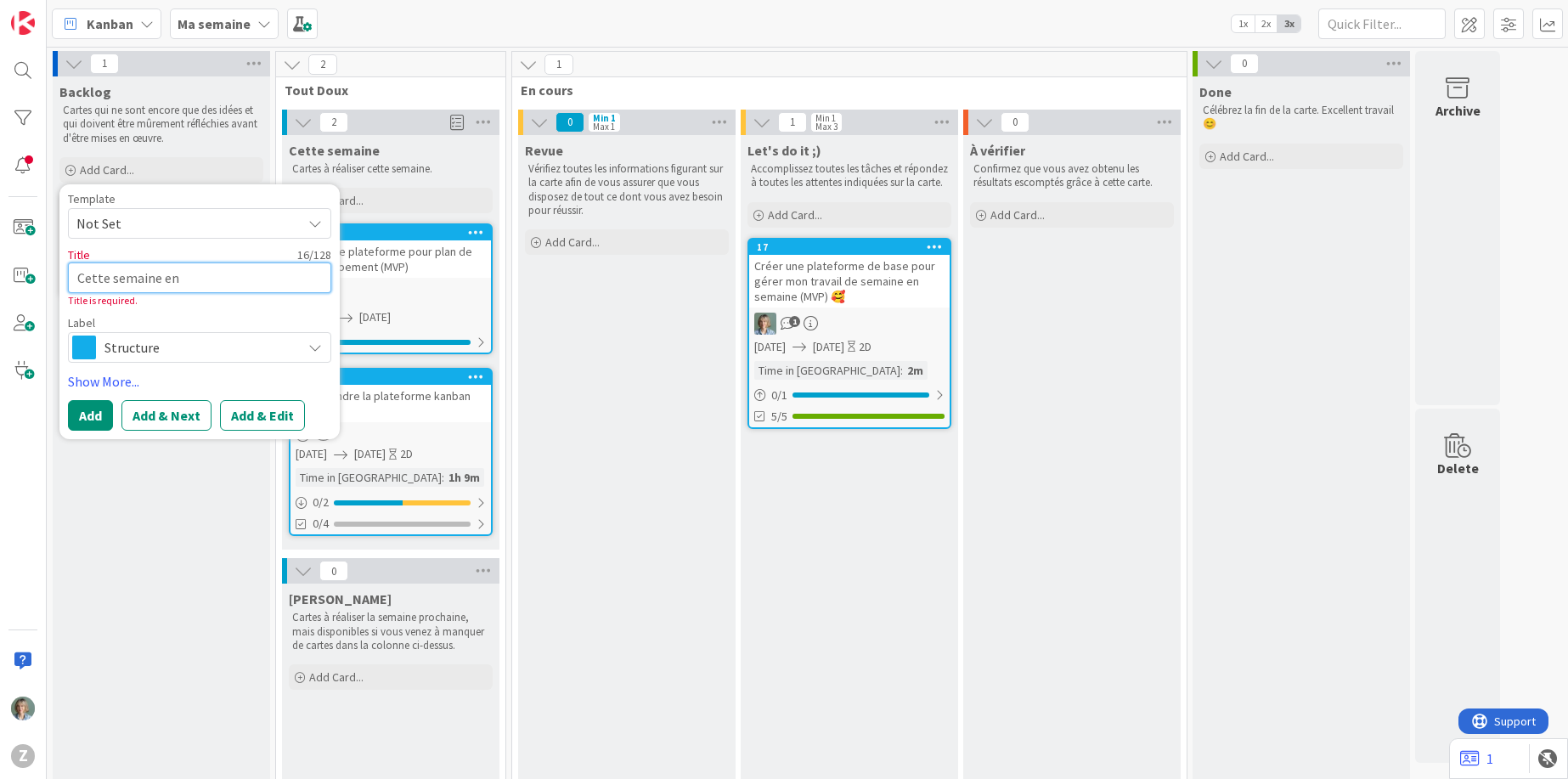
type textarea "Cette semaine en i"
type textarea "x"
type textarea "Cette semaine en im"
type textarea "x"
type textarea "Cette semaine en ima"
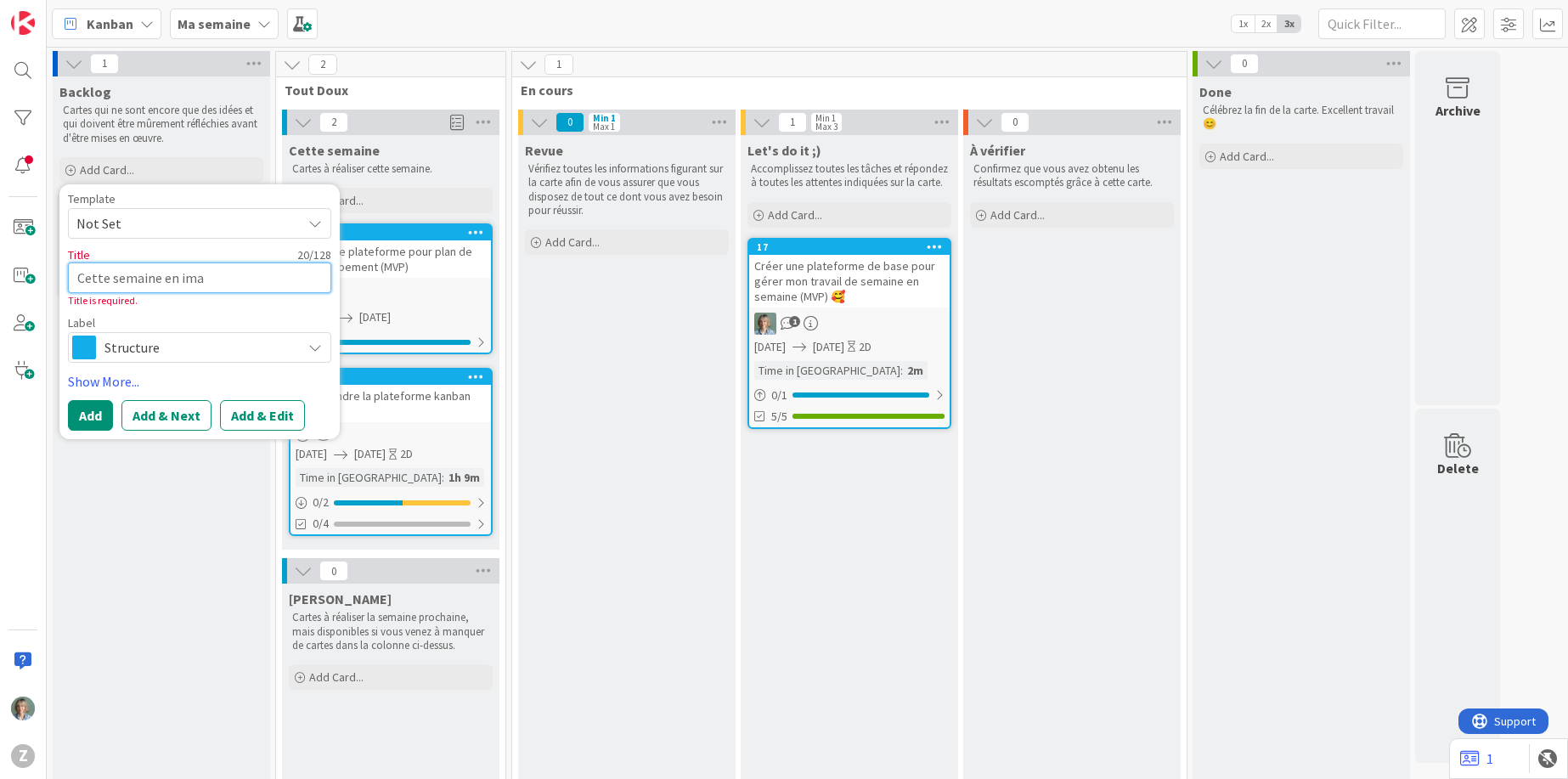
type textarea "x"
type textarea "Cette semaine en imag"
type textarea "x"
type textarea "Cette semaine en image"
click at [277, 422] on button "Add & Edit" at bounding box center [262, 414] width 85 height 30
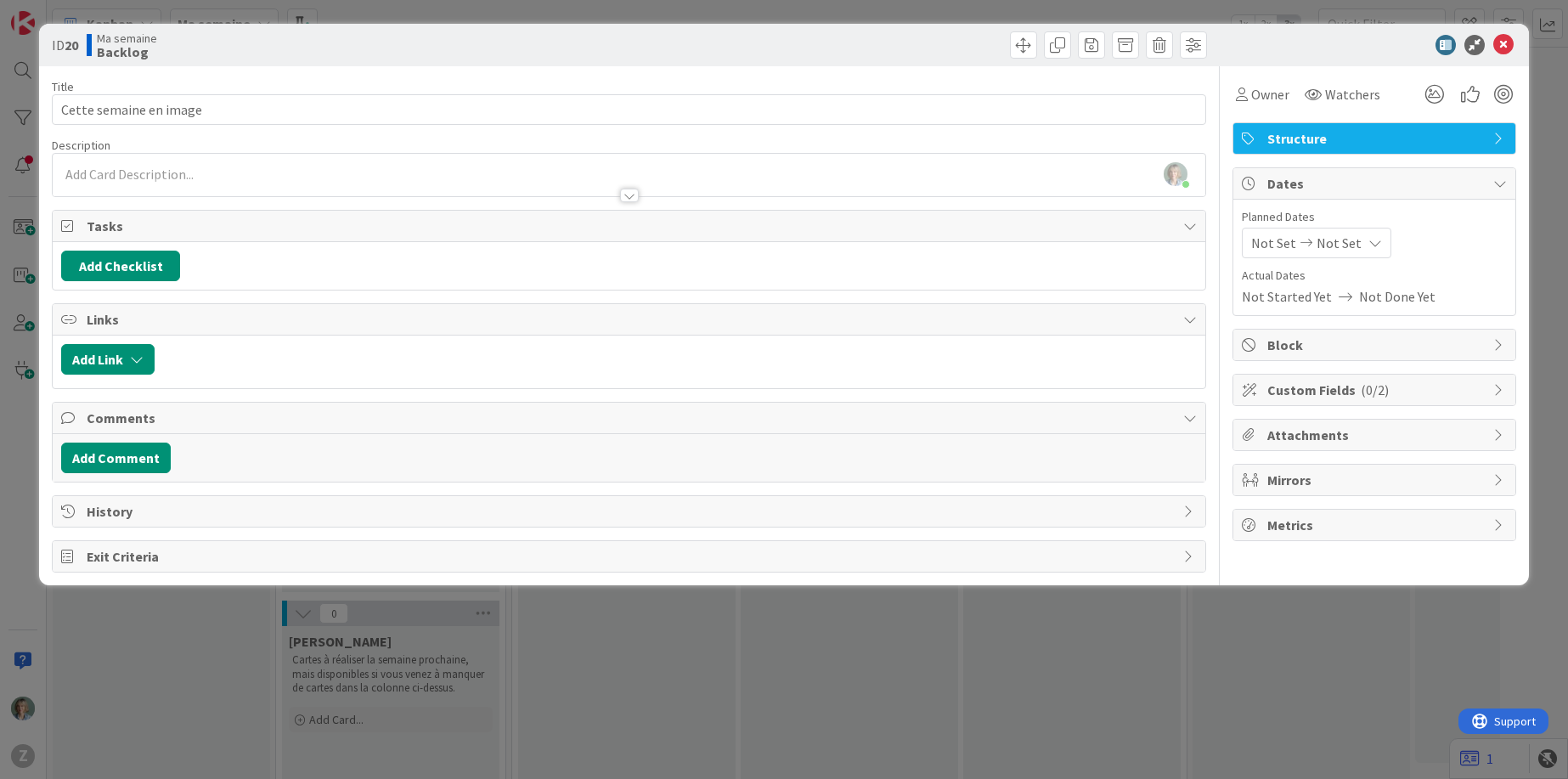
click at [1411, 384] on span "Custom Fields ( 0/2 )" at bounding box center [1376, 390] width 217 height 20
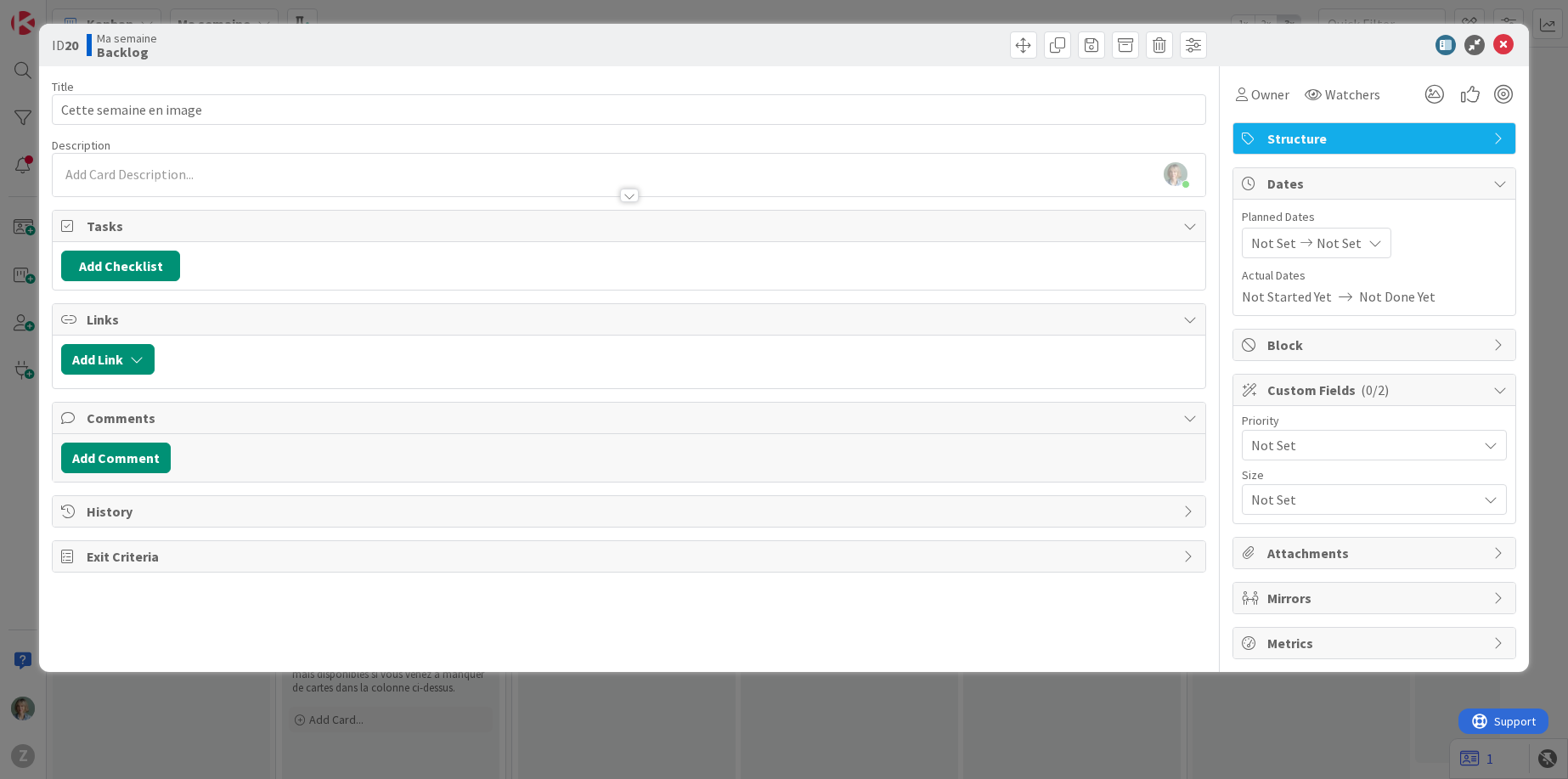
click at [1342, 448] on span "Not Set" at bounding box center [1360, 445] width 217 height 24
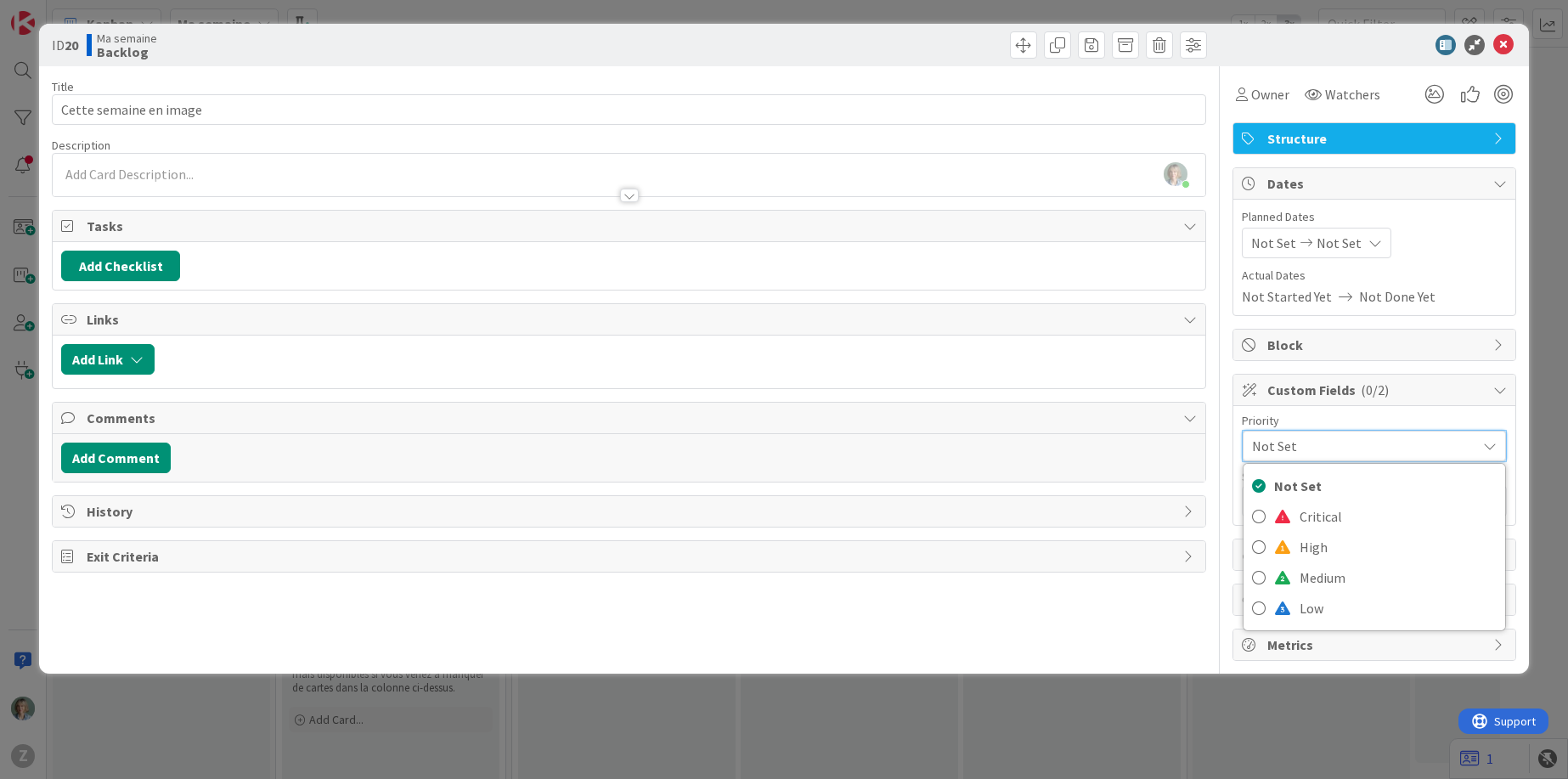
click at [1424, 414] on div "Priority" at bounding box center [1375, 420] width 265 height 12
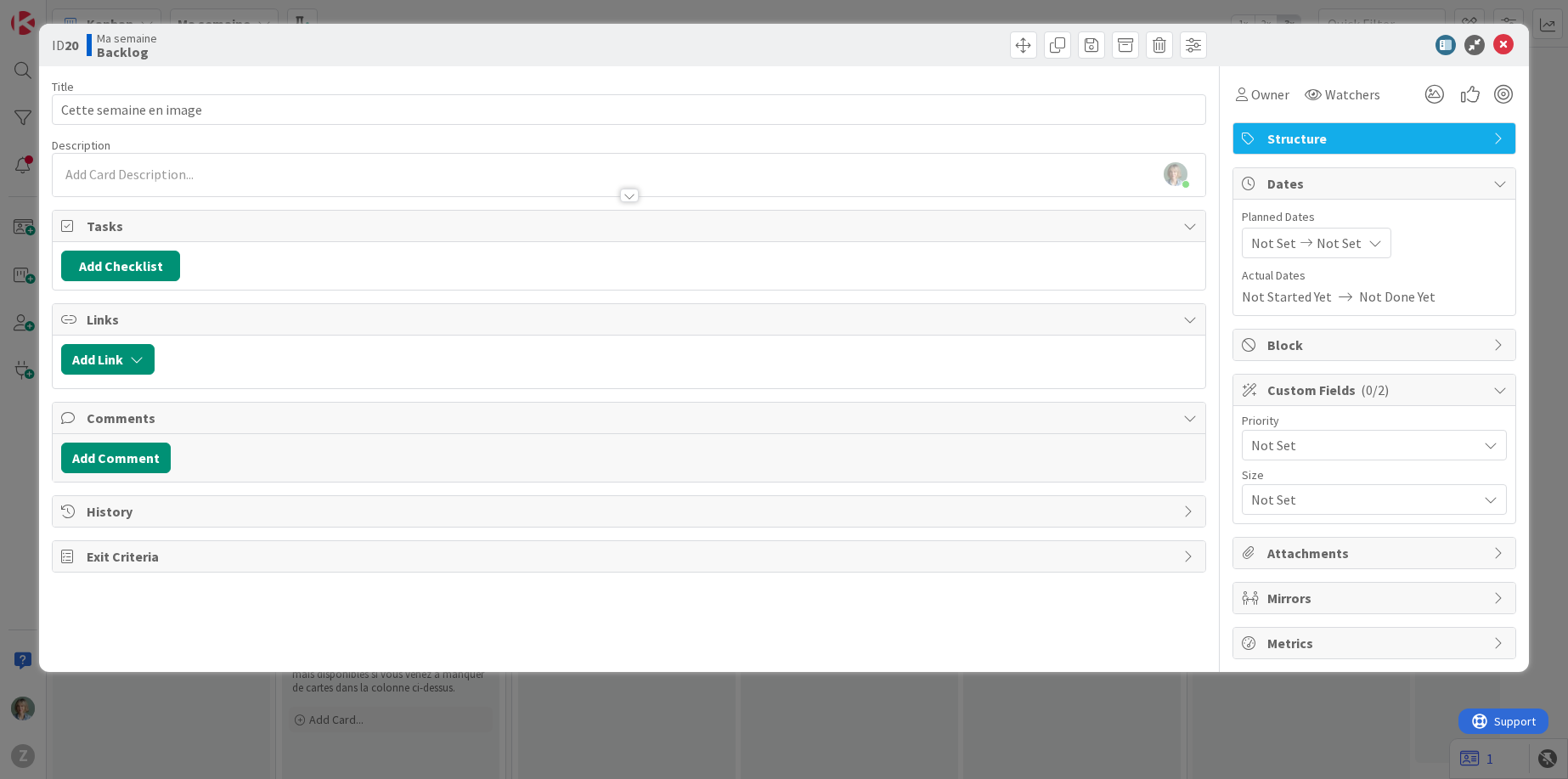
click at [1332, 548] on span "Attachments" at bounding box center [1376, 552] width 217 height 20
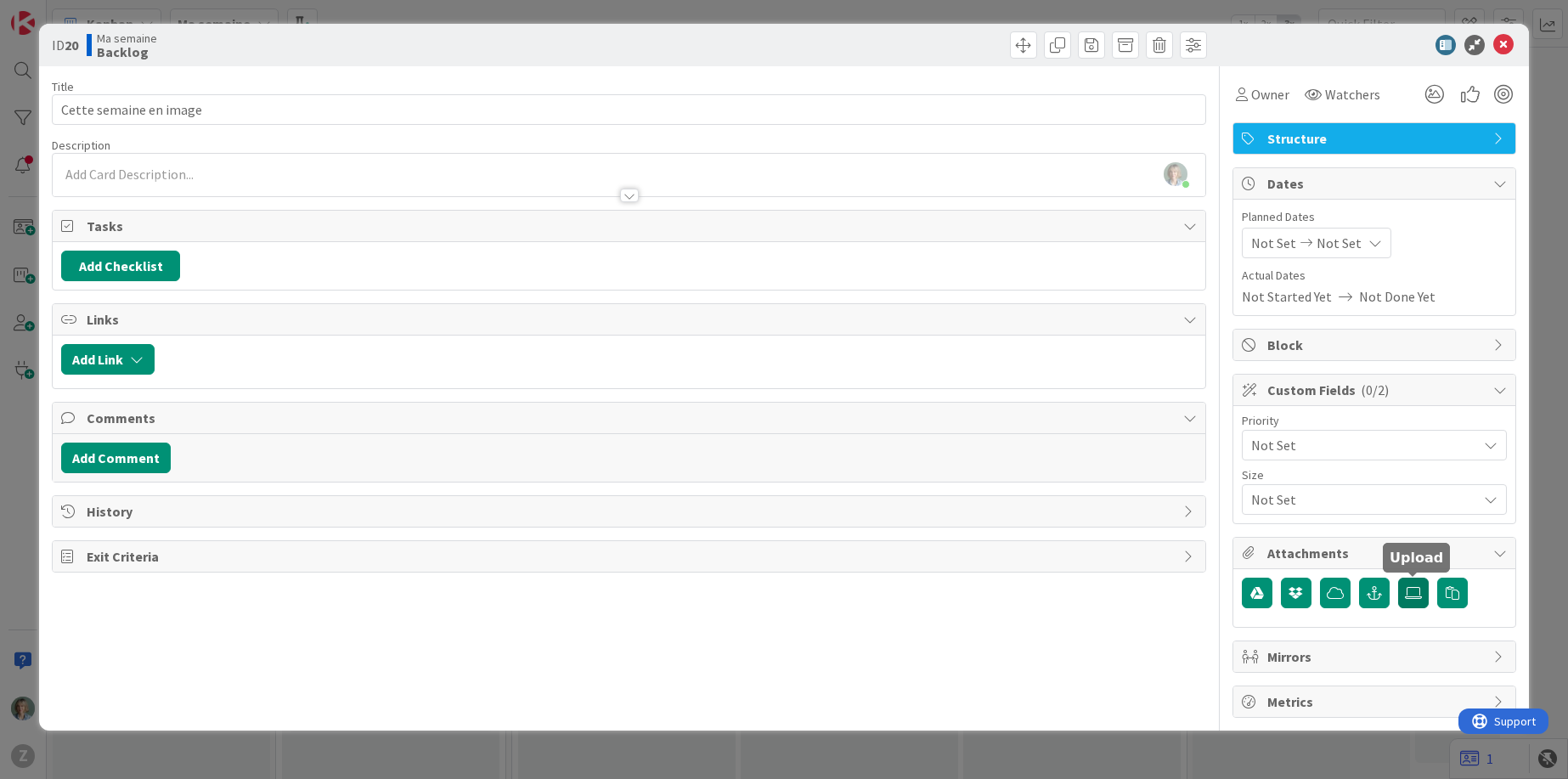
click at [1417, 595] on icon at bounding box center [1413, 592] width 17 height 14
click at [1398, 577] on input "file" at bounding box center [1398, 577] width 0 height 0
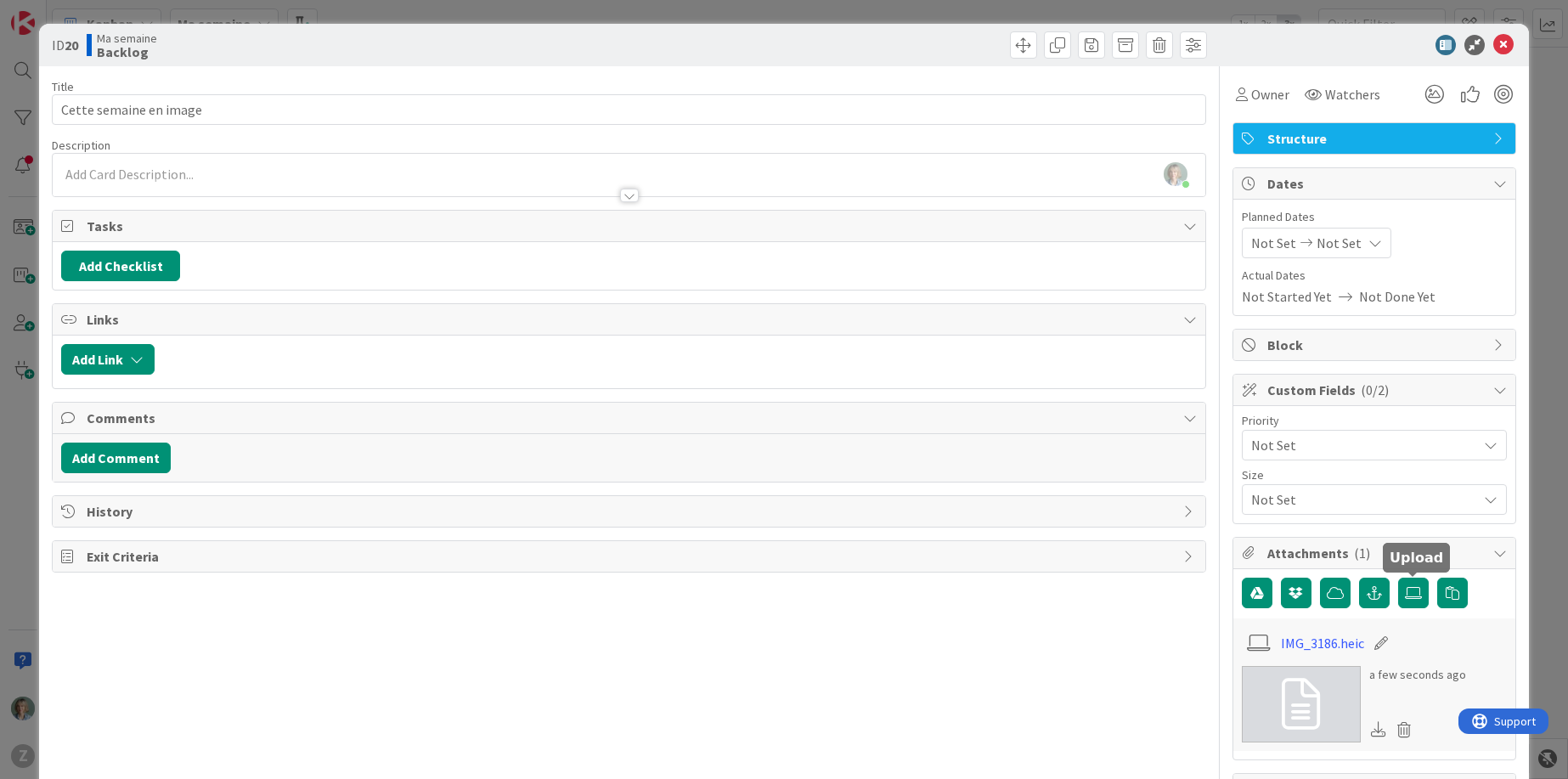
click at [1337, 343] on span "Block" at bounding box center [1376, 344] width 217 height 20
type textarea "x"
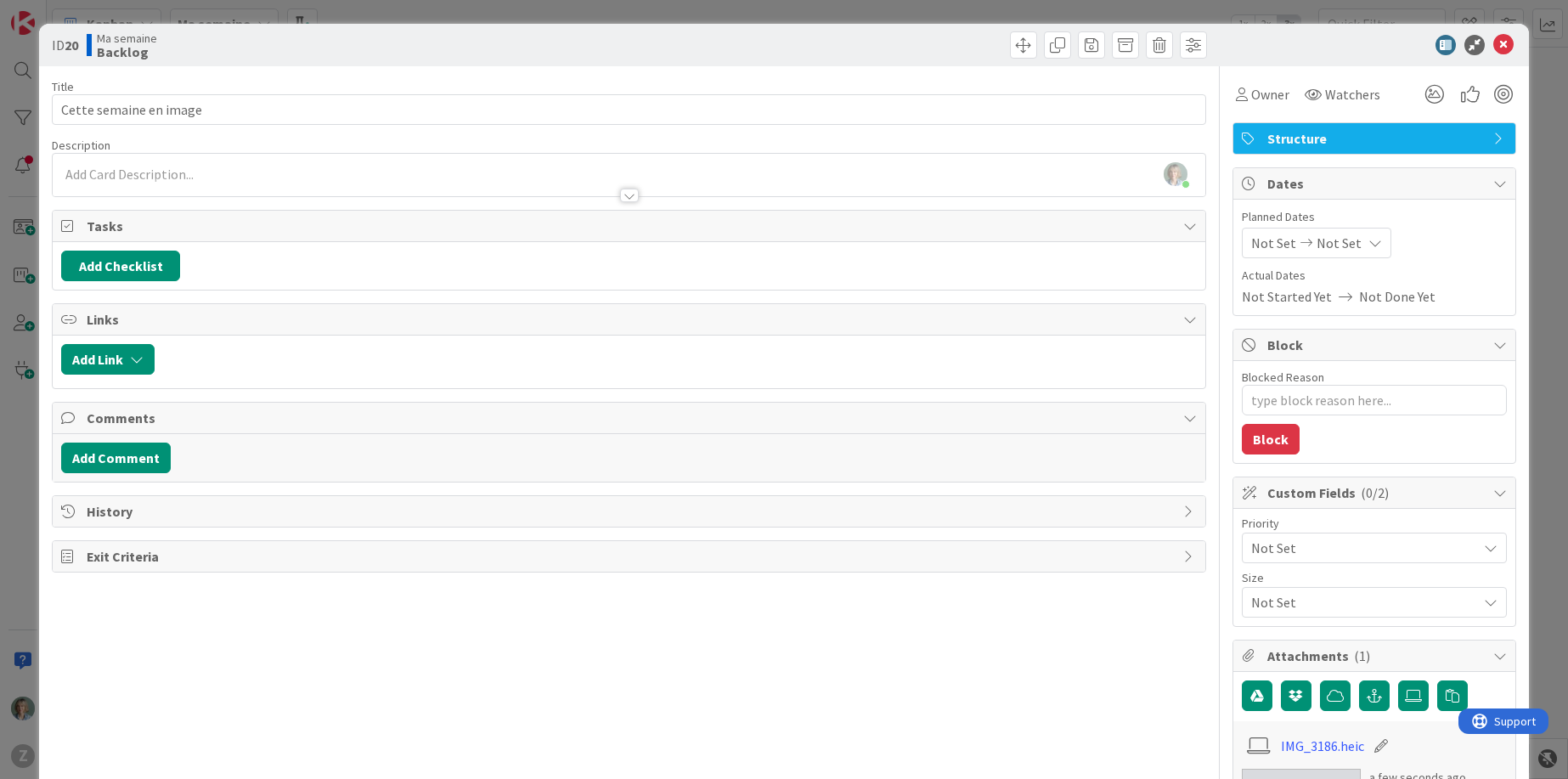
click at [1339, 343] on span "Block" at bounding box center [1376, 344] width 217 height 20
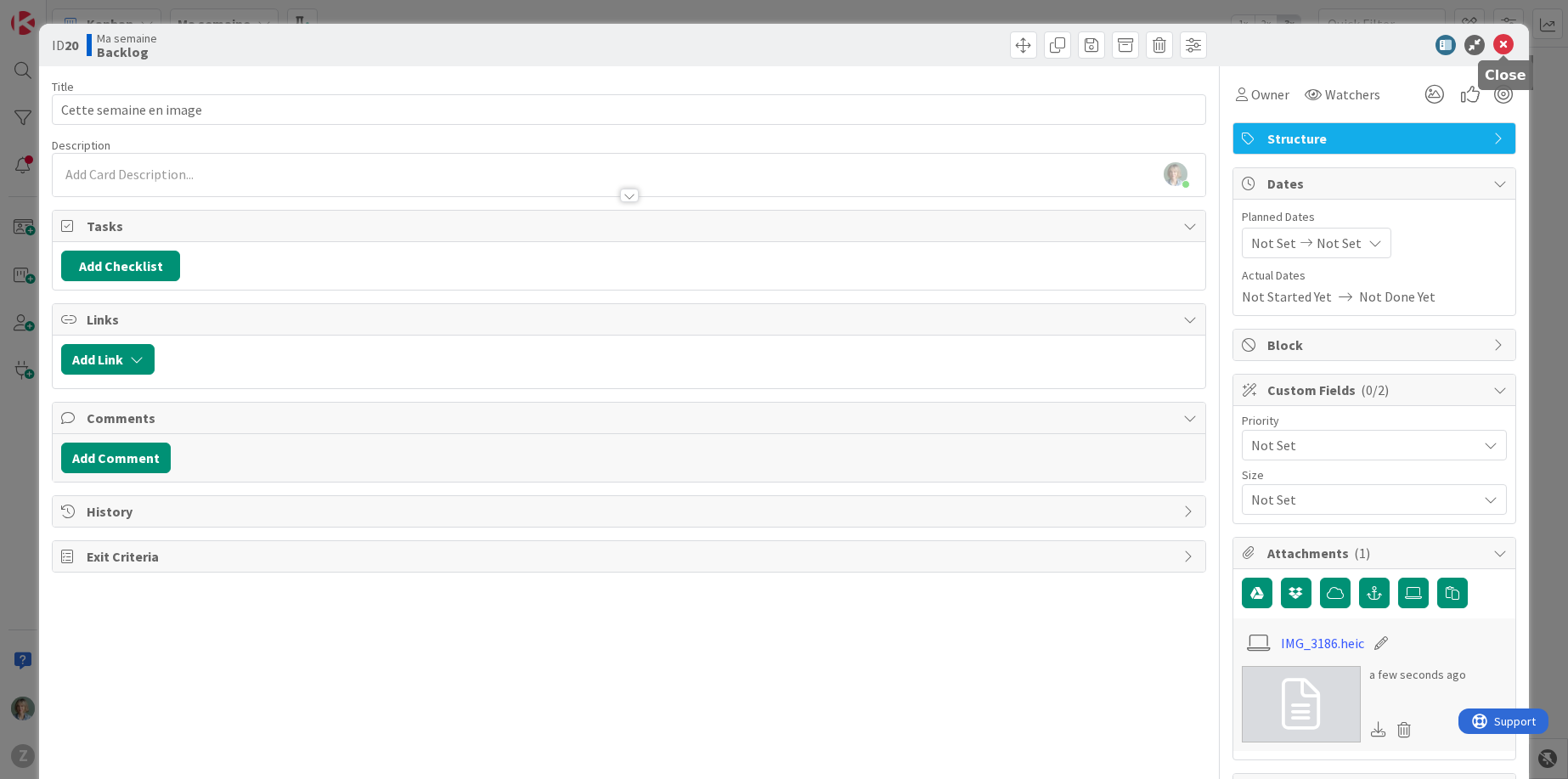
click at [1506, 40] on icon at bounding box center [1504, 45] width 20 height 20
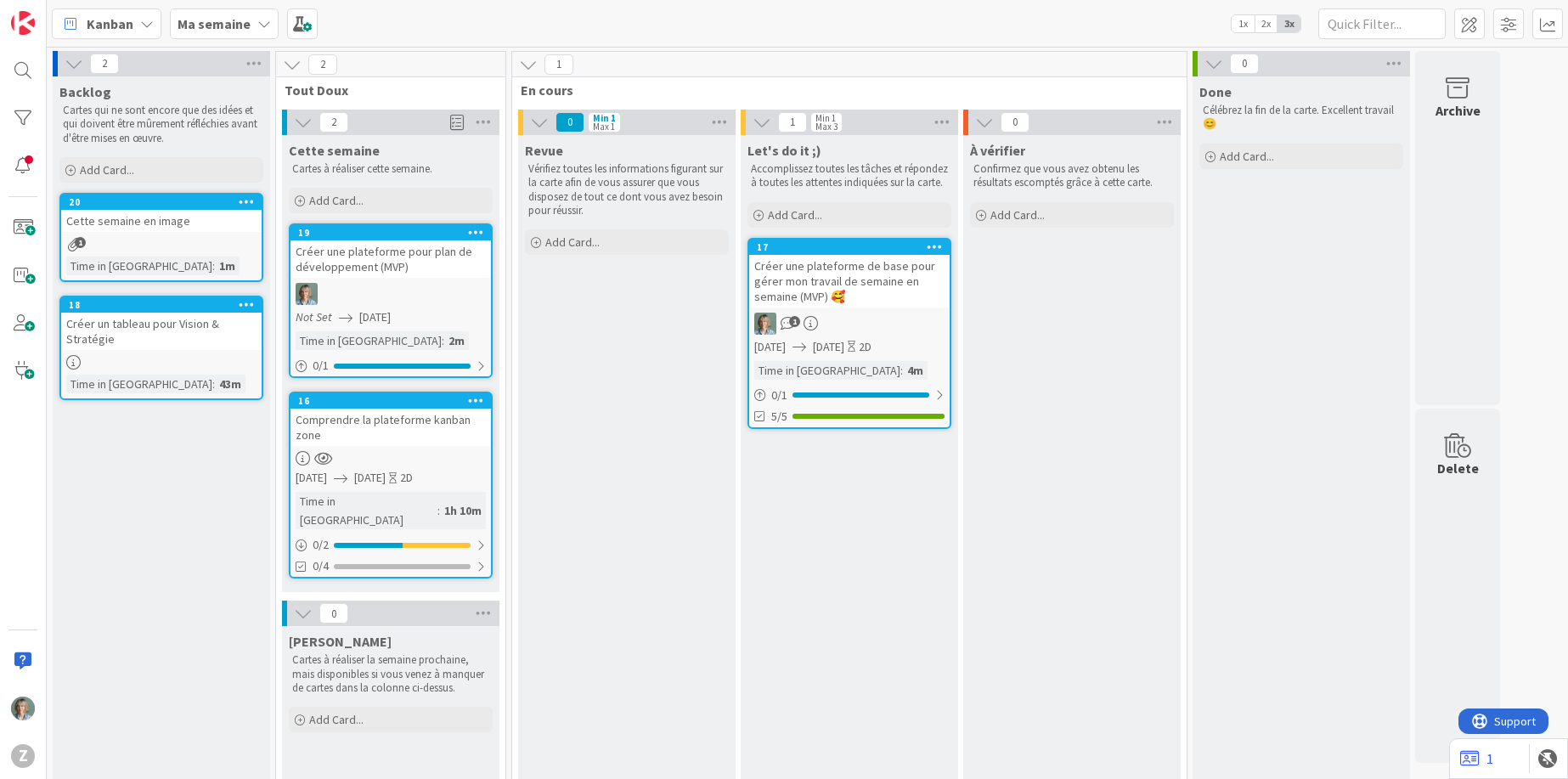
click at [184, 244] on div "1" at bounding box center [161, 244] width 201 height 15
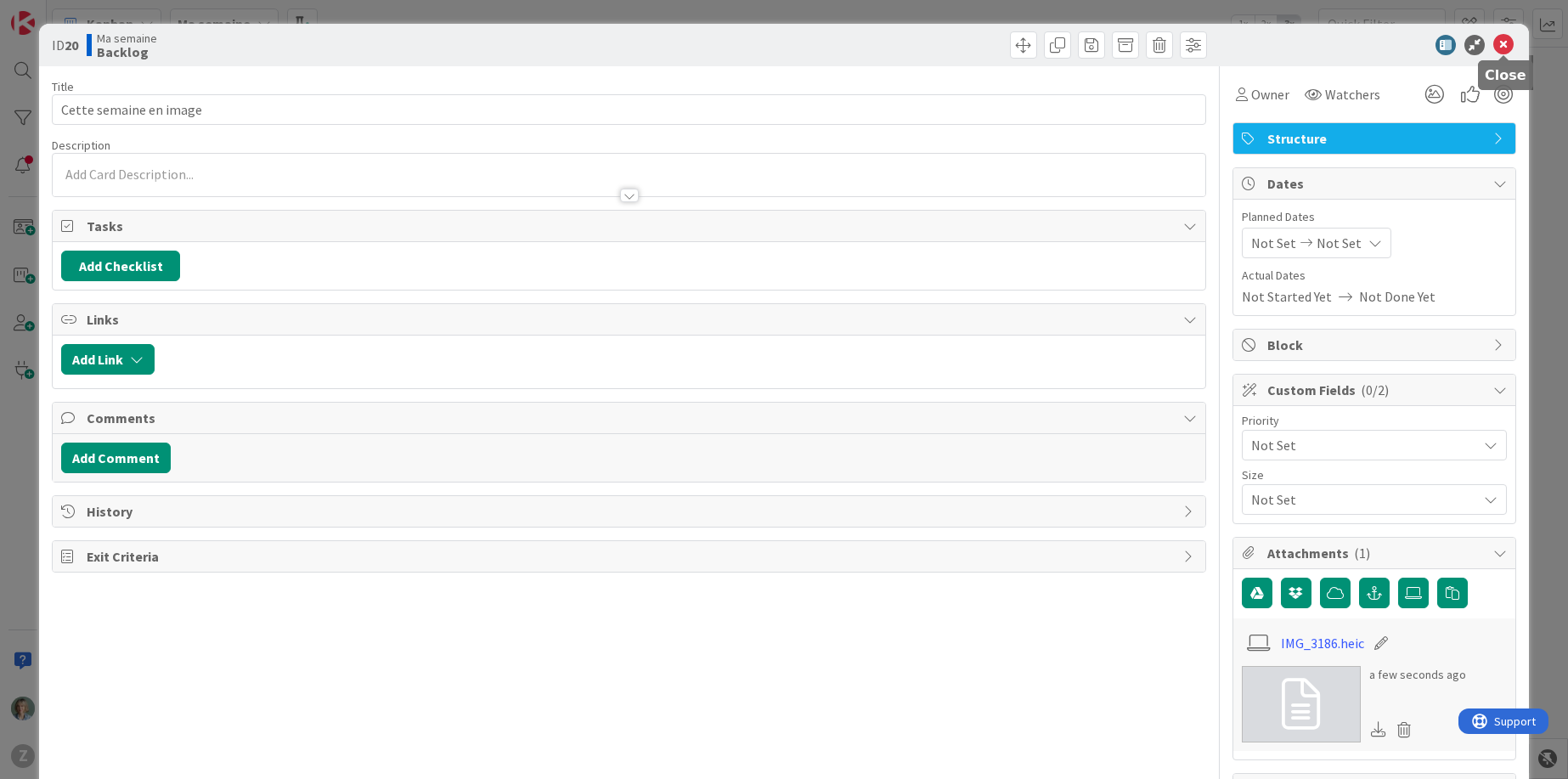
click at [1504, 45] on icon at bounding box center [1504, 45] width 20 height 20
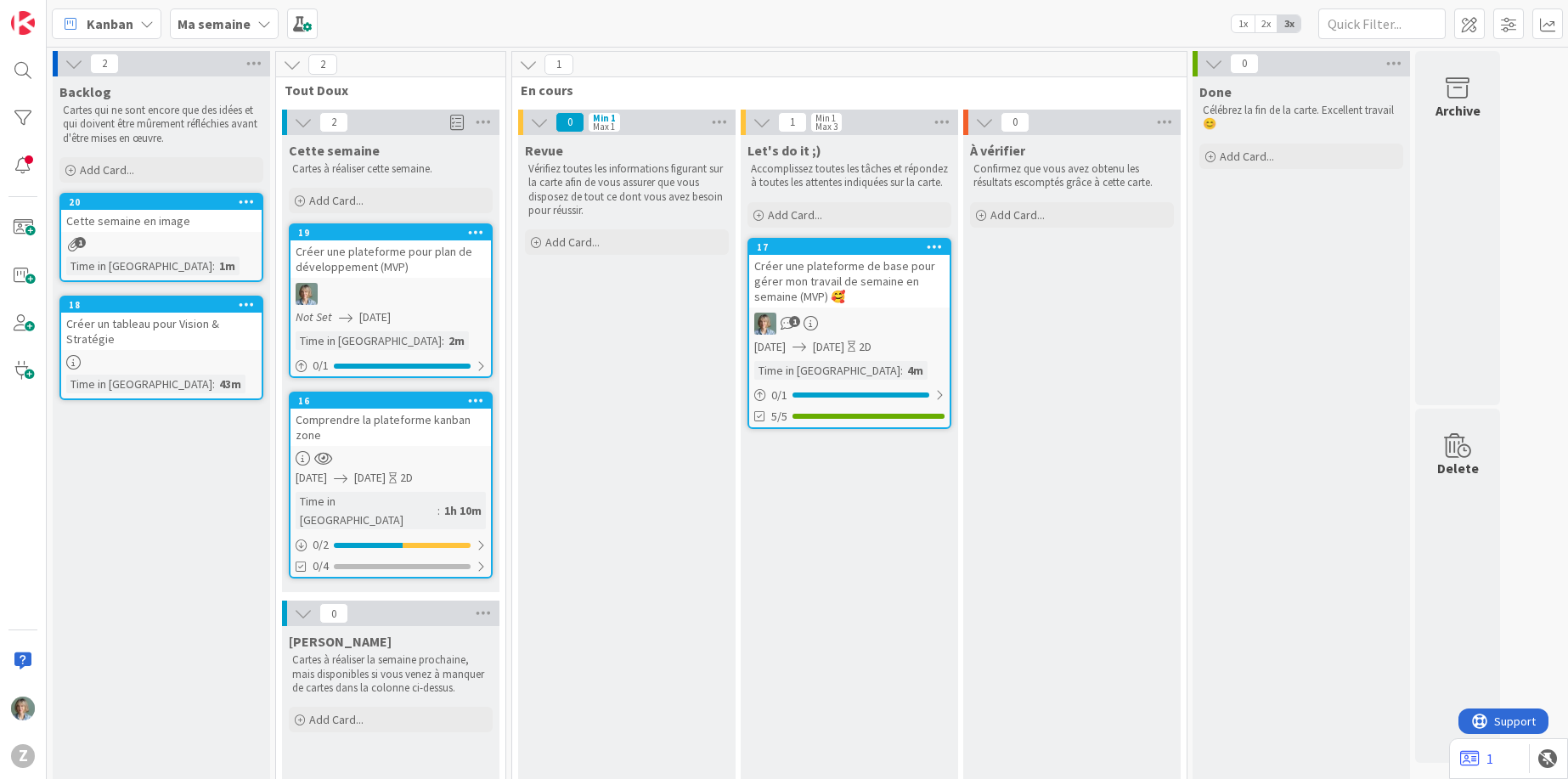
click at [254, 196] on div at bounding box center [246, 202] width 30 height 12
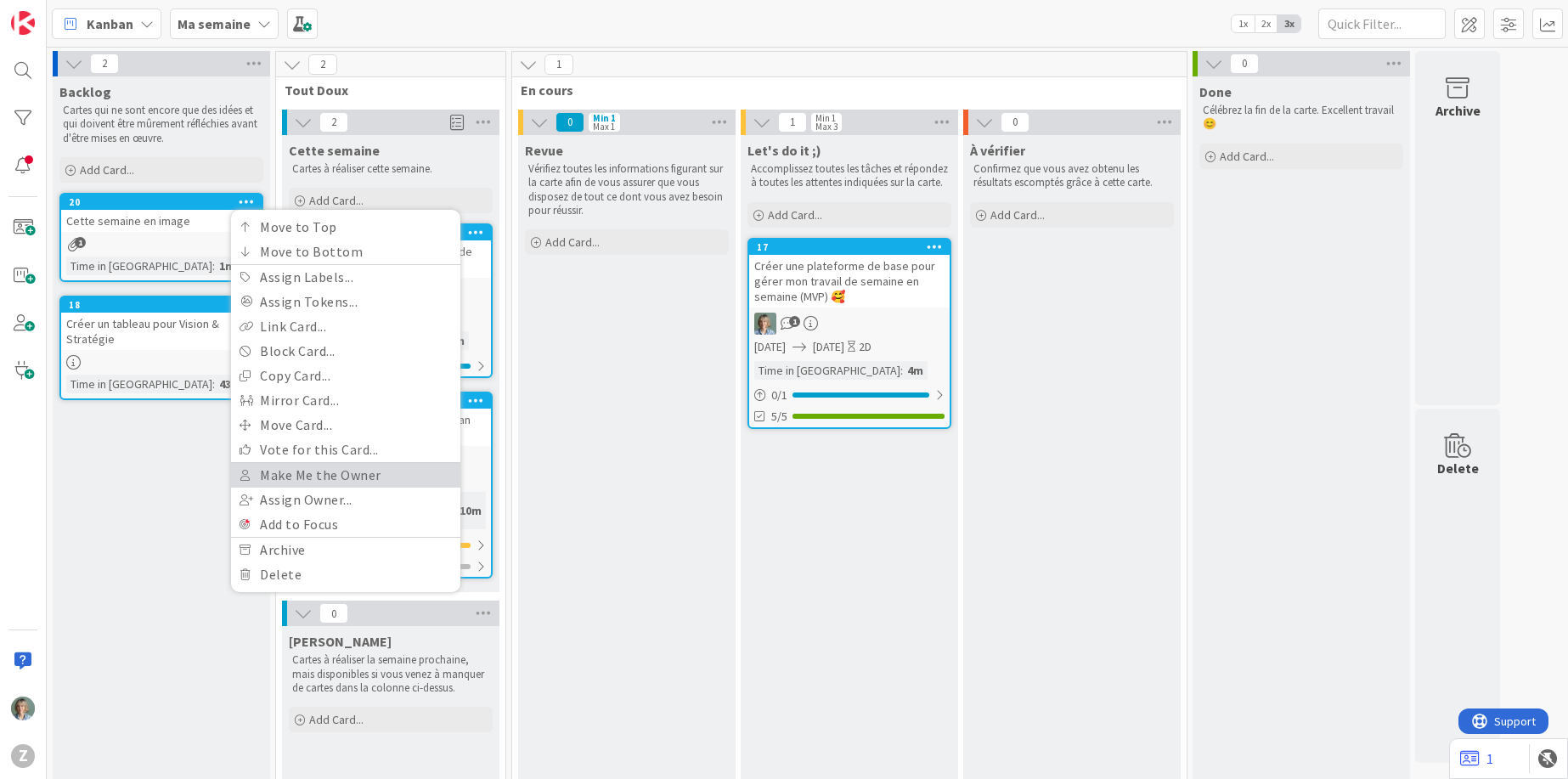
click at [306, 470] on link "Make Me the Owner" at bounding box center [345, 475] width 229 height 25
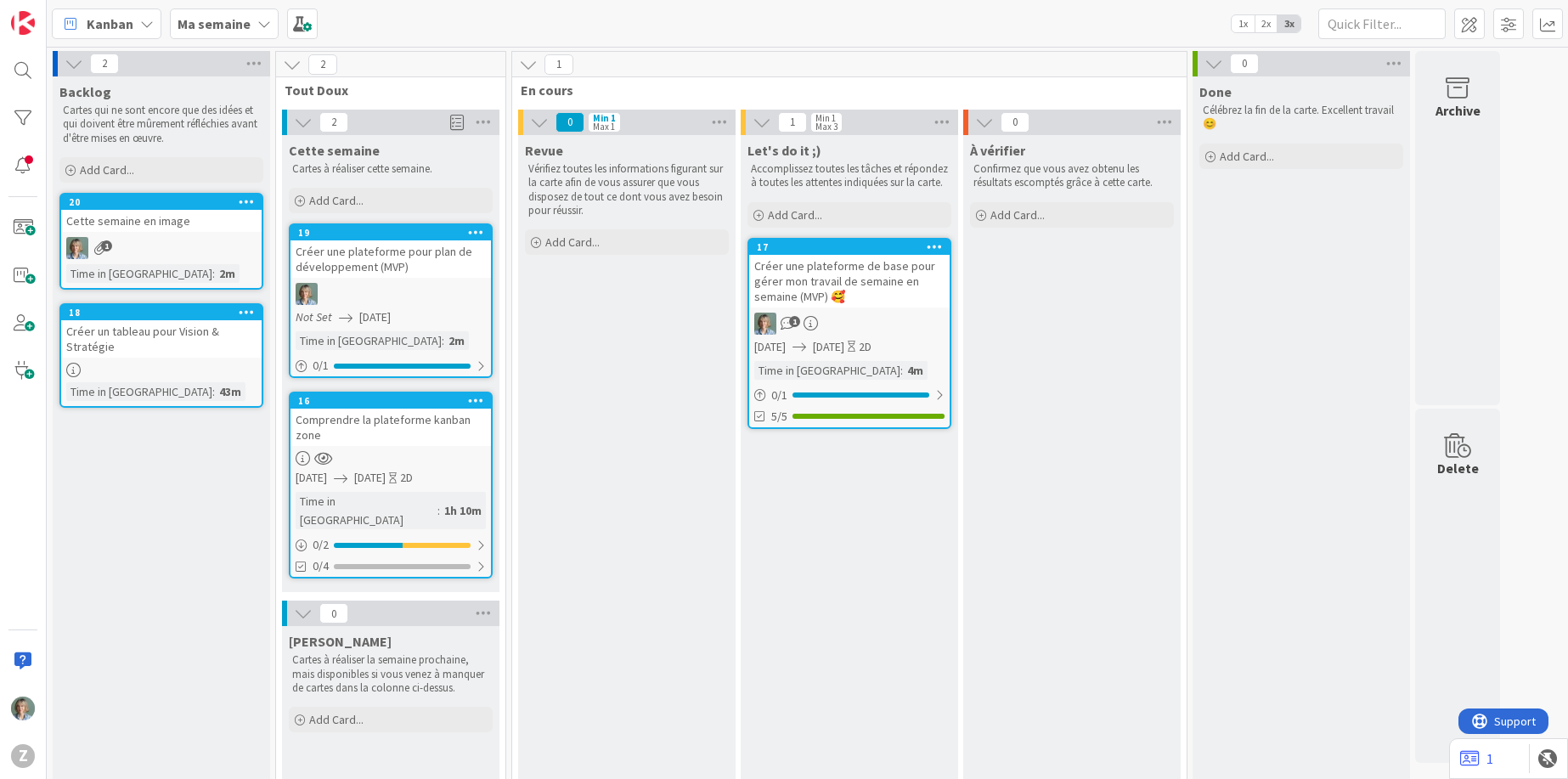
click at [243, 203] on icon at bounding box center [247, 201] width 17 height 12
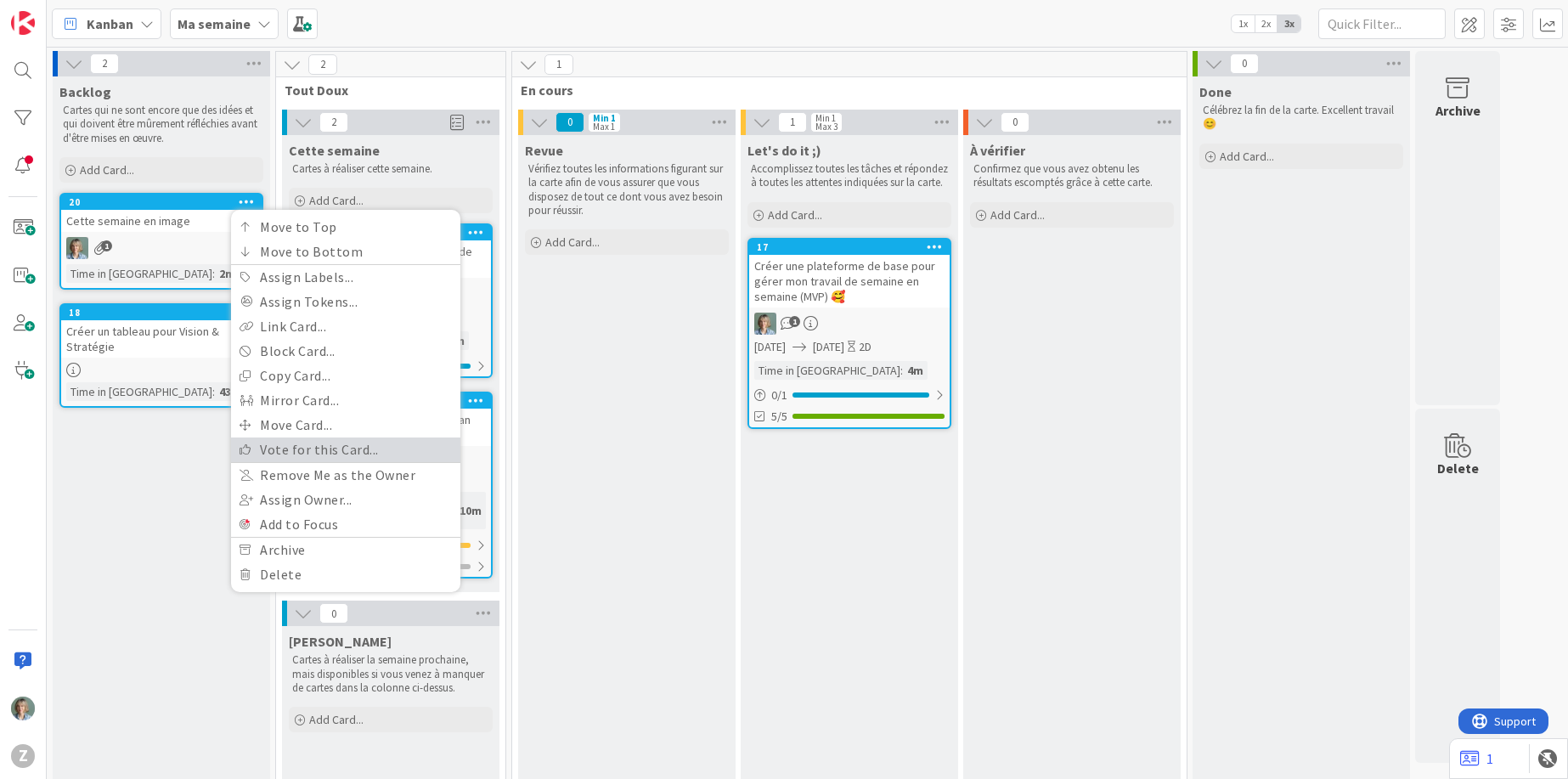
click at [278, 448] on link "Vote for this Card..." at bounding box center [345, 449] width 229 height 25
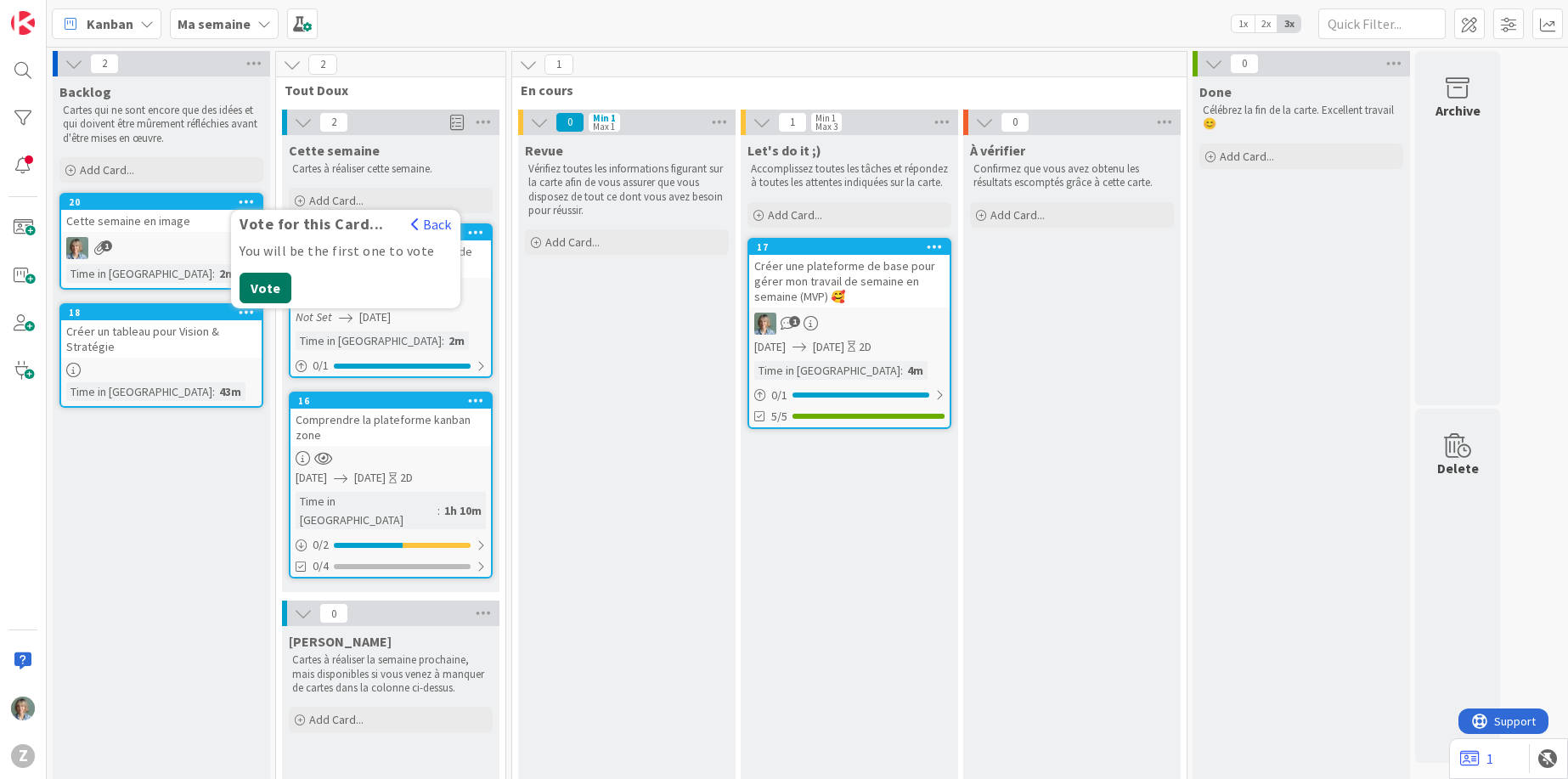
click at [270, 287] on button "Vote" at bounding box center [265, 287] width 52 height 30
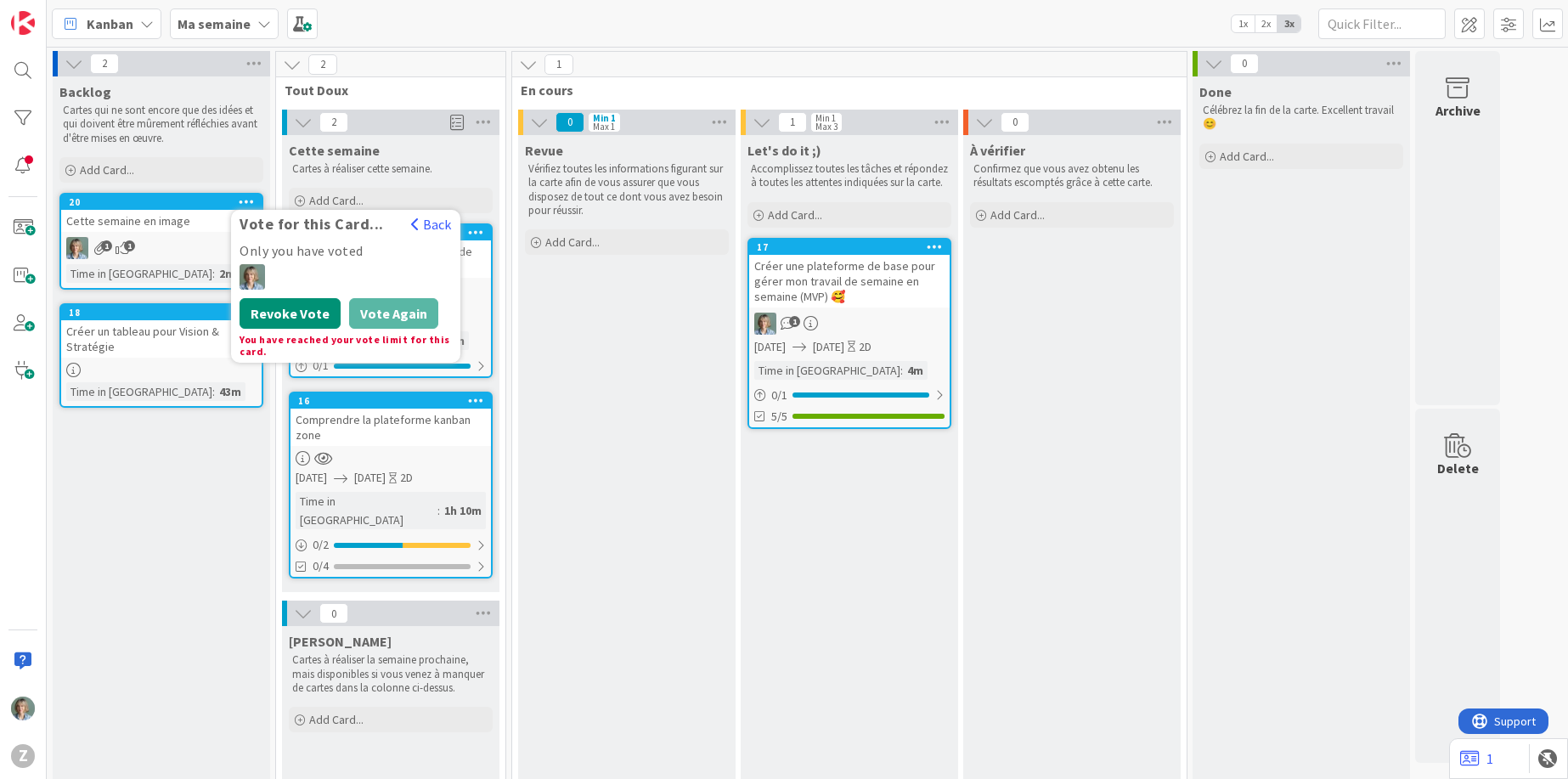
click at [314, 306] on button "Revoke Vote" at bounding box center [290, 313] width 101 height 30
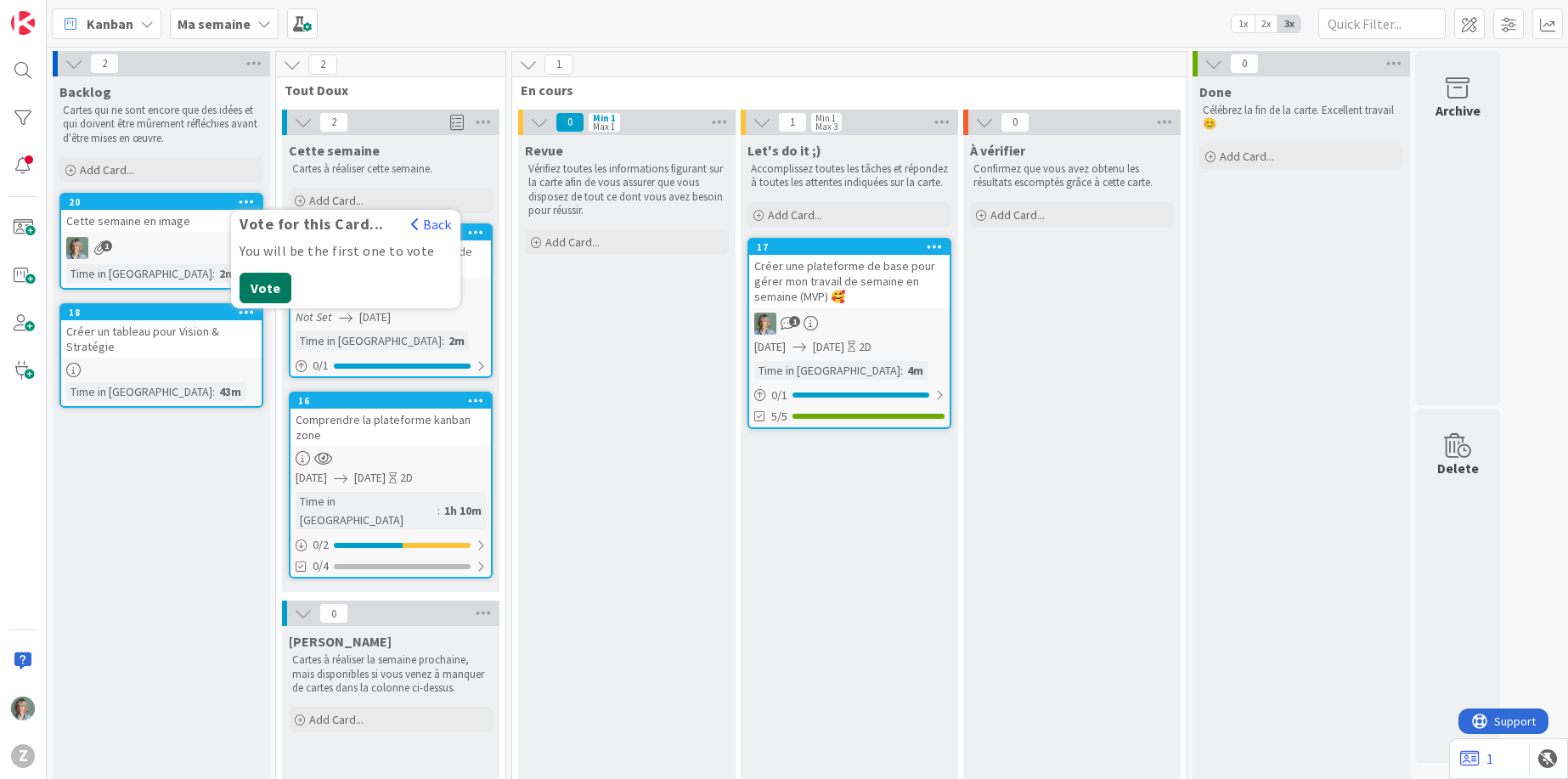
click at [269, 291] on button "Vote" at bounding box center [265, 287] width 52 height 30
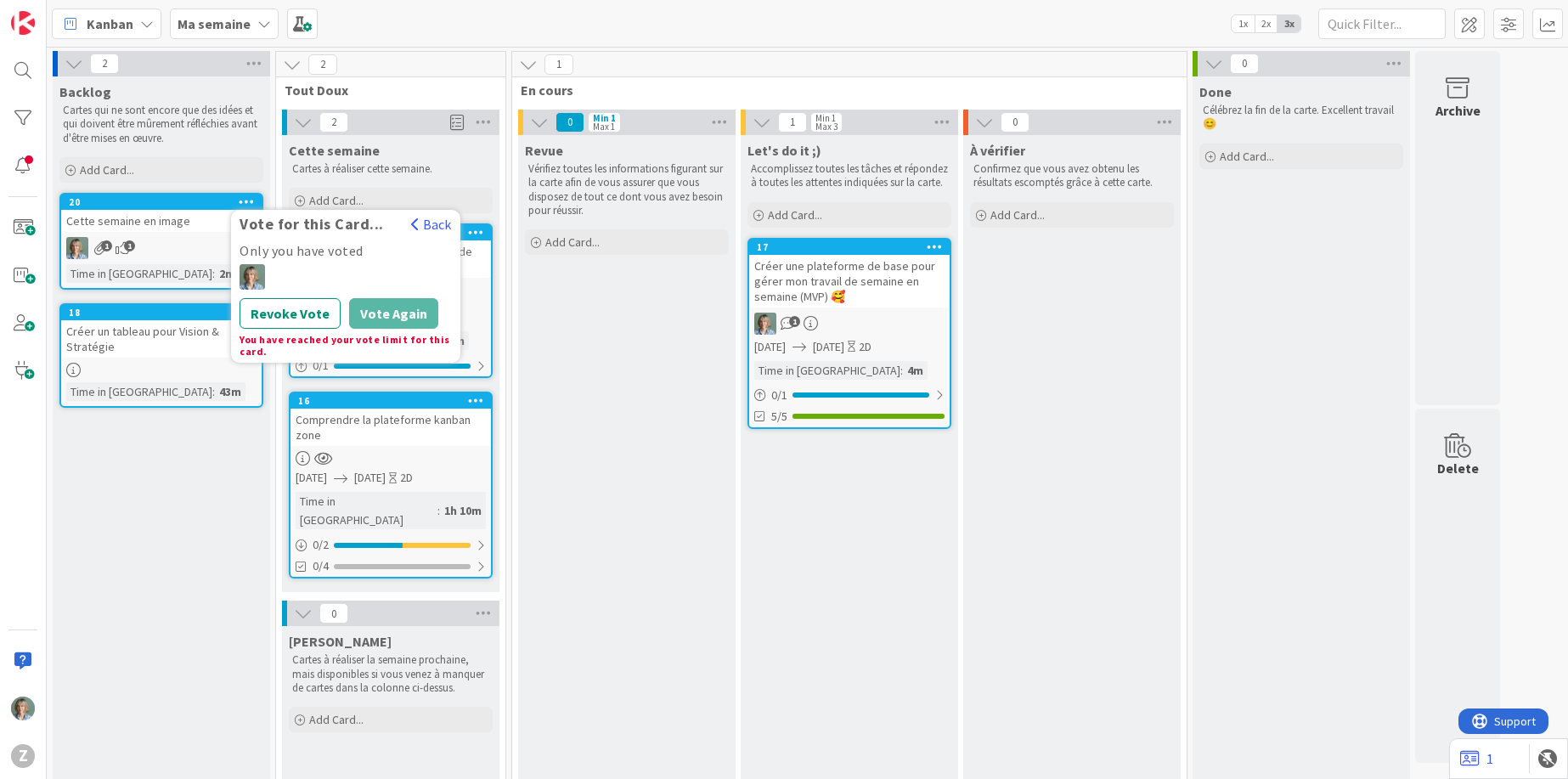
click at [238, 201] on icon at bounding box center [247, 201] width 17 height 12
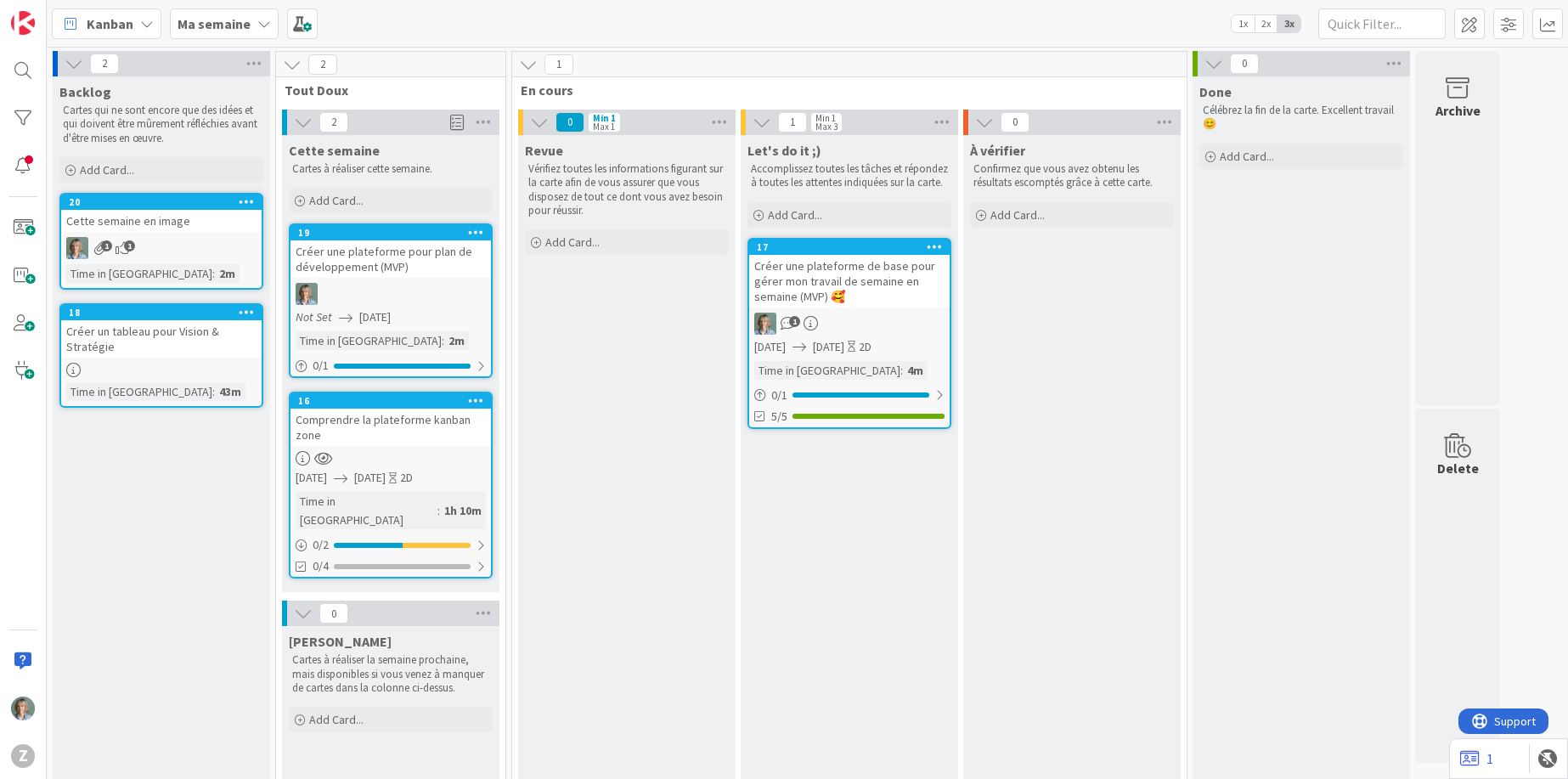
click at [238, 201] on icon at bounding box center [247, 201] width 17 height 12
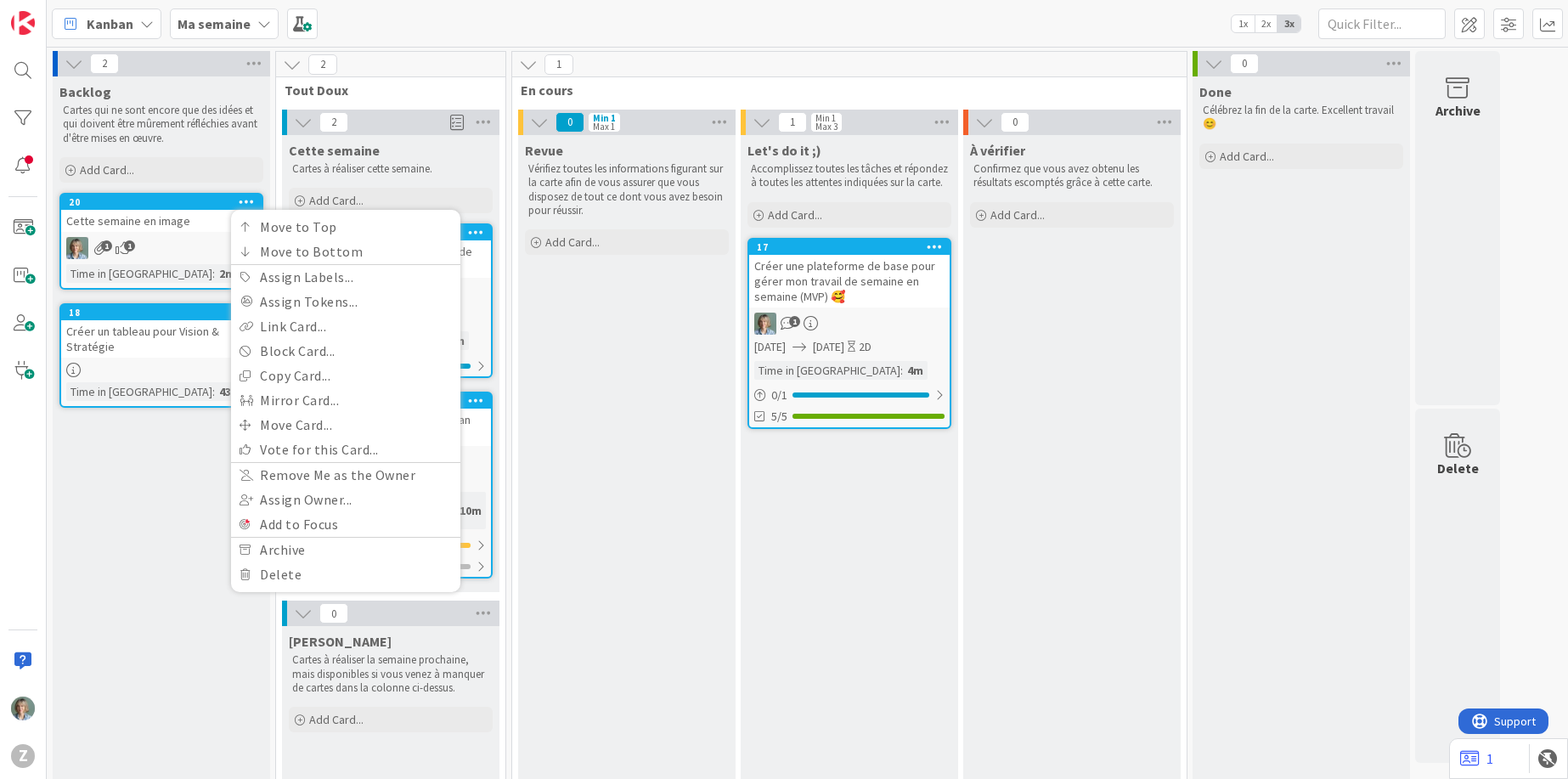
click at [157, 654] on div "Backlog Cartes qui ne sont encore que des idées et qui doivent être mûrement ré…" at bounding box center [161, 471] width 217 height 788
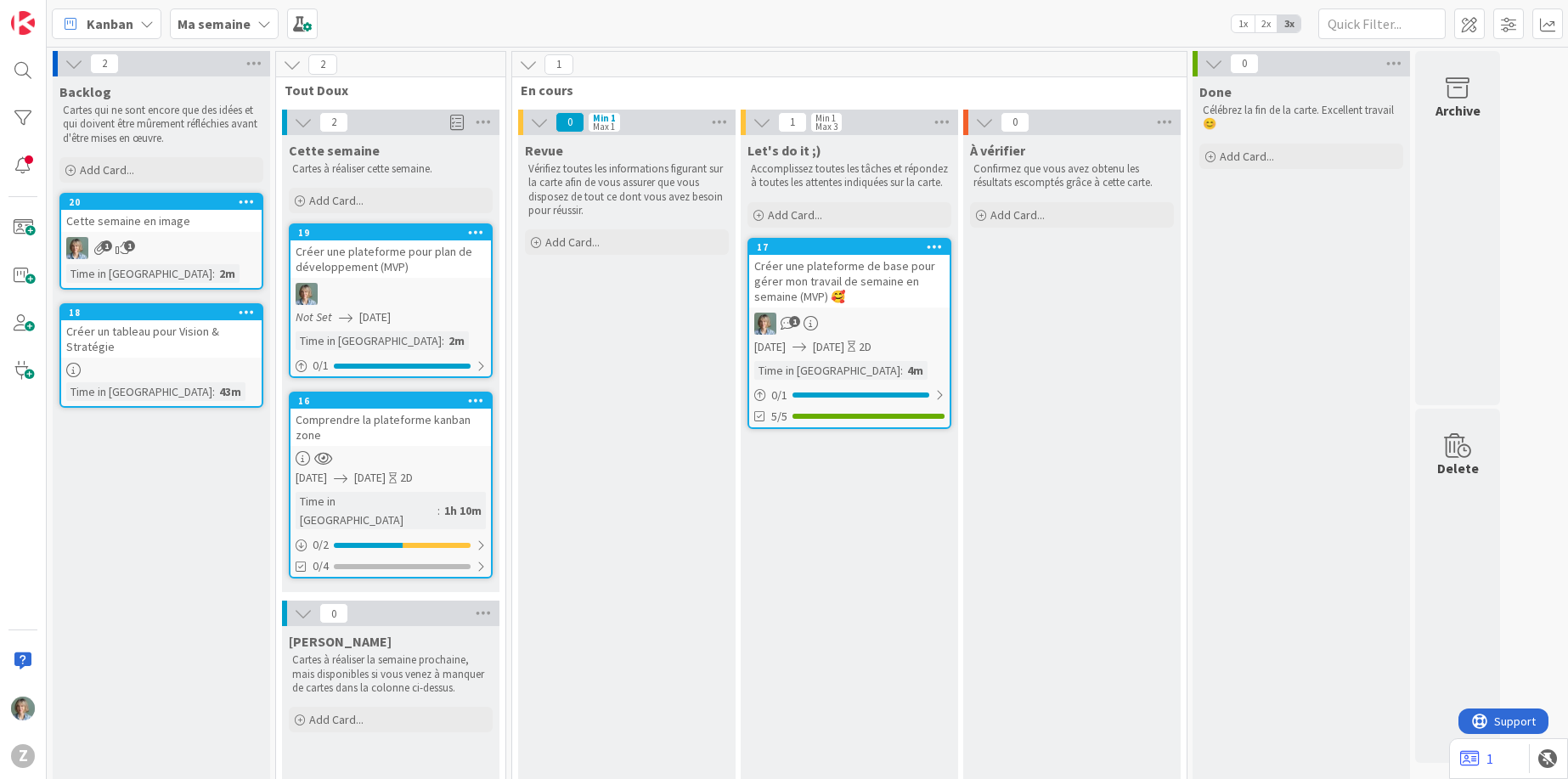
click at [249, 202] on icon at bounding box center [247, 201] width 17 height 12
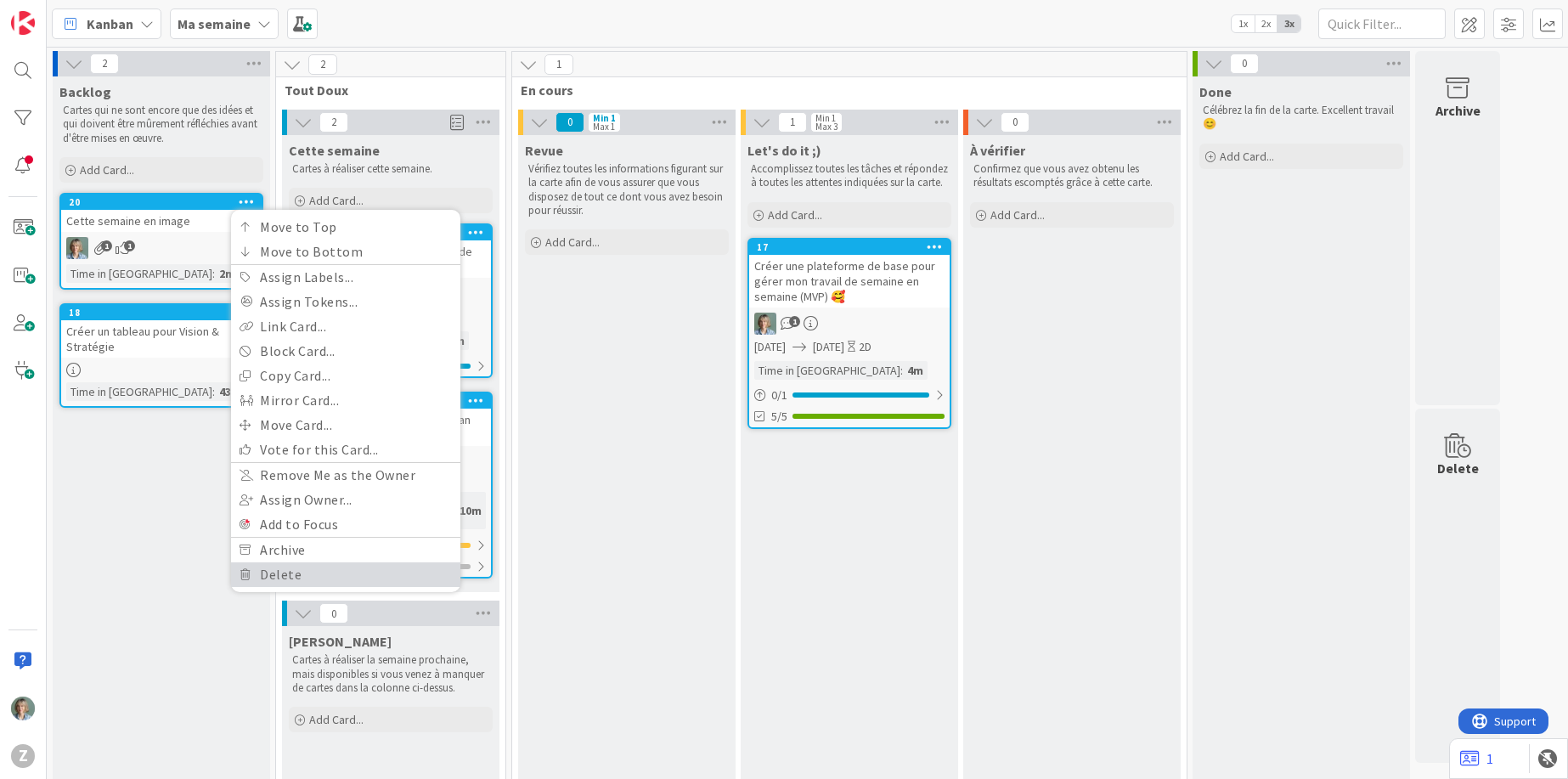
click at [286, 564] on link "Delete" at bounding box center [345, 575] width 229 height 25
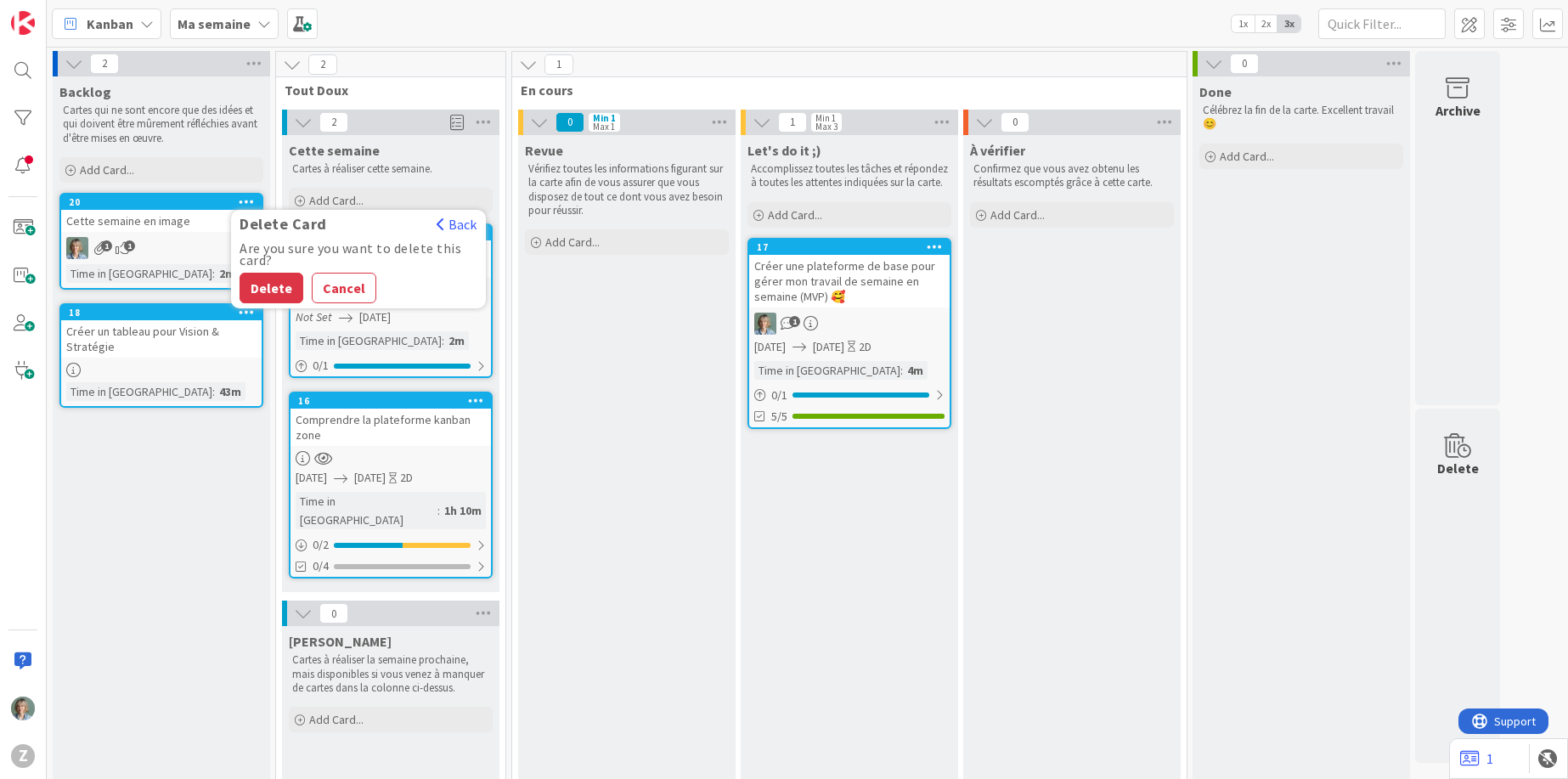
drag, startPoint x: 282, startPoint y: 280, endPoint x: 487, endPoint y: 256, distance: 206.4
click at [282, 280] on button "Delete" at bounding box center [271, 287] width 64 height 30
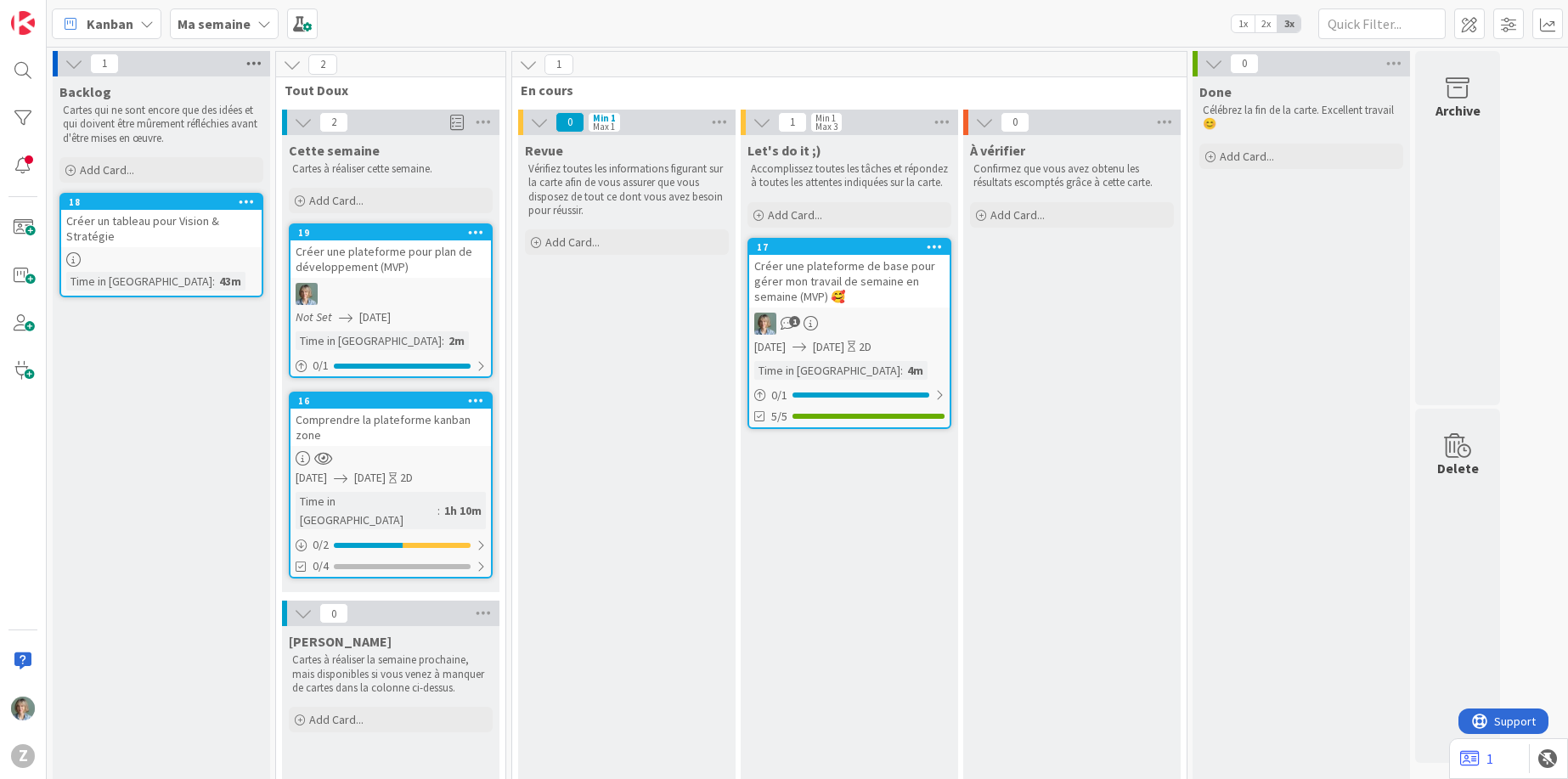
click at [256, 60] on icon at bounding box center [254, 64] width 22 height 26
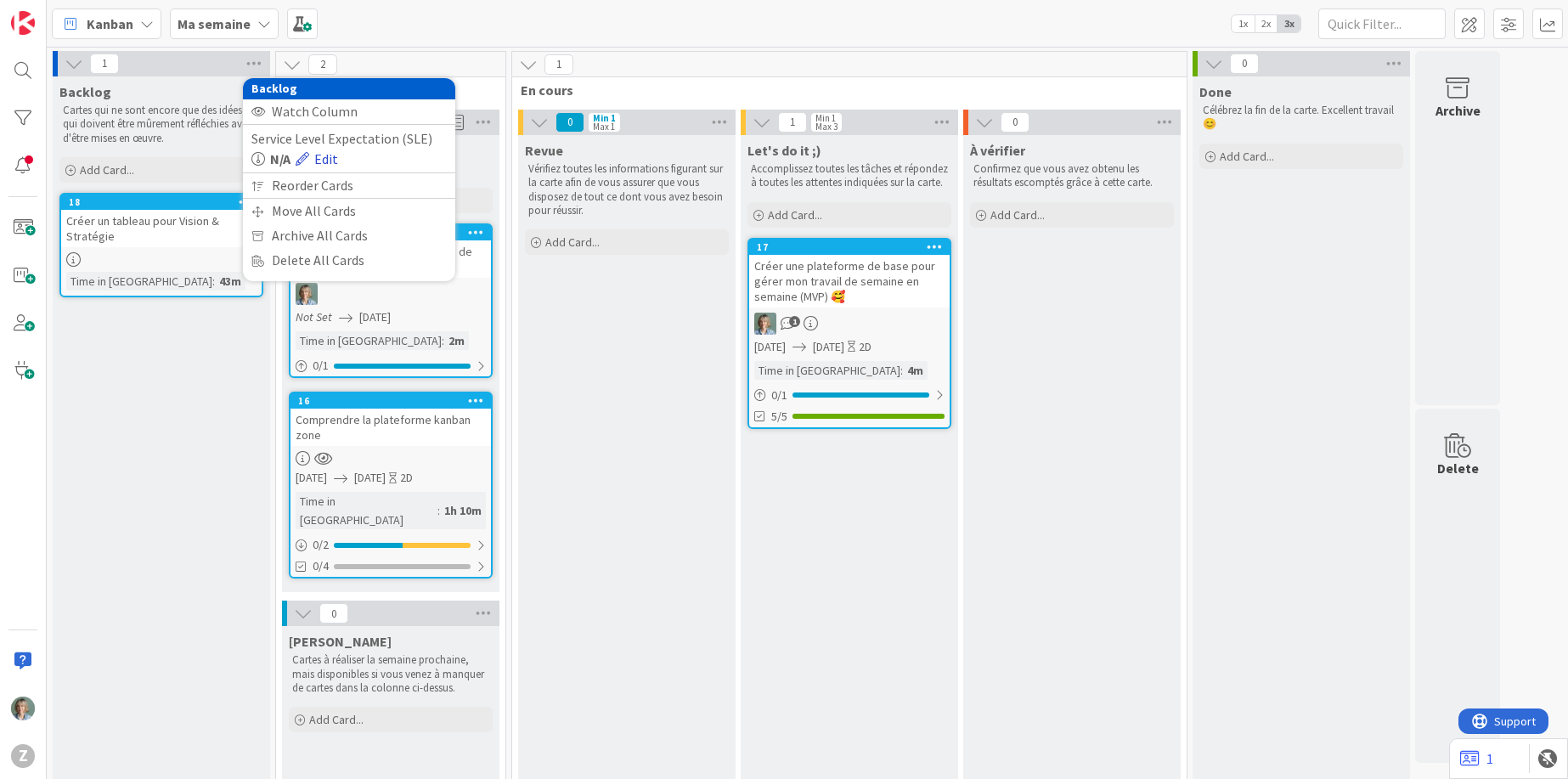
click at [329, 154] on link "Edit" at bounding box center [317, 158] width 42 height 20
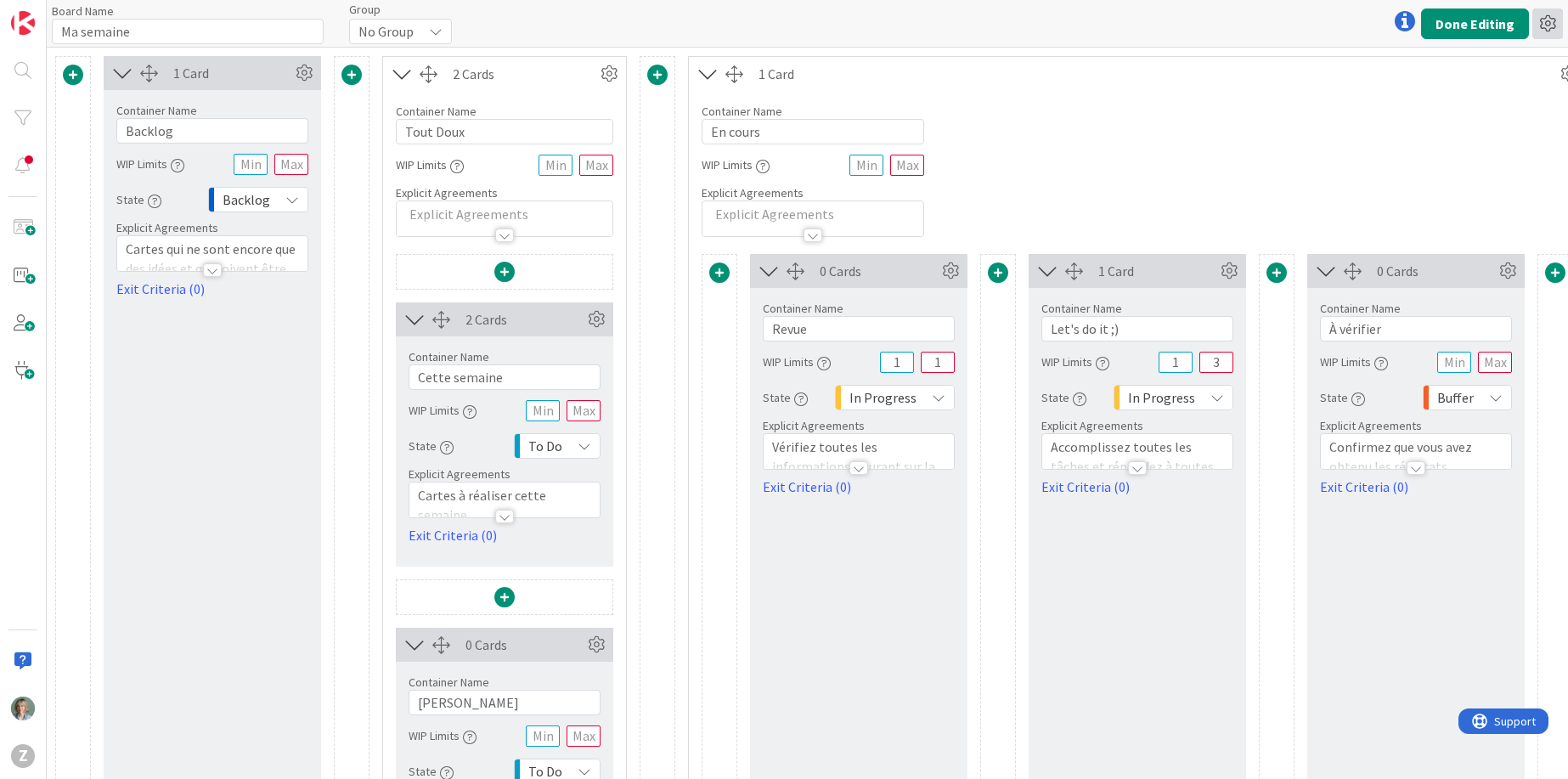
click at [1544, 26] on icon at bounding box center [1547, 23] width 30 height 30
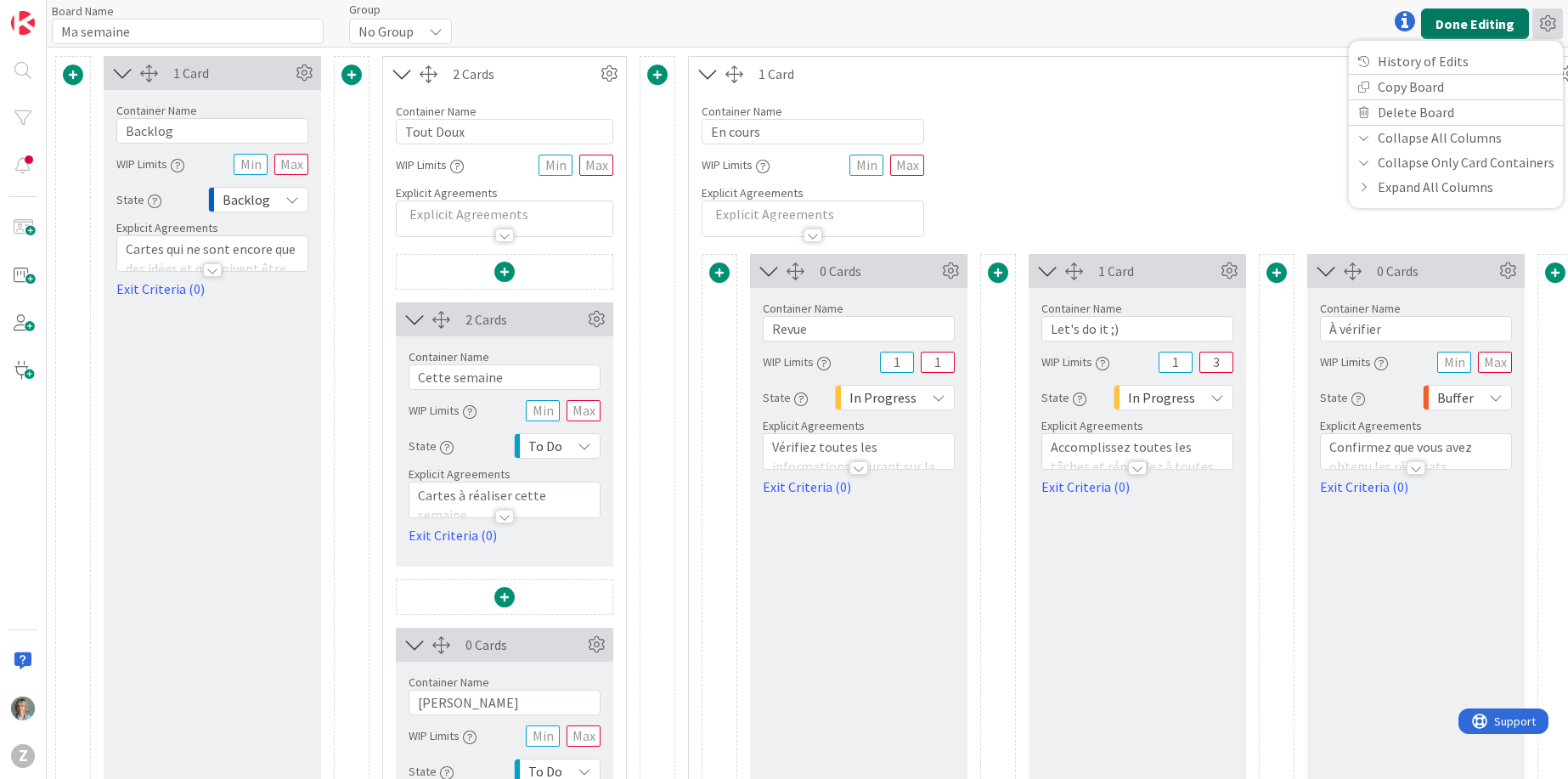
click at [1487, 15] on button "Done Editing" at bounding box center [1474, 23] width 108 height 30
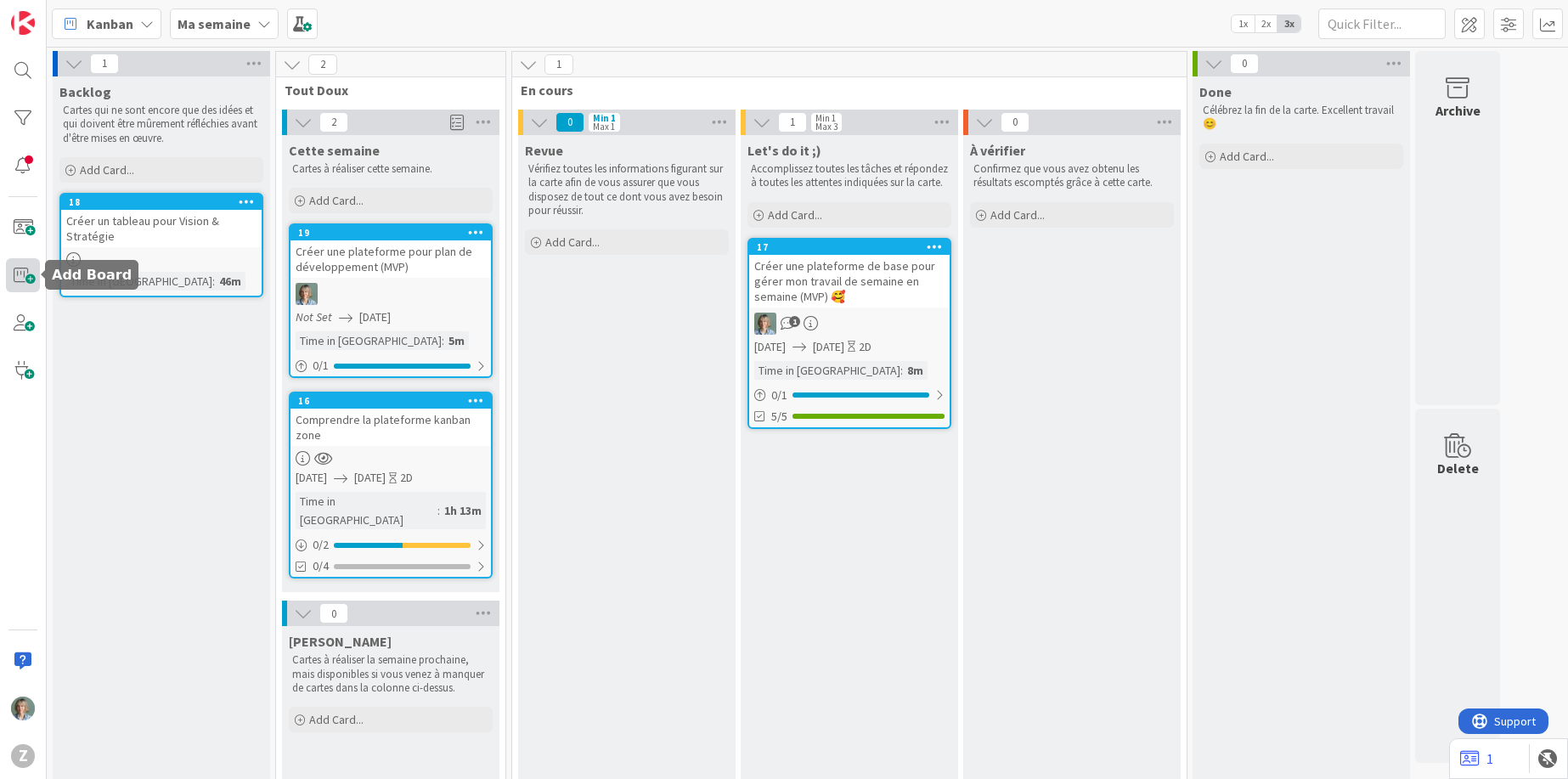
click at [19, 280] on span at bounding box center [22, 274] width 34 height 34
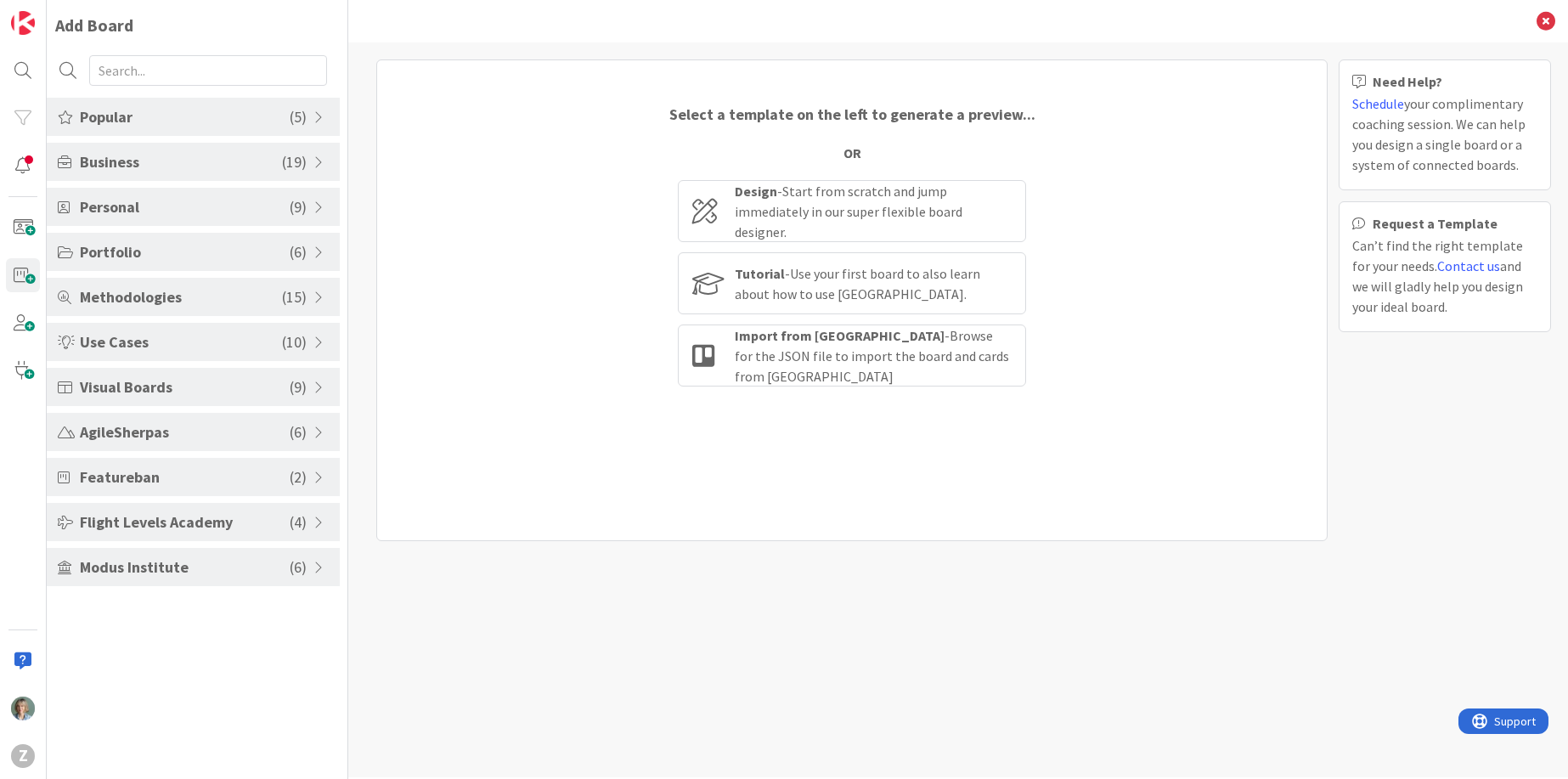
click at [247, 248] on span "Portfolio" at bounding box center [185, 251] width 210 height 23
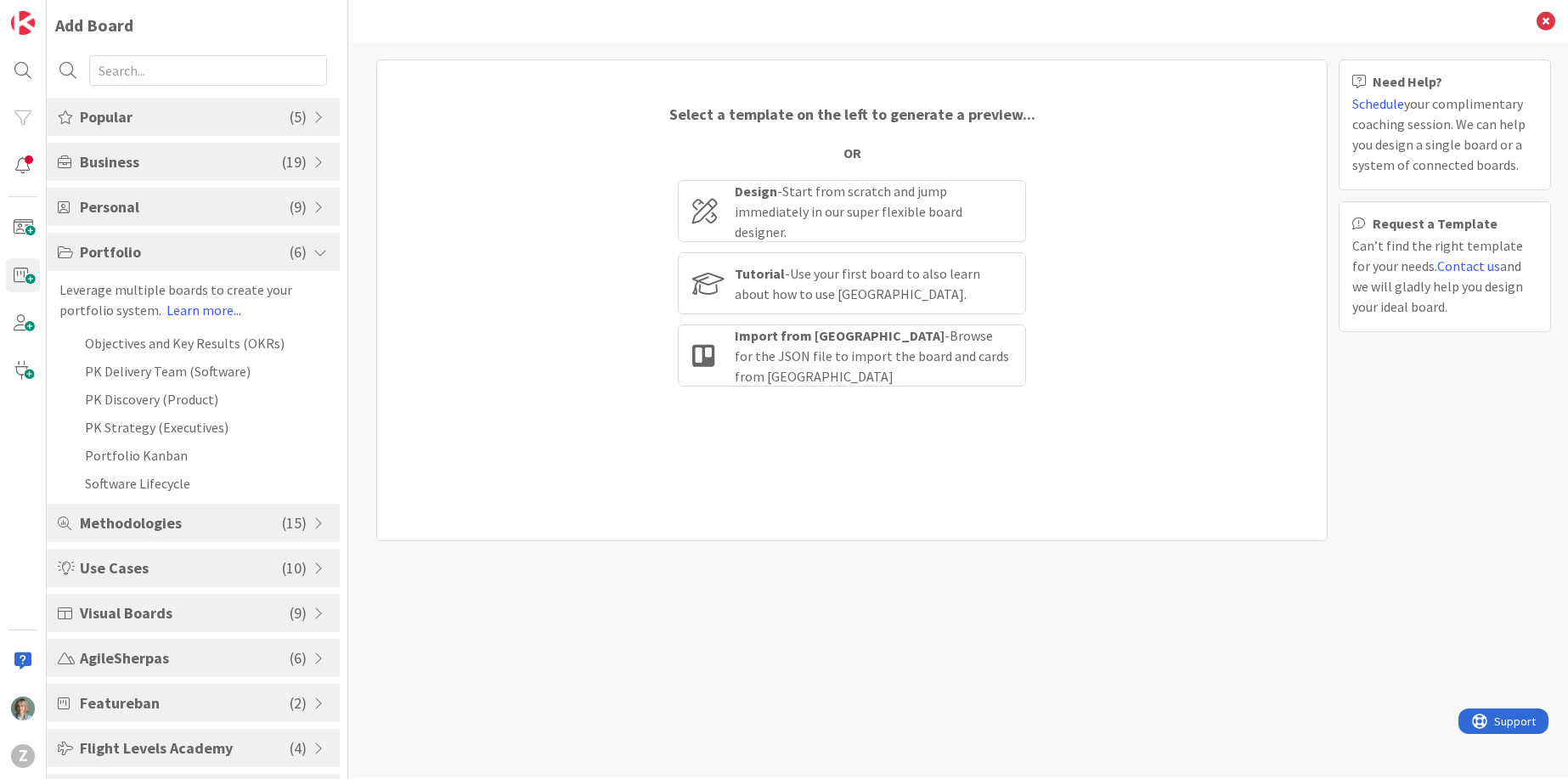
click at [215, 527] on span "Methodologies" at bounding box center [181, 522] width 203 height 23
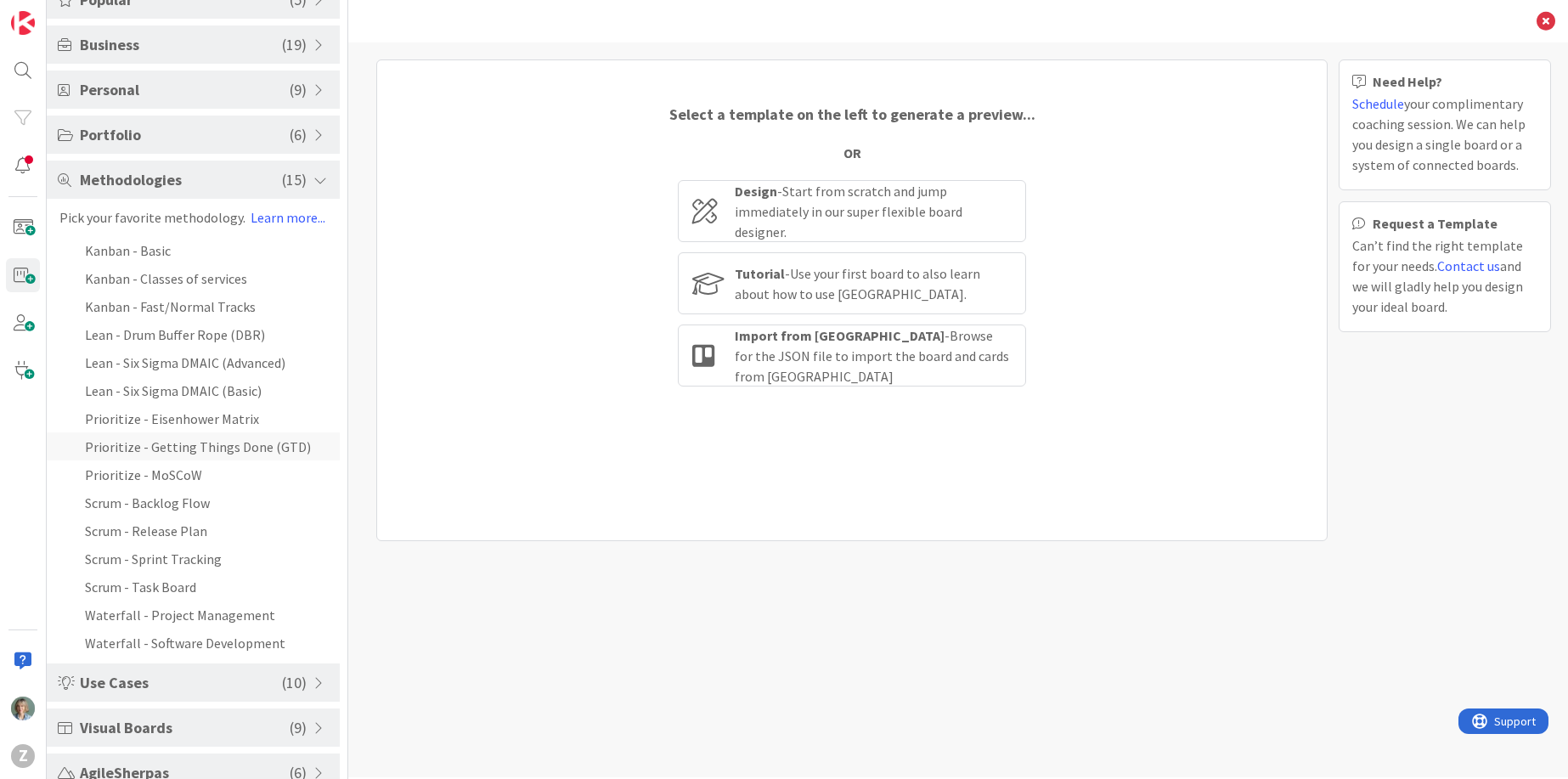
scroll to position [121, 0]
click at [183, 469] on li "Prioritize - MoSCoW" at bounding box center [193, 471] width 293 height 28
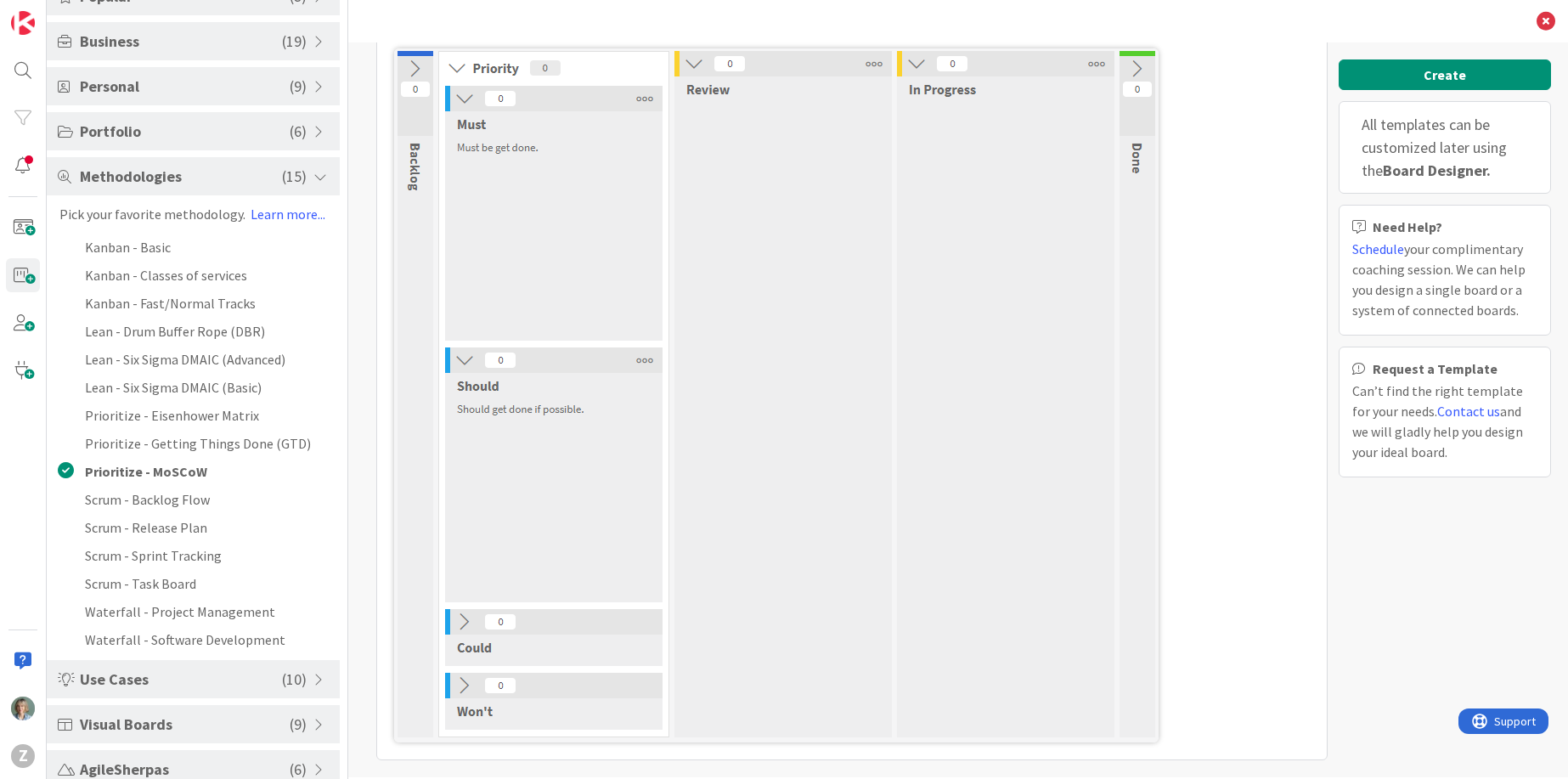
scroll to position [0, 0]
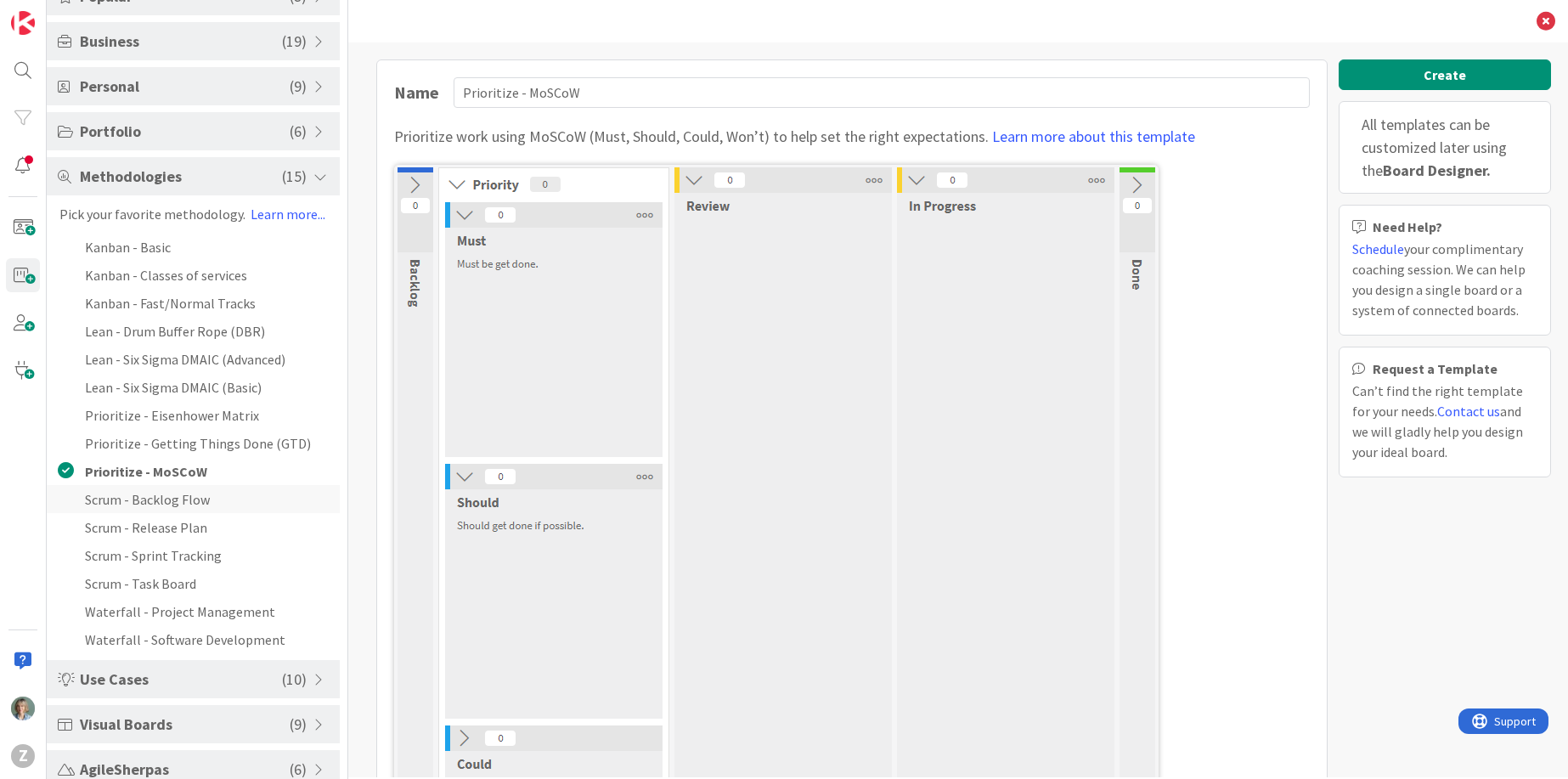
click at [204, 497] on li "Scrum - Backlog Flow" at bounding box center [193, 499] width 293 height 28
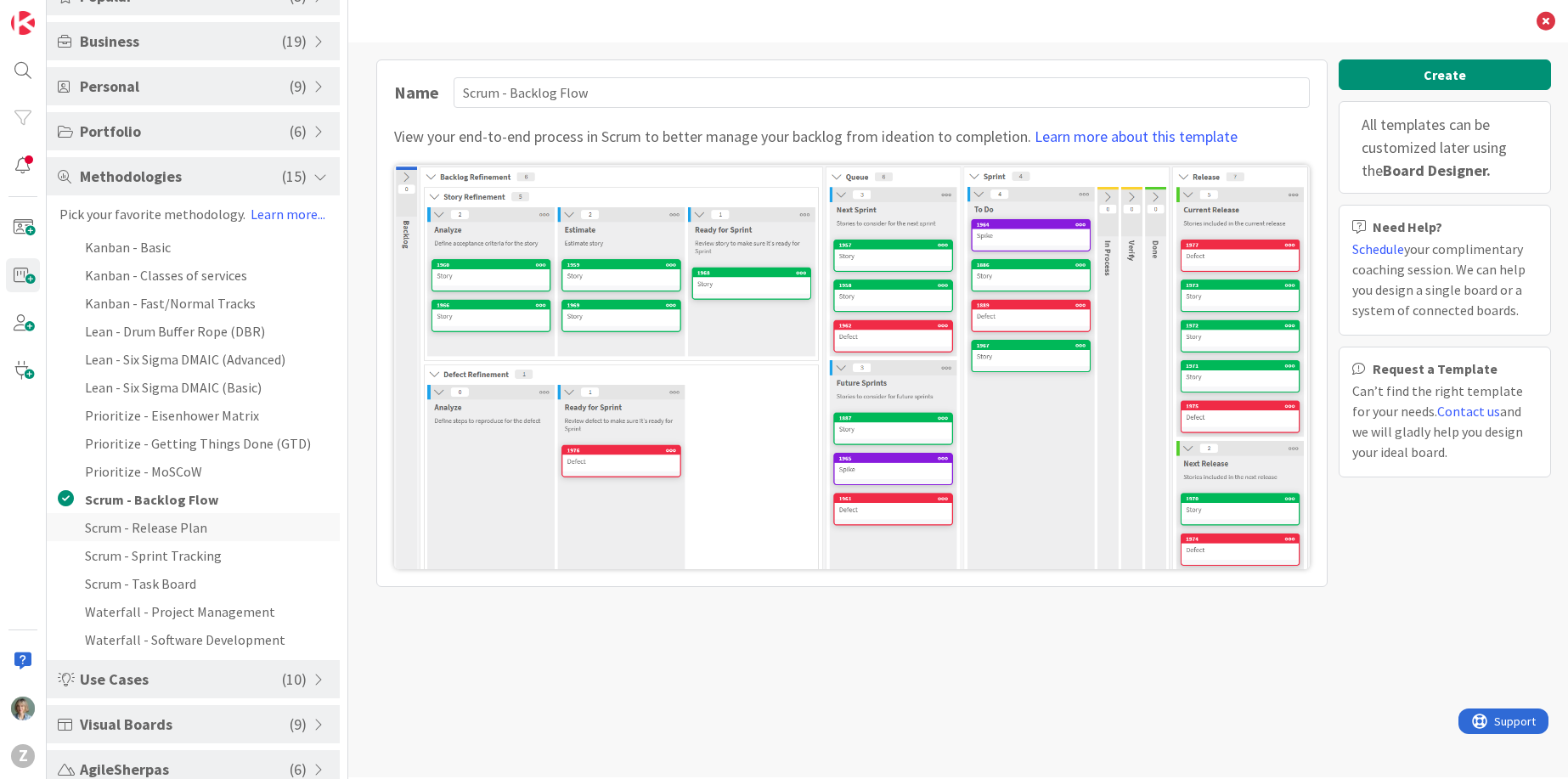
click at [226, 533] on li "Scrum - Release Plan" at bounding box center [193, 527] width 293 height 28
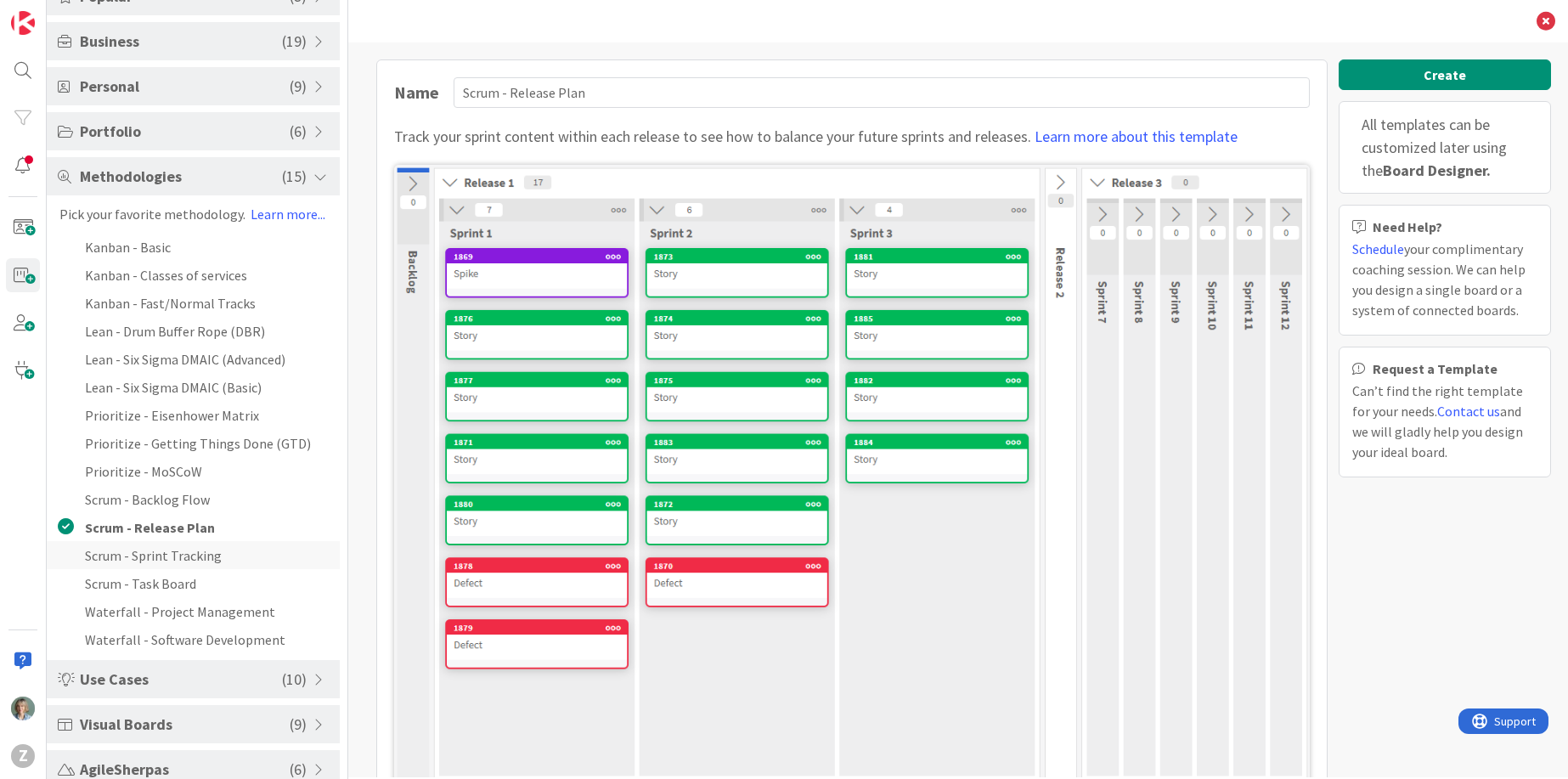
click at [227, 552] on li "Scrum - Sprint Tracking" at bounding box center [193, 555] width 293 height 28
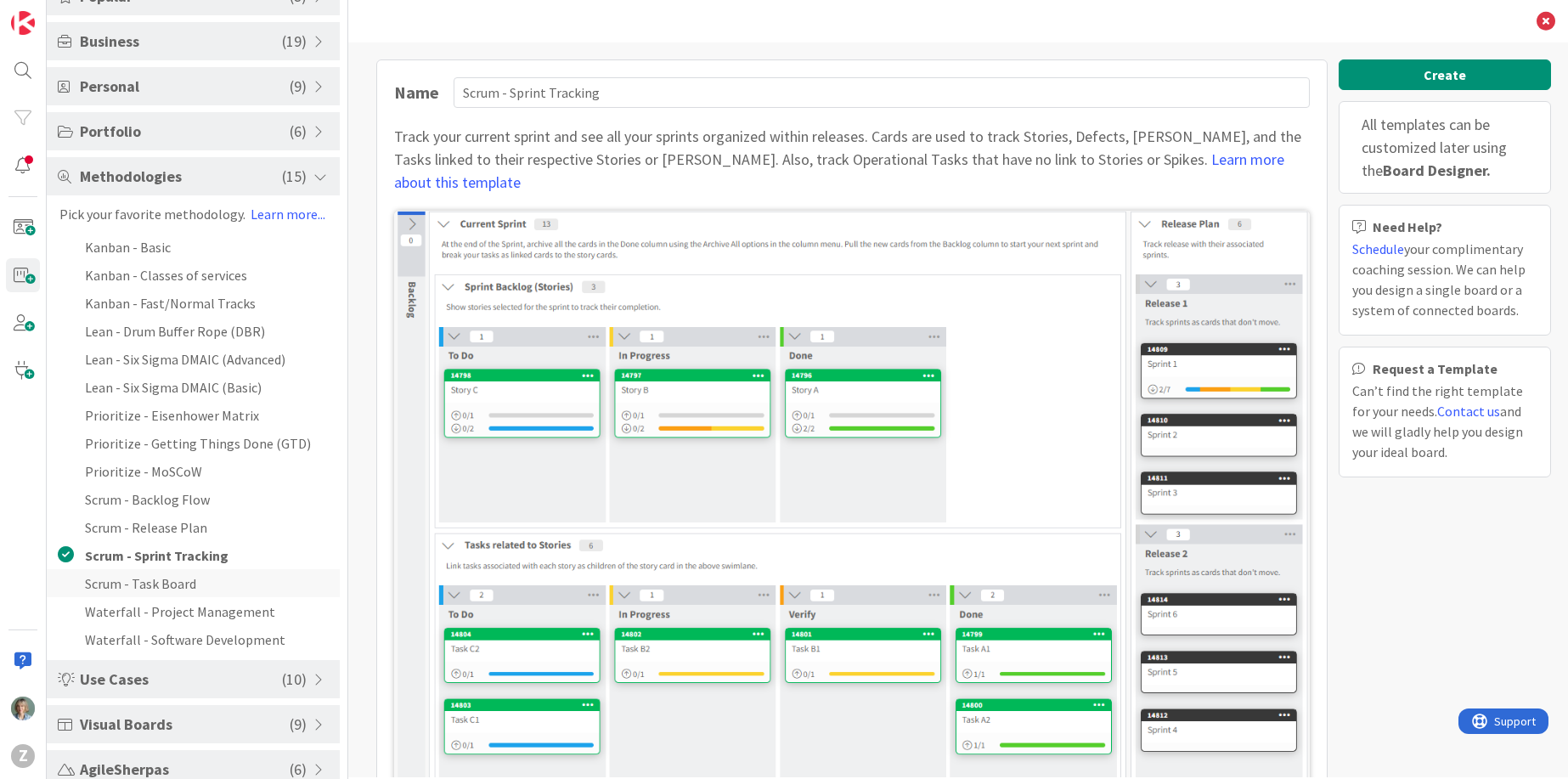
click at [215, 583] on li "Scrum - Task Board" at bounding box center [193, 583] width 293 height 28
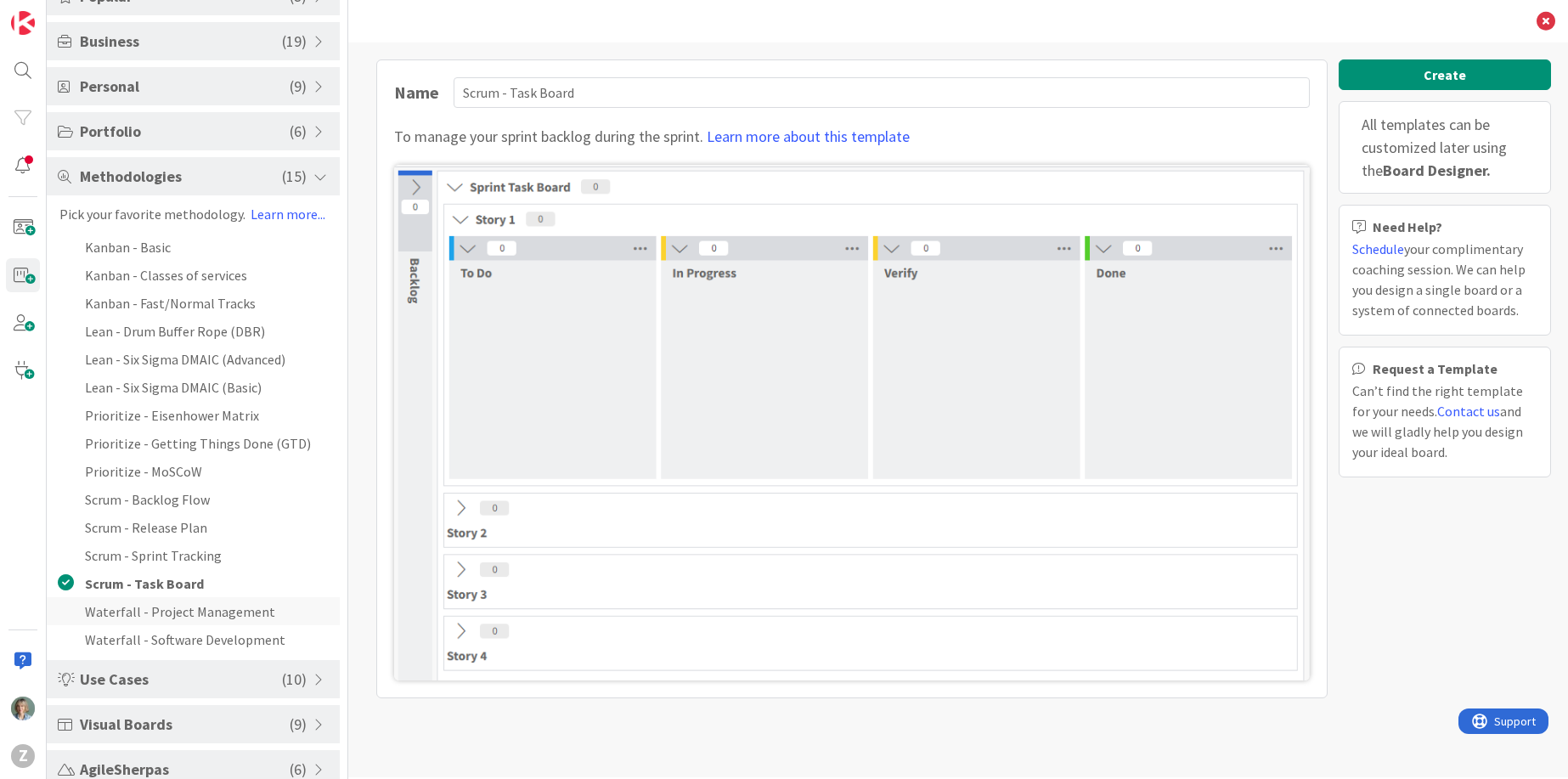
click at [221, 615] on li "Waterfall - Project Management" at bounding box center [193, 610] width 293 height 28
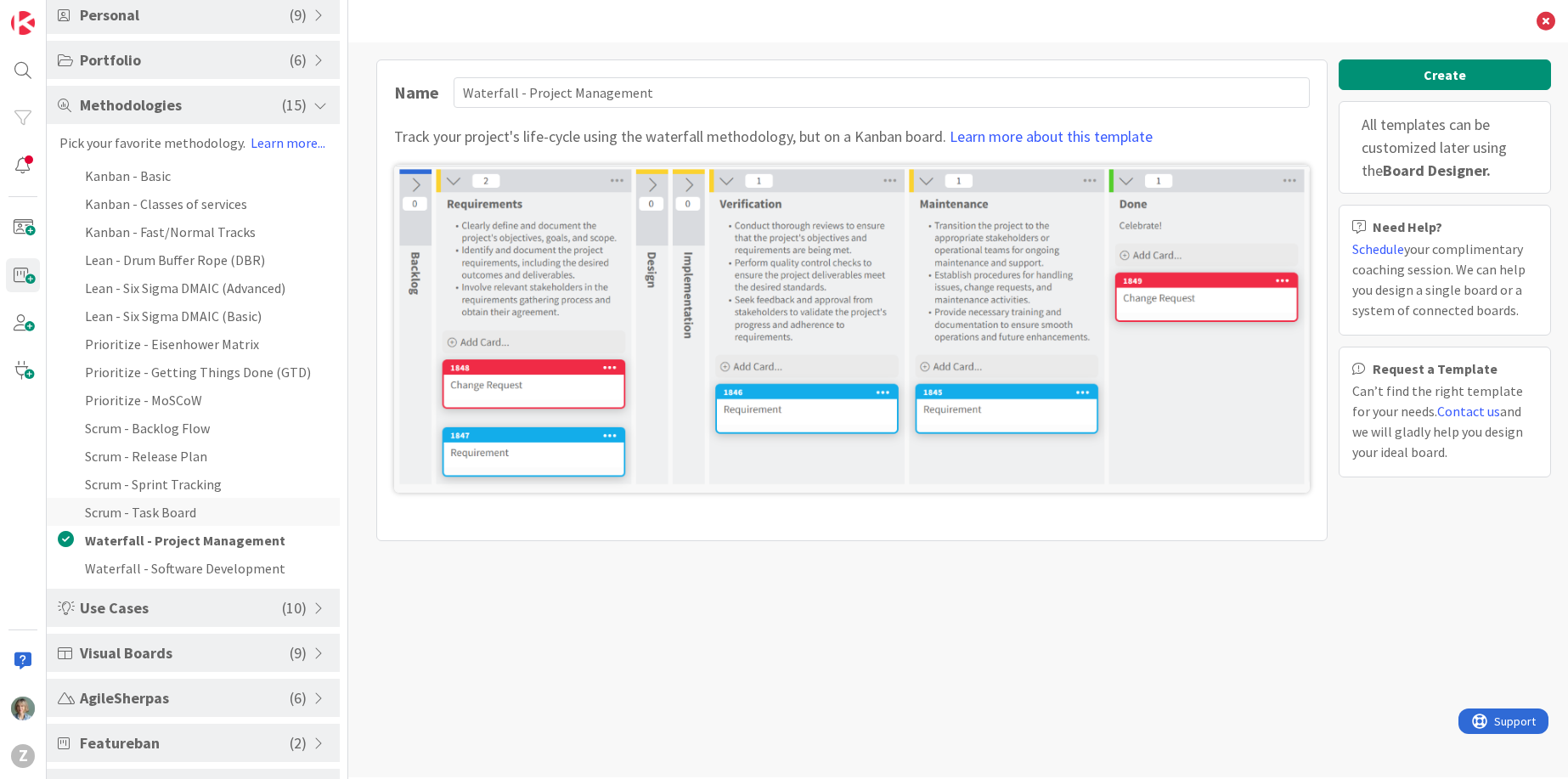
scroll to position [250, 0]
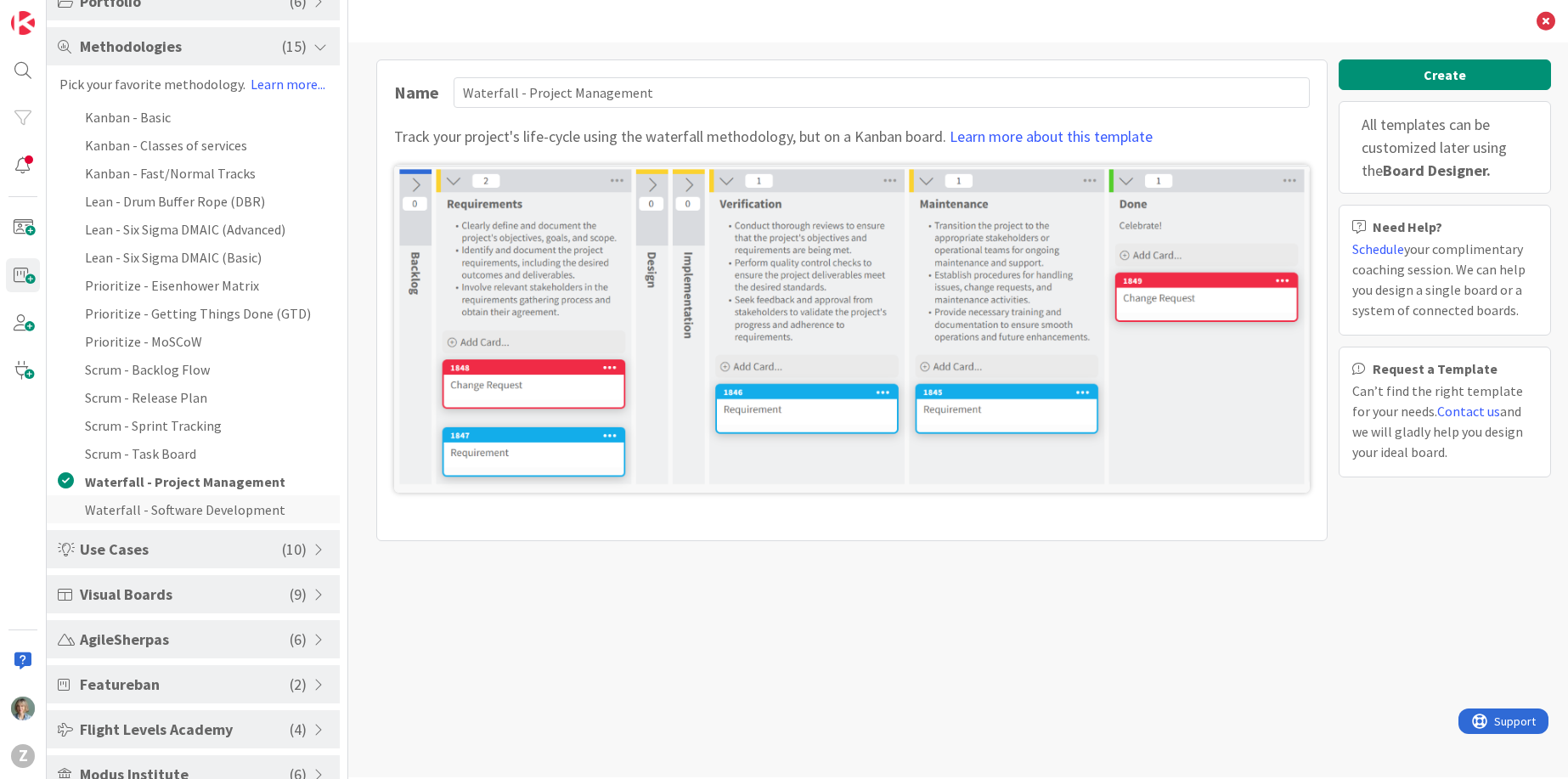
click at [269, 508] on li "Waterfall - Software Development" at bounding box center [193, 509] width 293 height 28
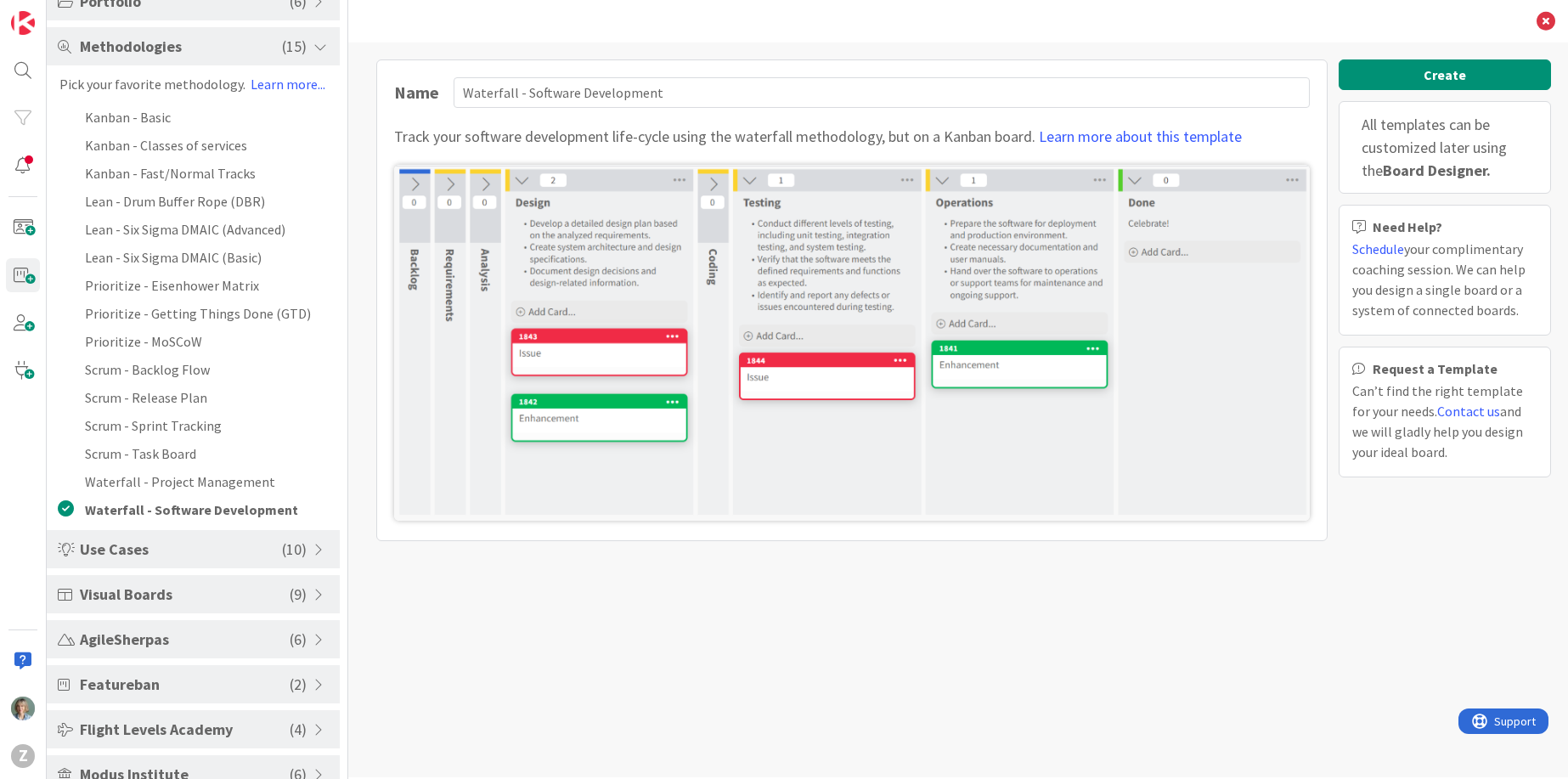
click at [173, 553] on span "Use Cases" at bounding box center [181, 549] width 203 height 23
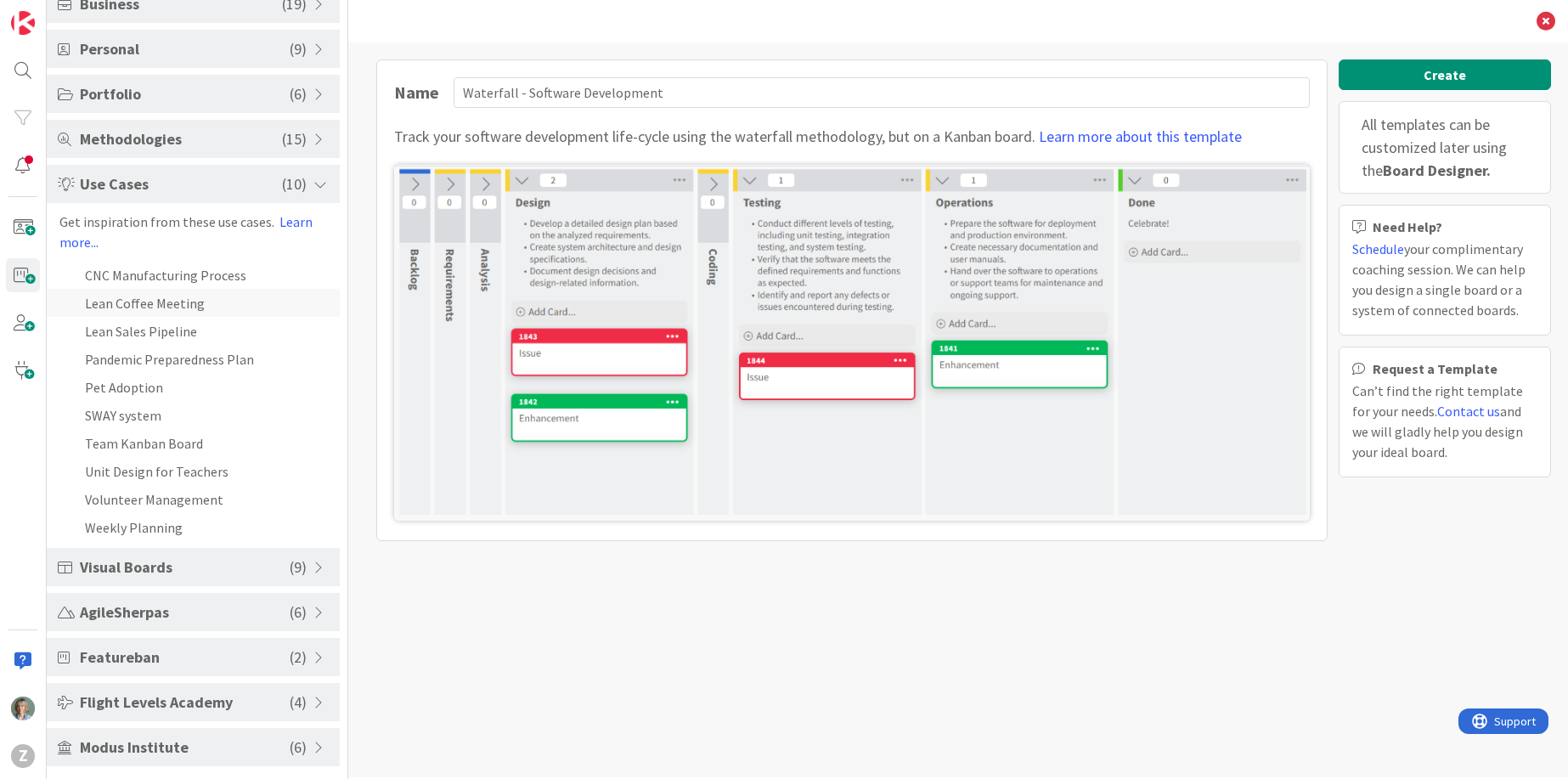
click at [184, 296] on li "Lean Coffee Meeting" at bounding box center [193, 303] width 293 height 28
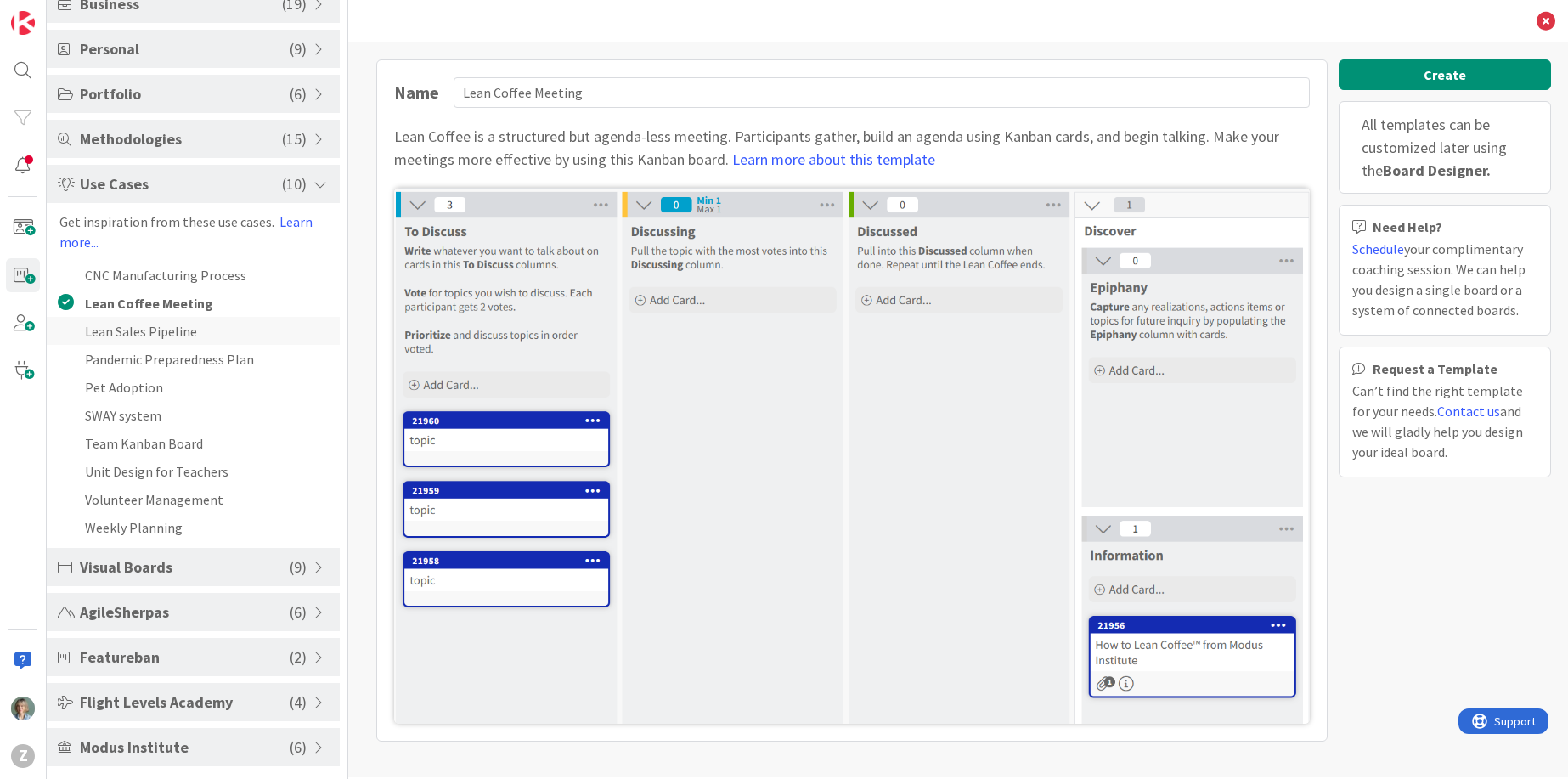
click at [188, 335] on li "Lean Sales Pipeline" at bounding box center [193, 331] width 293 height 28
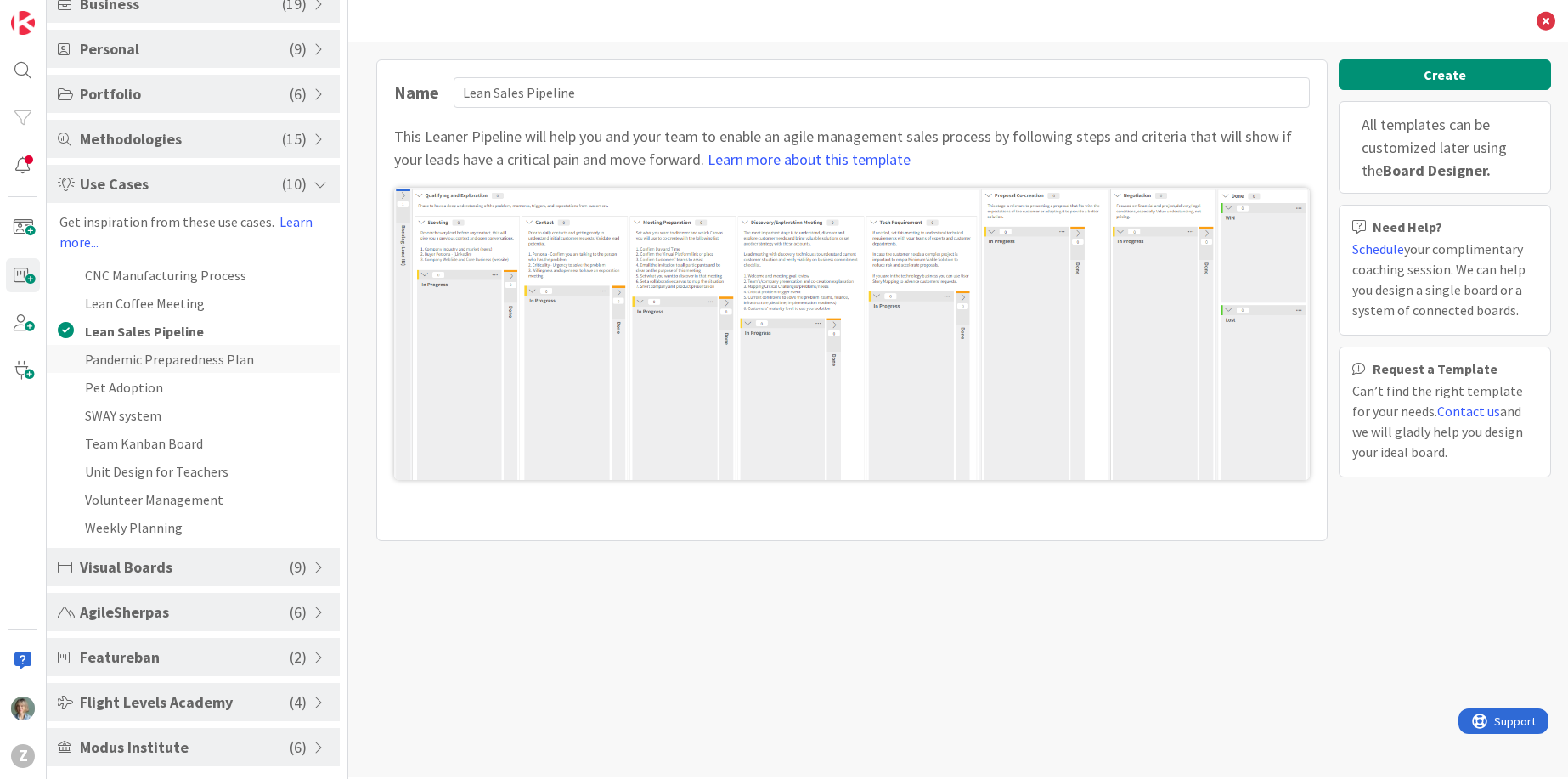
click at [184, 364] on li "Pandemic Preparedness Plan" at bounding box center [193, 359] width 293 height 28
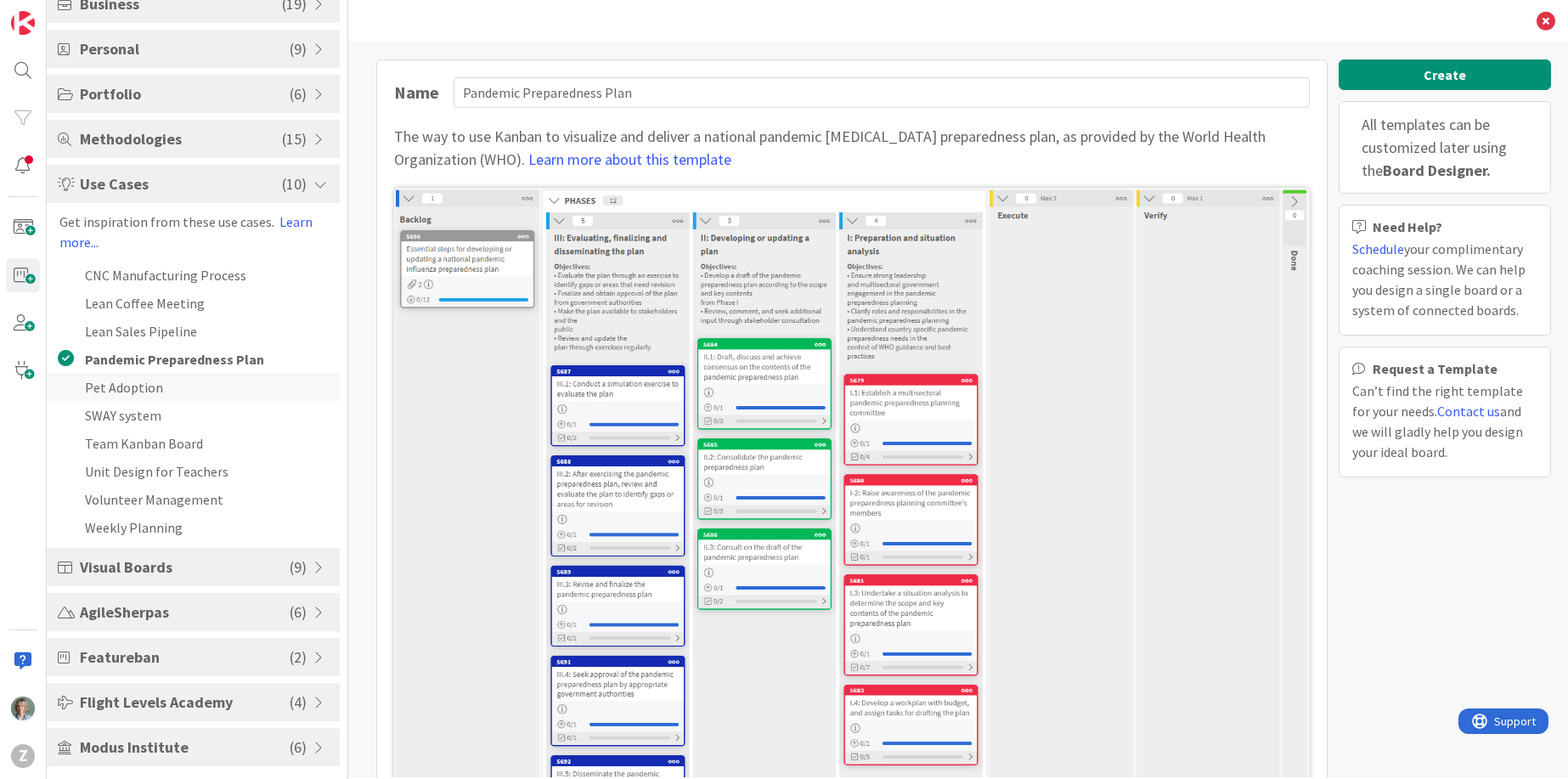
click at [148, 377] on li "Pet Adoption" at bounding box center [193, 387] width 293 height 28
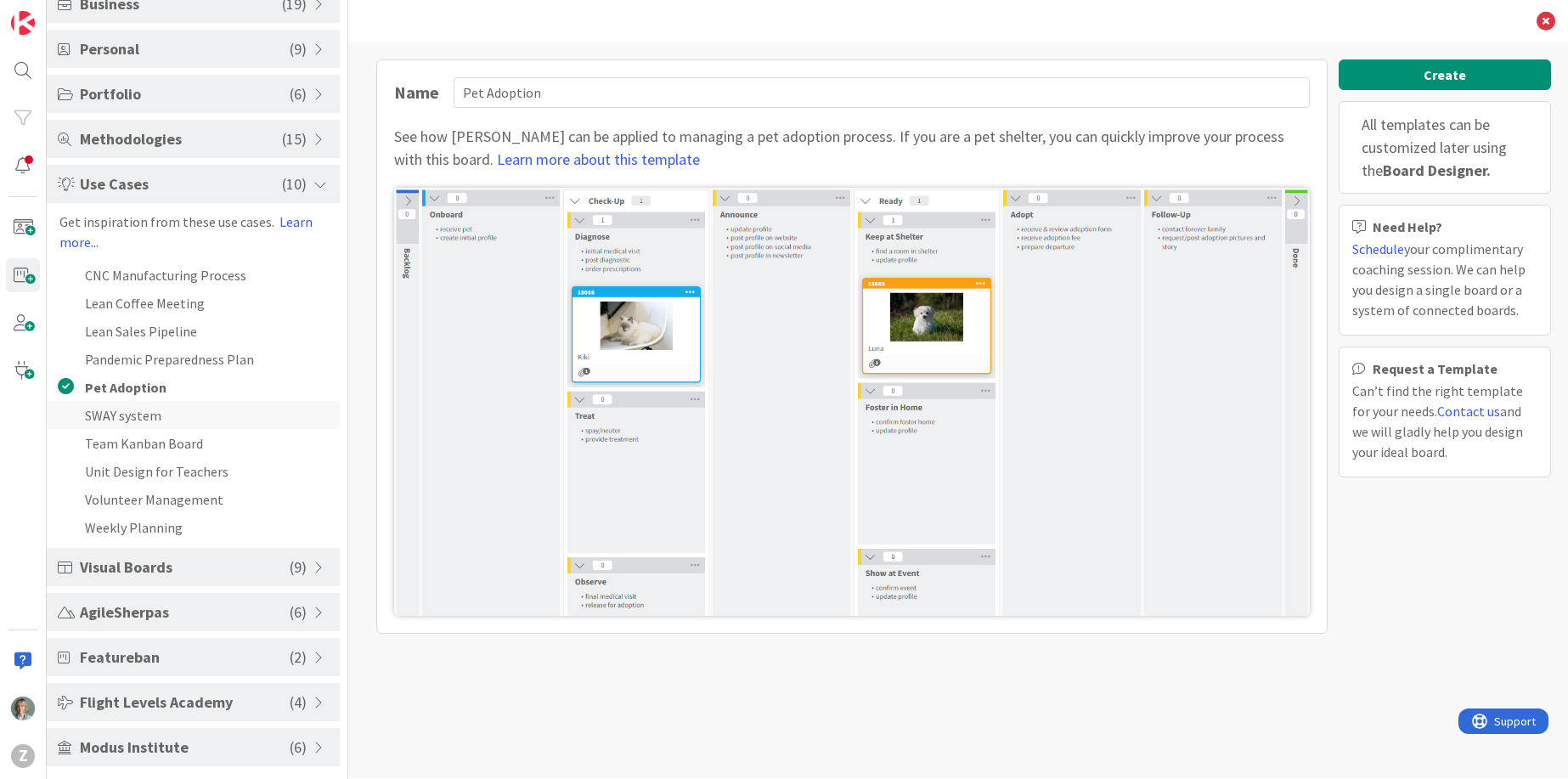
click at [156, 421] on li "SWAY system" at bounding box center [193, 414] width 293 height 28
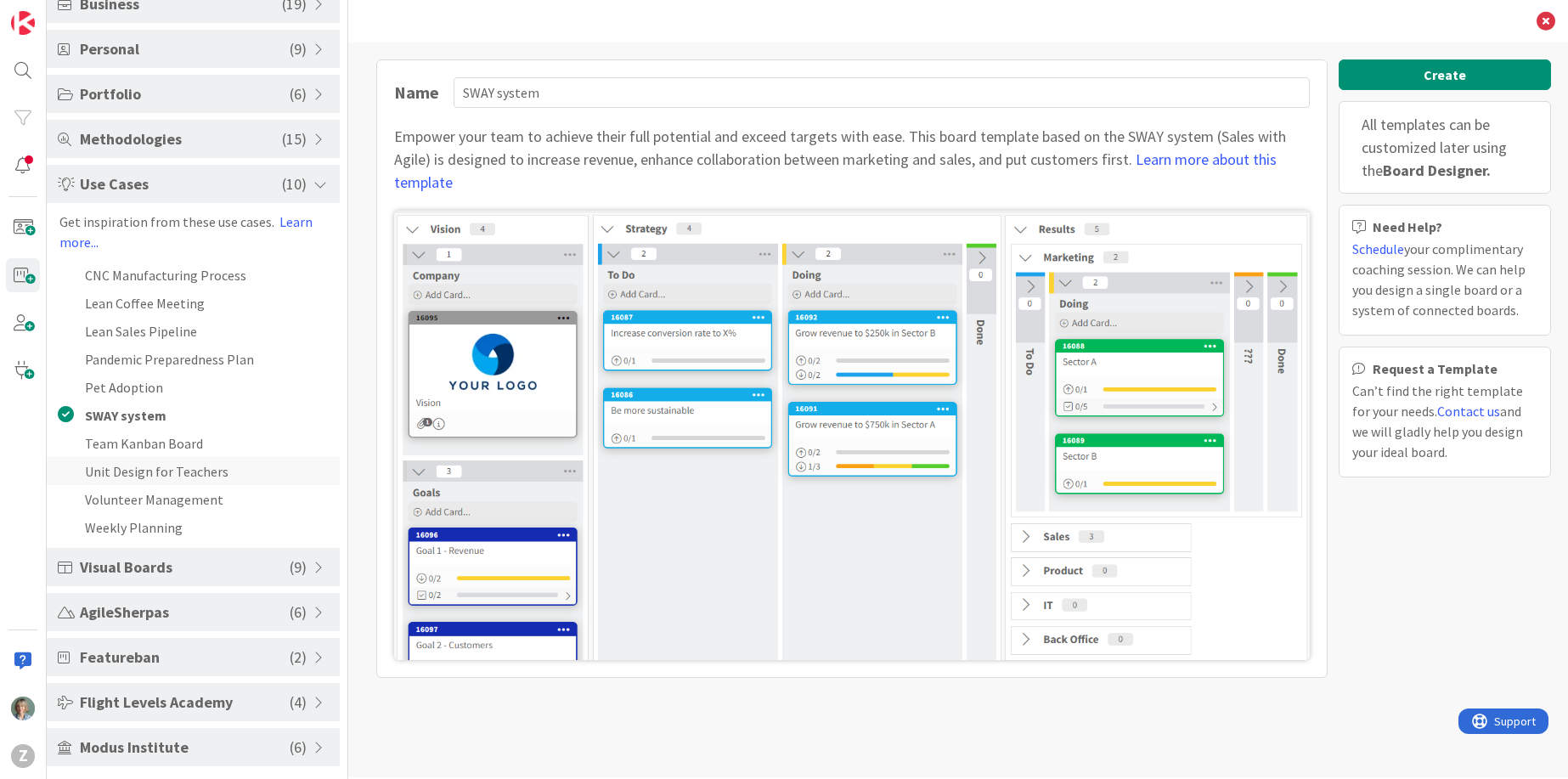
click at [161, 476] on li "Unit Design for Teachers" at bounding box center [193, 471] width 293 height 28
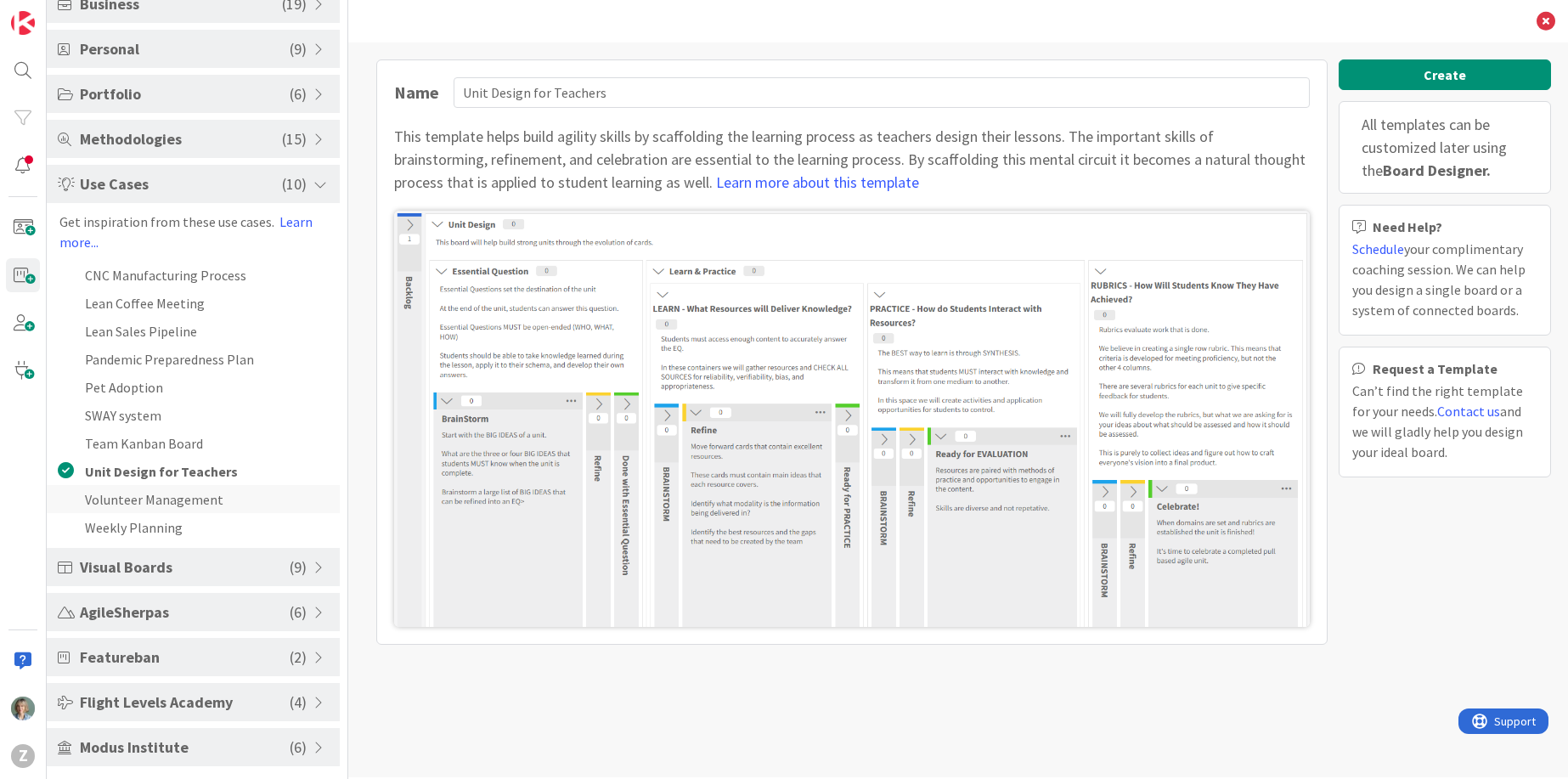
click at [157, 505] on li "Volunteer Management" at bounding box center [193, 499] width 293 height 28
type input "Volunteer Management"
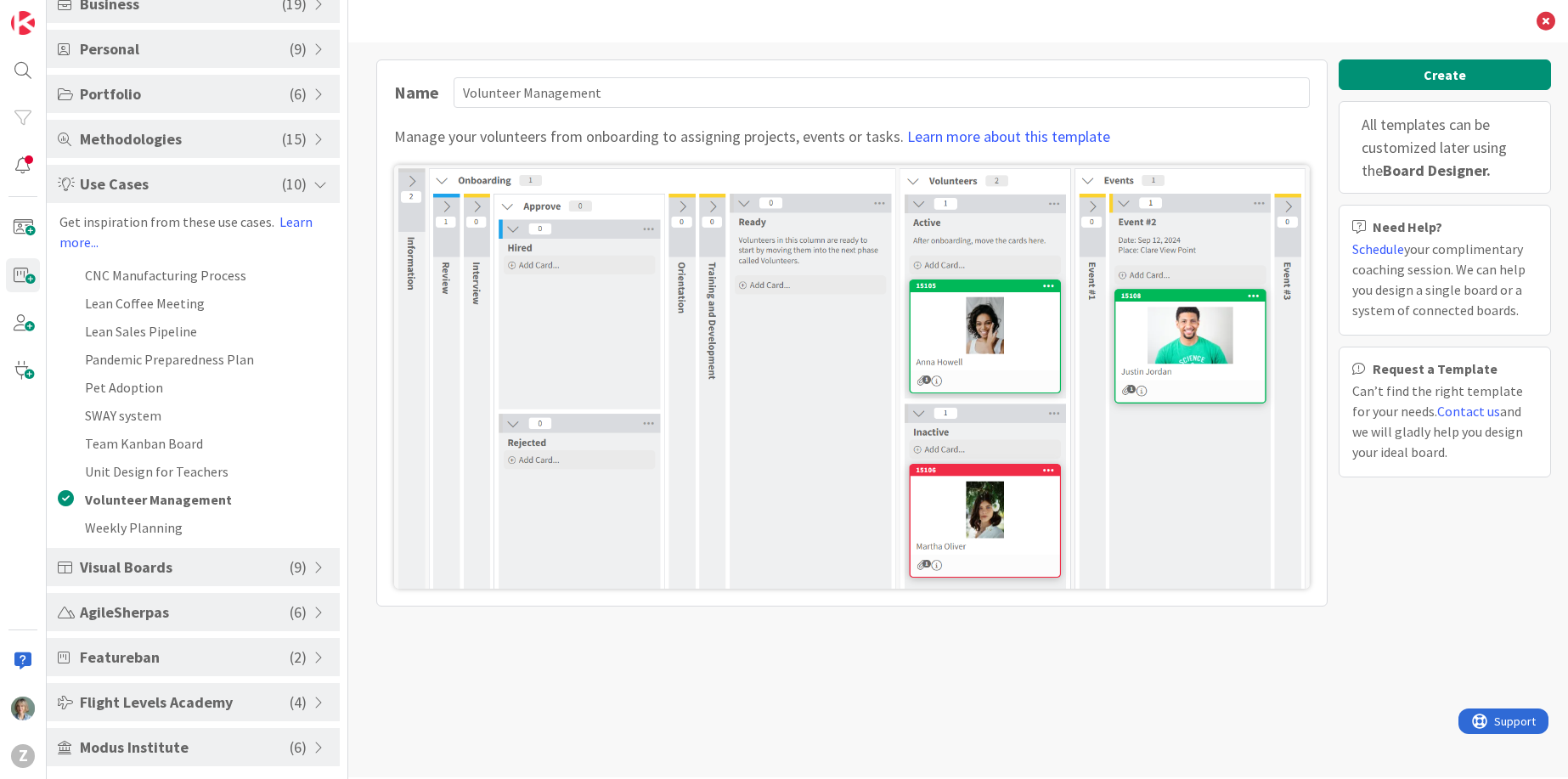
click at [1182, 134] on div "Manage your volunteers from onboarding to assigning projects, events or tasks. …" at bounding box center [852, 136] width 915 height 23
click at [1441, 71] on button "Create" at bounding box center [1445, 75] width 213 height 30
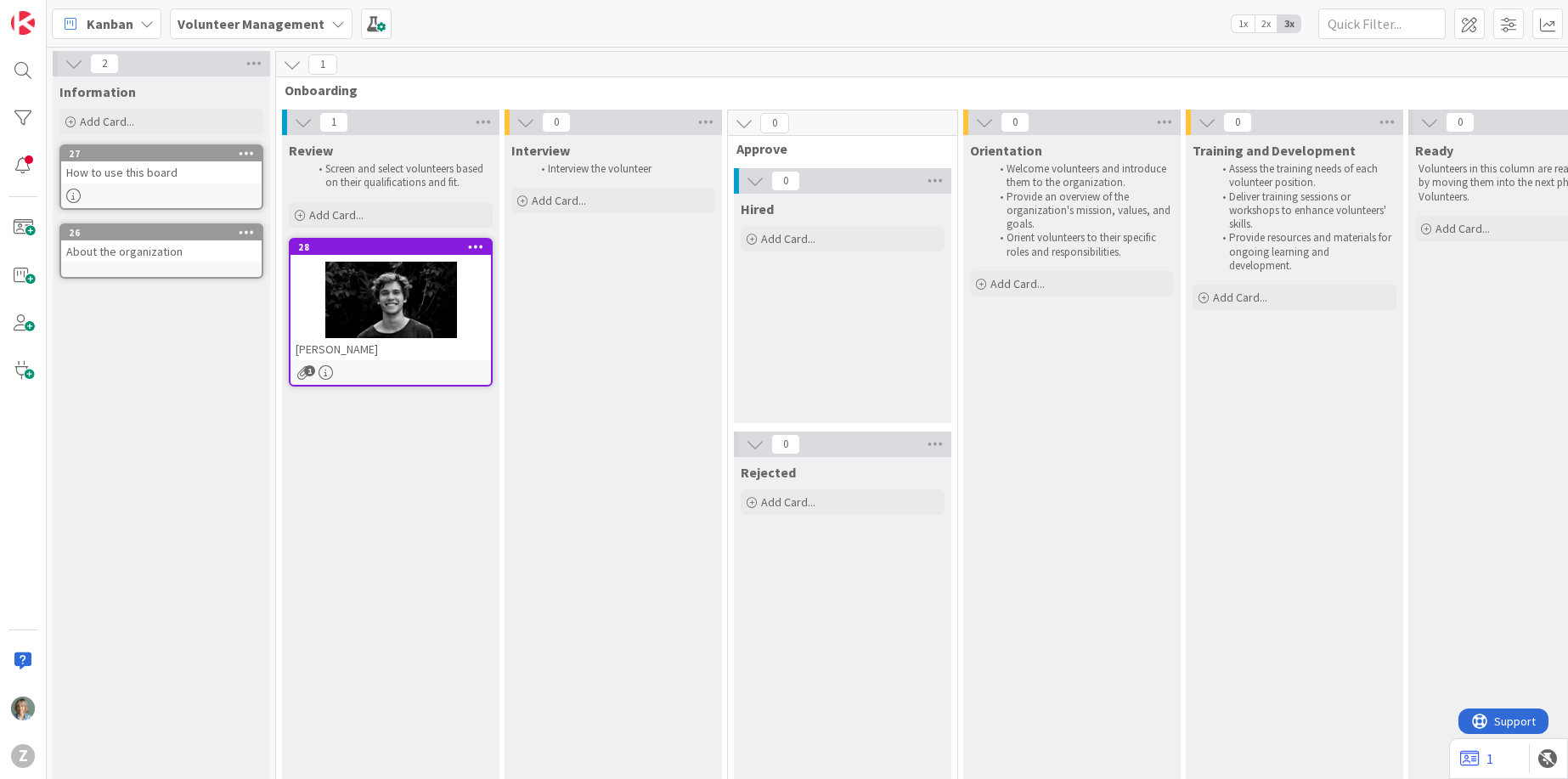
click at [419, 293] on div at bounding box center [390, 299] width 201 height 76
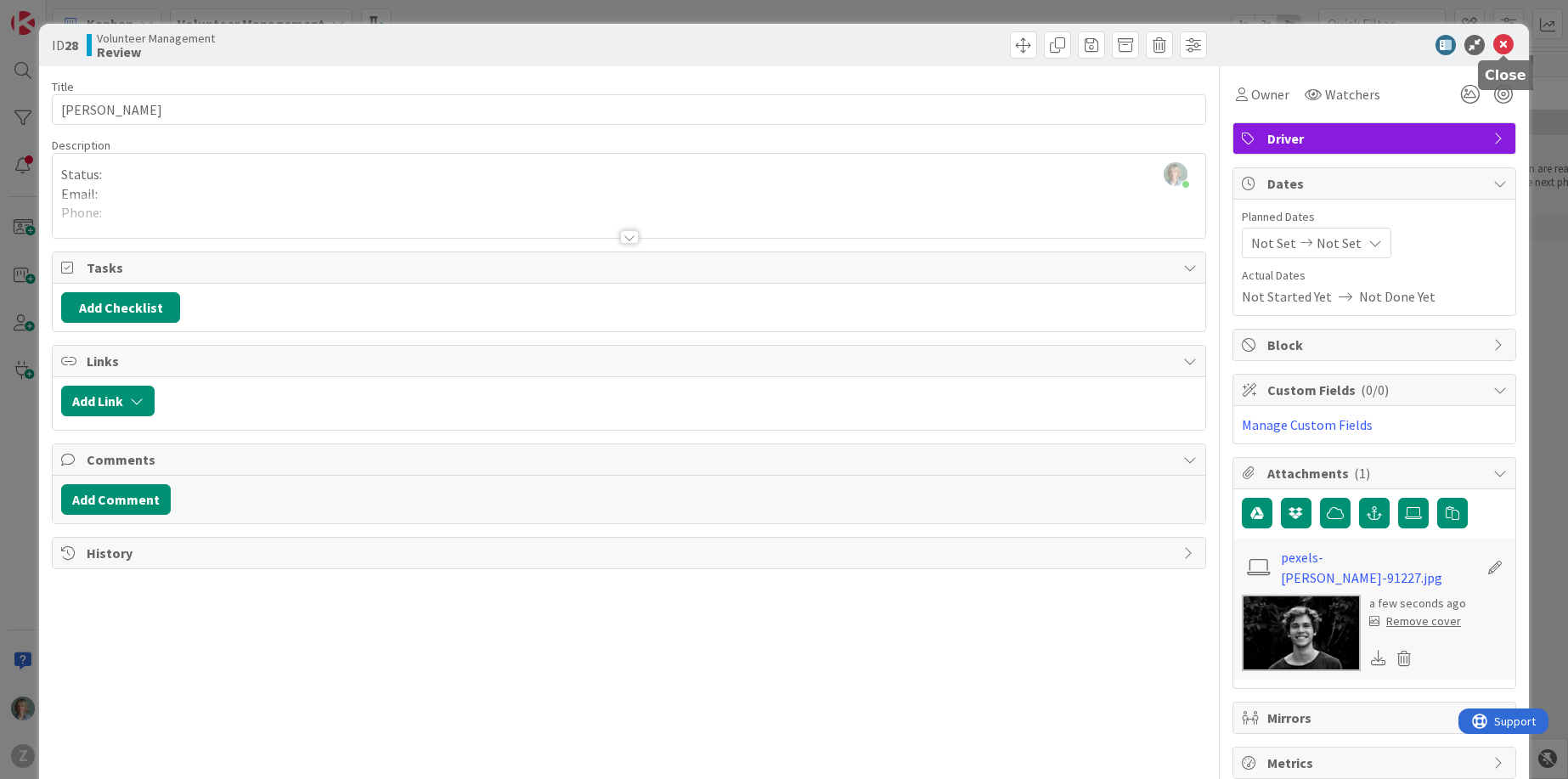
click at [1506, 46] on icon at bounding box center [1504, 45] width 20 height 20
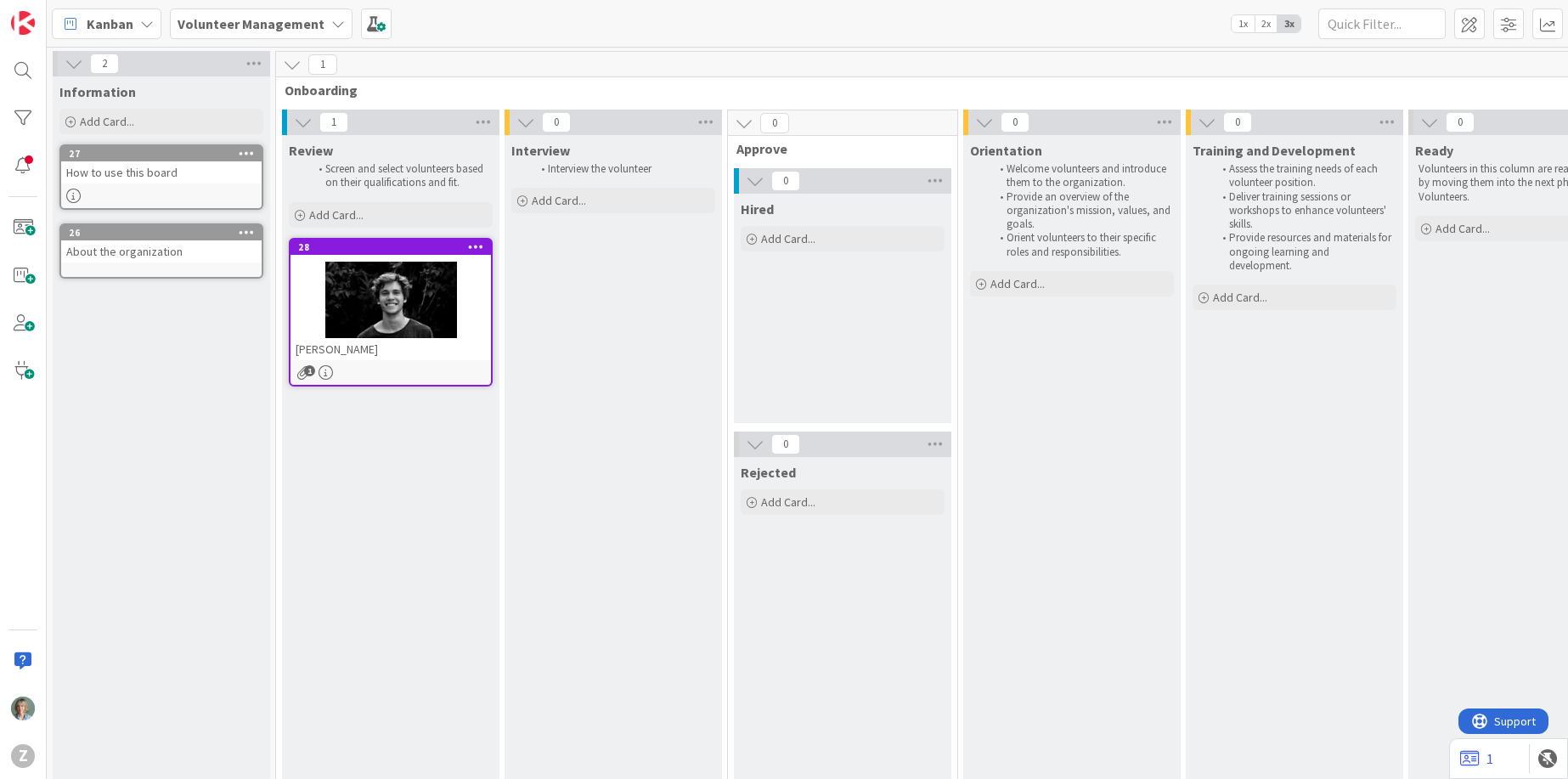
click at [305, 121] on icon at bounding box center [303, 122] width 18 height 18
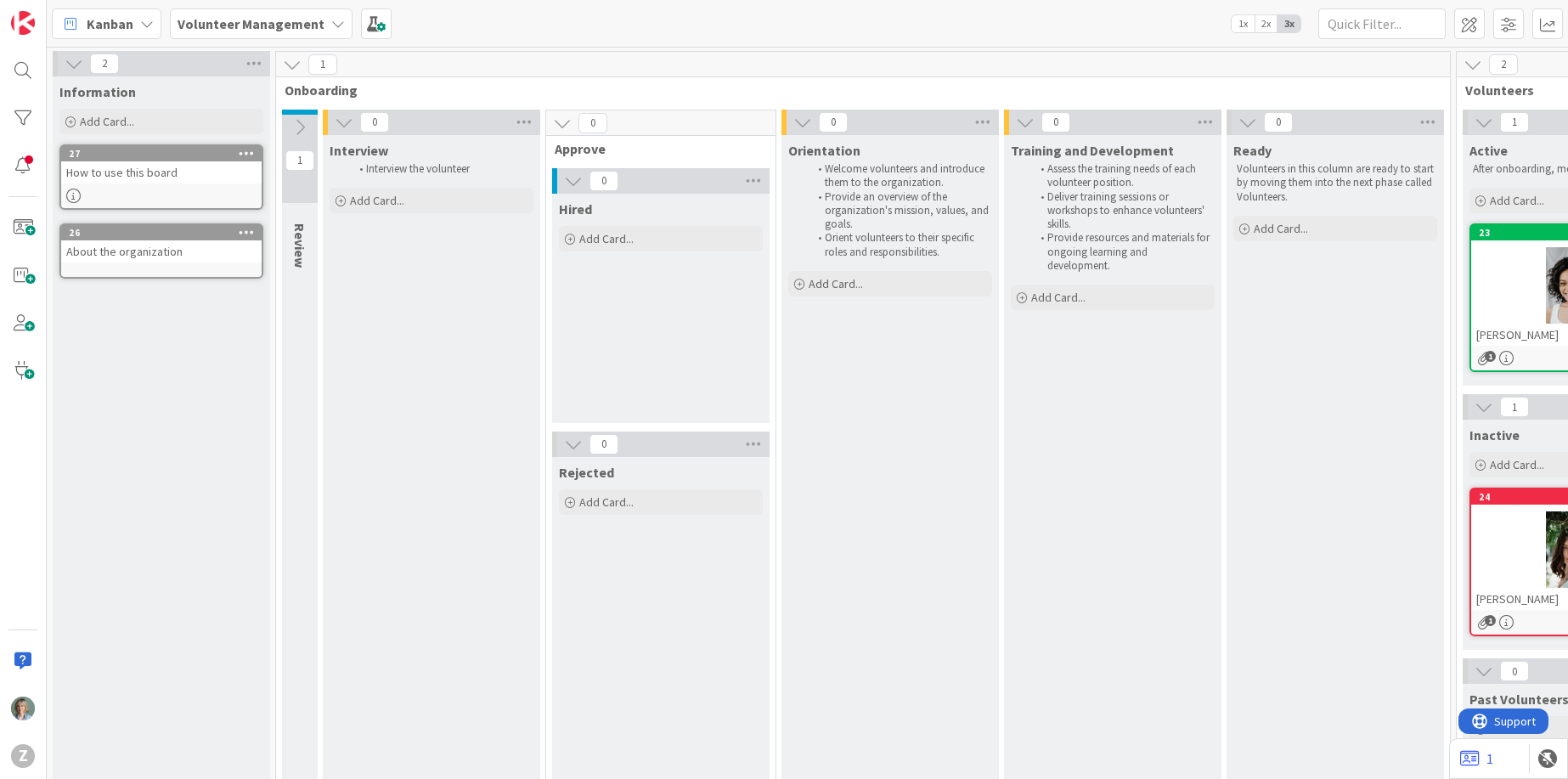
click at [305, 121] on icon at bounding box center [299, 127] width 18 height 18
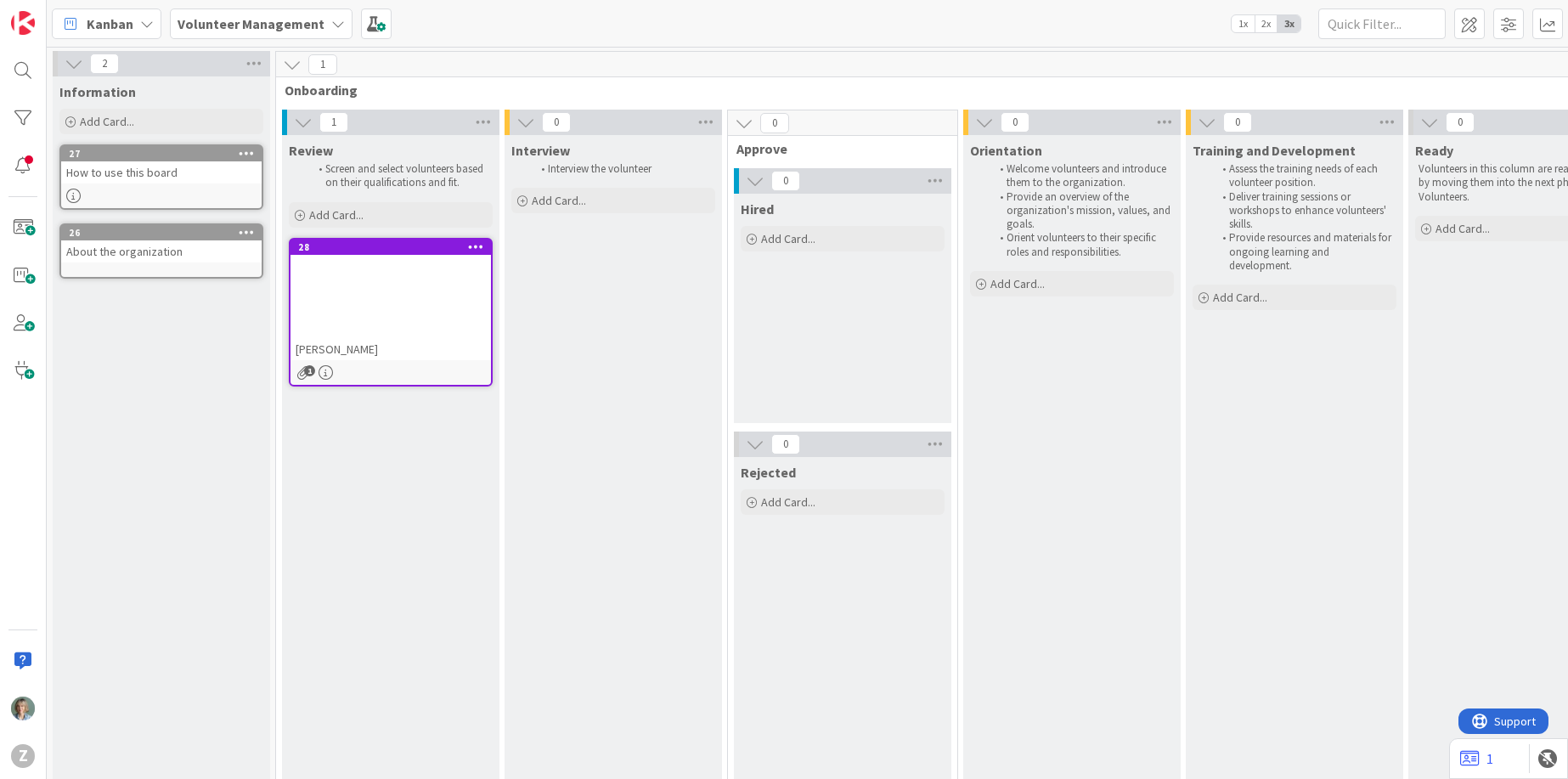
click at [305, 121] on icon at bounding box center [303, 122] width 18 height 18
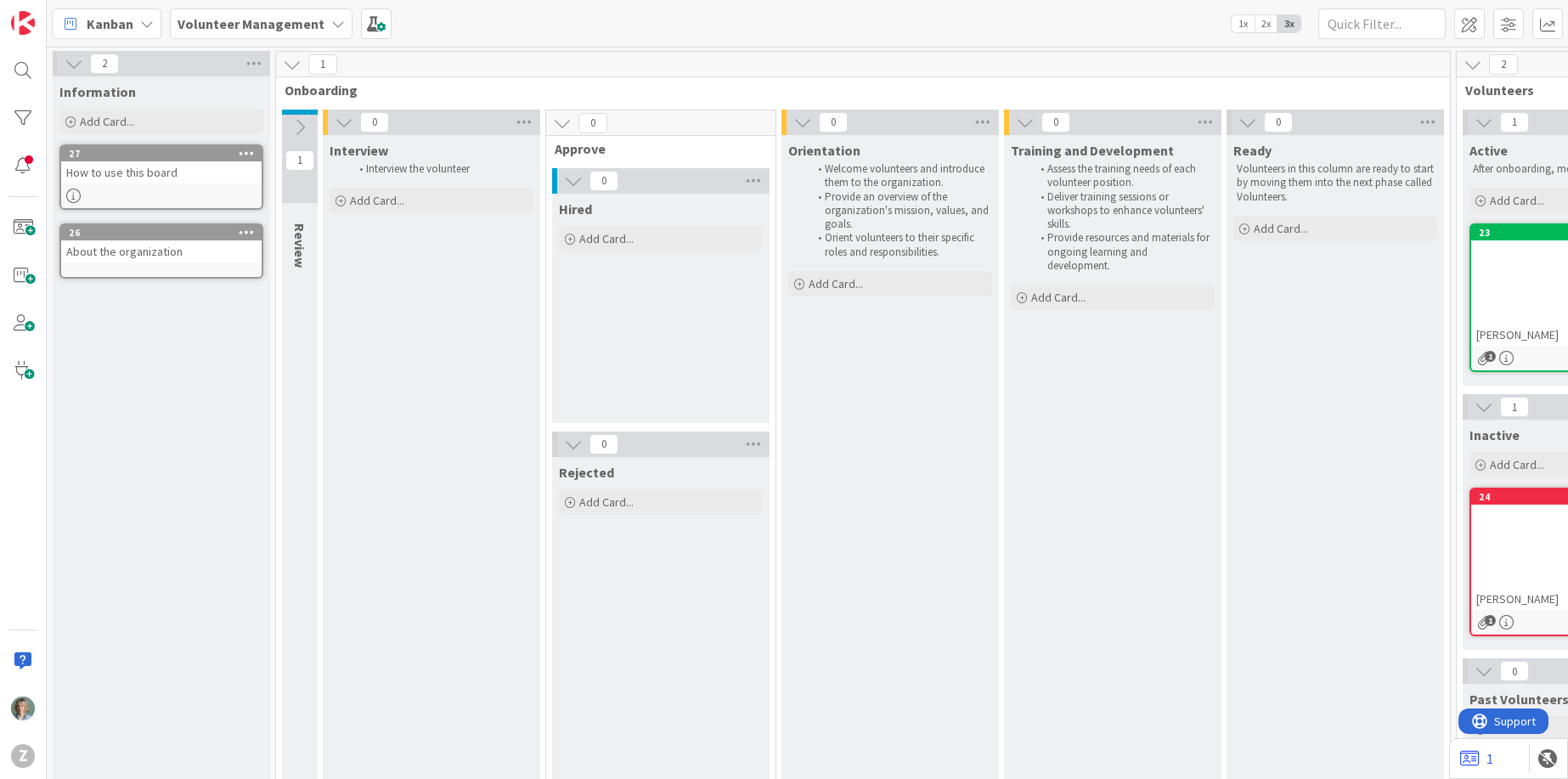
click at [346, 120] on icon at bounding box center [343, 122] width 18 height 18
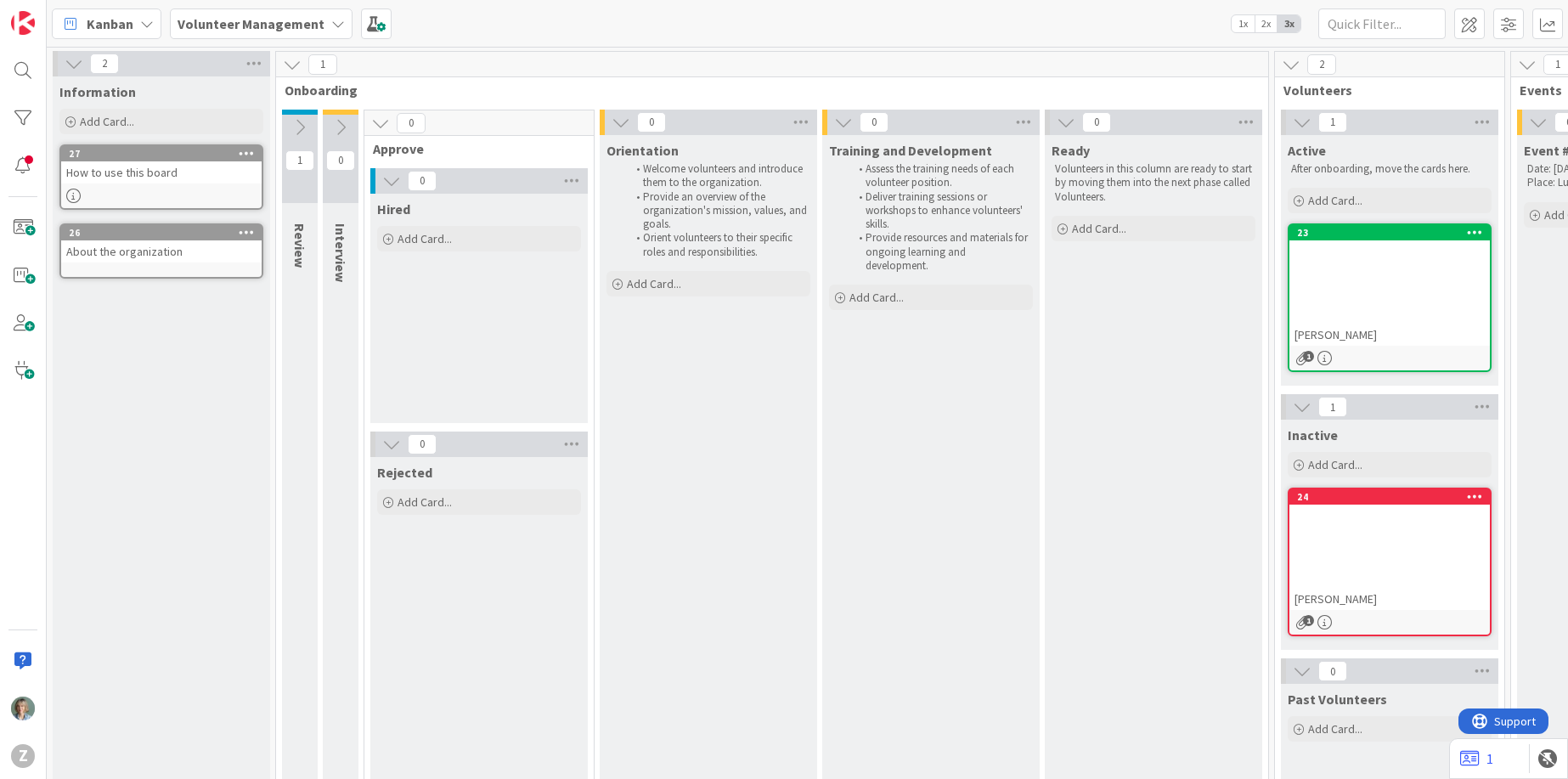
click at [214, 181] on div "How to use this board" at bounding box center [161, 172] width 201 height 22
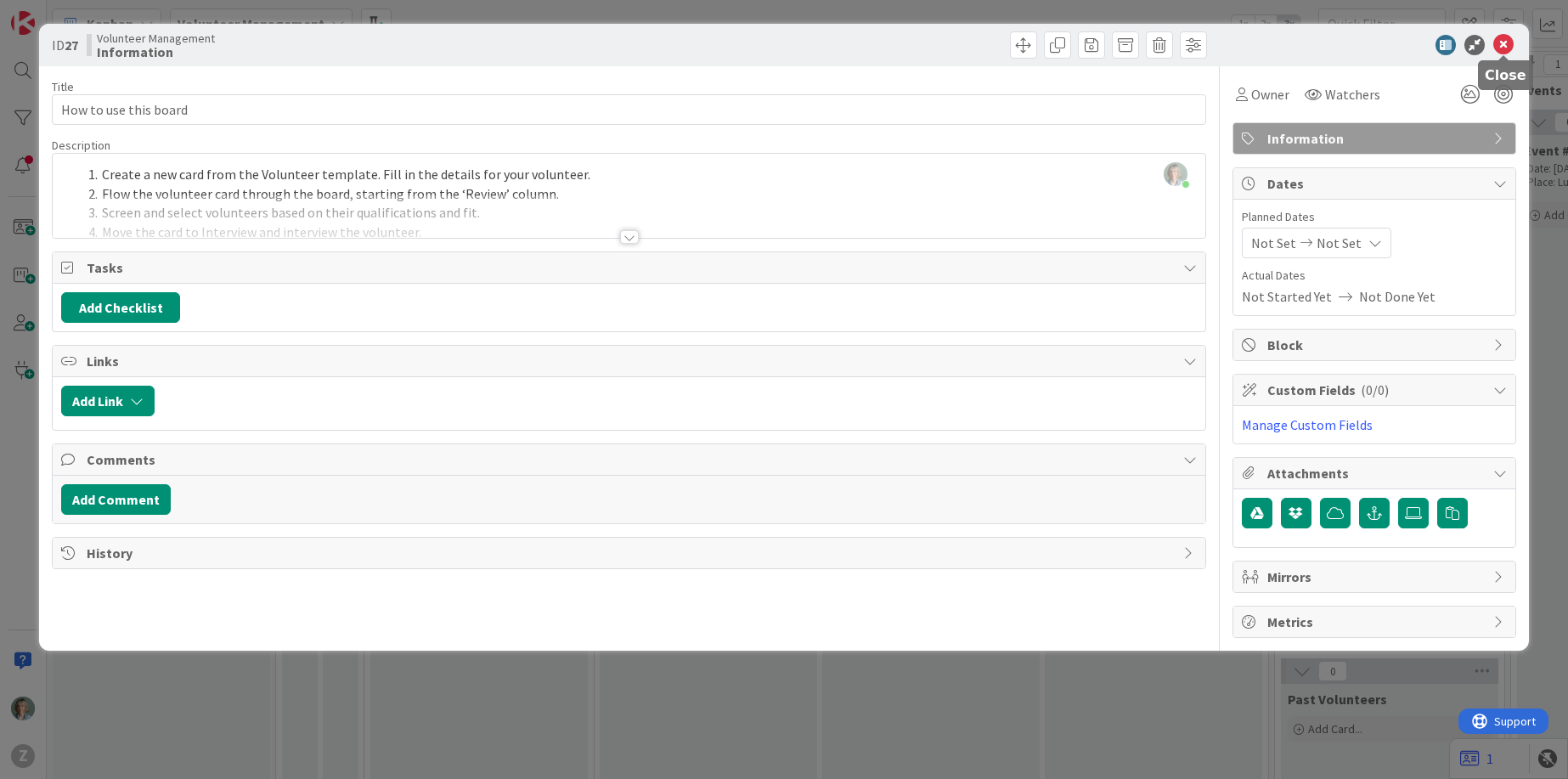
click at [1506, 47] on icon at bounding box center [1504, 45] width 20 height 20
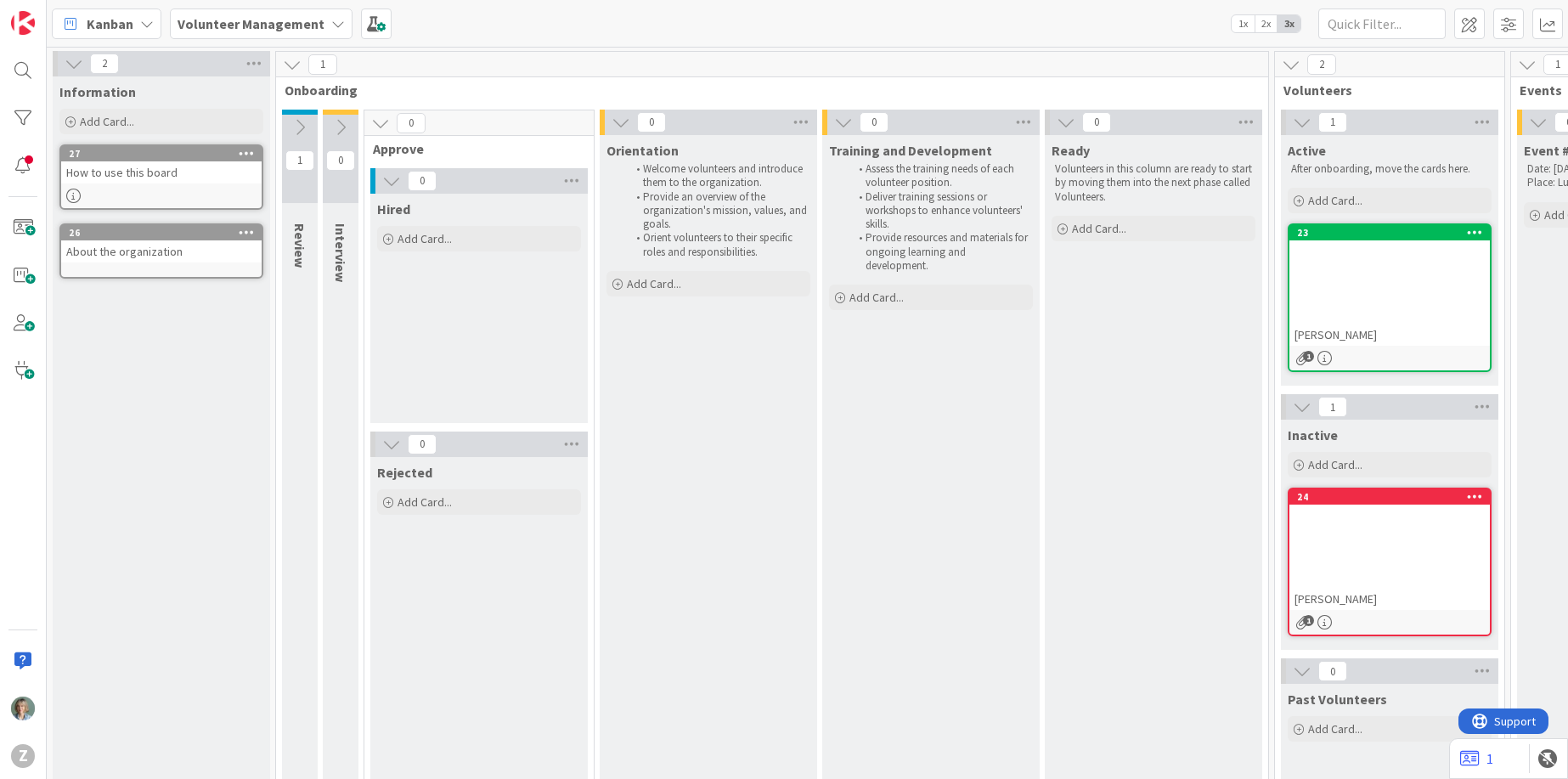
click at [383, 122] on icon at bounding box center [380, 123] width 18 height 18
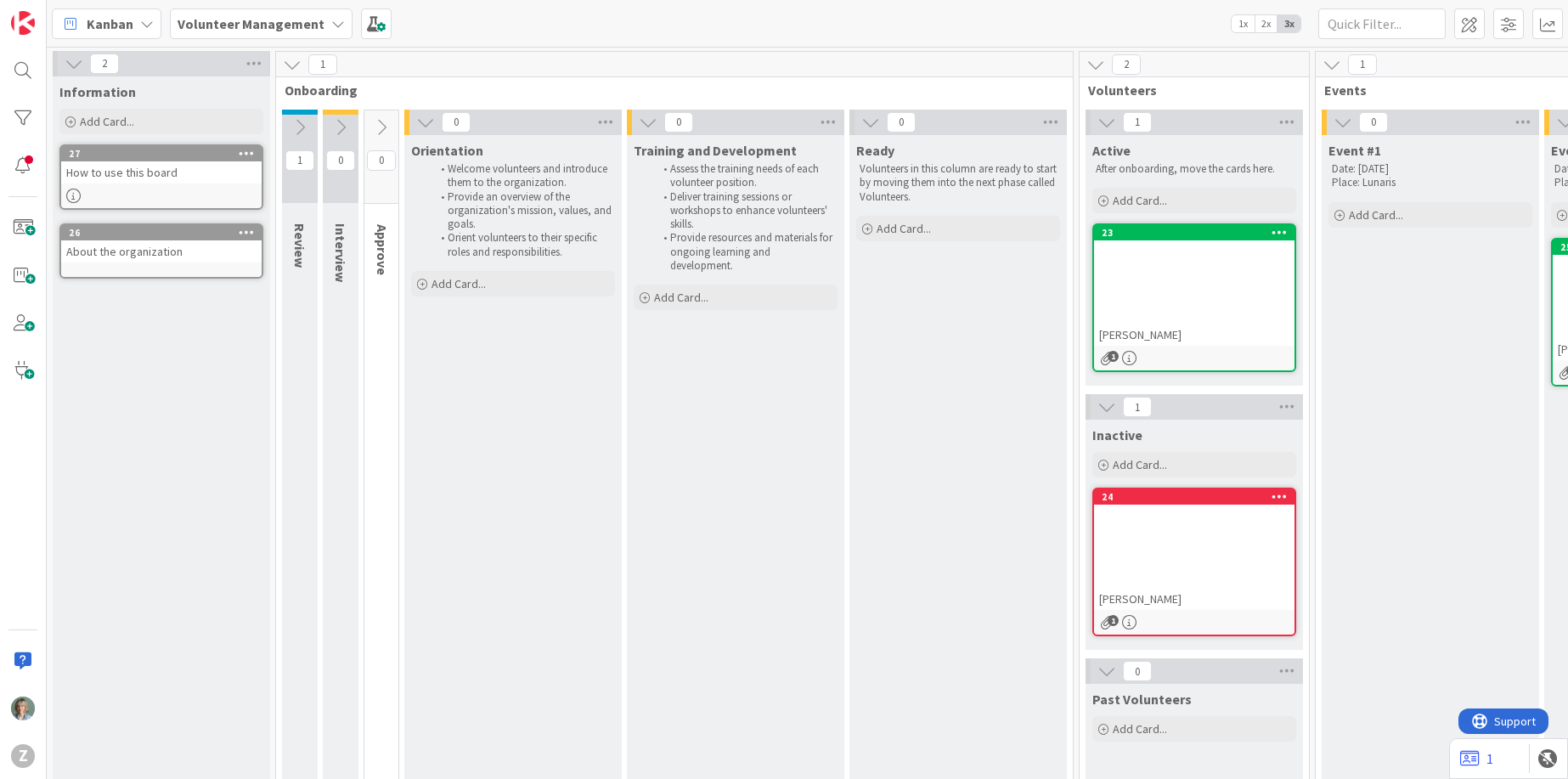
click at [578, 29] on div "Kanban Volunteer Management 1x 2x 3x" at bounding box center [807, 23] width 1521 height 47
click at [319, 21] on div "Volunteer Management" at bounding box center [261, 23] width 182 height 30
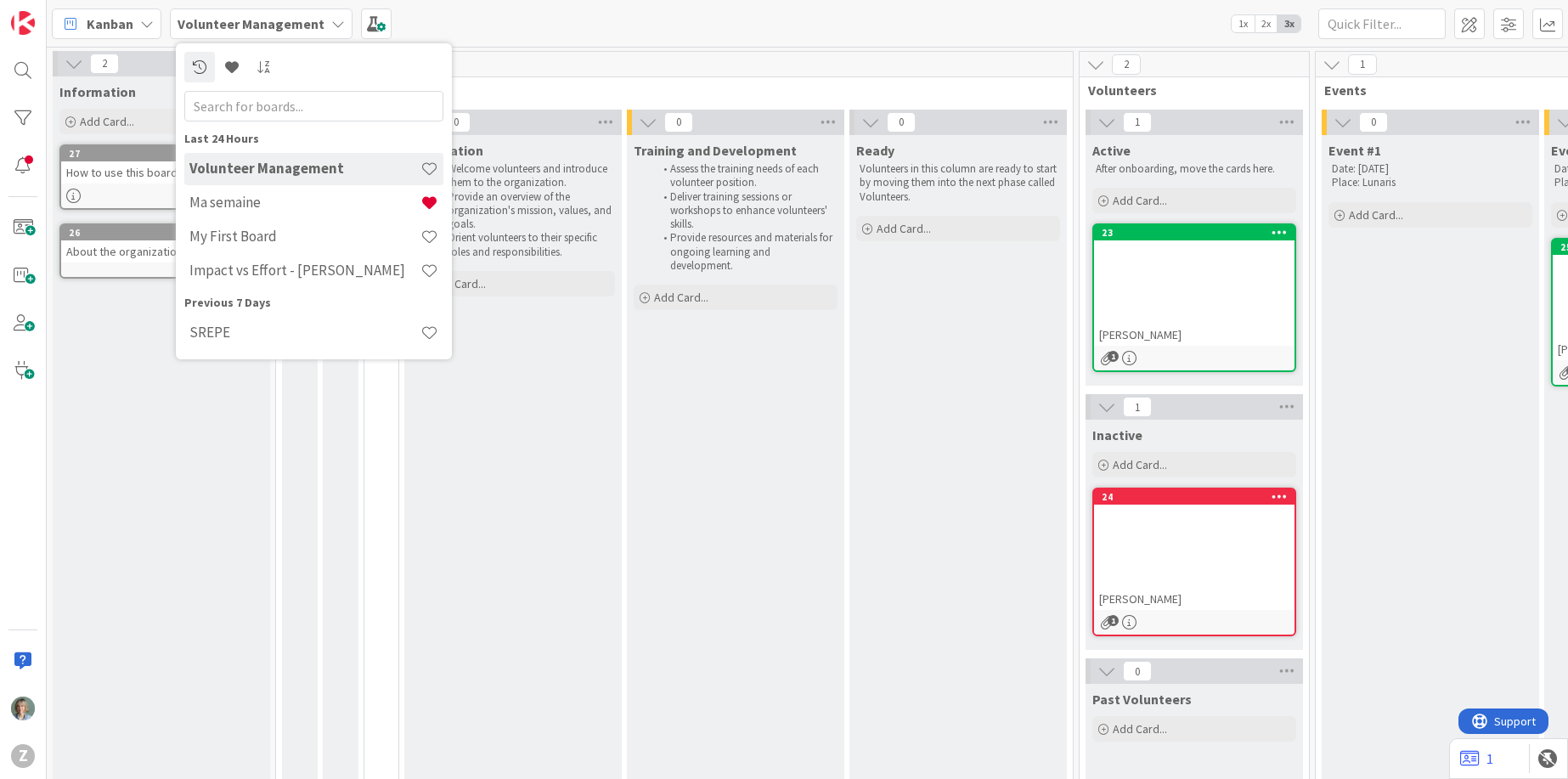
click at [578, 17] on div "Kanban Volunteer Management Last 24 Hours Volunteer Management Ma semaine My Fi…" at bounding box center [807, 23] width 1521 height 47
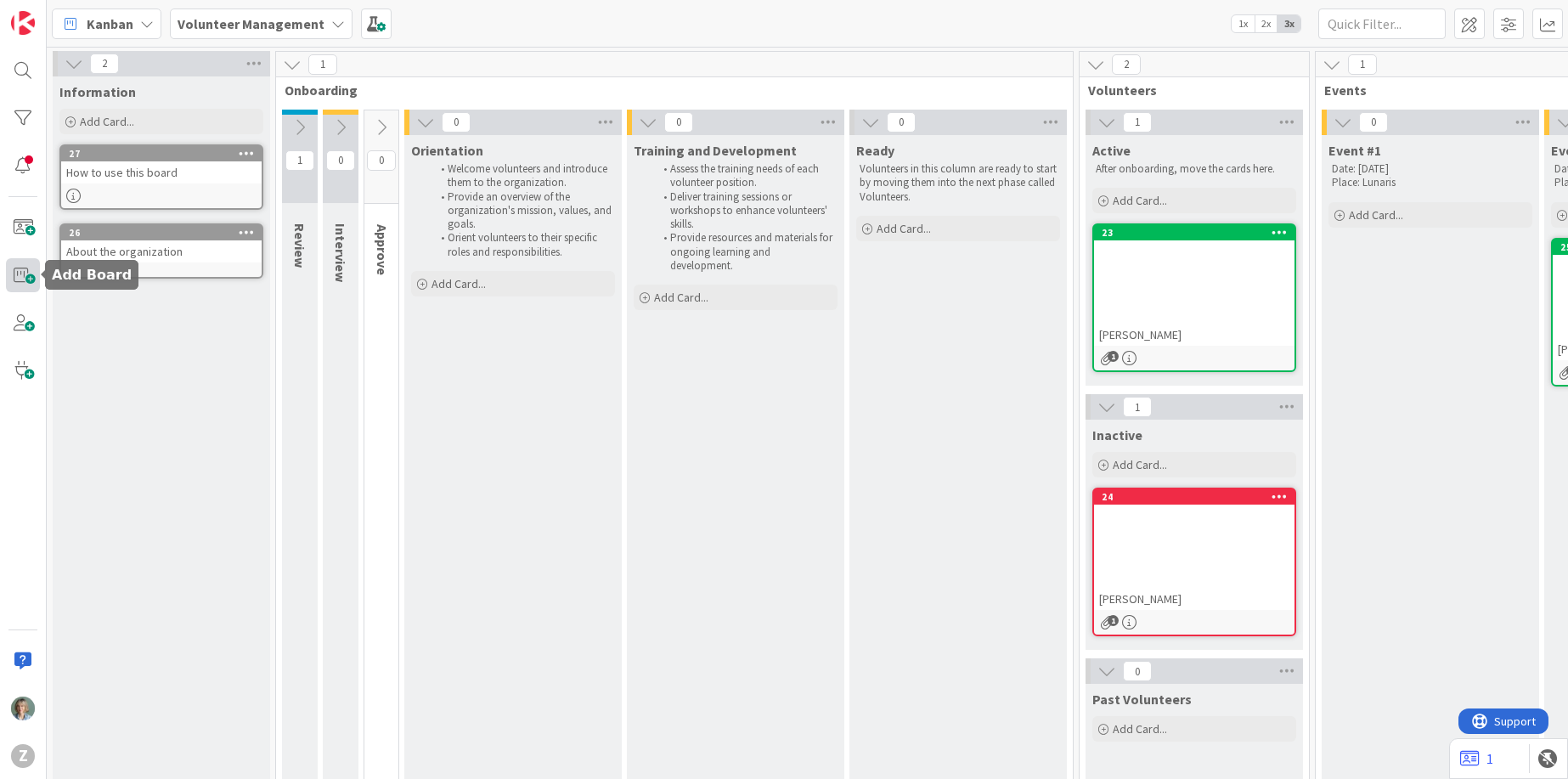
click at [28, 274] on span at bounding box center [22, 274] width 34 height 34
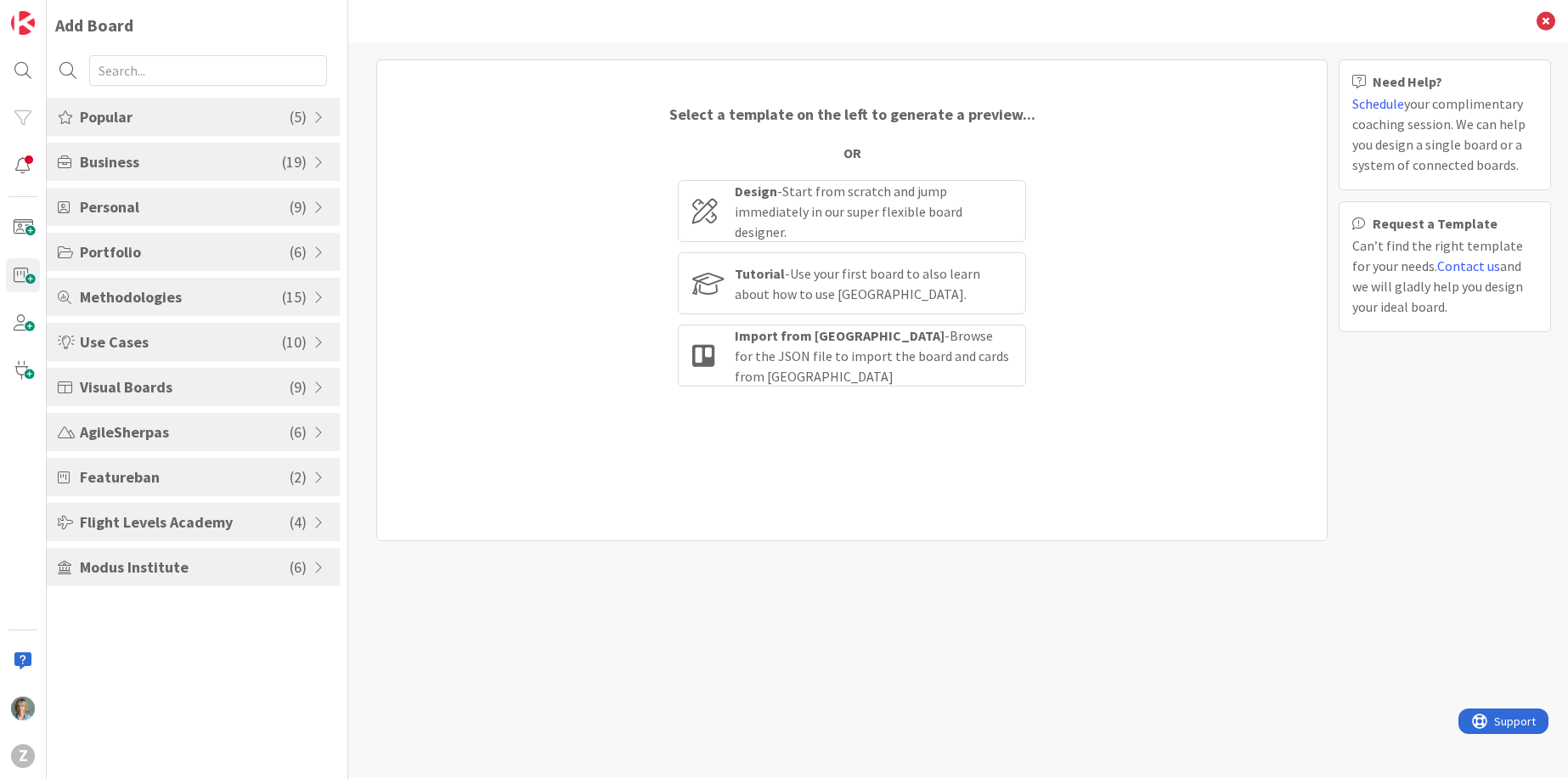
click at [206, 339] on span "Use Cases" at bounding box center [181, 342] width 203 height 23
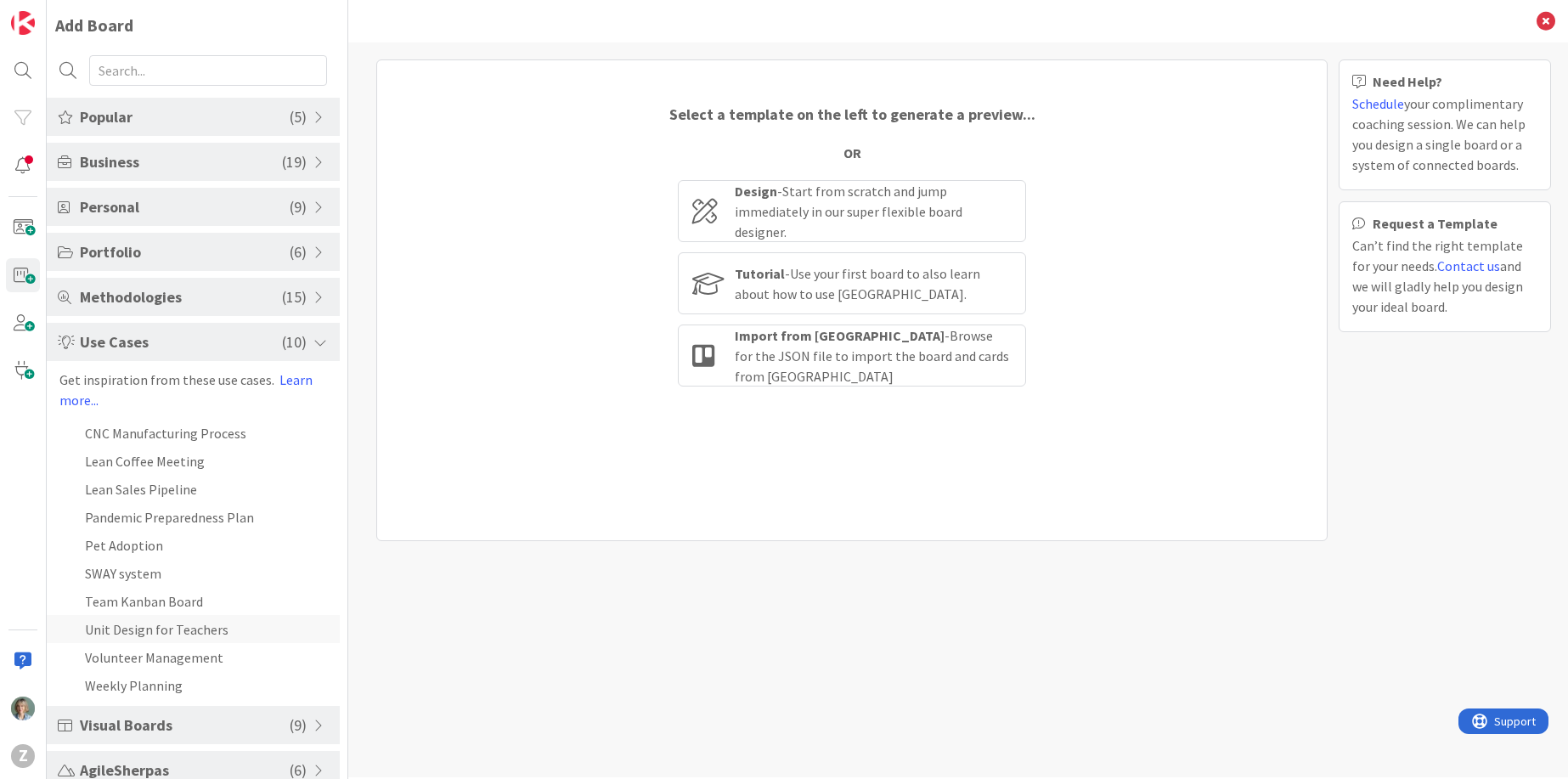
click at [186, 627] on li "Unit Design for Teachers" at bounding box center [193, 629] width 293 height 28
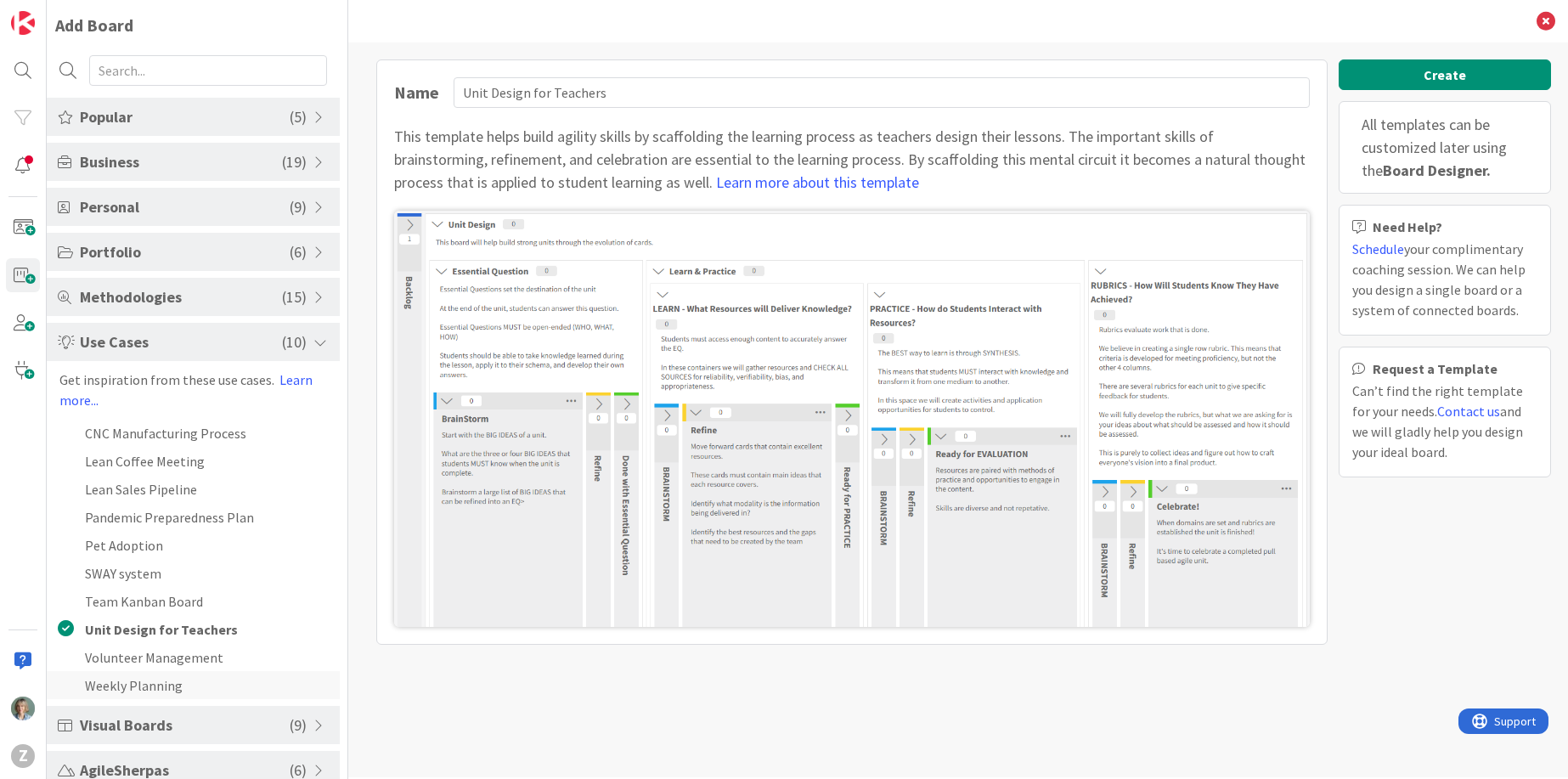
click at [180, 687] on li "Weekly Planning" at bounding box center [193, 685] width 293 height 28
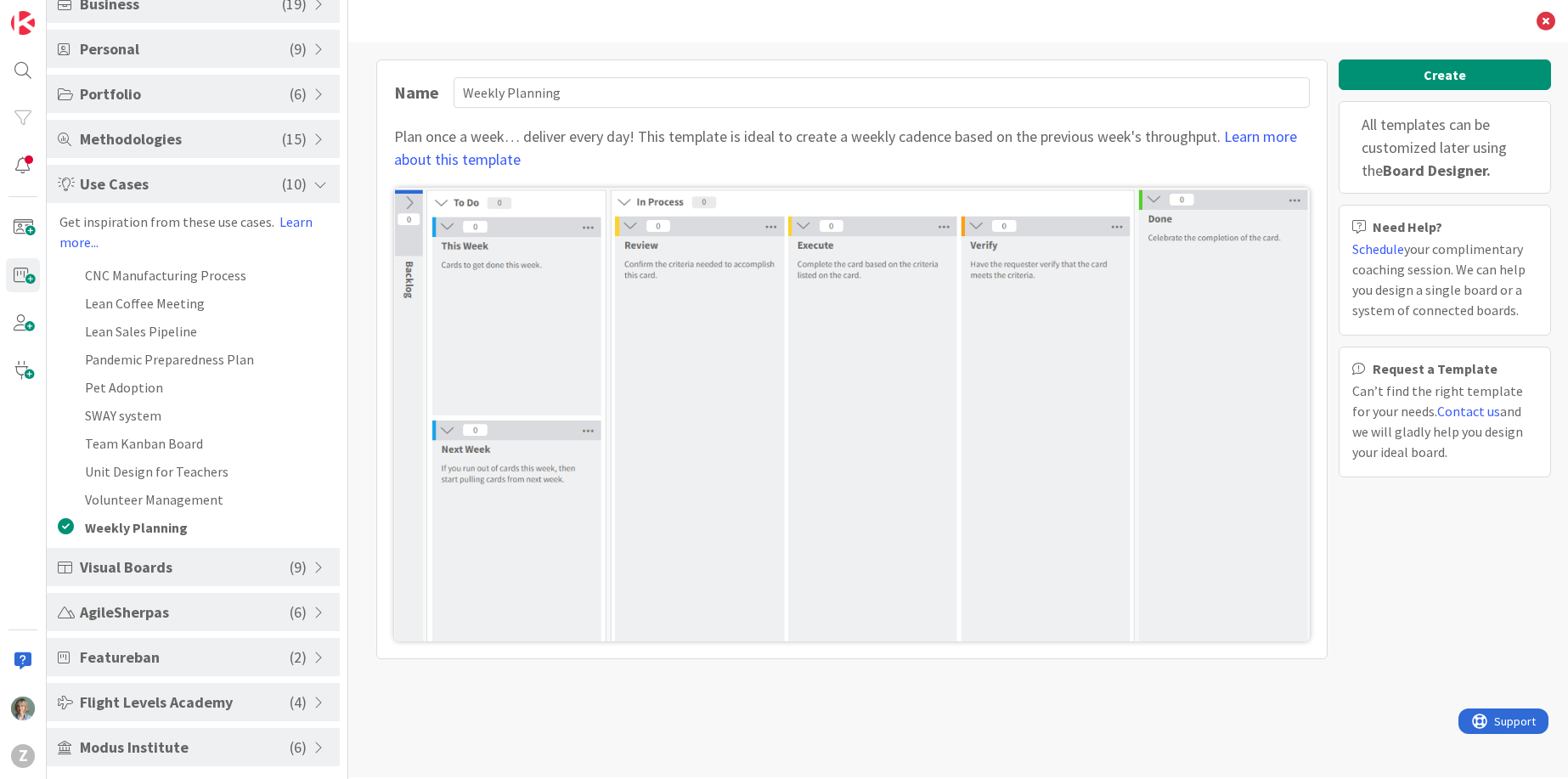
click at [241, 562] on span "Visual Boards" at bounding box center [185, 566] width 210 height 23
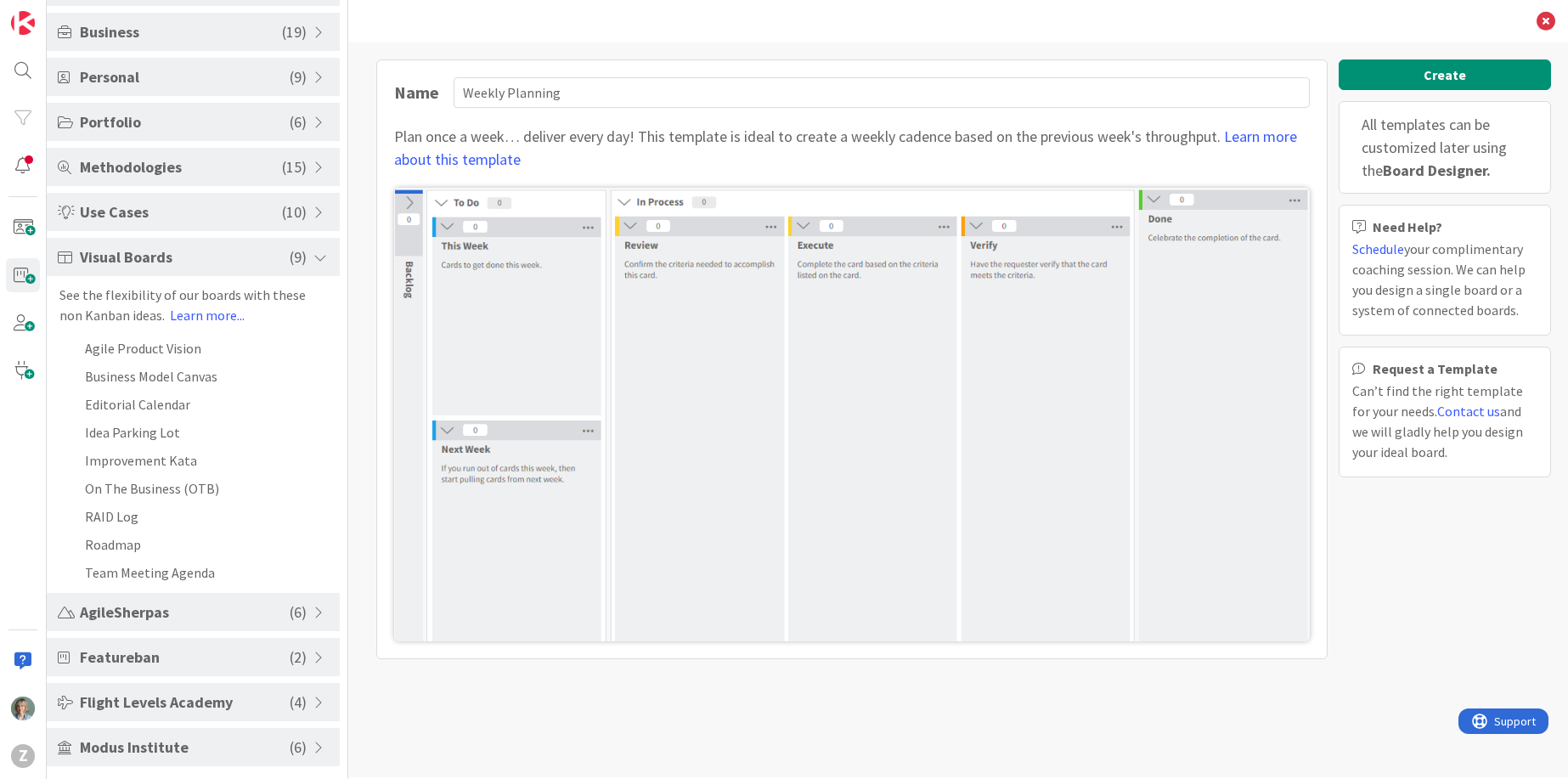
scroll to position [130, 0]
click at [209, 339] on li "Agile Product Vision" at bounding box center [193, 348] width 293 height 28
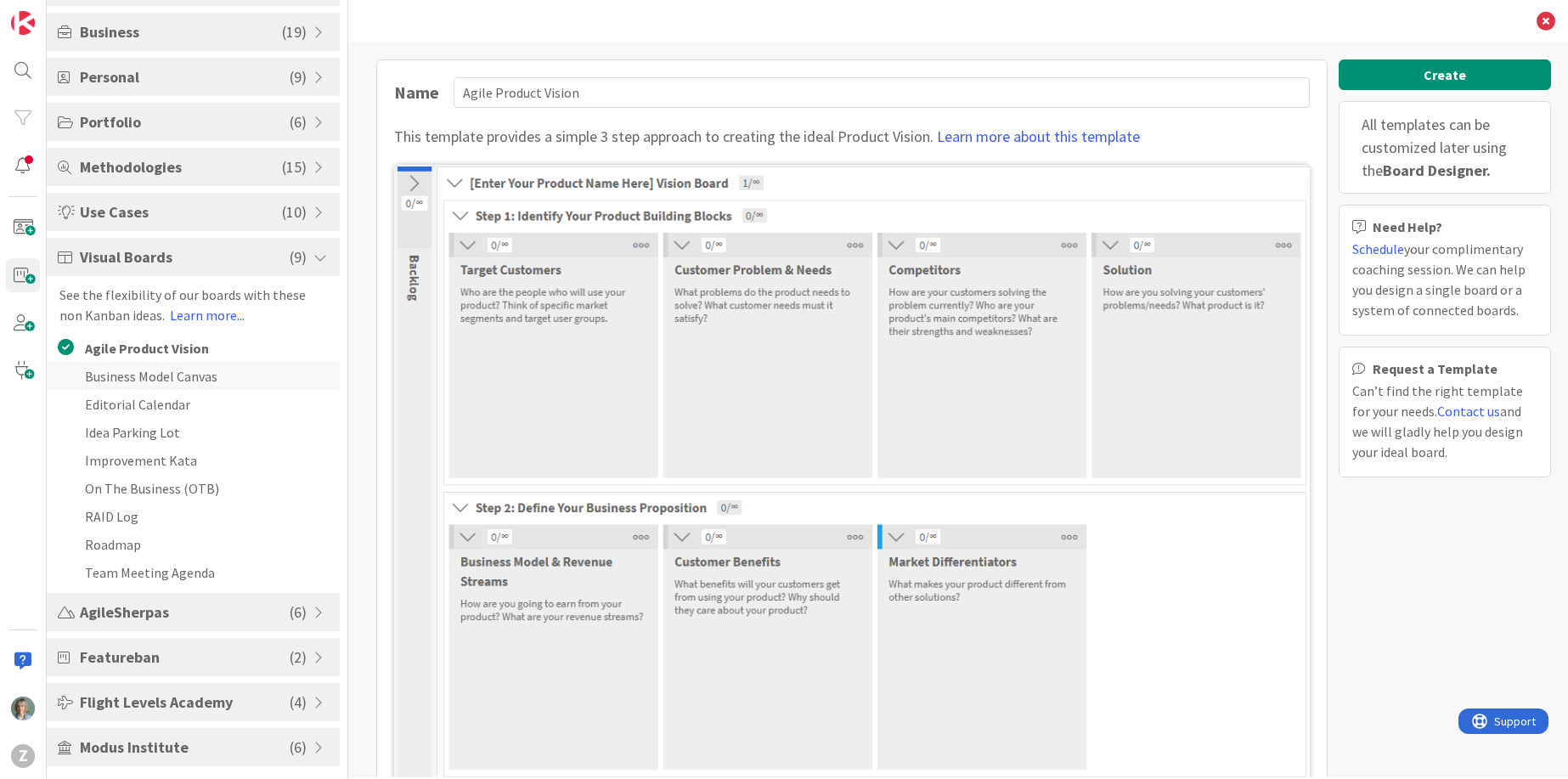
click at [214, 377] on li "Business Model Canvas" at bounding box center [193, 376] width 293 height 28
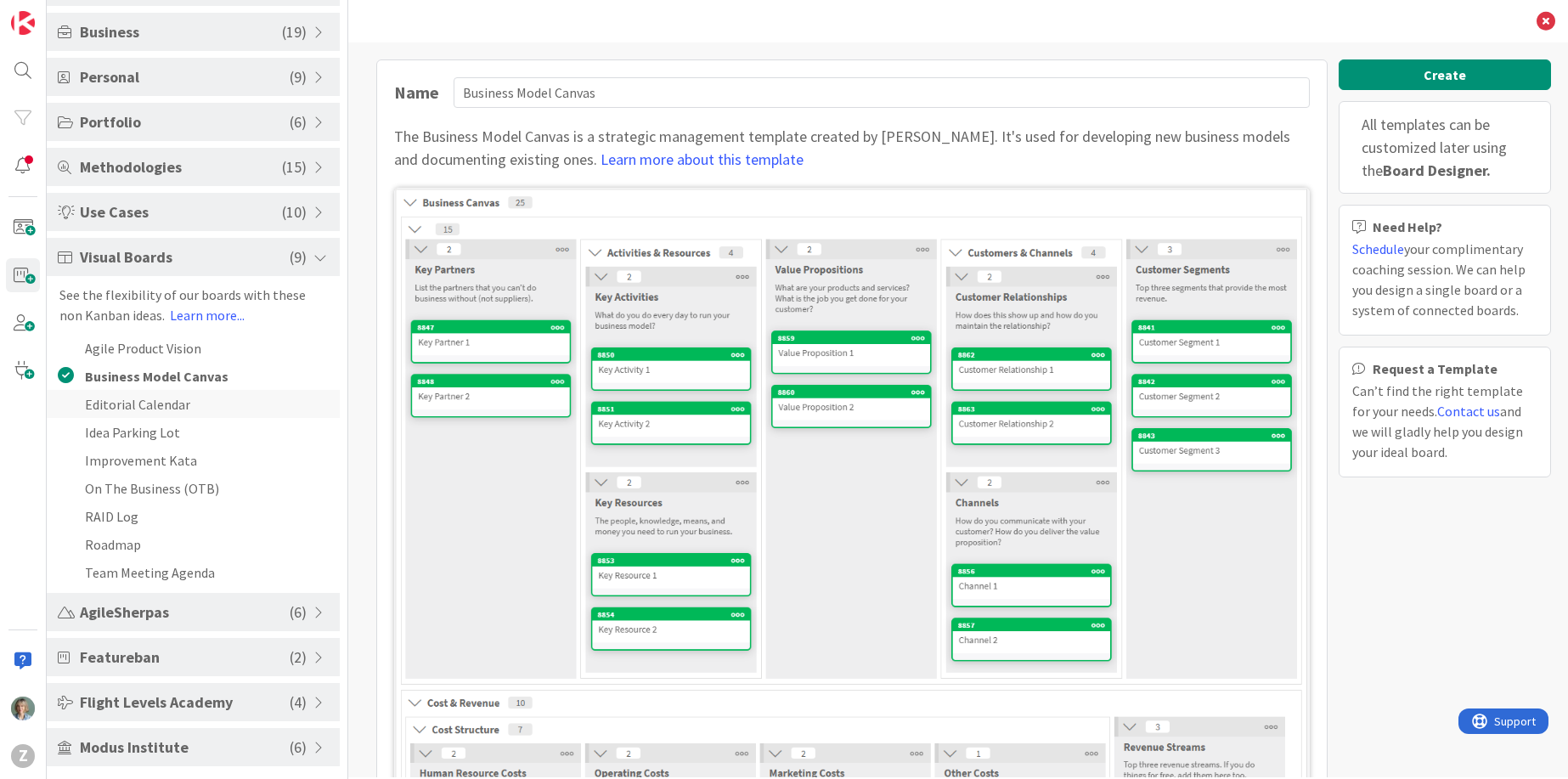
click at [210, 403] on li "Editorial Calendar" at bounding box center [193, 403] width 293 height 28
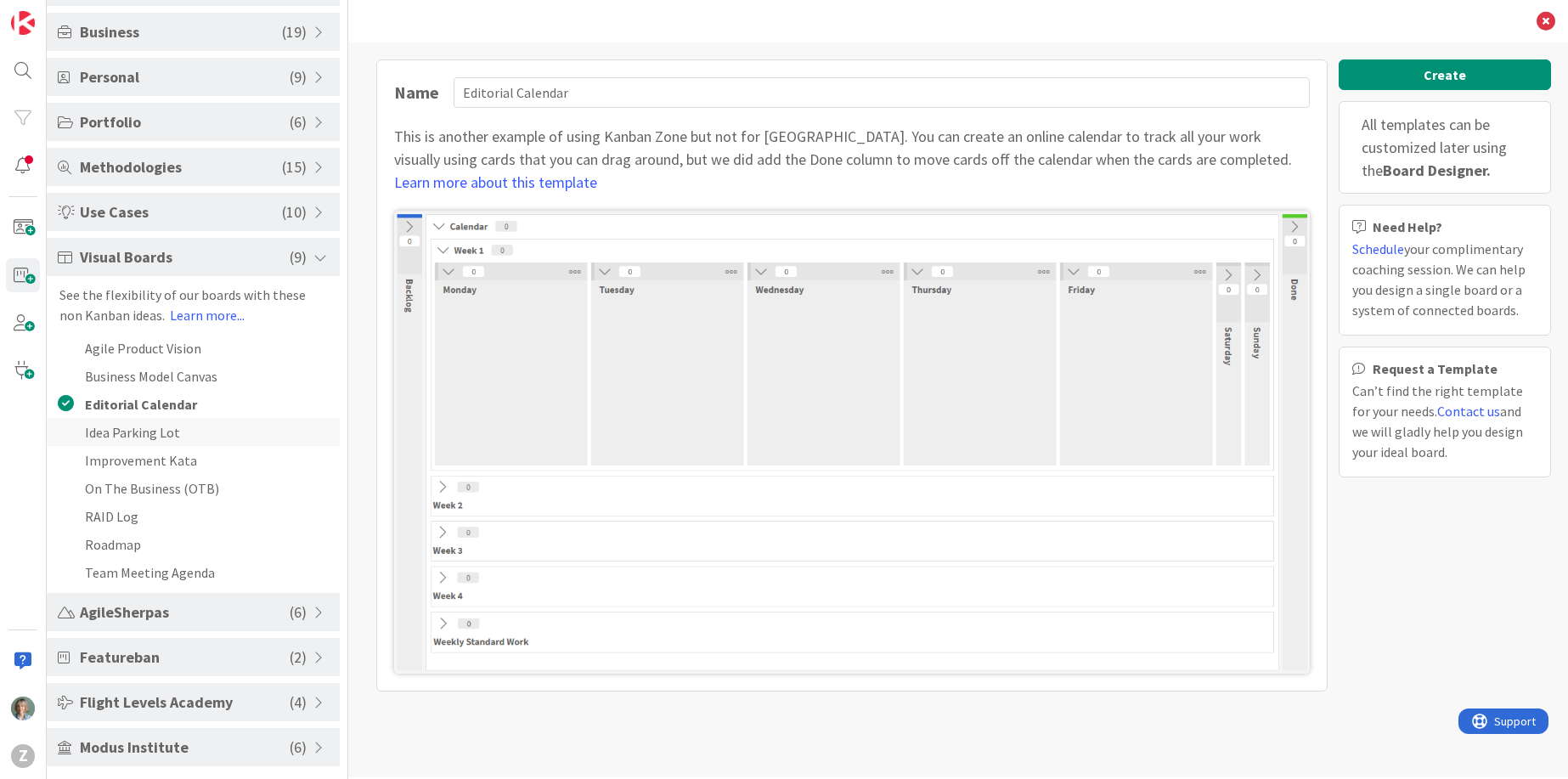
click at [194, 436] on li "Idea Parking Lot" at bounding box center [193, 432] width 293 height 28
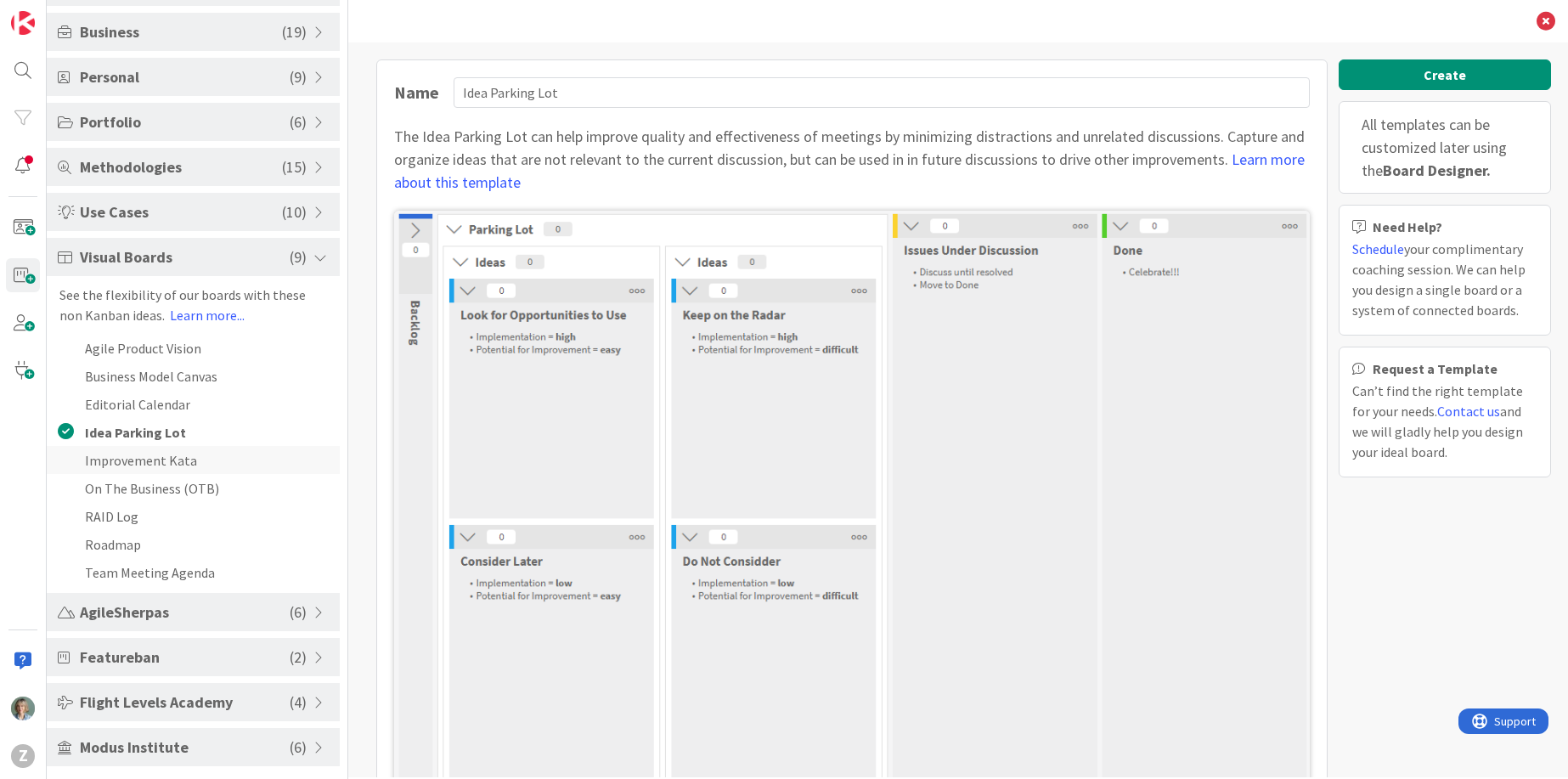
click at [198, 457] on li "Improvement Kata" at bounding box center [193, 459] width 293 height 28
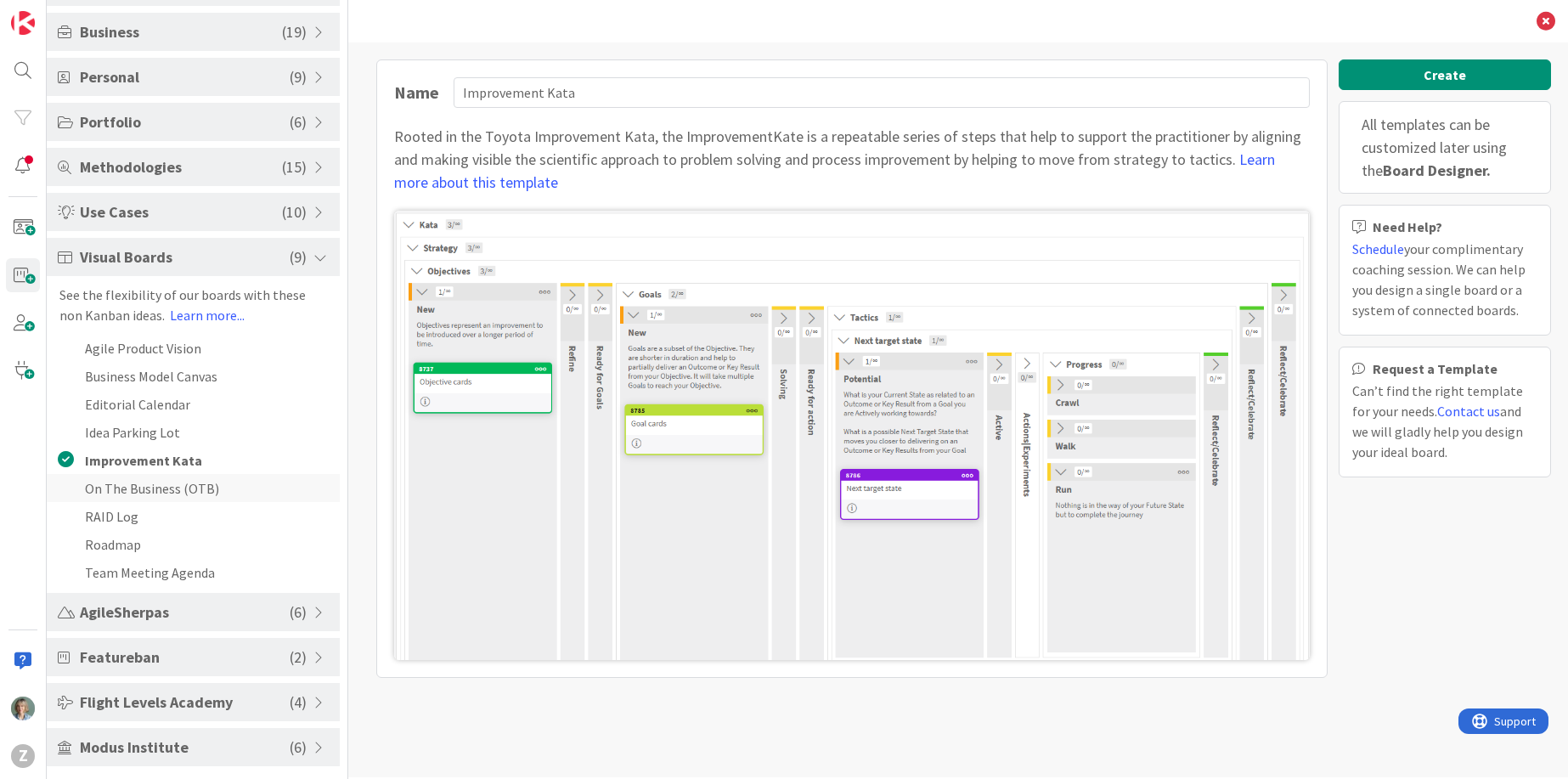
click at [205, 485] on li "On The Business (OTB)" at bounding box center [193, 488] width 293 height 28
type input "On The Business (OTB)"
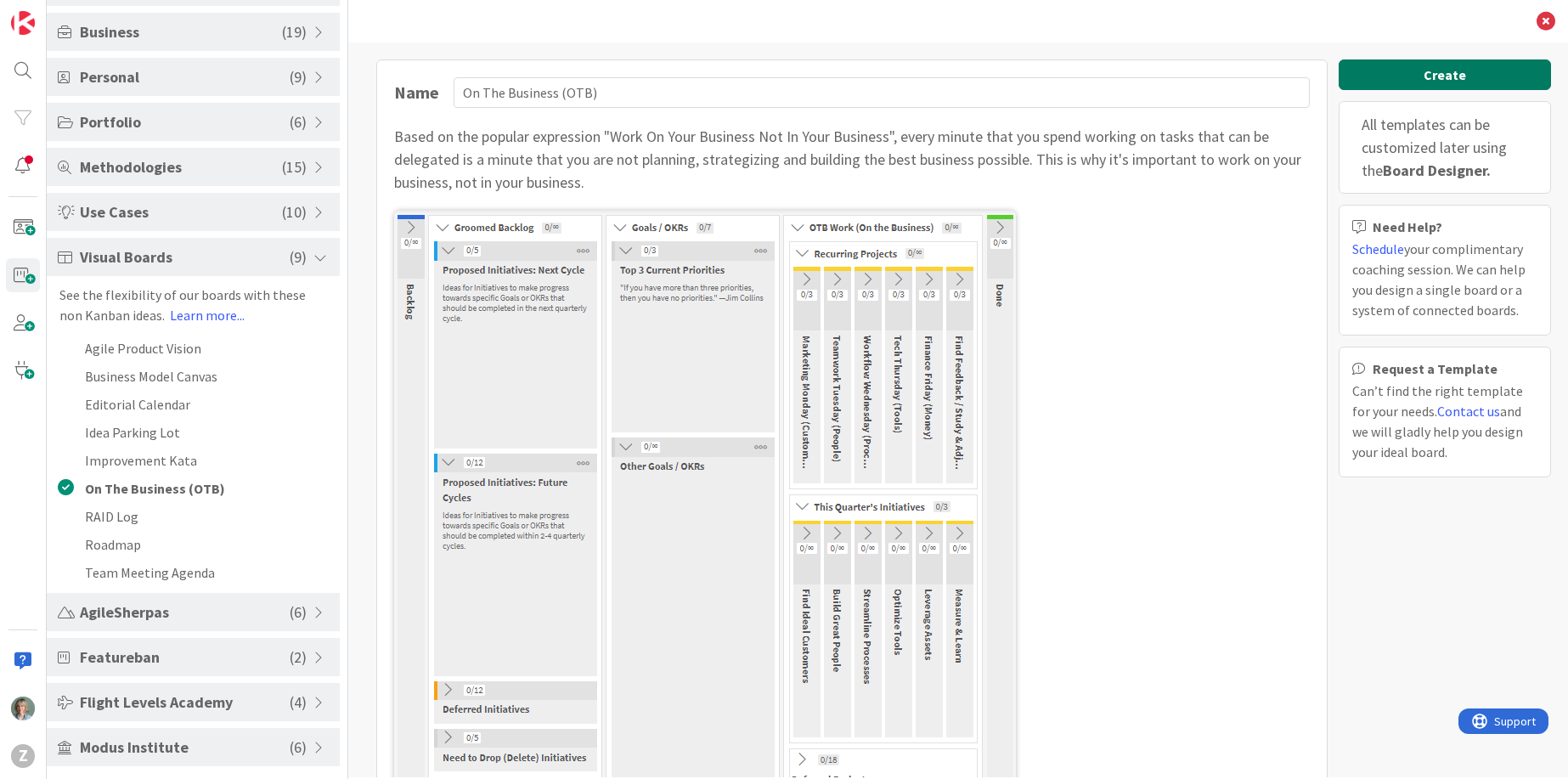
click at [1470, 72] on button "Create" at bounding box center [1445, 75] width 213 height 30
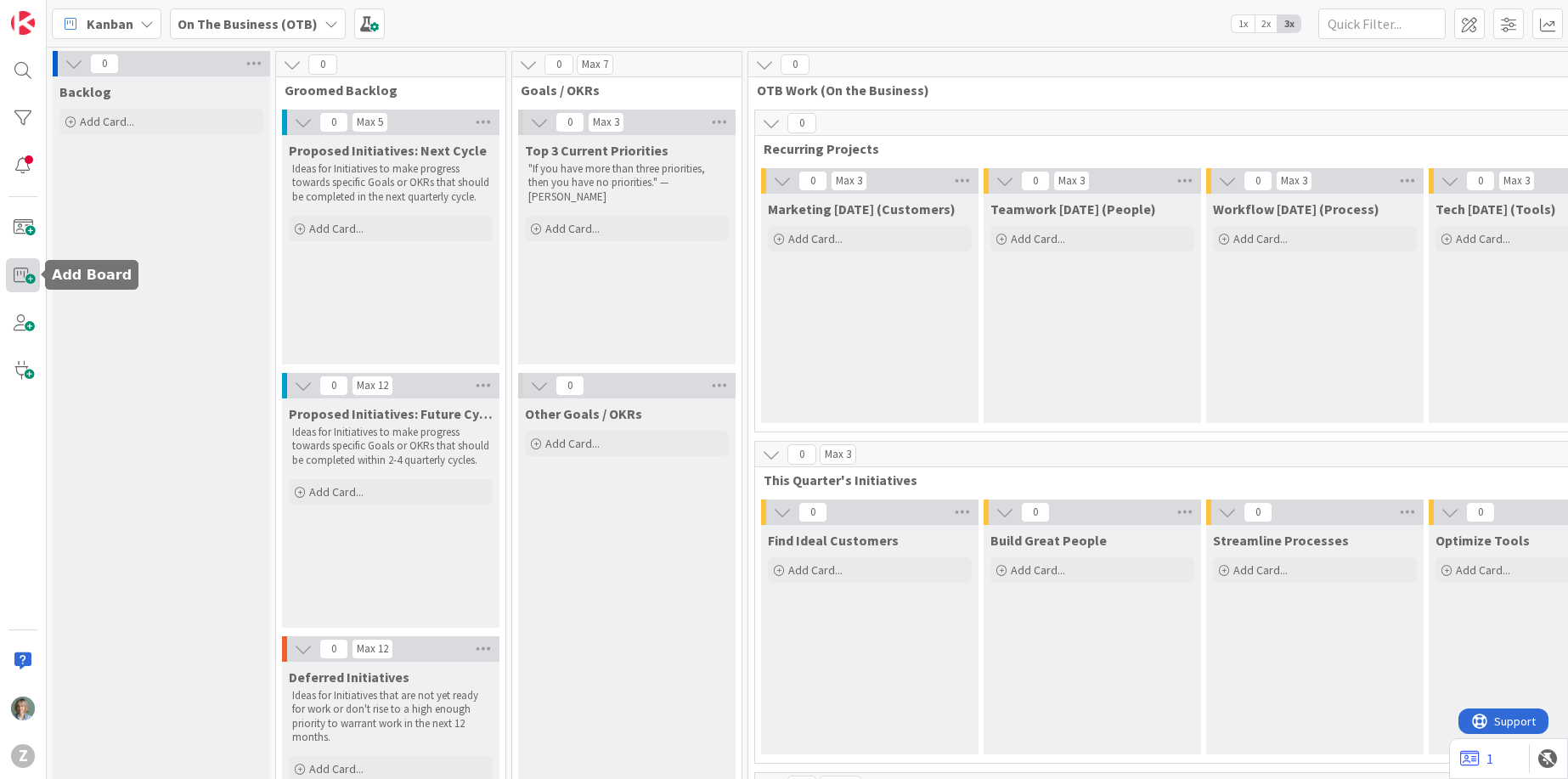
click at [27, 271] on span at bounding box center [22, 274] width 34 height 34
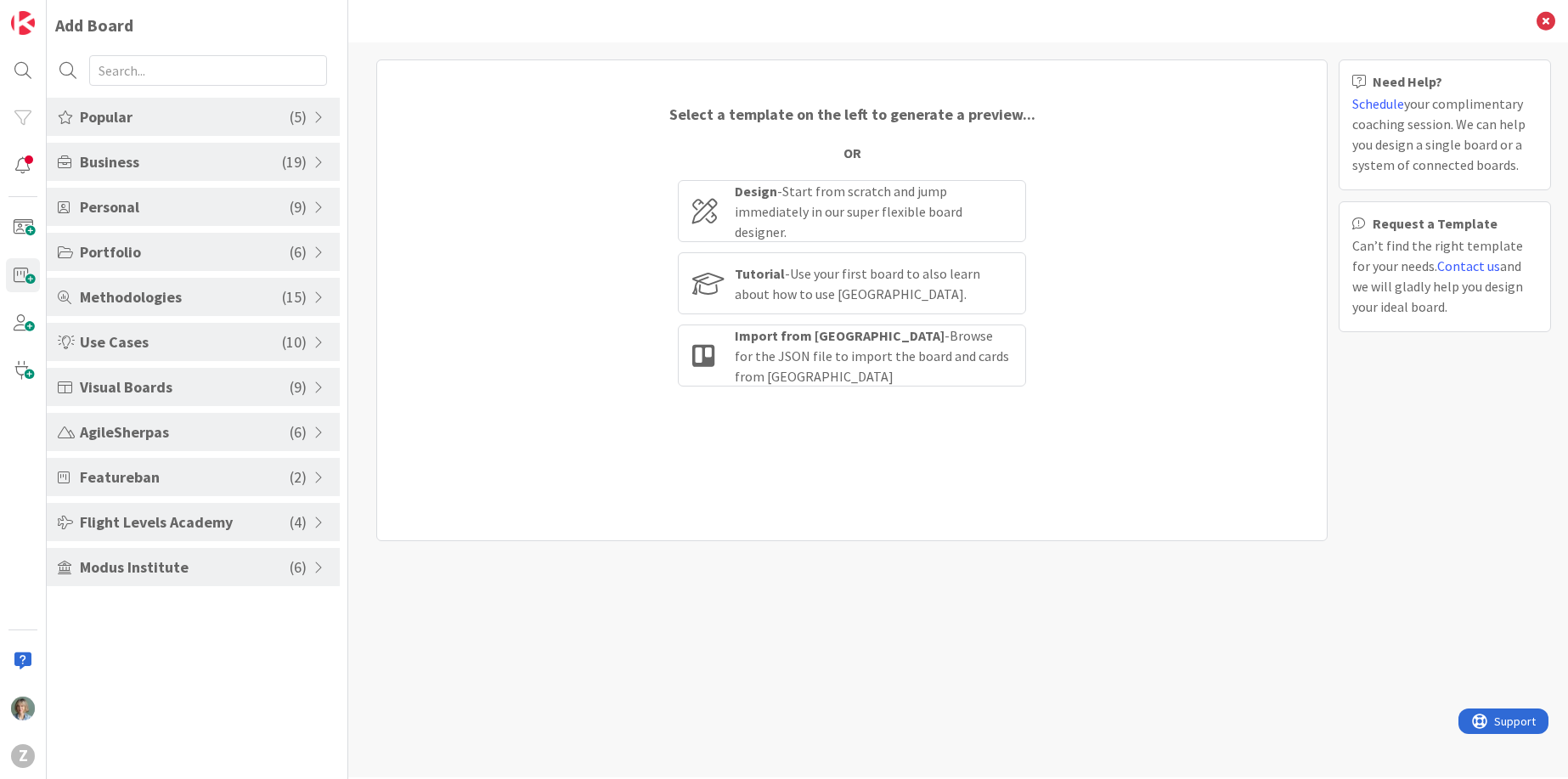
click at [171, 385] on span "Visual Boards" at bounding box center [185, 387] width 210 height 23
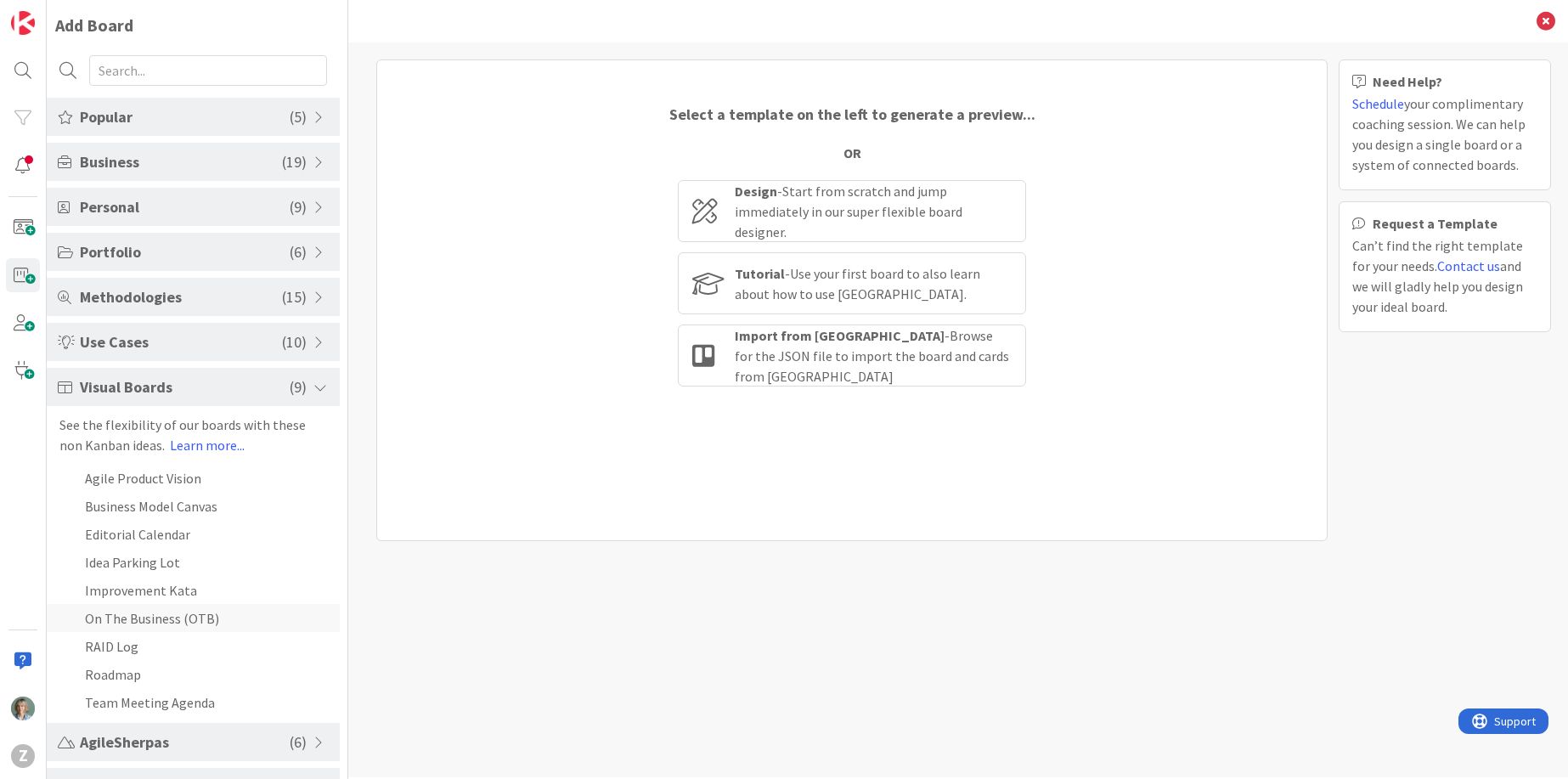
click at [179, 617] on li "On The Business (OTB)" at bounding box center [193, 618] width 293 height 28
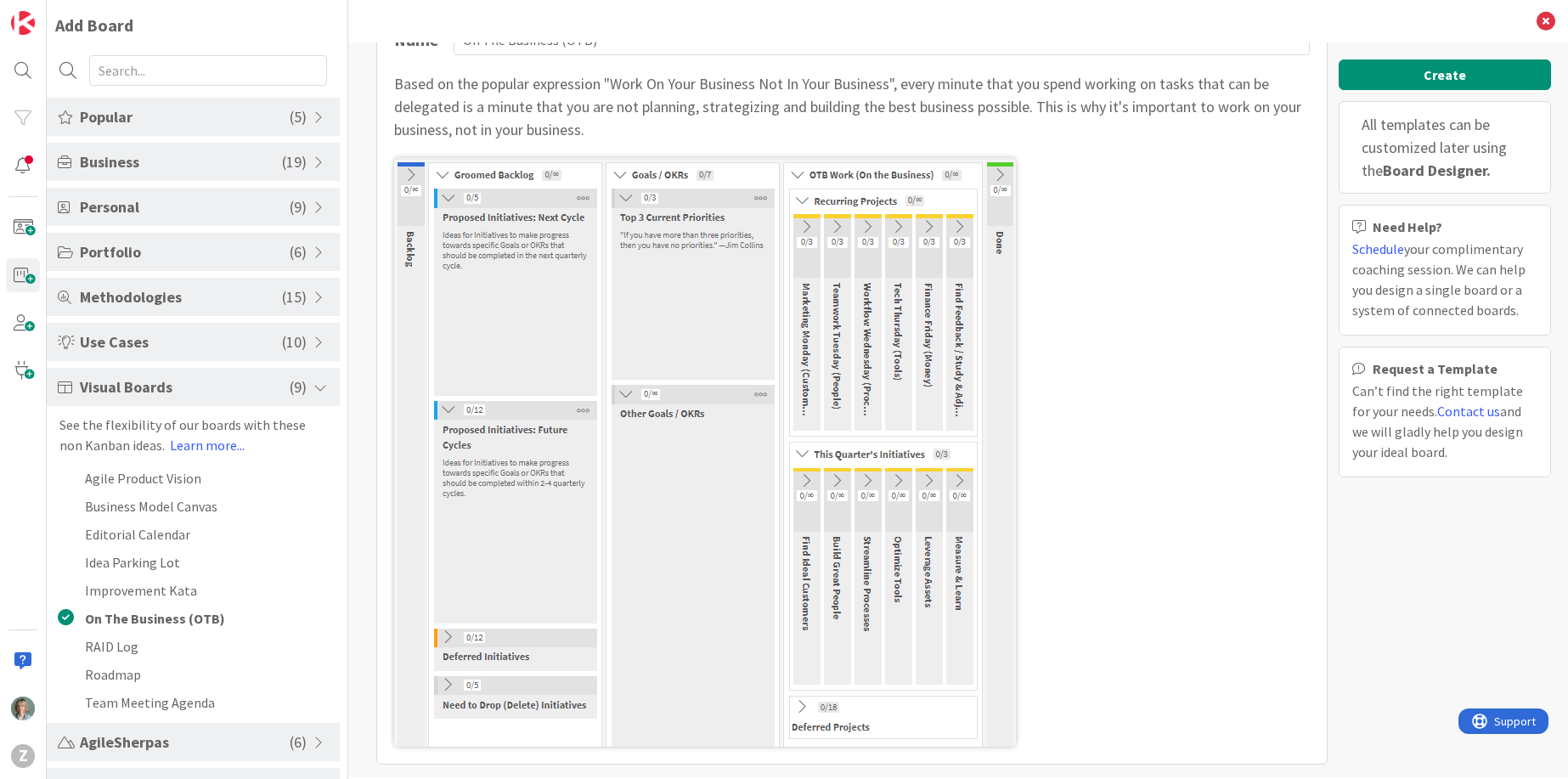
scroll to position [57, 0]
click at [155, 645] on li "RAID Log" at bounding box center [193, 645] width 293 height 28
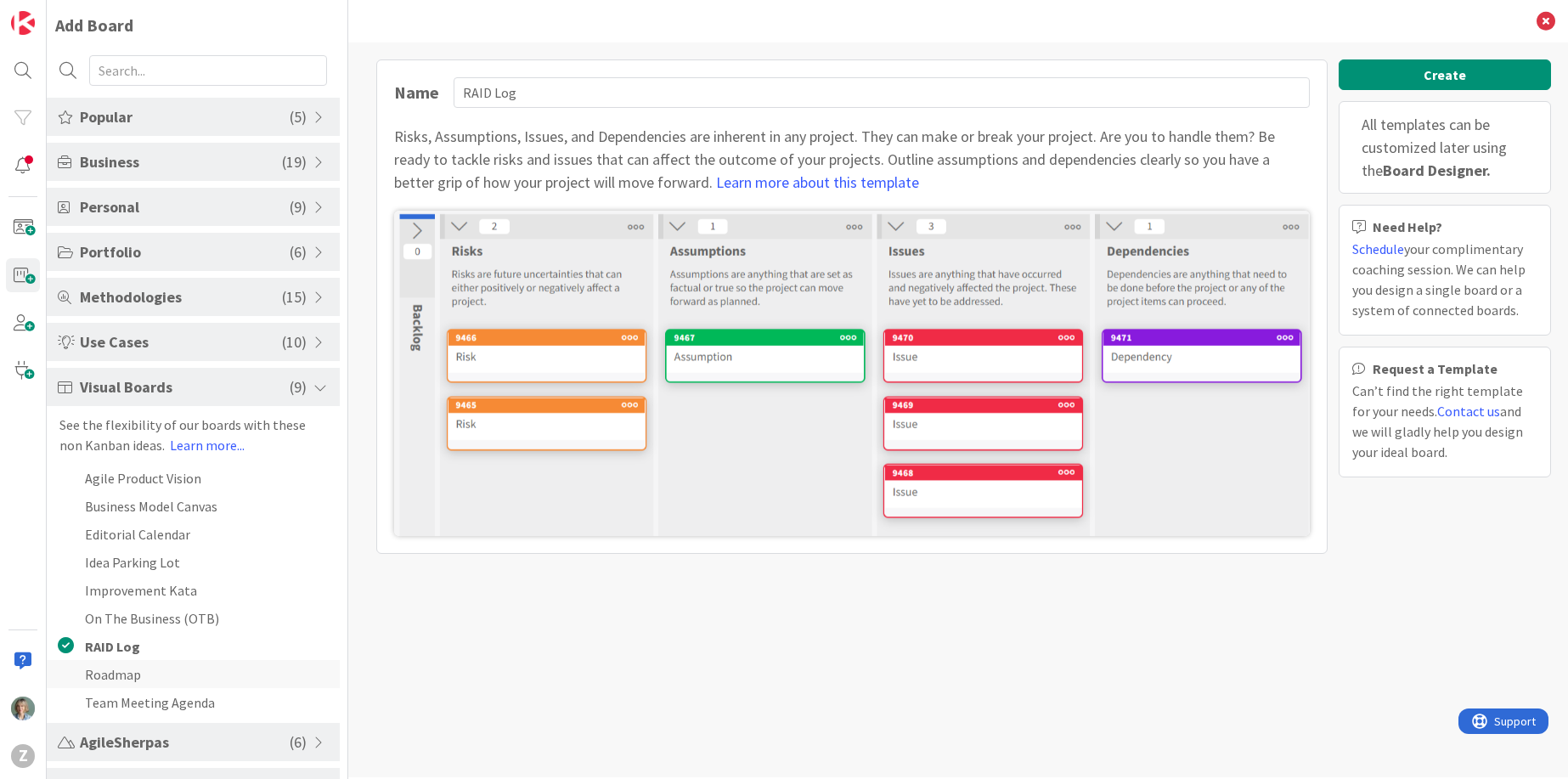
click at [166, 679] on li "Roadmap" at bounding box center [193, 674] width 293 height 28
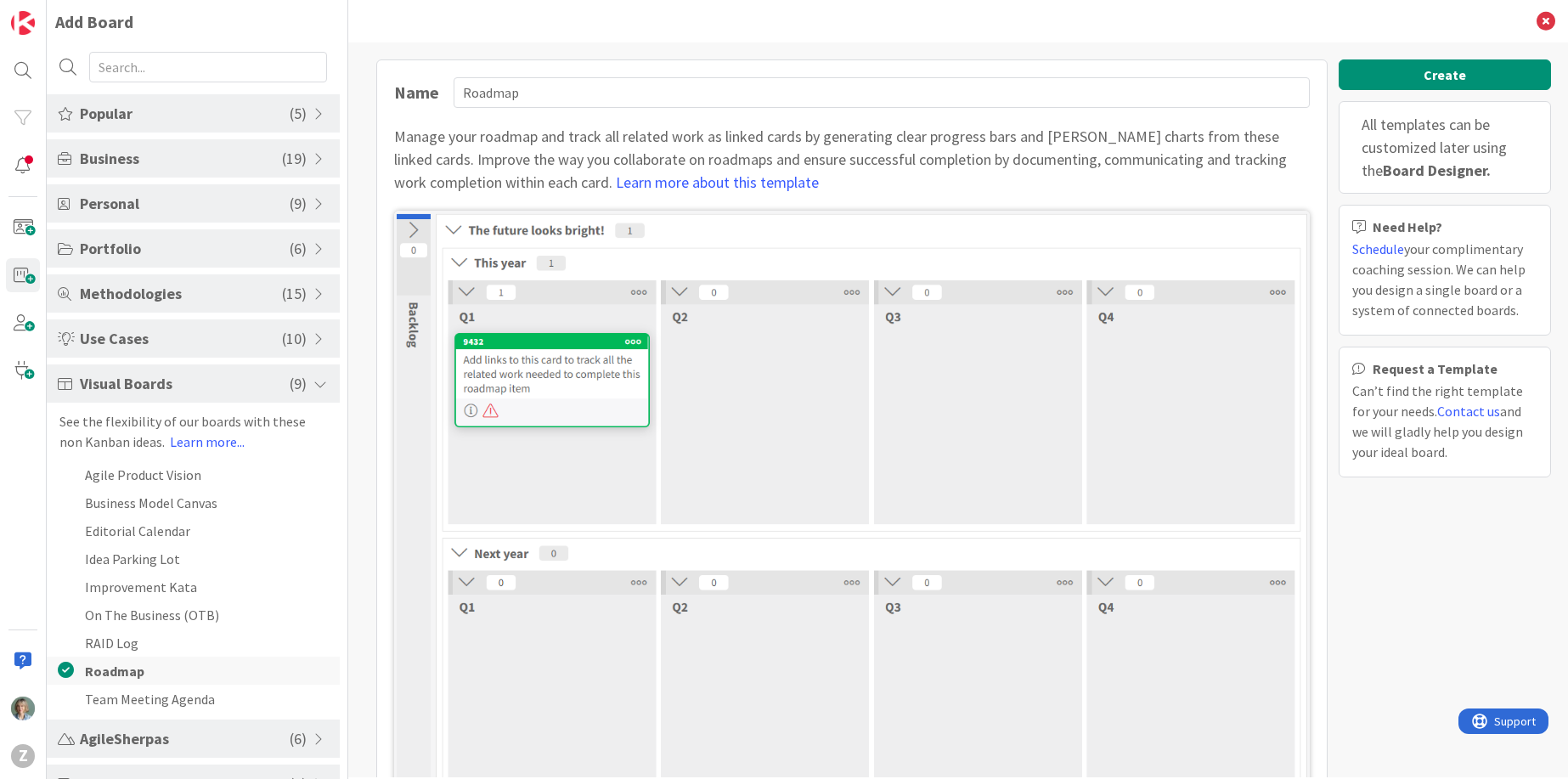
scroll to position [6, 0]
click at [164, 699] on li "Team Meeting Agenda" at bounding box center [193, 695] width 293 height 28
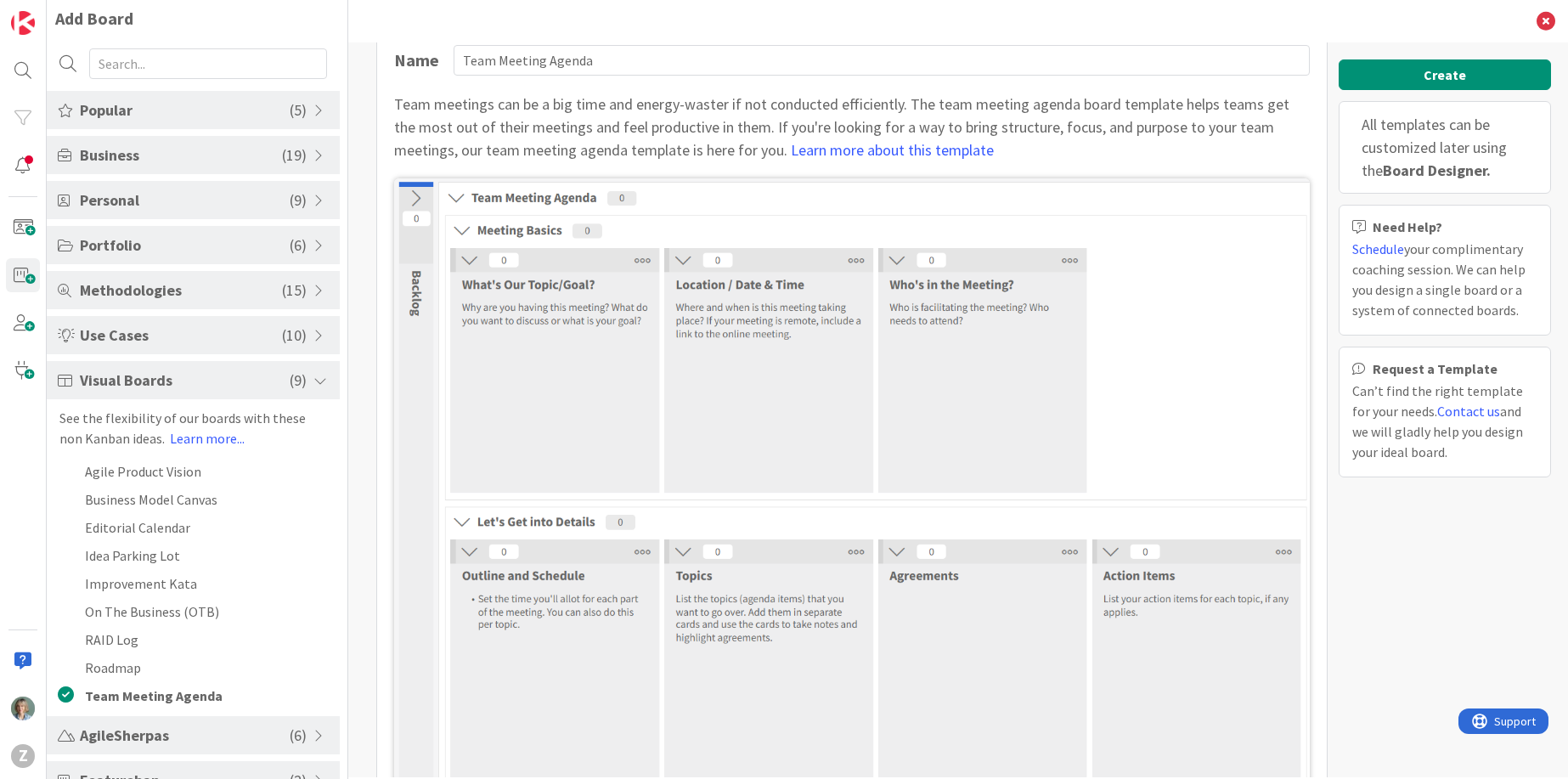
scroll to position [87, 0]
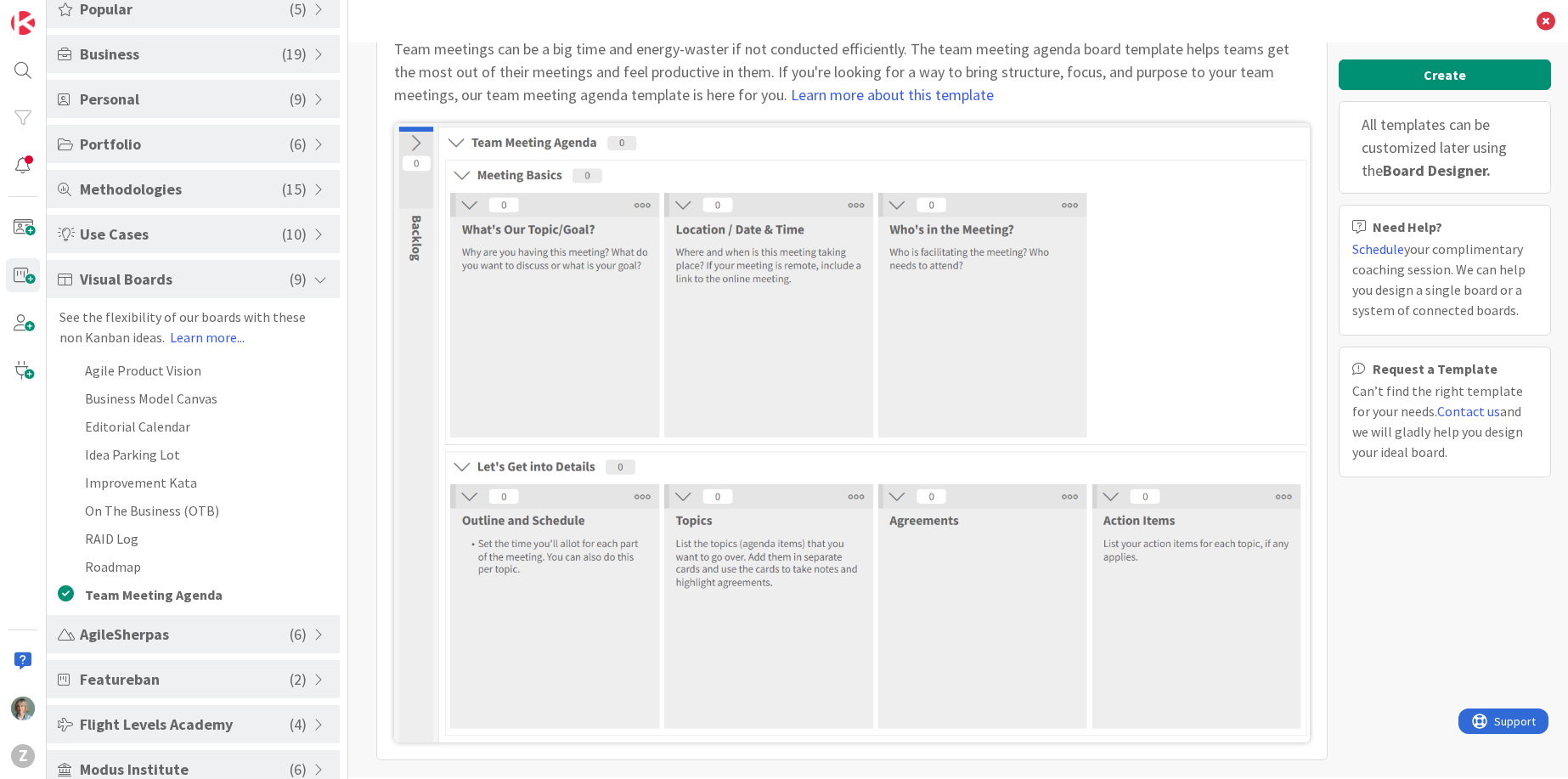
click at [203, 637] on span "AgileSherpas" at bounding box center [185, 634] width 210 height 23
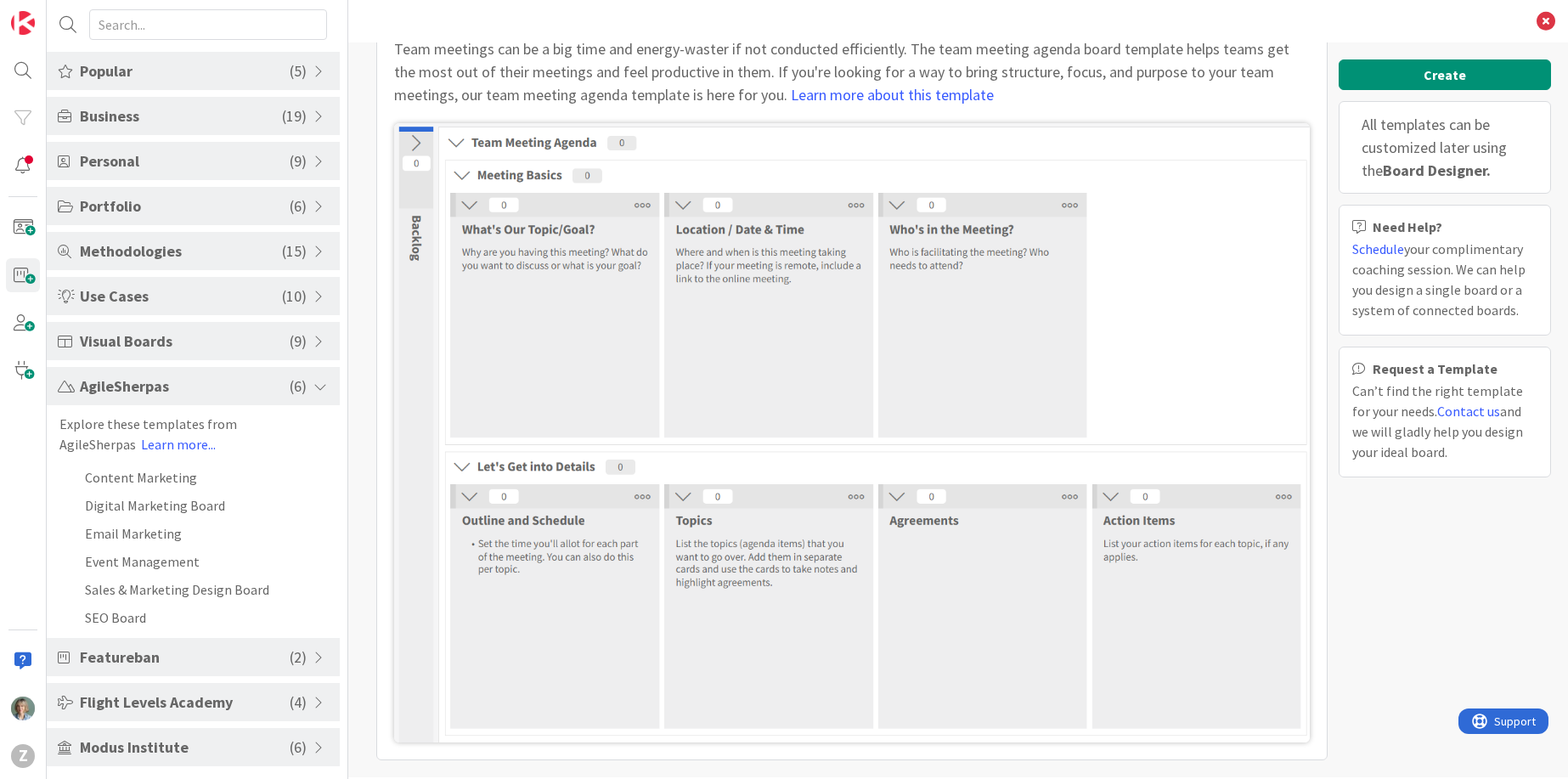
scroll to position [46, 0]
click at [200, 470] on li "Content Marketing" at bounding box center [193, 477] width 293 height 28
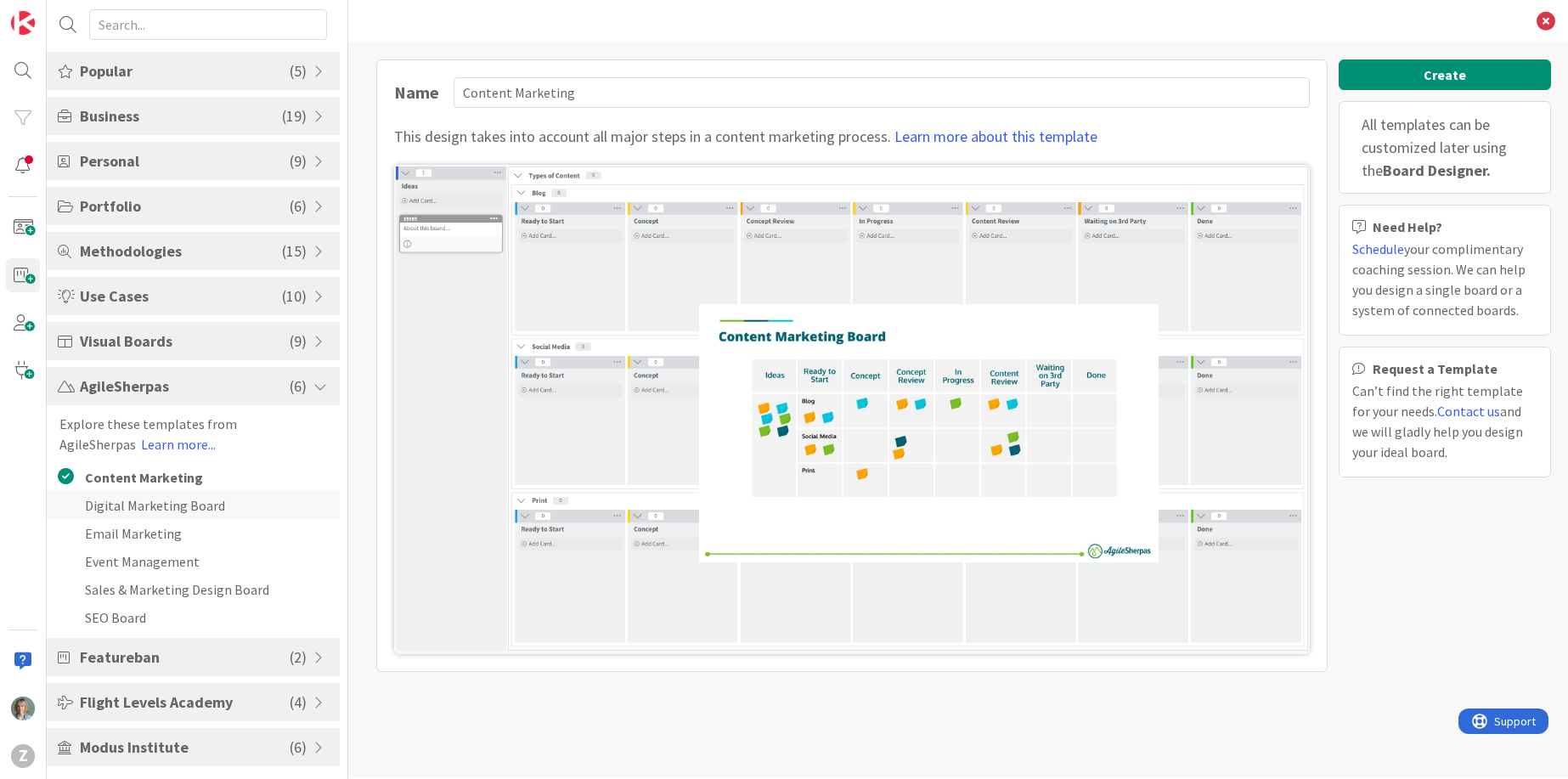
click at [201, 509] on li "Digital Marketing Board" at bounding box center [193, 505] width 293 height 28
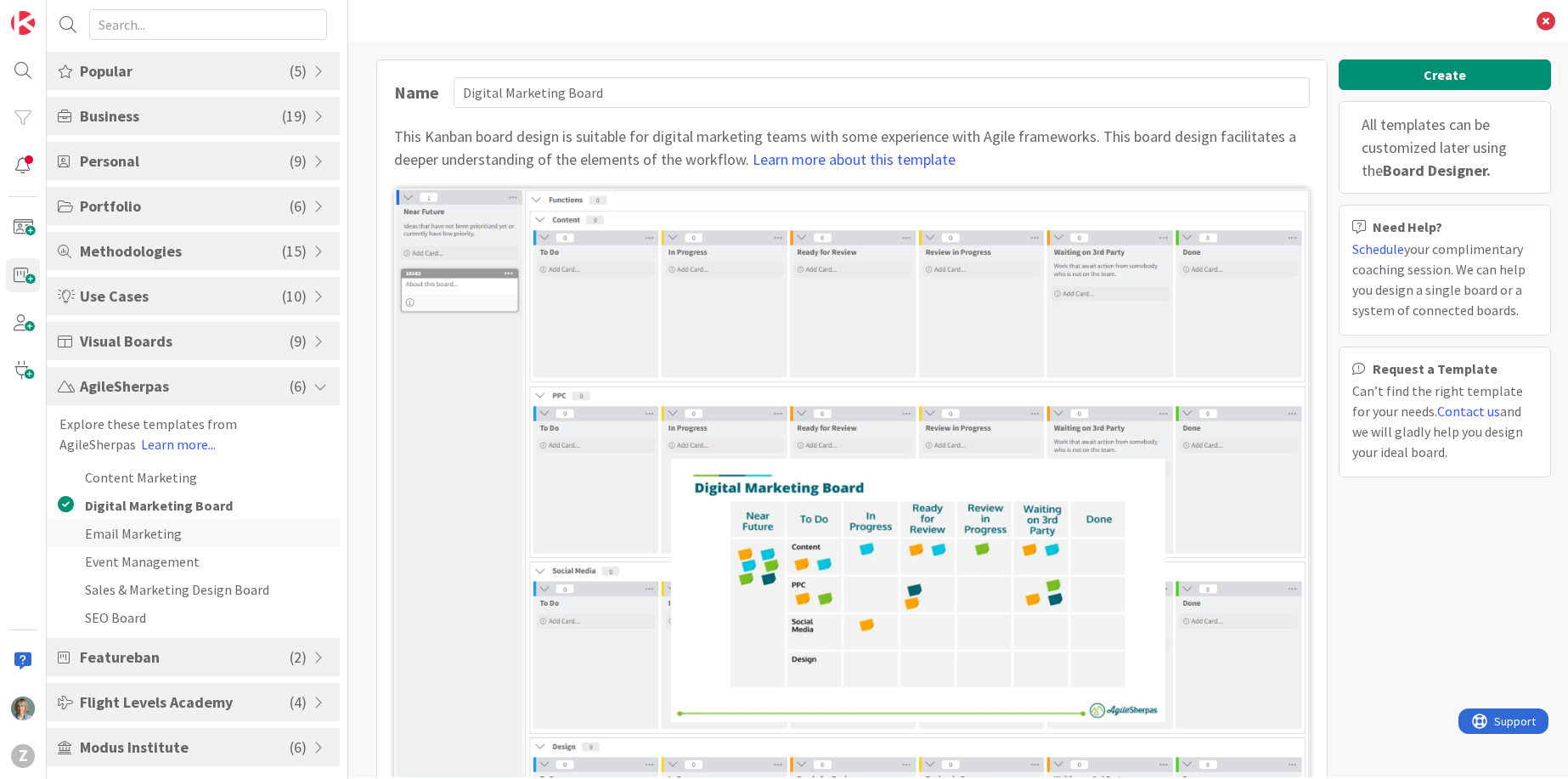
click at [202, 527] on li "Email Marketing" at bounding box center [193, 533] width 293 height 28
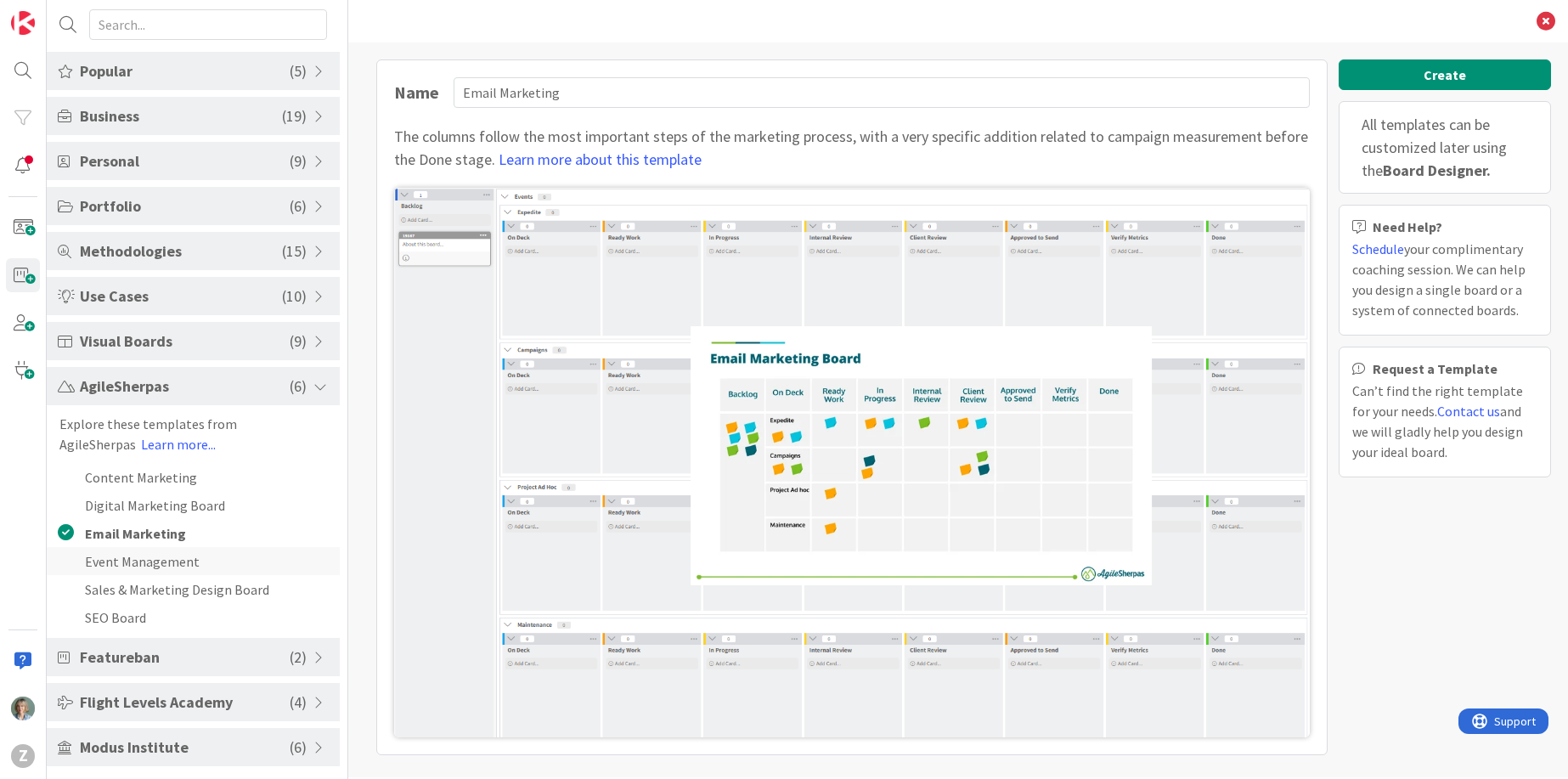
click at [204, 562] on li "Event Management" at bounding box center [193, 561] width 293 height 28
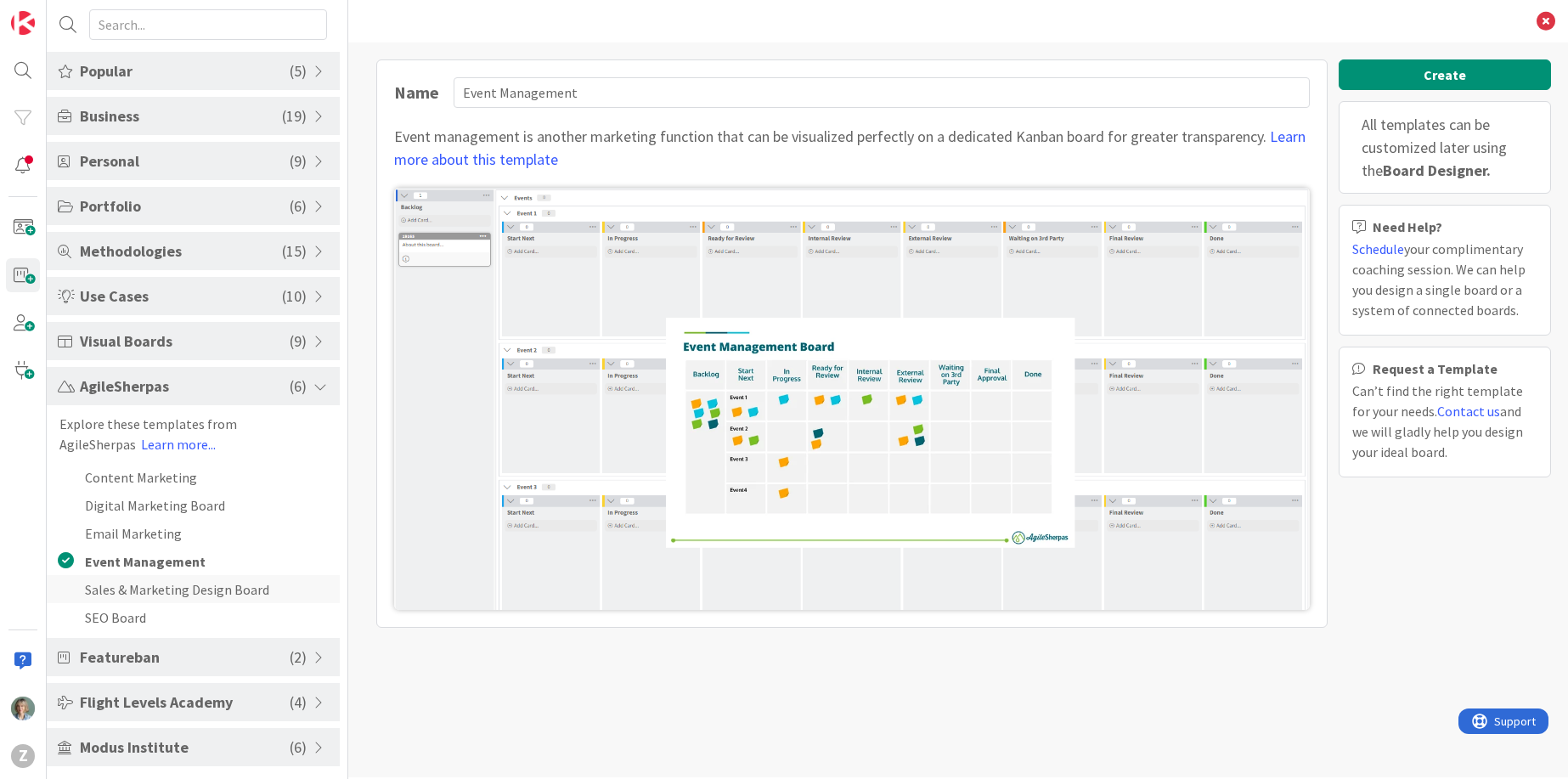
click at [203, 587] on li "Sales & Marketing Design Board" at bounding box center [193, 589] width 293 height 28
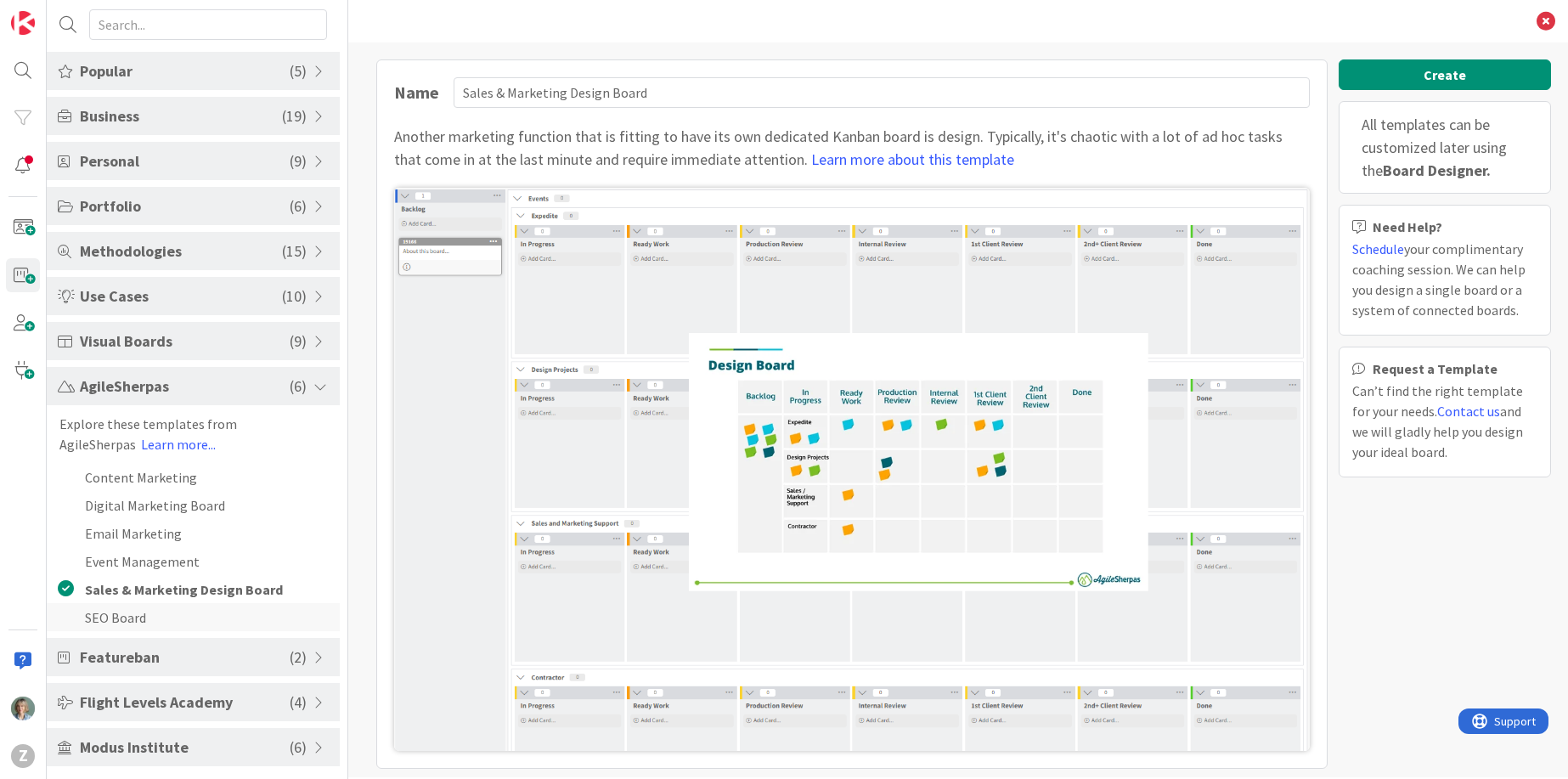
click at [207, 609] on li "SEO Board" at bounding box center [193, 617] width 293 height 28
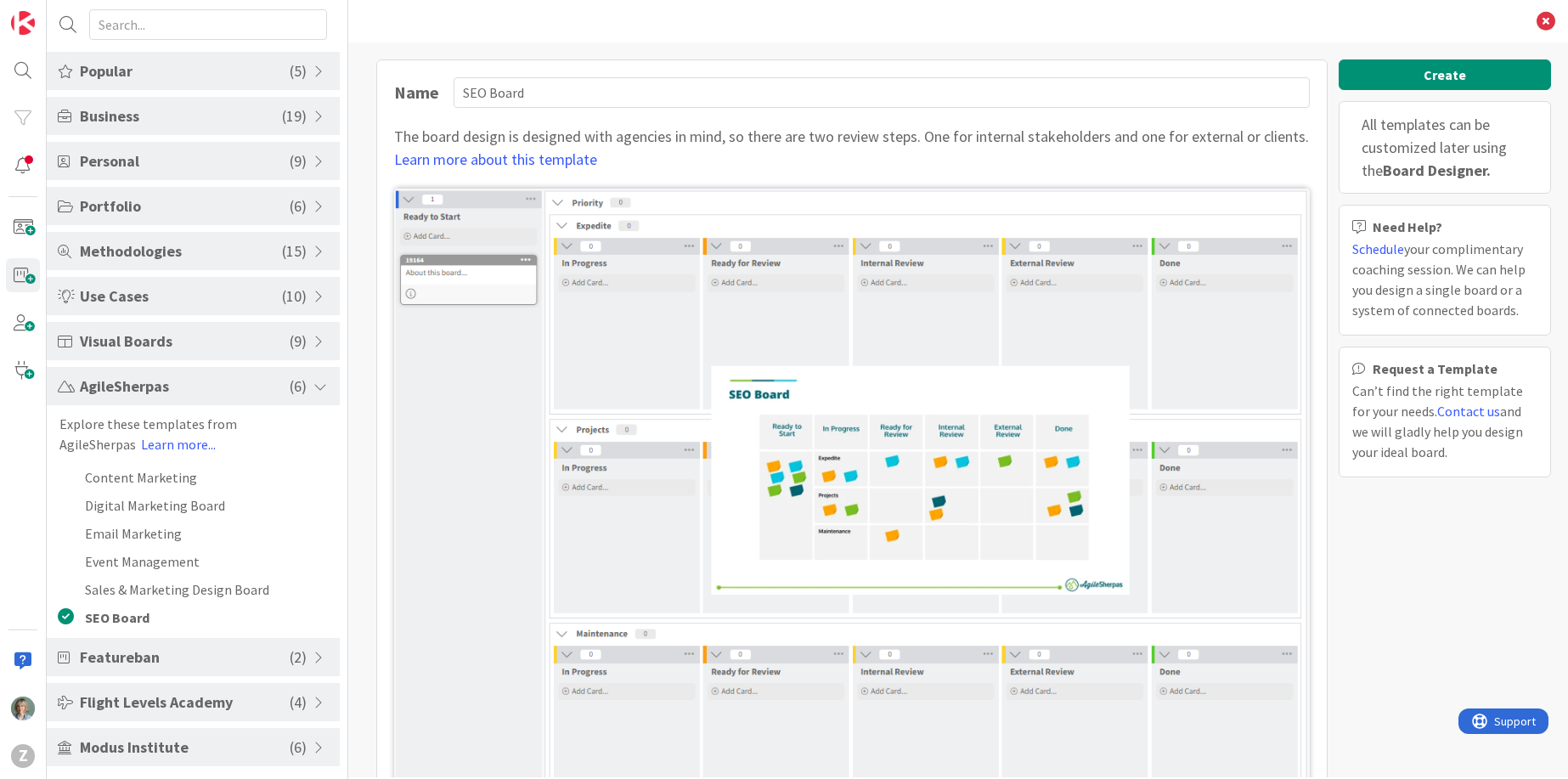
click at [226, 387] on span "AgileSherpas" at bounding box center [185, 386] width 210 height 23
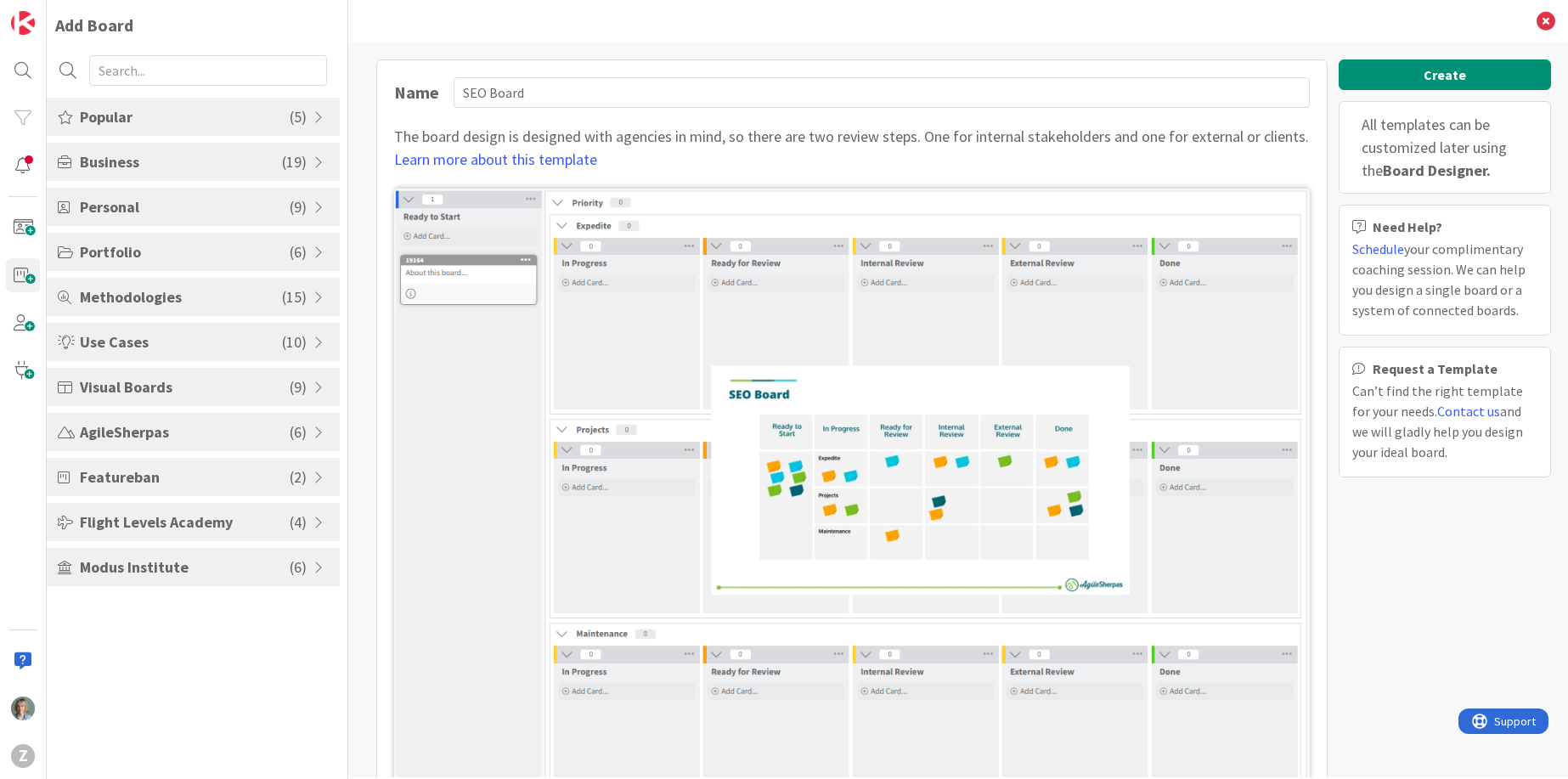
click at [225, 384] on span "Visual Boards" at bounding box center [185, 387] width 210 height 23
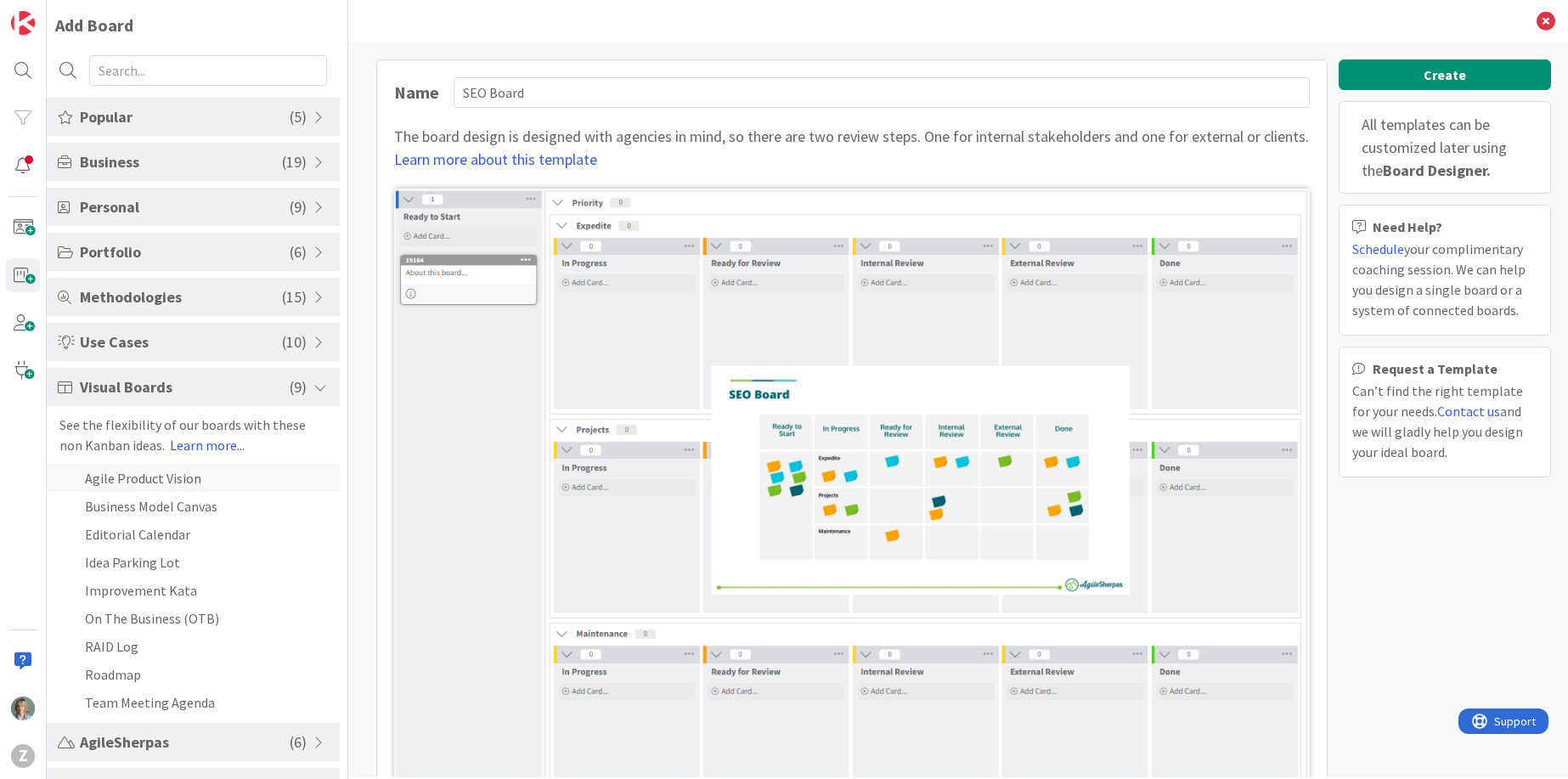
click at [191, 479] on li "Agile Product Vision" at bounding box center [193, 478] width 293 height 28
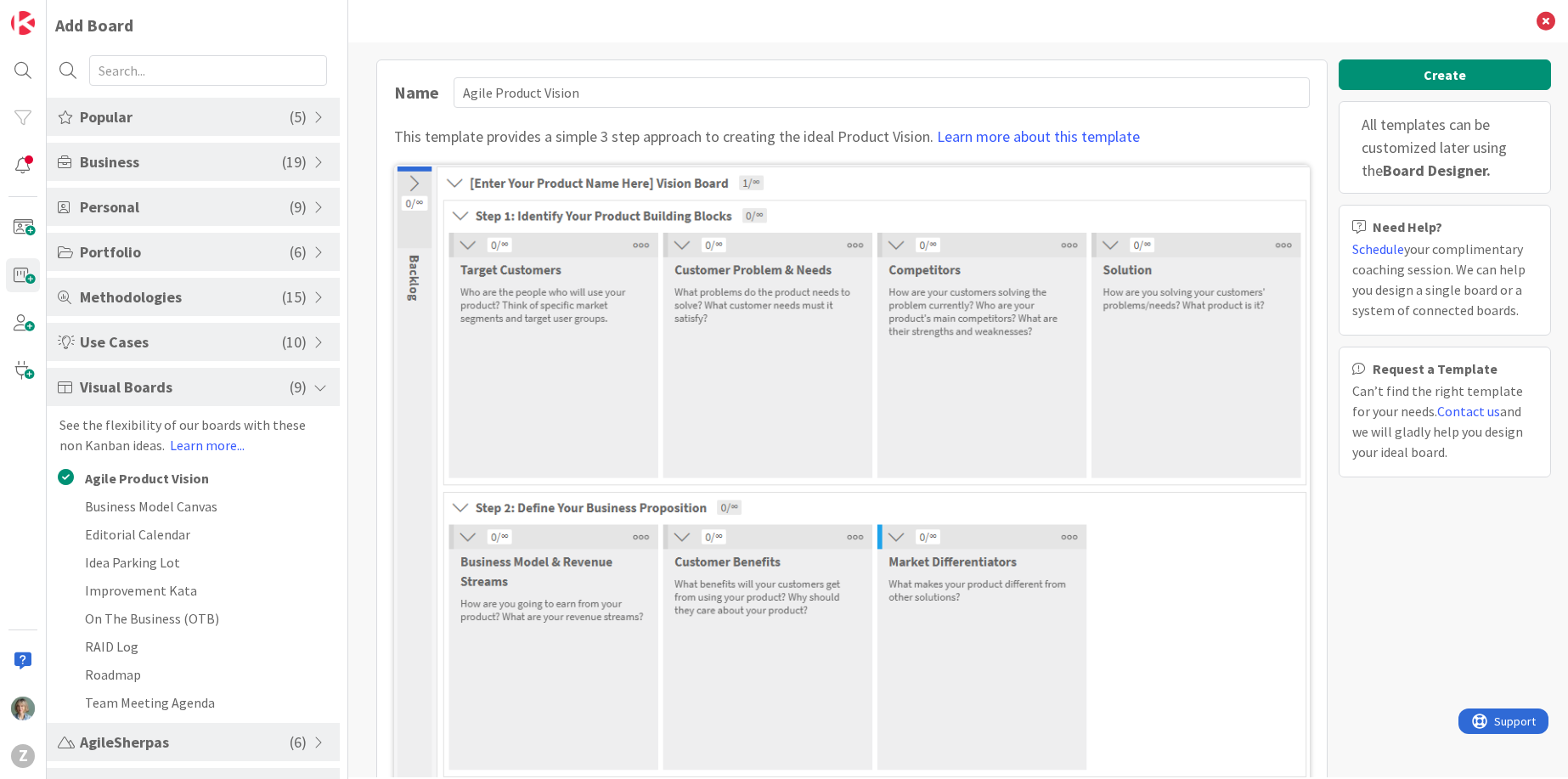
click at [226, 380] on span "Visual Boards" at bounding box center [185, 387] width 210 height 23
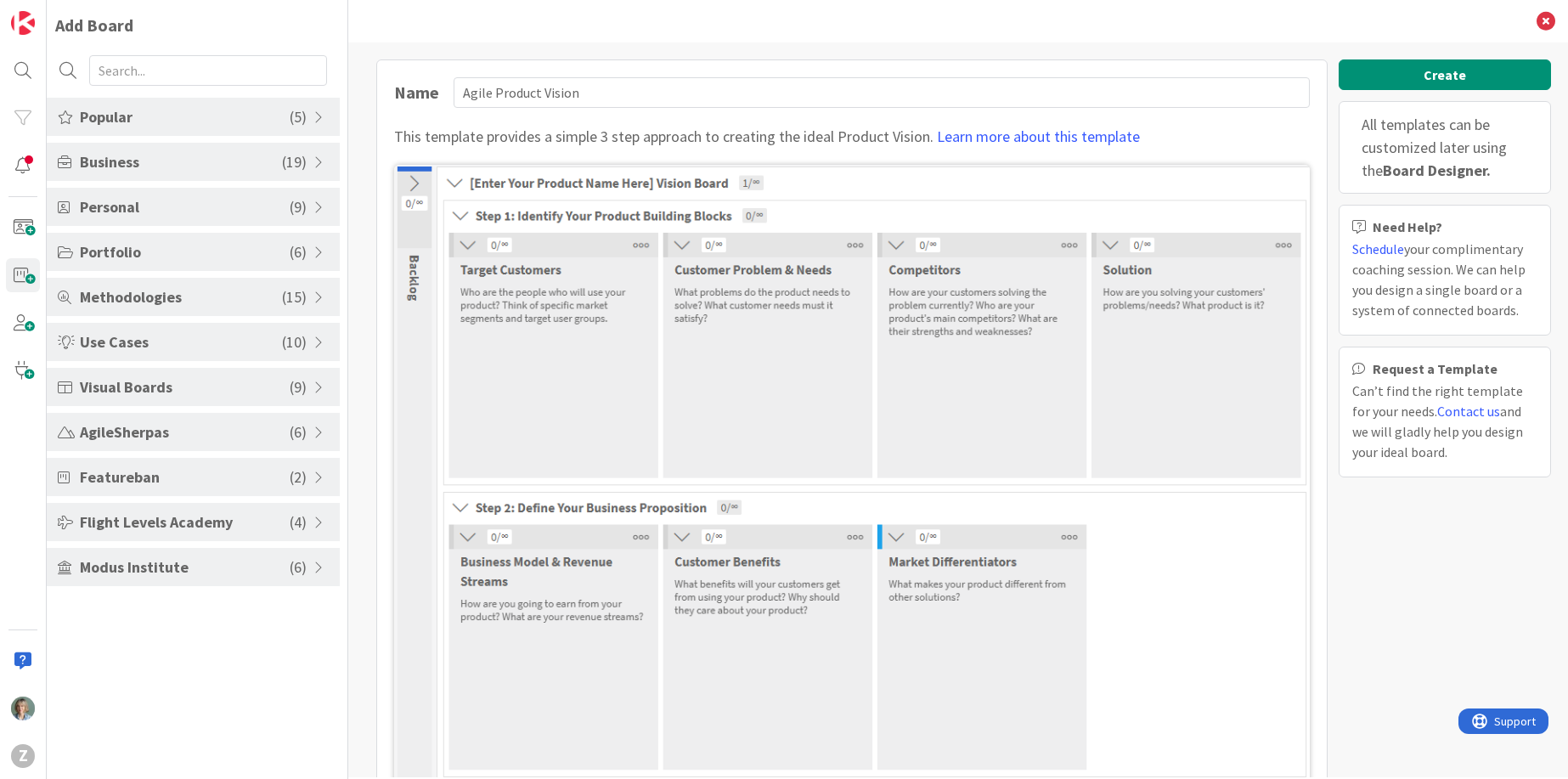
click at [205, 478] on span "Featureban" at bounding box center [185, 477] width 210 height 23
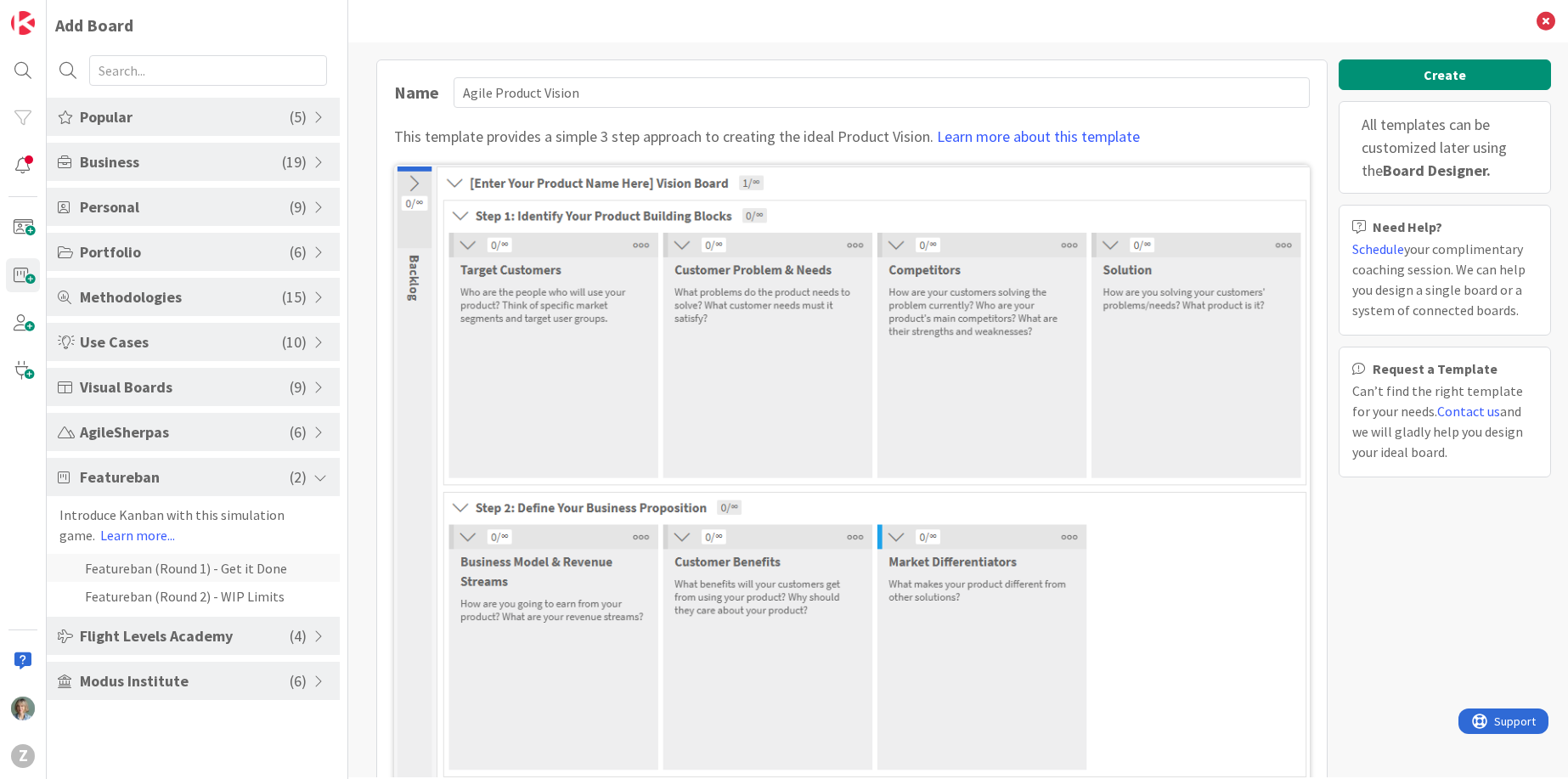
click at [213, 564] on li "Featureban (Round 1) - Get it Done" at bounding box center [193, 567] width 293 height 28
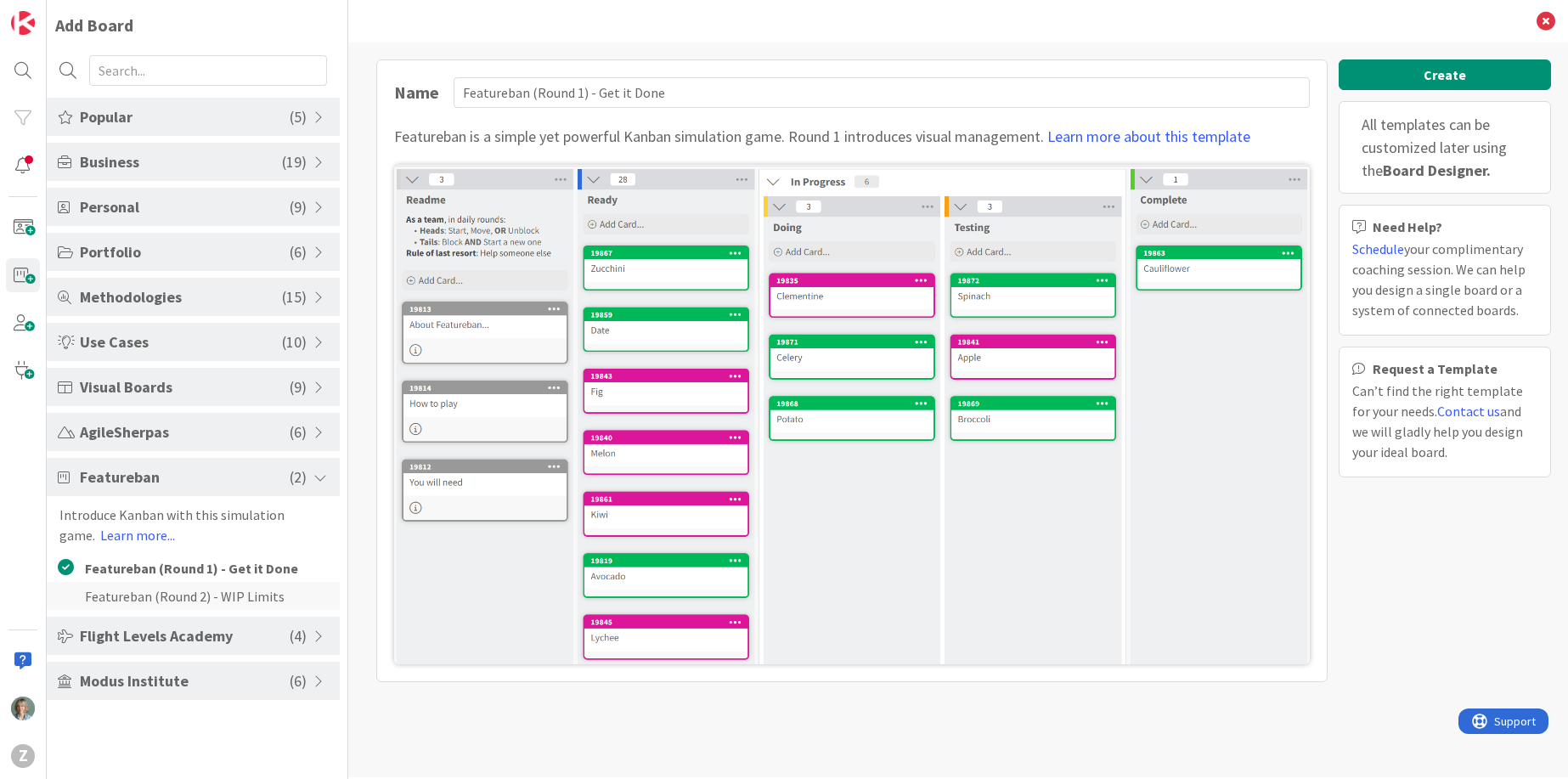
click at [206, 598] on li "Featureban (Round 2) - WIP Limits" at bounding box center [193, 596] width 293 height 28
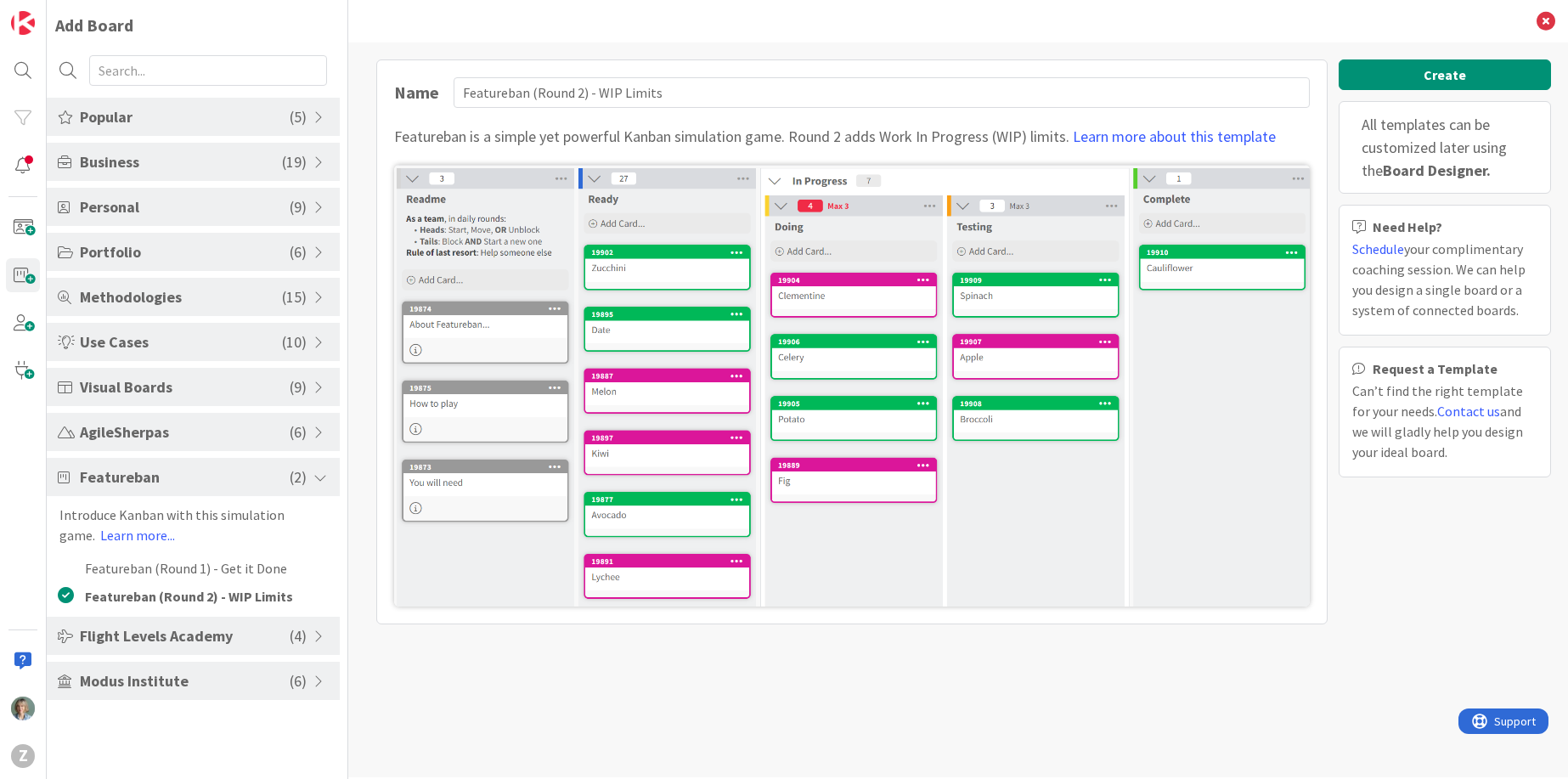
click at [201, 634] on span "Flight Levels Academy" at bounding box center [185, 635] width 210 height 23
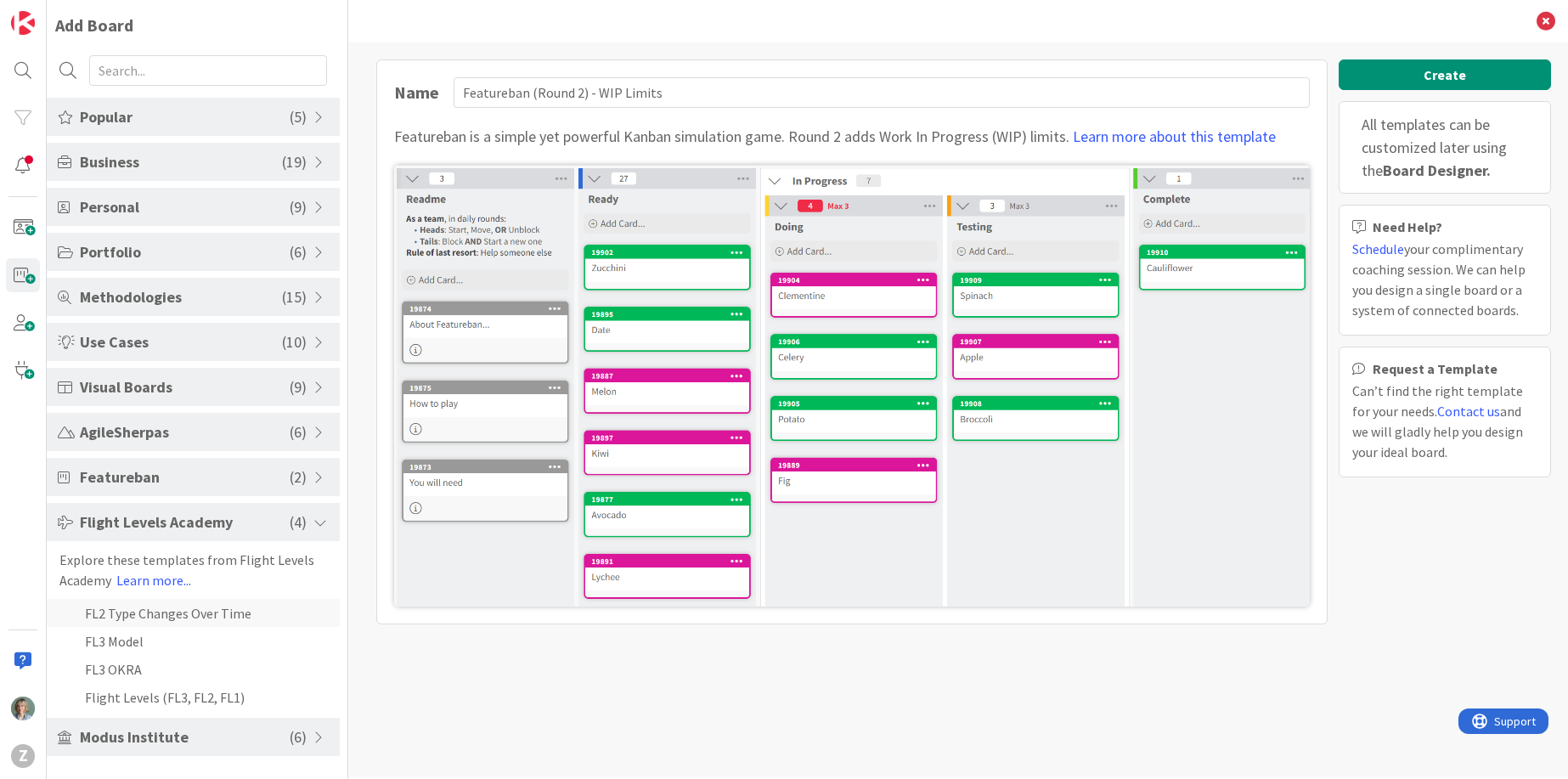
click at [203, 606] on li "FL2 Type Changes Over Time" at bounding box center [193, 612] width 293 height 28
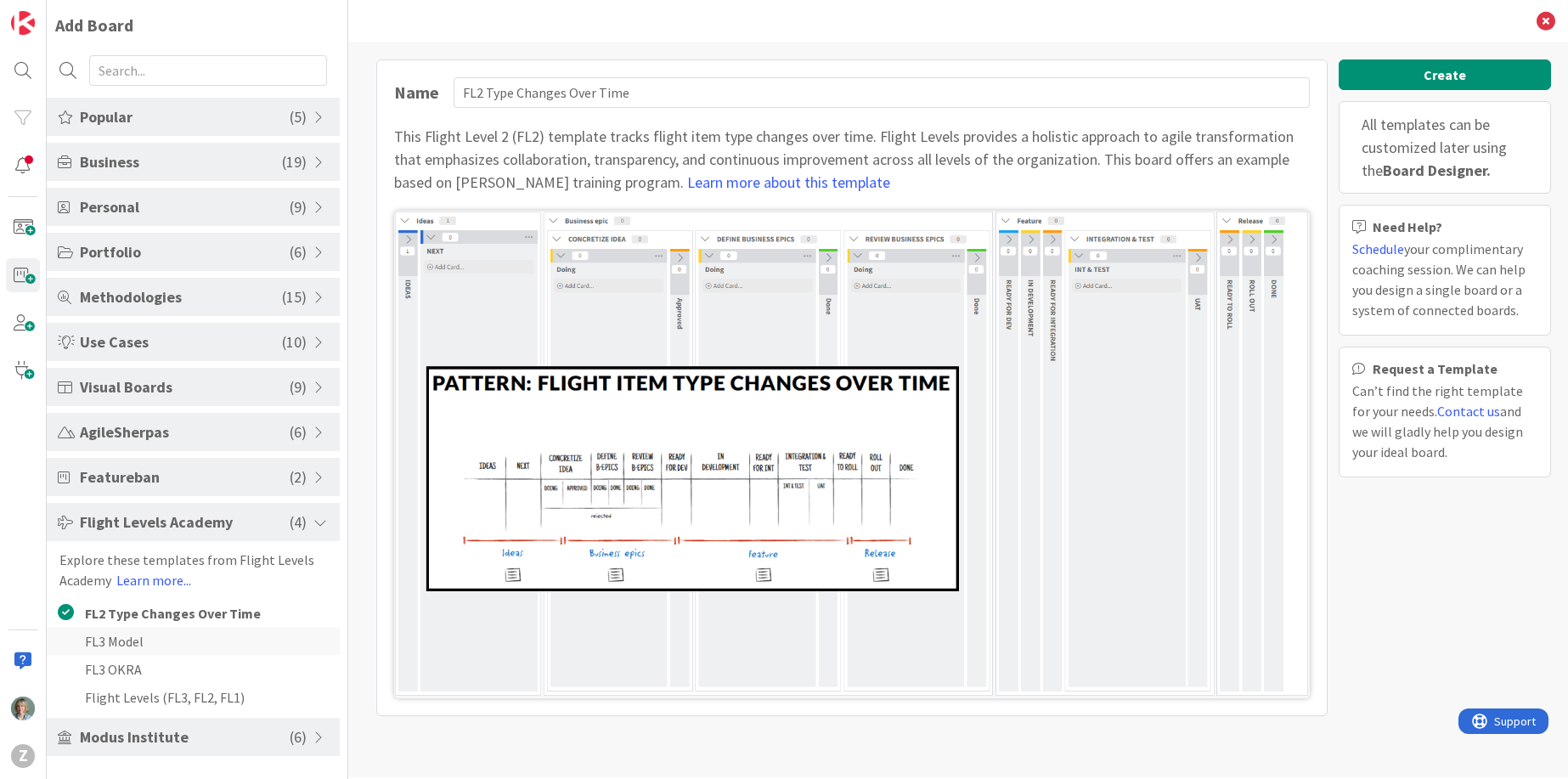
click at [183, 645] on li "FL3 Model" at bounding box center [193, 641] width 293 height 28
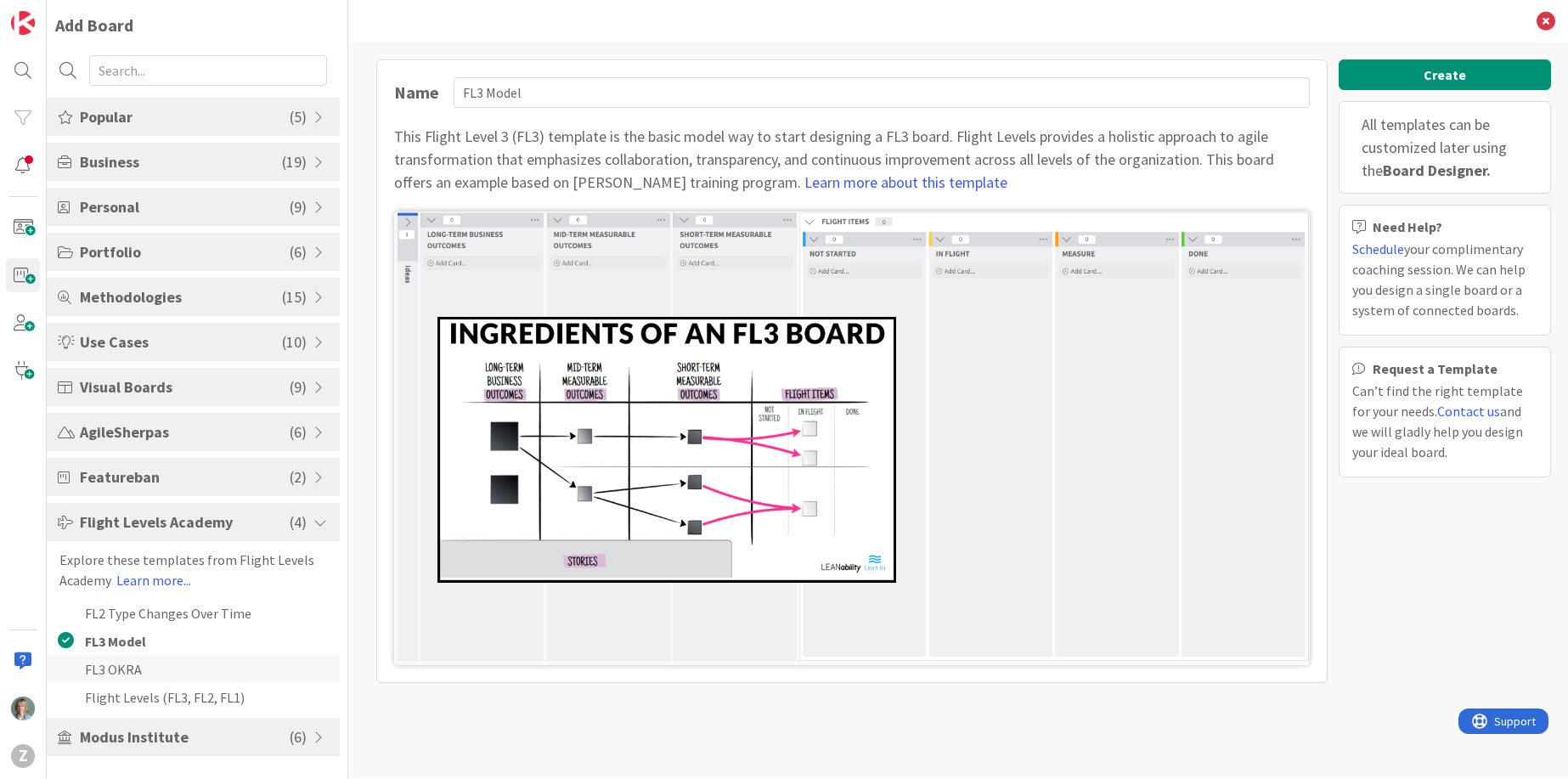
click at [183, 663] on li "FL3 OKRA" at bounding box center [193, 669] width 293 height 28
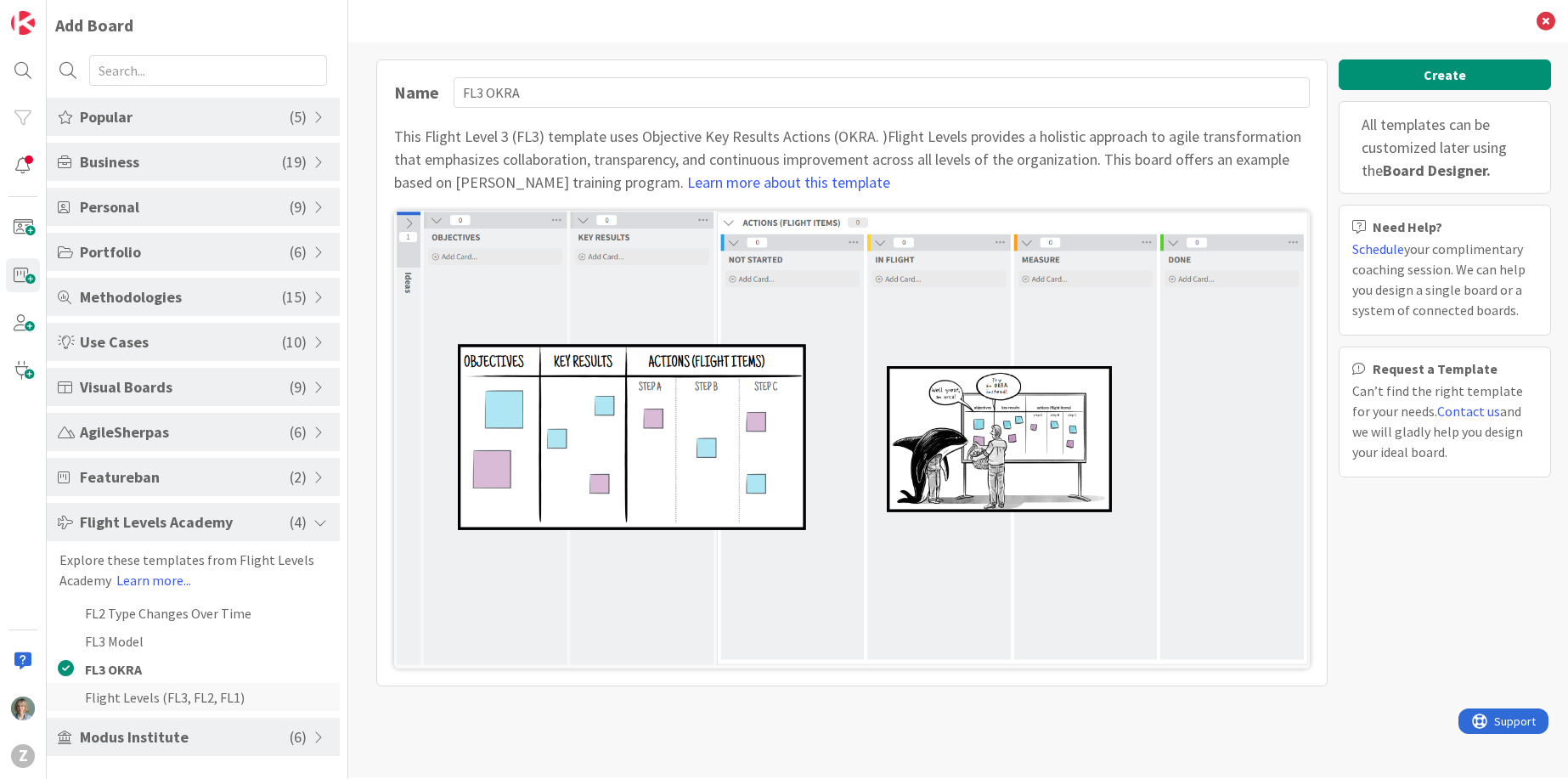
click at [180, 697] on li "Flight Levels (FL3, FL2, FL1)" at bounding box center [193, 697] width 293 height 28
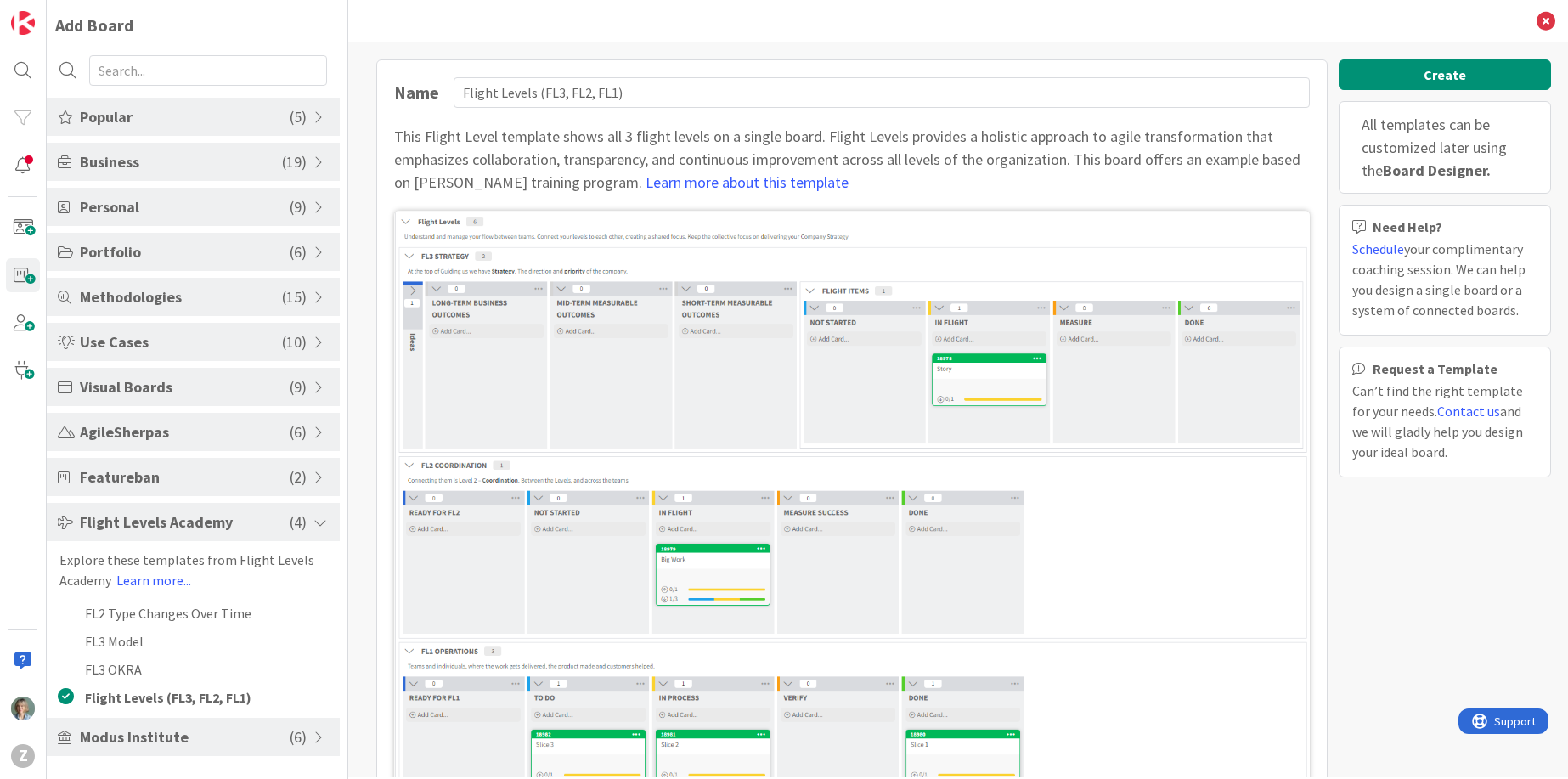
click at [193, 746] on span "Modus Institute" at bounding box center [185, 737] width 210 height 23
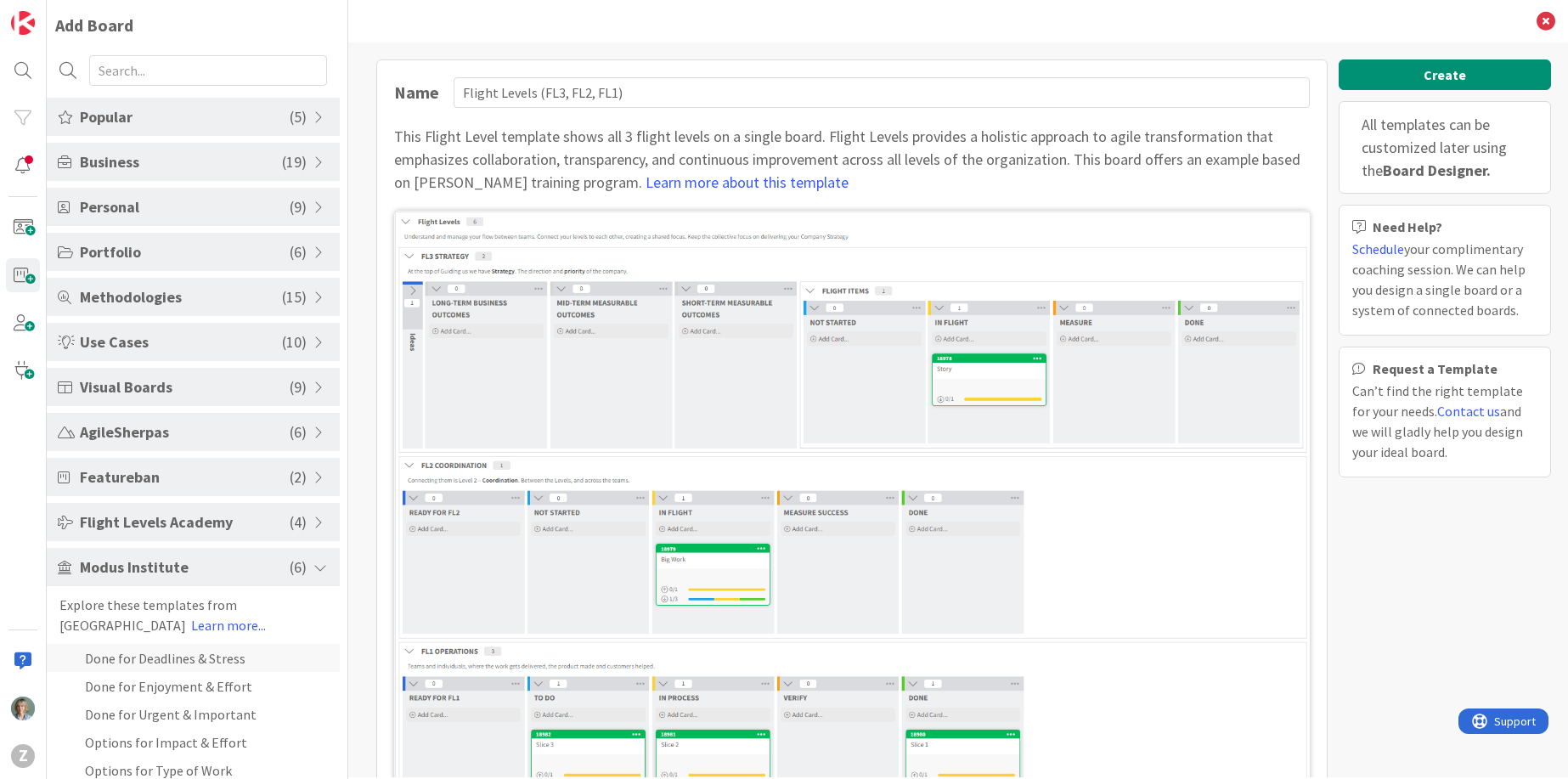
scroll to position [4, 0]
click at [257, 657] on li "Done for Deadlines & Stress" at bounding box center [193, 655] width 293 height 28
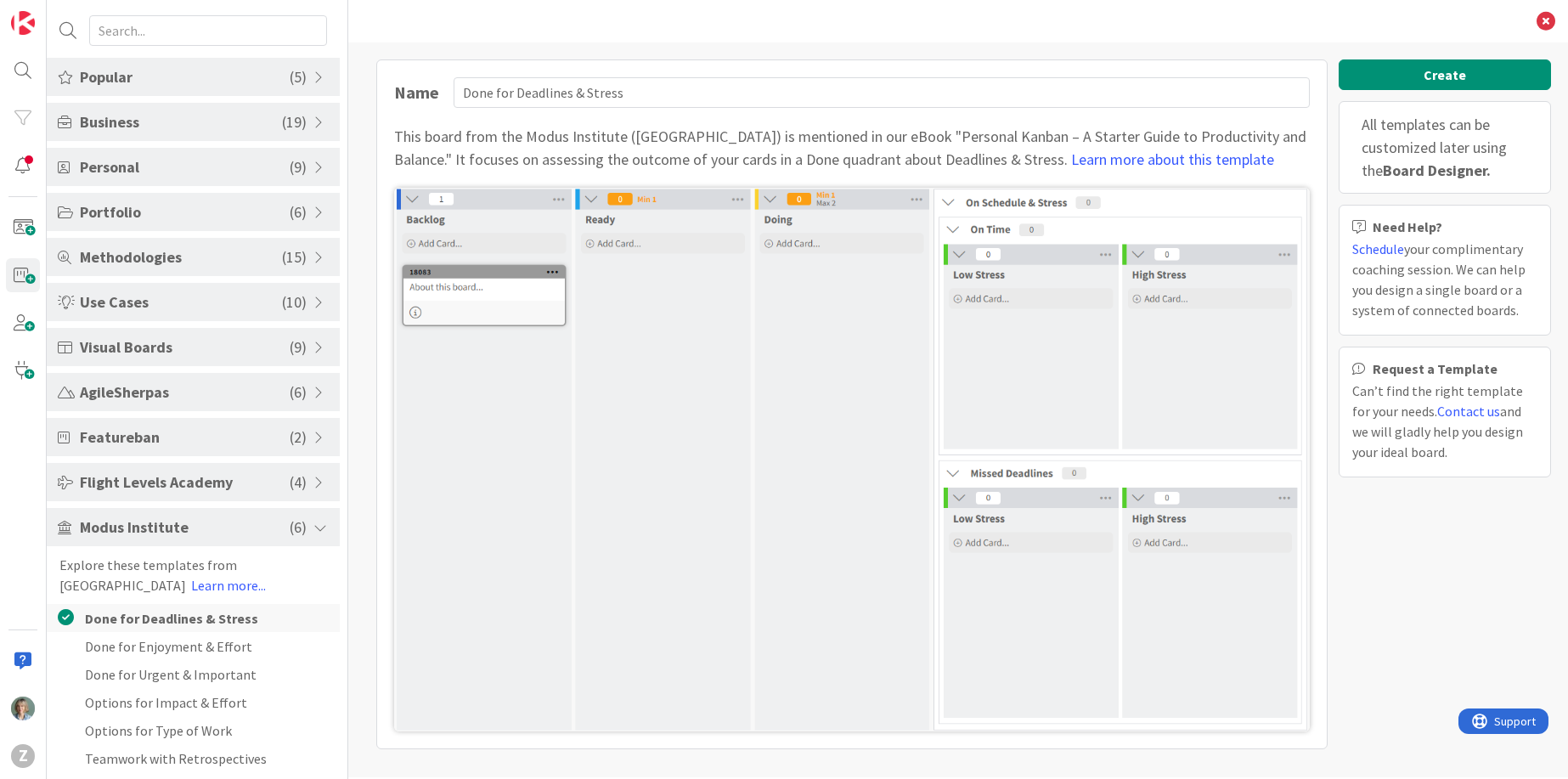
scroll to position [46, 0]
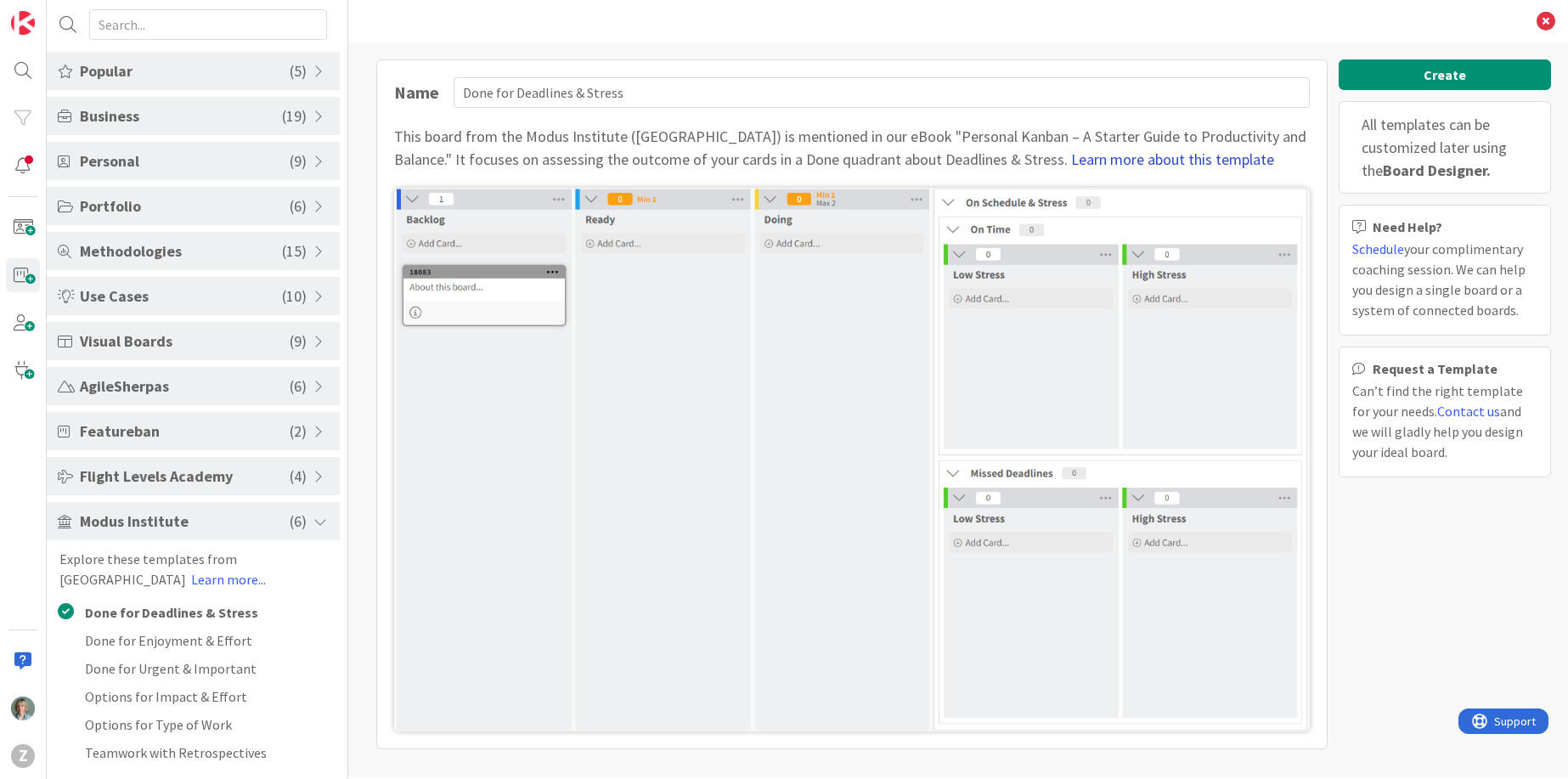
click at [1112, 161] on link "Learn more about this template" at bounding box center [1172, 158] width 203 height 19
click at [230, 644] on li "Done for Enjoyment & Effort" at bounding box center [193, 640] width 293 height 28
click at [227, 680] on li "Done for Urgent & Important" at bounding box center [193, 668] width 293 height 28
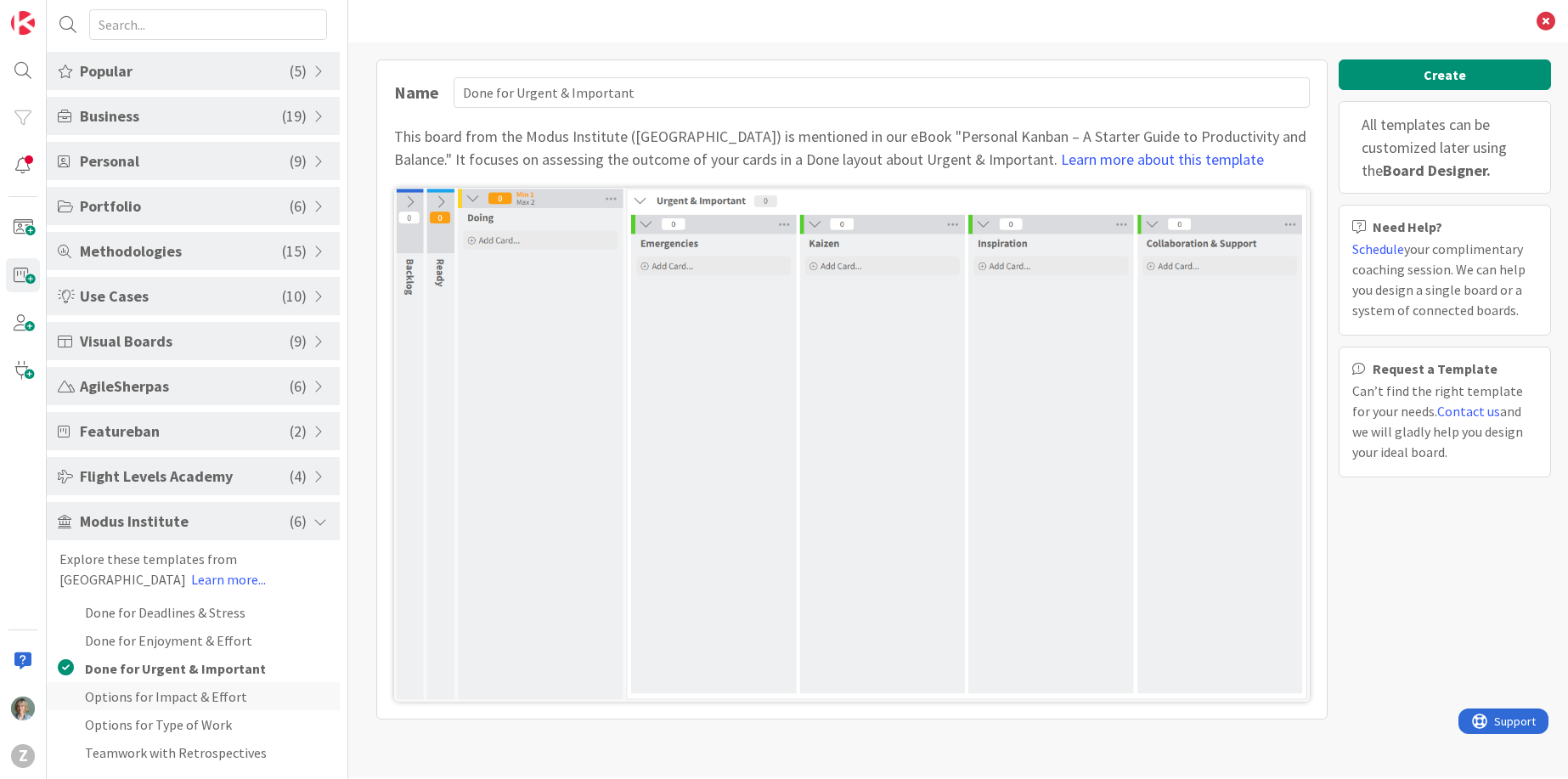
click at [206, 699] on li "Options for Impact & Effort" at bounding box center [193, 696] width 293 height 28
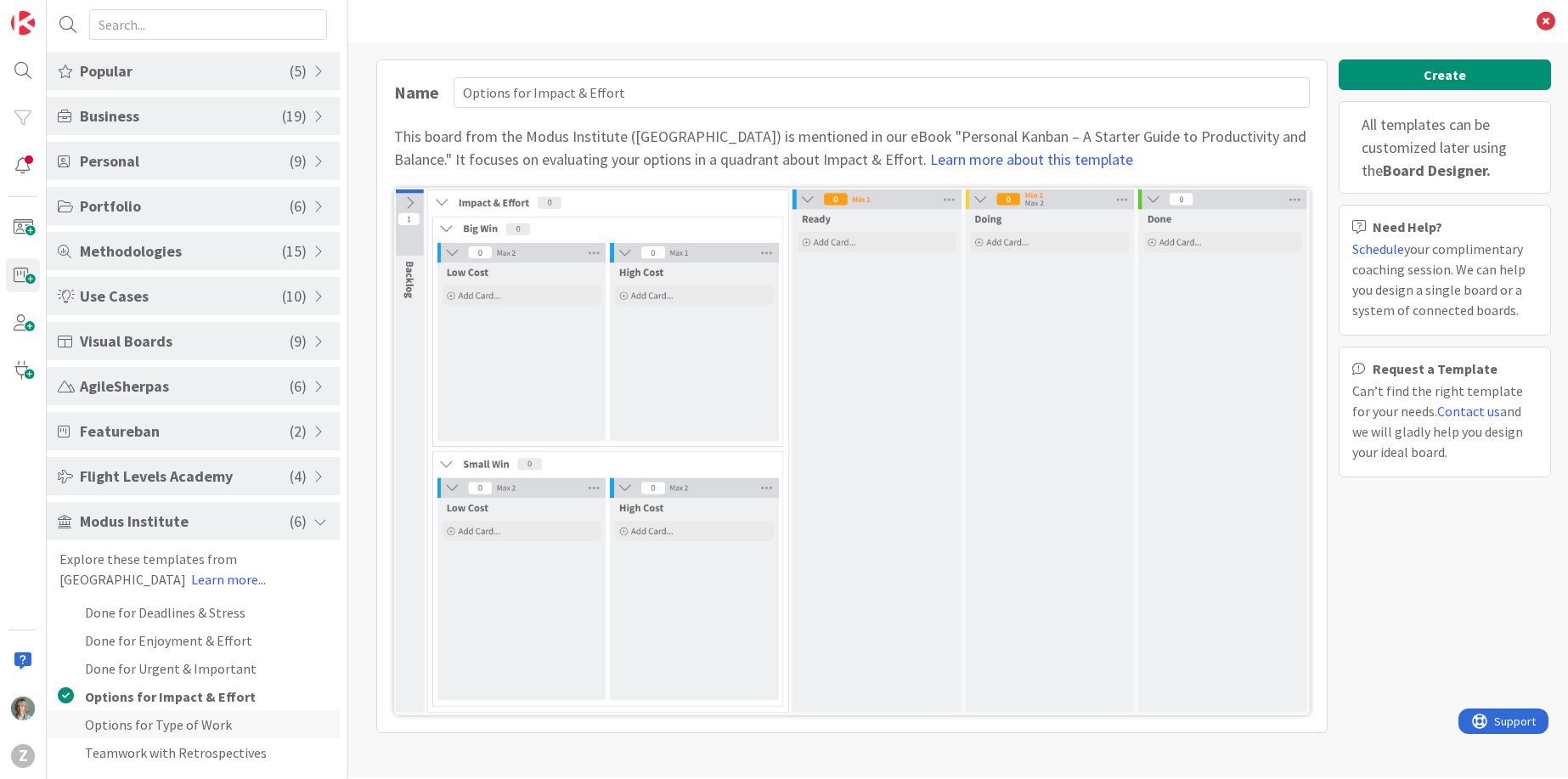
click at [207, 727] on li "Options for Type of Work" at bounding box center [193, 724] width 293 height 28
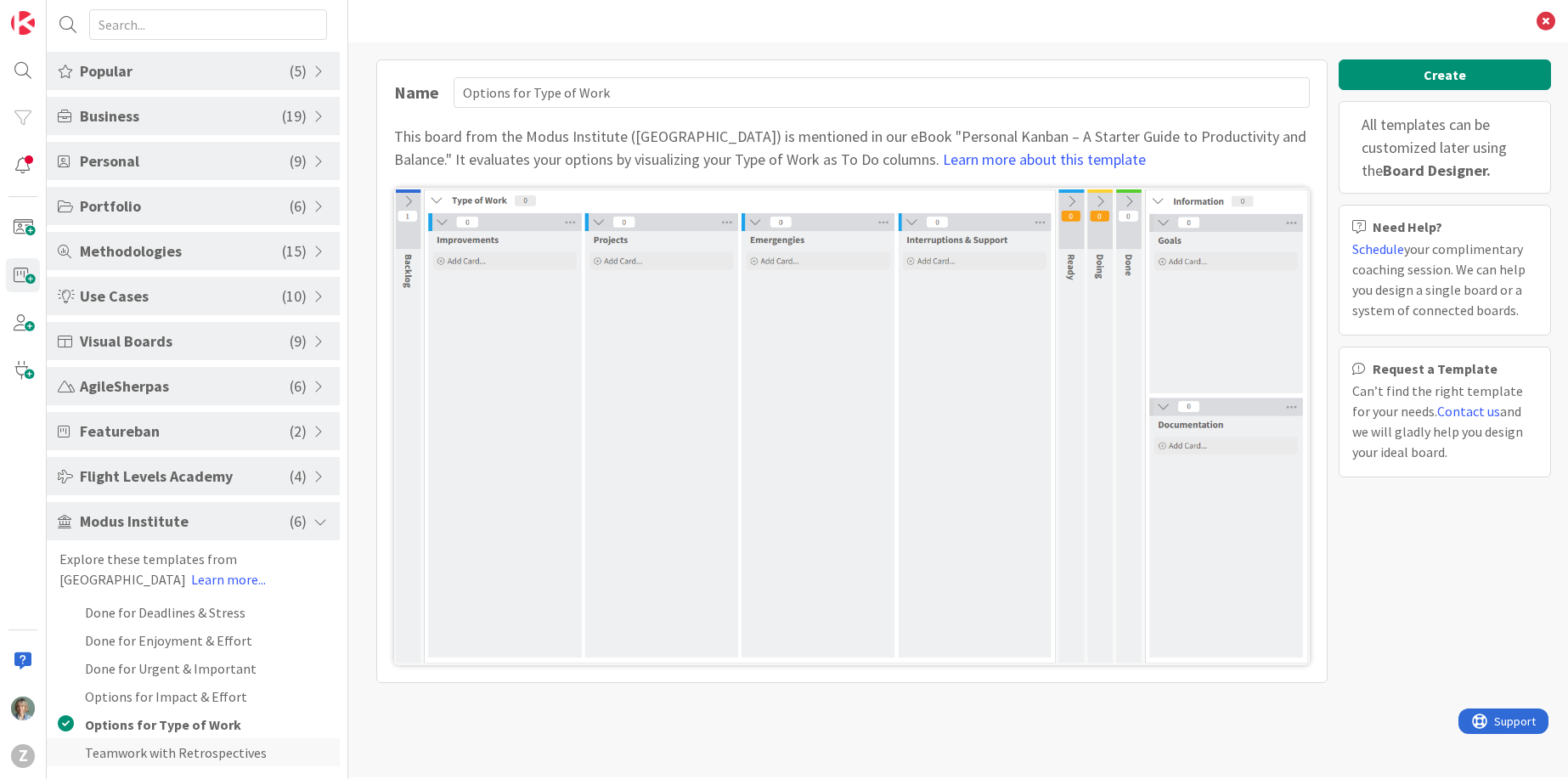
click at [205, 754] on li "Teamwork with Retrospectives" at bounding box center [193, 752] width 293 height 28
type input "Teamwork with Retrospectives"
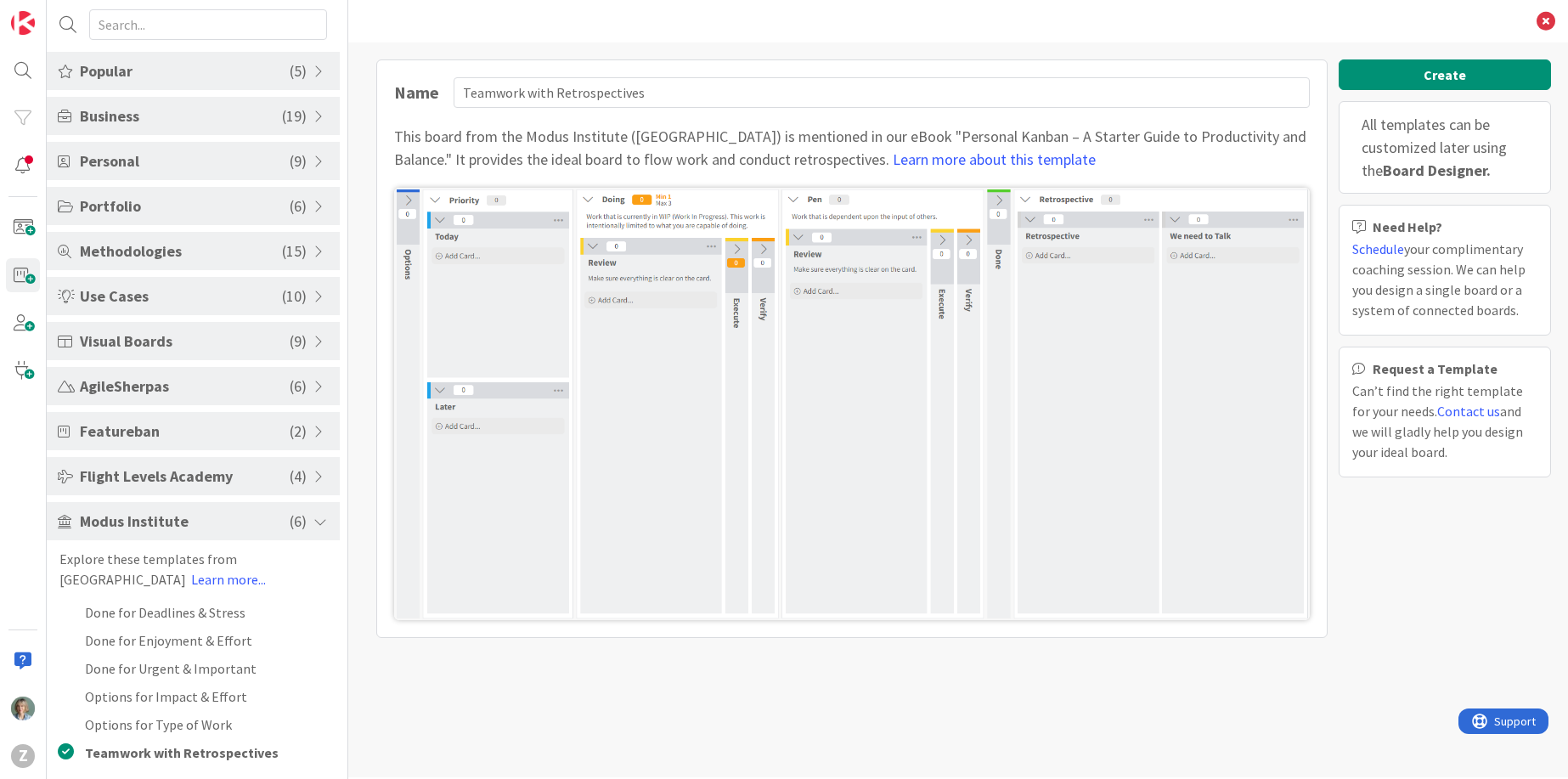
click at [165, 518] on span "Modus Institute" at bounding box center [185, 520] width 210 height 23
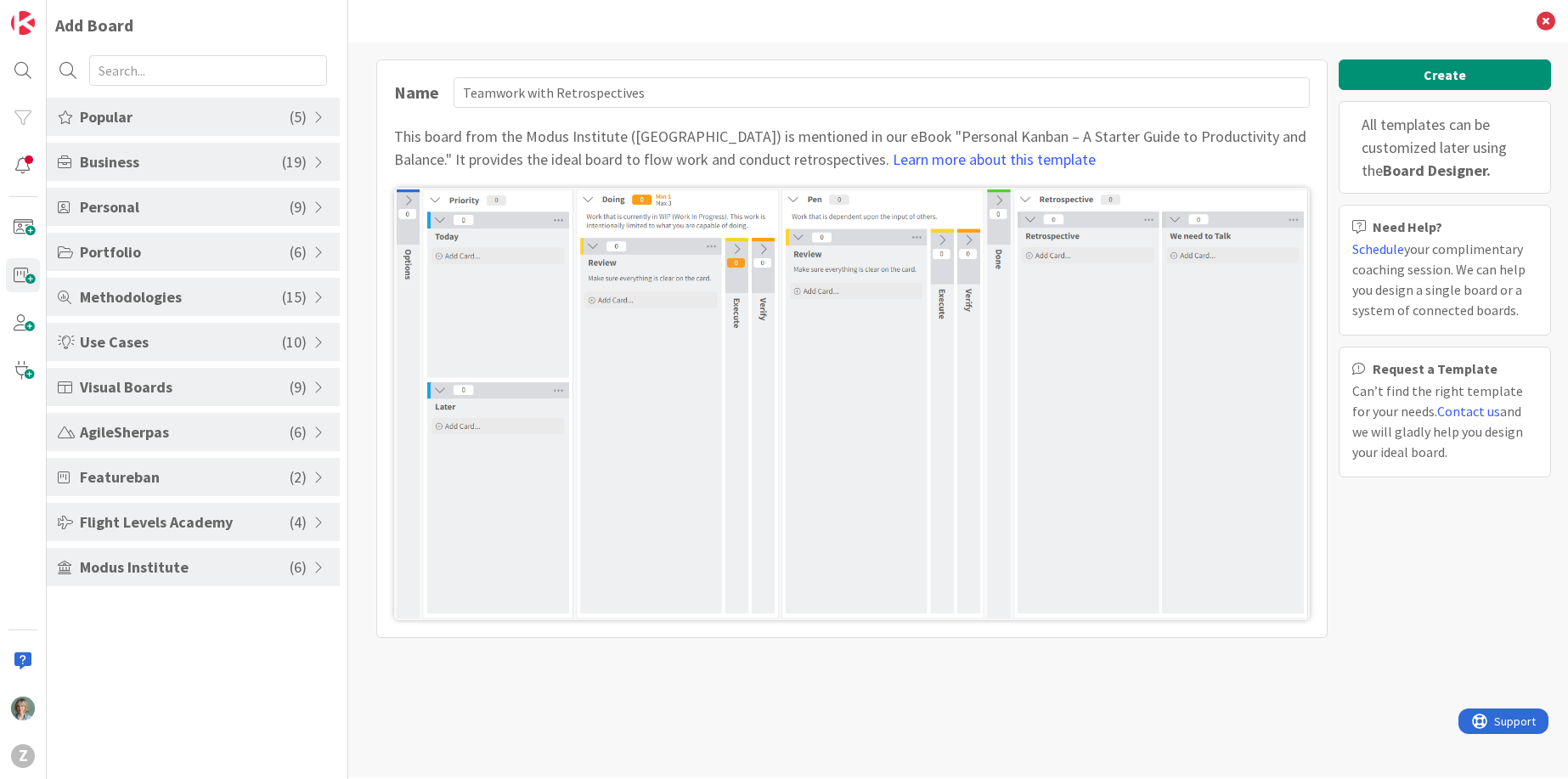
scroll to position [0, 0]
click at [190, 565] on span "Modus Institute" at bounding box center [185, 566] width 210 height 23
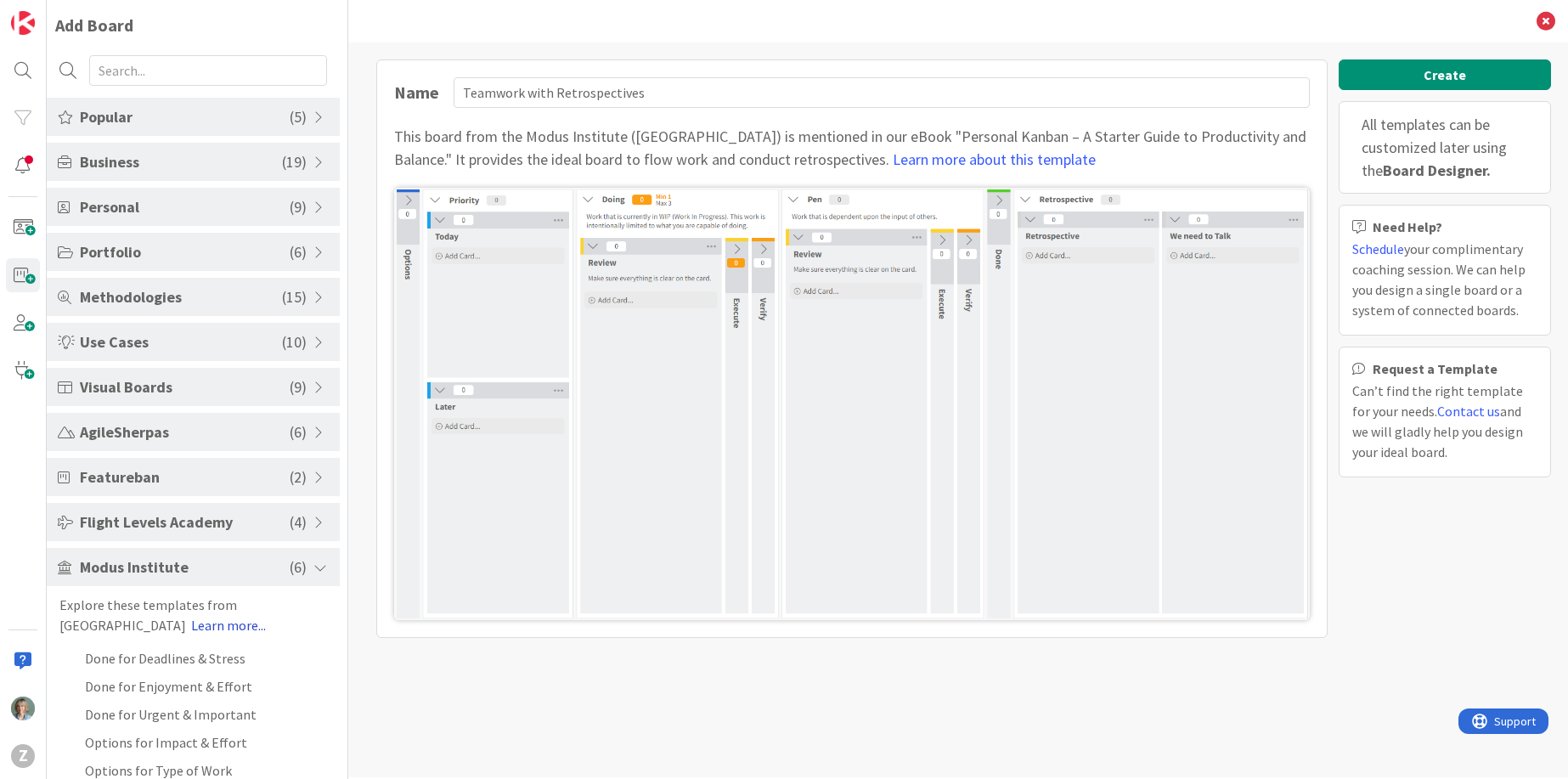
click at [192, 625] on link "Learn more..." at bounding box center [228, 625] width 75 height 17
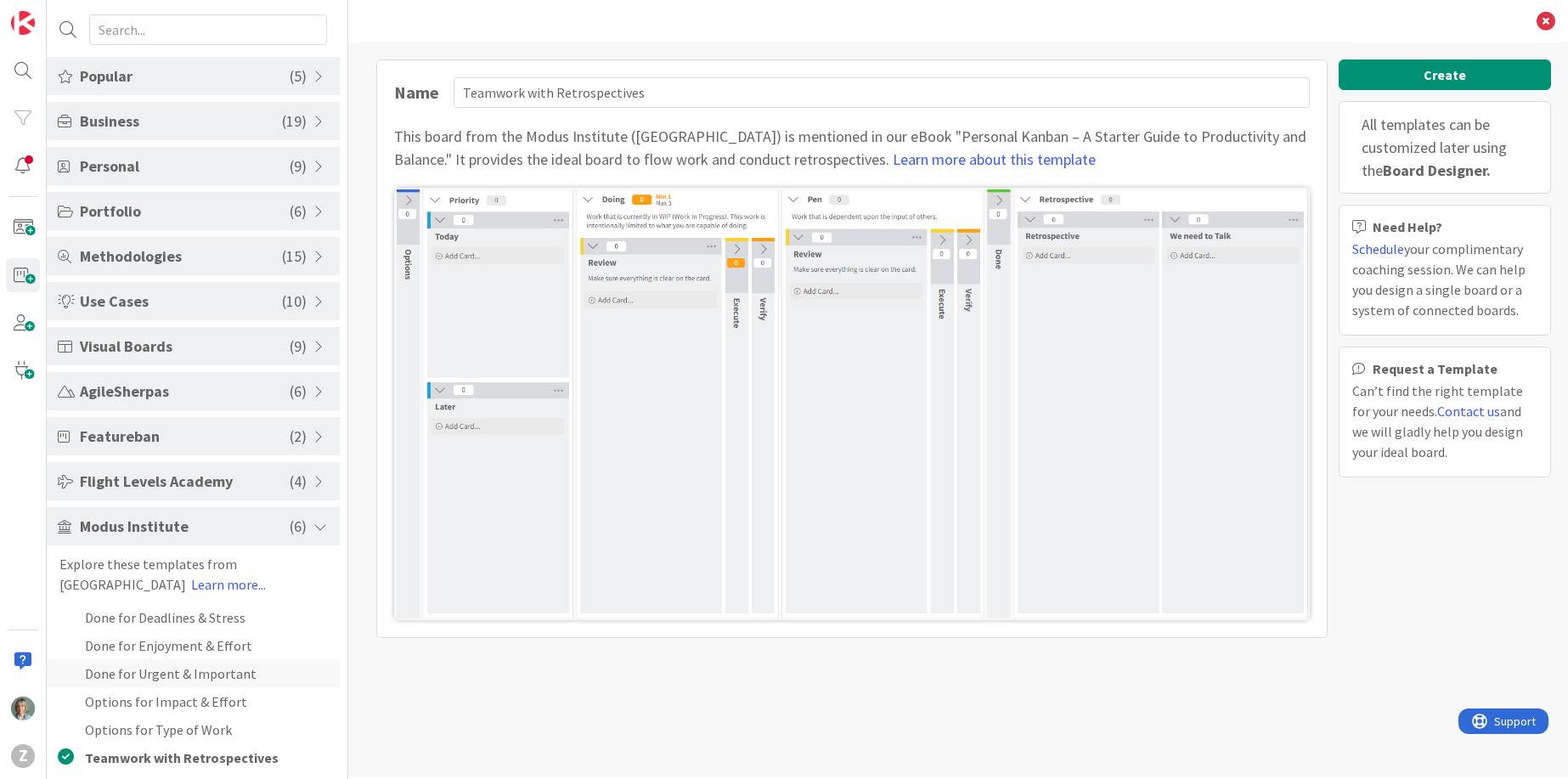
scroll to position [46, 0]
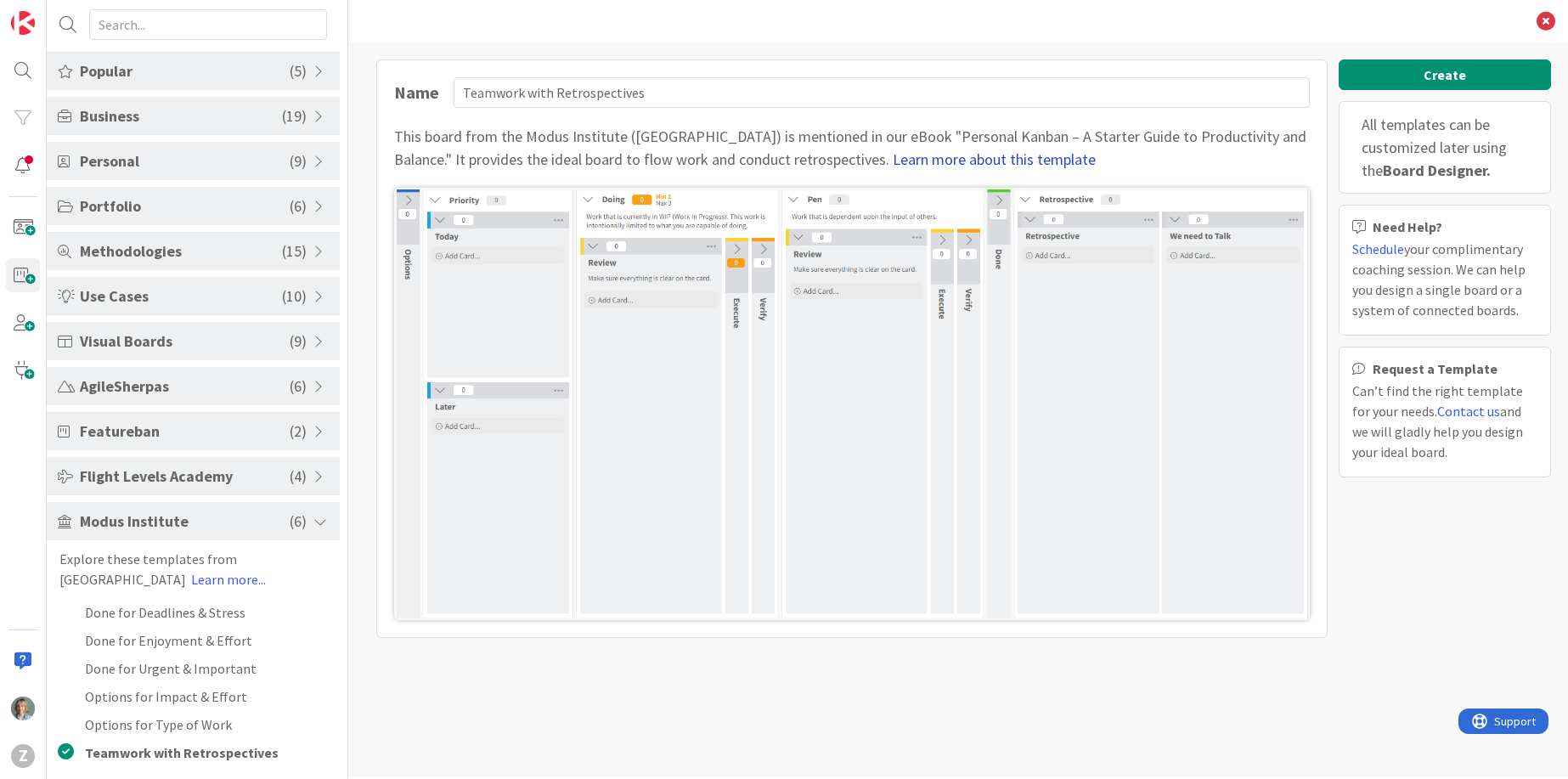
click at [935, 159] on link "Learn more about this template" at bounding box center [994, 158] width 203 height 19
click at [1417, 76] on button "Create" at bounding box center [1445, 75] width 213 height 30
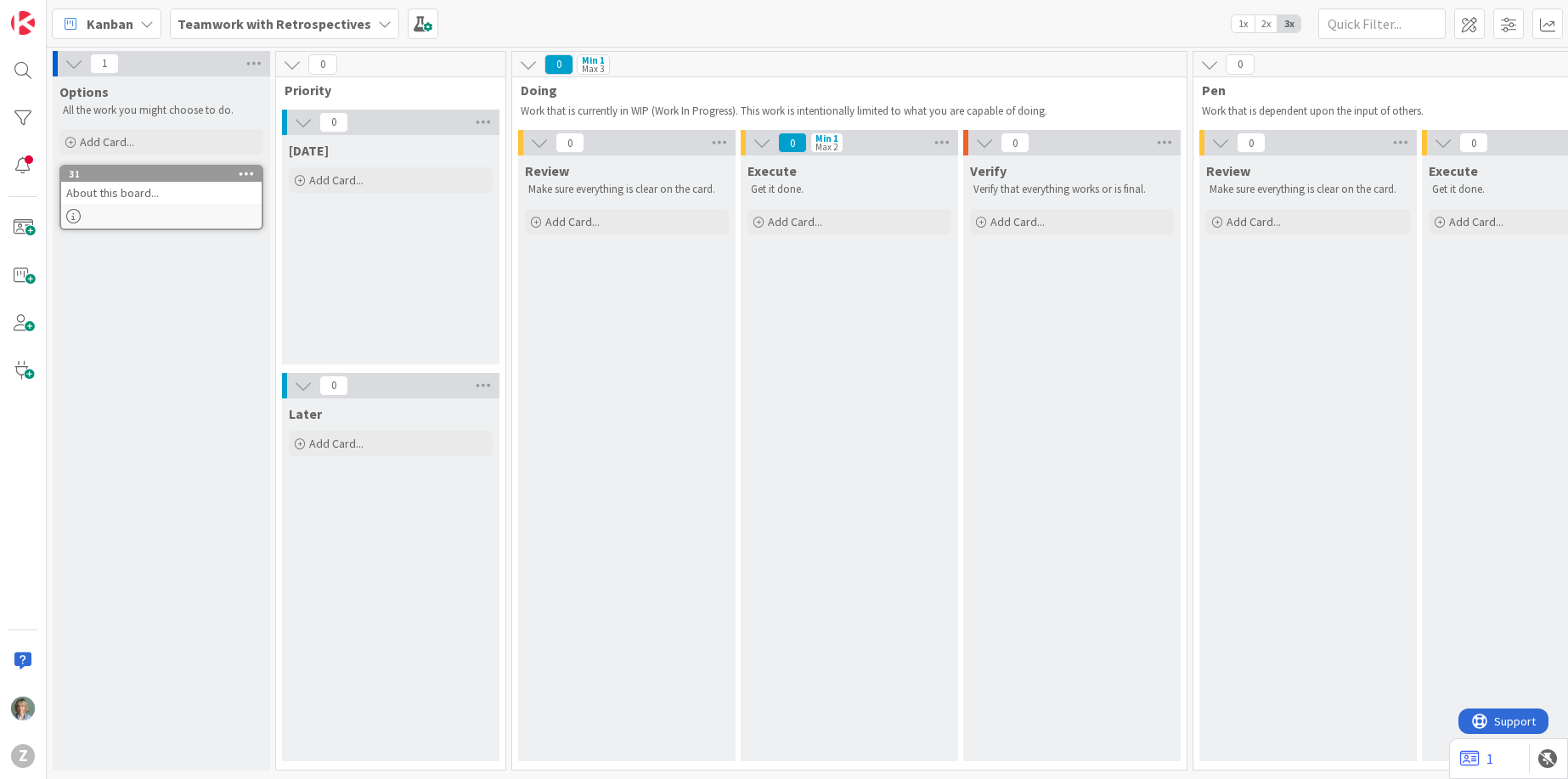
click at [126, 28] on span "Kanban" at bounding box center [110, 24] width 47 height 20
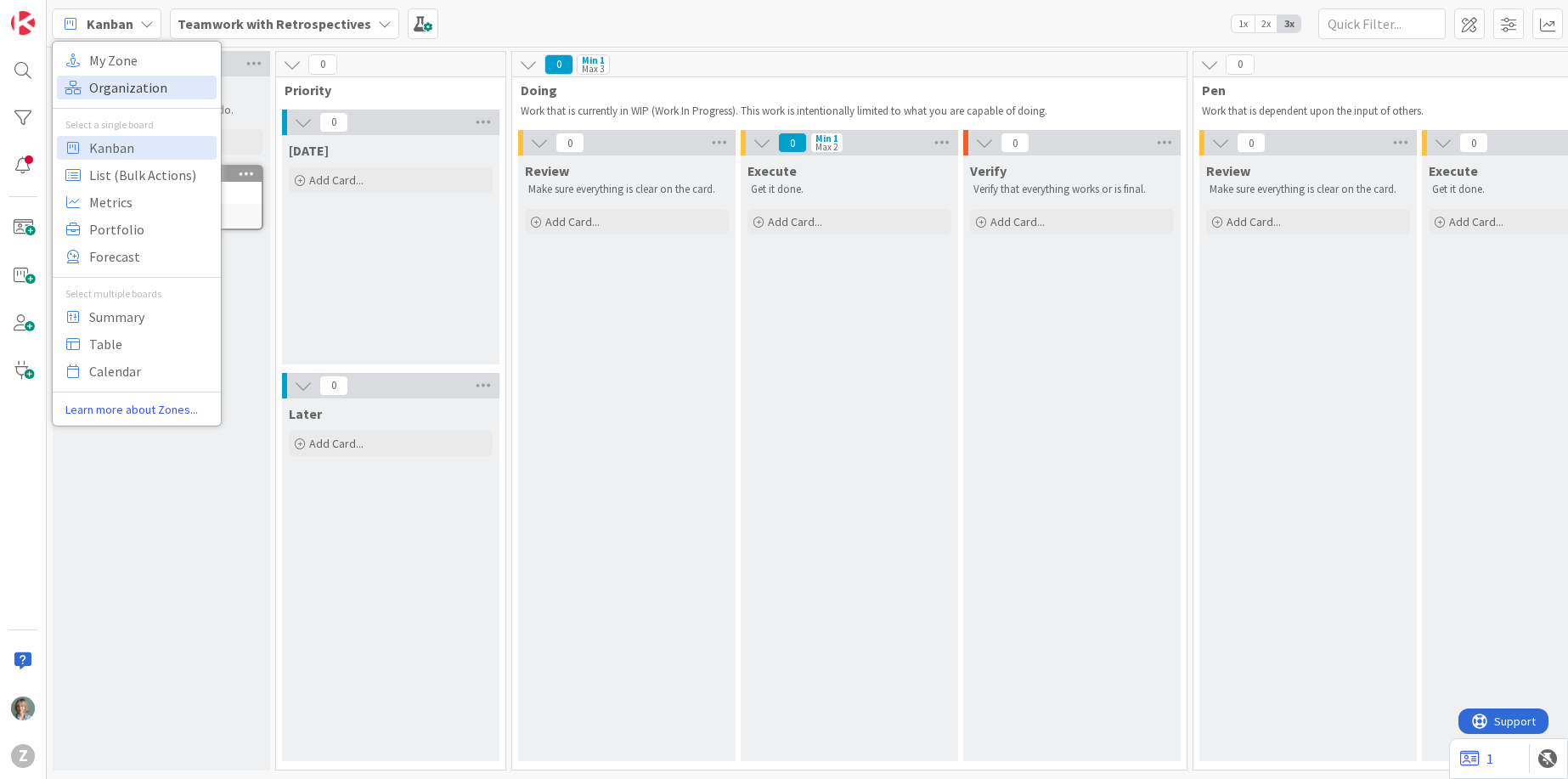
click at [129, 95] on span "Organization" at bounding box center [150, 87] width 122 height 26
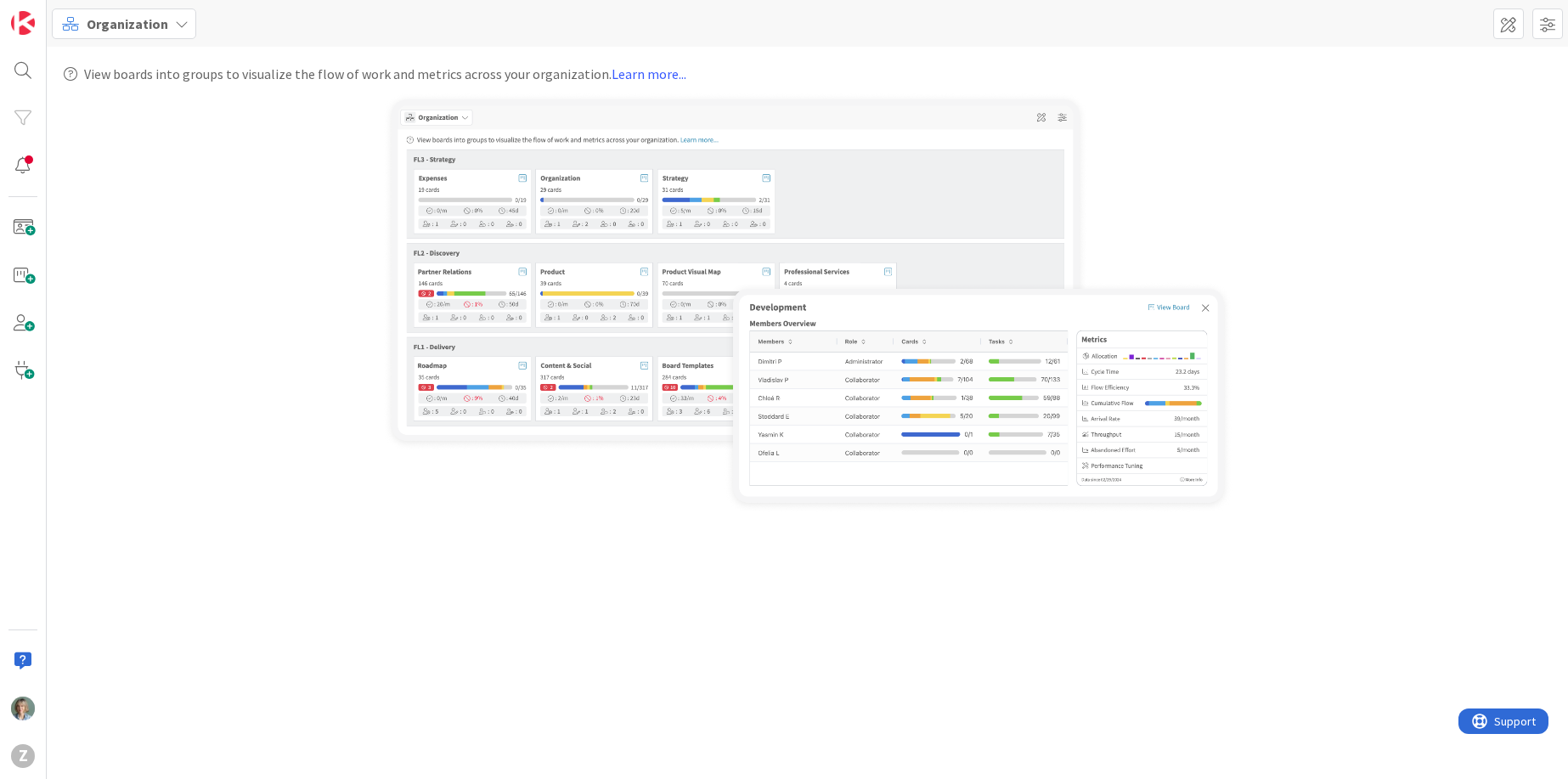
click at [175, 19] on icon at bounding box center [181, 23] width 14 height 14
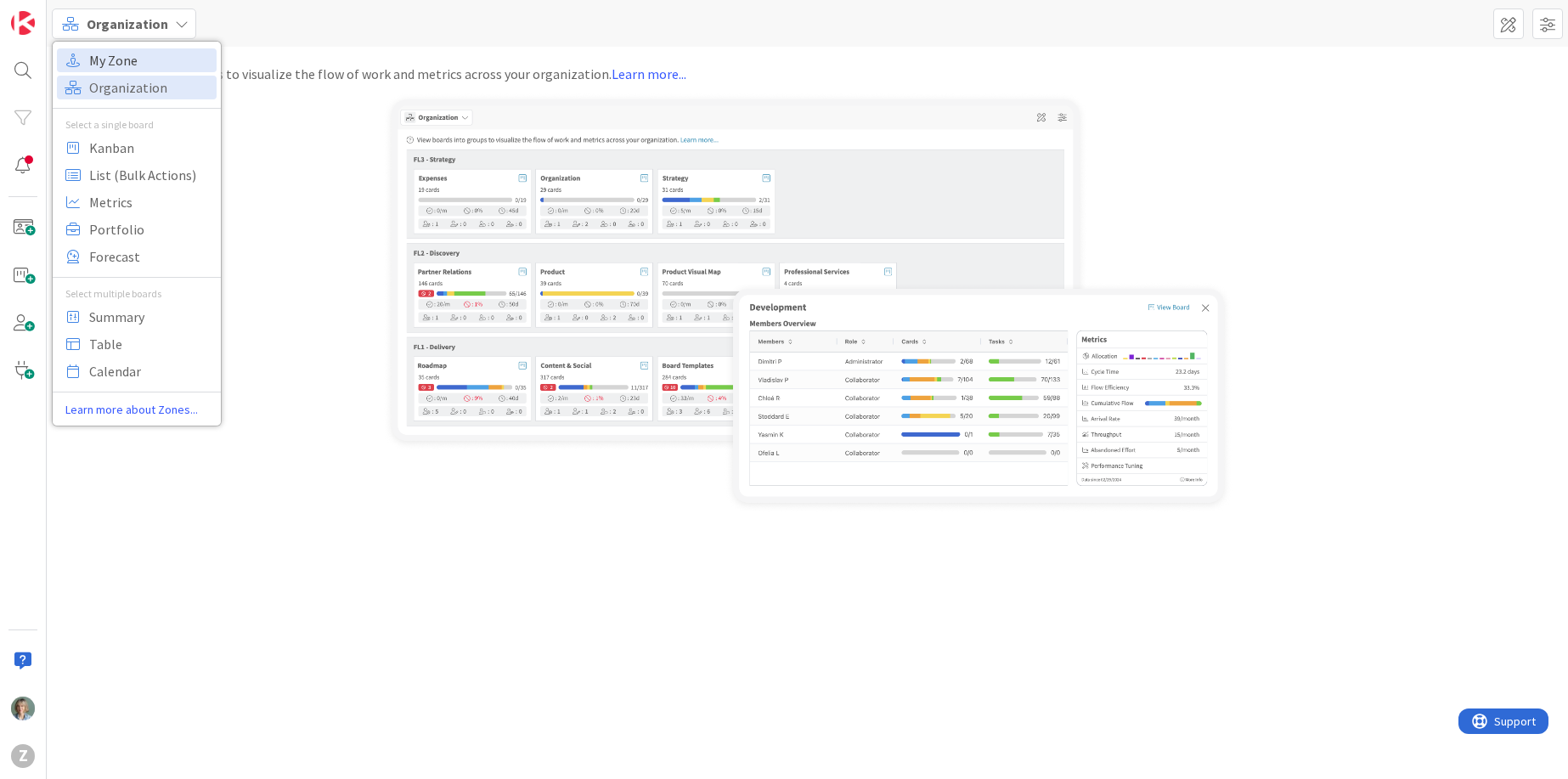
click at [127, 61] on span "My Zone" at bounding box center [150, 61] width 122 height 26
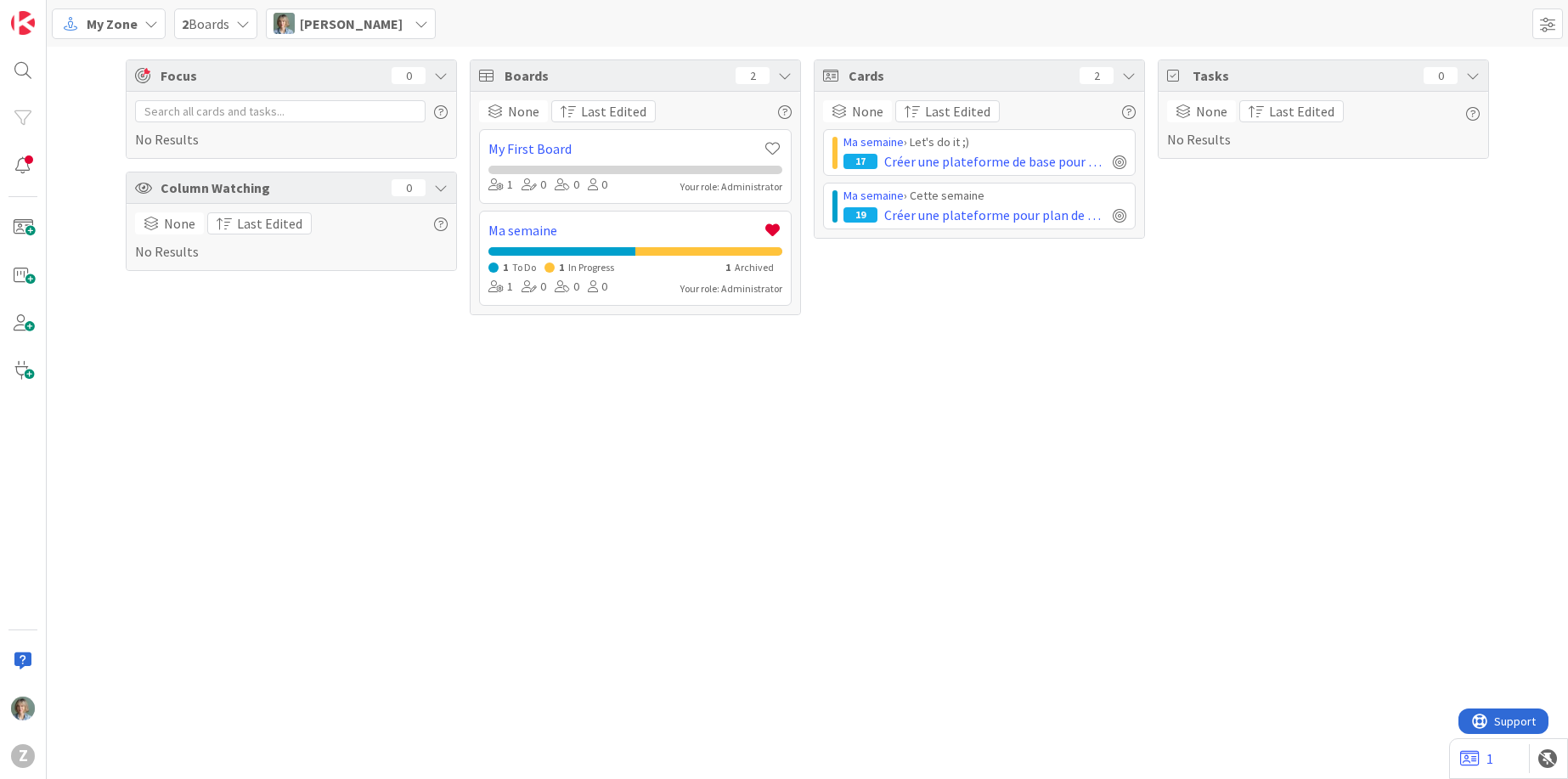
click at [208, 138] on div "No Results" at bounding box center [291, 125] width 312 height 50
click at [392, 20] on div "[PERSON_NAME]" at bounding box center [351, 23] width 169 height 30
click at [241, 19] on icon at bounding box center [242, 23] width 14 height 14
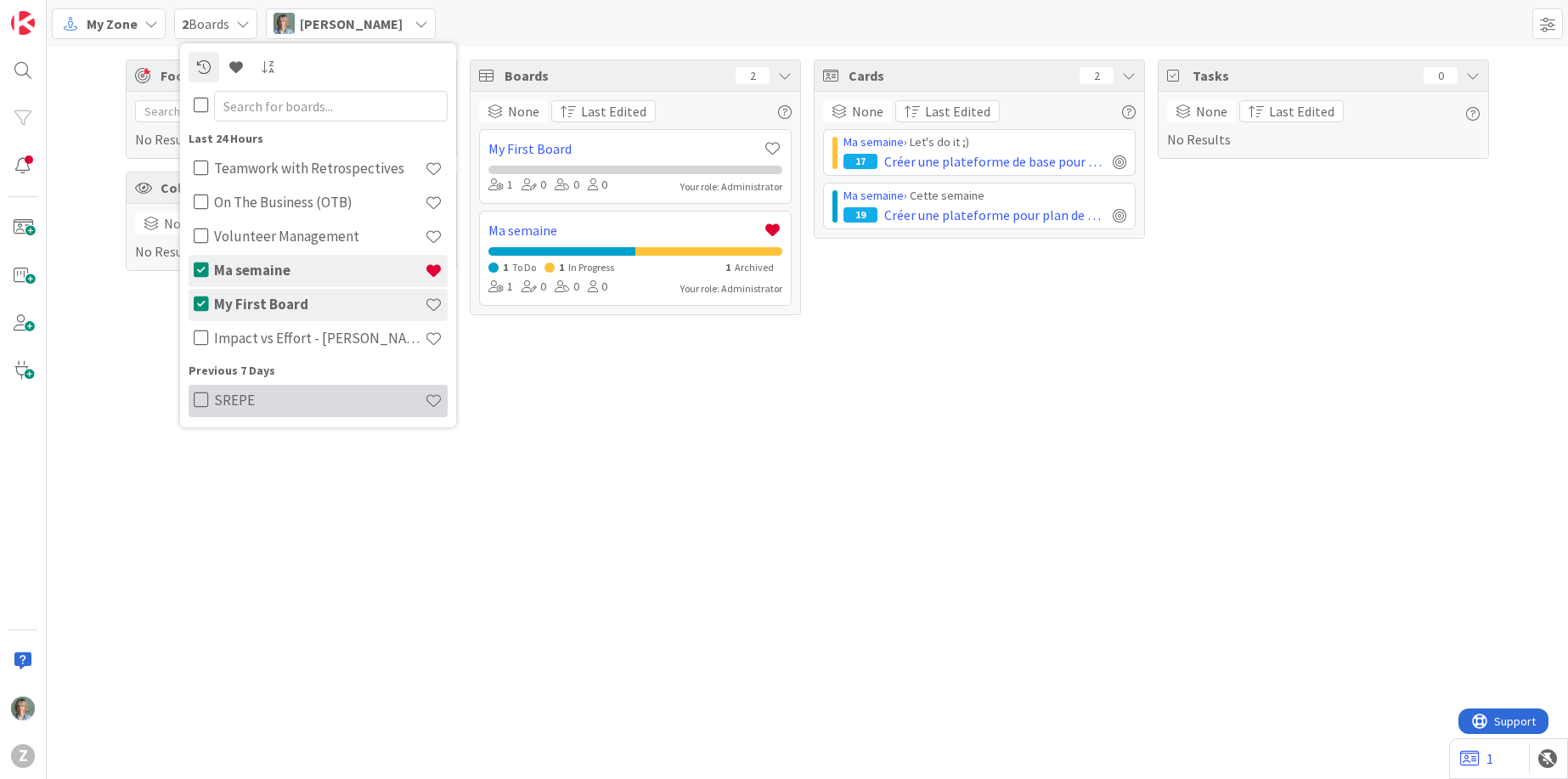
click at [257, 401] on h4 "SREPE" at bounding box center [319, 400] width 211 height 17
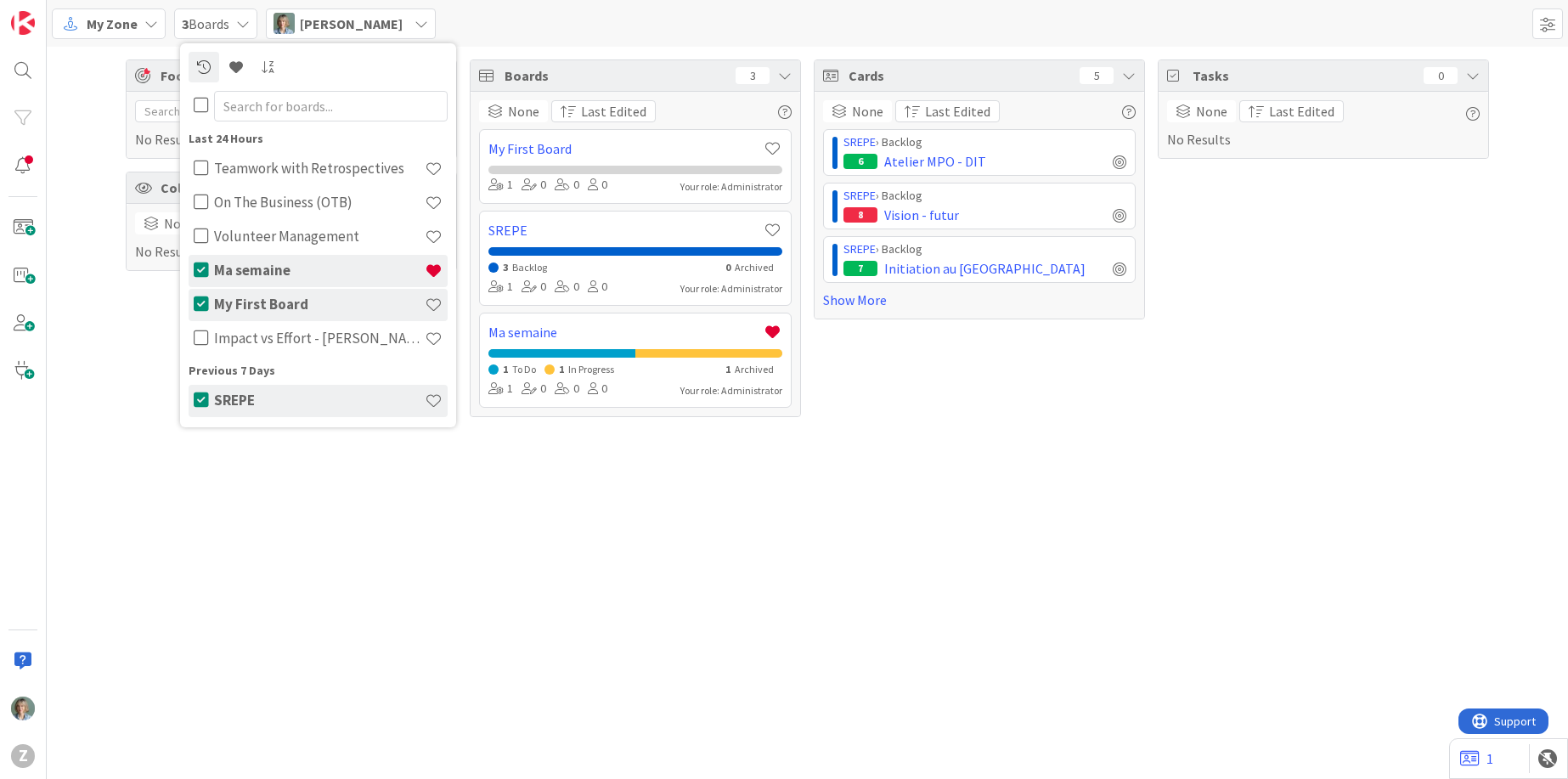
click at [1090, 520] on div "Focus 0 No Results Column Watching 0 None Last Edited No Results Boards 3 None …" at bounding box center [807, 413] width 1521 height 732
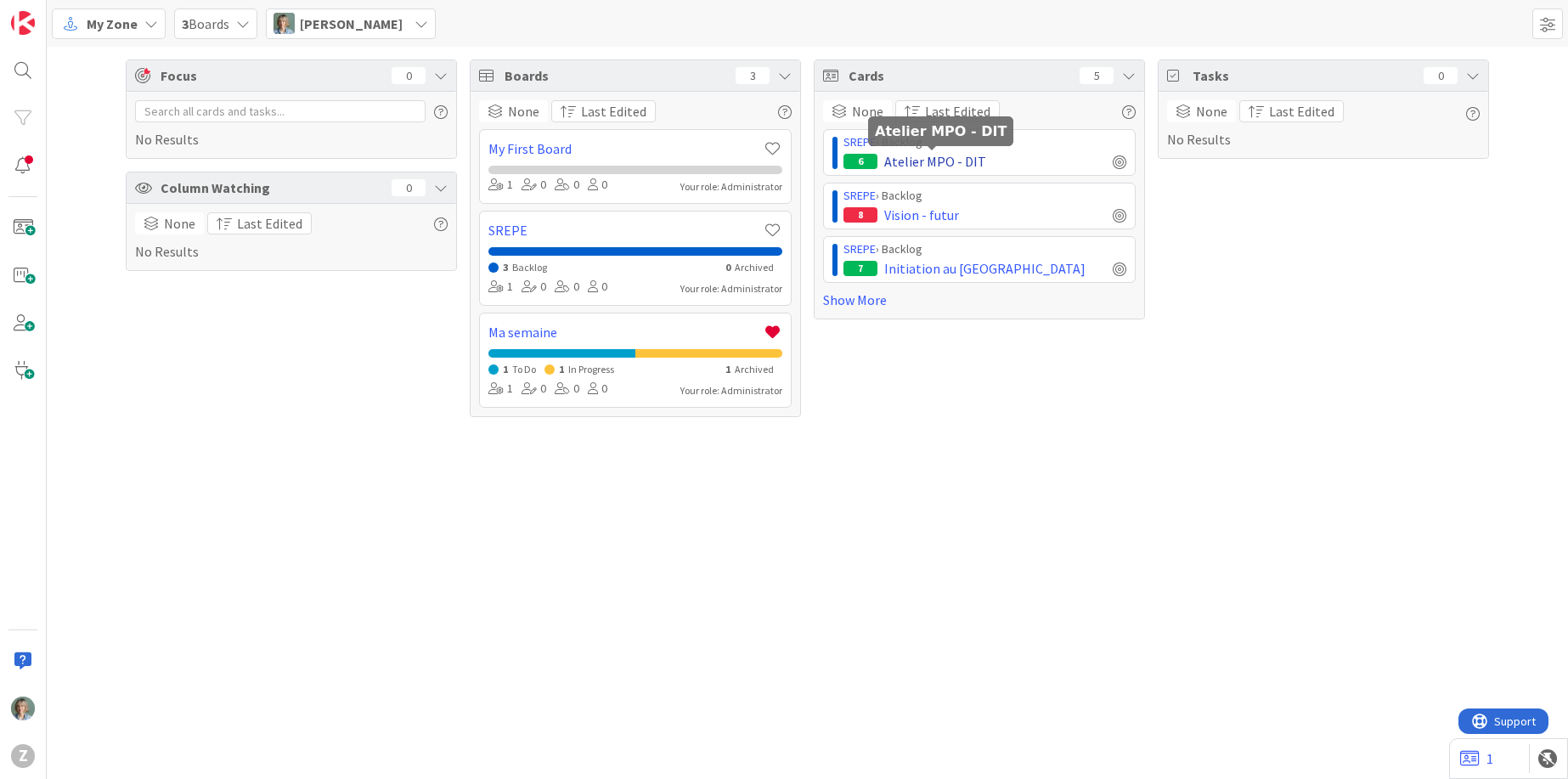
click at [912, 159] on span "Atelier MPO - DIT" at bounding box center [935, 161] width 102 height 20
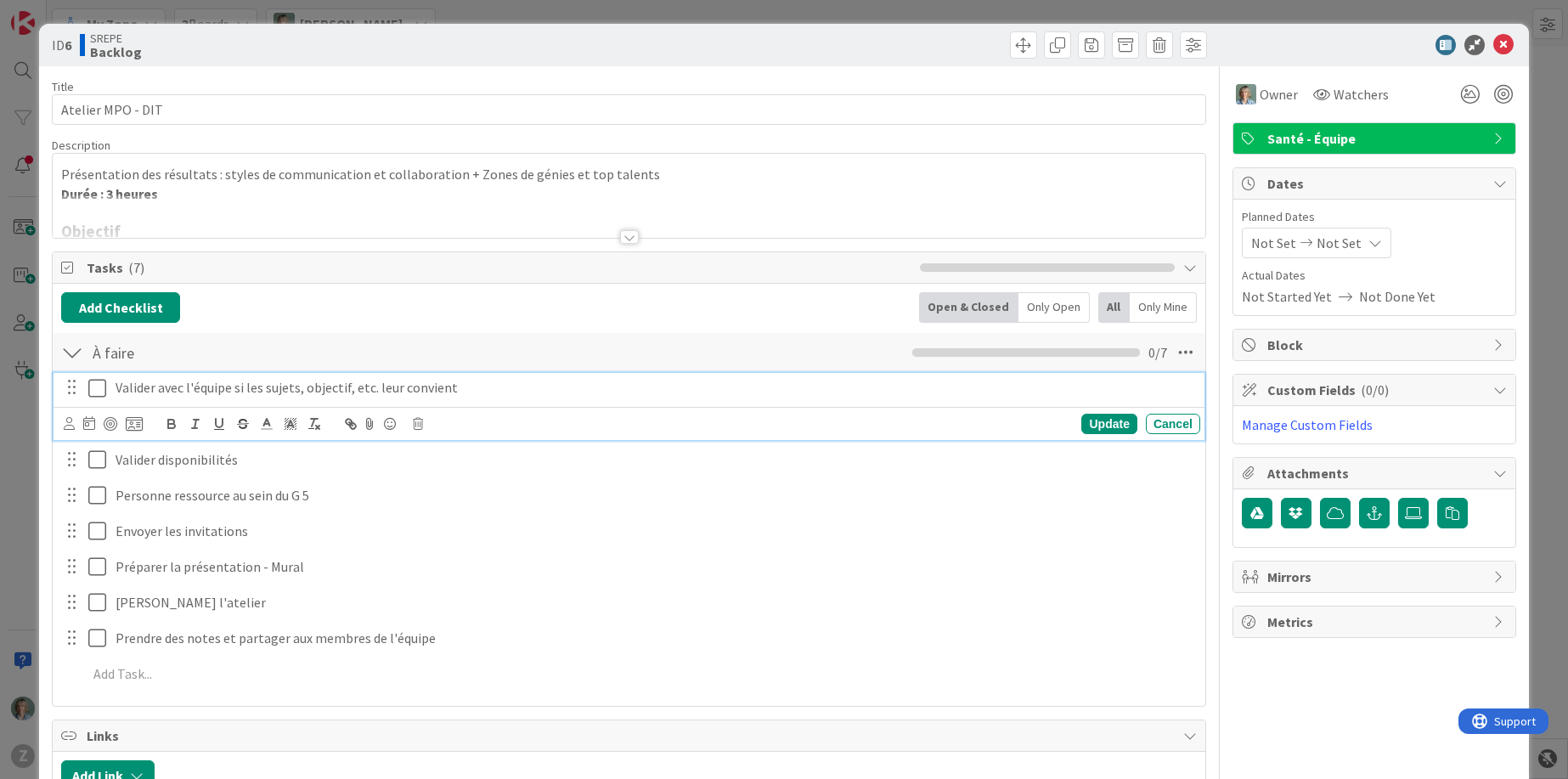
click at [90, 390] on icon at bounding box center [97, 388] width 17 height 20
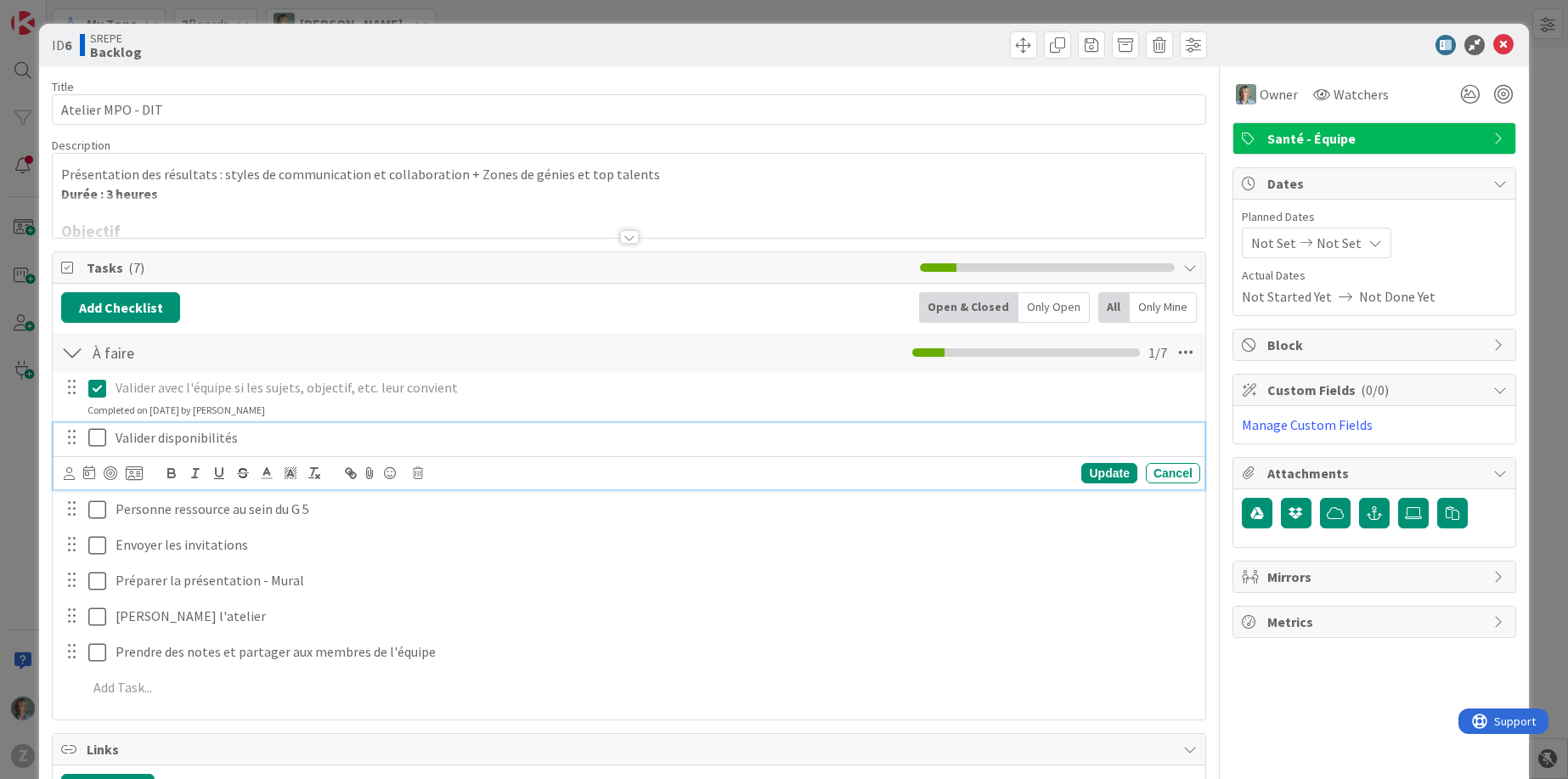
click at [101, 433] on icon at bounding box center [97, 437] width 17 height 20
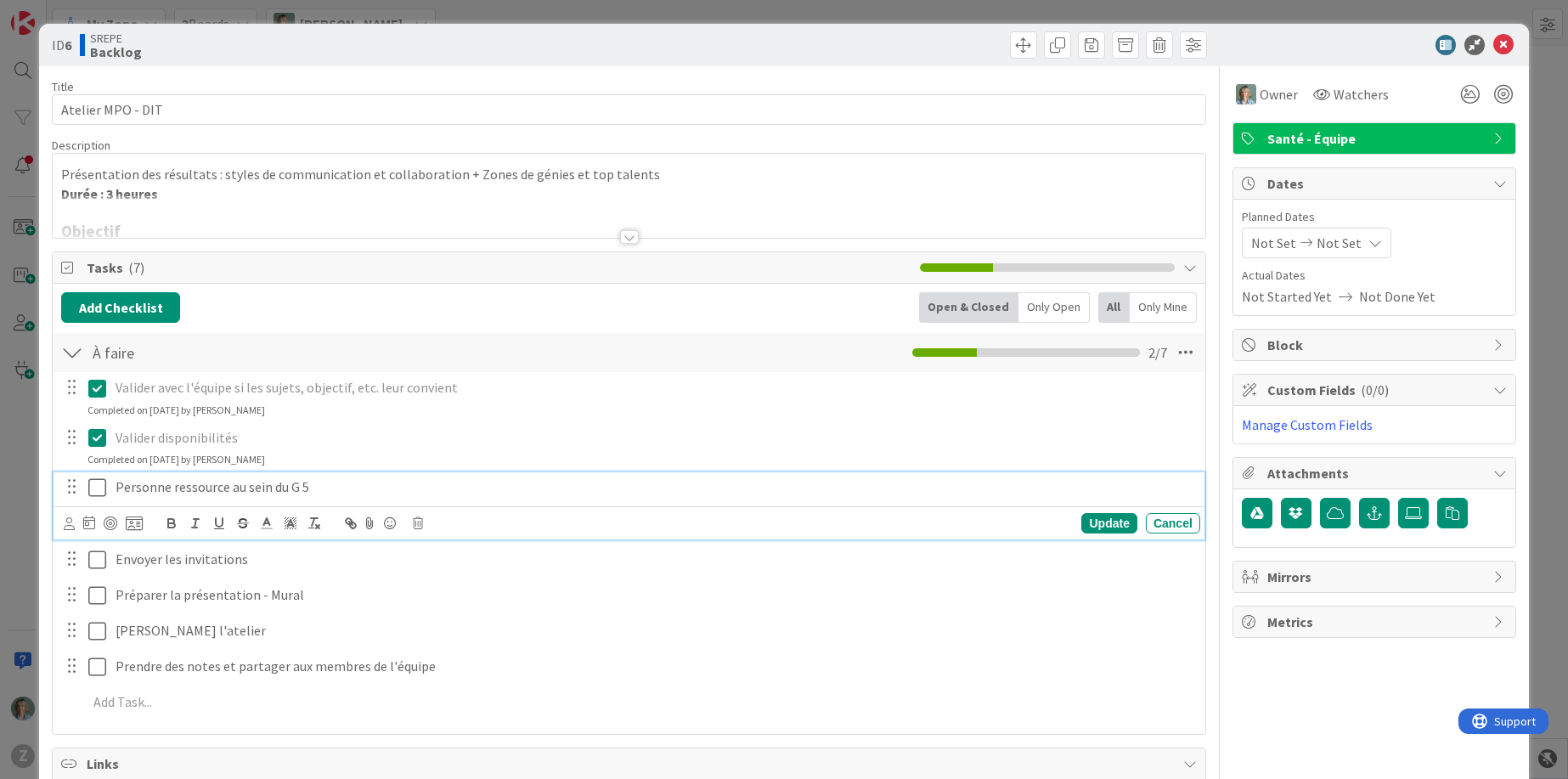
click at [97, 487] on icon at bounding box center [97, 487] width 17 height 20
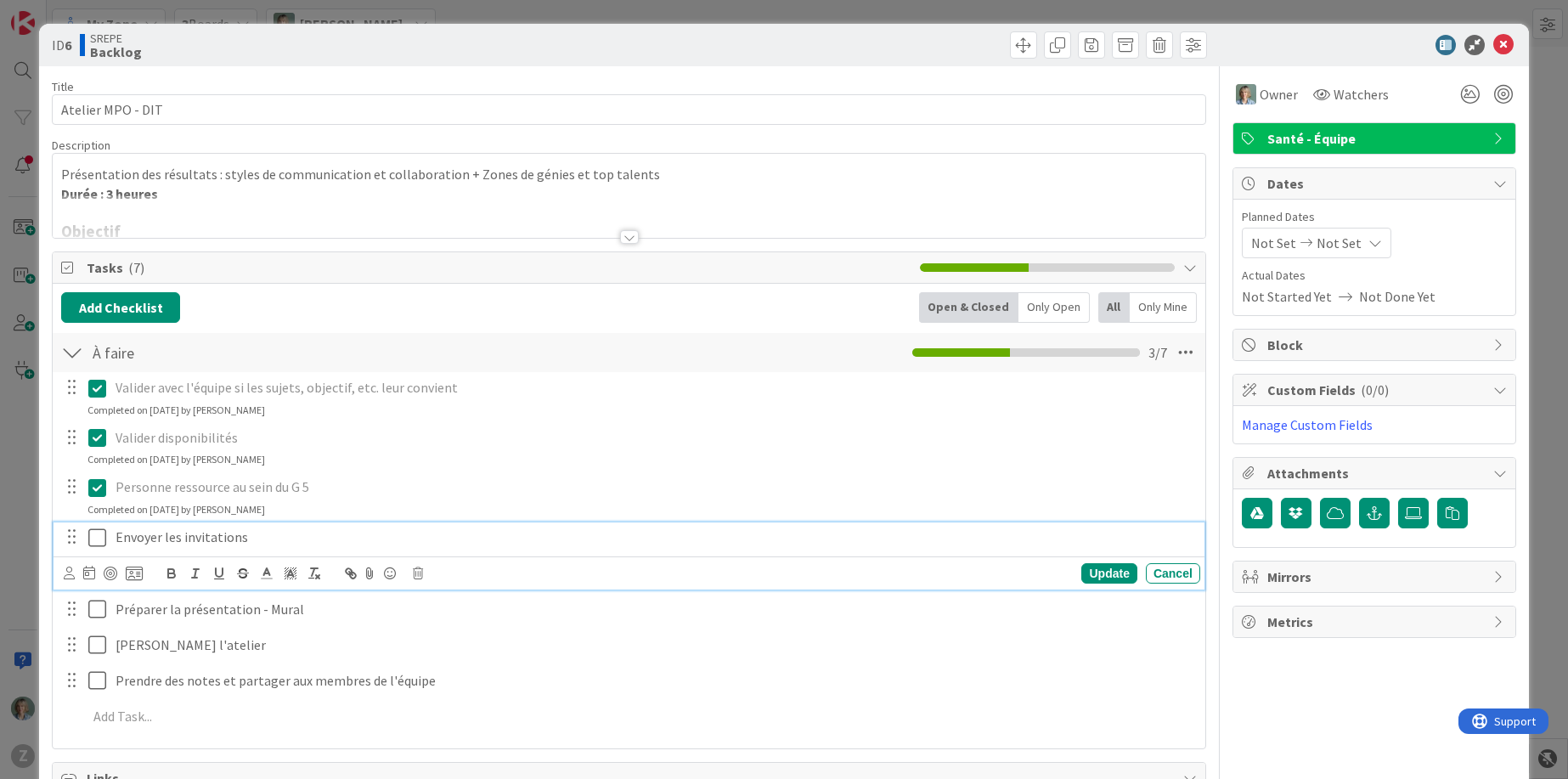
click at [93, 532] on icon at bounding box center [97, 538] width 17 height 20
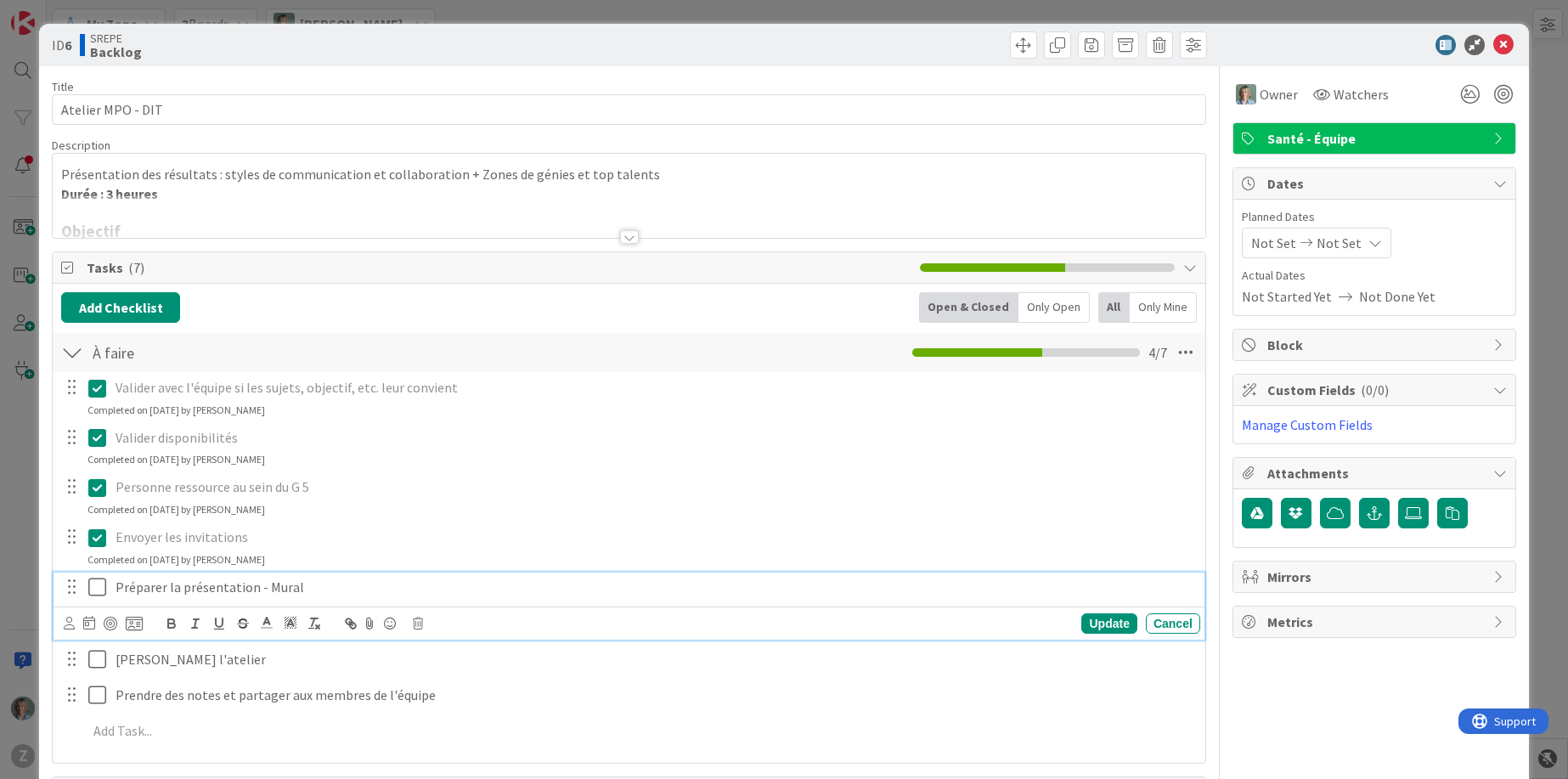
click at [93, 583] on icon at bounding box center [97, 587] width 17 height 20
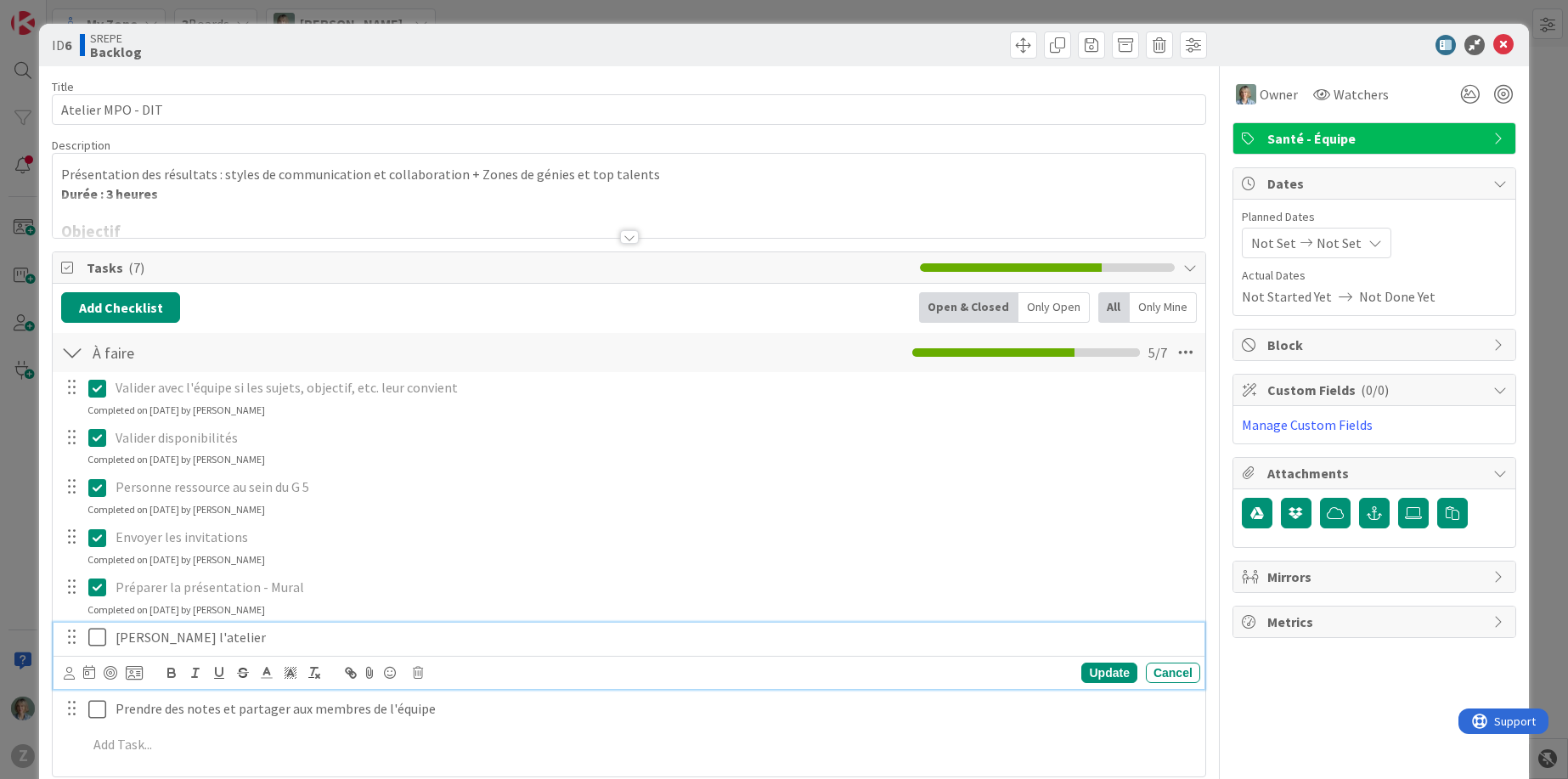
click at [93, 630] on icon at bounding box center [97, 637] width 17 height 20
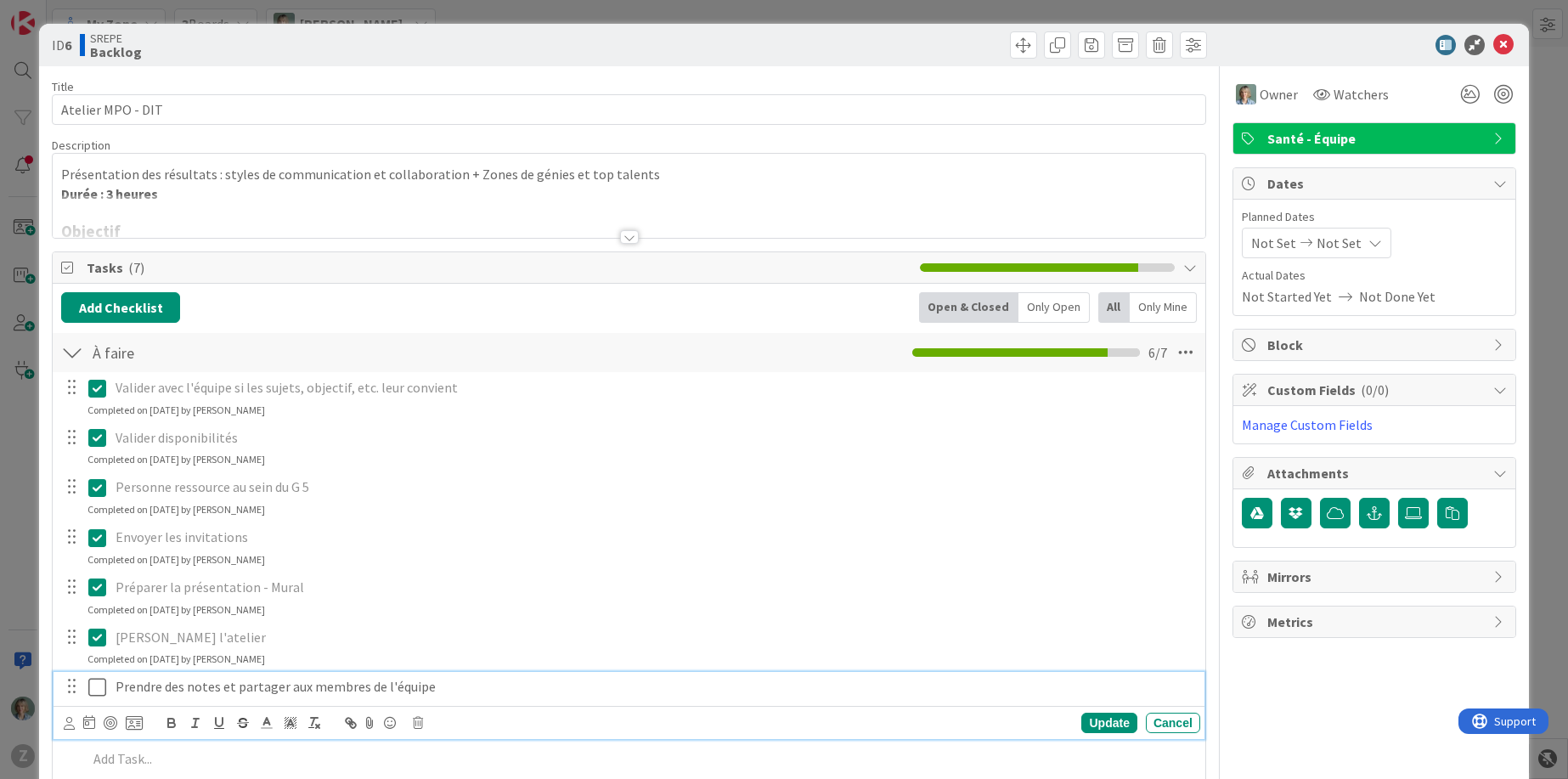
click at [94, 681] on icon at bounding box center [97, 687] width 17 height 20
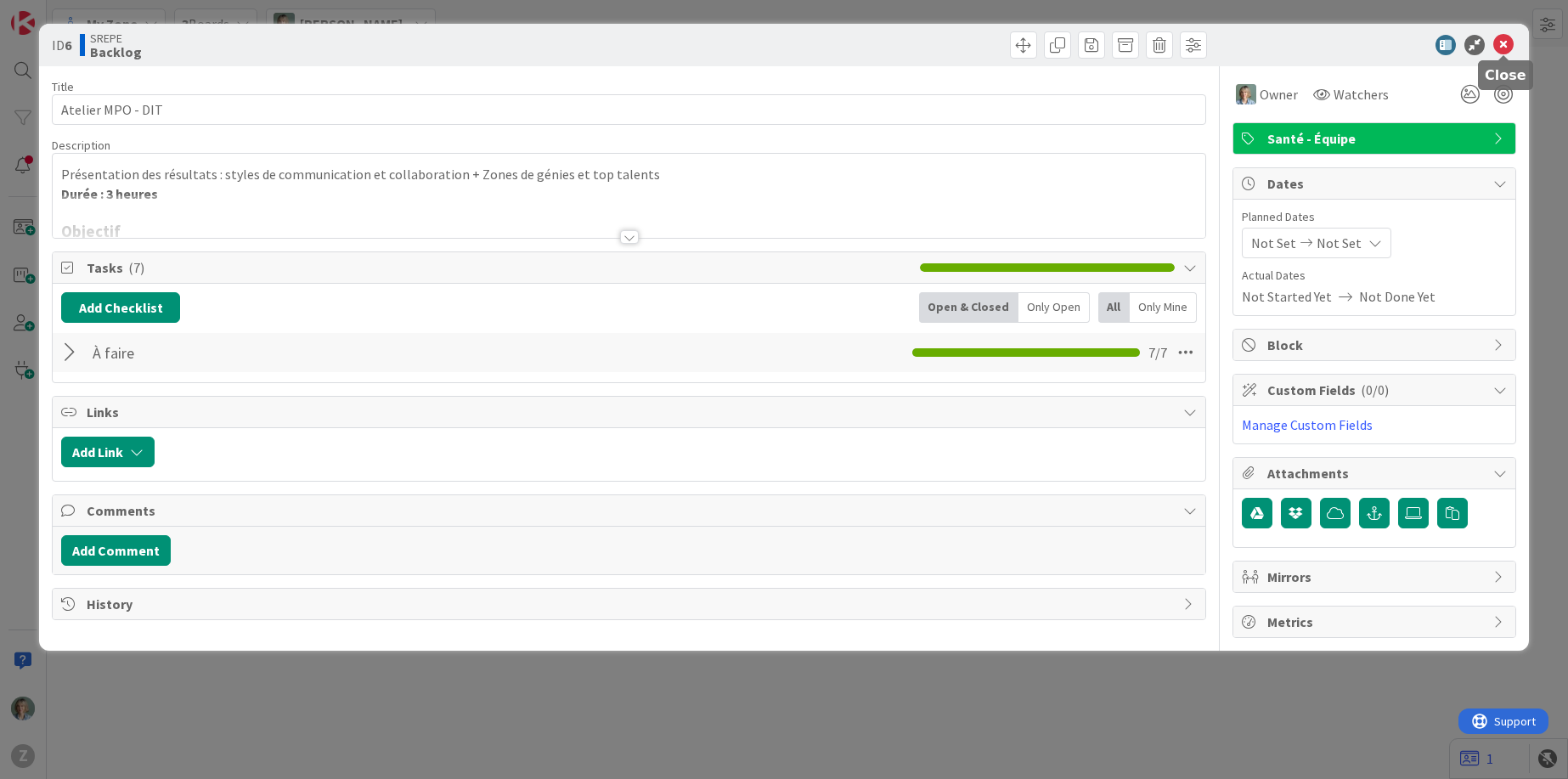
click at [1510, 43] on icon at bounding box center [1504, 45] width 20 height 20
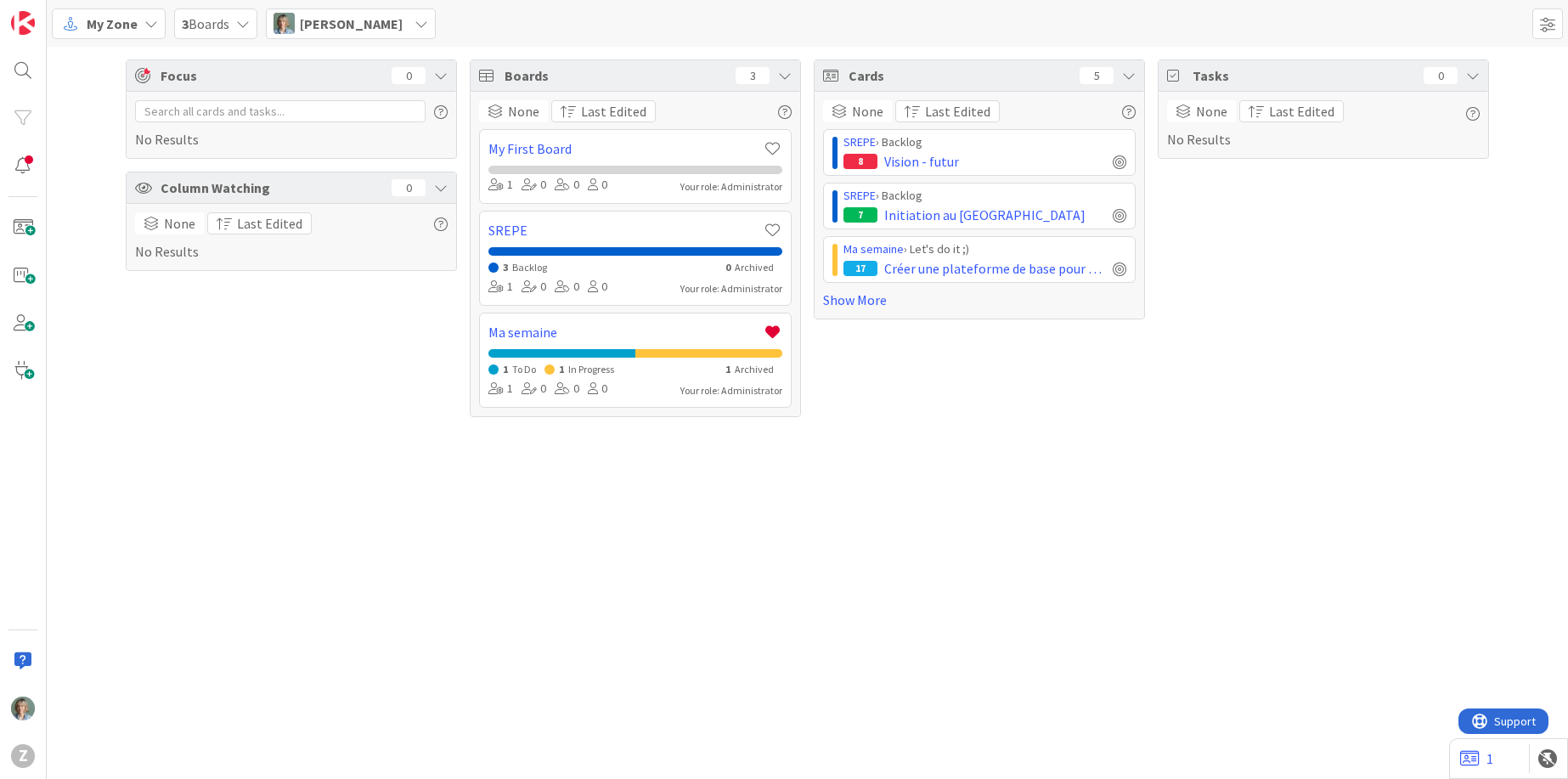
drag, startPoint x: 299, startPoint y: 560, endPoint x: 264, endPoint y: 145, distance: 416.5
click at [299, 559] on div "Focus 0 No Results Column Watching 0 None Last Edited No Results Boards 3 None …" at bounding box center [807, 413] width 1521 height 732
click at [235, 21] on div "3 Boards" at bounding box center [215, 23] width 83 height 30
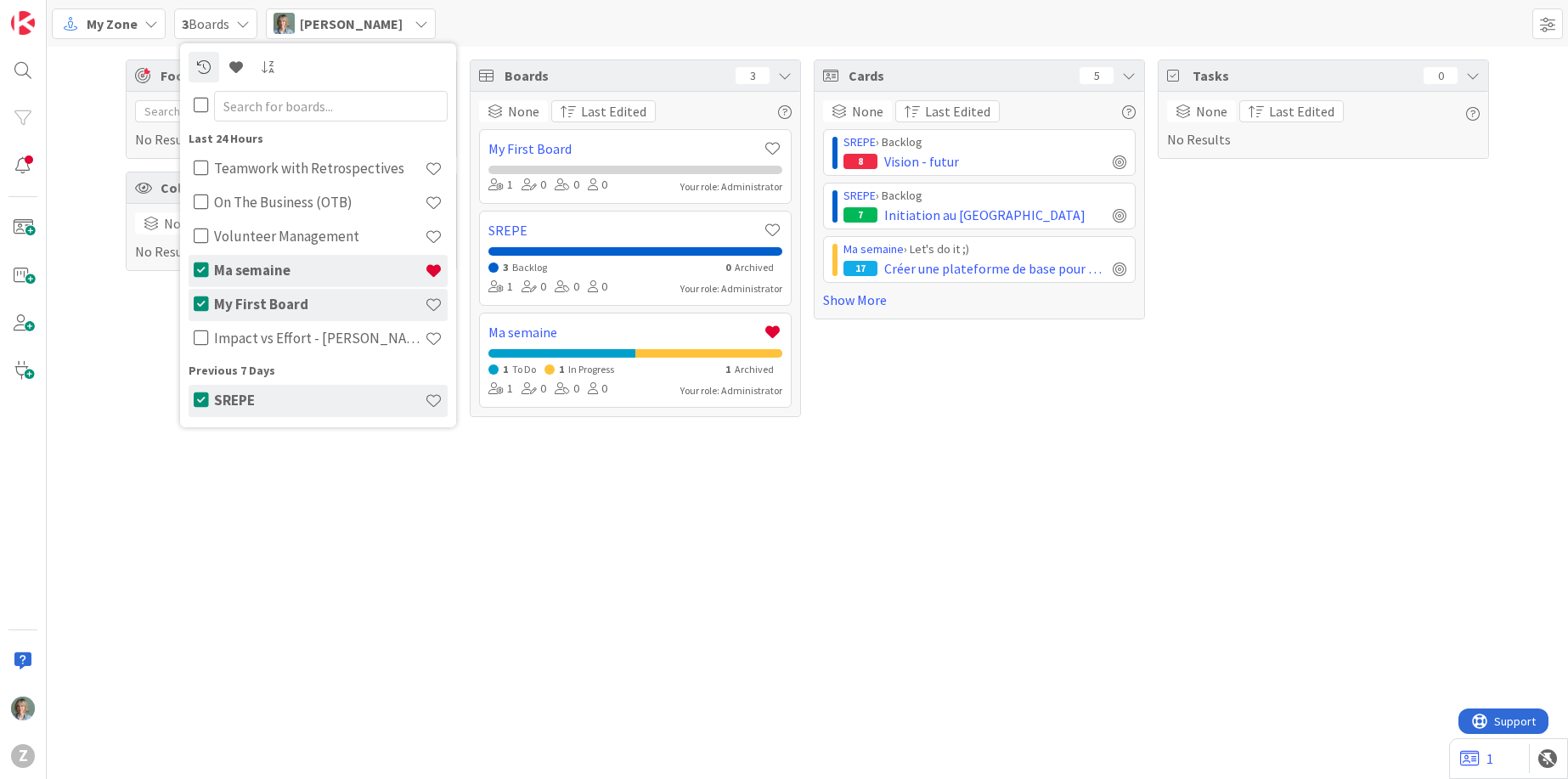
click at [248, 399] on h4 "SREPE" at bounding box center [319, 400] width 211 height 17
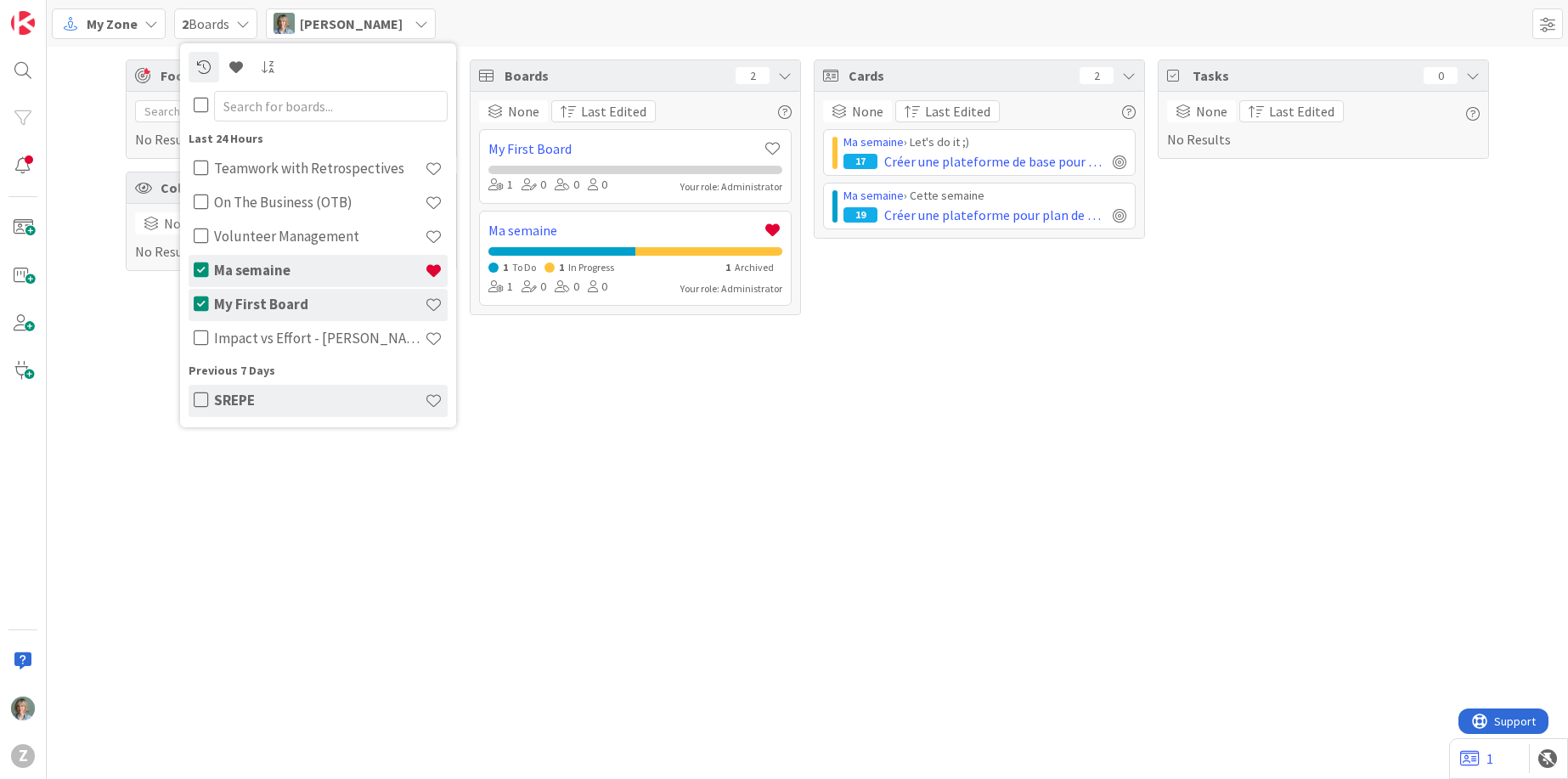
click at [328, 300] on h4 "My First Board" at bounding box center [319, 304] width 211 height 17
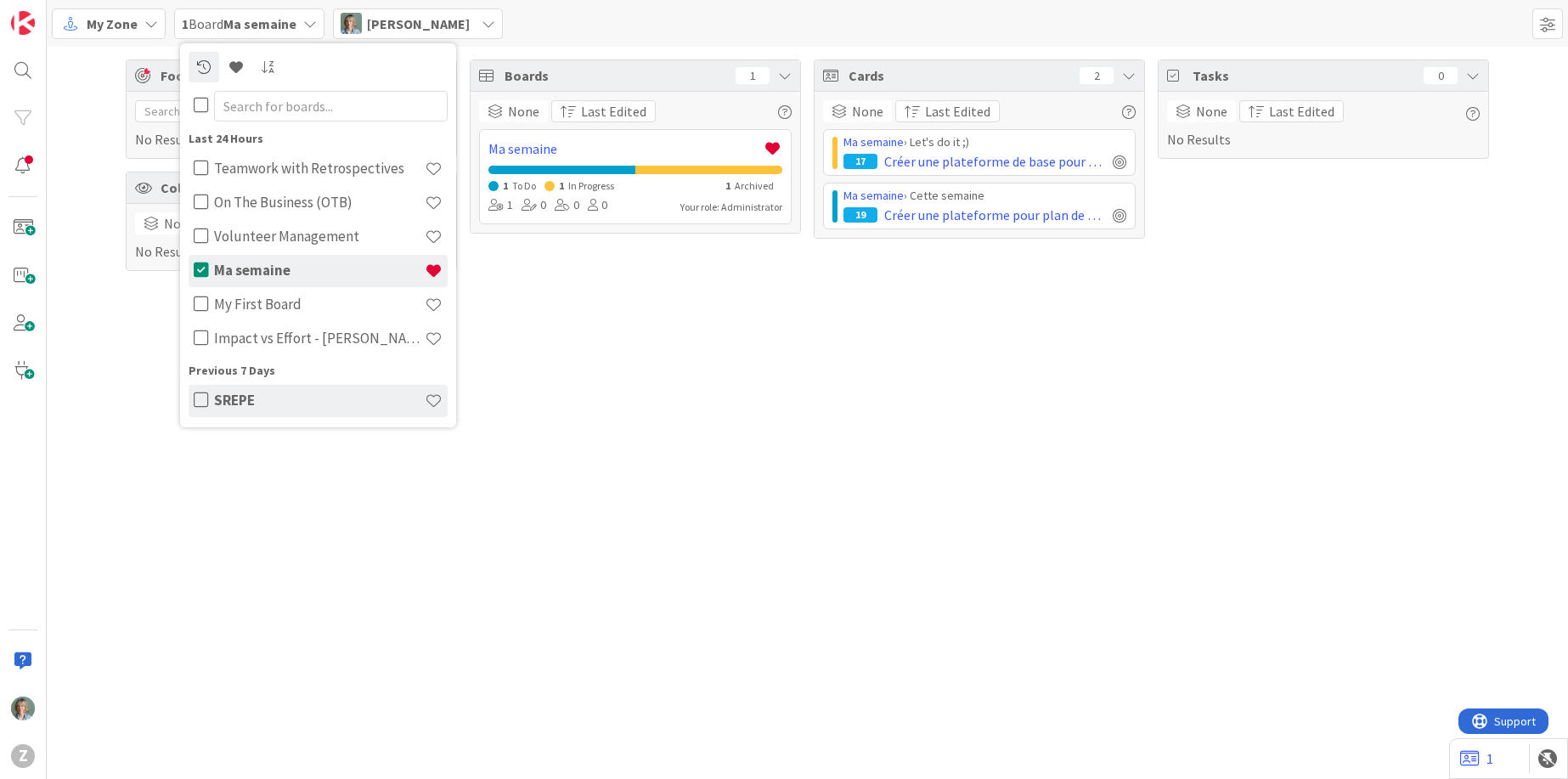
click at [575, 366] on div "Focus 0 No Results Column Watching 0 None Last Edited No Results Boards 1 None …" at bounding box center [807, 413] width 1521 height 732
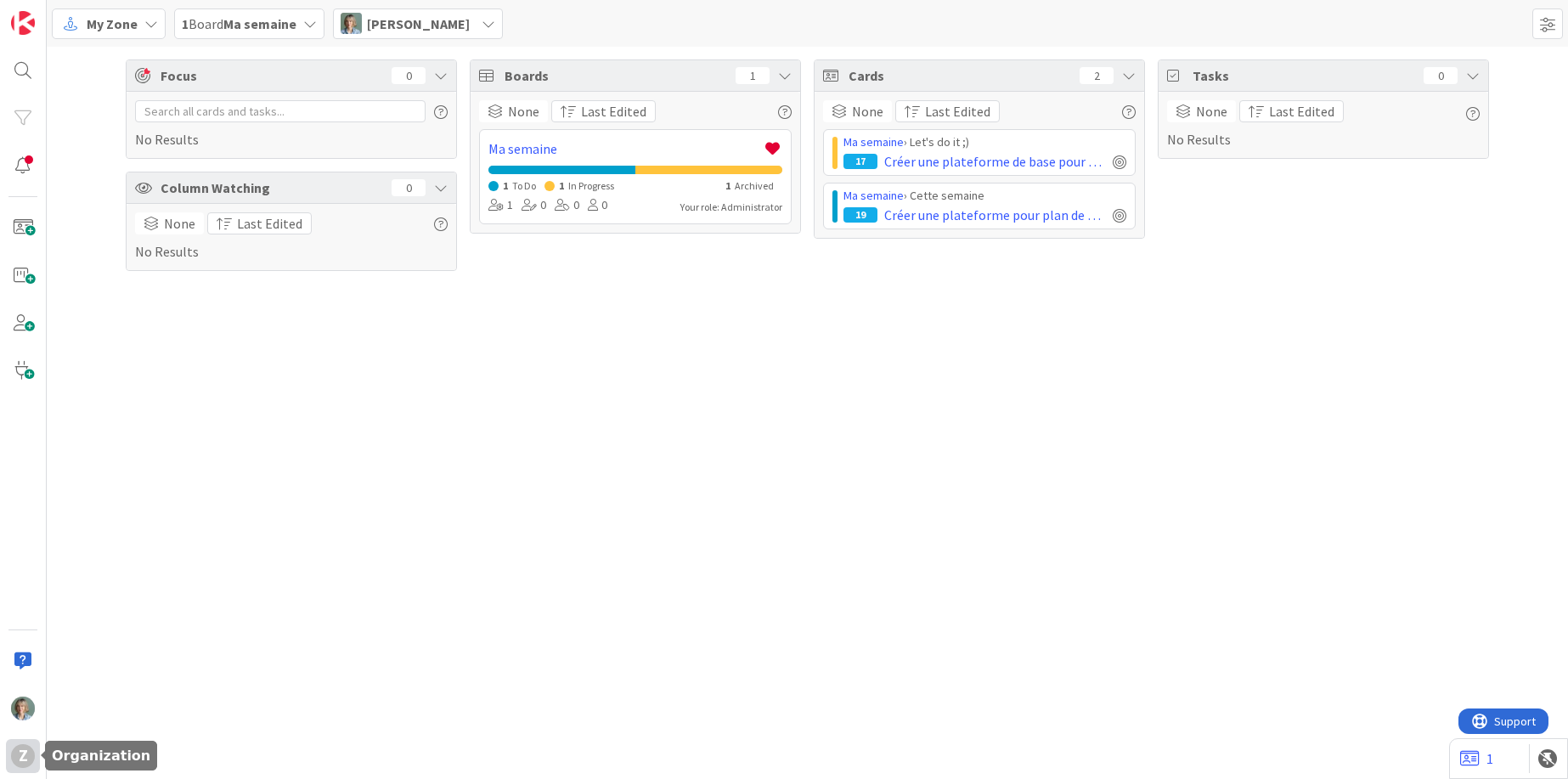
click at [24, 750] on div "Z" at bounding box center [23, 756] width 24 height 24
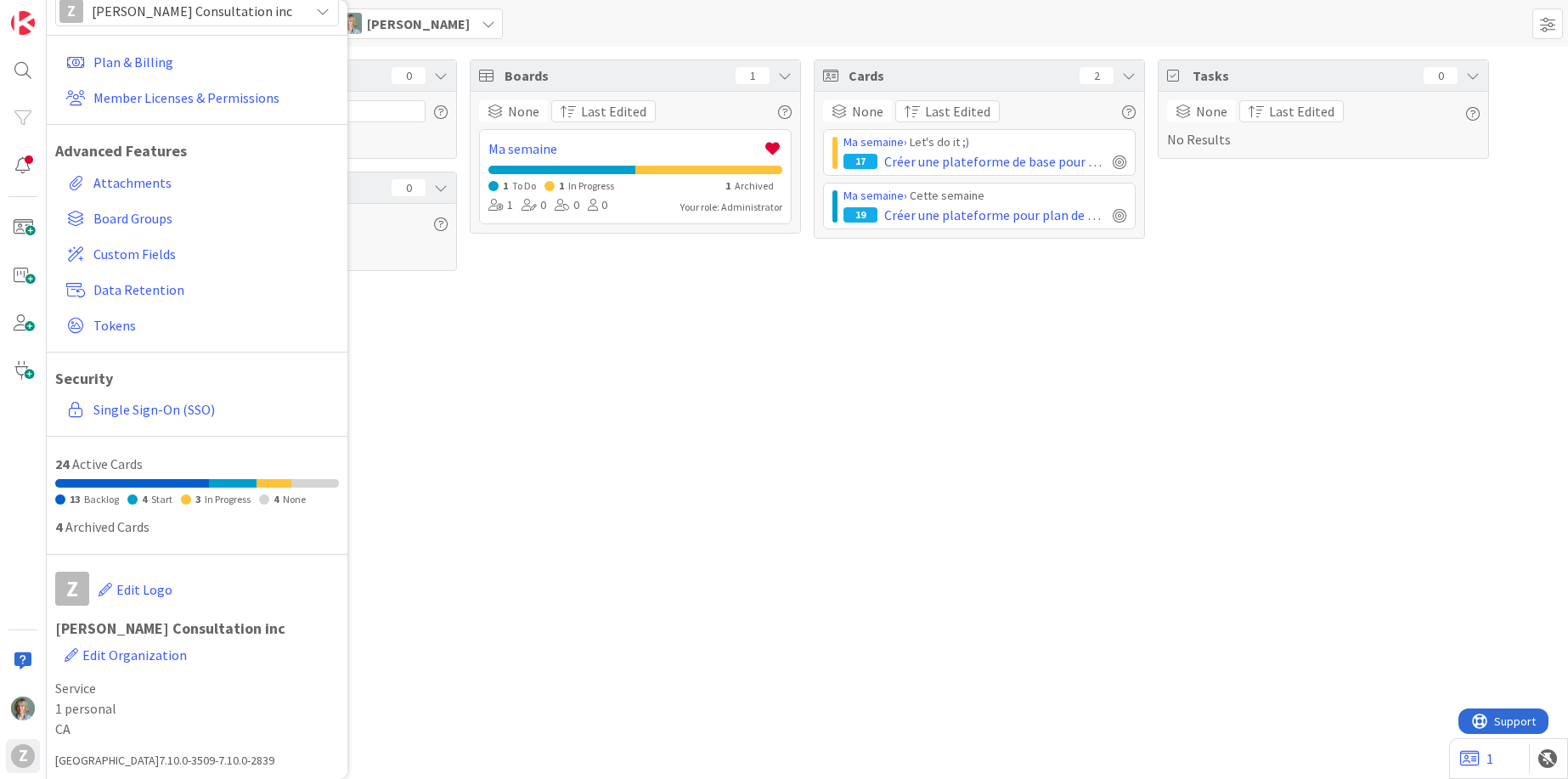
scroll to position [54, 0]
click at [66, 727] on span "CA" at bounding box center [197, 726] width 284 height 20
click at [18, 753] on div "Z" at bounding box center [23, 756] width 24 height 24
click at [320, 11] on icon at bounding box center [322, 7] width 14 height 14
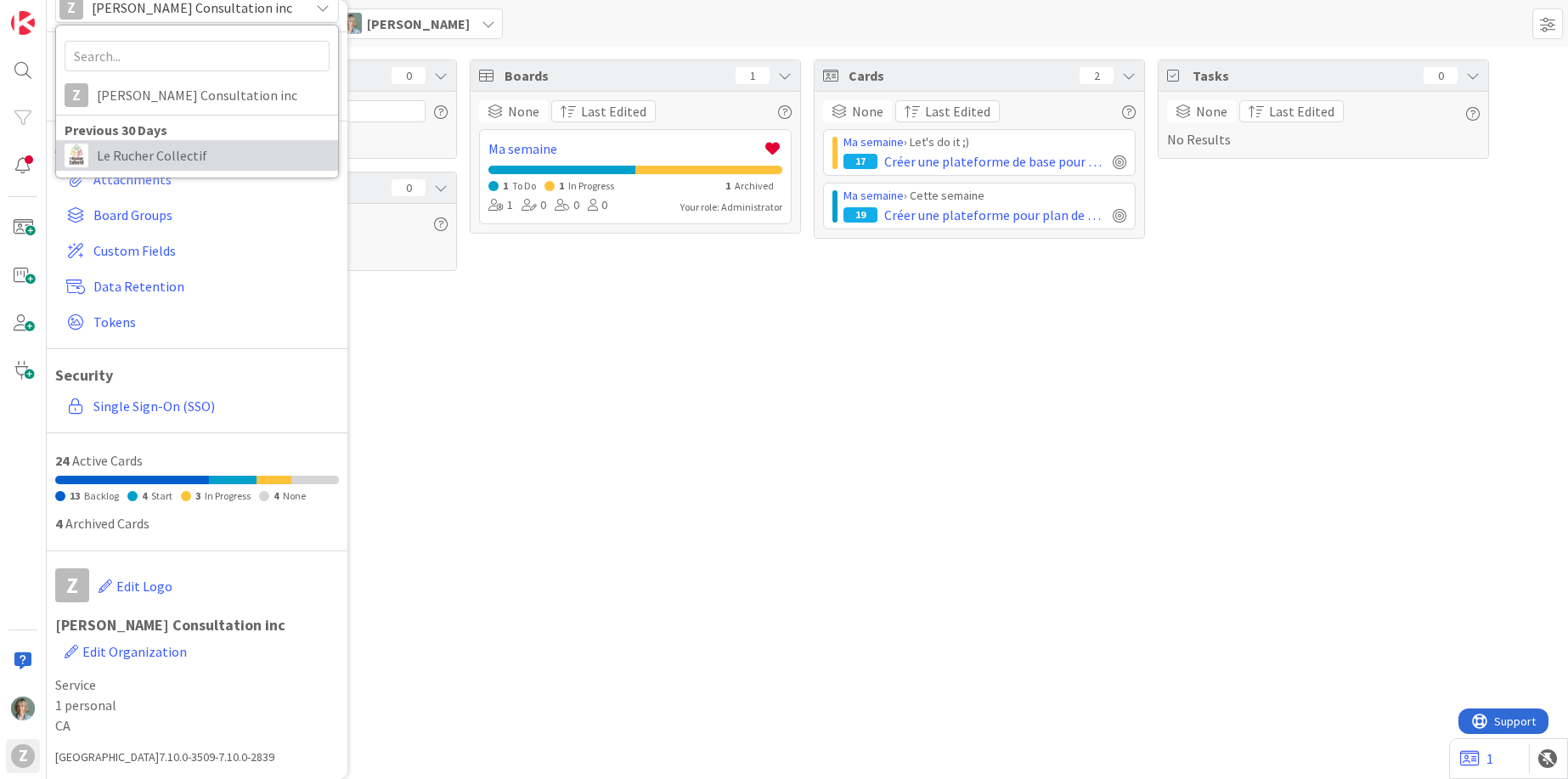
click at [179, 151] on span "Le Rucher Collectif" at bounding box center [213, 156] width 233 height 26
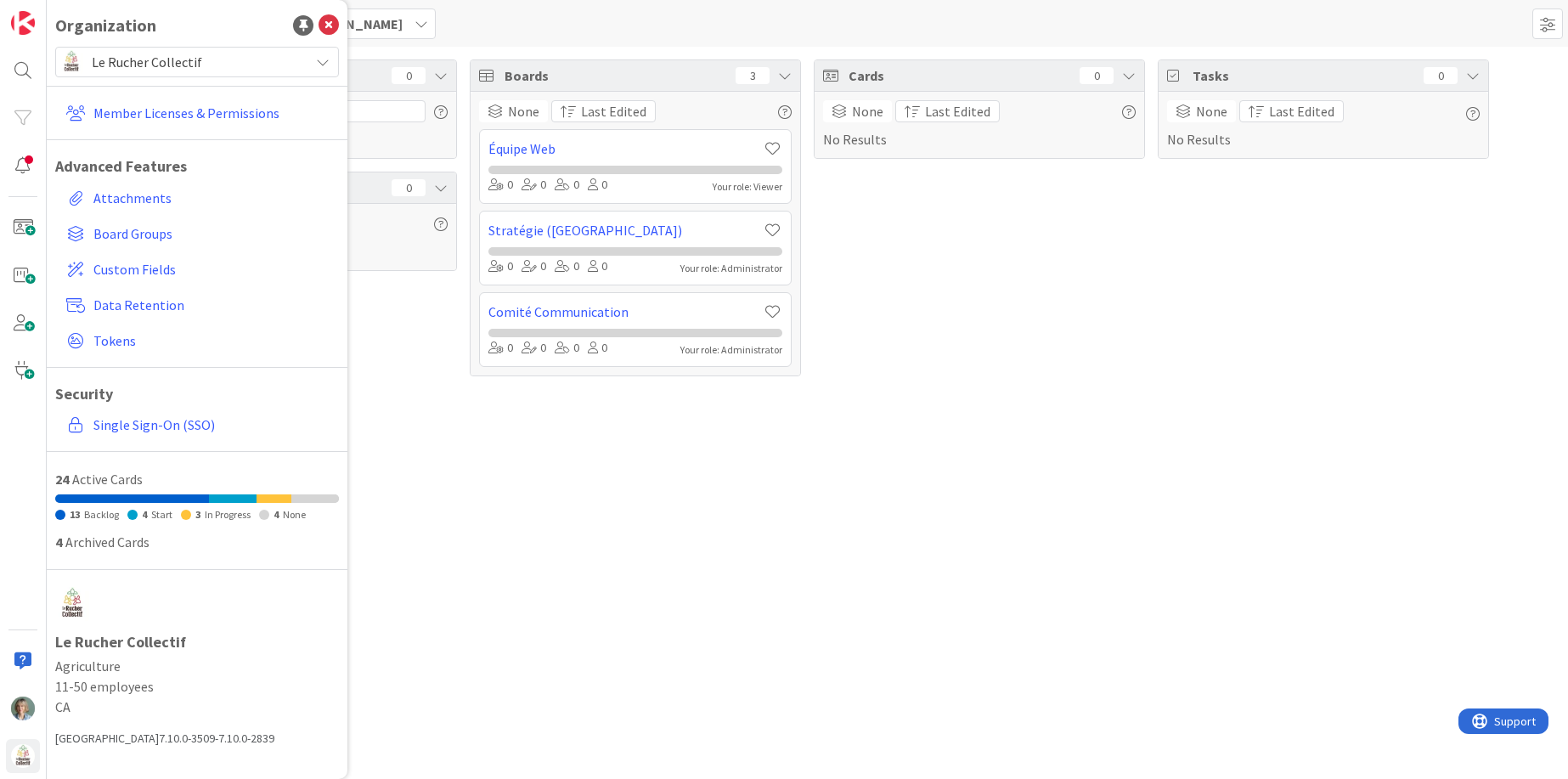
scroll to position [0, 0]
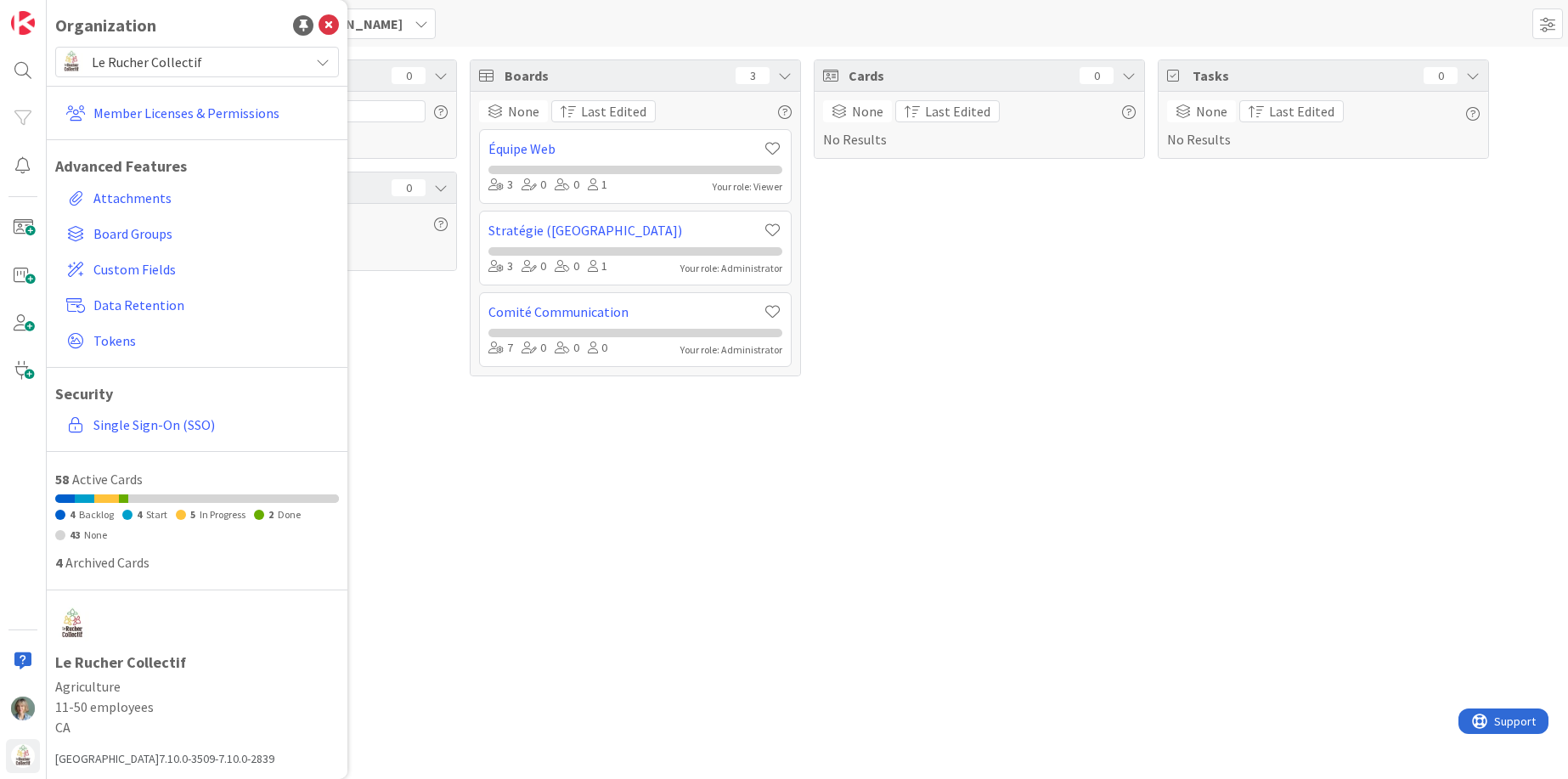
click at [517, 617] on div "Focus 0 No Results Column Watching 0 None Last Edited No Results Boards 3 None …" at bounding box center [807, 413] width 1521 height 732
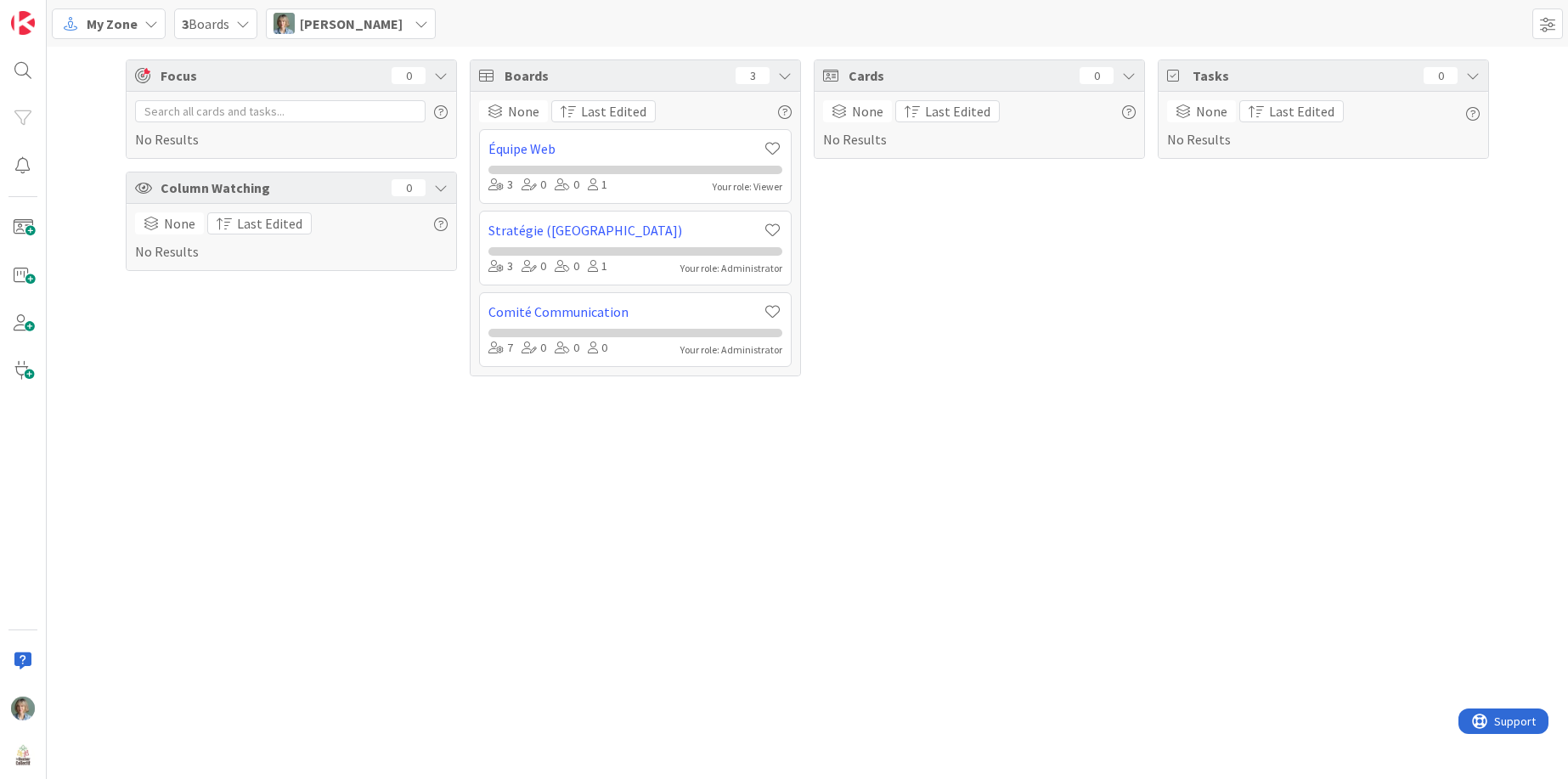
click at [414, 18] on icon at bounding box center [421, 23] width 14 height 14
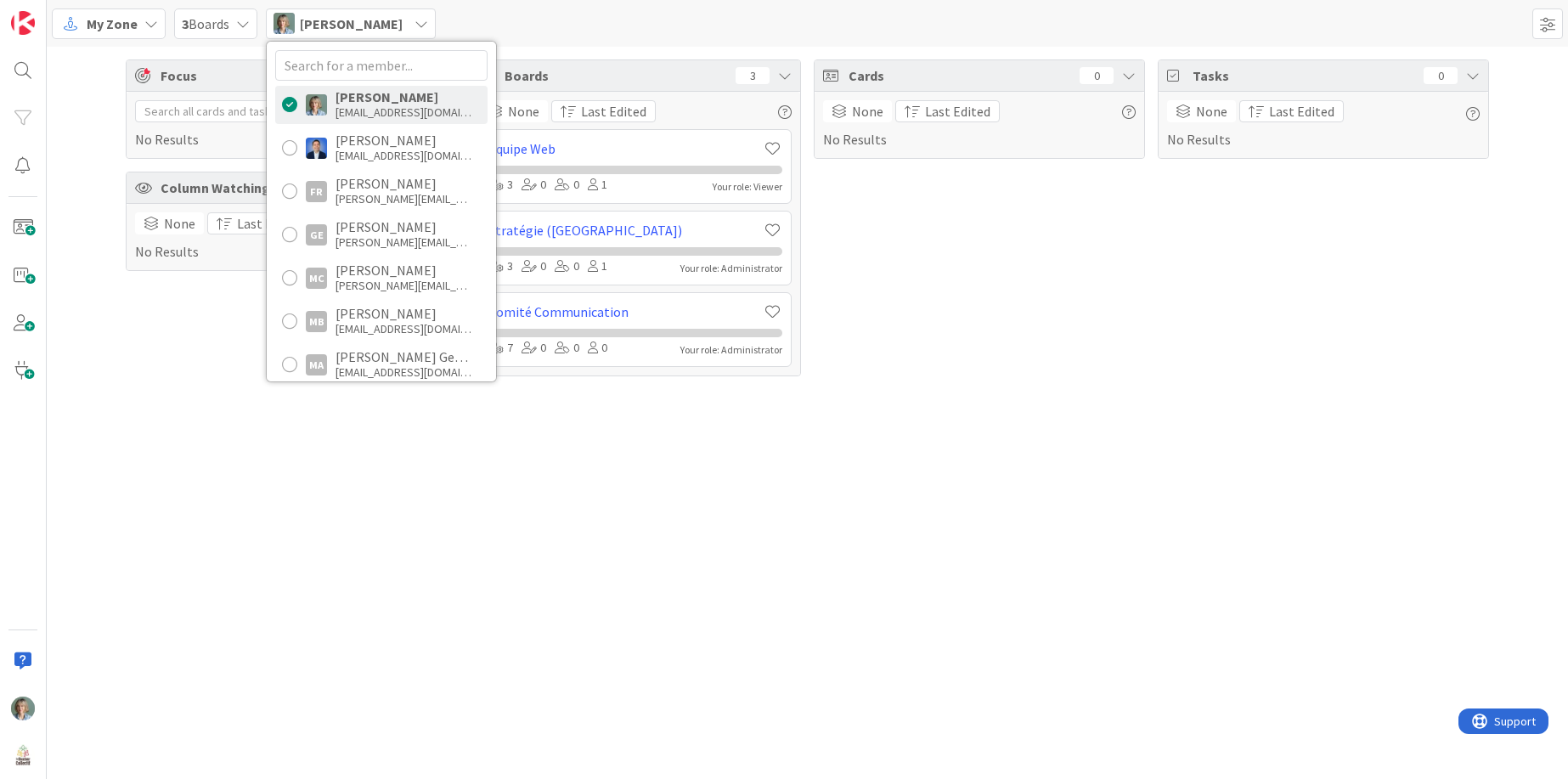
click at [534, 474] on div "Focus 0 No Results Column Watching 0 None Last Edited No Results Boards 3 None …" at bounding box center [807, 413] width 1521 height 732
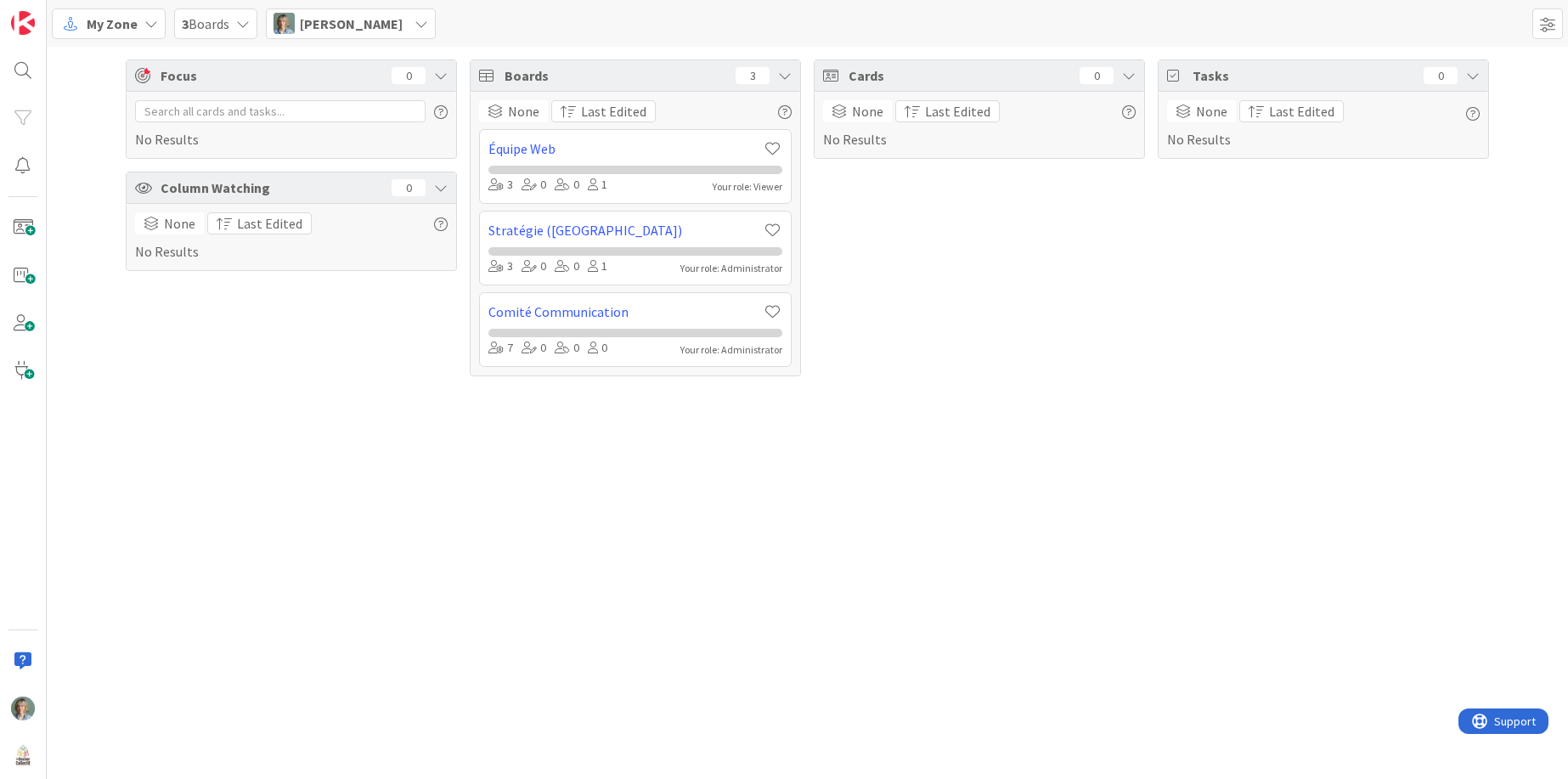
click at [135, 25] on span "My Zone" at bounding box center [111, 24] width 51 height 20
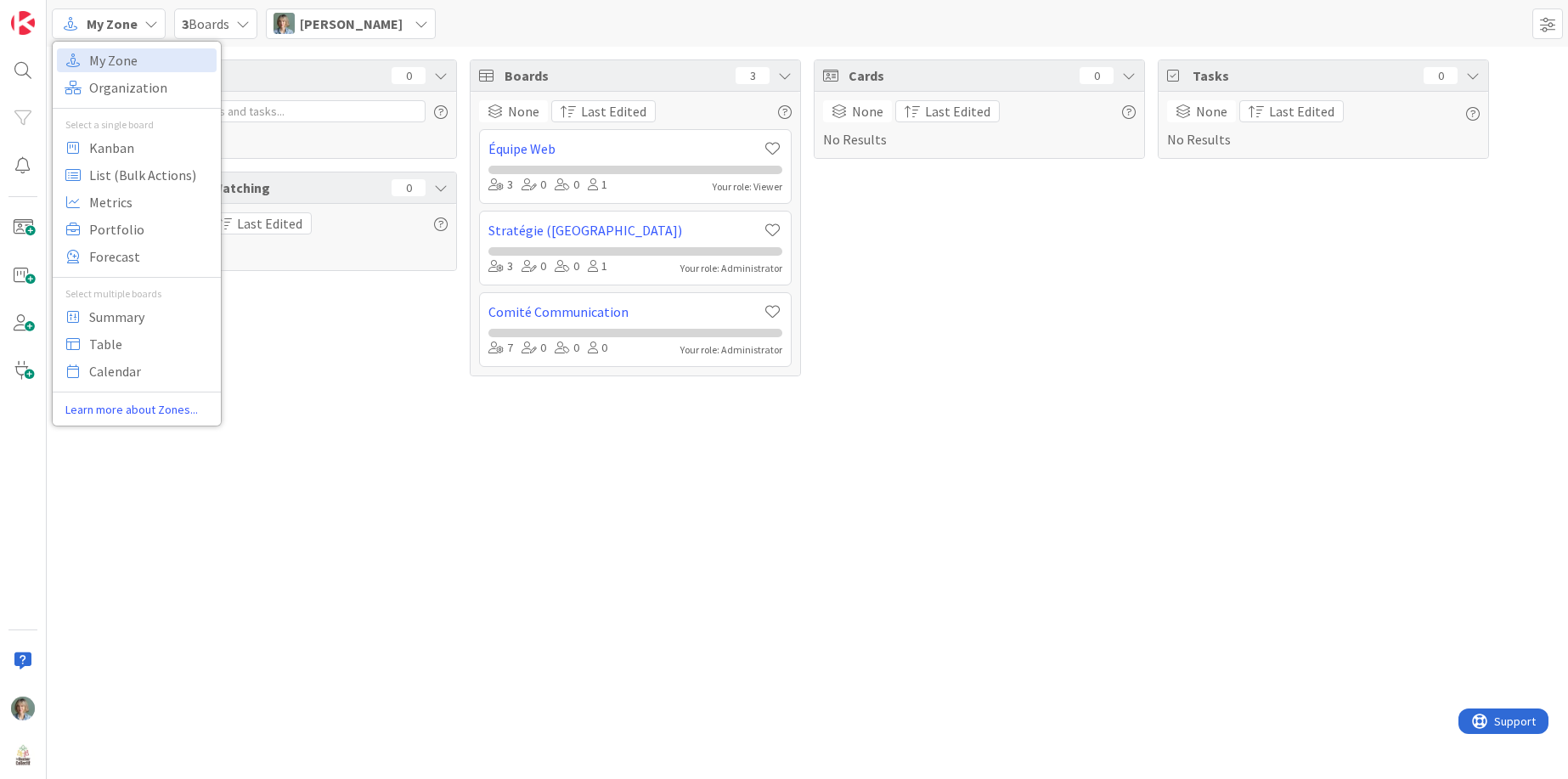
click at [134, 25] on span "My Zone" at bounding box center [111, 24] width 51 height 20
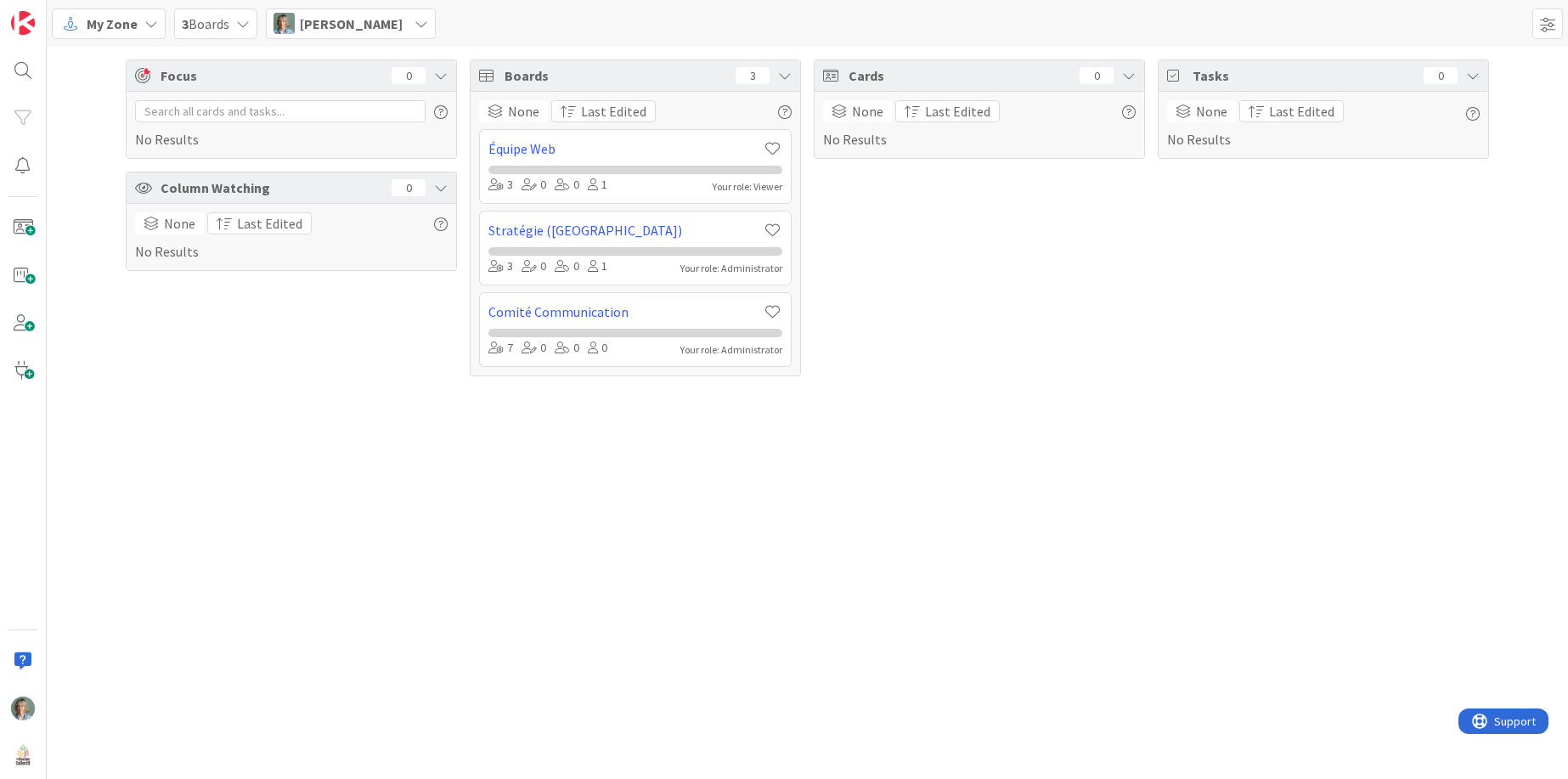
click at [251, 23] on div "3 Boards" at bounding box center [215, 23] width 83 height 30
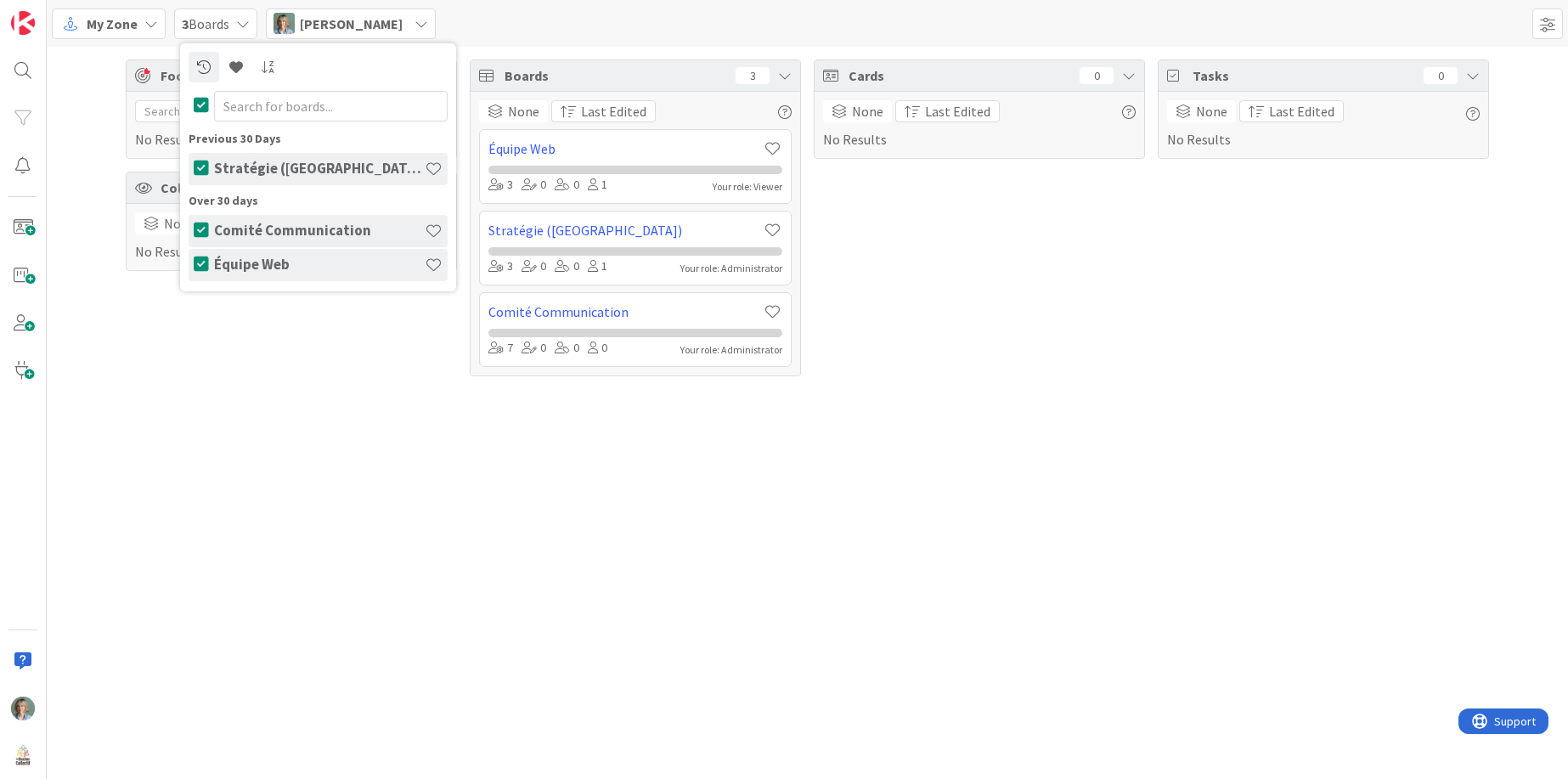
click at [245, 17] on icon at bounding box center [242, 23] width 14 height 14
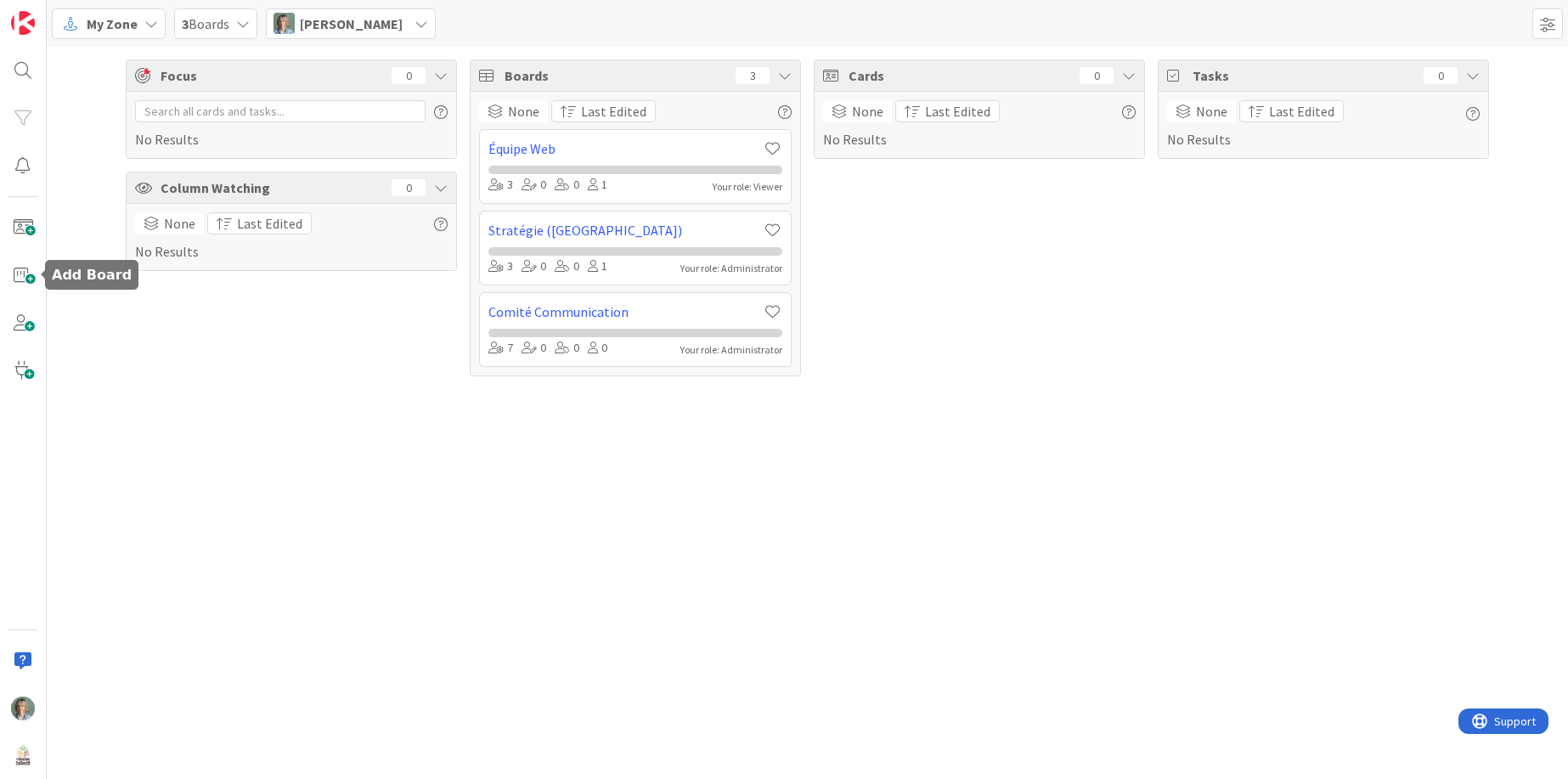
click at [68, 522] on div "Focus 0 No Results Column Watching 0 None Last Edited No Results Boards 3 None …" at bounding box center [807, 413] width 1521 height 732
click at [29, 712] on img at bounding box center [23, 708] width 24 height 24
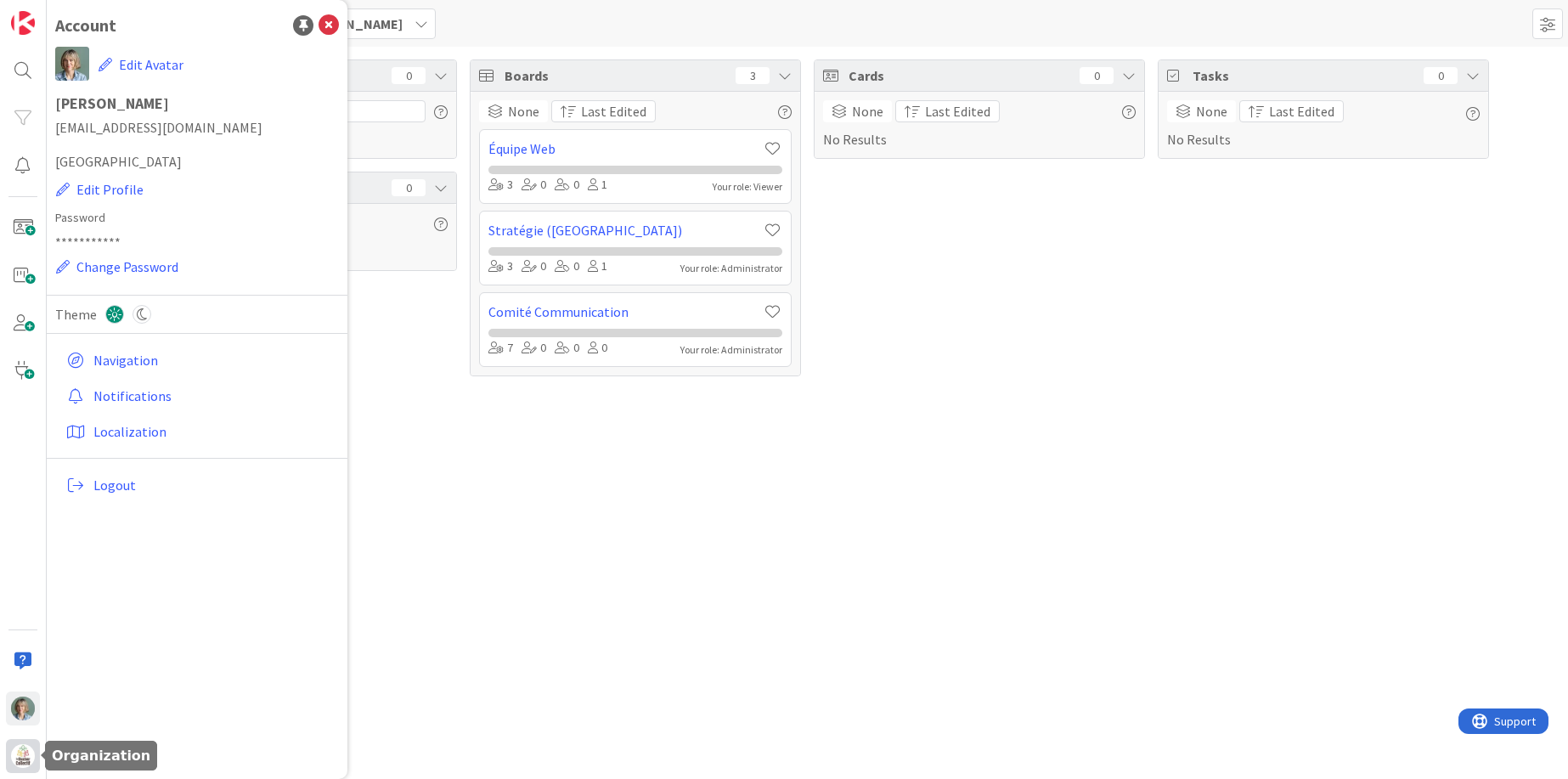
click at [21, 741] on div at bounding box center [22, 756] width 34 height 34
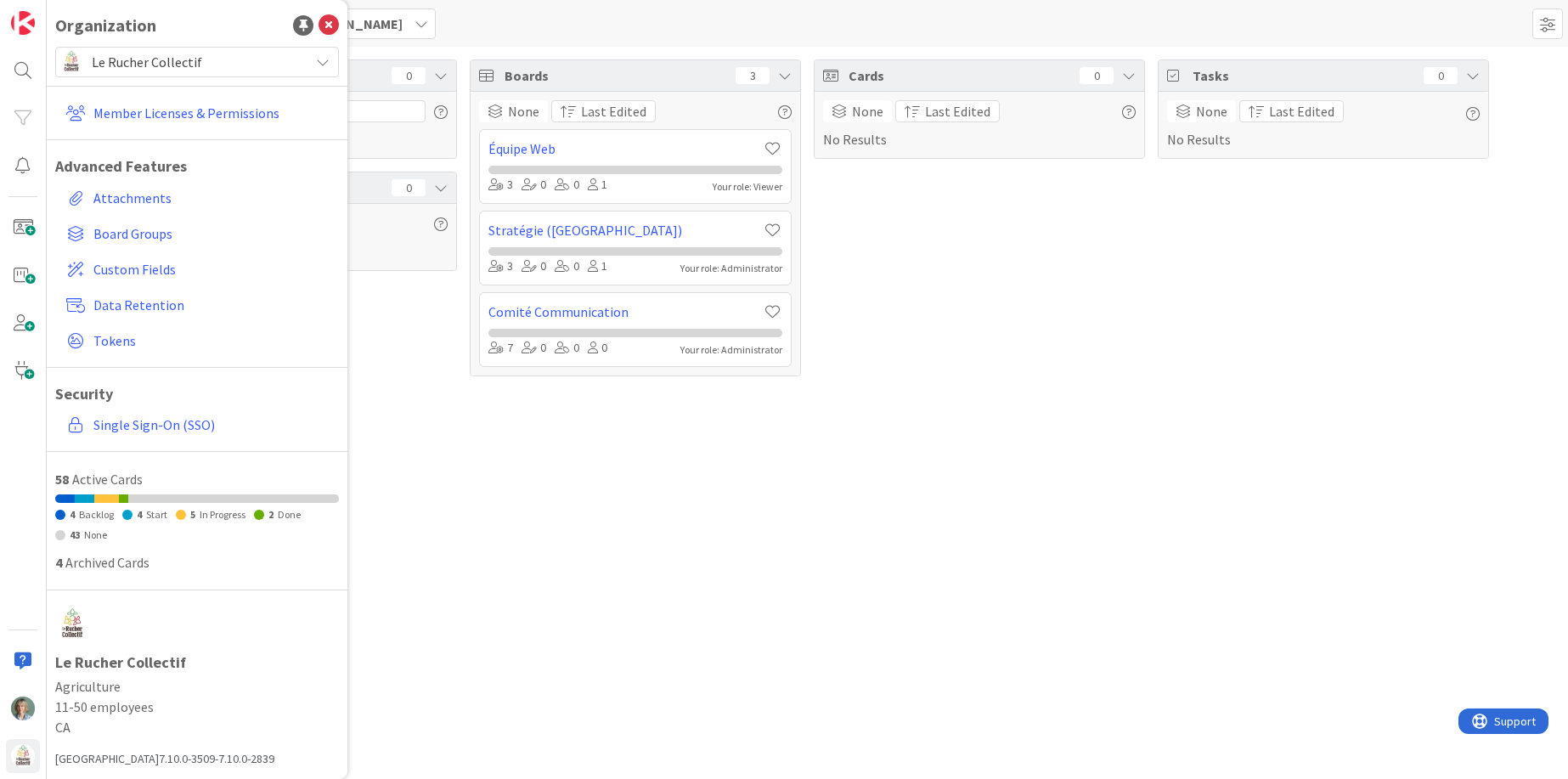
click at [285, 54] on span "Le Rucher Collectif" at bounding box center [196, 62] width 209 height 24
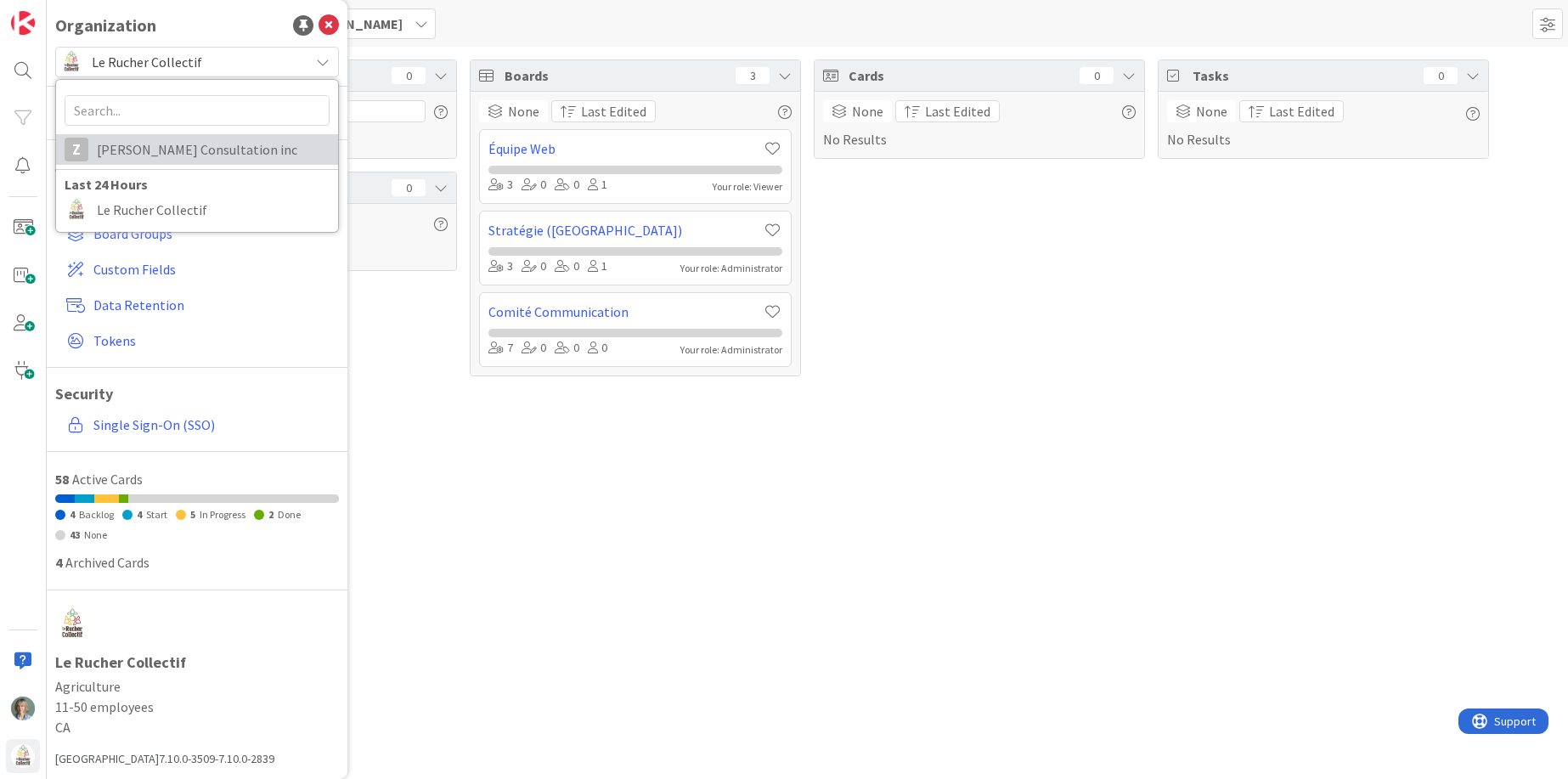
click at [194, 152] on span "Zelia Lefebvre Consultation inc" at bounding box center [213, 150] width 233 height 26
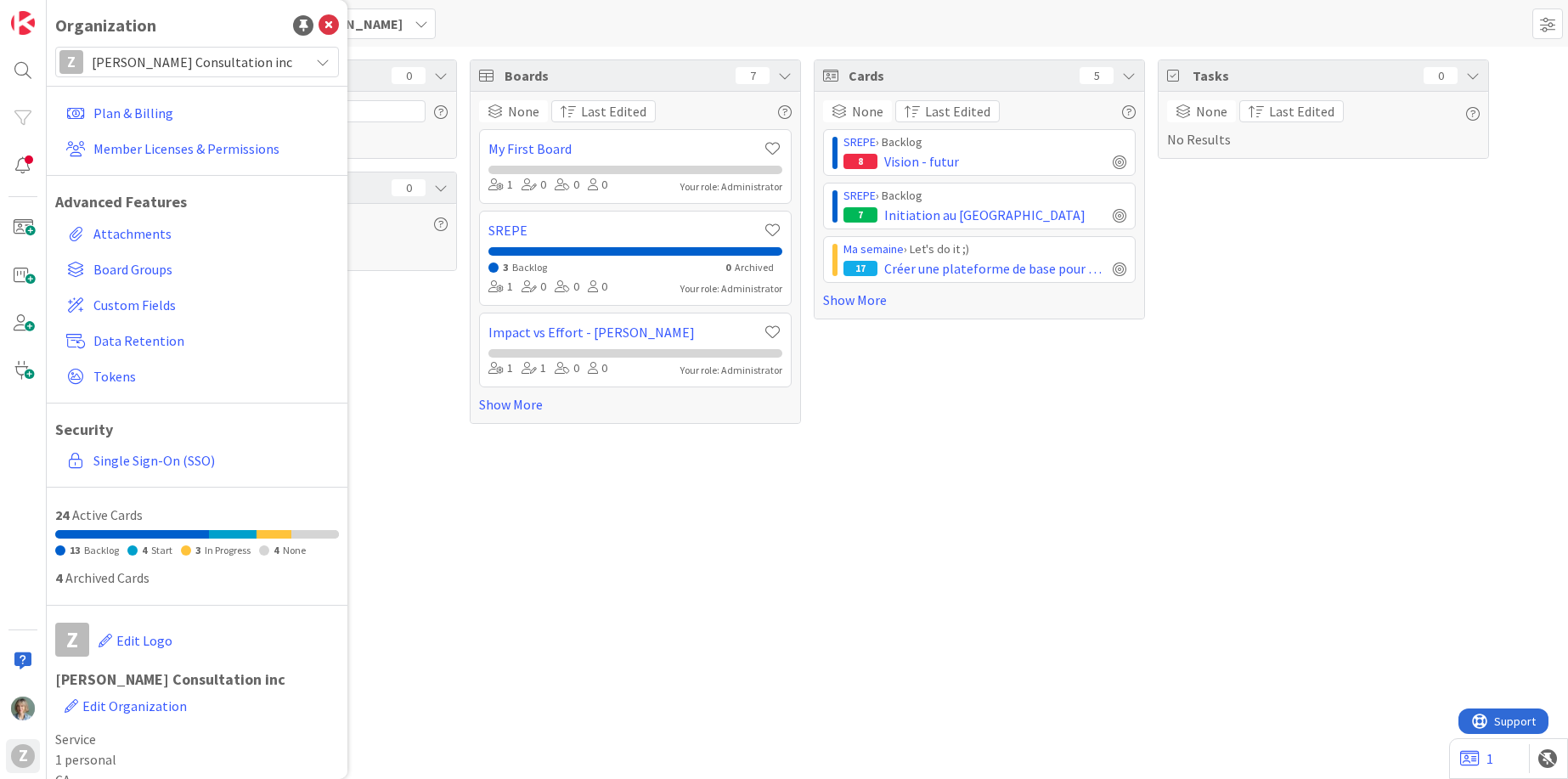
click at [261, 56] on span "Zelia Lefebvre Consultation inc" at bounding box center [196, 62] width 209 height 24
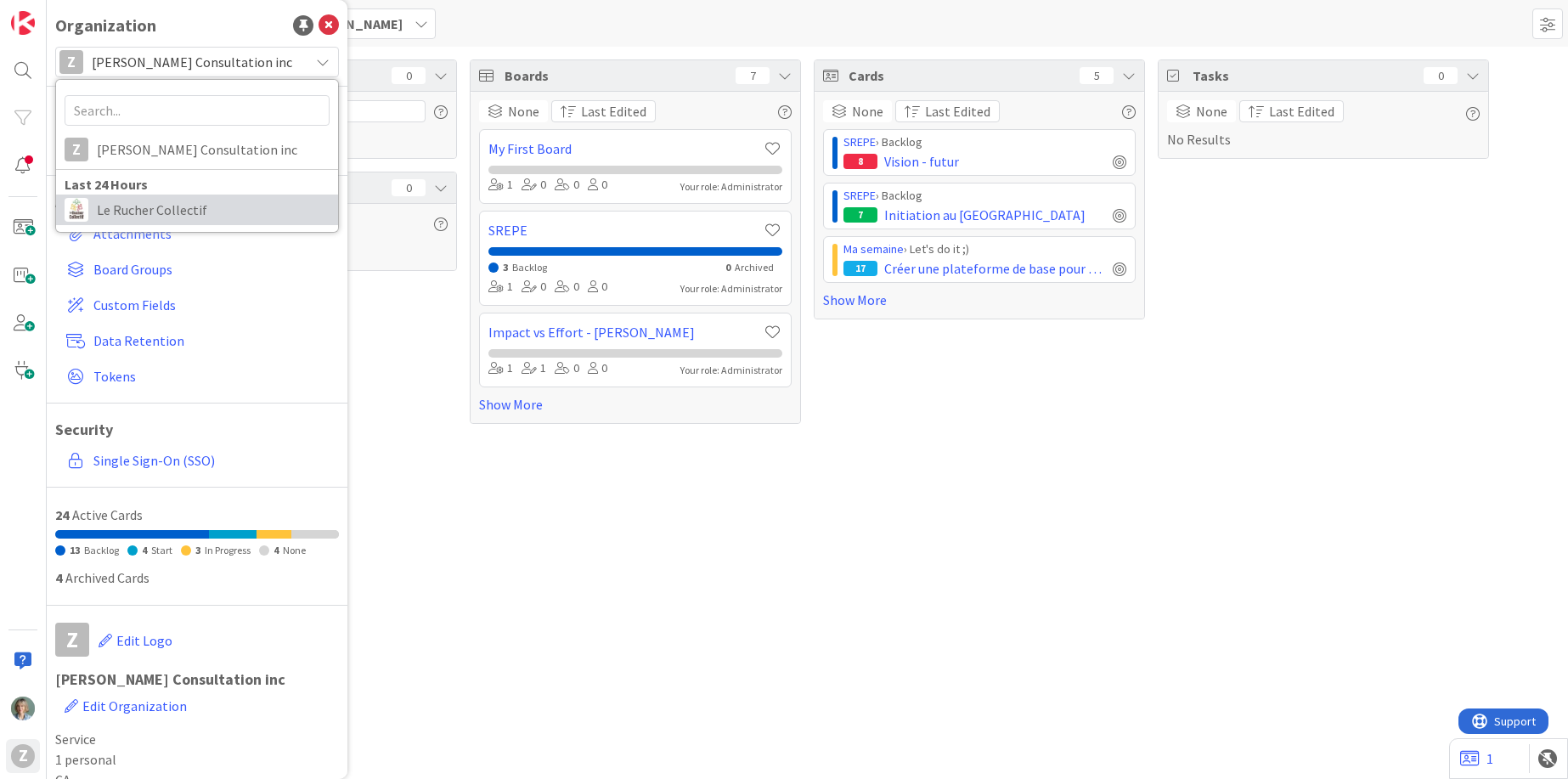
click at [199, 213] on span "Le Rucher Collectif" at bounding box center [213, 210] width 233 height 26
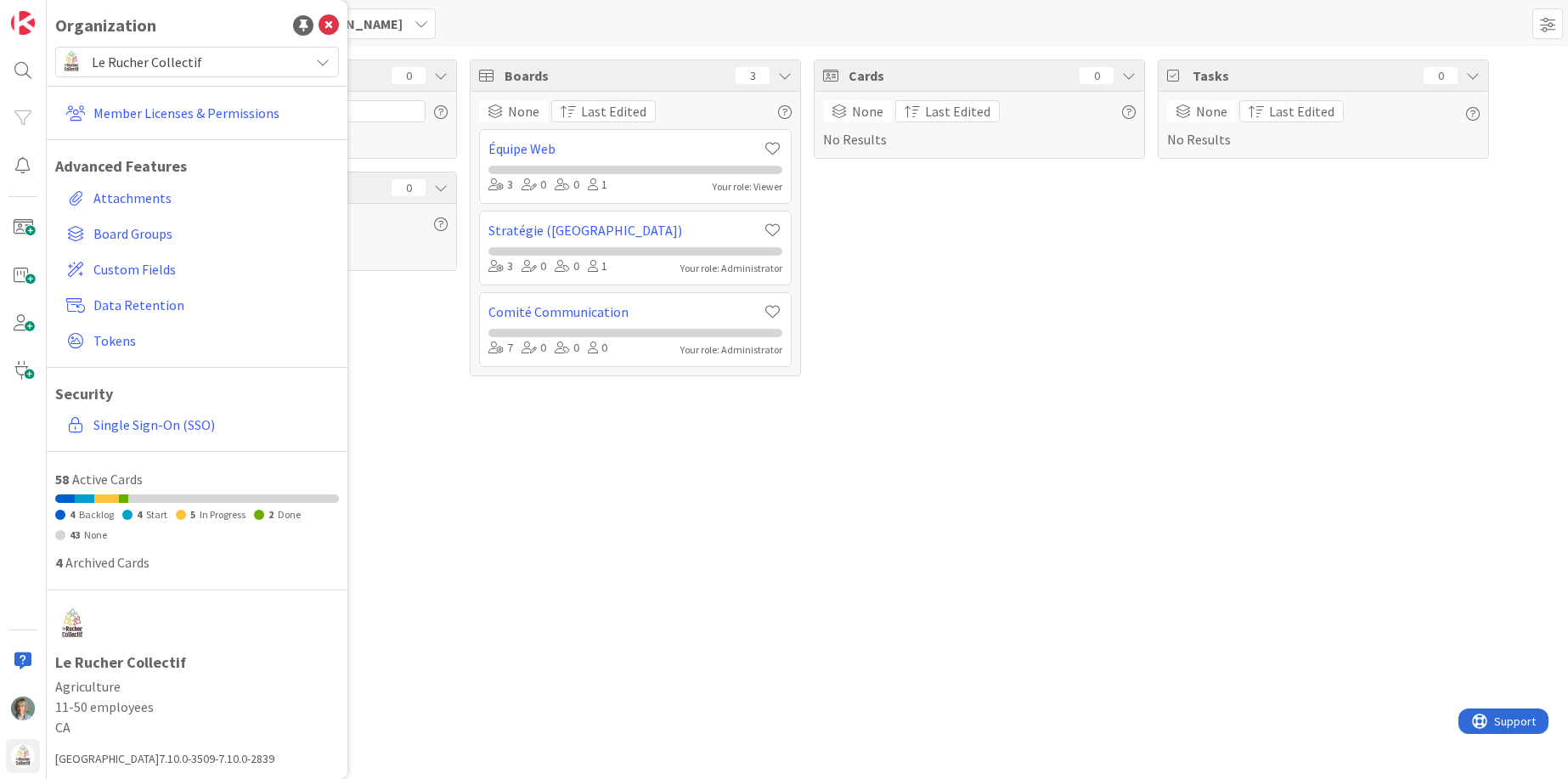
click at [225, 63] on span "Le Rucher Collectif" at bounding box center [196, 62] width 209 height 24
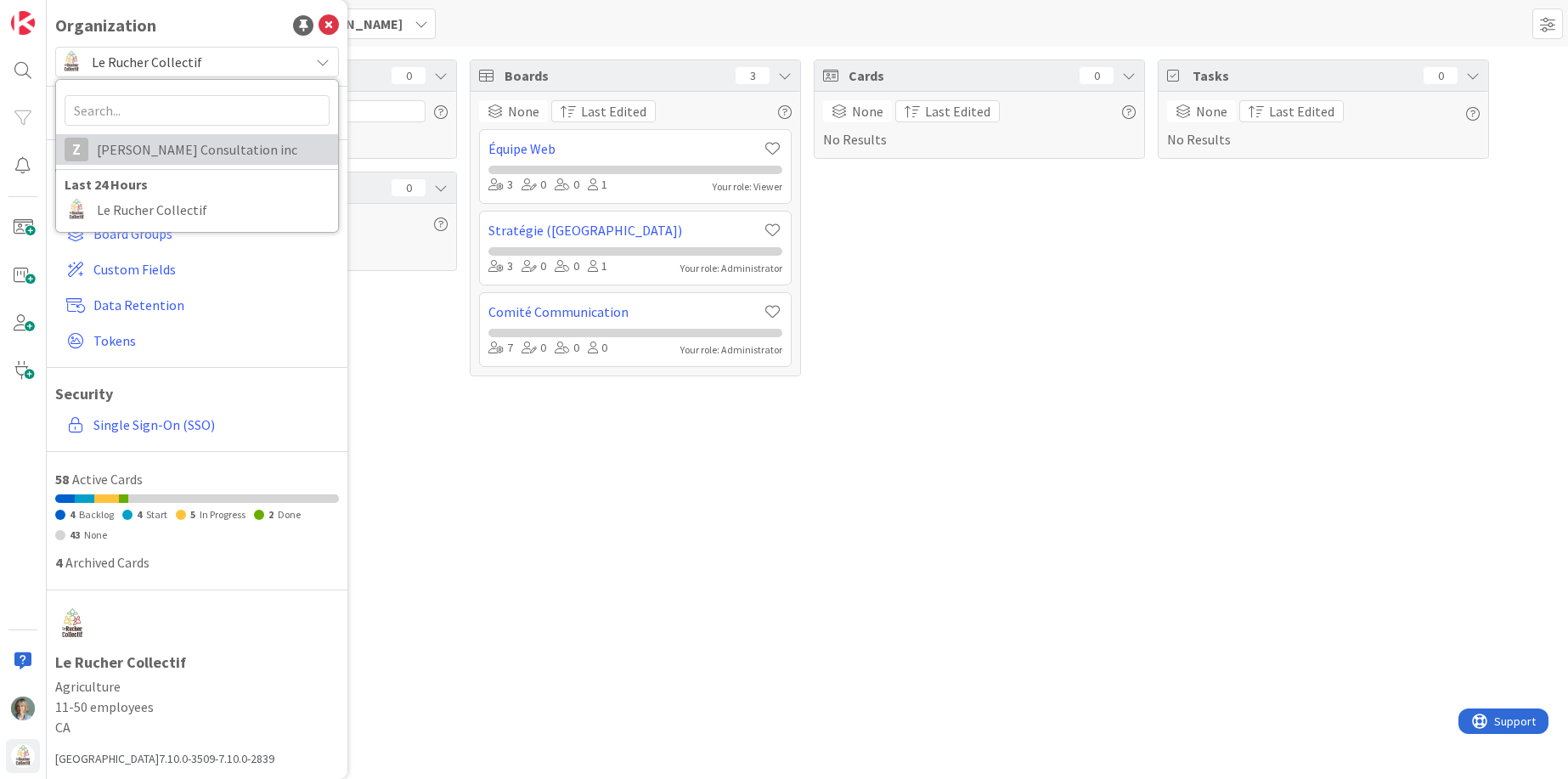
click at [193, 148] on span "Zelia Lefebvre Consultation inc" at bounding box center [213, 150] width 233 height 26
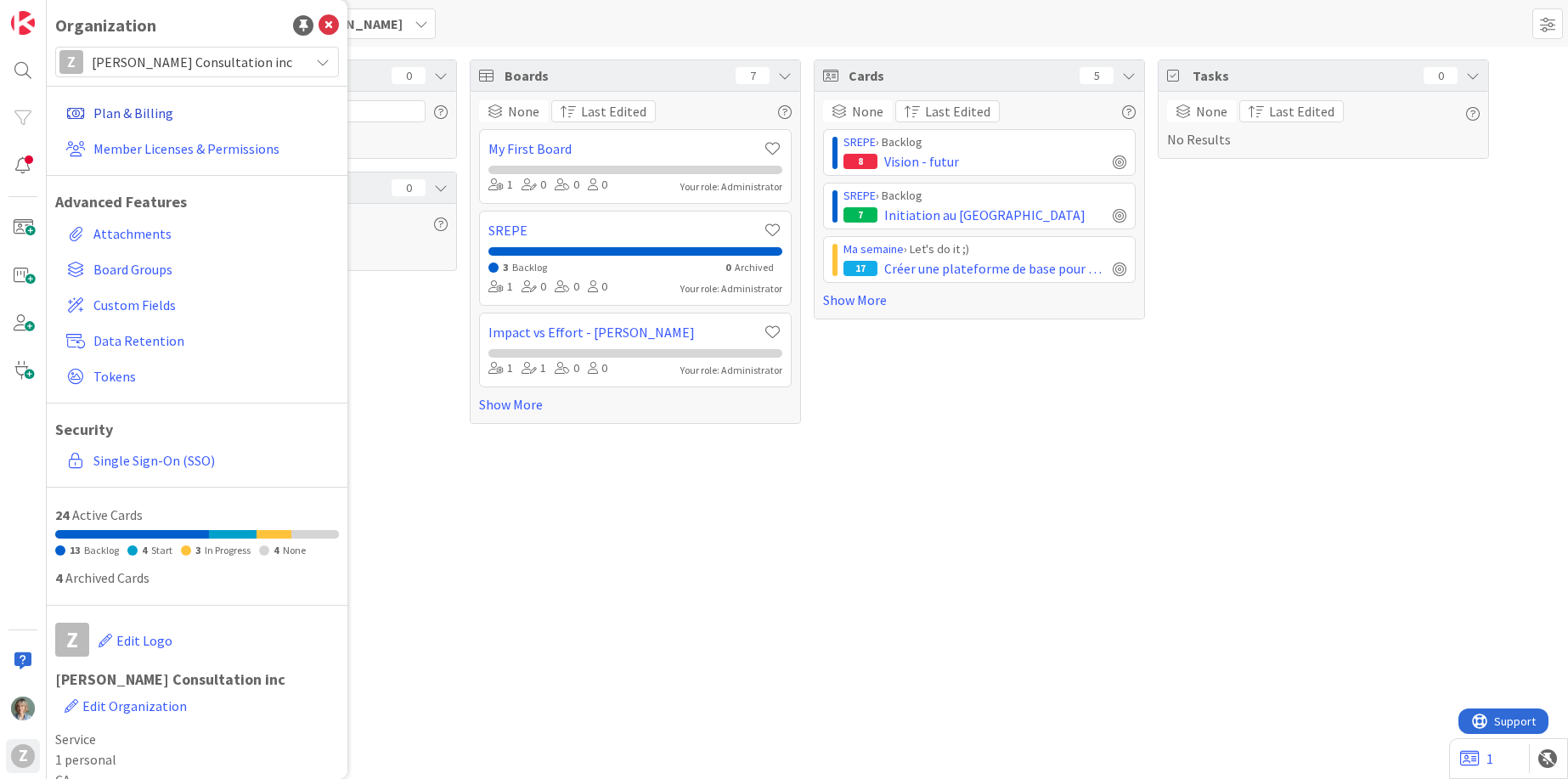
click at [154, 109] on link "Plan & Billing" at bounding box center [199, 112] width 279 height 30
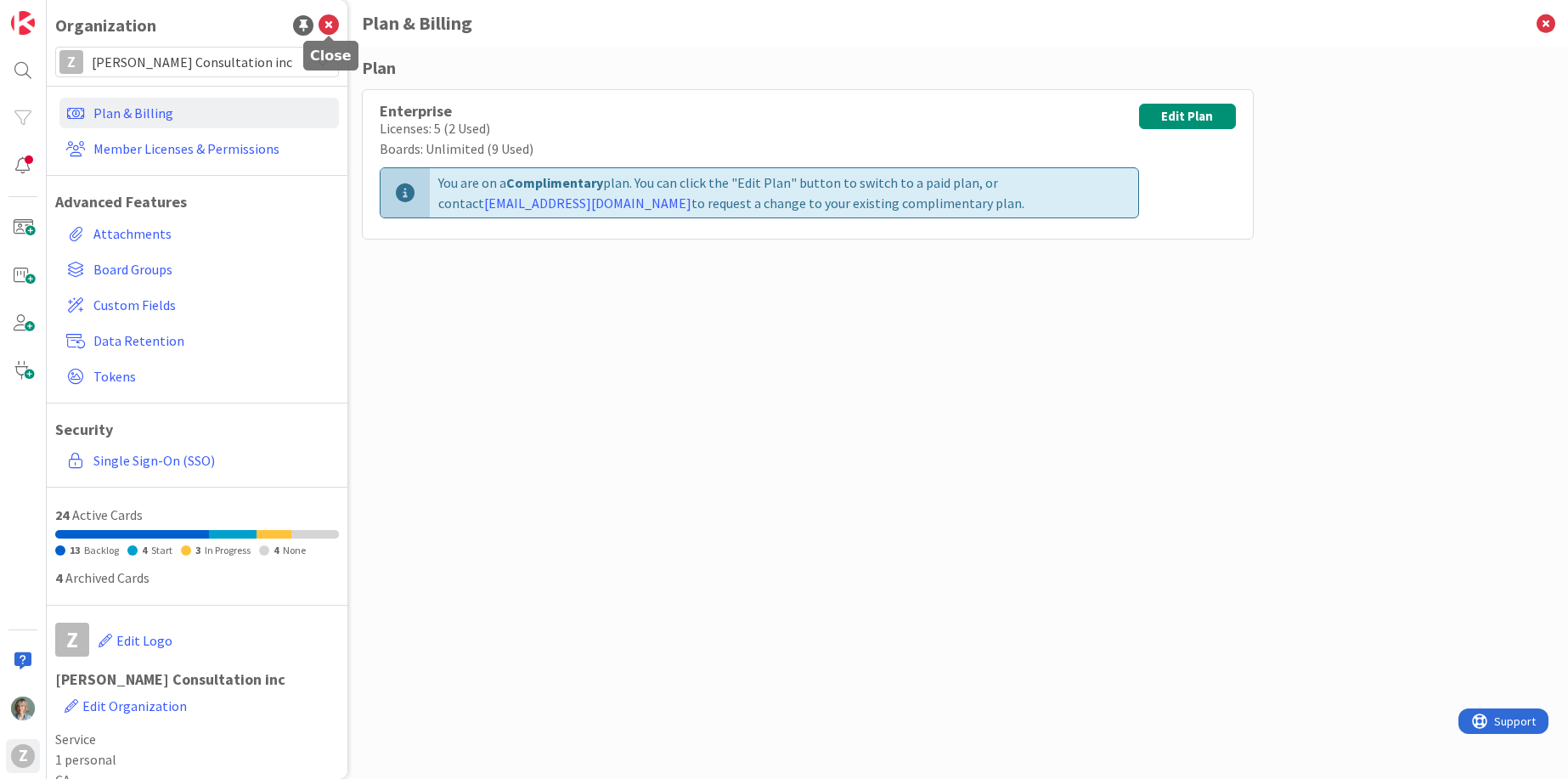
click at [328, 27] on icon at bounding box center [329, 26] width 20 height 20
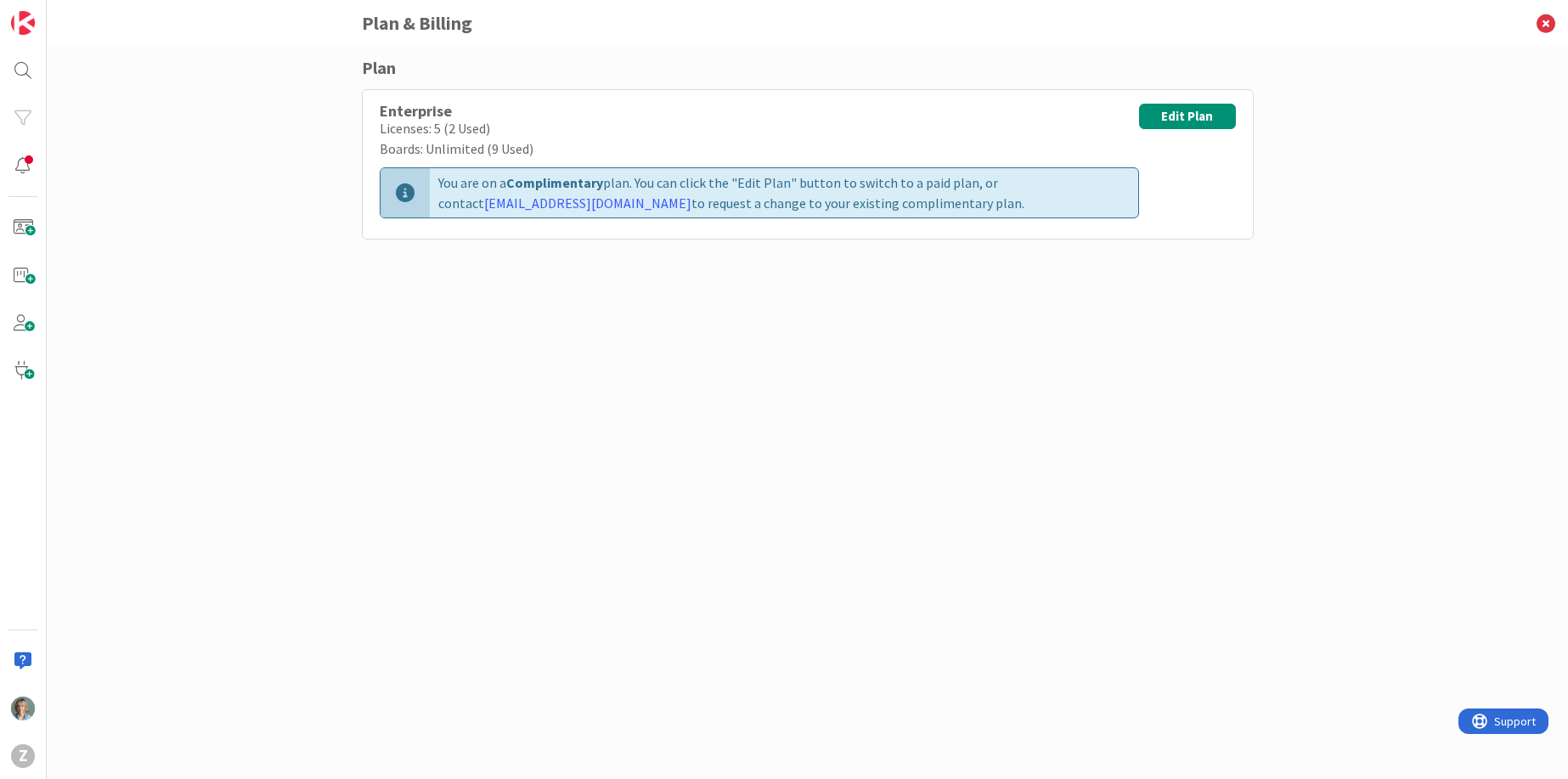
click at [1130, 485] on div "Plan Enterprise Licenses: 5 (2 Used) Boards: Unlimited (9 Used) You are on a Co…" at bounding box center [807, 396] width 892 height 681
click at [20, 739] on div "Z" at bounding box center [23, 390] width 47 height 779
click at [20, 748] on div "Z" at bounding box center [23, 756] width 24 height 24
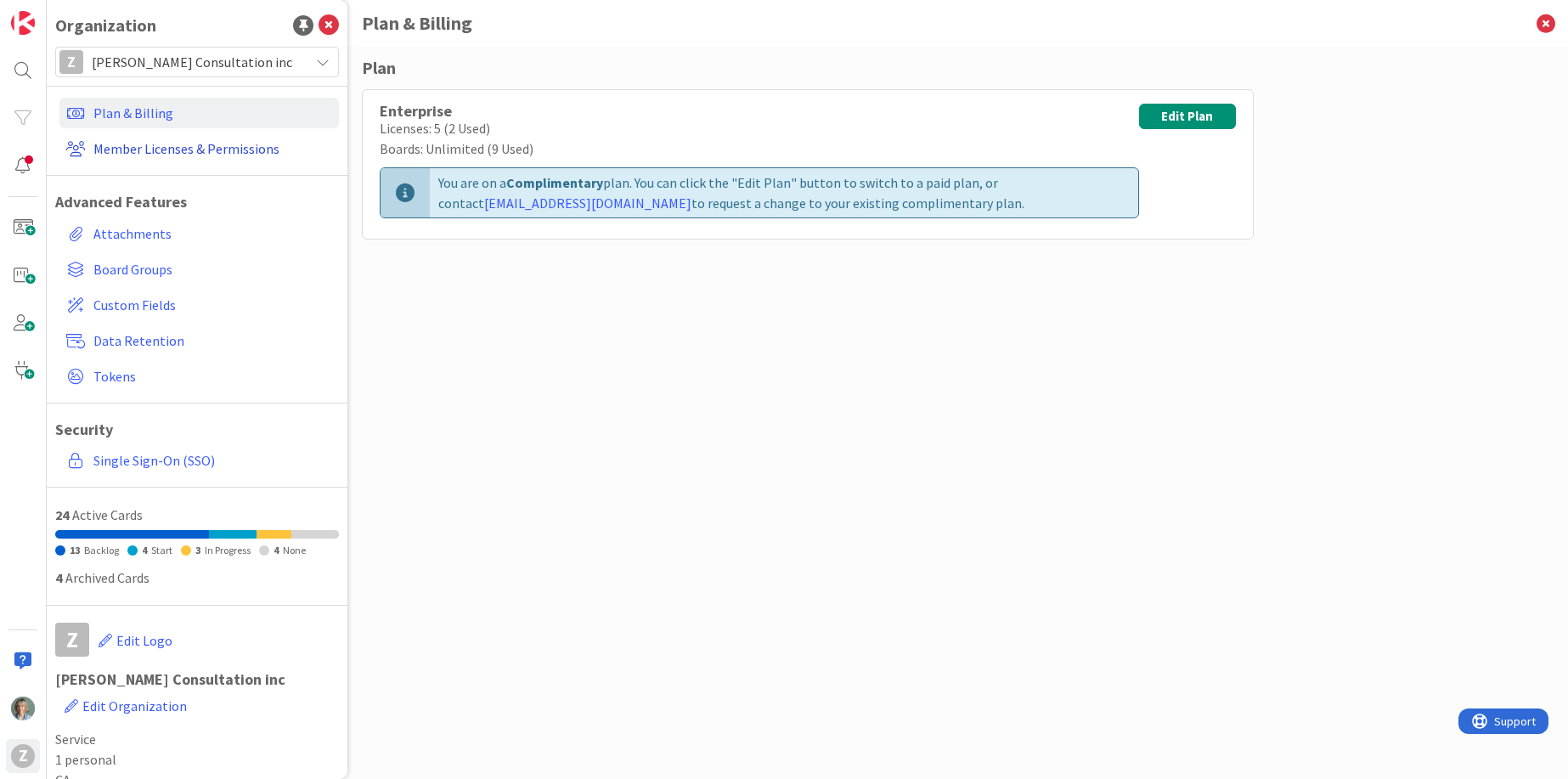
click at [180, 154] on link "Member Licenses & Permissions" at bounding box center [199, 148] width 279 height 30
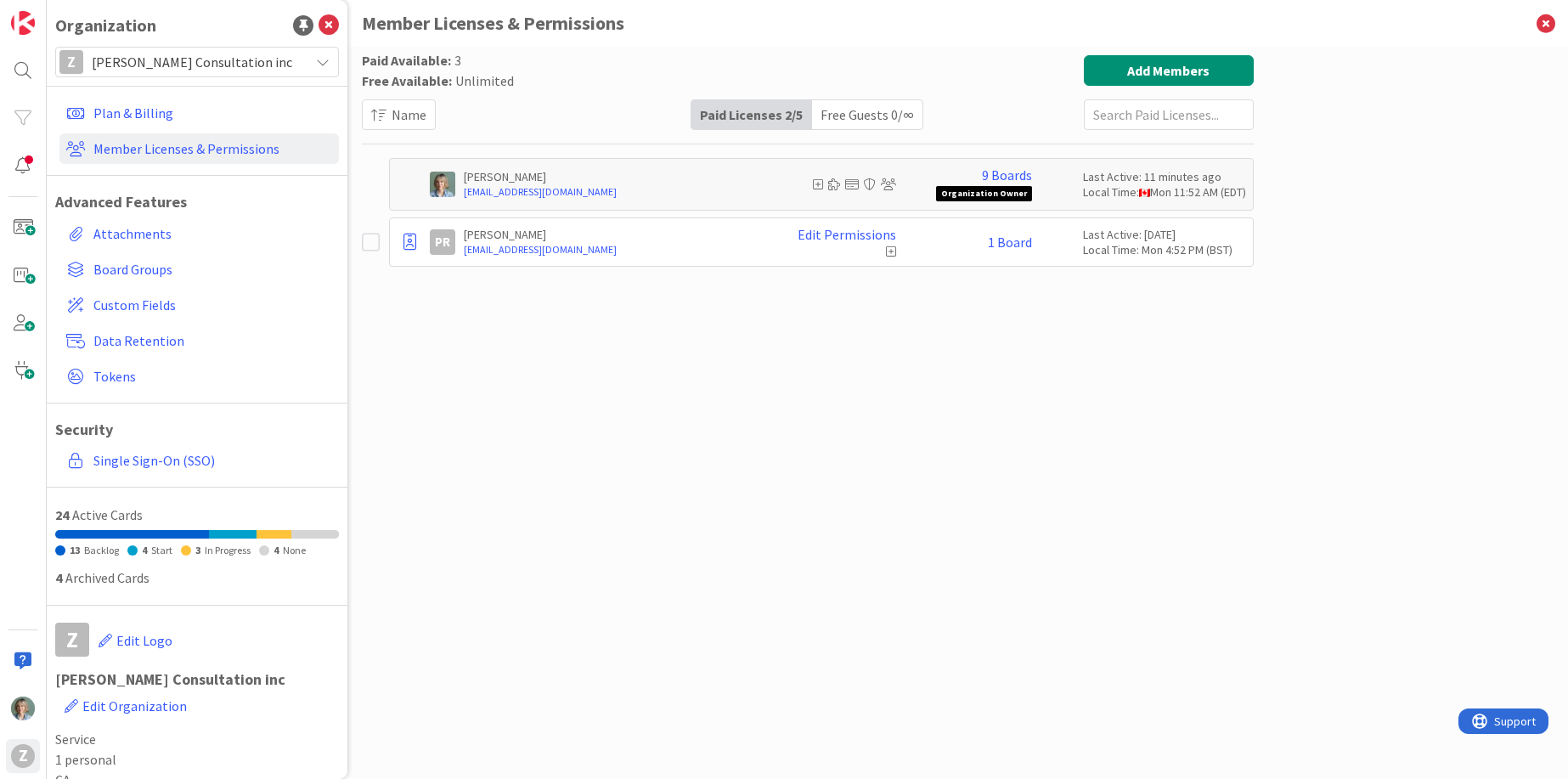
click at [553, 551] on div "Paid Available: 3 Free Available: Unlimited Name Paid Licenses 2 / 5 Free Guest…" at bounding box center [807, 396] width 892 height 681
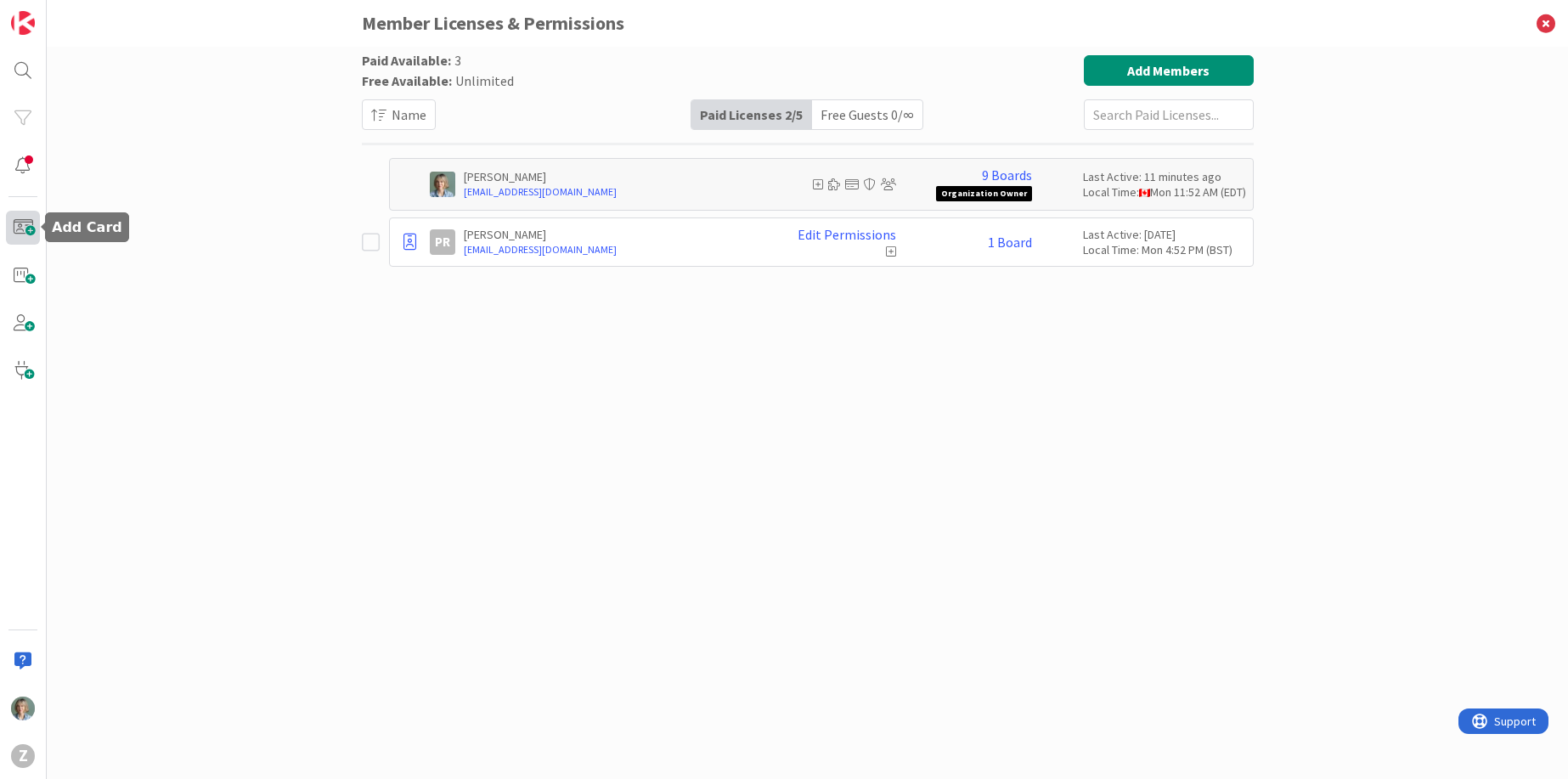
click at [21, 234] on span at bounding box center [22, 227] width 34 height 34
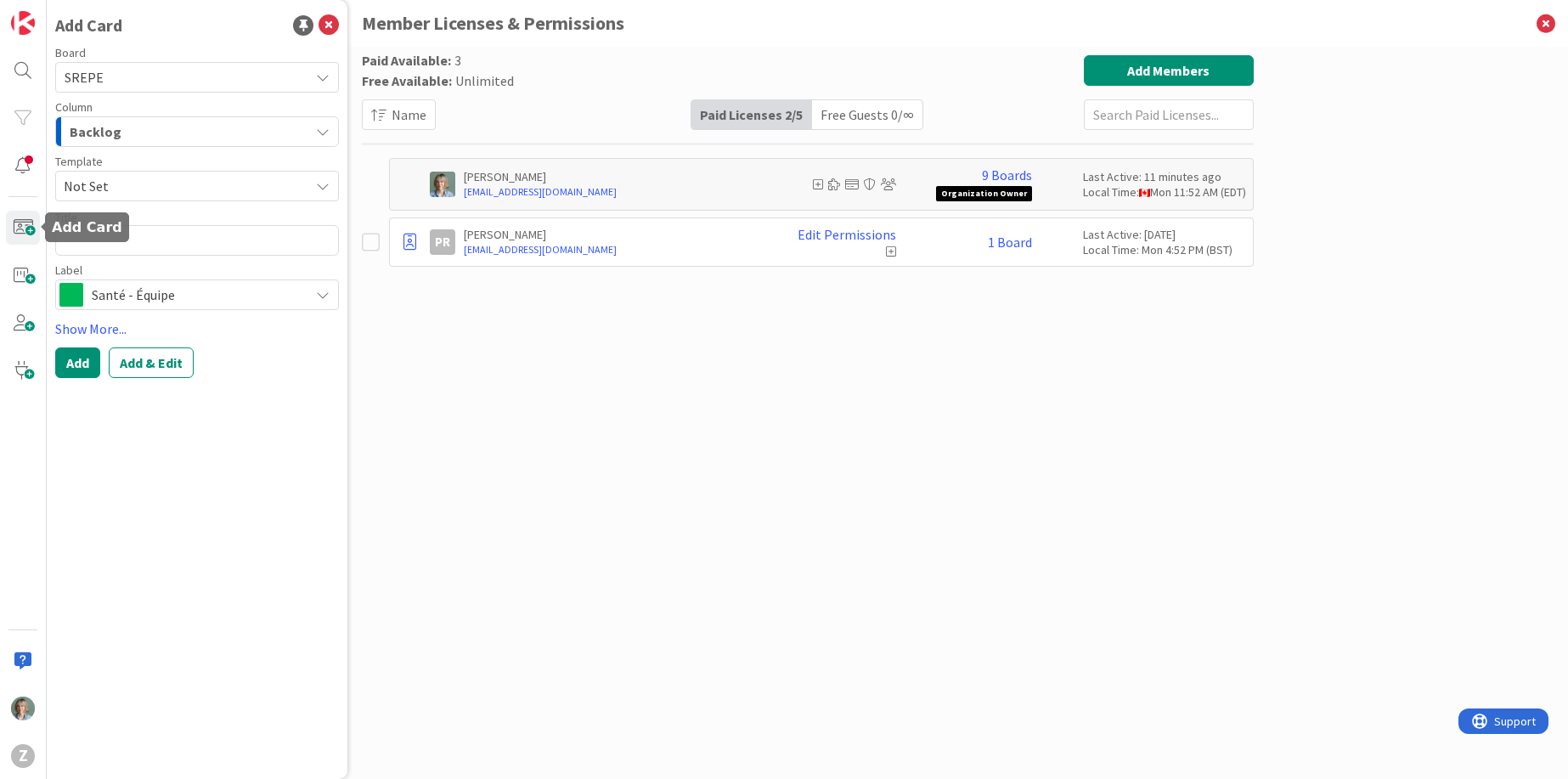
click at [566, 446] on div "Paid Available: 3 Free Available: Unlimited Name Paid Licenses 2 / 5 Free Guest…" at bounding box center [807, 396] width 892 height 681
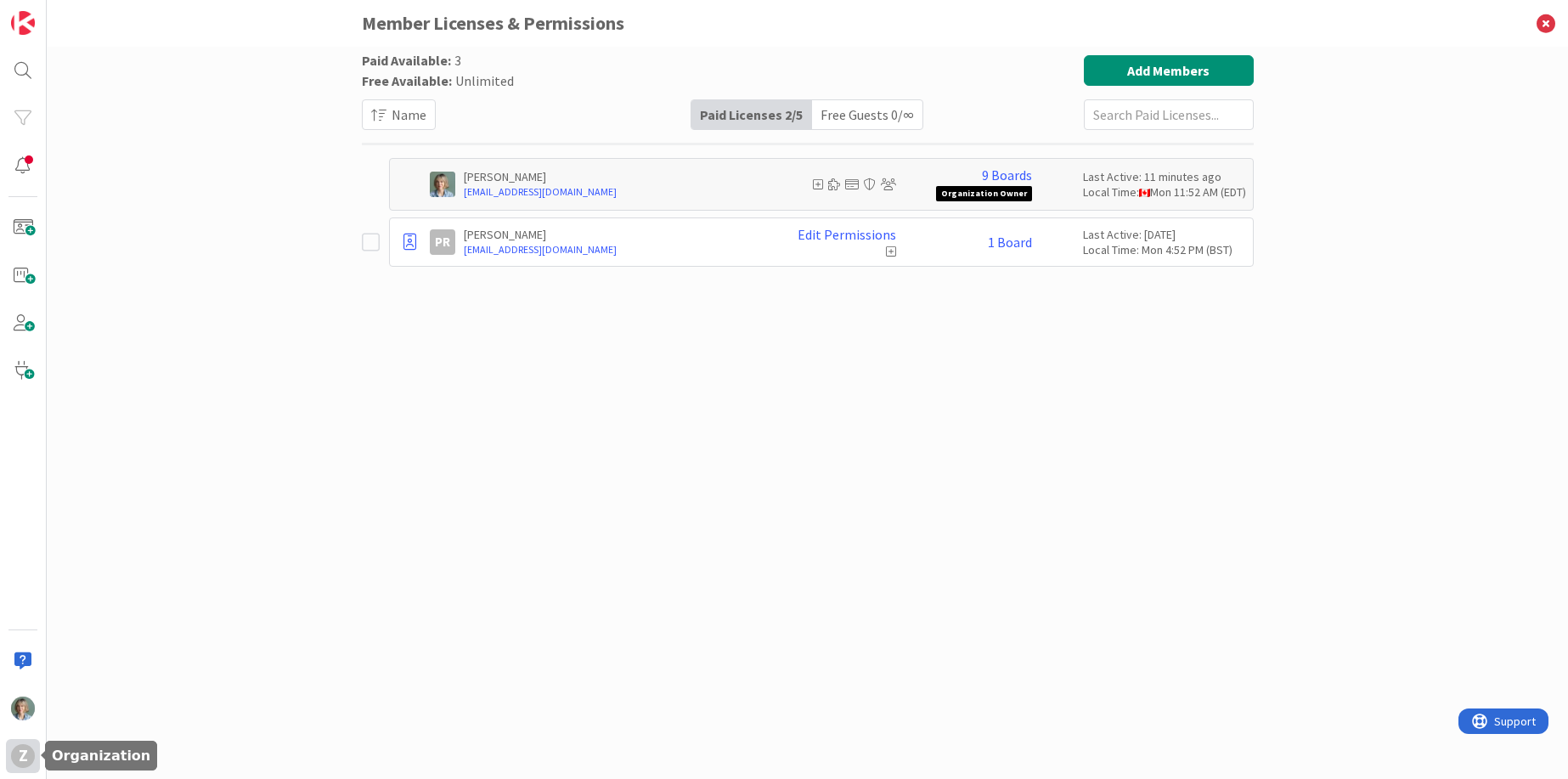
click at [29, 765] on div "Z" at bounding box center [23, 756] width 24 height 24
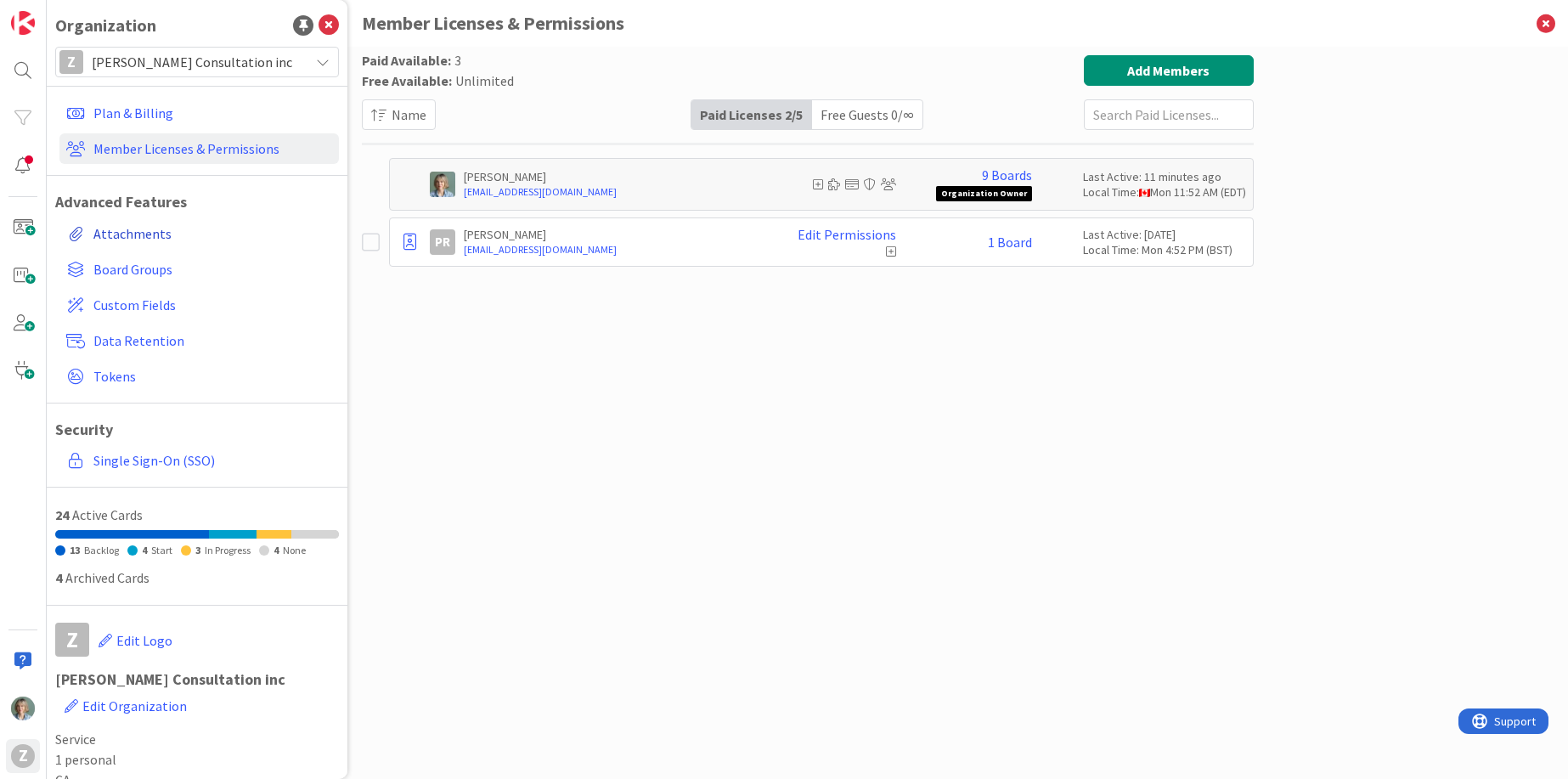
click at [140, 232] on link "Attachments" at bounding box center [199, 233] width 279 height 30
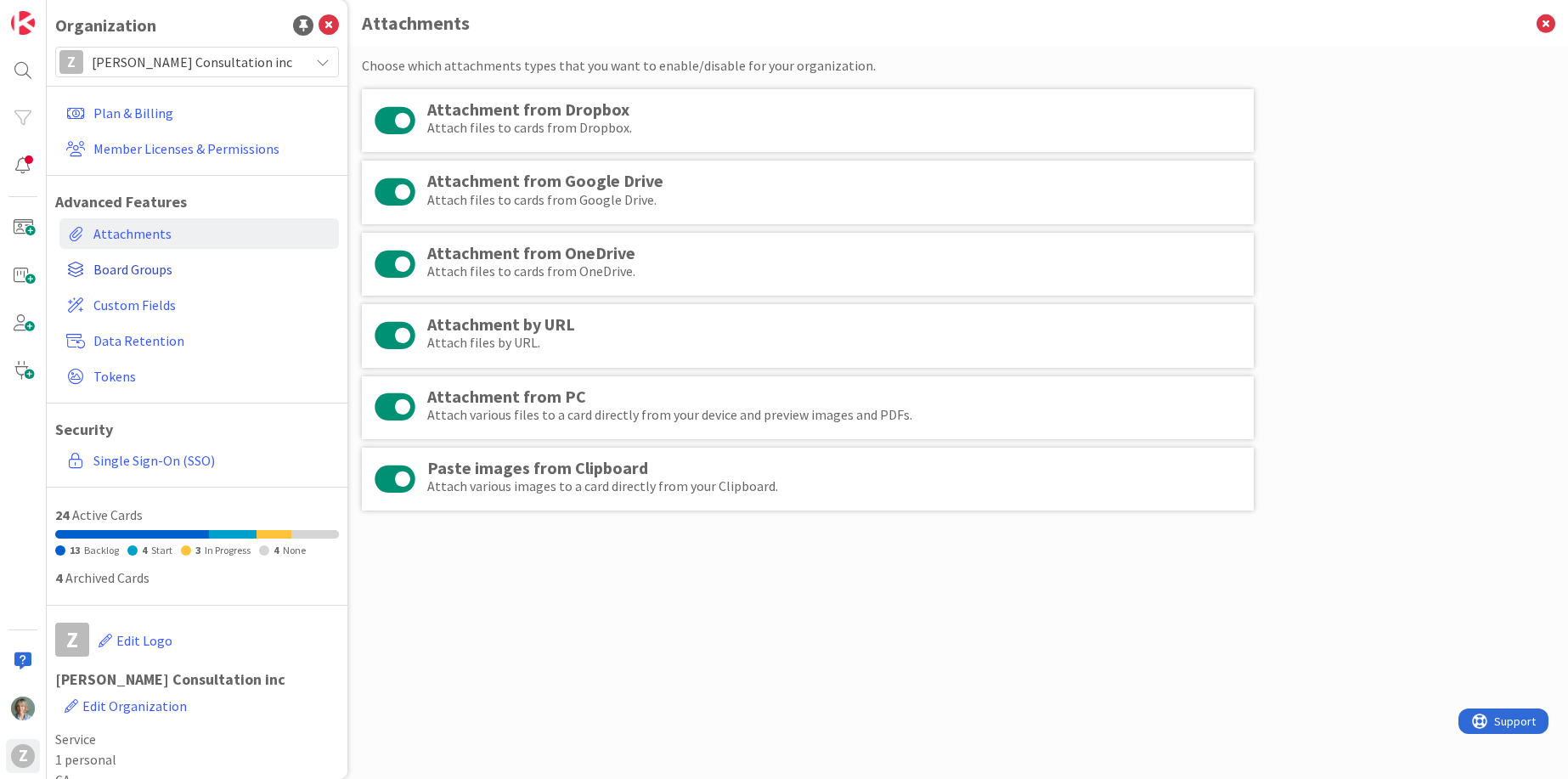
click at [149, 262] on span "Board Groups" at bounding box center [212, 269] width 238 height 20
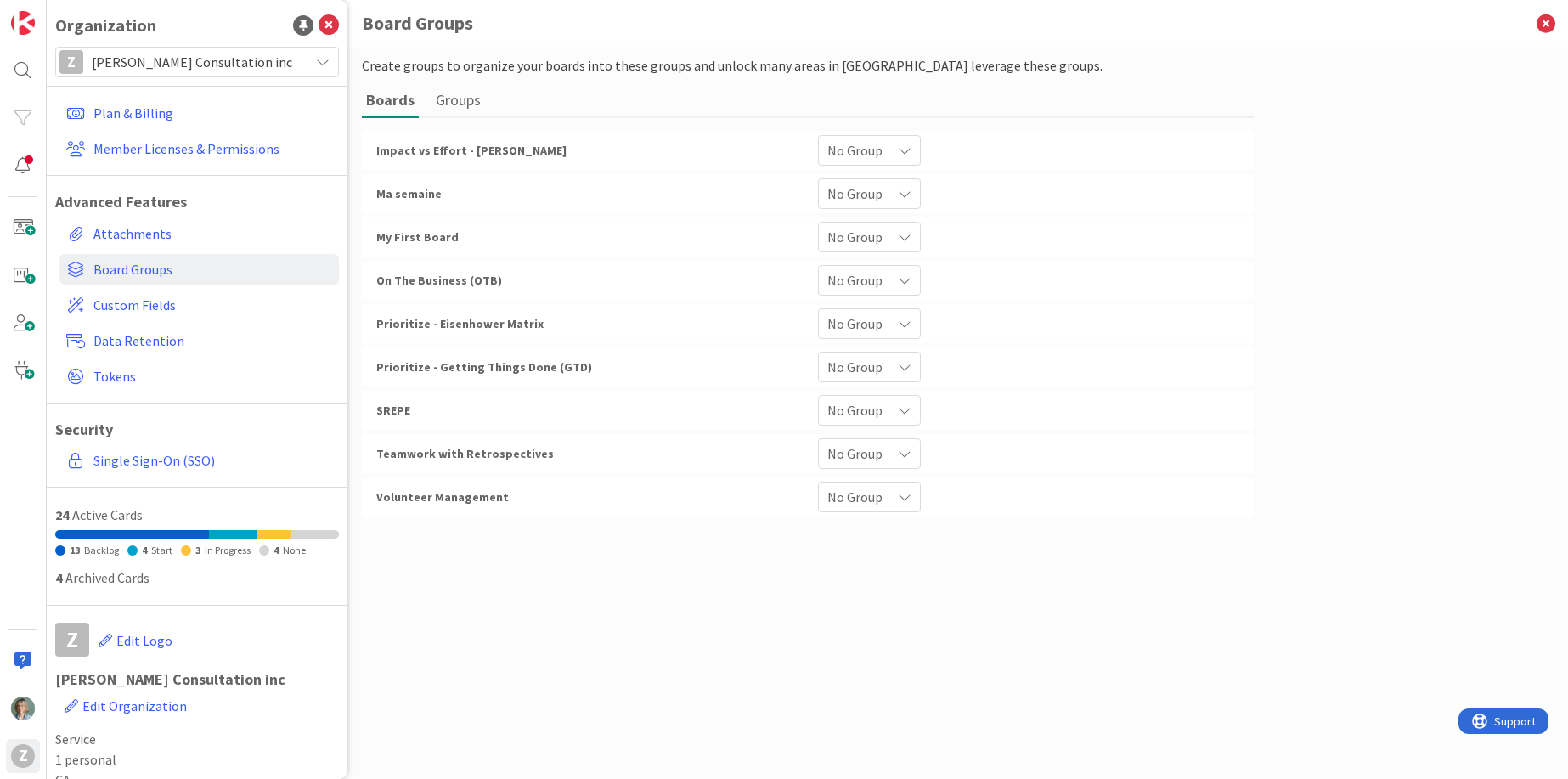
click at [907, 153] on icon at bounding box center [904, 150] width 14 height 14
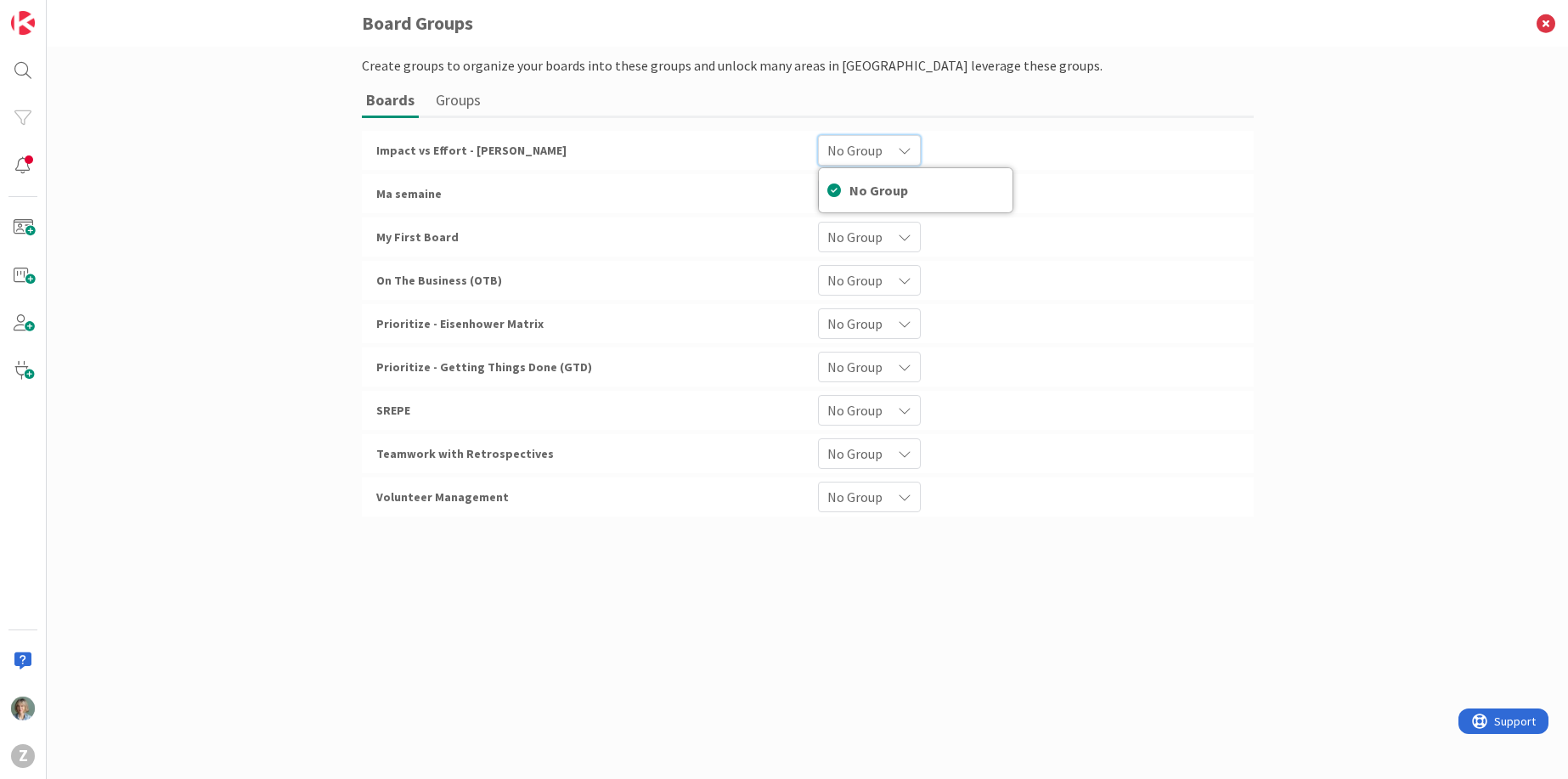
click at [907, 142] on div "No Group" at bounding box center [869, 150] width 103 height 30
click at [910, 189] on div "No Group" at bounding box center [869, 193] width 103 height 30
click at [898, 190] on icon at bounding box center [904, 193] width 14 height 14
click at [1172, 110] on ul "Boards Groups" at bounding box center [807, 100] width 892 height 34
click at [29, 21] on img at bounding box center [23, 23] width 24 height 24
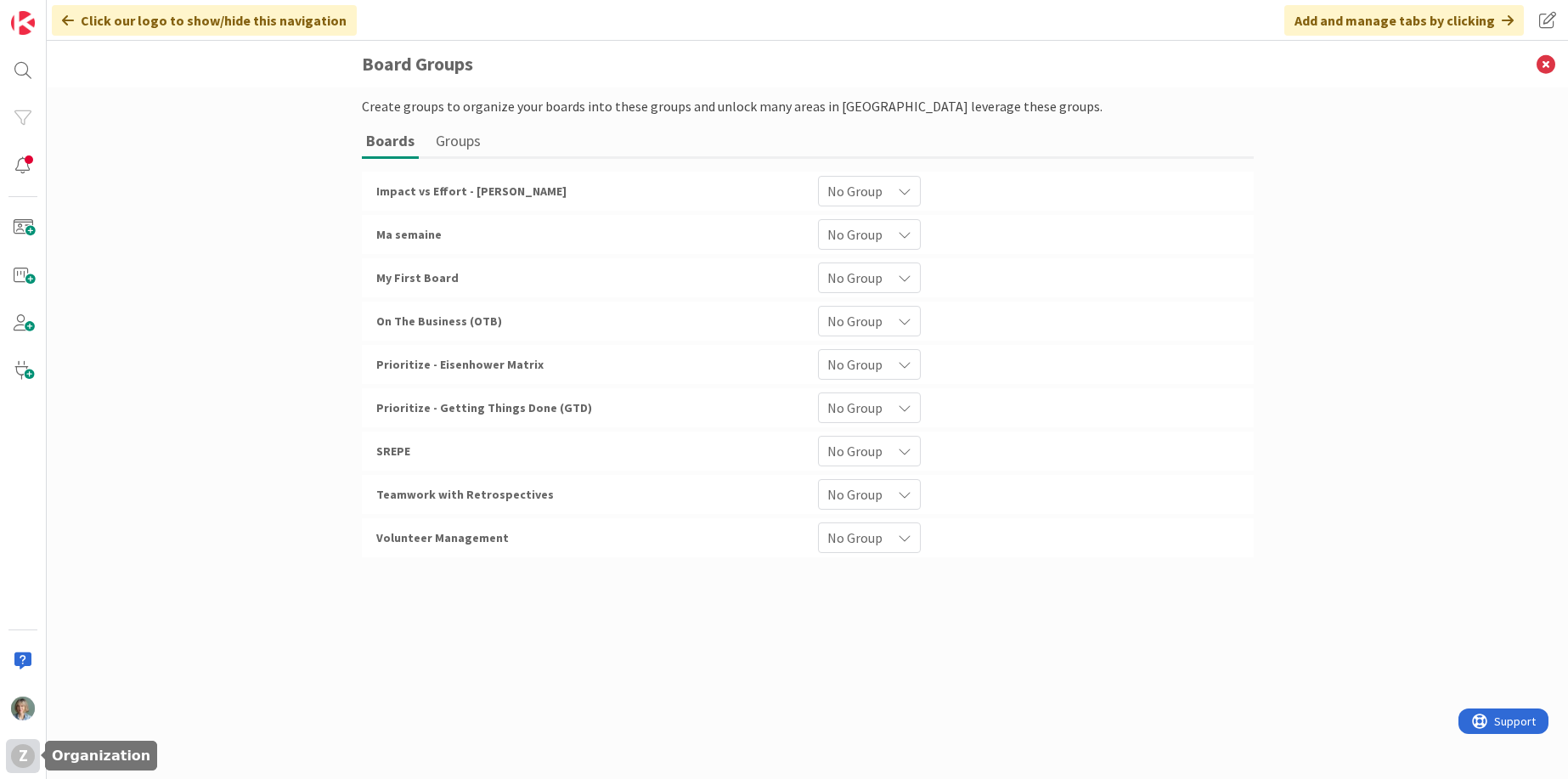
click at [24, 753] on div "Z" at bounding box center [23, 756] width 24 height 24
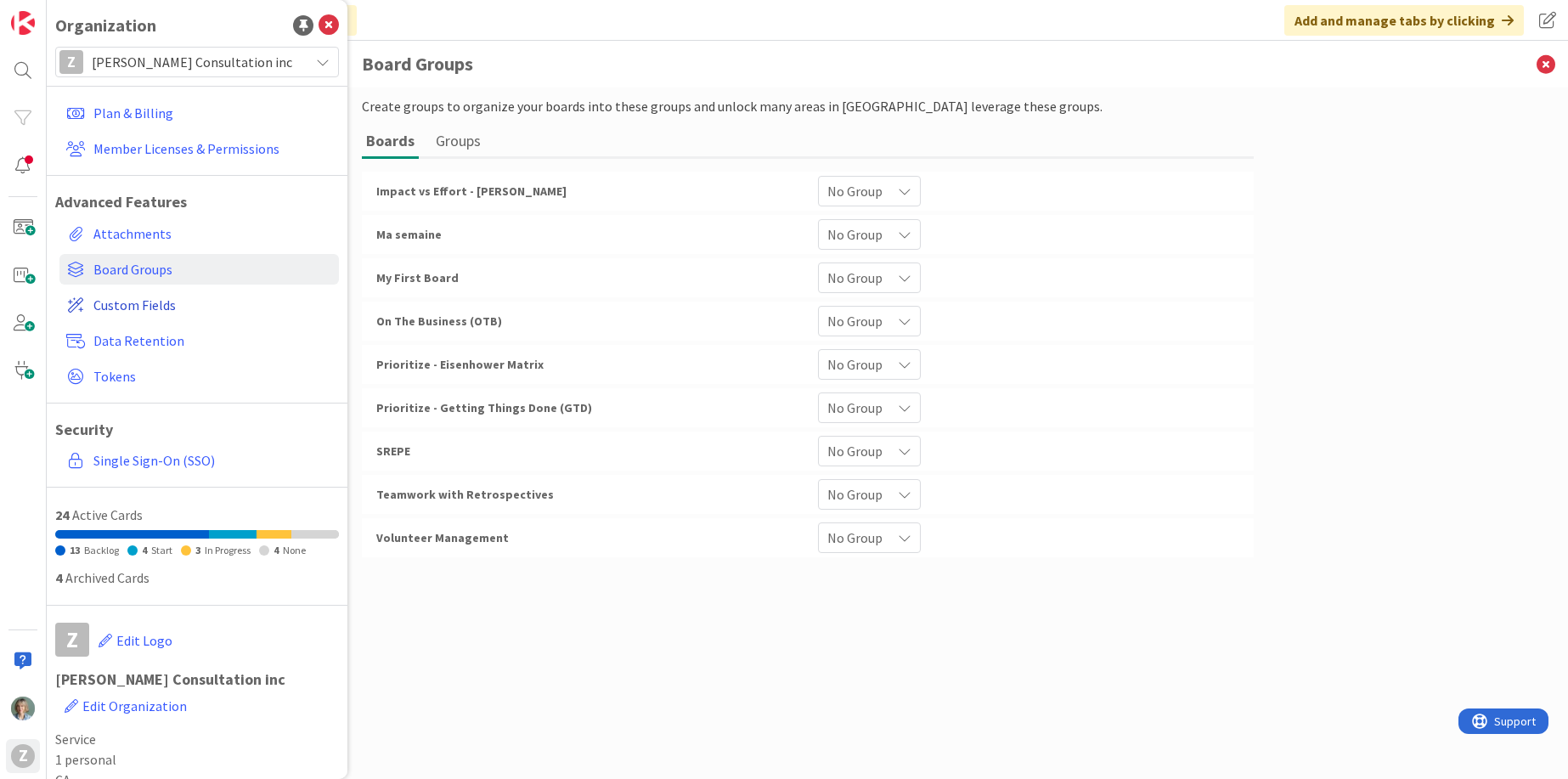
click at [172, 309] on span "Custom Fields" at bounding box center [212, 305] width 238 height 20
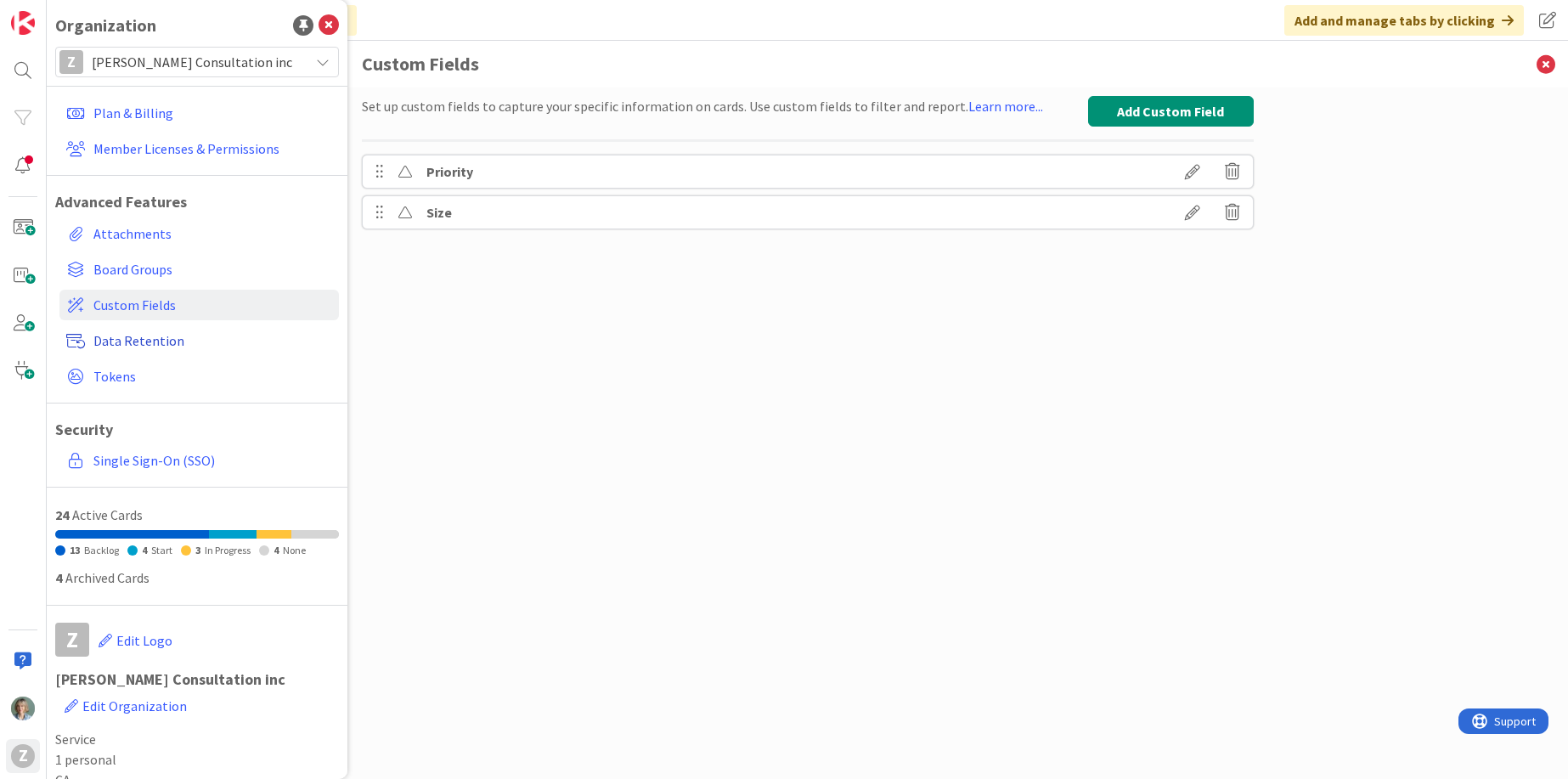
click at [173, 337] on span "Data Retention" at bounding box center [212, 341] width 238 height 20
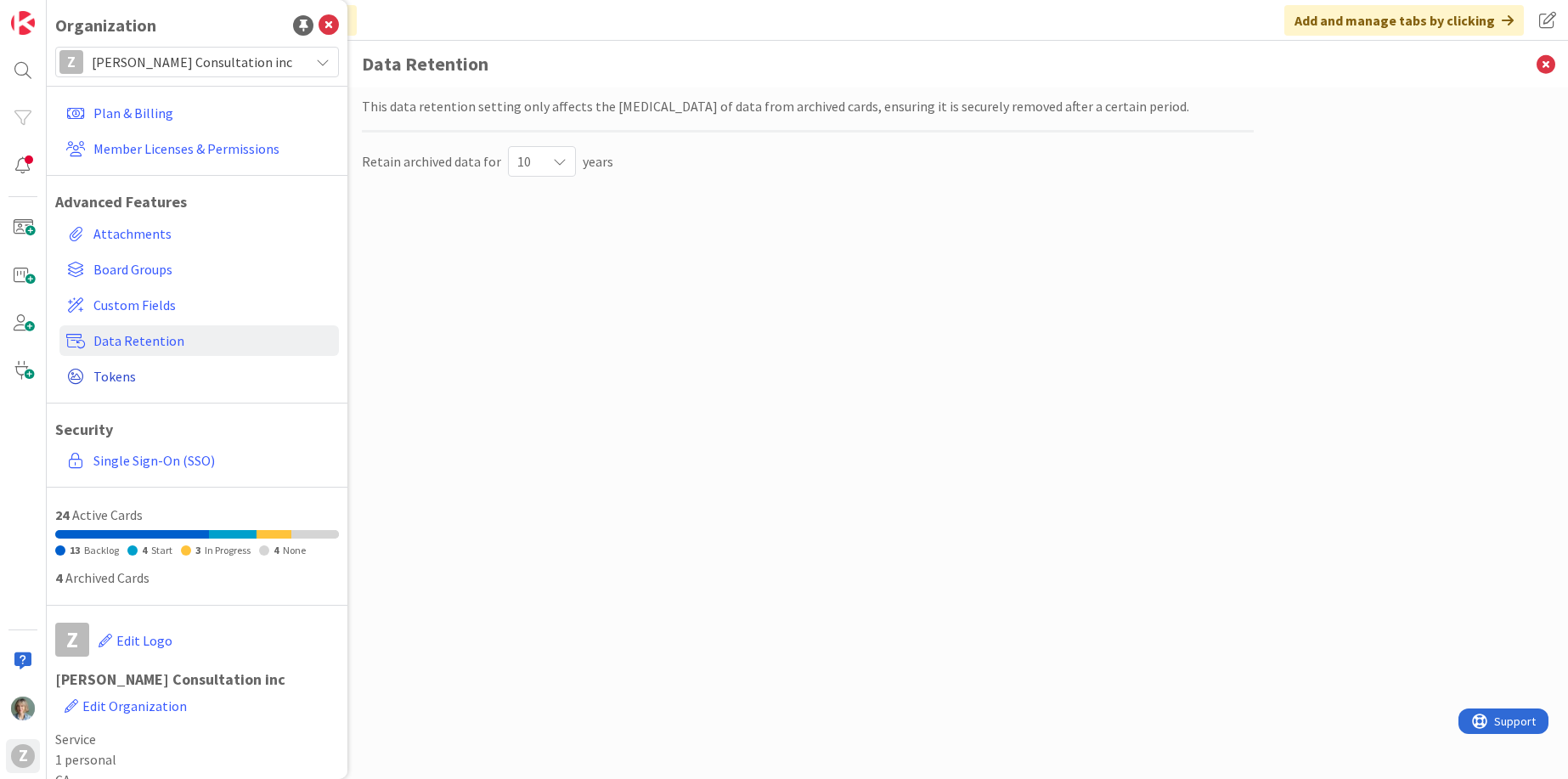
click at [148, 382] on span "Tokens" at bounding box center [212, 377] width 238 height 20
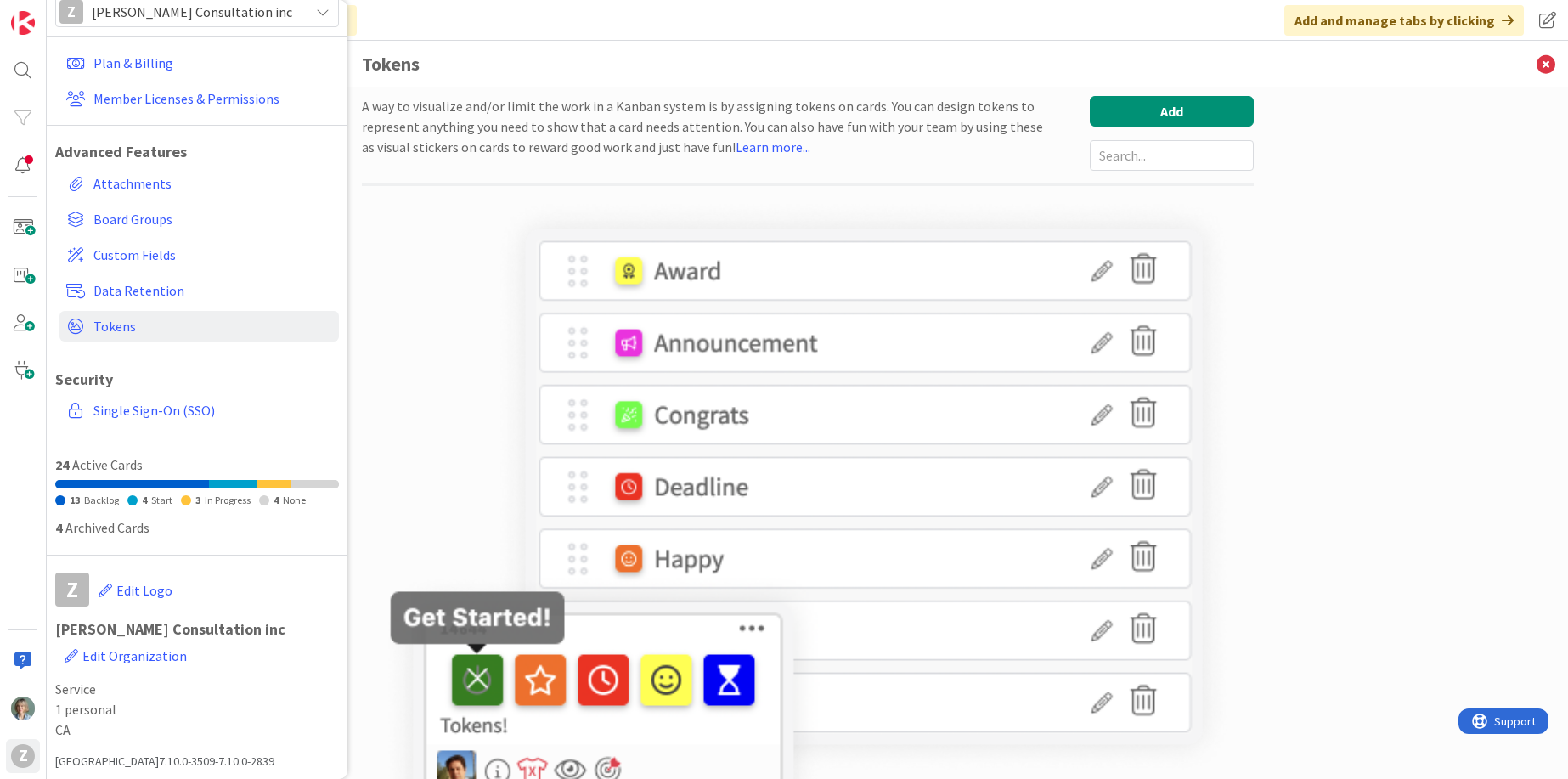
scroll to position [54, 0]
click at [123, 586] on span "Edit Logo" at bounding box center [144, 586] width 56 height 17
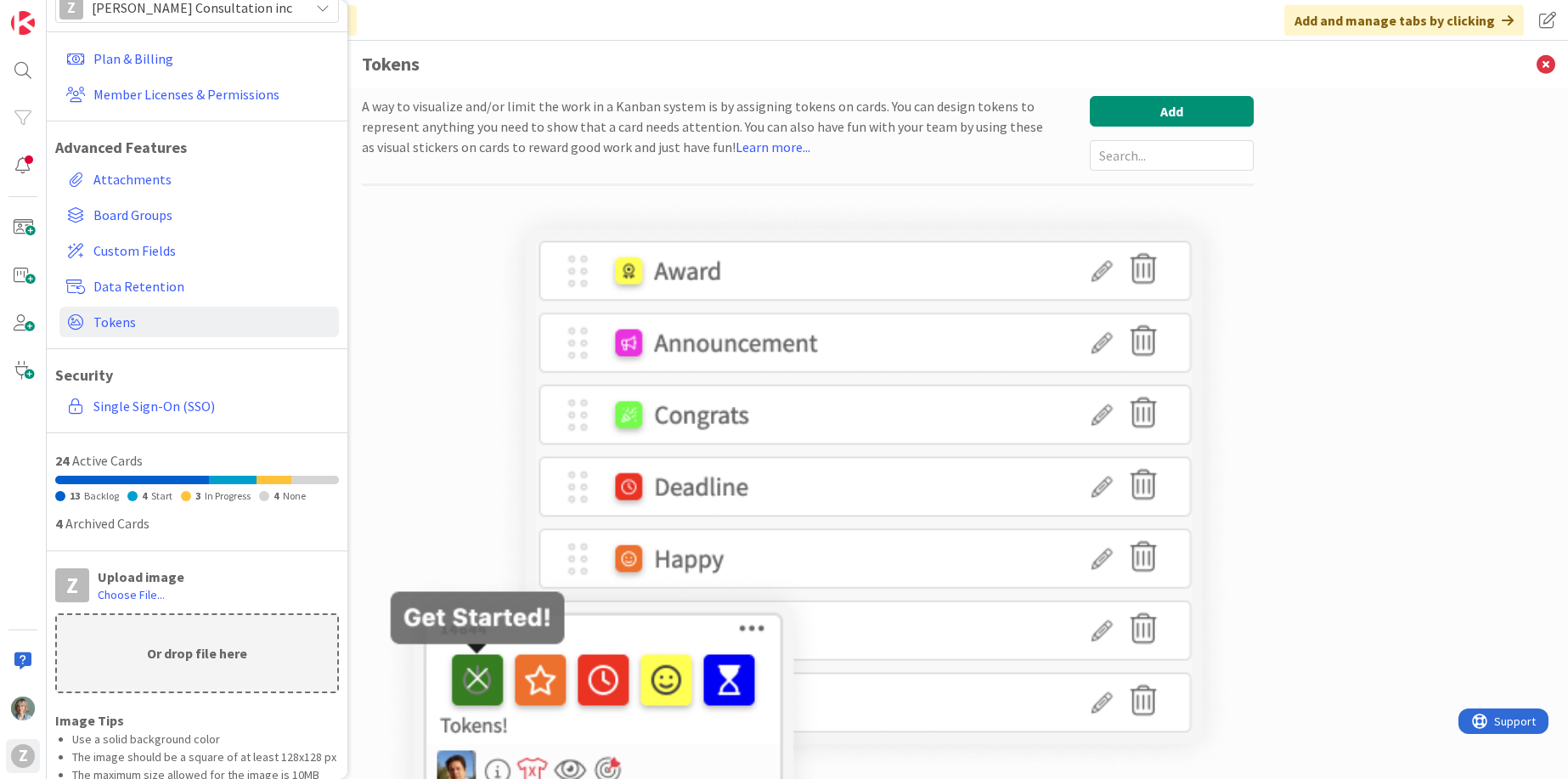
click at [210, 662] on p "Or drop file here" at bounding box center [197, 653] width 280 height 76
click at [24, 17] on img at bounding box center [23, 23] width 24 height 24
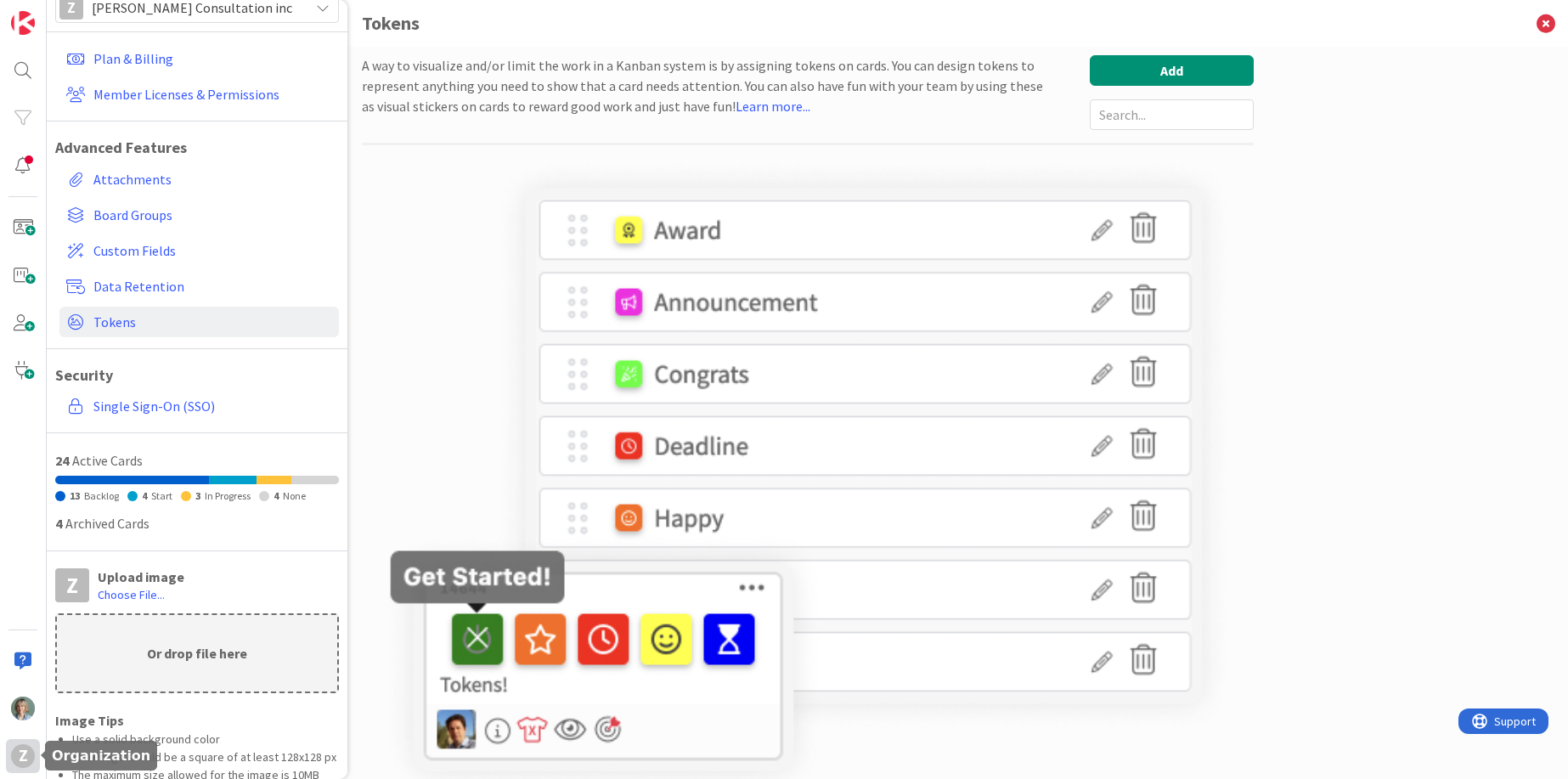
click at [27, 757] on div "Z" at bounding box center [23, 756] width 24 height 24
click at [467, 155] on div "A way to visualize and/or limit the work in a Kanban system is by assigning tok…" at bounding box center [807, 428] width 892 height 746
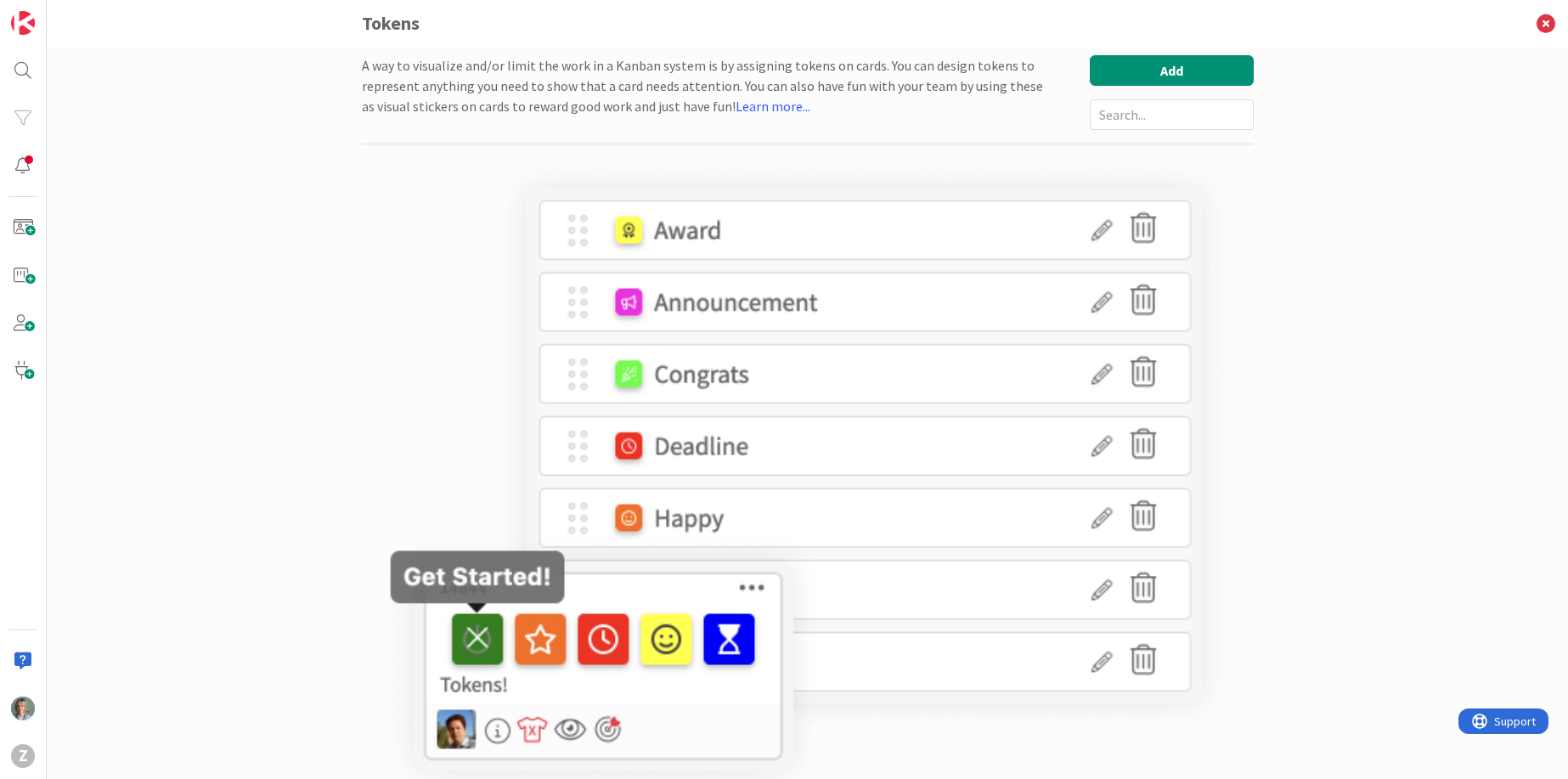
drag, startPoint x: 192, startPoint y: 321, endPoint x: 87, endPoint y: 278, distance: 113.5
click at [185, 316] on div "A way to visualize and/or limit the work in a Kanban system is by assigning tok…" at bounding box center [807, 413] width 1521 height 732
click at [21, 331] on span at bounding box center [22, 322] width 34 height 34
click at [28, 273] on span at bounding box center [22, 274] width 34 height 34
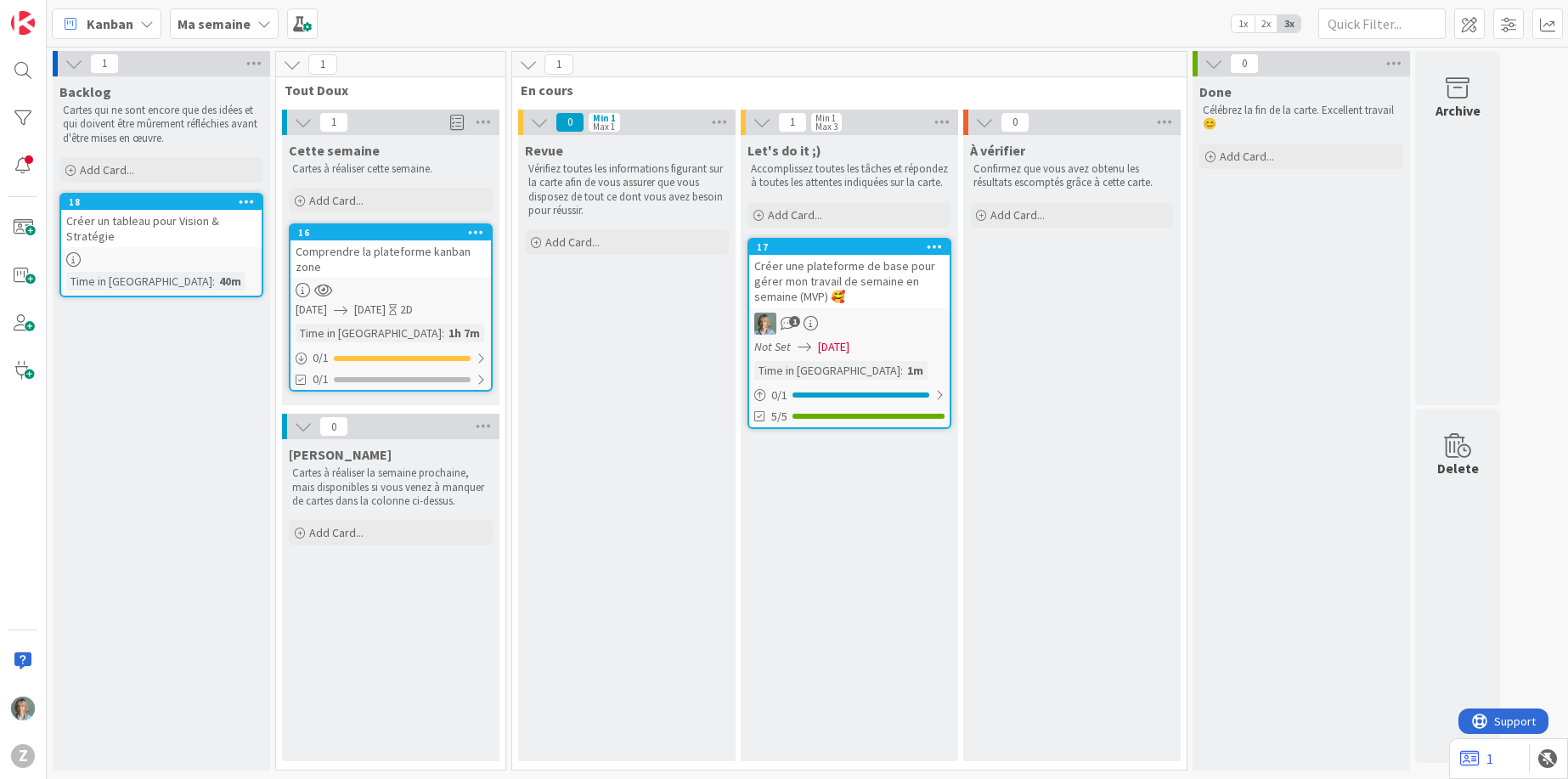
click at [774, 355] on icon "Not Set" at bounding box center [772, 346] width 37 height 16
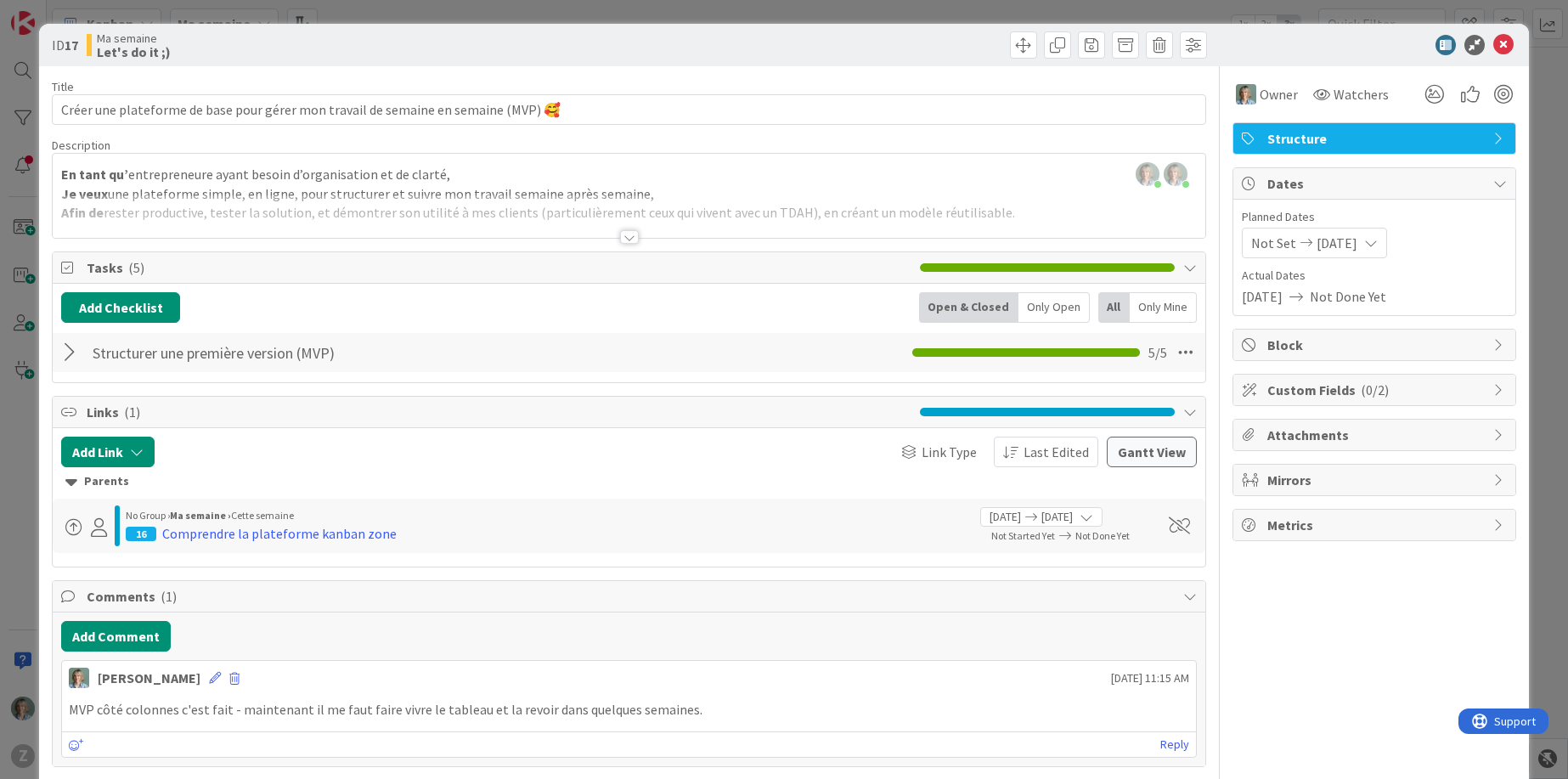
click at [1377, 239] on icon at bounding box center [1370, 242] width 14 height 14
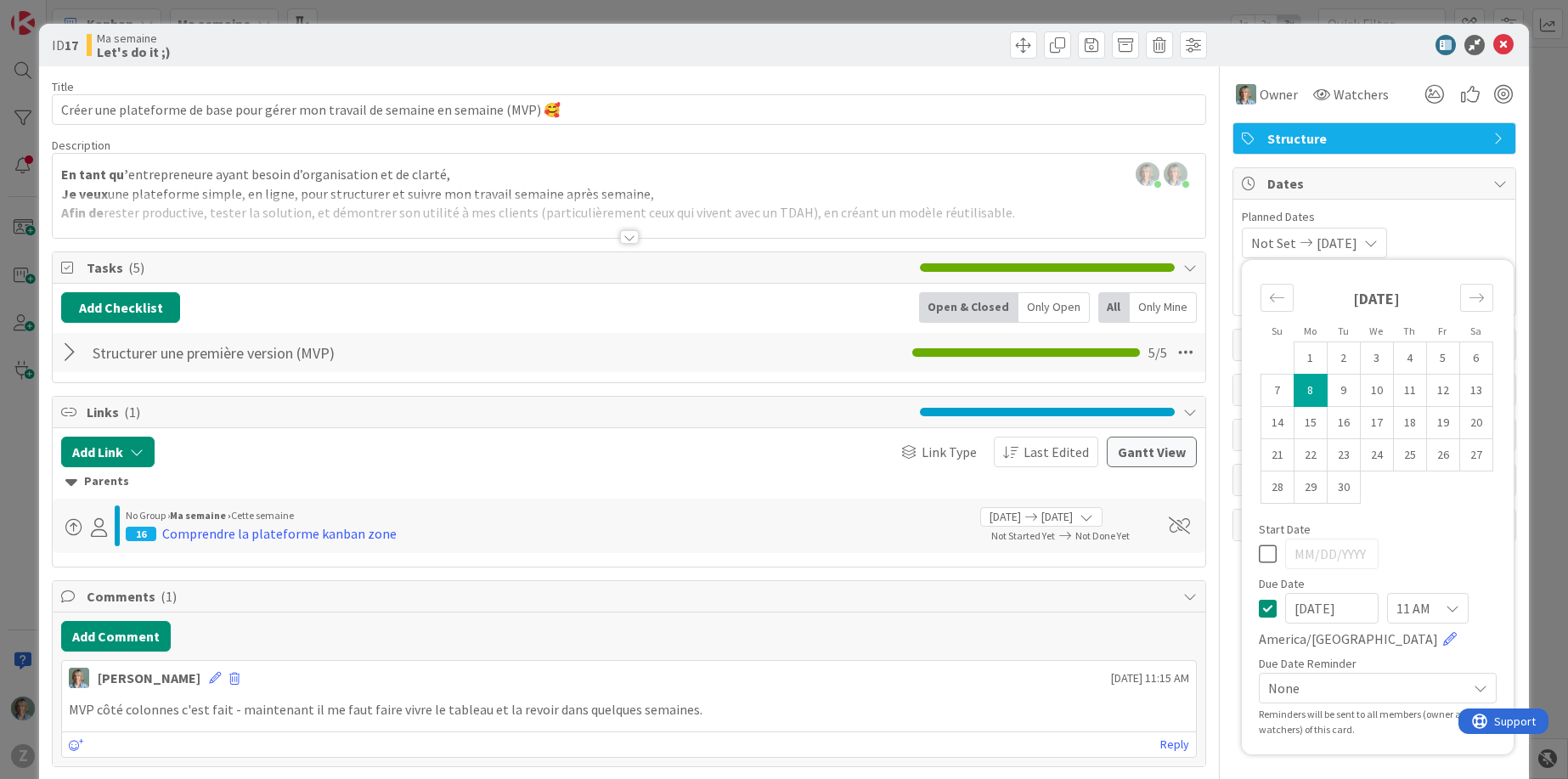
click at [1269, 559] on icon at bounding box center [1267, 553] width 17 height 20
click at [1316, 385] on td "8" at bounding box center [1310, 390] width 33 height 32
type input "[DATE]"
click at [1358, 606] on input "[DATE]" at bounding box center [1331, 608] width 93 height 30
click at [1385, 387] on td "10" at bounding box center [1376, 390] width 33 height 32
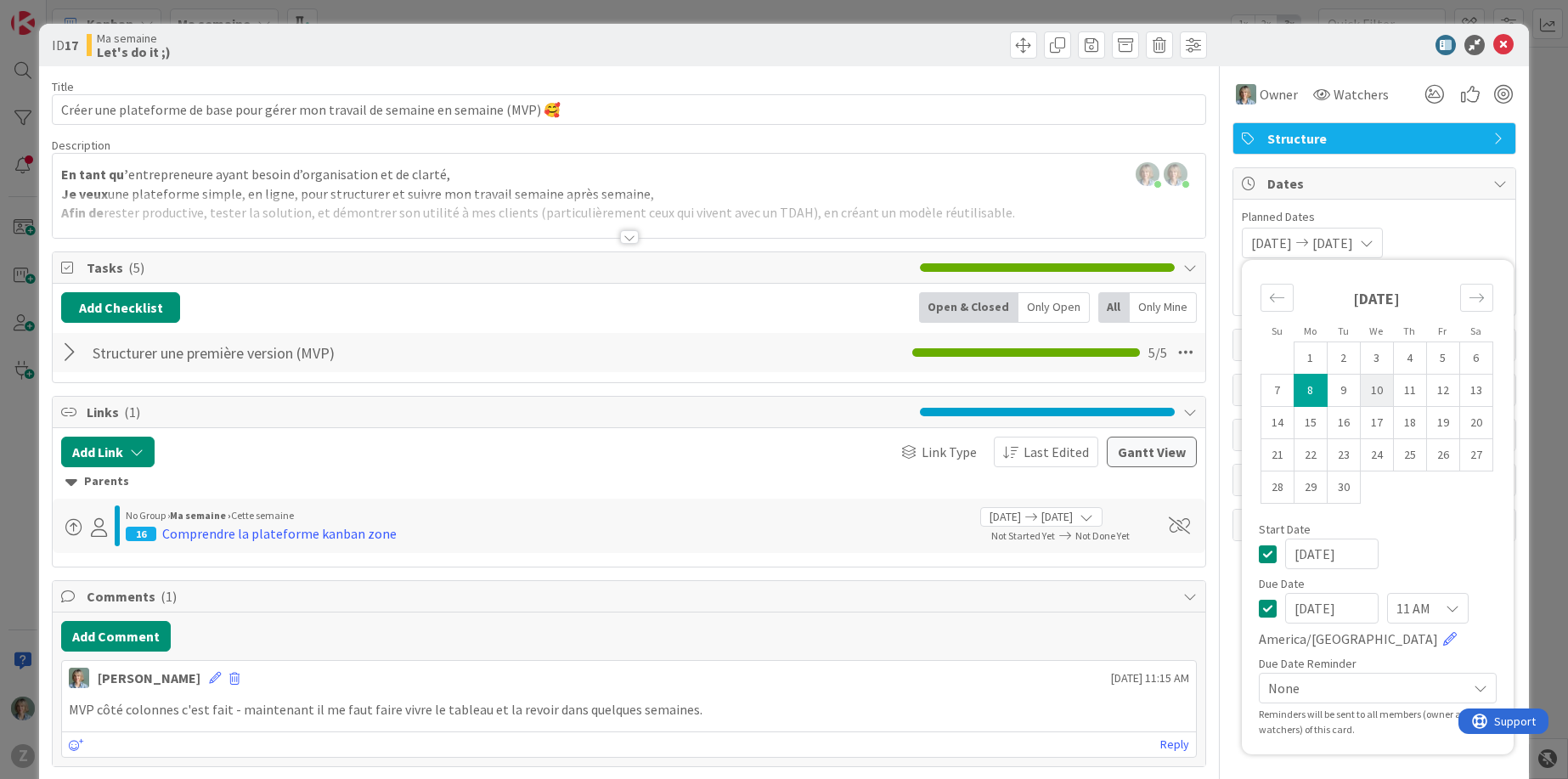
type input "[DATE]"
click at [1479, 299] on icon "Move forward to switch to the next month." at bounding box center [1477, 298] width 17 height 17
click at [1278, 299] on icon "Move backward to switch to the previous month." at bounding box center [1277, 298] width 17 height 17
click at [1461, 224] on span "Planned Dates" at bounding box center [1375, 216] width 265 height 17
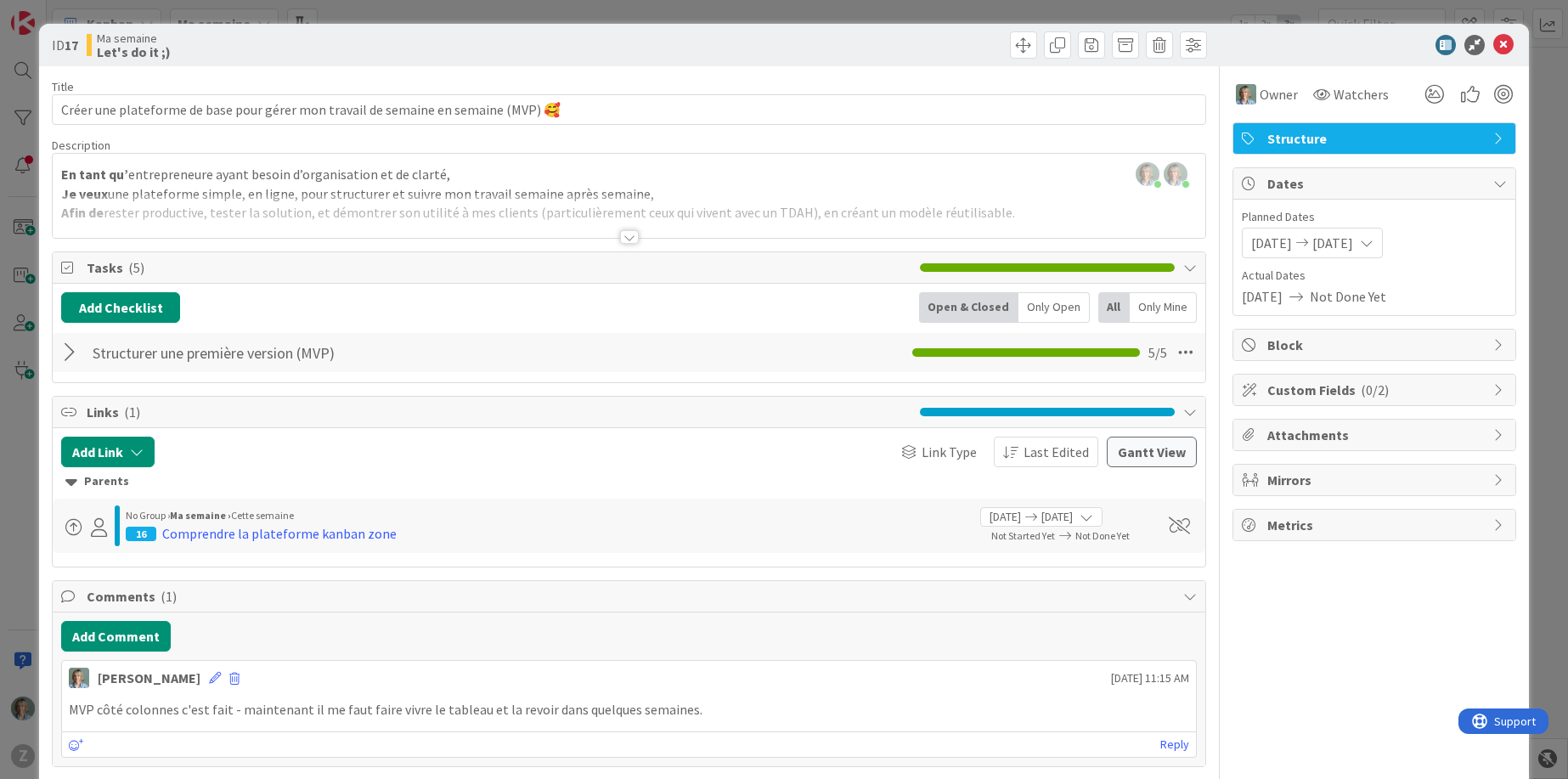
click at [1415, 528] on span "Metrics" at bounding box center [1376, 525] width 217 height 20
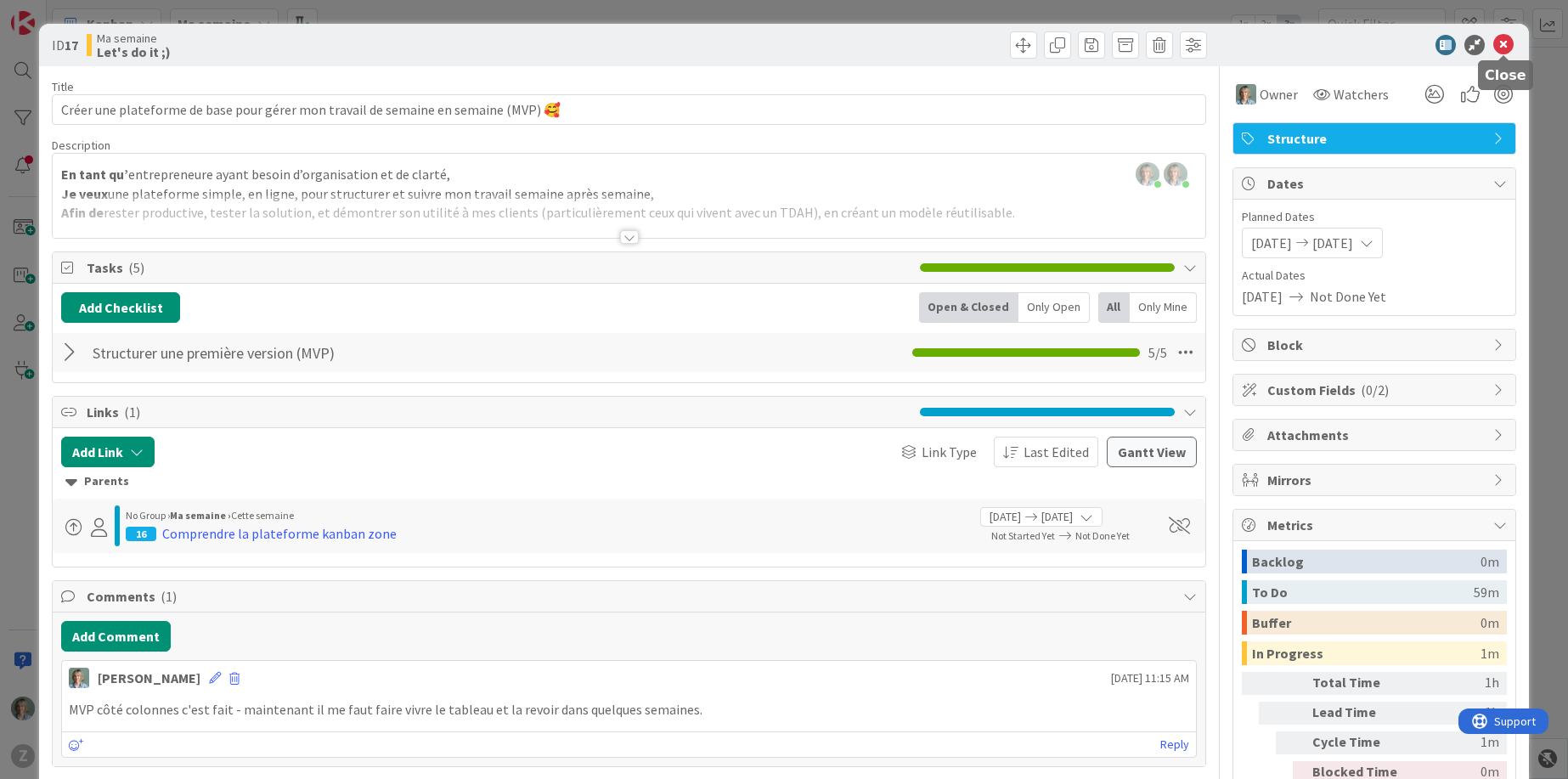
click at [1504, 43] on icon at bounding box center [1504, 45] width 20 height 20
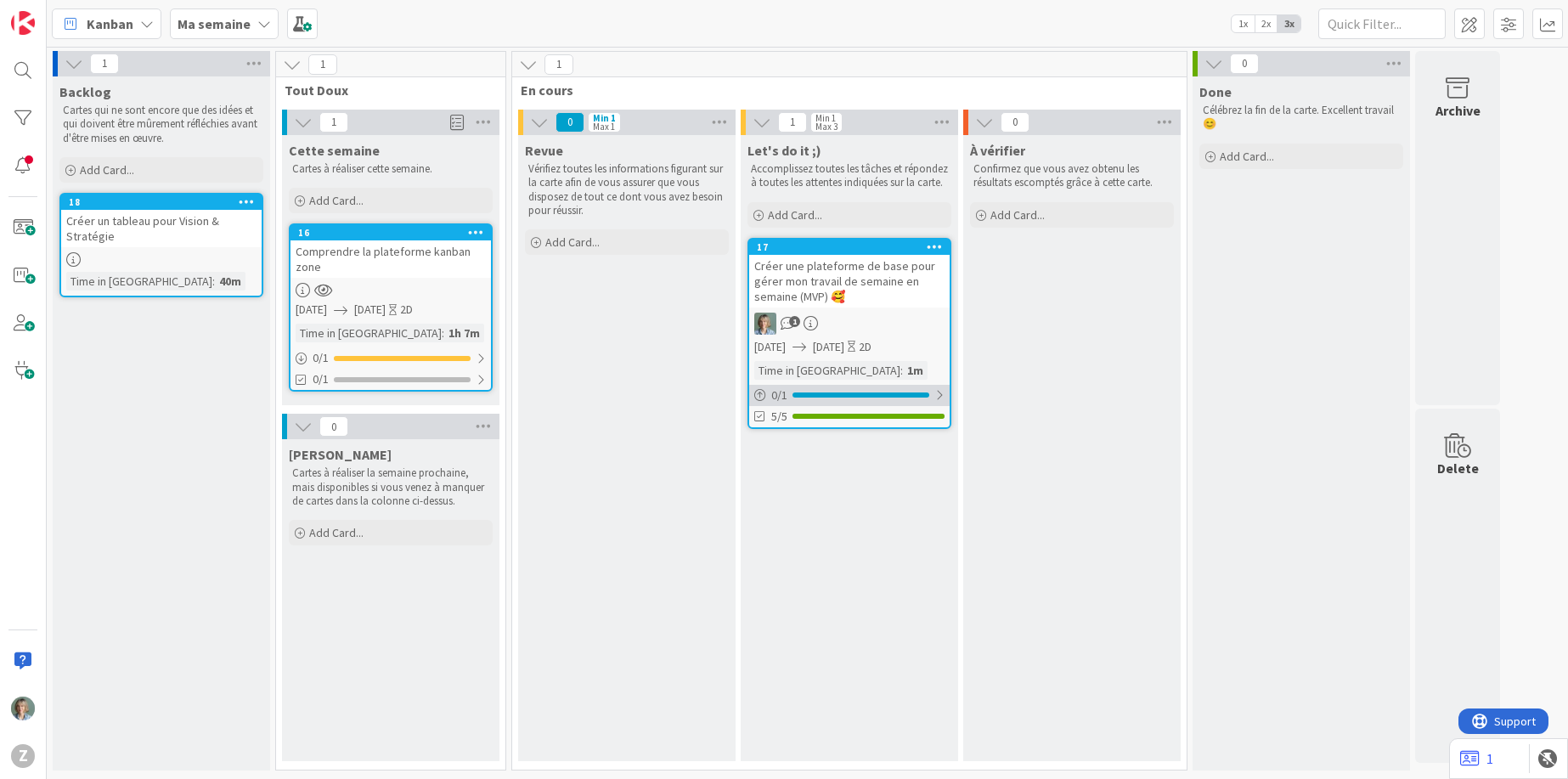
click at [836, 403] on div "0 / 1" at bounding box center [850, 395] width 201 height 21
click at [392, 247] on div "Comprendre la plateforme kanban zone" at bounding box center [390, 259] width 201 height 38
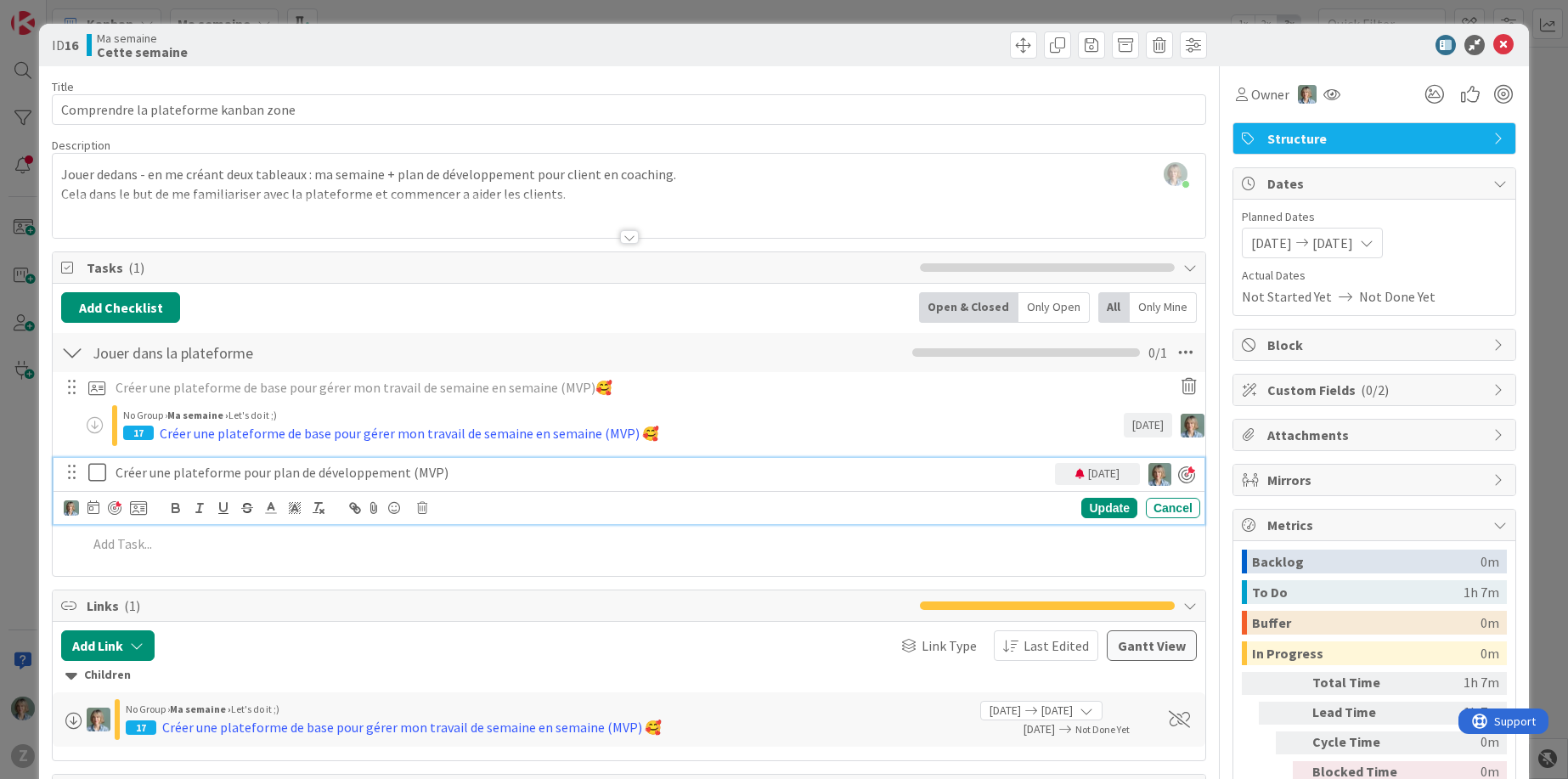
click at [390, 479] on p "Créer une plateforme pour plan de développement (MVP)" at bounding box center [581, 472] width 933 height 19
click at [365, 477] on p "Créer une plateforme pour plan de développement (MVP)" at bounding box center [581, 472] width 933 height 19
click at [140, 501] on icon at bounding box center [138, 507] width 17 height 16
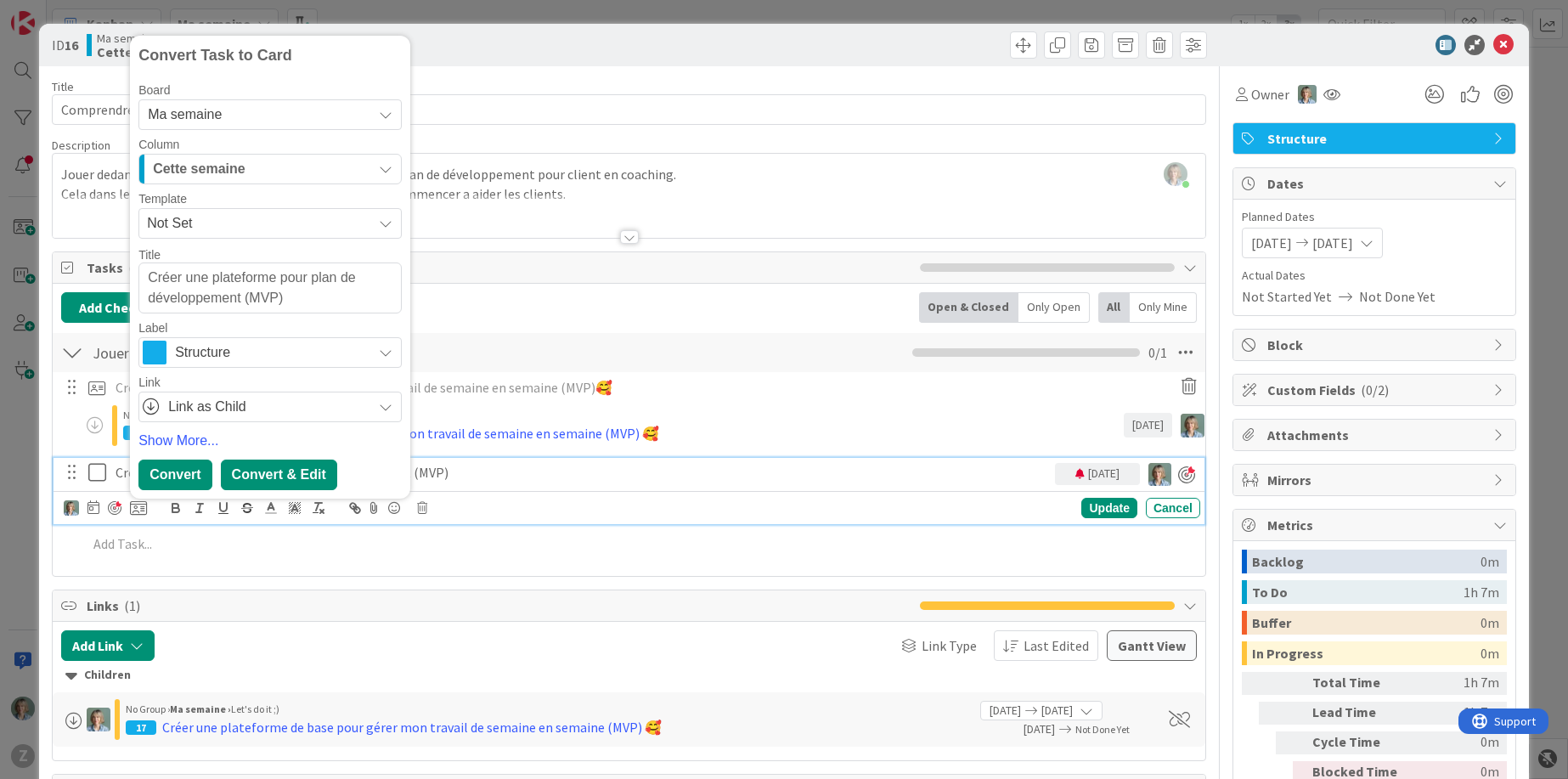
click at [285, 467] on div "Convert & Edit" at bounding box center [279, 474] width 116 height 30
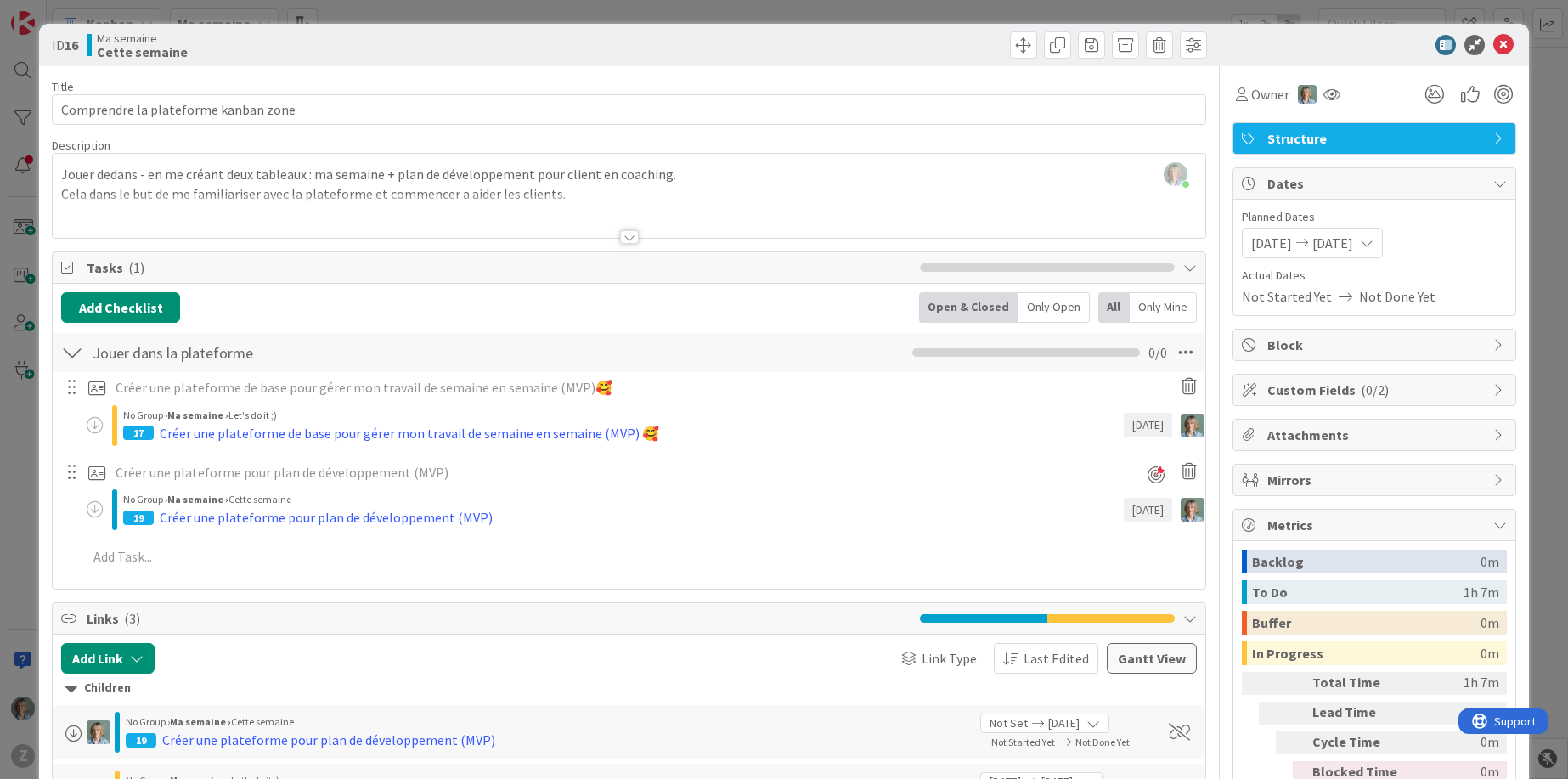
type textarea "x"
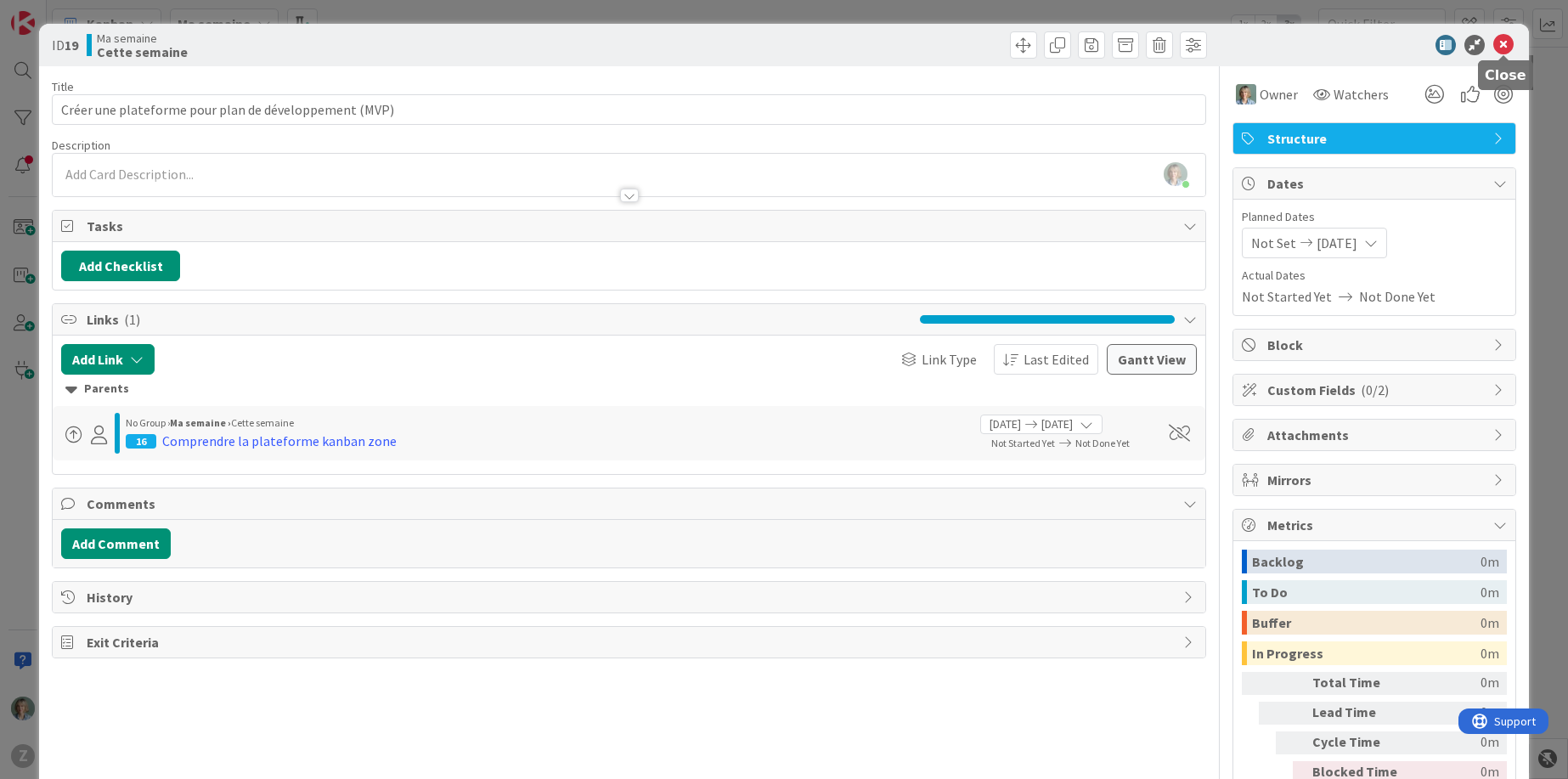
click at [1506, 45] on icon at bounding box center [1504, 45] width 20 height 20
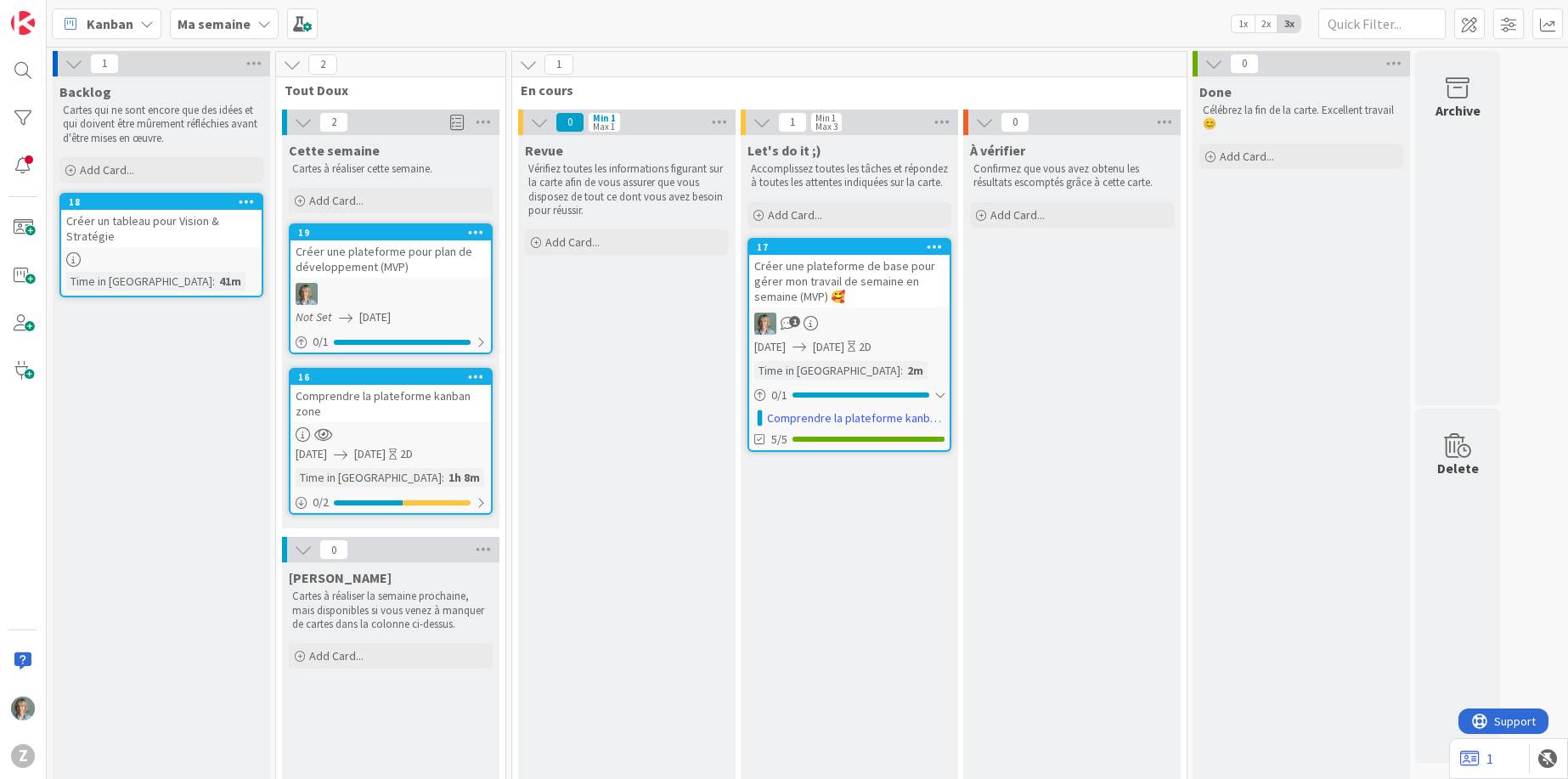
click at [448, 414] on div "Comprendre la plateforme kanban zone" at bounding box center [390, 403] width 201 height 38
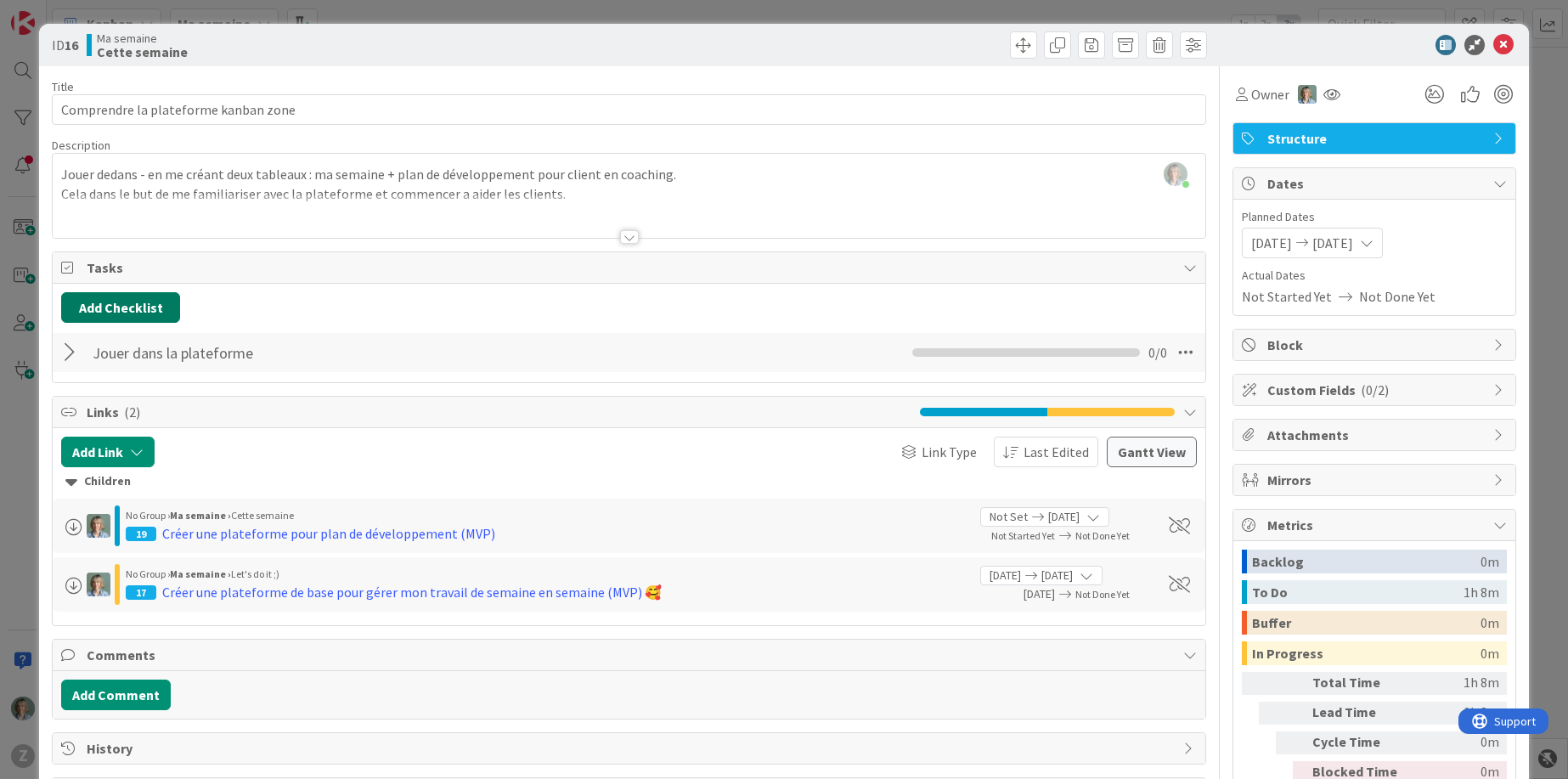
click at [148, 308] on button "Add Checklist" at bounding box center [120, 307] width 119 height 30
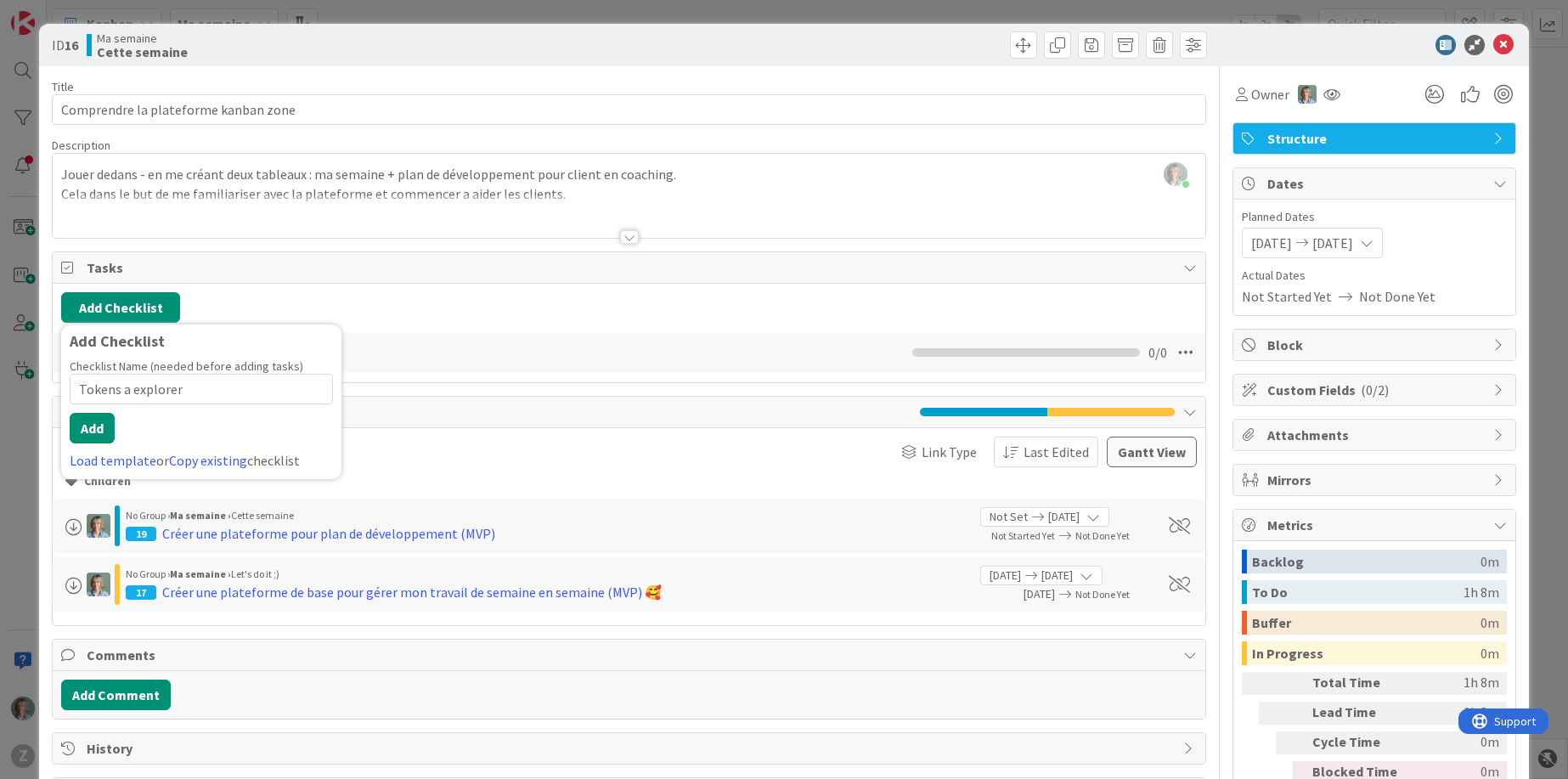
drag, startPoint x: 212, startPoint y: 388, endPoint x: 122, endPoint y: 388, distance: 90.0
click at [122, 388] on input "Tokens a explorer" at bounding box center [202, 389] width 263 height 30
type input "Tokens"
click at [90, 422] on button "Add" at bounding box center [92, 427] width 45 height 30
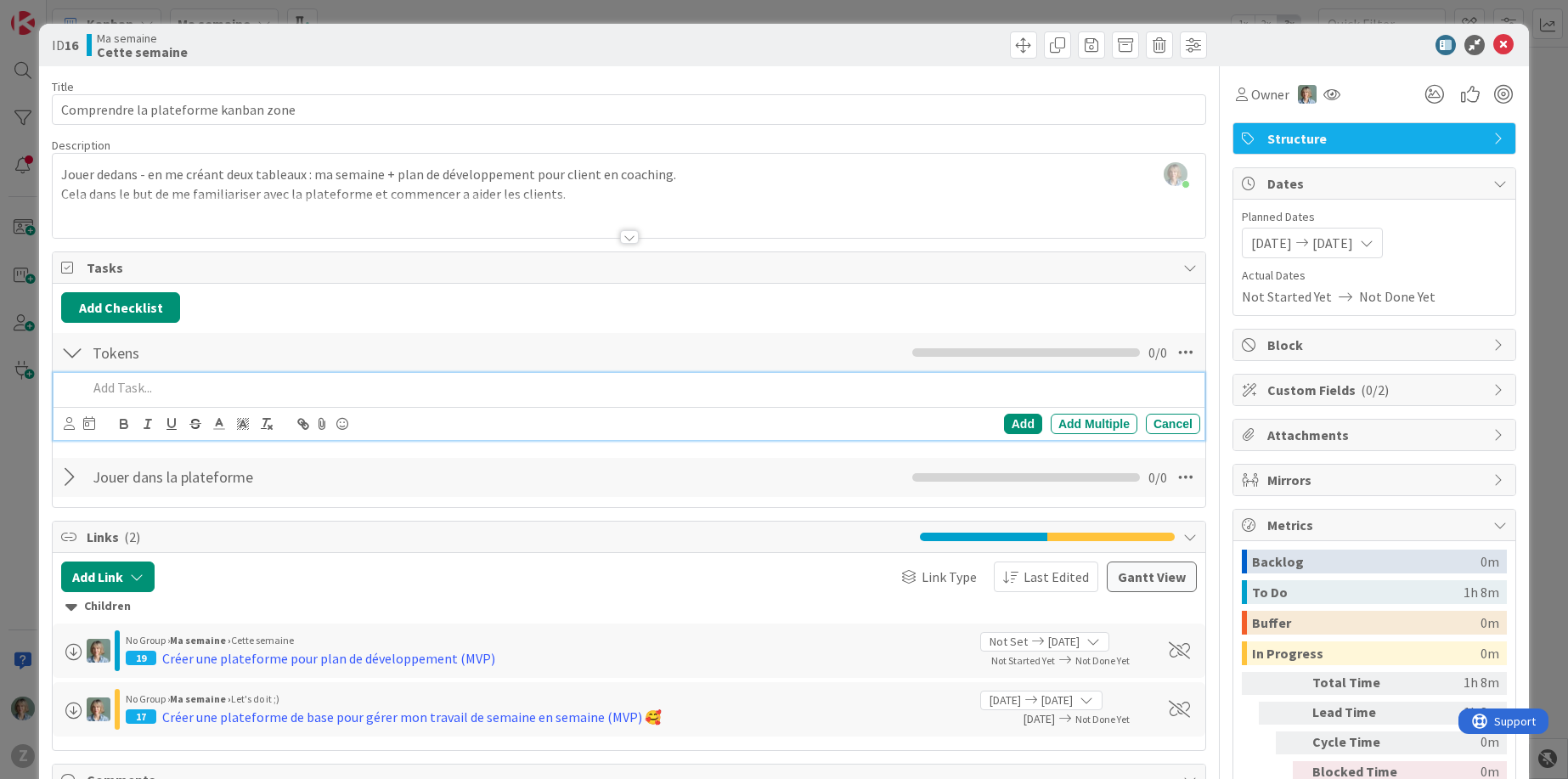
paste div
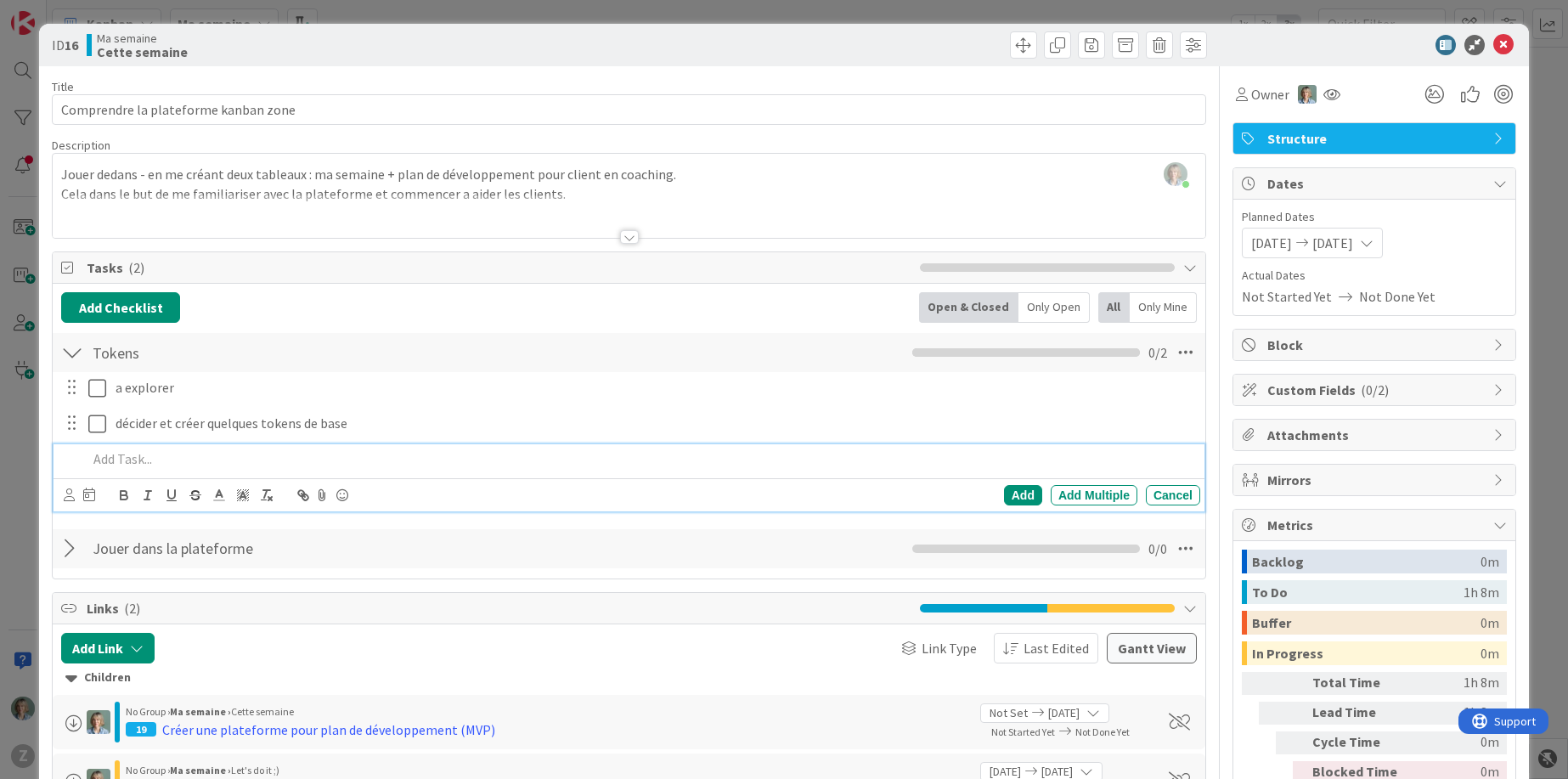
click at [79, 349] on div at bounding box center [72, 352] width 22 height 30
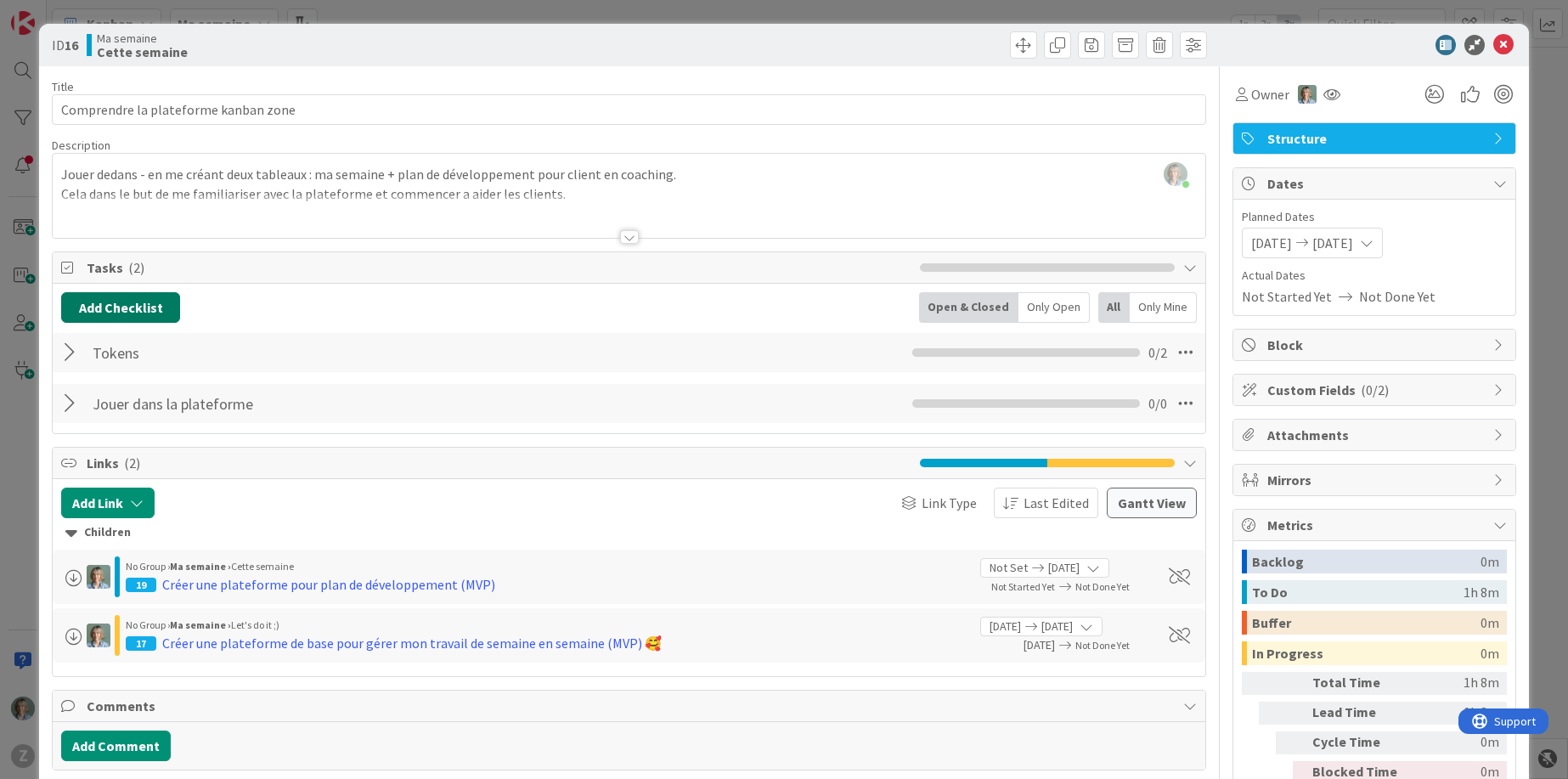
click at [158, 308] on button "Add Checklist" at bounding box center [120, 307] width 119 height 30
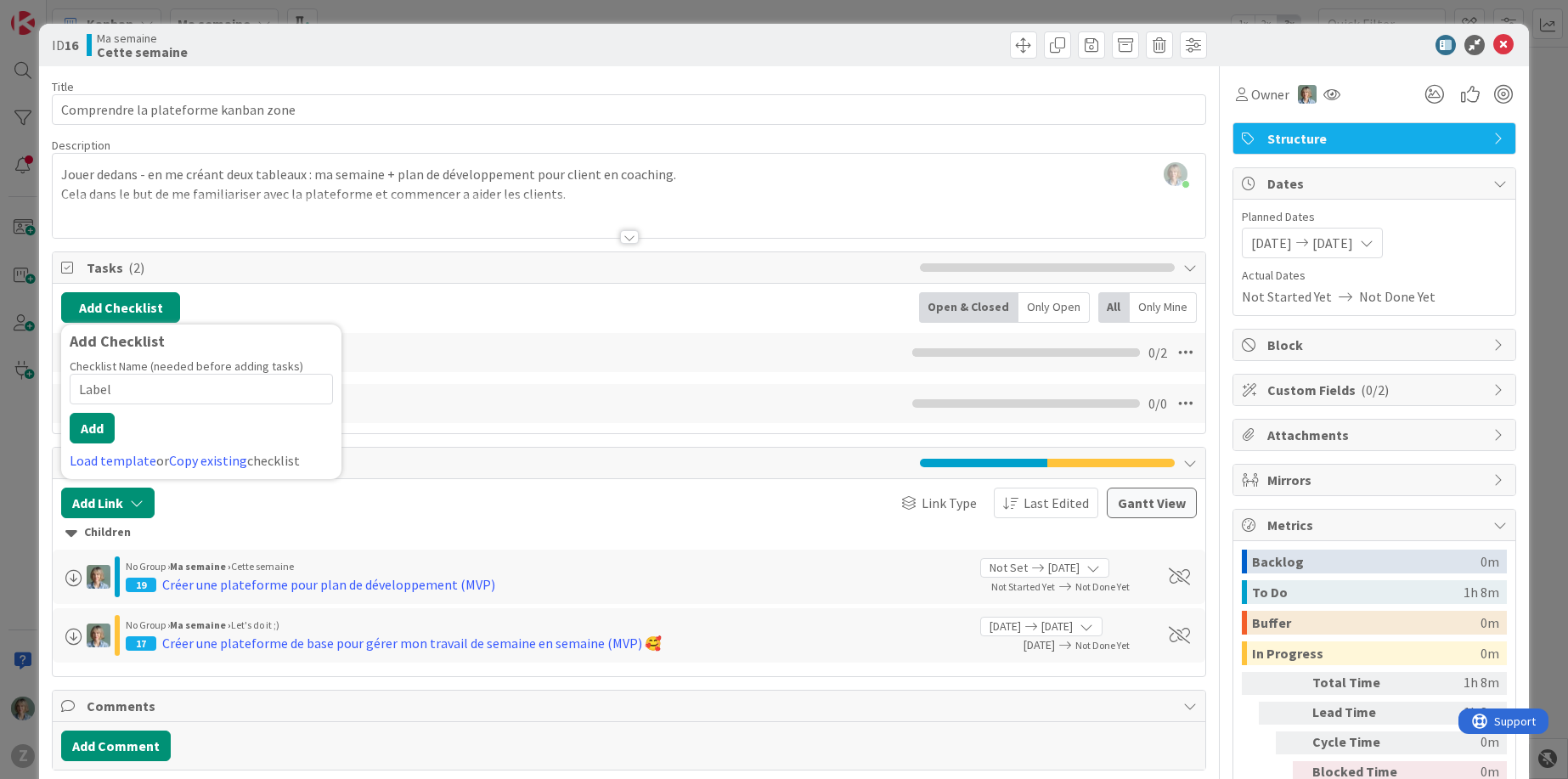
type input "Labels"
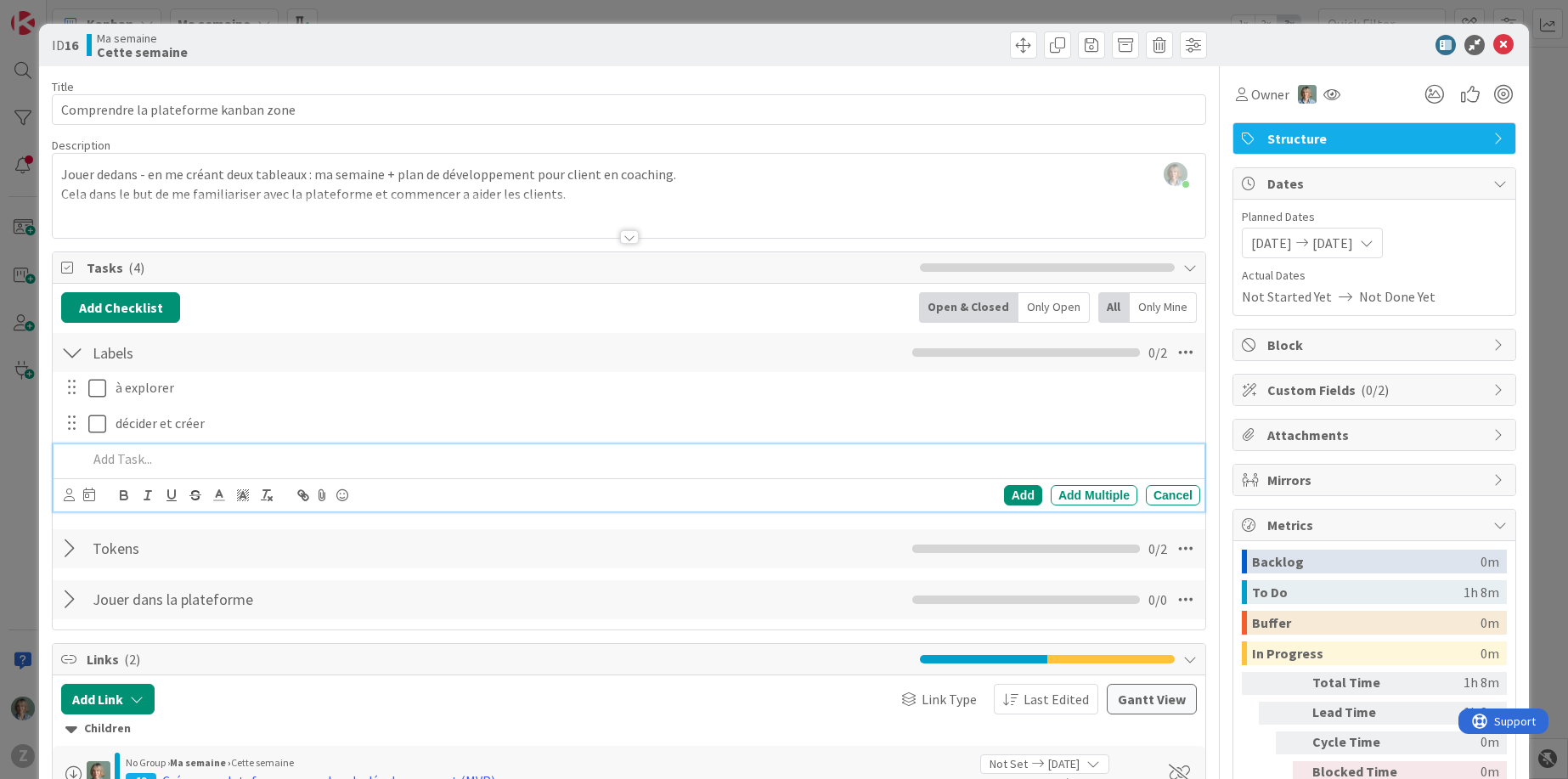
click at [428, 308] on div "Add Checklist Back Open & Closed Only Open All Only Mine" at bounding box center [628, 307] width 1135 height 30
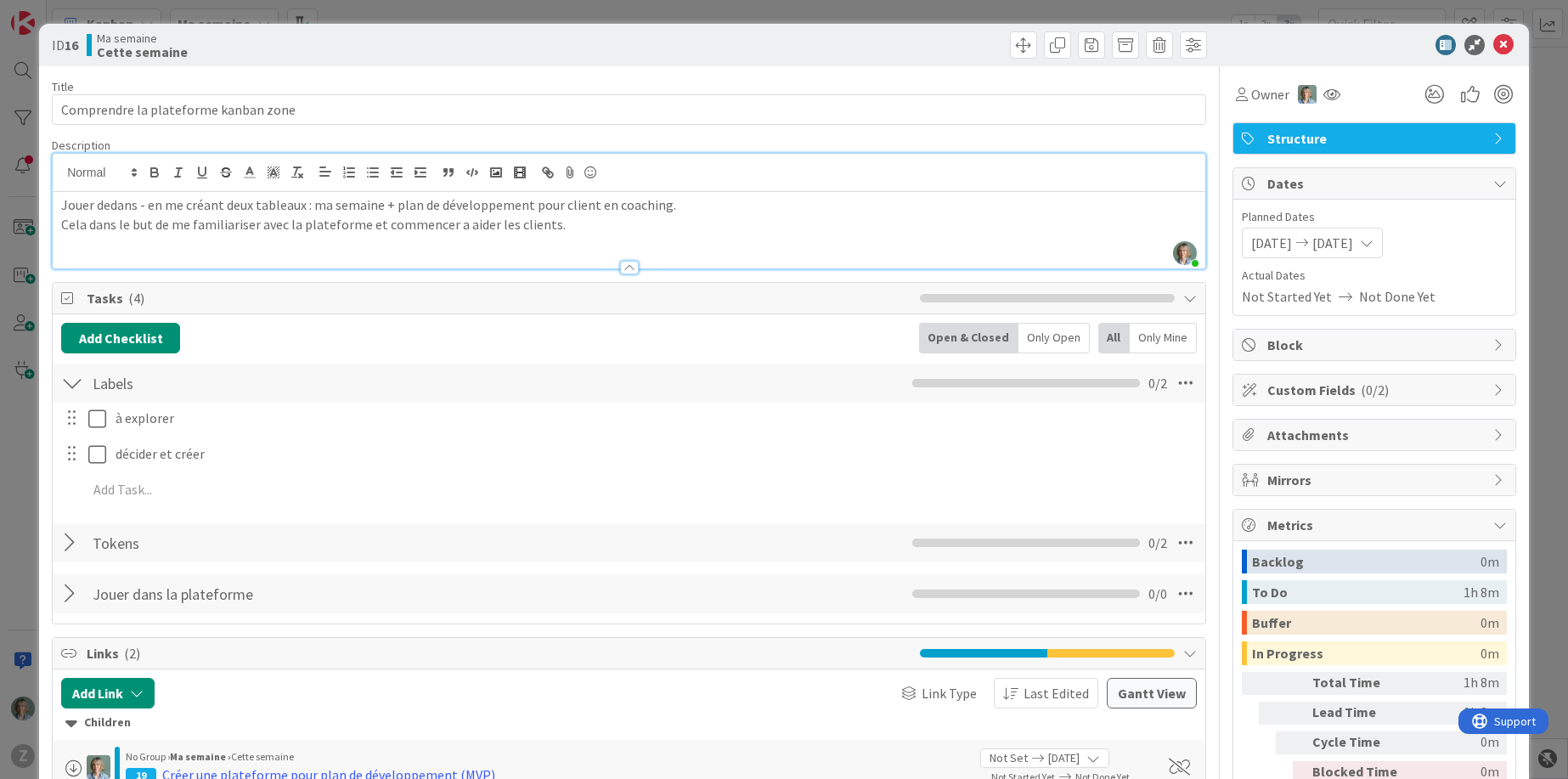
click at [764, 179] on div "[PERSON_NAME] just joined Jouer dedans - en me créant deux tableaux : ma semain…" at bounding box center [629, 211] width 1153 height 115
click at [660, 216] on p "Cela dans le but de me familiariser avec la plateforme et commencer a aider les…" at bounding box center [628, 224] width 1135 height 19
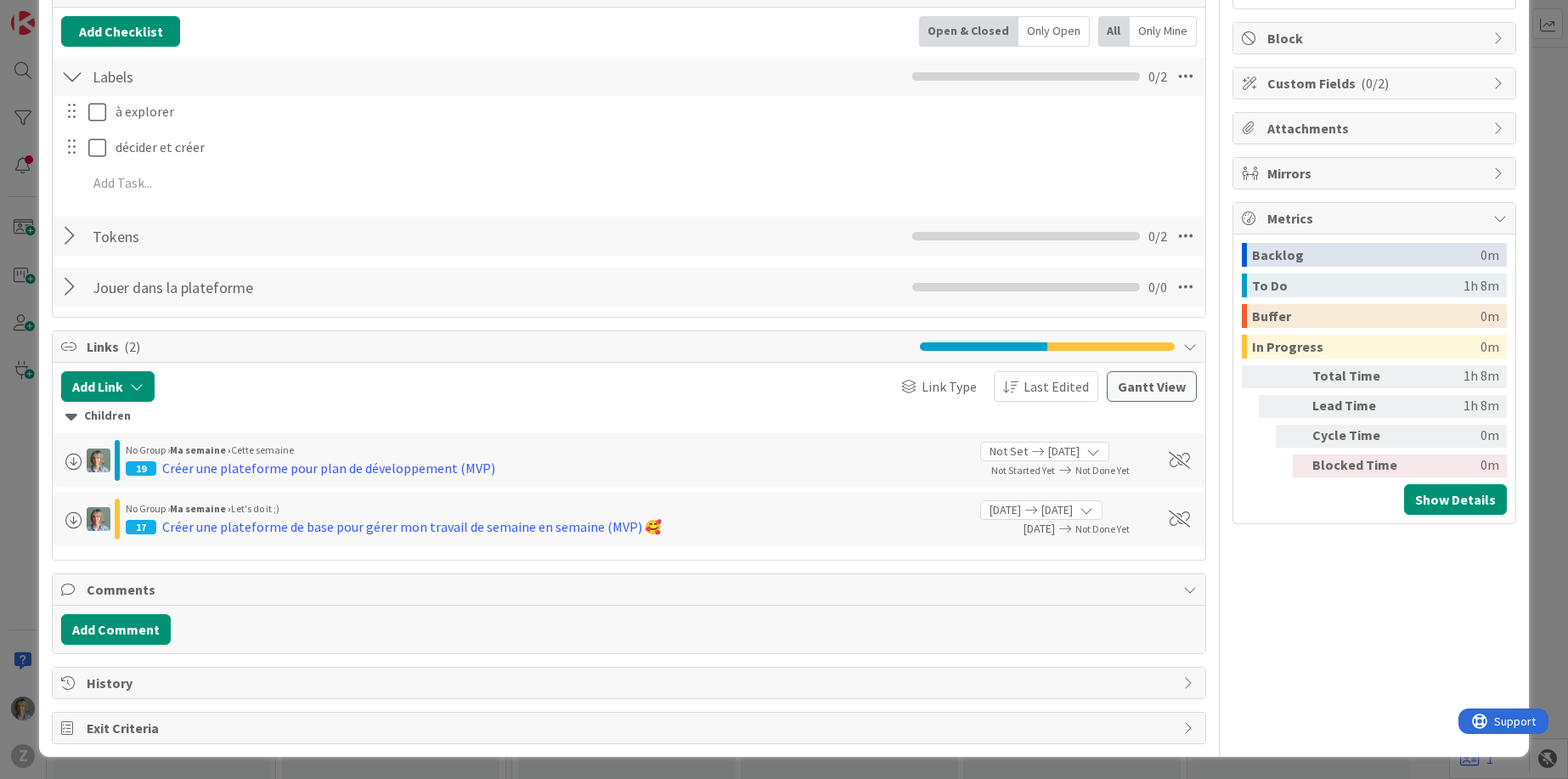
scroll to position [308, 0]
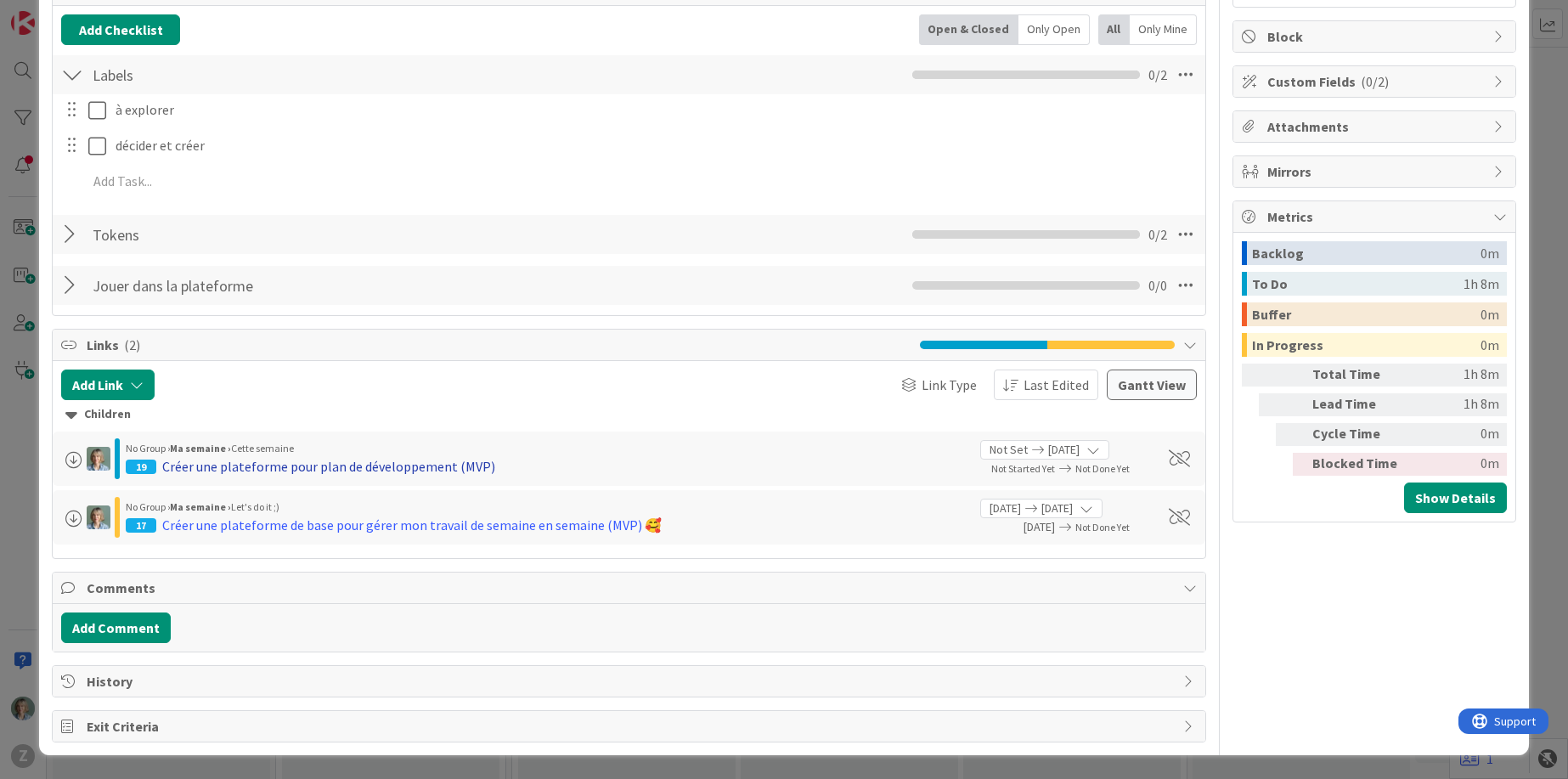
click at [439, 469] on div "Créer une plateforme pour plan de développement (MVP)" at bounding box center [329, 466] width 333 height 20
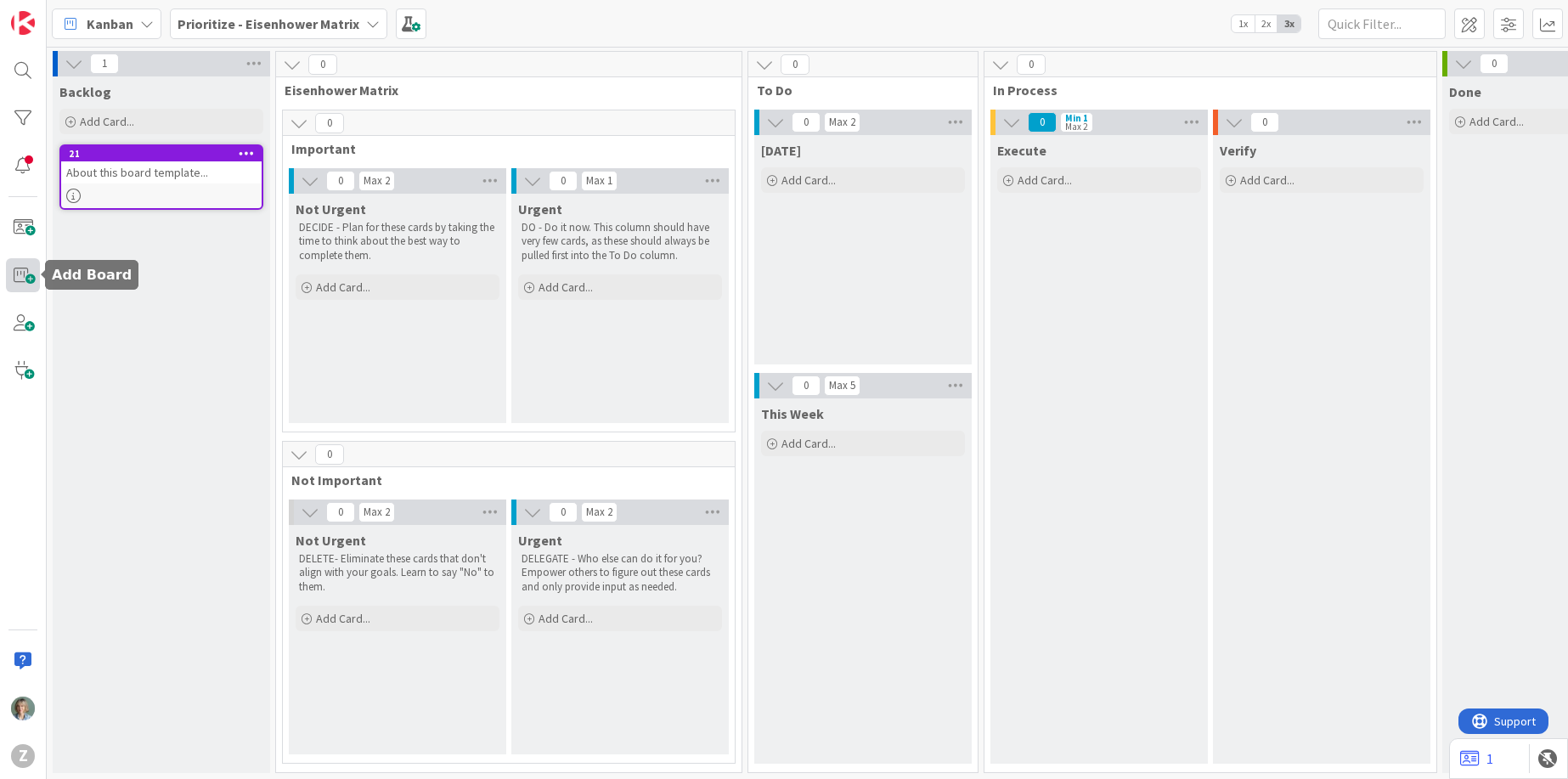
click at [20, 274] on span at bounding box center [22, 274] width 34 height 34
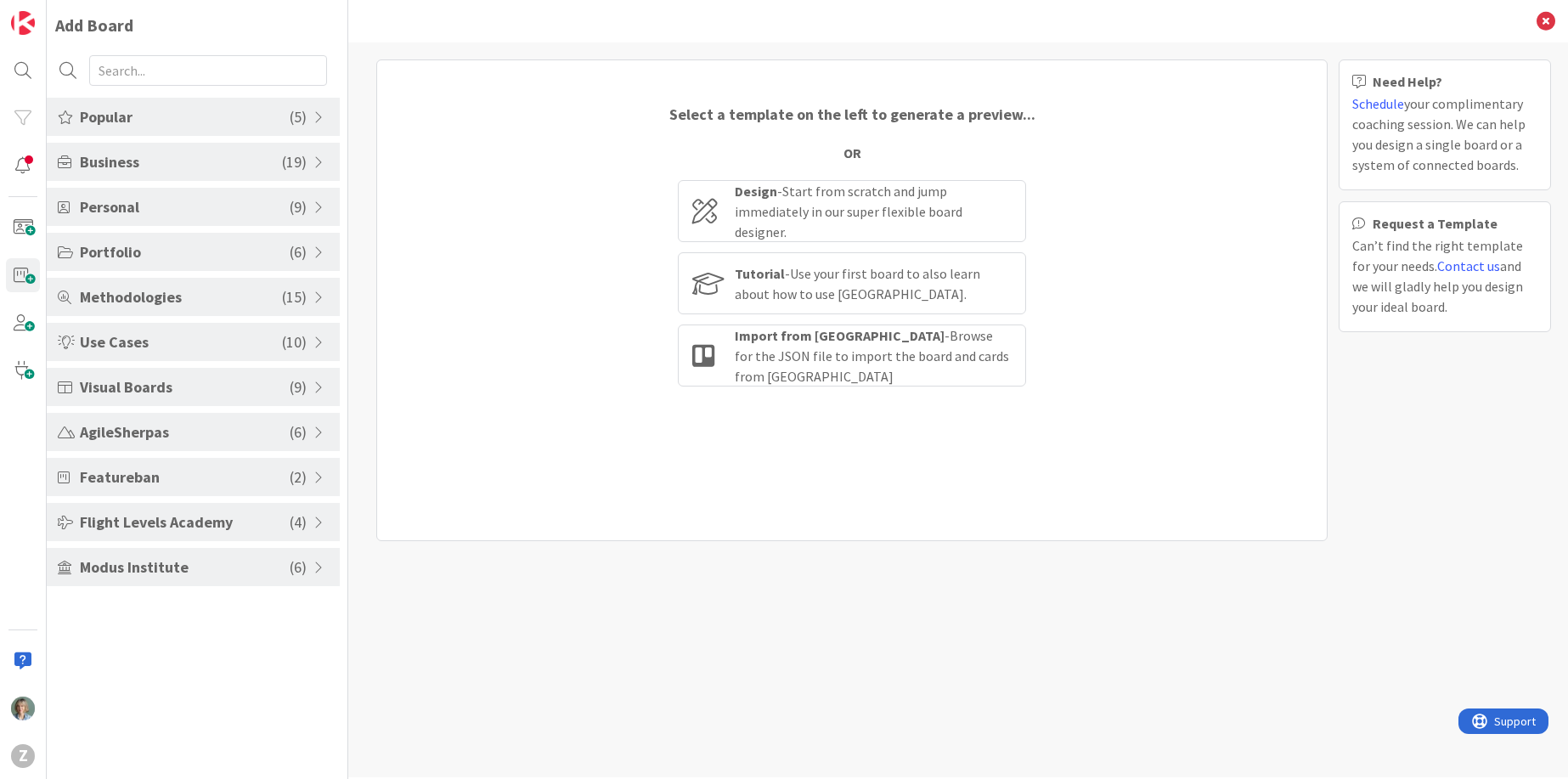
click at [202, 289] on span "Methodologies" at bounding box center [181, 296] width 203 height 23
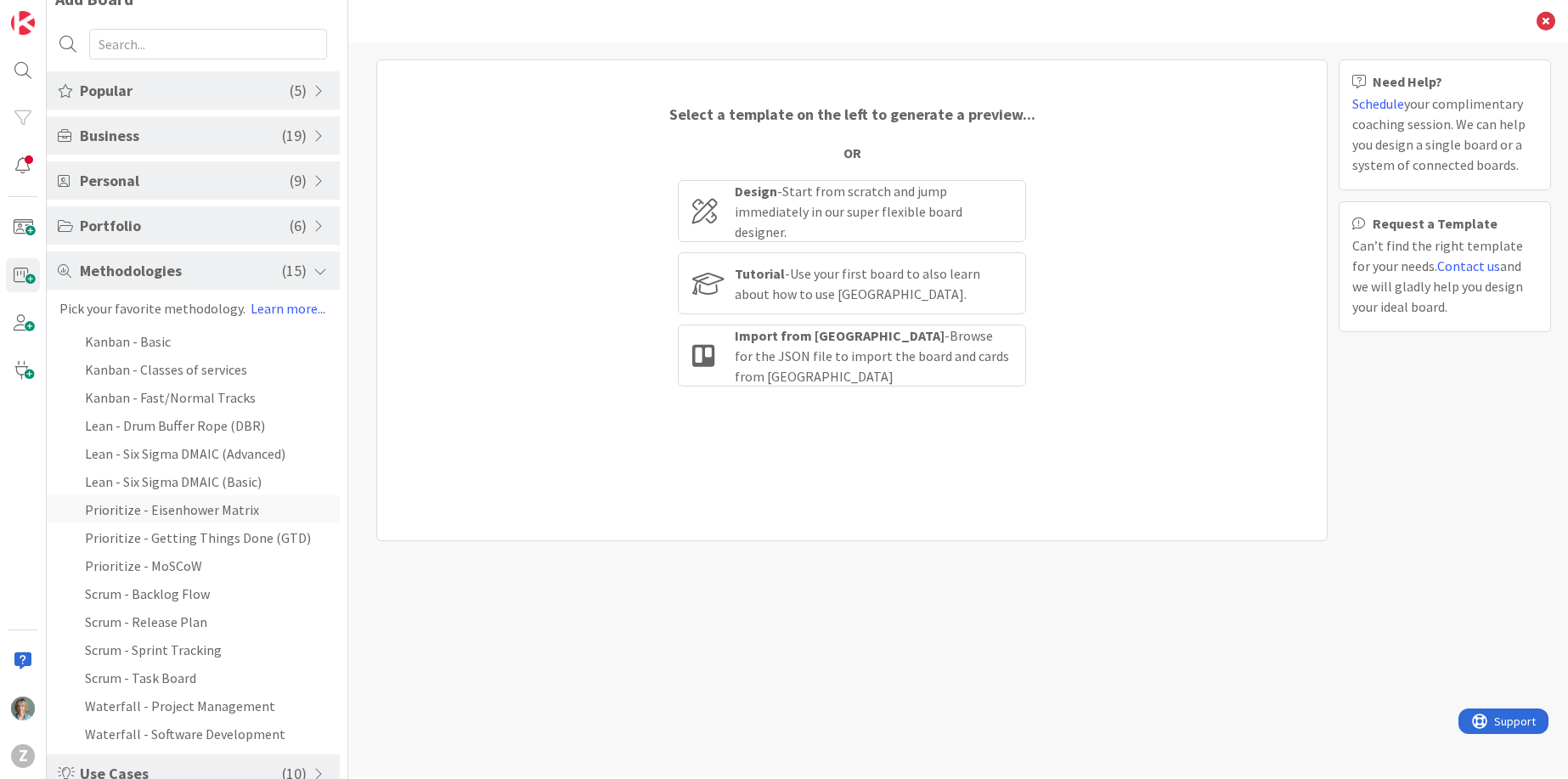
scroll to position [48, 0]
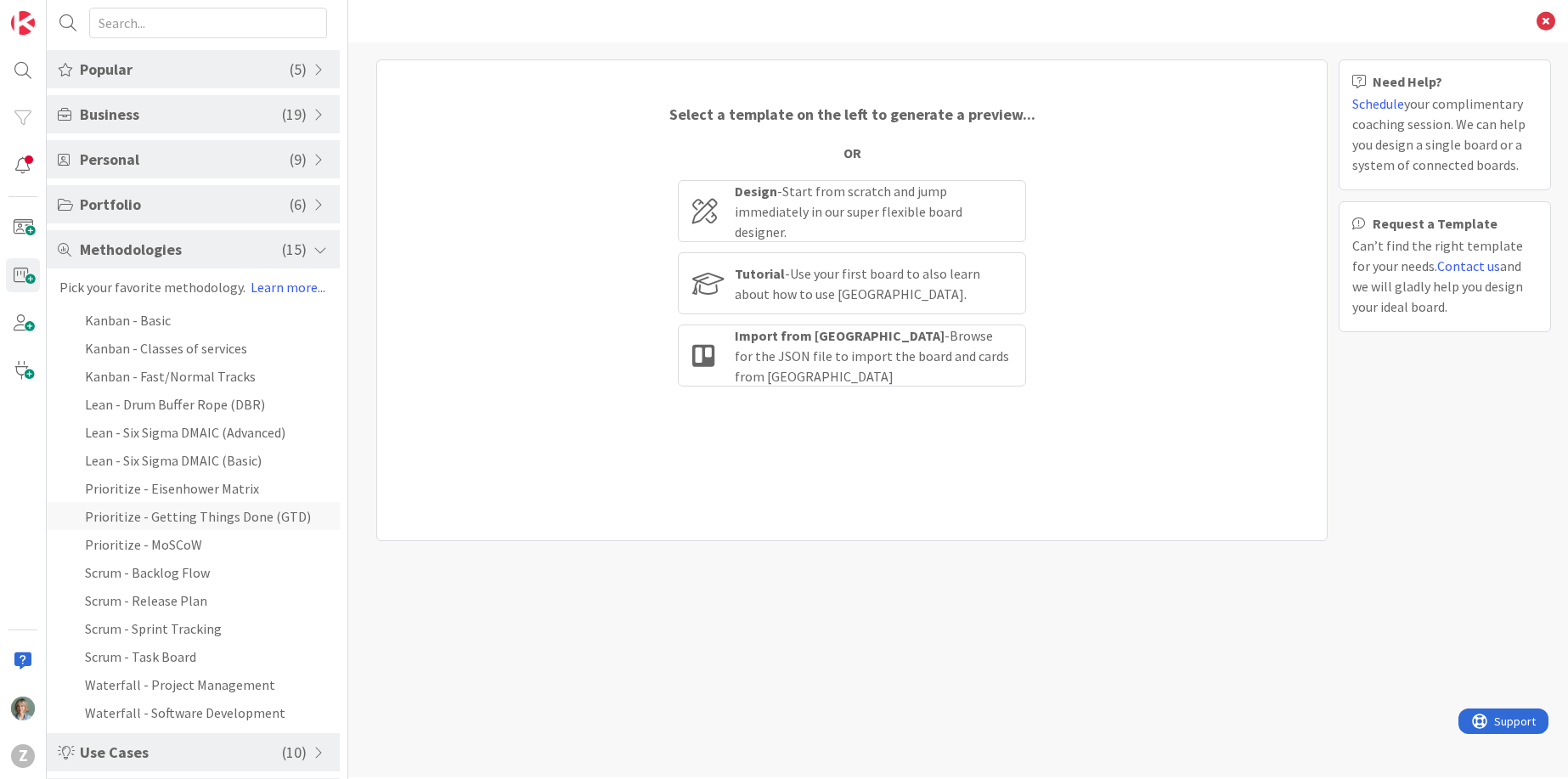
click at [264, 511] on li "Prioritize - Getting Things Done (GTD)" at bounding box center [193, 516] width 293 height 28
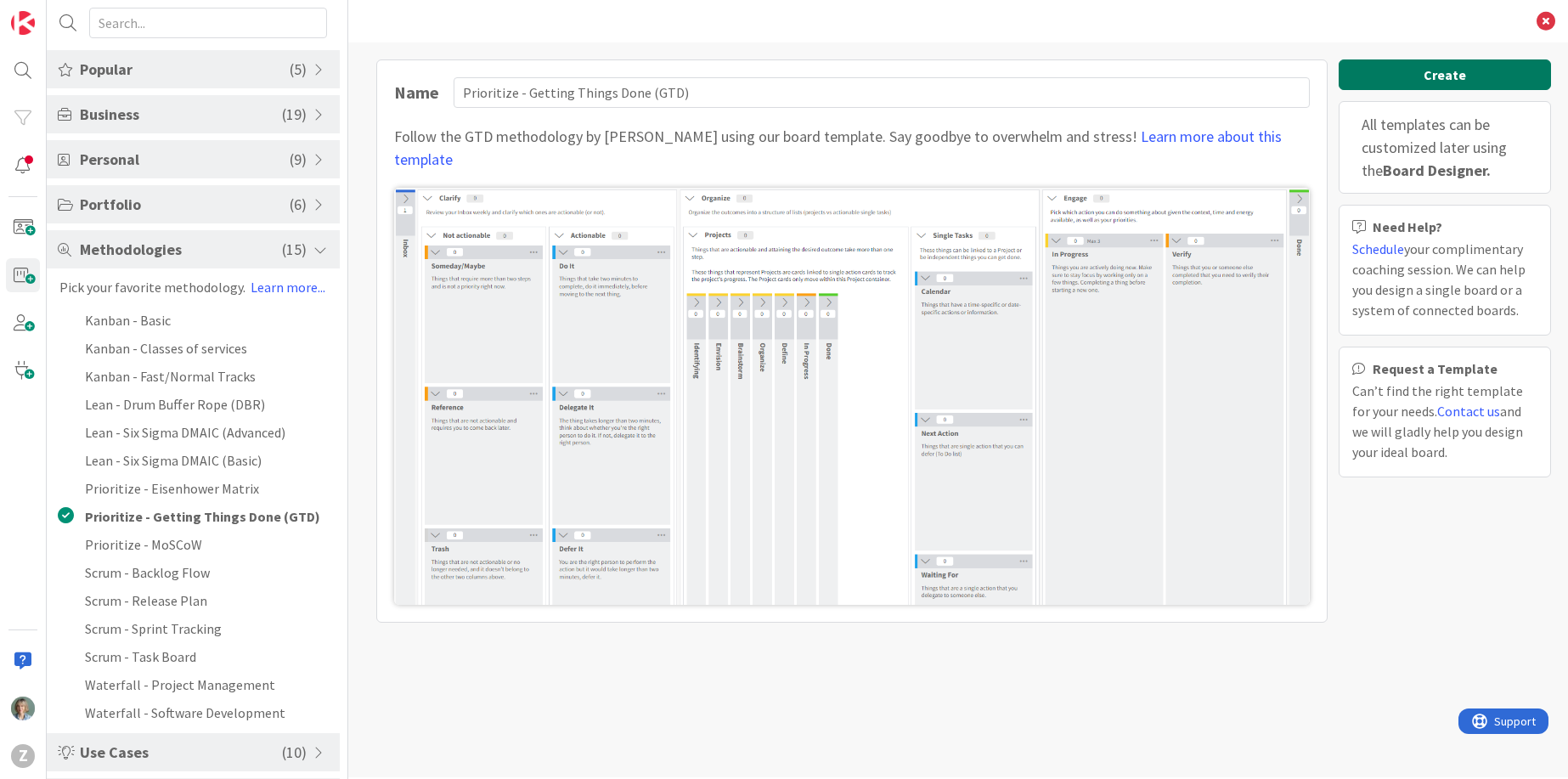
click at [1495, 77] on button "Create" at bounding box center [1445, 75] width 213 height 30
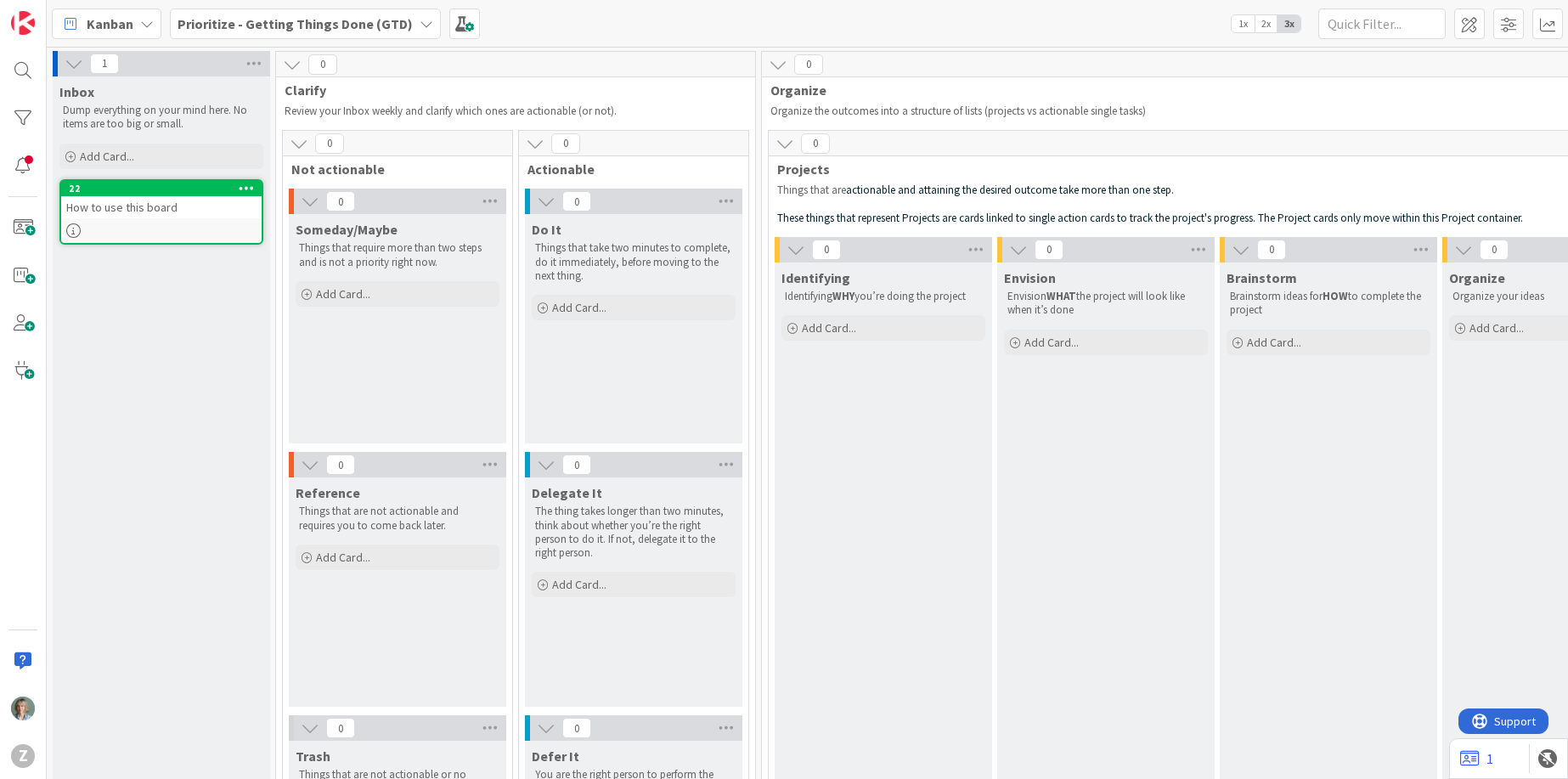
click at [303, 200] on icon at bounding box center [310, 201] width 18 height 18
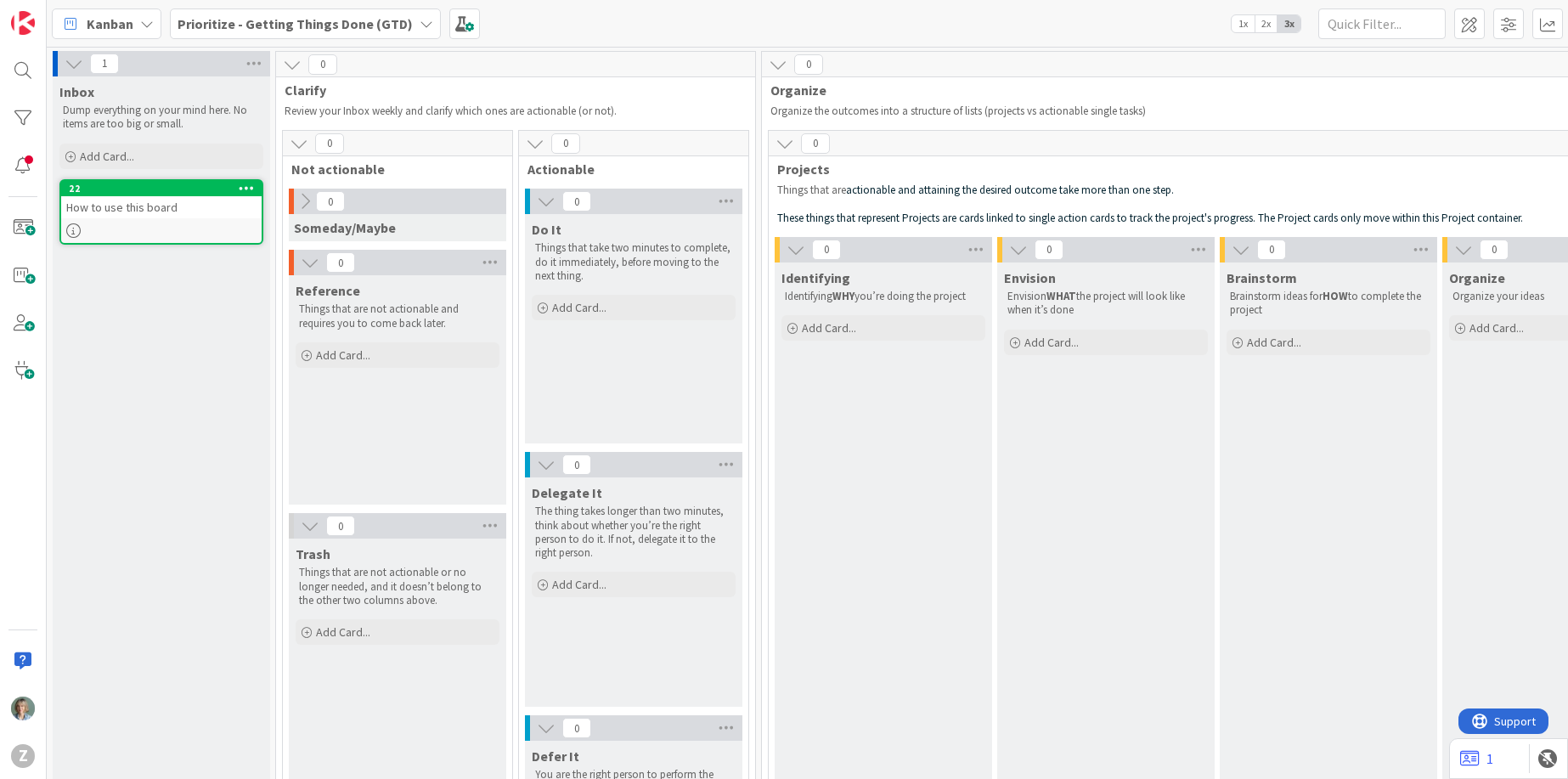
click at [541, 203] on icon at bounding box center [546, 201] width 18 height 18
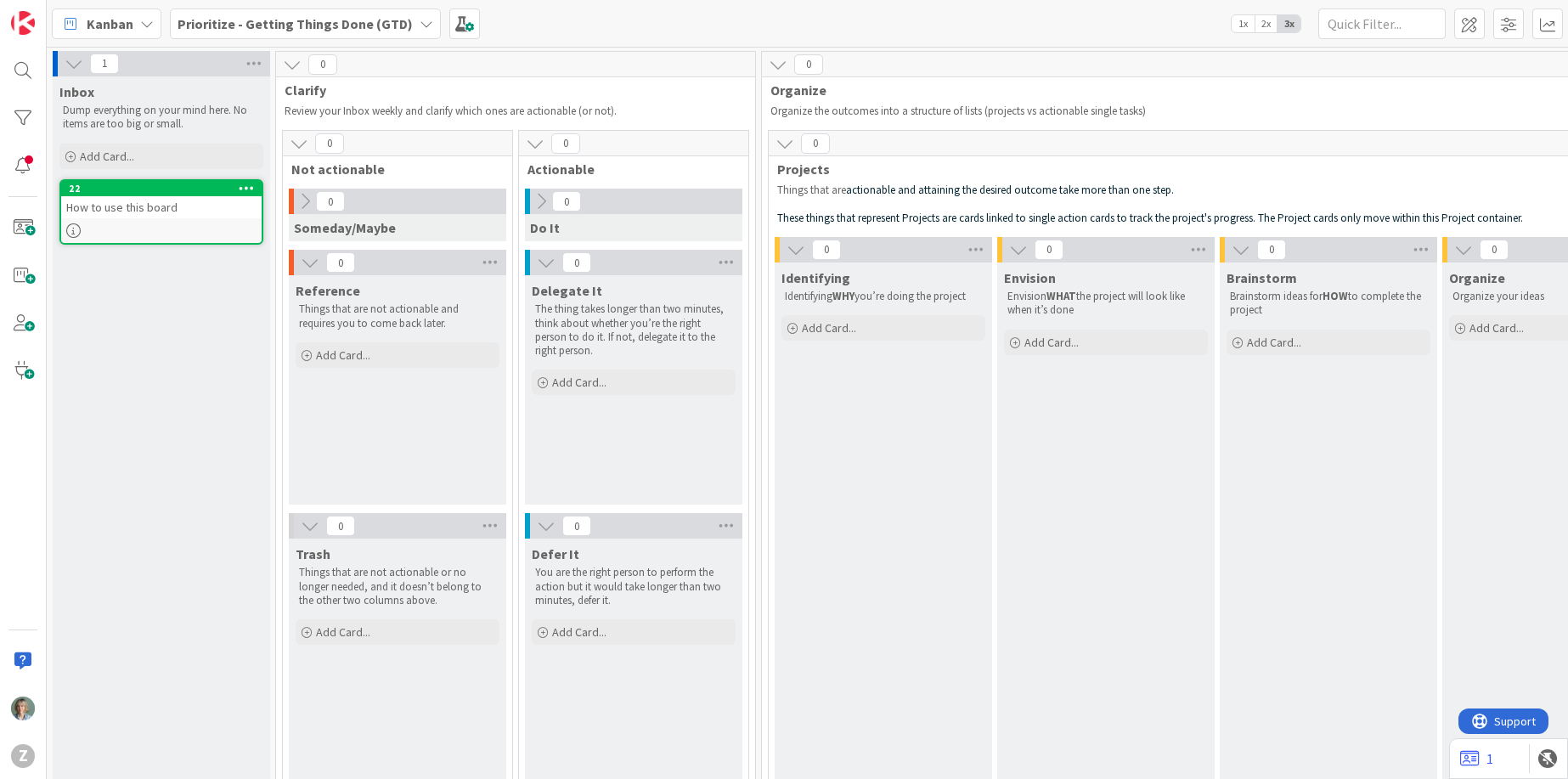
click at [299, 203] on icon at bounding box center [305, 201] width 18 height 18
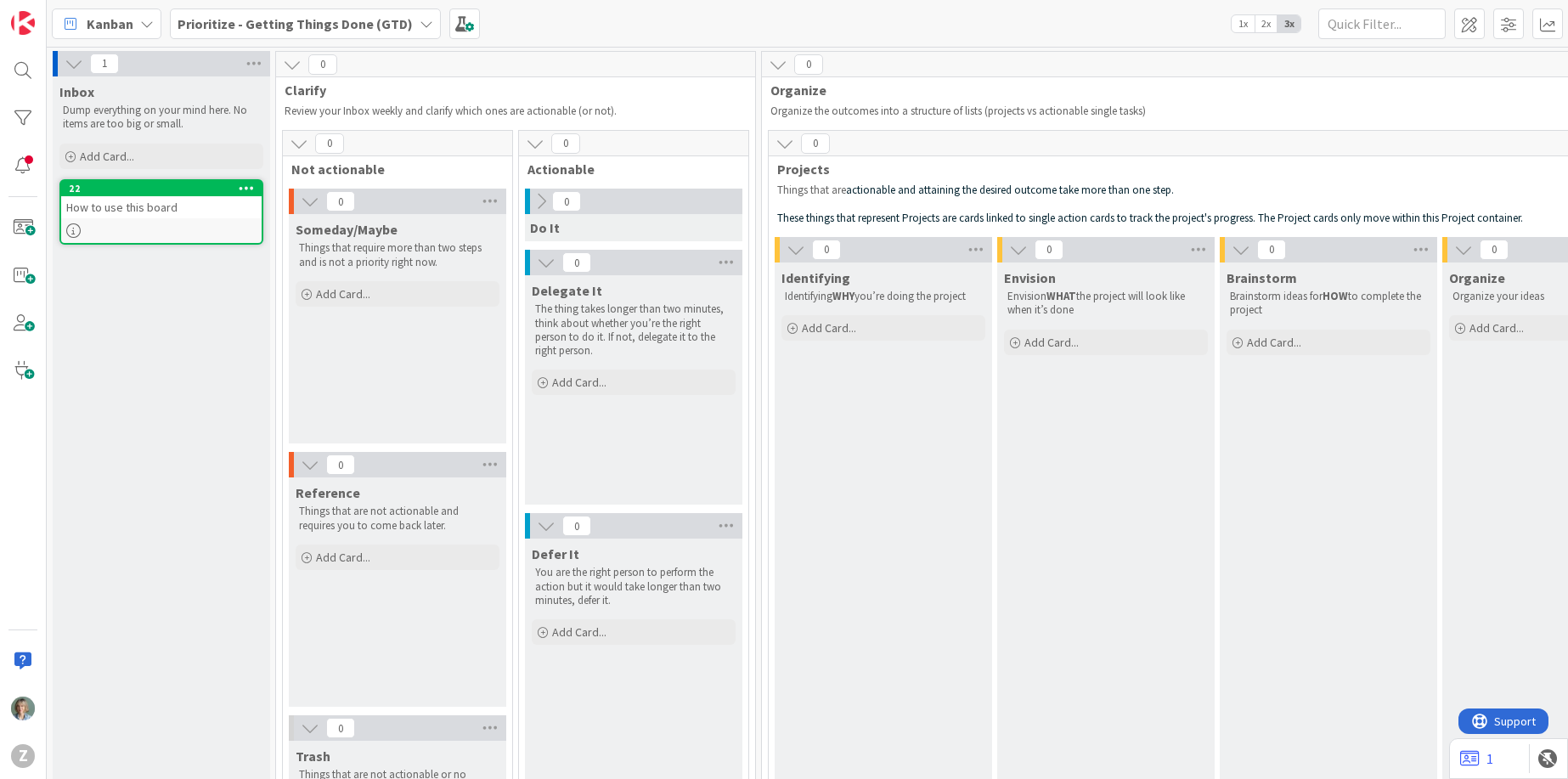
click at [540, 203] on icon at bounding box center [540, 201] width 18 height 18
